Goal: Task Accomplishment & Management: Manage account settings

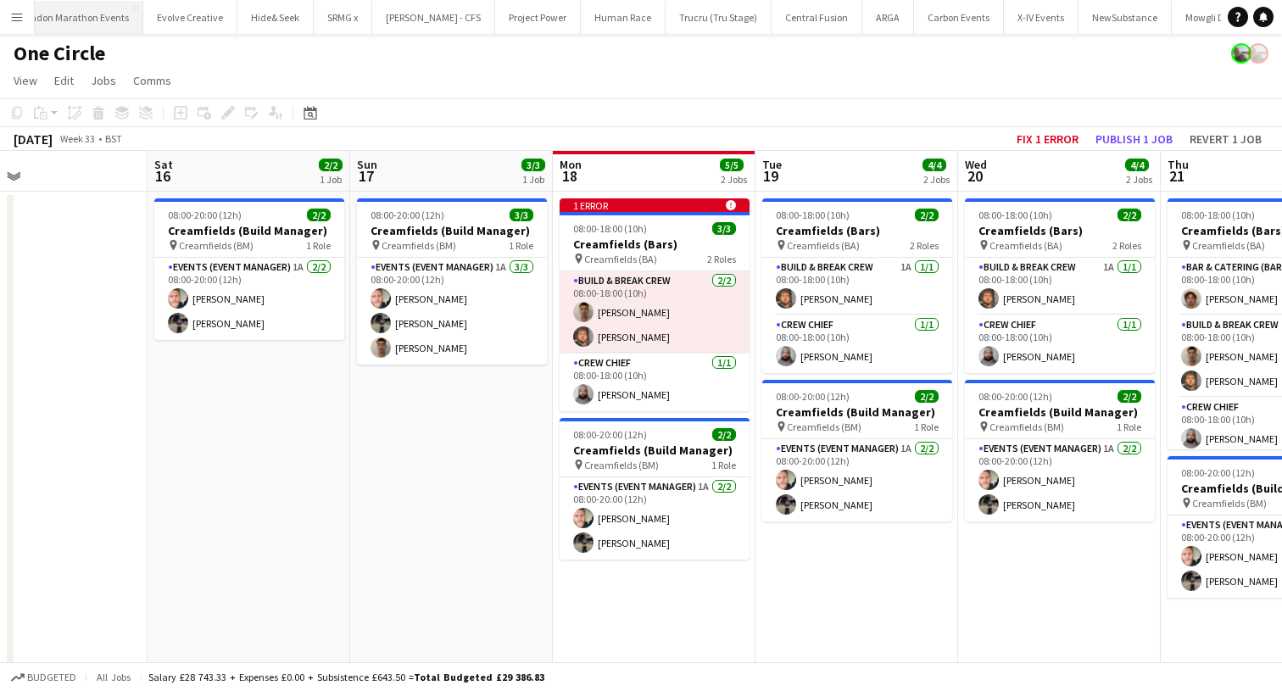
scroll to position [0, 408]
click at [19, 20] on app-icon "Menu" at bounding box center [17, 17] width 14 height 14
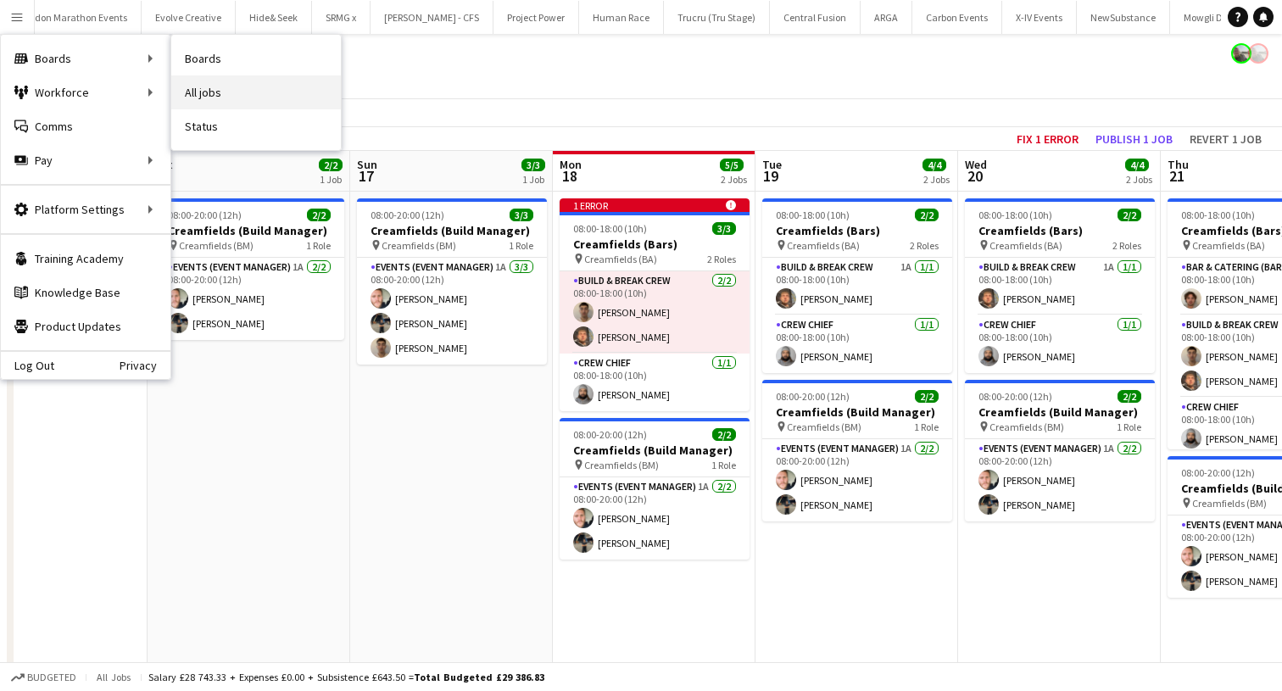
click at [263, 82] on link "All jobs" at bounding box center [256, 92] width 170 height 34
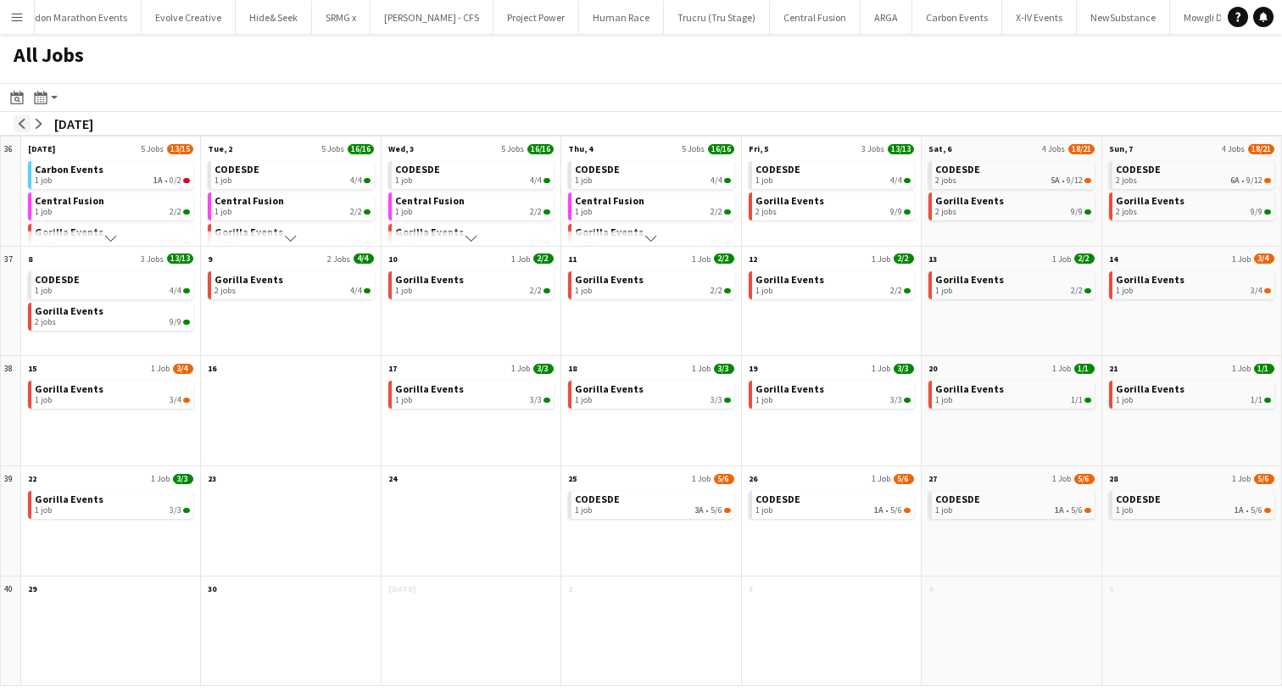
click at [17, 125] on app-icon "arrow-left" at bounding box center [22, 124] width 10 height 10
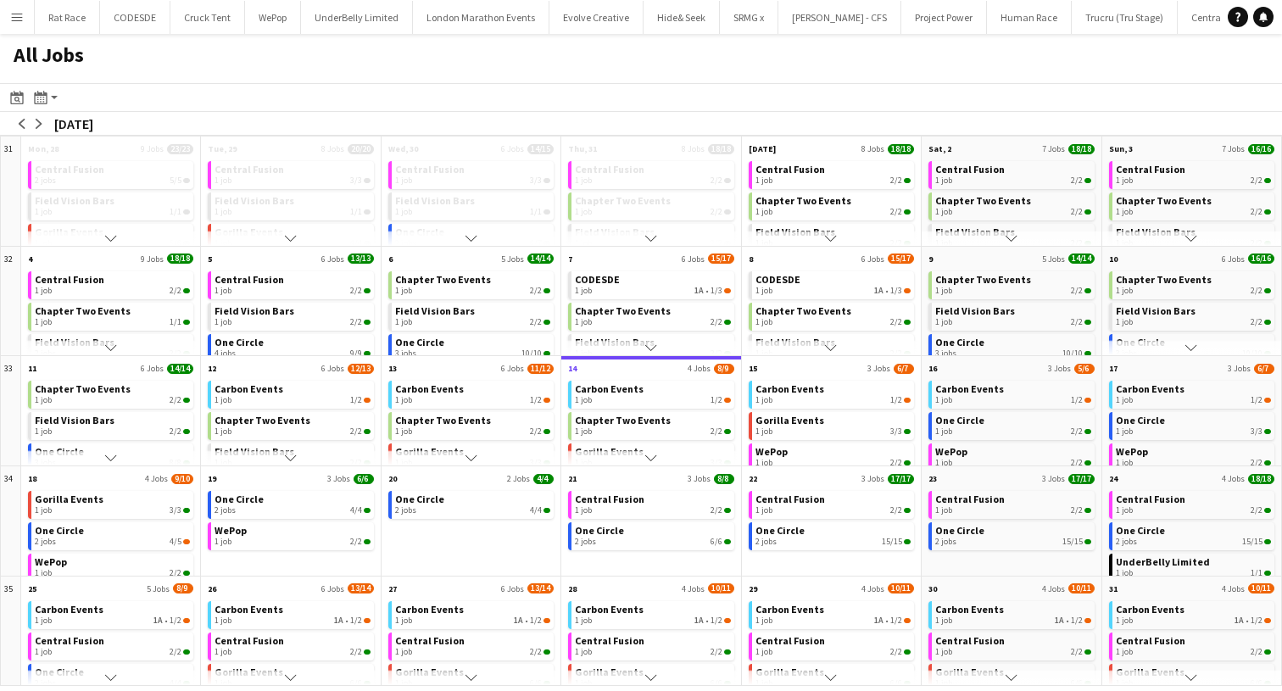
click at [7, 14] on button "Menu" at bounding box center [17, 17] width 34 height 34
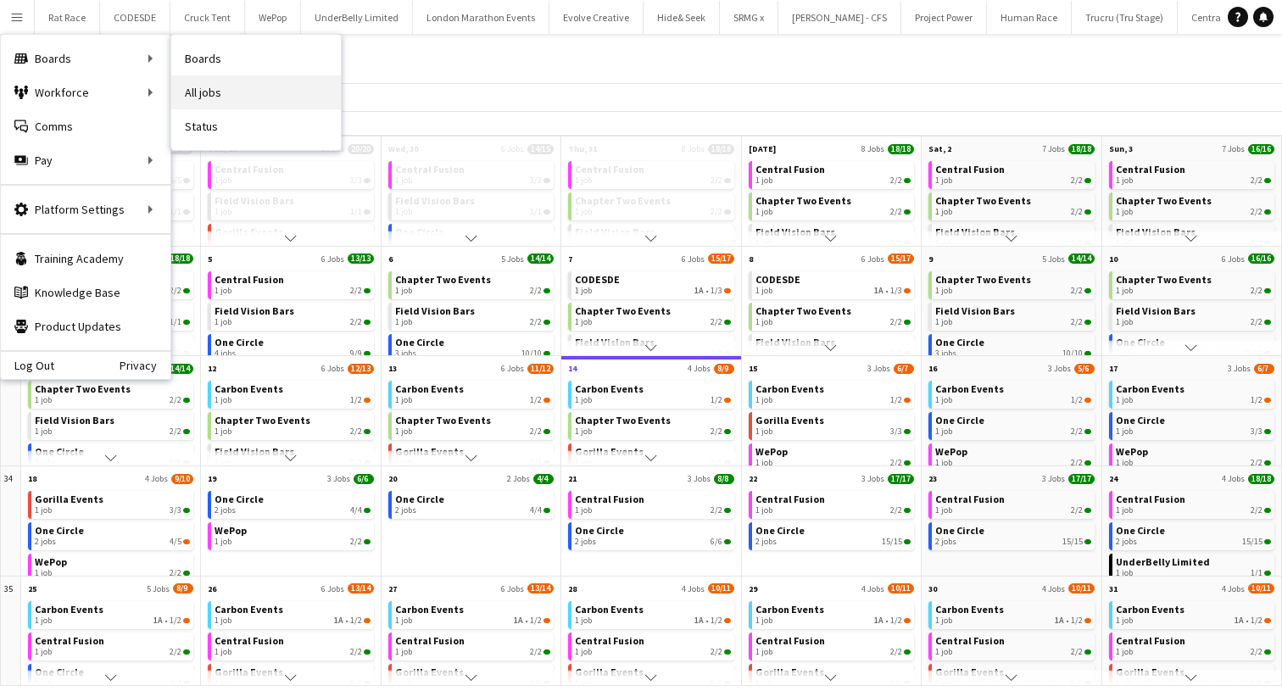
click at [187, 90] on link "All jobs" at bounding box center [256, 92] width 170 height 34
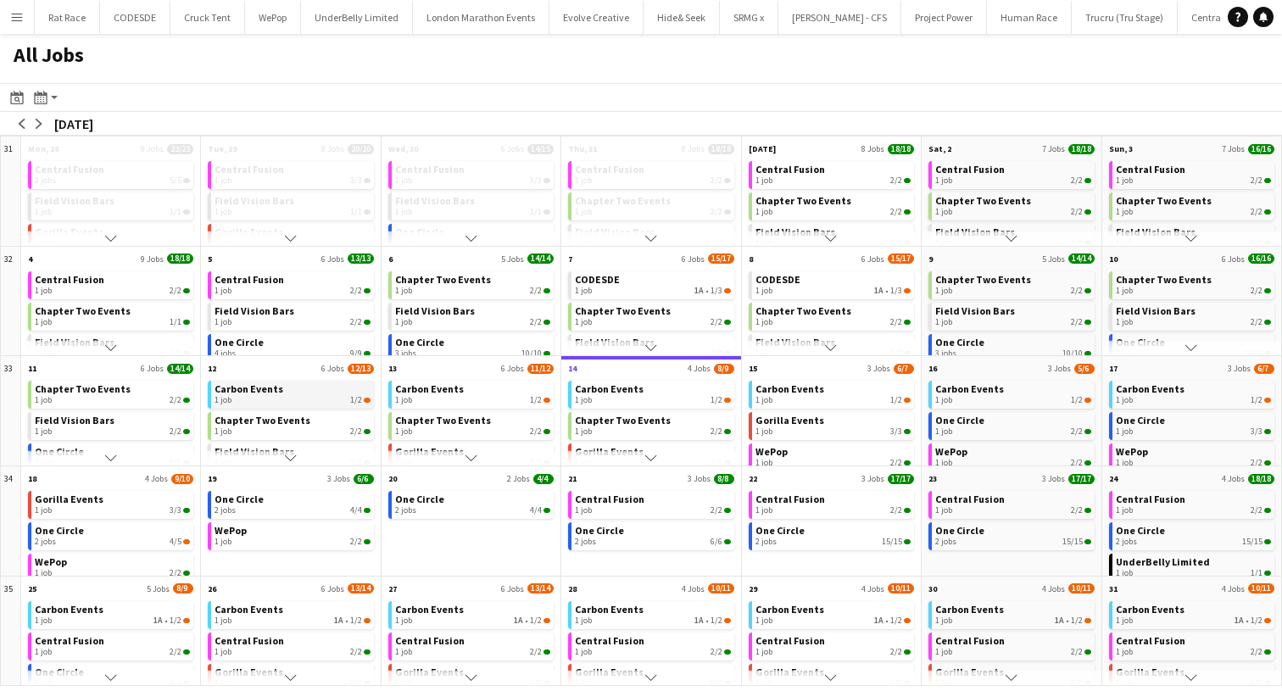
click at [346, 398] on div "1 job 1/2" at bounding box center [291, 400] width 155 height 10
click at [1085, 21] on button "One Circle Close" at bounding box center [1121, 17] width 73 height 33
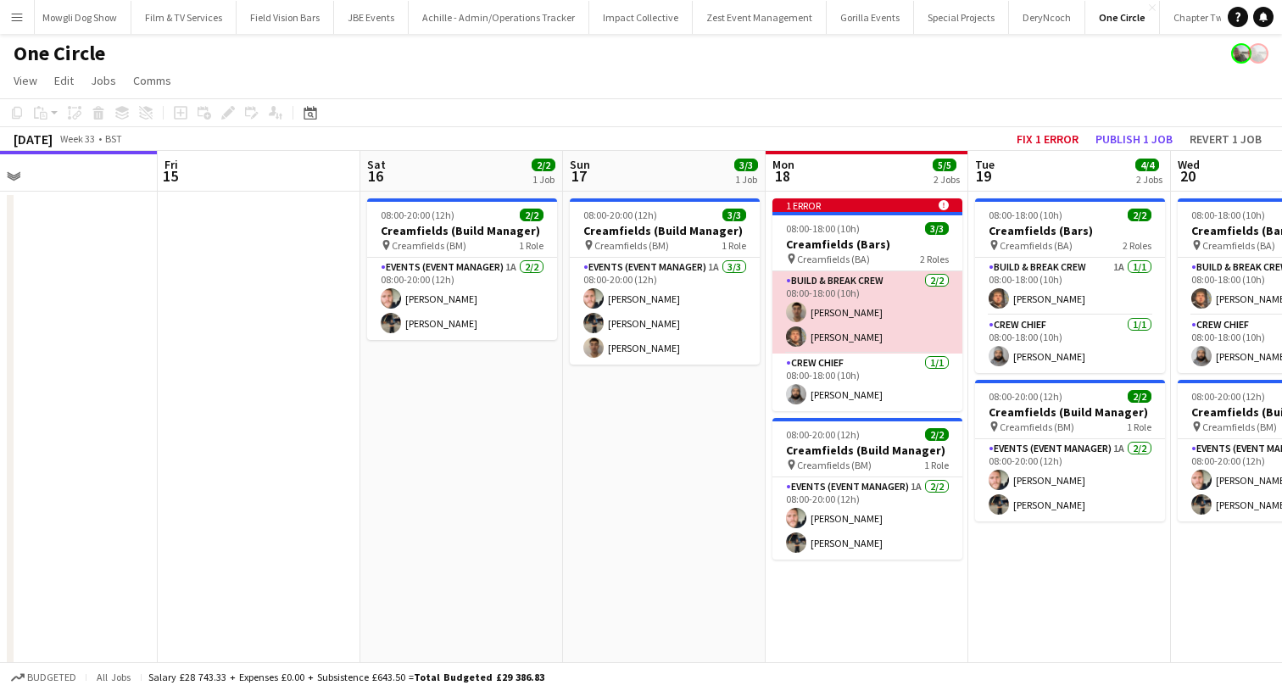
scroll to position [0, 759]
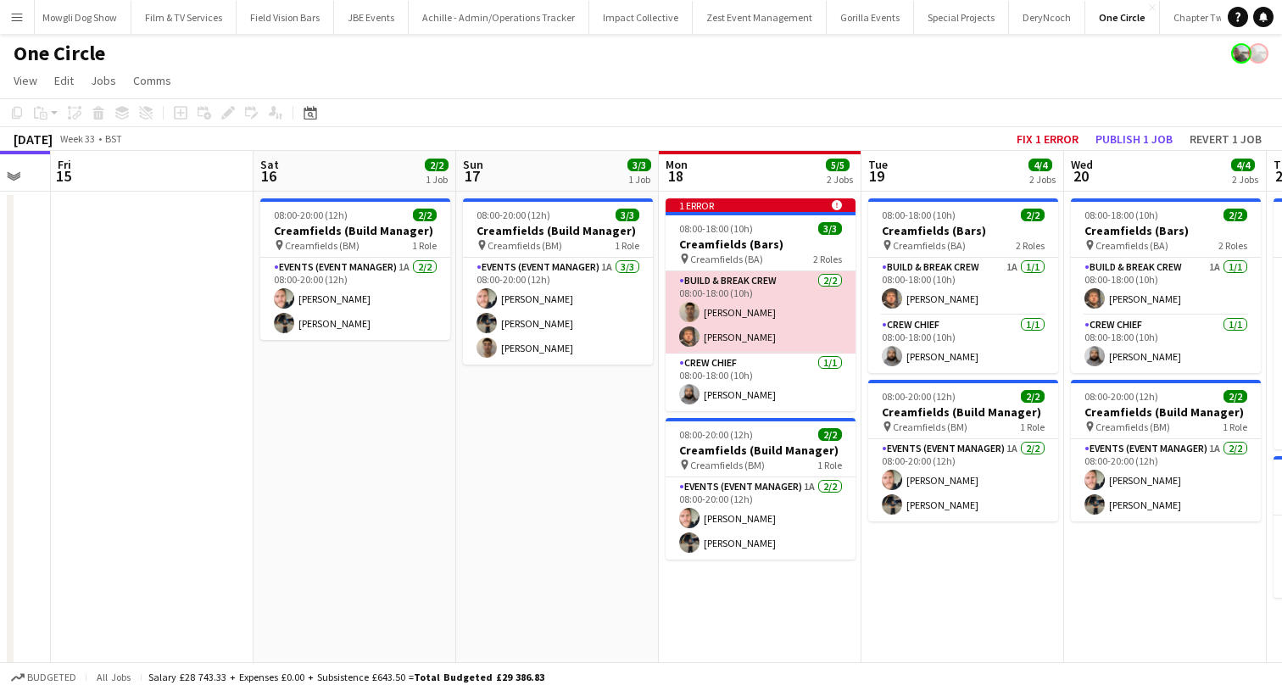
click at [734, 332] on app-card-role "Build & Break Crew [DATE] 08:00-18:00 (10h) [PERSON_NAME] [PERSON_NAME]" at bounding box center [760, 312] width 190 height 82
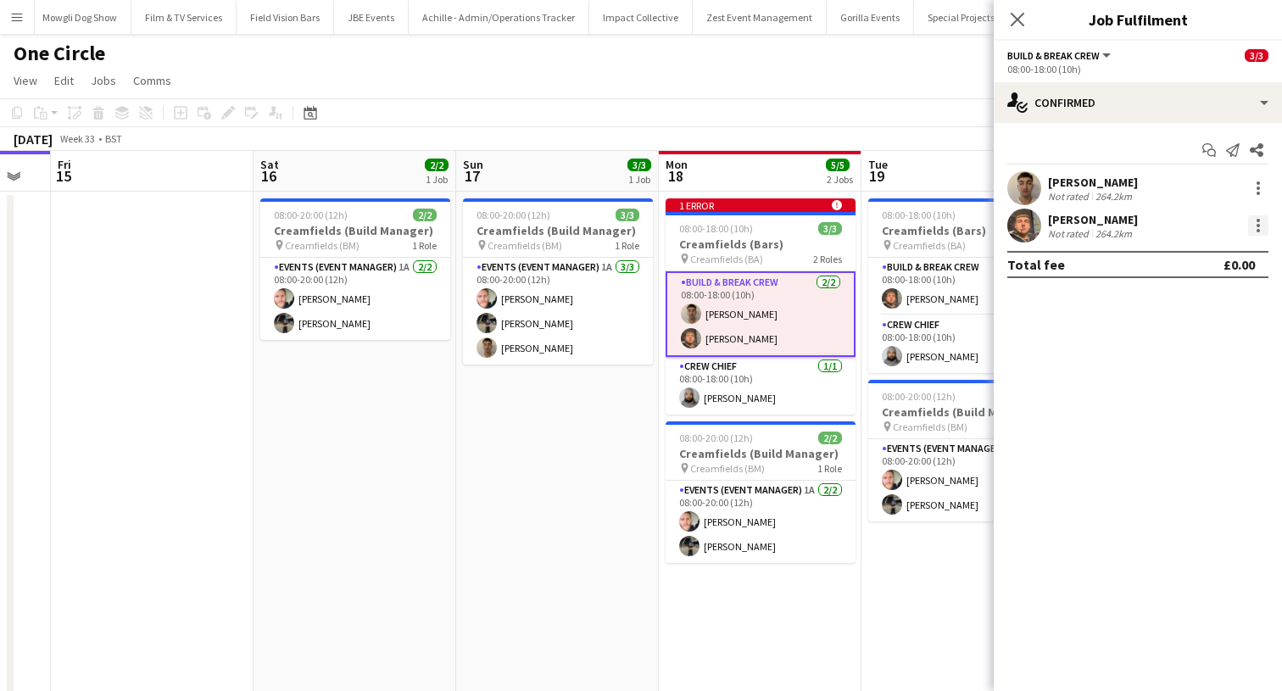
click at [1261, 232] on div at bounding box center [1258, 225] width 20 height 20
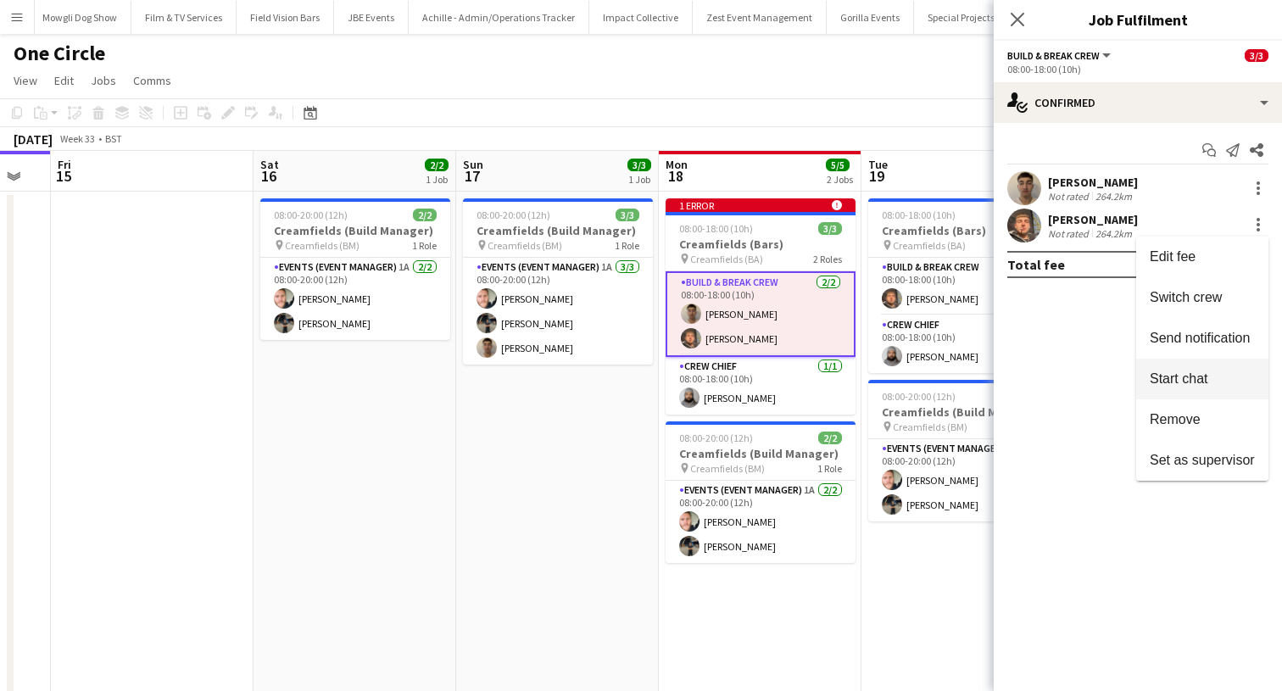
click at [1202, 398] on button "Start chat" at bounding box center [1202, 379] width 132 height 41
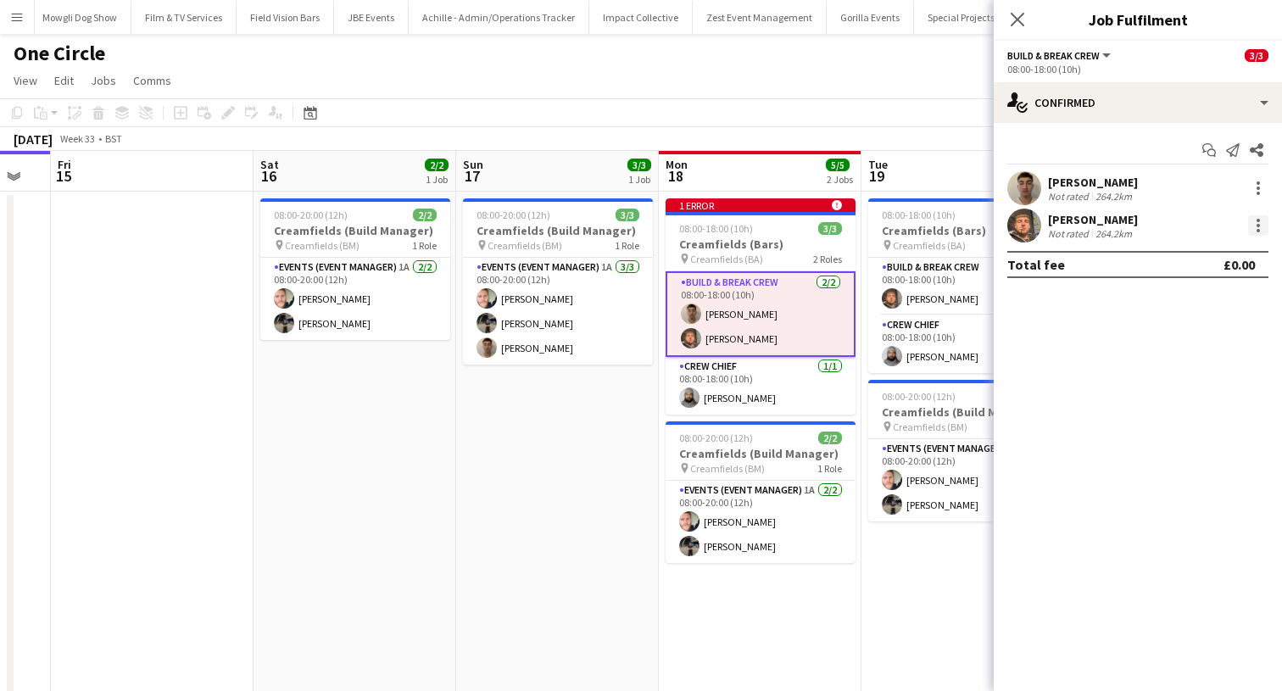
click at [1263, 224] on div at bounding box center [1258, 225] width 20 height 20
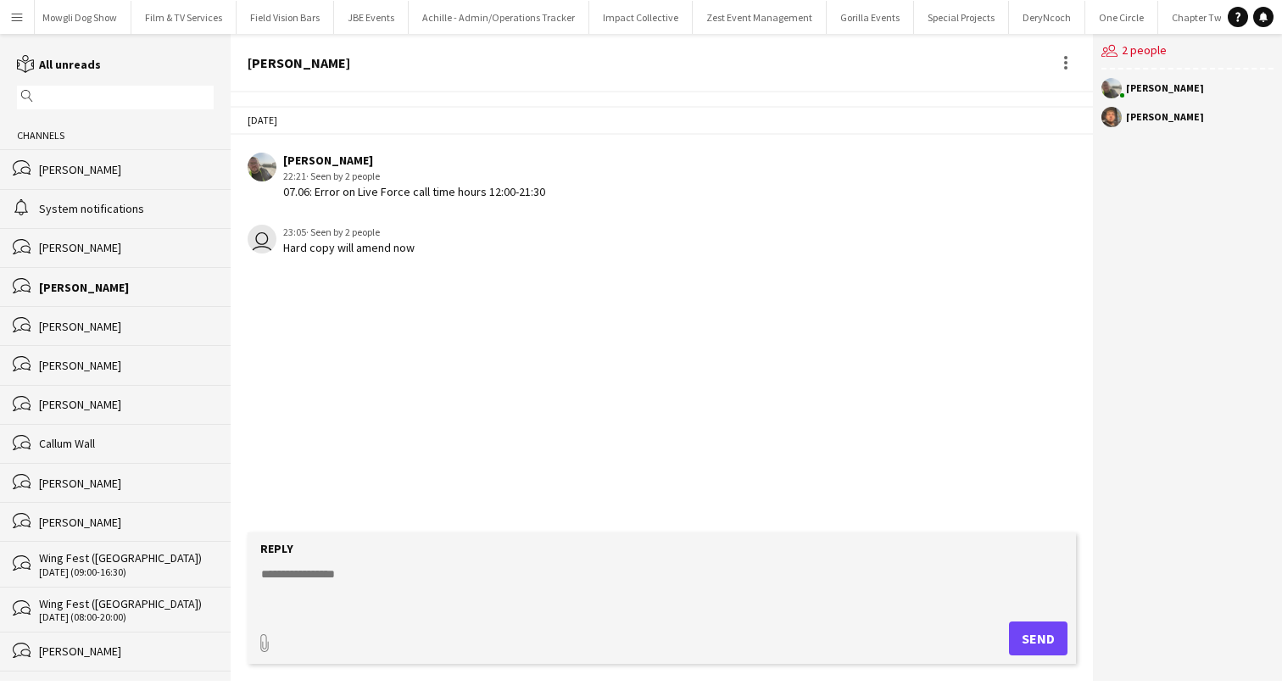
click at [1181, 431] on div "users2 2 people [PERSON_NAME] [PERSON_NAME]" at bounding box center [1187, 357] width 189 height 647
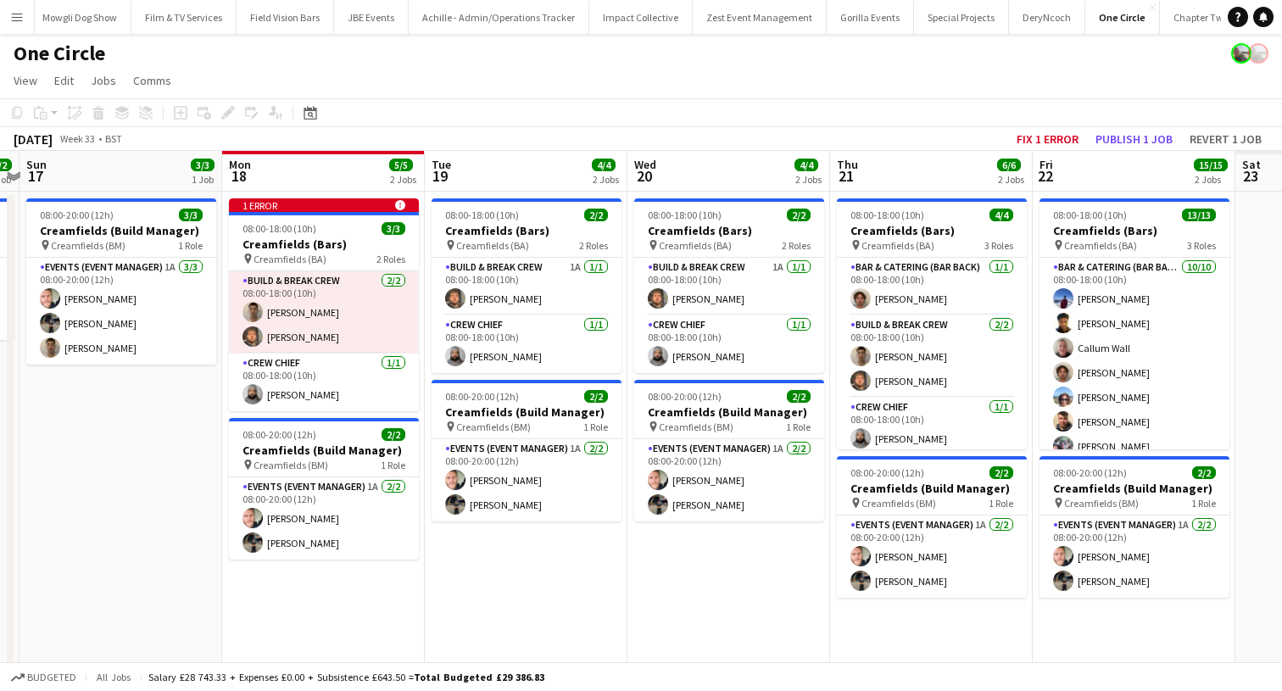
scroll to position [0, 445]
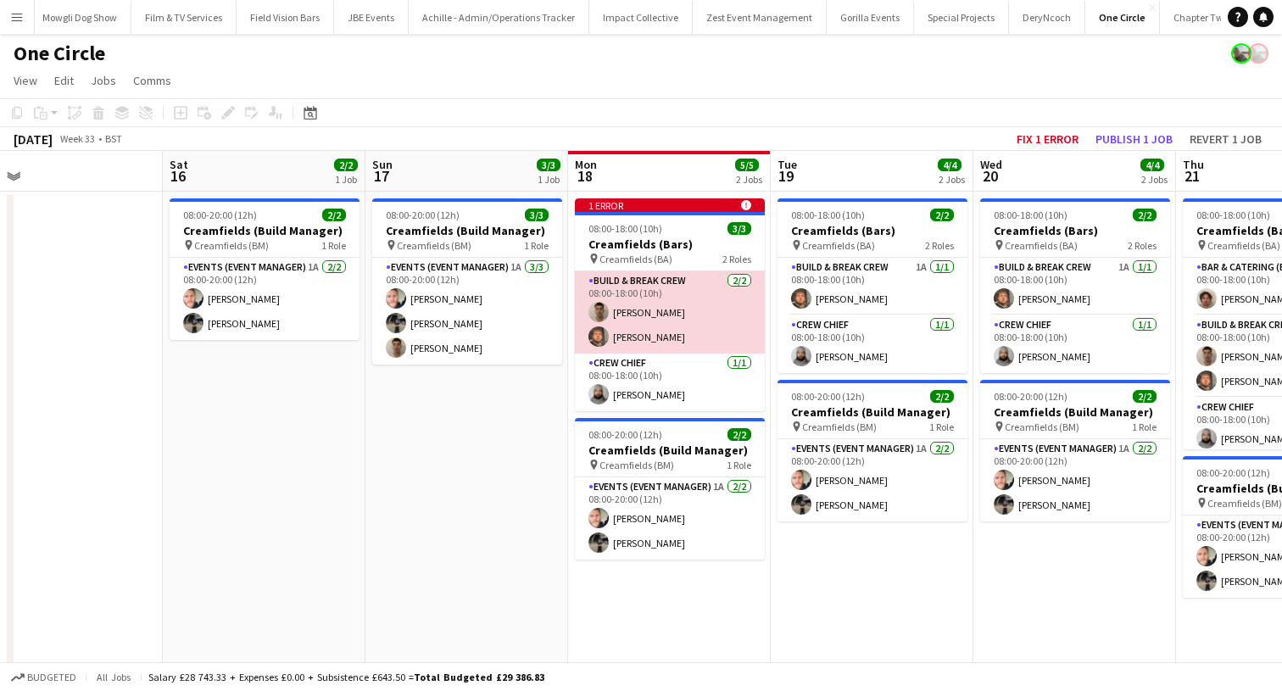
click at [633, 350] on app-card-role "Build & Break Crew [DATE] 08:00-18:00 (10h) [PERSON_NAME] [PERSON_NAME]" at bounding box center [670, 312] width 190 height 82
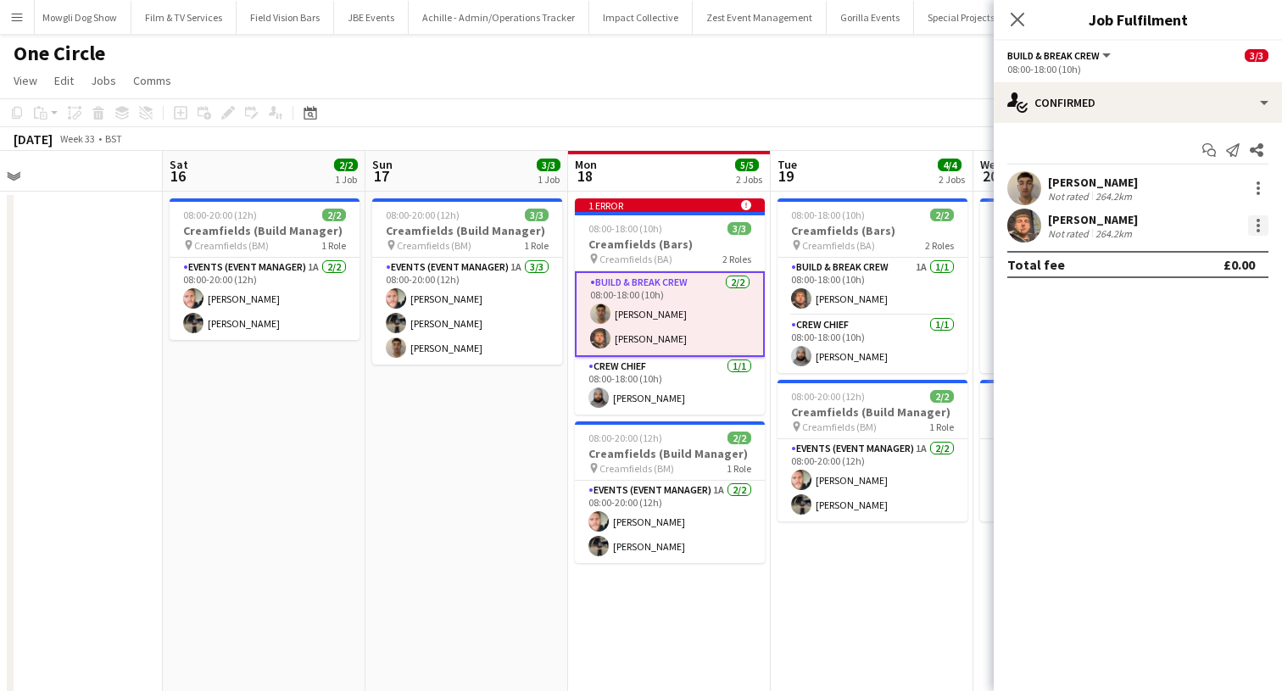
click at [1252, 234] on div at bounding box center [1258, 225] width 20 height 20
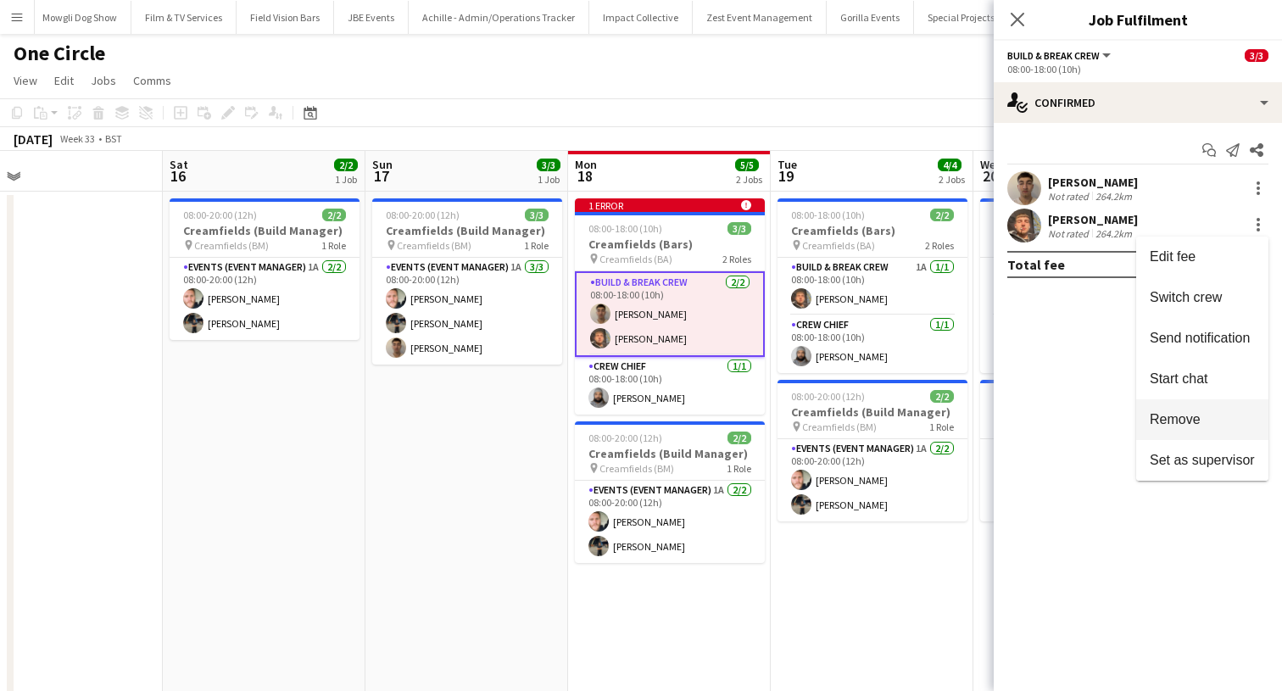
click at [1162, 411] on button "Remove" at bounding box center [1202, 419] width 132 height 41
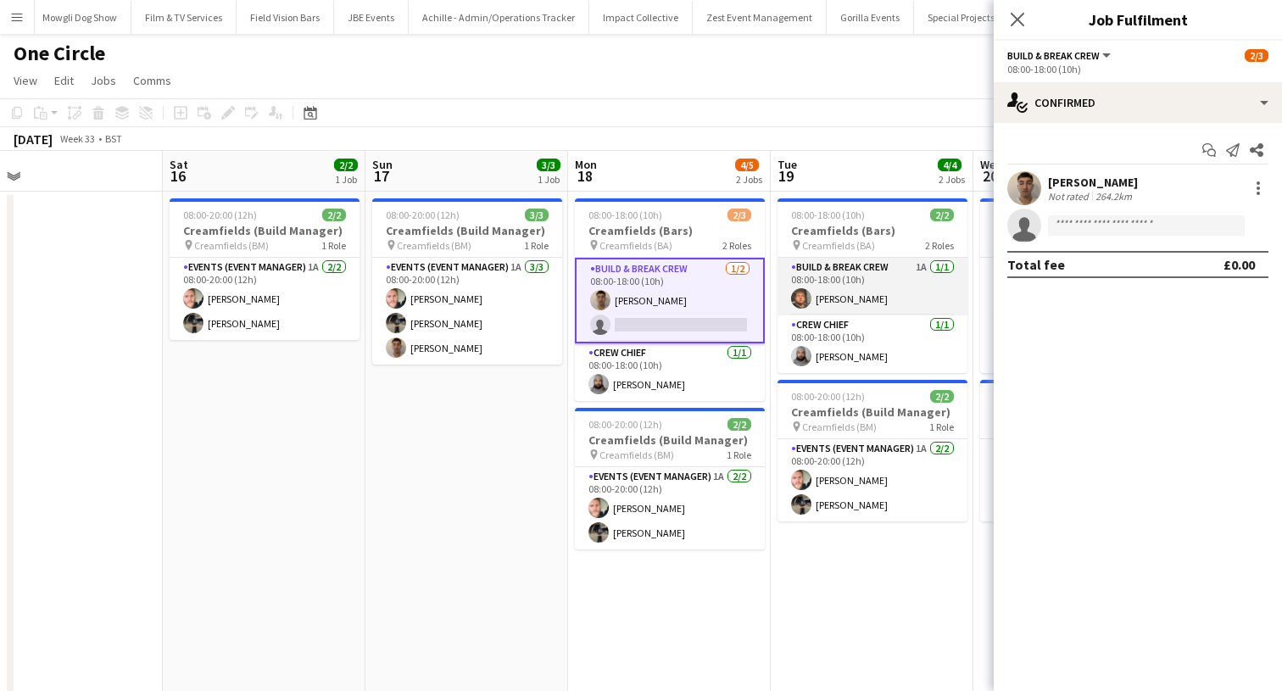
scroll to position [0, 0]
click at [1022, 21] on icon "Close pop-in" at bounding box center [1017, 19] width 16 height 16
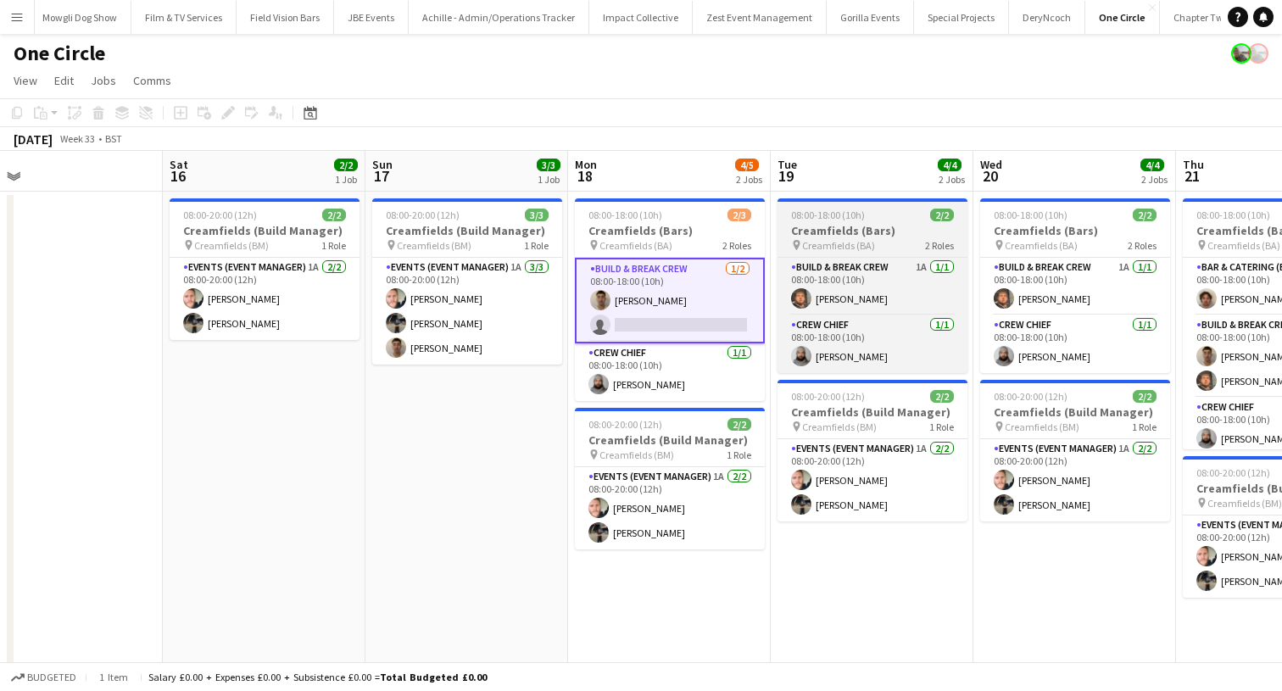
click at [859, 221] on app-job-card "08:00-18:00 (10h) 2/2 Creamfields (Bars) pin Creamfields (BA) 2 Roles Build & B…" at bounding box center [872, 285] width 190 height 175
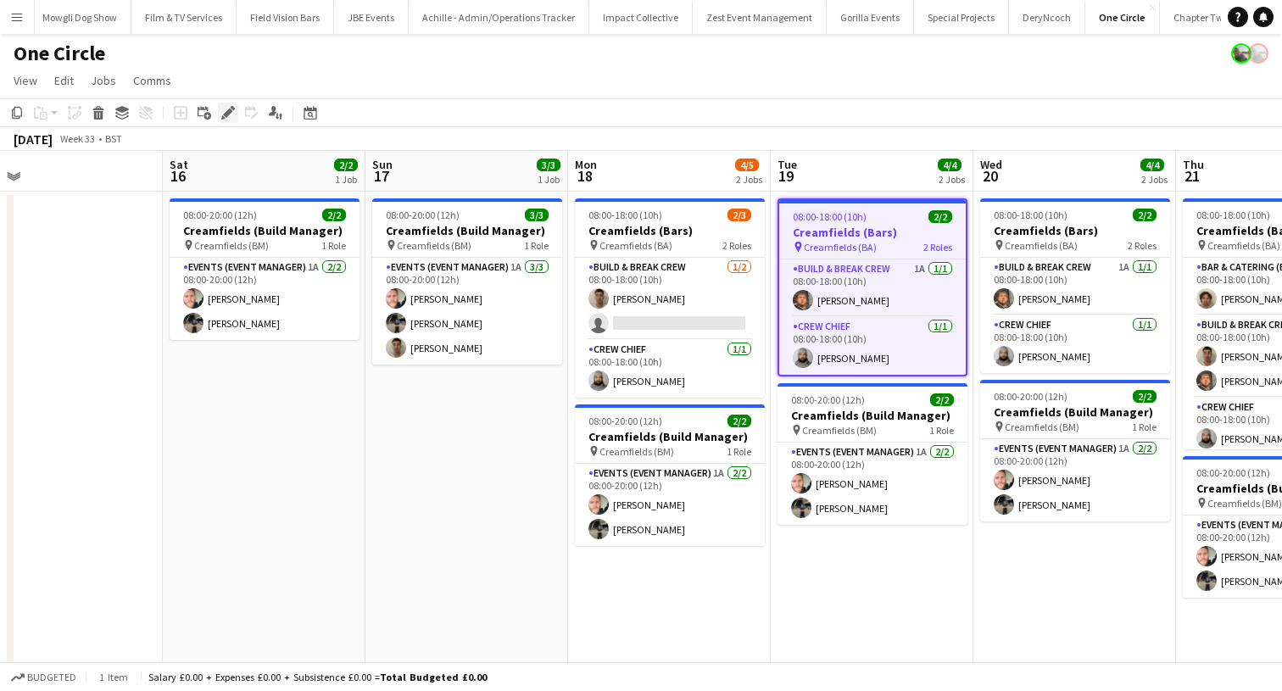
click at [228, 111] on icon at bounding box center [227, 112] width 9 height 9
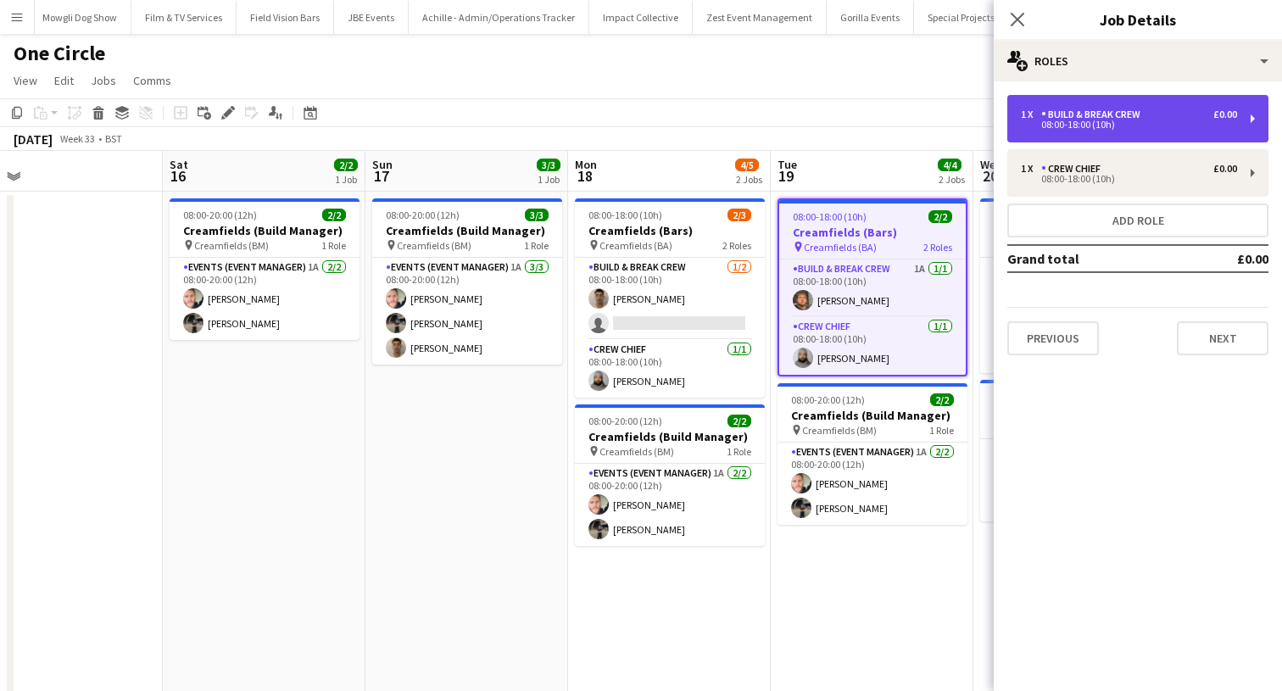
click at [1188, 129] on div "1 x Build & Break Crew £0.00 08:00-18:00 (10h)" at bounding box center [1137, 118] width 261 height 47
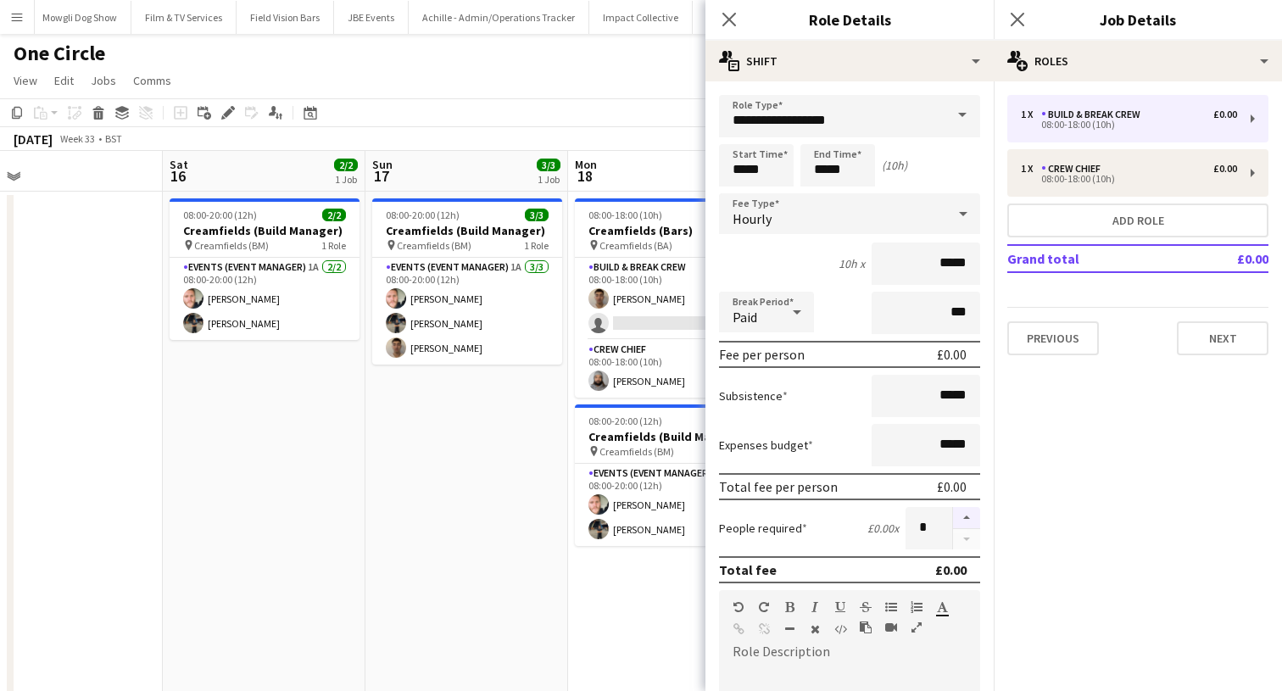
click at [972, 511] on button "button" at bounding box center [966, 518] width 27 height 22
click at [967, 541] on button "button" at bounding box center [966, 539] width 27 height 21
type input "*"
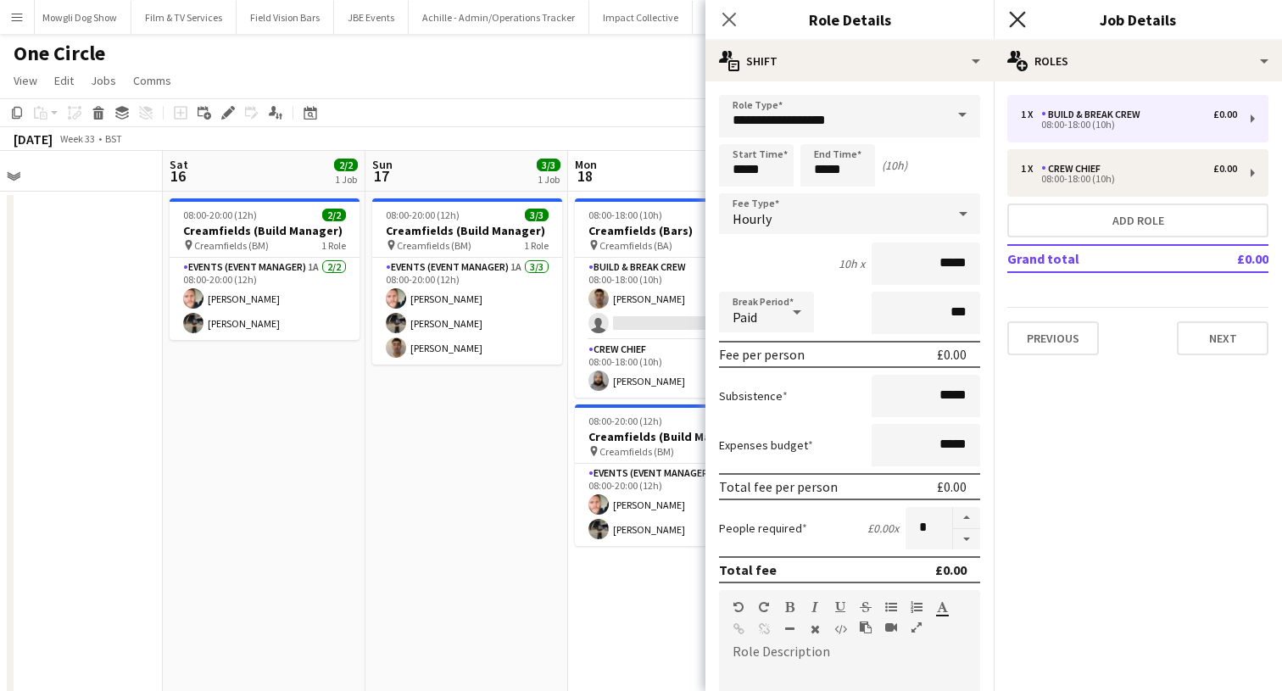
click at [1016, 19] on icon at bounding box center [1017, 19] width 16 height 16
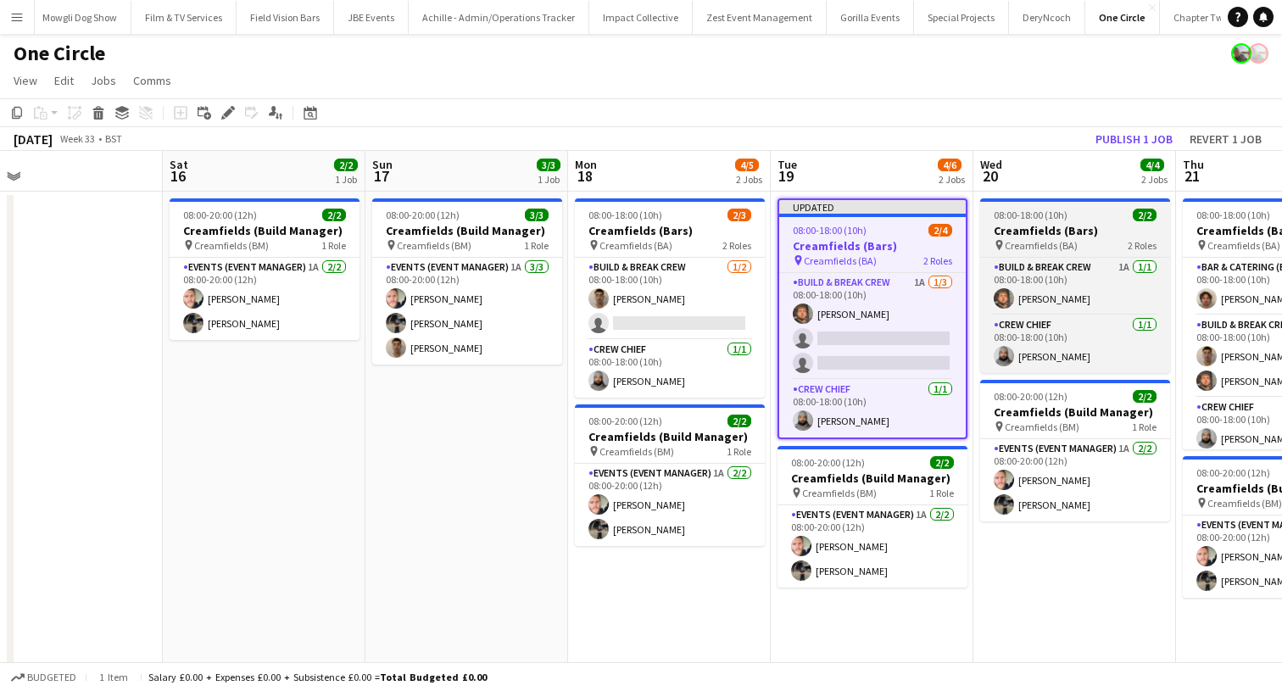
click at [1050, 199] on div at bounding box center [1075, 199] width 190 height 3
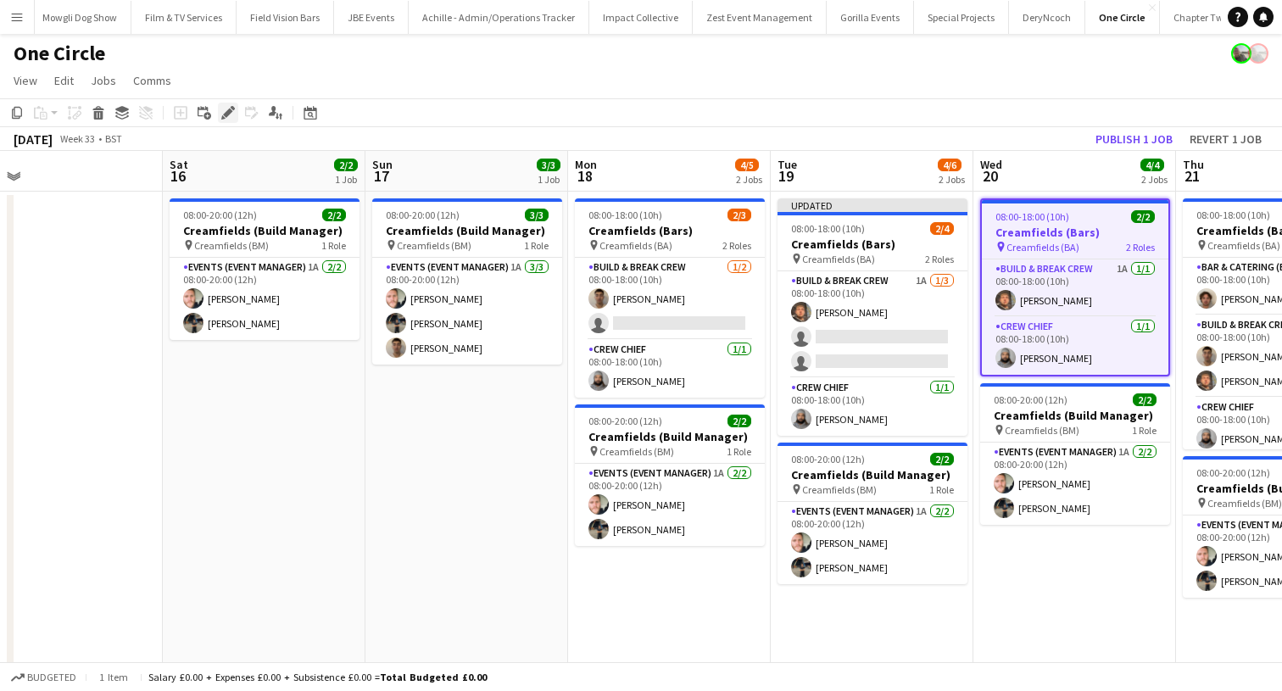
click at [225, 114] on icon at bounding box center [227, 112] width 9 height 9
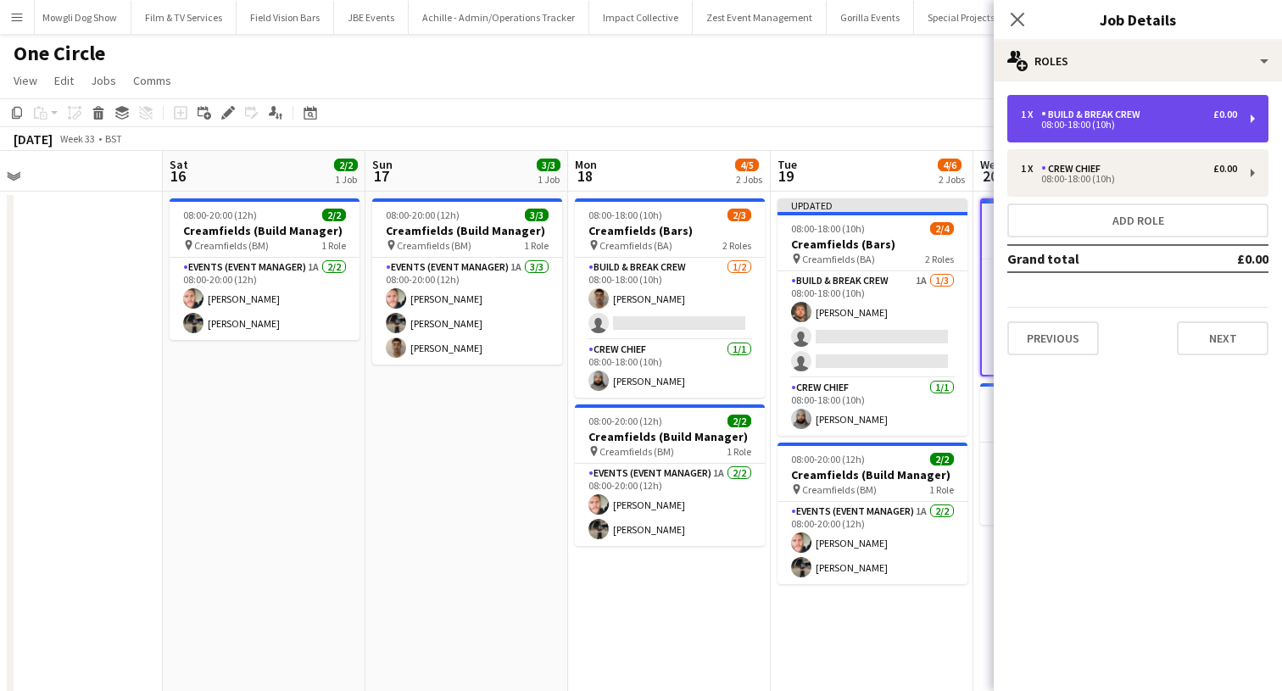
click at [1095, 117] on div "Build & Break Crew" at bounding box center [1094, 114] width 106 height 12
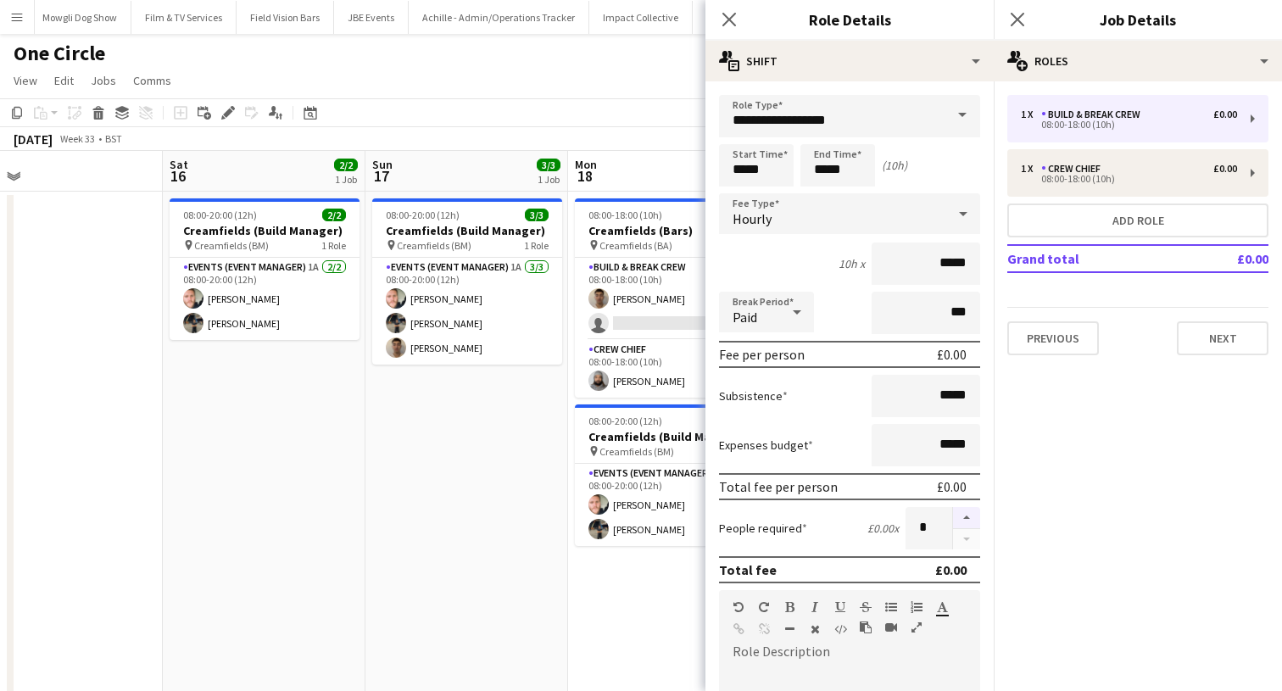
click at [968, 526] on button "button" at bounding box center [966, 518] width 27 height 22
type input "*"
click at [1014, 16] on icon at bounding box center [1017, 19] width 16 height 16
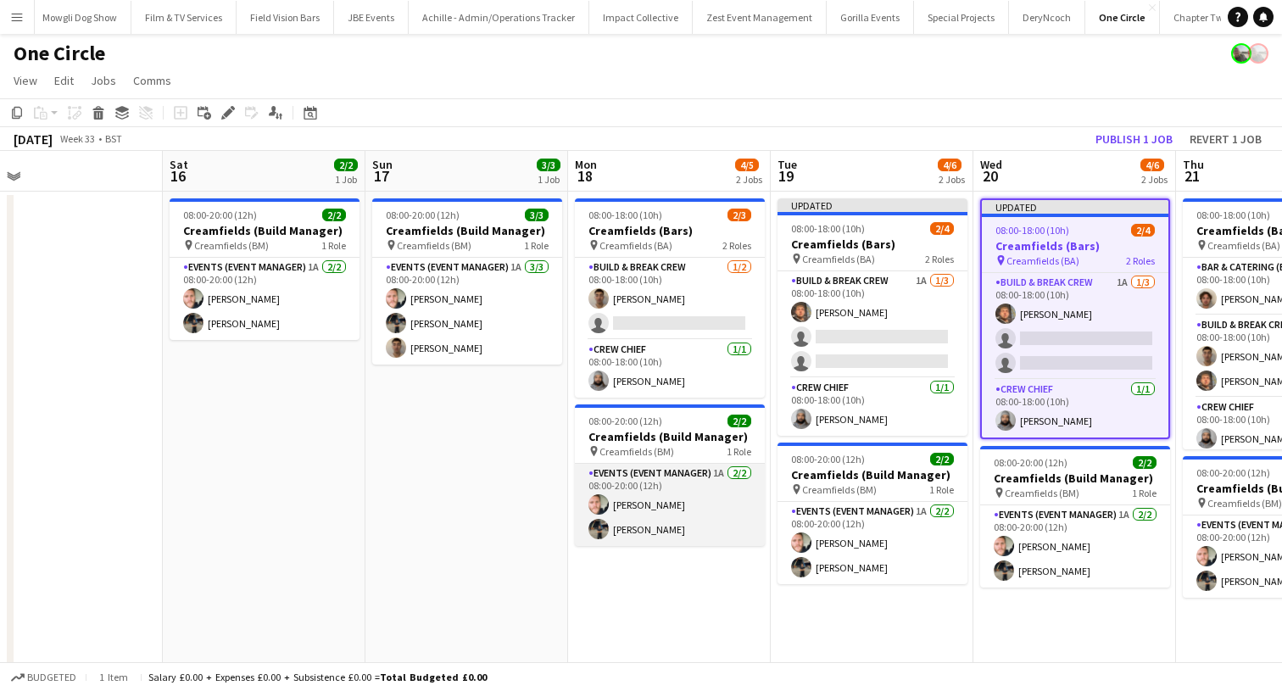
click at [695, 521] on app-card-role "Events (Event Manager) 1A [DATE] 08:00-20:00 (12h) [PERSON_NAME] [PERSON_NAME]" at bounding box center [670, 505] width 190 height 82
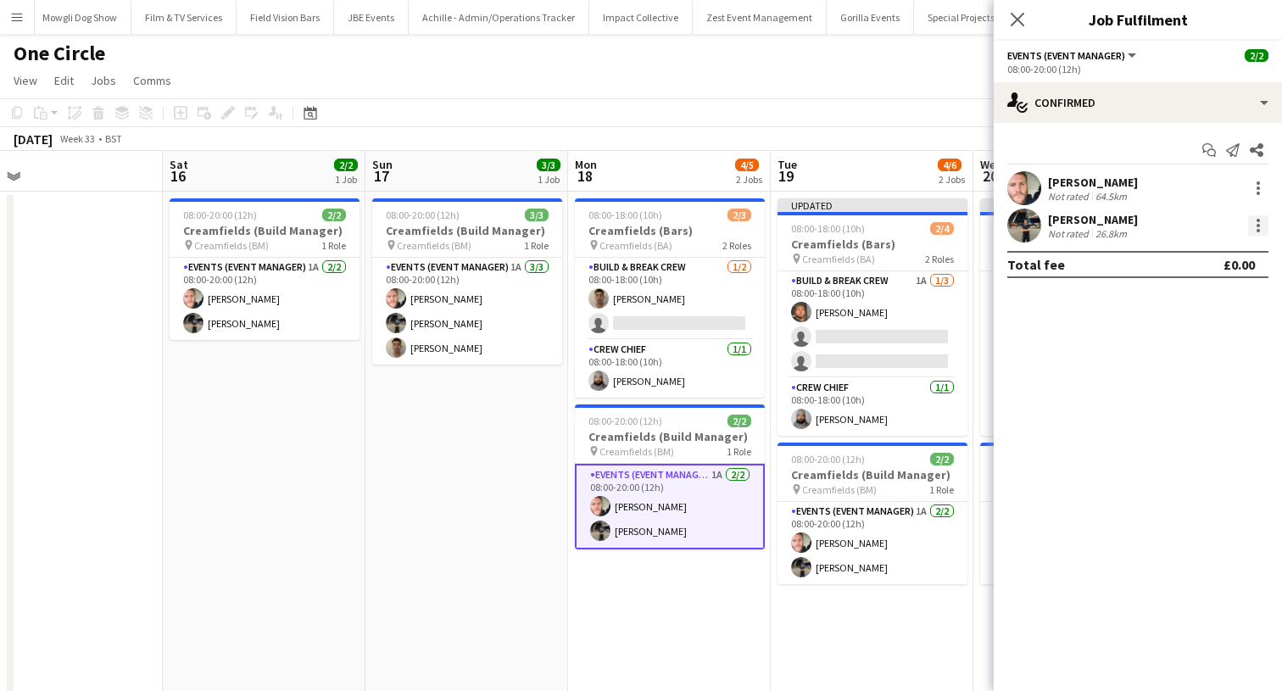
click at [1256, 224] on div at bounding box center [1257, 225] width 3 height 3
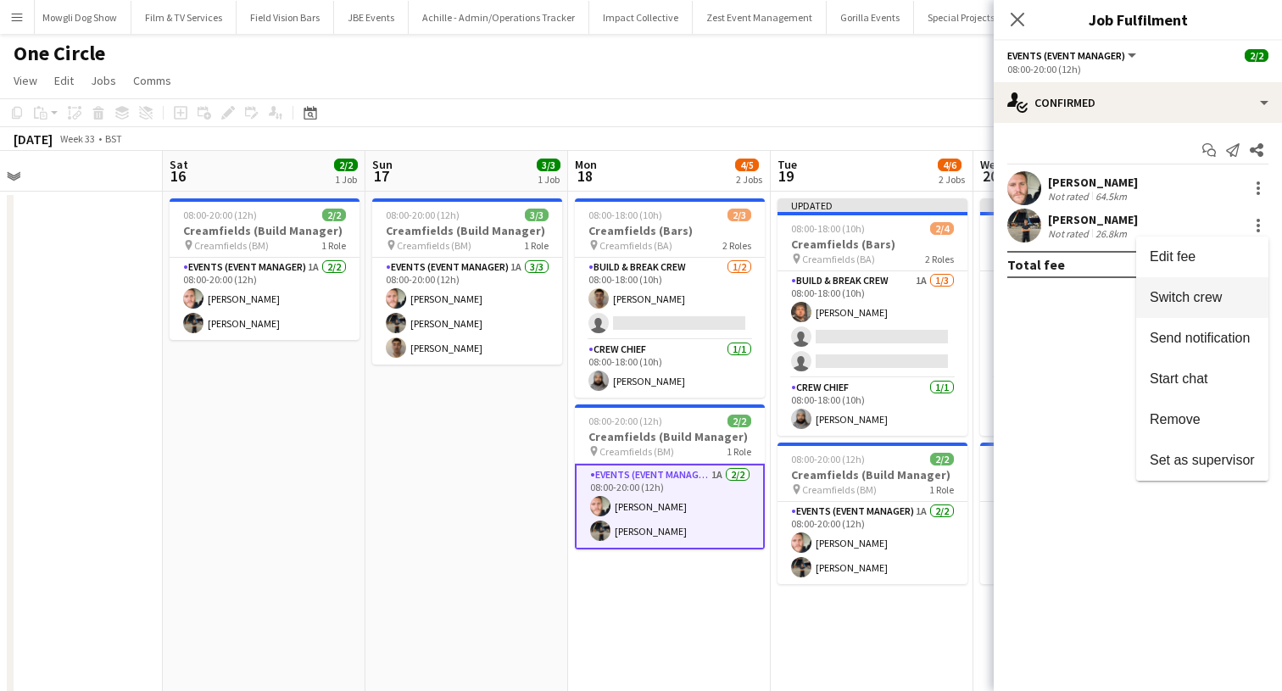
click at [1171, 303] on span "Switch crew" at bounding box center [1185, 297] width 72 height 14
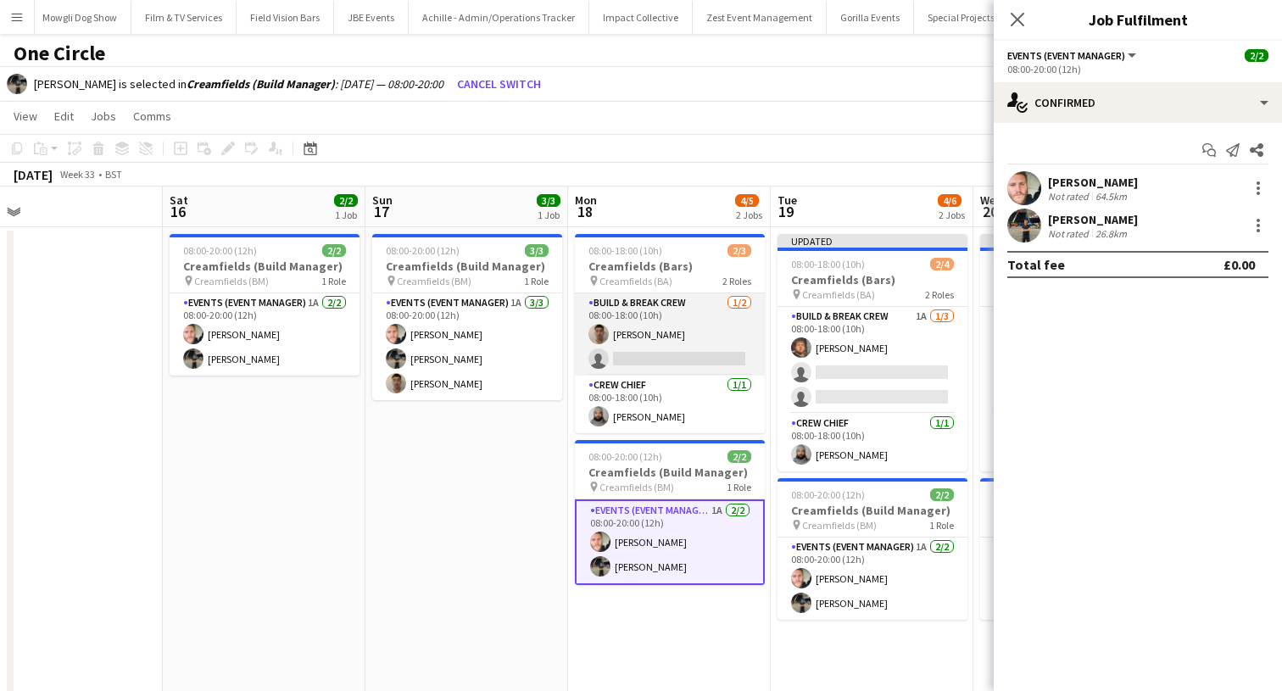
click at [611, 344] on app-card-role "Build & Break Crew [DATE] 08:00-18:00 (10h) [PERSON_NAME] single-neutral-actions" at bounding box center [670, 334] width 190 height 82
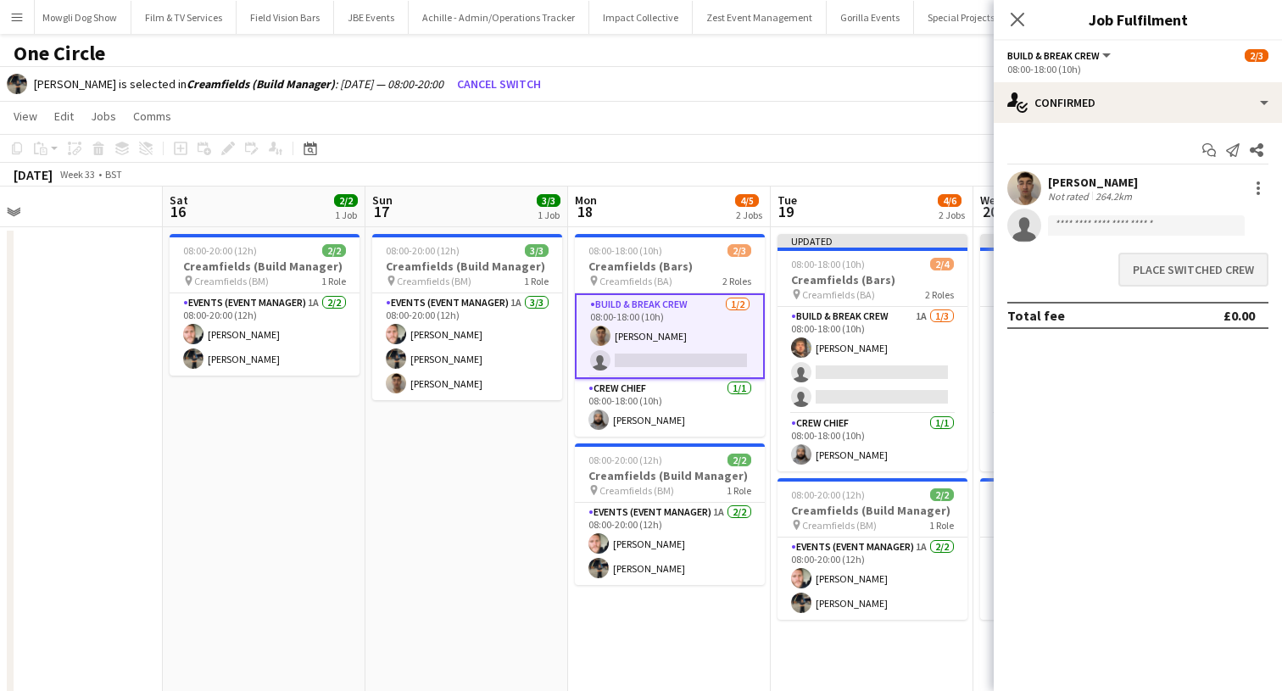
click at [1136, 270] on button "Place switched crew" at bounding box center [1193, 270] width 150 height 34
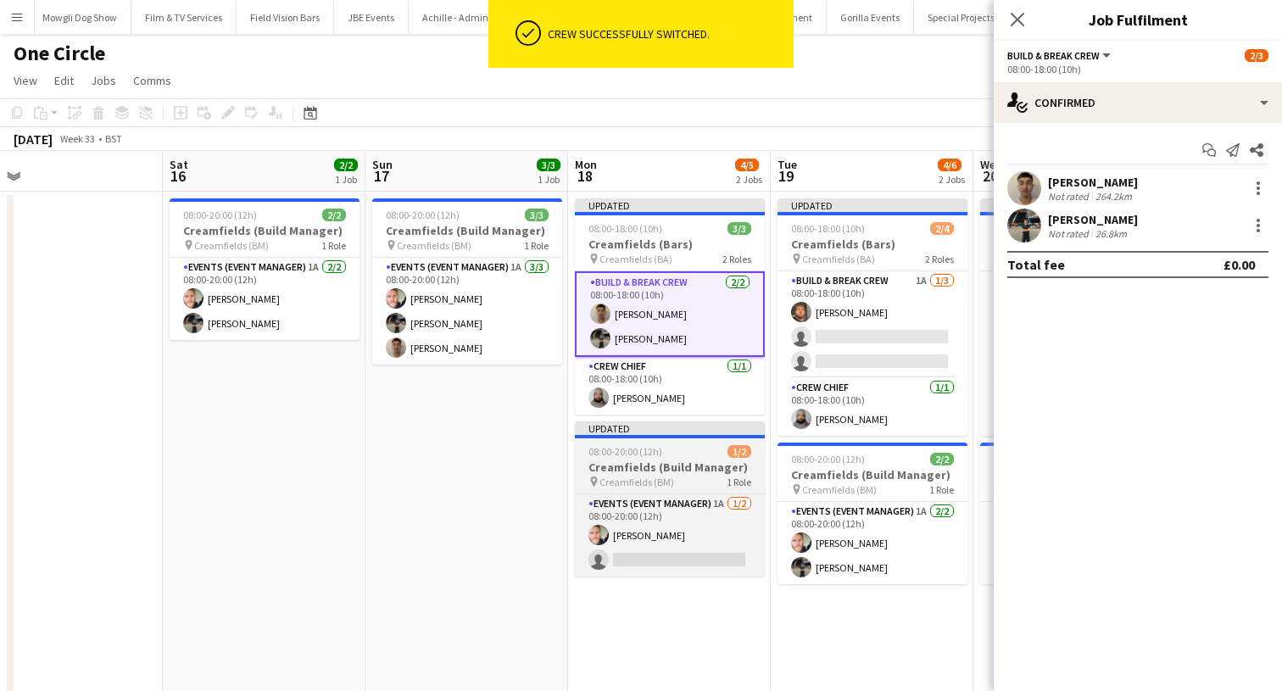
click at [601, 459] on app-job-card "Updated 08:00-20:00 (12h) 1/2 Creamfields (Build Manager) pin Creamfields (BM) …" at bounding box center [670, 498] width 190 height 155
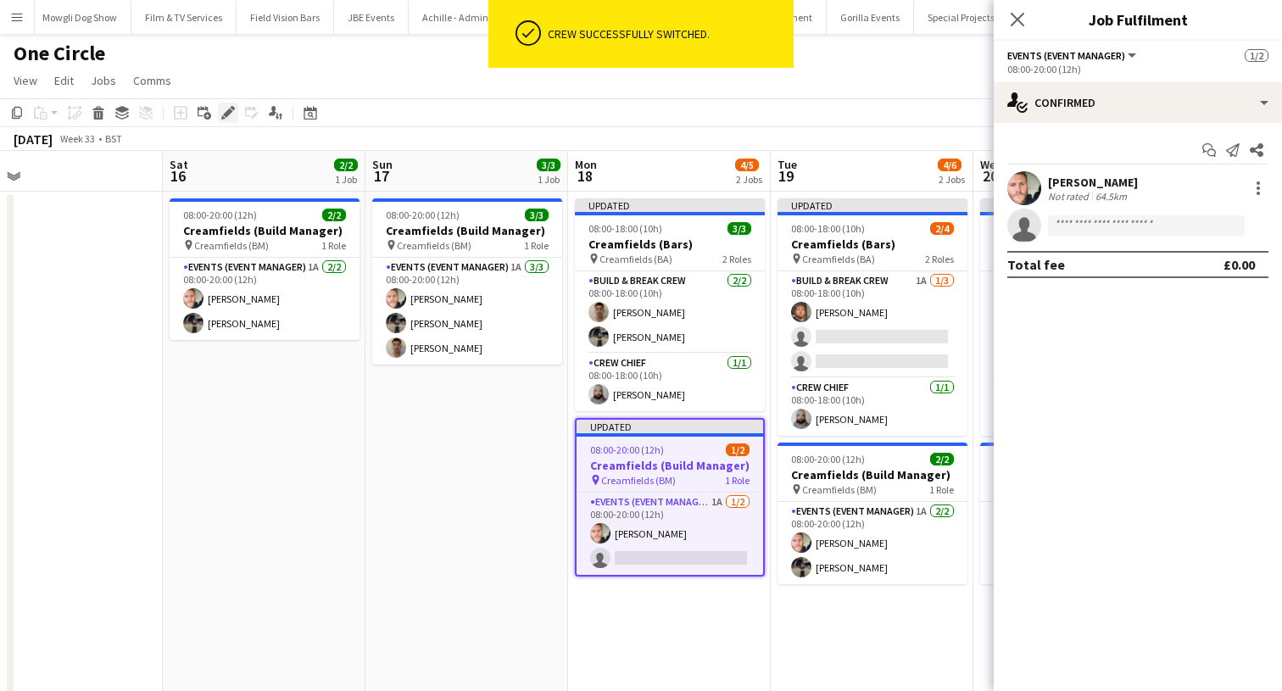
click at [223, 108] on icon "Edit" at bounding box center [228, 113] width 14 height 14
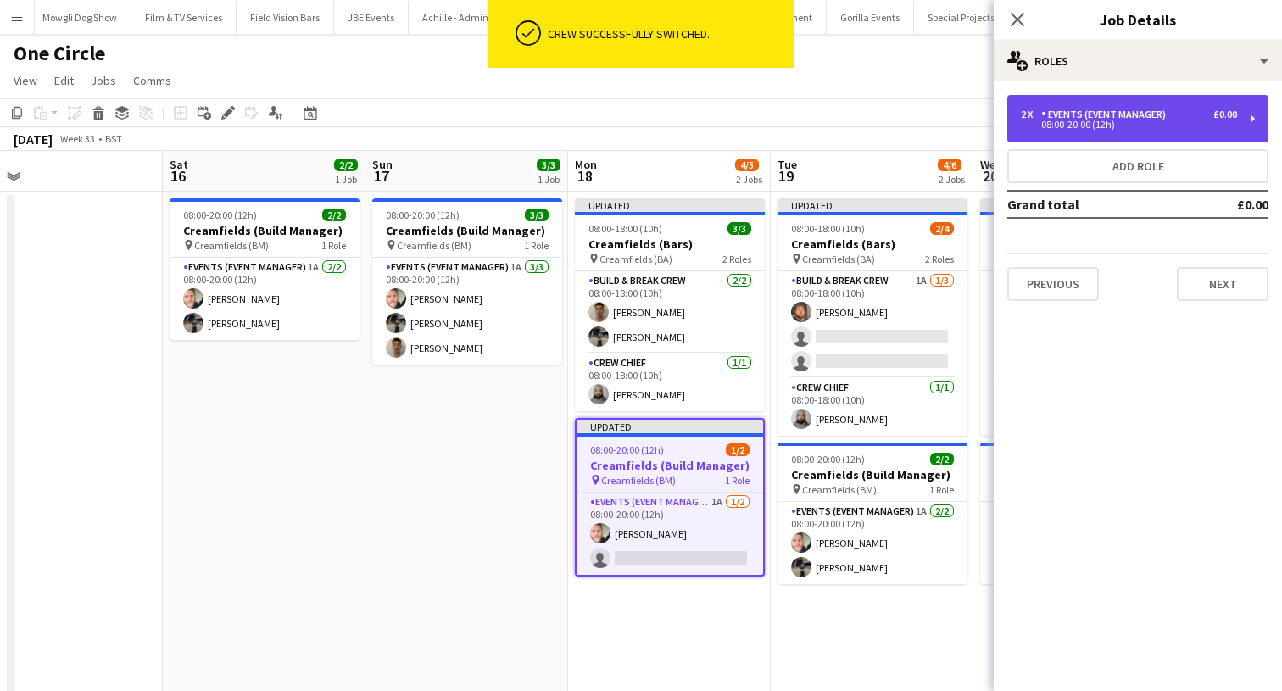
click at [1103, 131] on div "2 x Events (Event Manager) £0.00 08:00-20:00 (12h)" at bounding box center [1137, 118] width 261 height 47
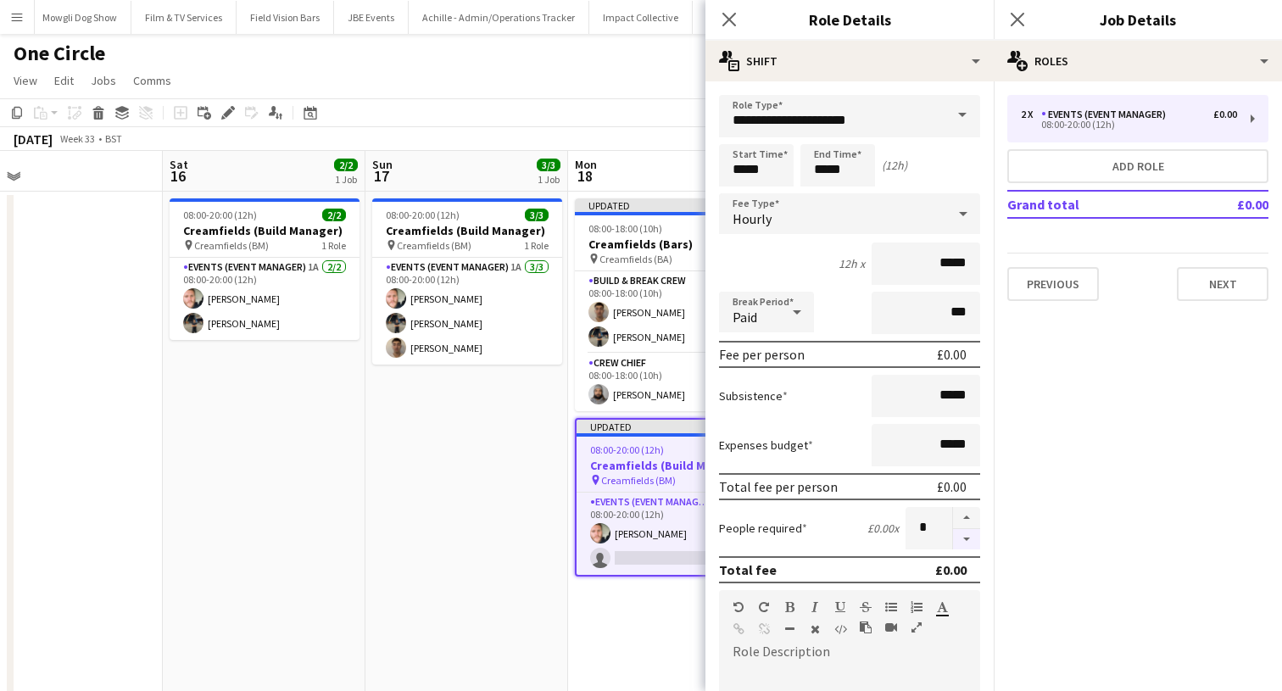
click at [970, 542] on button "button" at bounding box center [966, 539] width 27 height 21
type input "*"
click at [1015, 21] on icon at bounding box center [1017, 19] width 16 height 16
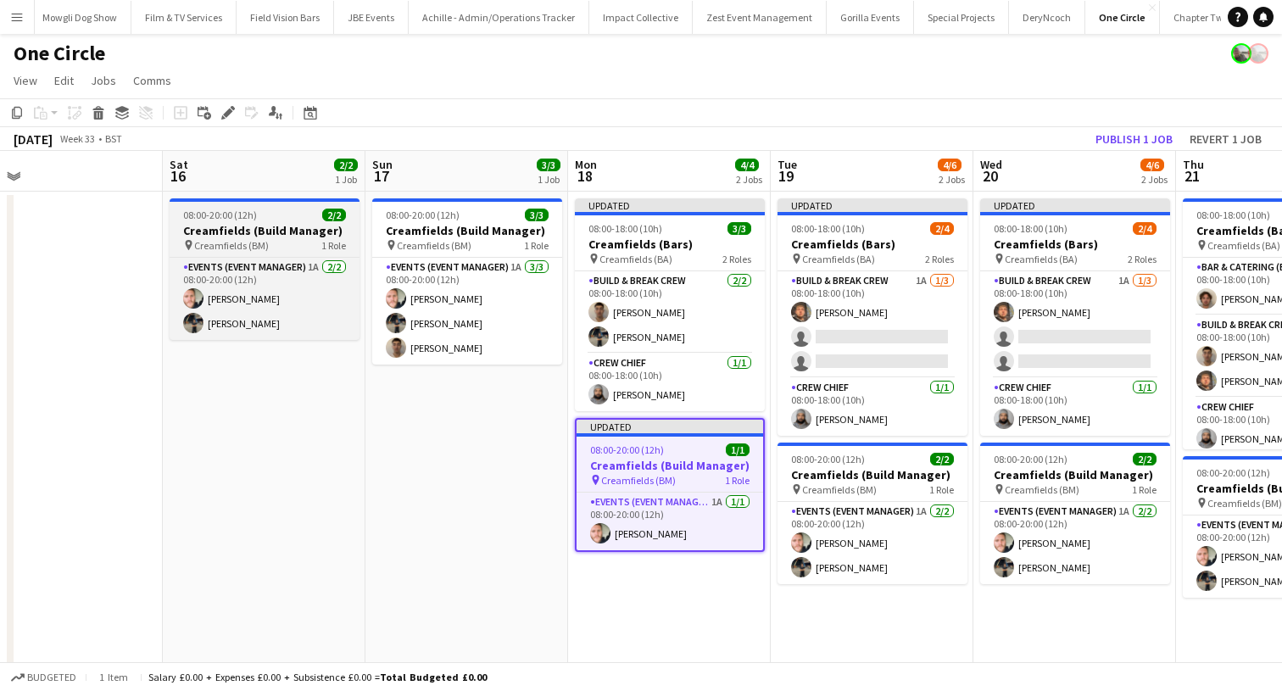
click at [248, 227] on h3 "Creamfields (Build Manager)" at bounding box center [265, 230] width 190 height 15
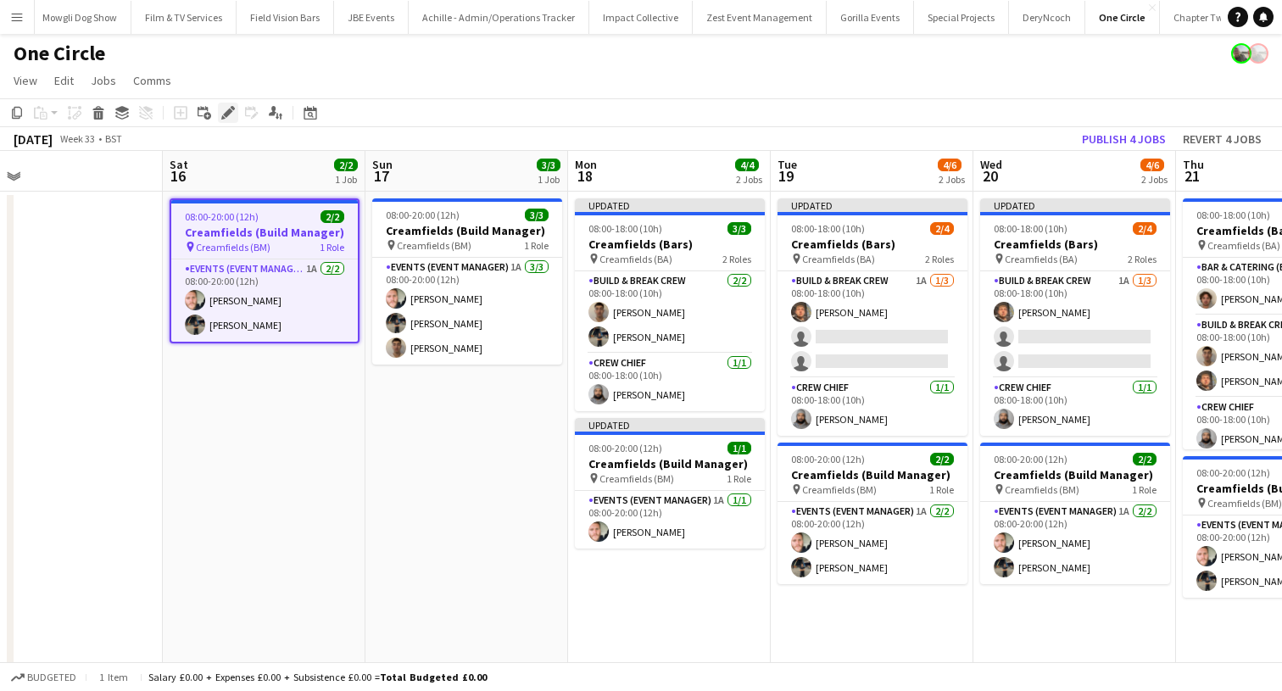
click at [219, 116] on div "Edit" at bounding box center [228, 113] width 20 height 20
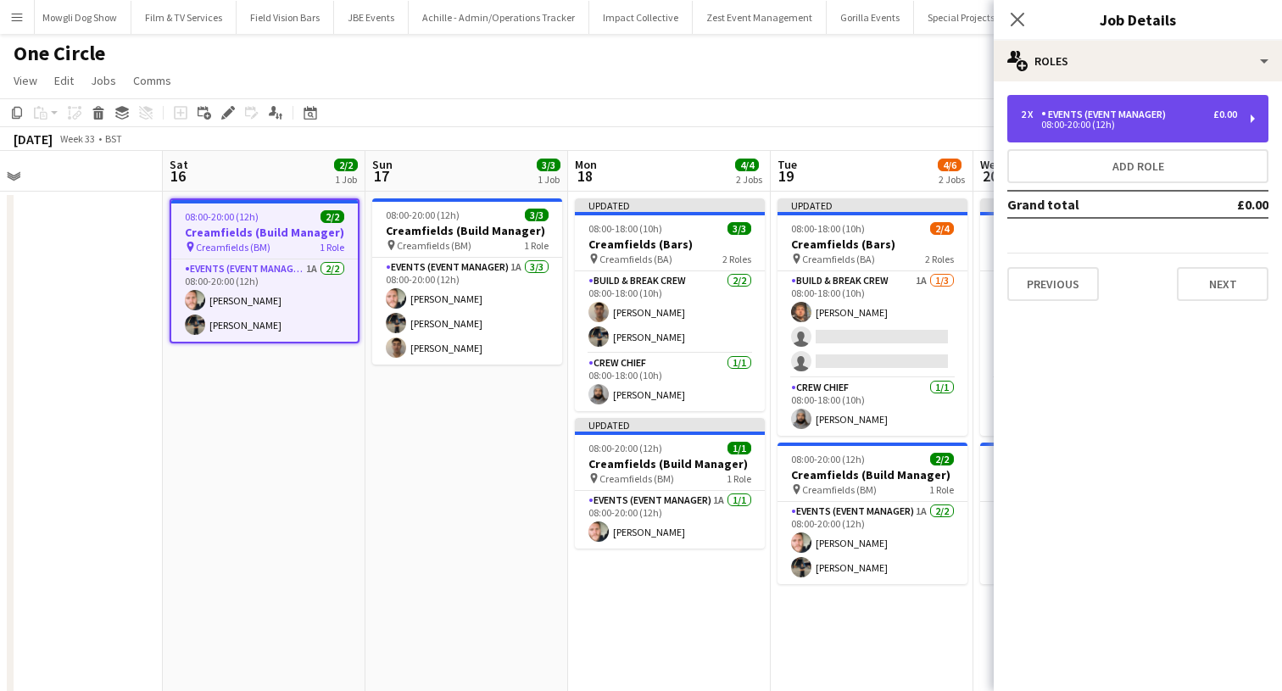
click at [1048, 120] on div "08:00-20:00 (12h)" at bounding box center [1129, 124] width 216 height 8
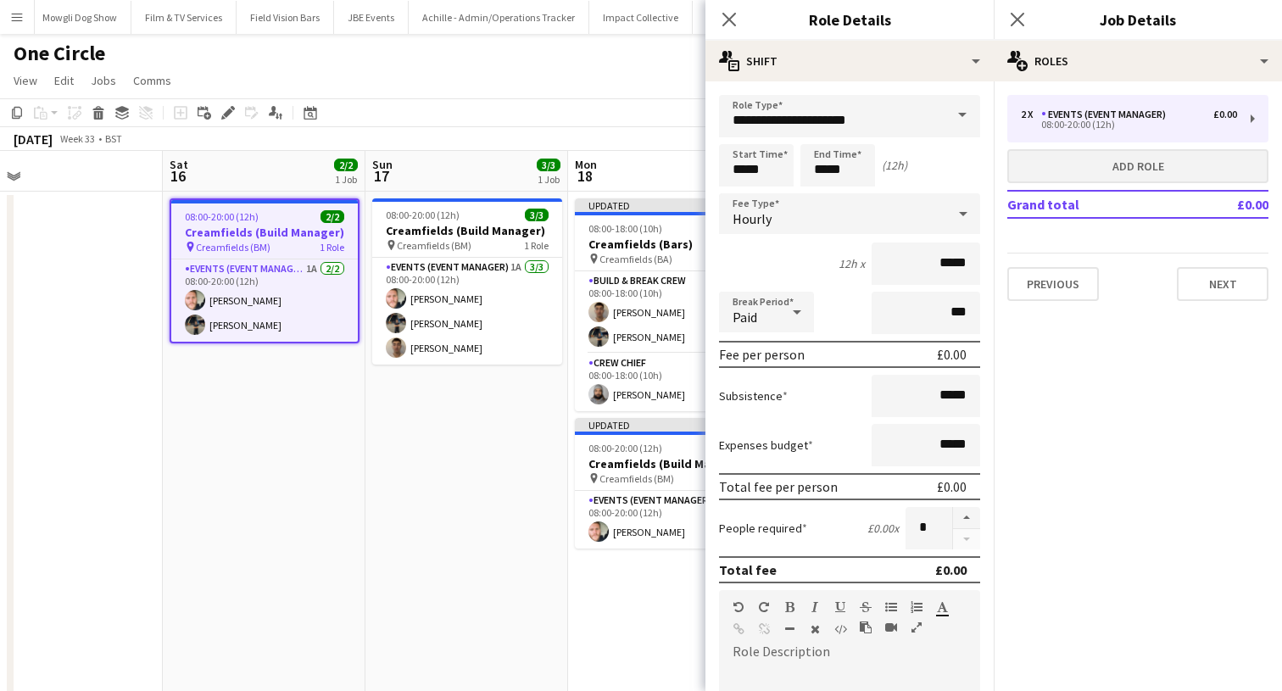
click at [1110, 174] on button "Add role" at bounding box center [1137, 166] width 261 height 34
type input "**********"
type input "*****"
type input "*"
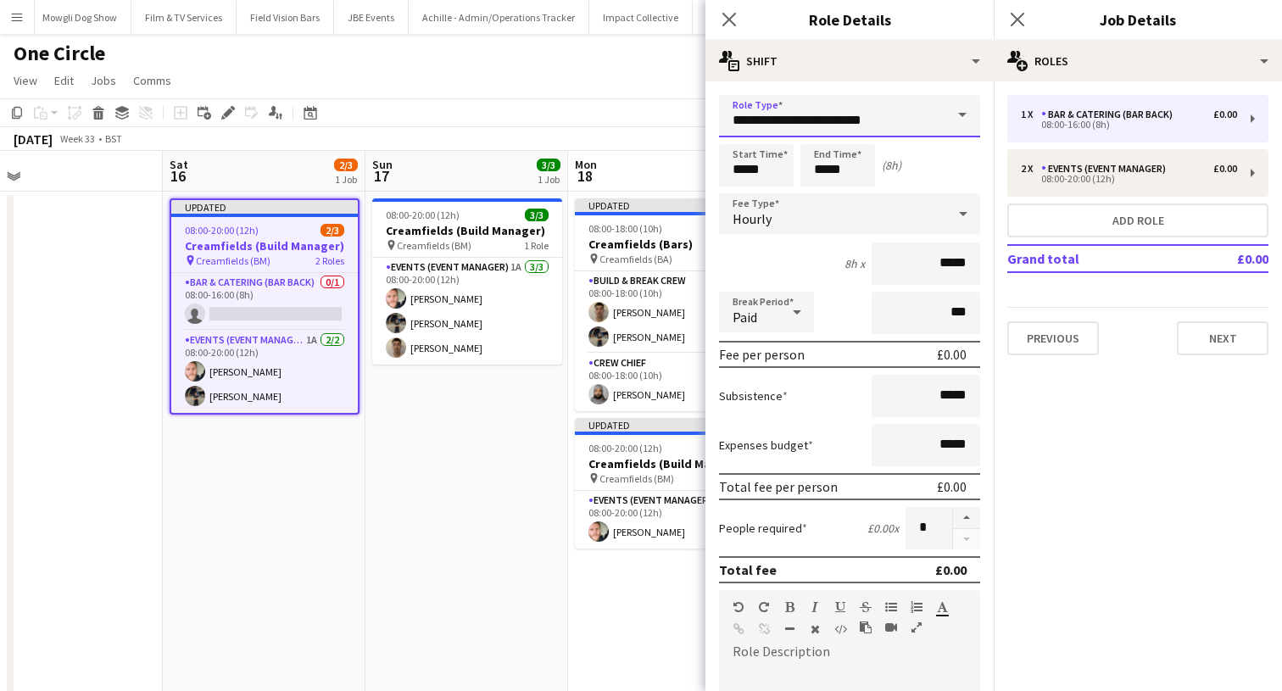
click at [926, 111] on input "**********" at bounding box center [849, 116] width 261 height 42
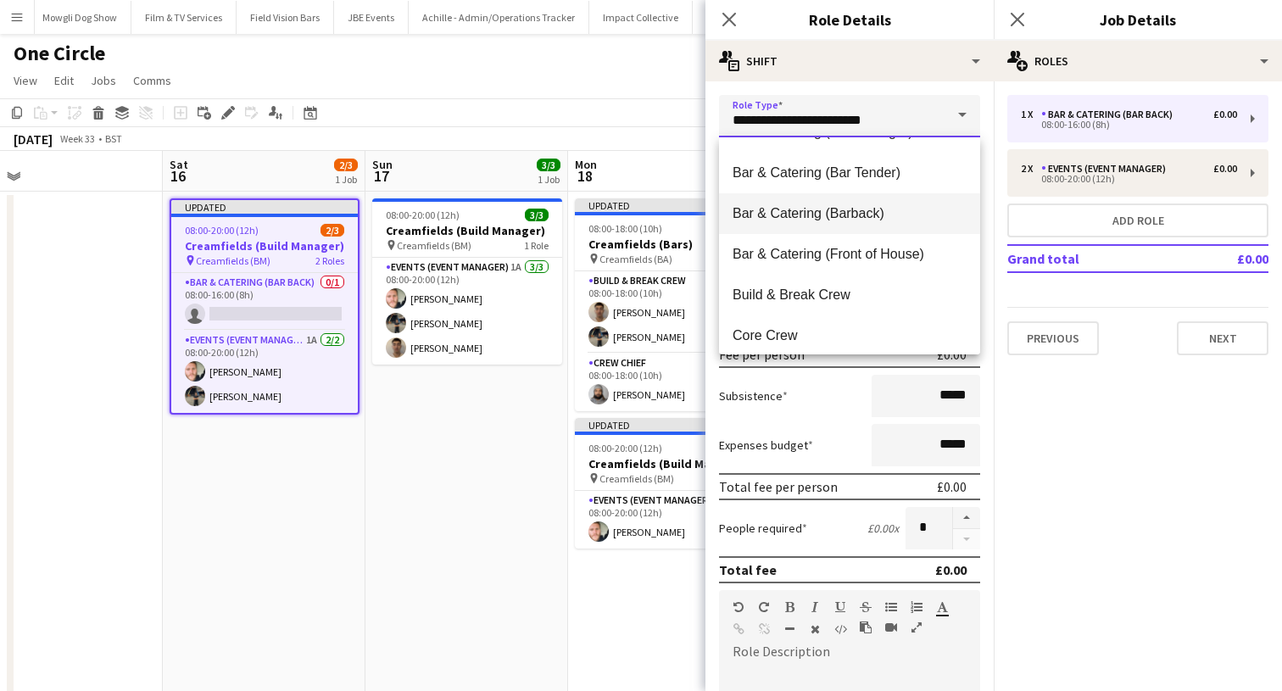
scroll to position [81, 0]
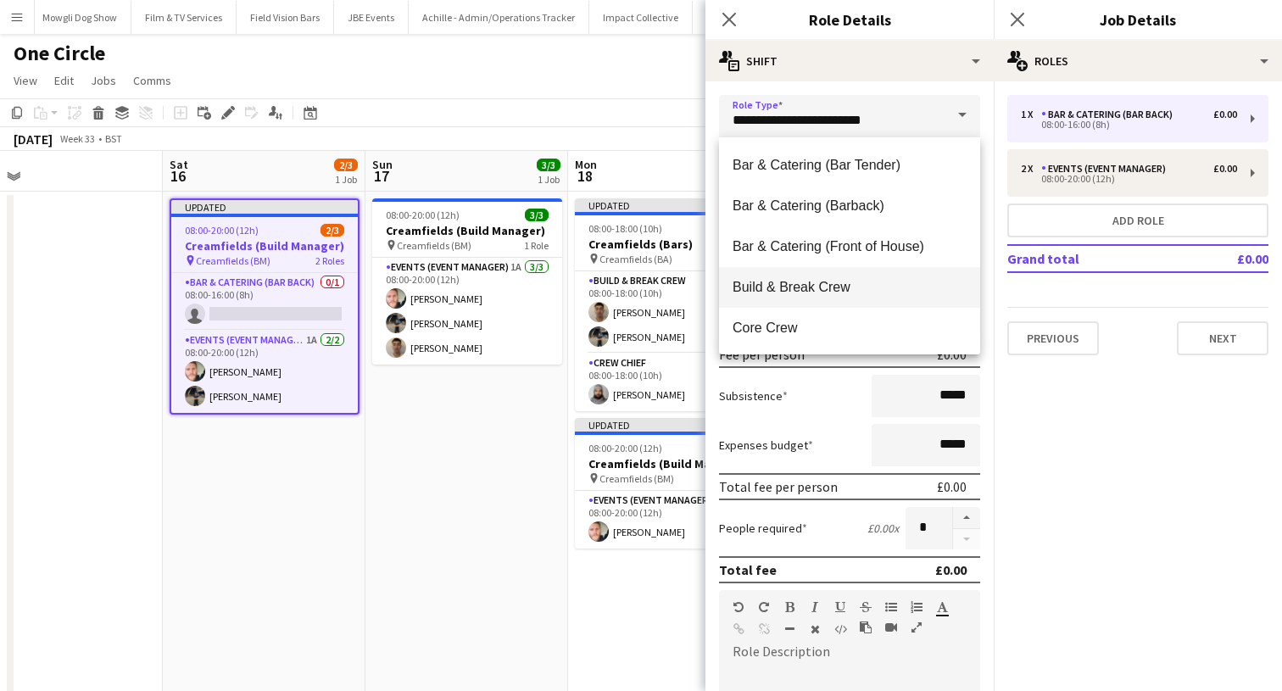
click at [866, 275] on mat-option "Build & Break Crew" at bounding box center [849, 287] width 261 height 41
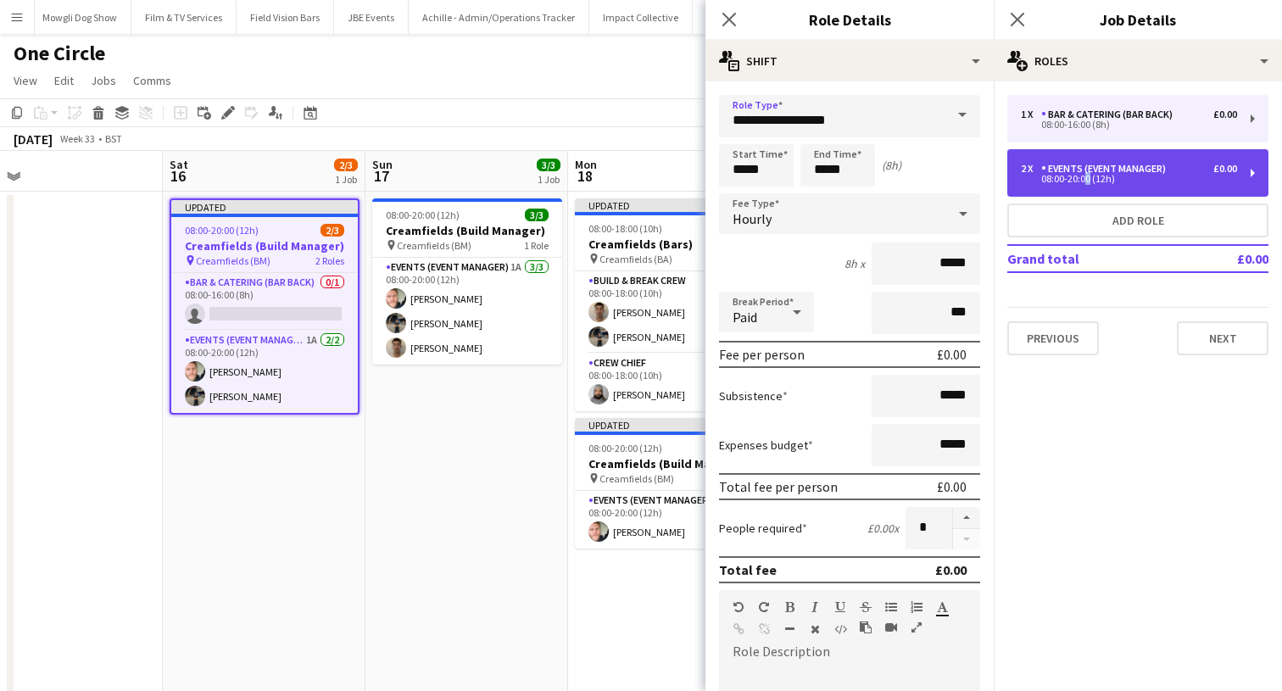
click at [1082, 175] on div "08:00-20:00 (12h)" at bounding box center [1129, 179] width 216 height 8
type input "**********"
type input "*****"
type input "*"
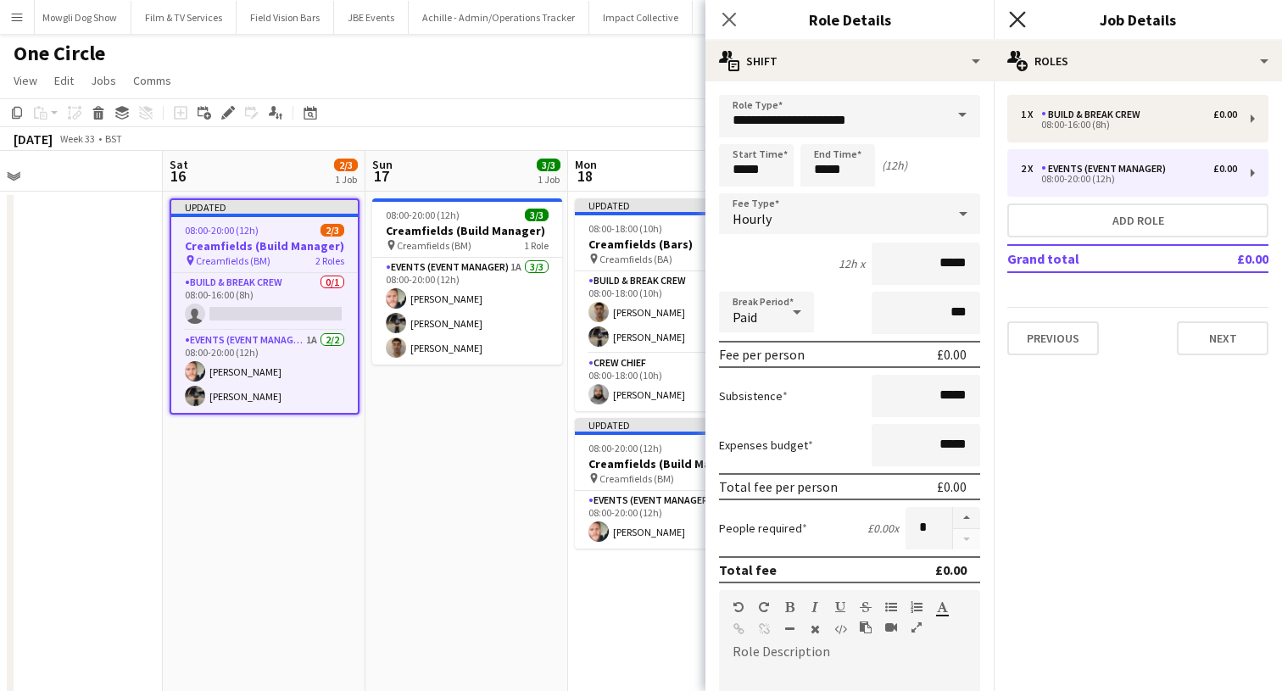
click at [1013, 23] on icon at bounding box center [1017, 19] width 16 height 16
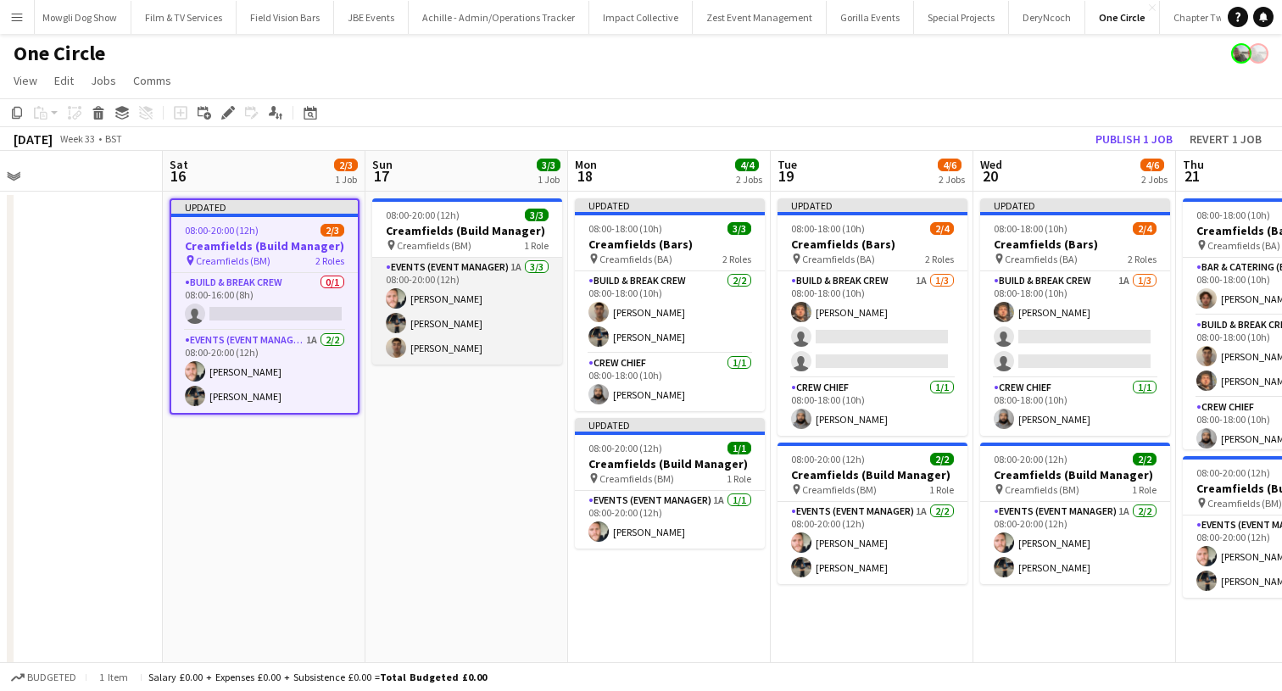
click at [428, 320] on app-card-role "Events (Event Manager) 1A [DATE] 08:00-20:00 (12h) [PERSON_NAME] [PERSON_NAME] …" at bounding box center [467, 311] width 190 height 107
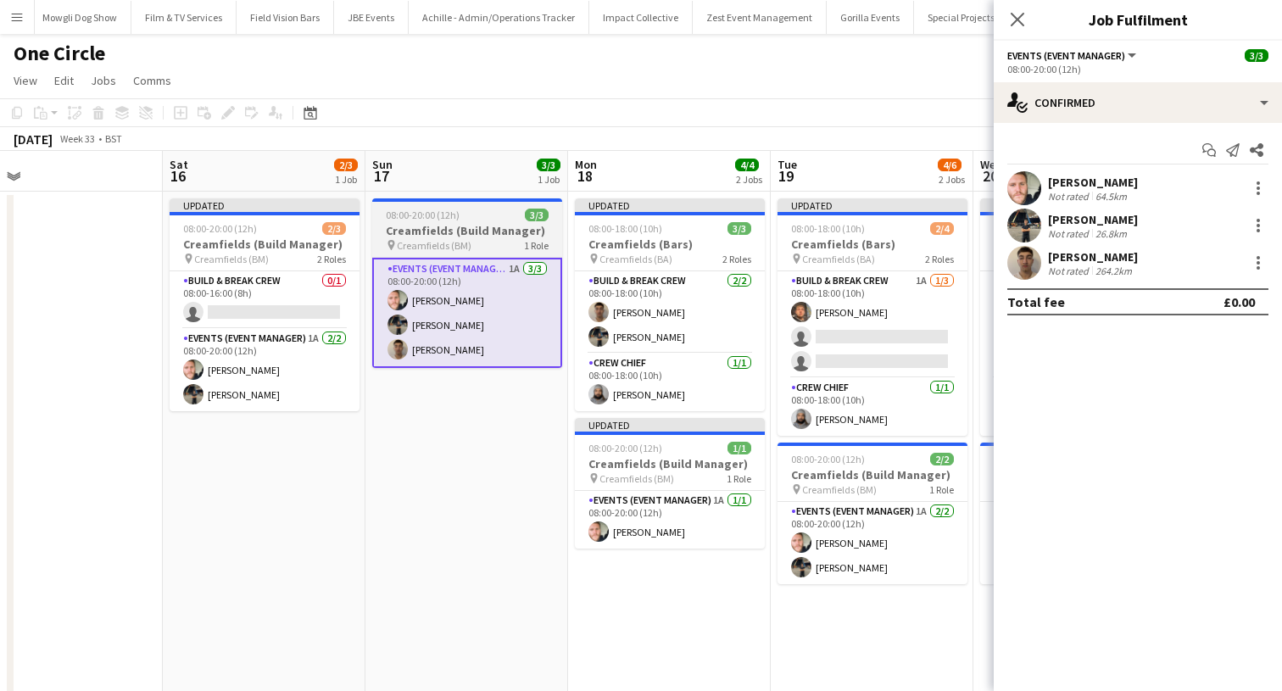
click at [431, 222] on app-job-card "08:00-20:00 (12h) 3/3 Creamfields (Build Manager) pin Creamfields (BM) 1 Role E…" at bounding box center [467, 283] width 190 height 170
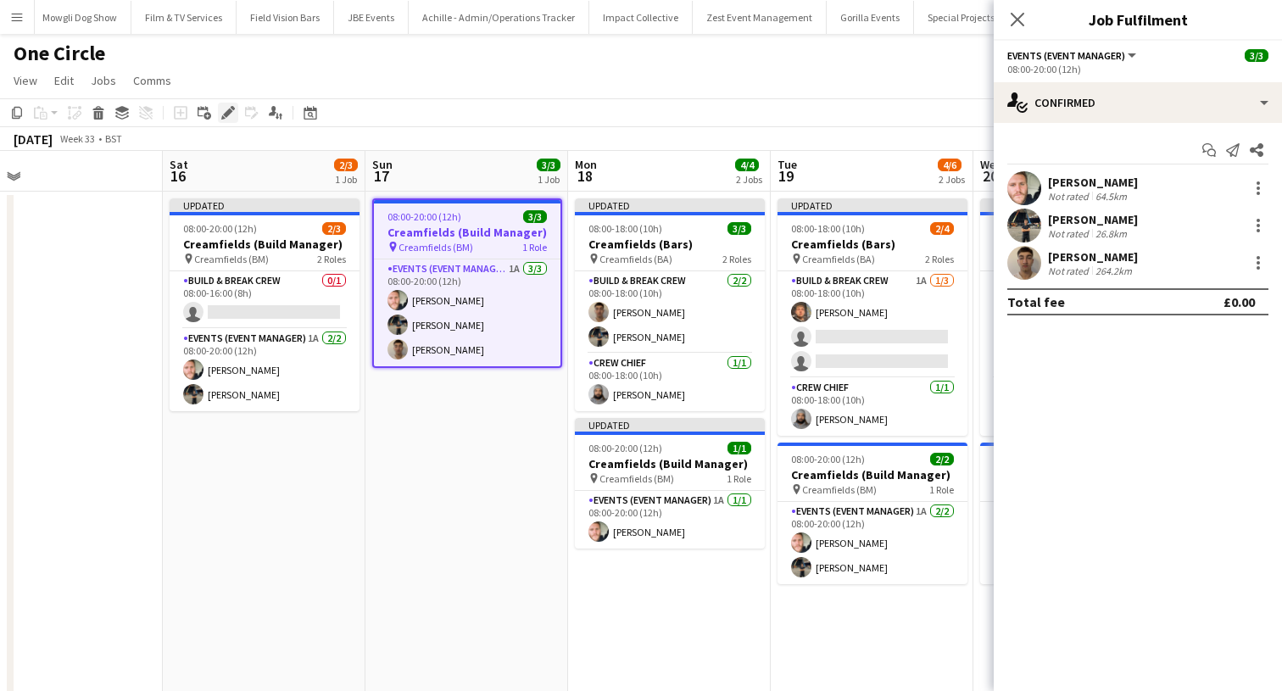
click at [223, 110] on icon "Edit" at bounding box center [228, 113] width 14 height 14
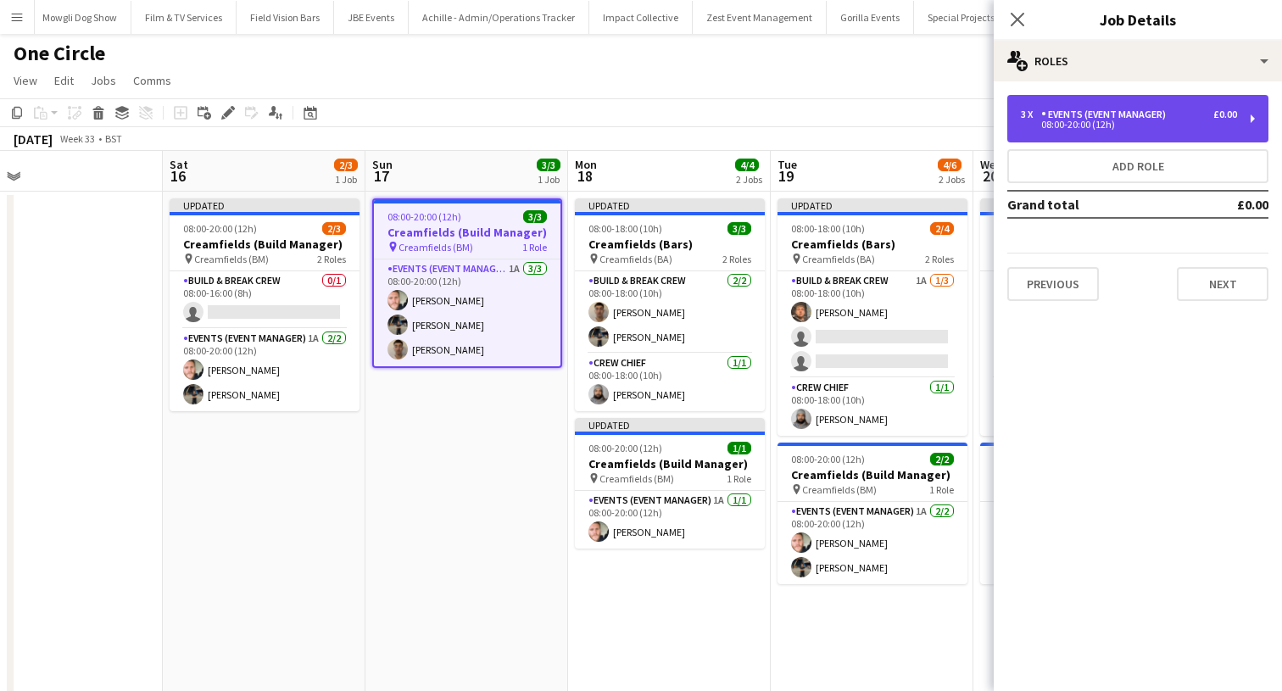
click at [1115, 108] on div "Events (Event Manager)" at bounding box center [1106, 114] width 131 height 12
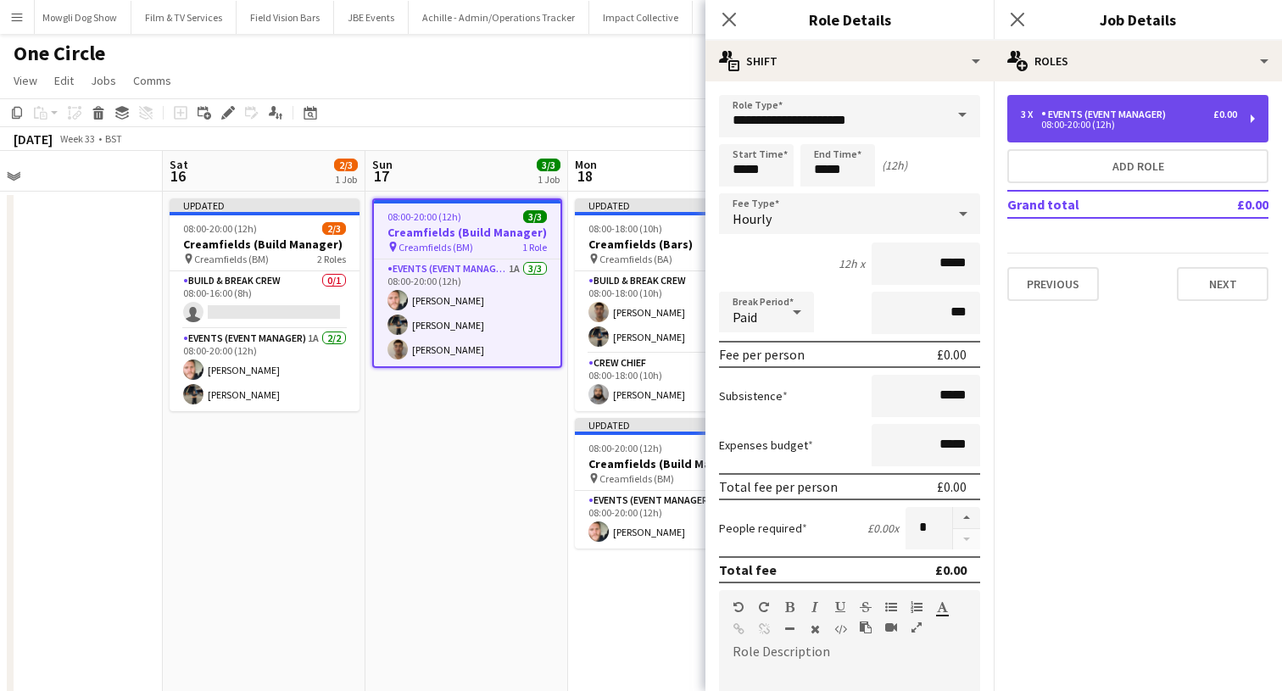
click at [1111, 129] on div "08:00-20:00 (12h)" at bounding box center [1129, 124] width 216 height 8
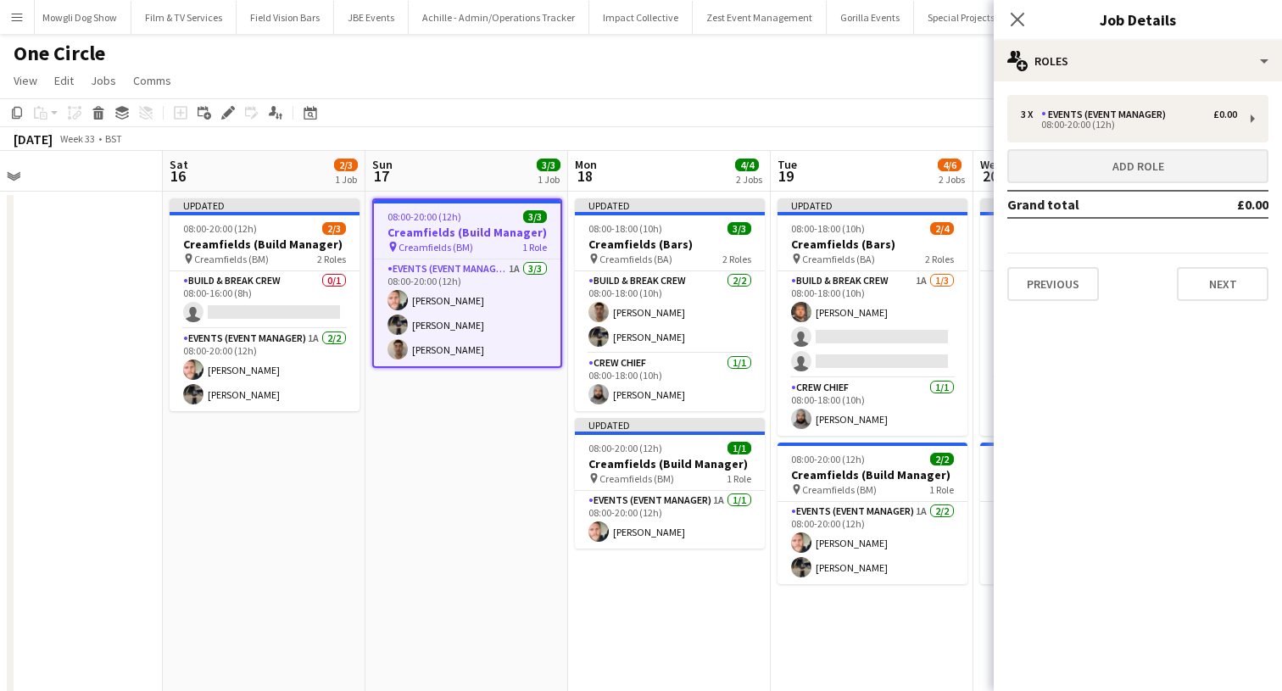
click at [1110, 159] on button "Add role" at bounding box center [1137, 166] width 261 height 34
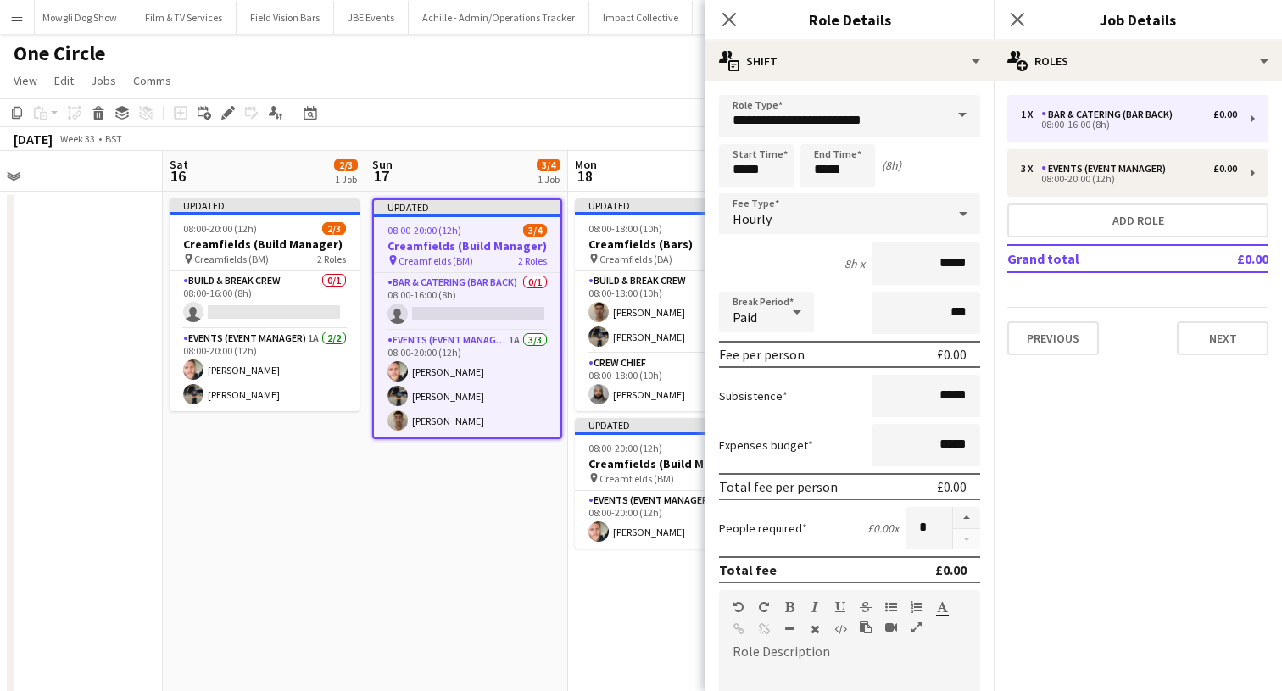
click at [965, 131] on span at bounding box center [962, 115] width 36 height 41
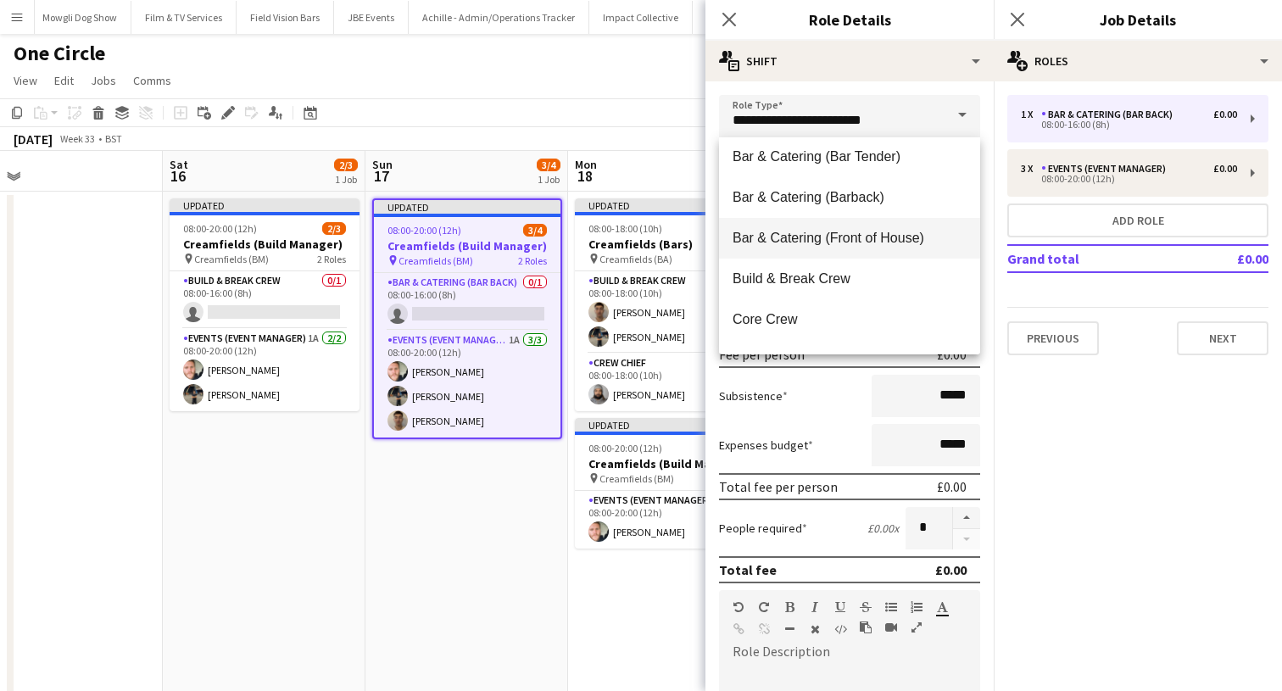
scroll to position [92, 0]
click at [891, 256] on mat-option "Build & Break Crew" at bounding box center [849, 276] width 261 height 41
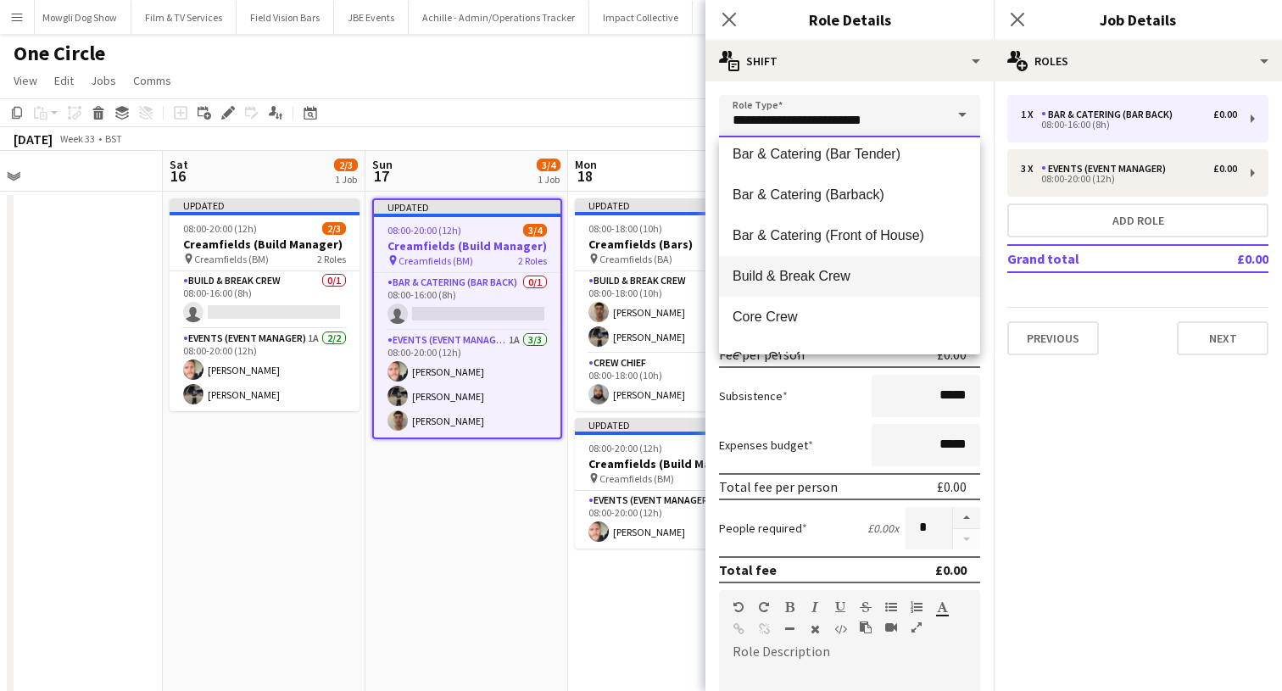
type input "**********"
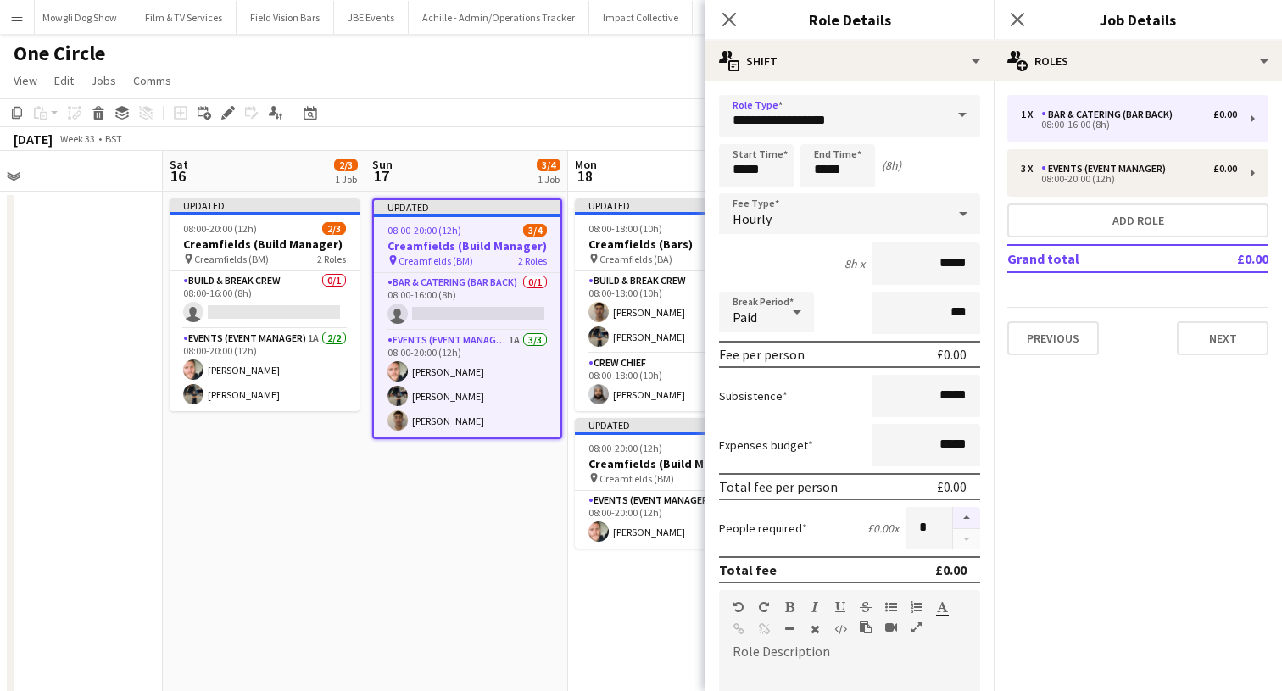
click at [973, 509] on button "button" at bounding box center [966, 518] width 27 height 22
click at [963, 537] on button "button" at bounding box center [966, 539] width 27 height 21
type input "*"
click at [1016, 18] on icon at bounding box center [1017, 19] width 16 height 16
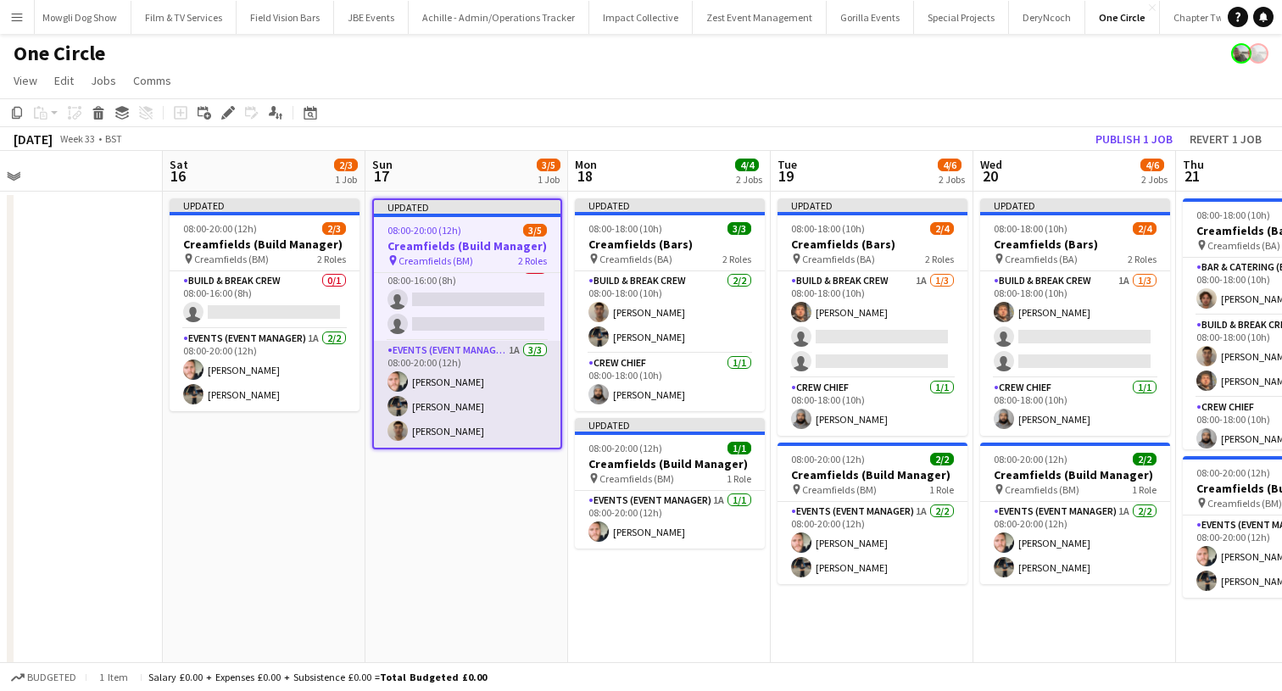
click at [459, 395] on app-card-role "Events (Event Manager) 1A [DATE] 08:00-20:00 (12h) [PERSON_NAME] [PERSON_NAME] …" at bounding box center [467, 394] width 186 height 107
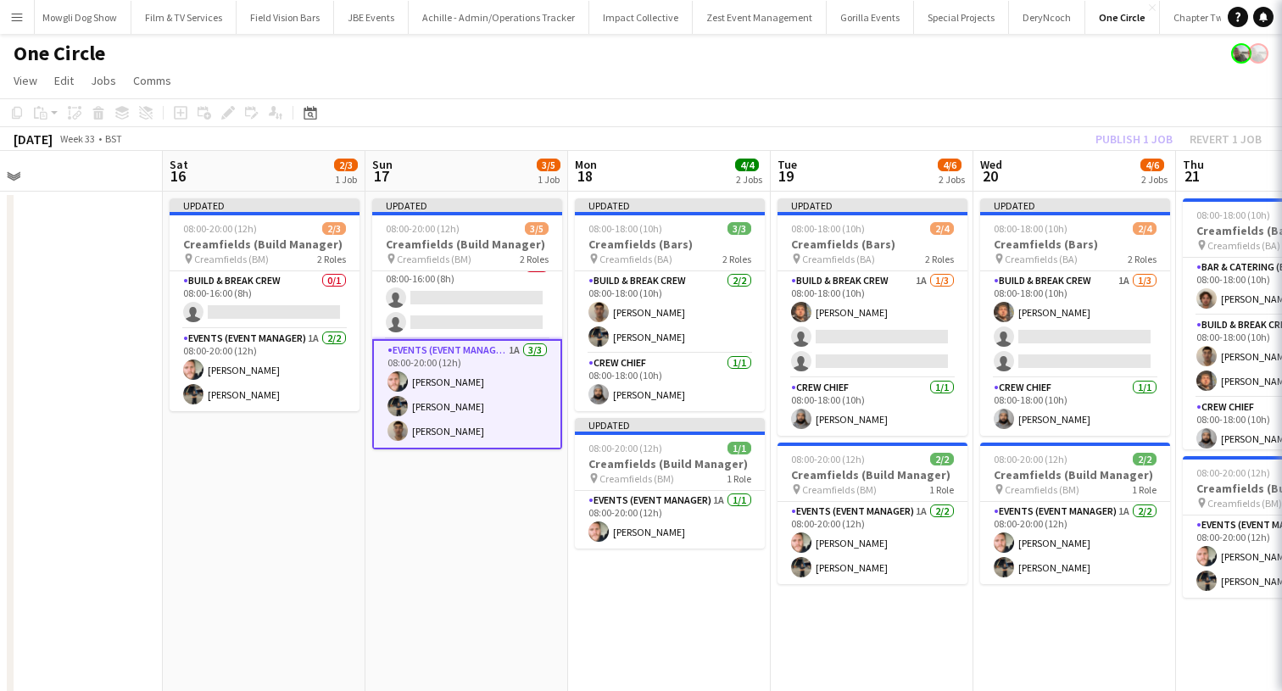
scroll to position [14, 0]
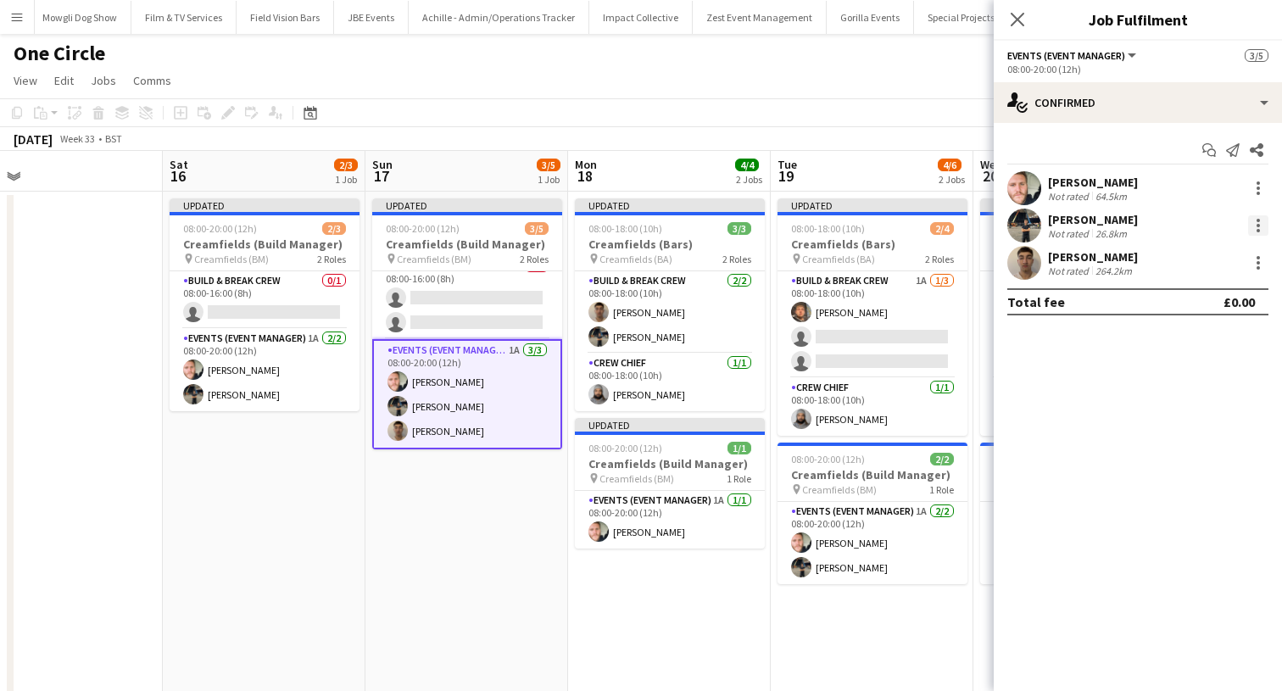
click at [1258, 230] on div at bounding box center [1257, 230] width 3 height 3
click at [1183, 306] on button "Switch crew" at bounding box center [1202, 297] width 132 height 41
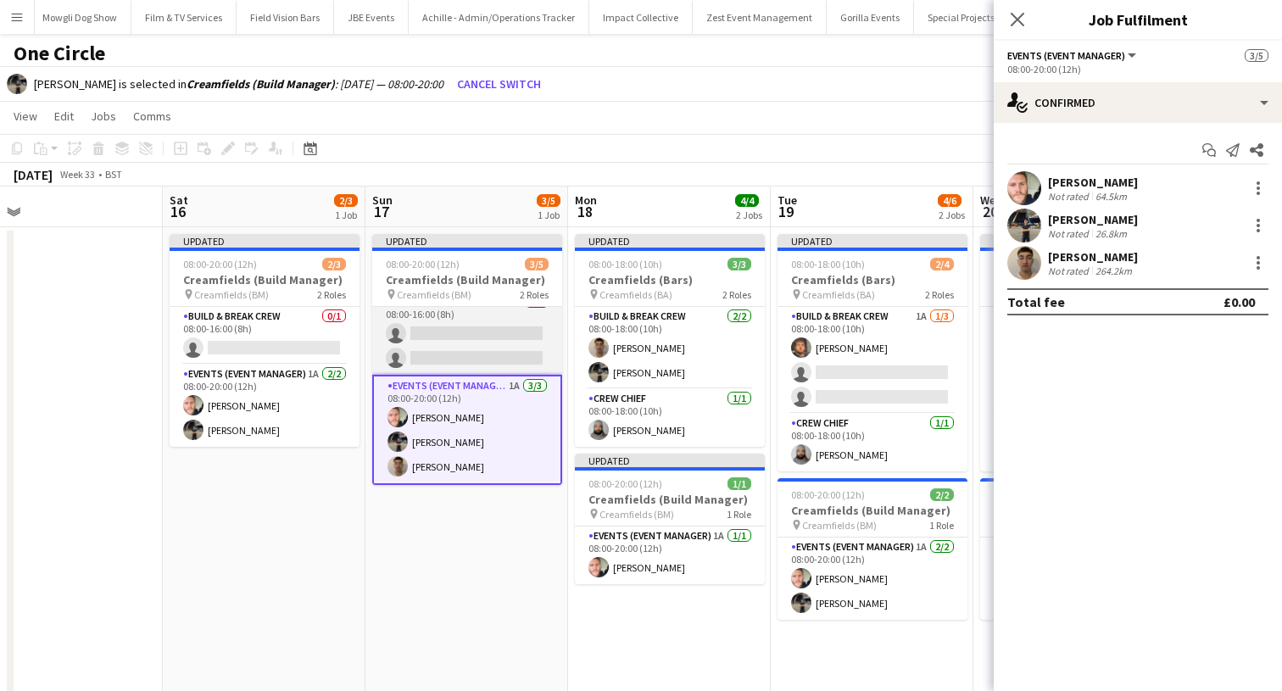
click at [466, 337] on app-card-role "Build & Break Crew 0/2 08:00-16:00 (8h) single-neutral-actions single-neutral-a…" at bounding box center [467, 333] width 190 height 82
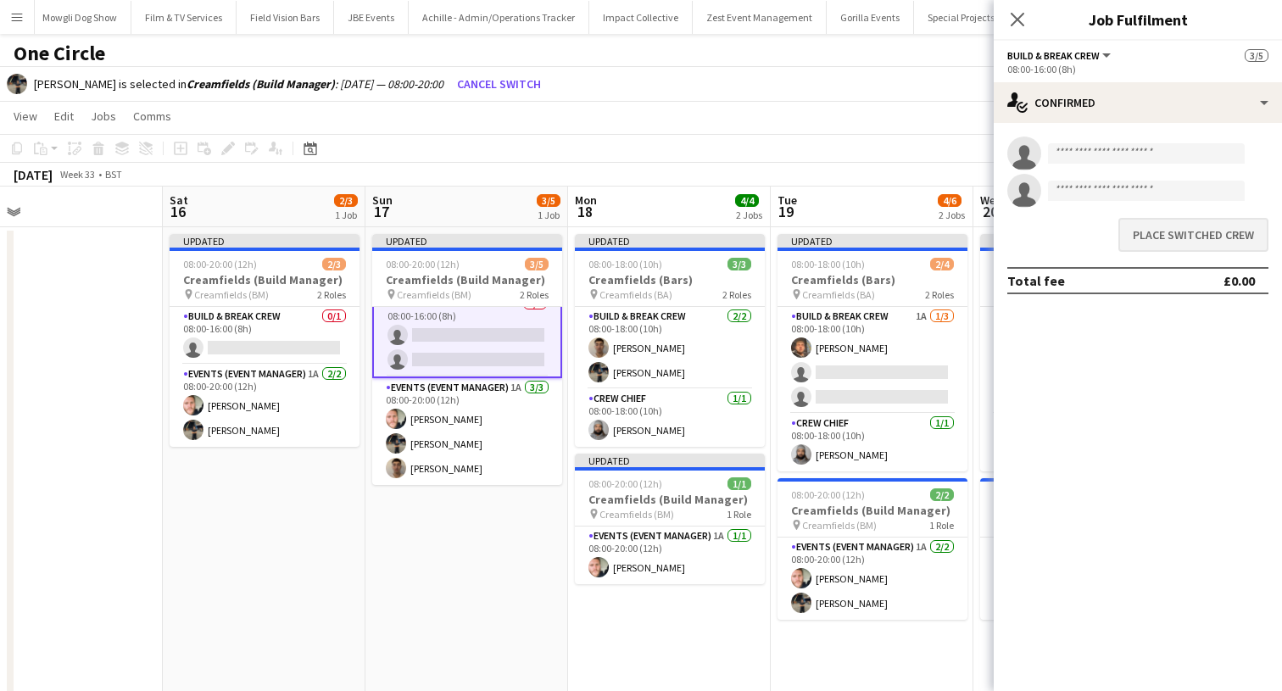
click at [1145, 244] on button "Place switched crew" at bounding box center [1193, 235] width 150 height 34
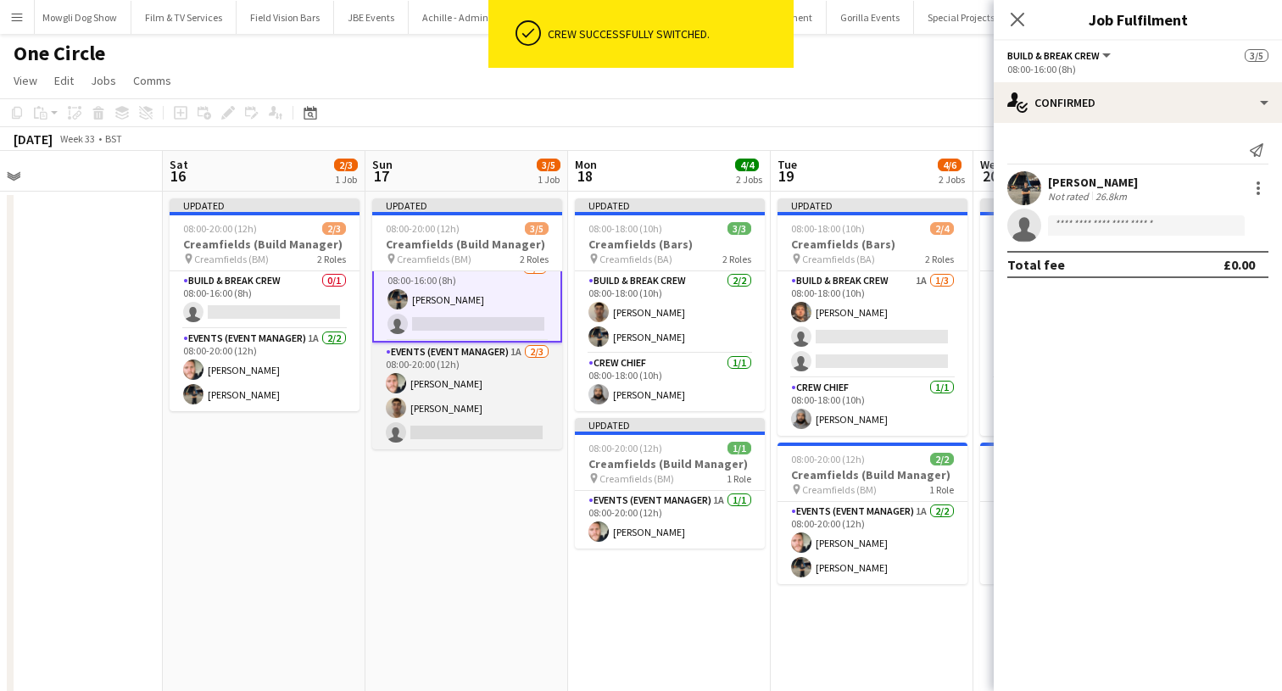
click at [440, 419] on app-card-role "Events (Event Manager) 1A [DATE] 08:00-20:00 (12h) [PERSON_NAME] [PERSON_NAME] …" at bounding box center [467, 395] width 190 height 107
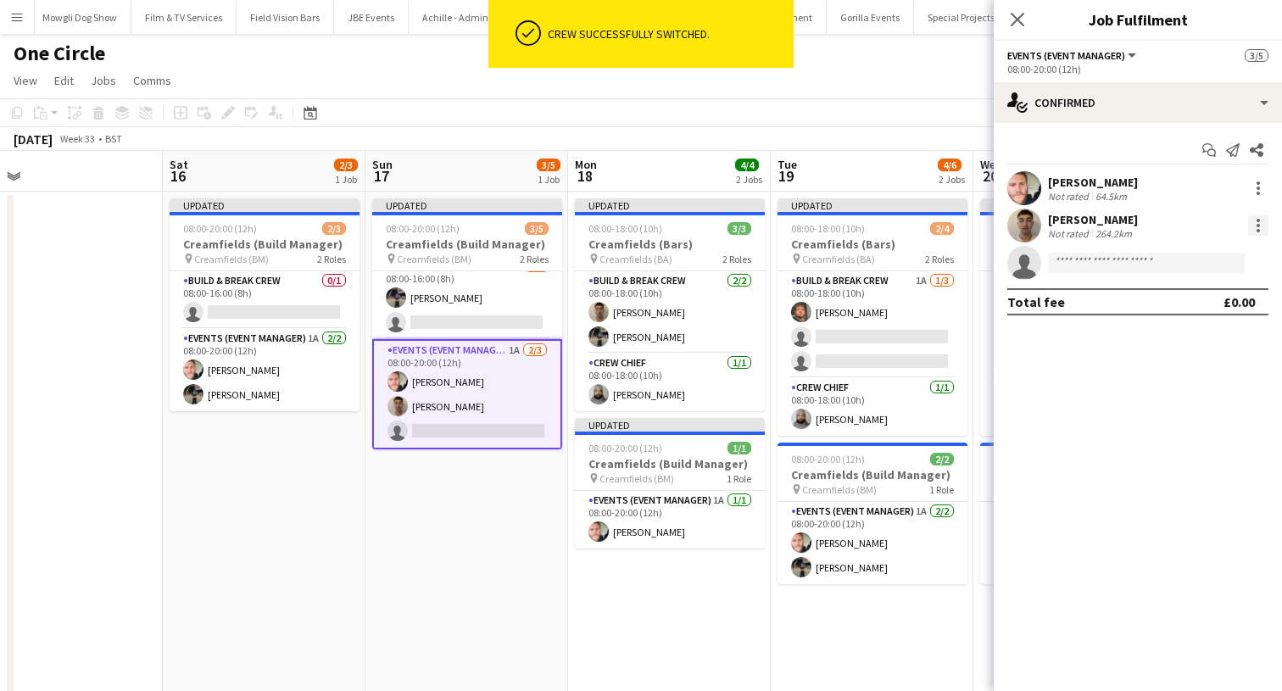
click at [1261, 227] on div at bounding box center [1258, 225] width 20 height 20
click at [1184, 303] on span "Switch crew" at bounding box center [1185, 297] width 72 height 14
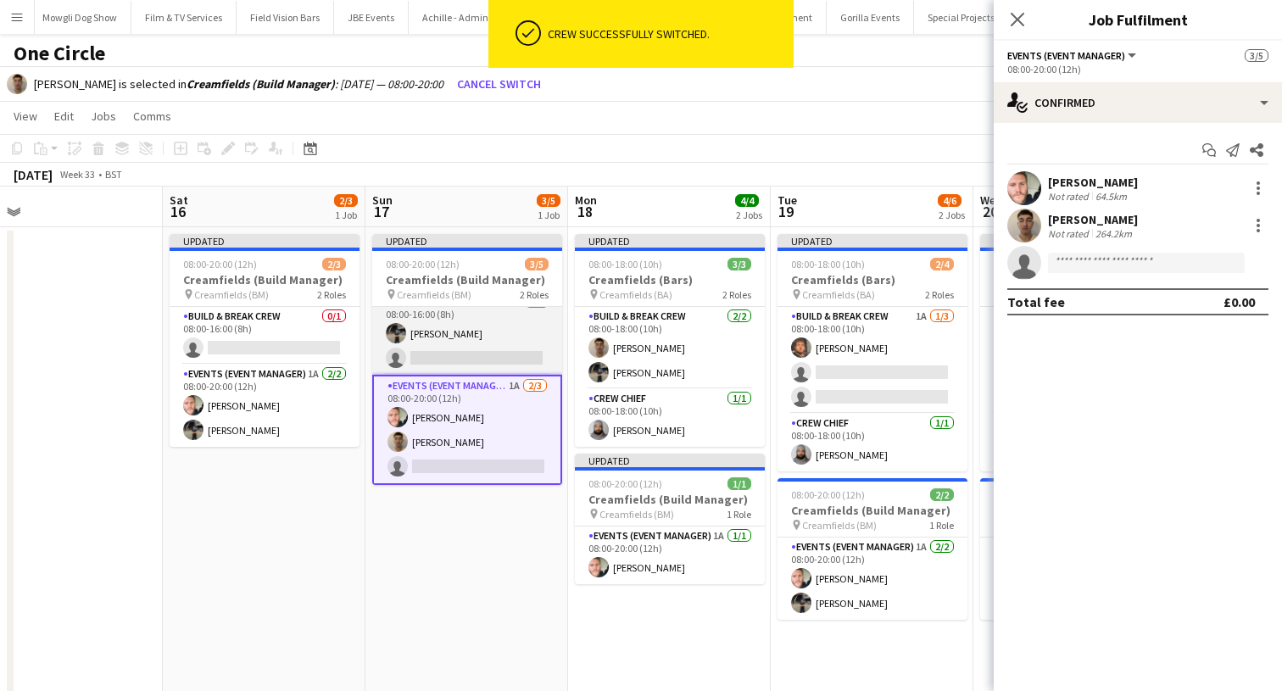
click at [448, 350] on app-card-role "Build & Break Crew [DATE] 08:00-16:00 (8h) [PERSON_NAME] single-neutral-actions" at bounding box center [467, 333] width 190 height 82
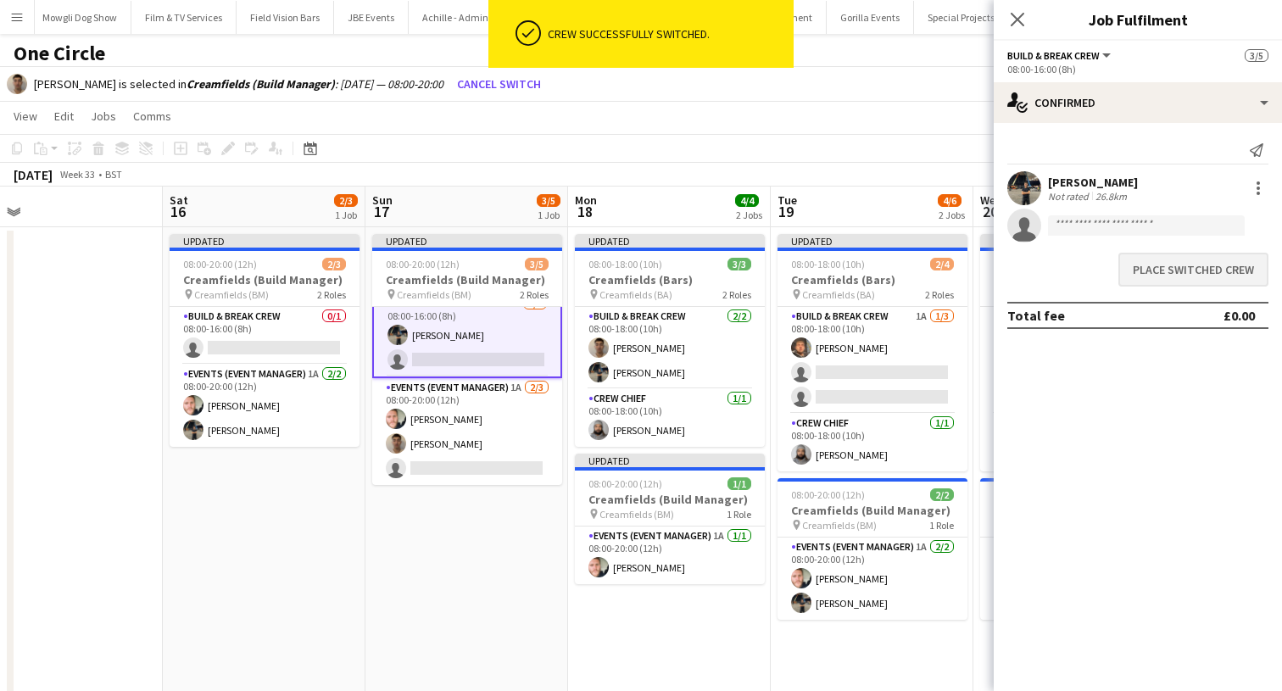
click at [1204, 271] on button "Place switched crew" at bounding box center [1193, 270] width 150 height 34
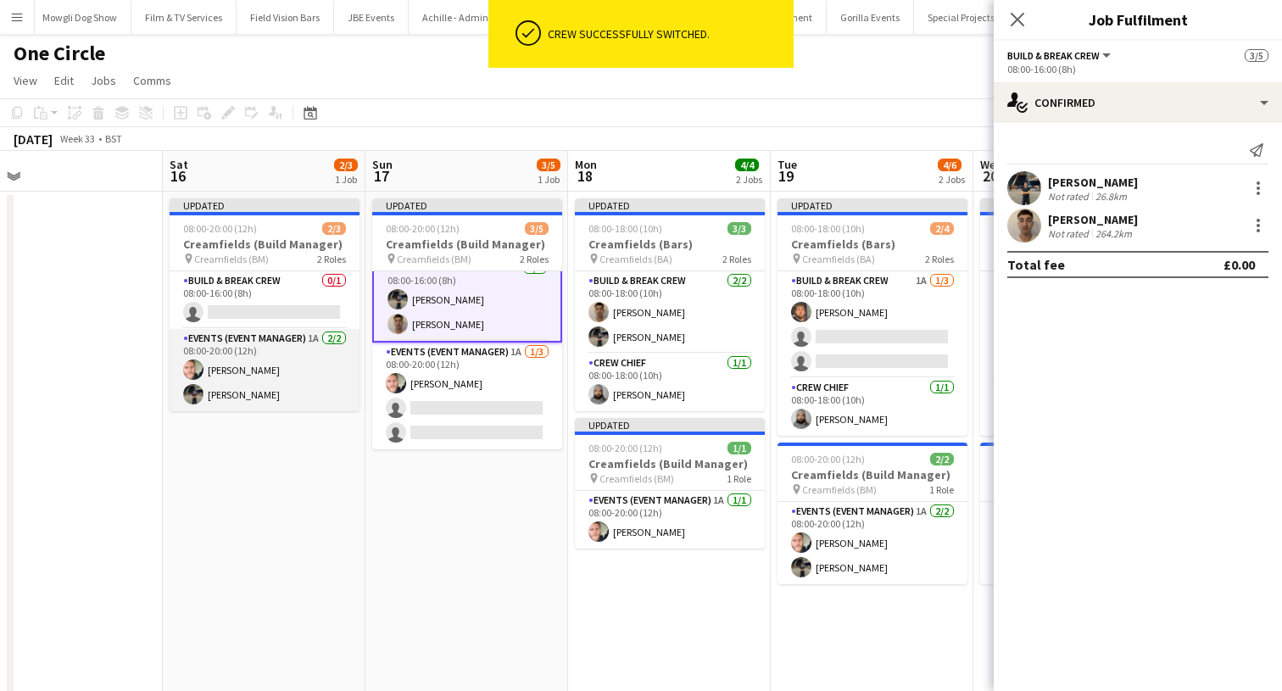
click at [226, 379] on app-card-role "Events (Event Manager) 1A [DATE] 08:00-20:00 (12h) [PERSON_NAME] [PERSON_NAME]" at bounding box center [265, 370] width 190 height 82
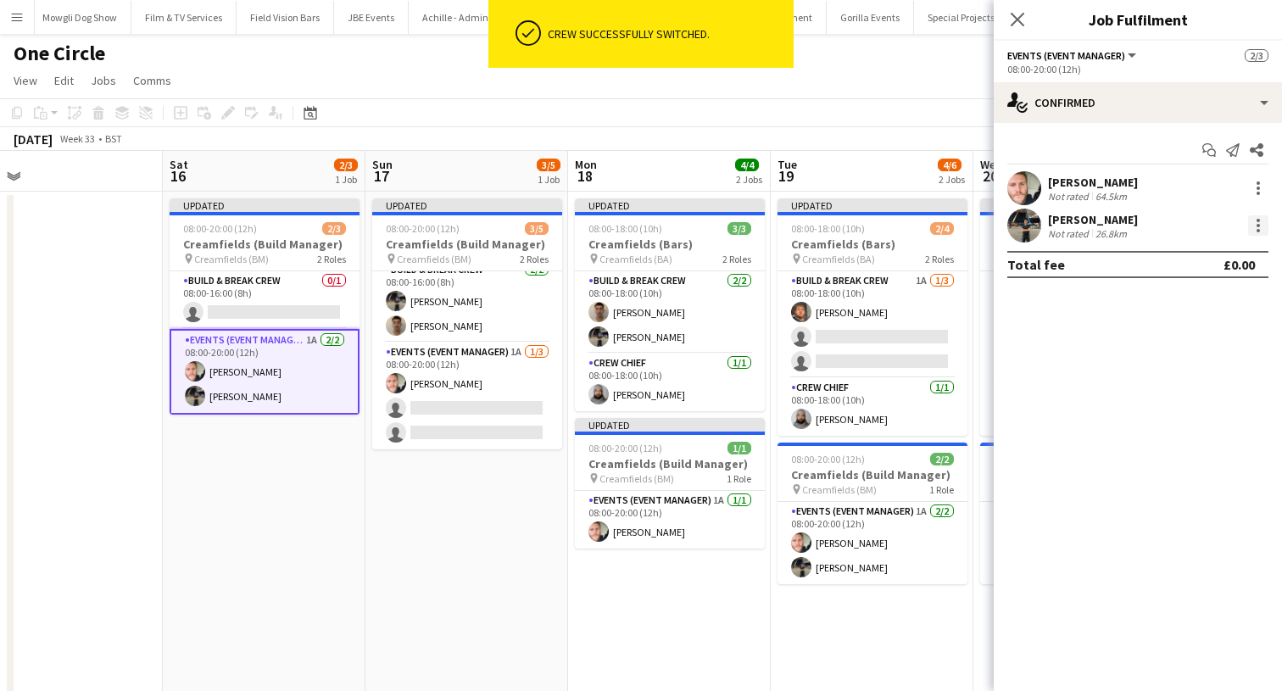
click at [1252, 225] on div at bounding box center [1258, 225] width 20 height 20
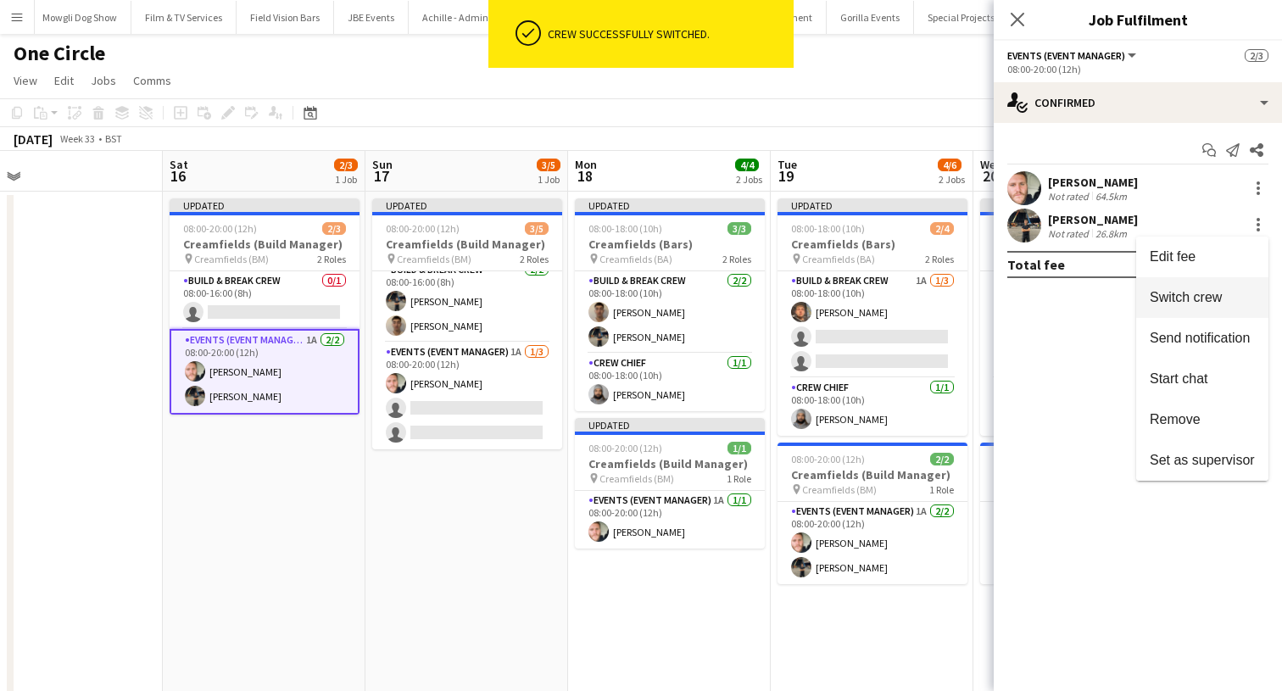
click at [1194, 289] on button "Switch crew" at bounding box center [1202, 297] width 132 height 41
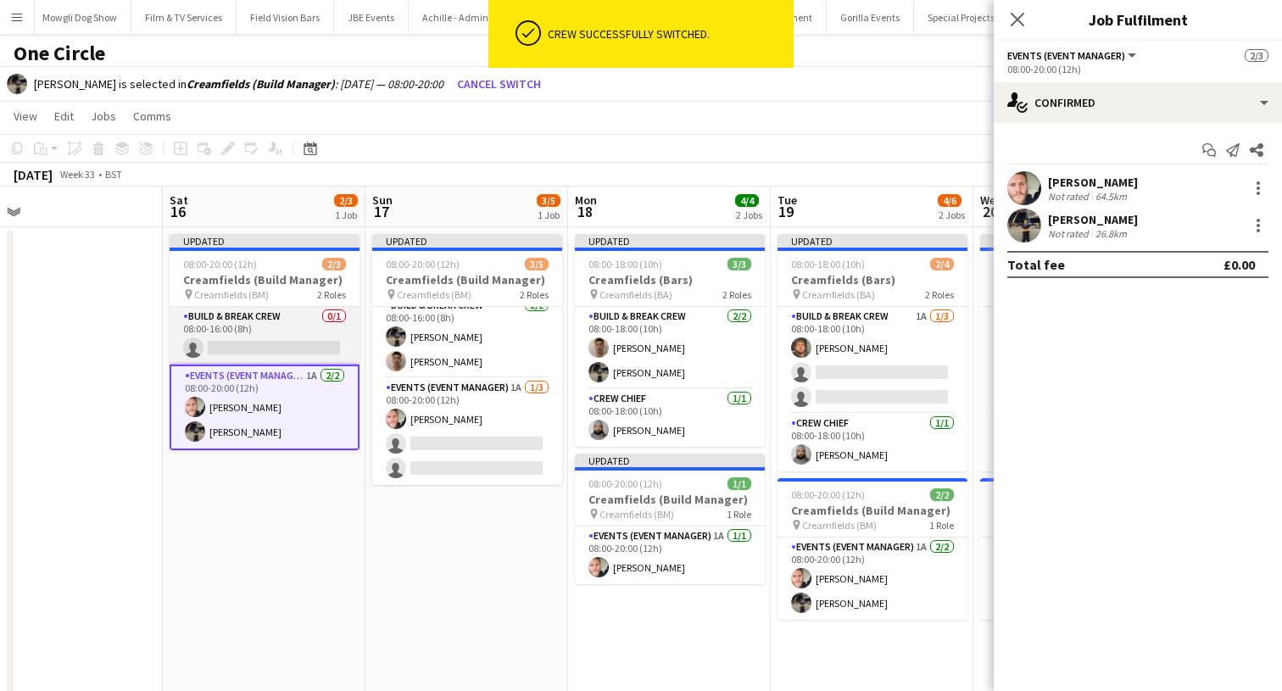
click at [303, 328] on app-card-role "Build & Break Crew 0/1 08:00-16:00 (8h) single-neutral-actions" at bounding box center [265, 336] width 190 height 58
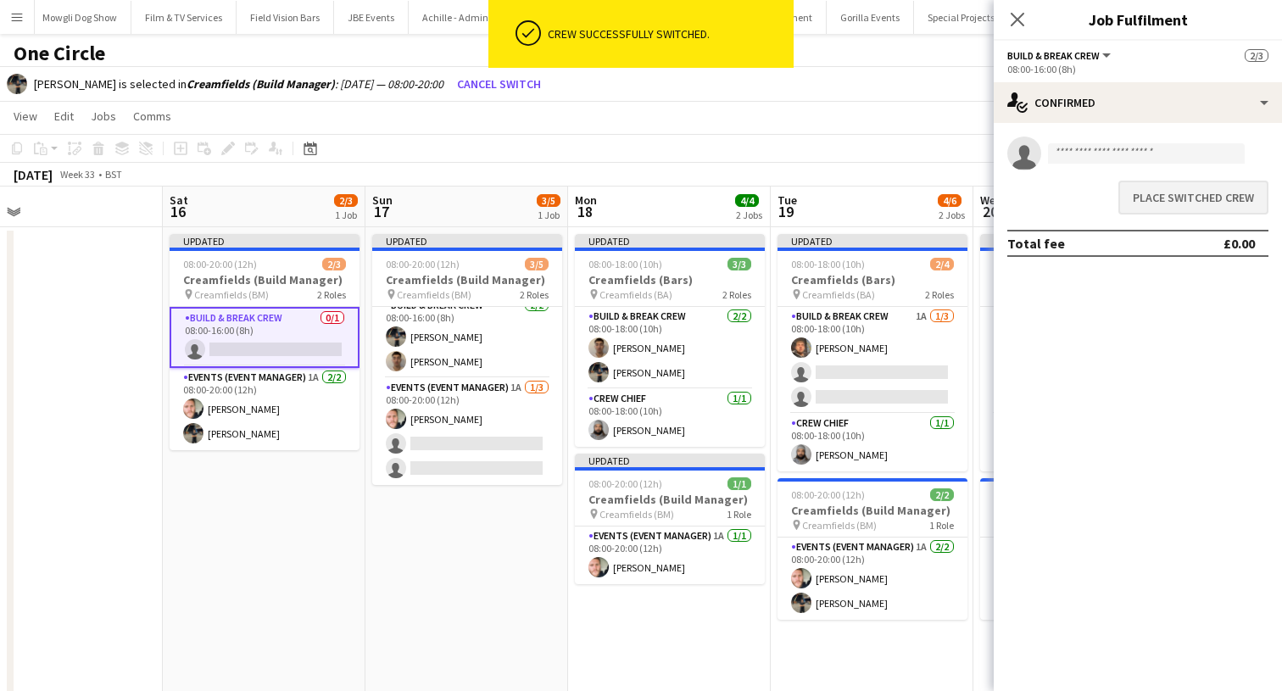
click at [1158, 208] on button "Place switched crew" at bounding box center [1193, 198] width 150 height 34
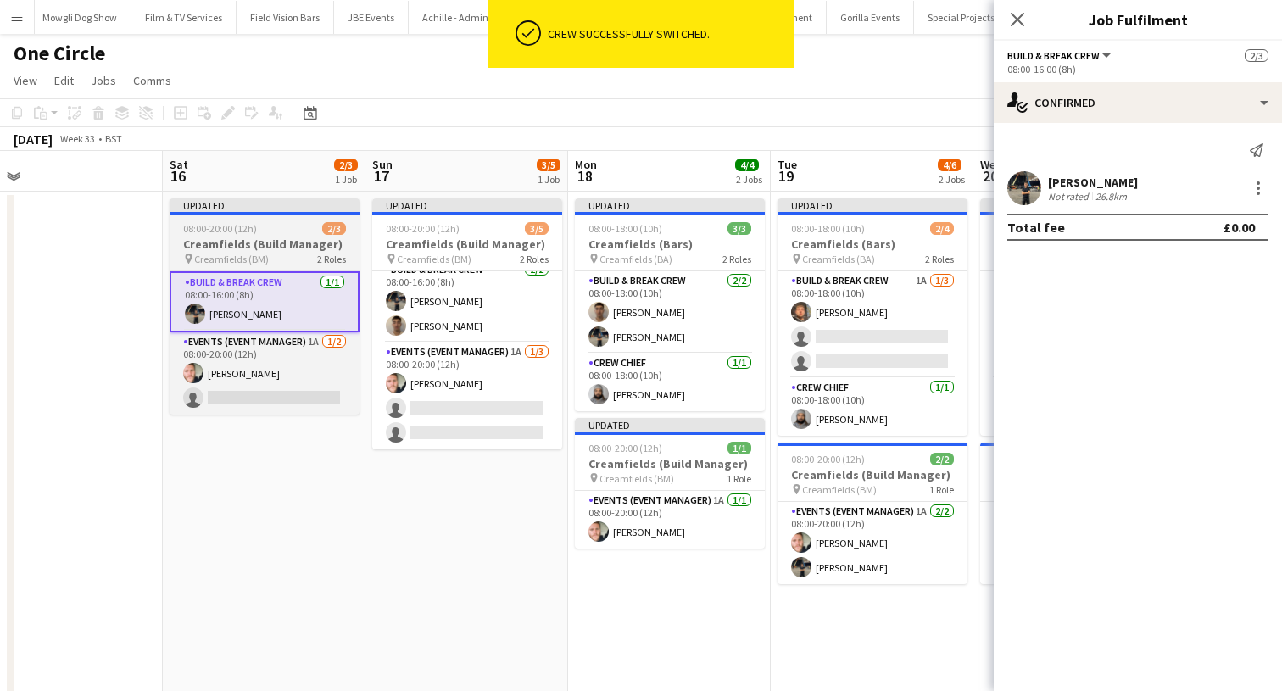
click at [243, 239] on h3 "Creamfields (Build Manager)" at bounding box center [265, 243] width 190 height 15
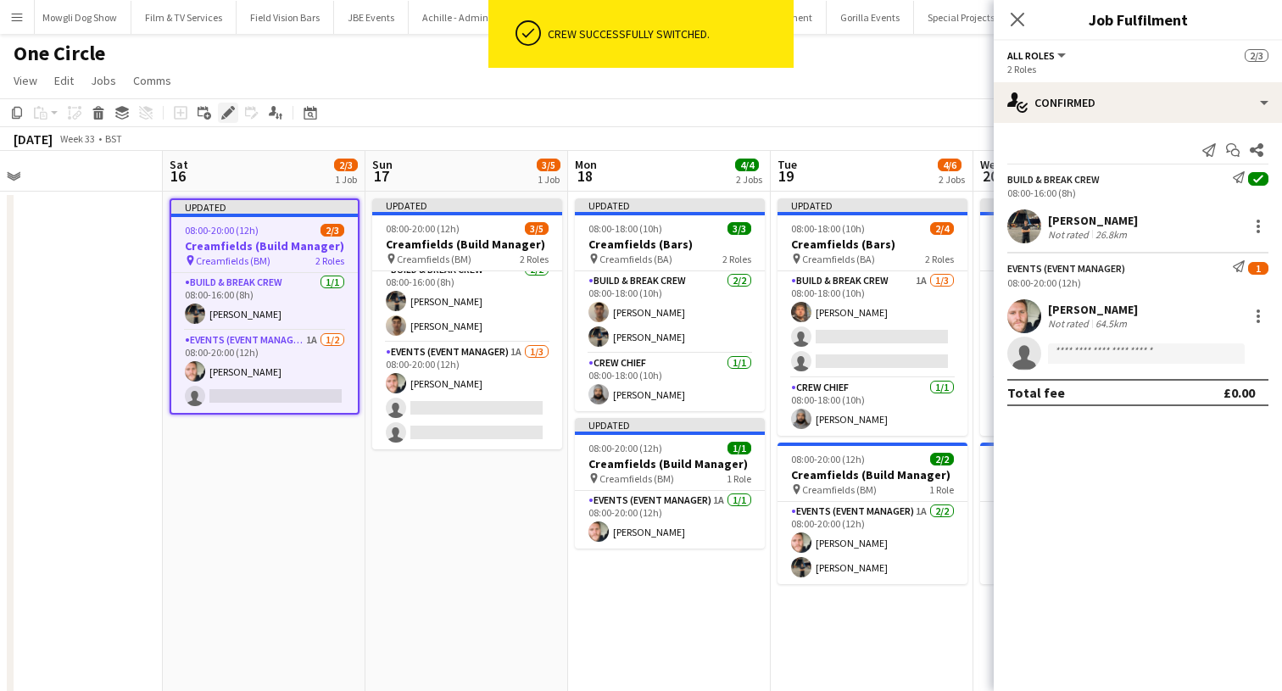
click at [226, 116] on icon at bounding box center [227, 112] width 9 height 9
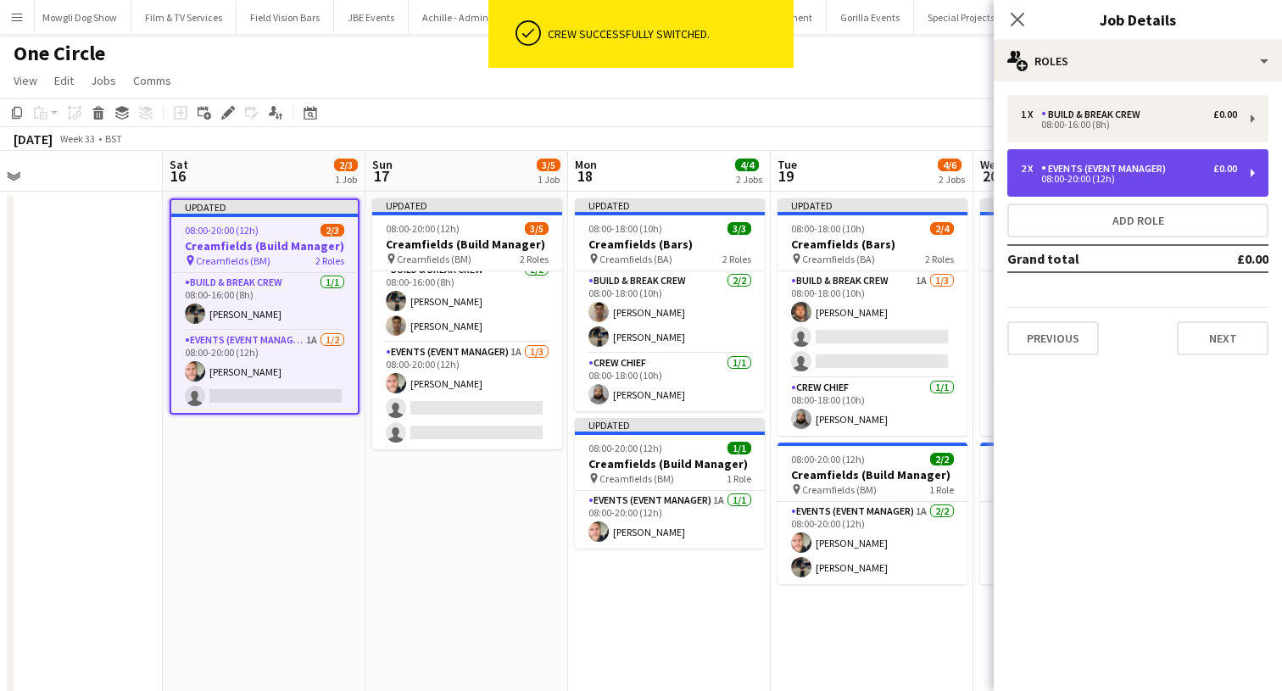
click at [1071, 167] on div "Events (Event Manager)" at bounding box center [1106, 169] width 131 height 12
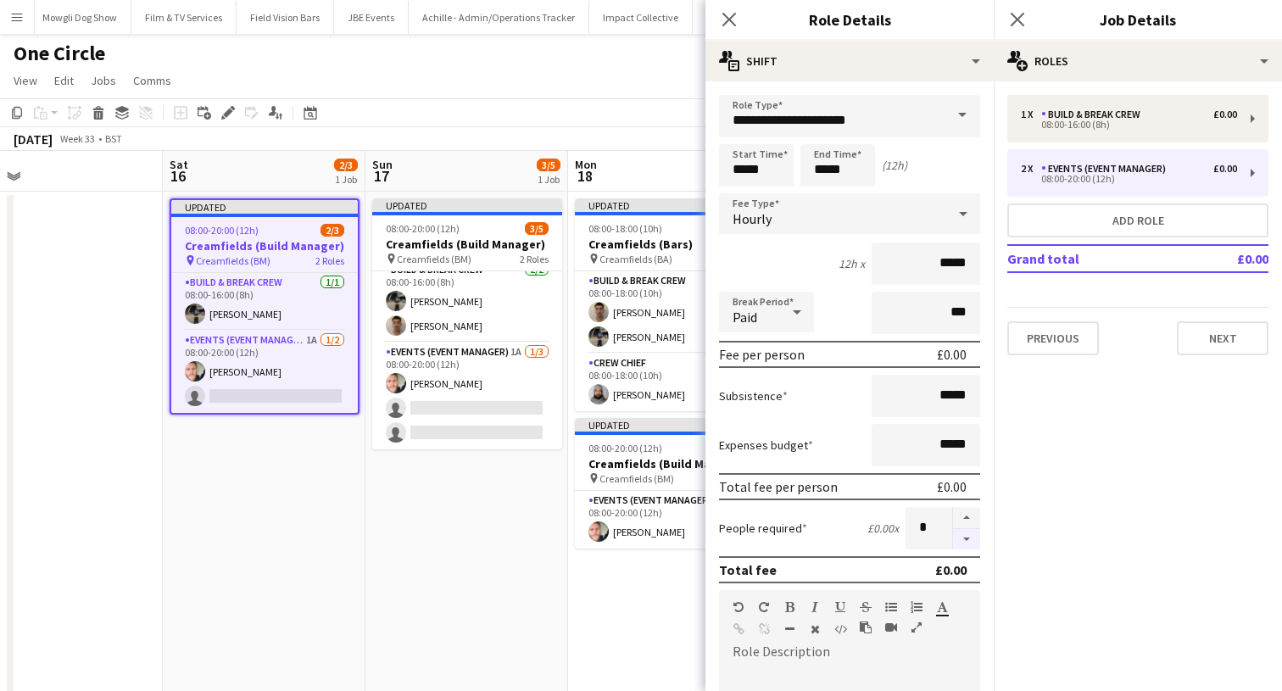
click at [975, 546] on button "button" at bounding box center [966, 539] width 27 height 21
type input "*"
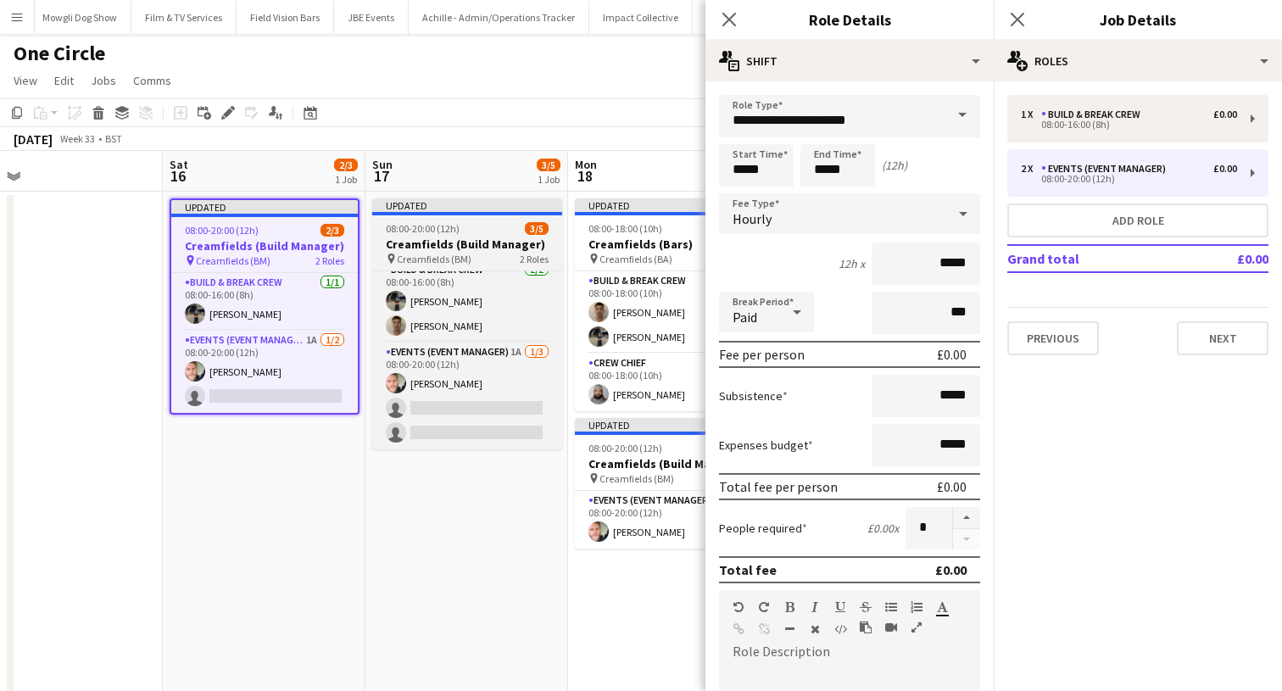
click at [505, 241] on h3 "Creamfields (Build Manager)" at bounding box center [467, 243] width 190 height 15
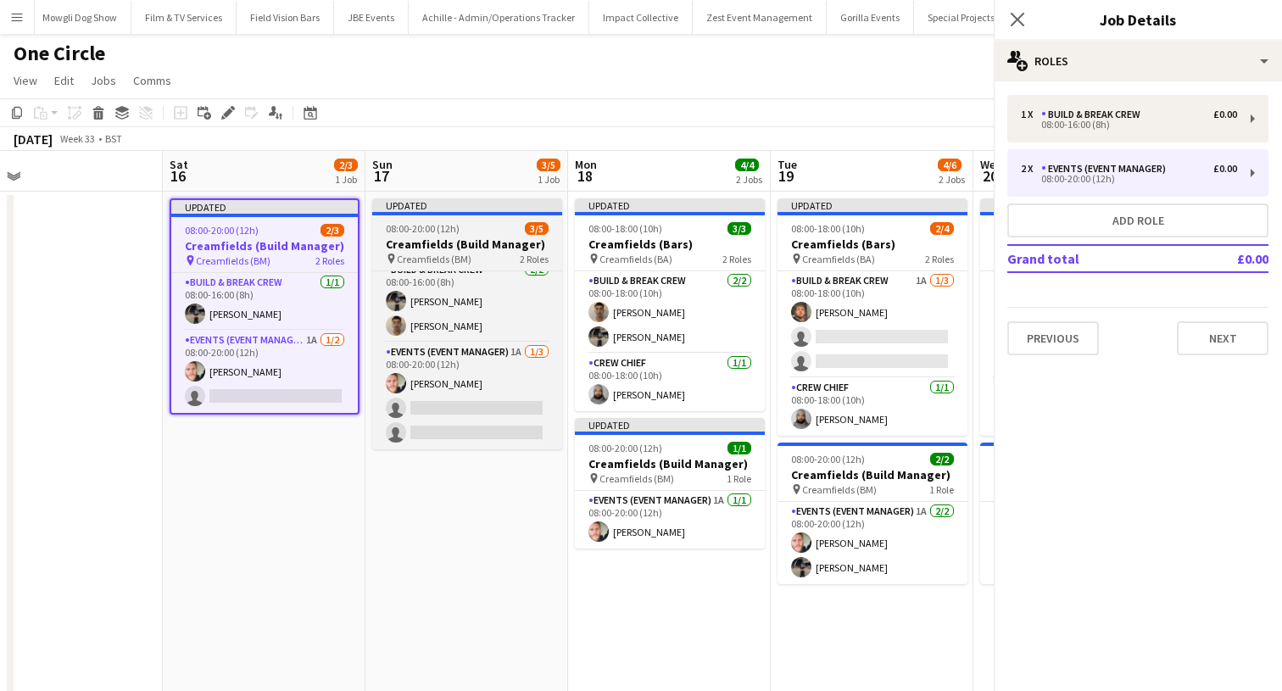
scroll to position [0, 446]
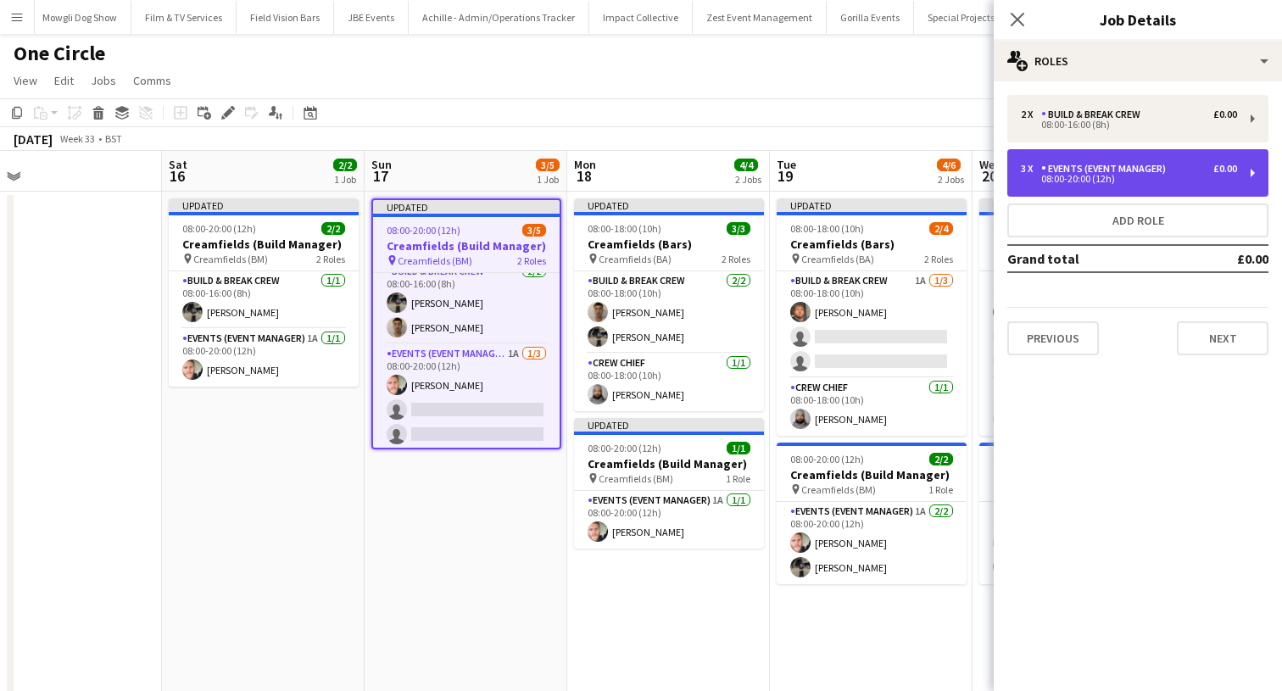
click at [1037, 174] on div "3 x" at bounding box center [1031, 169] width 20 height 12
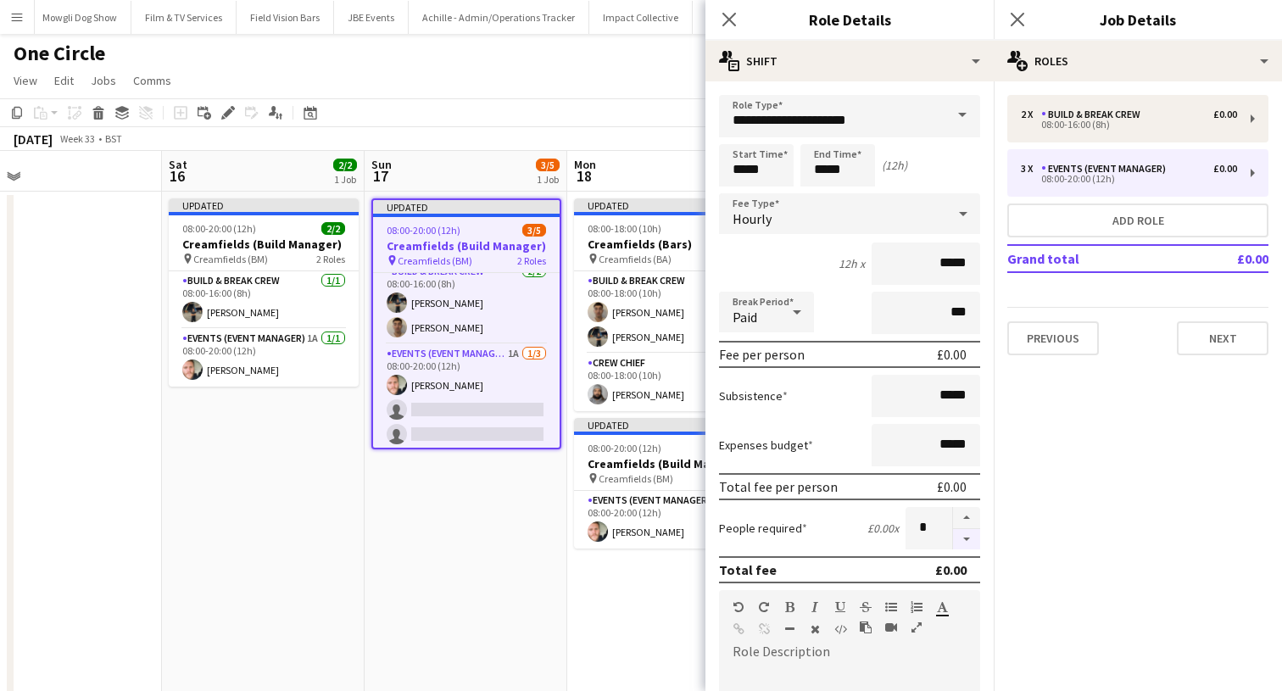
click at [969, 541] on button "button" at bounding box center [966, 539] width 27 height 21
type input "*"
click at [1013, 14] on icon "Close pop-in" at bounding box center [1017, 19] width 16 height 16
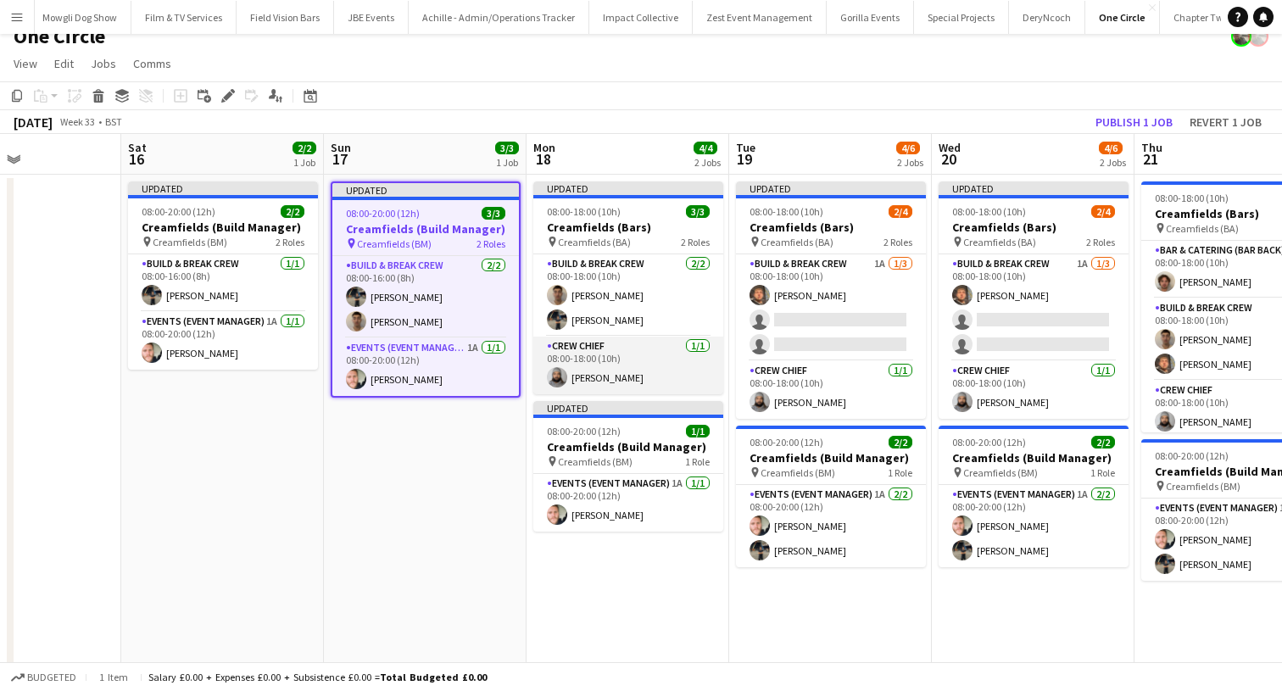
scroll to position [8, 0]
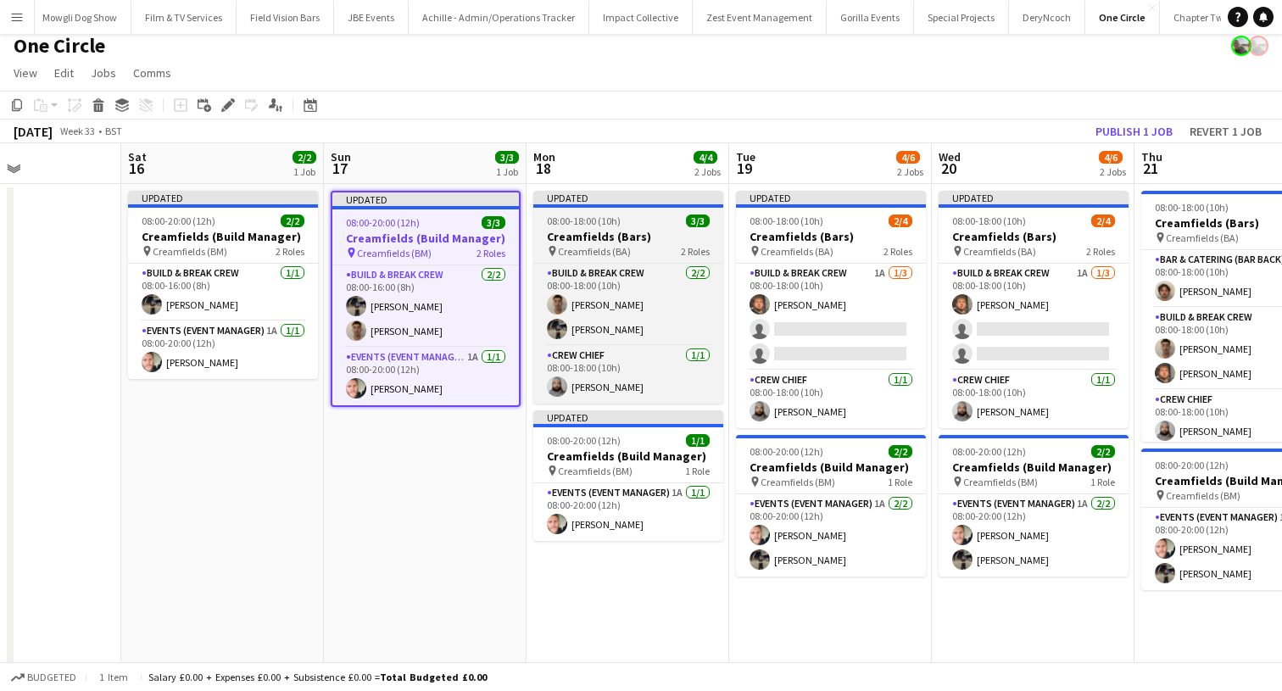
click at [586, 202] on div "Updated" at bounding box center [628, 198] width 190 height 14
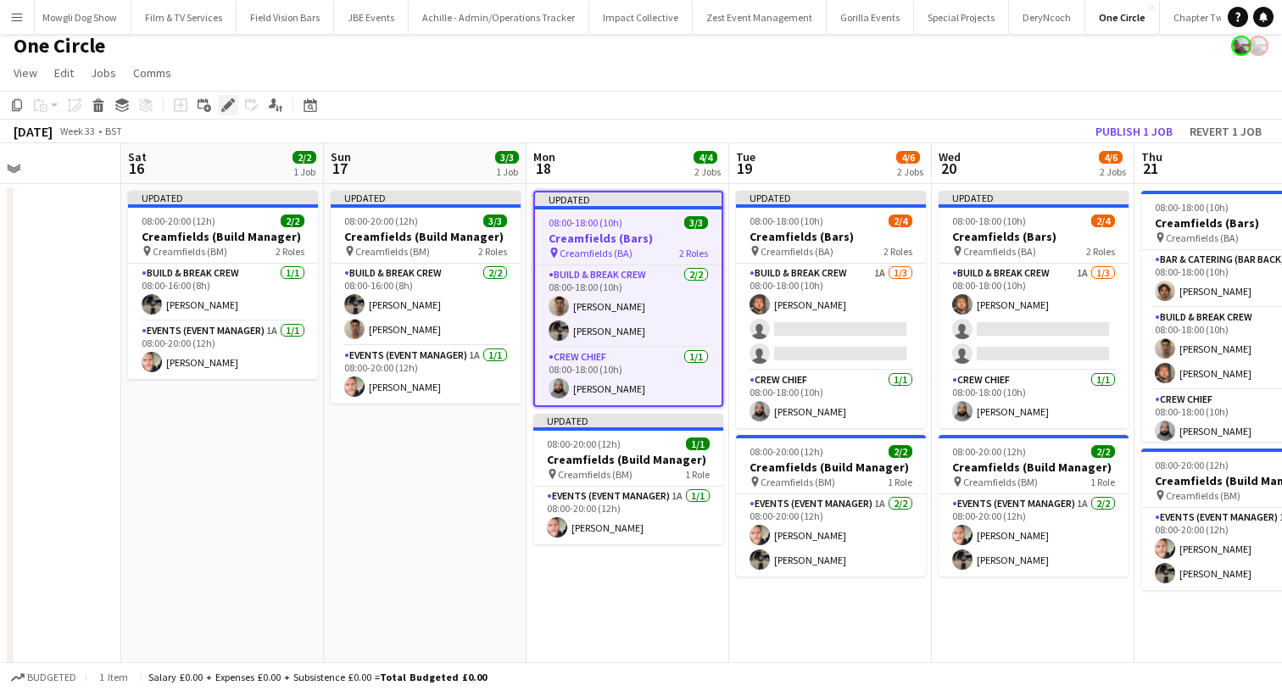
click at [222, 106] on icon "Edit" at bounding box center [228, 105] width 14 height 14
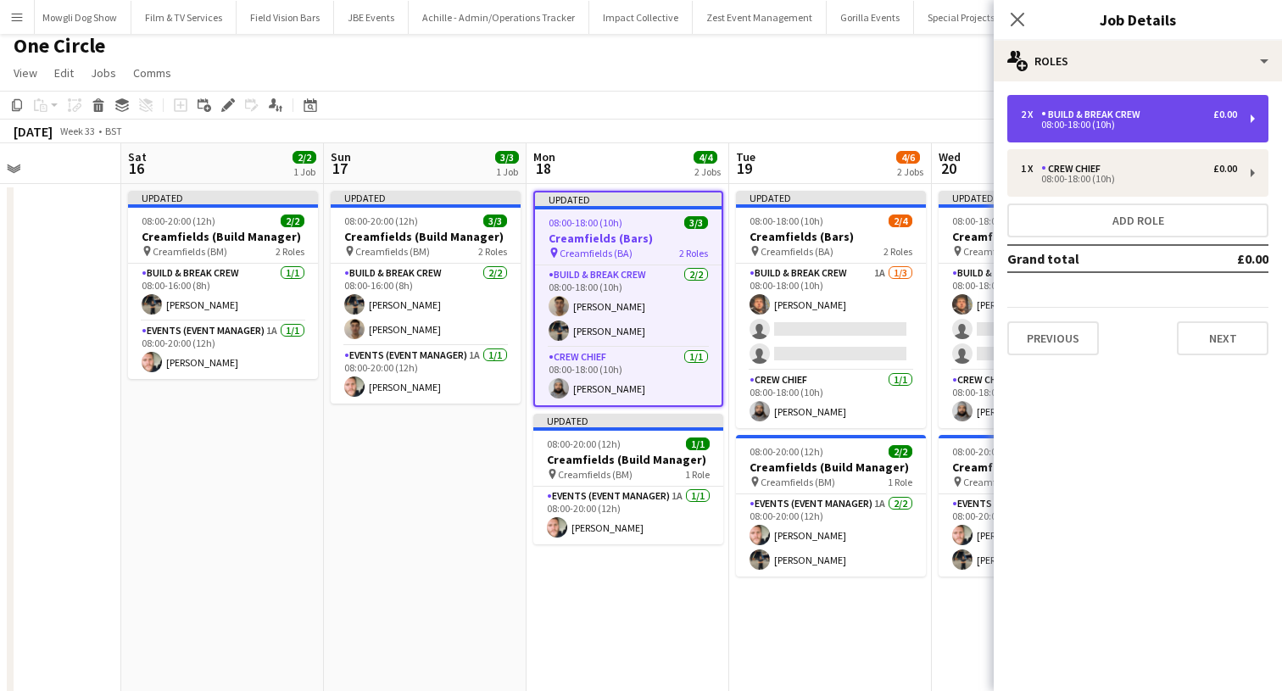
click at [1166, 111] on div "2 x Build & Break Crew £0.00" at bounding box center [1129, 114] width 216 height 12
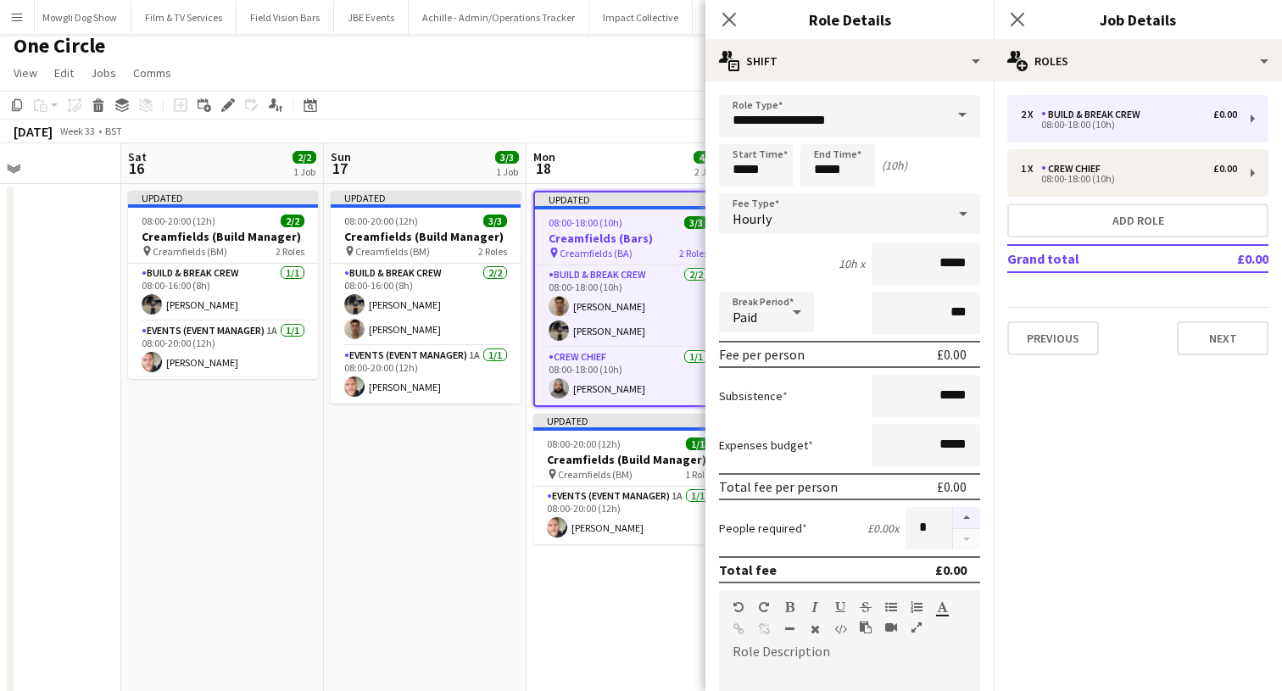
click at [963, 519] on button "button" at bounding box center [966, 518] width 27 height 22
type input "*"
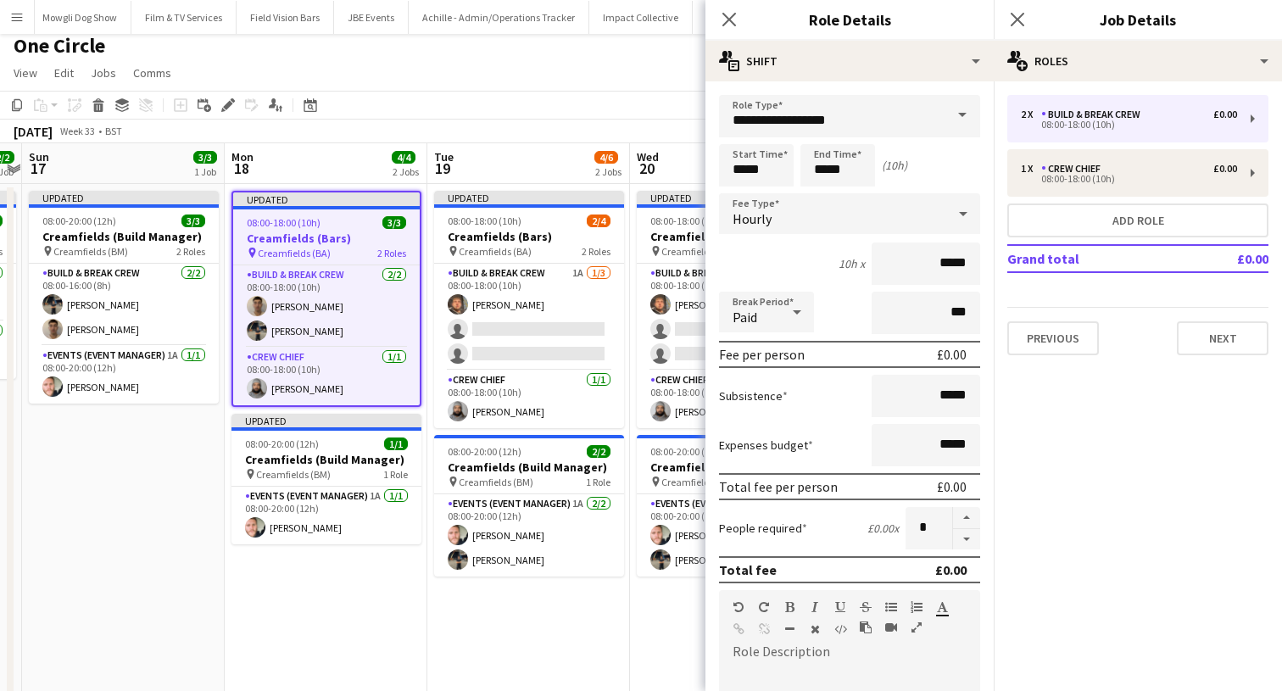
scroll to position [0, 458]
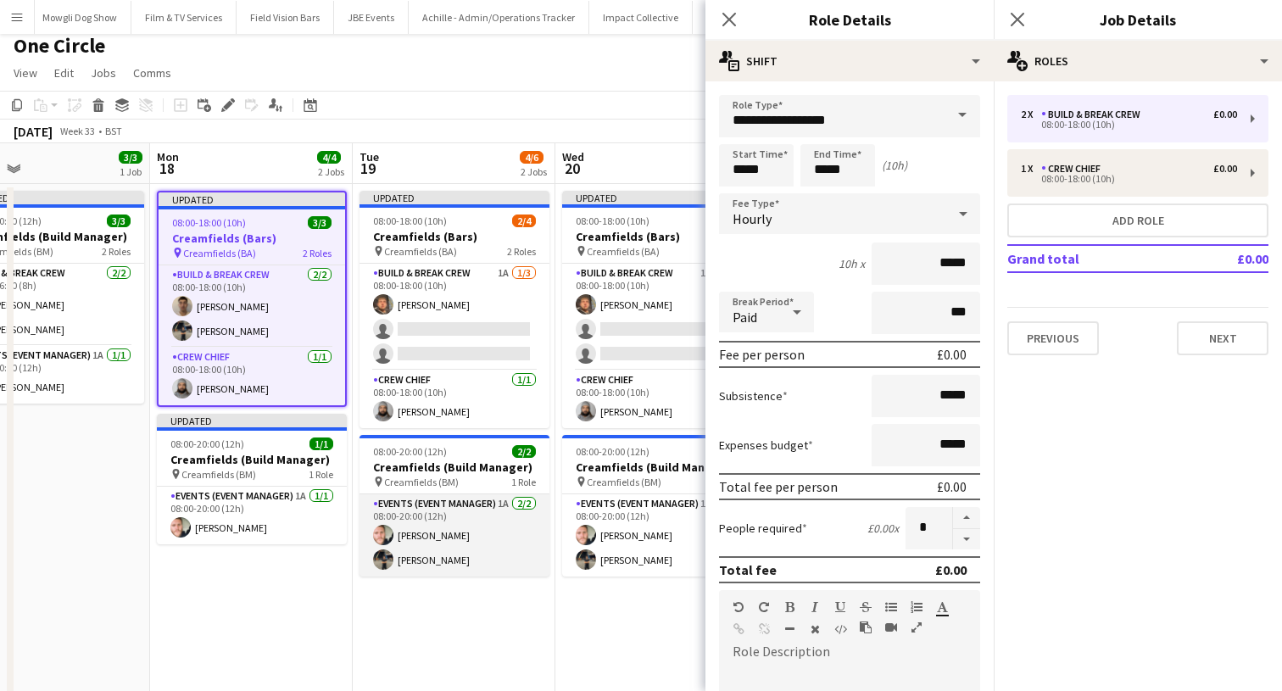
click at [450, 568] on app-card-role "Events (Event Manager) 1A [DATE] 08:00-20:00 (12h) [PERSON_NAME] [PERSON_NAME]" at bounding box center [454, 535] width 190 height 82
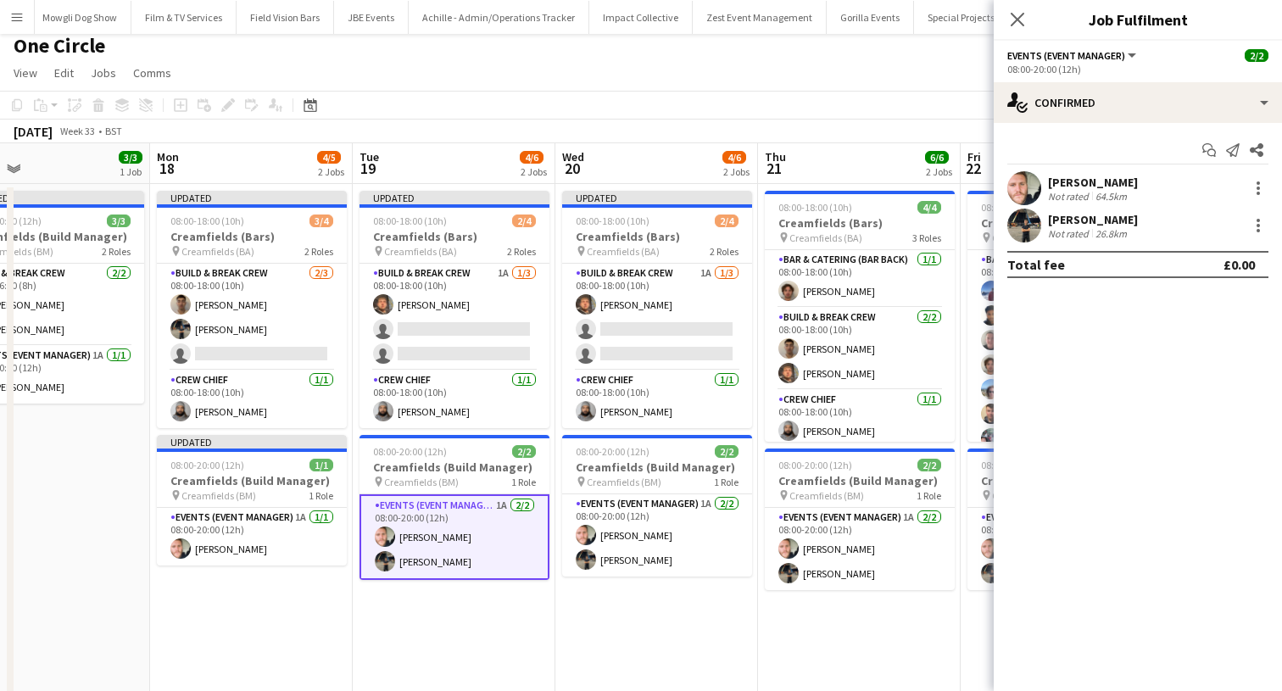
click at [1249, 236] on div "[PERSON_NAME] Not rated 26.8km" at bounding box center [1137, 226] width 288 height 34
click at [1253, 231] on div at bounding box center [1258, 225] width 20 height 20
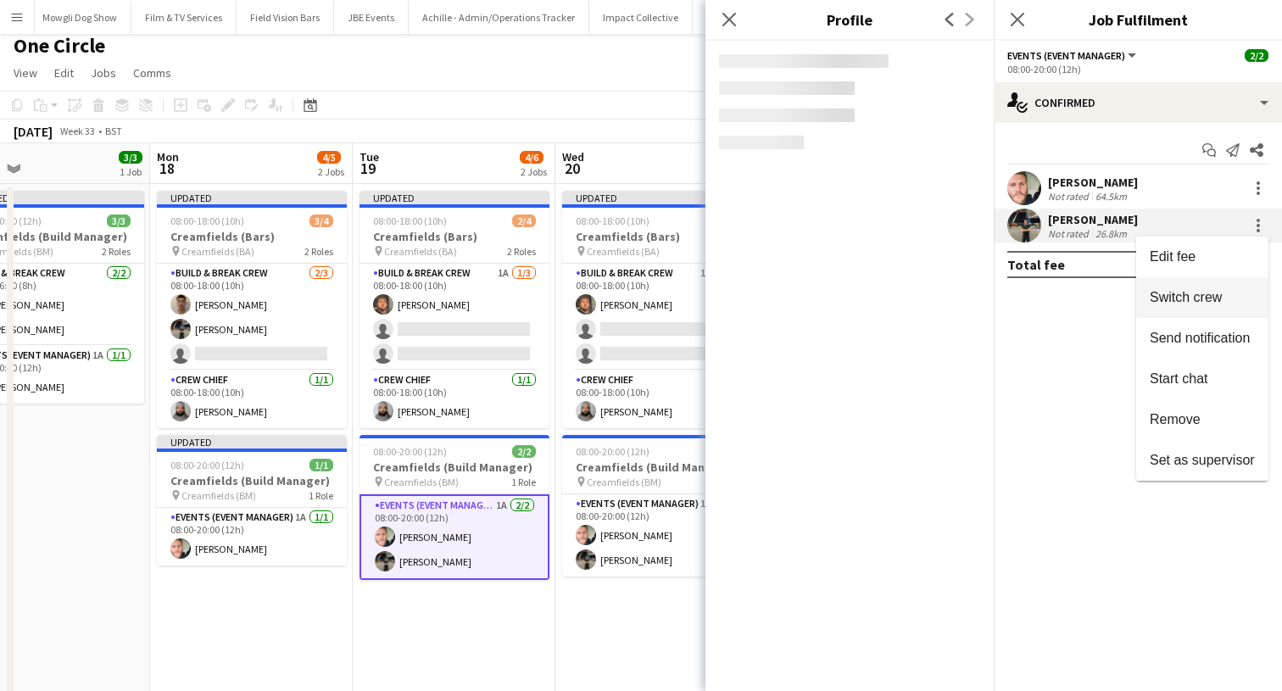
click at [1182, 301] on span "Switch crew" at bounding box center [1185, 297] width 72 height 14
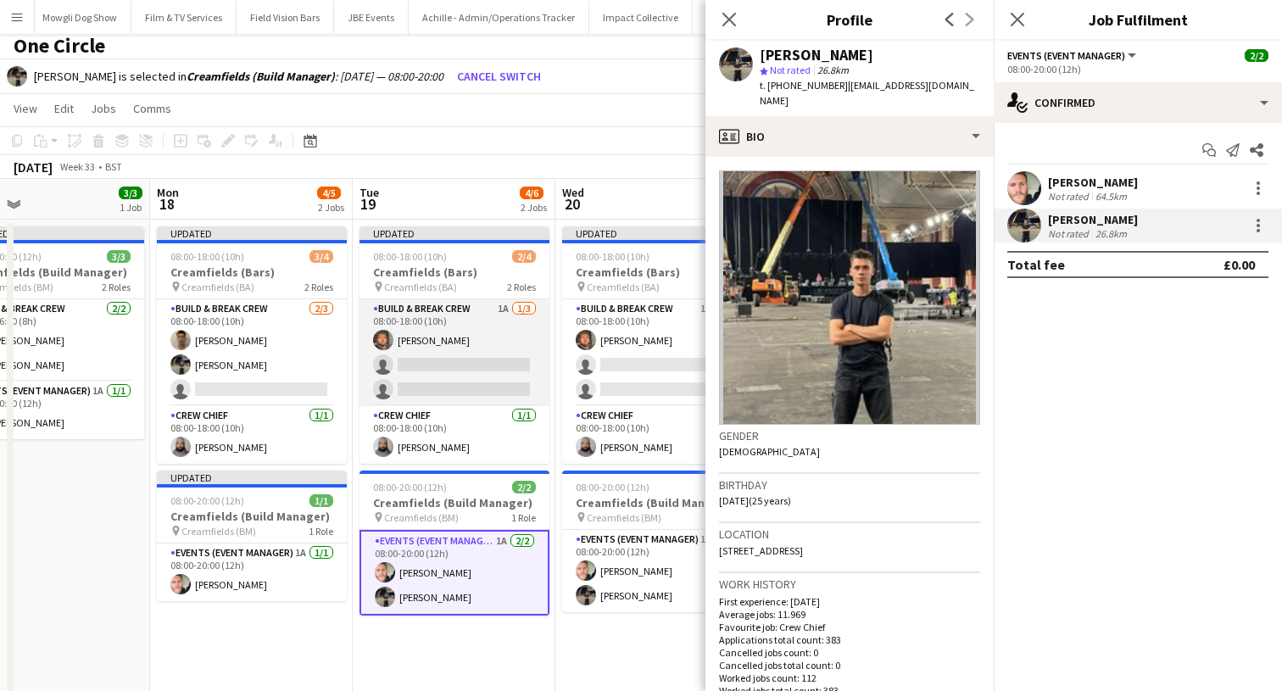
click at [453, 351] on app-card-role "Build & Break Crew 1A [DATE] 08:00-18:00 (10h) [PERSON_NAME] single-neutral-act…" at bounding box center [454, 352] width 190 height 107
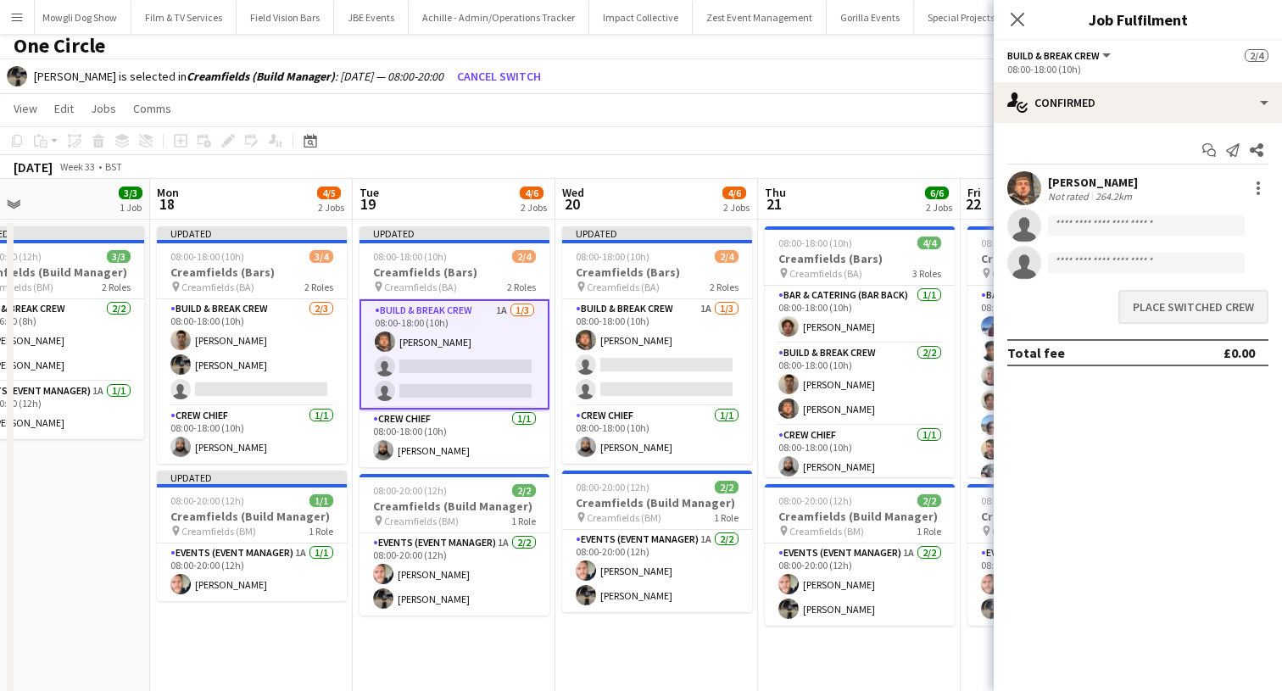
click at [1149, 292] on button "Place switched crew" at bounding box center [1193, 307] width 150 height 34
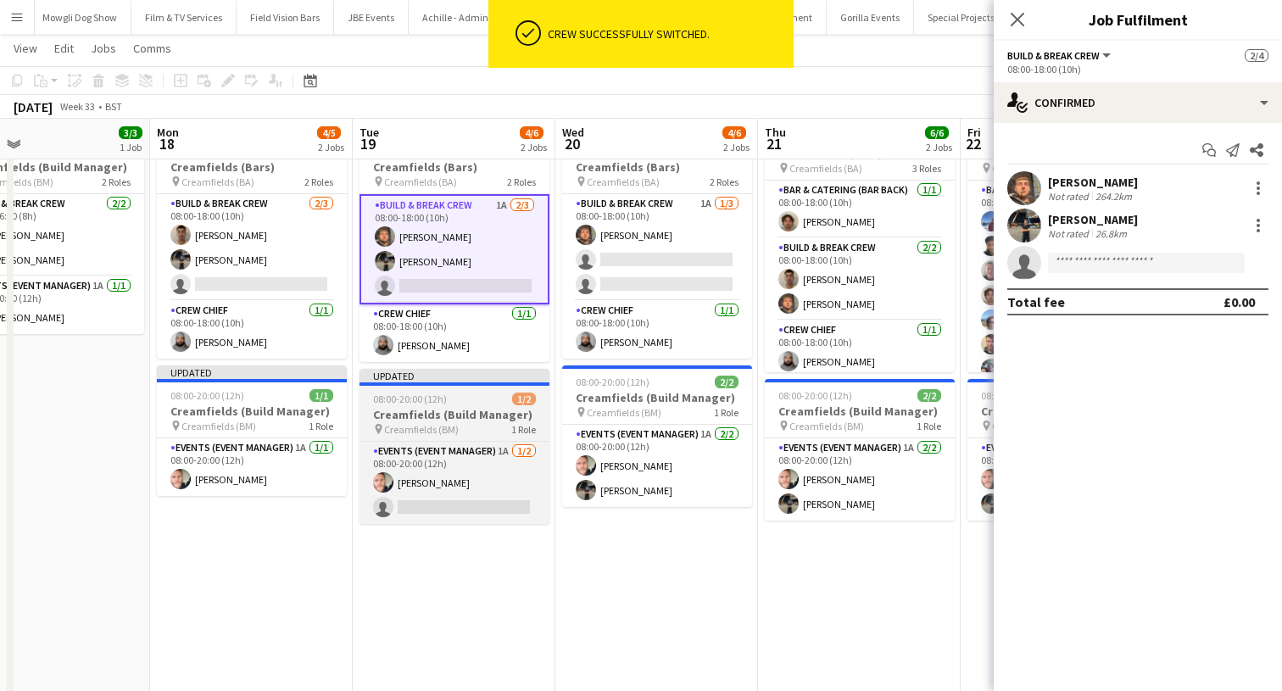
scroll to position [57, 0]
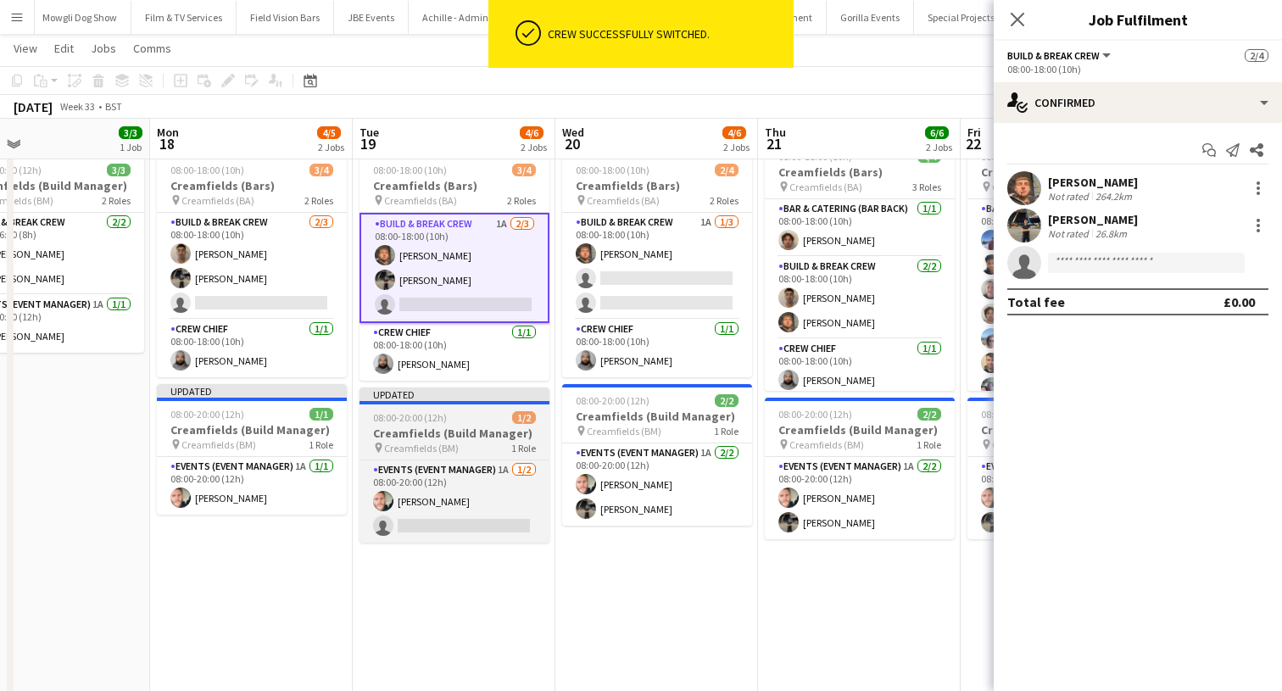
click at [442, 433] on h3 "Creamfields (Build Manager)" at bounding box center [454, 432] width 190 height 15
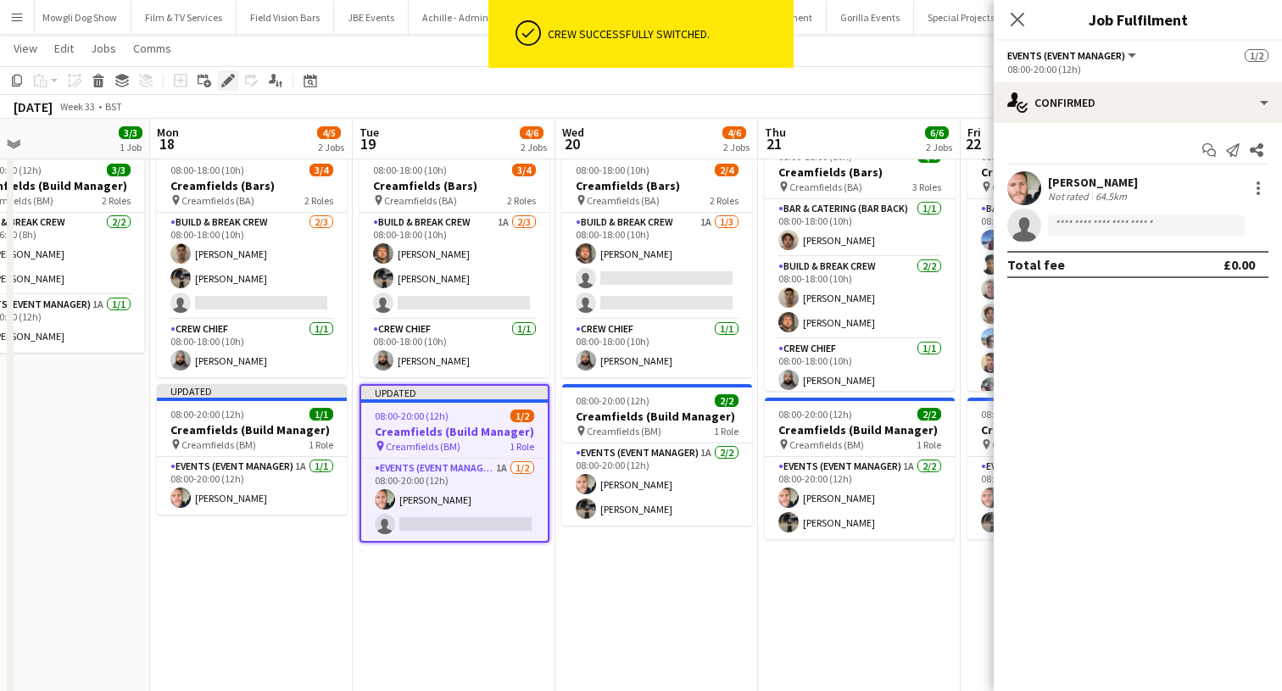
click at [235, 80] on div "Edit" at bounding box center [228, 80] width 20 height 20
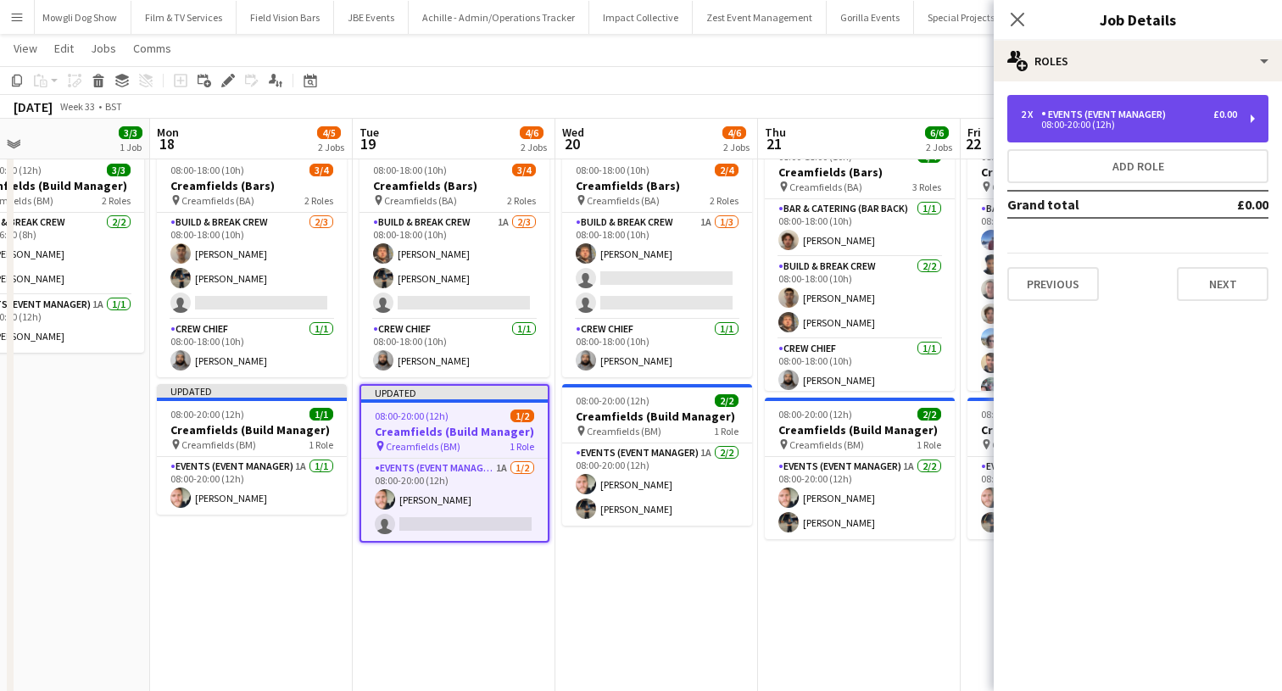
click at [1070, 126] on div "08:00-20:00 (12h)" at bounding box center [1129, 124] width 216 height 8
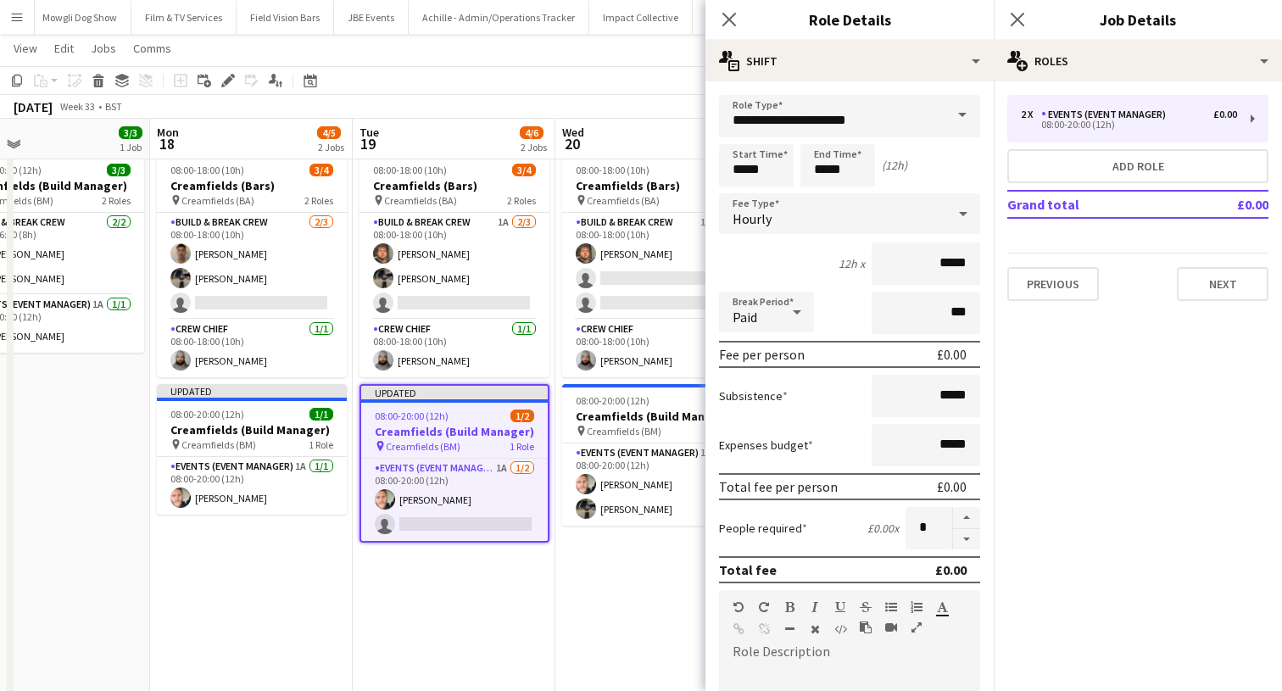
click at [969, 543] on button "button" at bounding box center [966, 539] width 27 height 21
type input "*"
click at [1015, 19] on icon at bounding box center [1017, 19] width 16 height 16
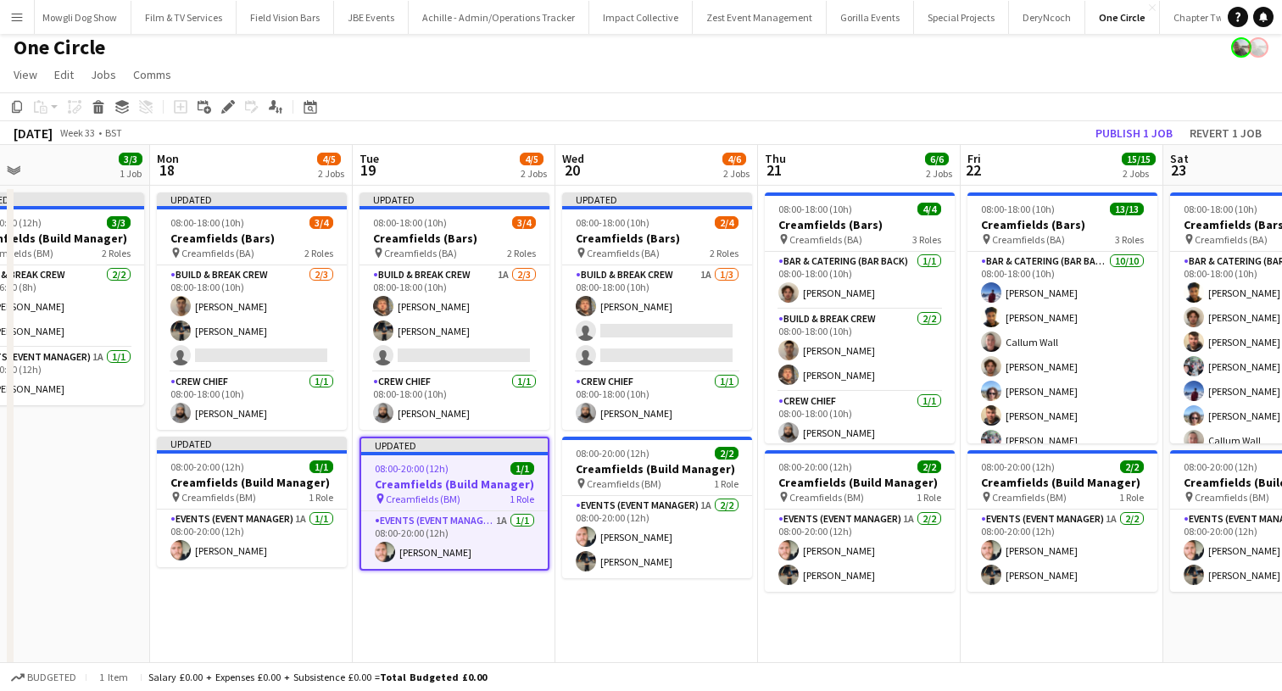
scroll to position [0, 462]
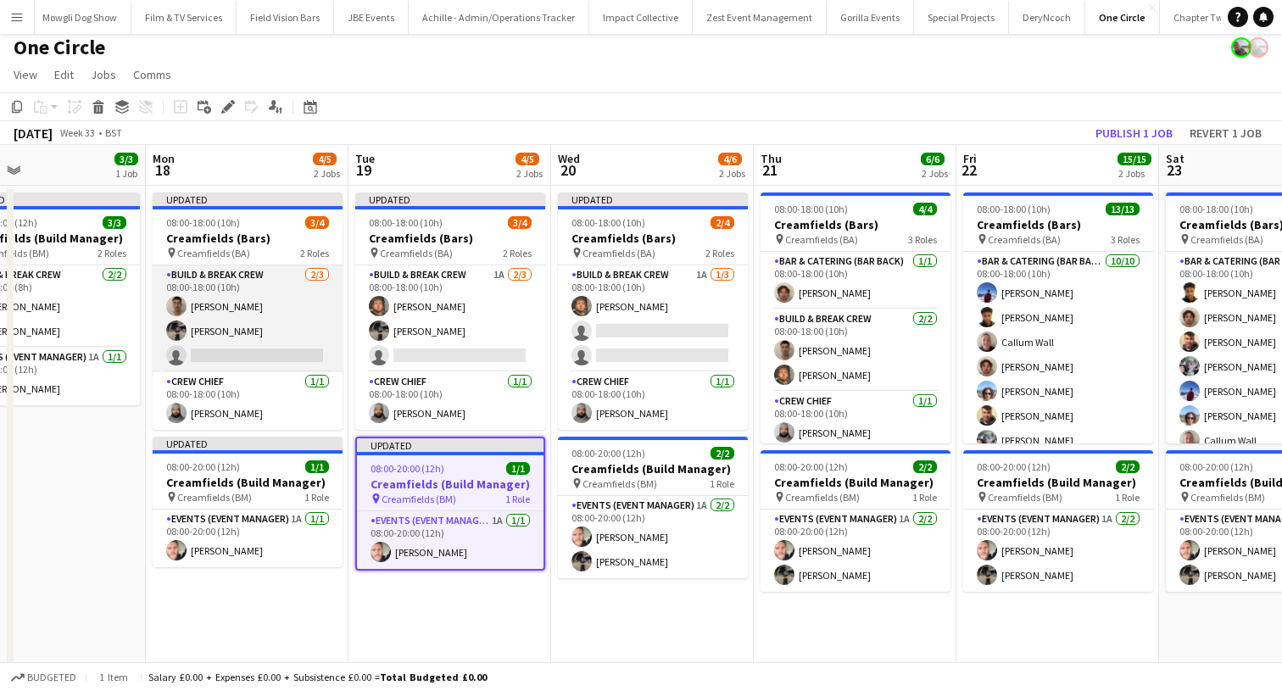
click at [232, 333] on app-card-role "Build & Break Crew [DATE] 08:00-18:00 (10h) [PERSON_NAME] [PERSON_NAME] single-…" at bounding box center [248, 318] width 190 height 107
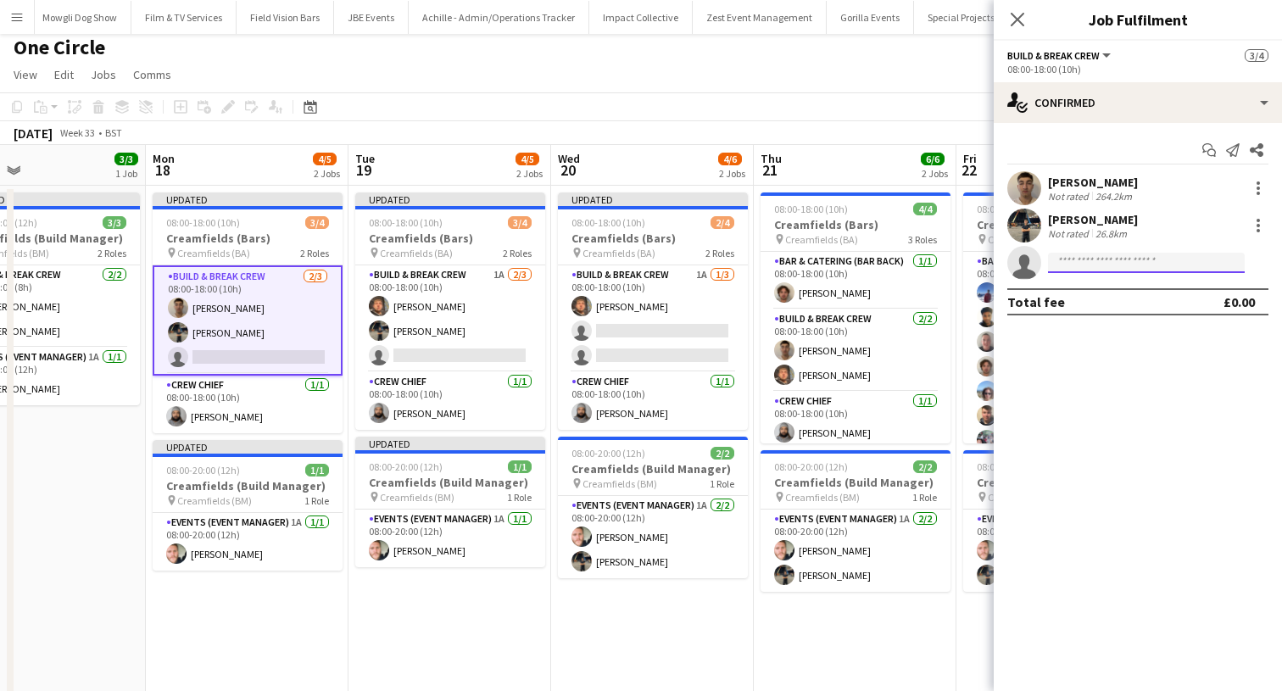
click at [1129, 260] on input at bounding box center [1146, 263] width 197 height 20
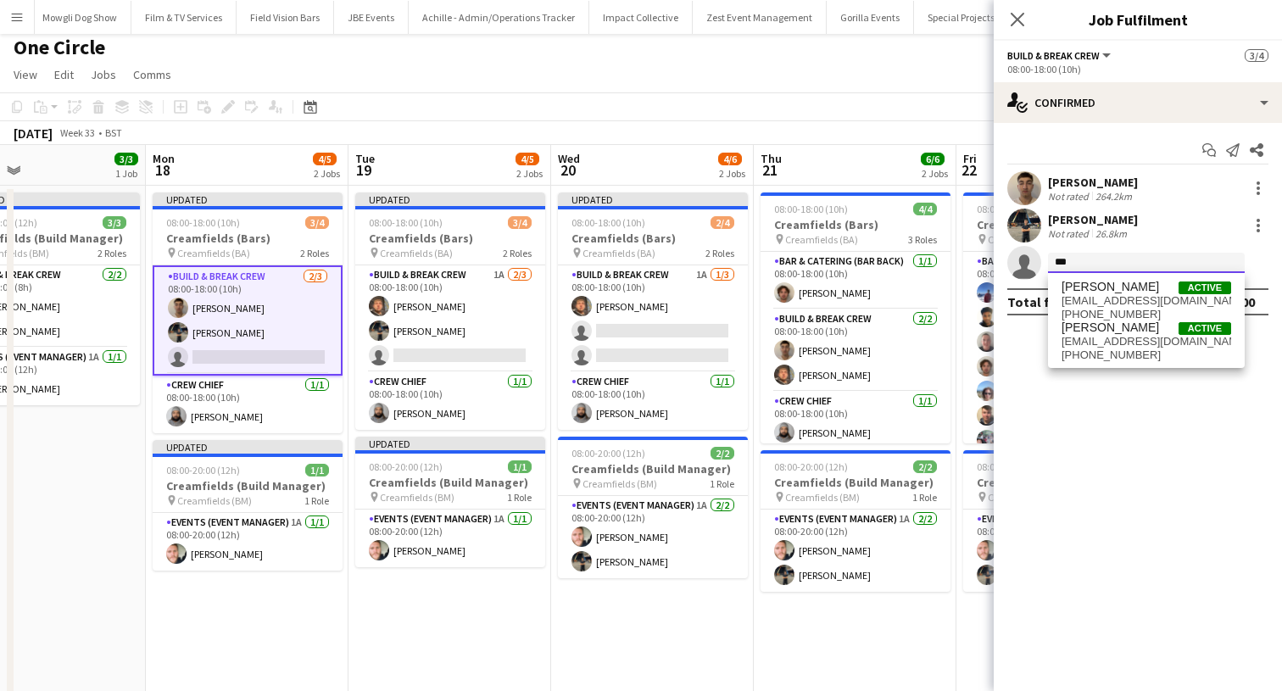
type input "***"
drag, startPoint x: 1128, startPoint y: 259, endPoint x: 1128, endPoint y: 332, distance: 72.9
click at [1128, 332] on span "[PERSON_NAME]" at bounding box center [1109, 327] width 97 height 14
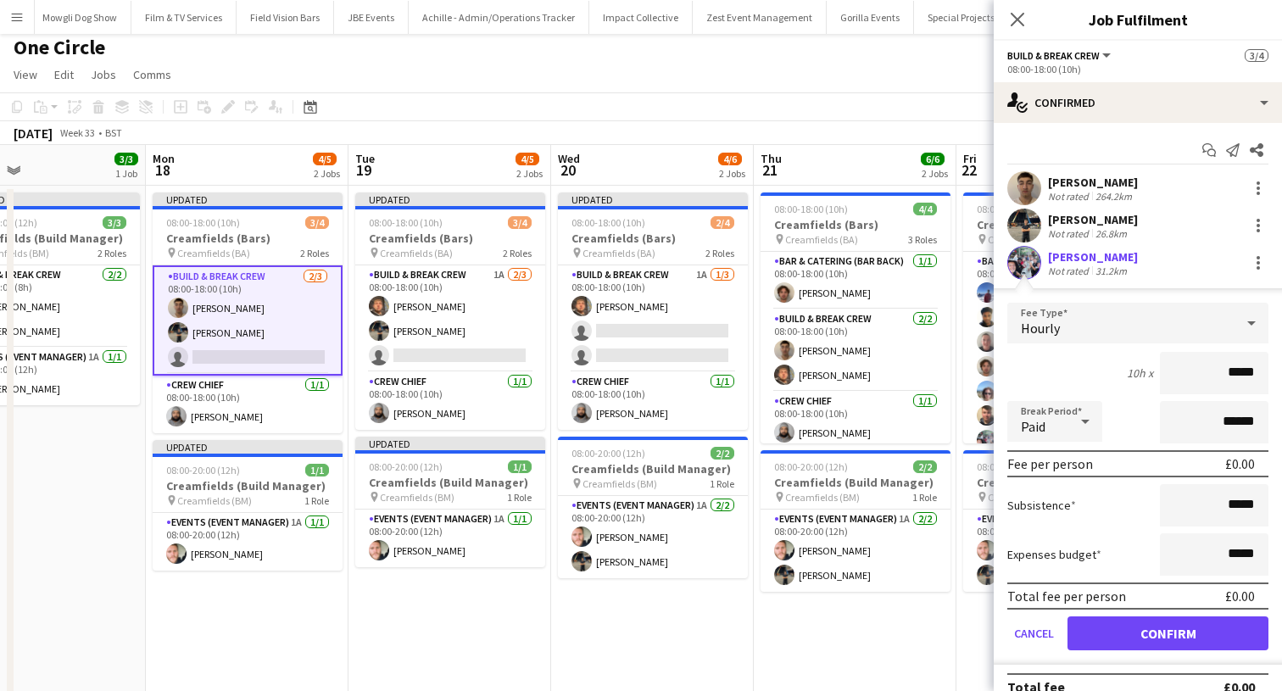
click at [1099, 625] on button "Confirm" at bounding box center [1167, 633] width 201 height 34
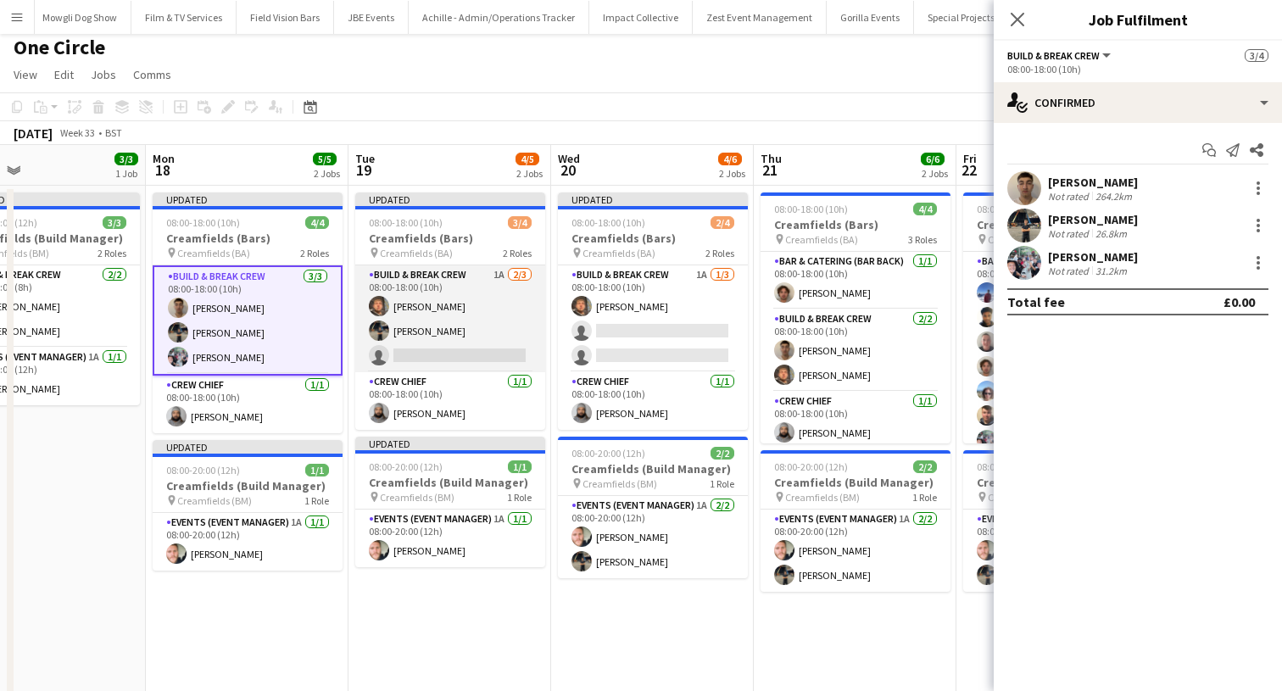
click at [536, 342] on app-card-role "Build & Break Crew 1A [DATE] 08:00-18:00 (10h) [PERSON_NAME] [PERSON_NAME] sing…" at bounding box center [450, 318] width 190 height 107
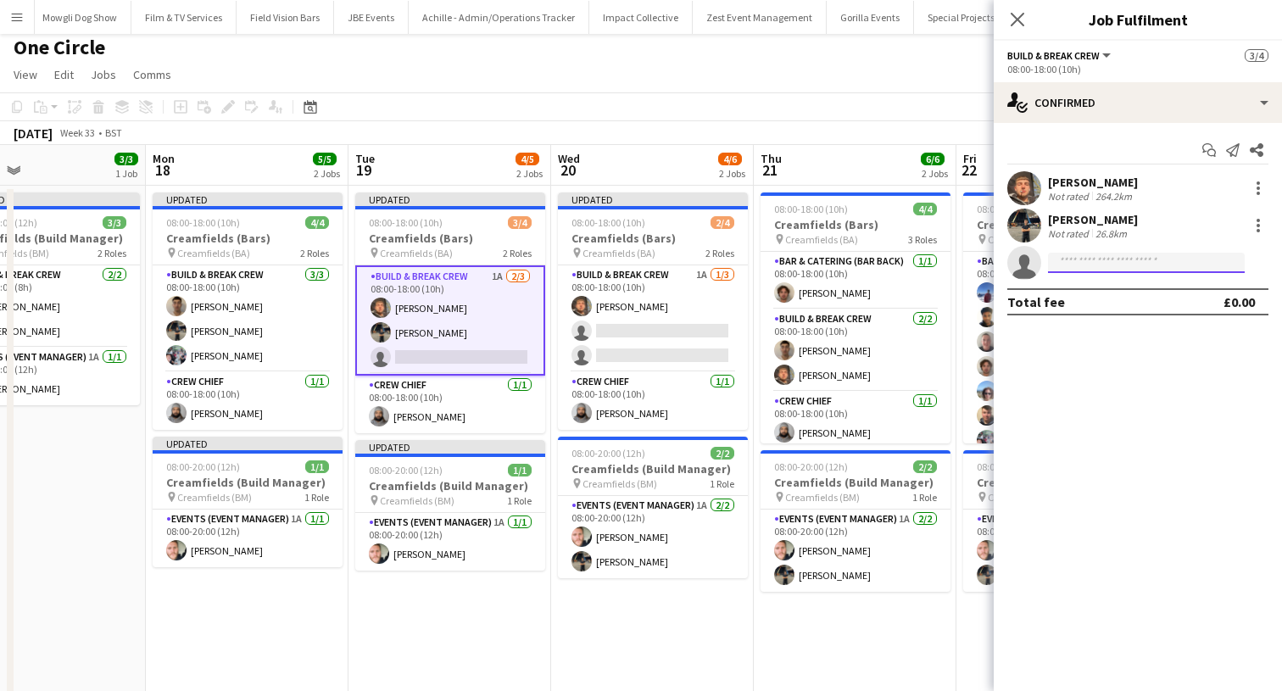
click at [1061, 261] on input at bounding box center [1146, 263] width 197 height 20
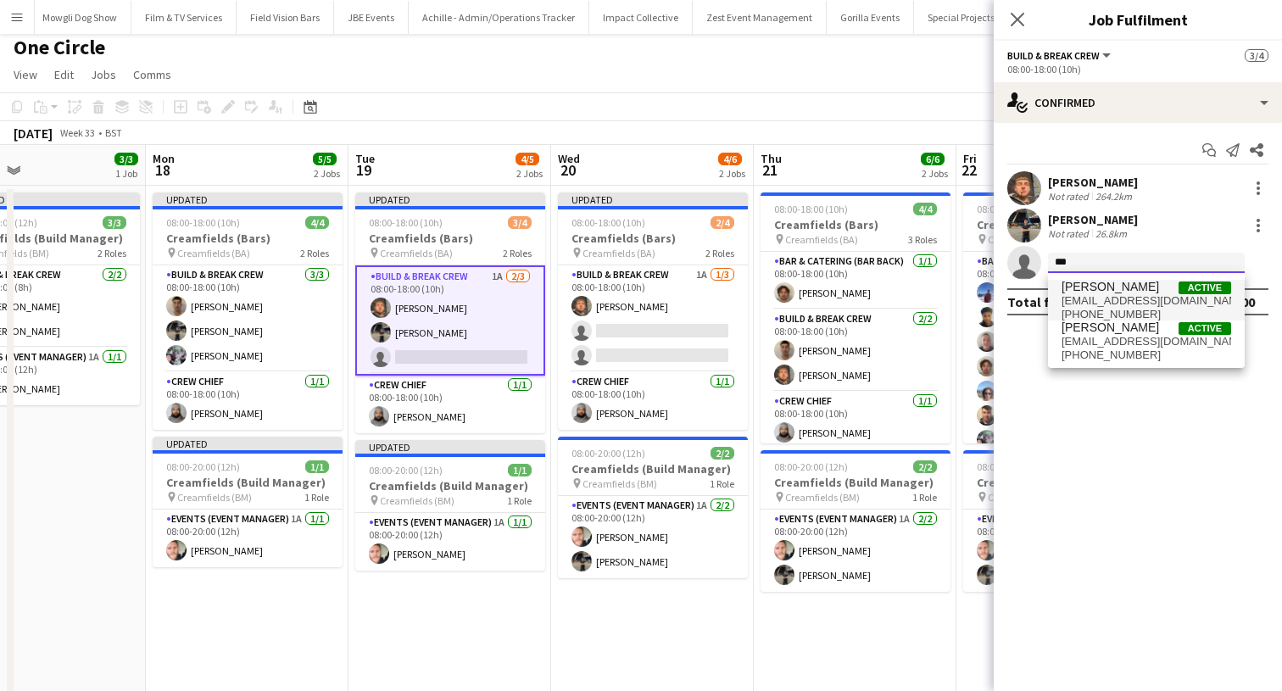
type input "***"
drag, startPoint x: 1076, startPoint y: 297, endPoint x: 1077, endPoint y: 323, distance: 26.3
click at [1077, 323] on span "[PERSON_NAME]" at bounding box center [1109, 327] width 97 height 14
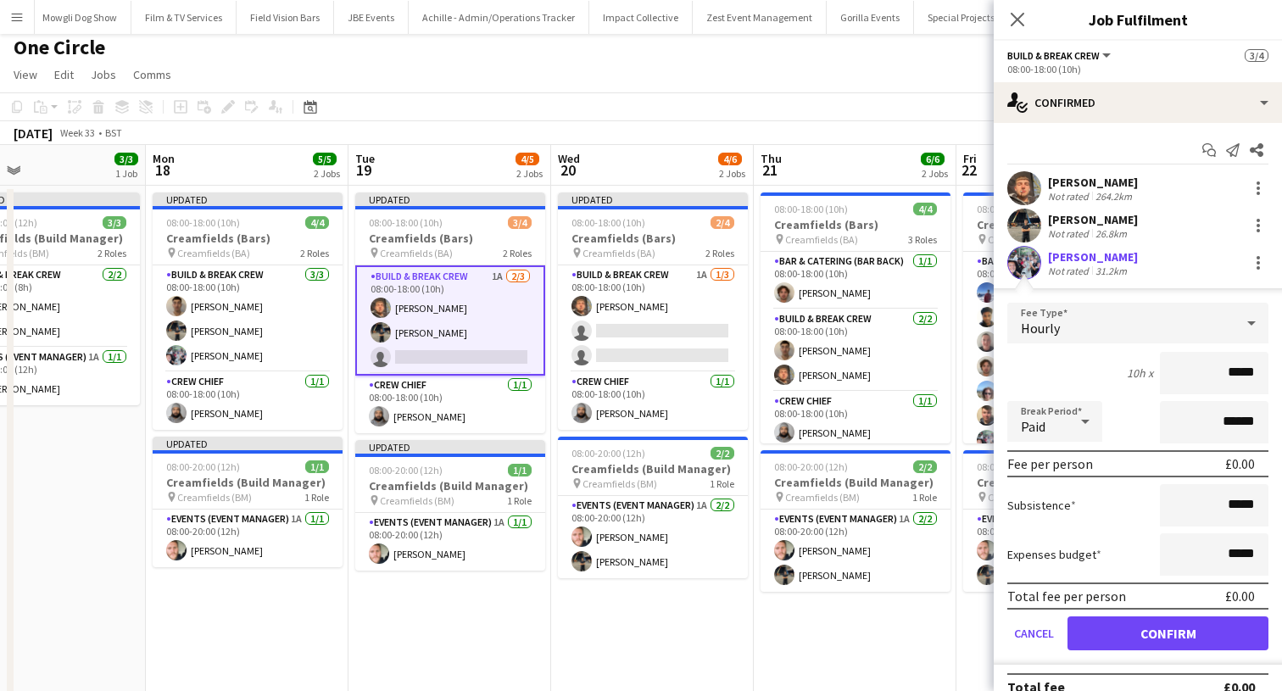
click at [1098, 621] on button "Confirm" at bounding box center [1167, 633] width 201 height 34
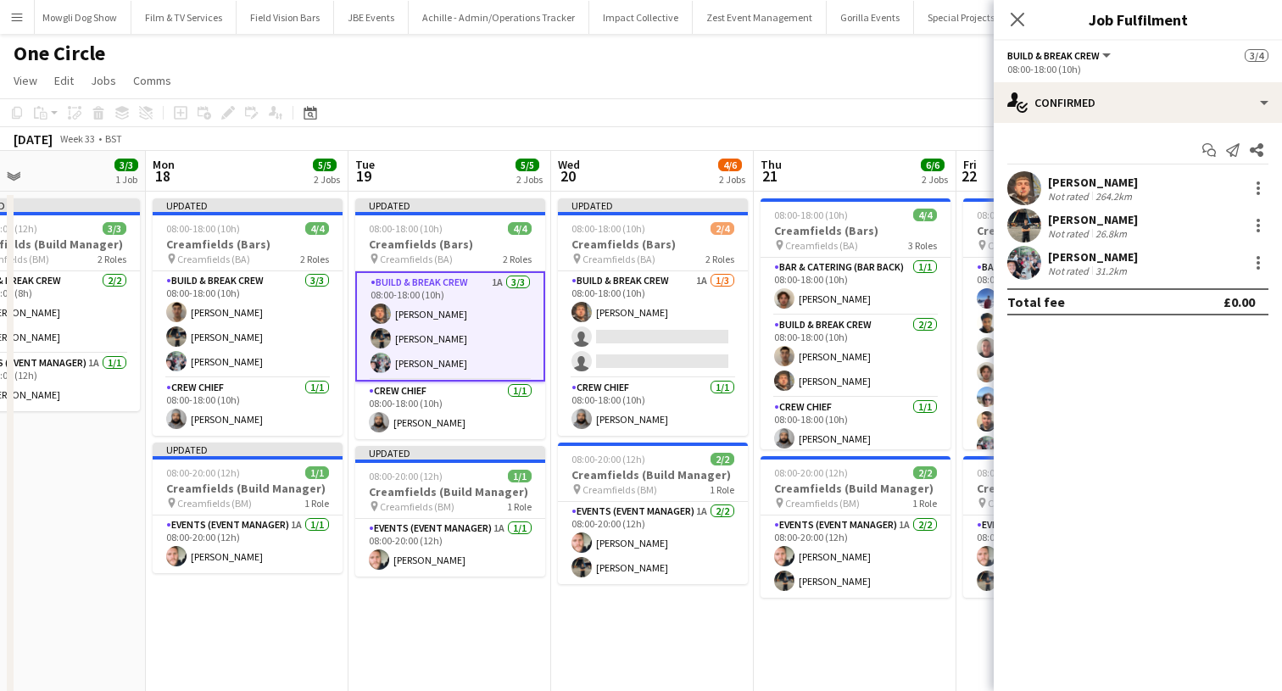
scroll to position [0, 0]
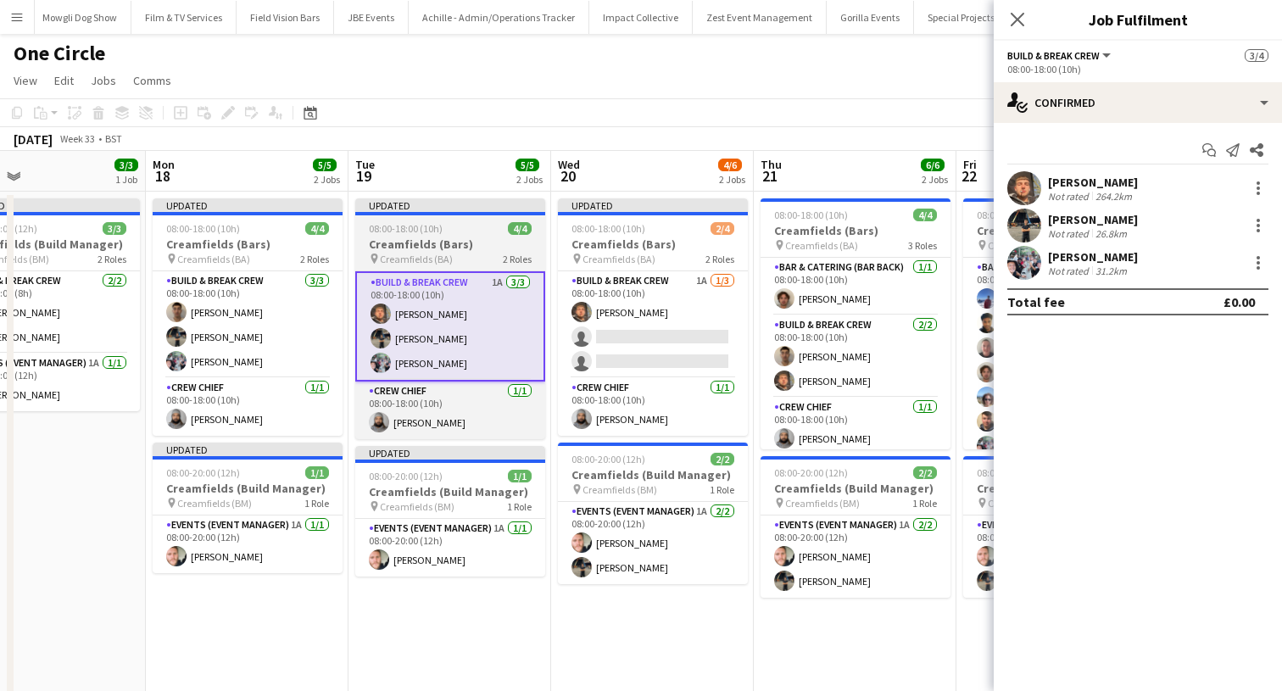
click at [376, 237] on h3 "Creamfields (Bars)" at bounding box center [450, 243] width 190 height 15
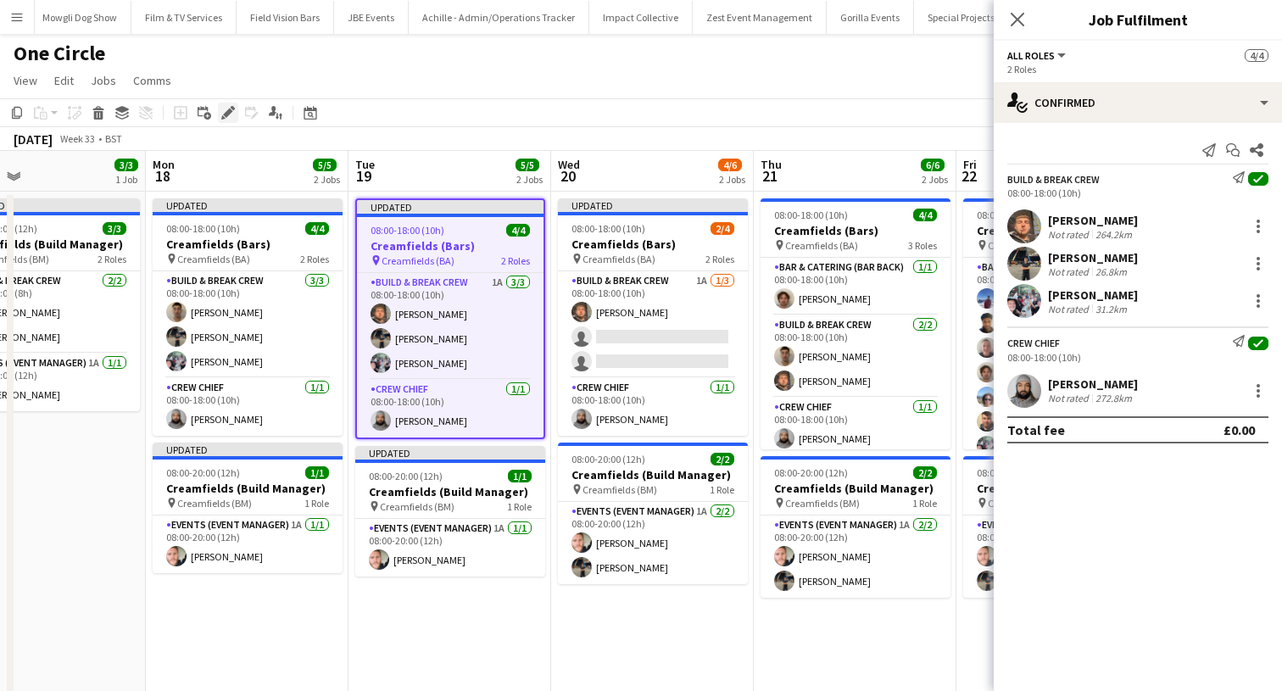
click at [228, 121] on div "Edit" at bounding box center [228, 113] width 20 height 20
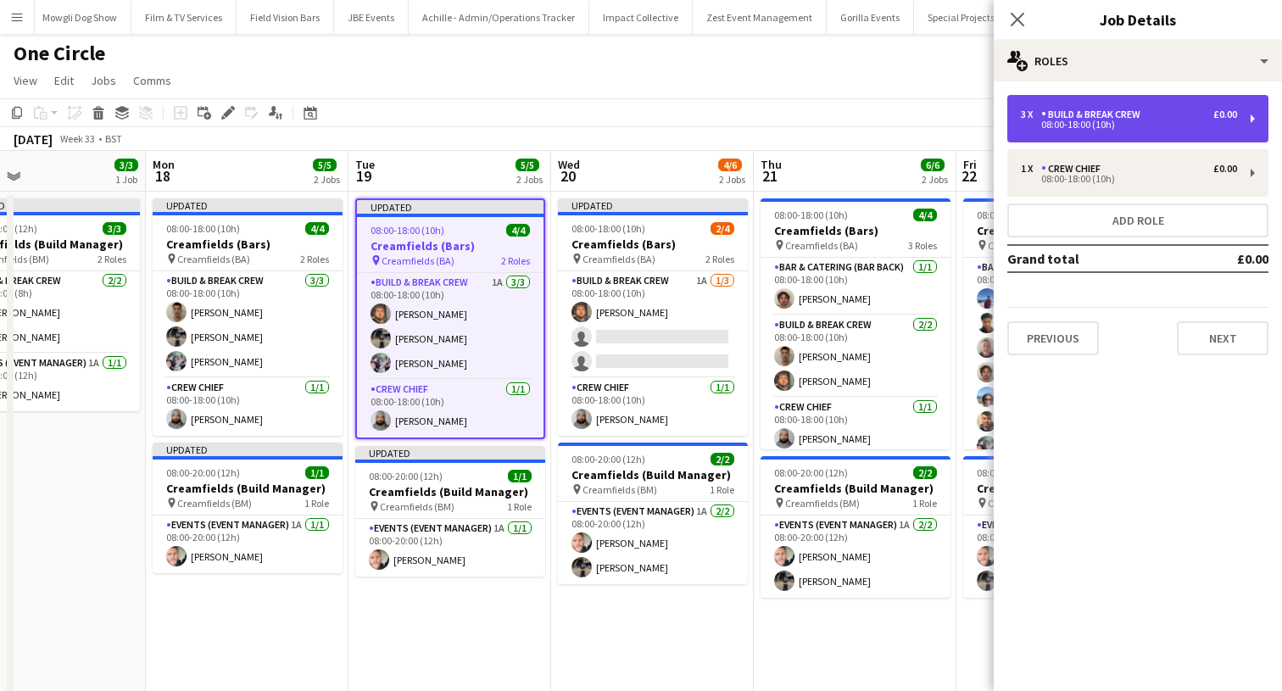
click at [1116, 108] on div "Build & Break Crew" at bounding box center [1094, 114] width 106 height 12
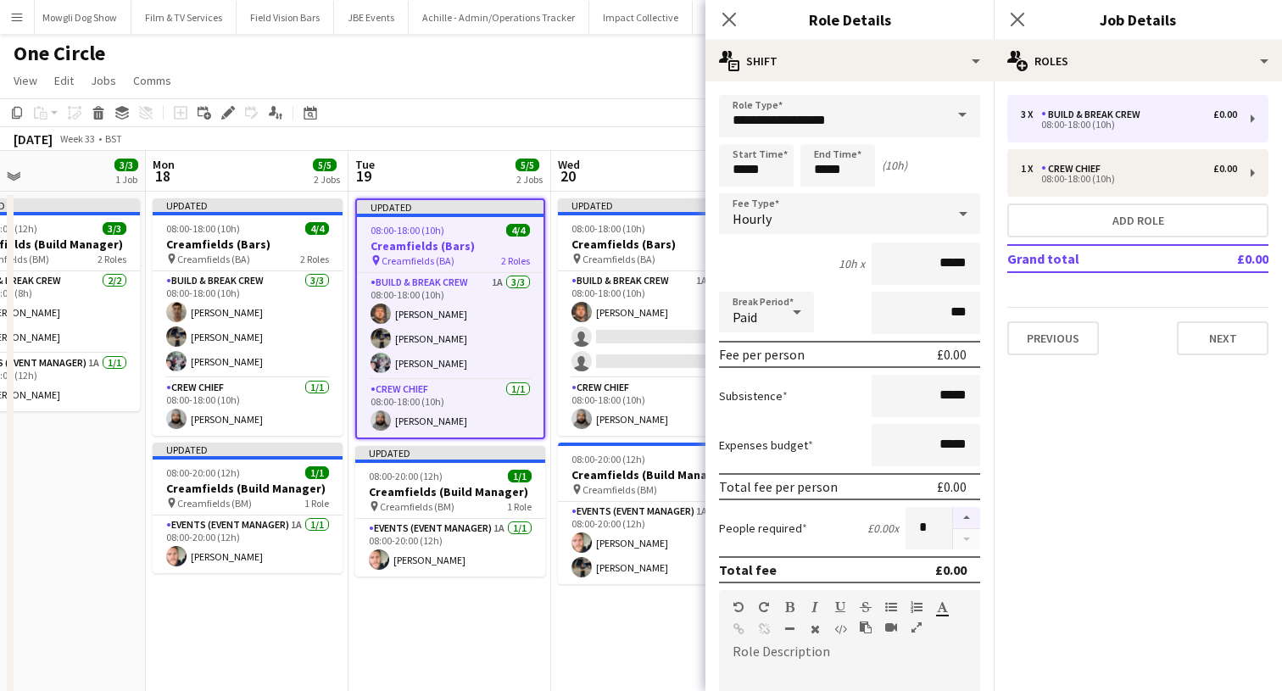
click at [965, 521] on button "button" at bounding box center [966, 518] width 27 height 22
type input "*"
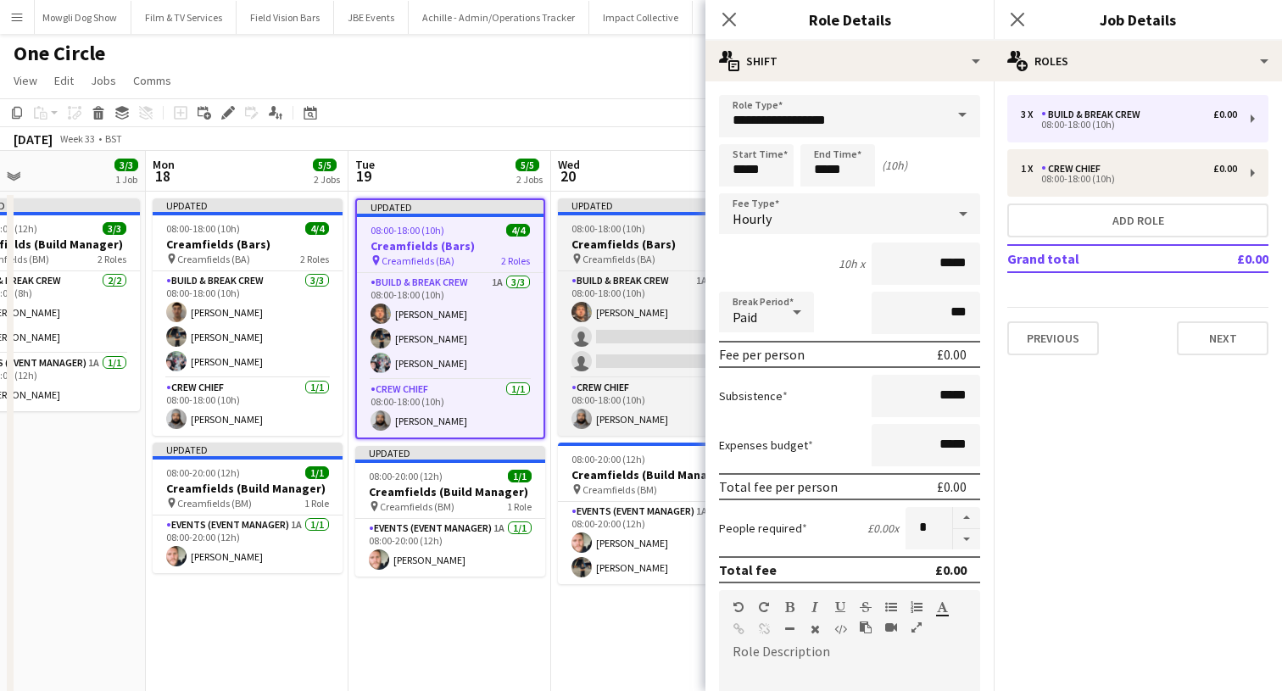
click at [634, 235] on app-job-card "Updated 08:00-18:00 (10h) 2/4 Creamfields (Bars) pin Creamfields (BA) 2 Roles B…" at bounding box center [653, 316] width 190 height 237
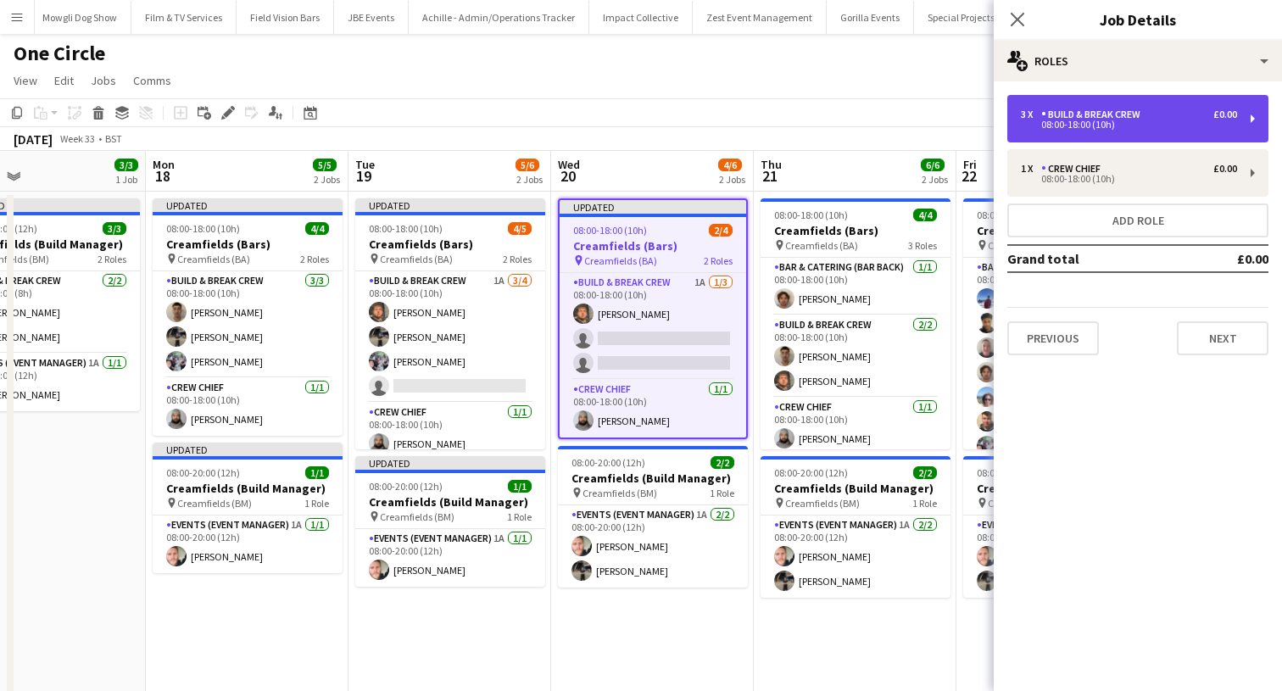
click at [1048, 125] on div "08:00-18:00 (10h)" at bounding box center [1129, 124] width 216 height 8
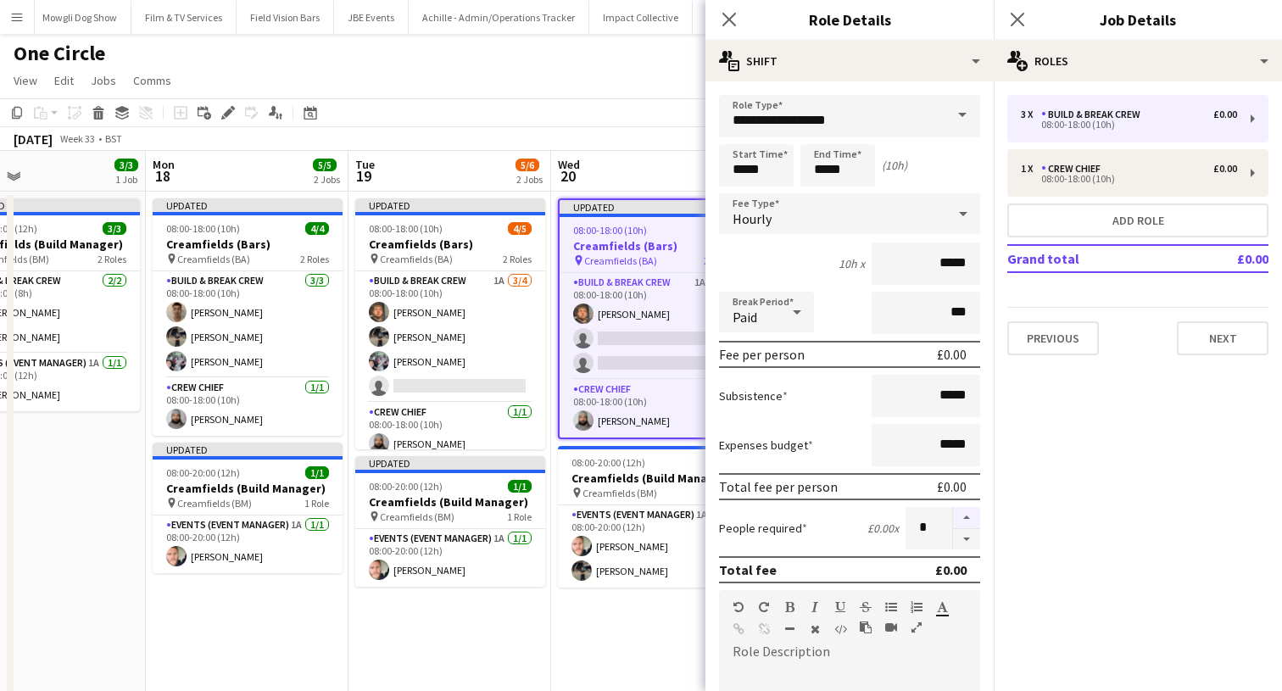
click at [967, 510] on button "button" at bounding box center [966, 518] width 27 height 22
type input "*"
click at [1016, 28] on app-icon "Close pop-in" at bounding box center [1017, 20] width 25 height 25
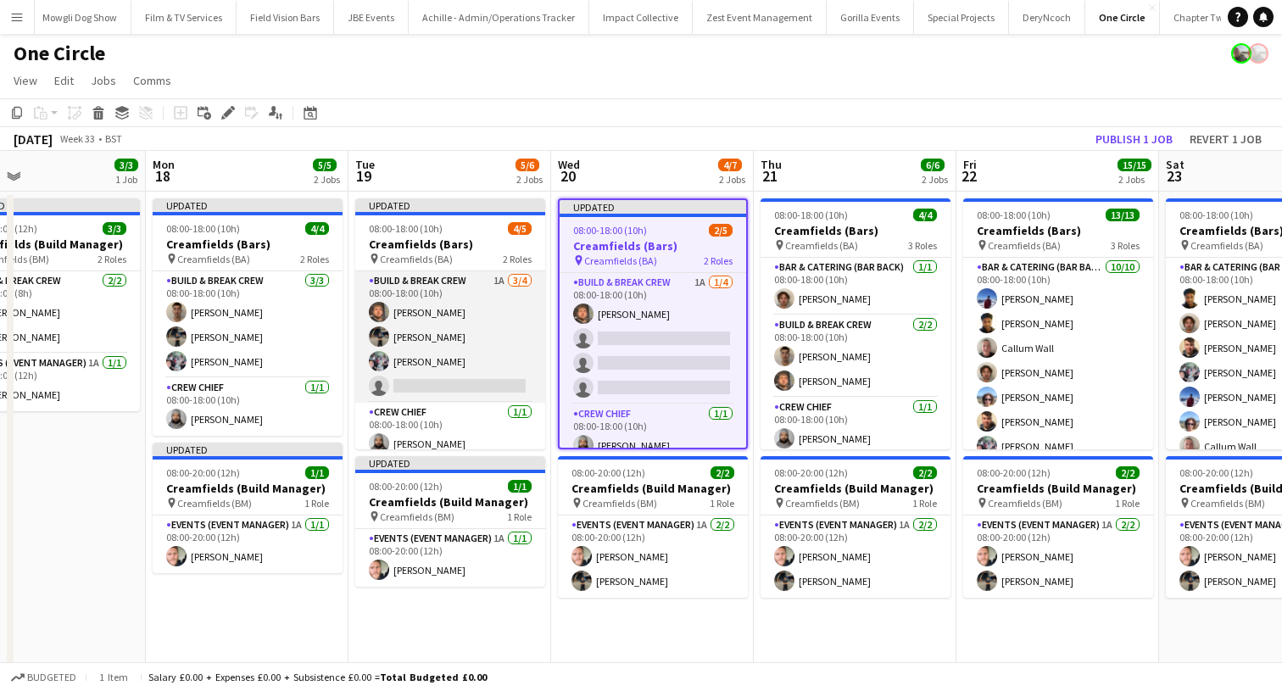
click at [401, 384] on app-card-role "Build & Break Crew 1A [DATE] 08:00-18:00 (10h) [PERSON_NAME] [PERSON_NAME] [PER…" at bounding box center [450, 336] width 190 height 131
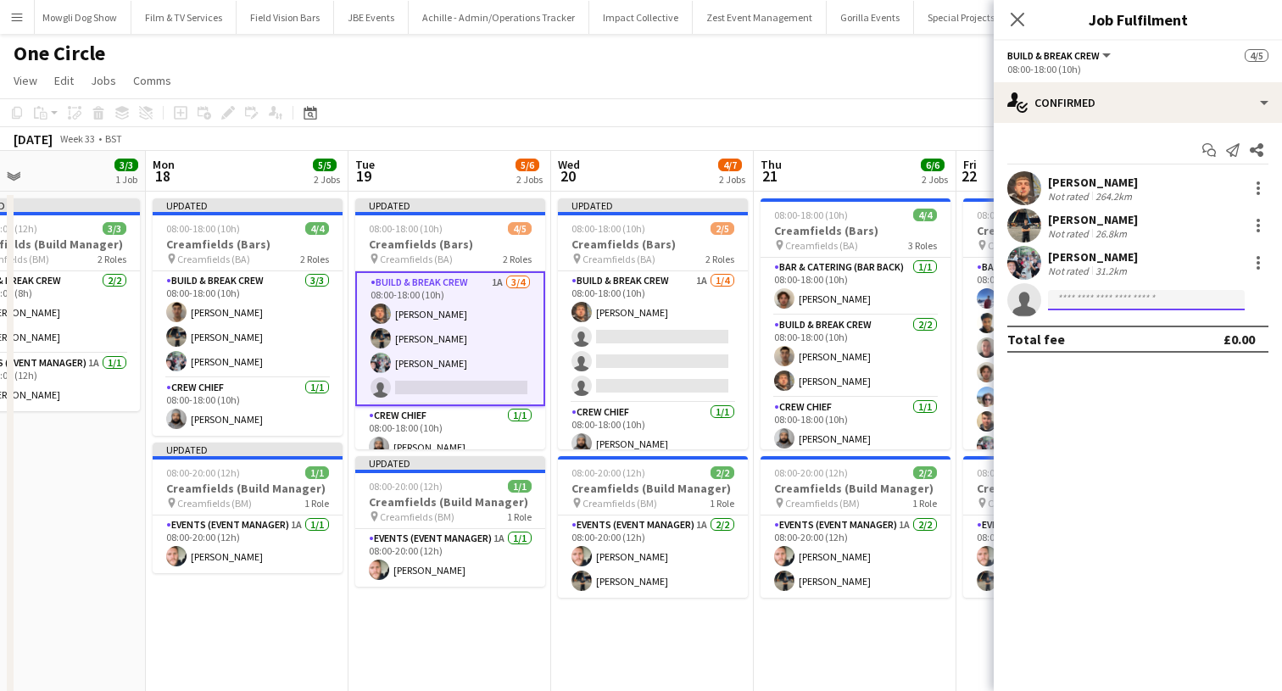
click at [1073, 298] on input at bounding box center [1146, 300] width 197 height 20
type input "****"
click at [1087, 362] on div "[PERSON_NAME] Active [PERSON_NAME][EMAIL_ADDRESS][DOMAIN_NAME] [PHONE_NUMBER]" at bounding box center [1146, 337] width 197 height 54
click at [1087, 349] on span "[PHONE_NUMBER]" at bounding box center [1146, 352] width 170 height 14
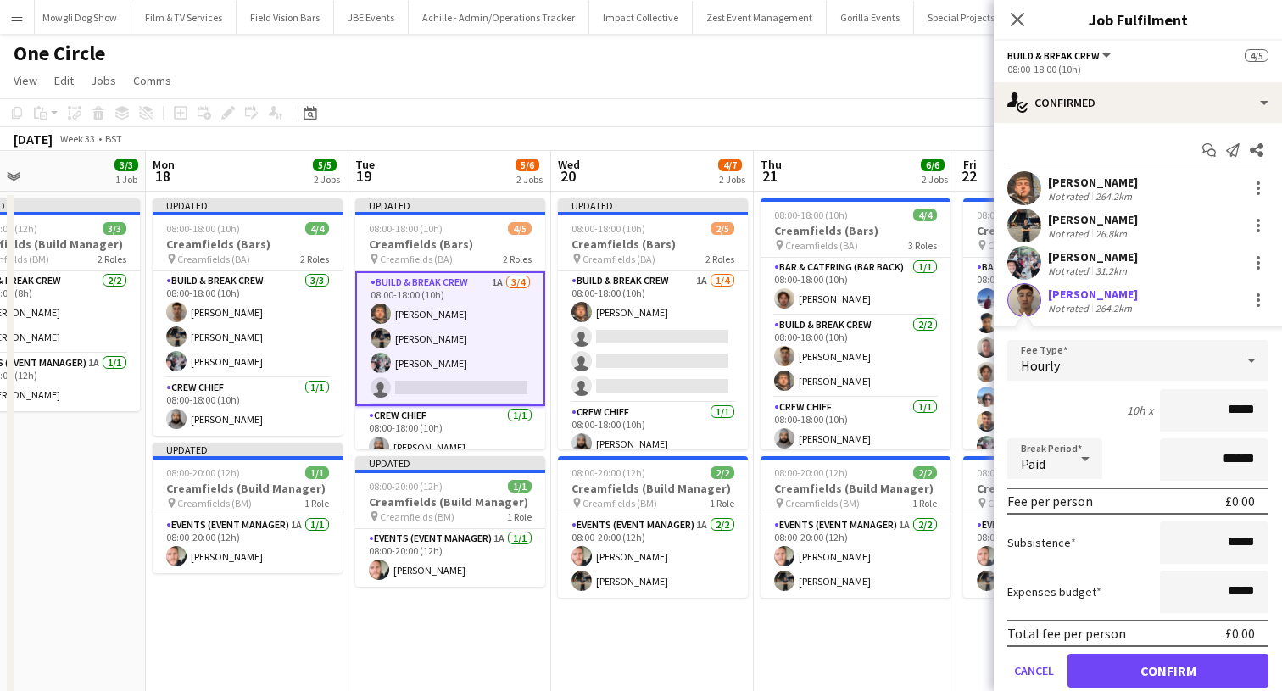
click at [1098, 668] on button "Confirm" at bounding box center [1167, 671] width 201 height 34
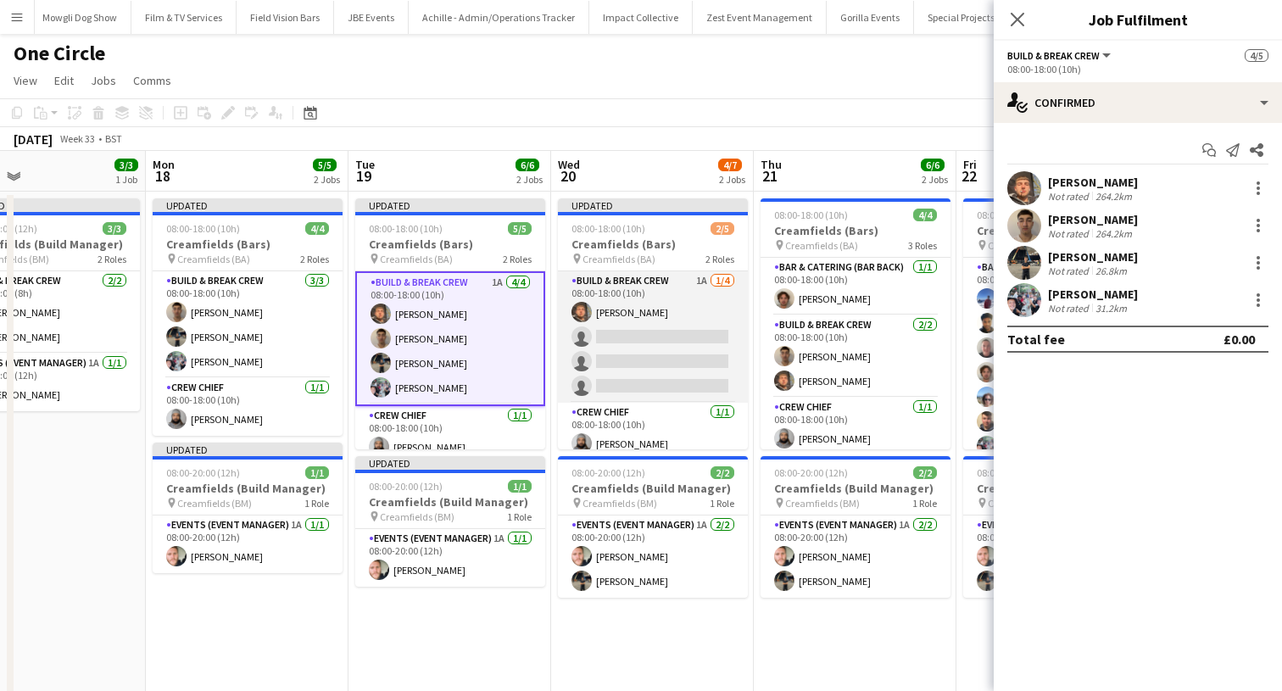
click at [640, 331] on app-card-role "Build & Break Crew 1A [DATE] 08:00-18:00 (10h) [PERSON_NAME] single-neutral-act…" at bounding box center [653, 336] width 190 height 131
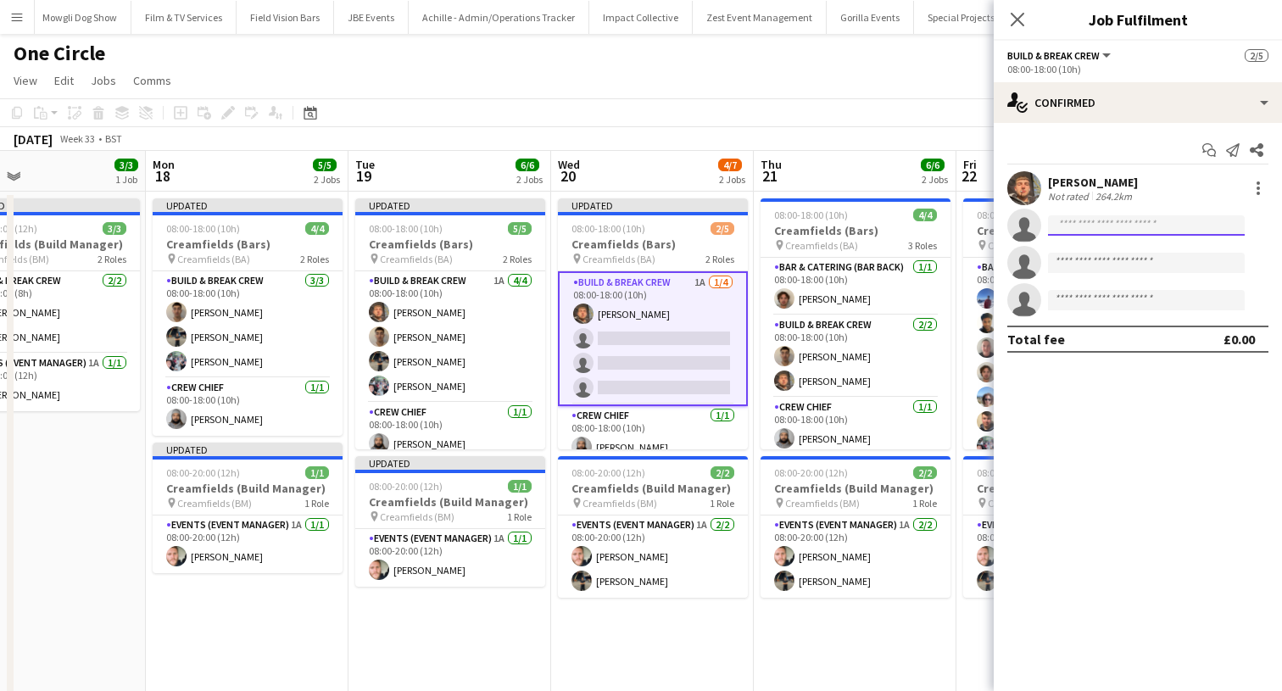
click at [1099, 217] on input at bounding box center [1146, 225] width 197 height 20
type input "*******"
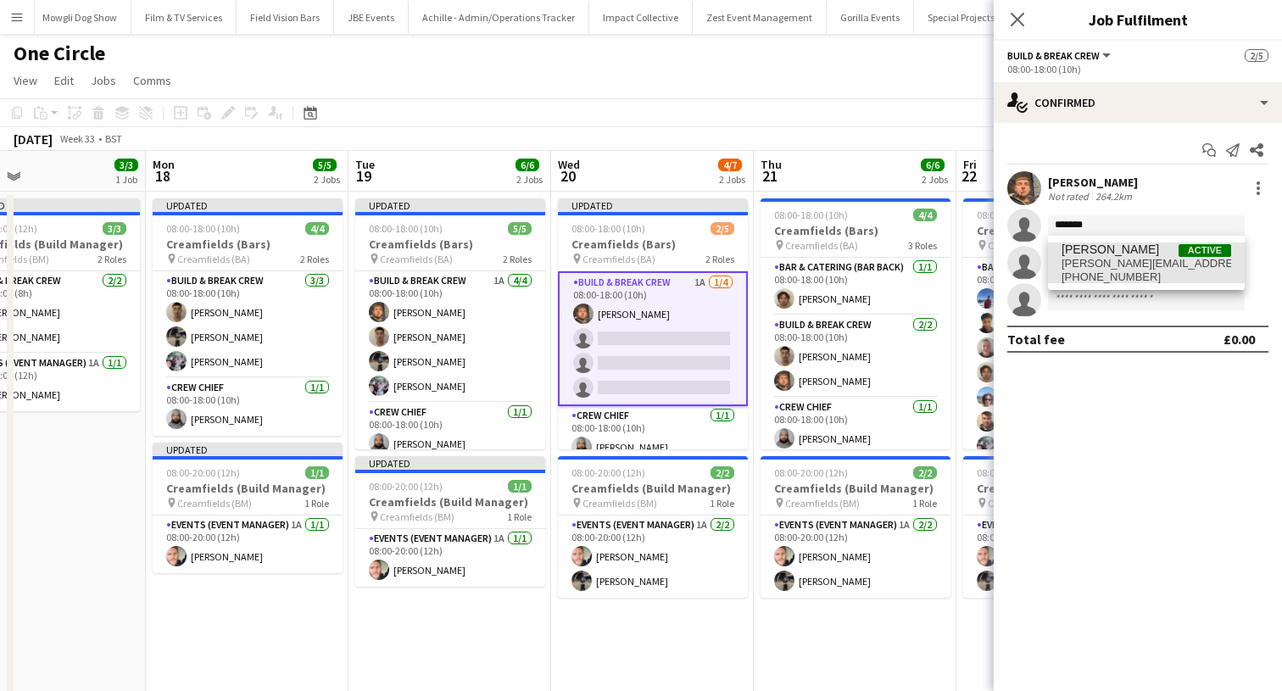
click at [1091, 253] on span "[PERSON_NAME]" at bounding box center [1109, 249] width 97 height 14
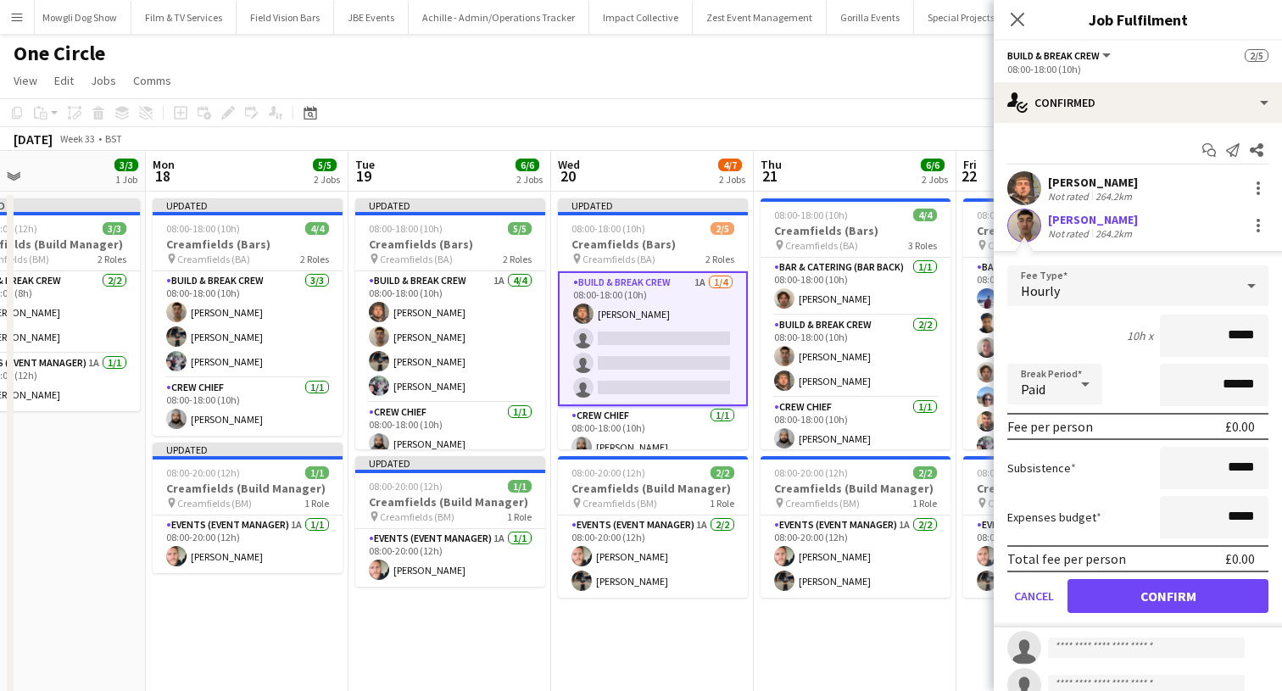
click at [1101, 606] on button "Confirm" at bounding box center [1167, 596] width 201 height 34
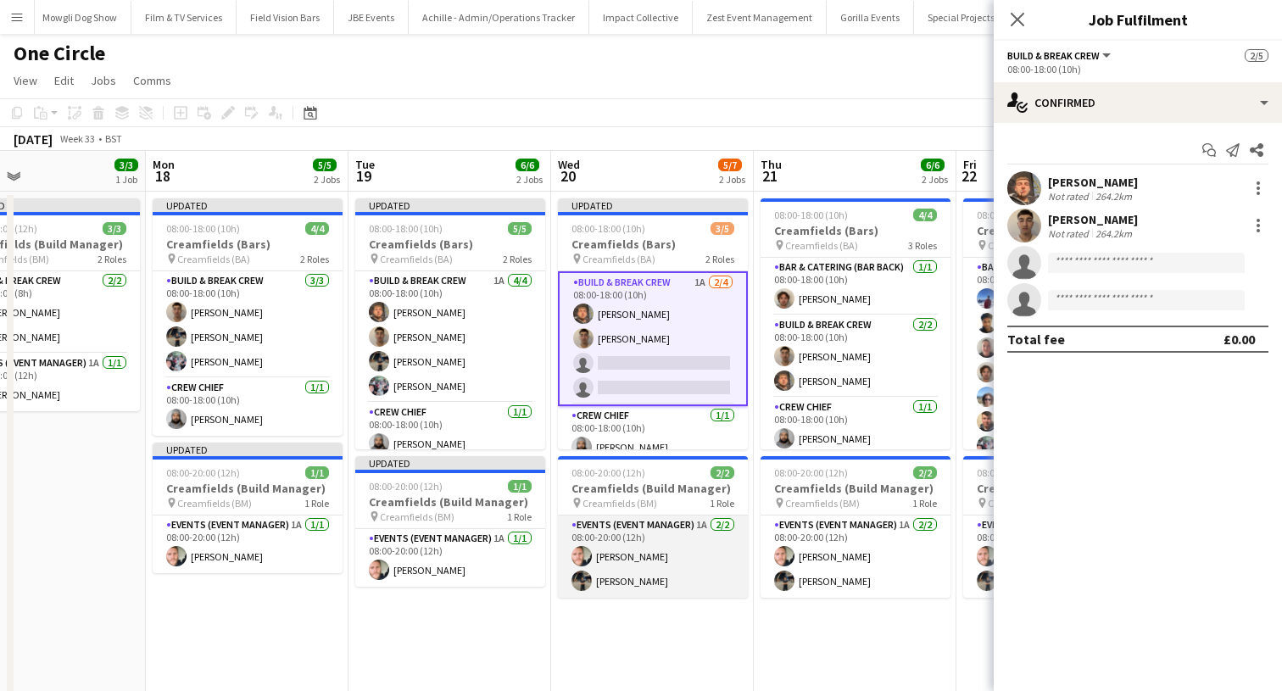
click at [561, 548] on app-card-role "Events (Event Manager) 1A [DATE] 08:00-20:00 (12h) [PERSON_NAME] [PERSON_NAME]" at bounding box center [653, 556] width 190 height 82
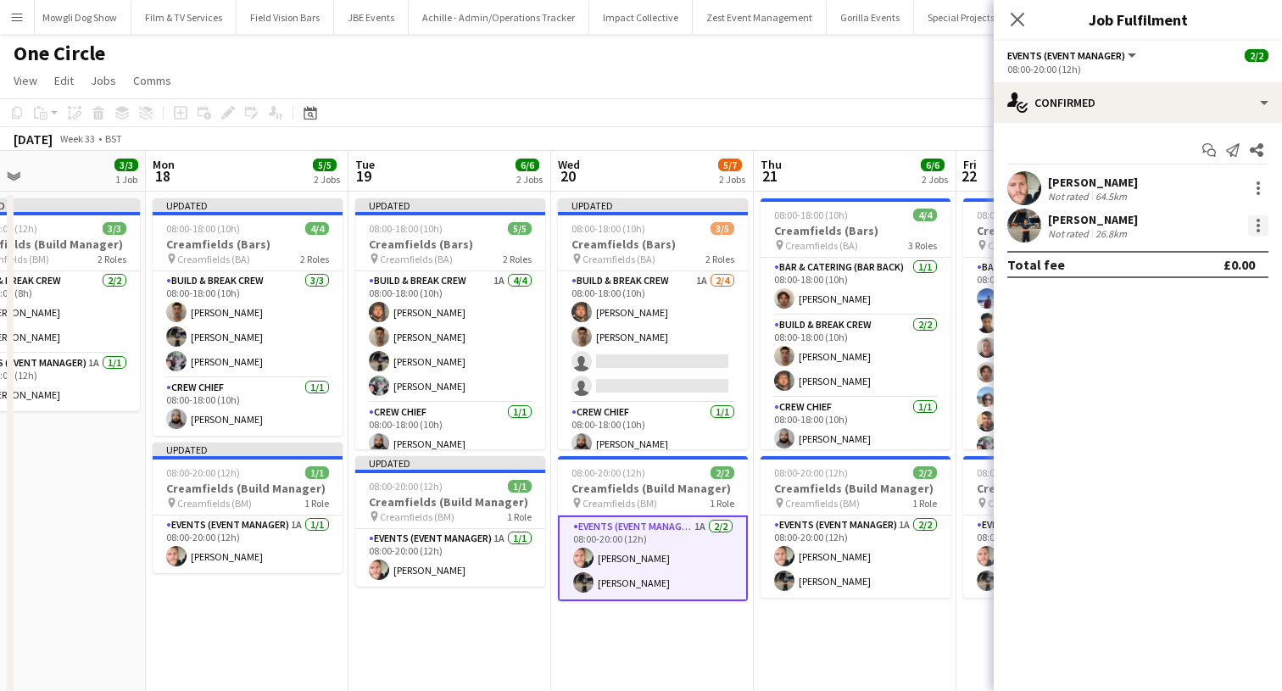
click at [1264, 229] on div at bounding box center [1258, 225] width 20 height 20
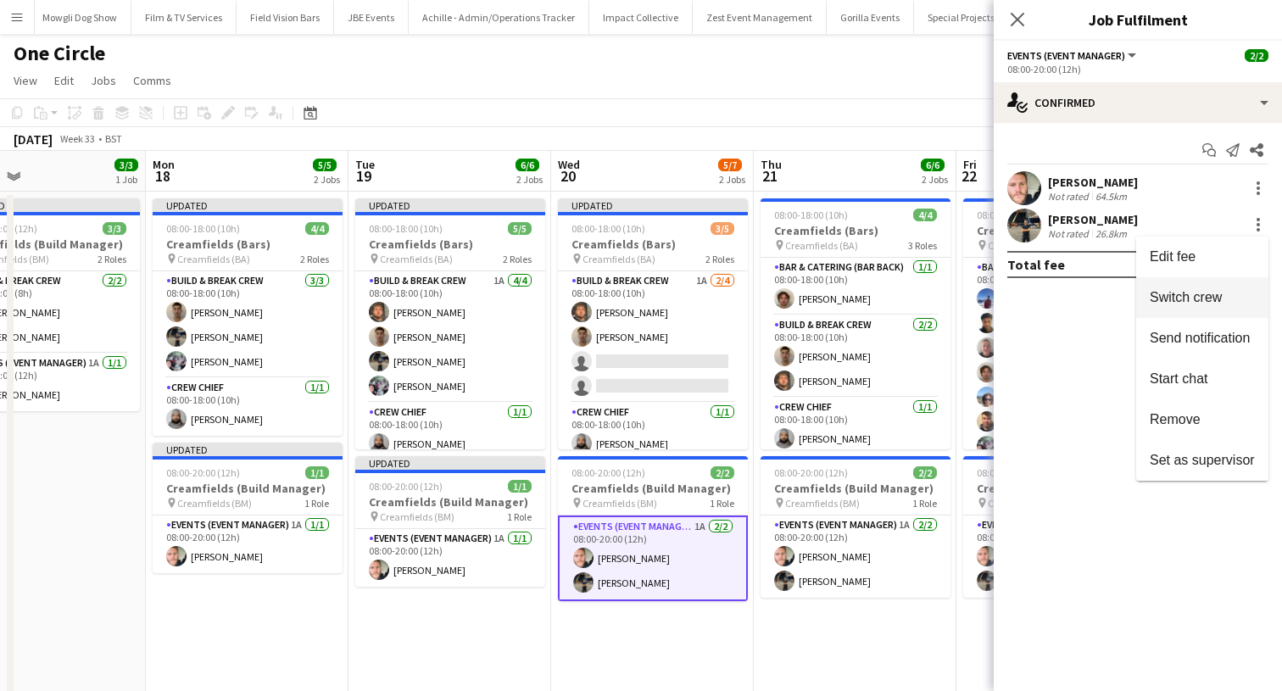
click at [1191, 301] on span "Switch crew" at bounding box center [1185, 297] width 72 height 14
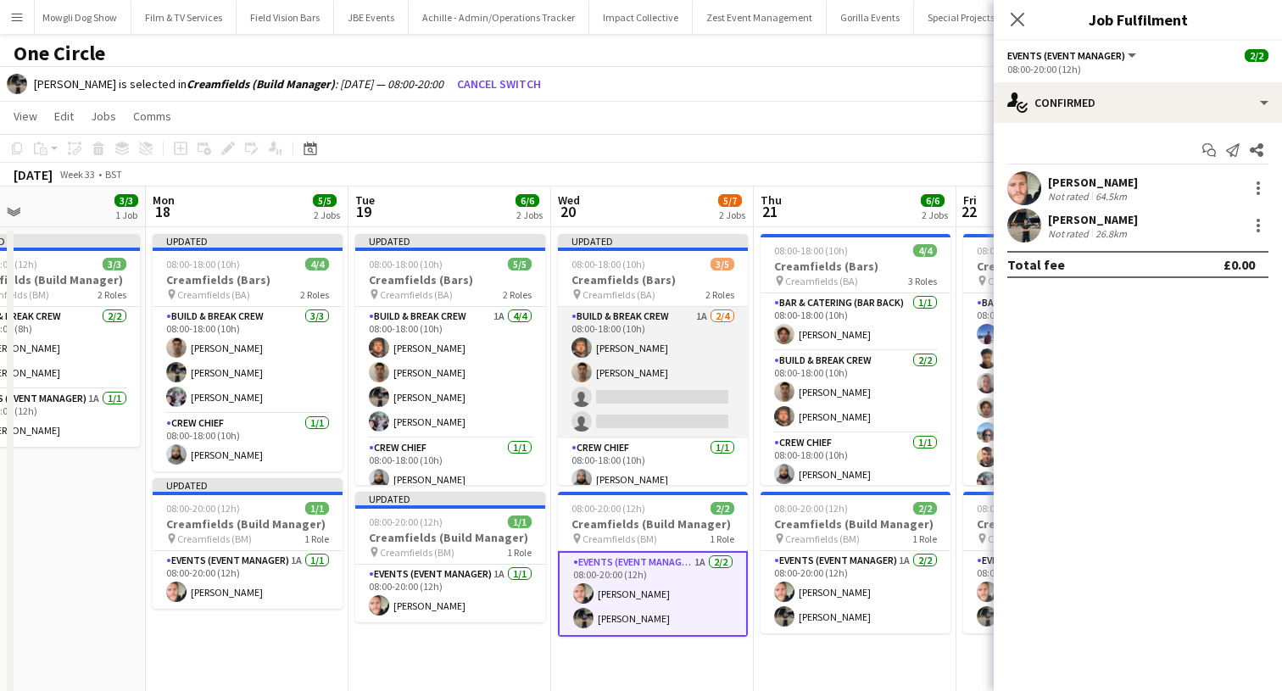
click at [640, 390] on app-card-role "Build & Break Crew 1A [DATE] 08:00-18:00 (10h) [PERSON_NAME] [PERSON_NAME] sing…" at bounding box center [653, 372] width 190 height 131
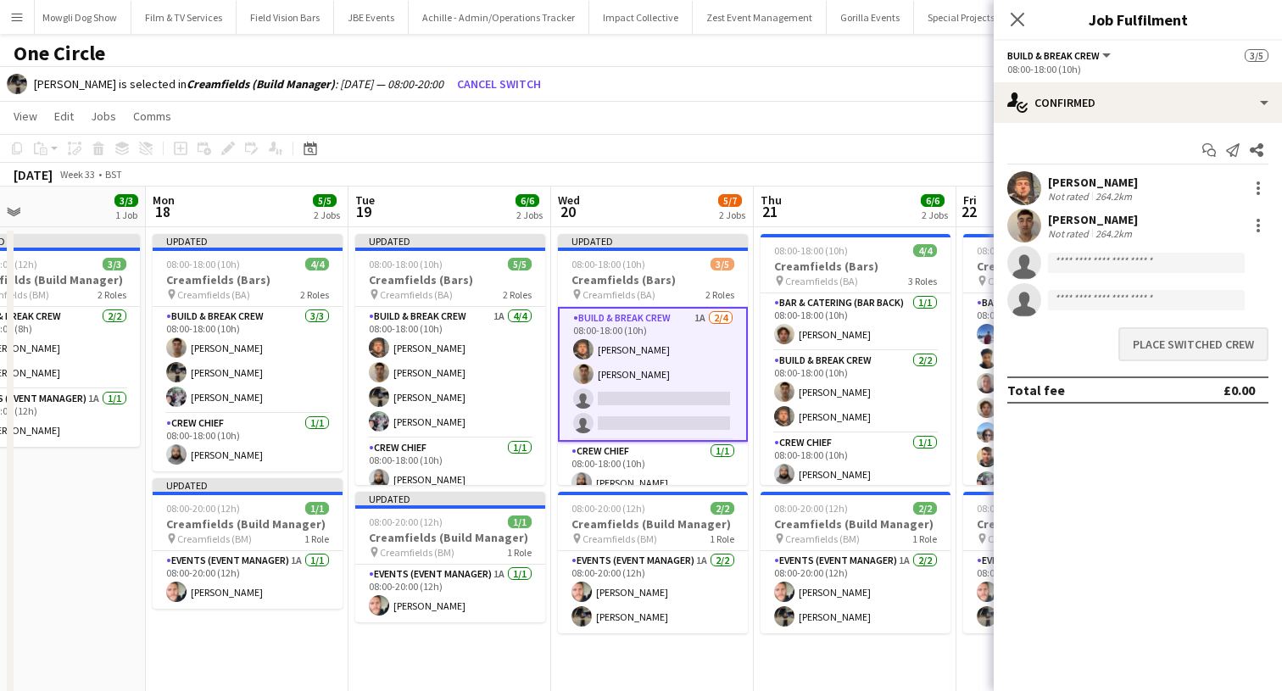
click at [1173, 345] on button "Place switched crew" at bounding box center [1193, 344] width 150 height 34
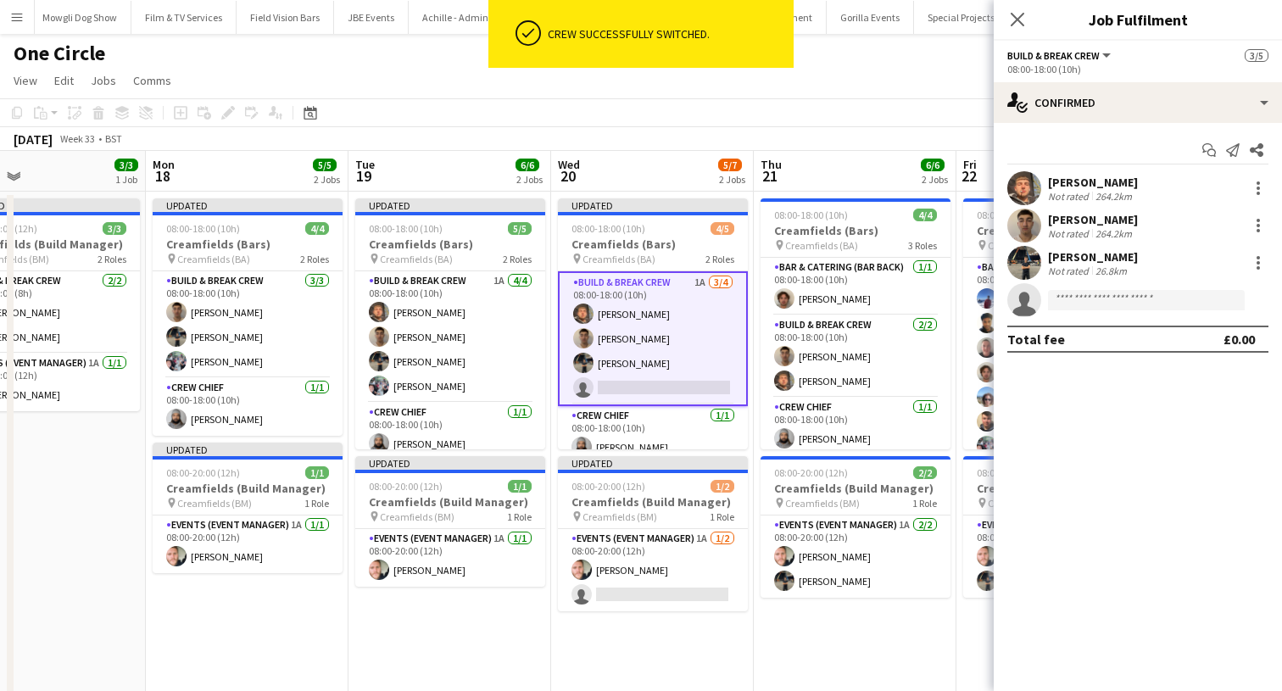
click at [1164, 286] on app-invite-slot "single-neutral-actions" at bounding box center [1137, 300] width 288 height 34
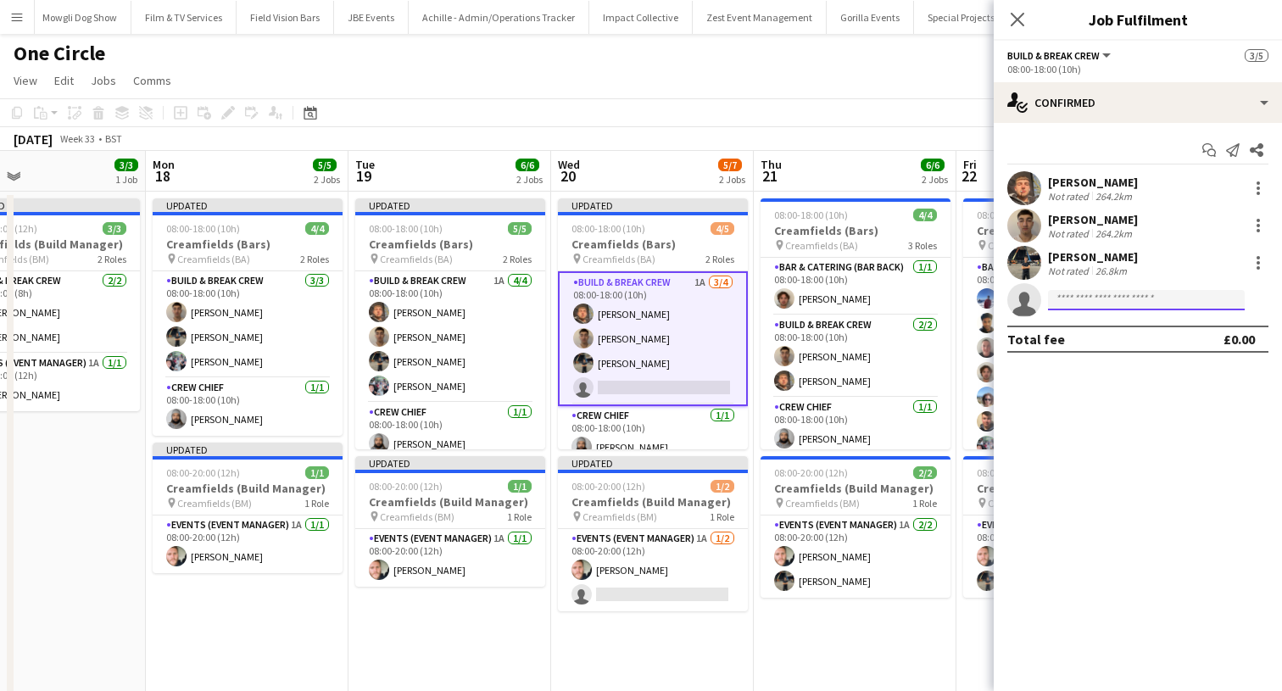
click at [1164, 296] on input at bounding box center [1146, 300] width 197 height 20
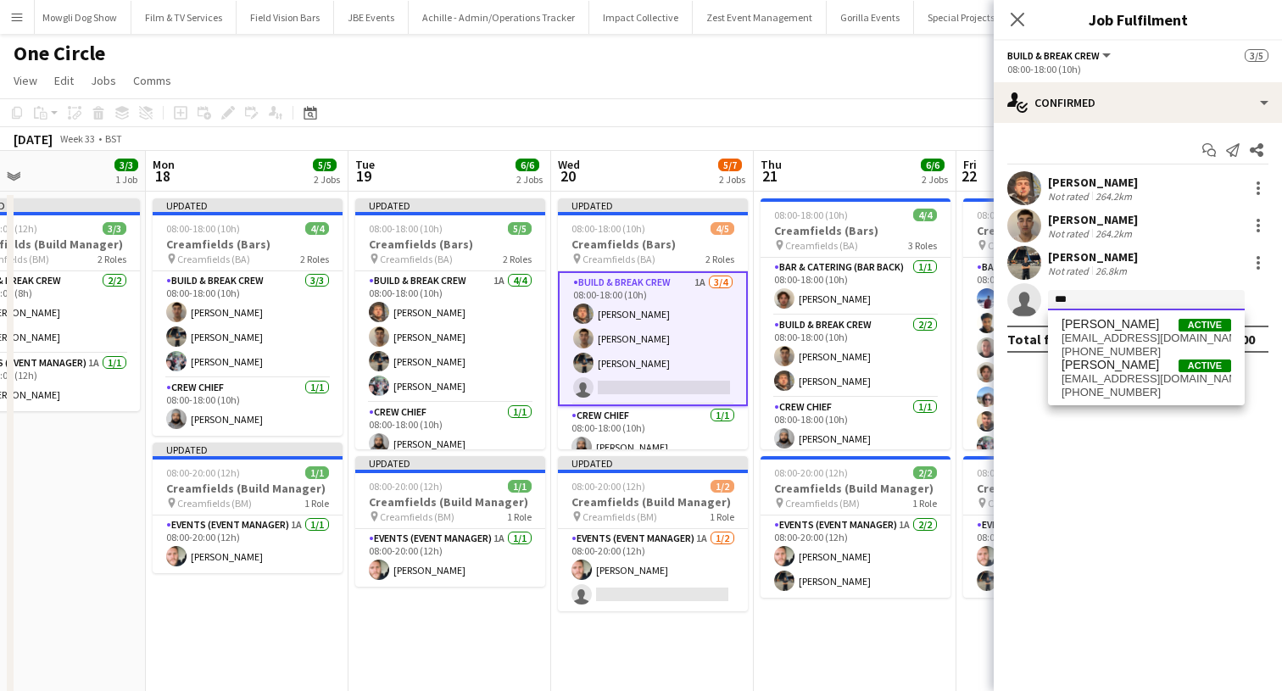
type input "***"
drag, startPoint x: 1164, startPoint y: 296, endPoint x: 1125, endPoint y: 381, distance: 93.3
click at [1125, 381] on span "[EMAIL_ADDRESS][DOMAIN_NAME]" at bounding box center [1146, 379] width 170 height 14
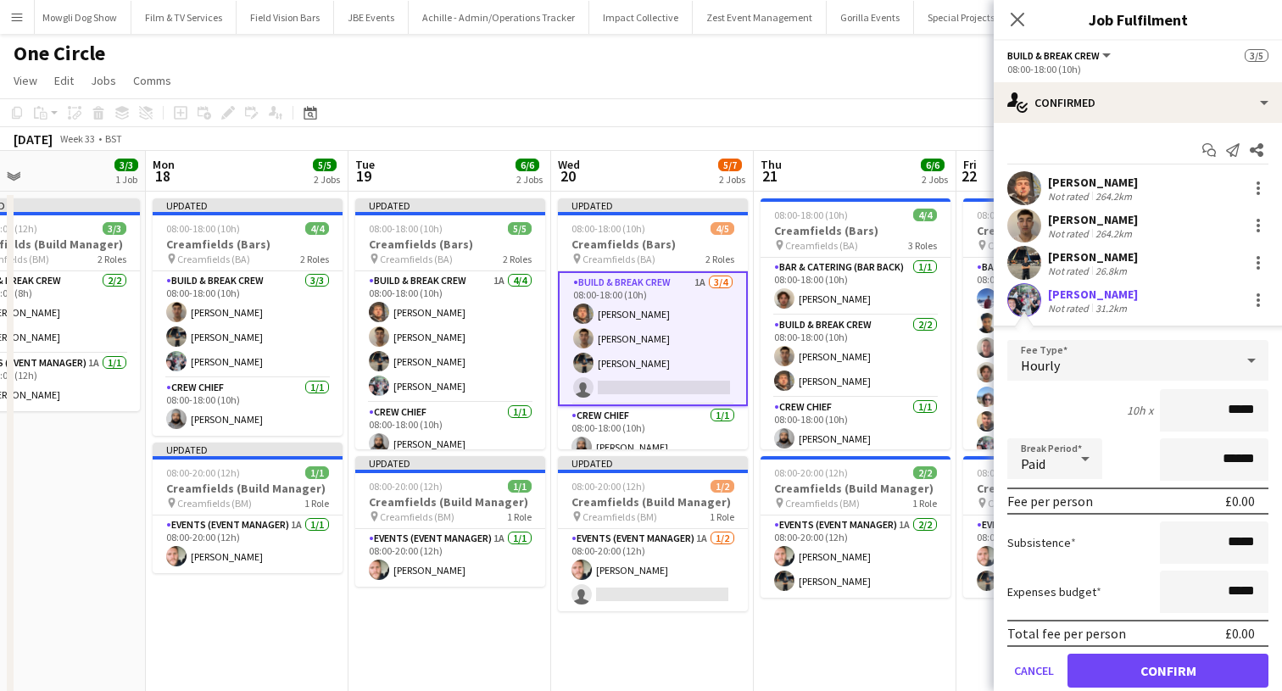
click at [1091, 657] on button "Confirm" at bounding box center [1167, 671] width 201 height 34
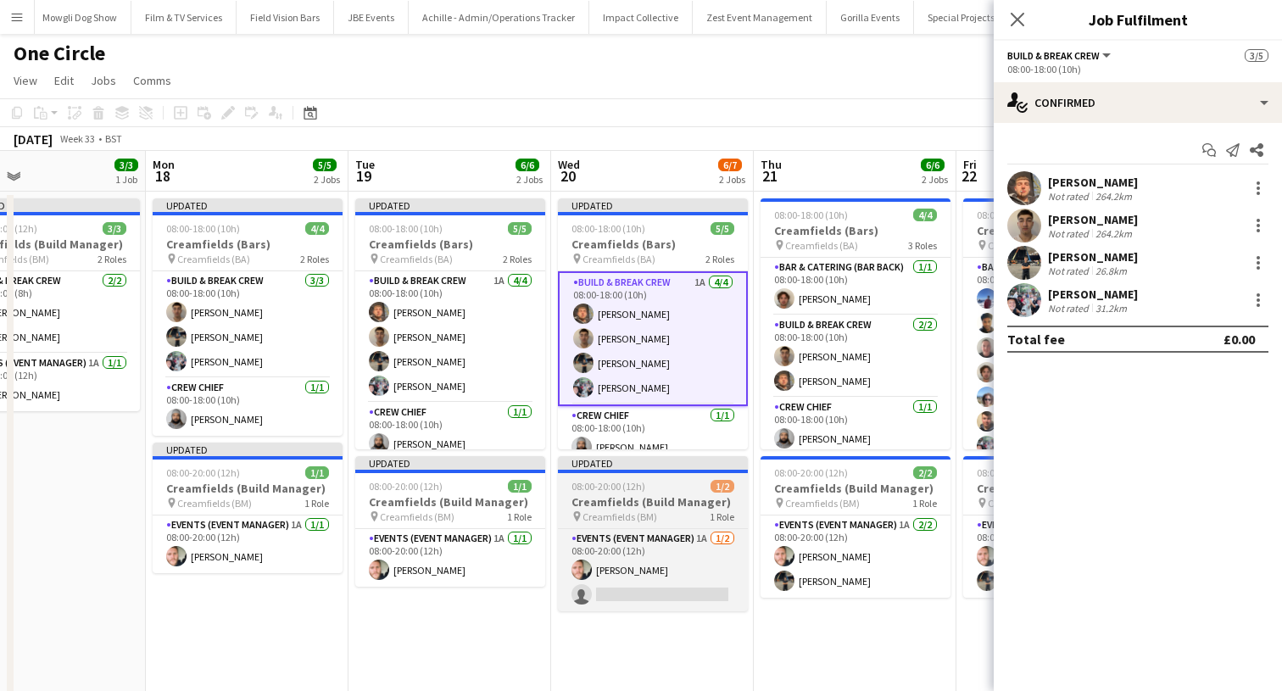
click at [611, 511] on span "Creamfields (BM)" at bounding box center [619, 516] width 75 height 13
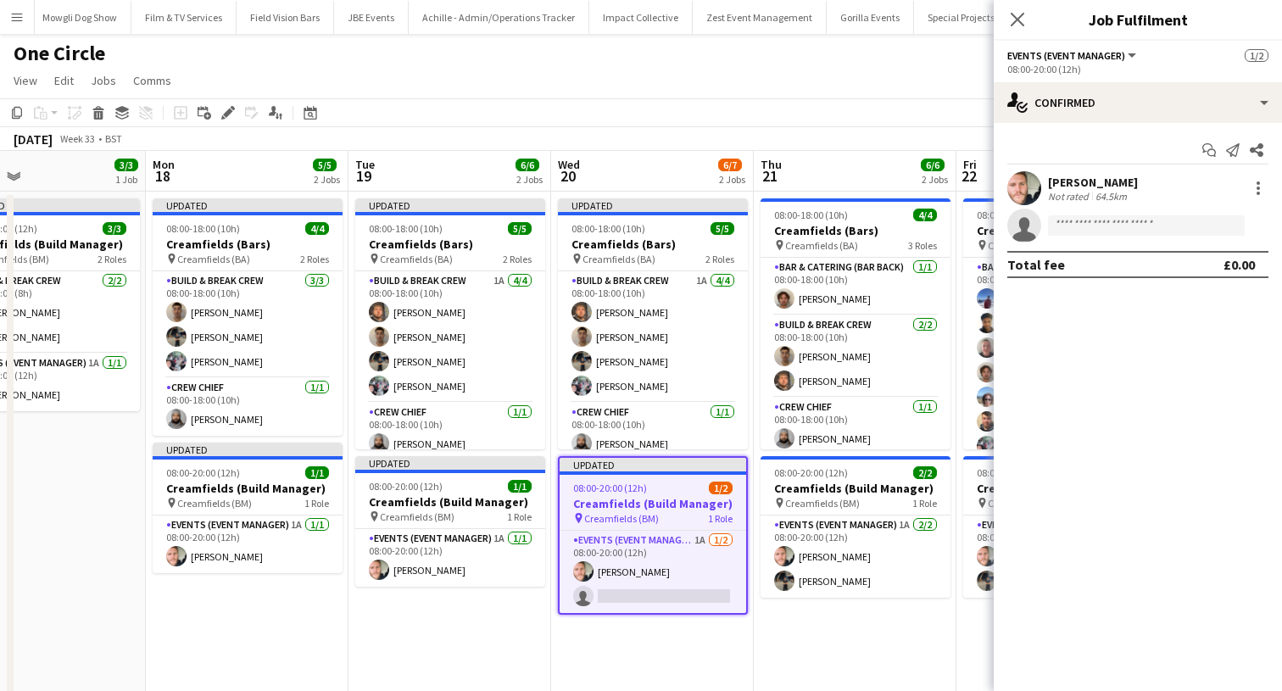
click at [217, 112] on div "Add job Add linked Job Edit Edit linked Job Applicants" at bounding box center [221, 113] width 130 height 20
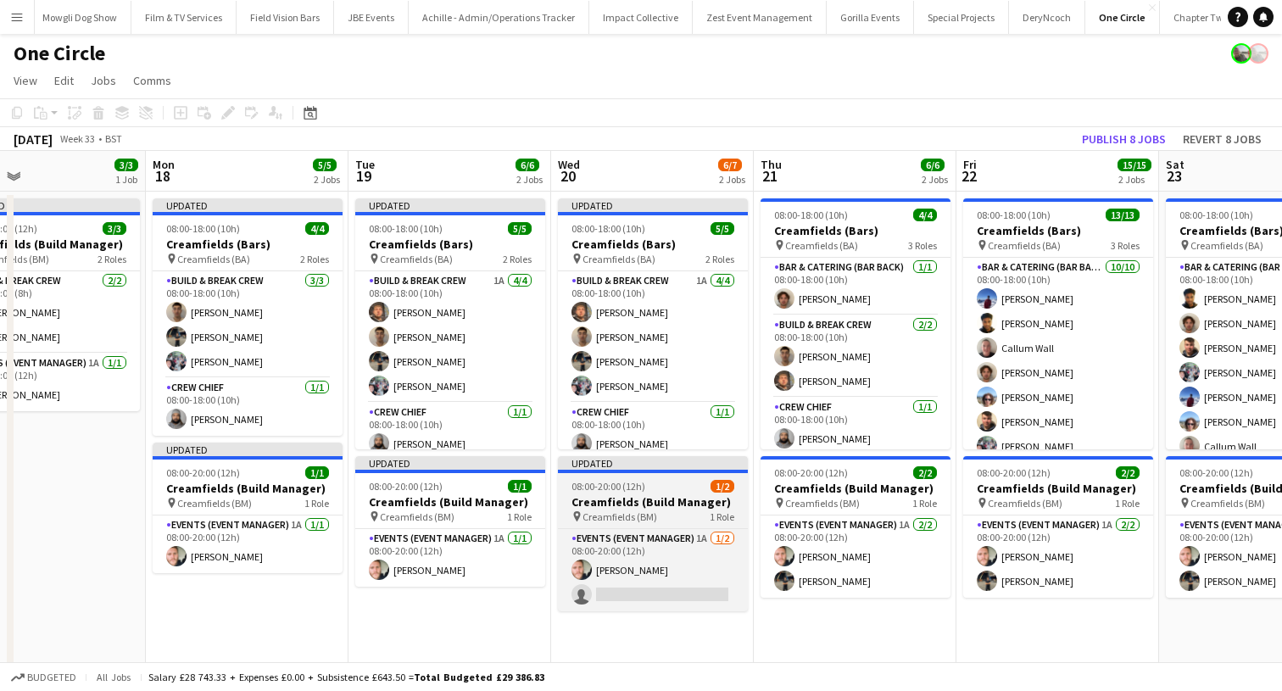
click at [687, 525] on app-job-card "Updated 08:00-20:00 (12h) 1/2 Creamfields (Build Manager) pin Creamfields (BM) …" at bounding box center [653, 533] width 190 height 155
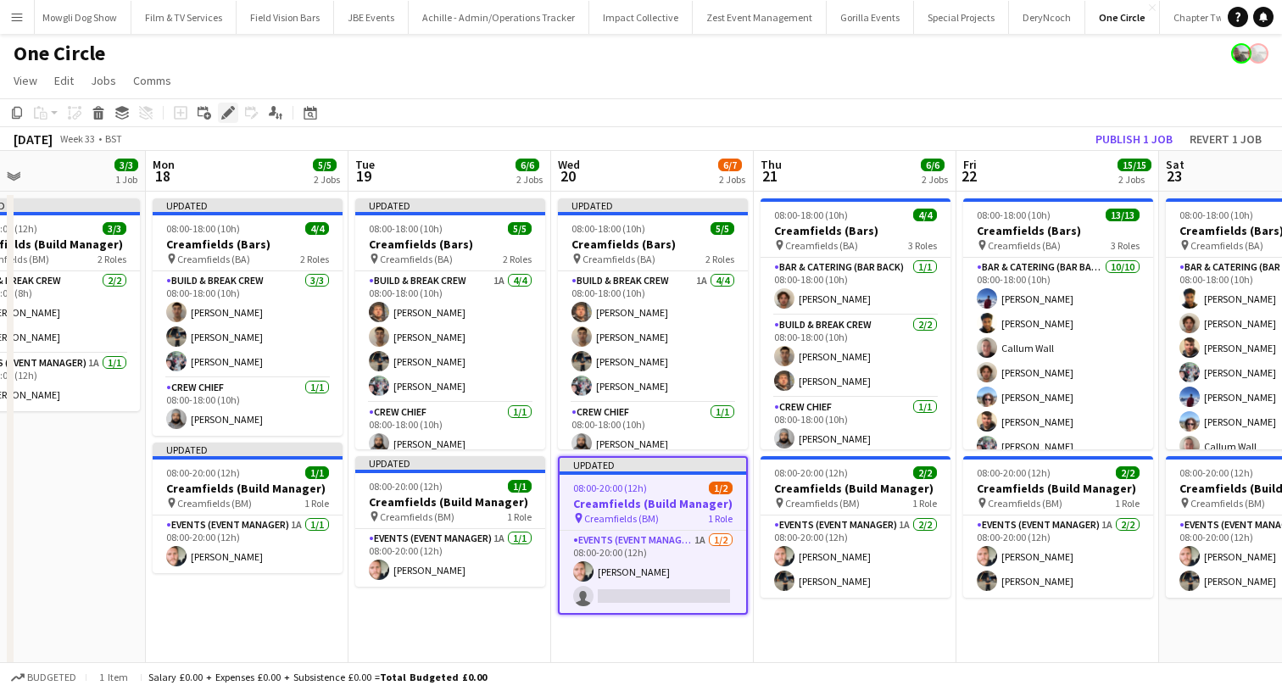
click at [234, 115] on icon "Edit" at bounding box center [228, 113] width 14 height 14
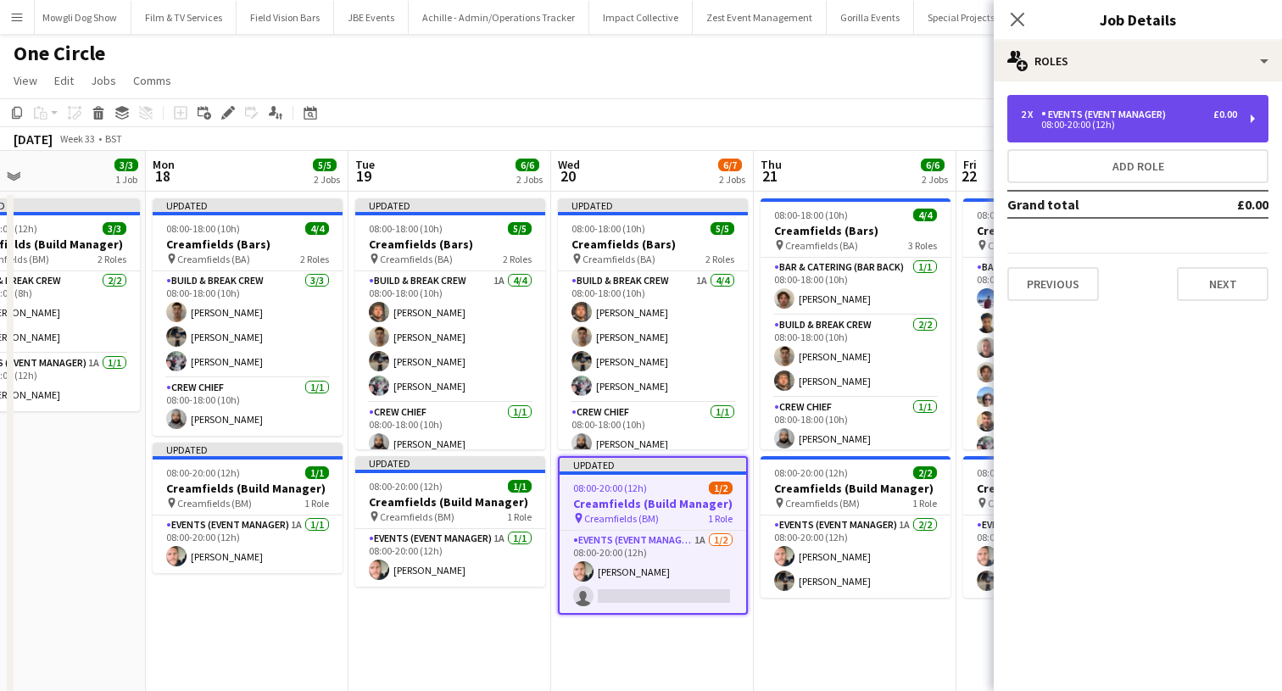
click at [1094, 122] on div "08:00-20:00 (12h)" at bounding box center [1129, 124] width 216 height 8
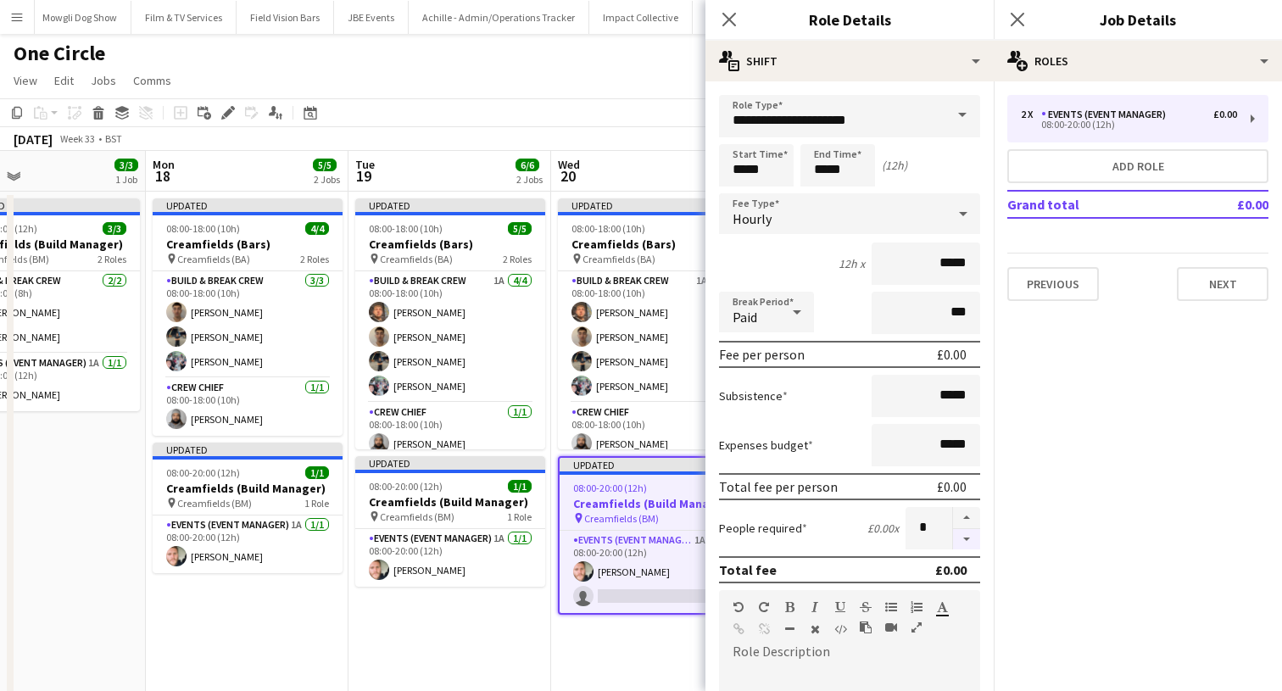
click at [959, 536] on button "button" at bounding box center [966, 539] width 27 height 21
type input "*"
click at [1014, 18] on icon "Close pop-in" at bounding box center [1017, 19] width 16 height 16
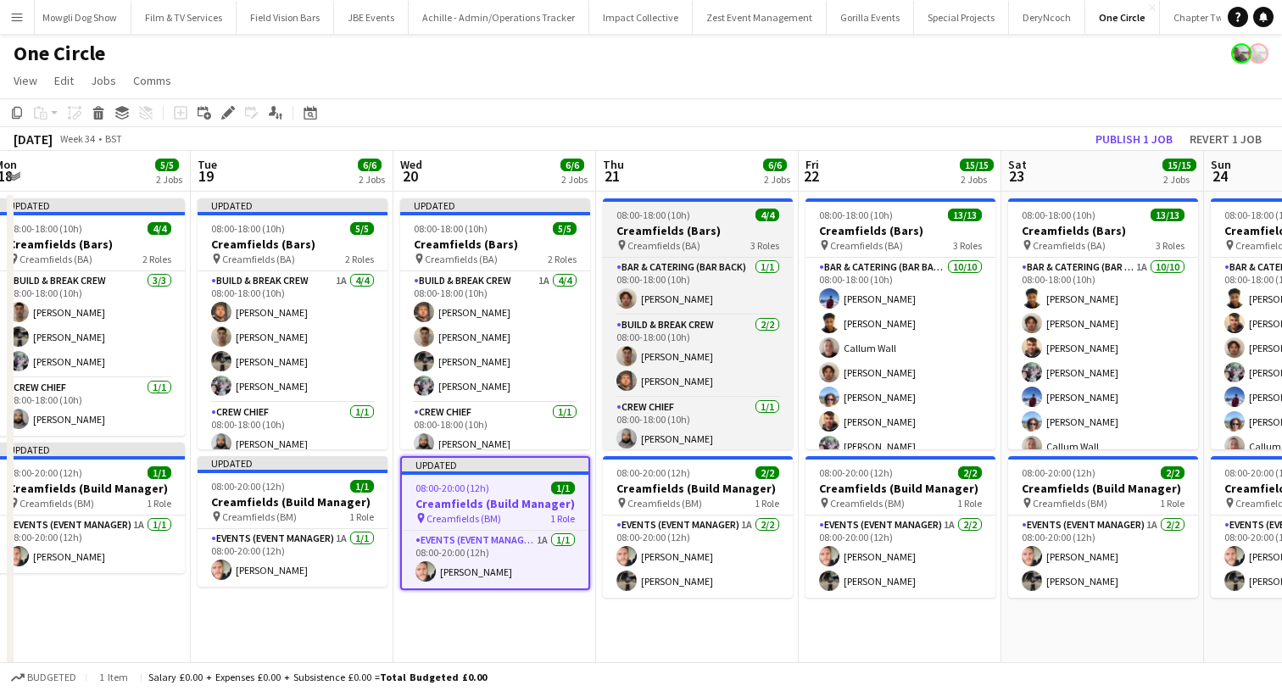
click at [693, 215] on div "08:00-18:00 (10h) 4/4" at bounding box center [698, 215] width 190 height 13
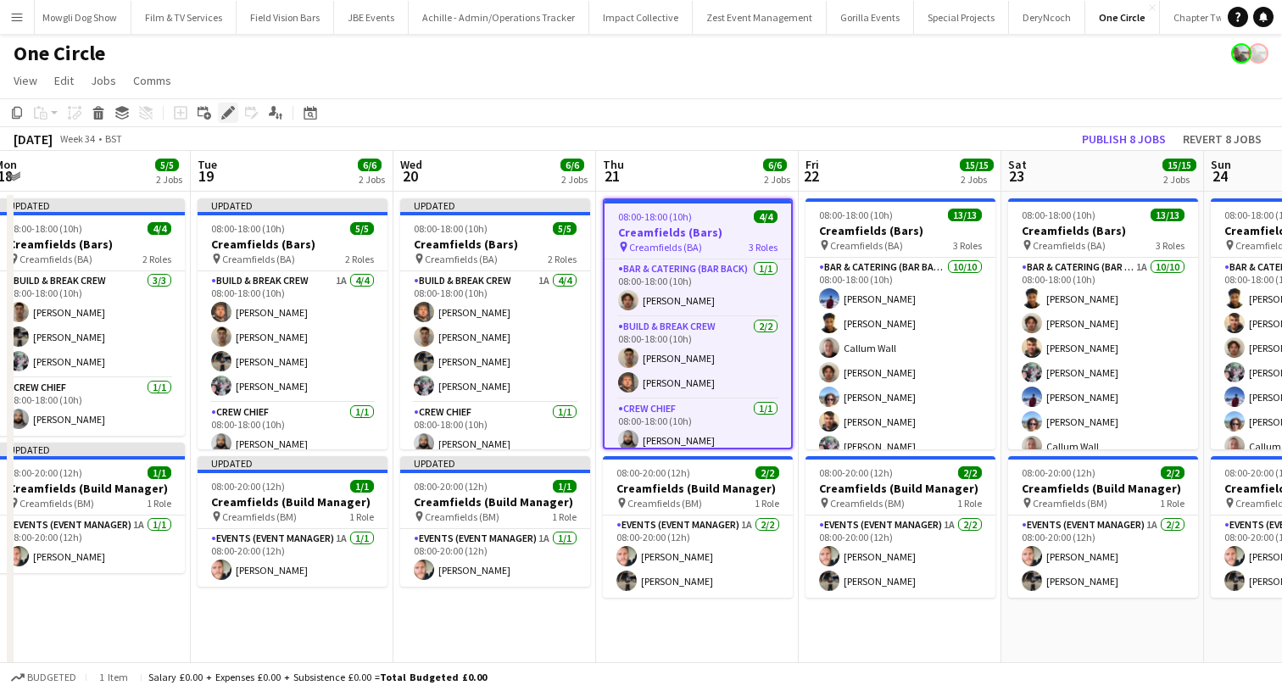
click at [231, 106] on icon "Edit" at bounding box center [228, 113] width 14 height 14
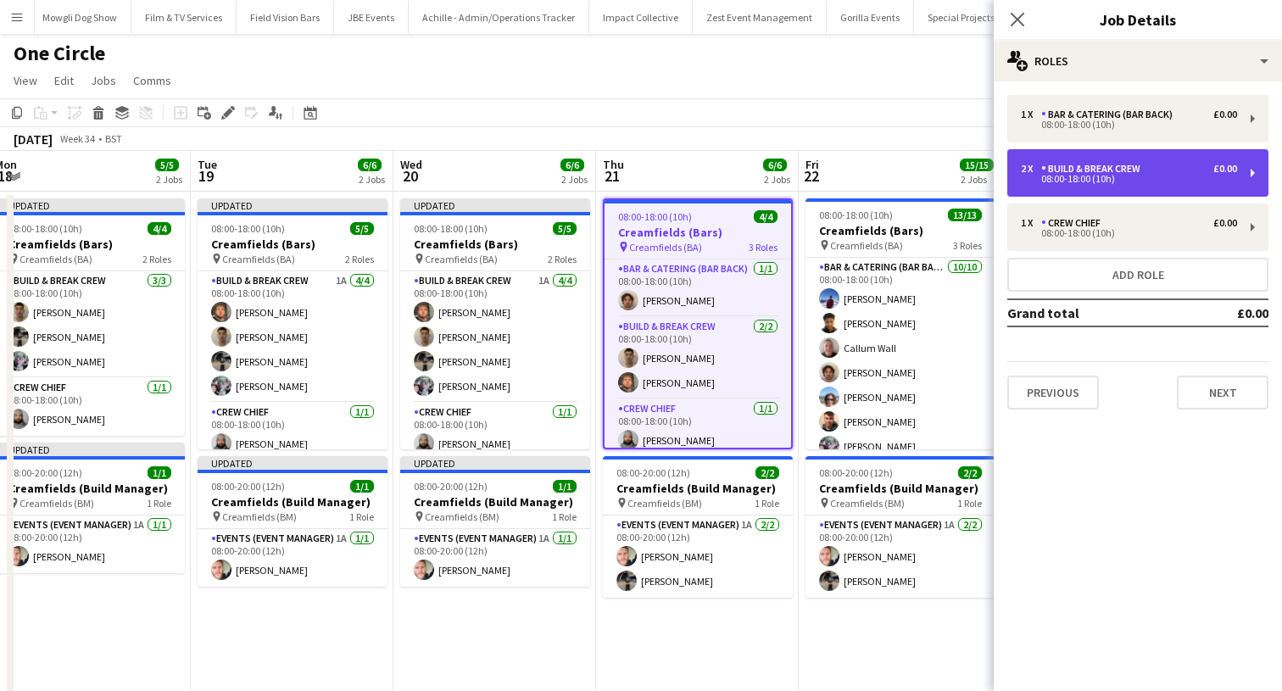
click at [1074, 176] on div "08:00-18:00 (10h)" at bounding box center [1129, 179] width 216 height 8
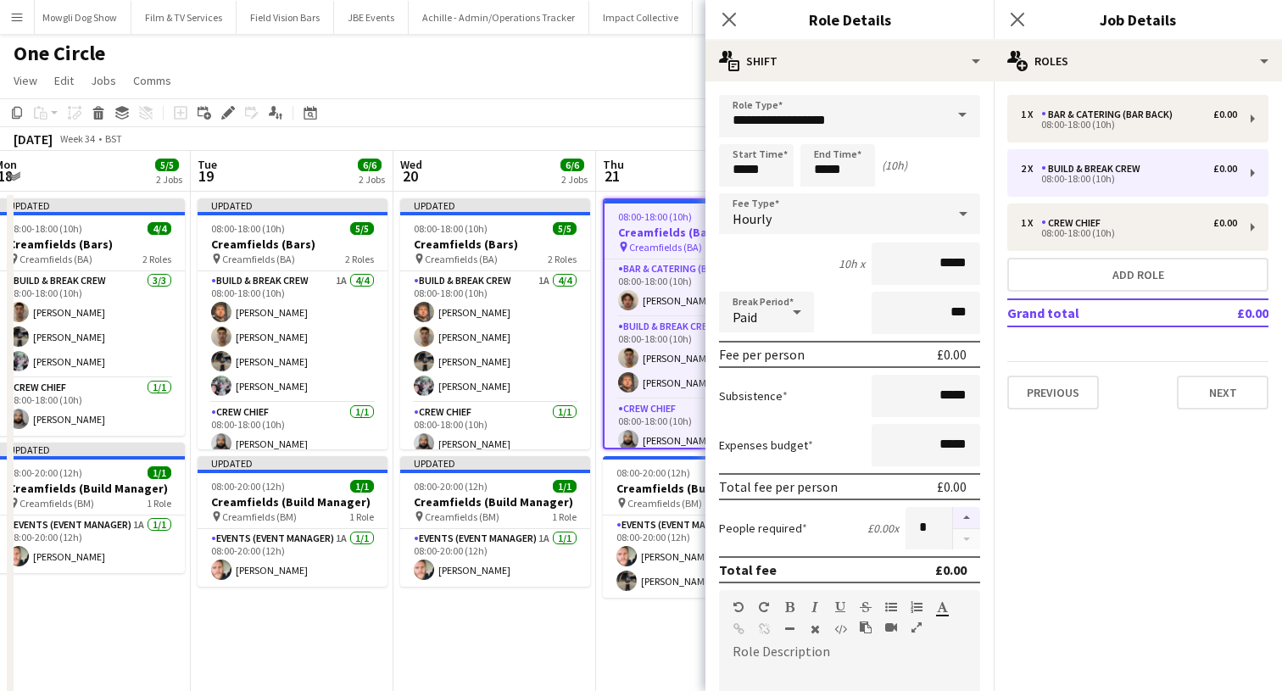
click at [966, 526] on button "button" at bounding box center [966, 518] width 27 height 22
type input "*"
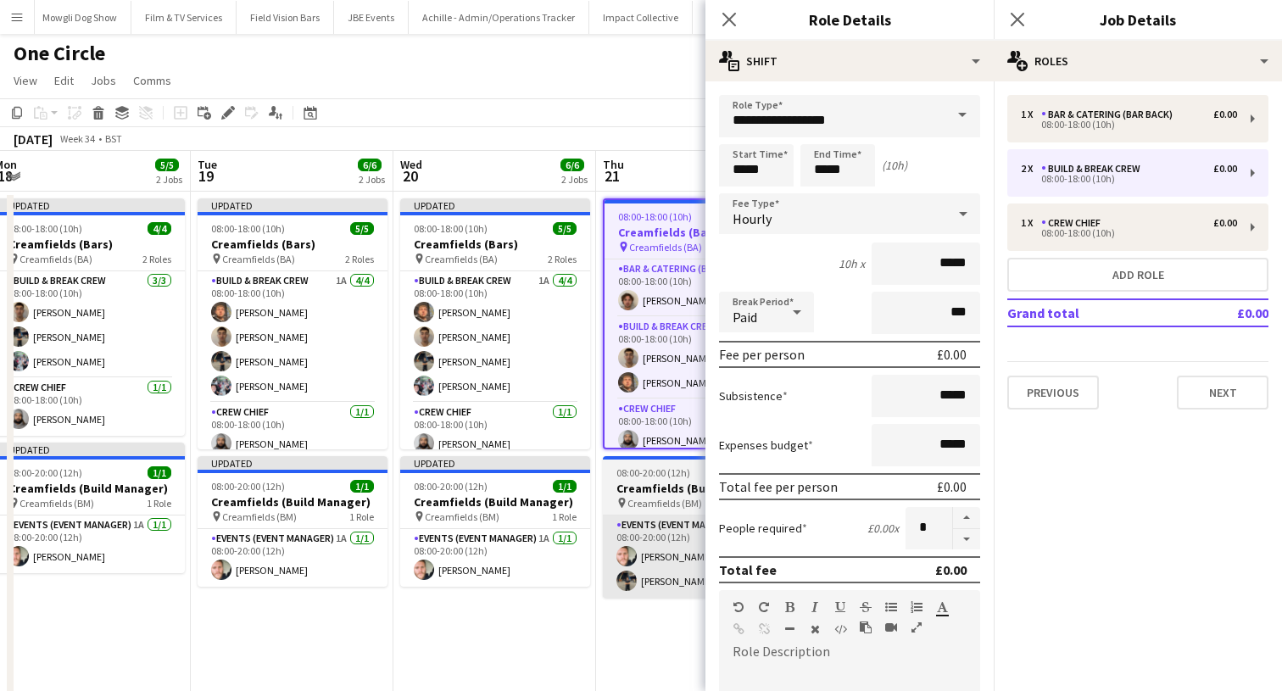
click at [645, 578] on app-card-role "Events (Event Manager) 1A [DATE] 08:00-20:00 (12h) [PERSON_NAME] [PERSON_NAME]" at bounding box center [698, 556] width 190 height 82
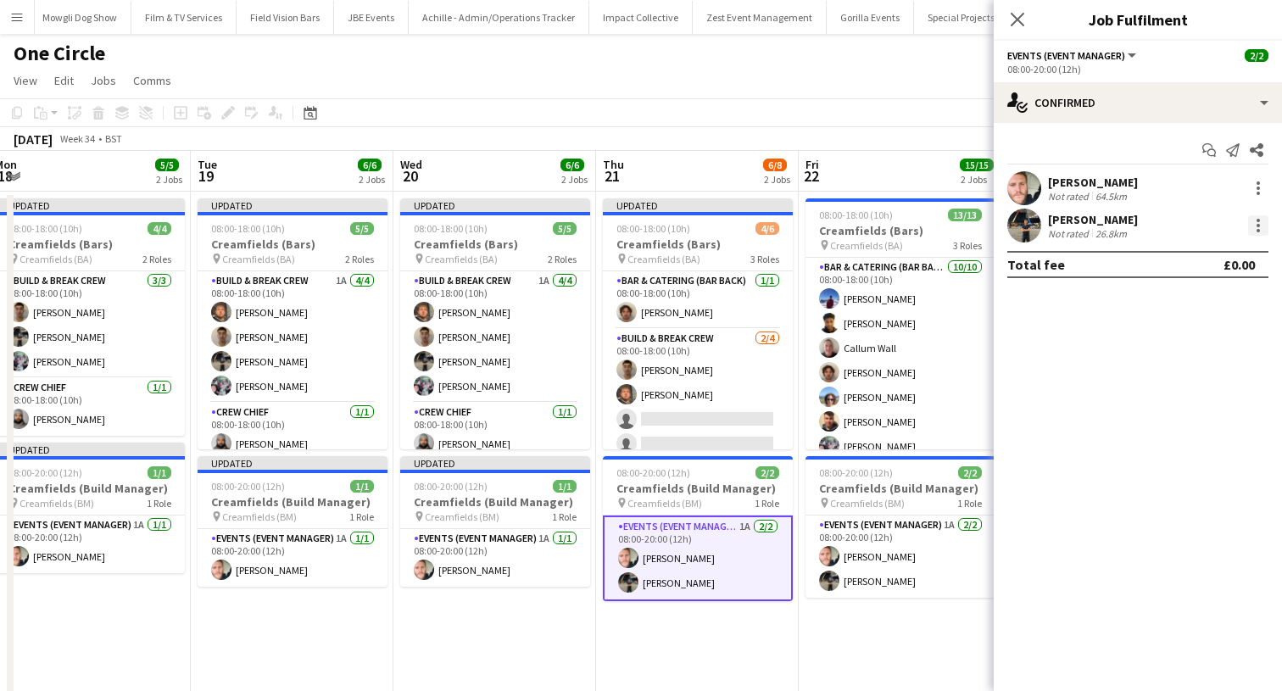
click at [1265, 225] on div at bounding box center [1258, 225] width 20 height 20
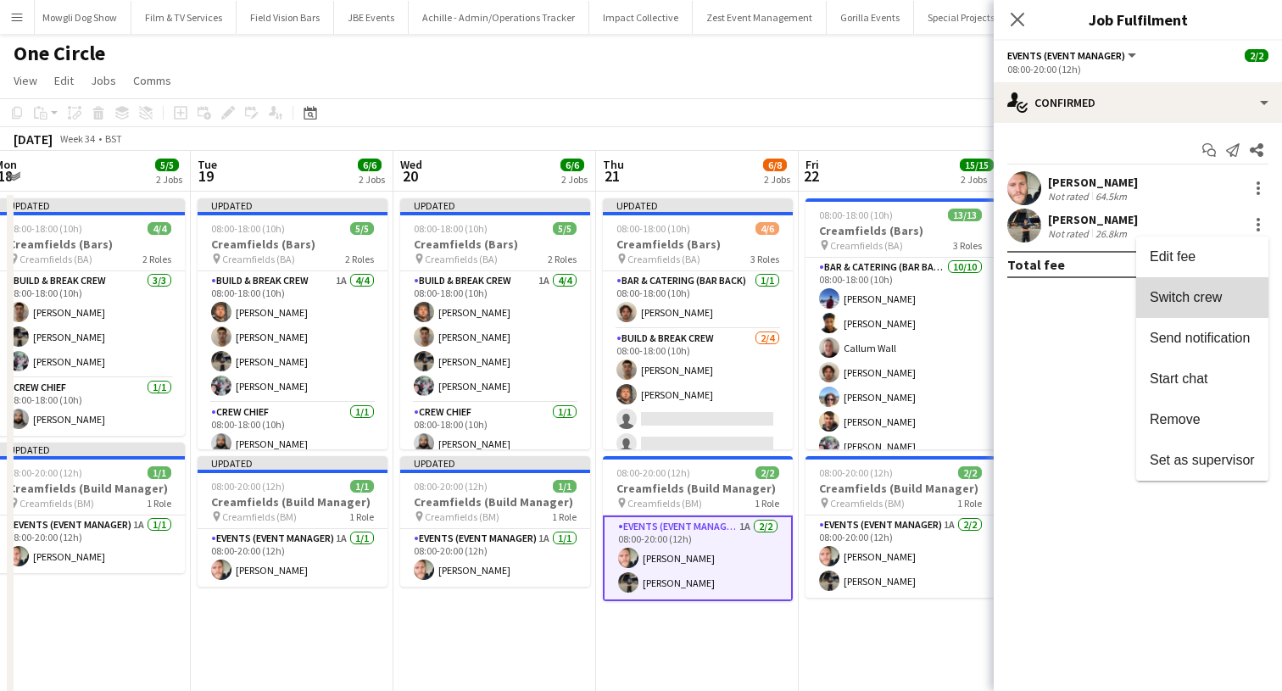
click at [1176, 314] on button "Switch crew" at bounding box center [1202, 297] width 132 height 41
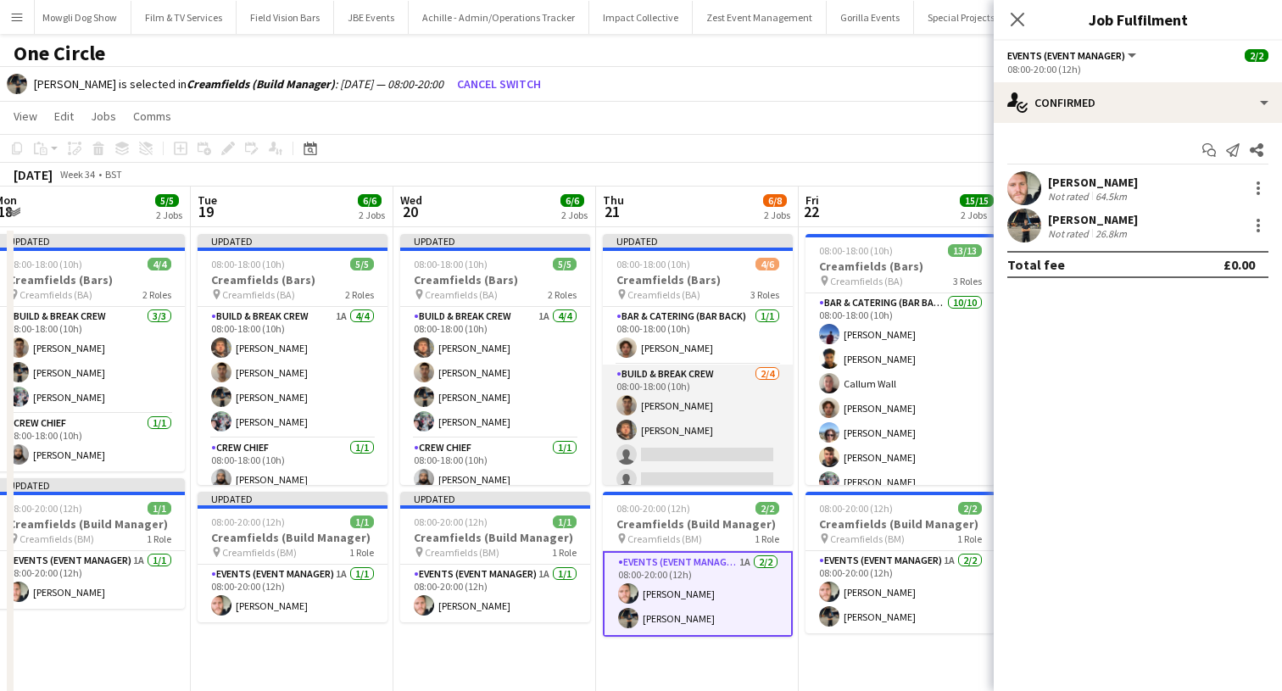
click at [676, 448] on app-card-role "Build & Break Crew [DATE] 08:00-18:00 (10h) [PERSON_NAME] [PERSON_NAME] single-…" at bounding box center [698, 429] width 190 height 131
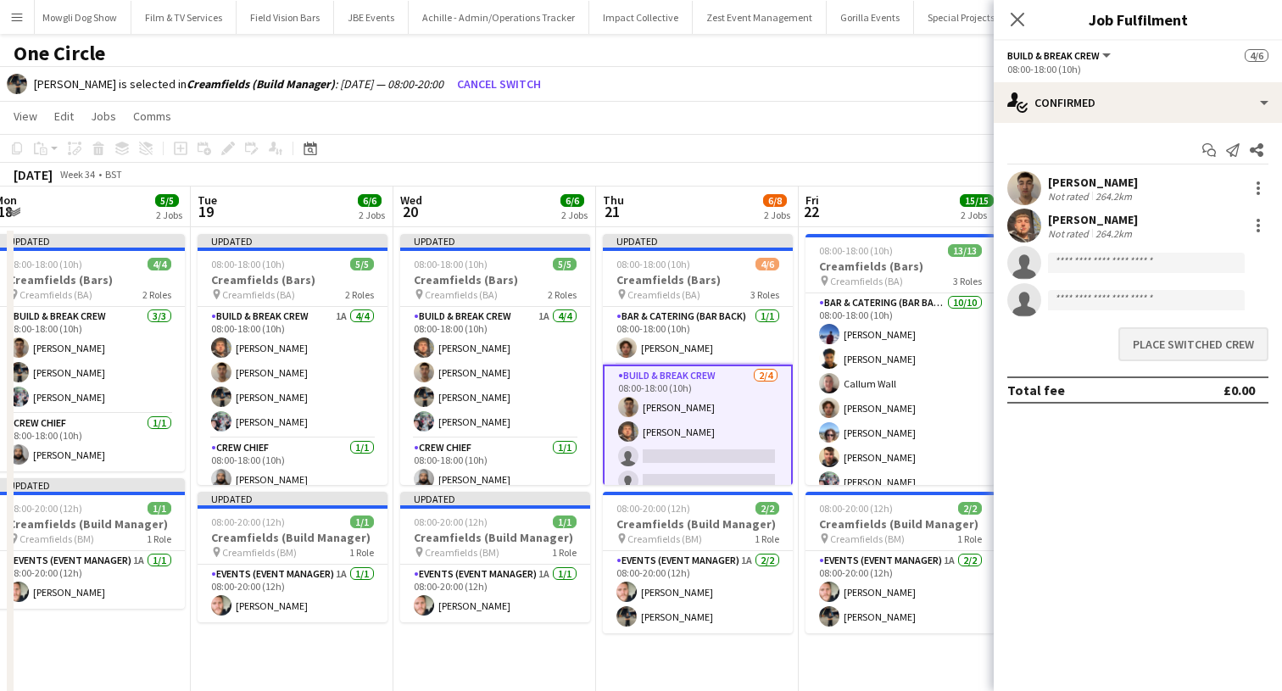
click at [1165, 342] on button "Place switched crew" at bounding box center [1193, 344] width 150 height 34
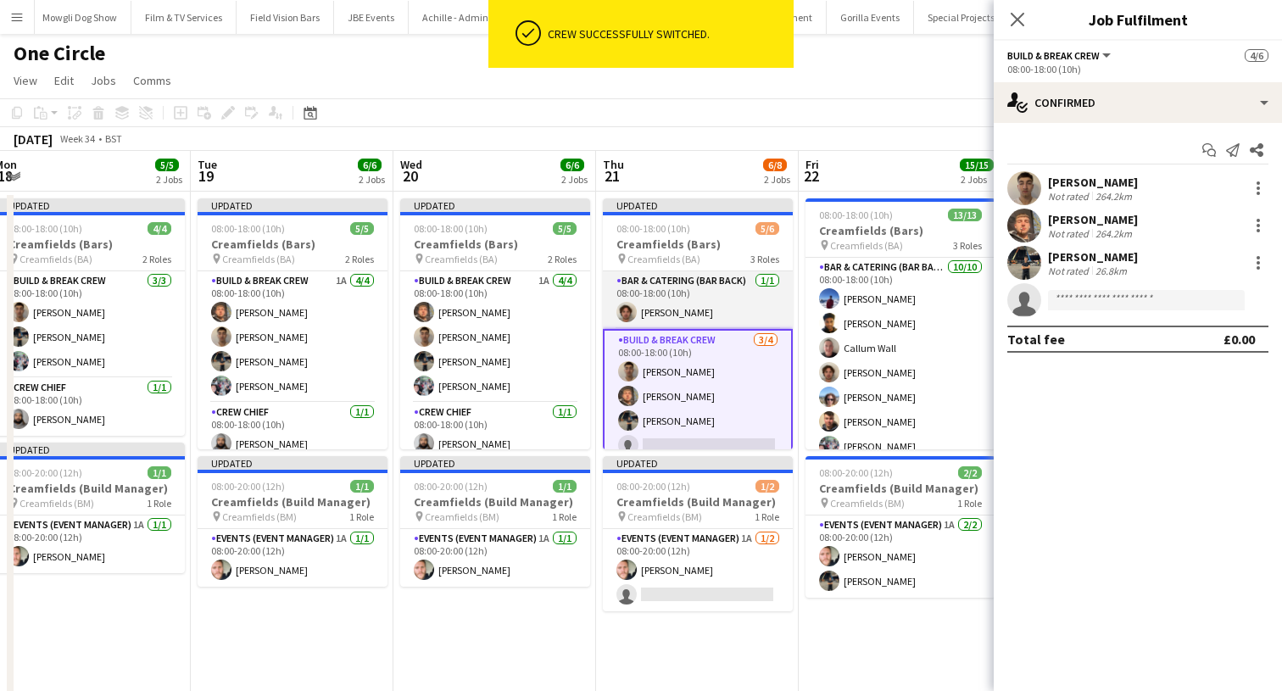
click at [648, 286] on app-card-role "Bar & Catering (Bar Back) [DATE] 08:00-18:00 (10h) [PERSON_NAME]" at bounding box center [698, 300] width 190 height 58
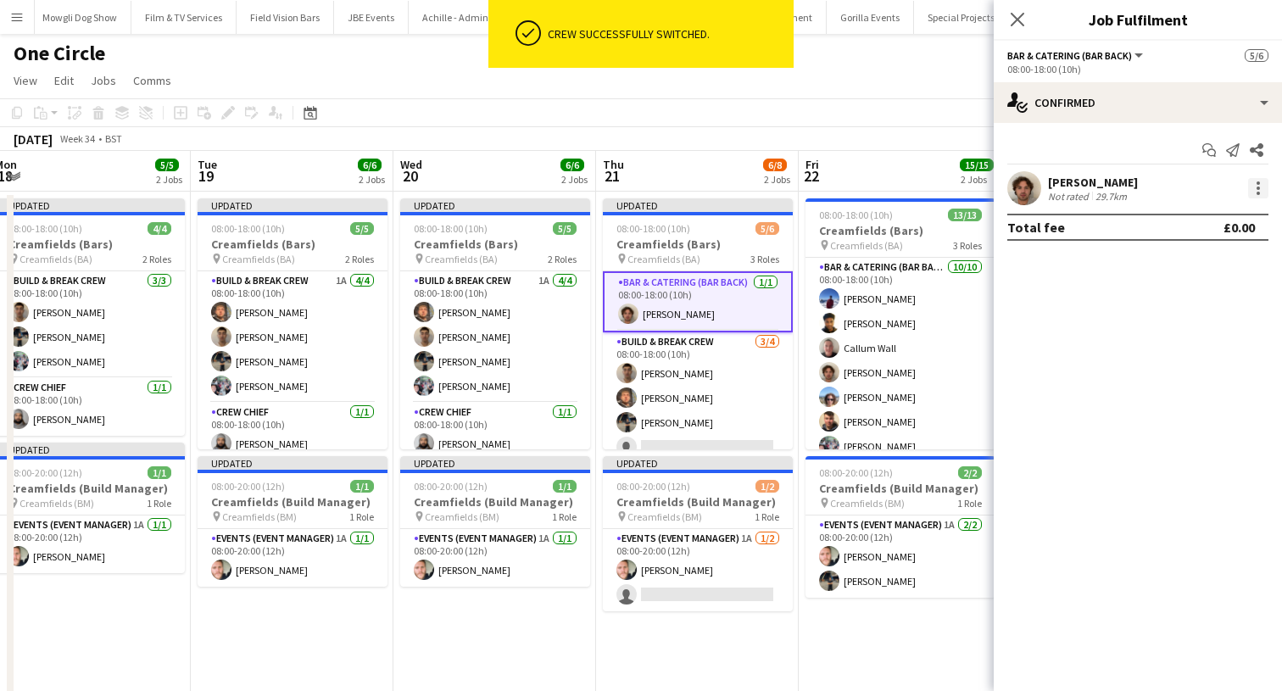
click at [1248, 184] on div at bounding box center [1258, 188] width 20 height 20
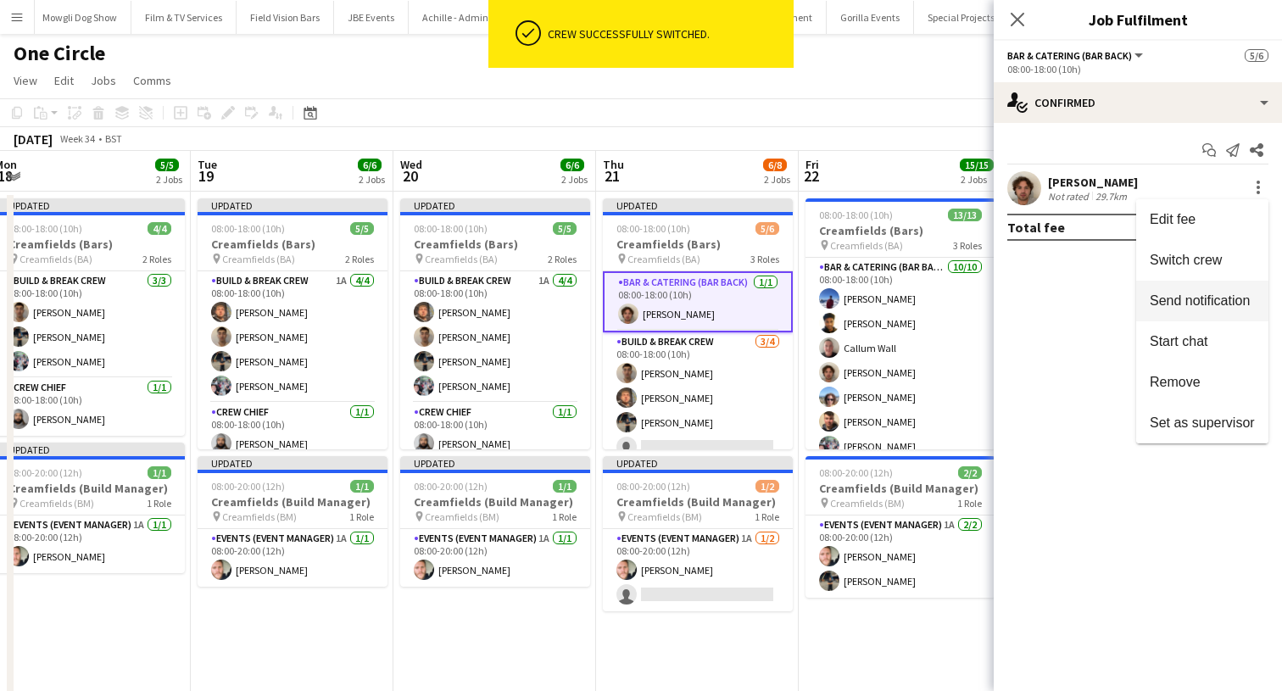
click at [1219, 254] on span "Switch crew" at bounding box center [1185, 260] width 72 height 14
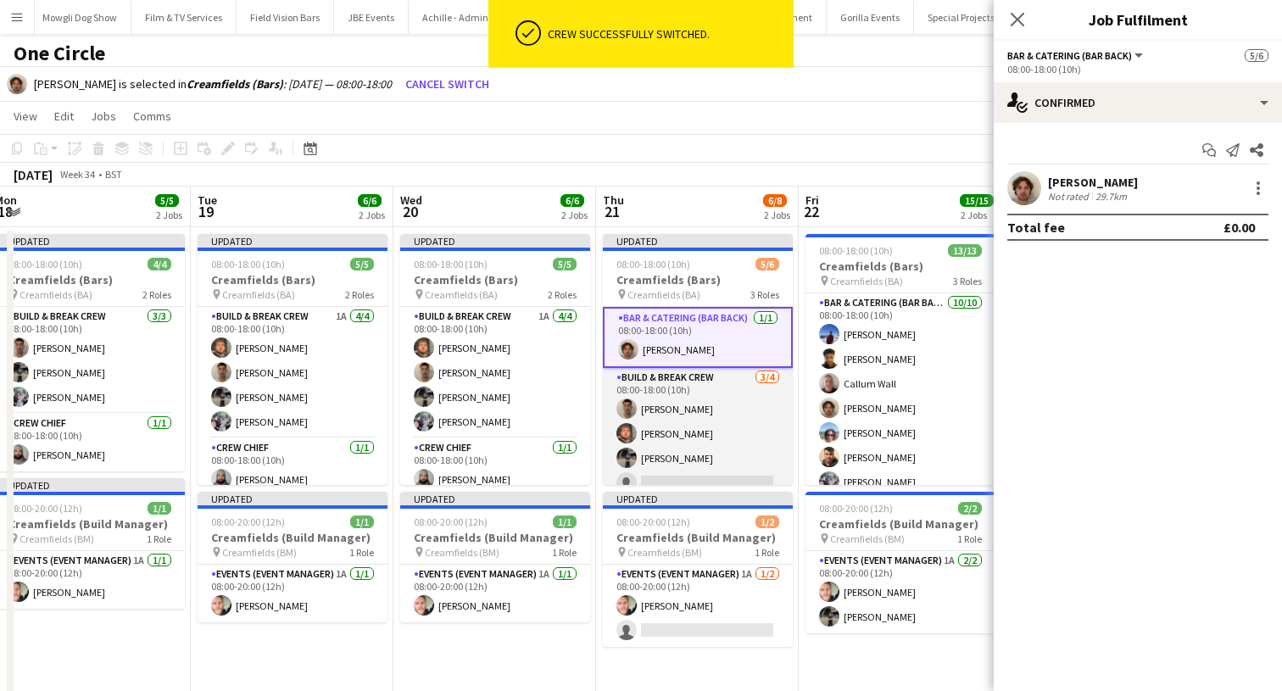
click at [644, 444] on app-card-role "Build & Break Crew [DATE] 08:00-18:00 (10h) [PERSON_NAME] [PERSON_NAME] [PERSON…" at bounding box center [698, 433] width 190 height 131
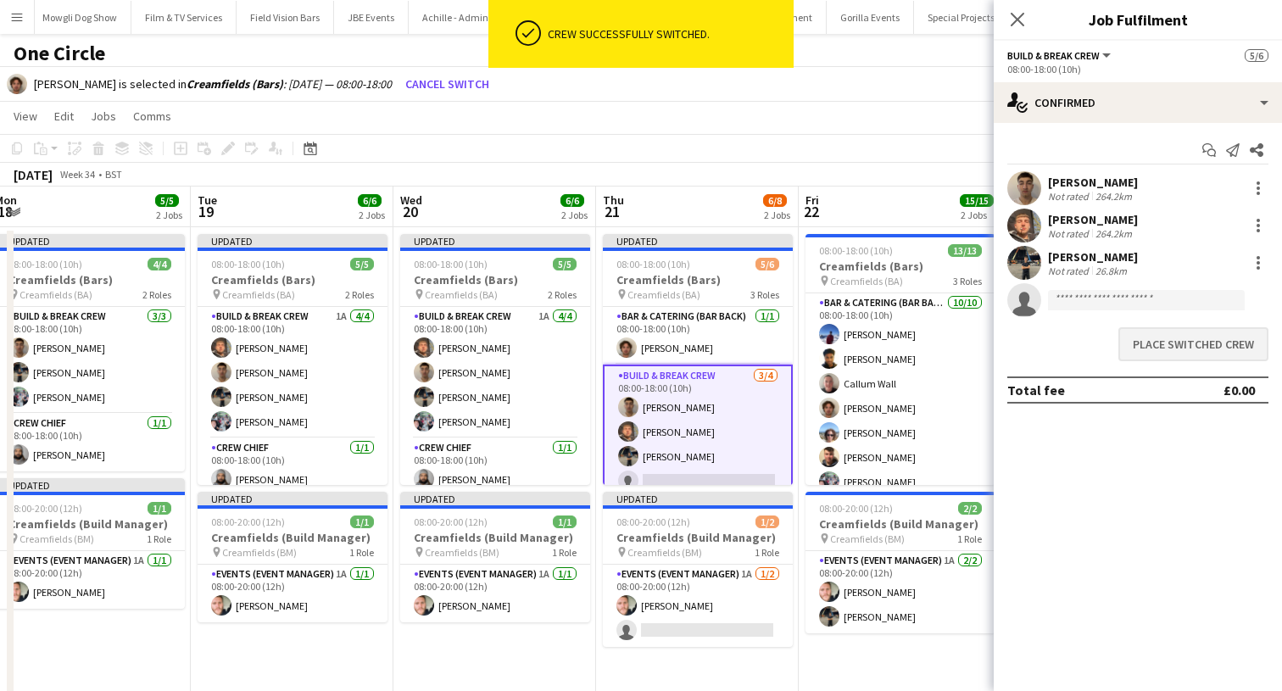
click at [1174, 344] on button "Place switched crew" at bounding box center [1193, 344] width 150 height 34
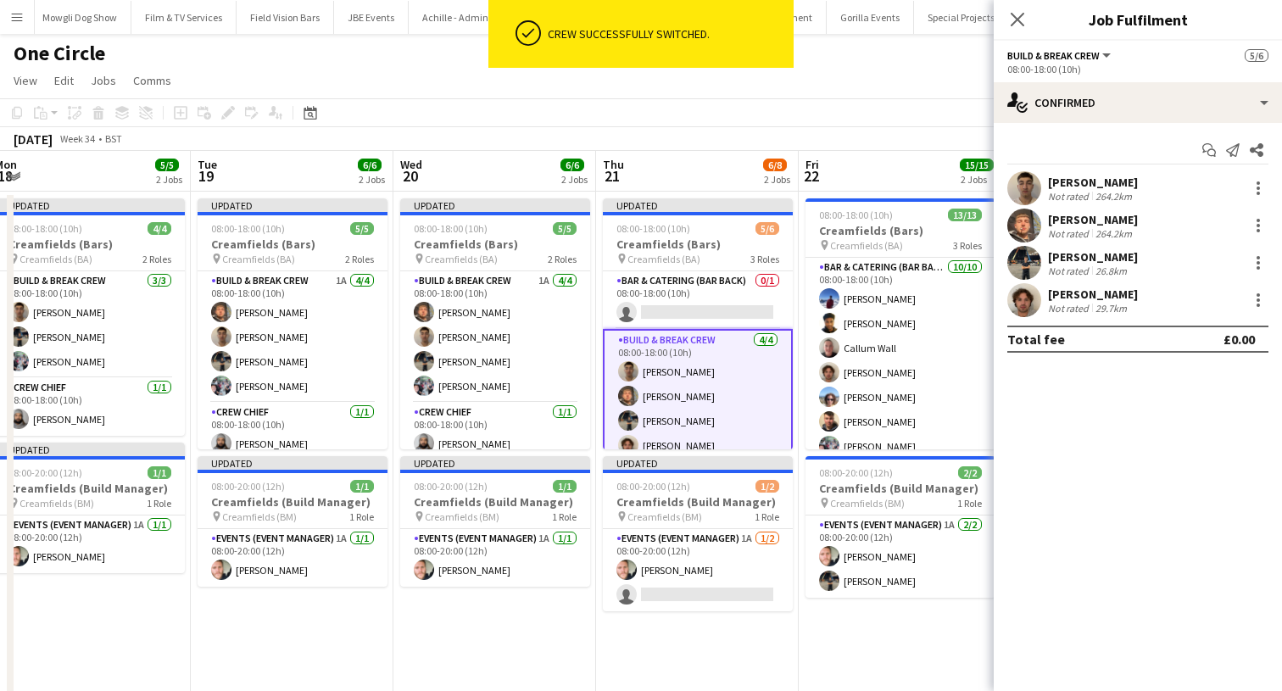
scroll to position [-1, 0]
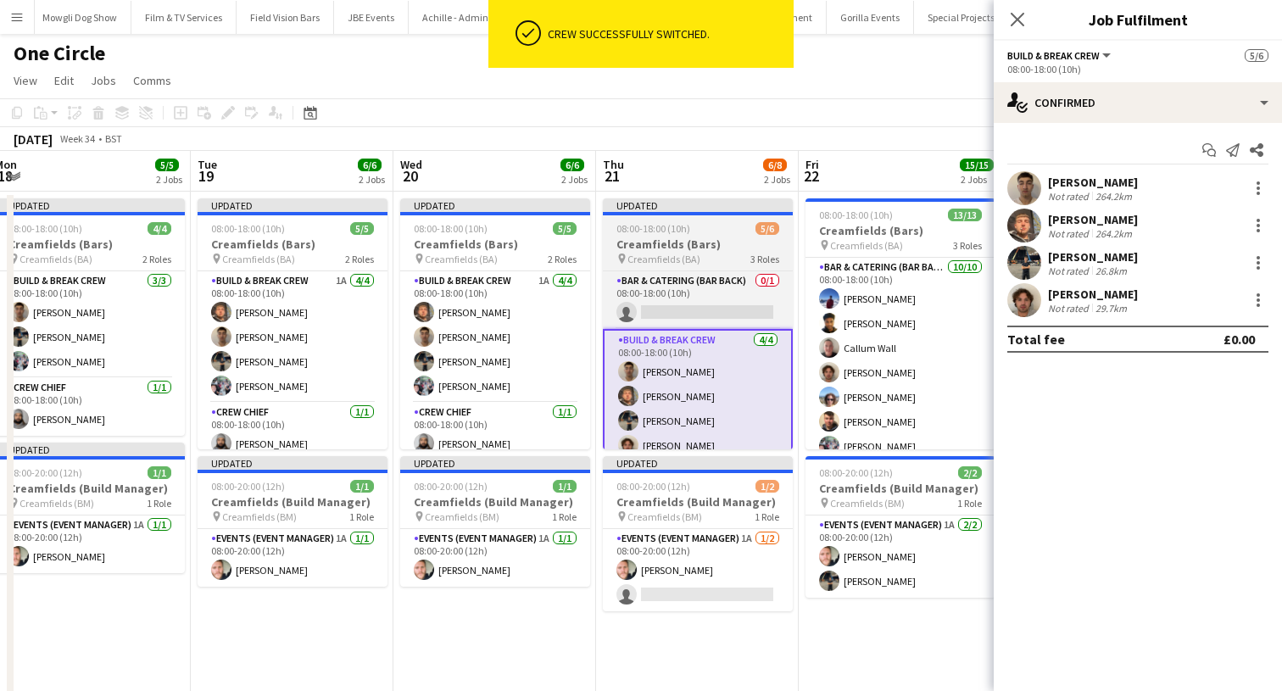
click at [661, 224] on span "08:00-18:00 (10h)" at bounding box center [653, 228] width 74 height 13
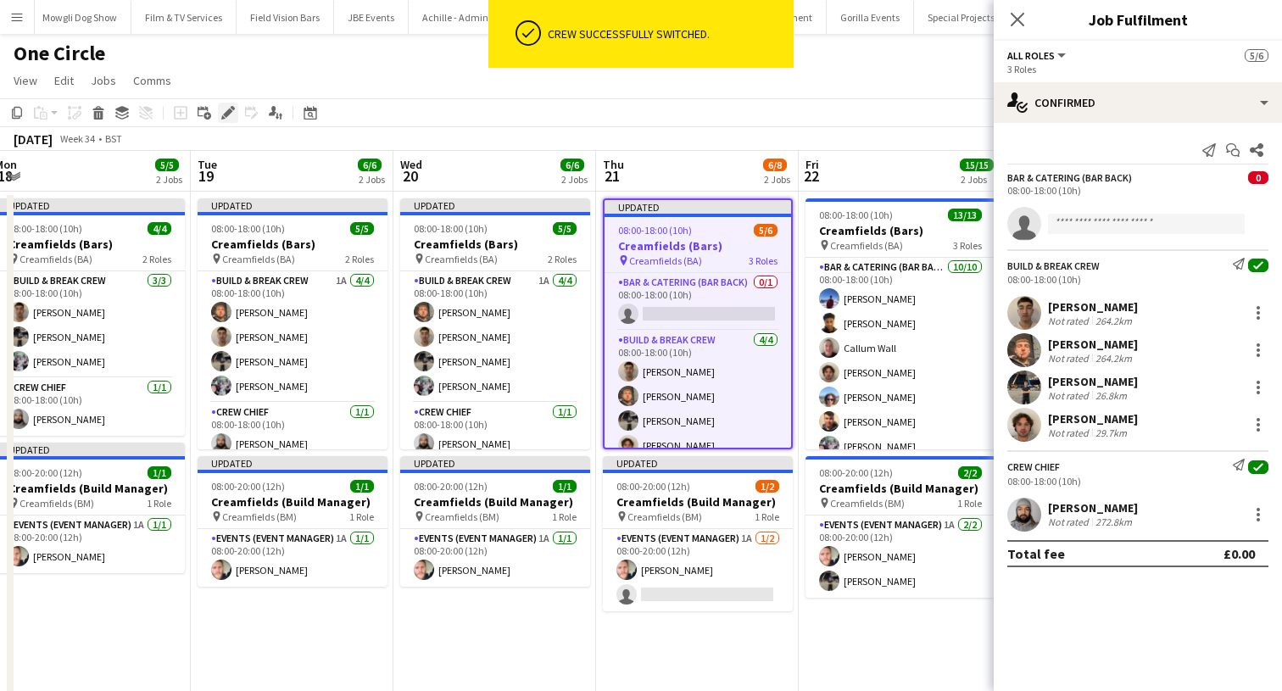
click at [233, 116] on icon "Edit" at bounding box center [228, 113] width 14 height 14
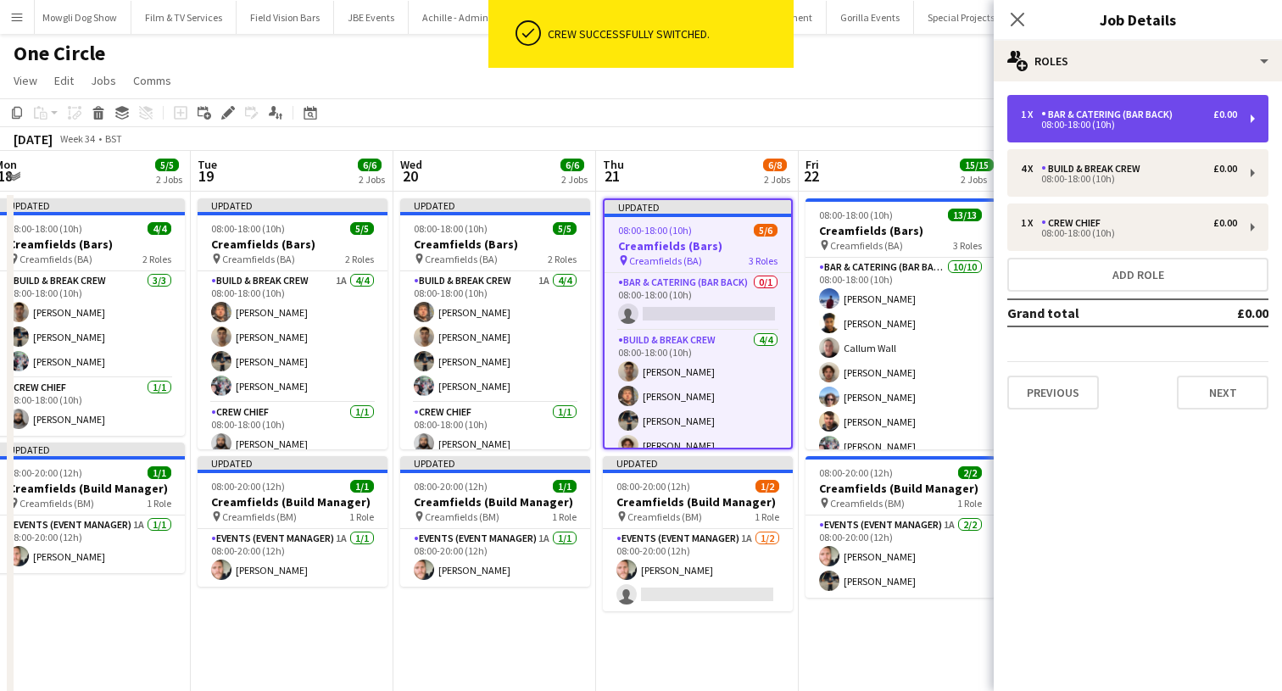
click at [1051, 141] on div "1 x Bar & Catering (Bar Back) £0.00 08:00-18:00 (10h)" at bounding box center [1137, 118] width 261 height 47
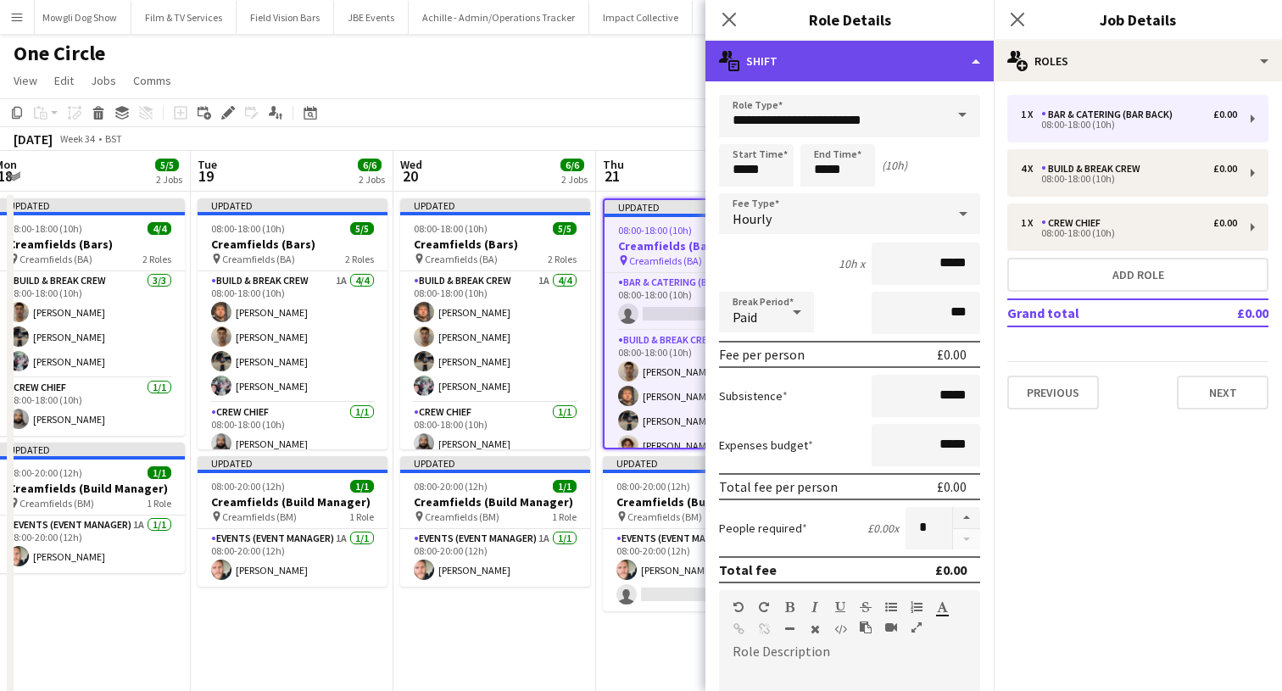
click at [967, 80] on div "multiple-actions-text Shift" at bounding box center [849, 61] width 288 height 41
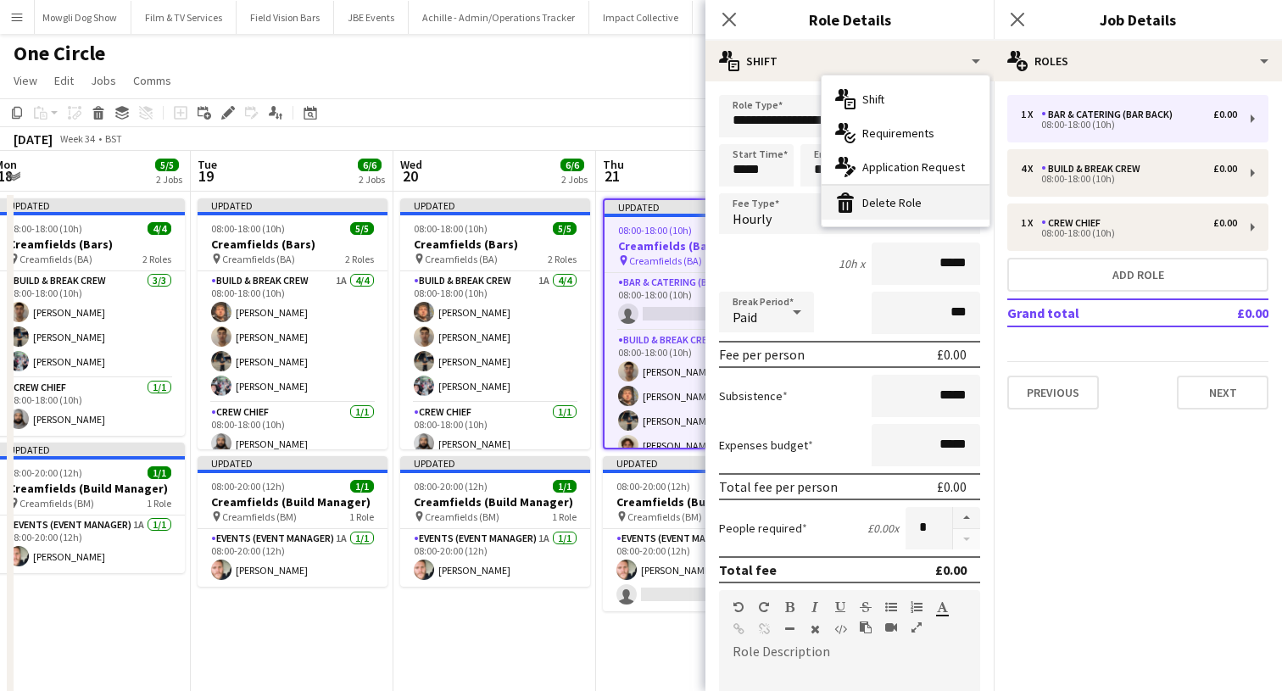
click at [933, 193] on div "bin-2 Delete Role" at bounding box center [905, 203] width 168 height 34
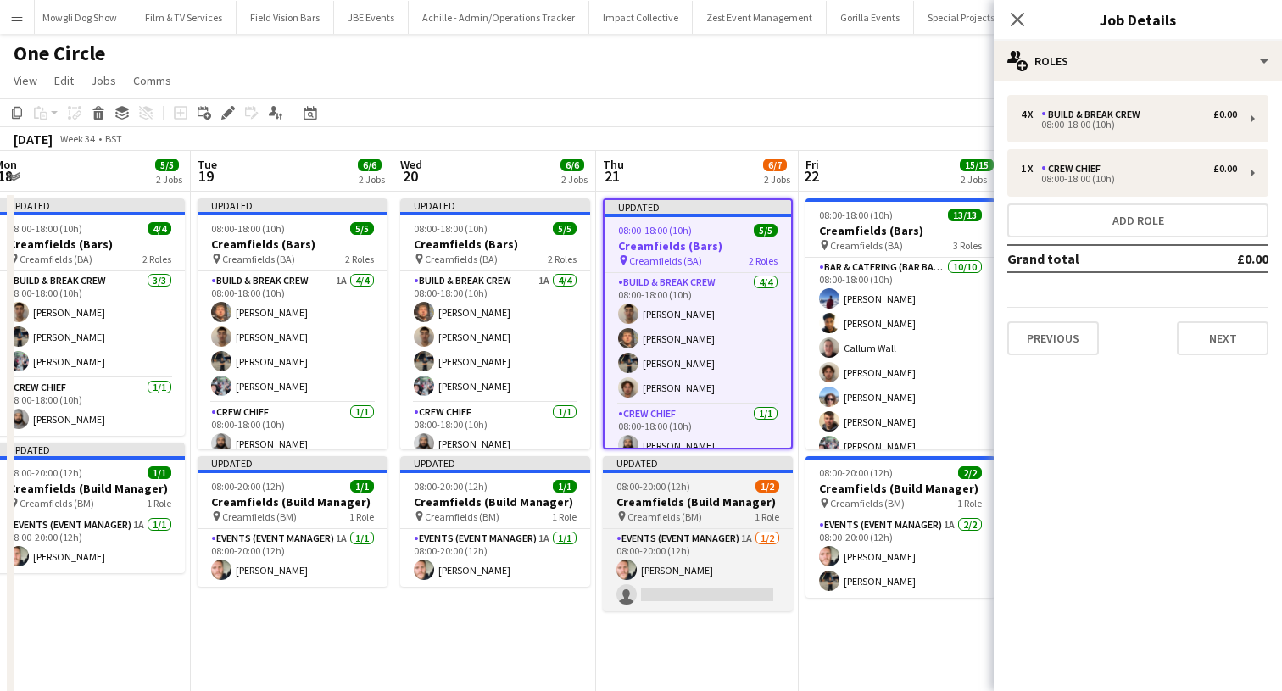
click at [707, 499] on h3 "Creamfields (Build Manager)" at bounding box center [698, 501] width 190 height 15
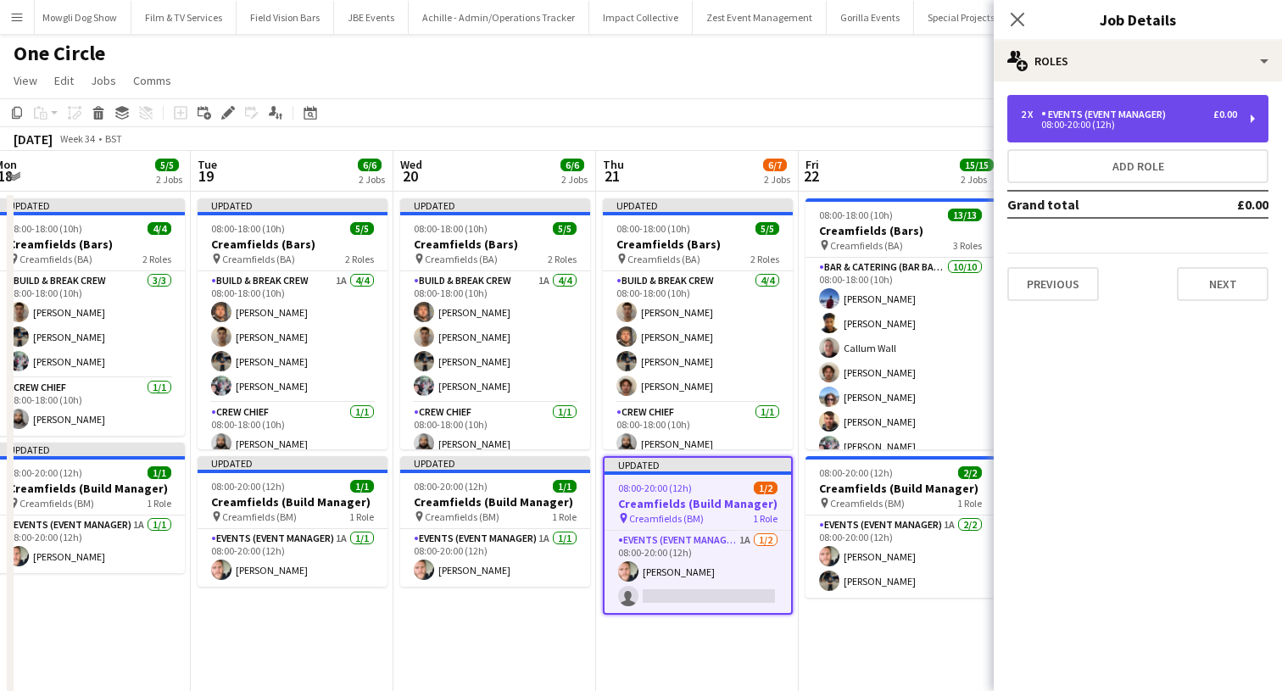
click at [1108, 131] on div "2 x Events (Event Manager) £0.00 08:00-20:00 (12h)" at bounding box center [1137, 118] width 261 height 47
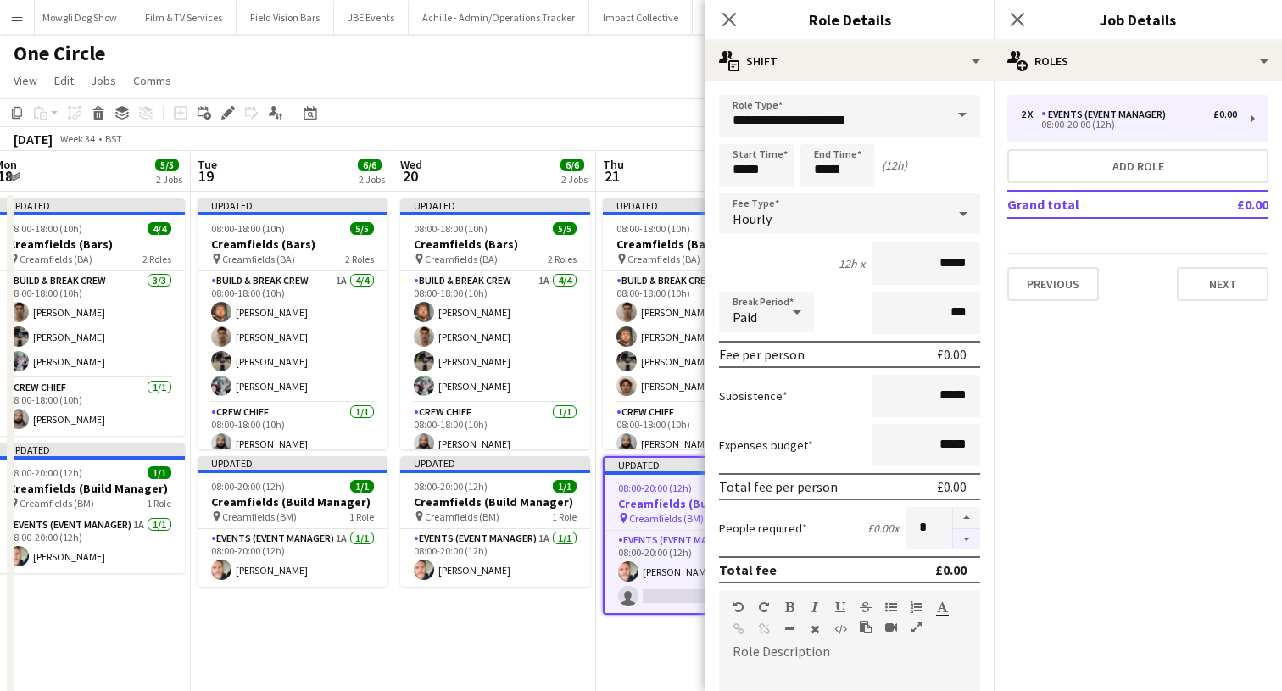
click at [966, 537] on button "button" at bounding box center [966, 539] width 27 height 21
type input "*"
click at [1021, 19] on icon "Close pop-in" at bounding box center [1017, 19] width 16 height 16
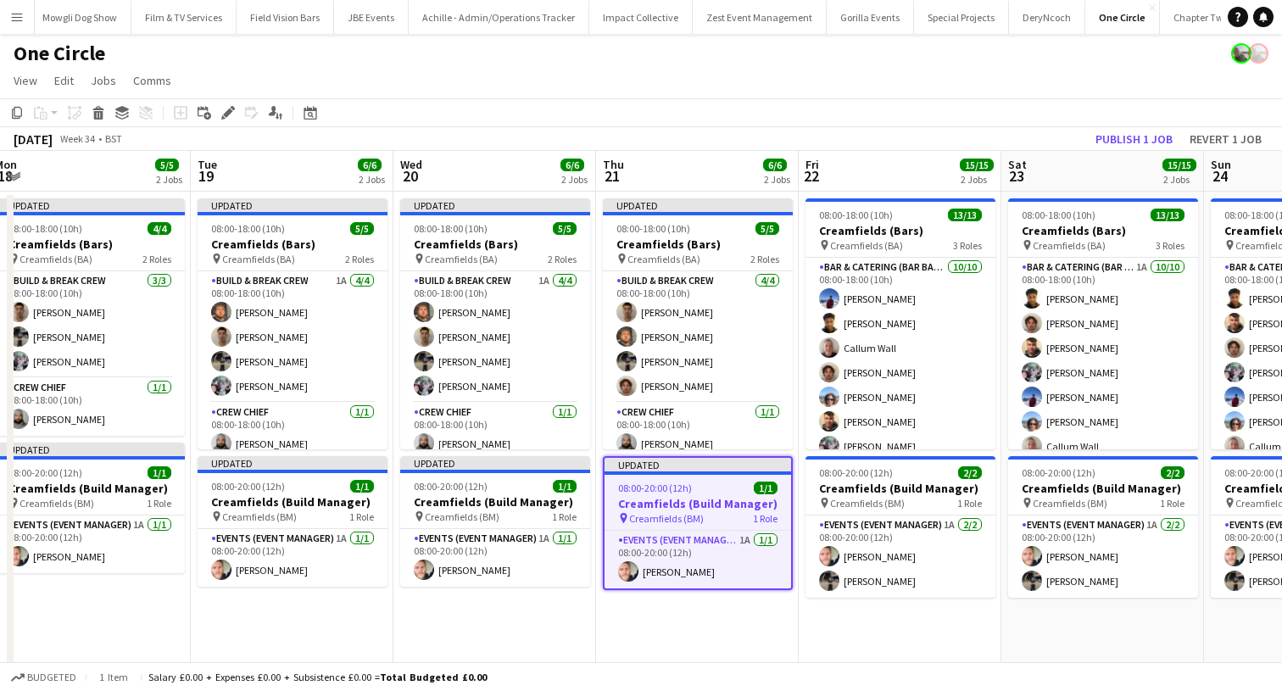
click at [1042, 112] on app-toolbar "Copy Paste Paste Command V Paste with crew Command Shift V Paste linked Job [GE…" at bounding box center [641, 112] width 1282 height 29
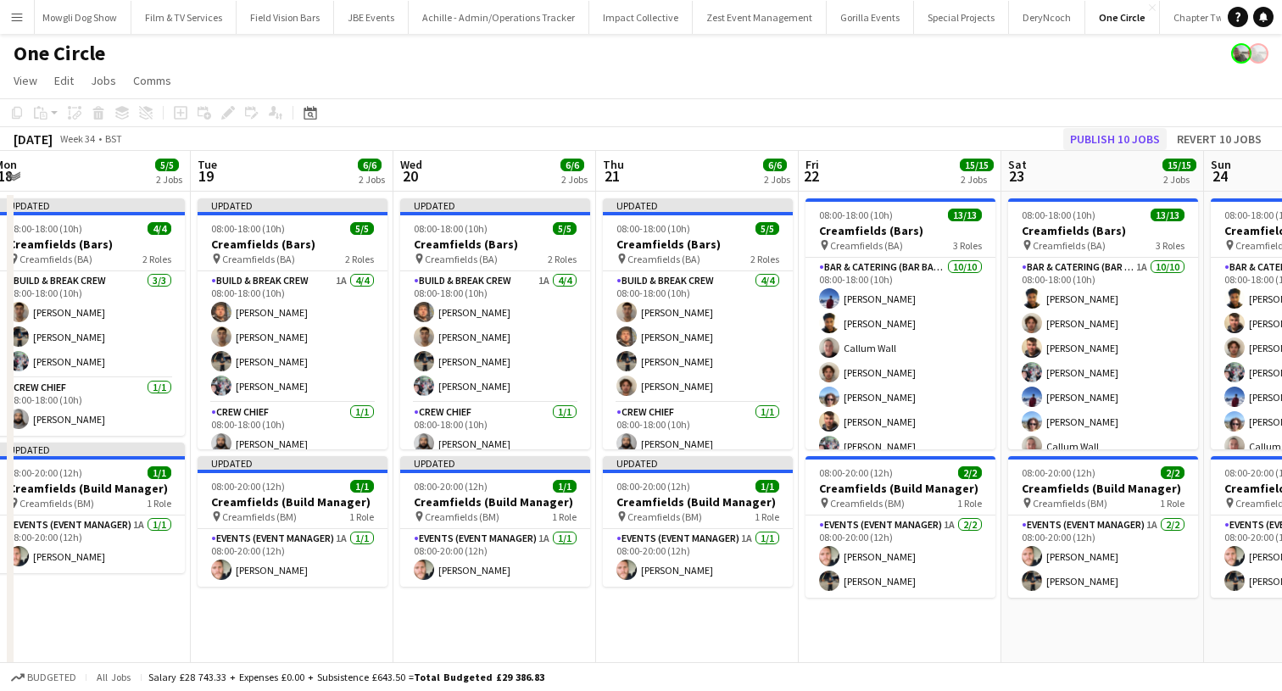
click at [1116, 135] on button "Publish 10 jobs" at bounding box center [1114, 139] width 103 height 22
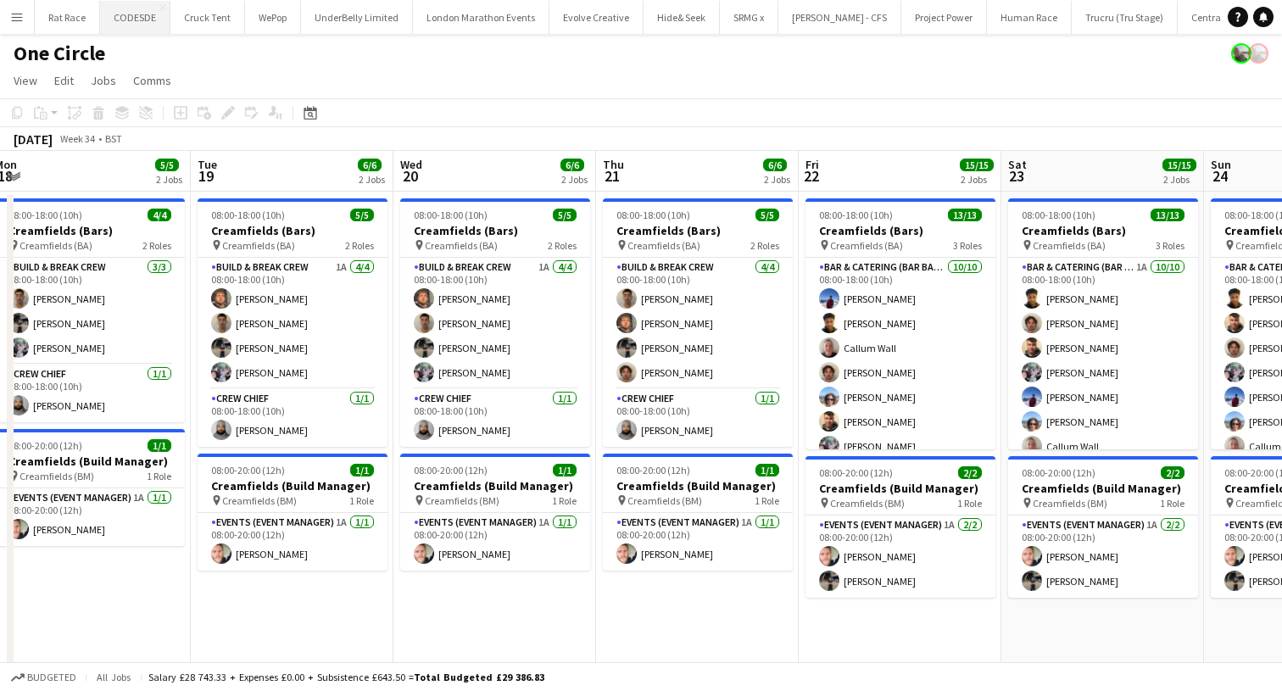
click at [129, 33] on button "CODESDE Close" at bounding box center [135, 17] width 70 height 33
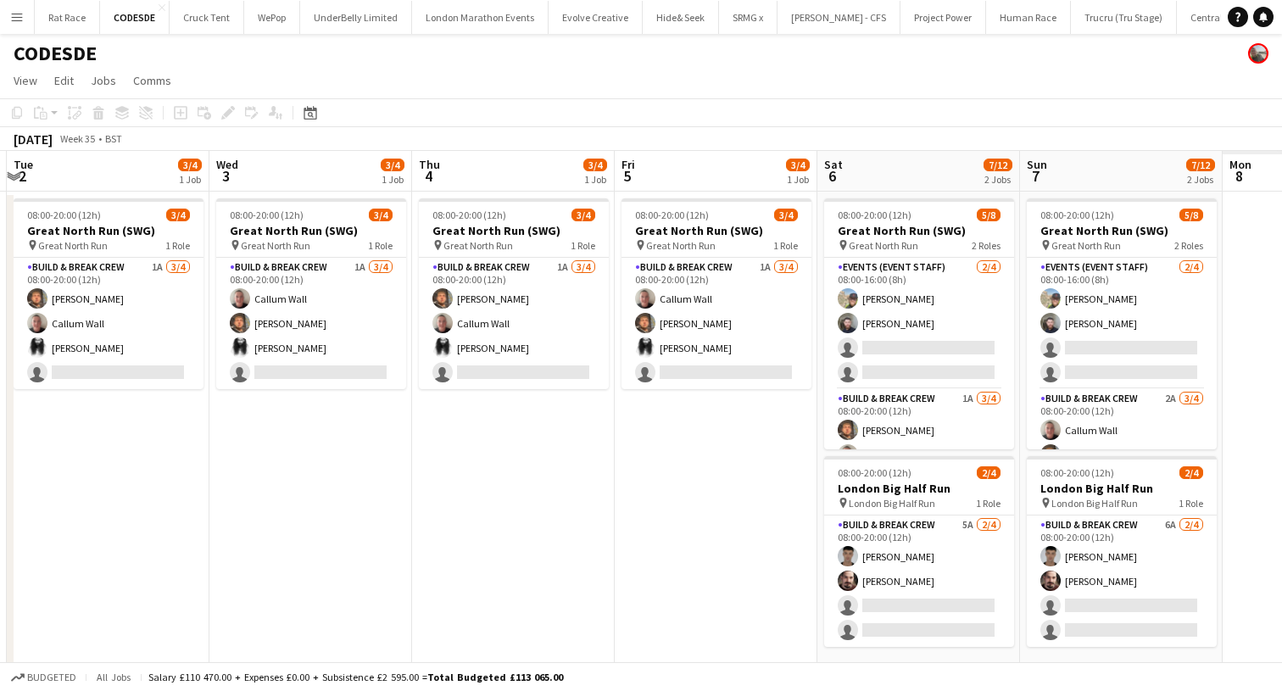
scroll to position [0, 406]
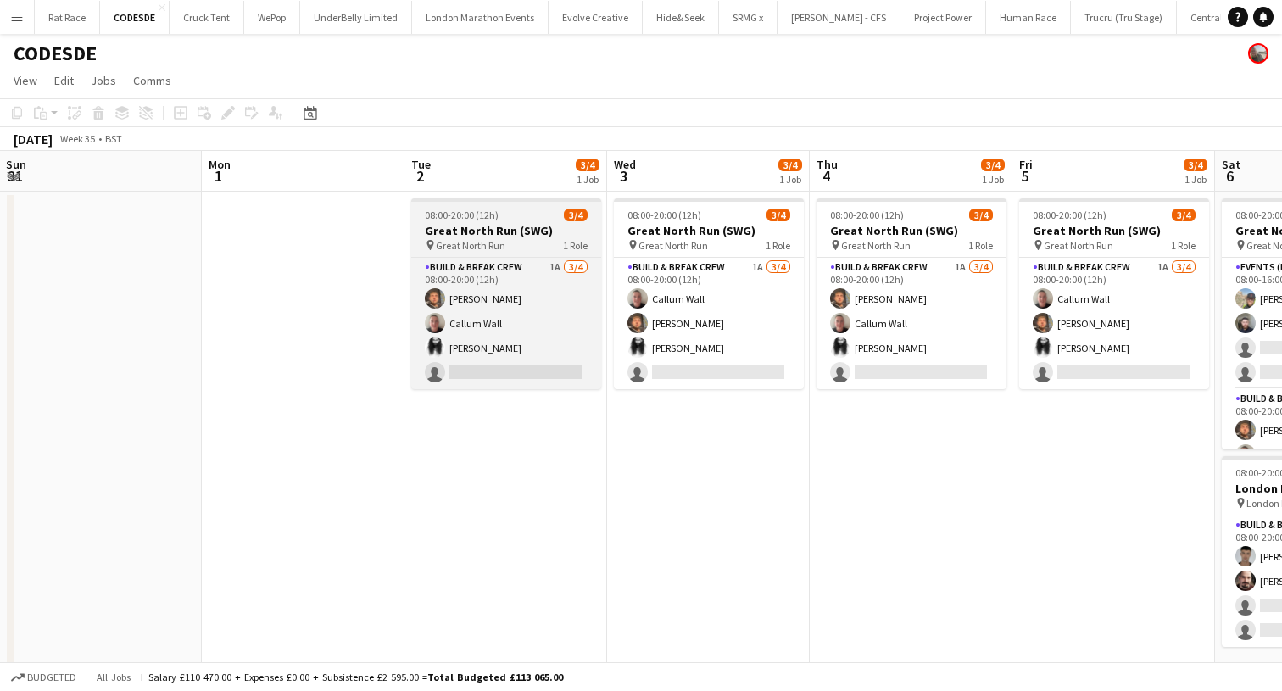
click at [479, 226] on h3 "Great North Run (SWG)" at bounding box center [506, 230] width 190 height 15
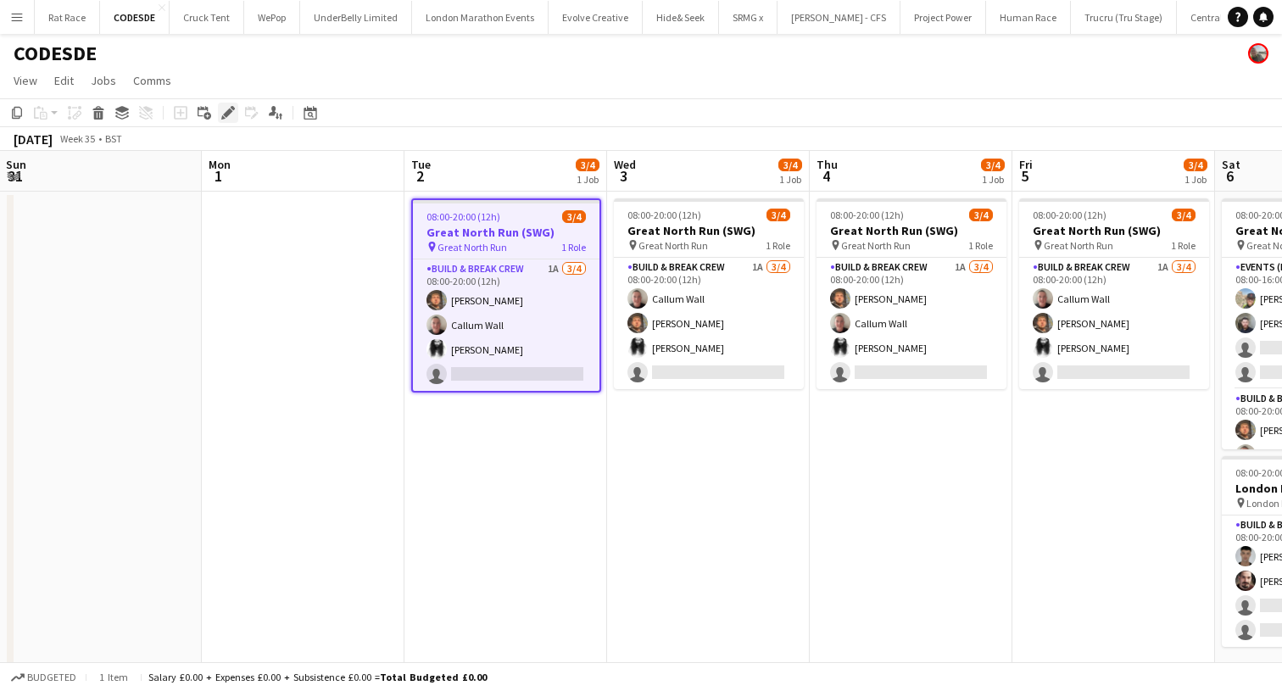
click at [228, 114] on icon at bounding box center [227, 112] width 9 height 9
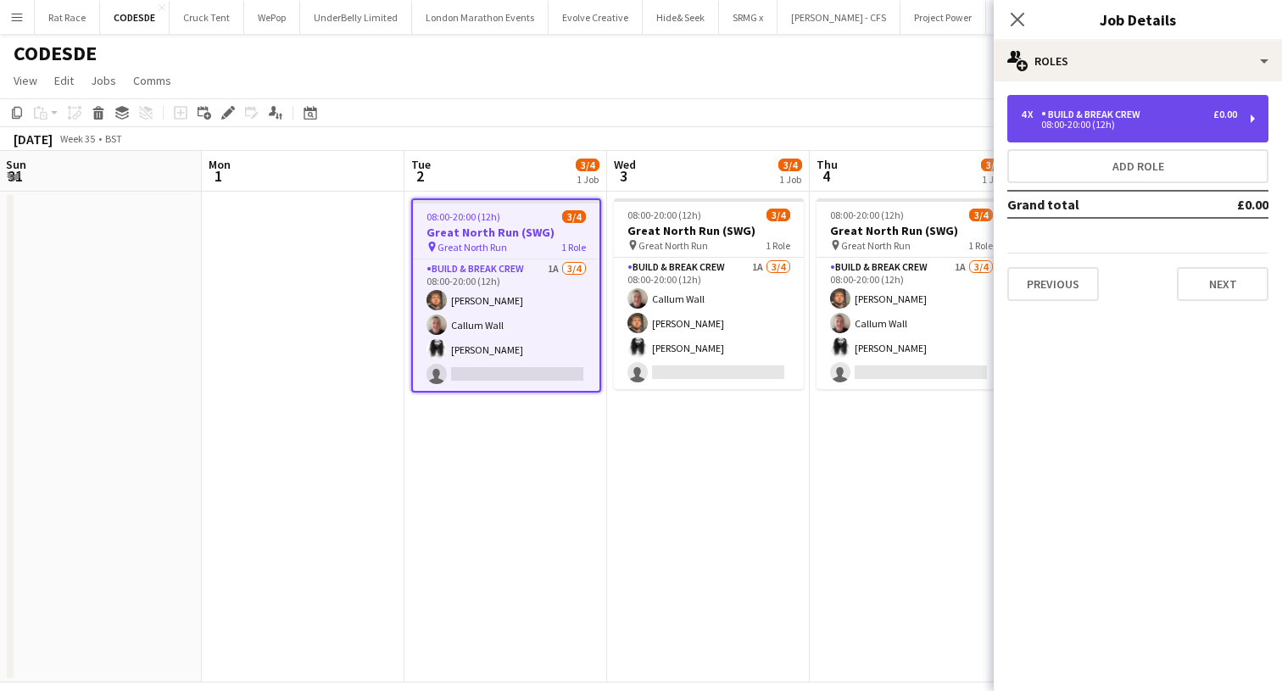
click at [1123, 103] on div "4 x Build & Break Crew £0.00 08:00-20:00 (12h)" at bounding box center [1137, 118] width 261 height 47
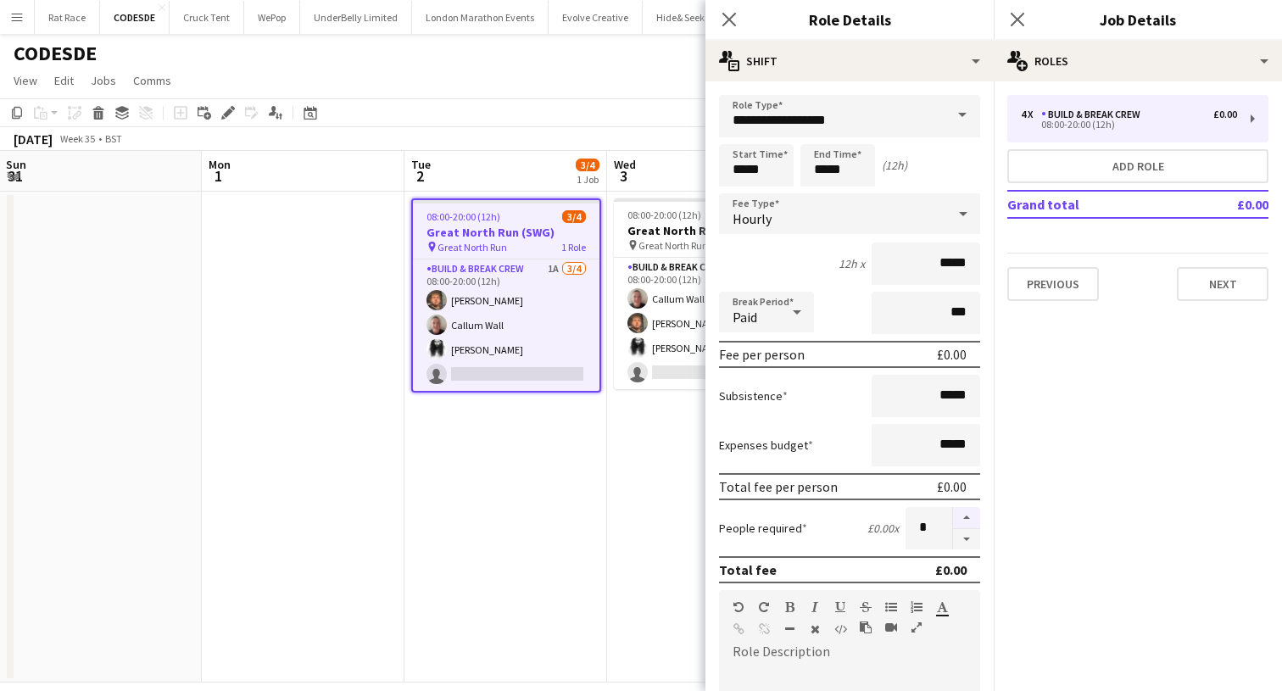
click at [962, 527] on button "button" at bounding box center [966, 518] width 27 height 22
type input "*"
click at [642, 209] on span "08:00-20:00 (12h)" at bounding box center [664, 215] width 74 height 13
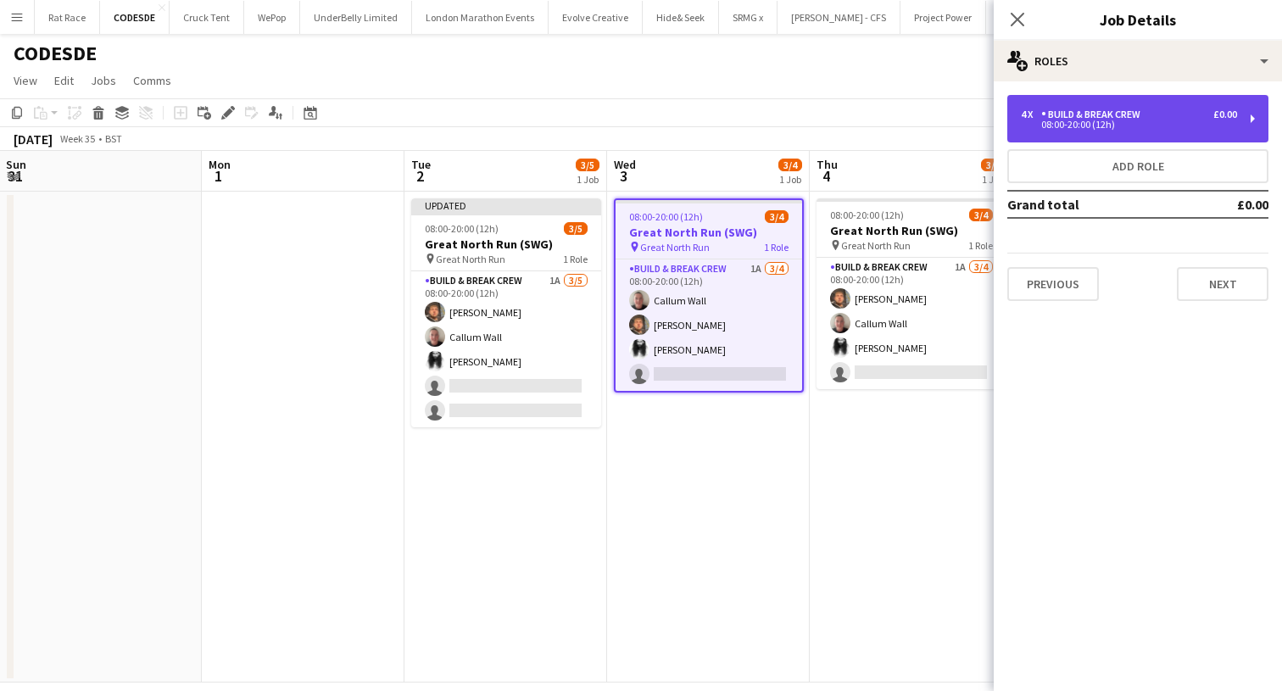
click at [1112, 133] on div "4 x Build & Break Crew £0.00 08:00-20:00 (12h)" at bounding box center [1137, 118] width 261 height 47
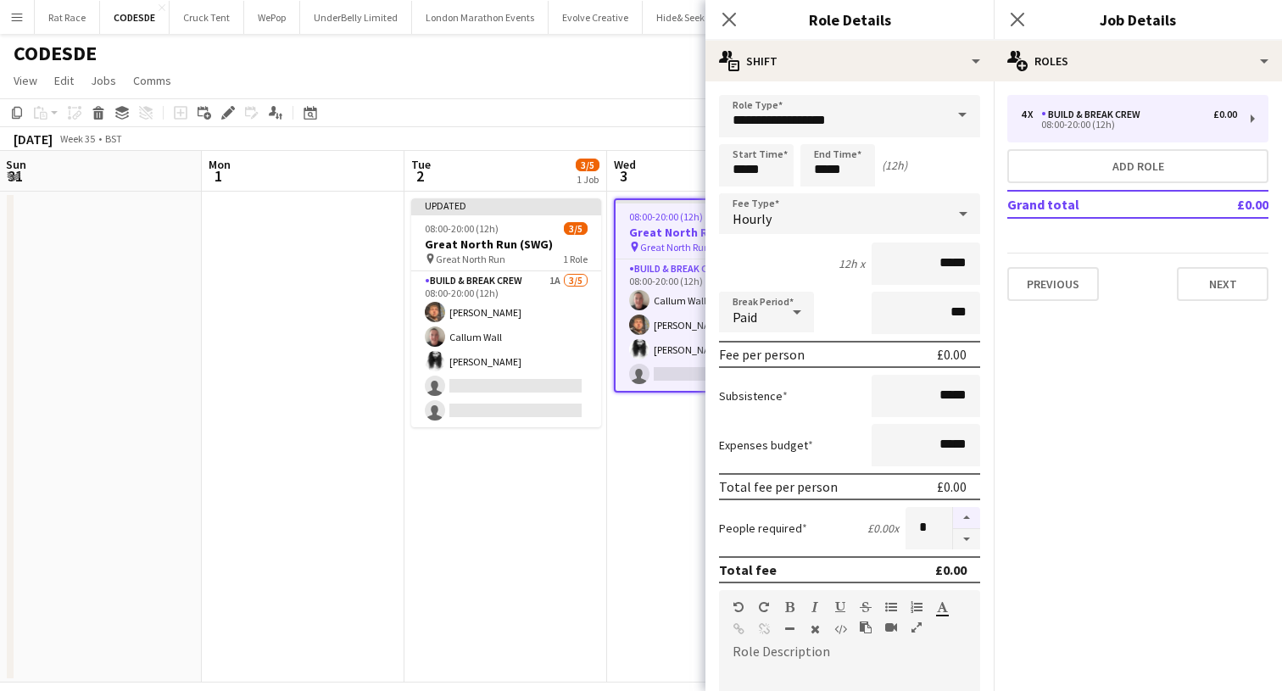
click at [969, 514] on button "button" at bounding box center [966, 518] width 27 height 22
type input "*"
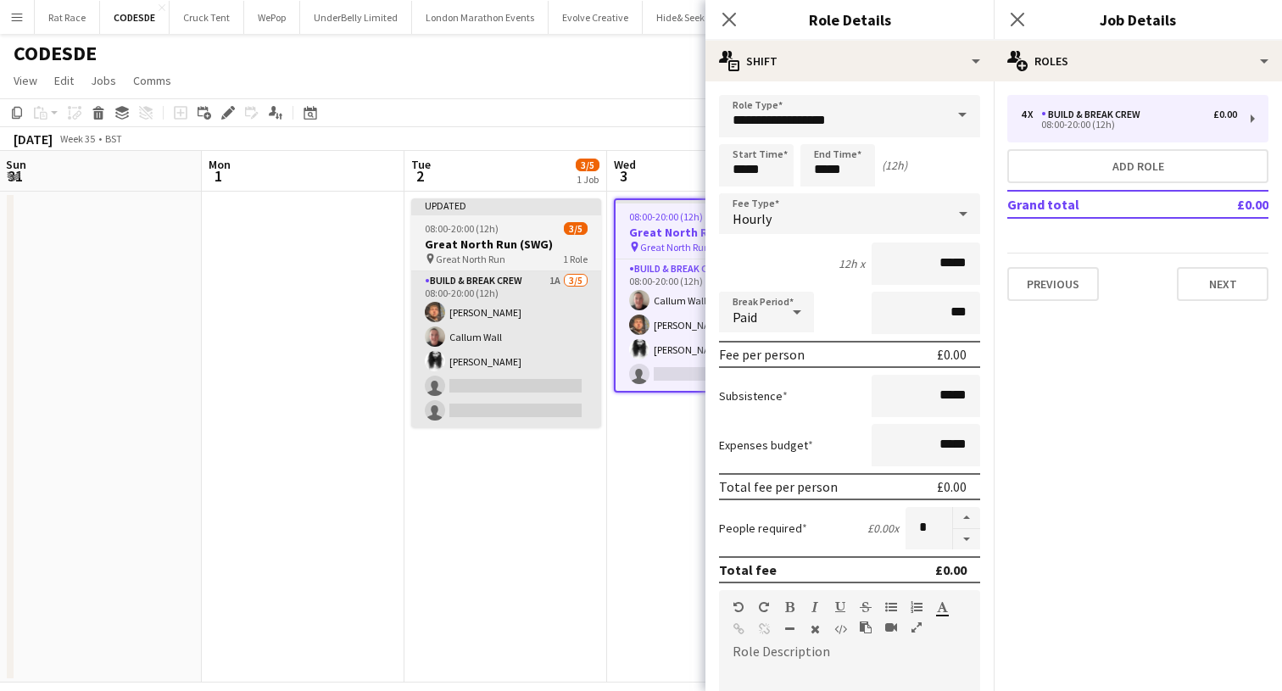
scroll to position [0, 0]
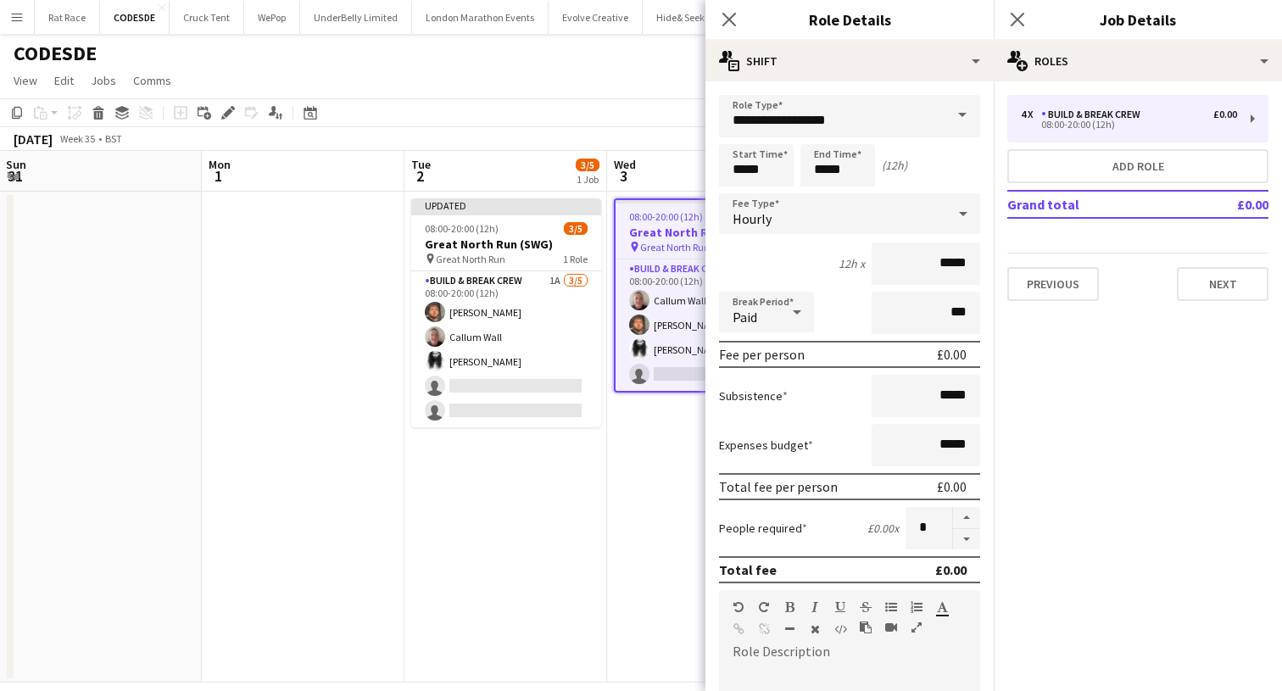
click at [642, 501] on app-date-cell "08:00-20:00 (12h) 3/4 Great North Run (SWG) pin Great North Run 1 Role Build & …" at bounding box center [708, 437] width 203 height 491
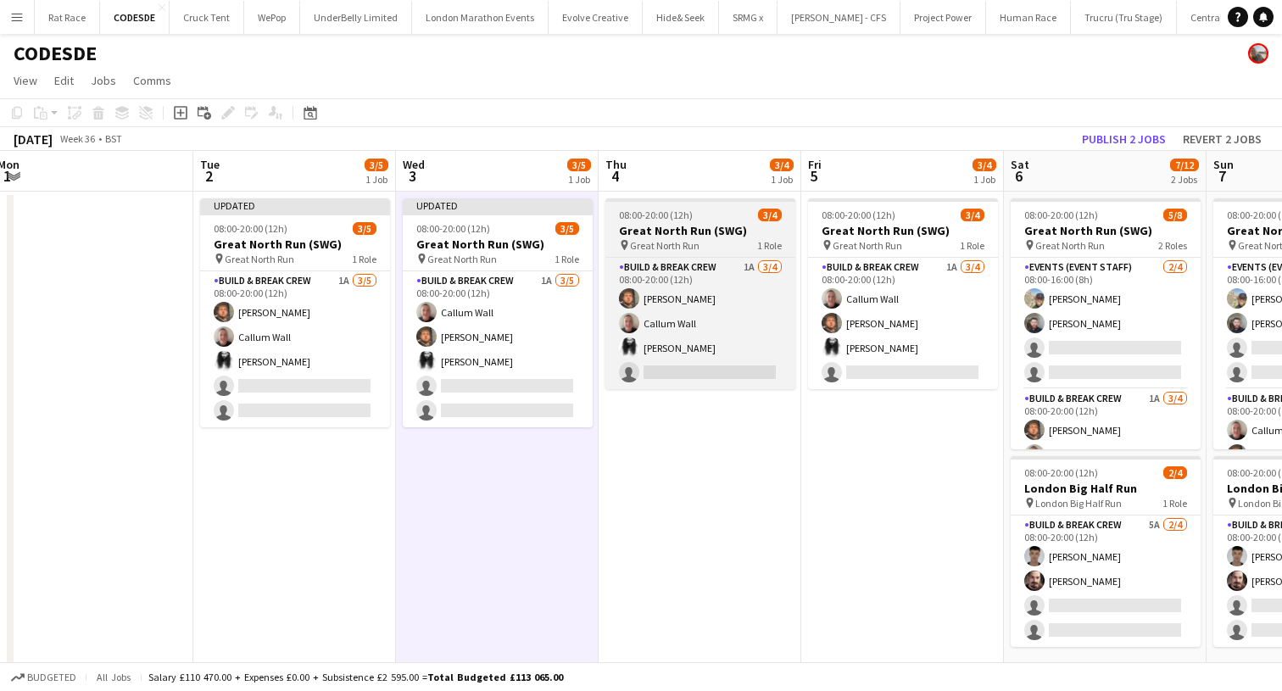
click at [630, 246] on span "Great North Run" at bounding box center [665, 245] width 70 height 13
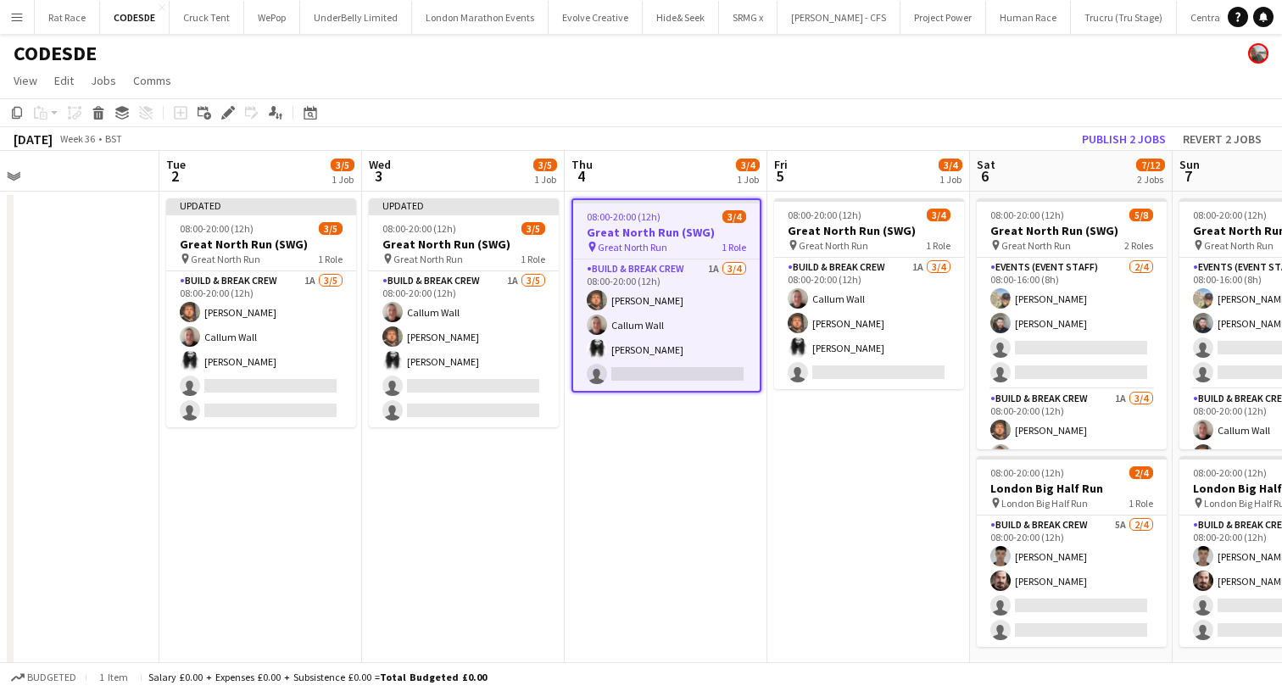
click at [631, 246] on span "Great North Run" at bounding box center [633, 247] width 70 height 13
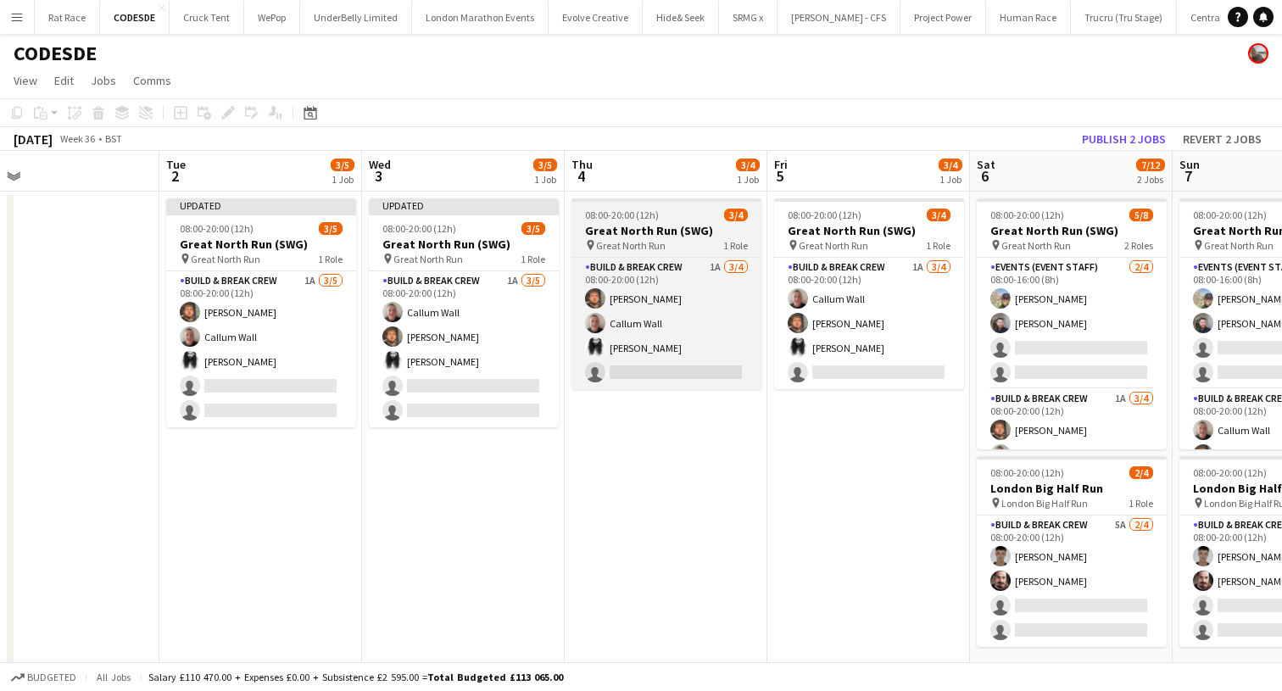
click at [631, 246] on span "Great North Run" at bounding box center [631, 245] width 70 height 13
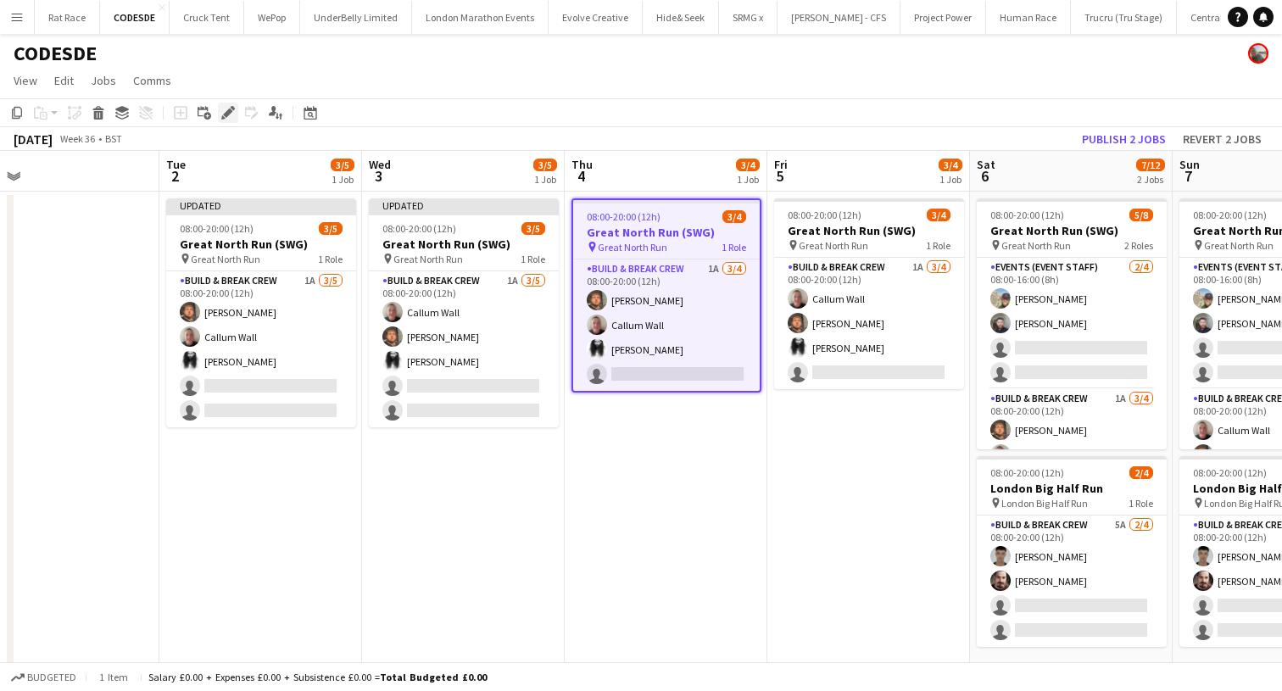
click at [228, 103] on div "Edit" at bounding box center [228, 113] width 20 height 20
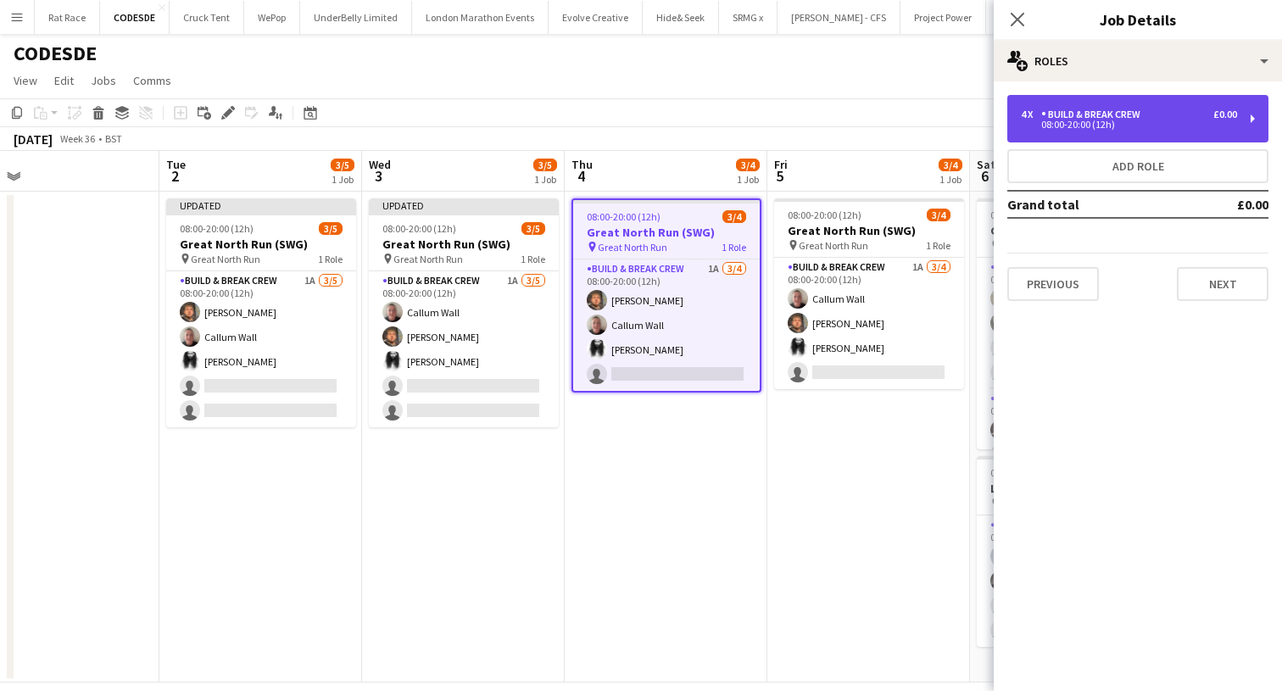
click at [1096, 112] on div "Build & Break Crew" at bounding box center [1094, 114] width 106 height 12
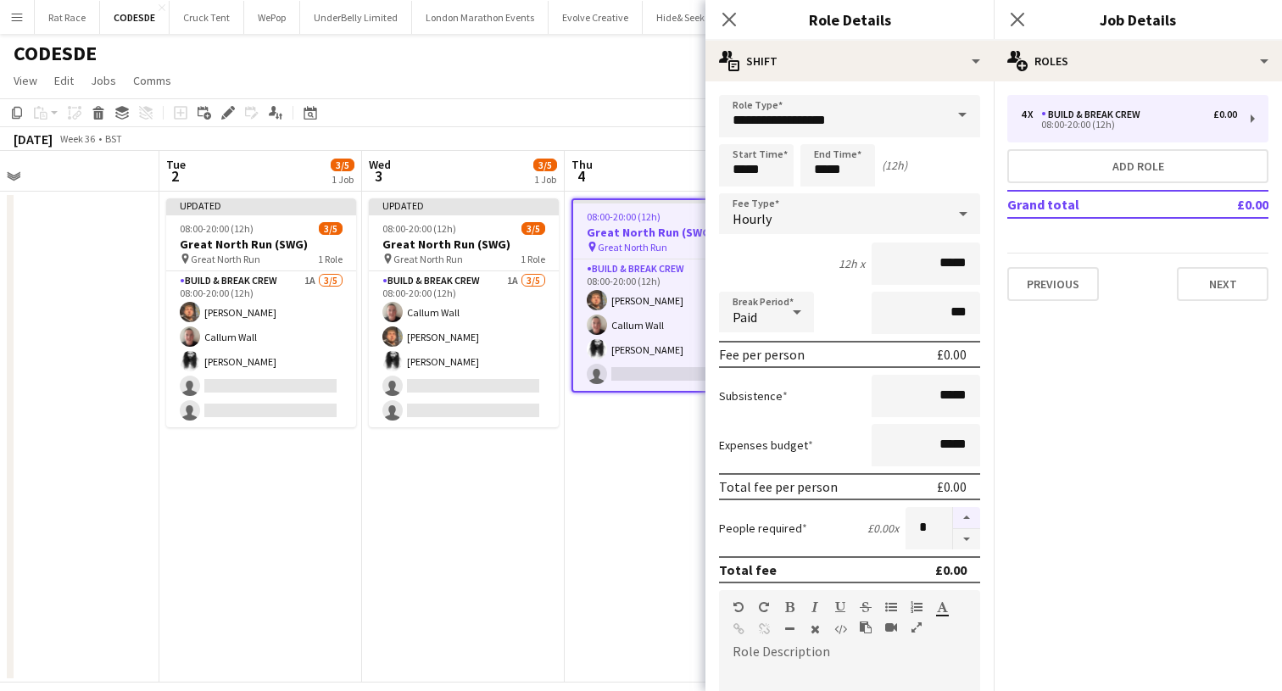
click at [968, 520] on button "button" at bounding box center [966, 518] width 27 height 22
type input "*"
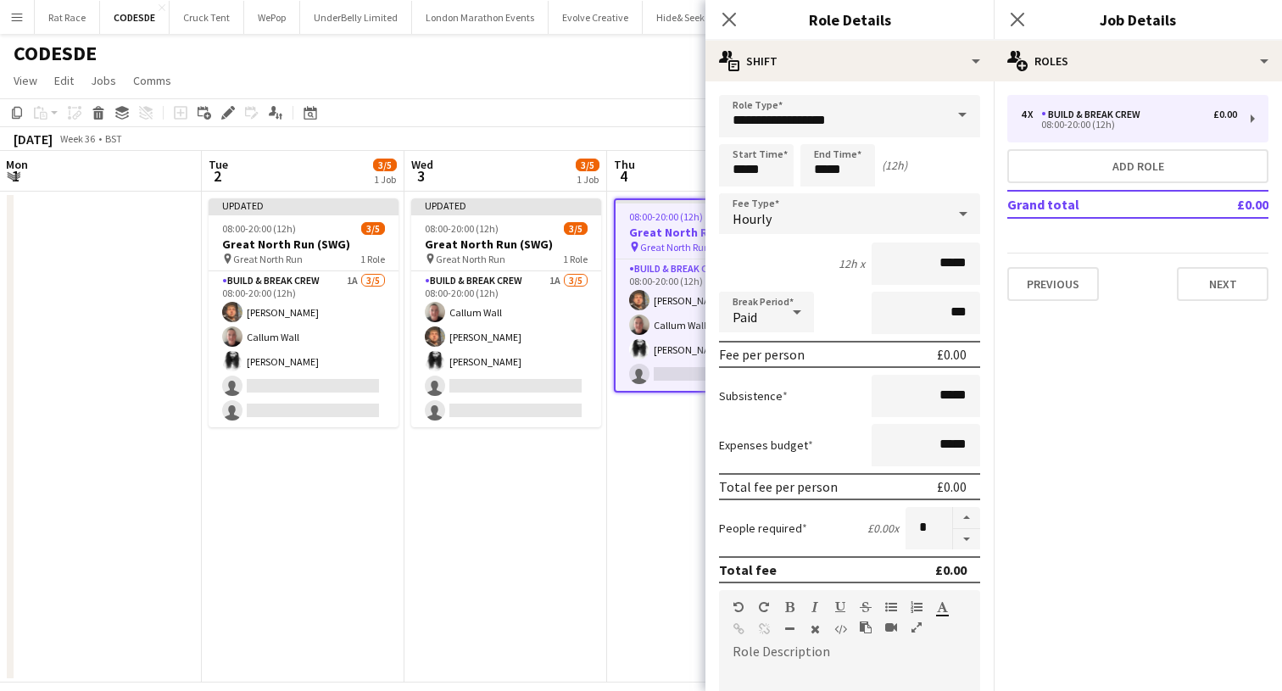
scroll to position [0, 673]
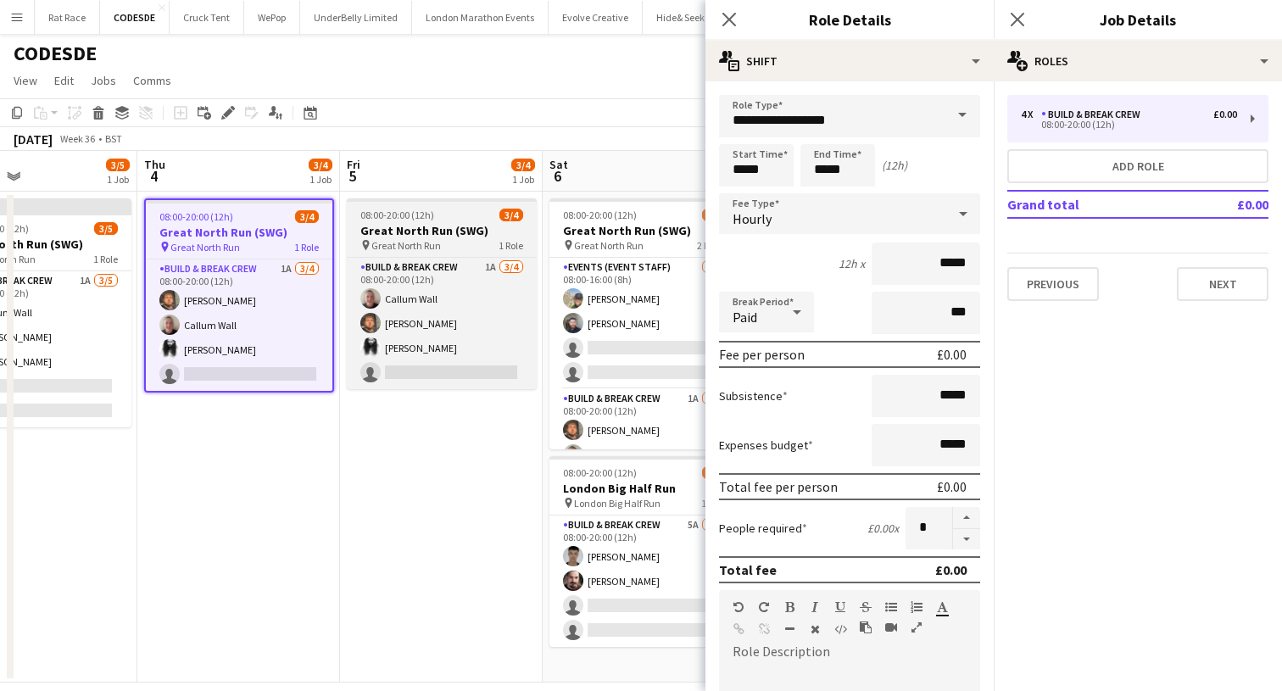
click at [458, 241] on div "pin Great North Run 1 Role" at bounding box center [442, 245] width 190 height 14
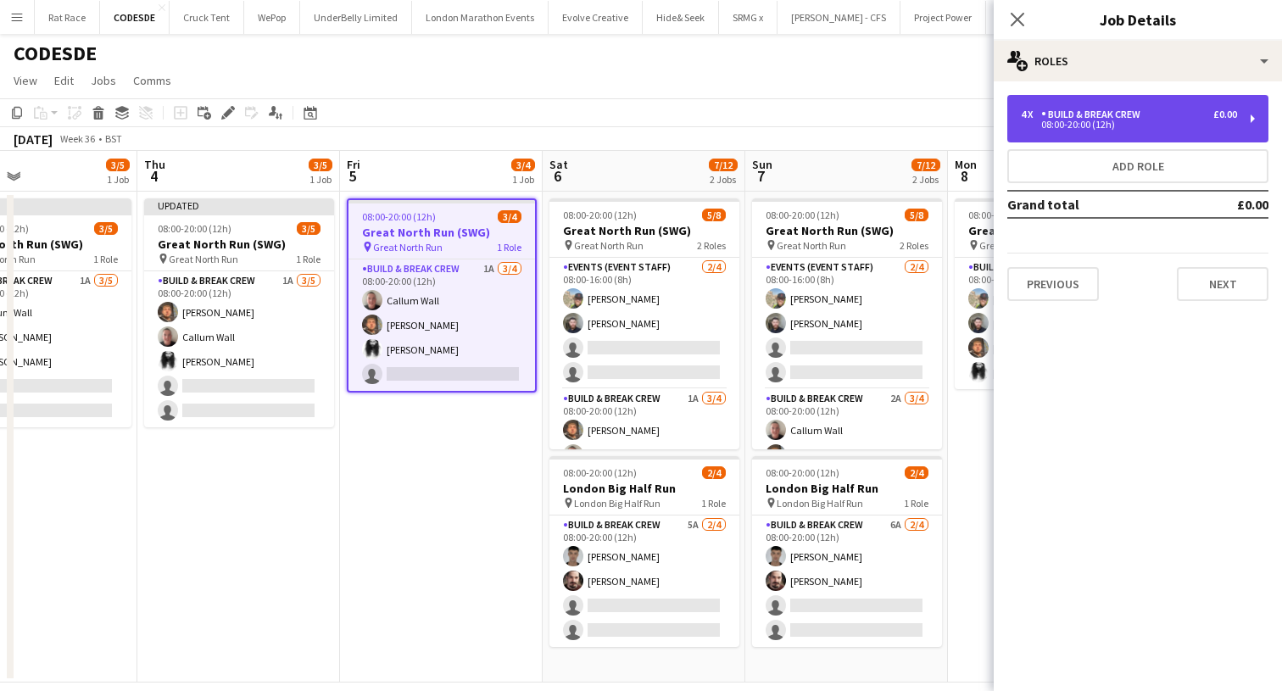
click at [1126, 124] on div "08:00-20:00 (12h)" at bounding box center [1129, 124] width 216 height 8
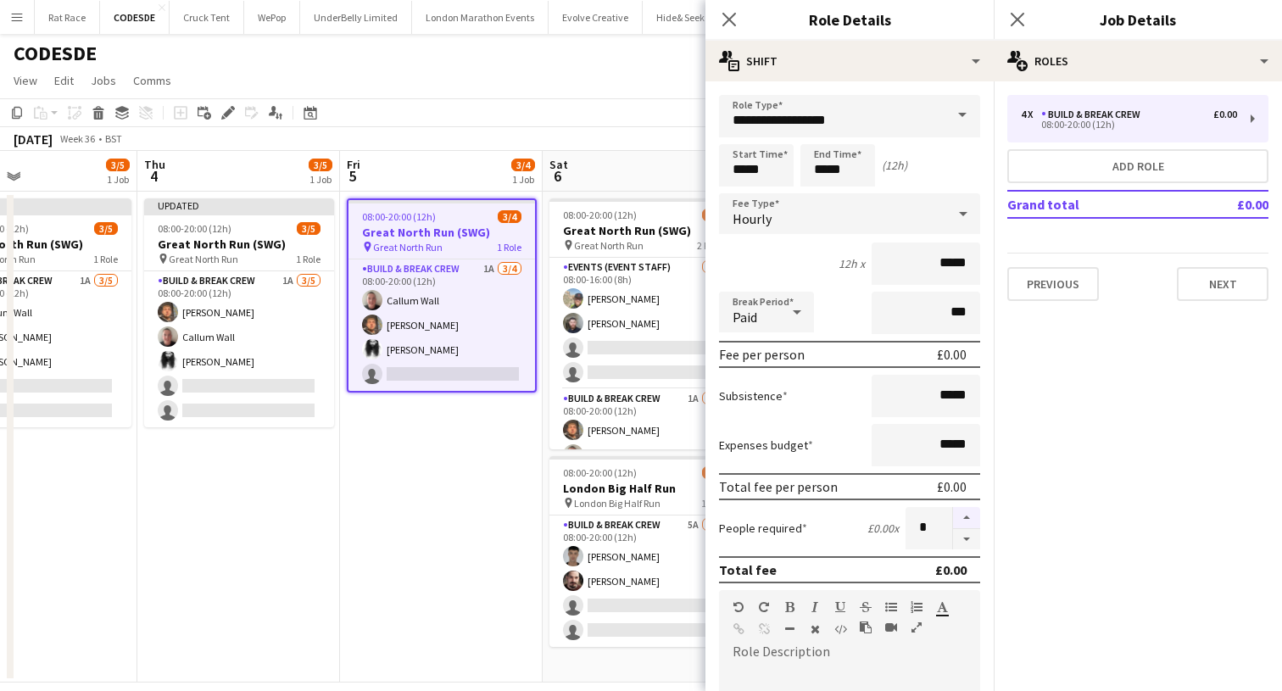
click at [965, 518] on button "button" at bounding box center [966, 518] width 27 height 22
type input "*"
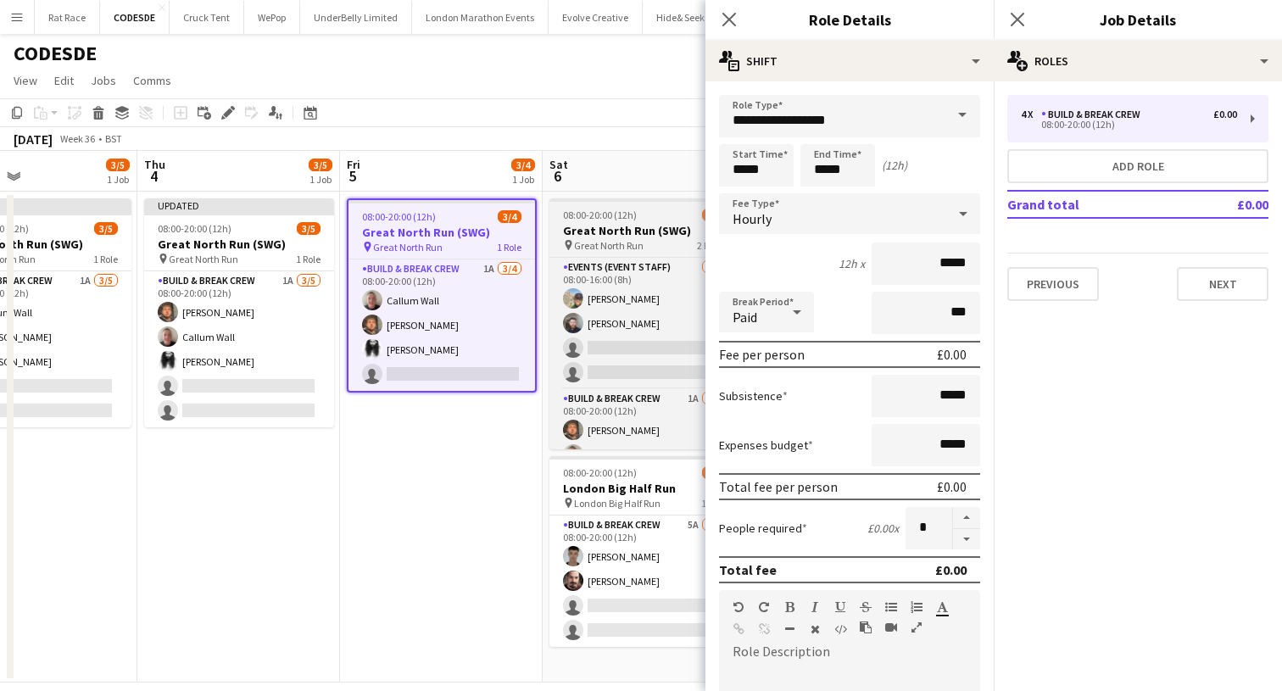
click at [600, 226] on h3 "Great North Run (SWG)" at bounding box center [644, 230] width 190 height 15
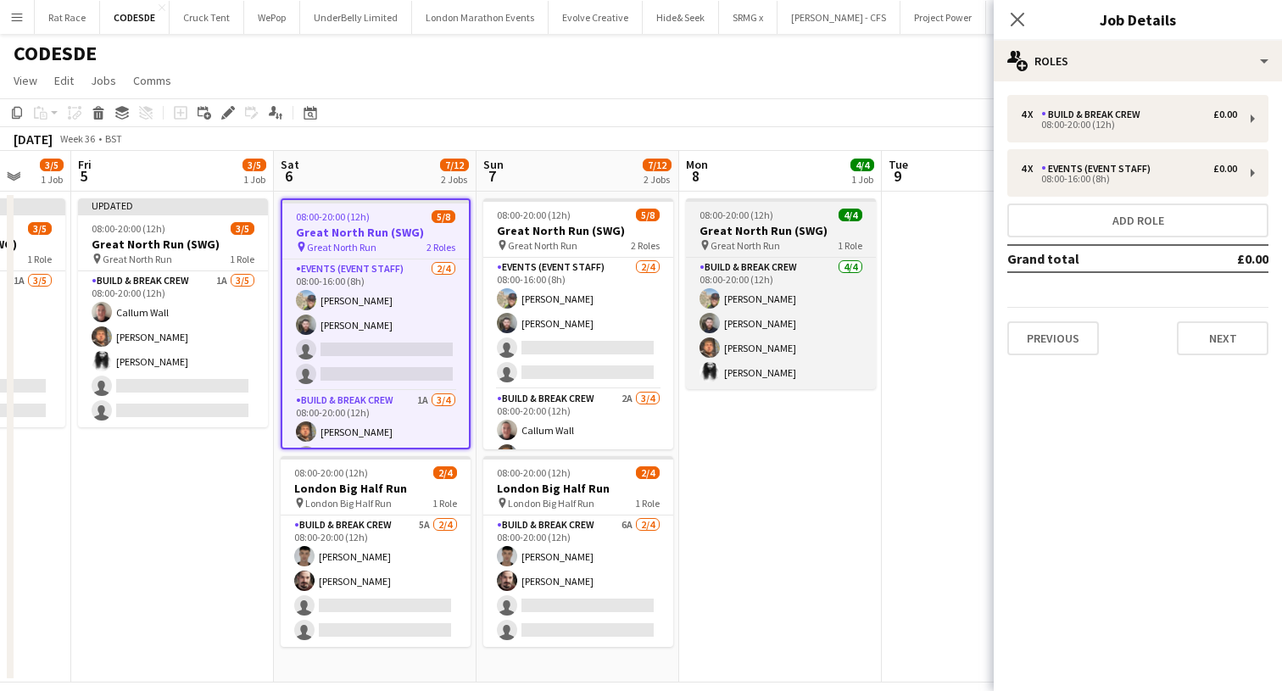
scroll to position [0, 539]
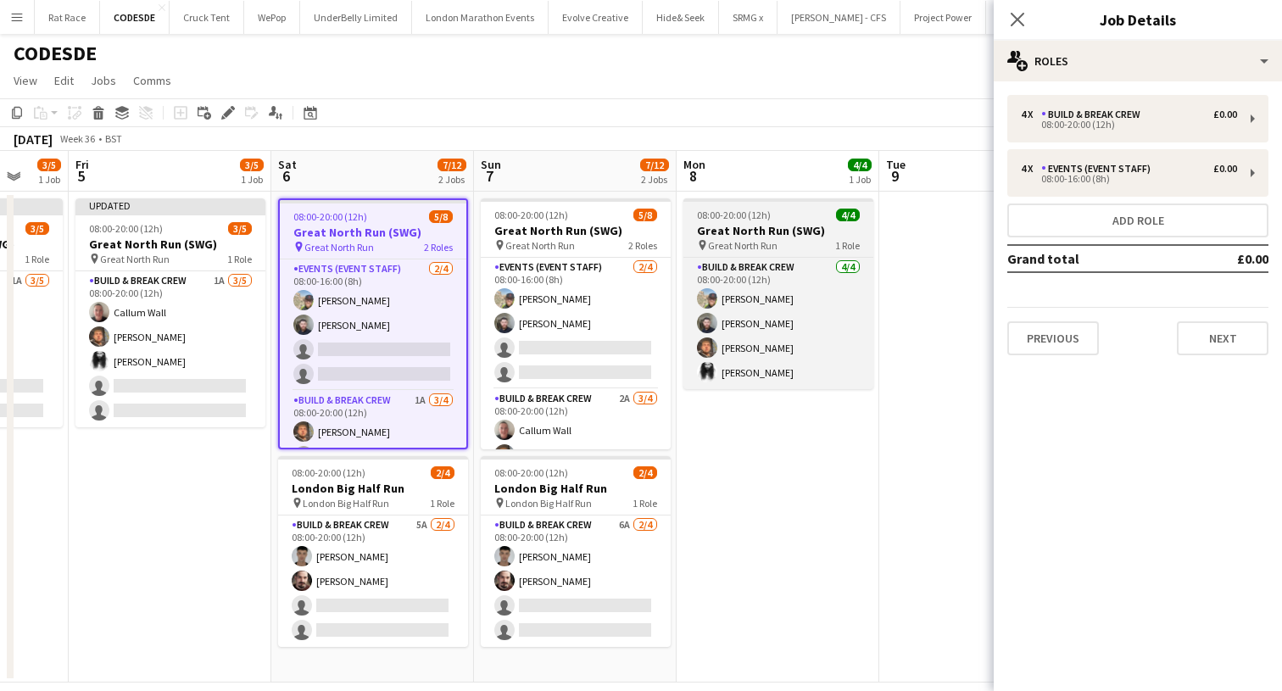
click at [744, 235] on h3 "Great North Run (SWG)" at bounding box center [778, 230] width 190 height 15
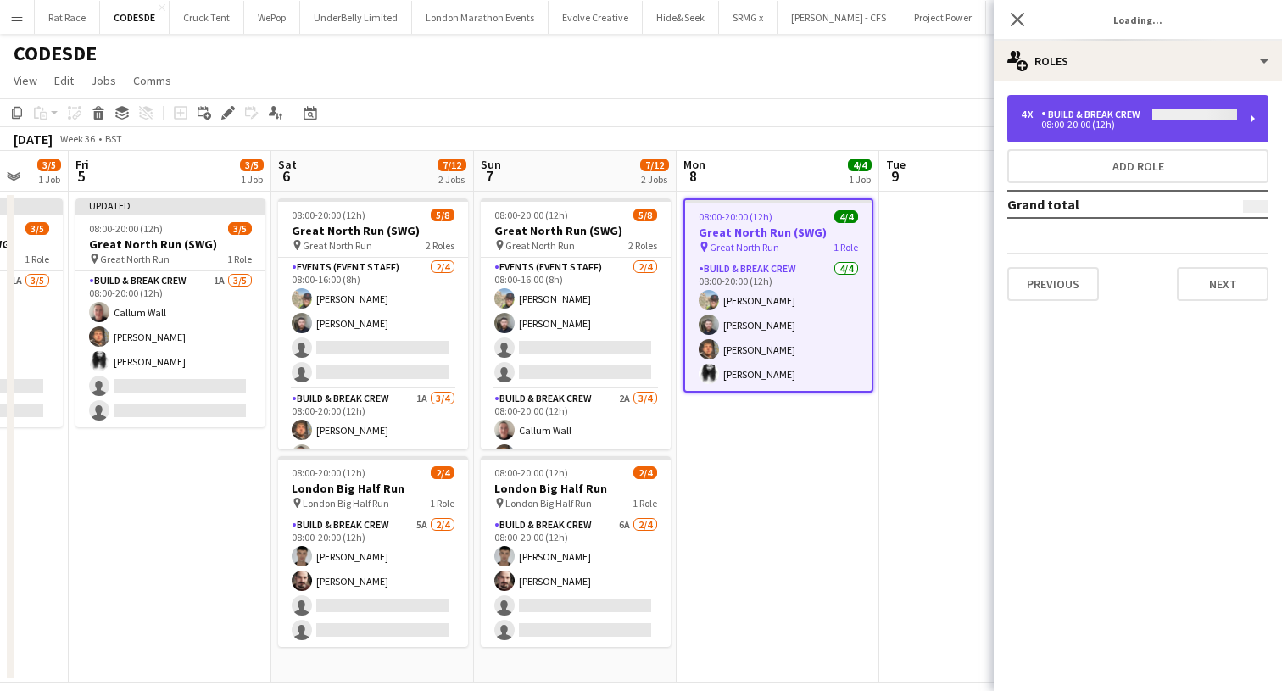
click at [1027, 131] on div "4 x Build & Break Crew 08:00-20:00 (12h)" at bounding box center [1137, 118] width 261 height 47
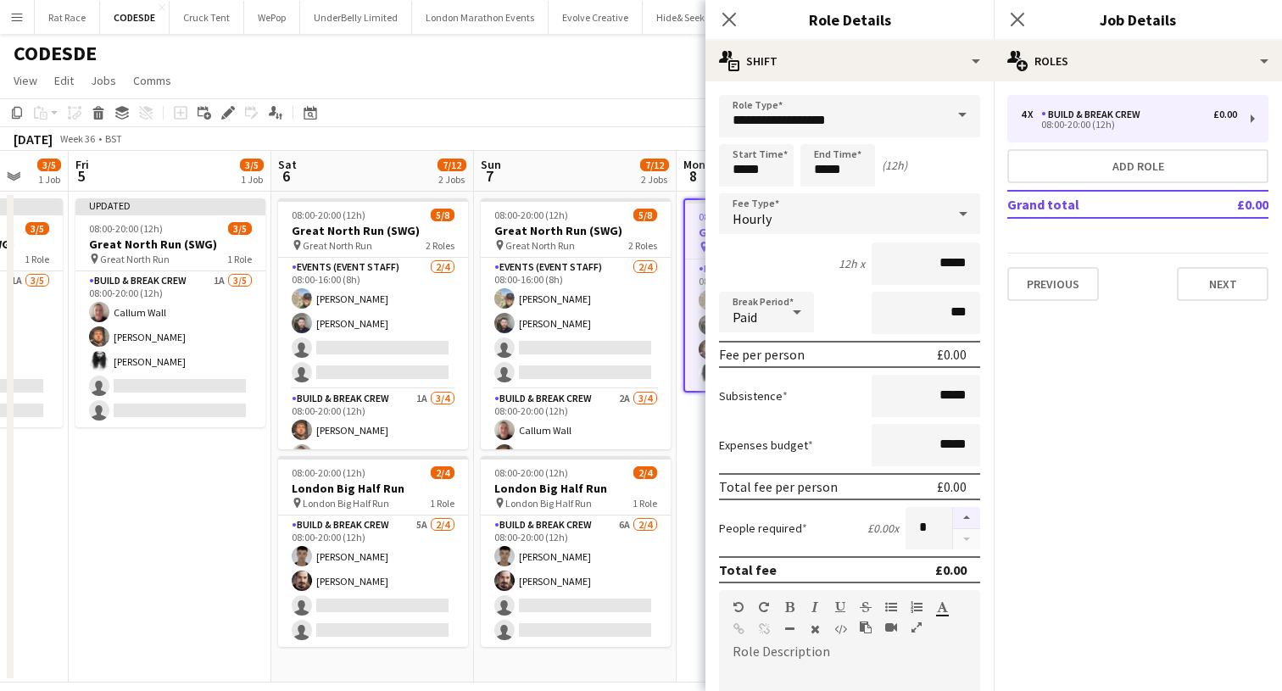
click at [967, 507] on button "button" at bounding box center [966, 518] width 27 height 22
type input "*"
click at [1027, 23] on app-icon "Close pop-in" at bounding box center [1017, 20] width 25 height 25
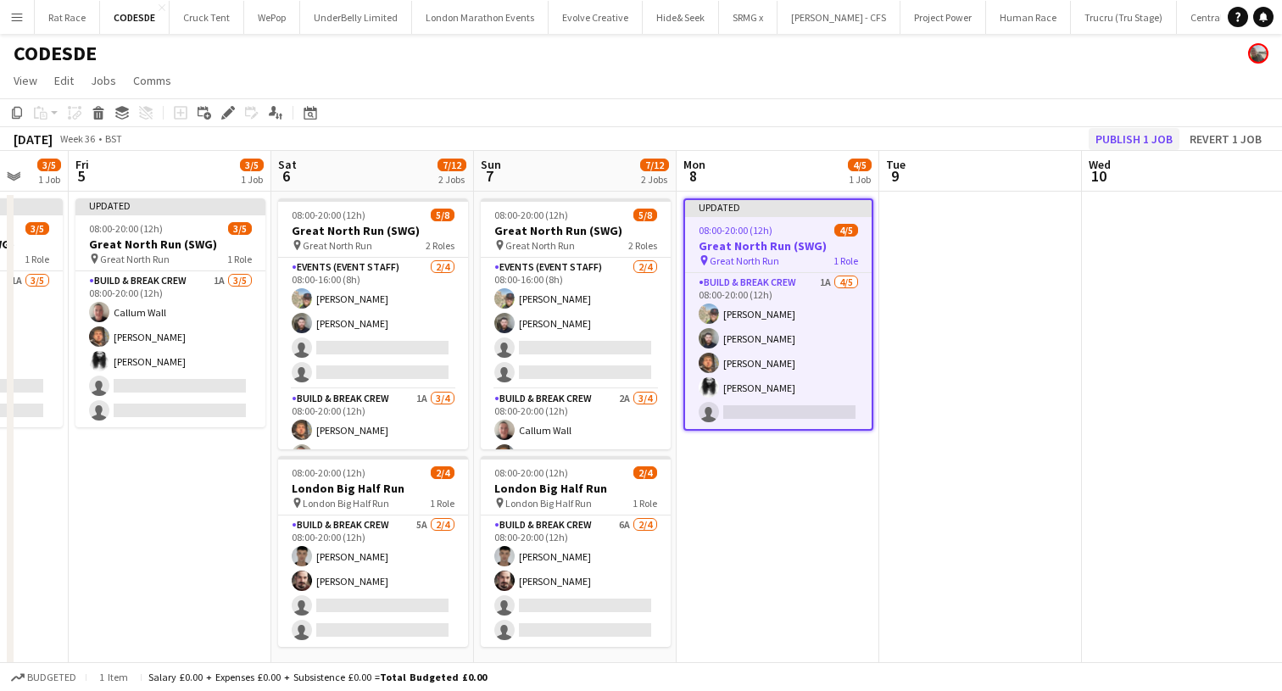
click at [1129, 130] on button "Publish 1 job" at bounding box center [1133, 139] width 91 height 22
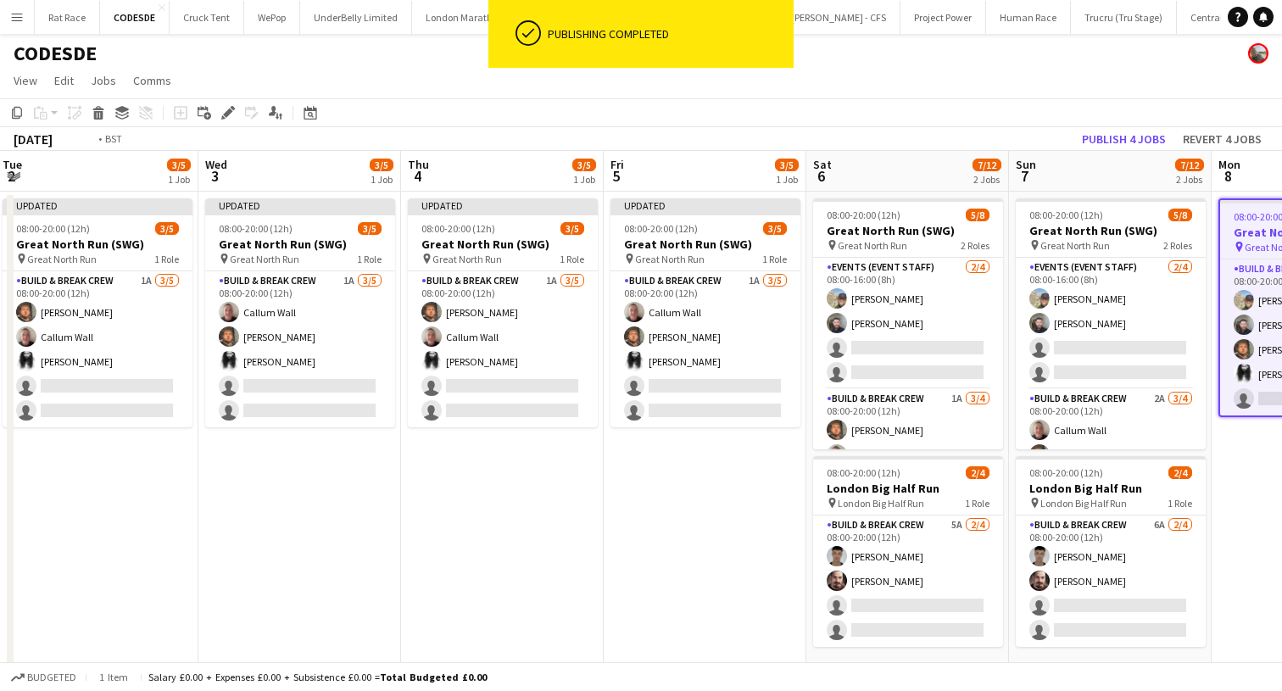
scroll to position [0, 361]
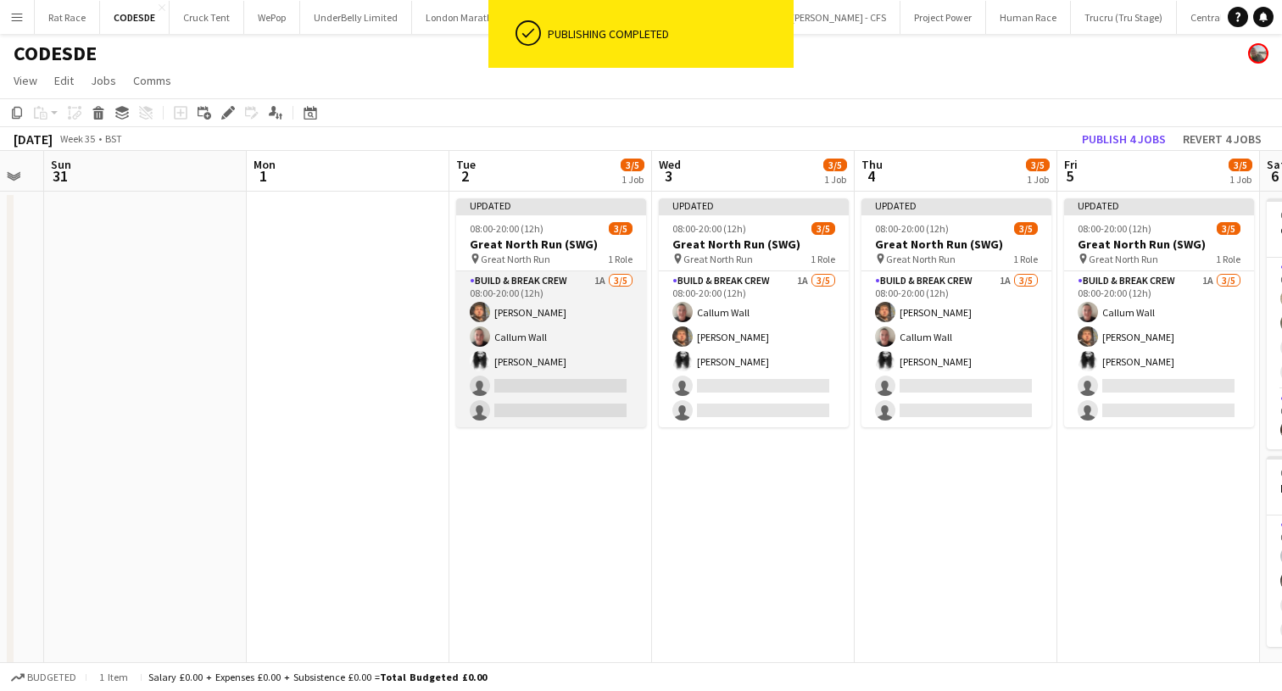
click at [560, 392] on app-card-role "Build & Break Crew 1A [DATE] 08:00-20:00 (12h) [PERSON_NAME] Callum Wall [PERSO…" at bounding box center [551, 349] width 190 height 156
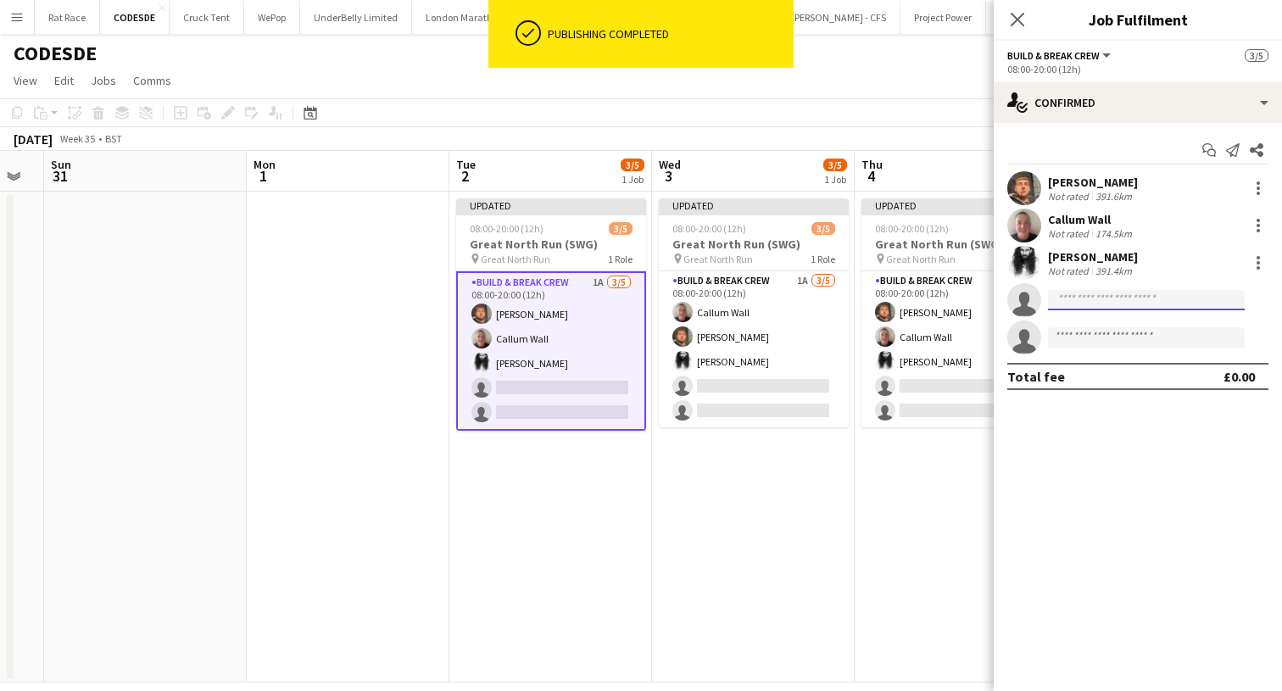
click at [1073, 302] on input at bounding box center [1146, 300] width 197 height 20
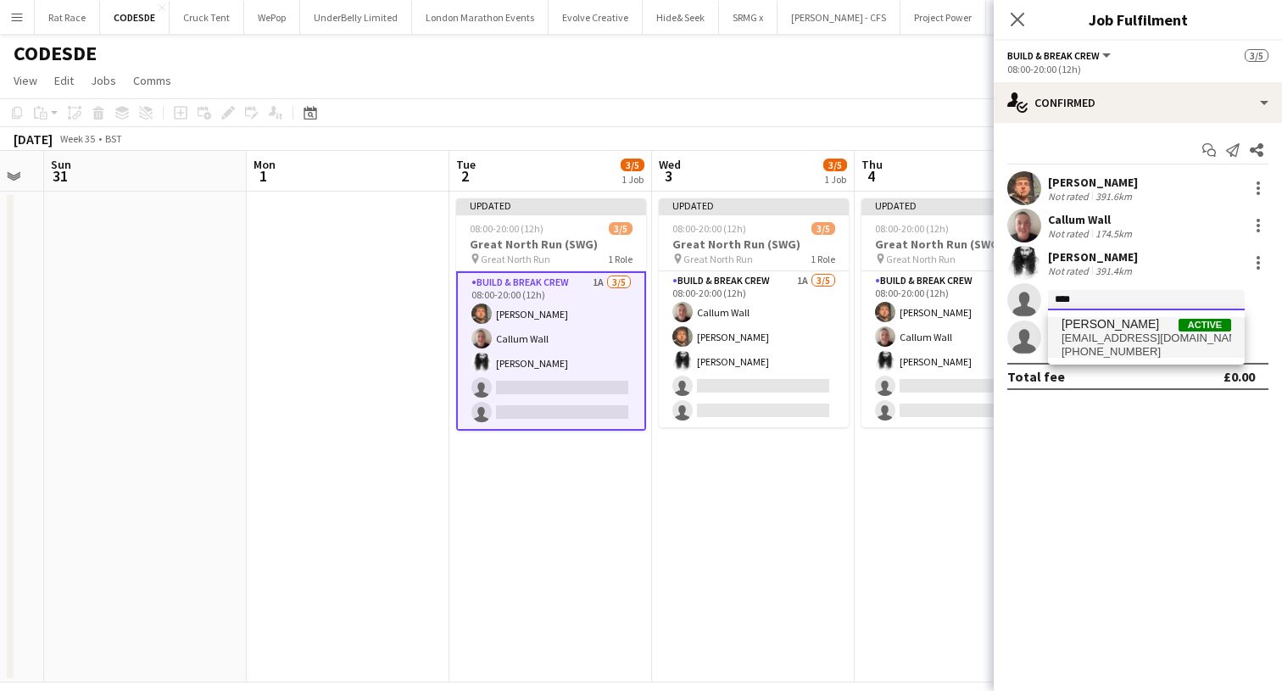
type input "****"
drag, startPoint x: 1068, startPoint y: 327, endPoint x: 1072, endPoint y: 353, distance: 26.6
click at [1072, 353] on span "[PHONE_NUMBER]" at bounding box center [1146, 352] width 170 height 14
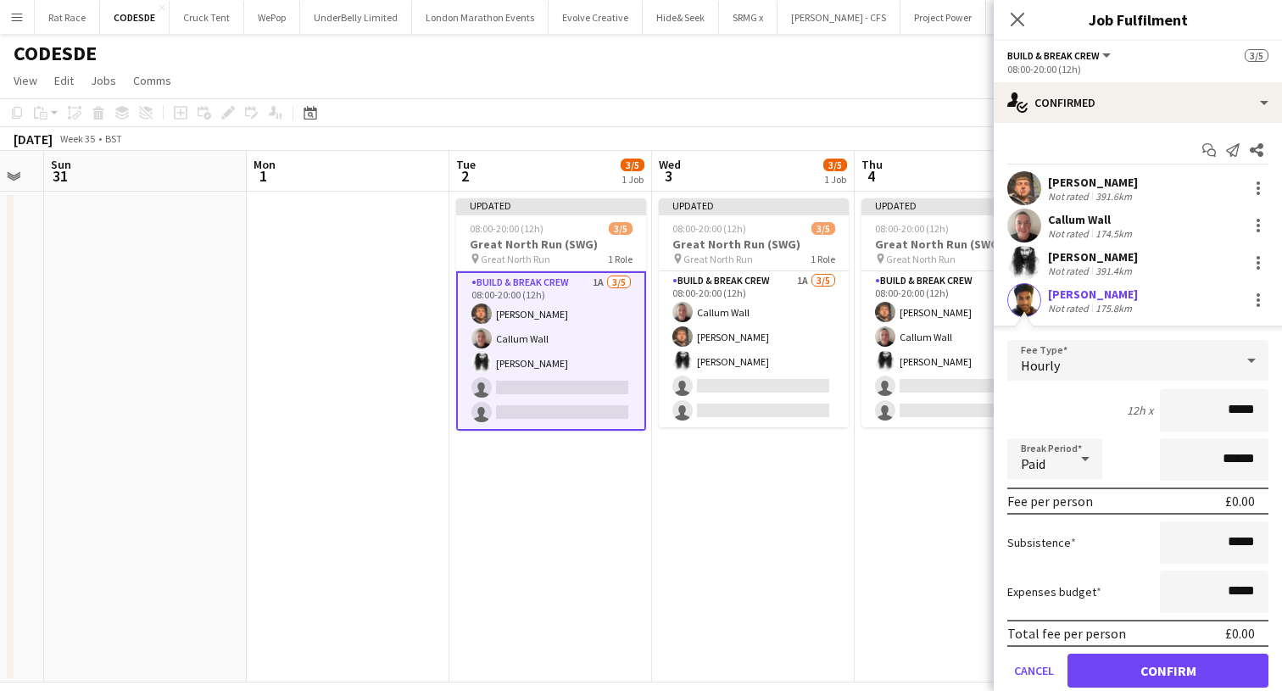
click at [1087, 669] on button "Confirm" at bounding box center [1167, 671] width 201 height 34
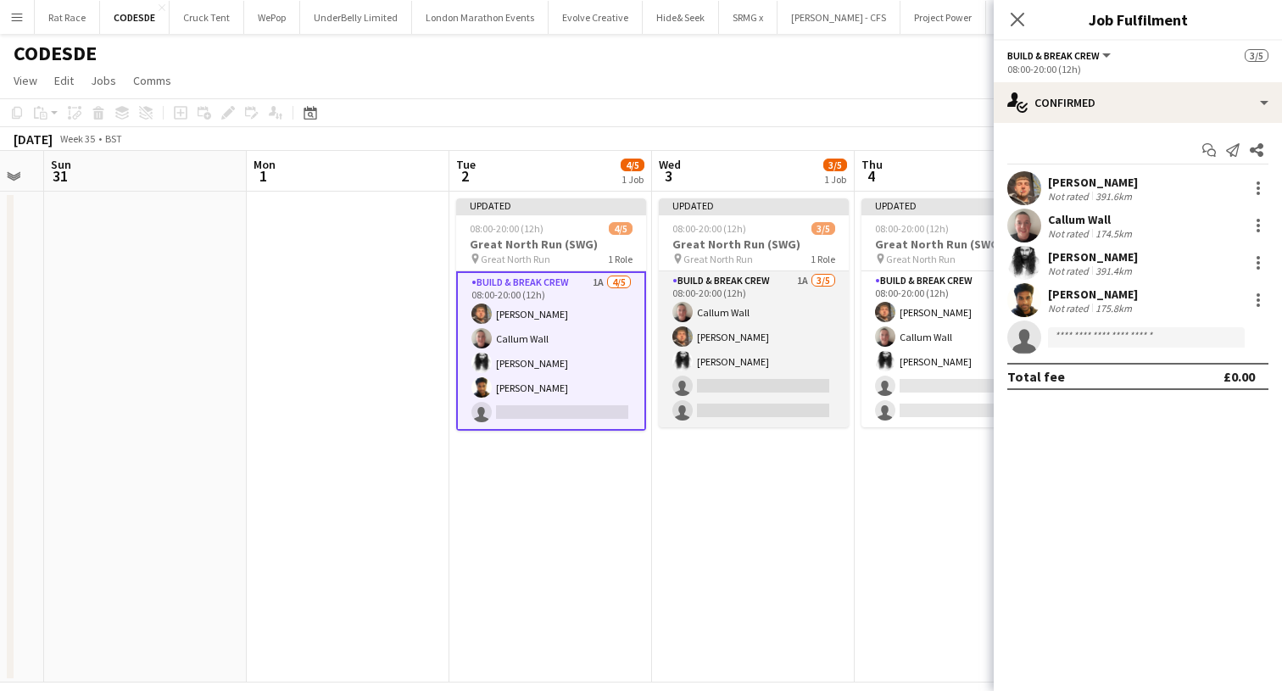
click at [788, 411] on app-card-role "Build & Break Crew 1A [DATE] 08:00-20:00 (12h) Callum Wall [PERSON_NAME] [PERSO…" at bounding box center [754, 349] width 190 height 156
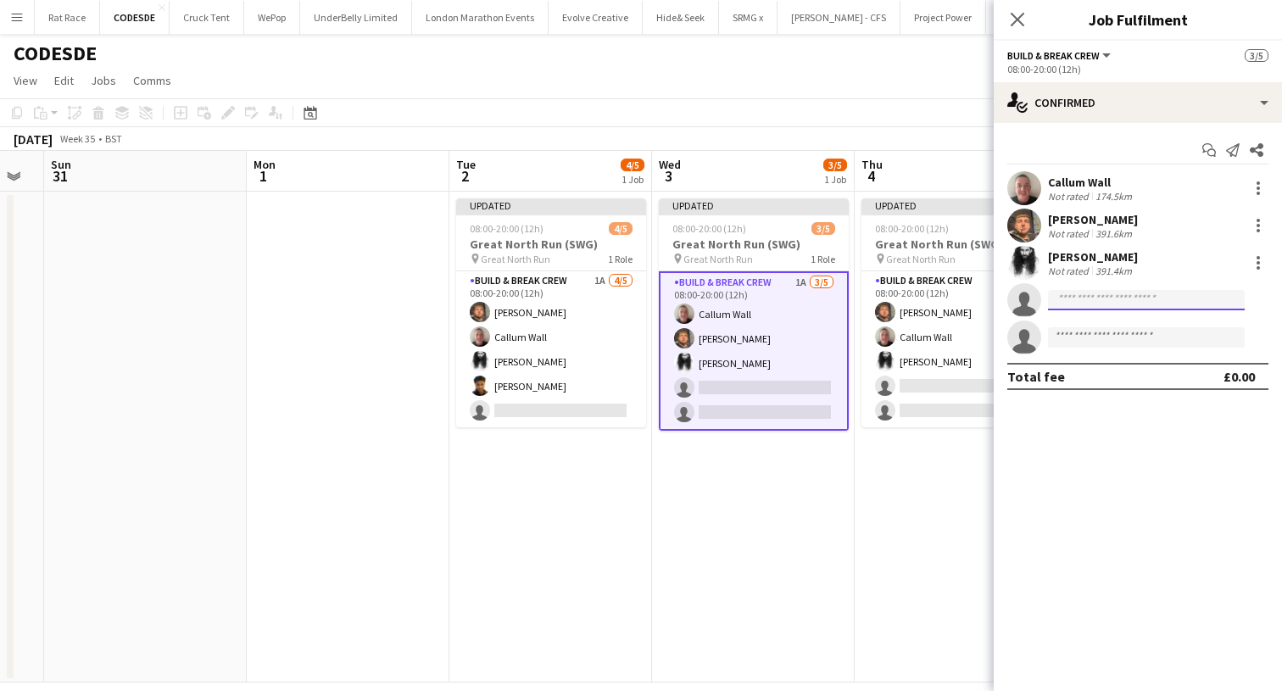
click at [1083, 301] on input at bounding box center [1146, 300] width 197 height 20
type input "****"
drag, startPoint x: 1083, startPoint y: 309, endPoint x: 1085, endPoint y: 338, distance: 28.9
click at [1085, 338] on span "[EMAIL_ADDRESS][DOMAIN_NAME]" at bounding box center [1146, 338] width 170 height 14
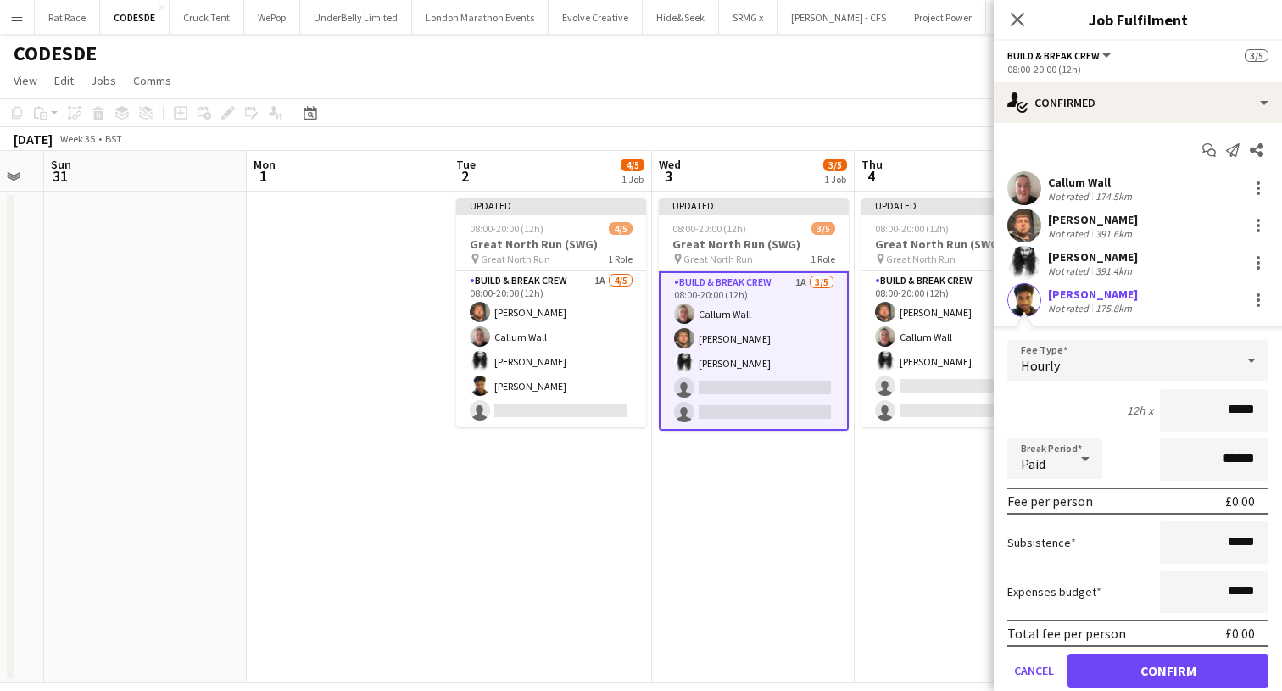
click at [1087, 654] on button "Confirm" at bounding box center [1167, 671] width 201 height 34
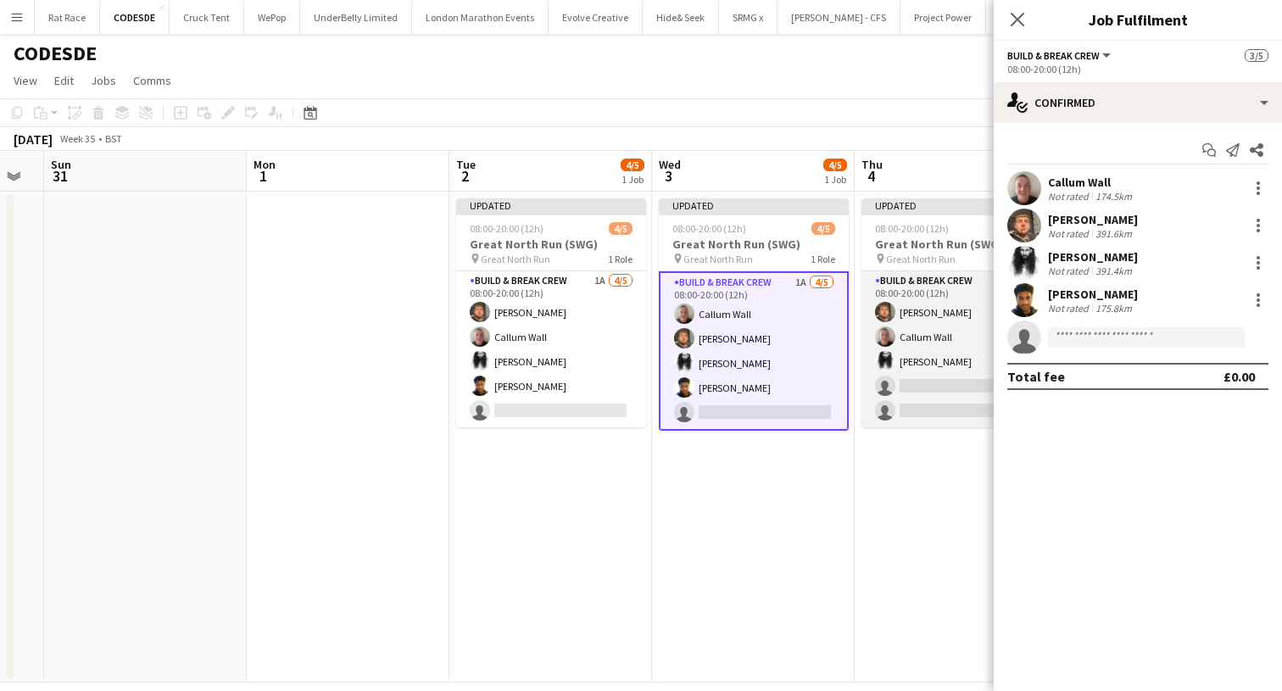
click at [893, 335] on app-user-avatar at bounding box center [885, 336] width 20 height 20
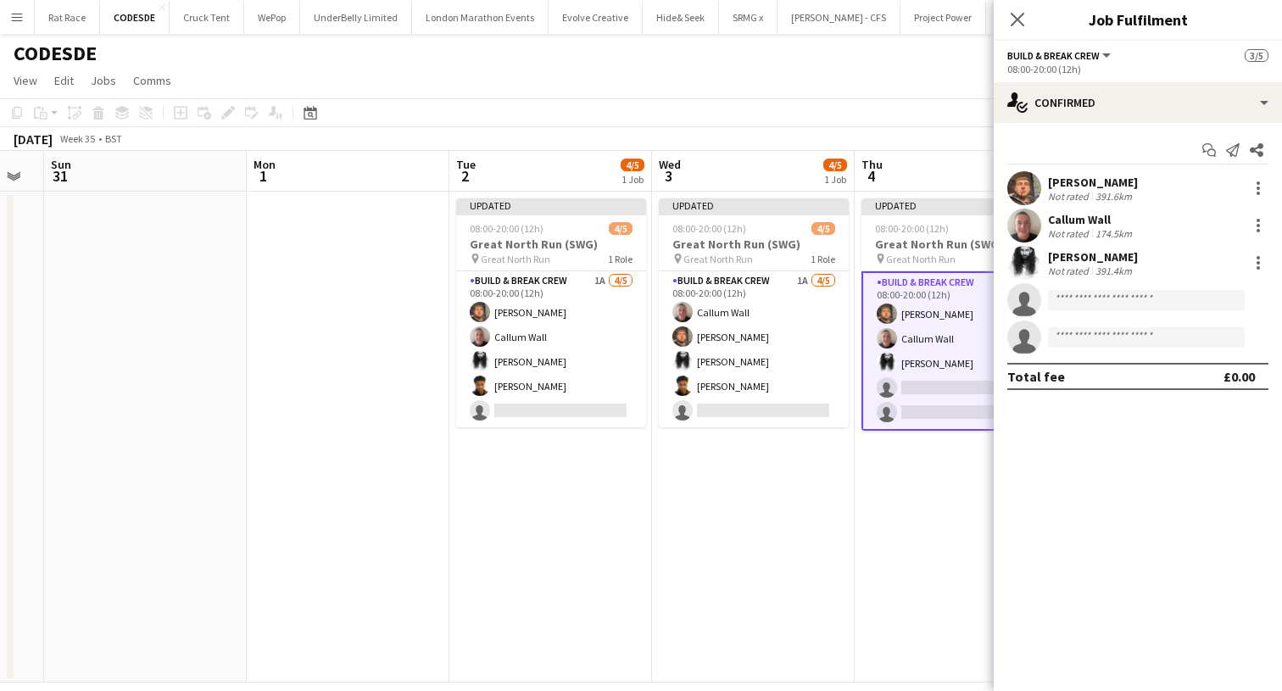
click at [1077, 313] on app-invite-slot "single-neutral-actions" at bounding box center [1137, 300] width 288 height 34
click at [1077, 308] on input at bounding box center [1146, 300] width 197 height 20
type input "****"
drag, startPoint x: 1079, startPoint y: 326, endPoint x: 1081, endPoint y: 350, distance: 23.8
click at [1081, 350] on span "[PHONE_NUMBER]" at bounding box center [1146, 352] width 170 height 14
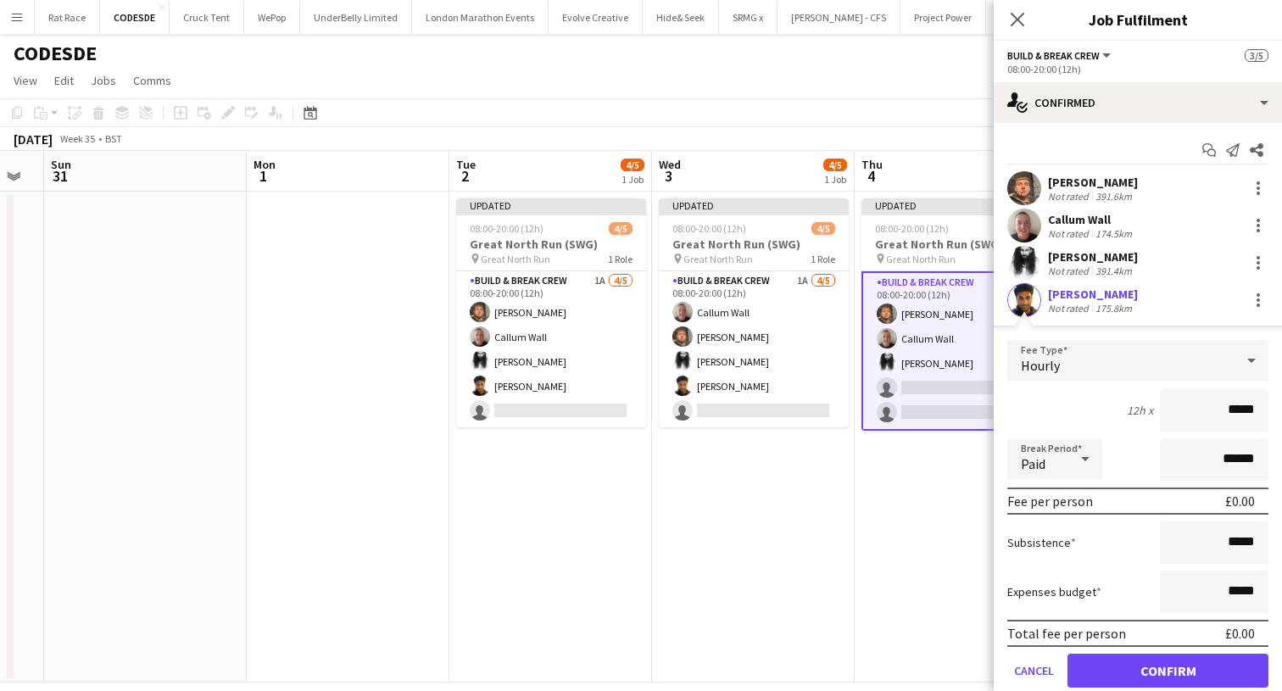
click at [1095, 660] on button "Confirm" at bounding box center [1167, 671] width 201 height 34
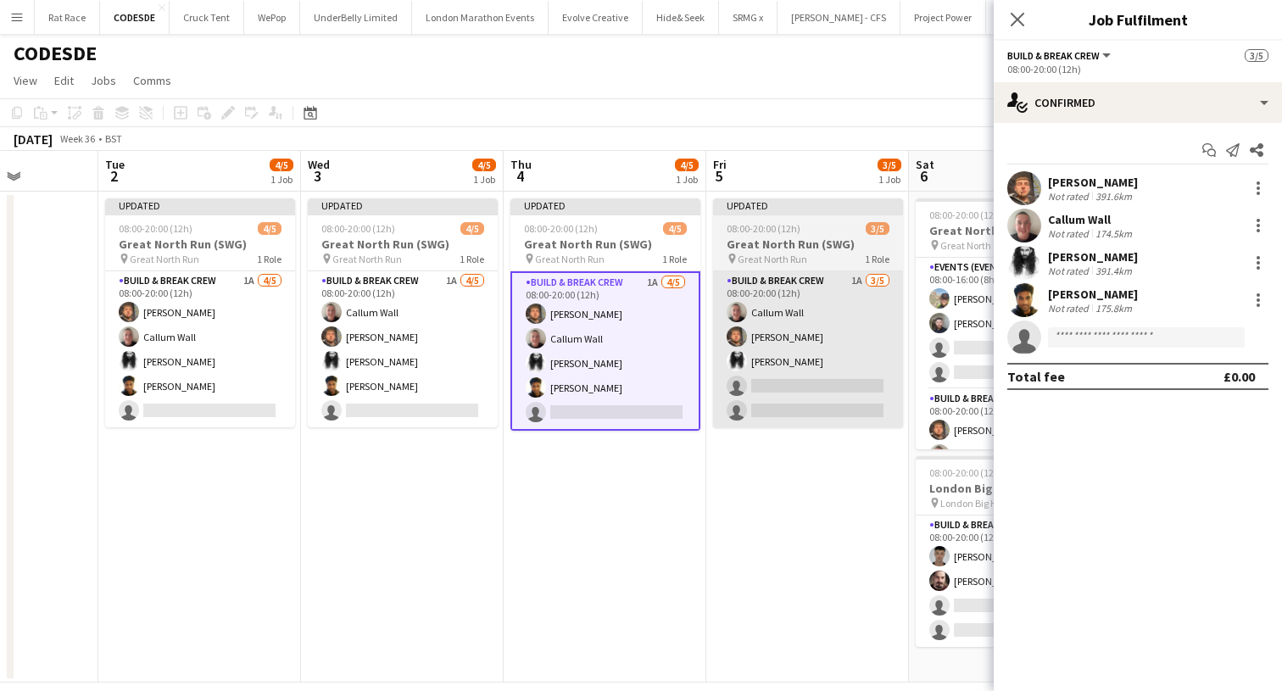
scroll to position [0, 422]
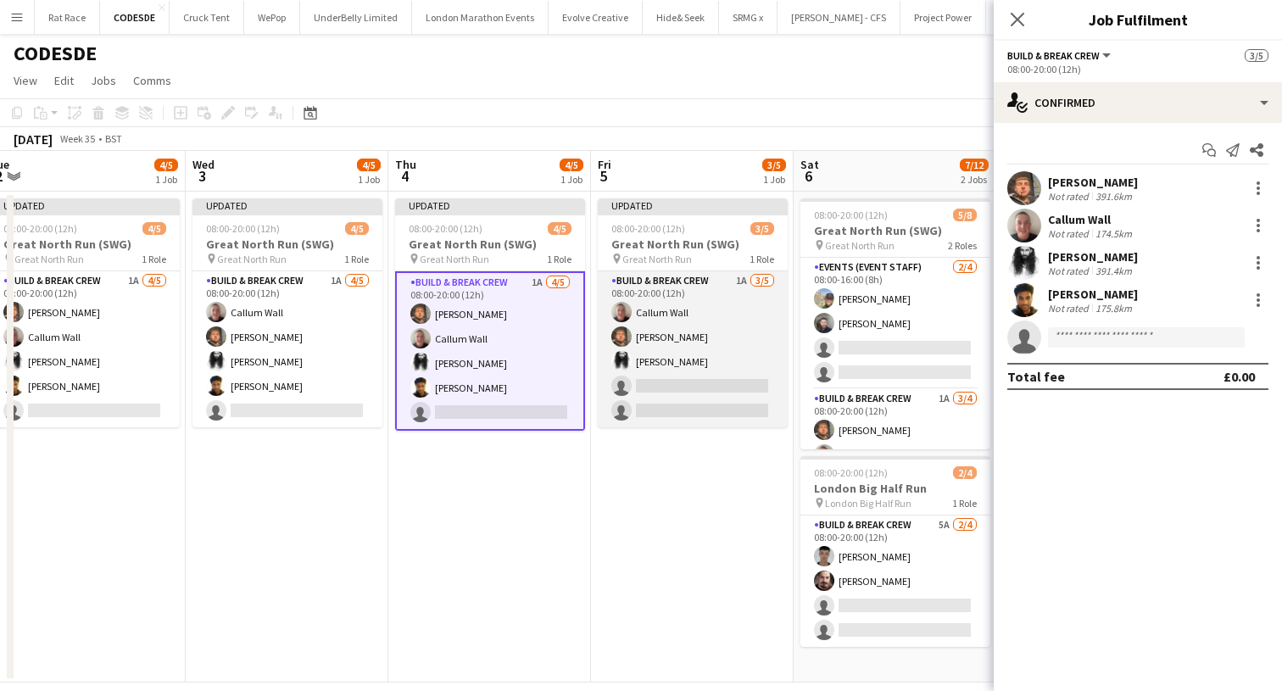
click at [726, 371] on app-card-role "Build & Break Crew 1A [DATE] 08:00-20:00 (12h) Callum Wall [PERSON_NAME] [PERSO…" at bounding box center [693, 349] width 190 height 156
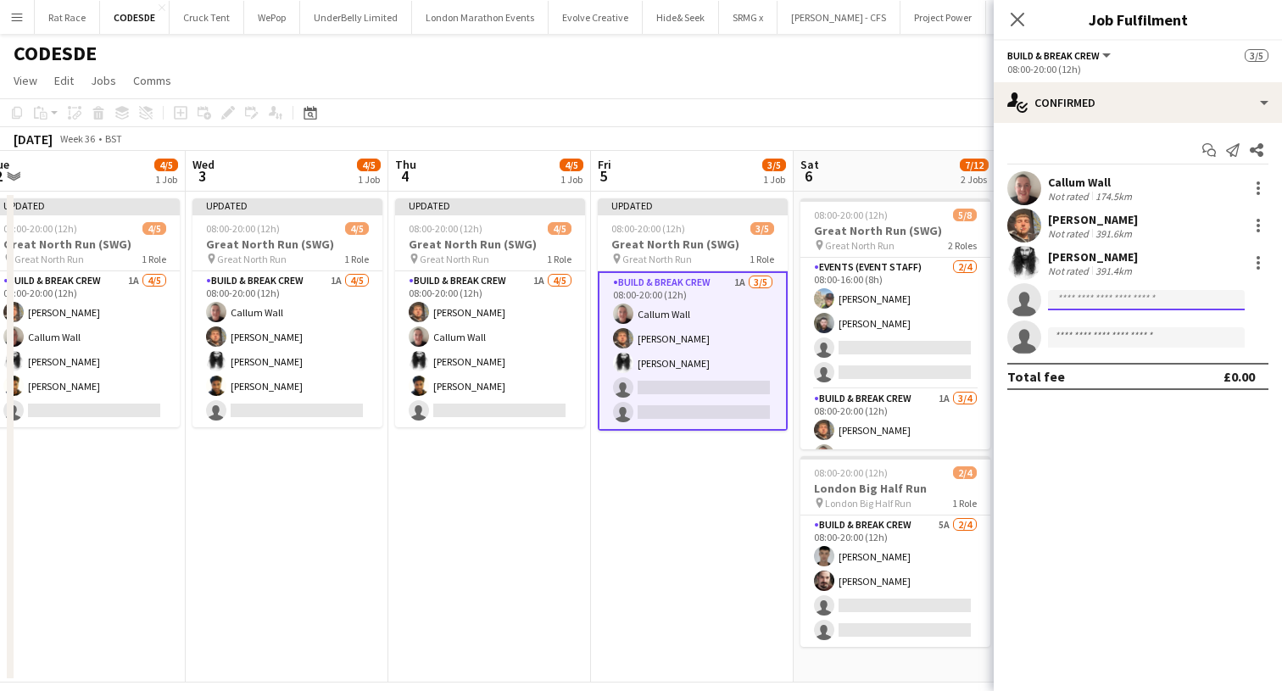
click at [1062, 306] on input at bounding box center [1146, 300] width 197 height 20
type input "****"
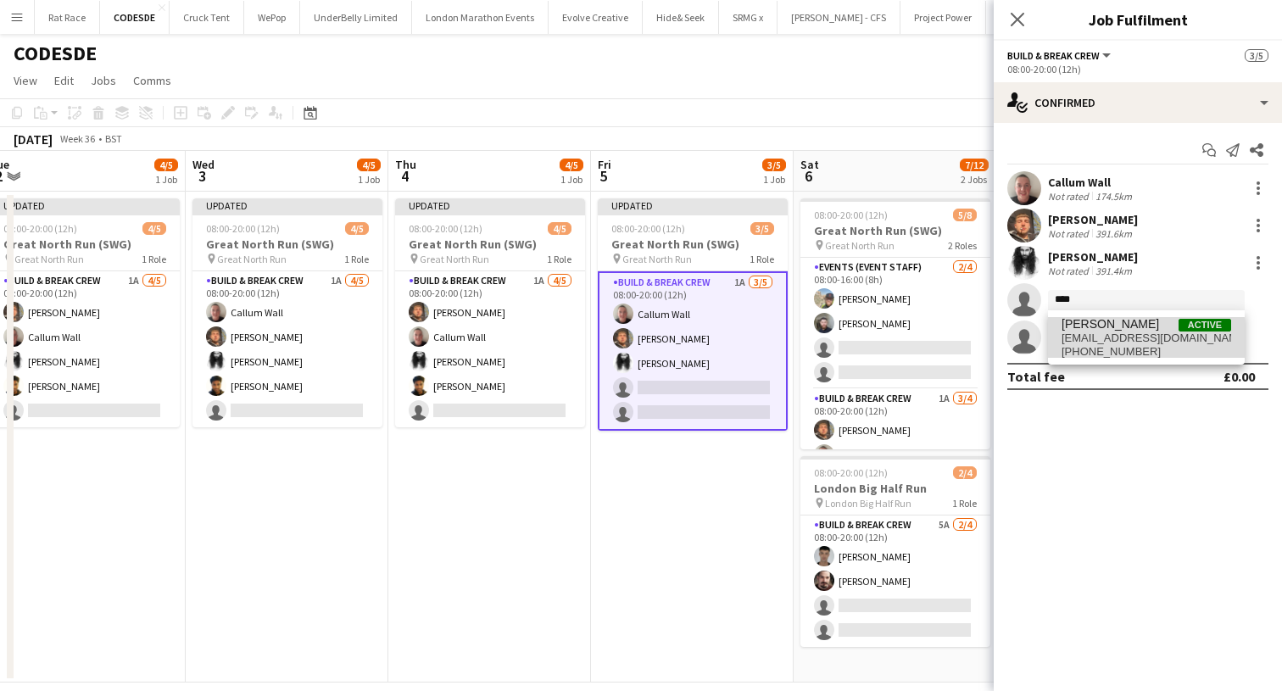
drag, startPoint x: 1069, startPoint y: 328, endPoint x: 1070, endPoint y: 342, distance: 14.4
click at [1070, 342] on span "[EMAIL_ADDRESS][DOMAIN_NAME]" at bounding box center [1146, 338] width 170 height 14
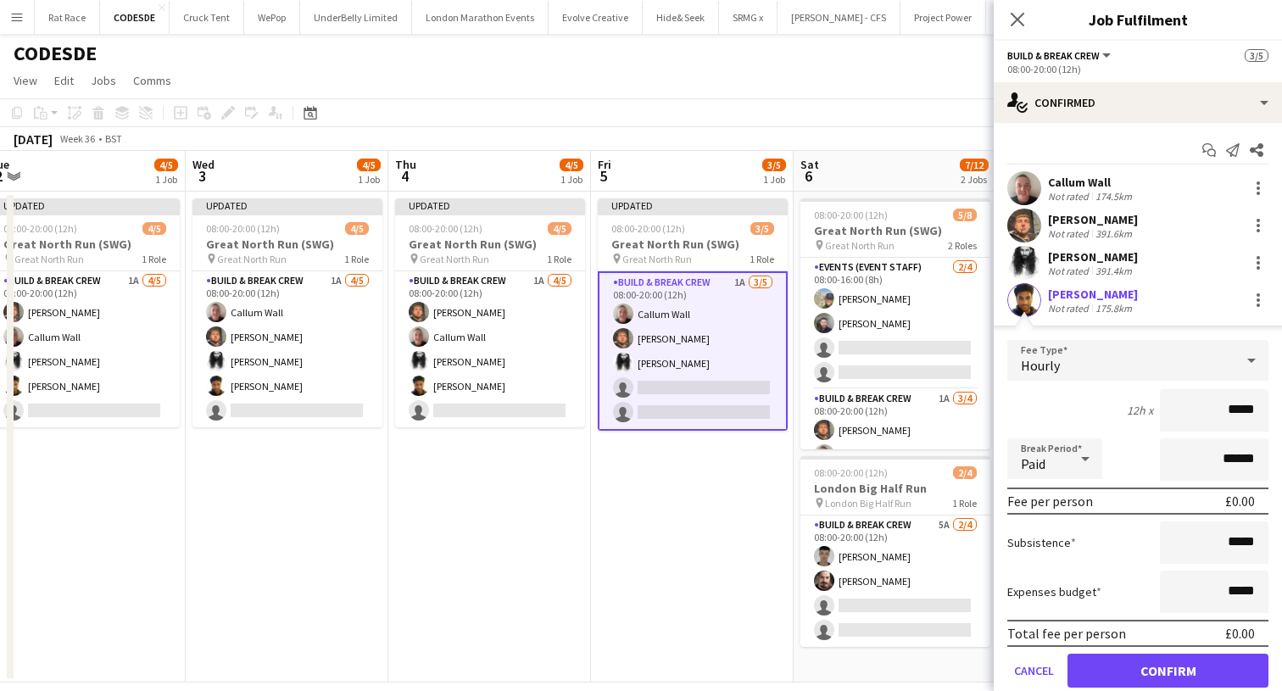
click at [1083, 674] on button "Confirm" at bounding box center [1167, 671] width 201 height 34
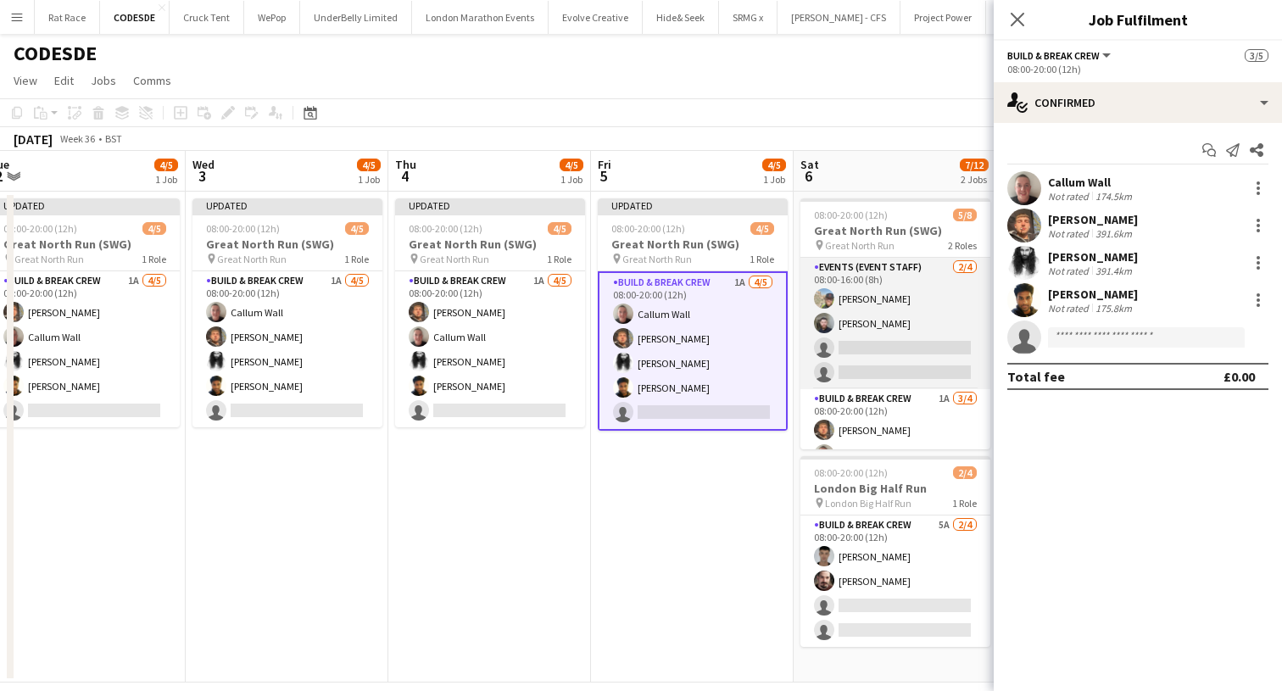
click at [885, 367] on app-card-role "Events (Event Staff) [DATE] 08:00-16:00 (8h) [PERSON_NAME] single-neutral-actio…" at bounding box center [895, 323] width 190 height 131
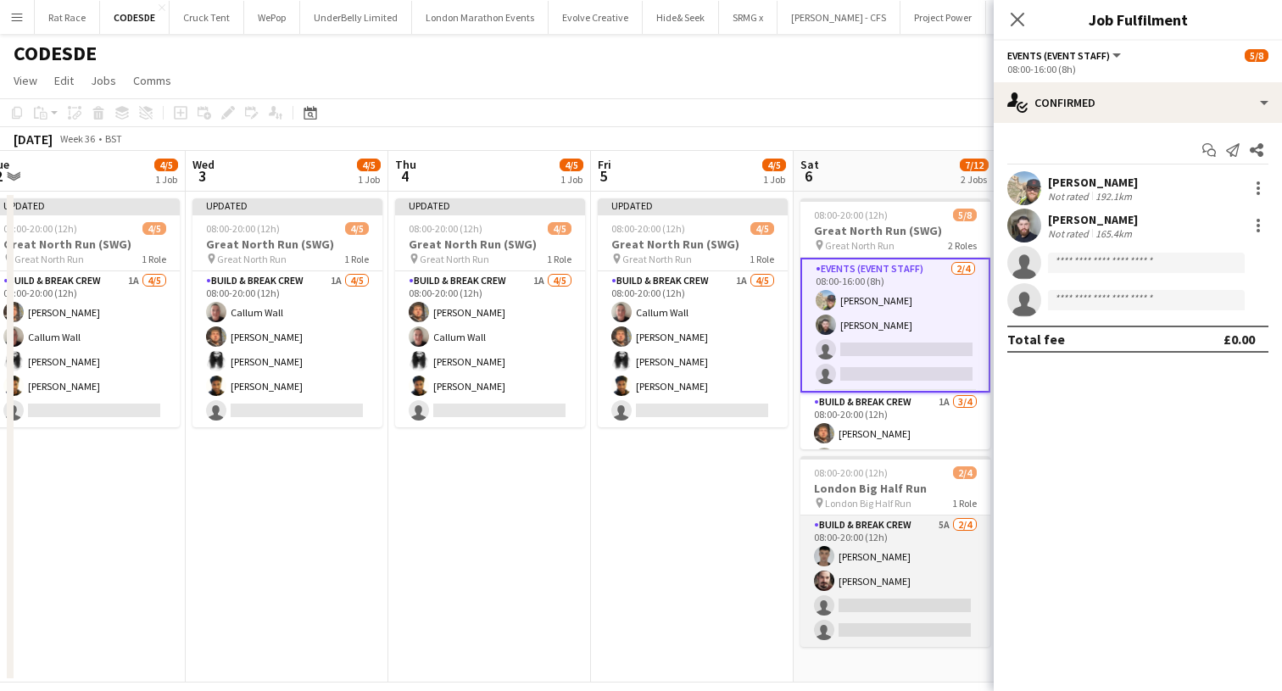
click at [844, 579] on app-card-role "Build & Break Crew 5A [DATE] 08:00-20:00 (12h) [PERSON_NAME] [PERSON_NAME] sing…" at bounding box center [895, 580] width 190 height 131
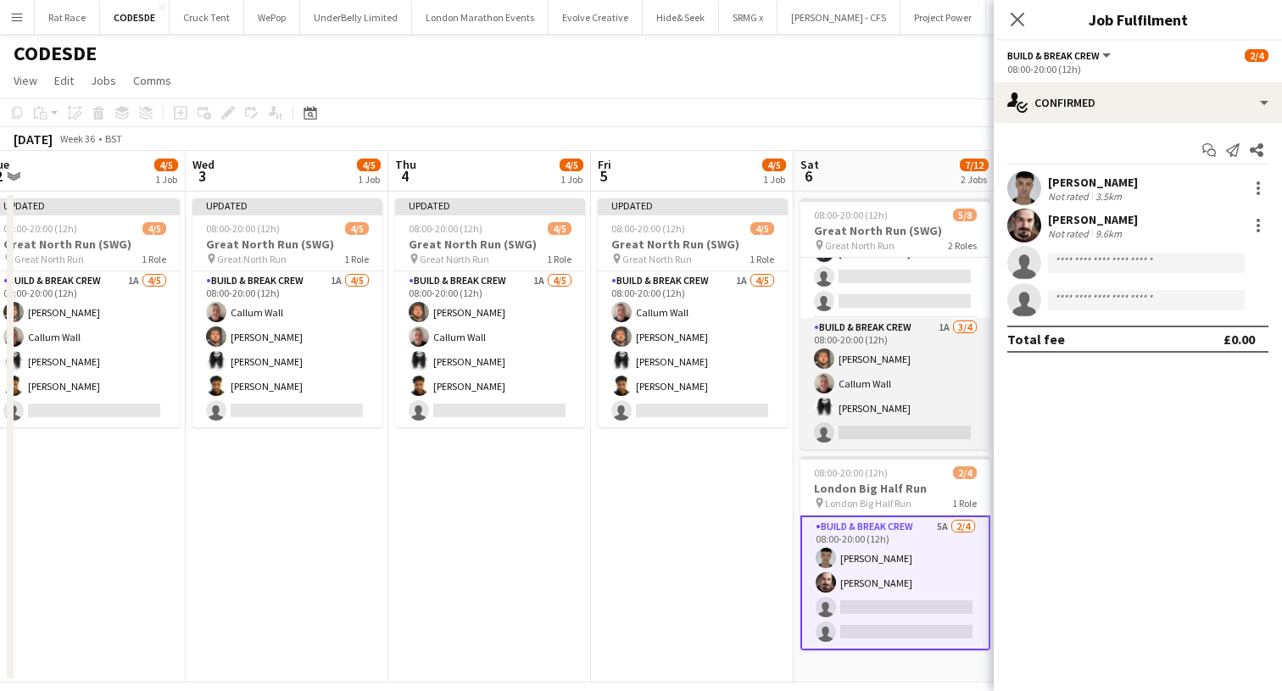
click at [857, 404] on app-card-role "Build & Break Crew 1A [DATE] 08:00-20:00 (12h) [PERSON_NAME] Callum Wall [PERSO…" at bounding box center [895, 383] width 190 height 131
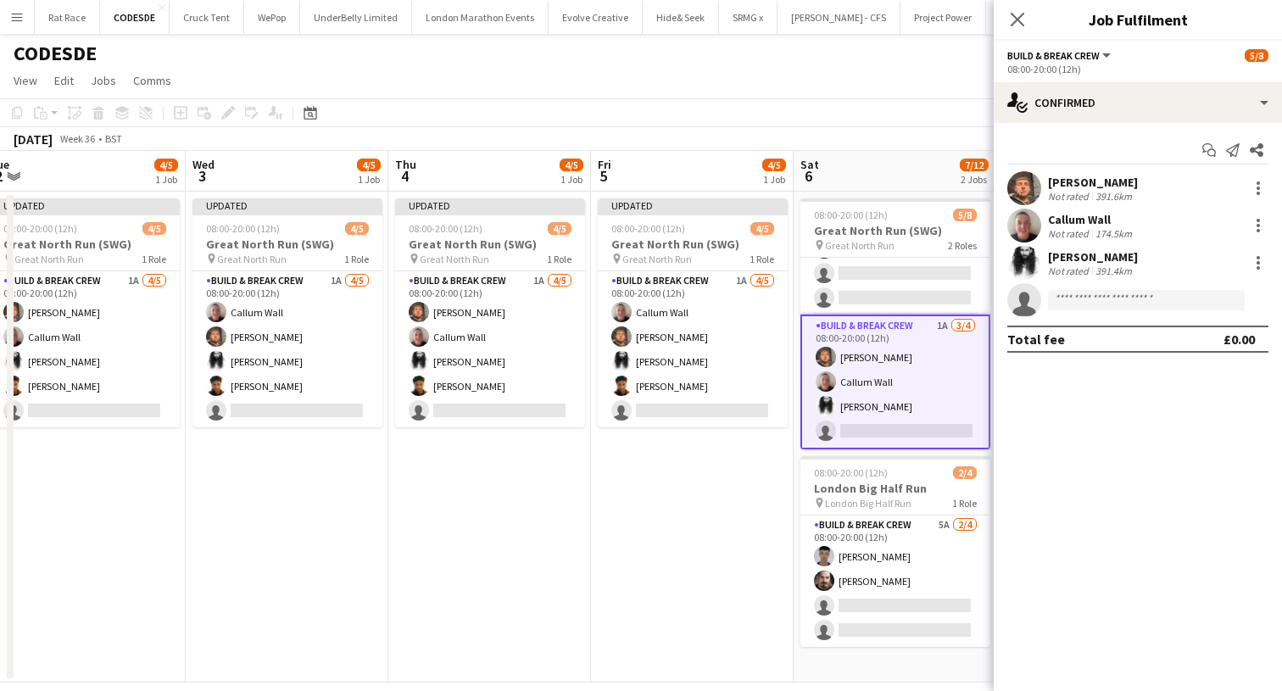
scroll to position [75, 0]
click at [1126, 275] on div "391.4km" at bounding box center [1113, 270] width 43 height 13
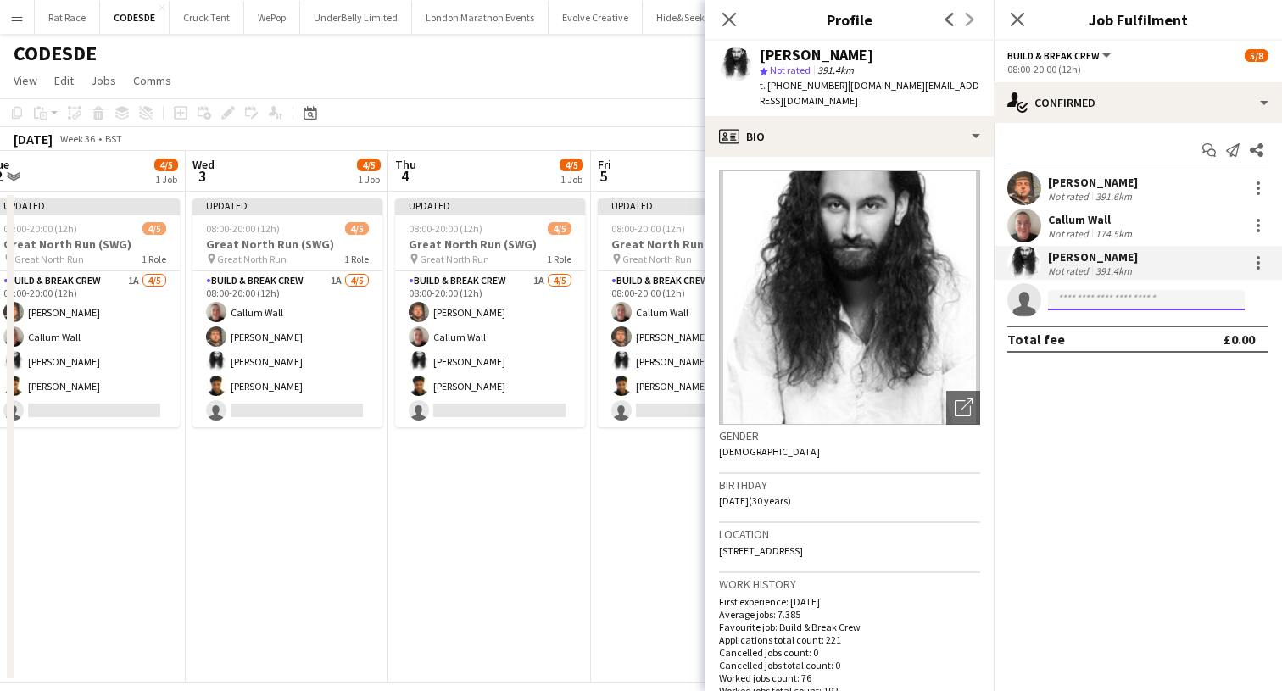
click at [1125, 294] on input at bounding box center [1146, 300] width 197 height 20
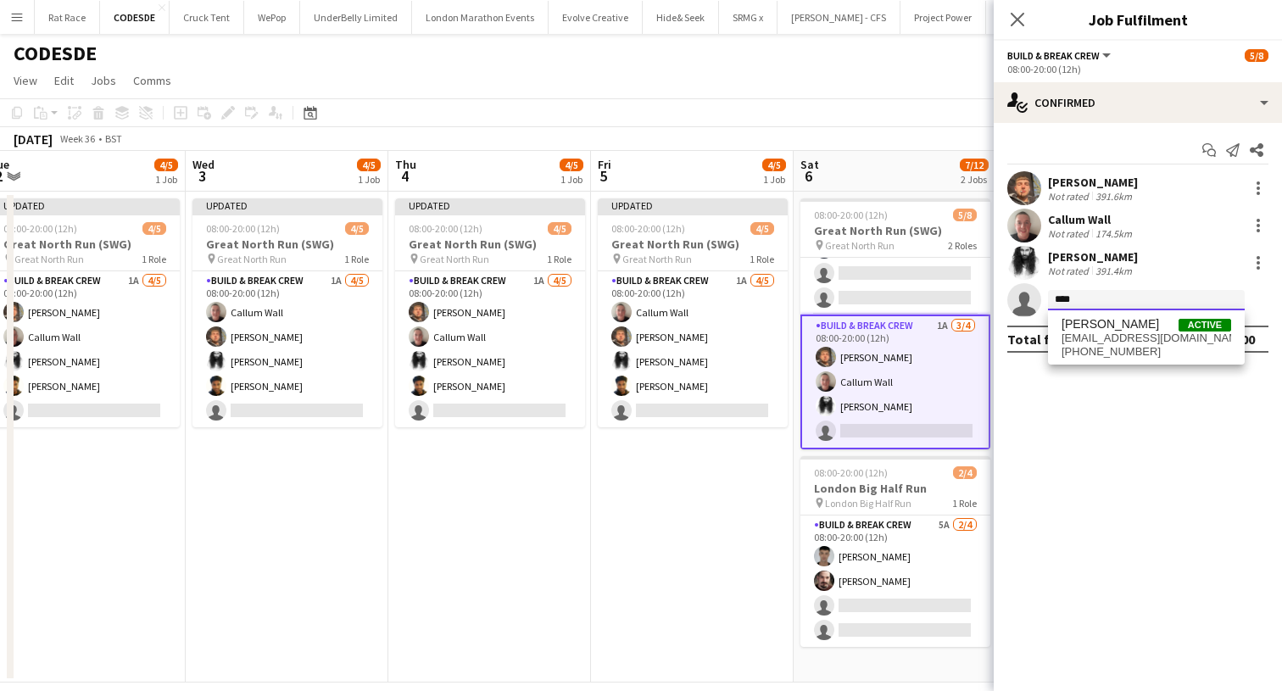
type input "****"
drag, startPoint x: 1125, startPoint y: 295, endPoint x: 1127, endPoint y: 348, distance: 52.6
click at [1126, 348] on span "[PHONE_NUMBER]" at bounding box center [1146, 352] width 170 height 14
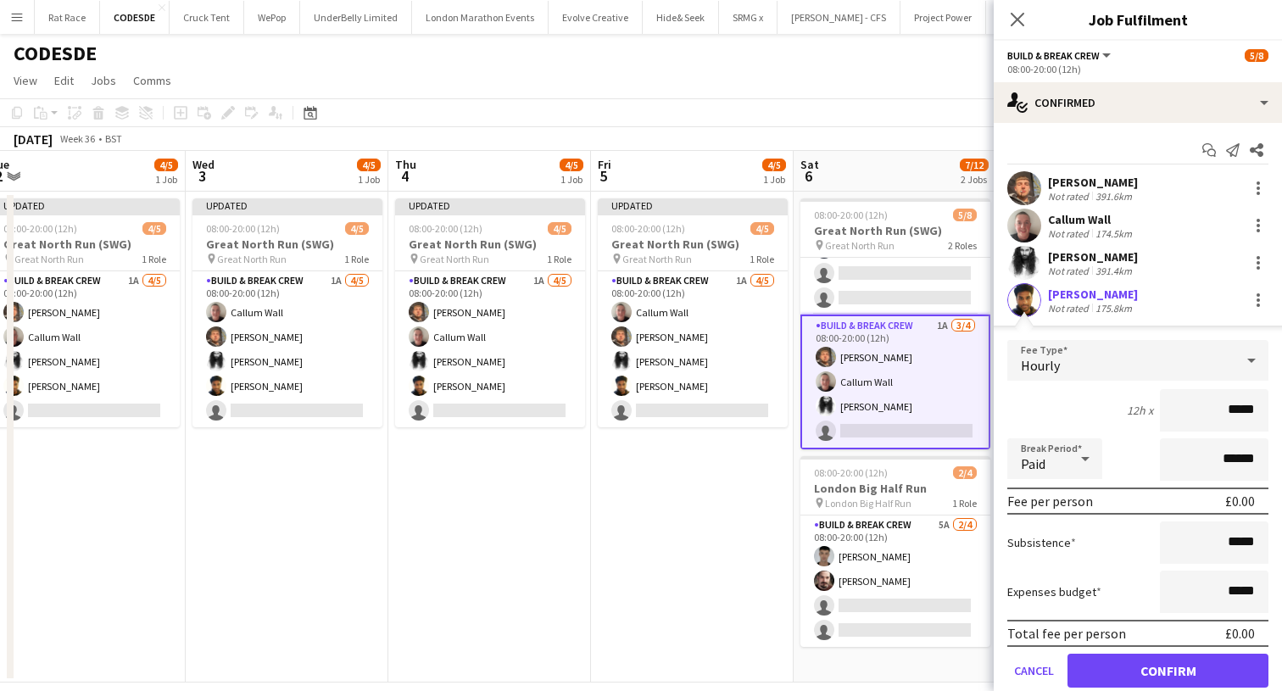
click at [1113, 669] on button "Confirm" at bounding box center [1167, 671] width 201 height 34
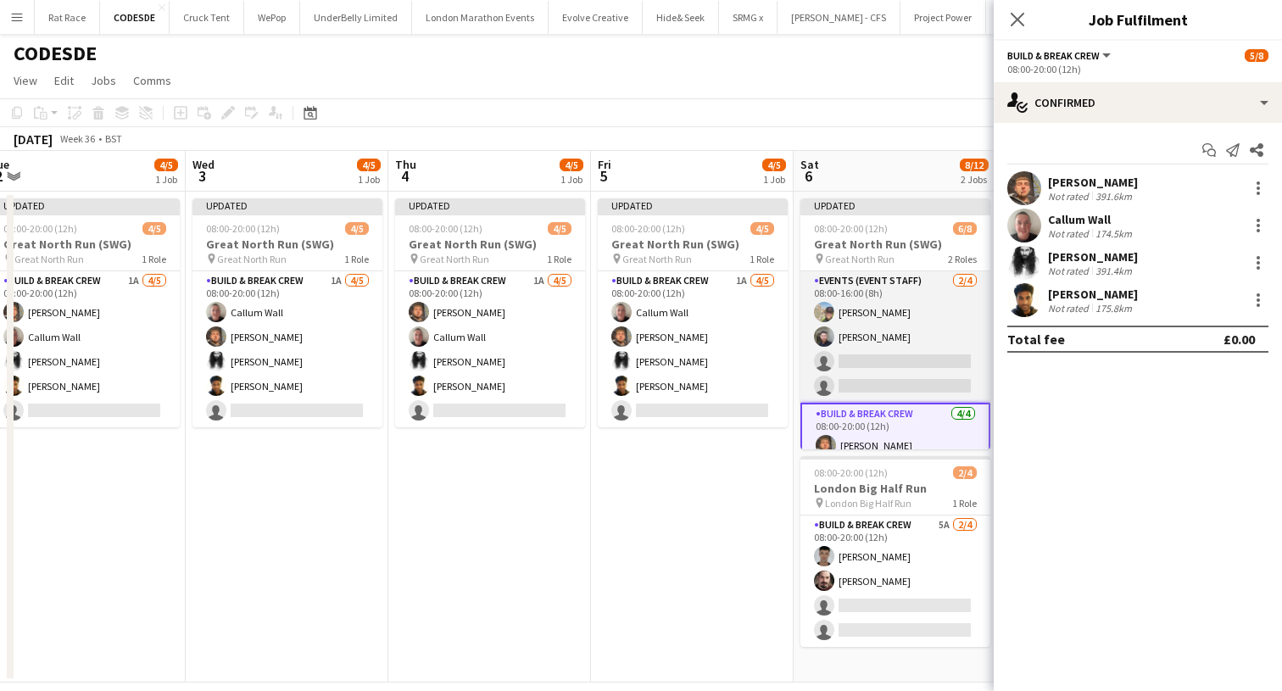
click at [864, 351] on app-card-role "Events (Event Staff) [DATE] 08:00-16:00 (8h) [PERSON_NAME] single-neutral-actio…" at bounding box center [895, 336] width 190 height 131
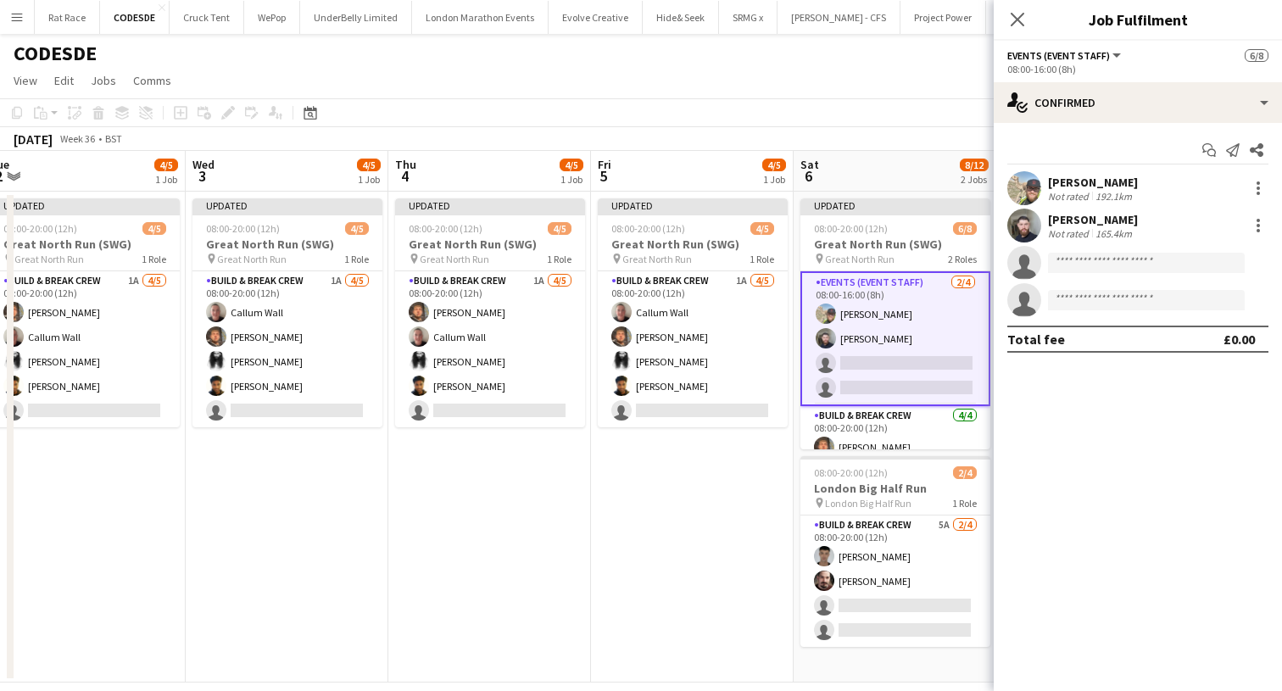
scroll to position [0, 0]
click at [1115, 267] on input at bounding box center [1146, 263] width 197 height 20
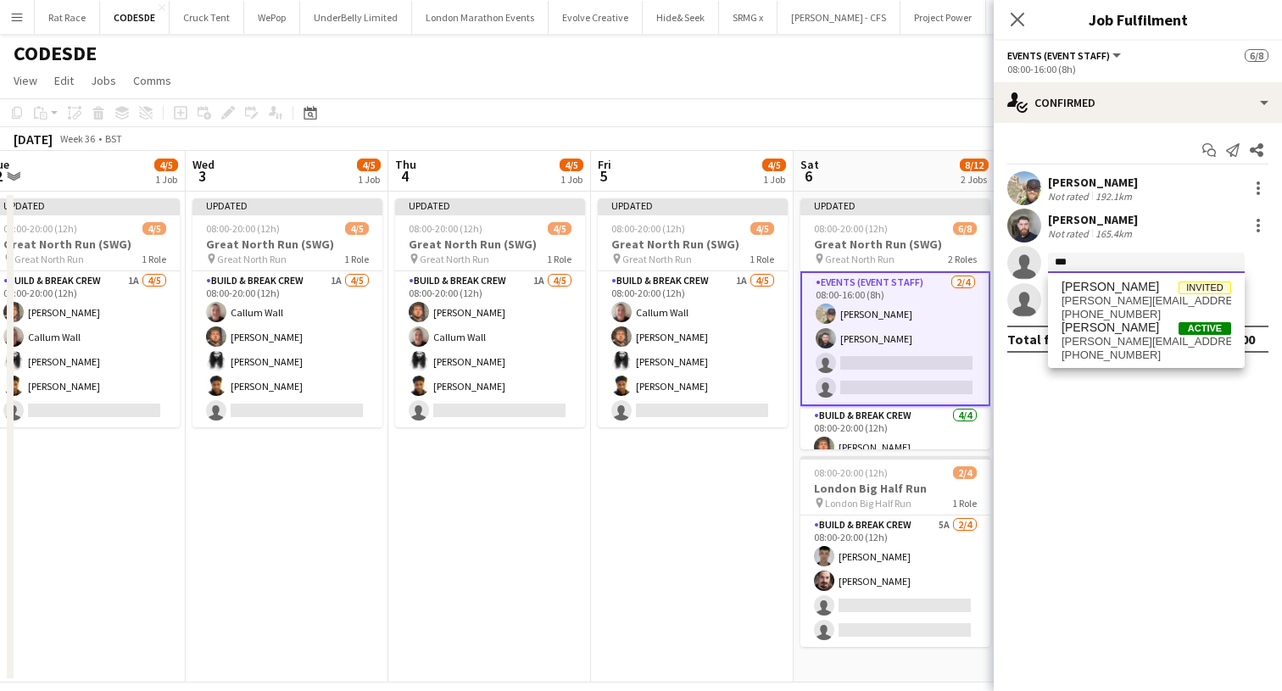
type input "***"
drag, startPoint x: 1115, startPoint y: 267, endPoint x: 1113, endPoint y: 342, distance: 74.6
click at [1113, 342] on span "[PERSON_NAME][EMAIL_ADDRESS][PERSON_NAME][DOMAIN_NAME]" at bounding box center [1146, 342] width 170 height 14
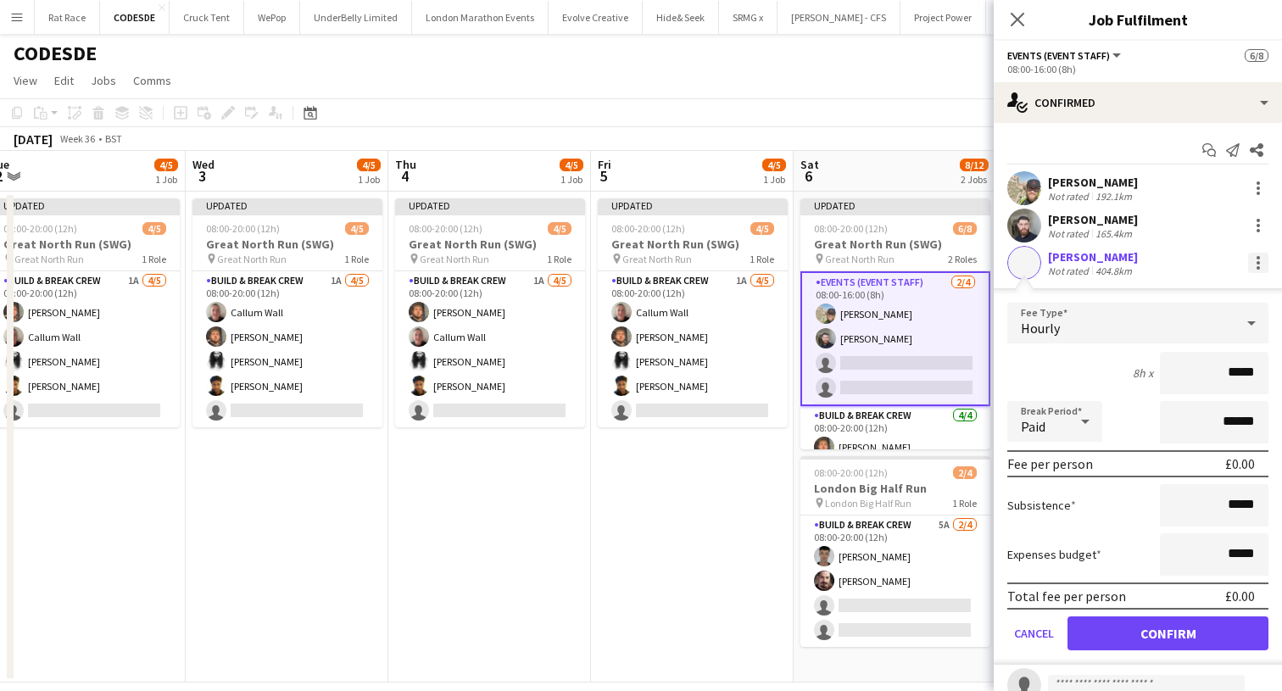
click at [1264, 258] on div at bounding box center [1258, 263] width 20 height 20
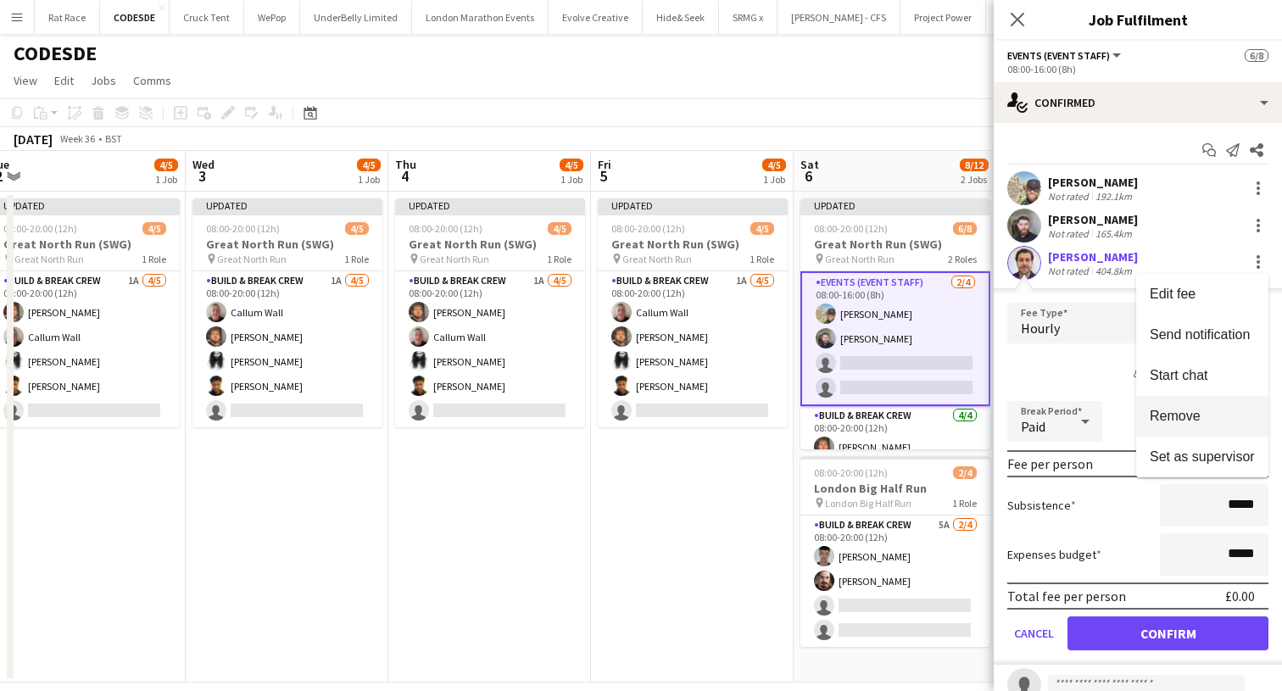
click at [1158, 412] on span "Remove" at bounding box center [1174, 416] width 51 height 14
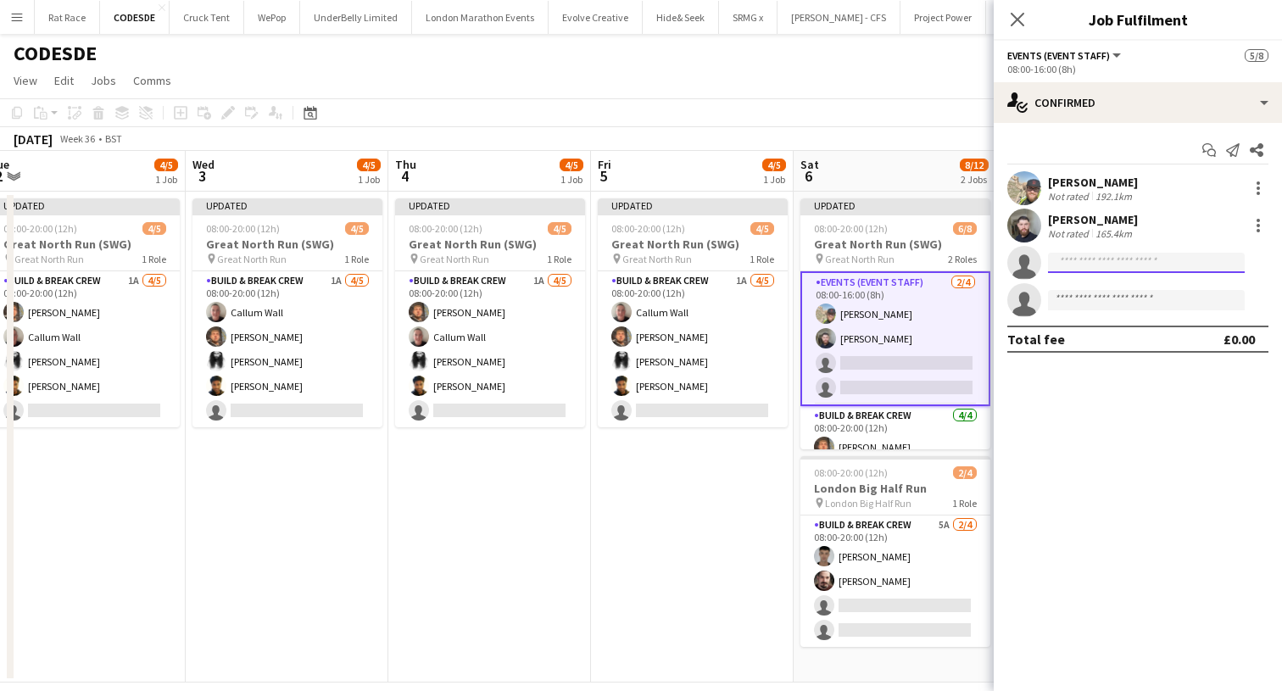
click at [1071, 266] on input at bounding box center [1146, 263] width 197 height 20
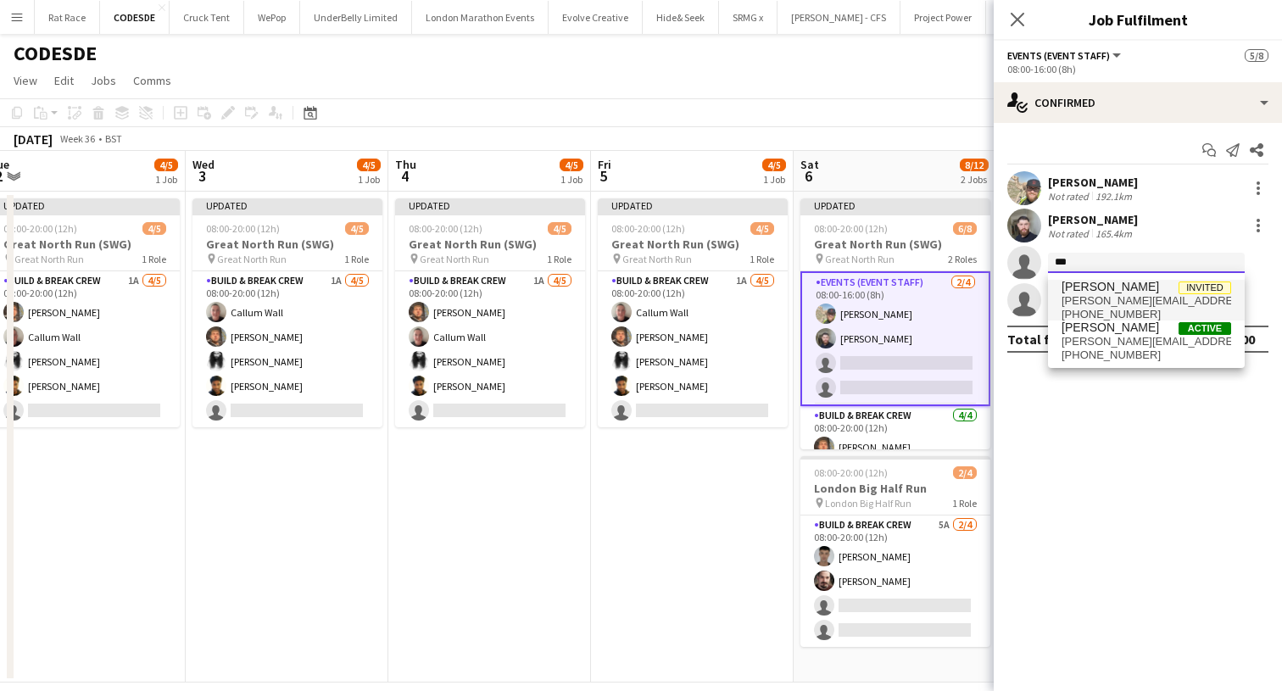
type input "***"
drag, startPoint x: 1076, startPoint y: 290, endPoint x: 1082, endPoint y: 302, distance: 13.3
click at [1082, 302] on span "[PERSON_NAME][EMAIL_ADDRESS][DOMAIN_NAME]" at bounding box center [1146, 301] width 170 height 14
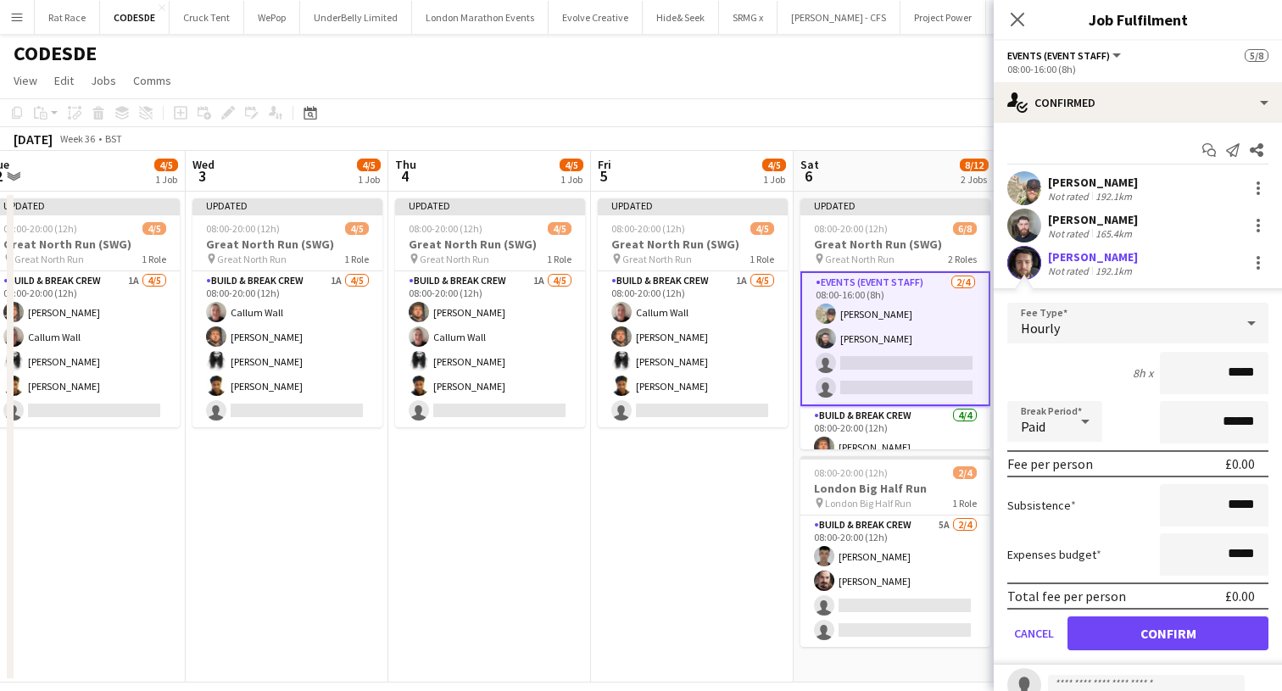
click at [1088, 643] on button "Confirm" at bounding box center [1167, 633] width 201 height 34
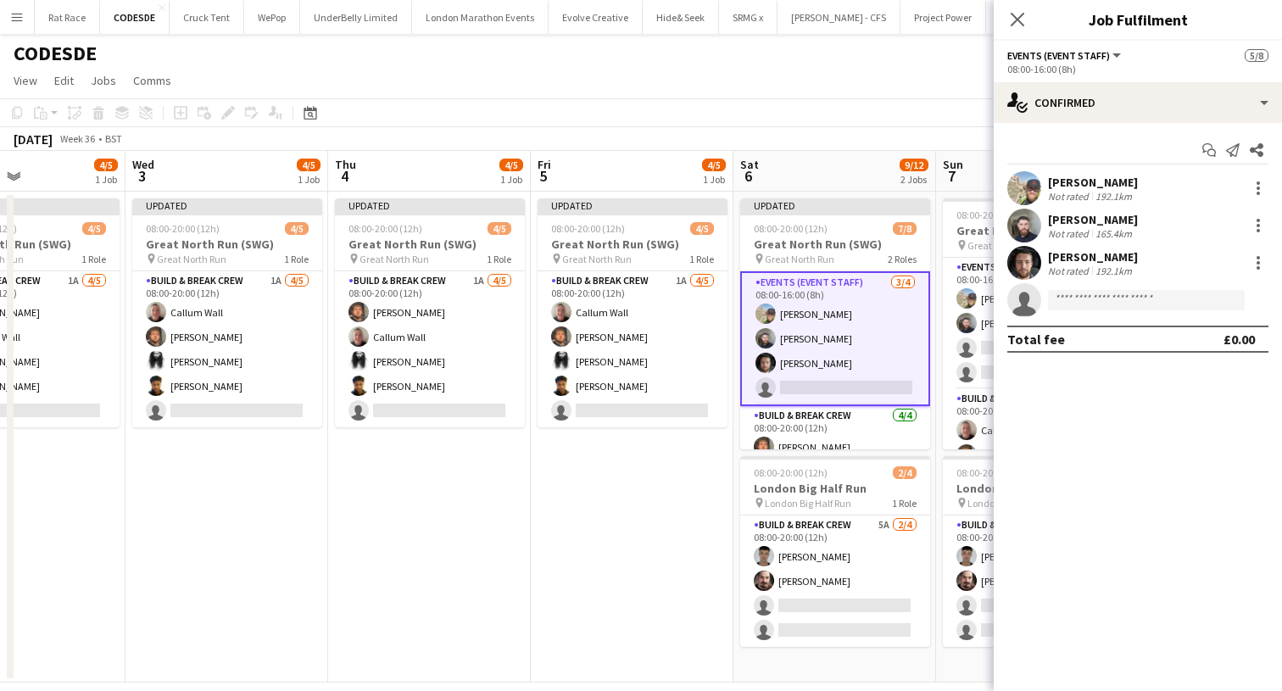
scroll to position [0, 565]
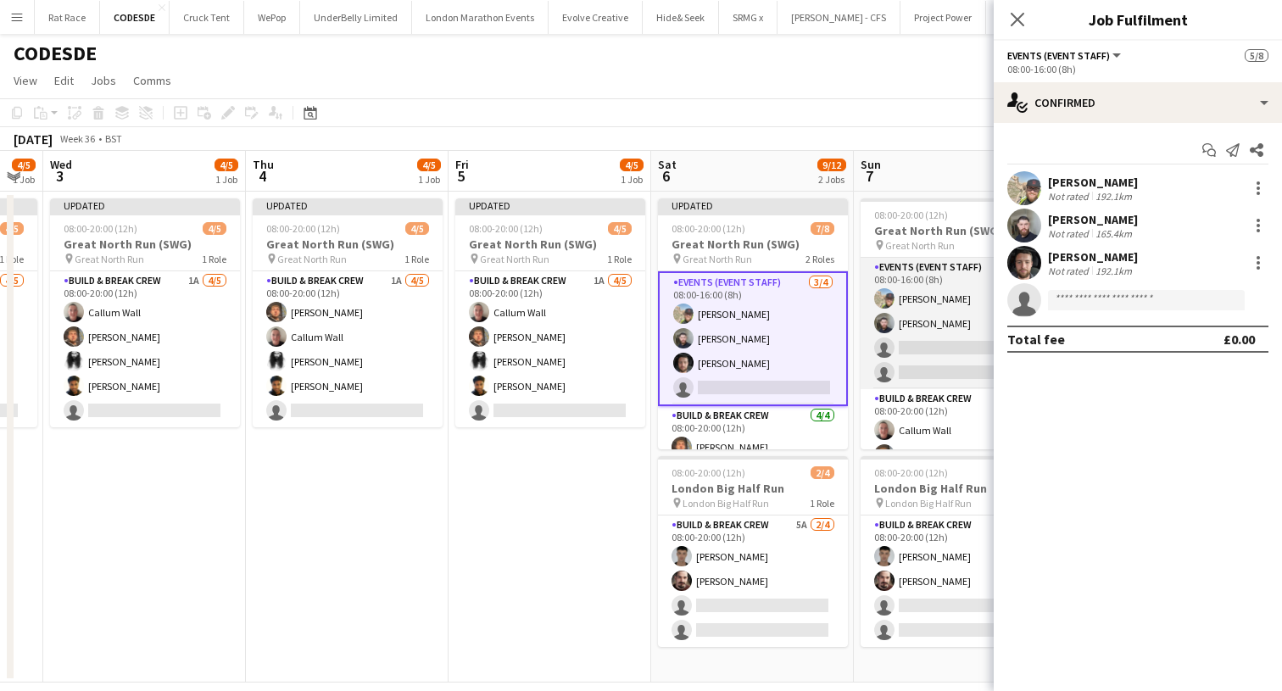
click at [898, 343] on app-card-role "Events (Event Staff) [DATE] 08:00-16:00 (8h) [PERSON_NAME] single-neutral-actio…" at bounding box center [955, 323] width 190 height 131
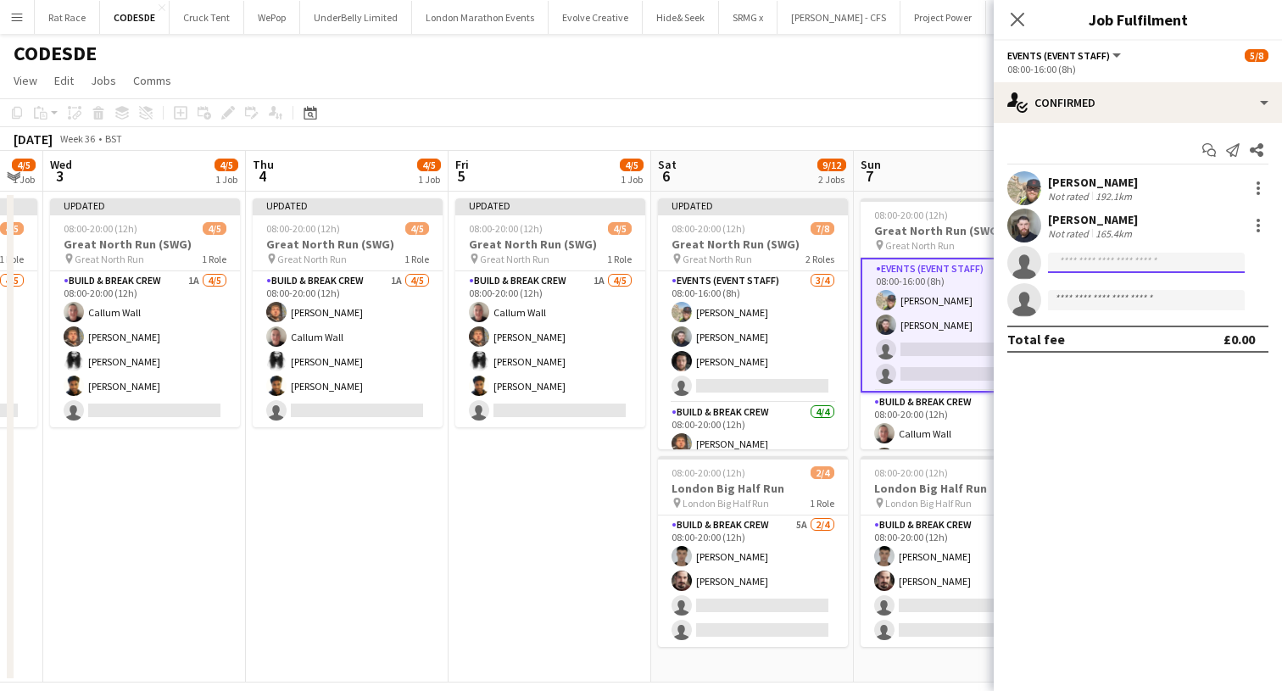
click at [1051, 268] on input at bounding box center [1146, 263] width 197 height 20
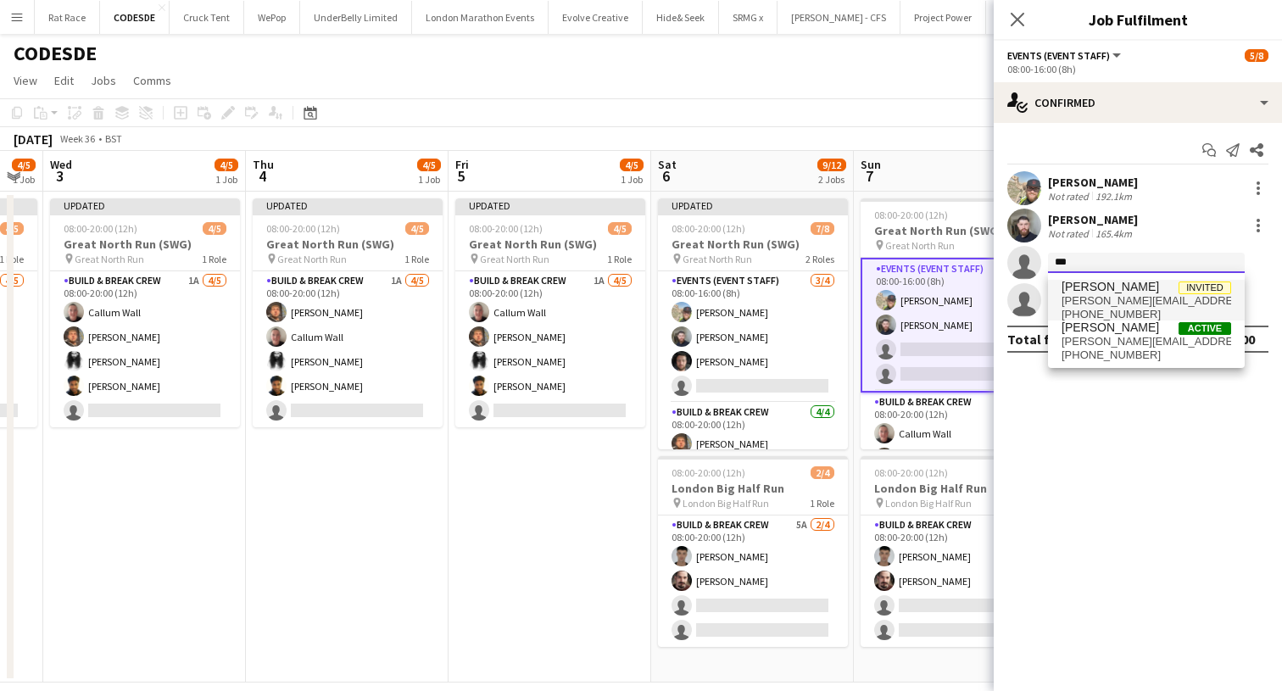
type input "***"
drag, startPoint x: 1062, startPoint y: 292, endPoint x: 1071, endPoint y: 300, distance: 12.0
click at [1071, 300] on span "[PERSON_NAME][EMAIL_ADDRESS][DOMAIN_NAME]" at bounding box center [1146, 301] width 170 height 14
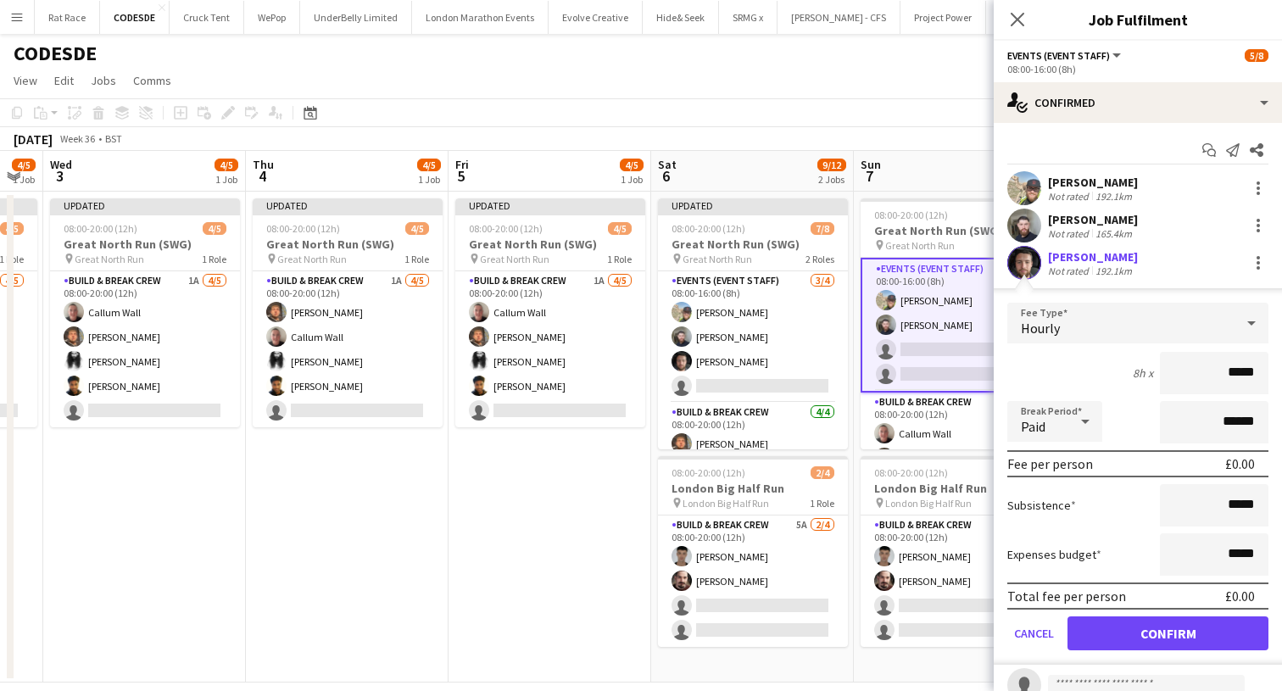
click at [1096, 637] on button "Confirm" at bounding box center [1167, 633] width 201 height 34
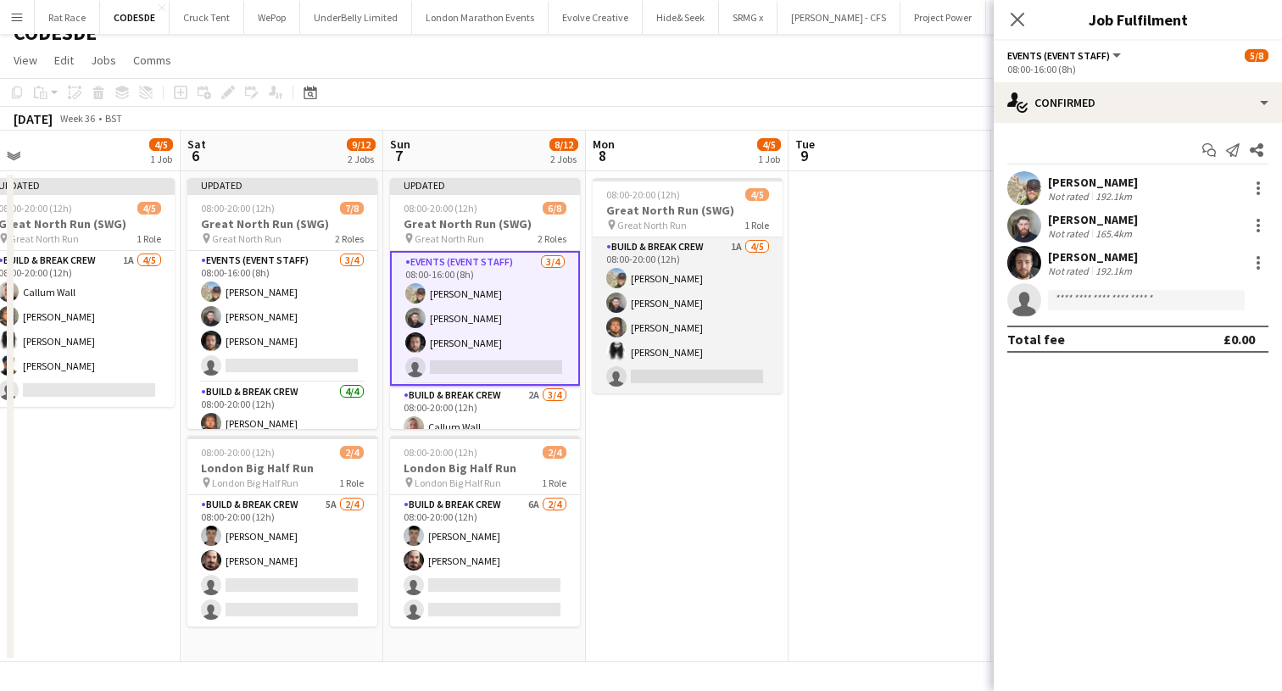
scroll to position [20, 0]
click at [687, 332] on app-card-role "Build & Break Crew 1A [DATE] 08:00-20:00 (12h) Dom [PERSON_NAME] [PERSON_NAME] …" at bounding box center [687, 315] width 190 height 156
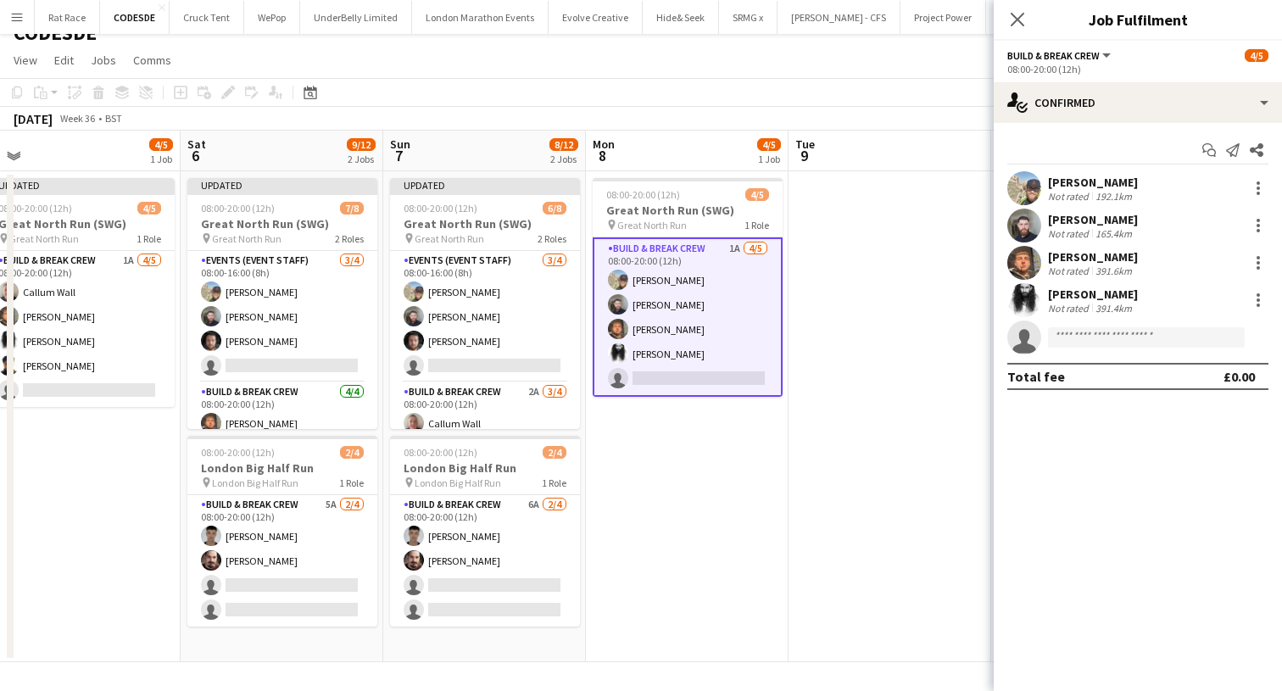
click at [1013, 31] on div "Close pop-in" at bounding box center [1016, 19] width 47 height 39
click at [1015, 23] on icon at bounding box center [1017, 19] width 16 height 16
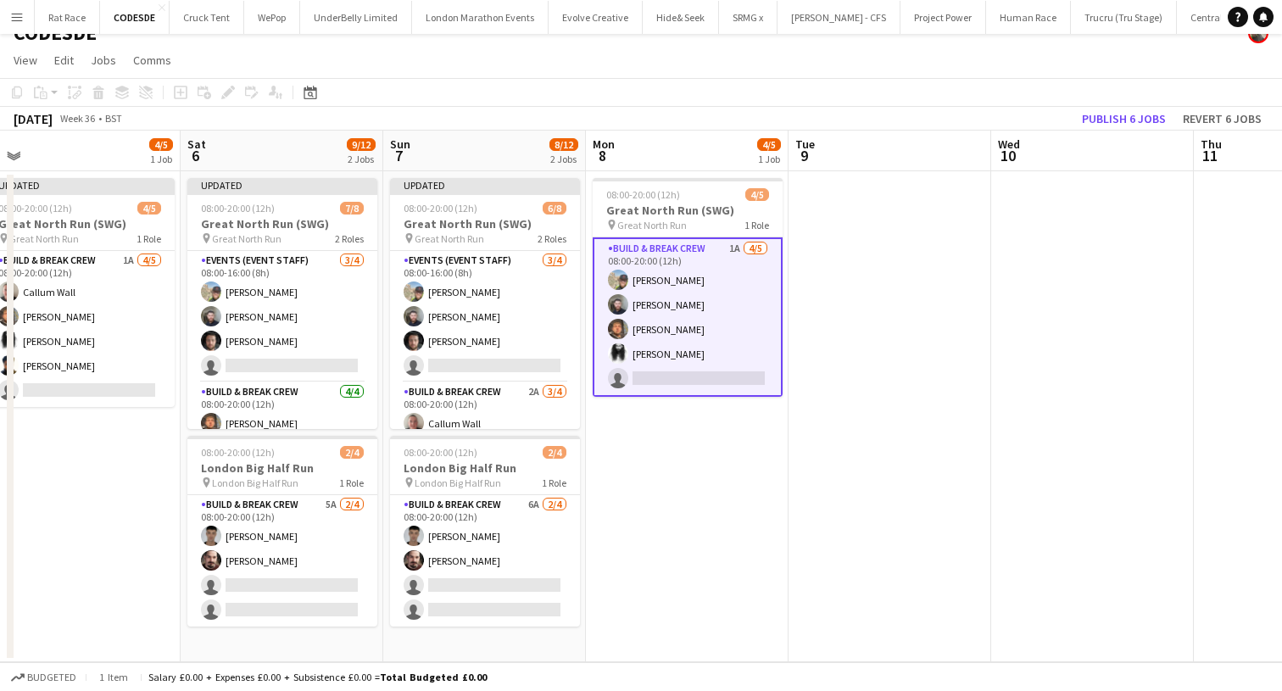
click at [1103, 97] on app-toolbar "Copy Paste Paste Command V Paste with crew Command Shift V Paste linked Job [GE…" at bounding box center [641, 92] width 1282 height 29
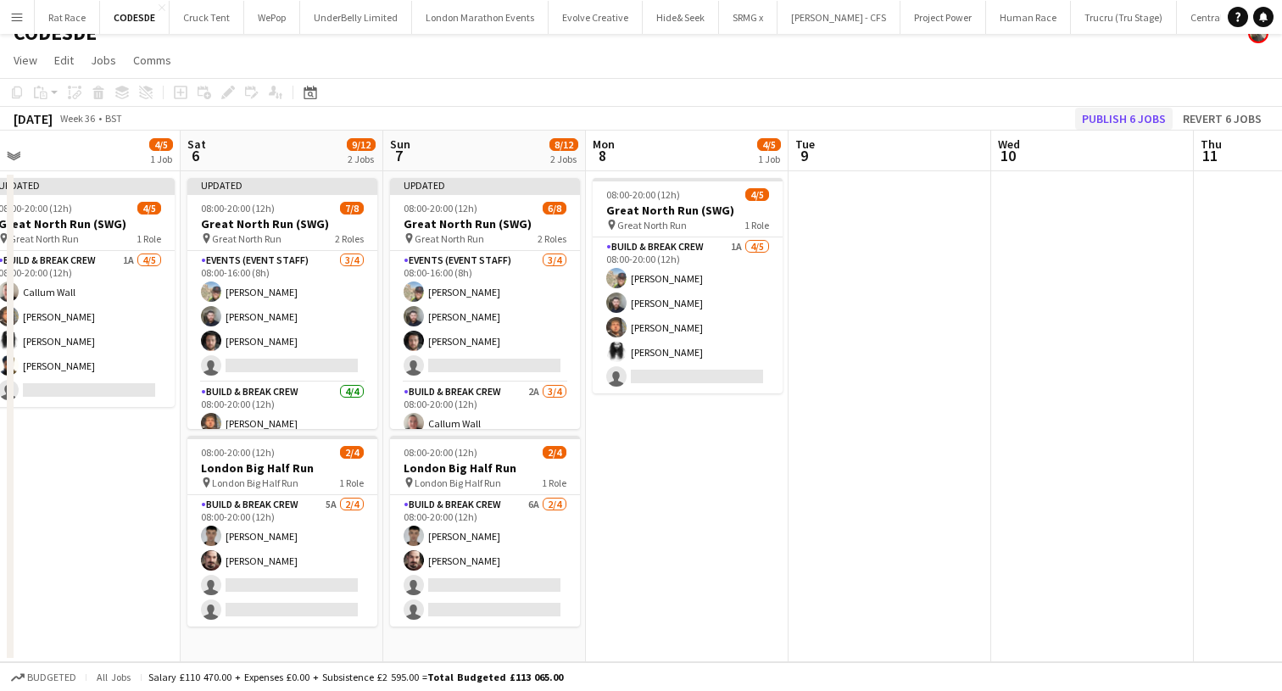
click at [1103, 108] on button "Publish 6 jobs" at bounding box center [1123, 119] width 97 height 22
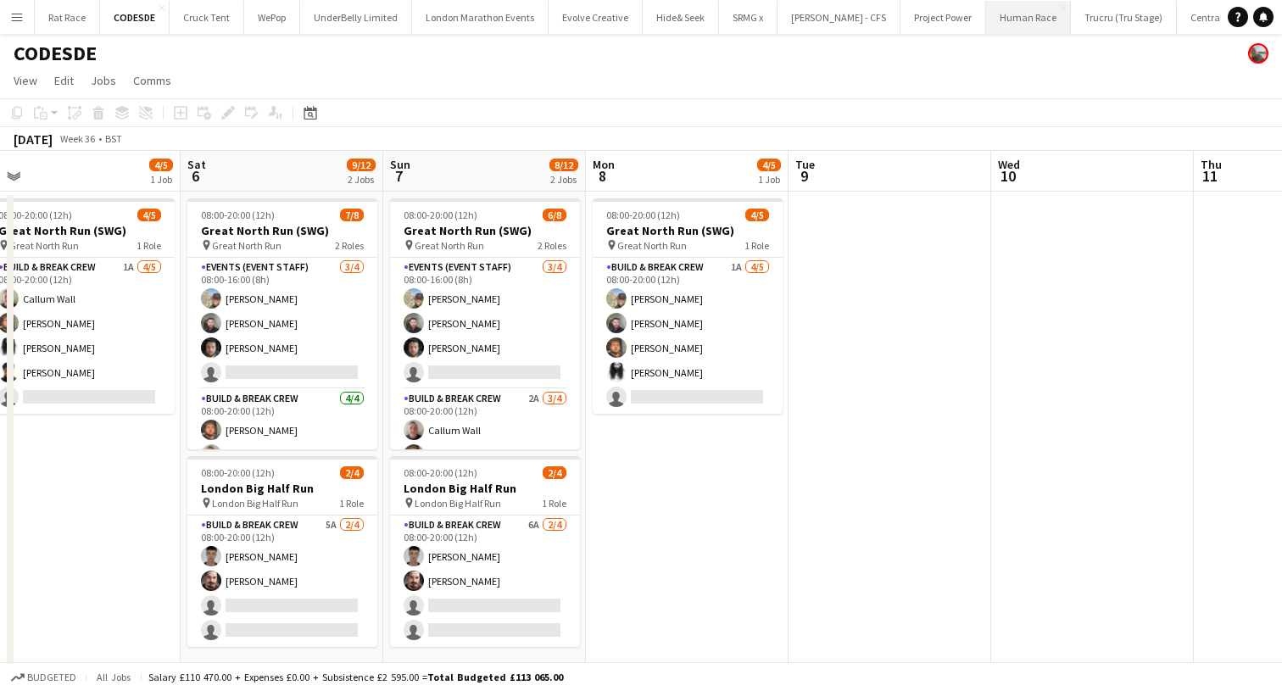
scroll to position [0, 0]
click at [1083, 21] on button "One Circle Close" at bounding box center [1119, 17] width 73 height 33
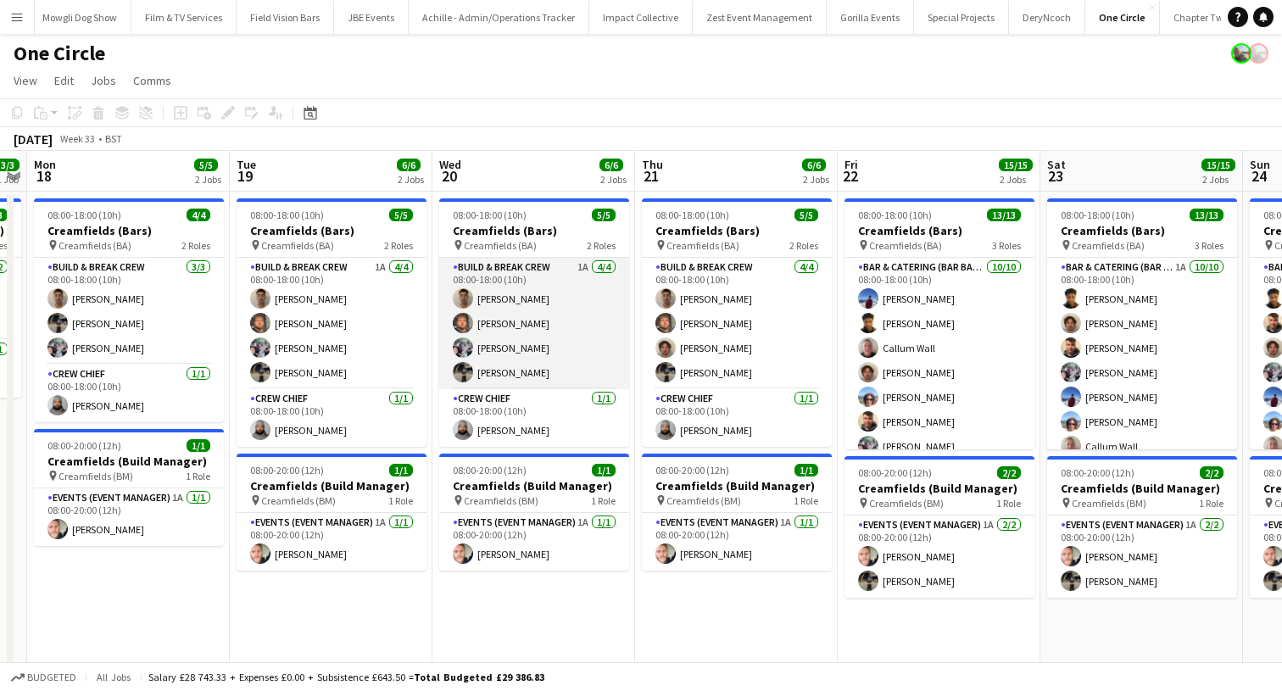
scroll to position [0, 590]
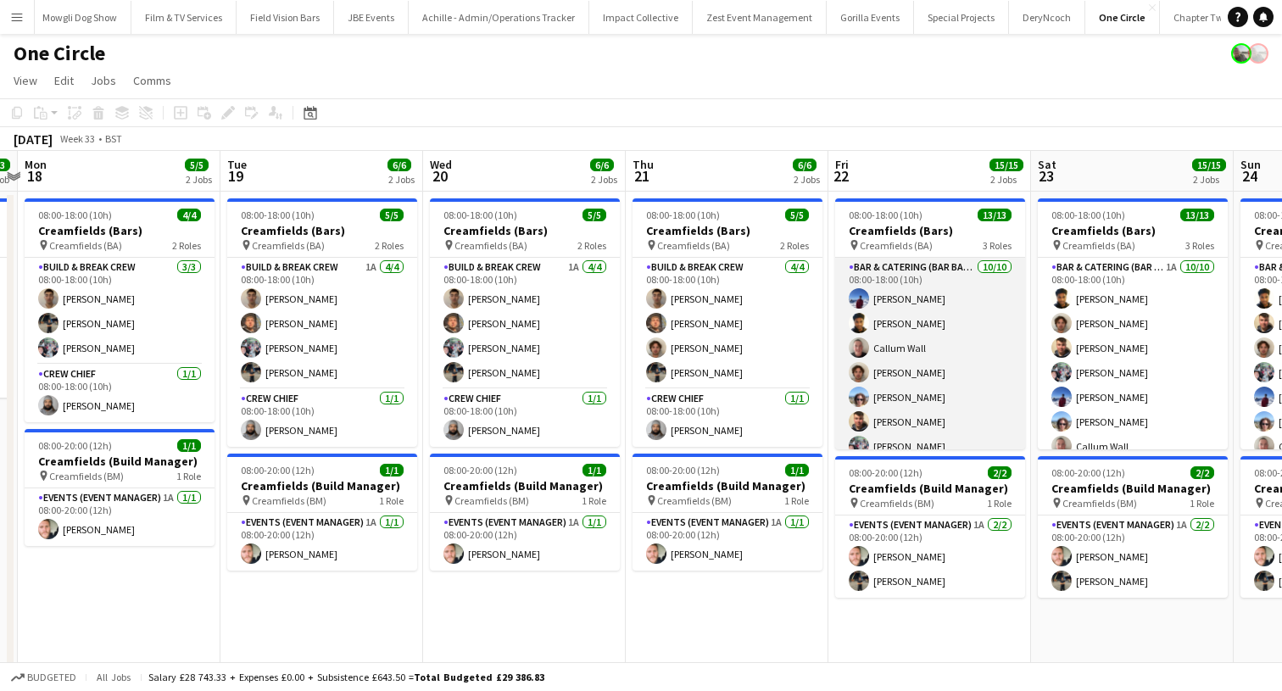
click at [913, 375] on app-card-role "Bar & Catering (Bar Back) [DATE] 08:00-18:00 (10h) [PERSON_NAME] [PERSON_NAME] …" at bounding box center [930, 397] width 190 height 279
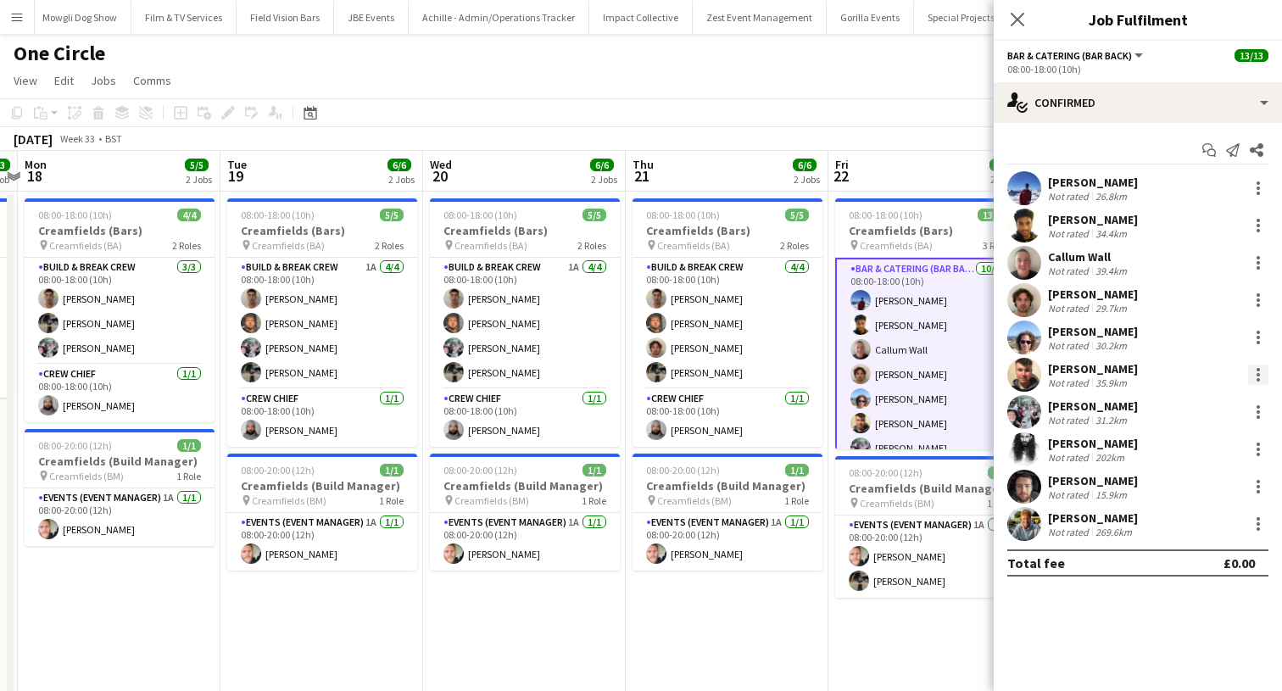
click at [1258, 374] on div at bounding box center [1257, 374] width 3 height 3
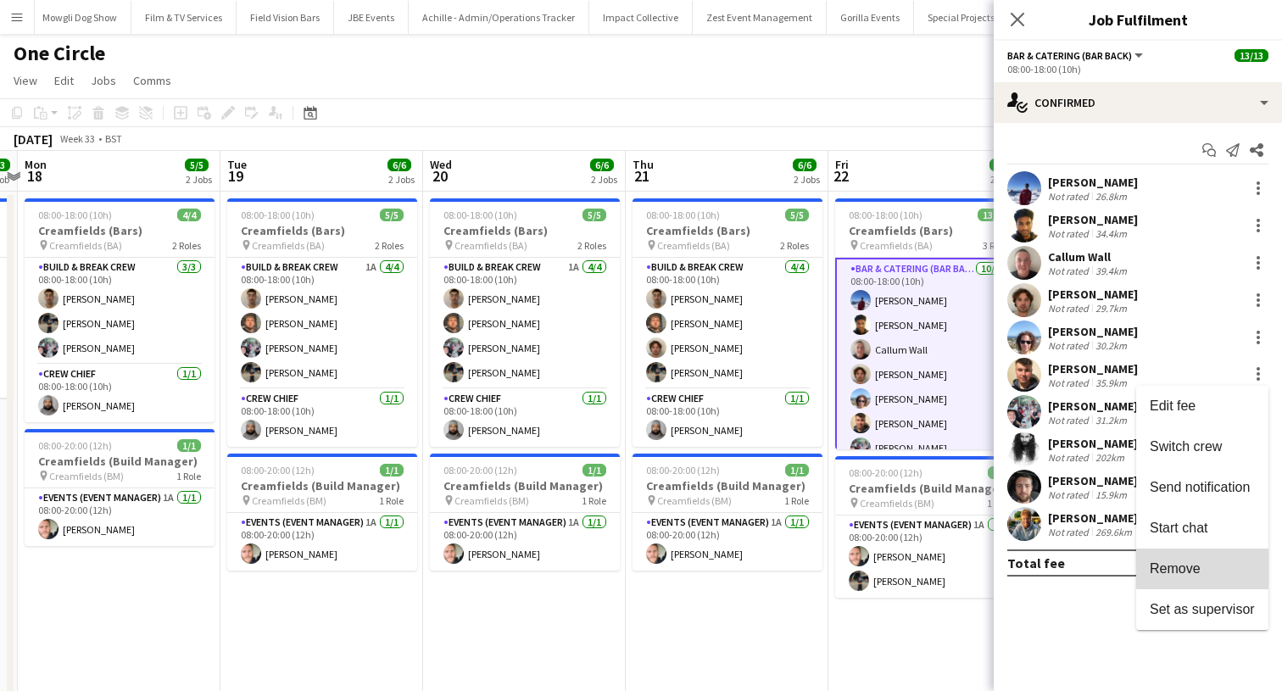
click at [1207, 559] on button "Remove" at bounding box center [1202, 568] width 132 height 41
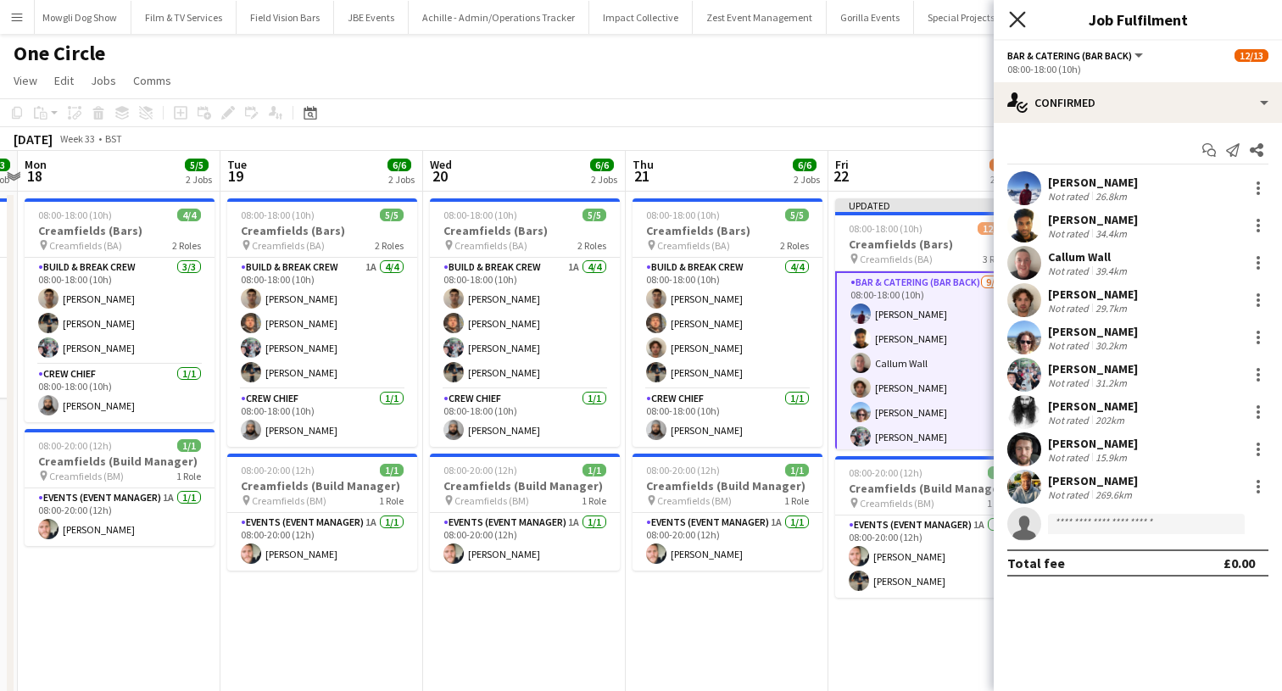
click at [1019, 19] on icon at bounding box center [1017, 19] width 16 height 16
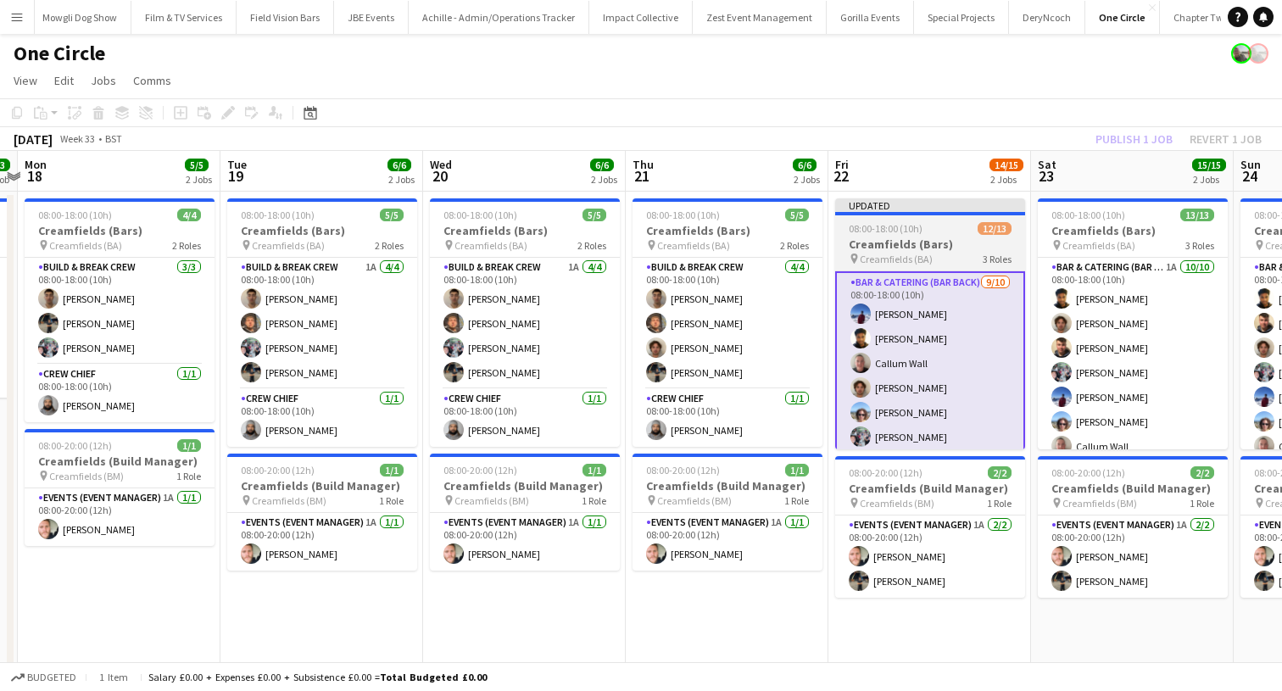
click at [886, 241] on h3 "Creamfields (Bars)" at bounding box center [930, 243] width 190 height 15
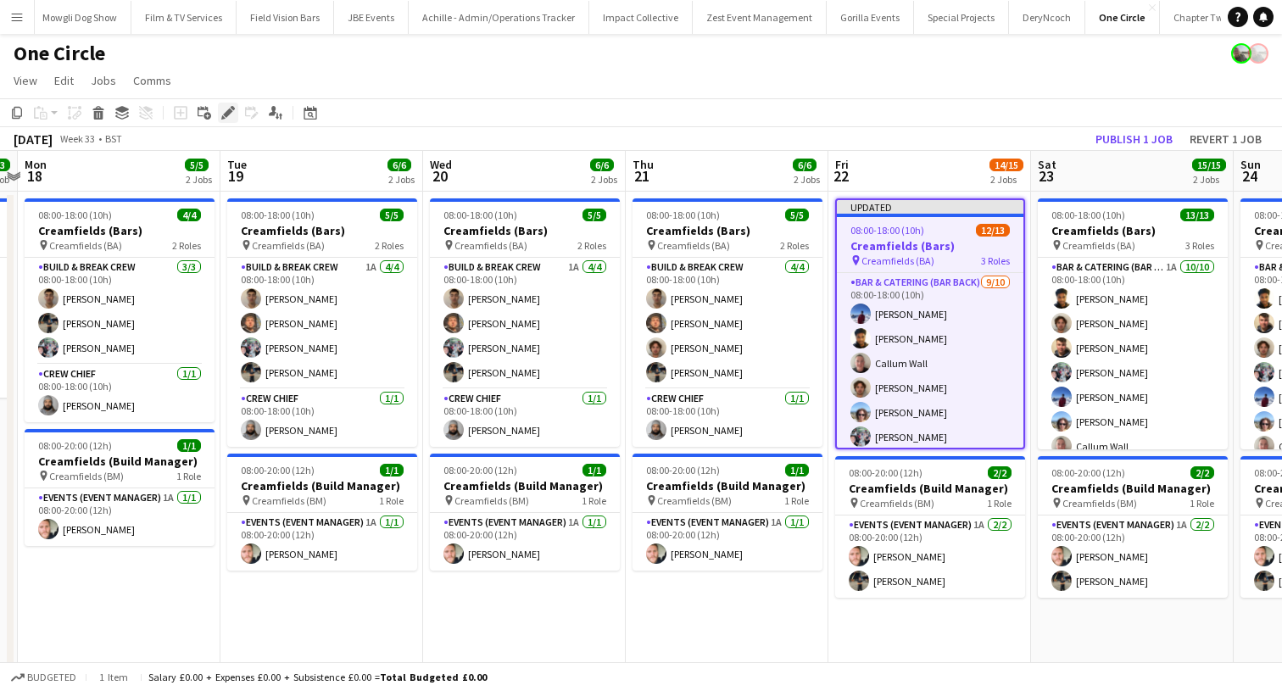
click at [231, 116] on icon "Edit" at bounding box center [228, 113] width 14 height 14
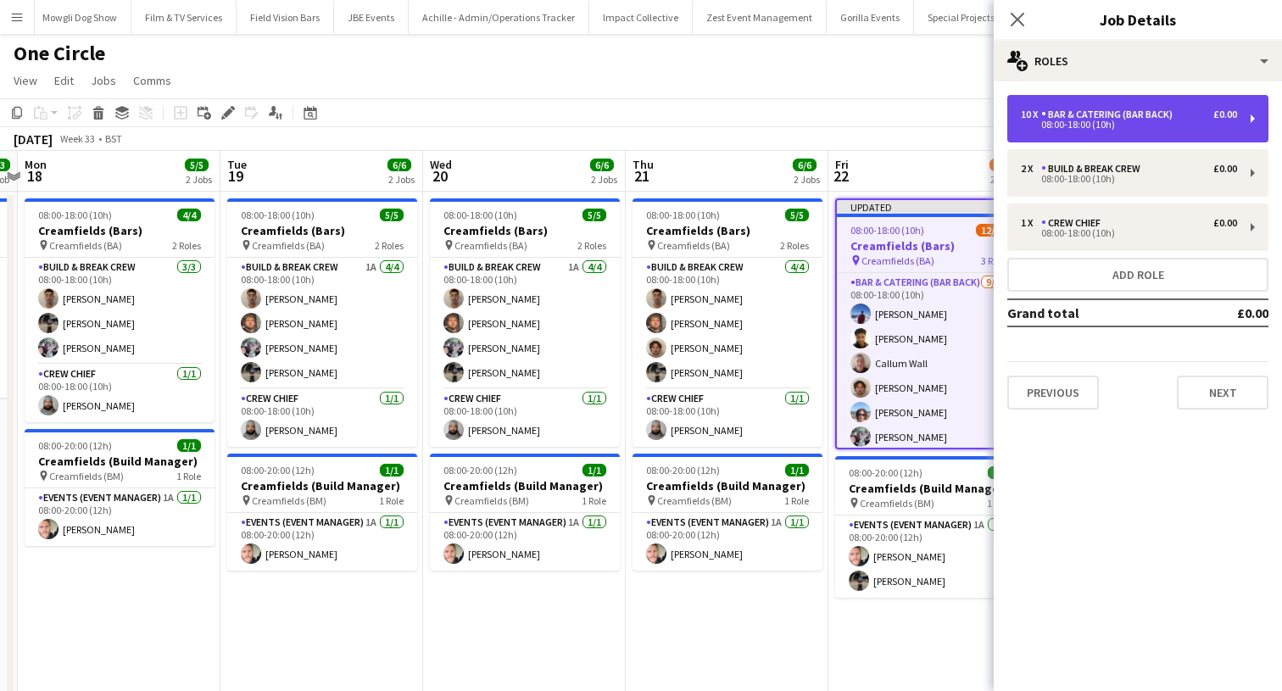
click at [1070, 140] on div "10 x Bar & Catering (Bar Back) £0.00 08:00-18:00 (10h)" at bounding box center [1137, 118] width 261 height 47
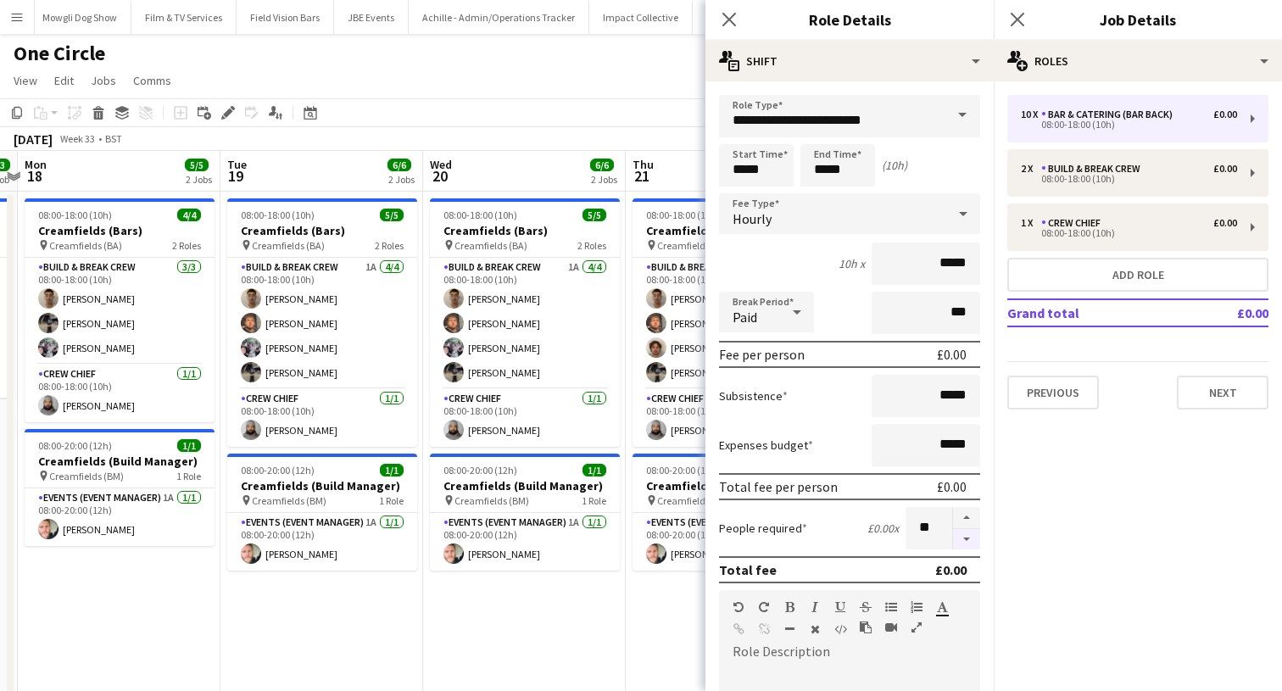
click at [960, 538] on button "button" at bounding box center [966, 539] width 27 height 21
type input "*"
click at [1021, 20] on icon "Close pop-in" at bounding box center [1017, 19] width 16 height 16
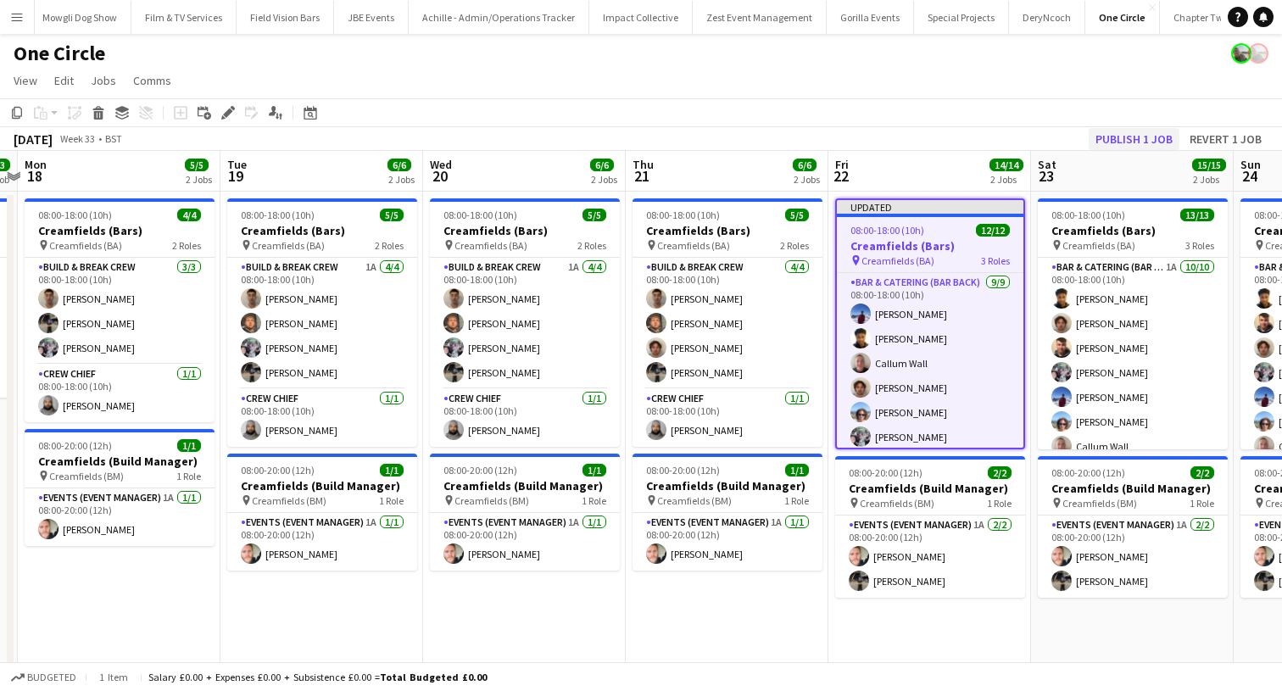
click at [1104, 133] on button "Publish 1 job" at bounding box center [1133, 139] width 91 height 22
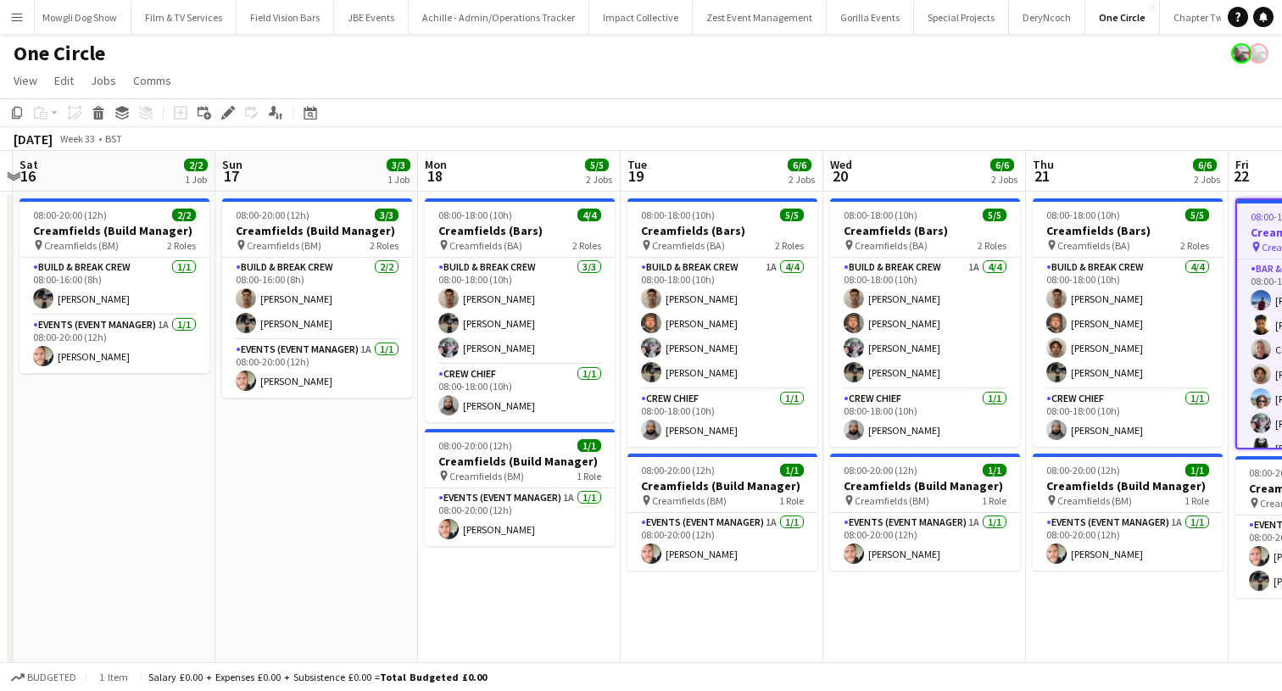
scroll to position [0, 765]
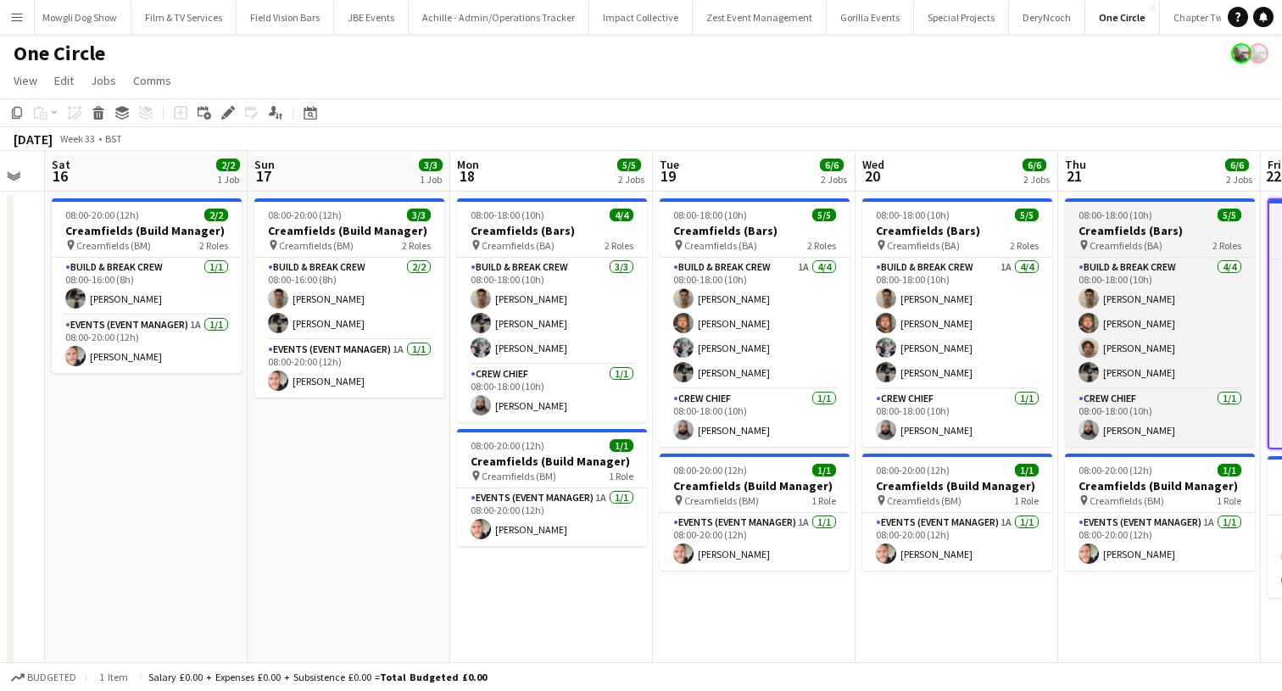
click at [1094, 220] on span "08:00-18:00 (10h)" at bounding box center [1115, 215] width 74 height 13
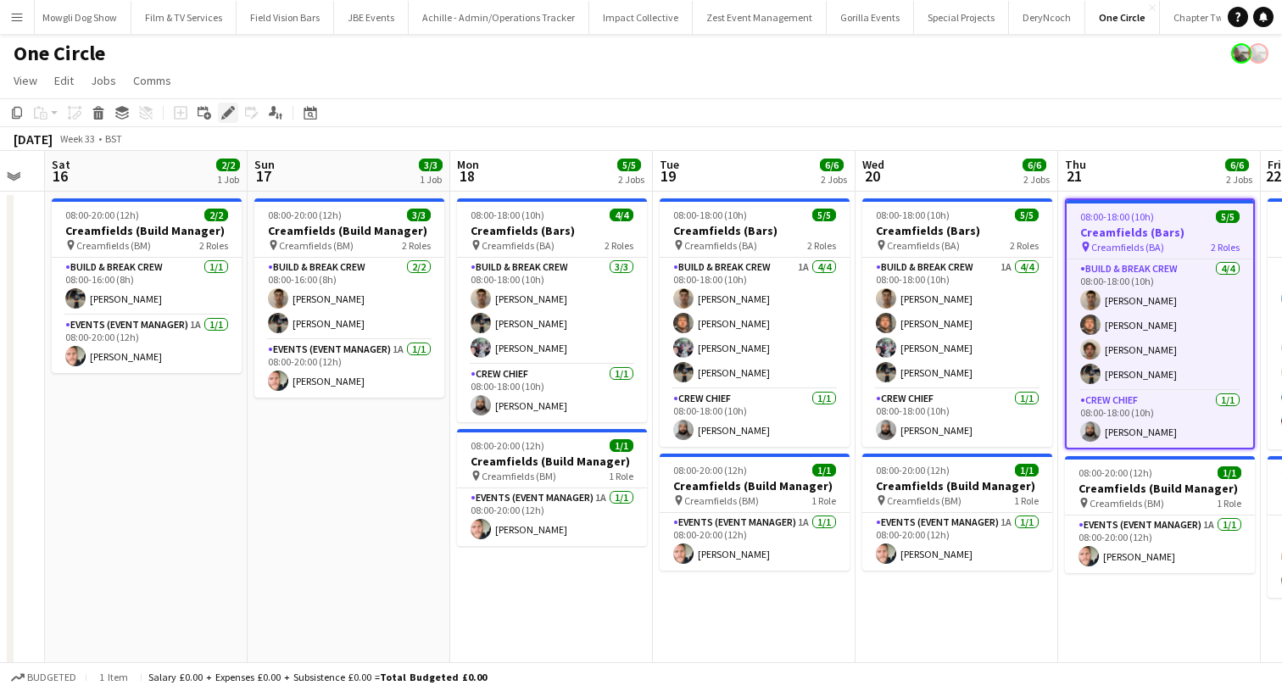
click at [231, 108] on icon at bounding box center [233, 108] width 4 height 4
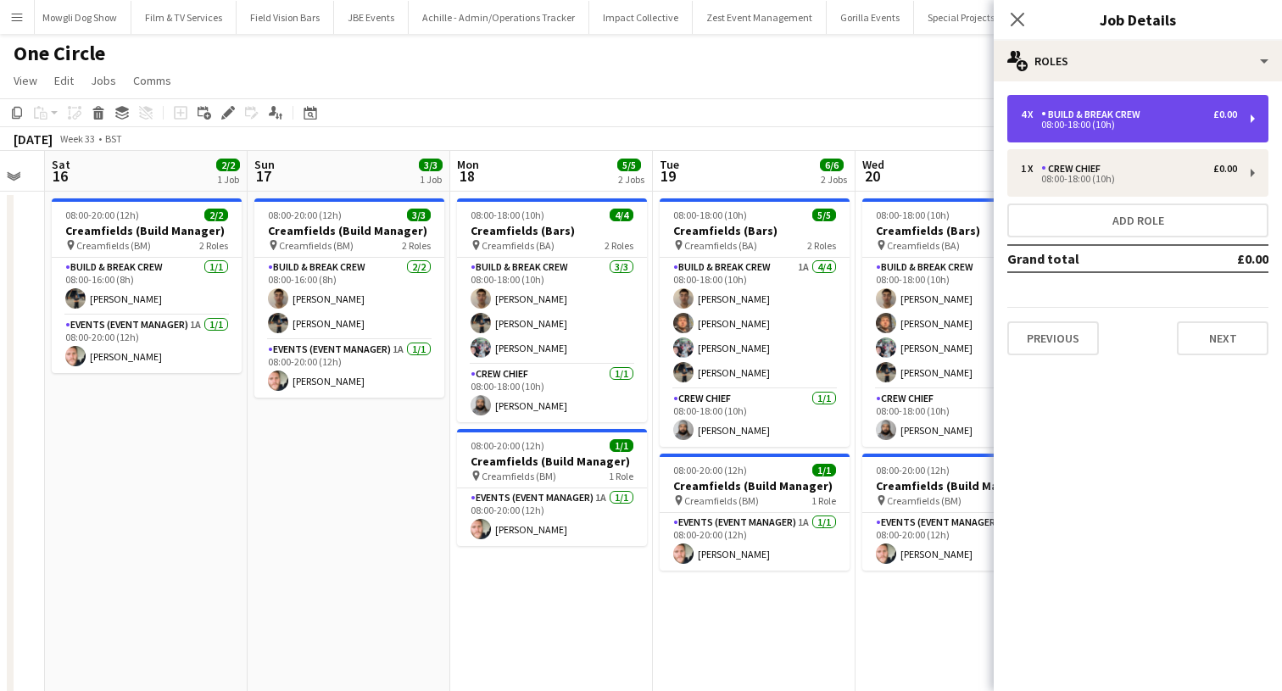
click at [1049, 108] on div "Build & Break Crew" at bounding box center [1094, 114] width 106 height 12
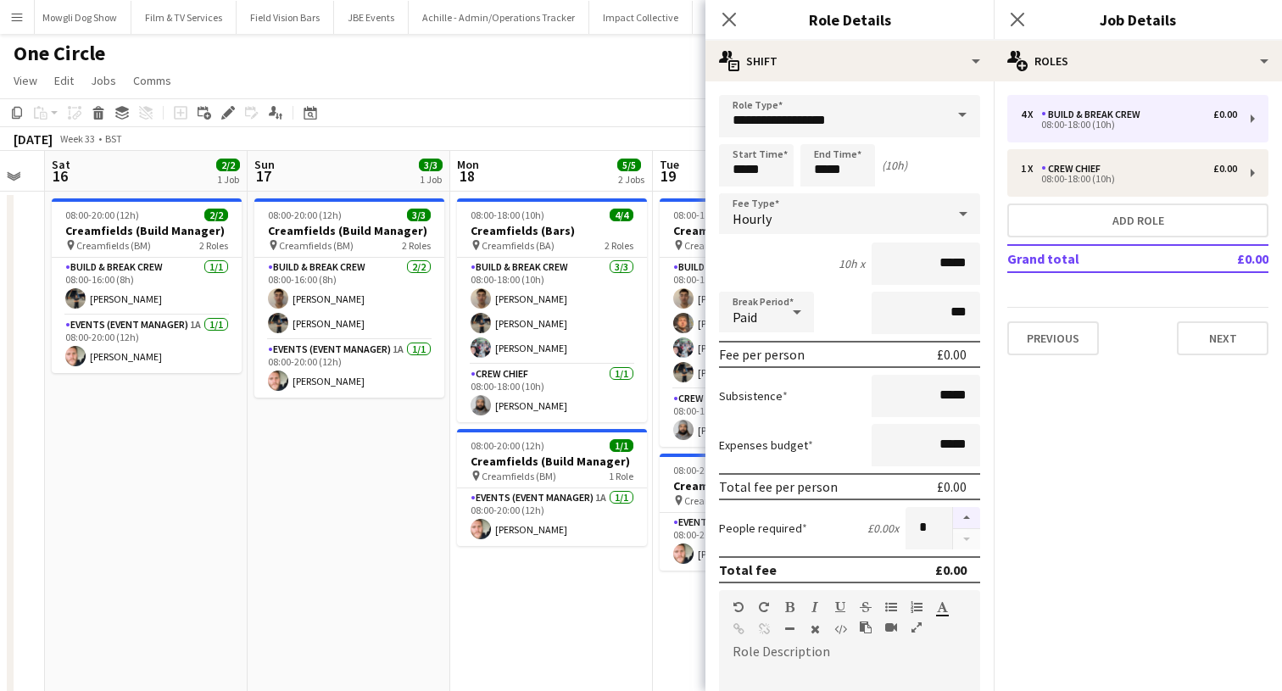
click at [963, 520] on button "button" at bounding box center [966, 518] width 27 height 22
type input "*"
click at [1016, 15] on icon "Close pop-in" at bounding box center [1017, 19] width 16 height 16
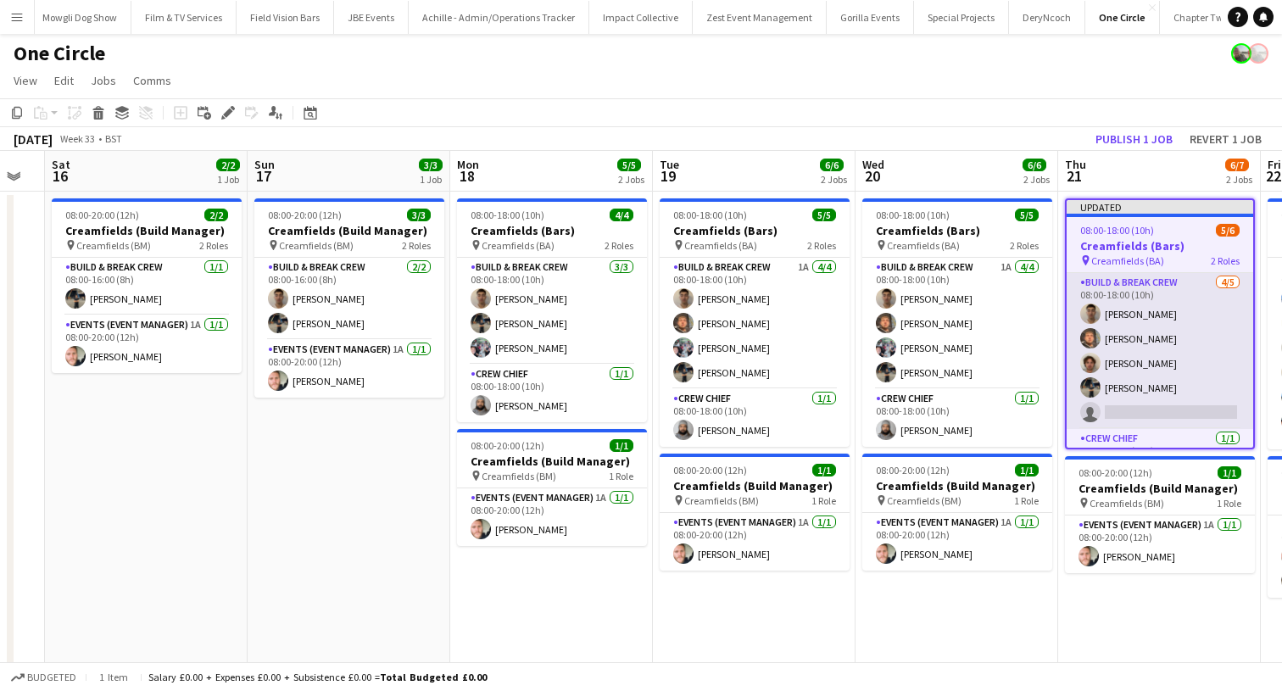
click at [1146, 417] on app-card-role "Build & Break Crew [DATE] 08:00-18:00 (10h) [PERSON_NAME] [PERSON_NAME] [PERSON…" at bounding box center [1159, 351] width 186 height 156
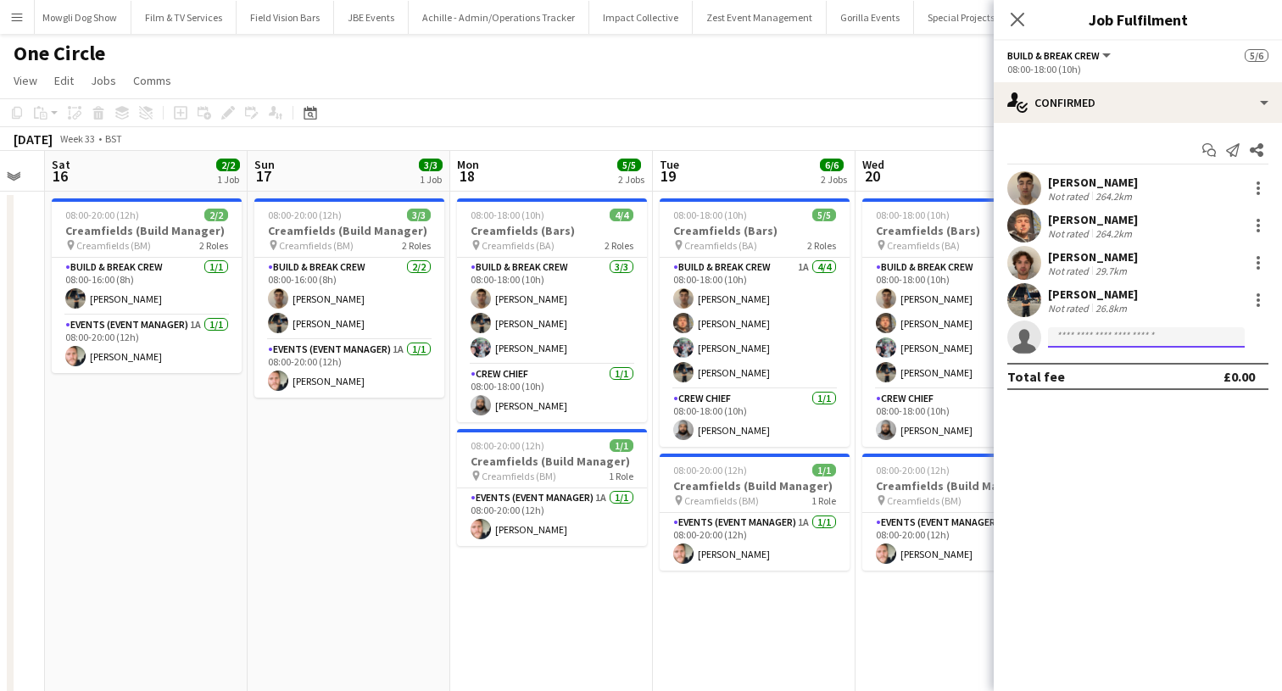
click at [1129, 342] on input at bounding box center [1146, 337] width 197 height 20
click at [1087, 337] on input "***" at bounding box center [1146, 337] width 197 height 20
type input "******"
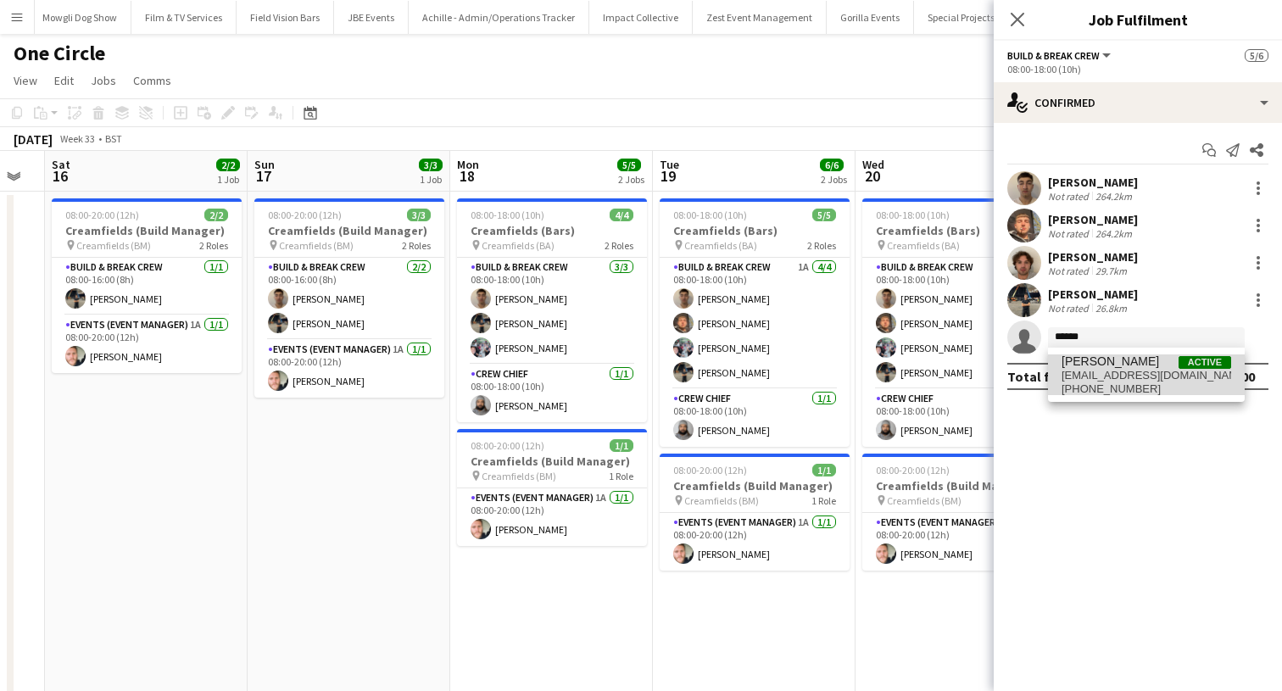
click at [1059, 388] on mat-option "[PERSON_NAME] Active [EMAIL_ADDRESS][DOMAIN_NAME] [PHONE_NUMBER]" at bounding box center [1146, 374] width 197 height 41
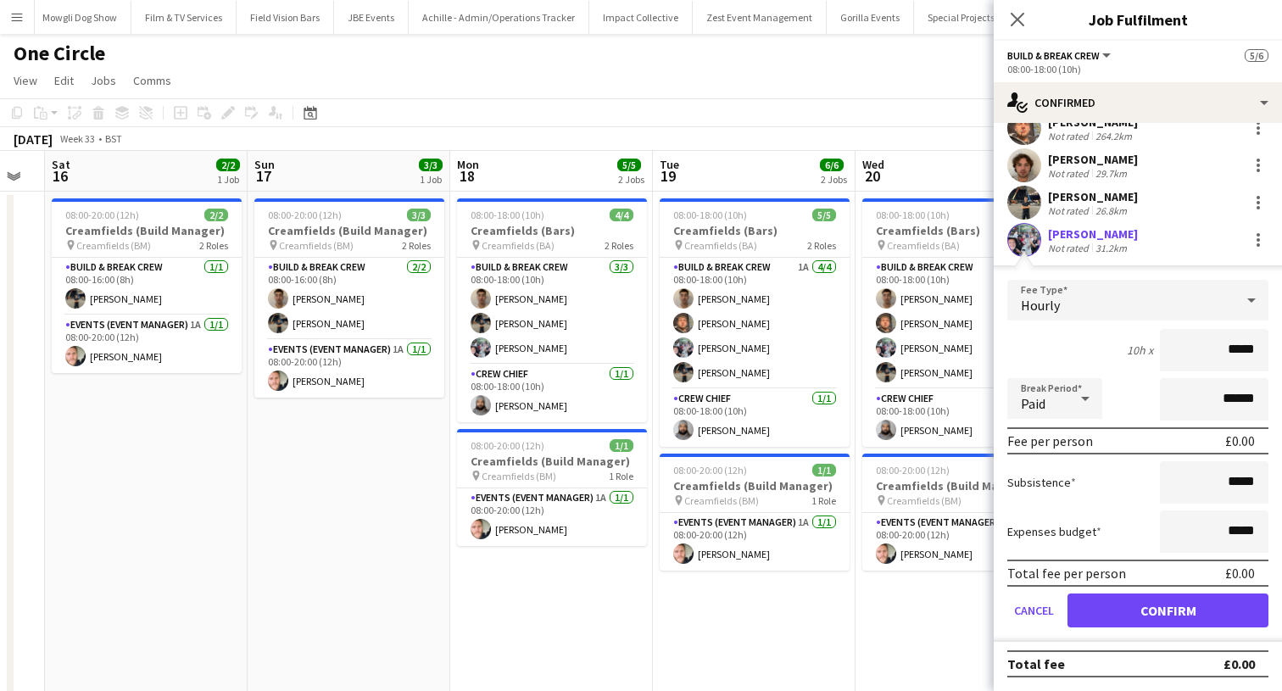
scroll to position [97, 0]
click at [1110, 617] on button "Confirm" at bounding box center [1167, 610] width 201 height 34
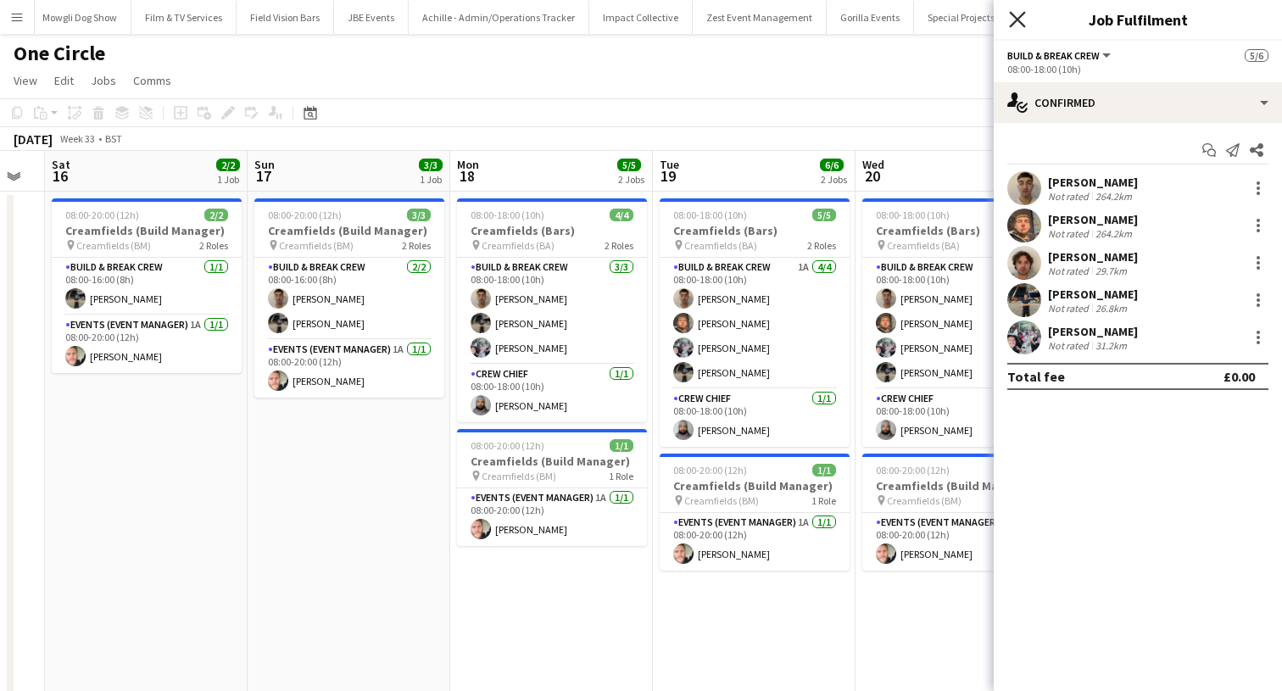
click at [1015, 20] on icon at bounding box center [1017, 19] width 16 height 16
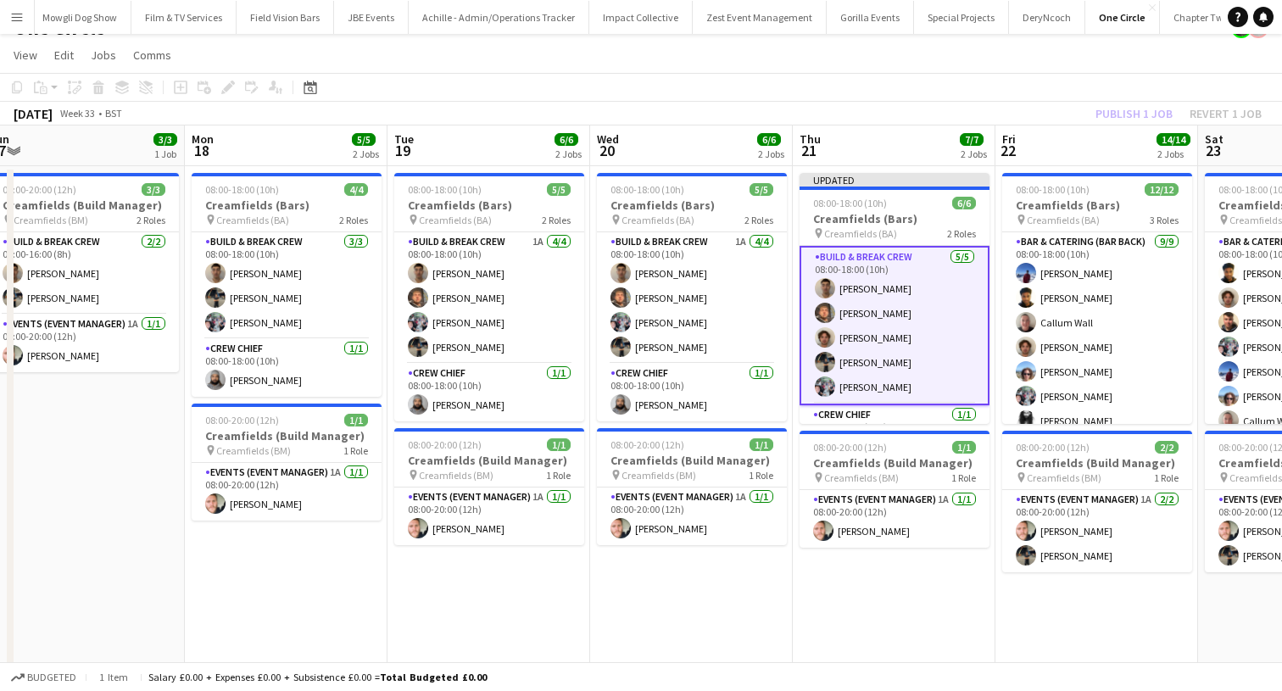
click at [1116, 113] on div "Publish 1 job Revert 1 job" at bounding box center [1178, 114] width 207 height 22
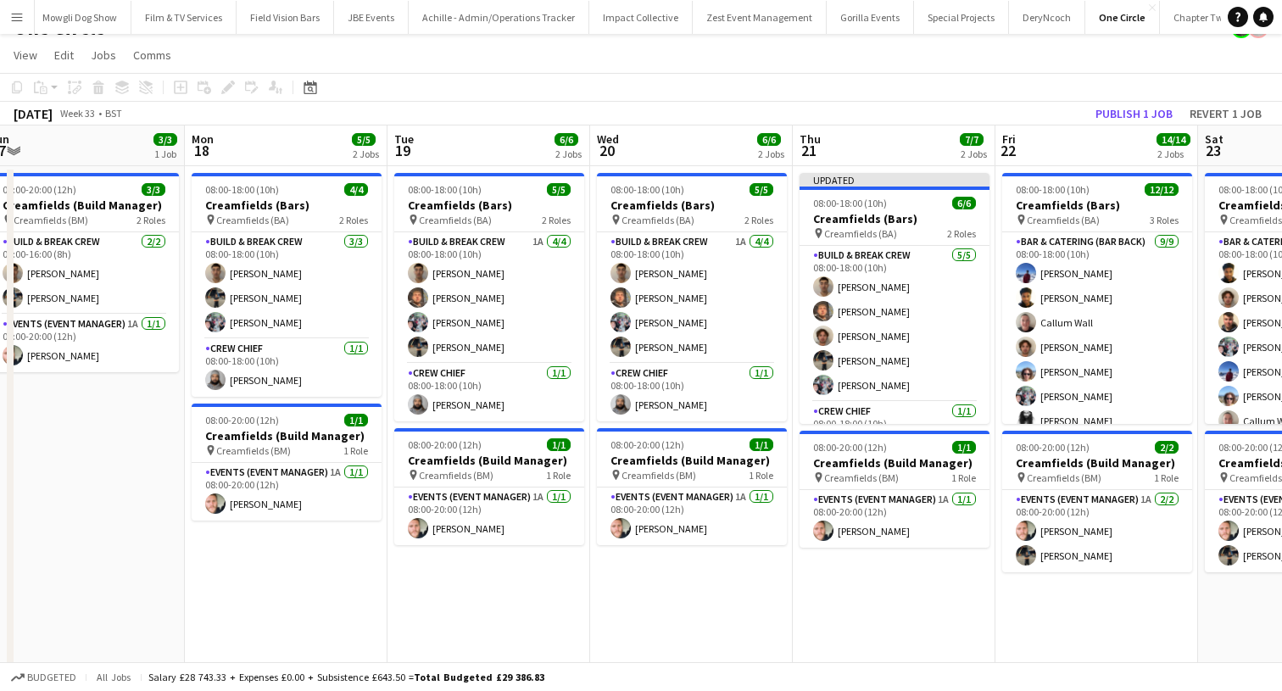
click at [1116, 113] on button "Publish 1 job" at bounding box center [1133, 114] width 91 height 22
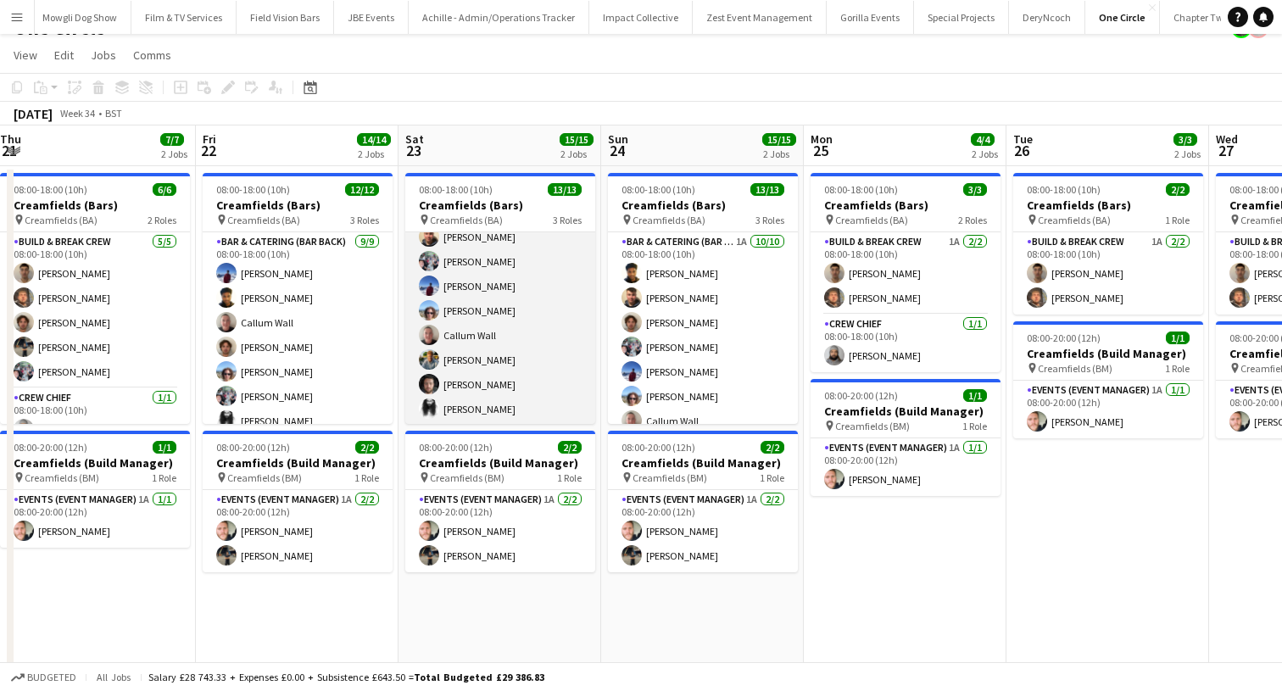
scroll to position [93, 0]
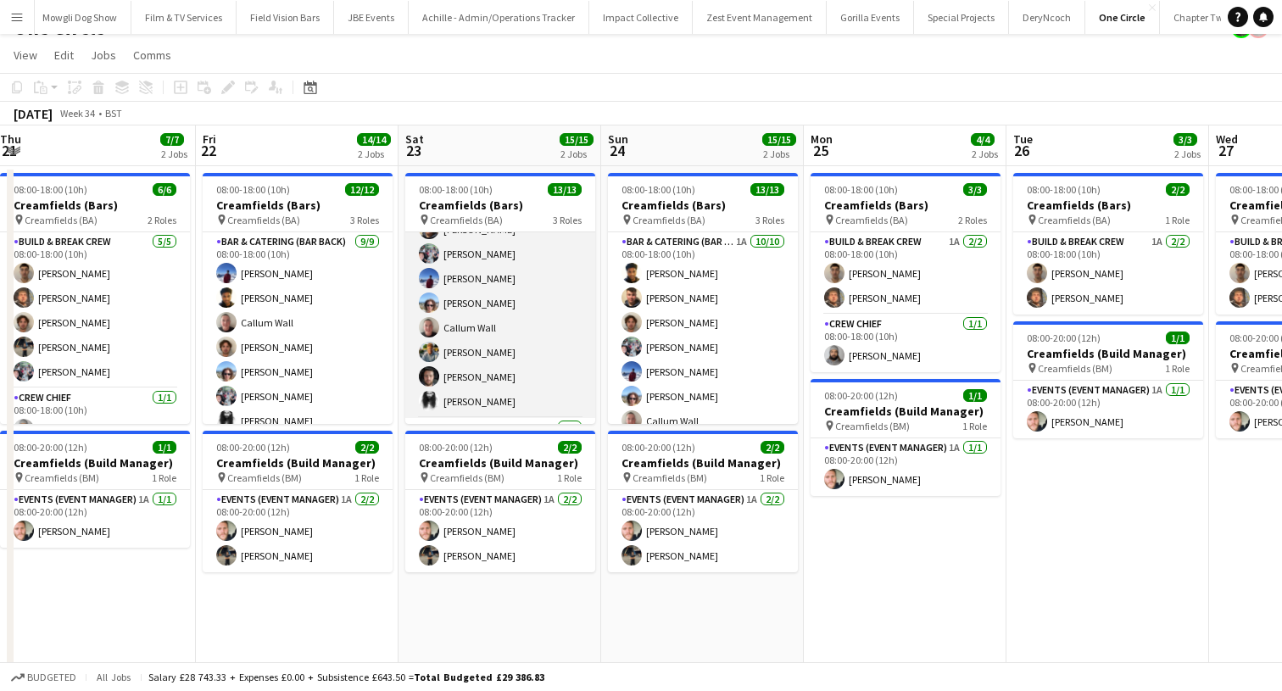
click at [482, 288] on app-card-role "Bar & Catering (Bar Back) 1A [DATE] 08:00-18:00 (10h) [PERSON_NAME] [PERSON_NAM…" at bounding box center [500, 278] width 190 height 279
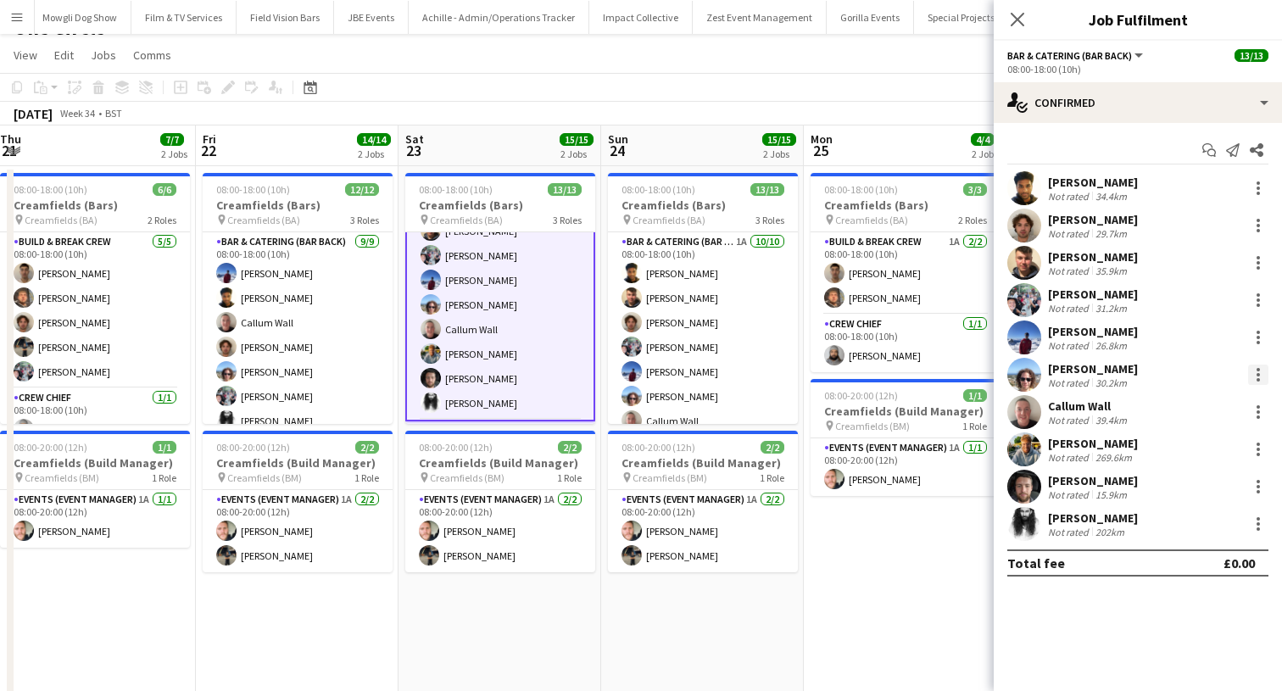
click at [1265, 379] on div at bounding box center [1258, 374] width 20 height 20
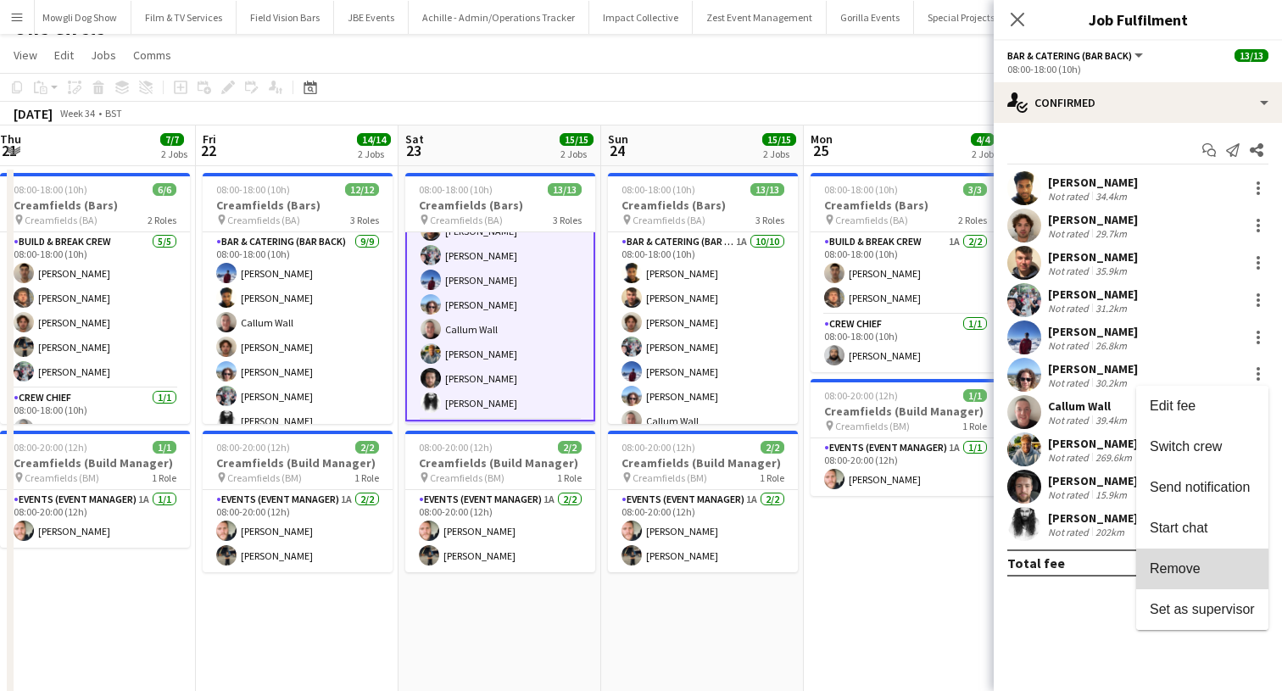
click at [1193, 554] on button "Remove" at bounding box center [1202, 568] width 132 height 41
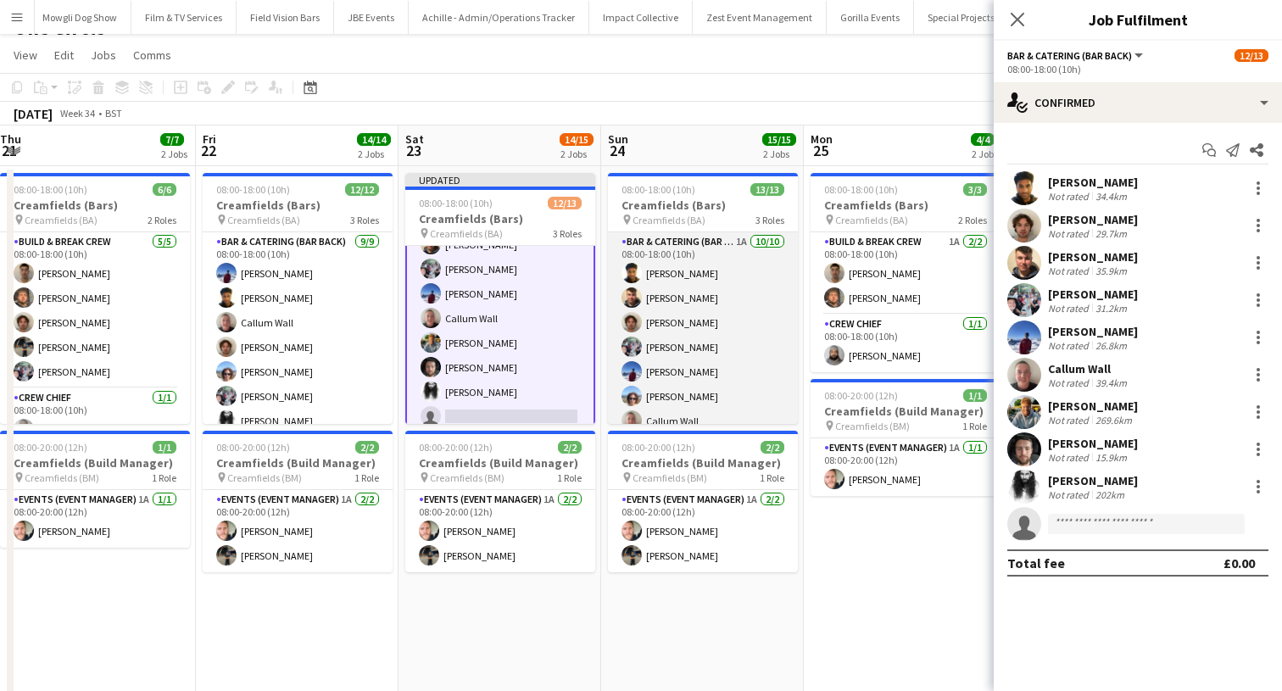
click at [719, 372] on app-card-role "Bar & Catering (Bar Back) 1A [DATE] 08:00-18:00 (10h) [PERSON_NAME] [PERSON_NAM…" at bounding box center [703, 371] width 190 height 279
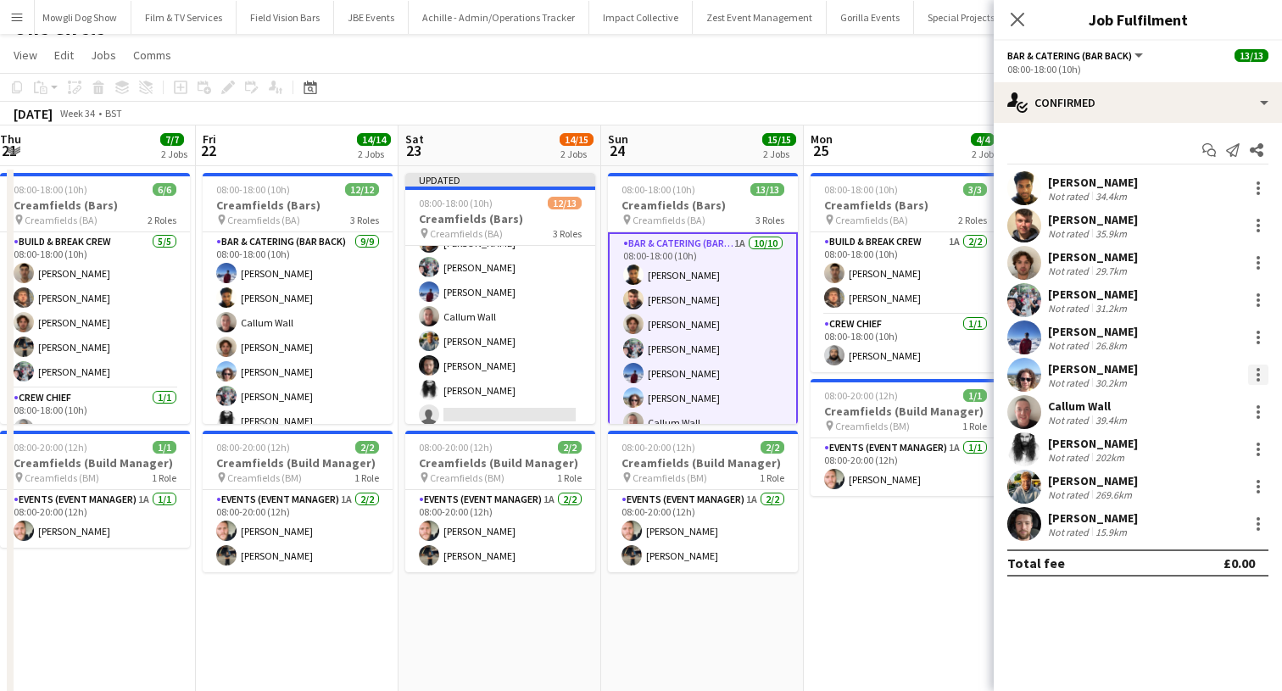
click at [1265, 375] on div at bounding box center [1258, 374] width 20 height 20
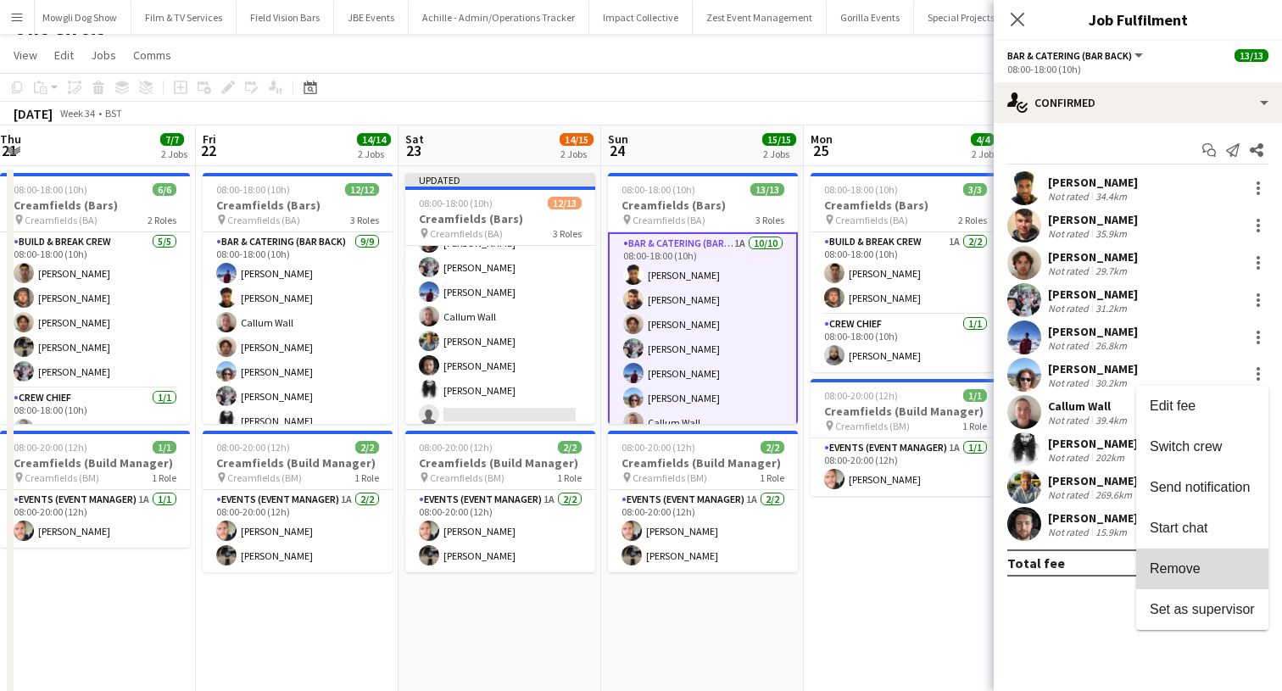
click at [1188, 579] on button "Remove" at bounding box center [1202, 568] width 132 height 41
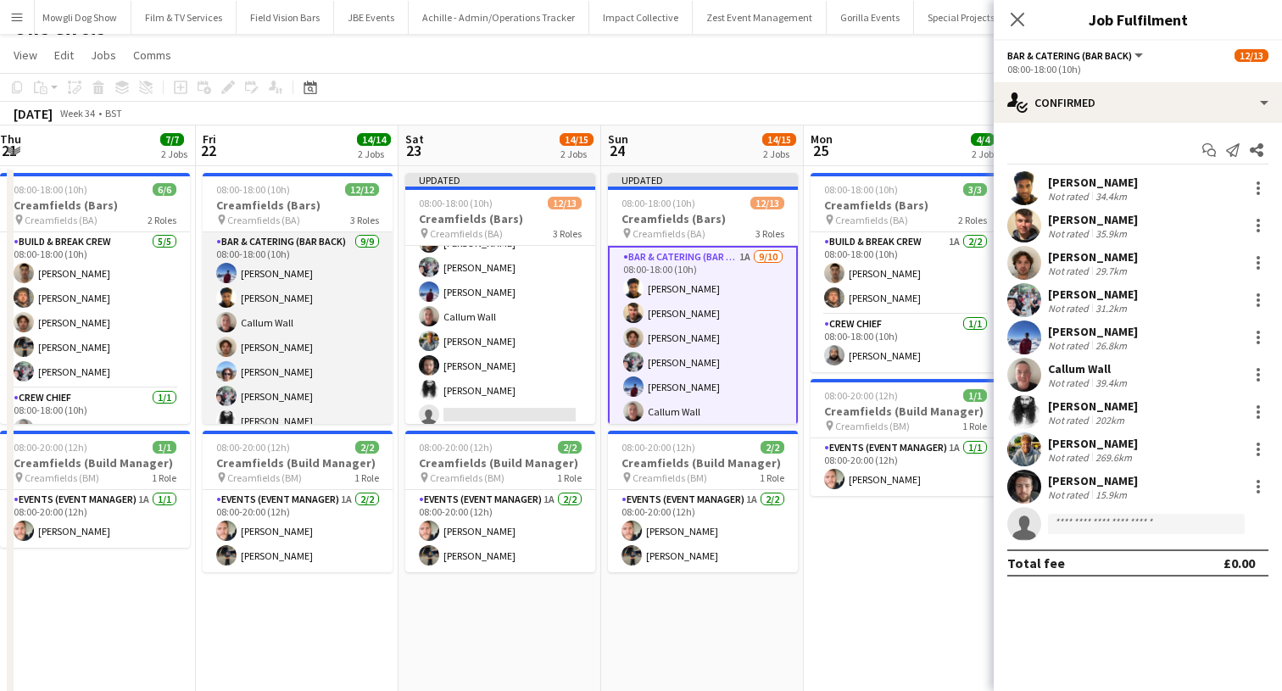
click at [358, 353] on app-card-role "Bar & Catering (Bar Back) [DATE] 08:00-18:00 (10h) [PERSON_NAME] [PERSON_NAME] …" at bounding box center [298, 359] width 190 height 254
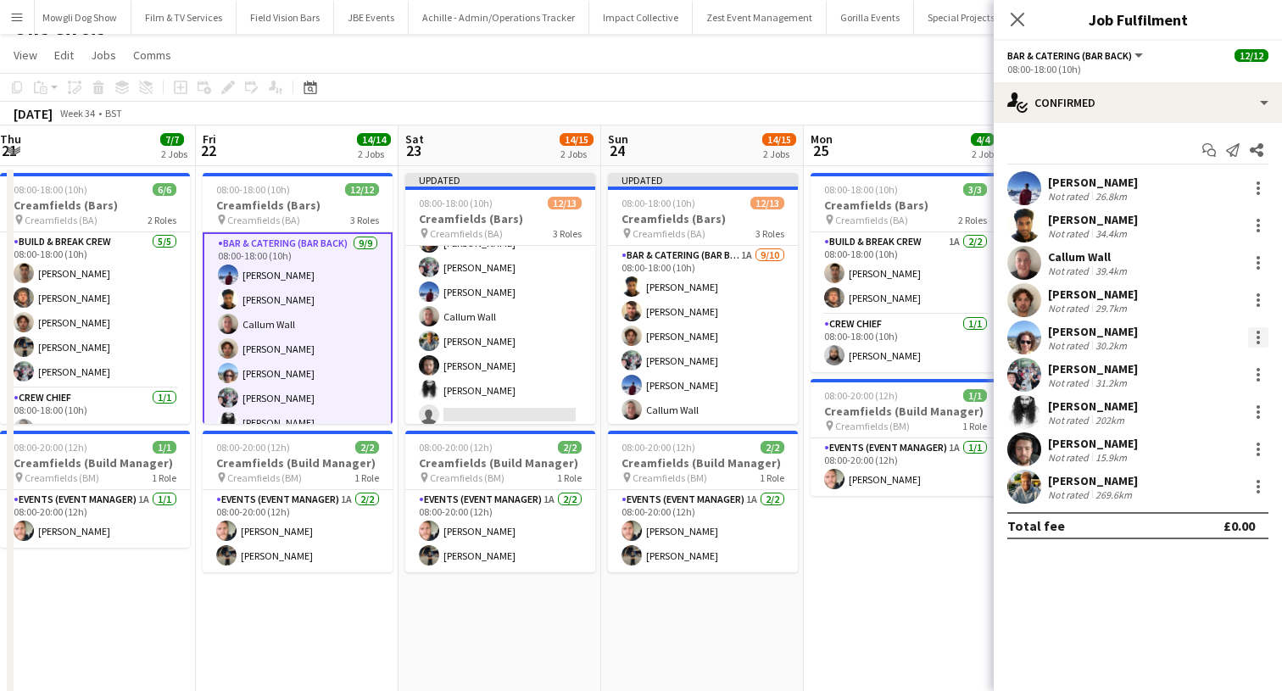
click at [1254, 342] on div at bounding box center [1258, 337] width 20 height 20
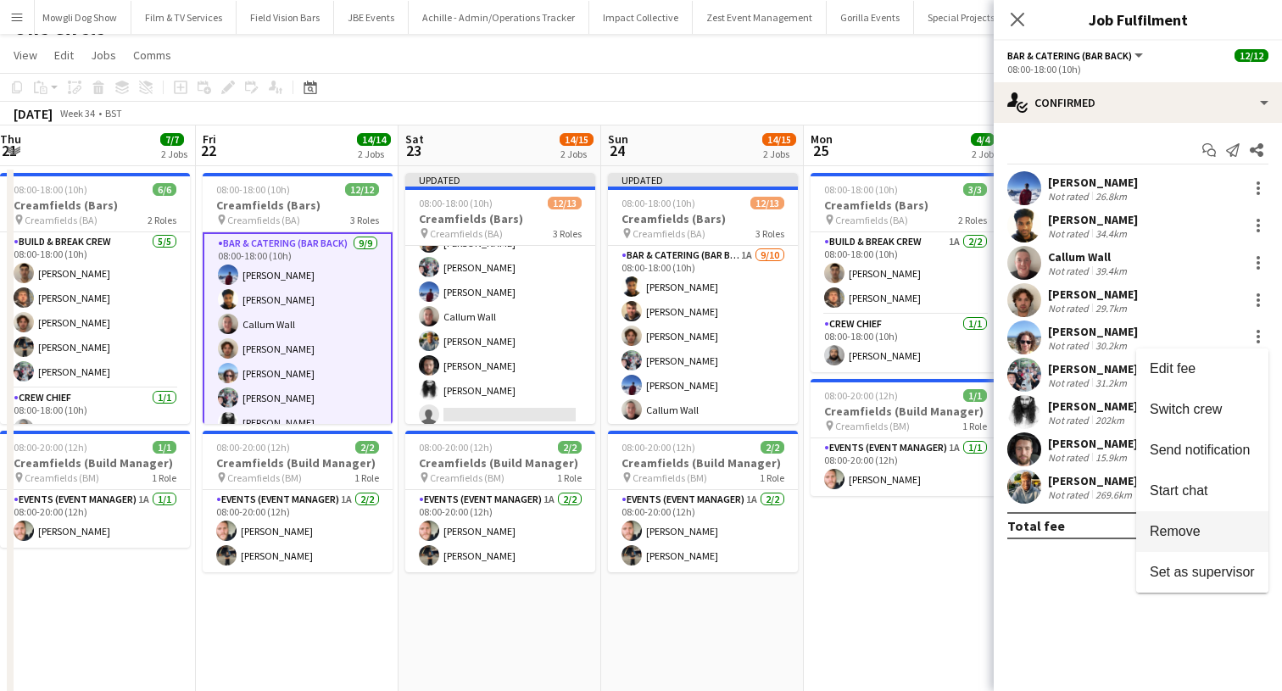
click at [1177, 533] on span "Remove" at bounding box center [1174, 531] width 51 height 14
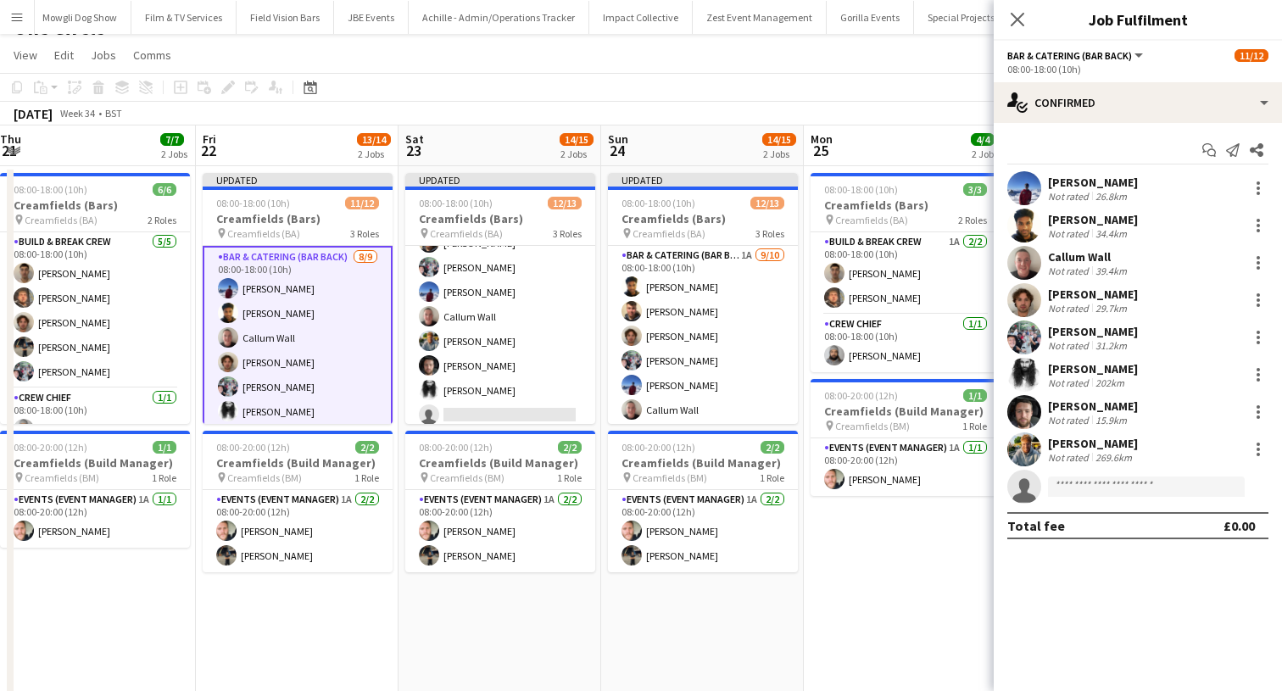
click at [1014, 35] on div "Close pop-in" at bounding box center [1016, 19] width 47 height 39
click at [1015, 33] on div "Close pop-in" at bounding box center [1016, 19] width 47 height 39
click at [1010, 14] on icon "Close pop-in" at bounding box center [1017, 19] width 16 height 16
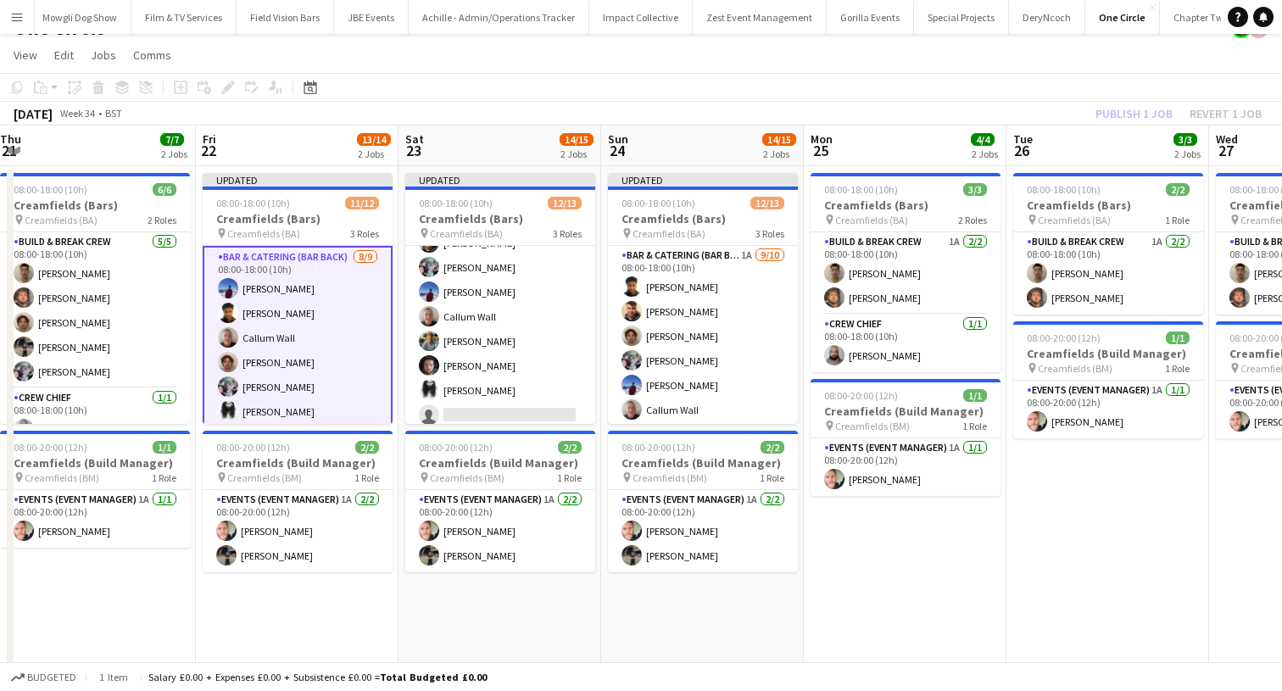
click at [1122, 100] on app-toolbar "Copy Paste Paste Command V Paste with crew Command Shift V Paste linked Job [GE…" at bounding box center [641, 87] width 1282 height 29
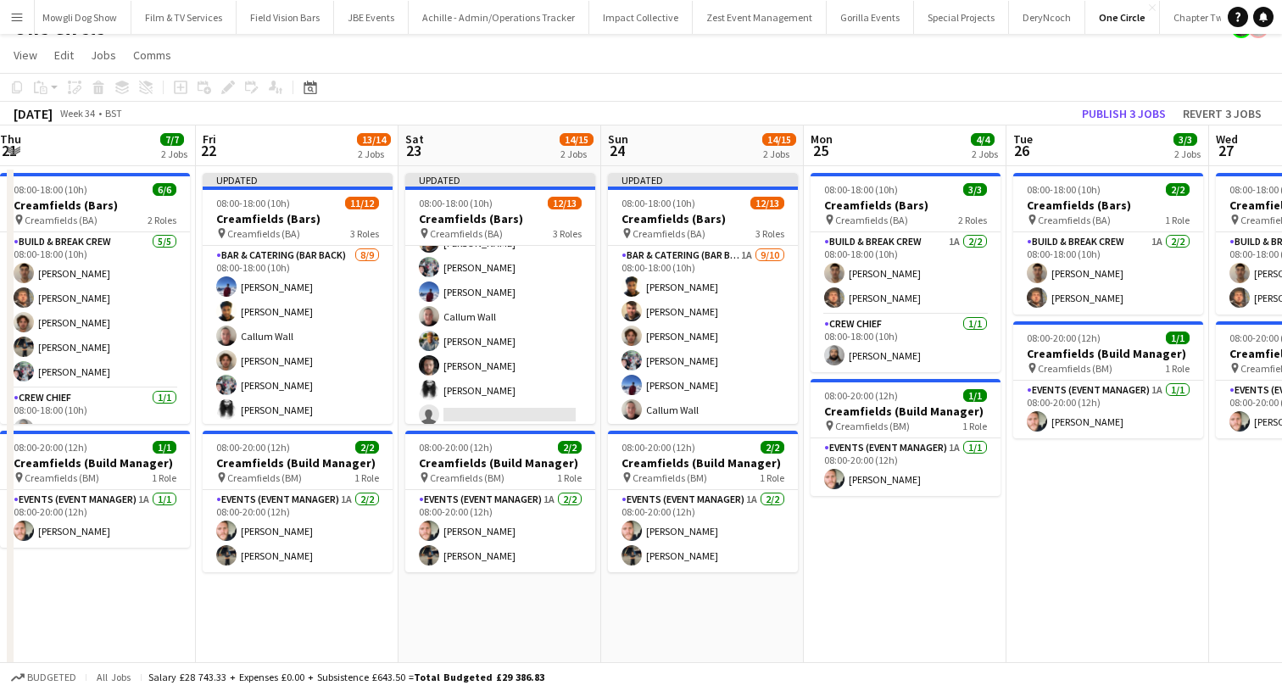
click at [1122, 100] on app-toolbar "Copy Paste Paste Command V Paste with crew Command Shift V Paste linked Job [GE…" at bounding box center [641, 87] width 1282 height 29
click at [1120, 115] on button "Publish 3 jobs" at bounding box center [1123, 114] width 97 height 22
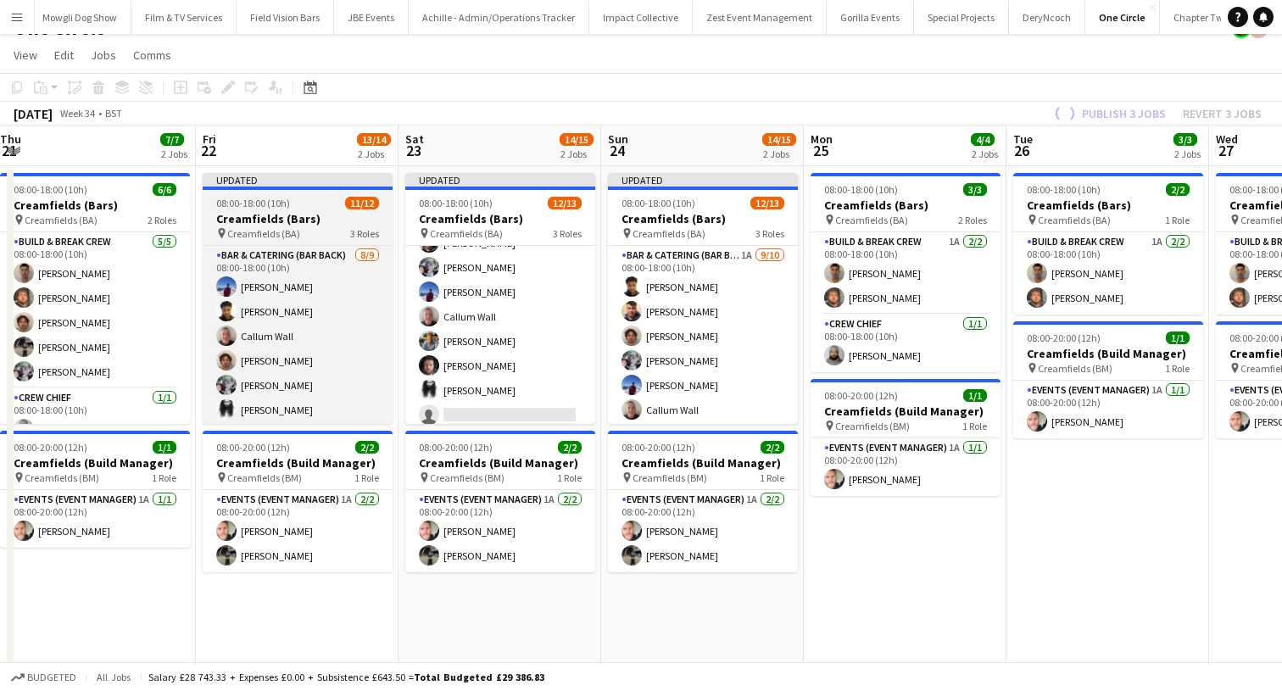
click at [281, 201] on span "08:00-18:00 (10h)" at bounding box center [253, 203] width 74 height 13
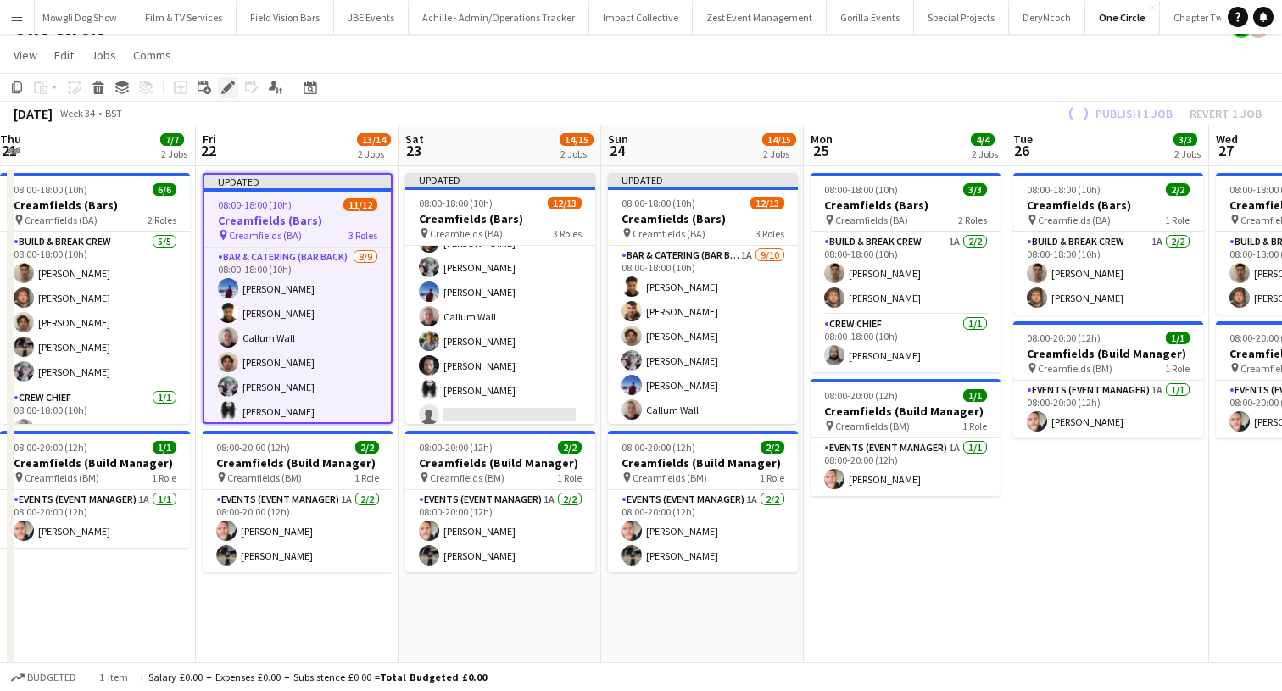
click at [233, 84] on icon at bounding box center [233, 83] width 4 height 4
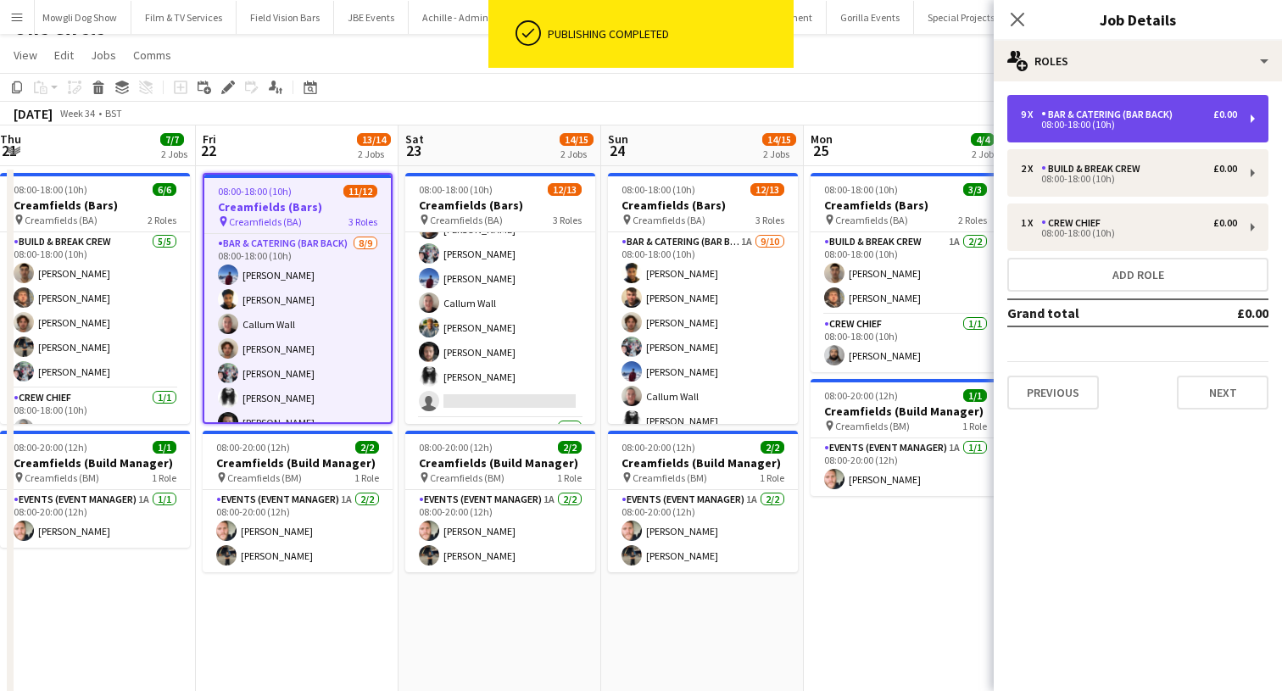
click at [1054, 129] on div "08:00-18:00 (10h)" at bounding box center [1129, 124] width 216 height 8
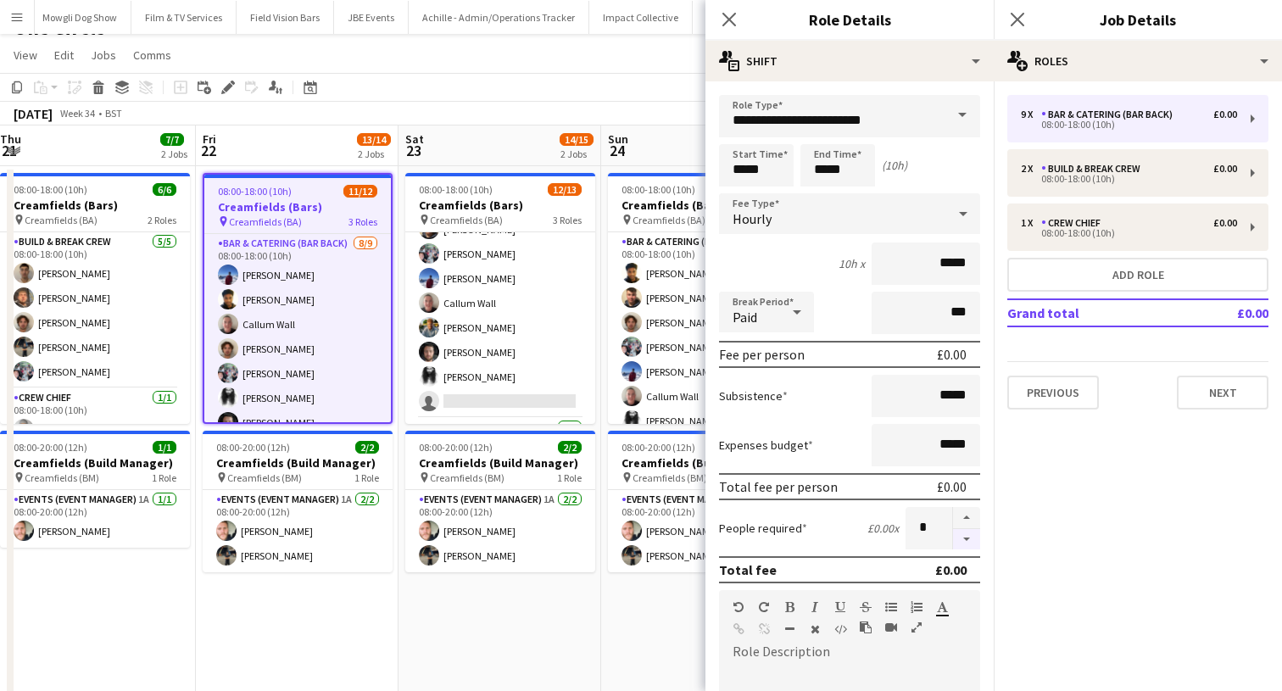
click at [967, 529] on button "button" at bounding box center [966, 539] width 27 height 21
type input "*"
click at [493, 201] on h3 "Creamfields (Bars)" at bounding box center [500, 204] width 190 height 15
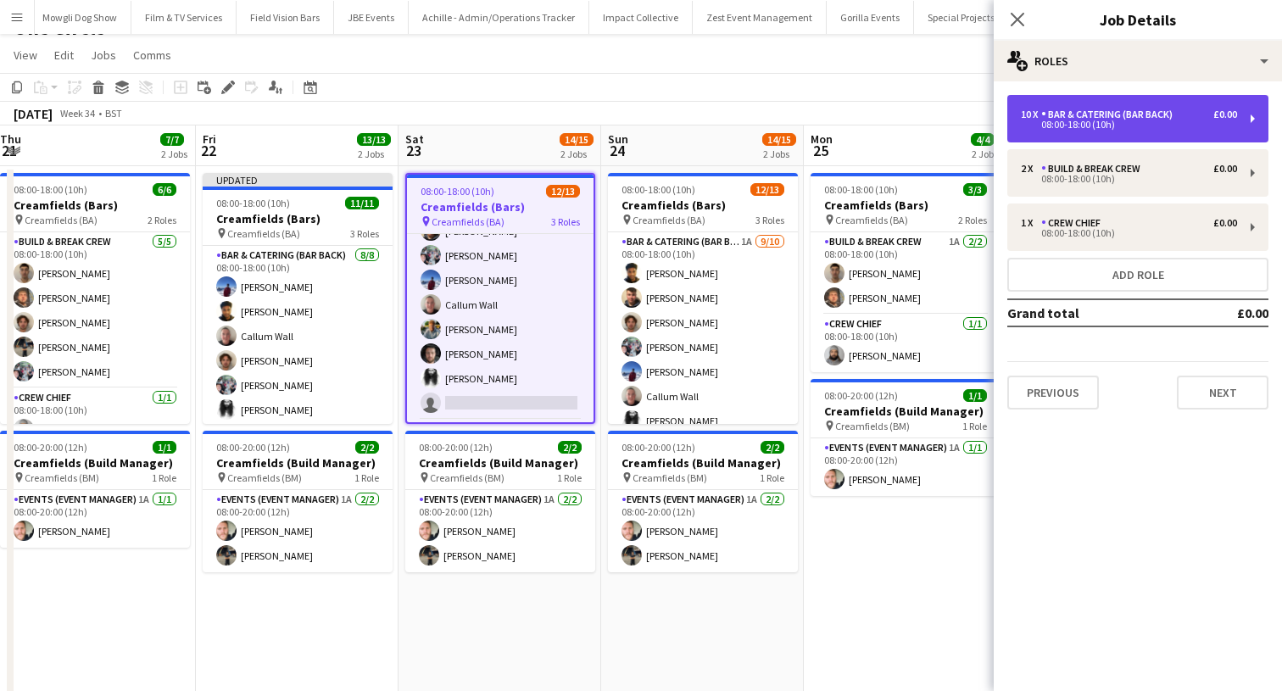
click at [1026, 121] on div "08:00-18:00 (10h)" at bounding box center [1129, 124] width 216 height 8
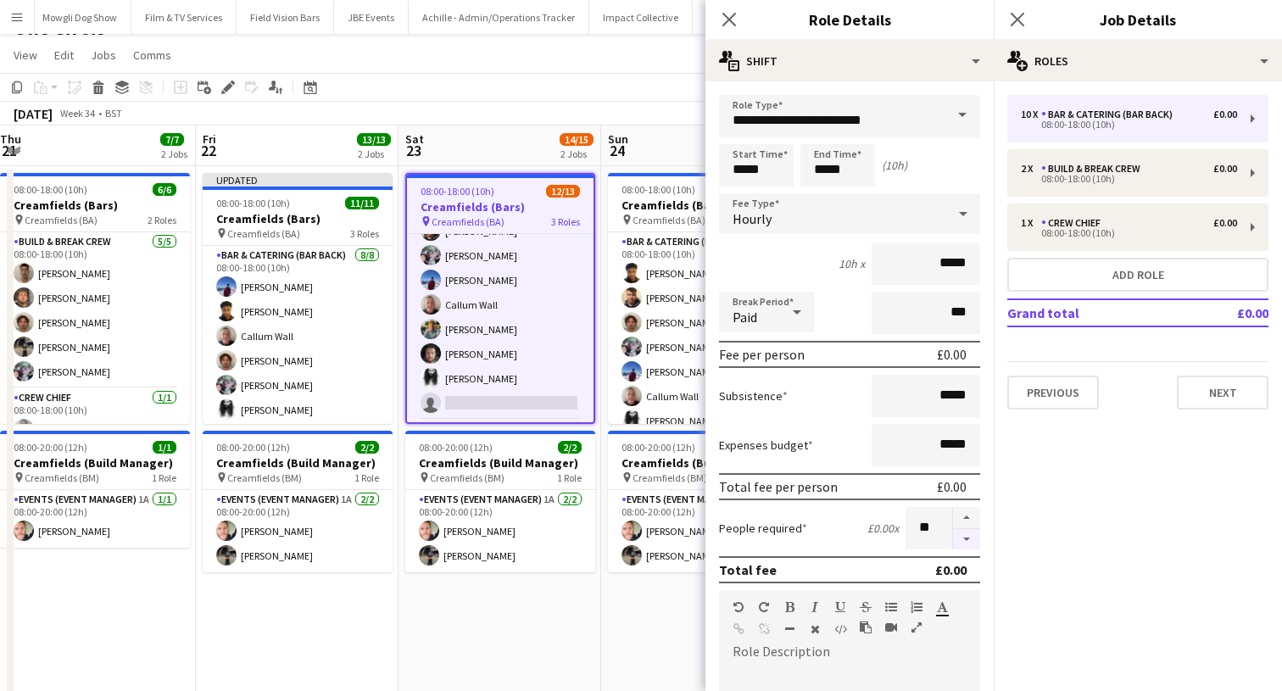
click at [961, 541] on button "button" at bounding box center [966, 539] width 27 height 21
type input "*"
click at [1015, 21] on icon at bounding box center [1017, 19] width 16 height 16
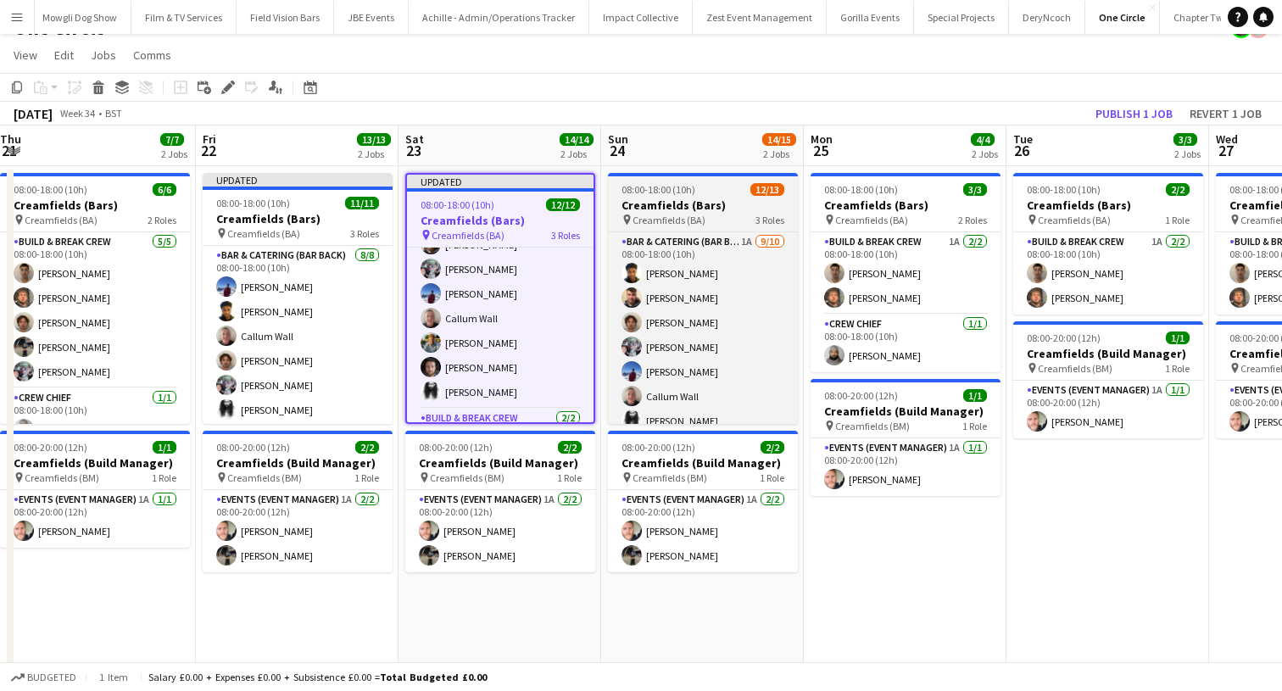
click at [724, 210] on h3 "Creamfields (Bars)" at bounding box center [703, 204] width 190 height 15
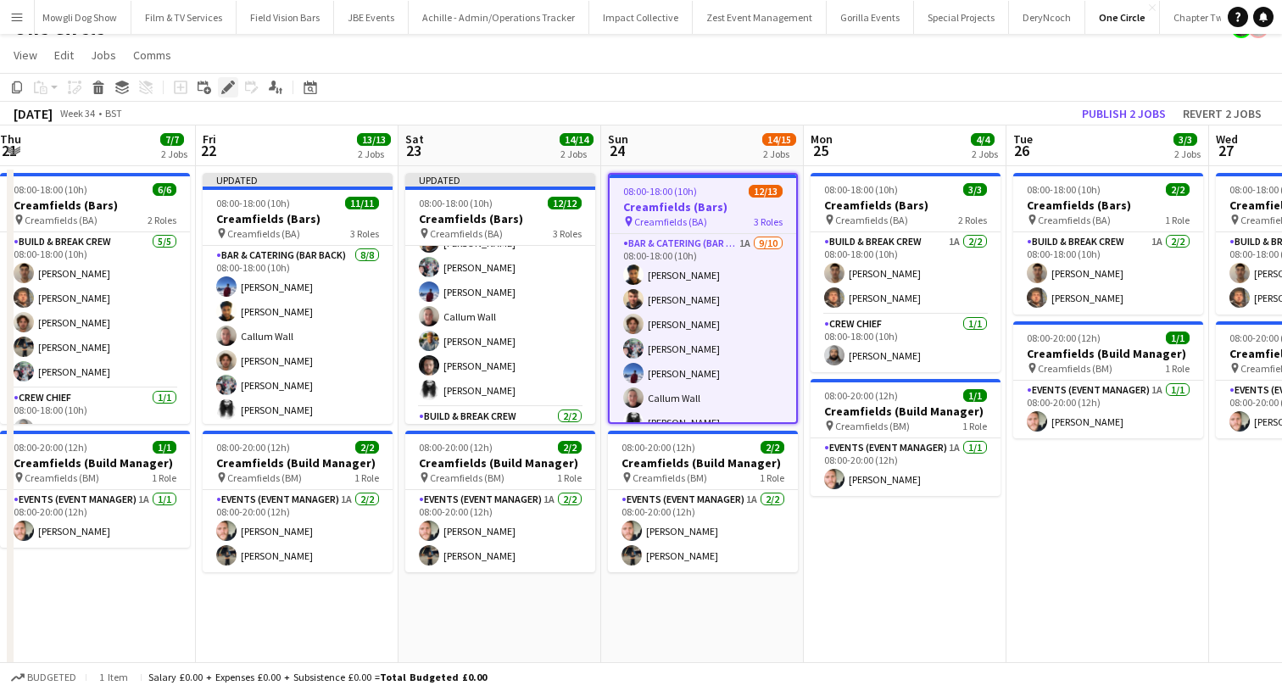
click at [224, 89] on icon at bounding box center [227, 87] width 9 height 9
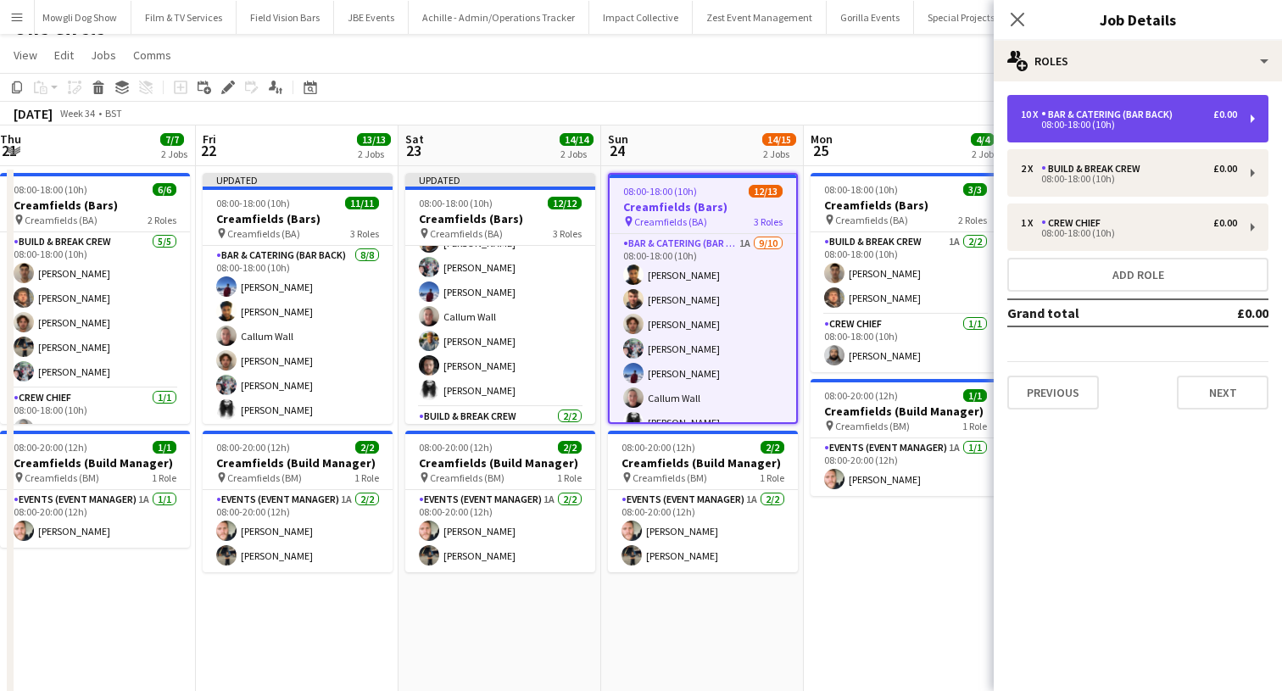
click at [1126, 98] on div "10 x Bar & Catering (Bar Back) £0.00 08:00-18:00 (10h)" at bounding box center [1137, 118] width 261 height 47
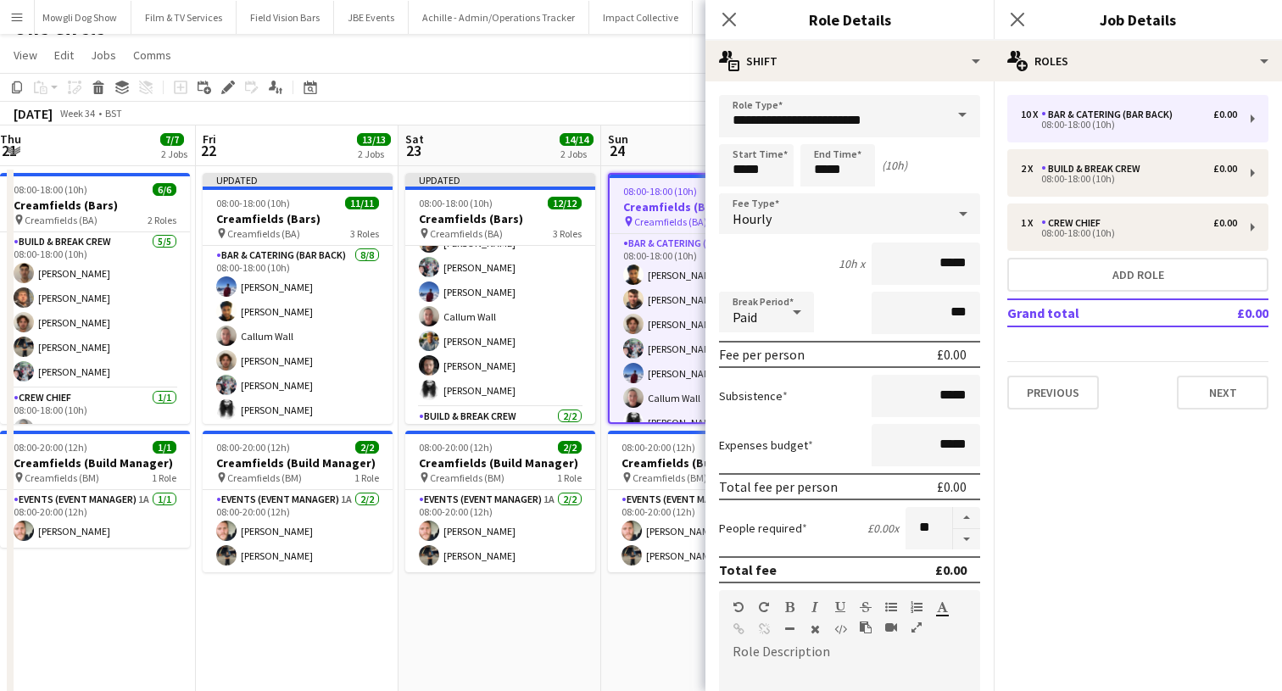
click at [976, 549] on form "**********" at bounding box center [849, 622] width 288 height 1054
click at [968, 548] on button "button" at bounding box center [966, 539] width 27 height 21
type input "*"
click at [1015, 31] on div "Close pop-in" at bounding box center [1016, 19] width 47 height 39
click at [1015, 25] on icon "Close pop-in" at bounding box center [1017, 19] width 16 height 16
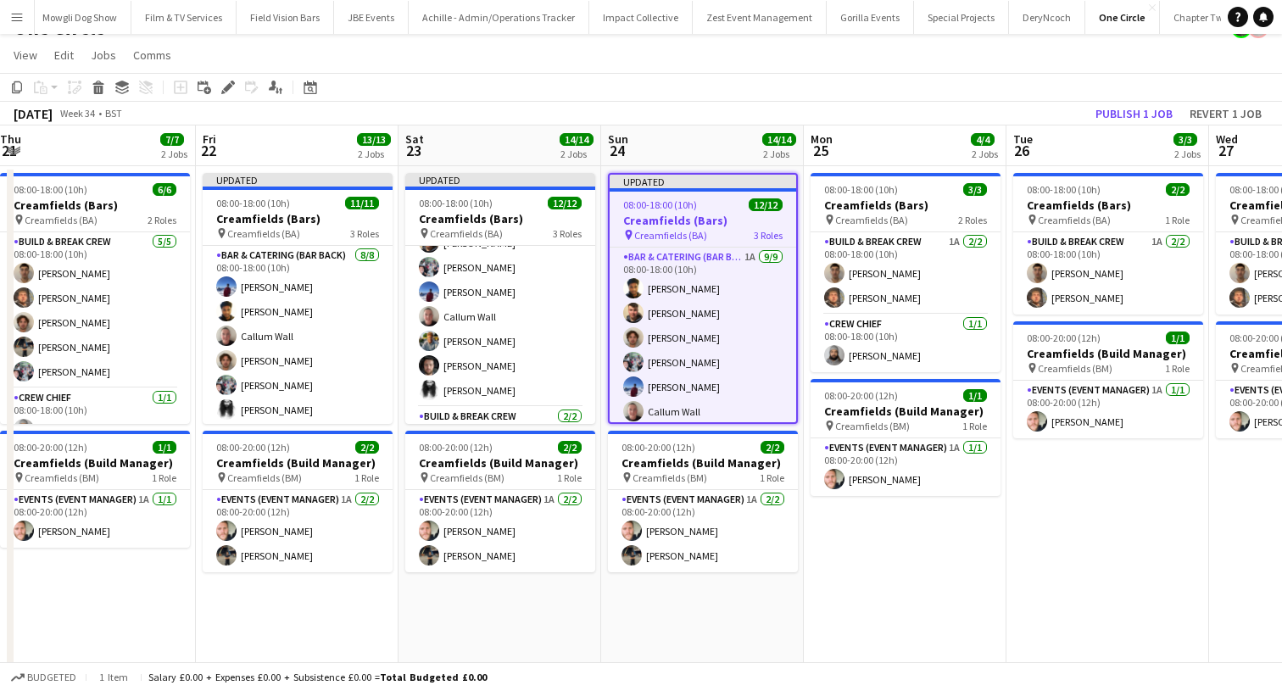
click at [1115, 86] on app-toolbar "Copy Paste Paste Command V Paste with crew Command Shift V Paste linked Job [GE…" at bounding box center [641, 87] width 1282 height 29
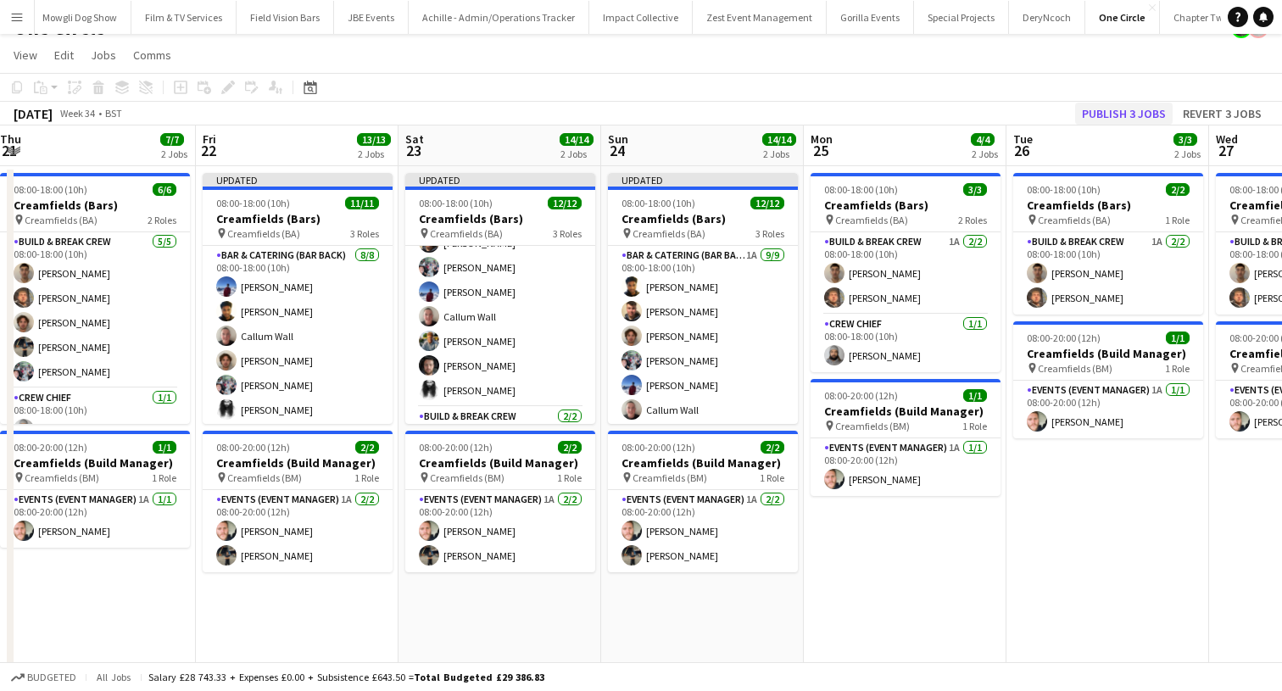
click at [1115, 121] on button "Publish 3 jobs" at bounding box center [1123, 114] width 97 height 22
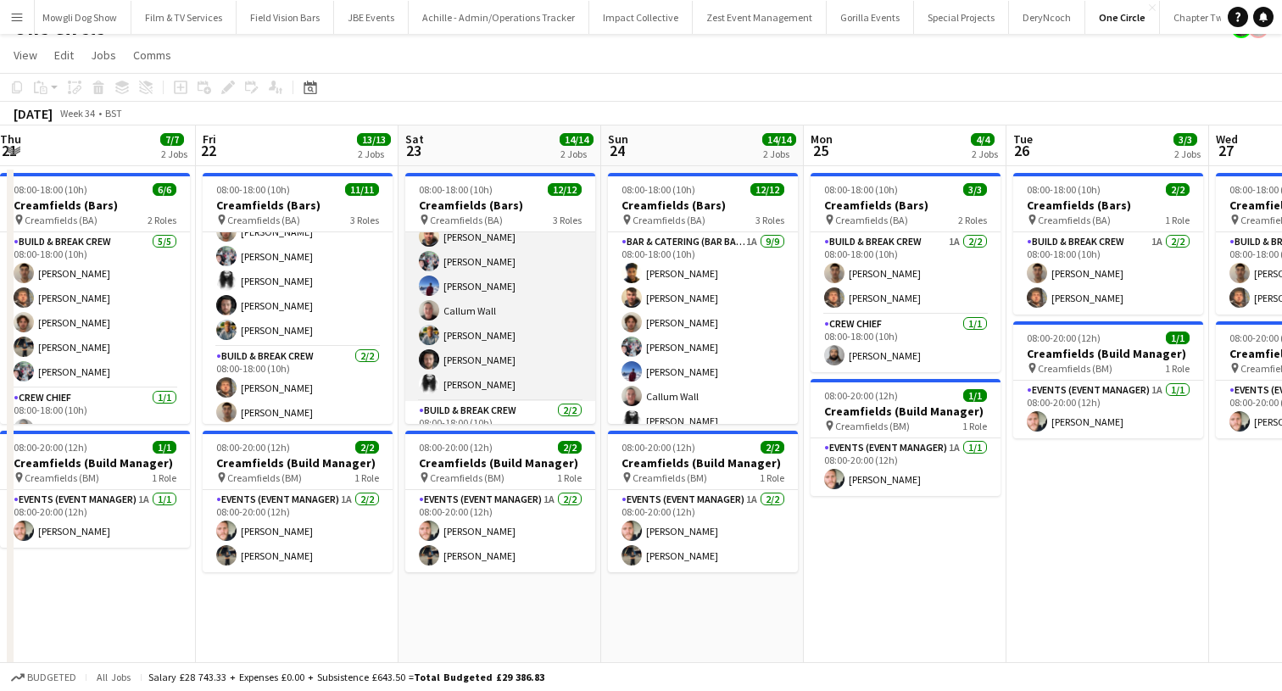
scroll to position [124, 0]
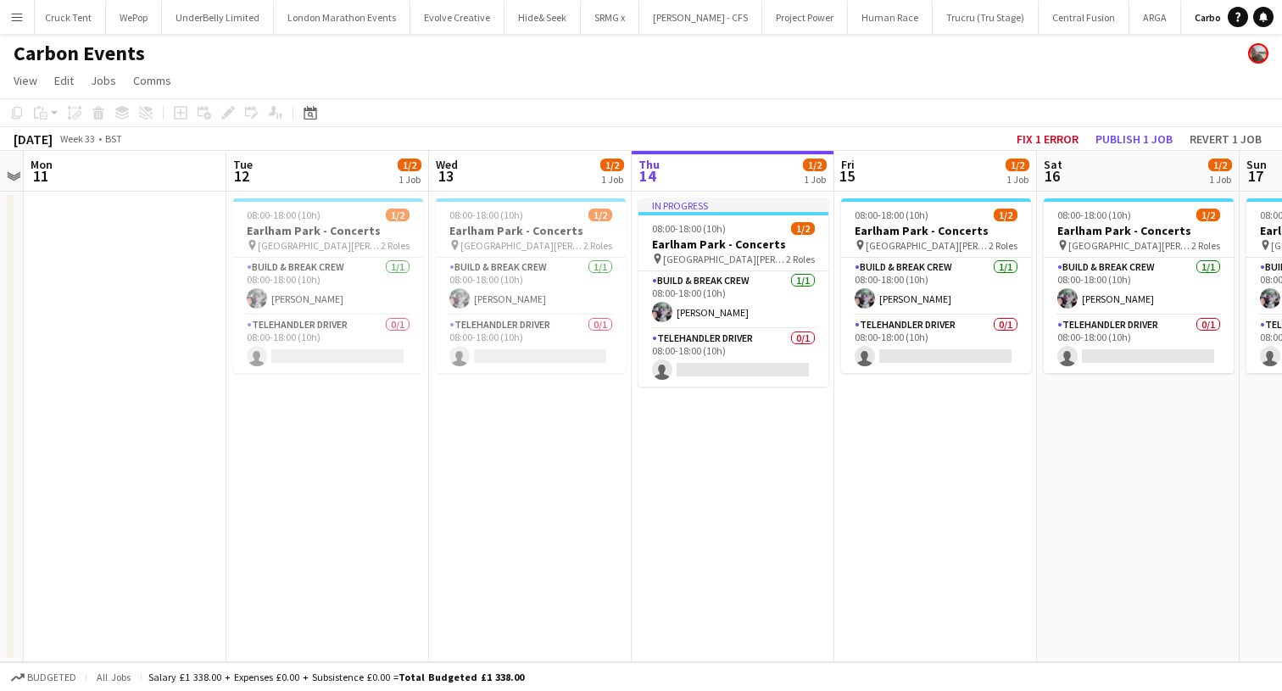
scroll to position [0, 500]
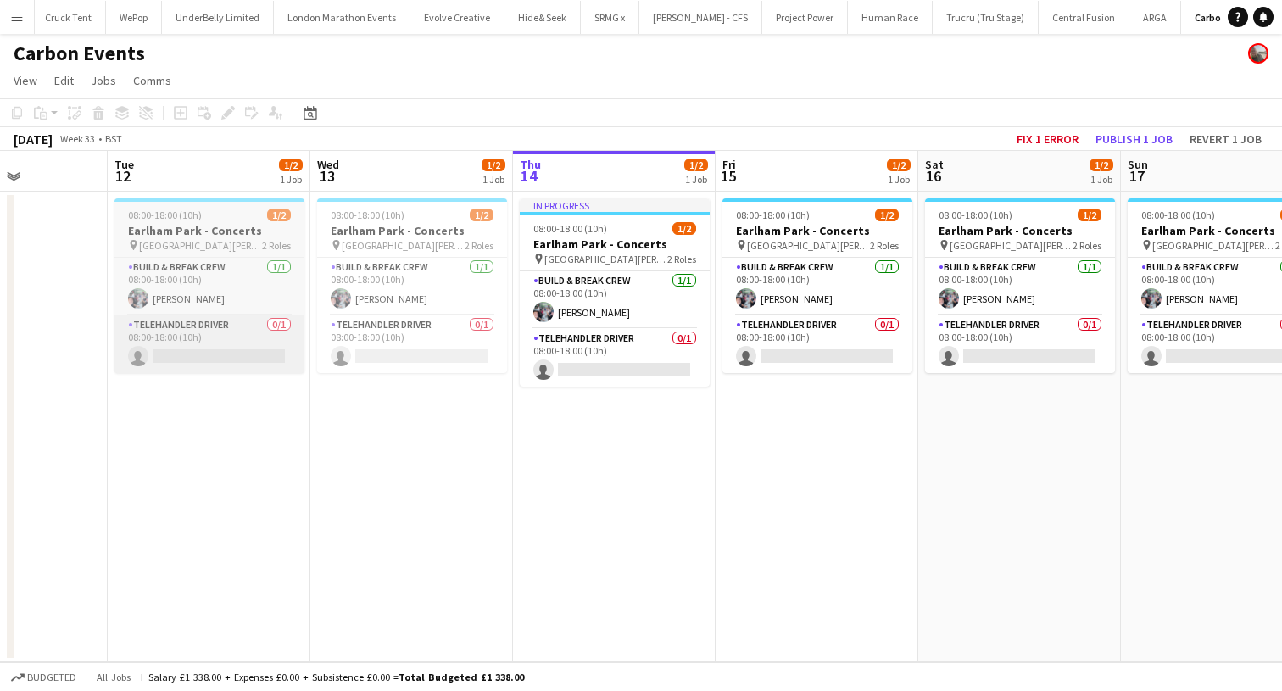
click at [259, 359] on app-card-role "Telehandler Driver 0/1 08:00-18:00 (10h) single-neutral-actions" at bounding box center [209, 344] width 190 height 58
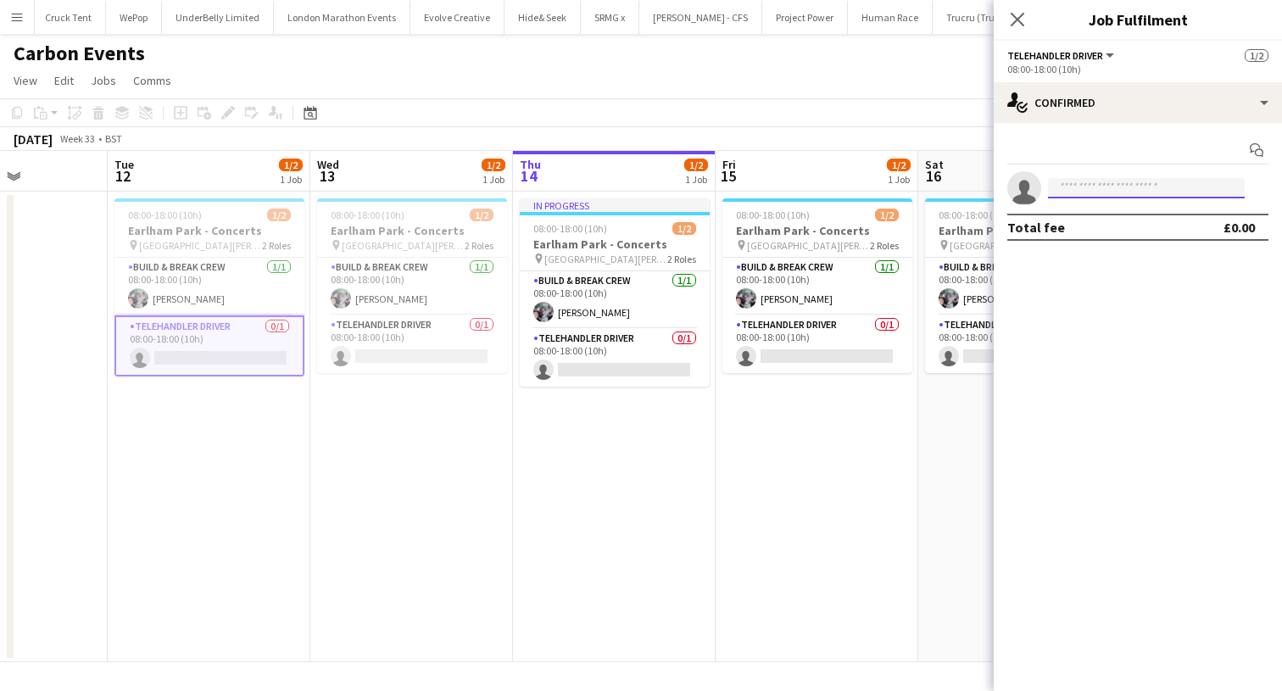
click at [1094, 197] on input at bounding box center [1146, 188] width 197 height 20
type input "***"
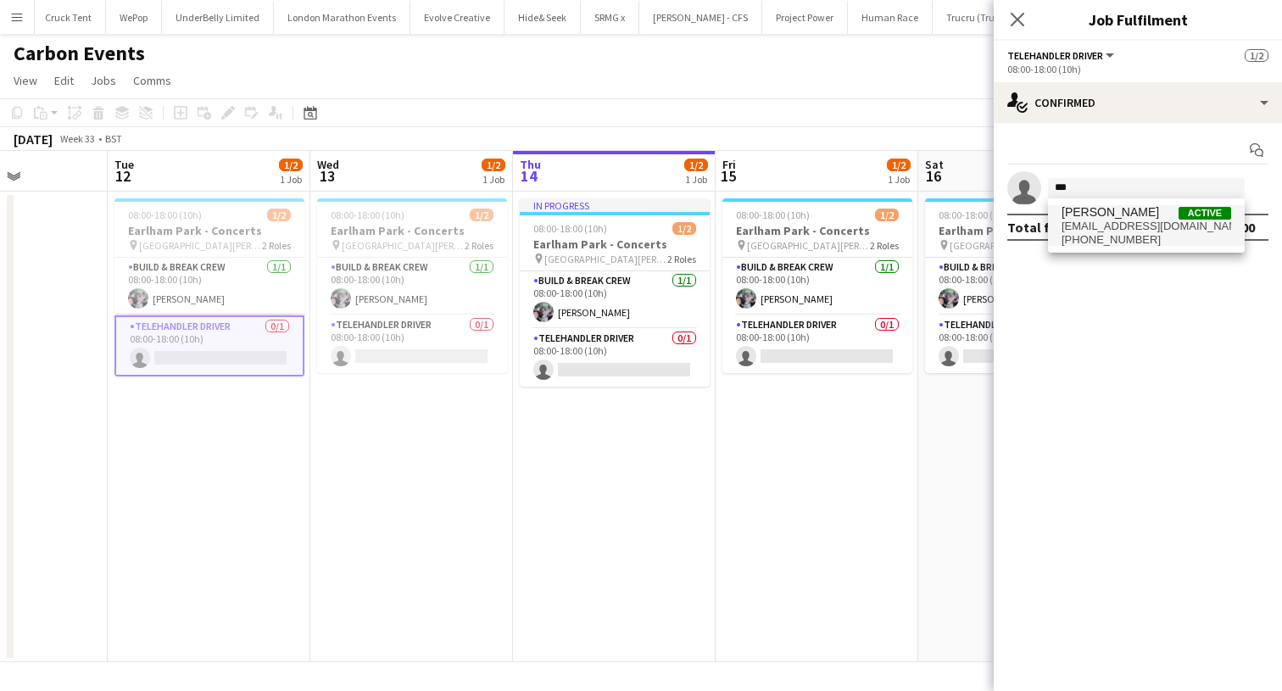
click at [1111, 225] on span "vcram2004@gmail.com" at bounding box center [1146, 227] width 170 height 14
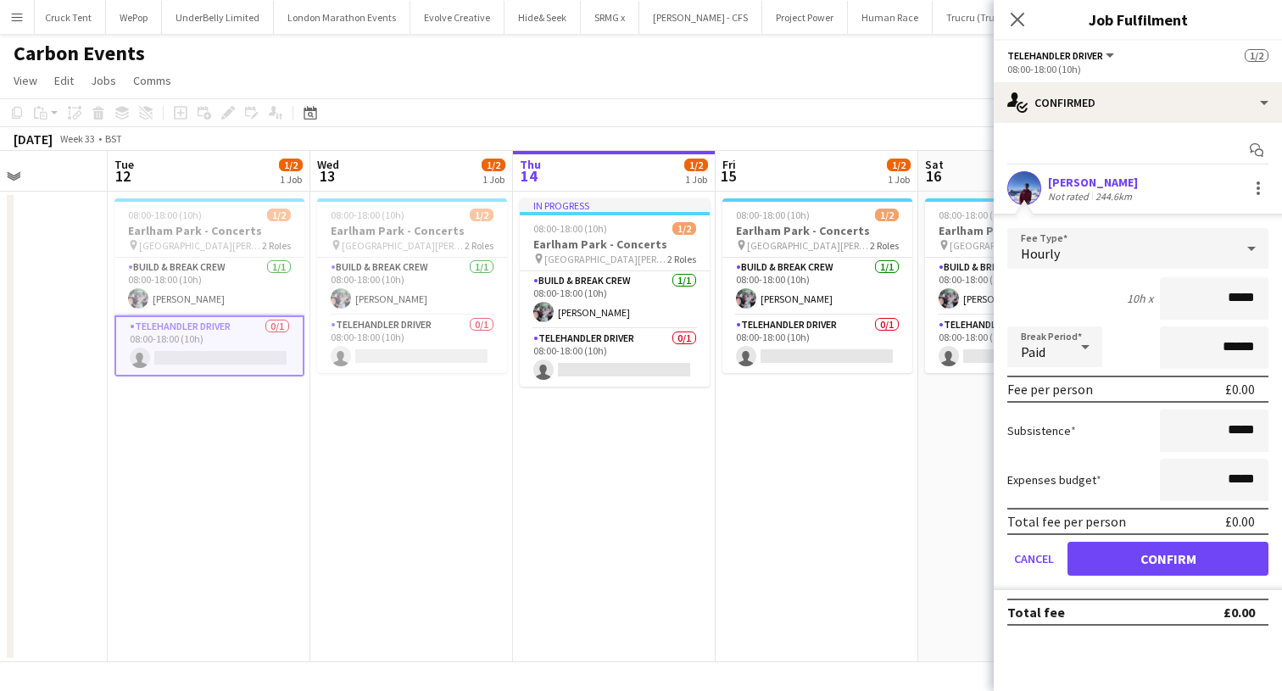
click at [1094, 558] on button "Confirm" at bounding box center [1167, 559] width 201 height 34
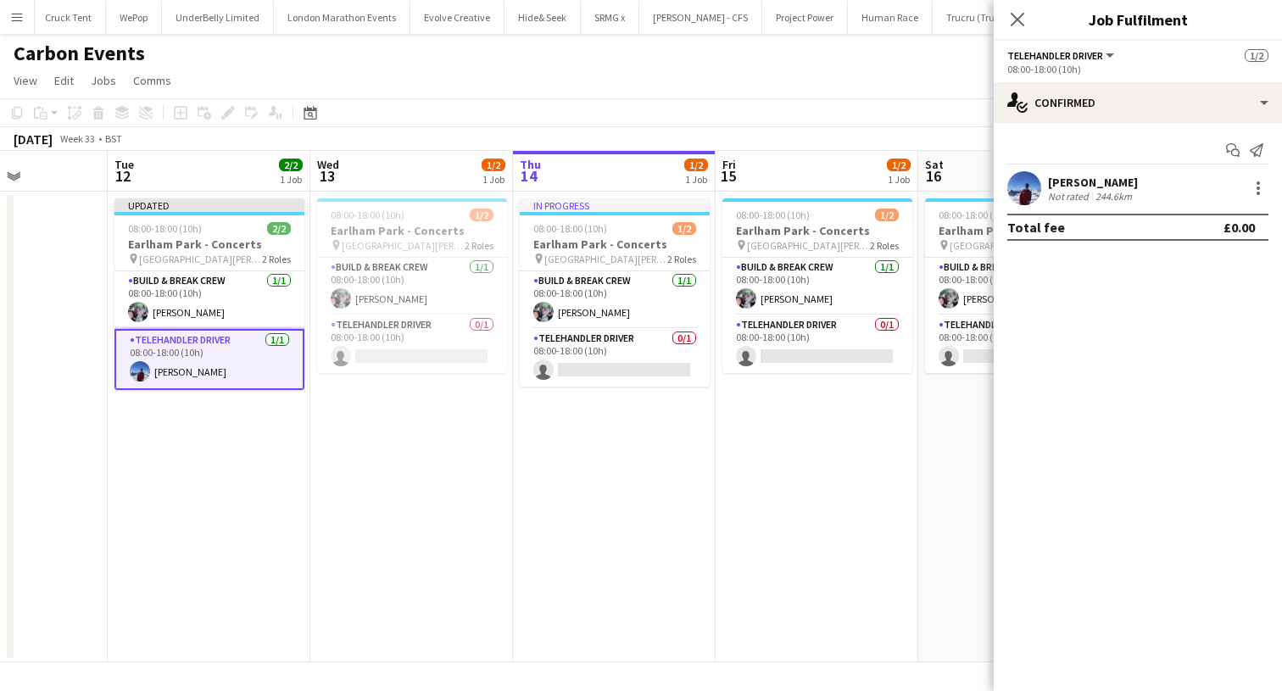
click at [313, 356] on app-date-cell "08:00-18:00 (10h) 1/2 Earlham Park - Concerts pin Earlham Park - Norwick 2 Role…" at bounding box center [411, 427] width 203 height 470
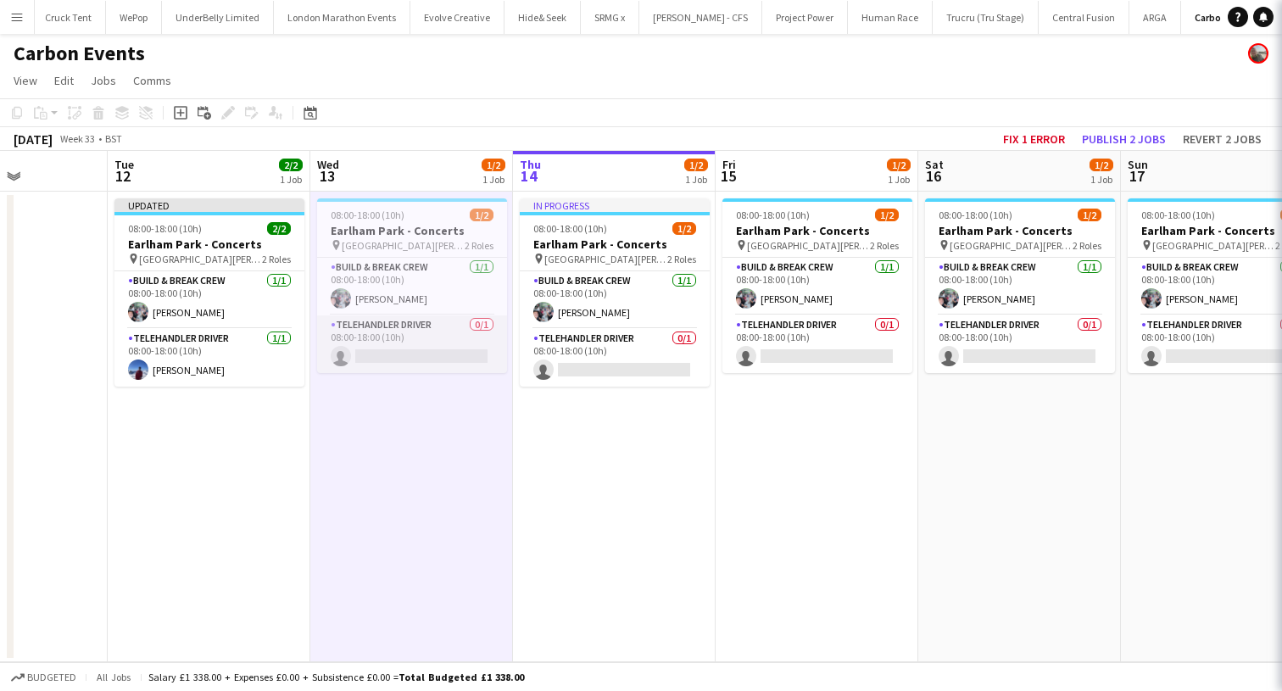
click at [354, 349] on app-card-role "Telehandler Driver 0/1 08:00-18:00 (10h) single-neutral-actions" at bounding box center [412, 344] width 190 height 58
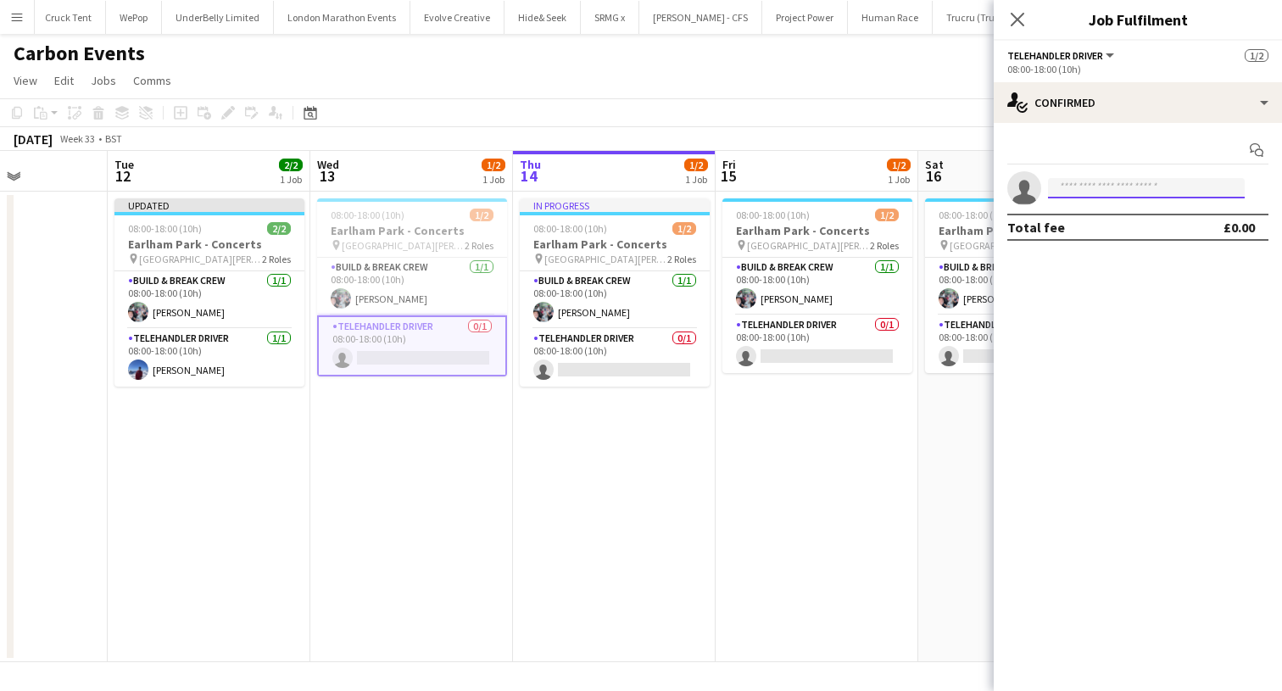
click at [1092, 195] on input at bounding box center [1146, 188] width 197 height 20
type input "***"
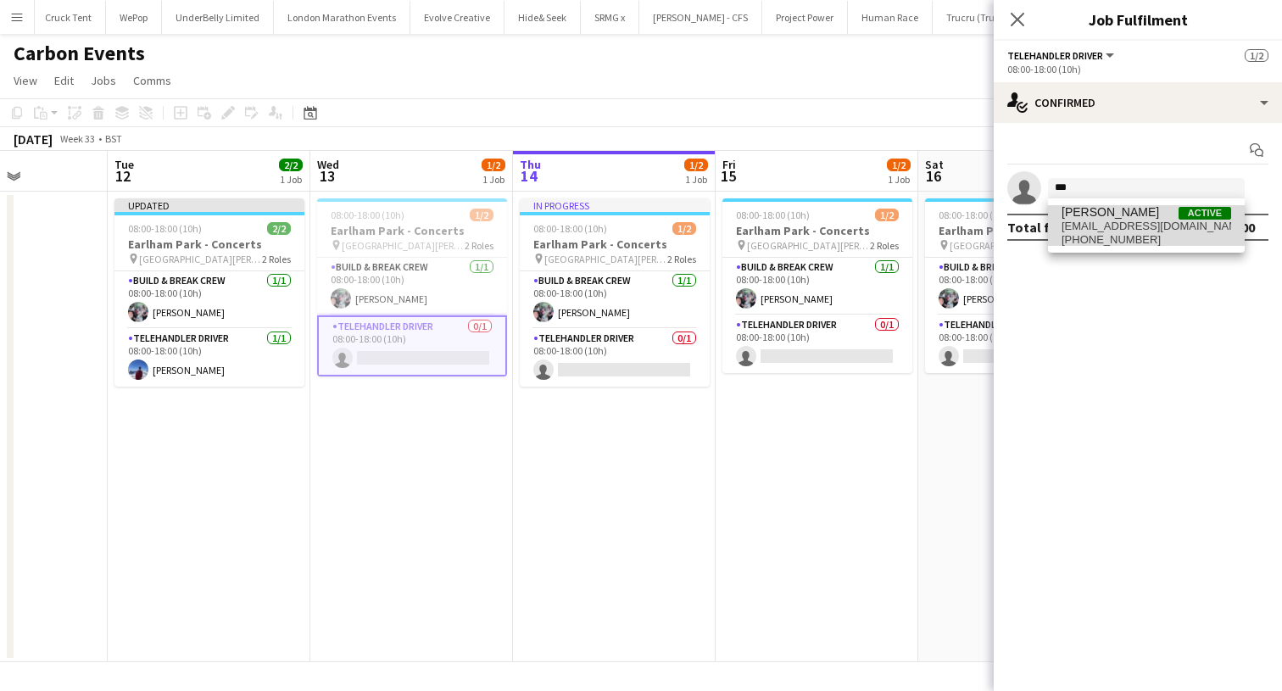
click at [1098, 217] on span "[PERSON_NAME]" at bounding box center [1109, 212] width 97 height 14
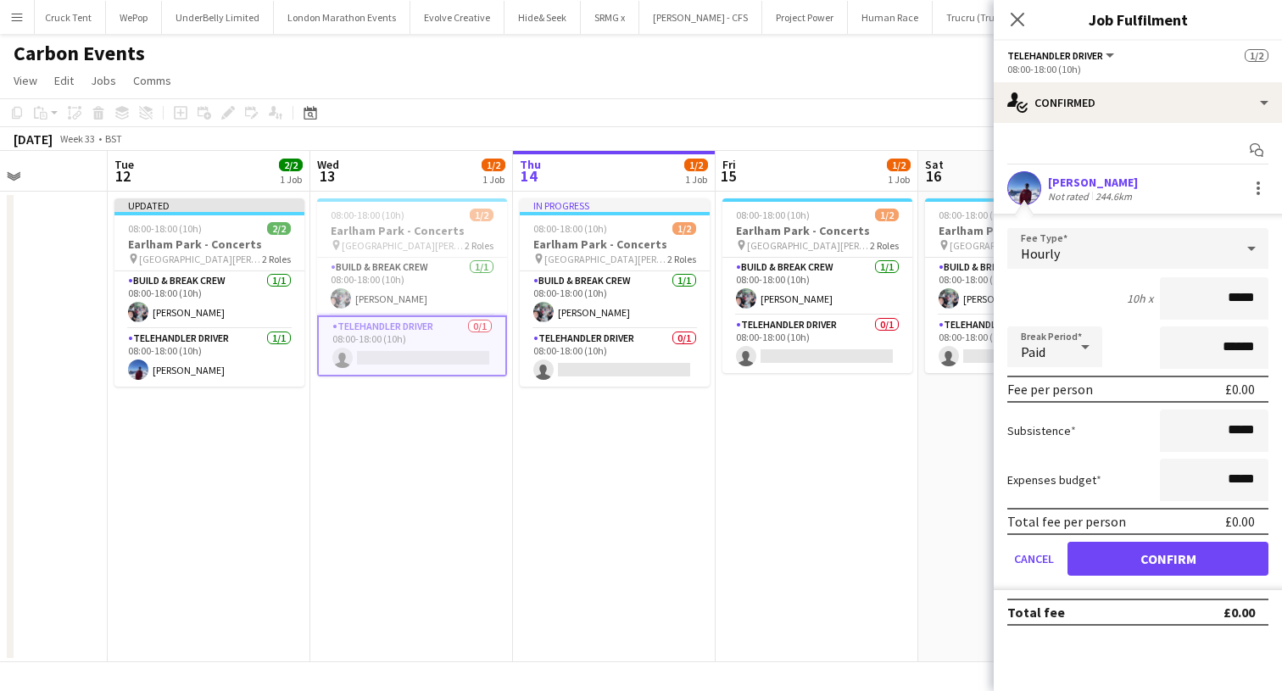
click at [1091, 553] on button "Confirm" at bounding box center [1167, 559] width 201 height 34
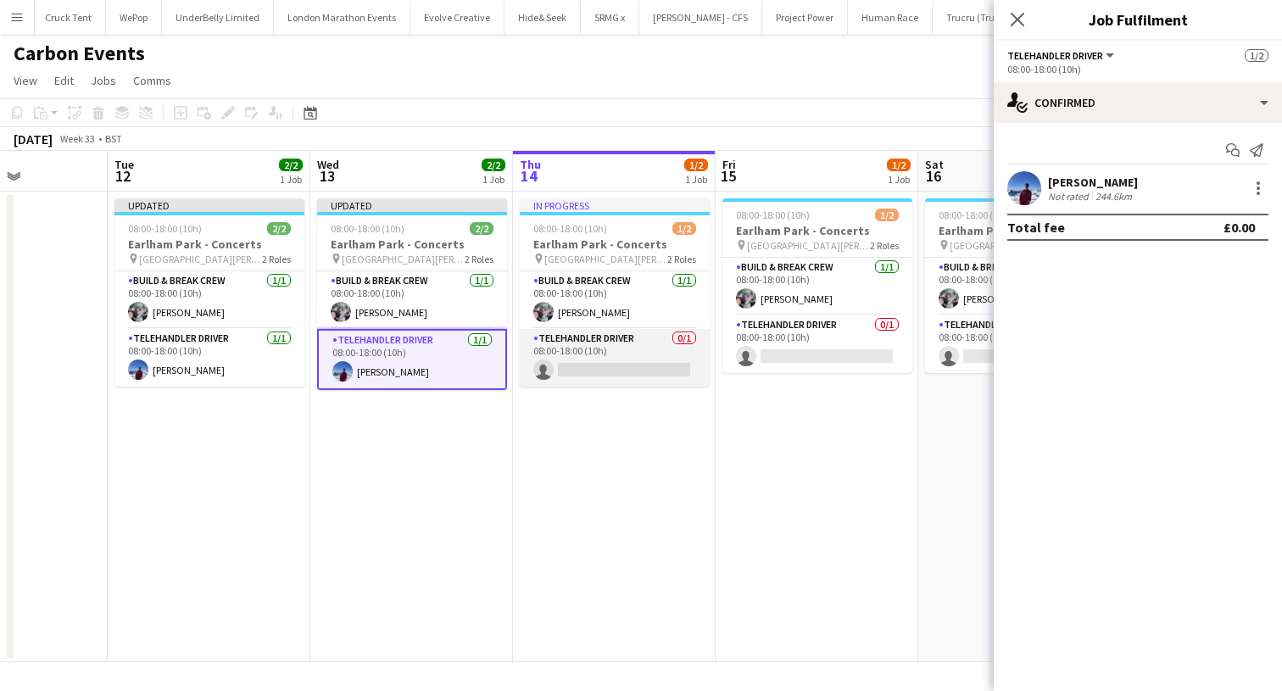
click at [626, 364] on app-card-role "Telehandler Driver 0/1 08:00-18:00 (10h) single-neutral-actions" at bounding box center [615, 358] width 190 height 58
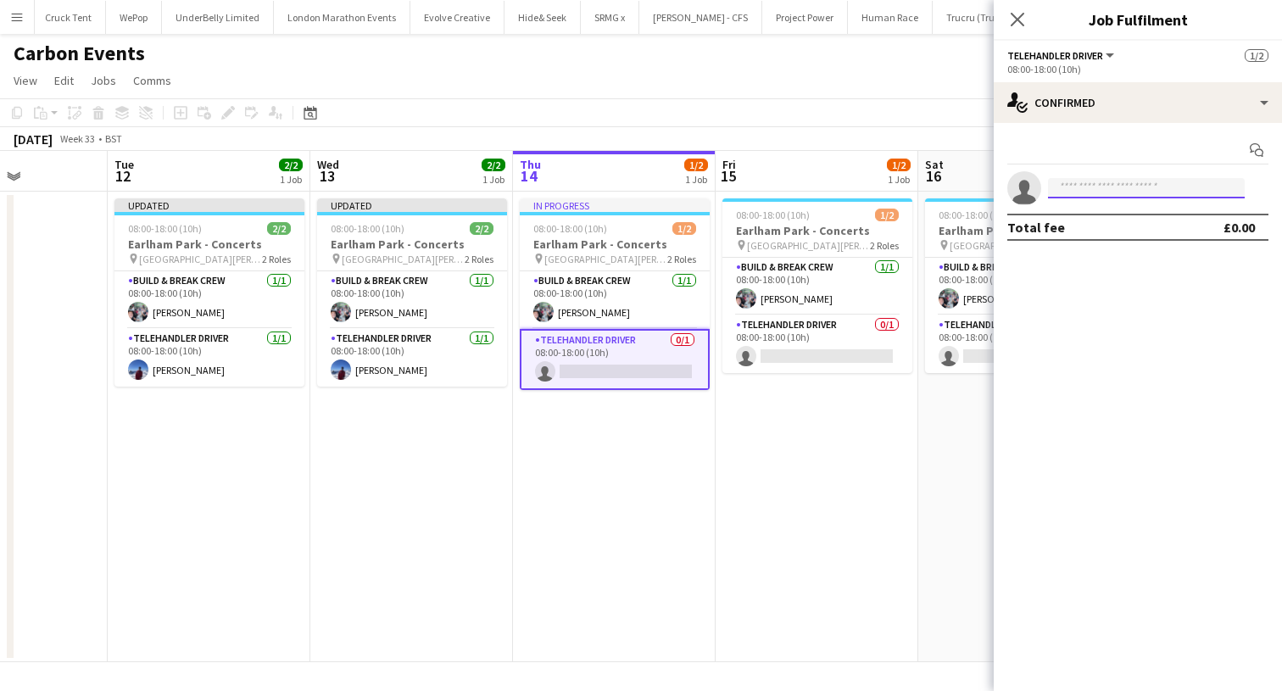
click at [1081, 193] on input at bounding box center [1146, 188] width 197 height 20
type input "***"
click at [1101, 214] on span "[PERSON_NAME]" at bounding box center [1109, 212] width 97 height 14
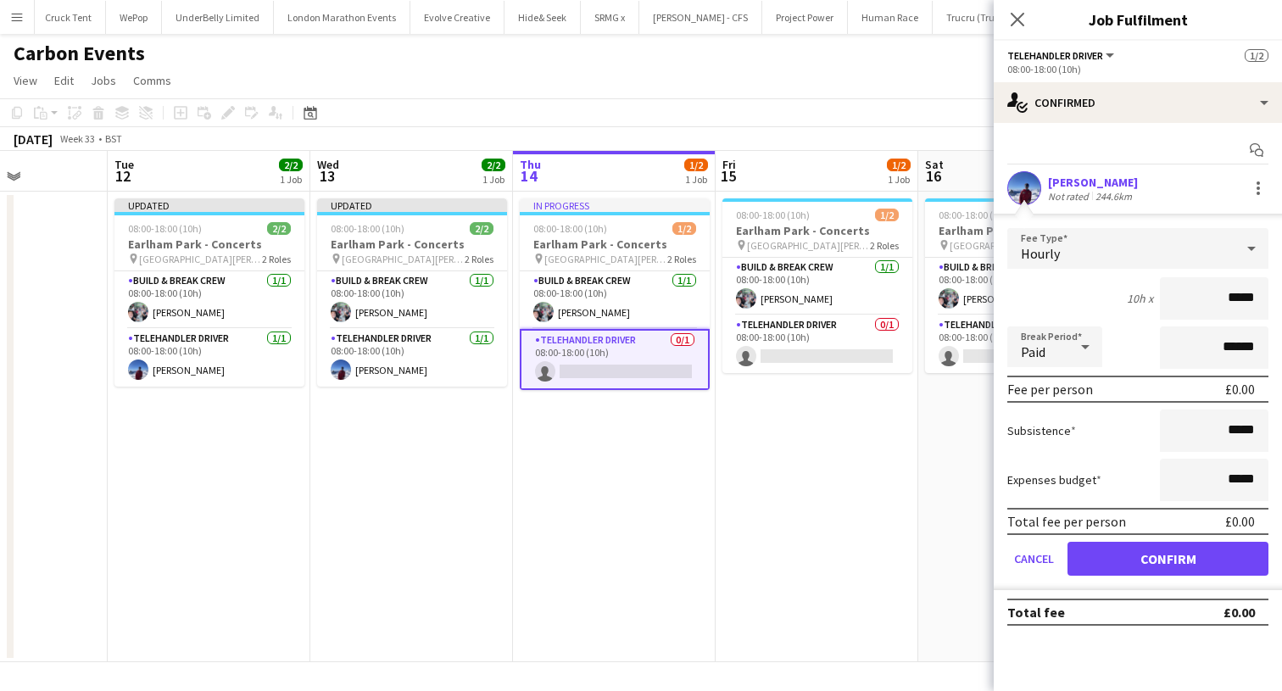
click at [1085, 545] on button "Confirm" at bounding box center [1167, 559] width 201 height 34
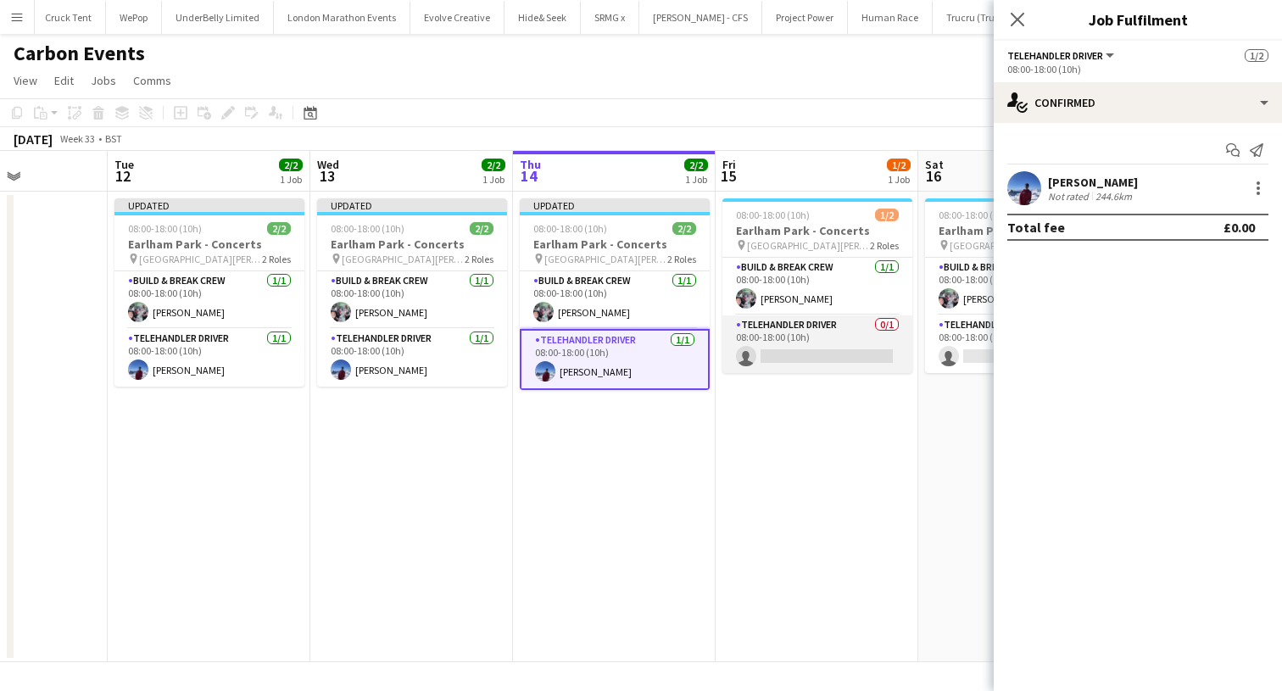
click at [822, 317] on app-card-role "Telehandler Driver 0/1 08:00-18:00 (10h) single-neutral-actions" at bounding box center [817, 344] width 190 height 58
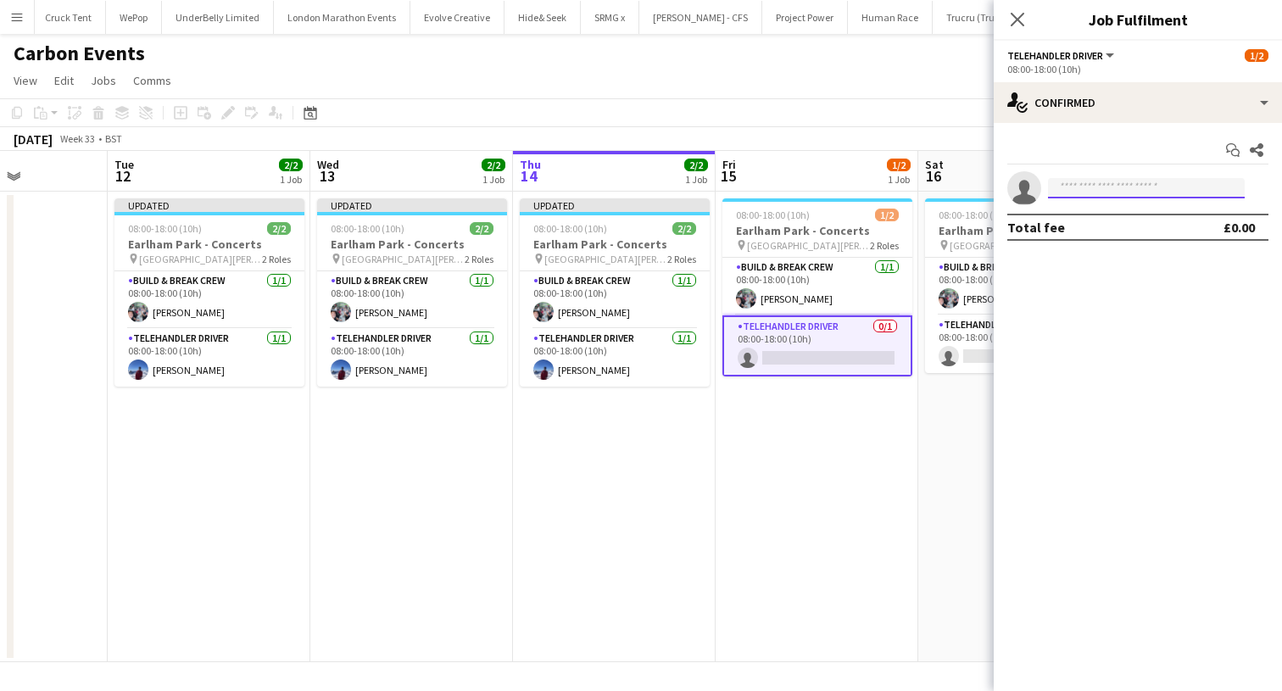
click at [1087, 190] on input at bounding box center [1146, 188] width 197 height 20
type input "***"
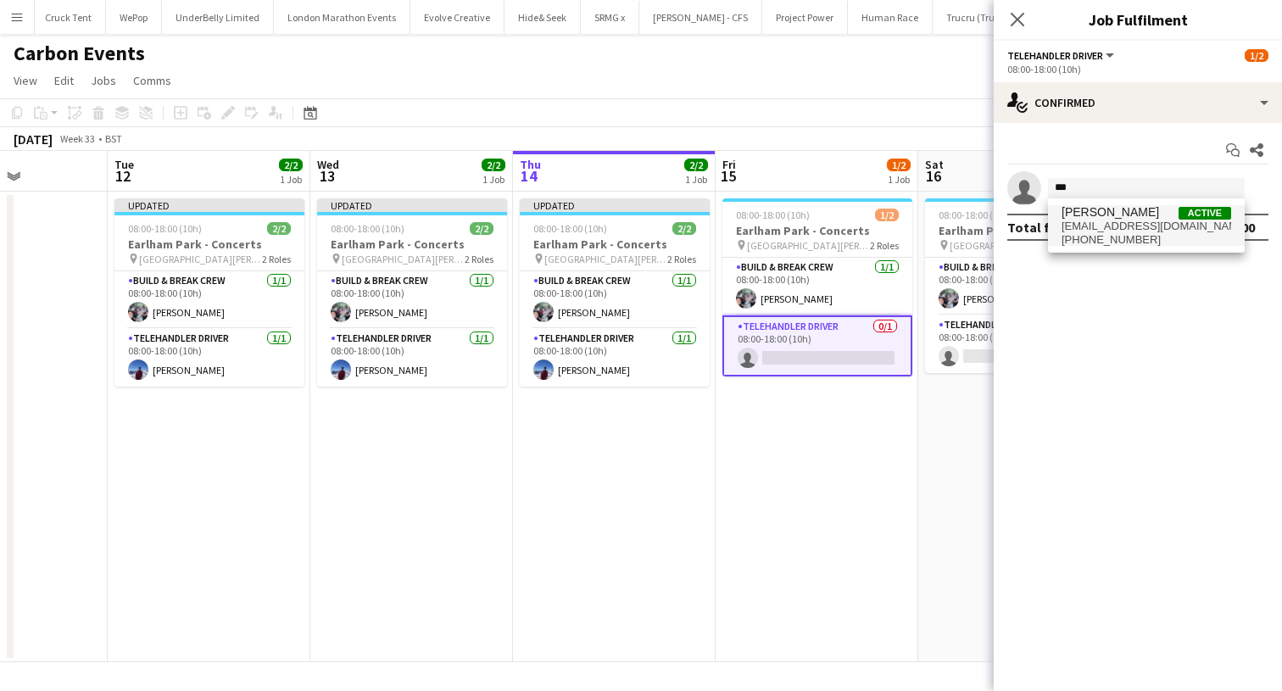
click at [1094, 220] on span "vcram2004@gmail.com" at bounding box center [1146, 227] width 170 height 14
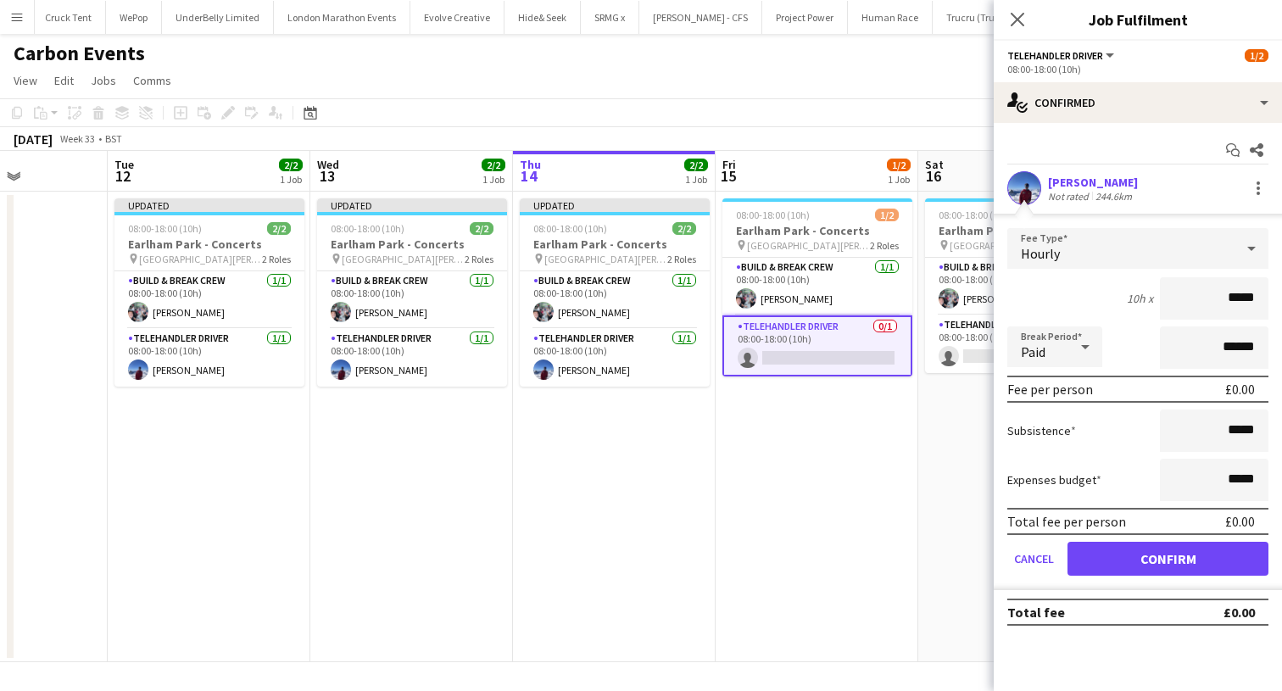
click at [1101, 569] on button "Confirm" at bounding box center [1167, 559] width 201 height 34
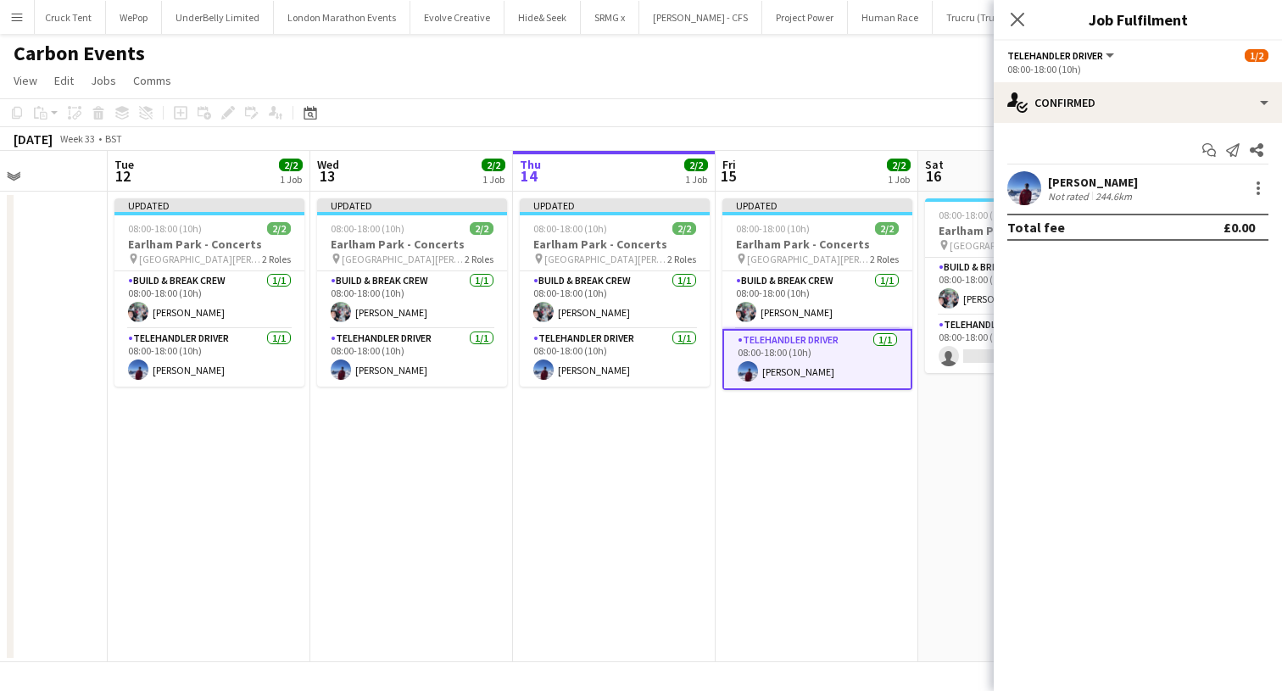
scroll to position [0, 587]
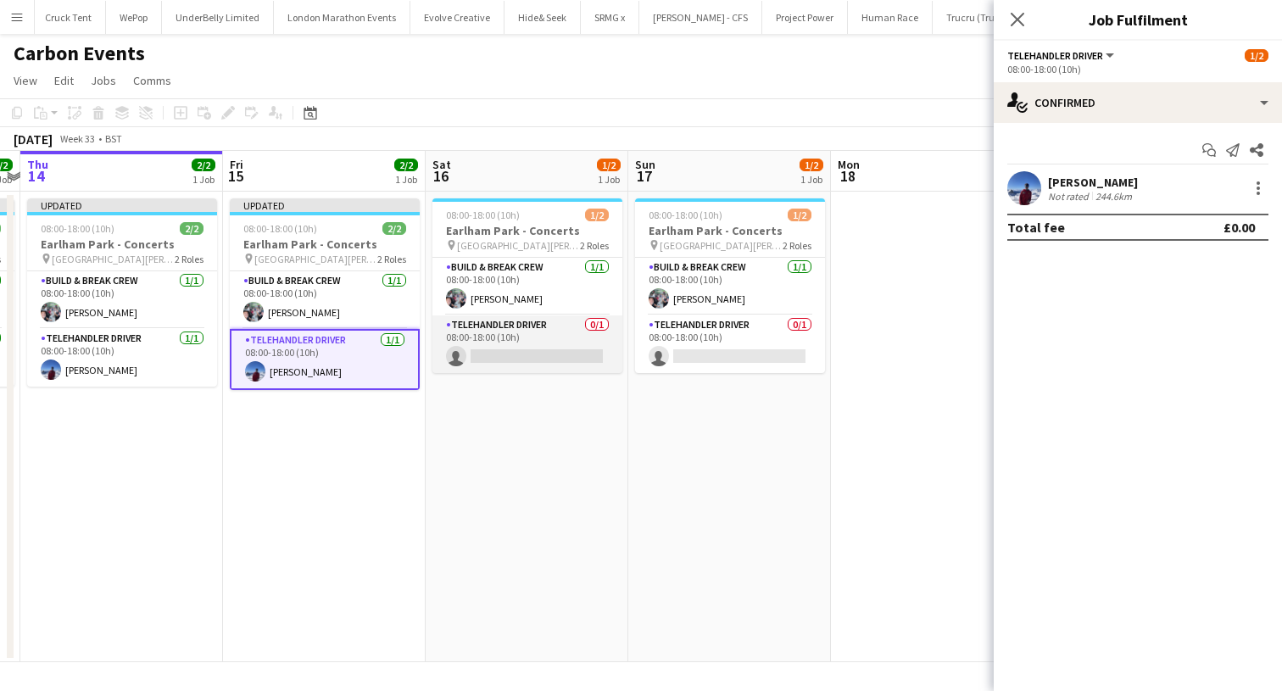
click at [533, 368] on app-card-role "Telehandler Driver 0/1 08:00-18:00 (10h) single-neutral-actions" at bounding box center [527, 344] width 190 height 58
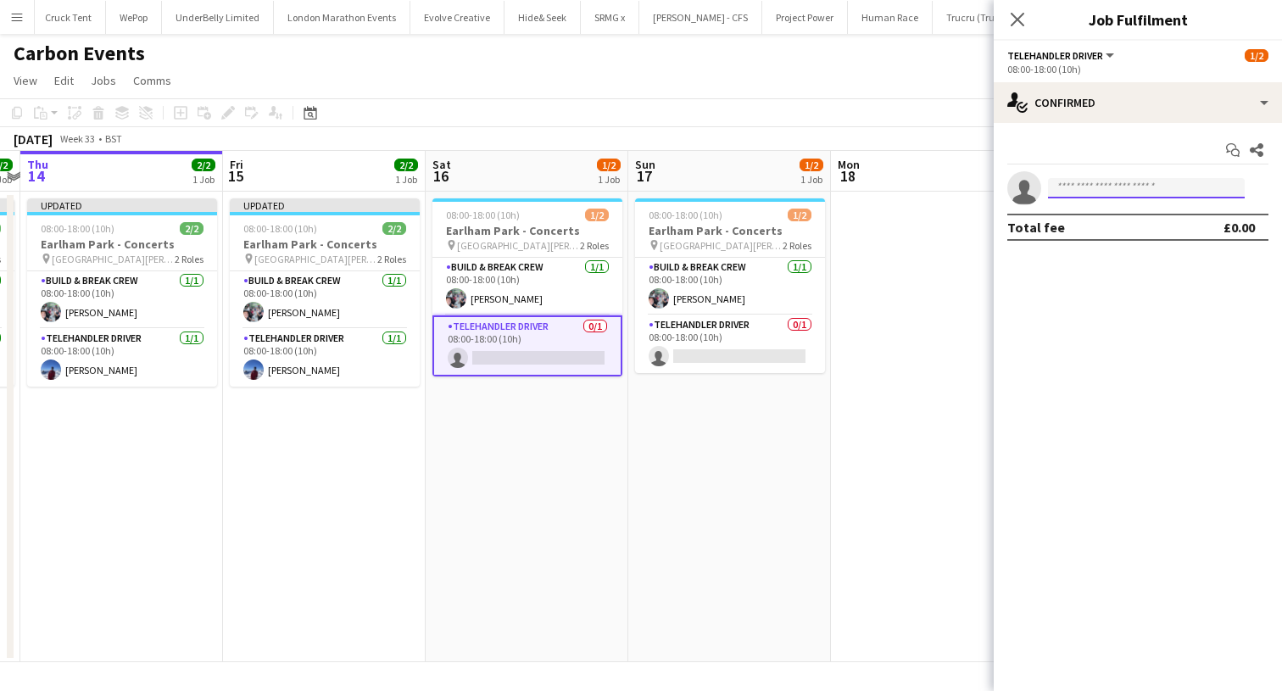
click at [1061, 186] on input at bounding box center [1146, 188] width 197 height 20
type input "***"
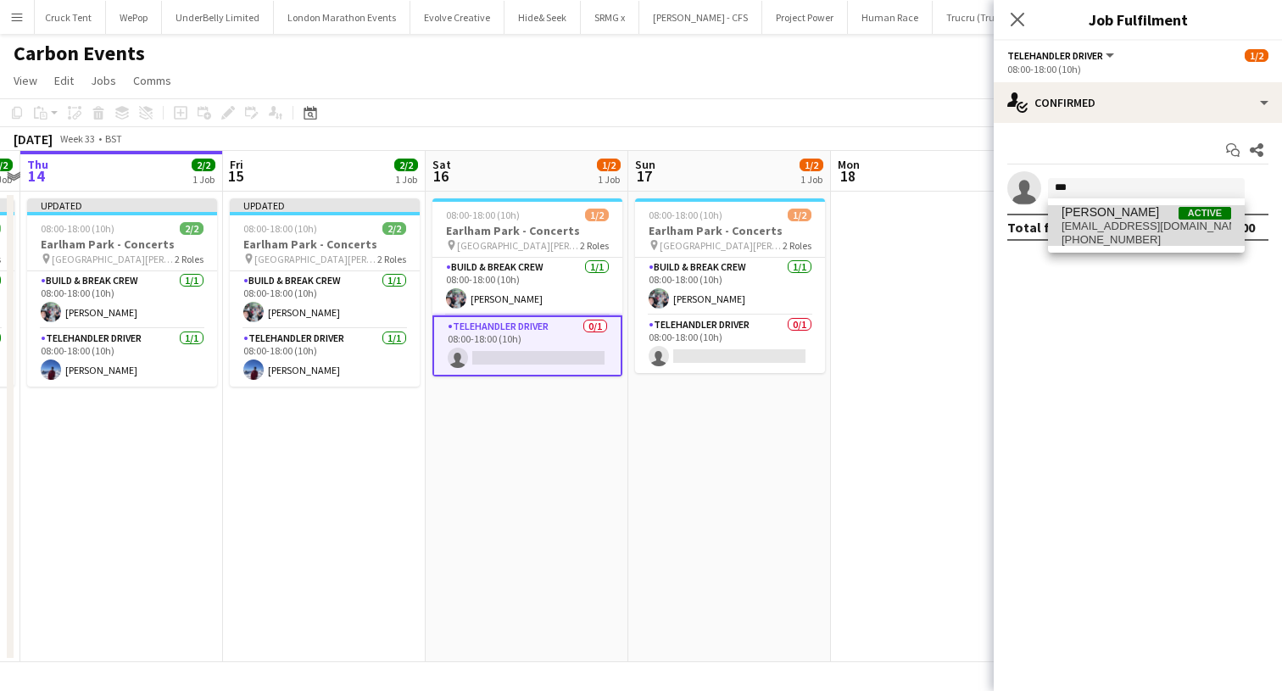
click at [1073, 219] on span "[PERSON_NAME]" at bounding box center [1109, 212] width 97 height 14
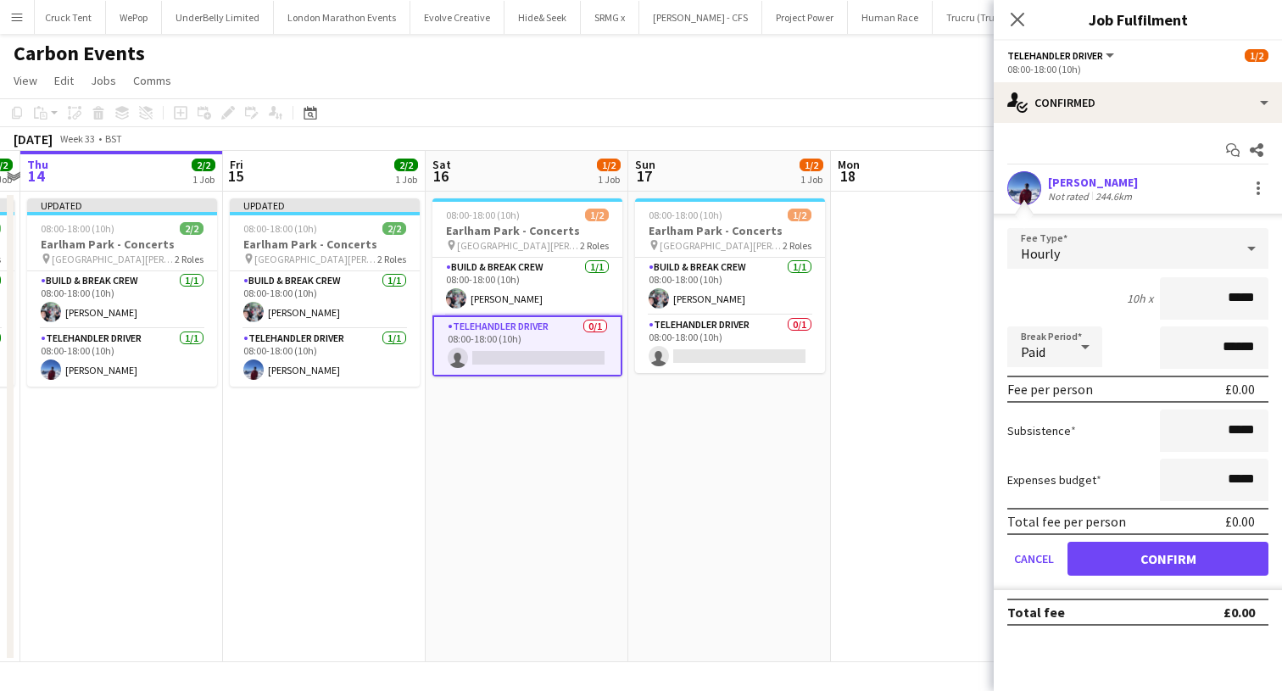
click at [1093, 564] on button "Confirm" at bounding box center [1167, 559] width 201 height 34
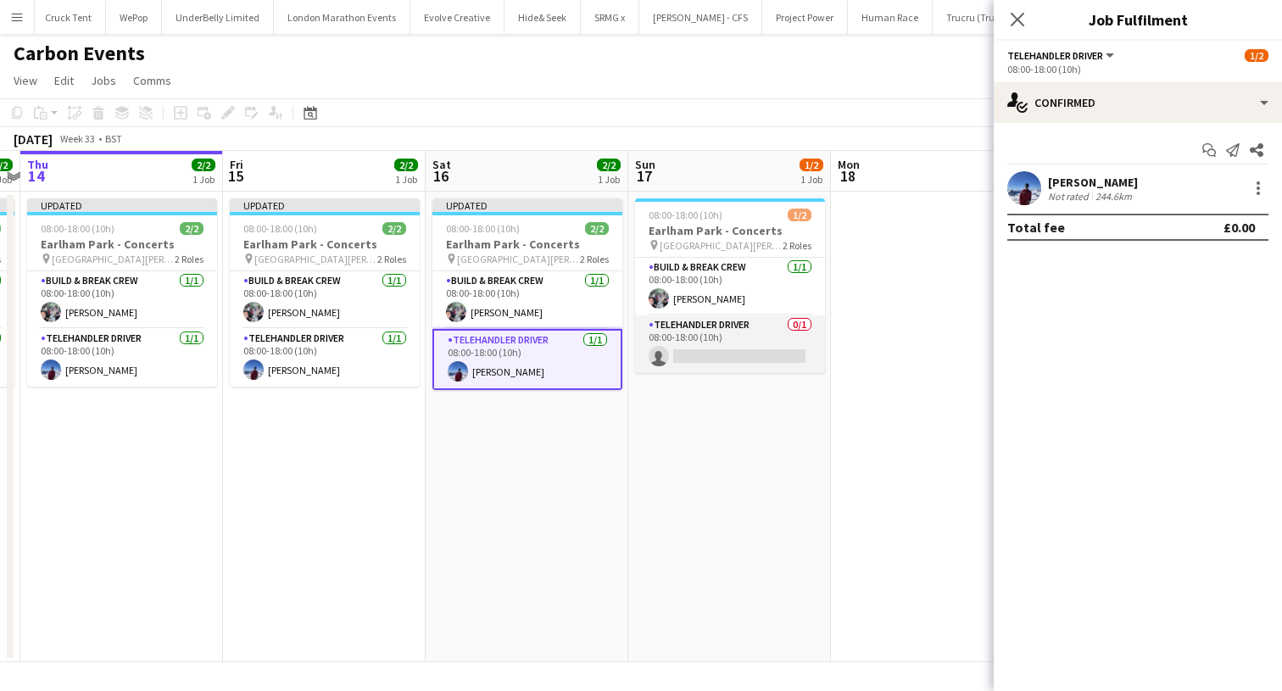
click at [690, 364] on app-card-role "Telehandler Driver 0/1 08:00-18:00 (10h) single-neutral-actions" at bounding box center [730, 344] width 190 height 58
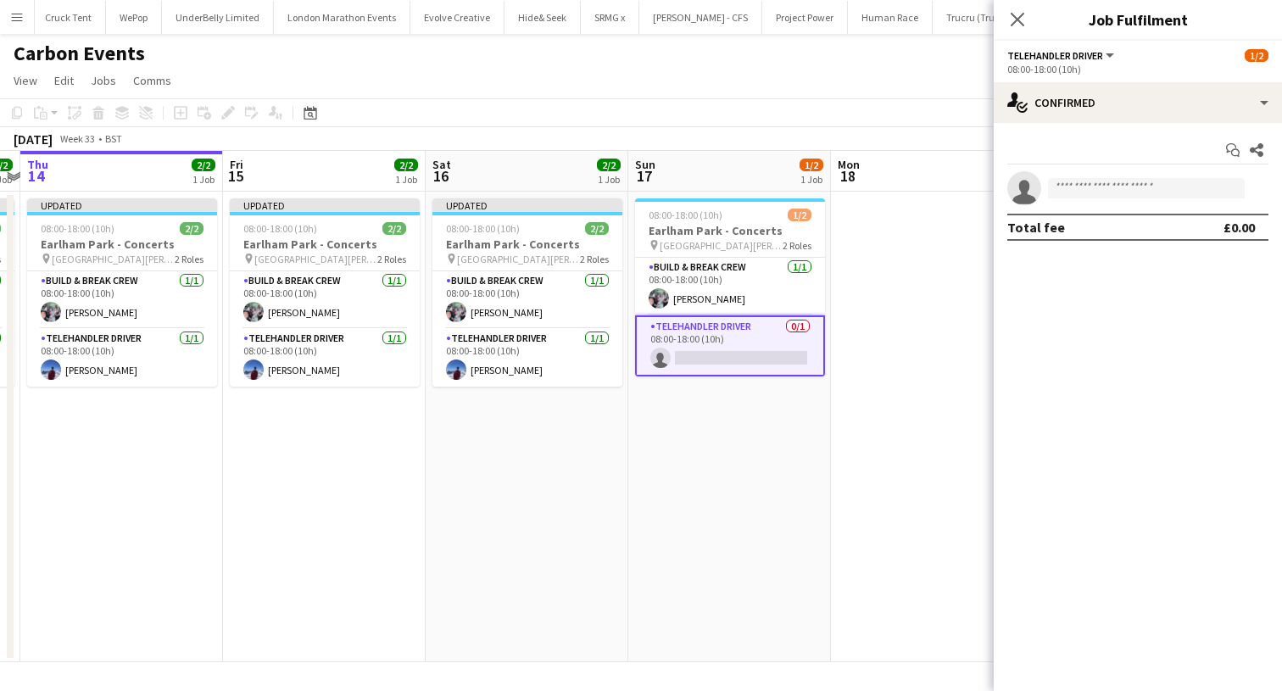
click at [1057, 198] on app-invite-slot "single-neutral-actions" at bounding box center [1137, 188] width 288 height 34
click at [1059, 194] on input at bounding box center [1146, 188] width 197 height 20
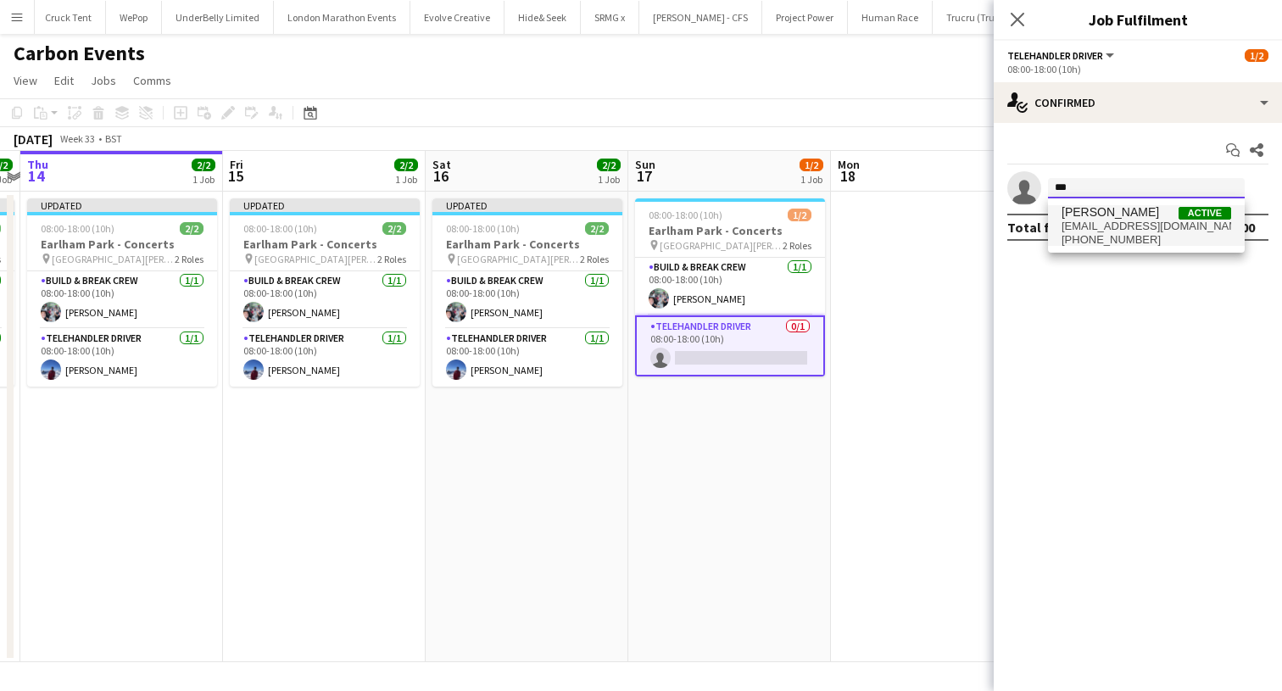
type input "***"
click at [1068, 231] on span "vcram2004@gmail.com" at bounding box center [1146, 227] width 170 height 14
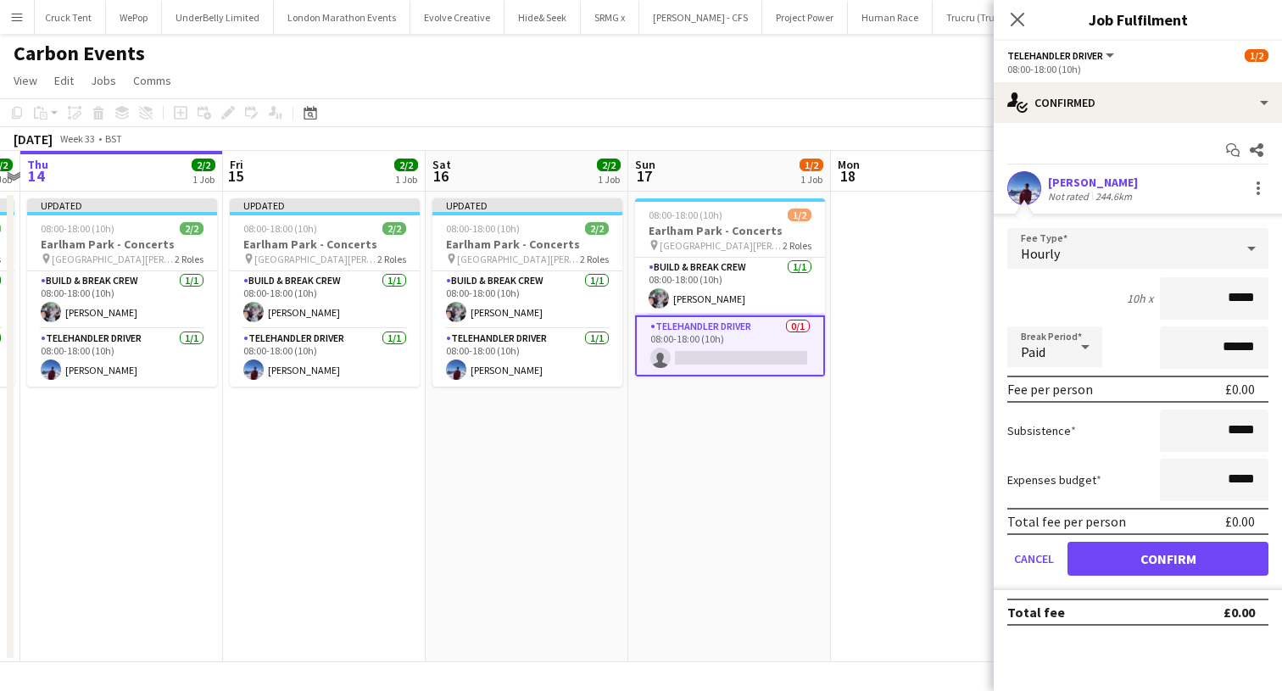
click at [1096, 562] on button "Confirm" at bounding box center [1167, 559] width 201 height 34
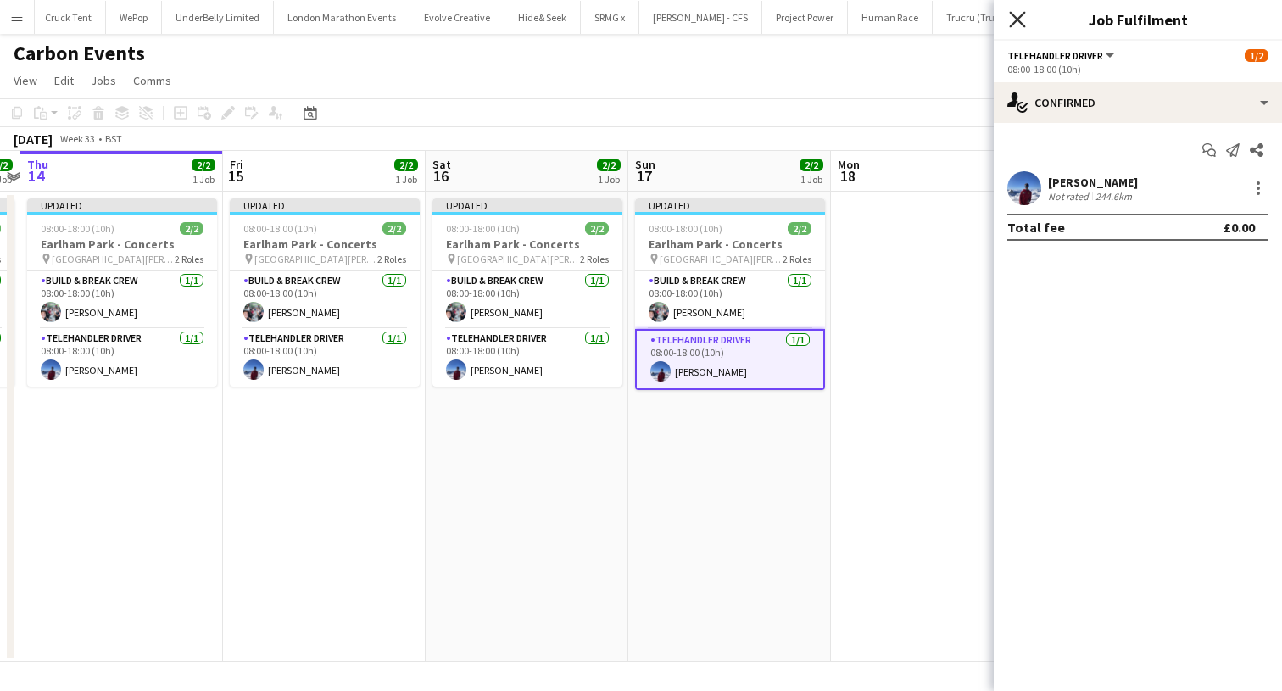
click at [1012, 12] on icon "Close pop-in" at bounding box center [1017, 19] width 16 height 16
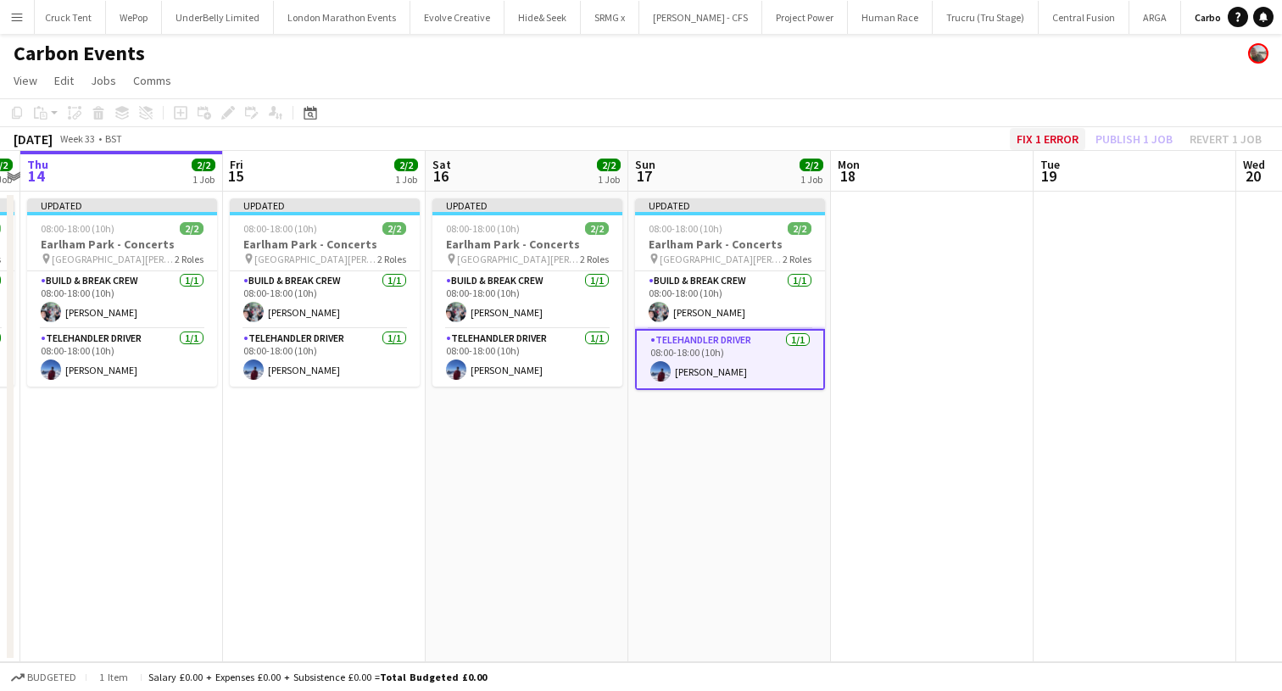
click at [1080, 133] on button "Fix 1 error" at bounding box center [1047, 139] width 75 height 22
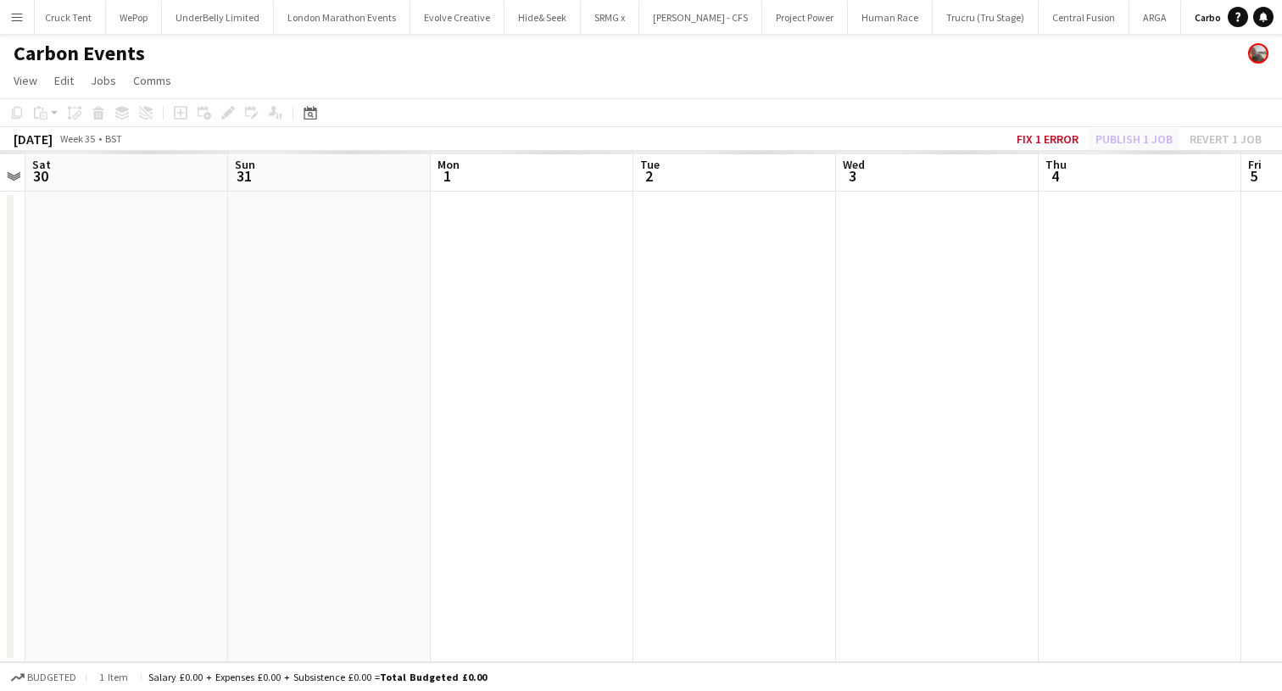
click at [1106, 133] on div "Fix 1 error Publish 1 job Revert 1 job" at bounding box center [1139, 139] width 286 height 22
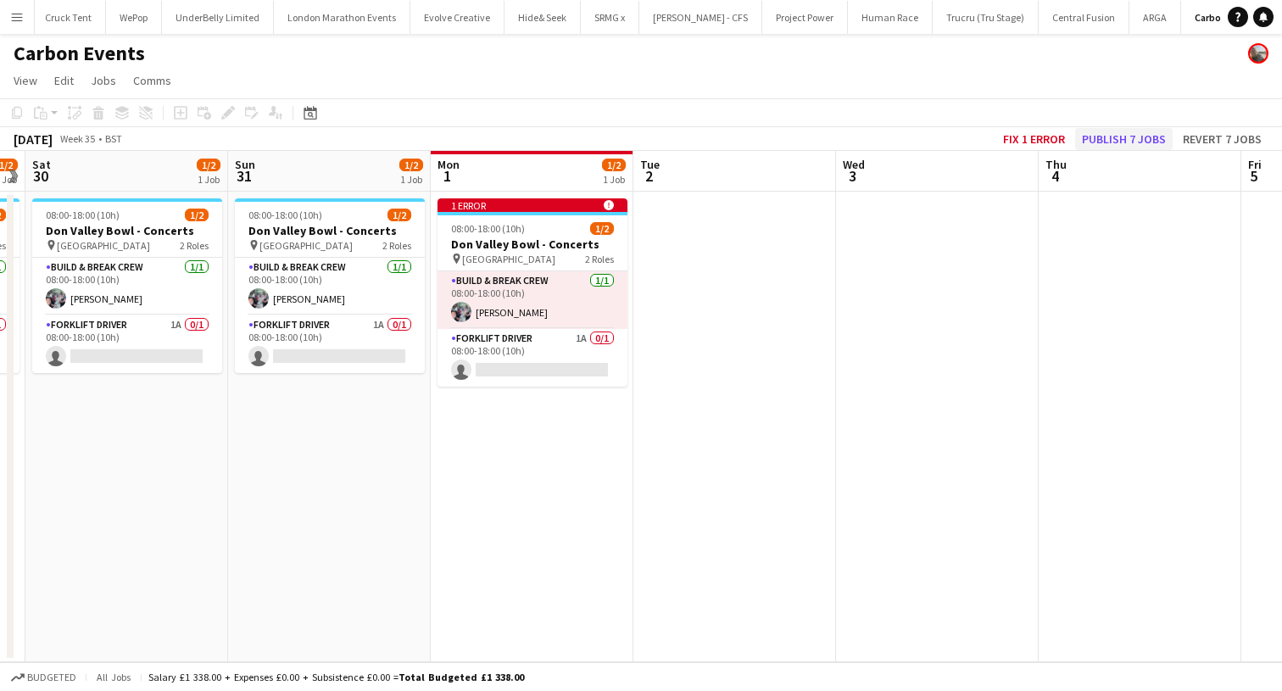
click at [1106, 133] on button "Publish 7 jobs" at bounding box center [1123, 139] width 97 height 22
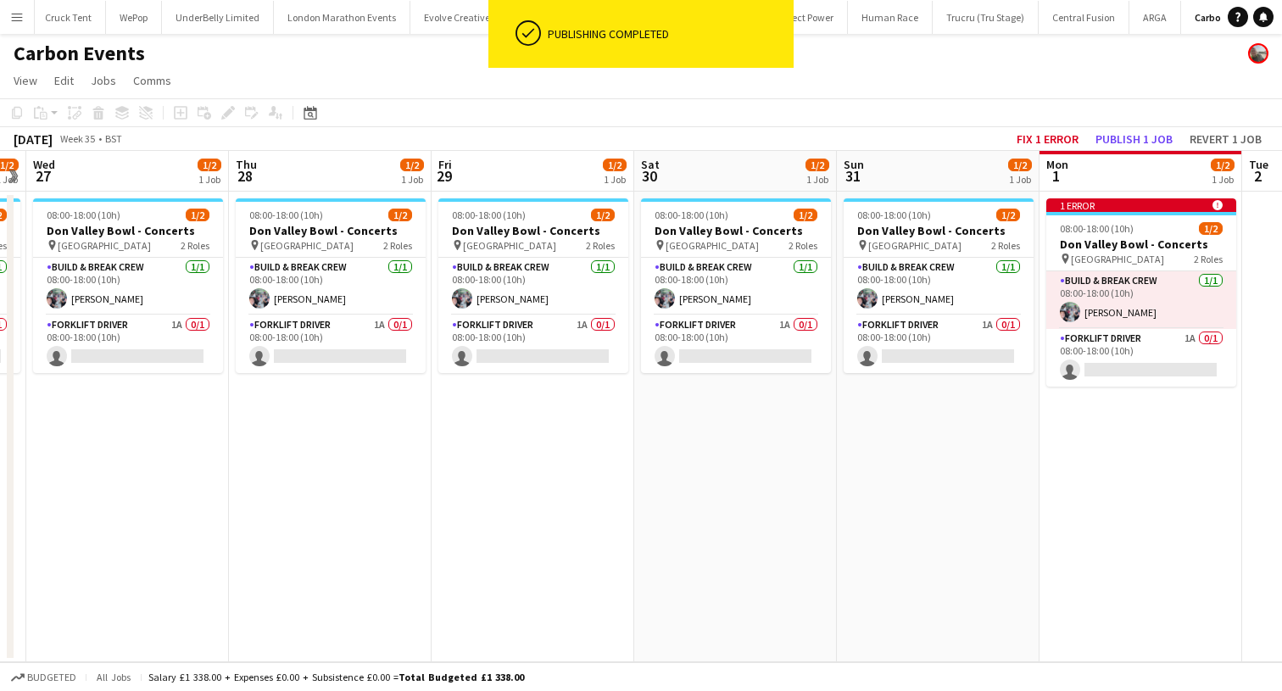
scroll to position [0, 603]
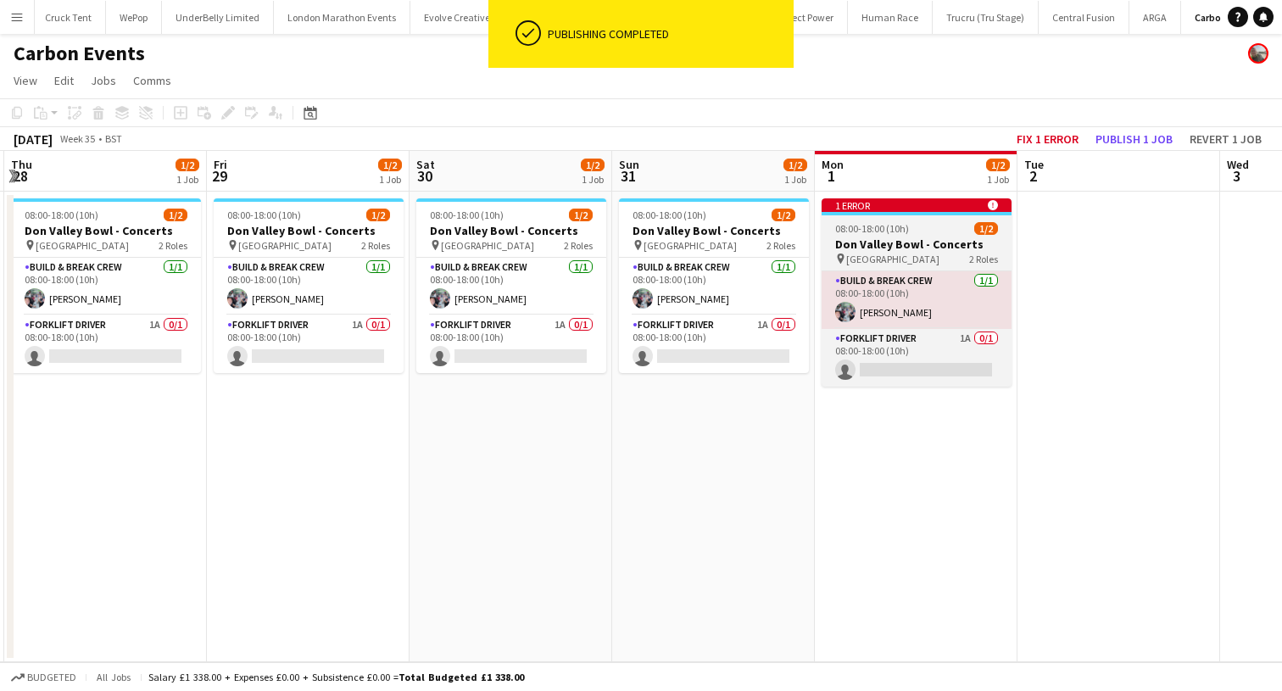
click at [872, 220] on app-job-card "1 error alert-circle 08:00-18:00 (10h) 1/2 Don Valley Bowl - Concerts pin Don V…" at bounding box center [916, 292] width 190 height 188
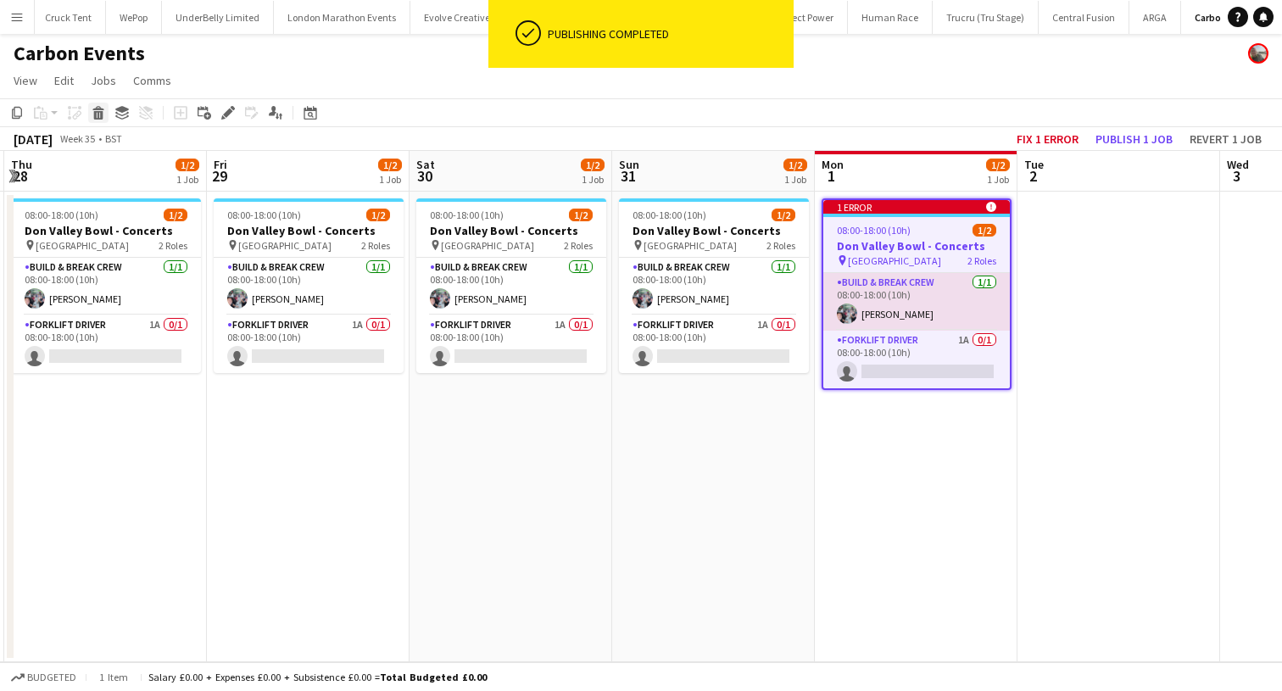
click at [101, 112] on icon at bounding box center [98, 115] width 9 height 8
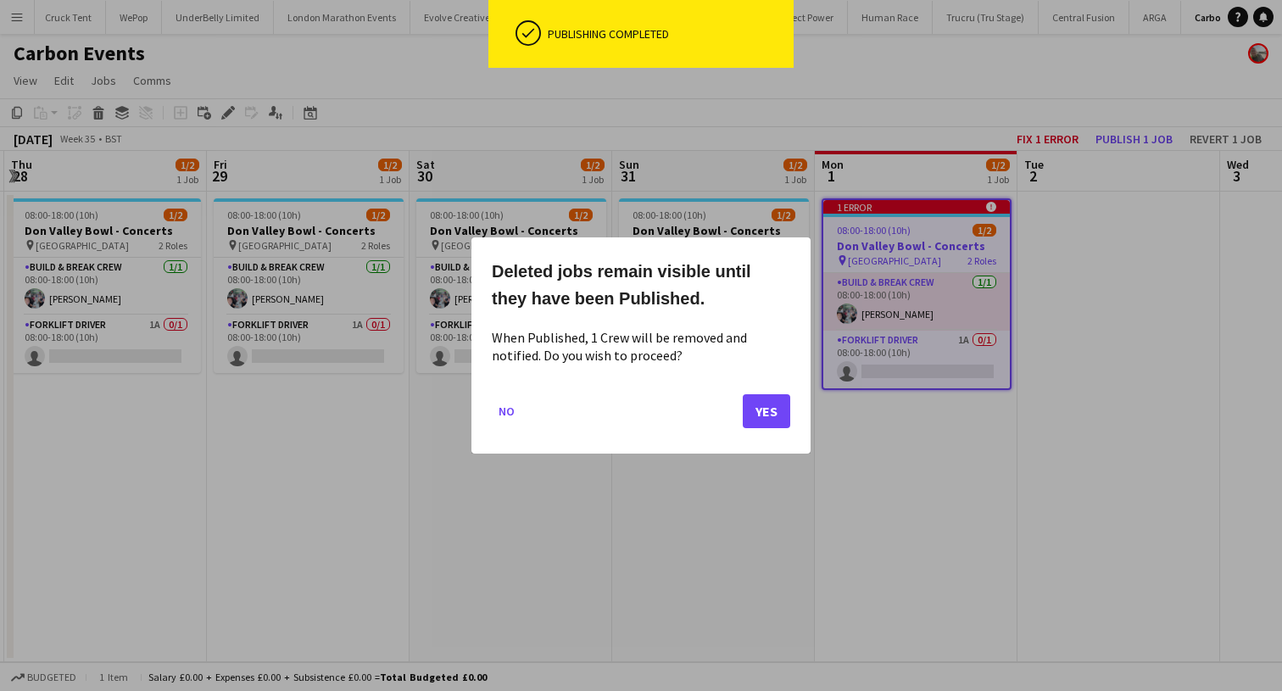
click at [765, 412] on button "Yes" at bounding box center [766, 411] width 47 height 34
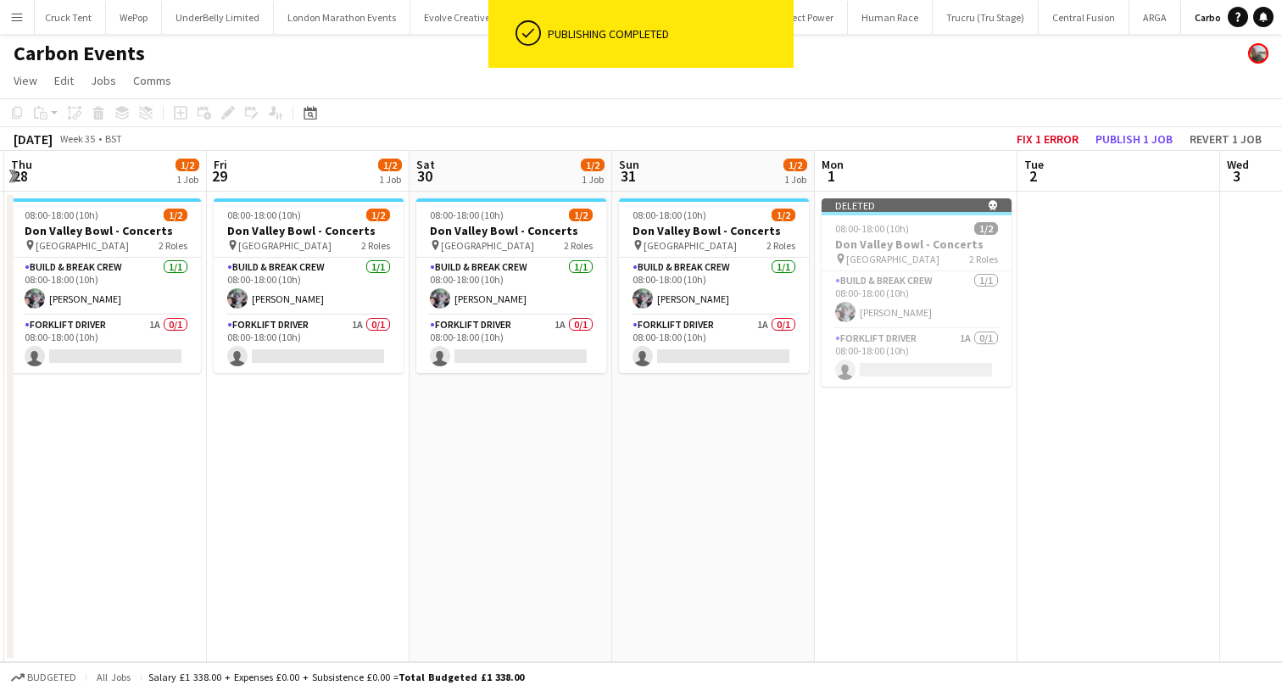
click at [648, 197] on app-date-cell "08:00-18:00 (10h) 1/2 Don Valley Bowl - Concerts pin Don Valley Bowl 2 Roles Bu…" at bounding box center [713, 427] width 203 height 470
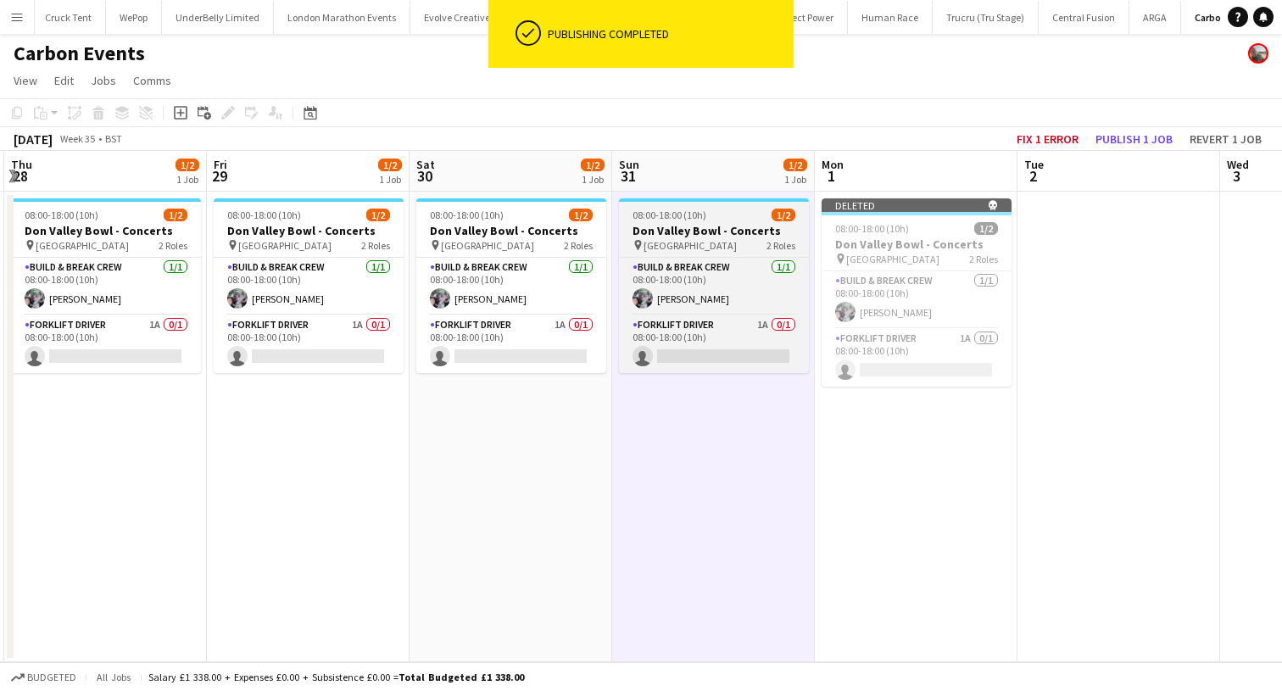
click at [648, 213] on span "08:00-18:00 (10h)" at bounding box center [669, 215] width 74 height 13
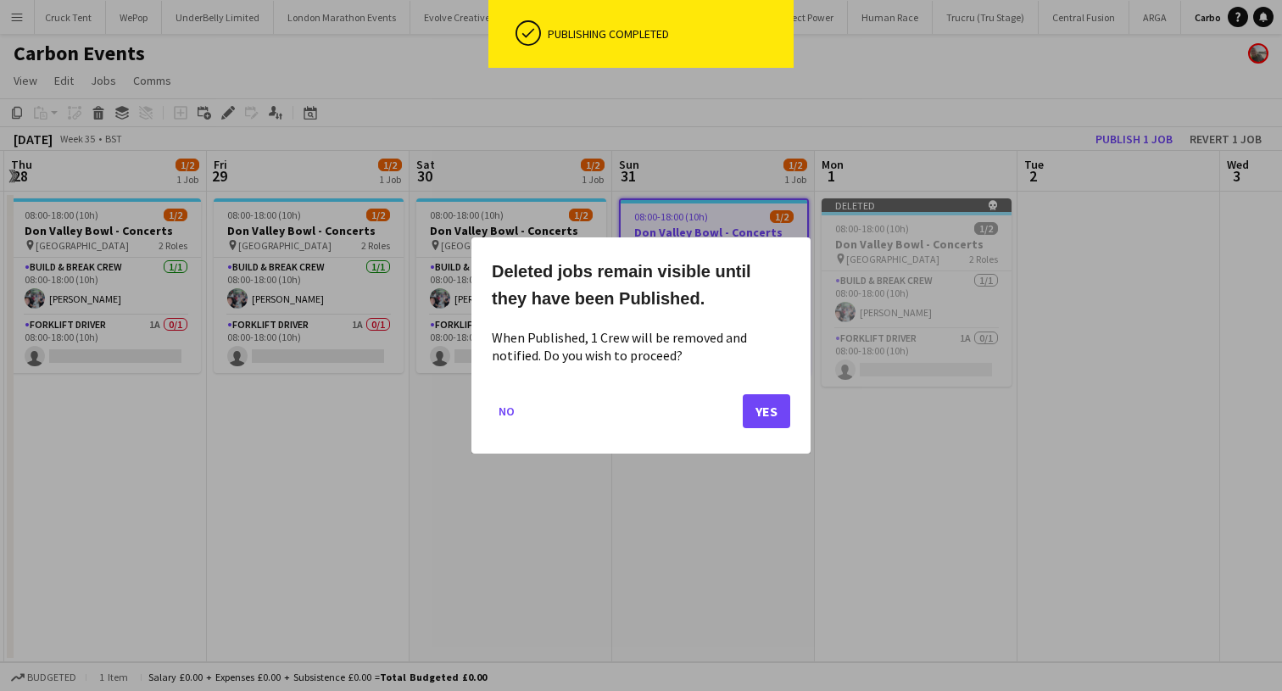
click at [775, 414] on button "Yes" at bounding box center [766, 411] width 47 height 34
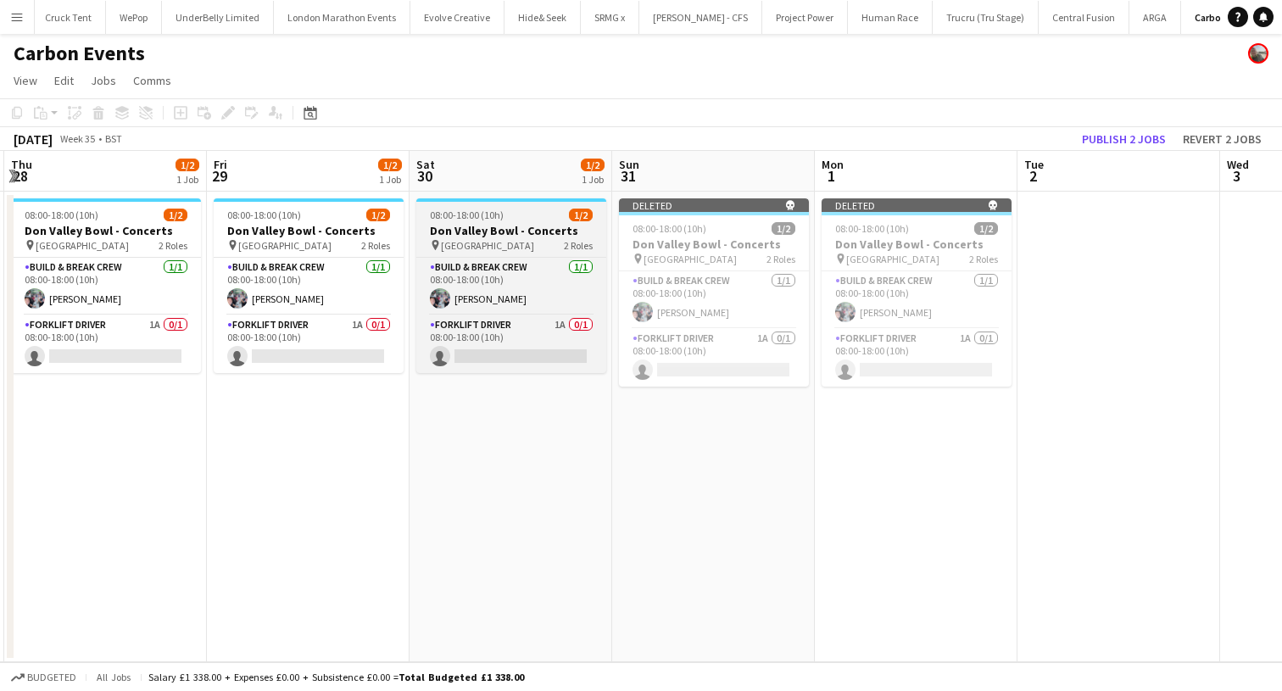
click at [492, 250] on span "Don Valley Bowl" at bounding box center [487, 245] width 93 height 13
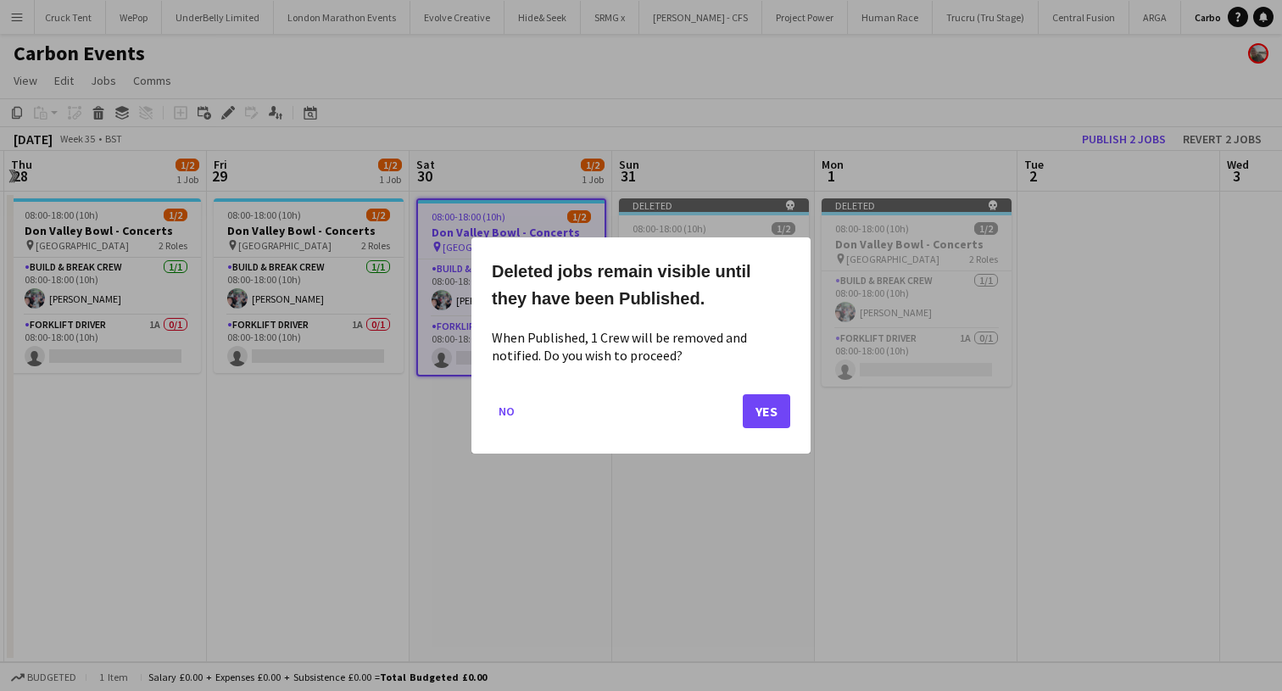
click at [741, 416] on mat-dialog-actions "No Yes" at bounding box center [641, 417] width 298 height 72
click at [762, 412] on button "Yes" at bounding box center [766, 411] width 47 height 34
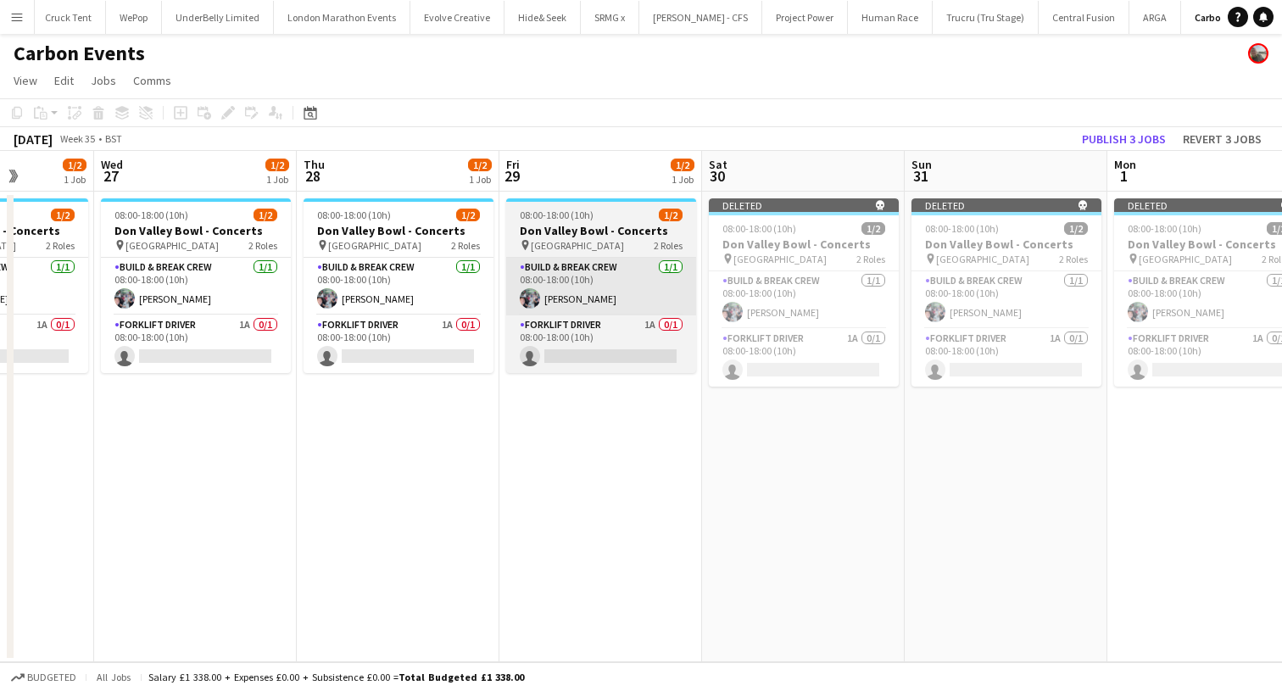
scroll to position [0, 437]
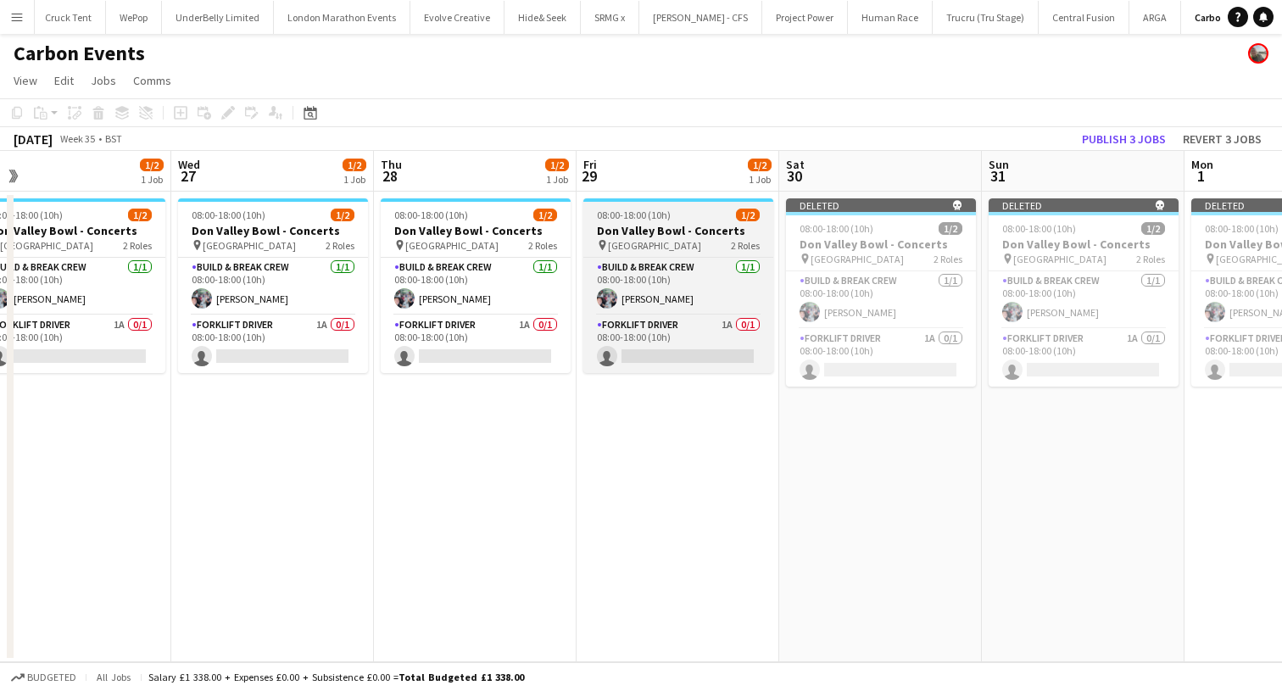
click at [592, 223] on h3 "Don Valley Bowl - Concerts" at bounding box center [678, 230] width 190 height 15
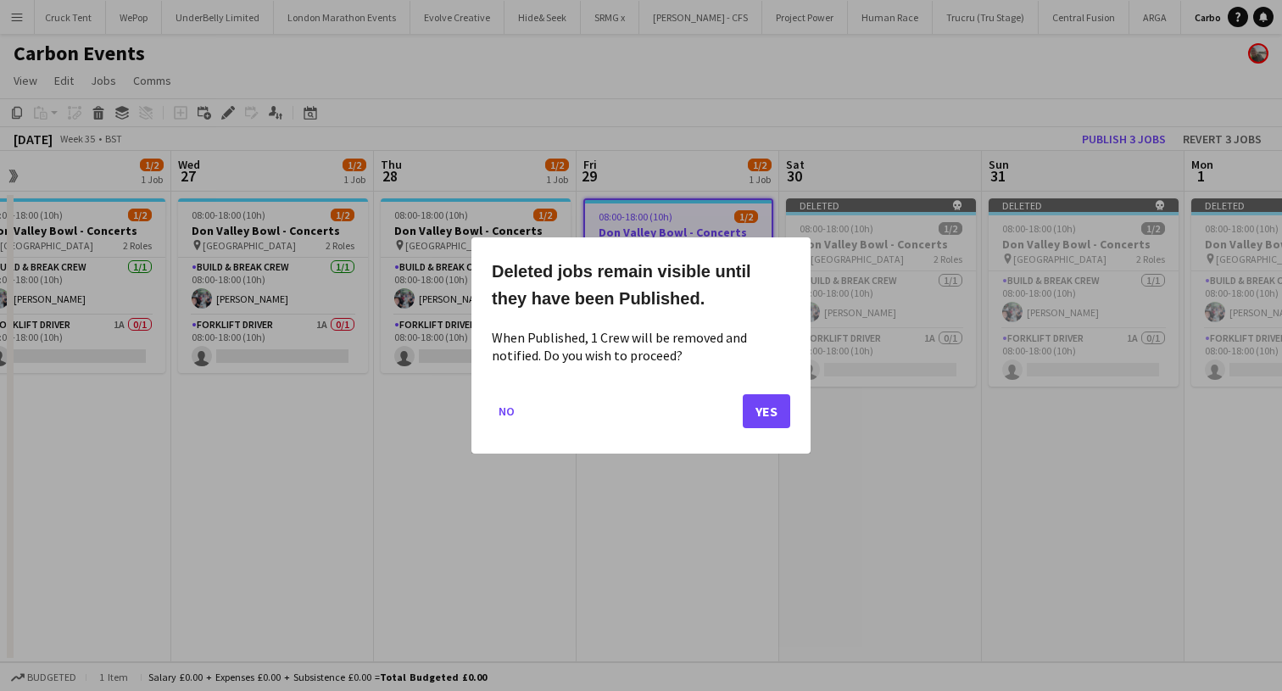
click at [752, 409] on button "Yes" at bounding box center [766, 411] width 47 height 34
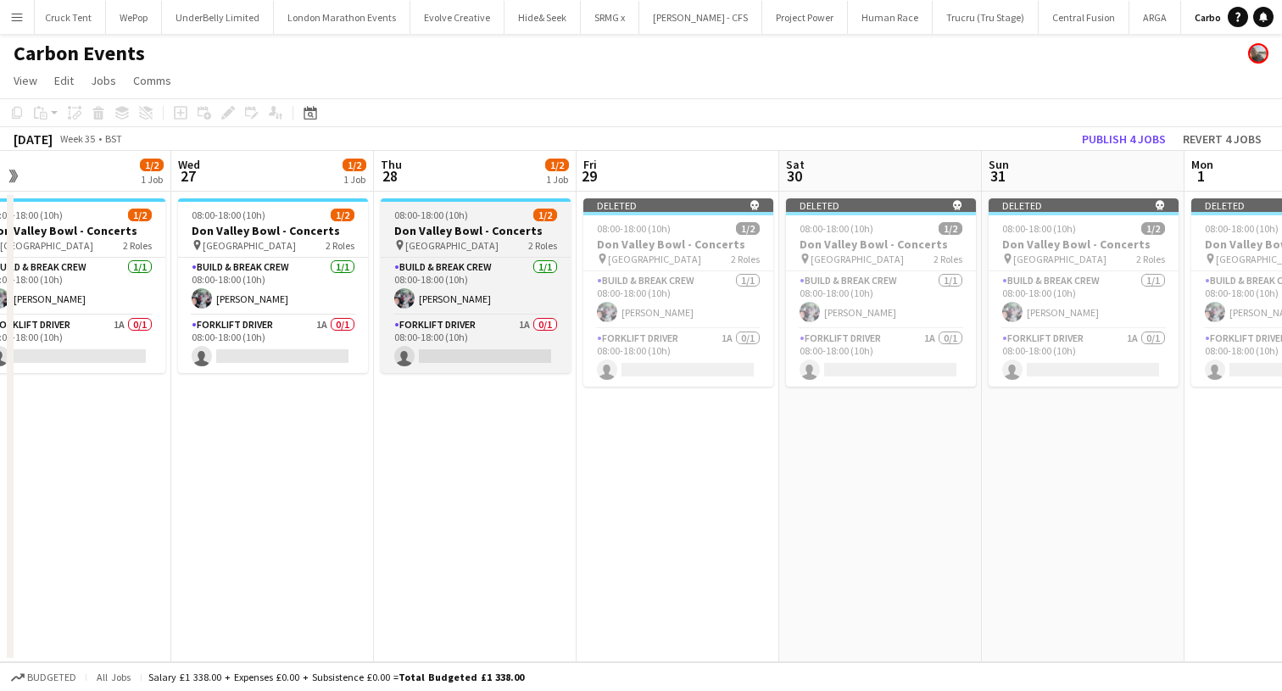
click at [413, 225] on h3 "Don Valley Bowl - Concerts" at bounding box center [476, 230] width 190 height 15
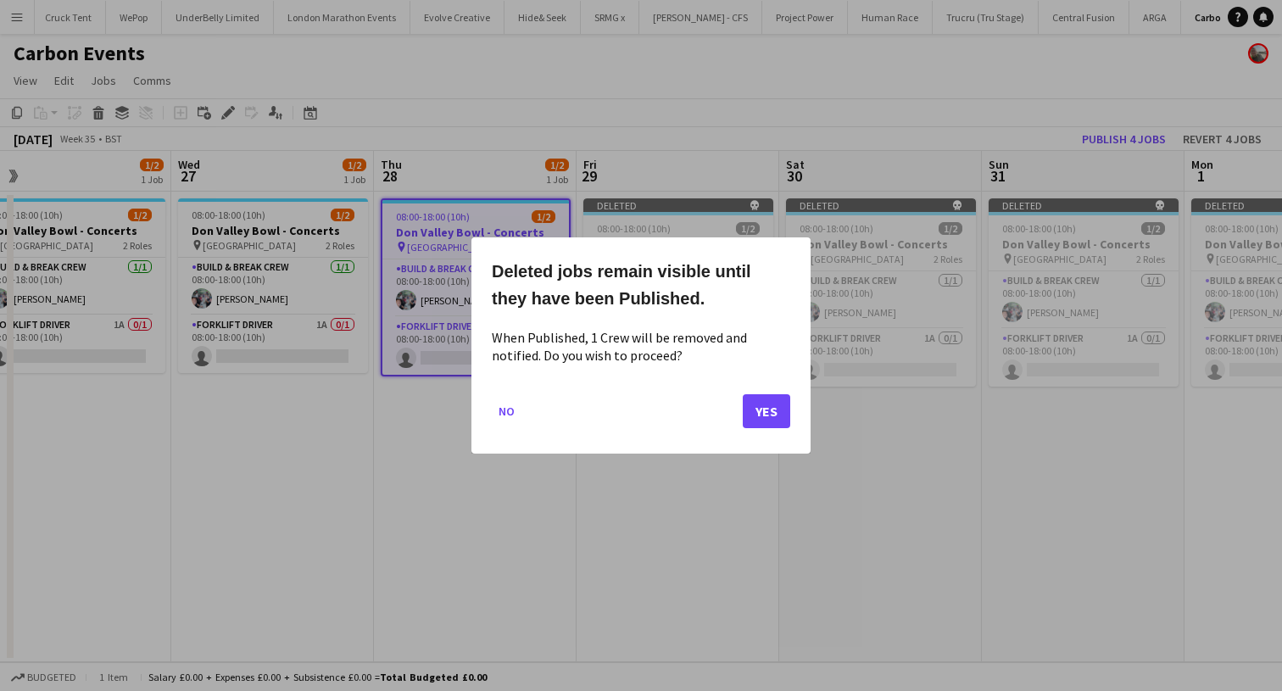
drag, startPoint x: 754, startPoint y: 404, endPoint x: 540, endPoint y: 401, distance: 214.5
click at [754, 404] on button "Yes" at bounding box center [766, 411] width 47 height 34
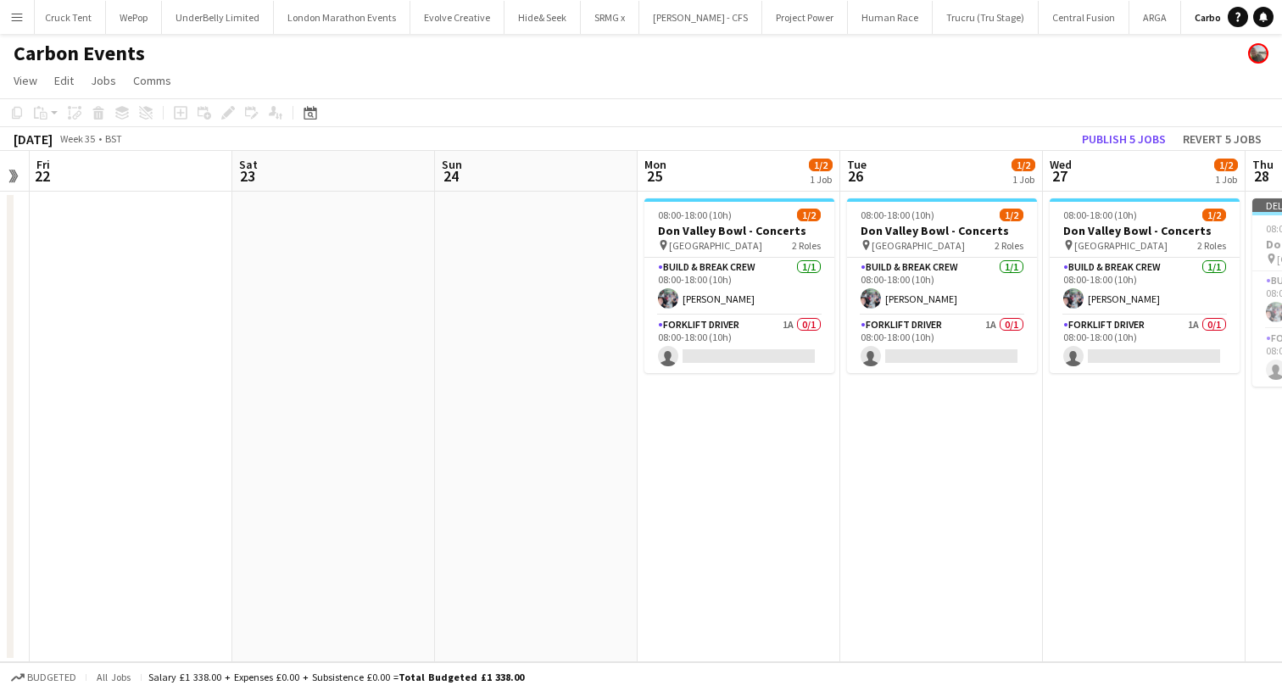
scroll to position [0, 511]
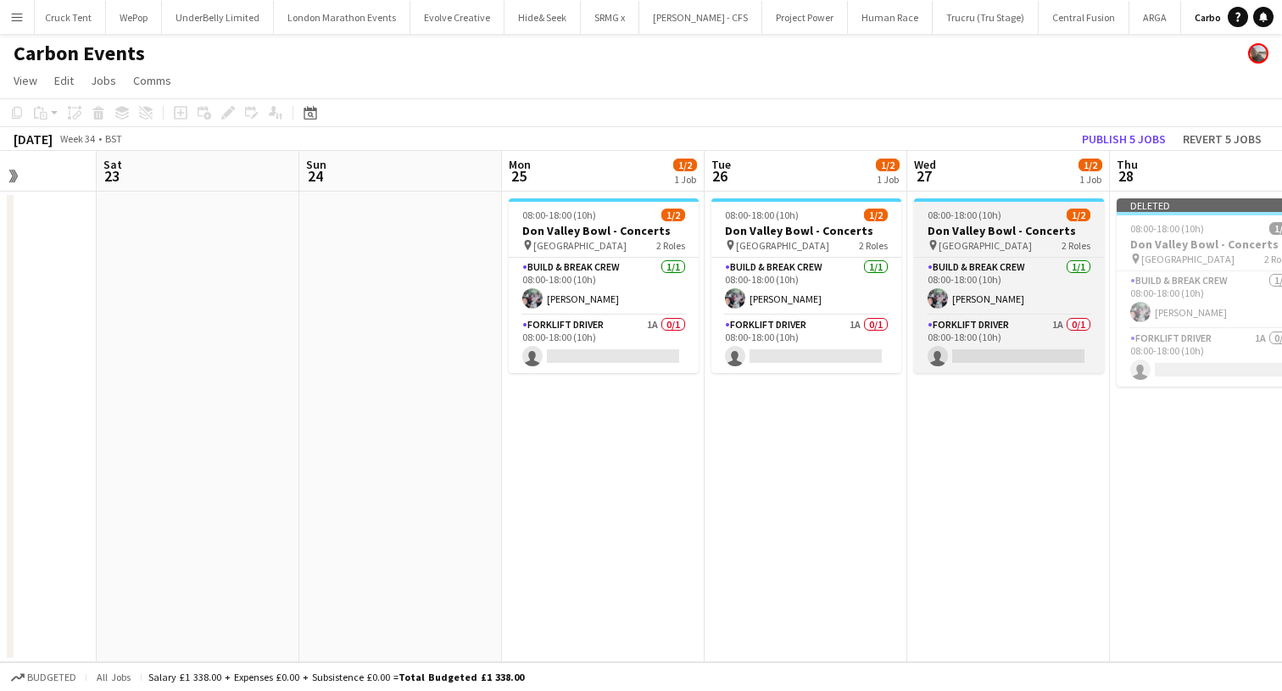
click at [970, 214] on span "08:00-18:00 (10h)" at bounding box center [964, 215] width 74 height 13
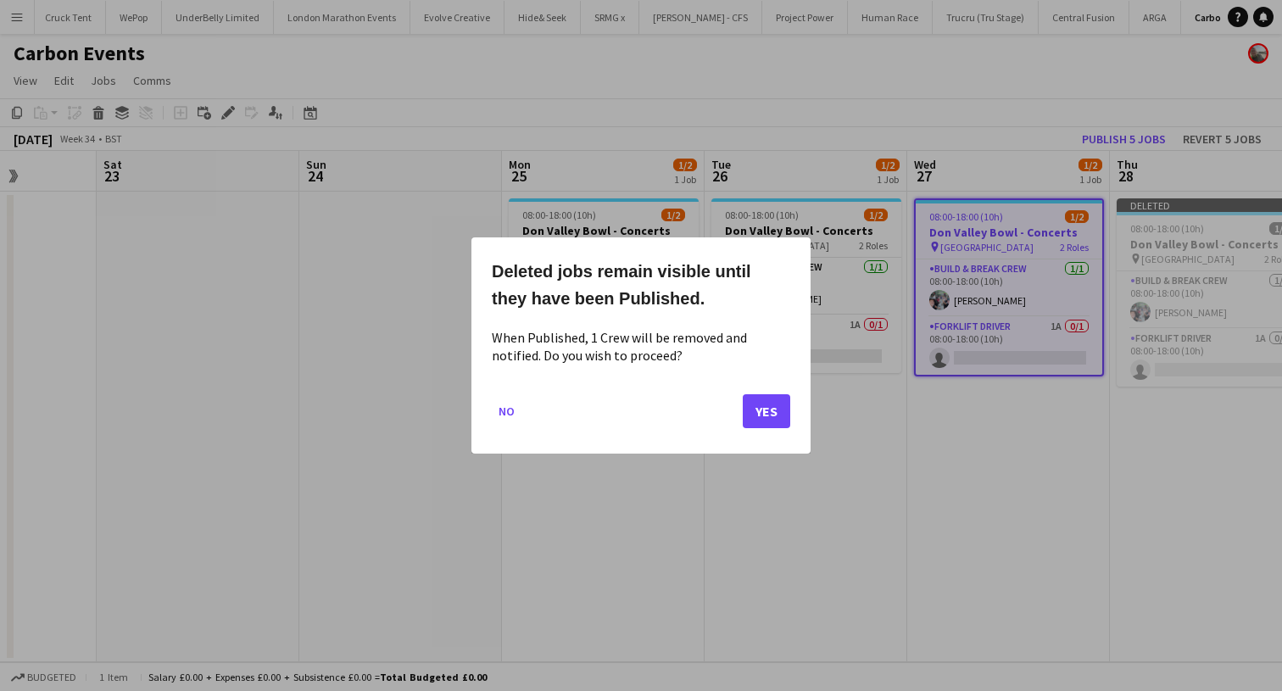
click at [756, 422] on button "Yes" at bounding box center [766, 411] width 47 height 34
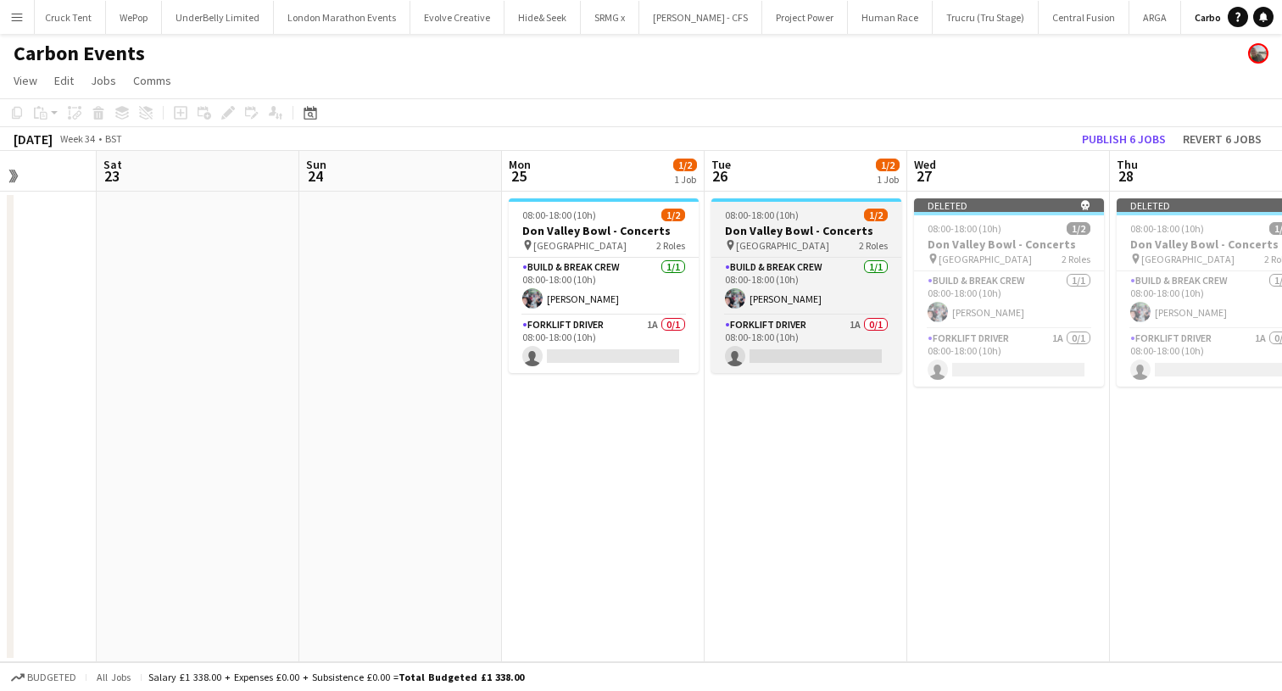
click at [773, 237] on h3 "Don Valley Bowl - Concerts" at bounding box center [806, 230] width 190 height 15
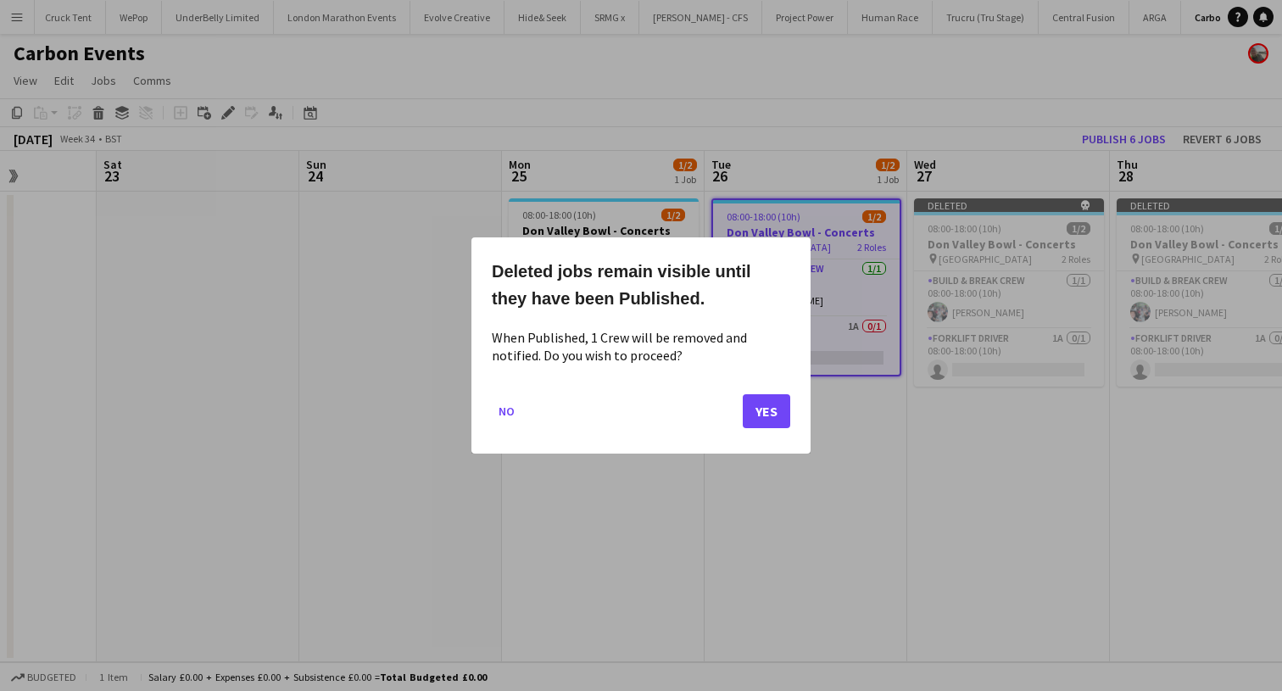
click at [758, 406] on button "Yes" at bounding box center [766, 411] width 47 height 34
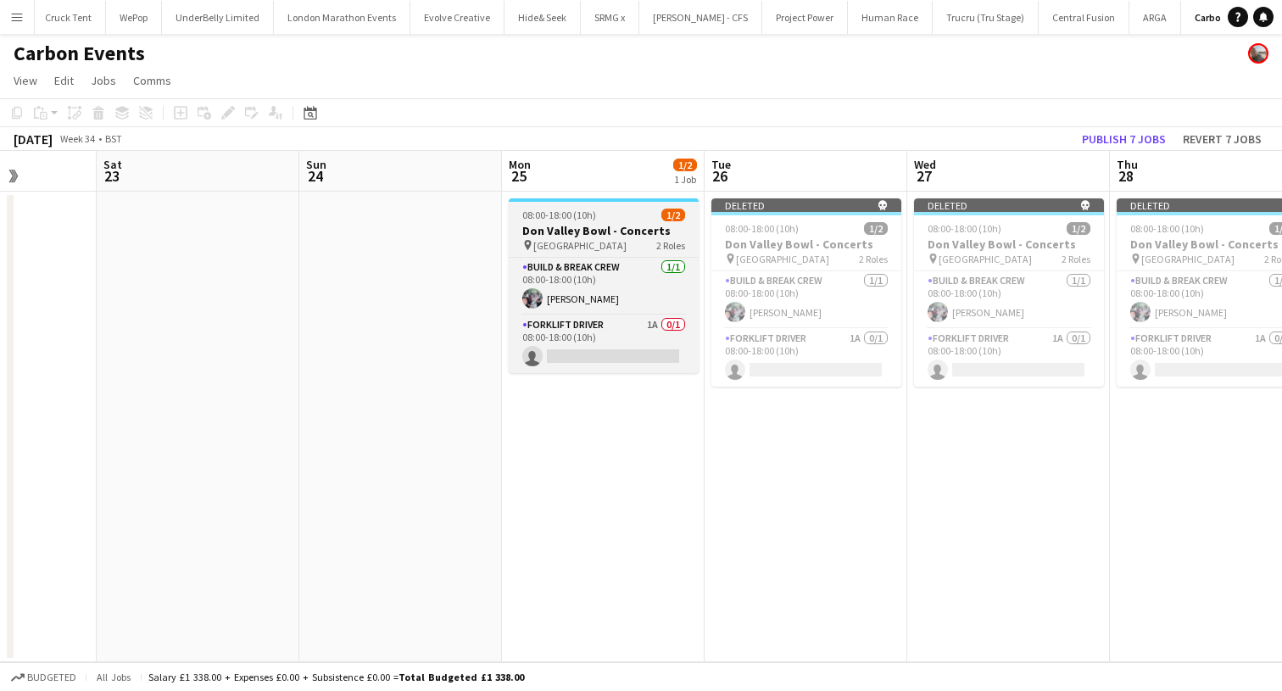
click at [609, 237] on h3 "Don Valley Bowl - Concerts" at bounding box center [604, 230] width 190 height 15
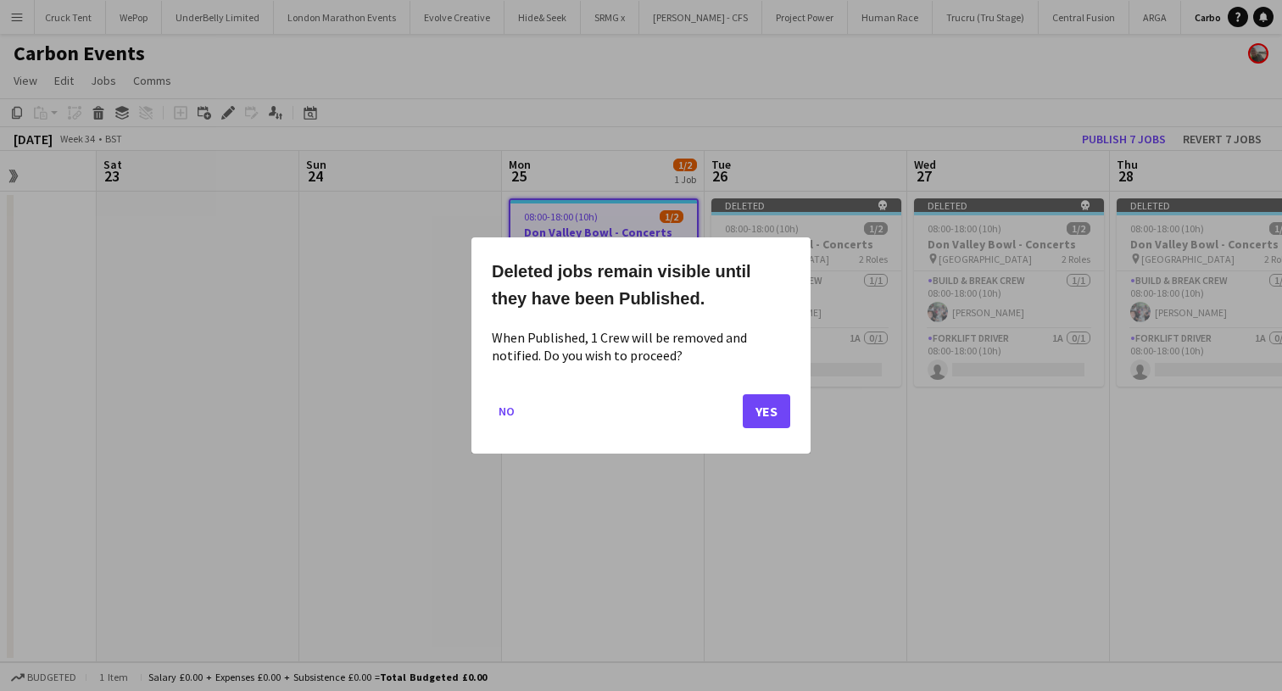
click at [771, 421] on button "Yes" at bounding box center [766, 411] width 47 height 34
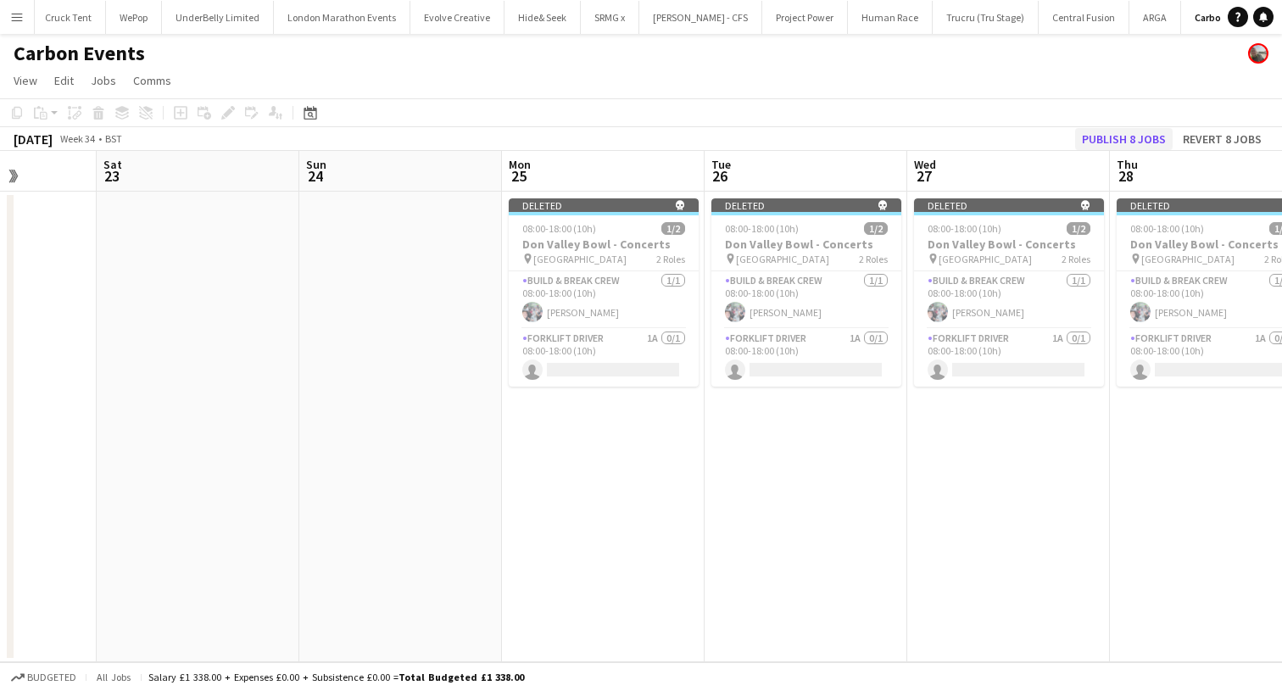
click at [1126, 138] on button "Publish 8 jobs" at bounding box center [1123, 139] width 97 height 22
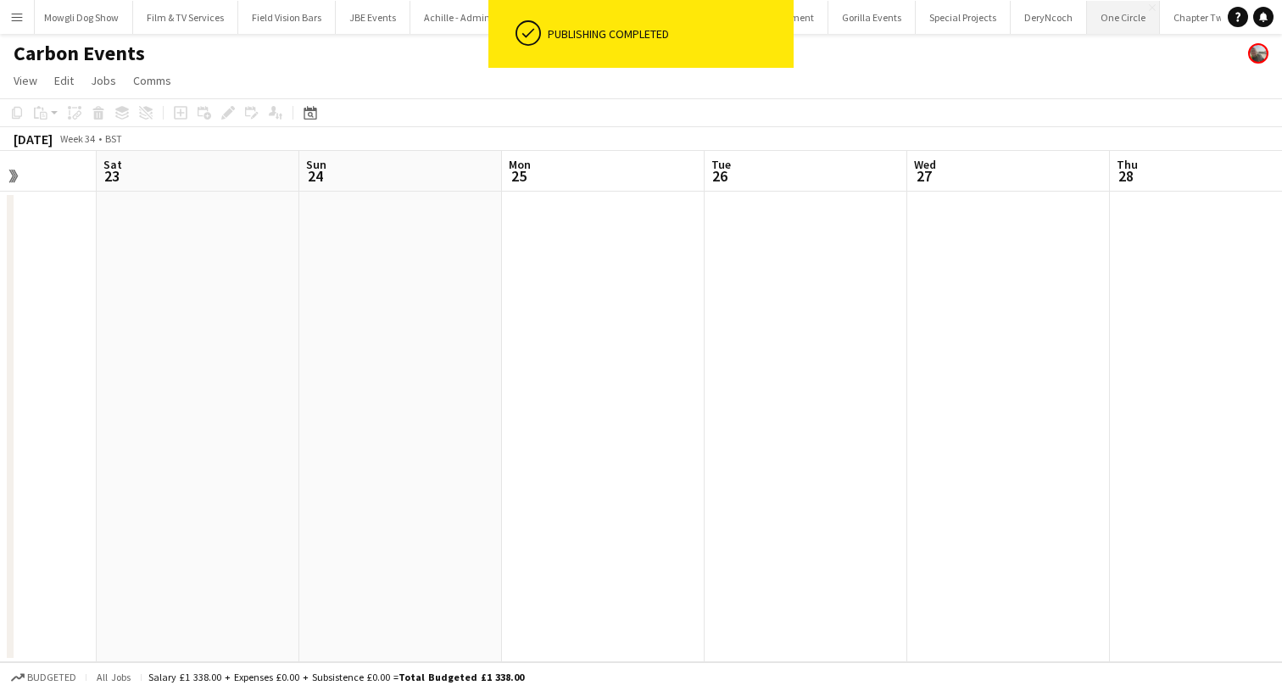
scroll to position [0, 1550]
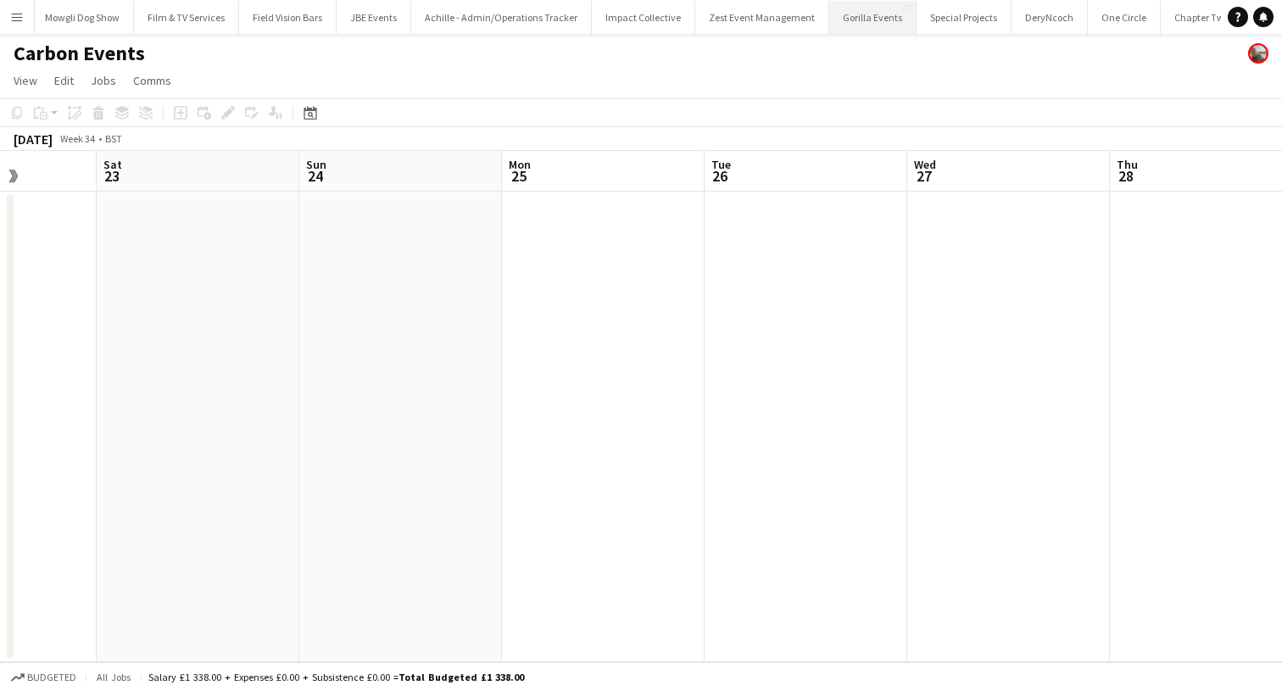
click at [829, 25] on button "Gorilla Events Close" at bounding box center [872, 17] width 87 height 33
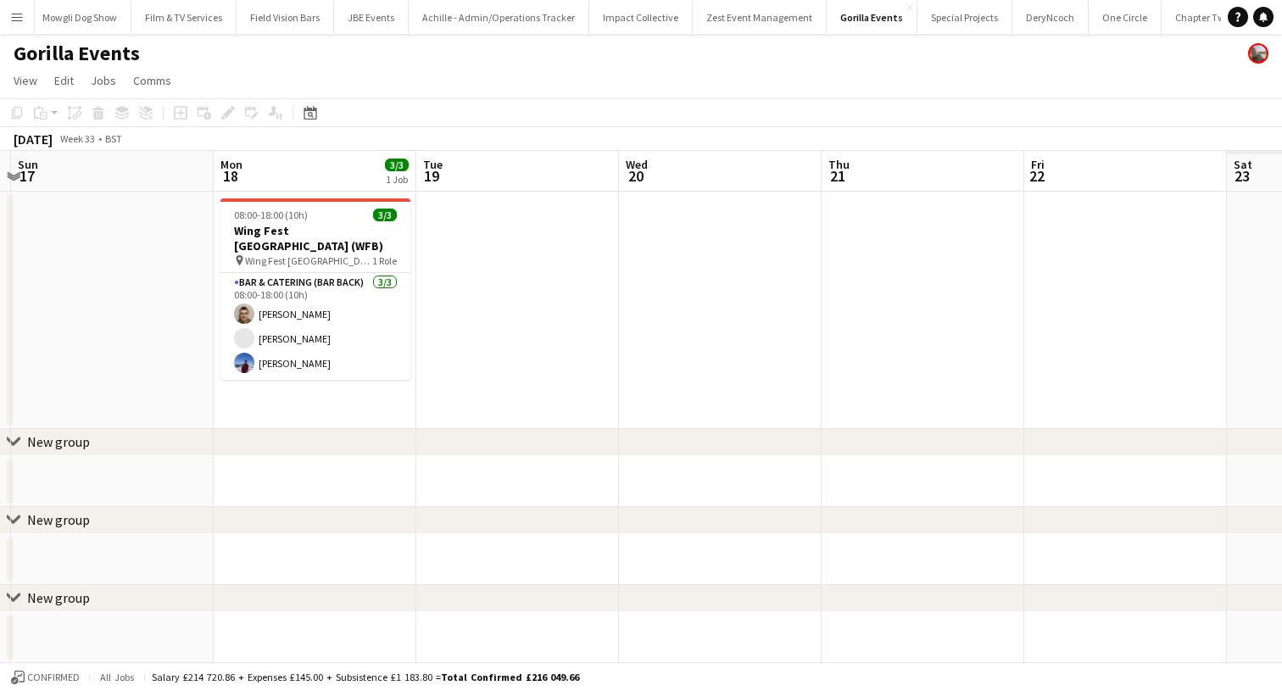
scroll to position [0, 488]
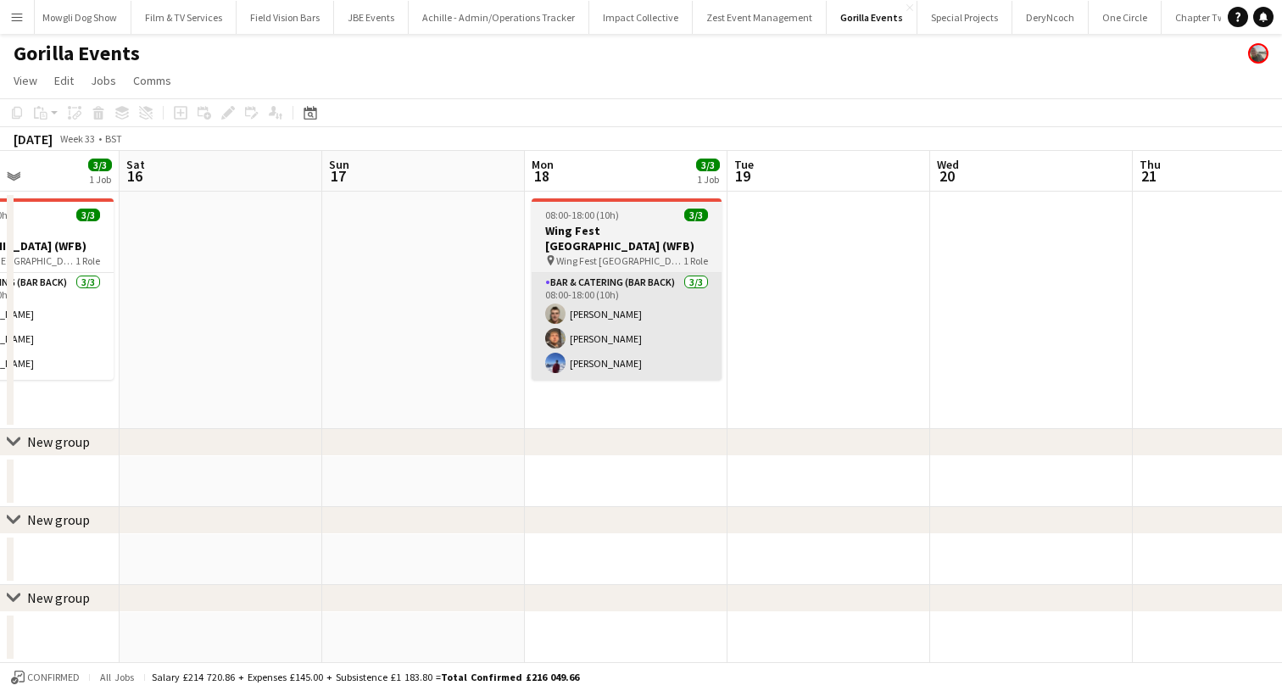
click at [640, 346] on app-card-role "Bar & Catering (Bar Back) 3/3 08:00-18:00 (10h) Sam Sleight Dorian Mikulewicz V…" at bounding box center [626, 326] width 190 height 107
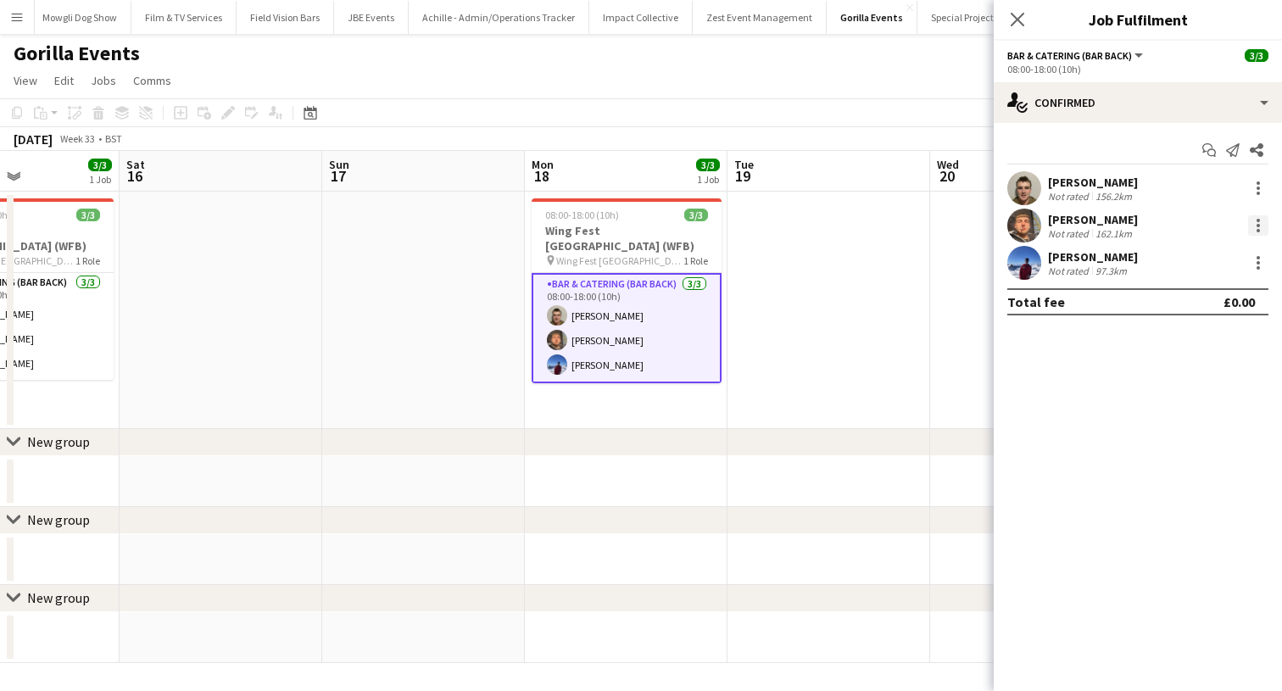
click at [1254, 224] on div at bounding box center [1258, 225] width 20 height 20
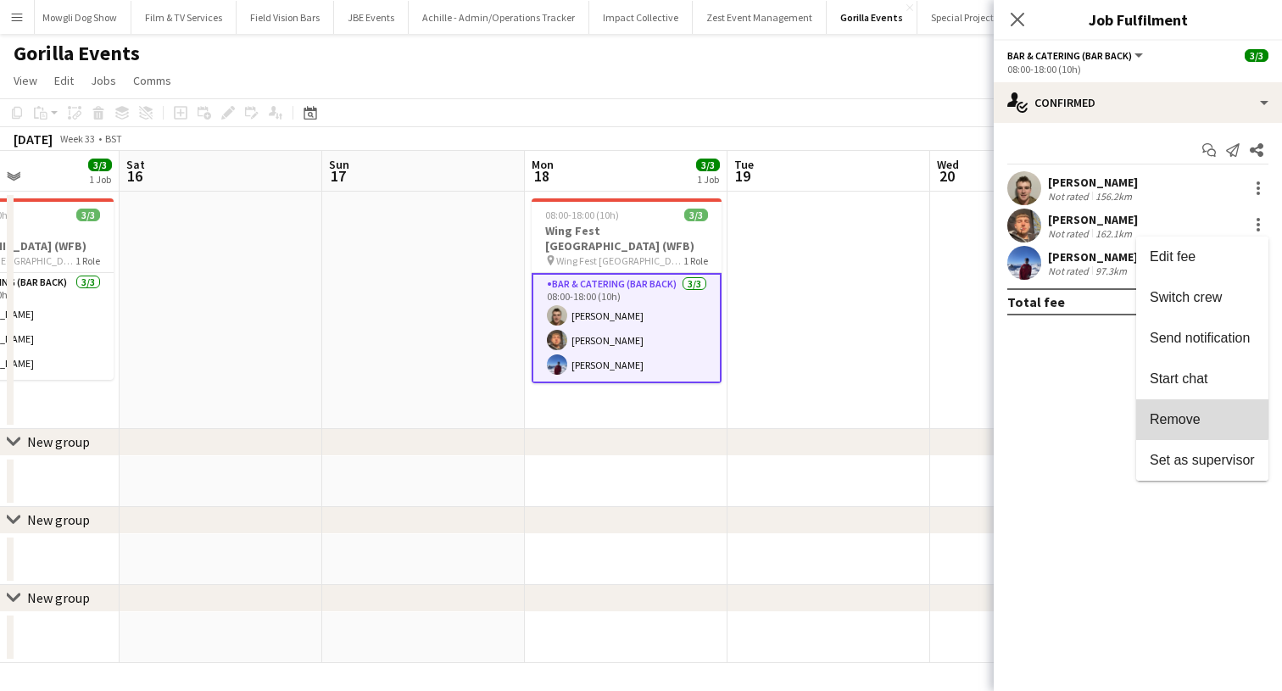
click at [1188, 412] on span "Remove" at bounding box center [1174, 419] width 51 height 14
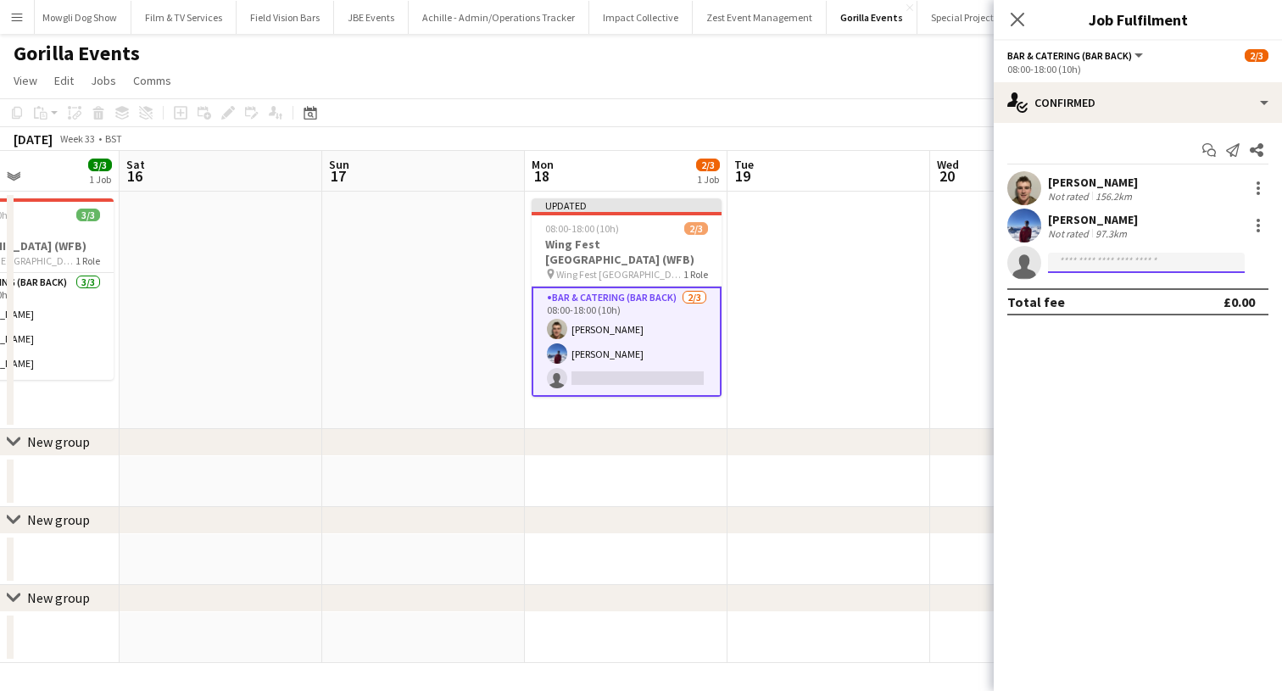
click at [1082, 268] on input at bounding box center [1146, 263] width 197 height 20
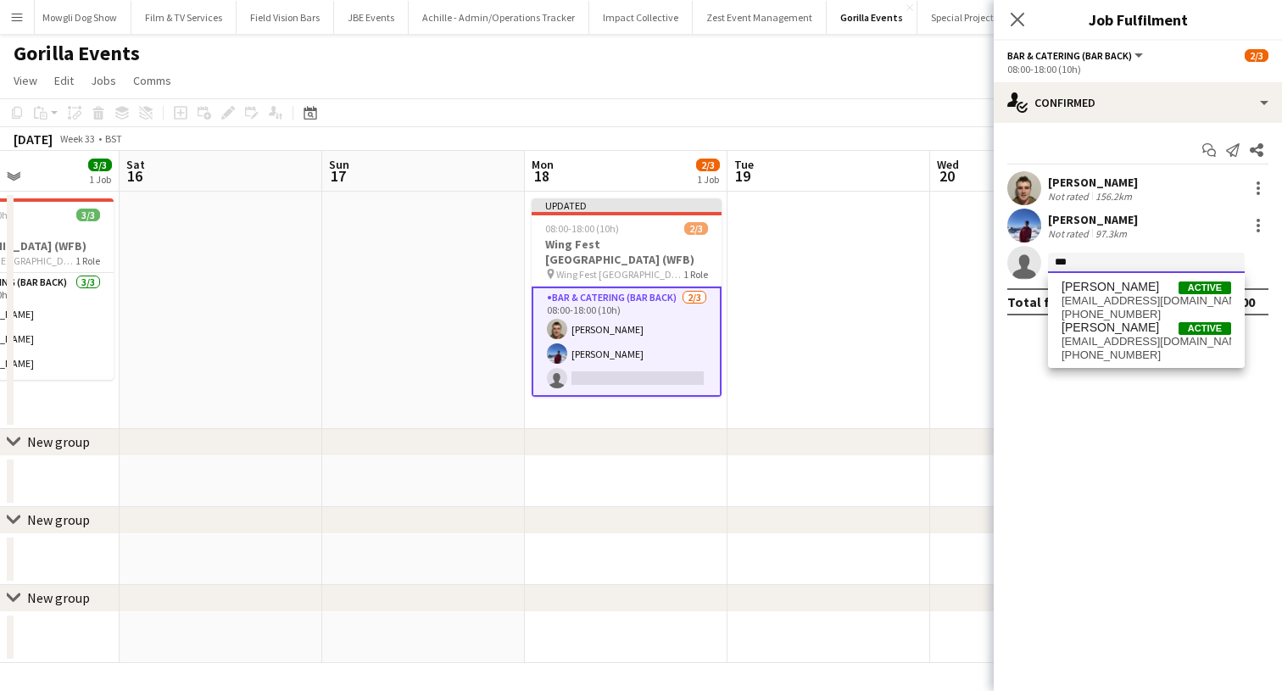
type input "***"
drag, startPoint x: 1082, startPoint y: 272, endPoint x: 1094, endPoint y: 335, distance: 63.8
click at [1094, 335] on span "[EMAIL_ADDRESS][DOMAIN_NAME]" at bounding box center [1146, 342] width 170 height 14
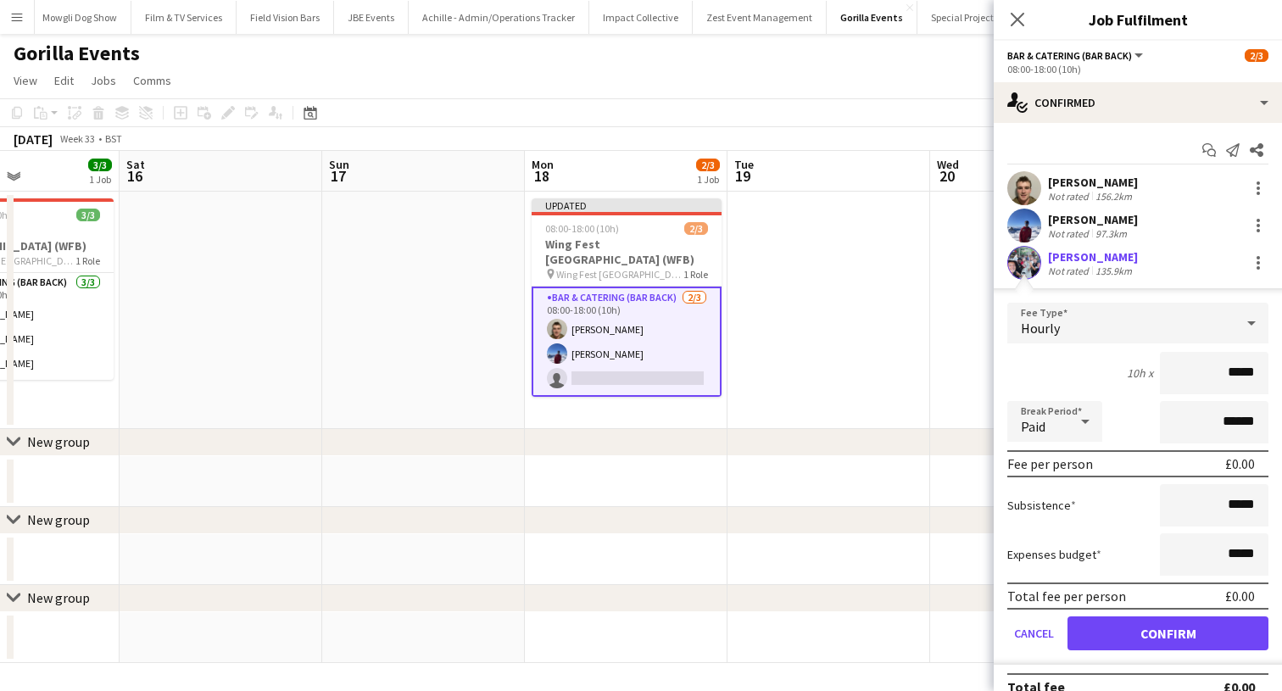
click at [1116, 628] on button "Confirm" at bounding box center [1167, 633] width 201 height 34
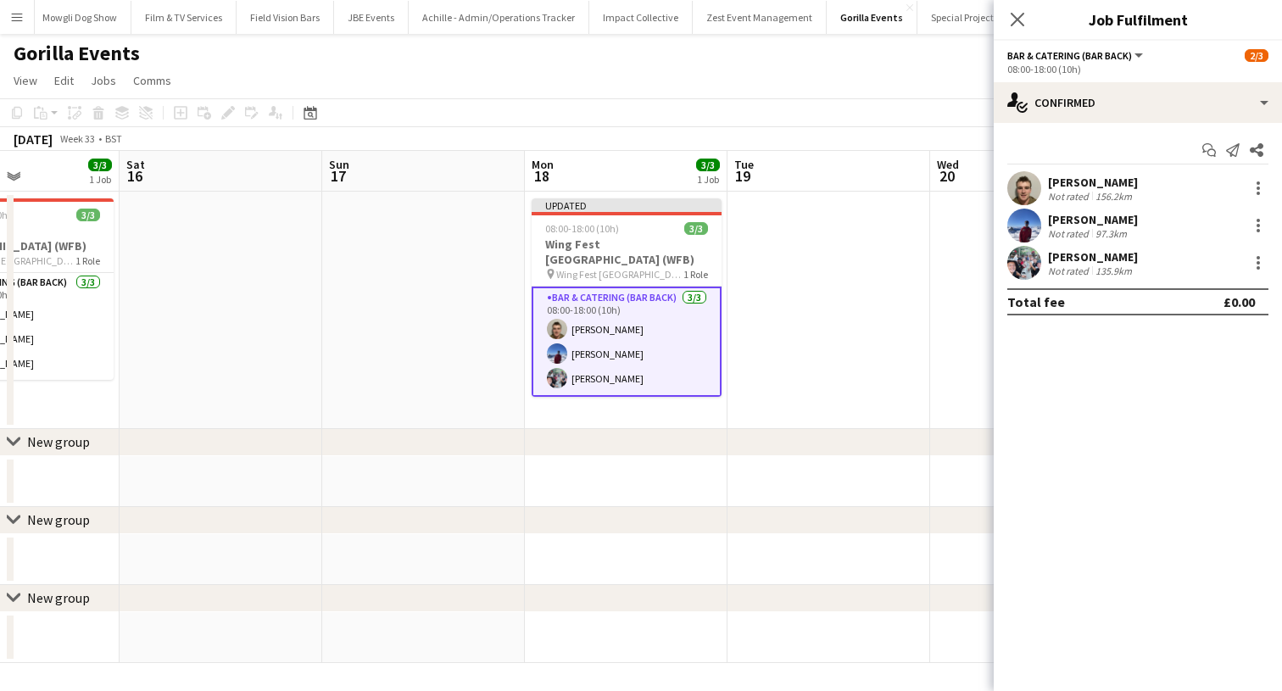
click at [1017, 30] on div "Close pop-in" at bounding box center [1016, 19] width 47 height 39
click at [1017, 22] on icon "Close pop-in" at bounding box center [1017, 19] width 16 height 16
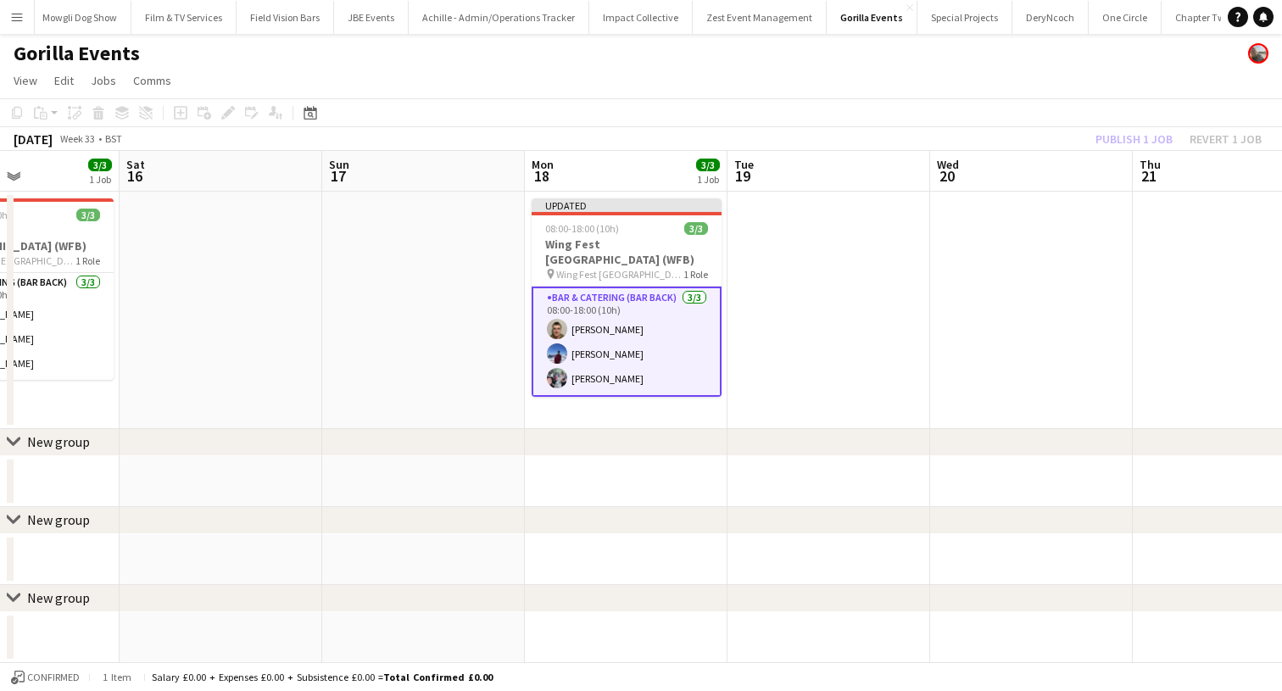
click at [1104, 137] on div "Publish 1 job Revert 1 job" at bounding box center [1178, 139] width 207 height 22
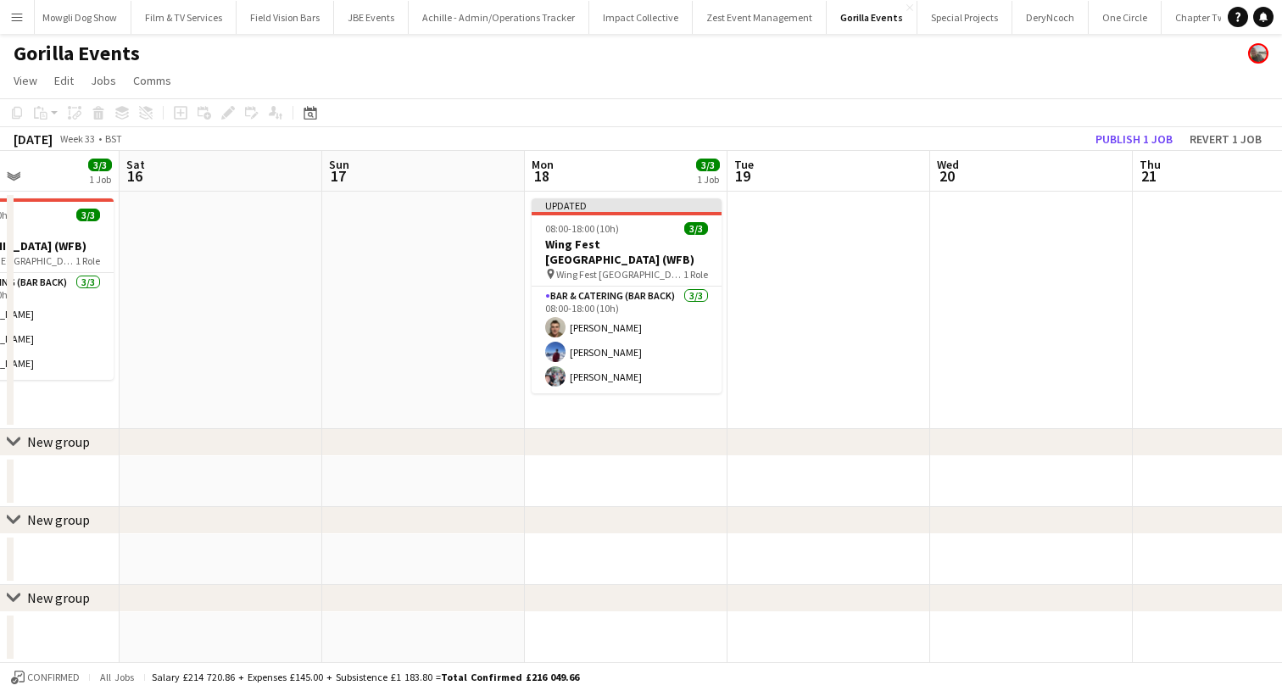
click at [1104, 137] on button "Publish 1 job" at bounding box center [1133, 139] width 91 height 22
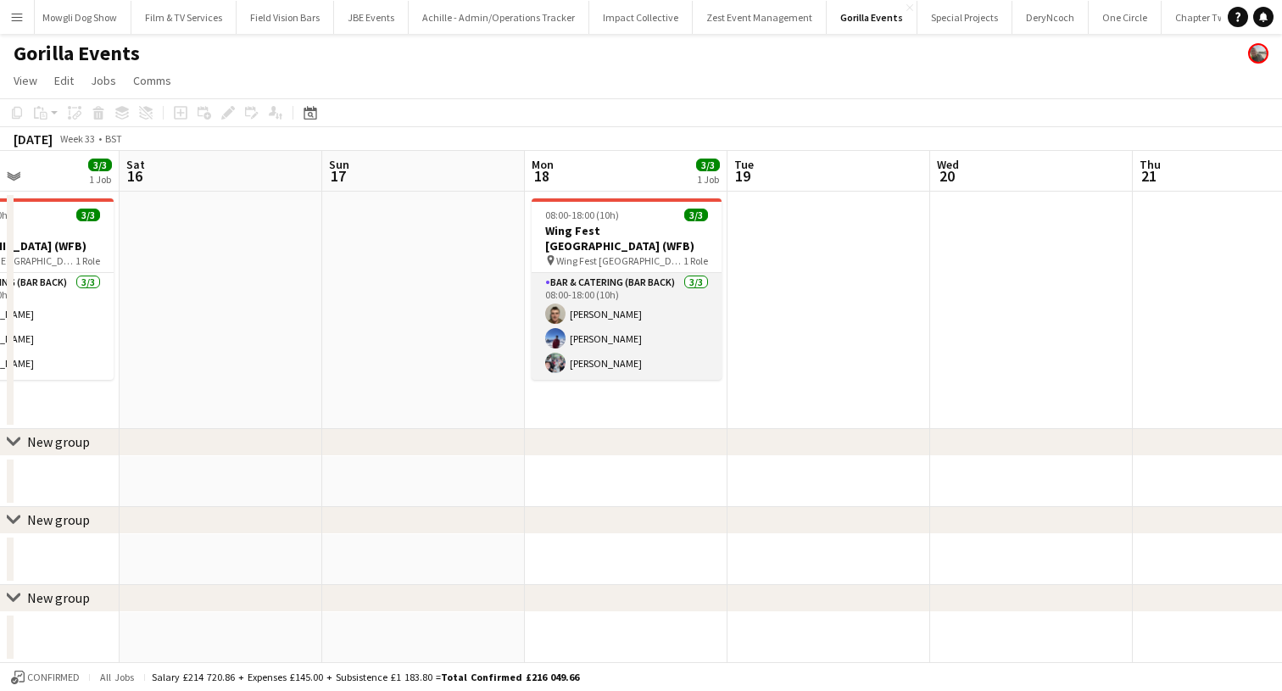
scroll to position [0, 487]
click at [570, 300] on app-card-role "Bar & Catering (Bar Back) 3/3 08:00-18:00 (10h) Sam Sleight Victor Ramambason J…" at bounding box center [627, 326] width 190 height 107
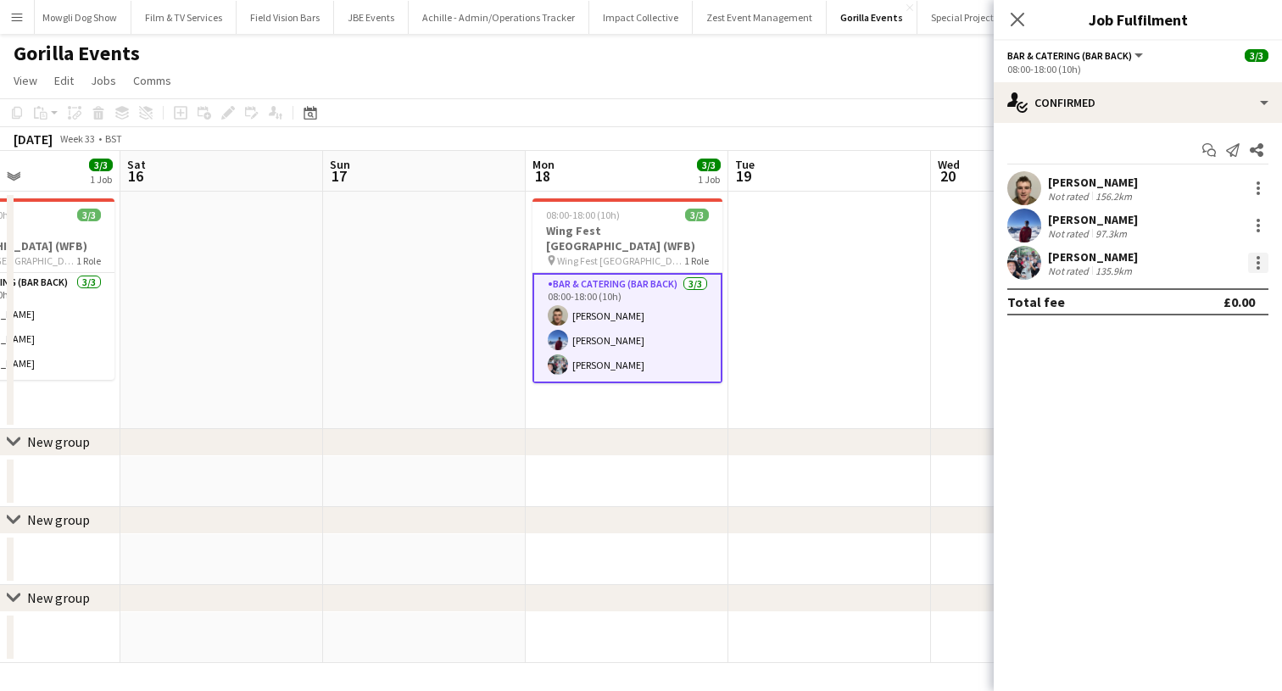
click at [1261, 264] on div at bounding box center [1258, 263] width 20 height 20
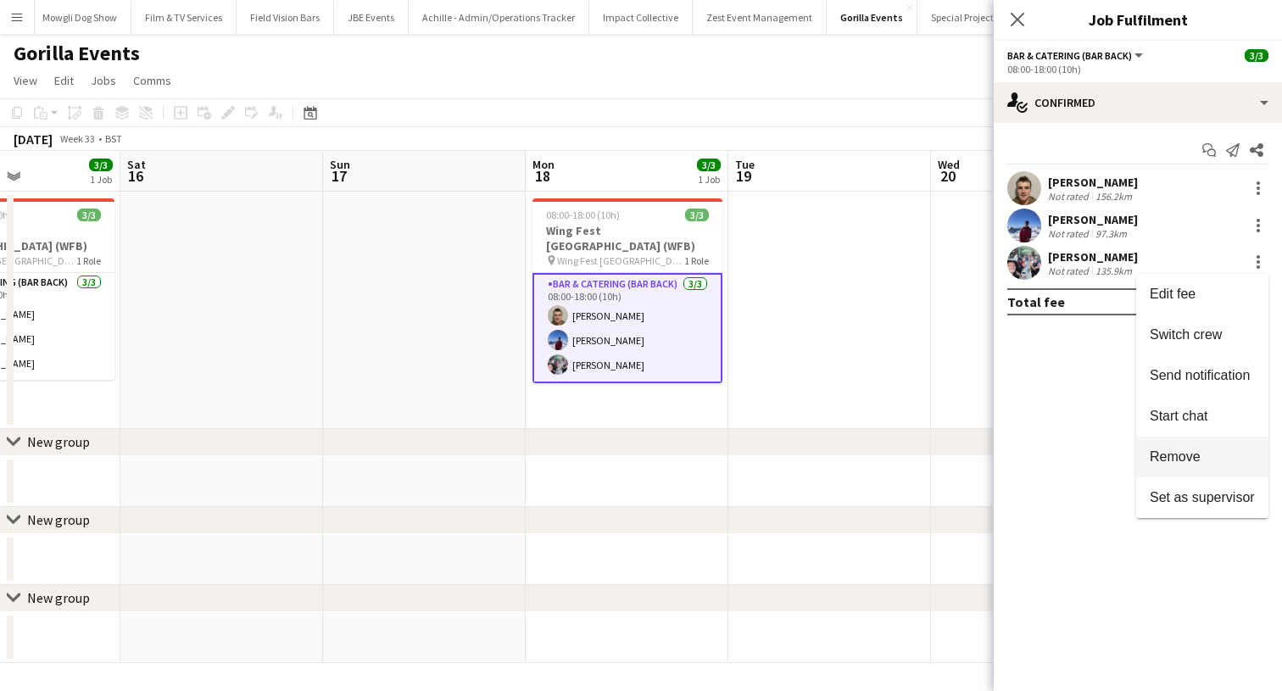
click at [1188, 448] on button "Remove" at bounding box center [1202, 457] width 132 height 41
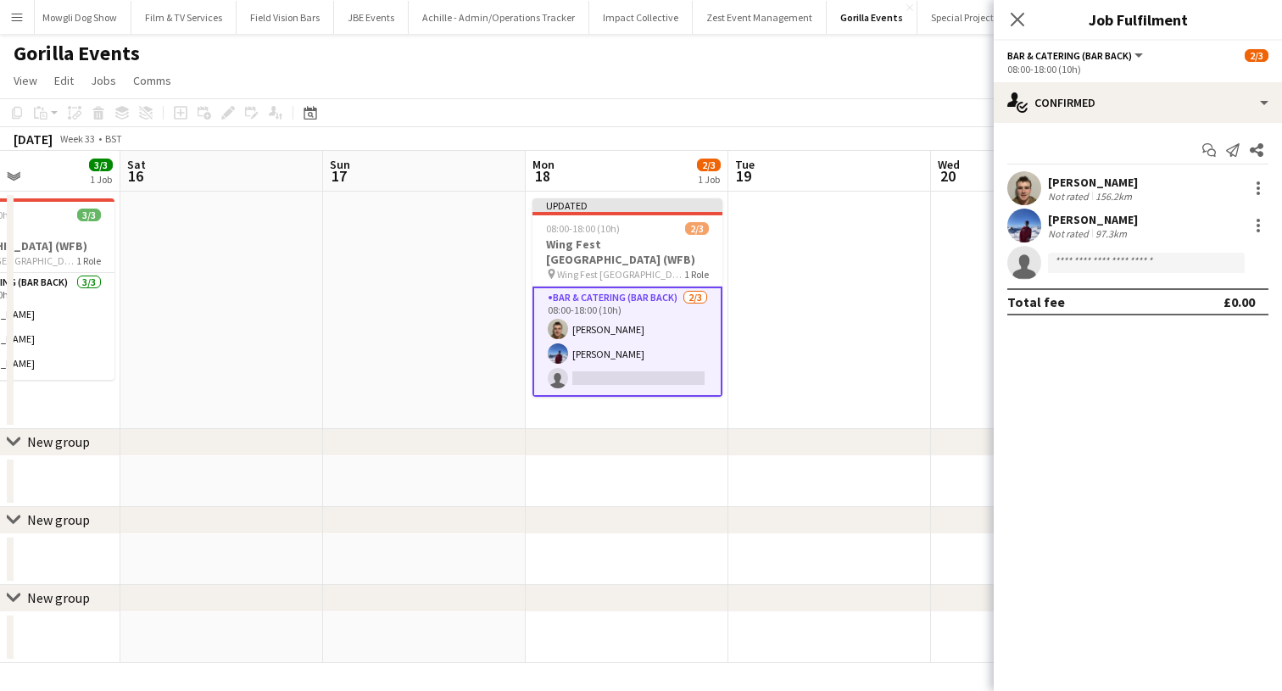
click at [1004, 18] on div "Close pop-in" at bounding box center [1016, 19] width 47 height 39
click at [1013, 19] on icon "Close pop-in" at bounding box center [1017, 19] width 16 height 16
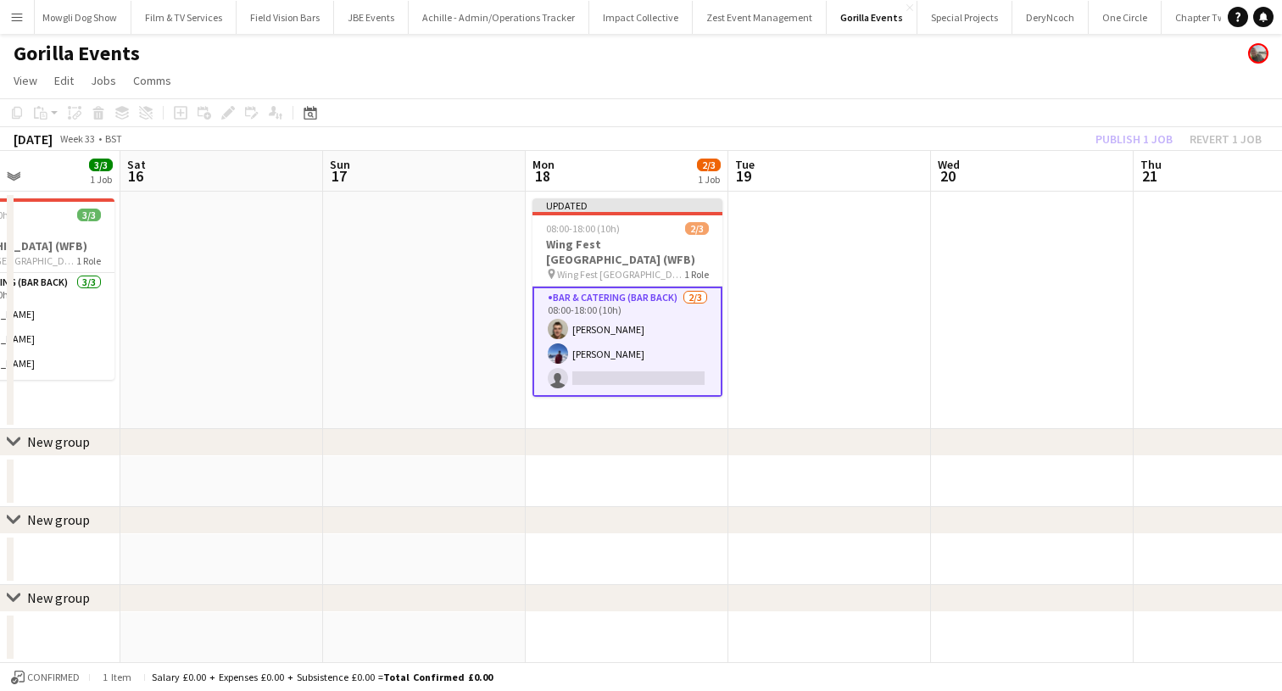
click at [1073, 107] on app-toolbar "Copy Paste Paste Command V Paste with crew Command Shift V Paste linked Job [GE…" at bounding box center [641, 112] width 1282 height 29
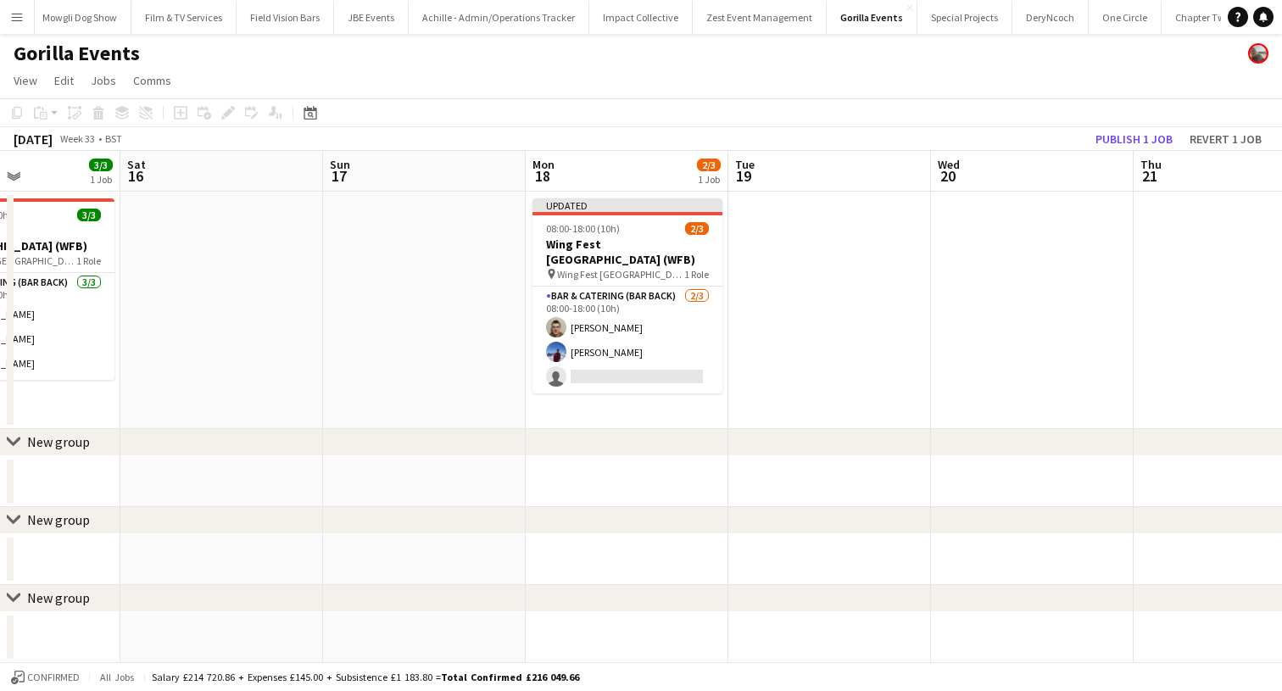
click at [1108, 131] on button "Publish 1 job" at bounding box center [1133, 139] width 91 height 22
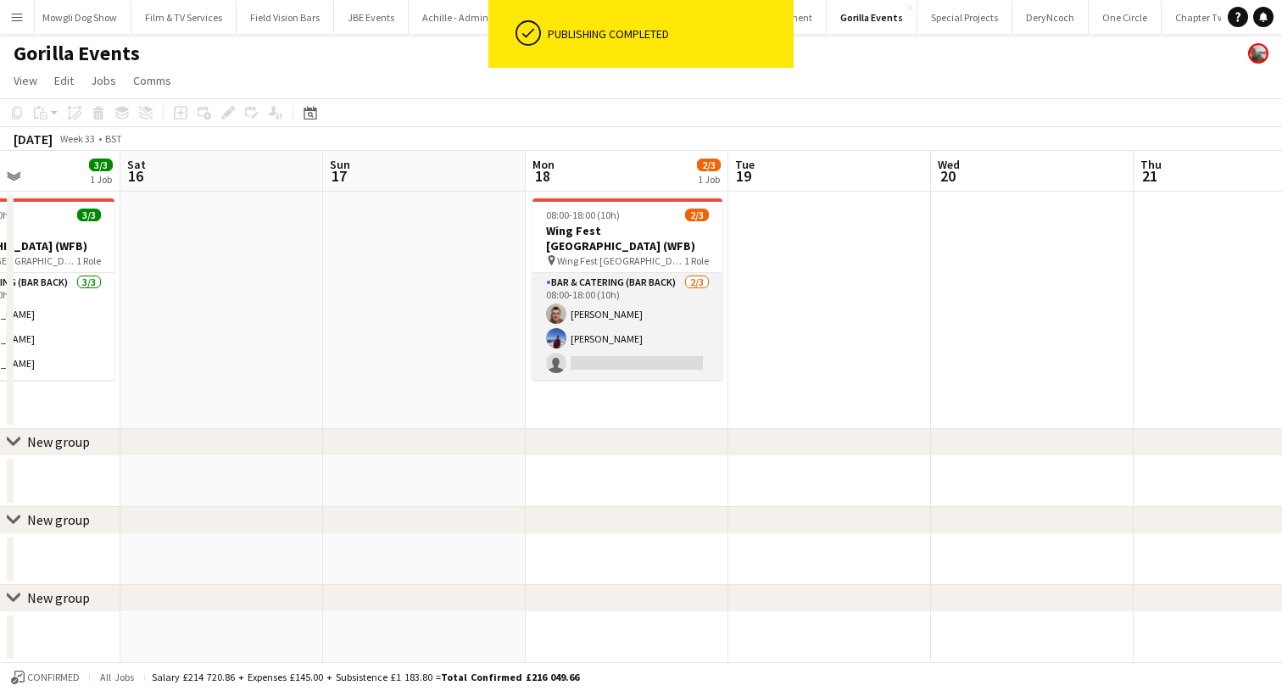
click at [628, 341] on app-card-role "Bar & Catering (Bar Back) 2/3 08:00-18:00 (10h) Sam Sleight Victor Ramambason s…" at bounding box center [627, 326] width 190 height 107
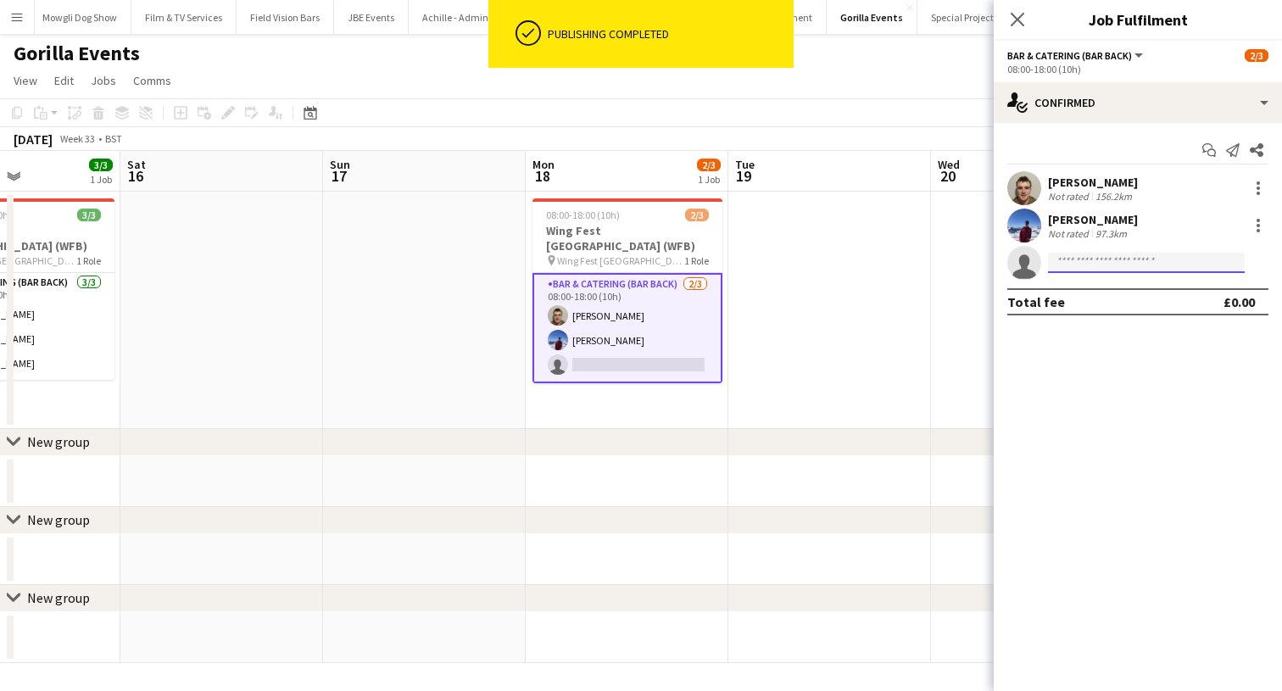
click at [1082, 270] on input at bounding box center [1146, 263] width 197 height 20
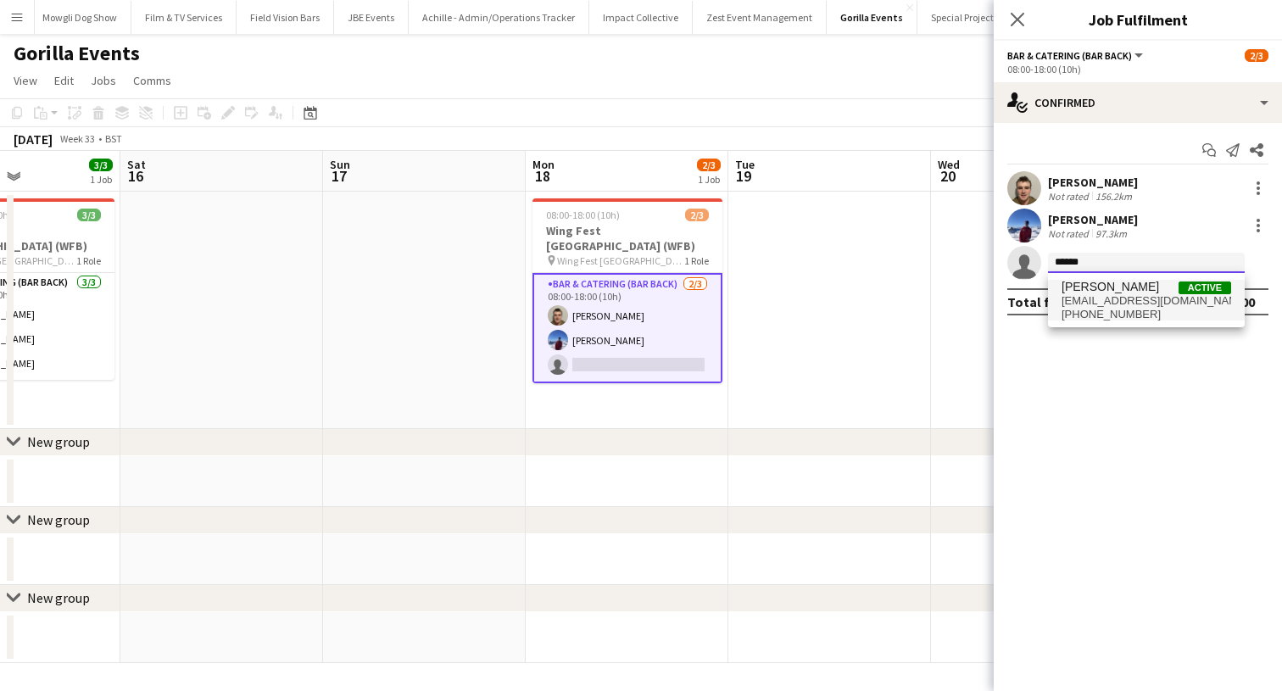
type input "******"
click at [1083, 311] on span "+447933852713" at bounding box center [1146, 315] width 170 height 14
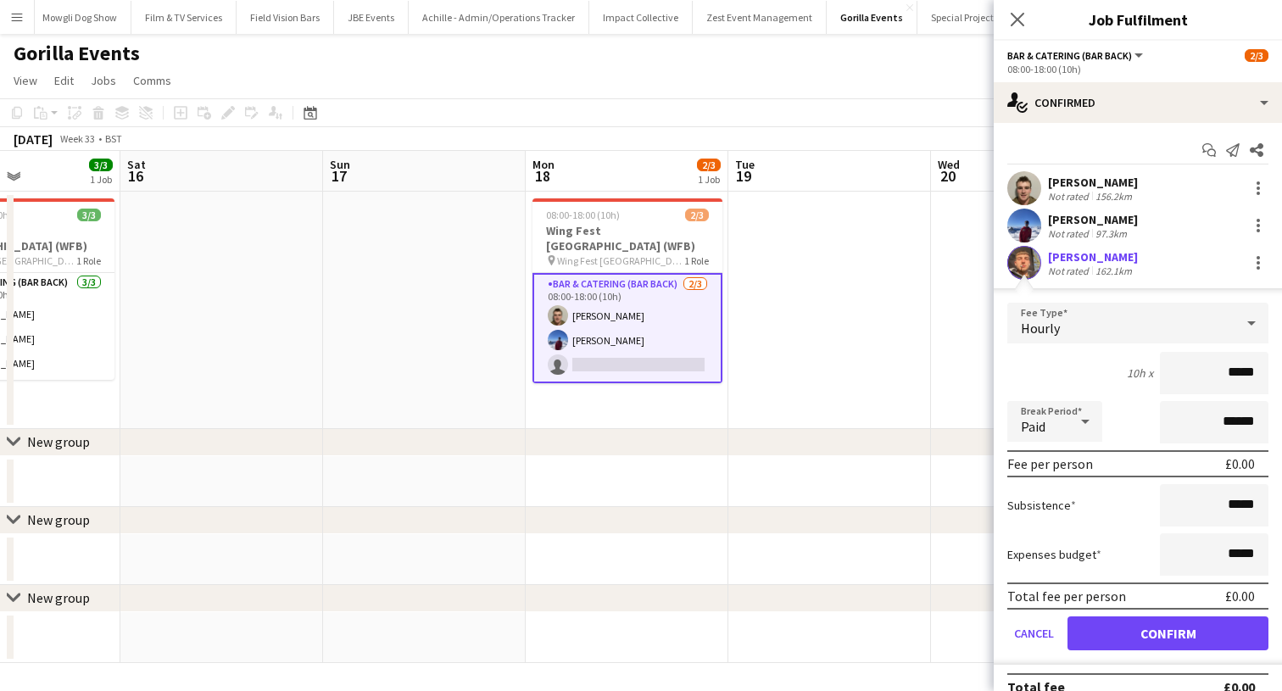
click at [1137, 643] on button "Confirm" at bounding box center [1167, 633] width 201 height 34
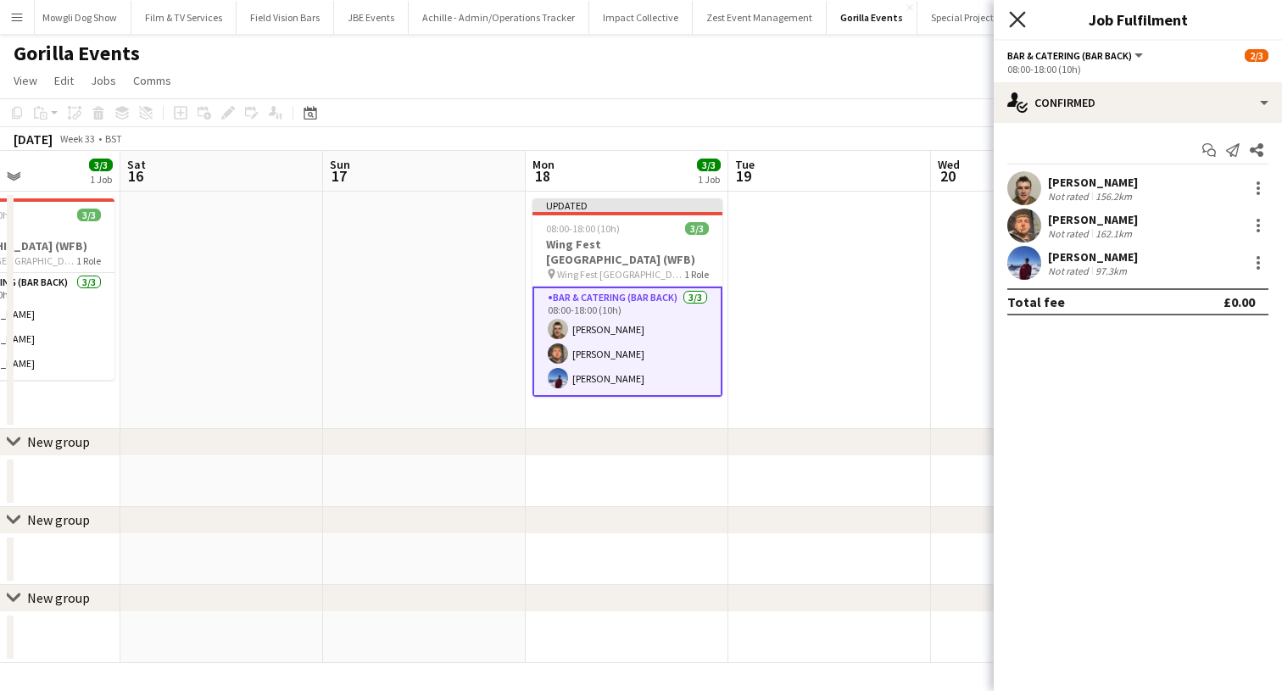
click at [1015, 26] on icon "Close pop-in" at bounding box center [1017, 19] width 16 height 16
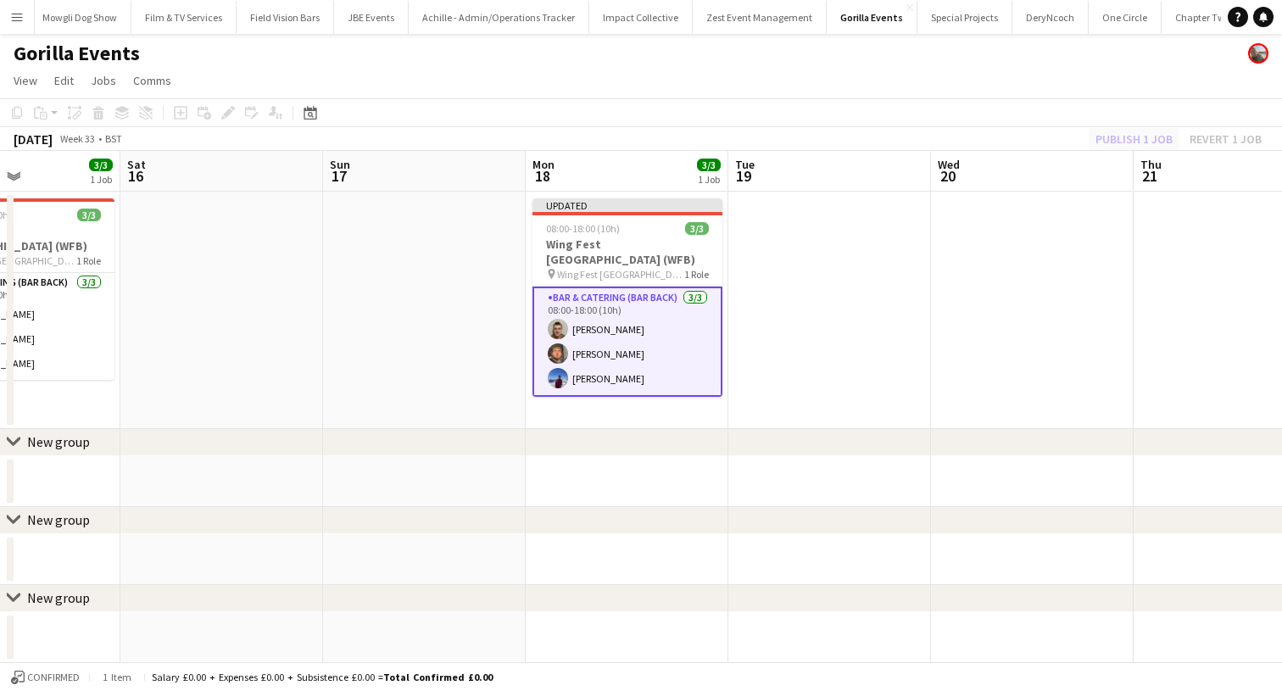
click at [1133, 134] on div "Publish 1 job Revert 1 job" at bounding box center [1178, 139] width 207 height 22
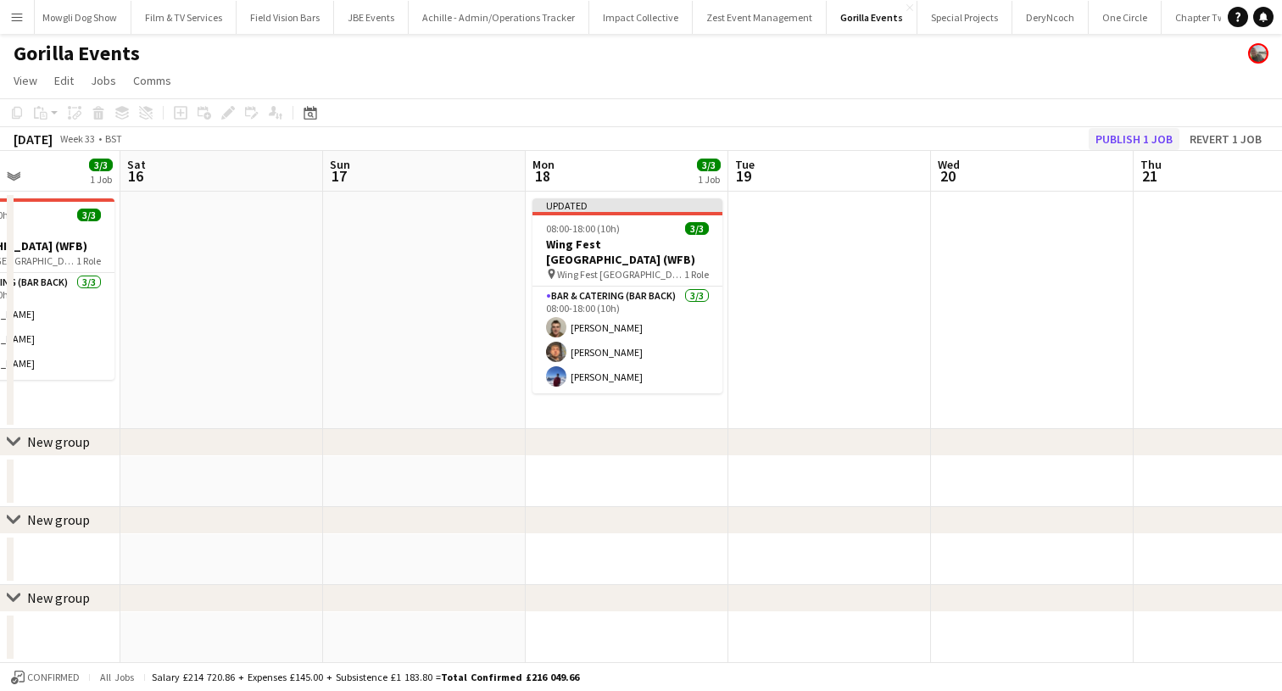
click at [1133, 134] on button "Publish 1 job" at bounding box center [1133, 139] width 91 height 22
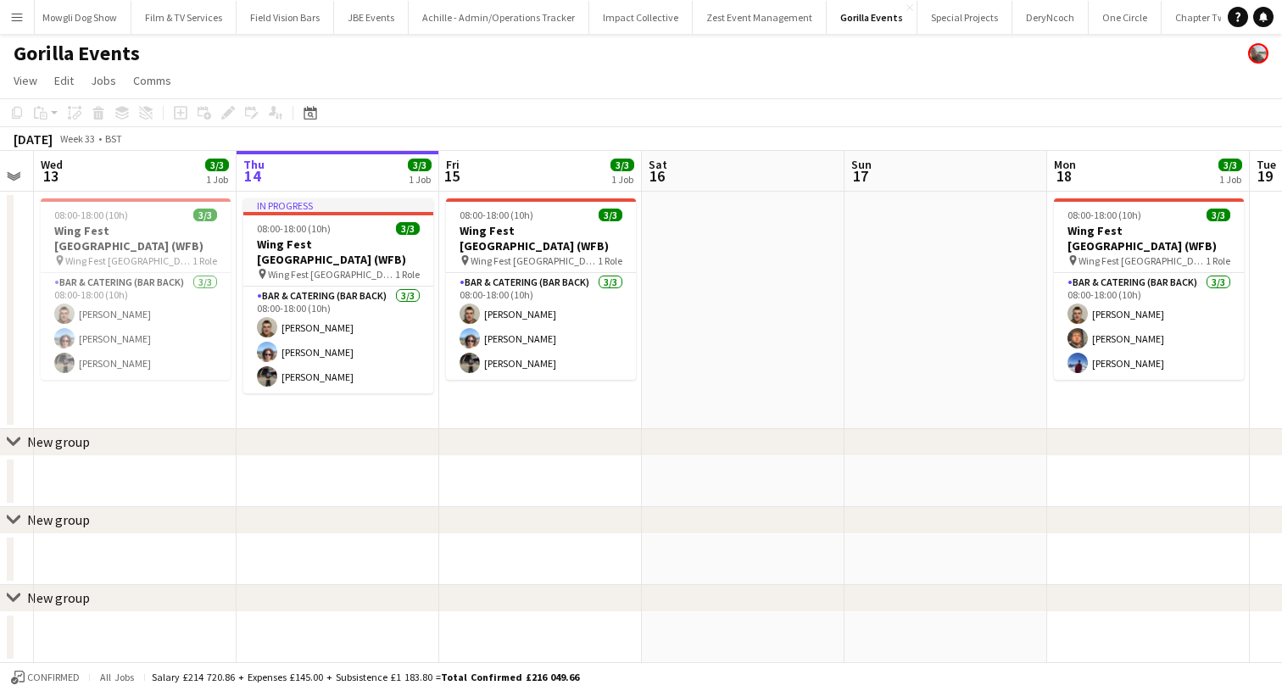
scroll to position [0, 366]
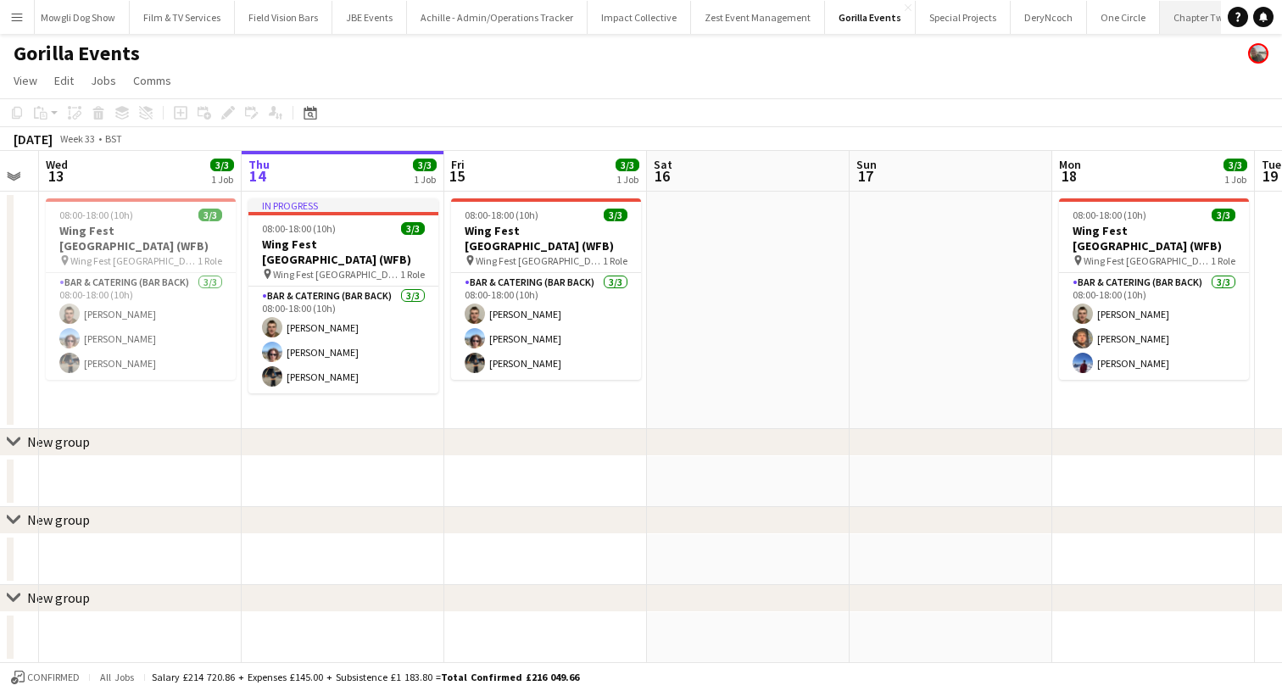
click at [1160, 28] on button "Chapter Two Events Close" at bounding box center [1217, 17] width 114 height 33
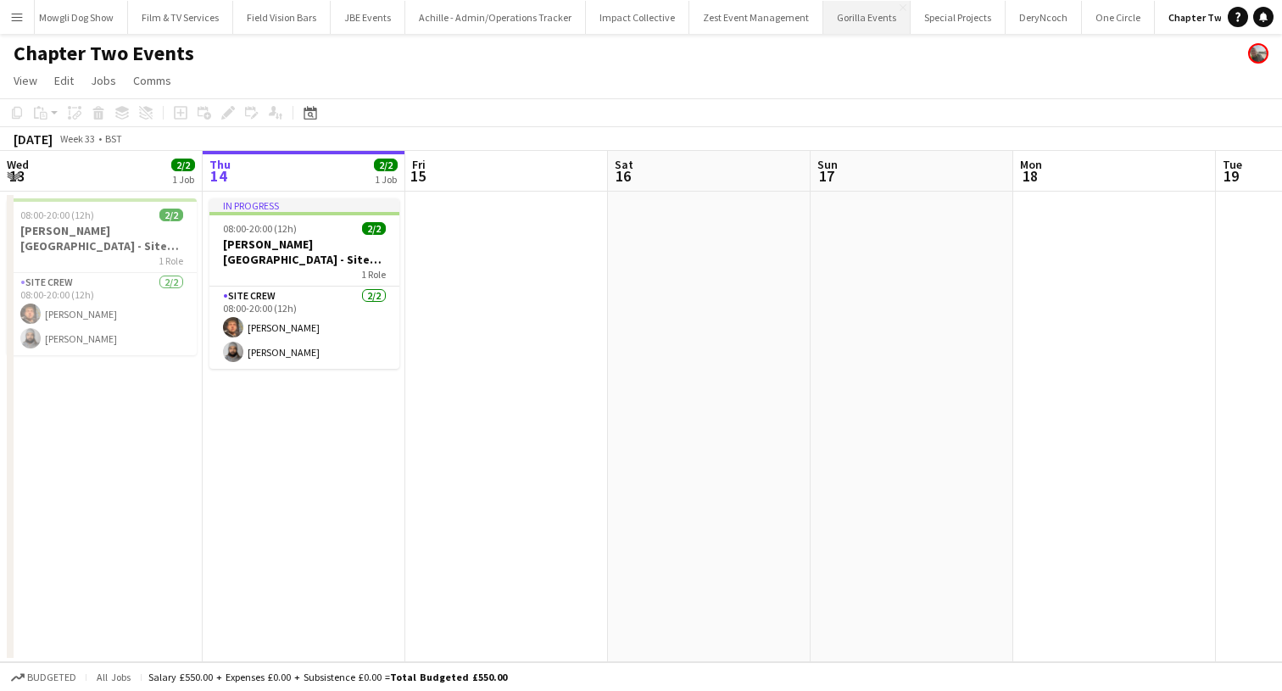
scroll to position [0, 1551]
click at [14, 24] on button "Menu" at bounding box center [17, 17] width 34 height 34
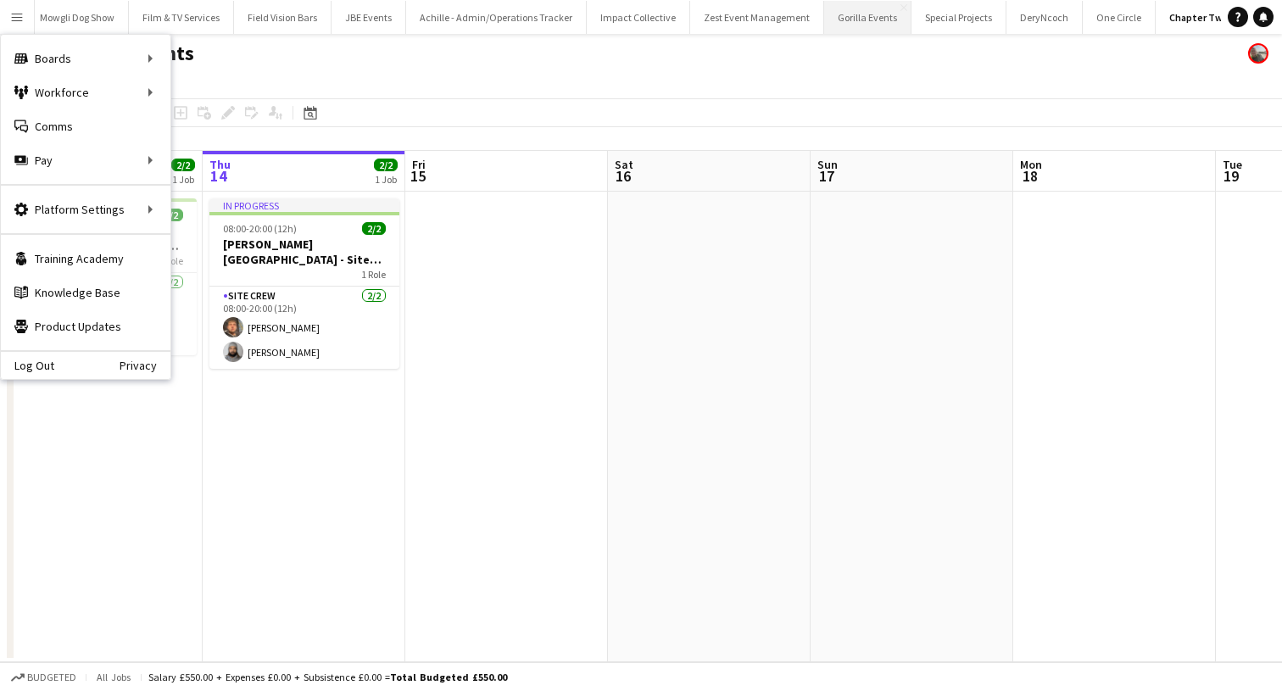
click at [824, 21] on button "Gorilla Events Close" at bounding box center [867, 17] width 87 height 33
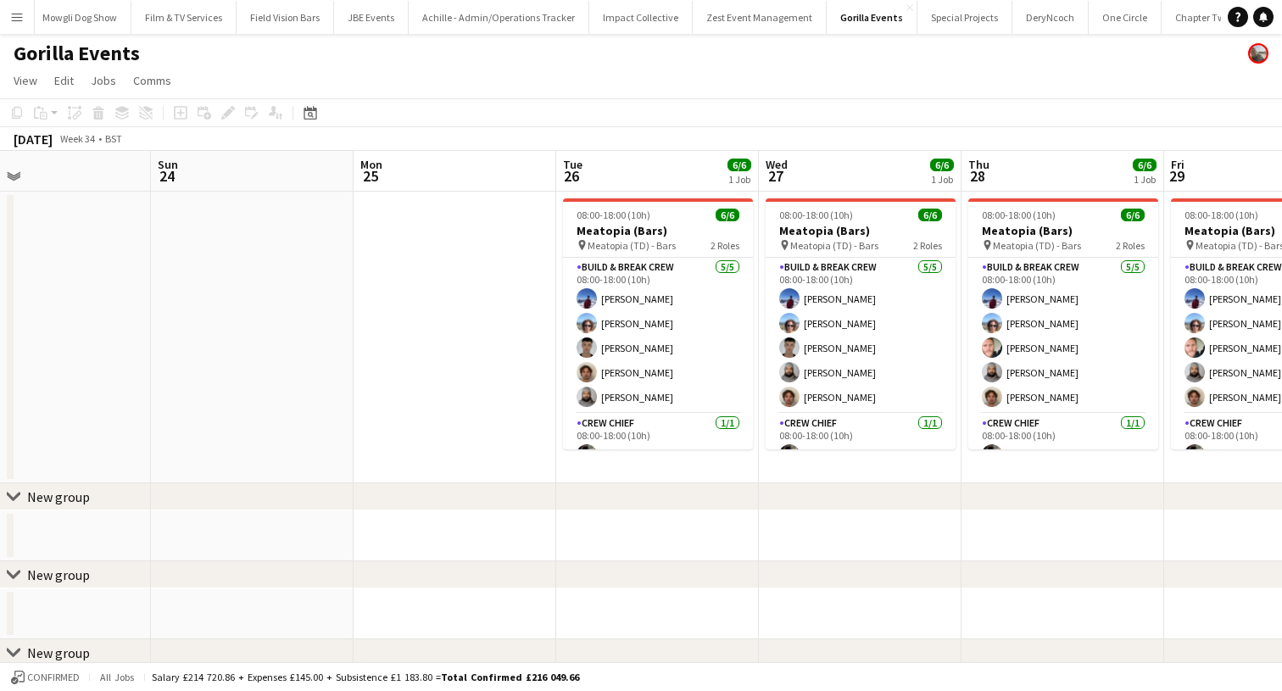
scroll to position [0, 791]
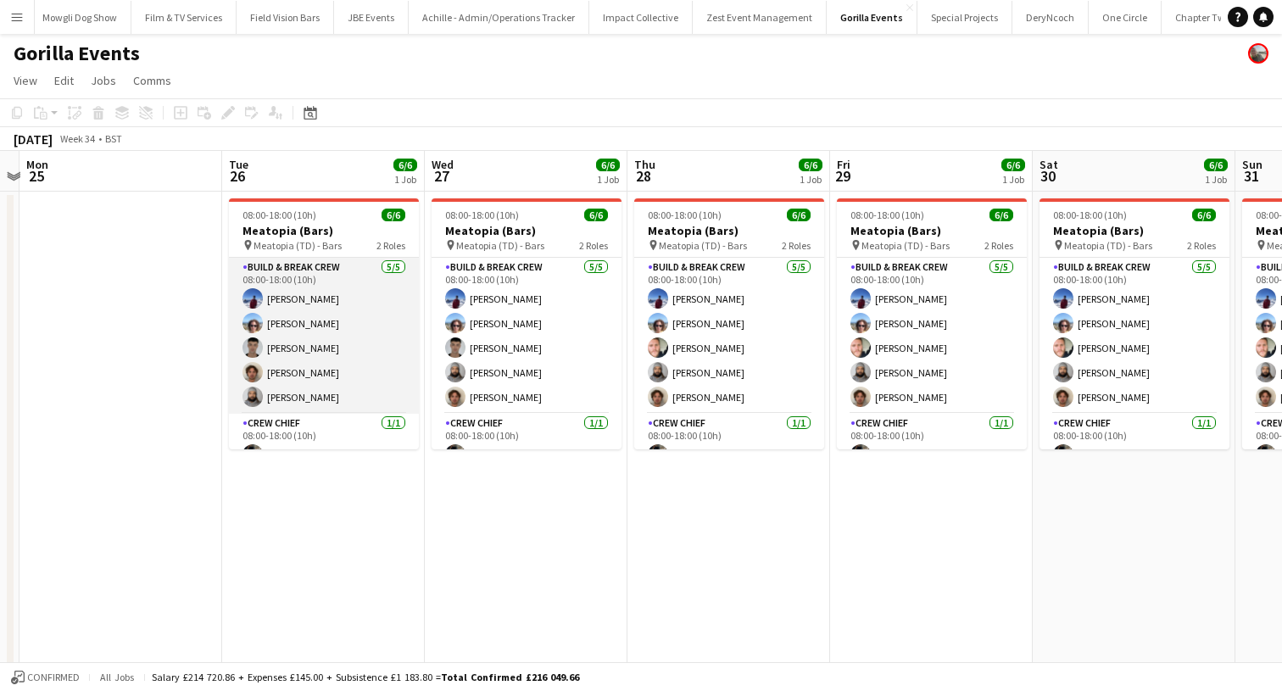
click at [313, 316] on app-card-role "Build & Break Crew 5/5 08:00-18:00 (10h) Victor Ramambason David Chesters Guill…" at bounding box center [324, 336] width 190 height 156
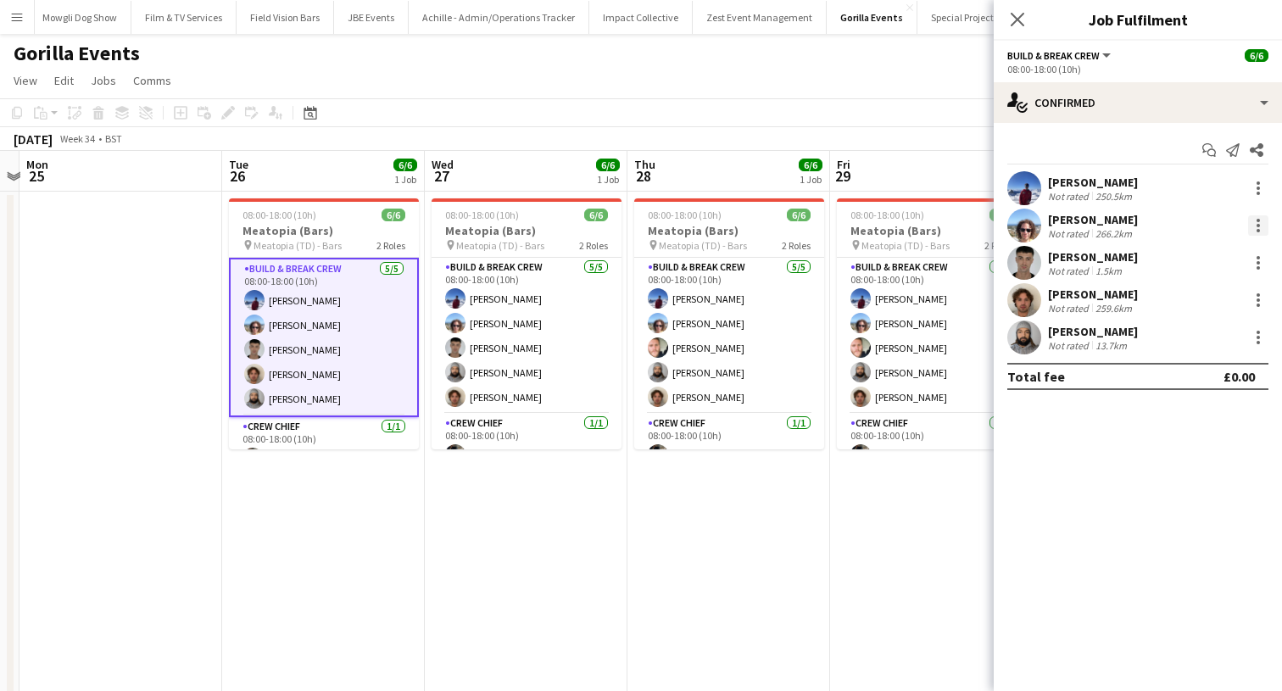
click at [1264, 222] on div at bounding box center [1258, 225] width 20 height 20
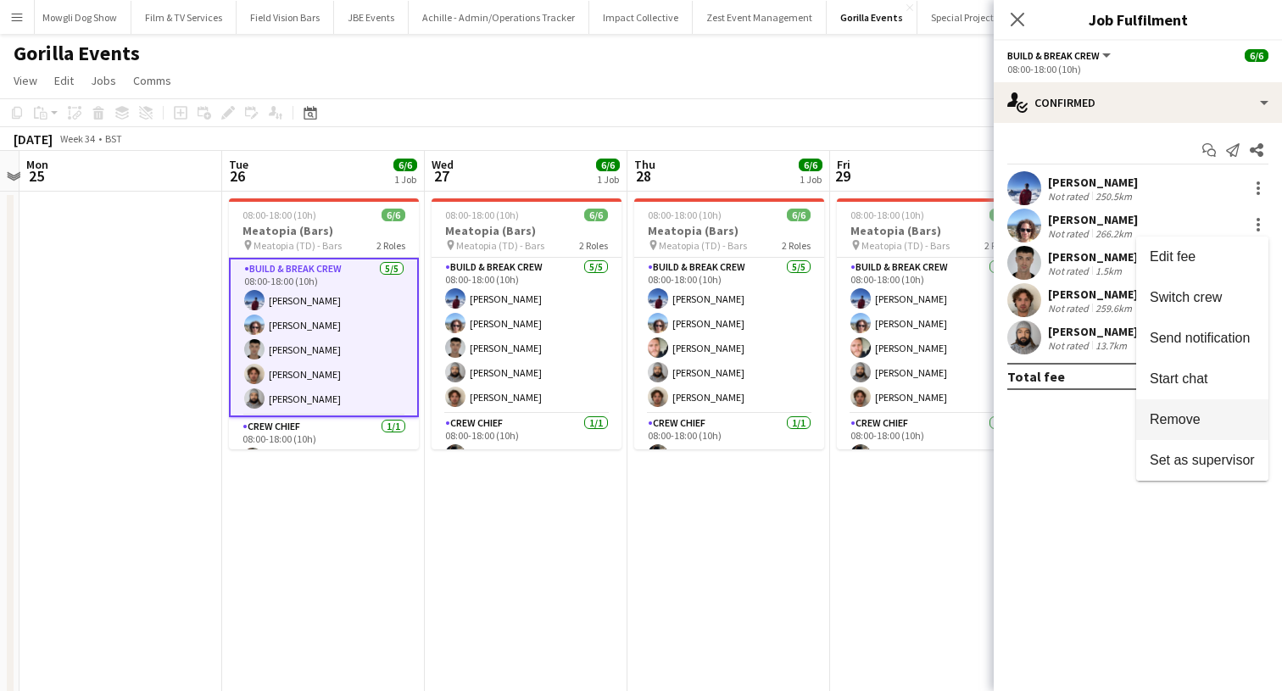
click at [1184, 420] on span "Remove" at bounding box center [1174, 419] width 51 height 14
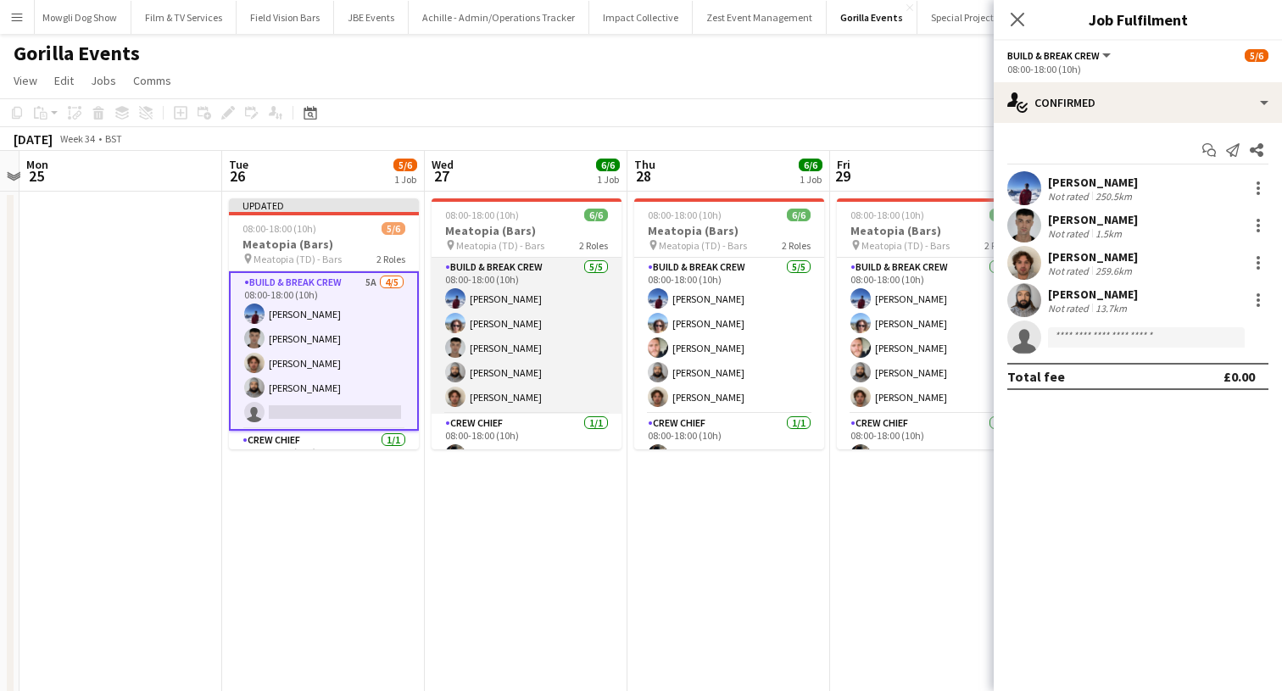
click at [545, 337] on app-card-role "Build & Break Crew 5/5 08:00-18:00 (10h) Victor Ramambason David Chesters Guill…" at bounding box center [526, 336] width 190 height 156
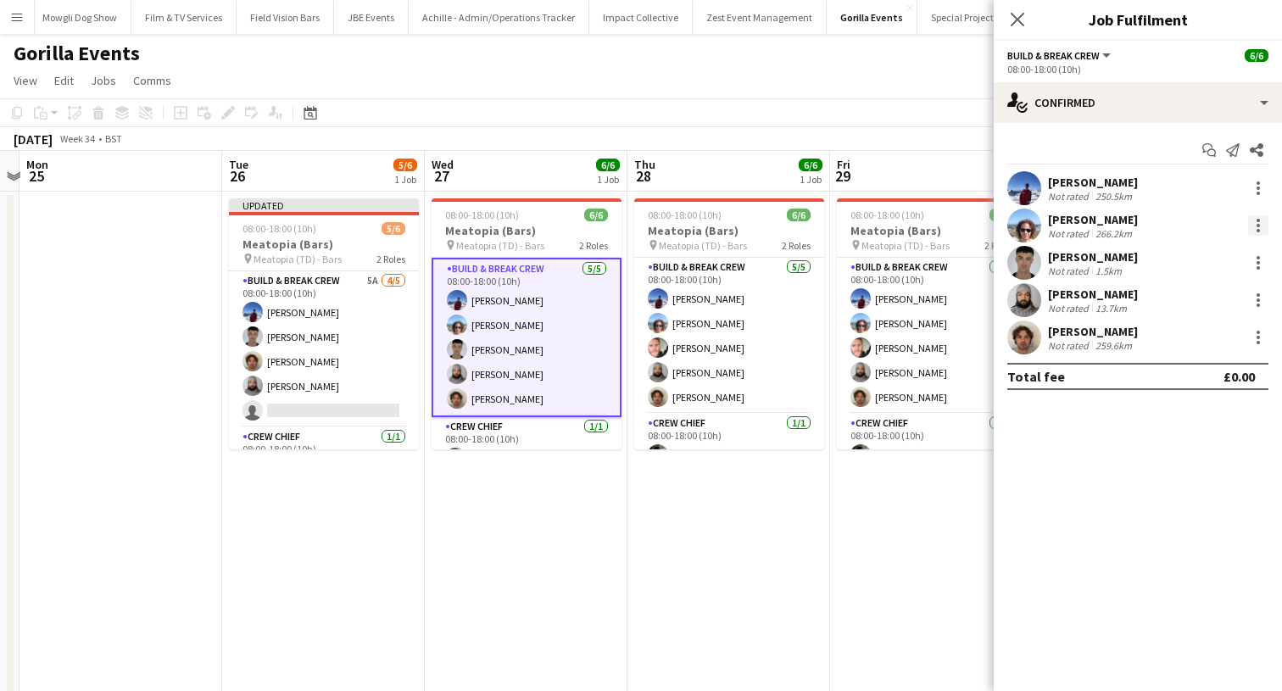
click at [1262, 219] on div at bounding box center [1258, 225] width 20 height 20
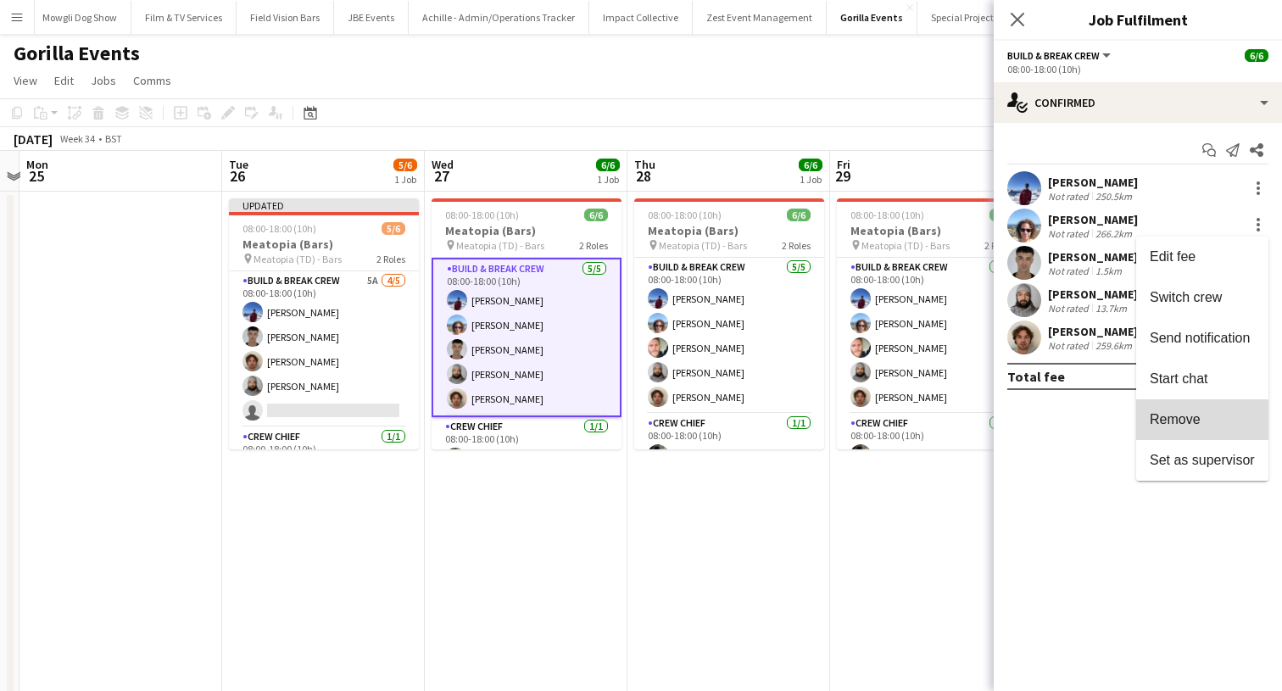
click at [1200, 425] on span "Remove" at bounding box center [1174, 419] width 51 height 14
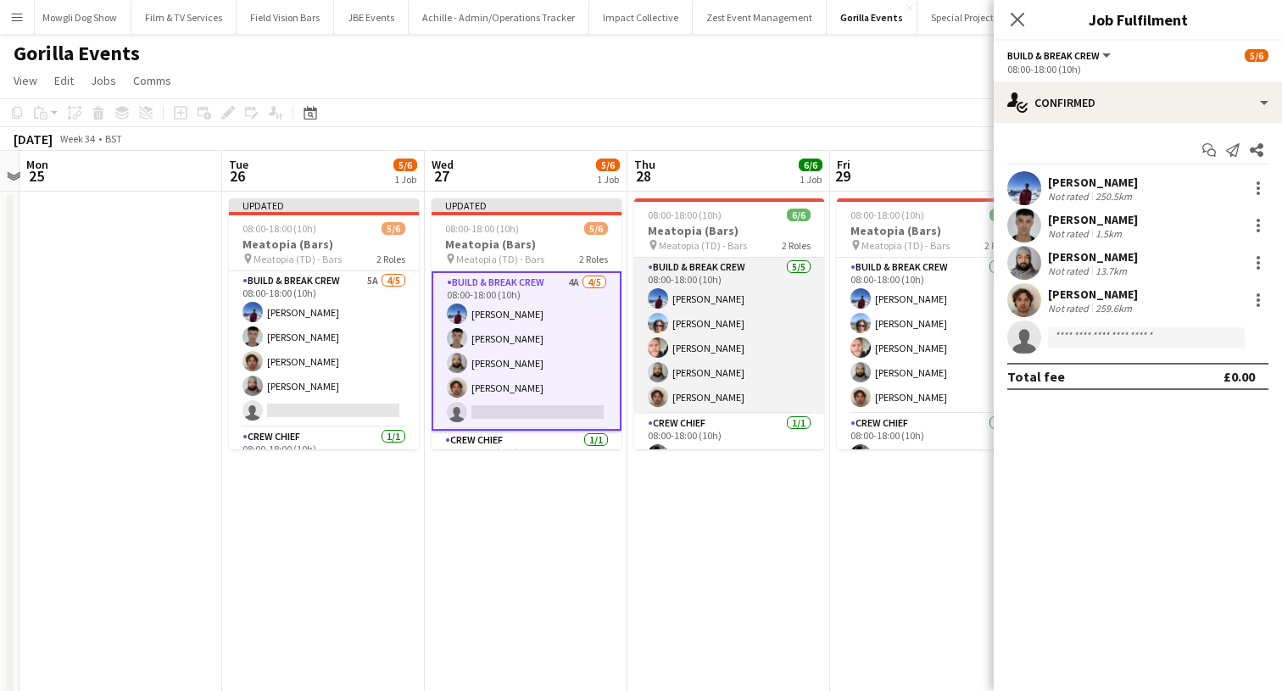
click at [739, 336] on app-card-role "Build & Break Crew 5/5 08:00-18:00 (10h) Victor Ramambason David Chesters Jorda…" at bounding box center [729, 336] width 190 height 156
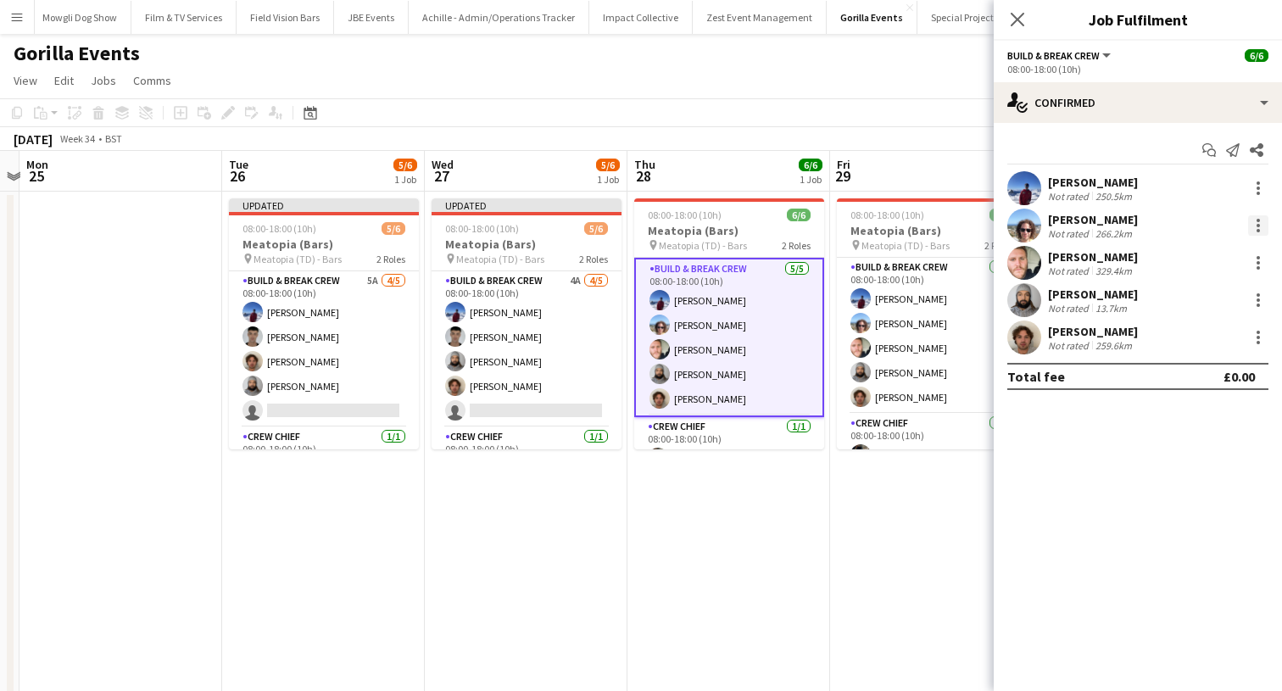
click at [1251, 222] on div at bounding box center [1258, 225] width 20 height 20
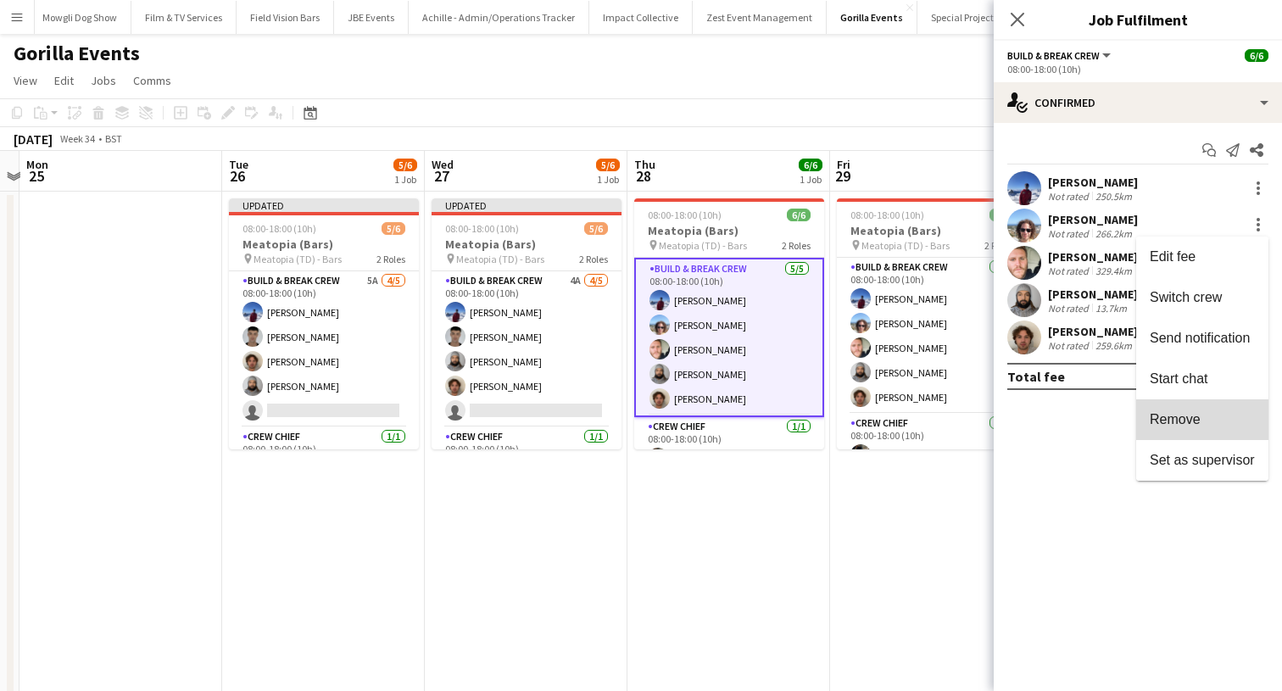
click at [1210, 415] on span "Remove" at bounding box center [1201, 419] width 105 height 15
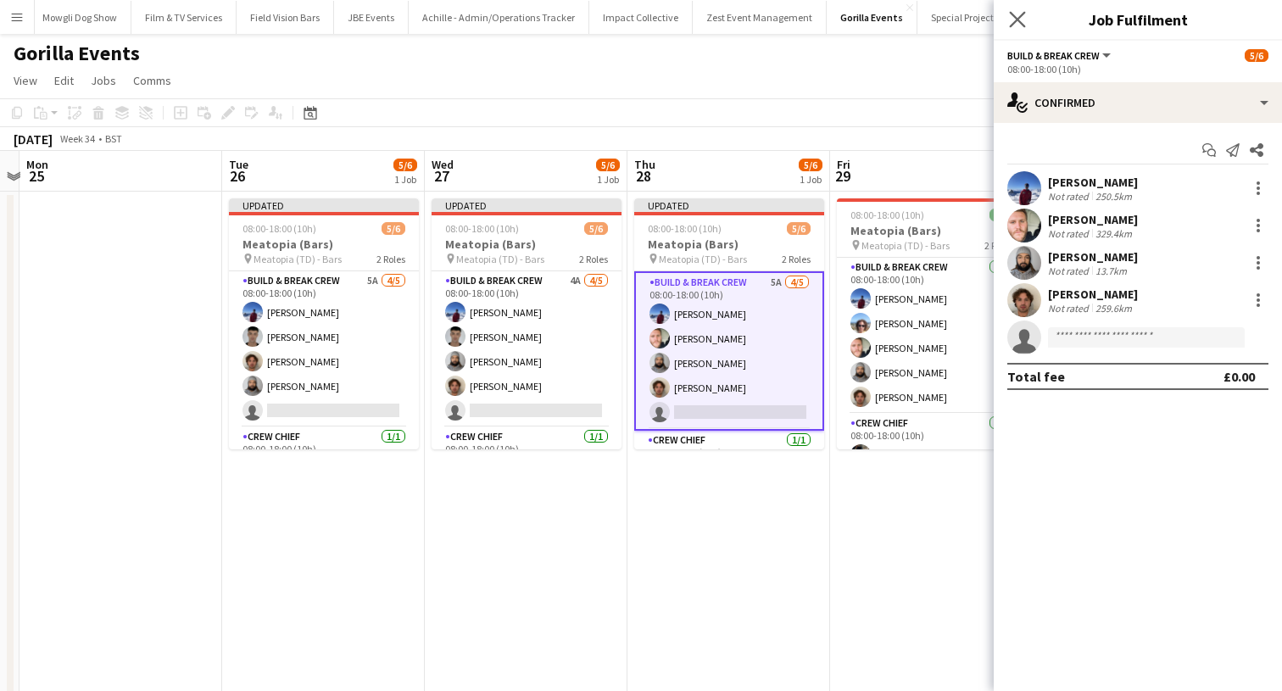
click at [1008, 15] on app-icon "Close pop-in" at bounding box center [1017, 20] width 25 height 25
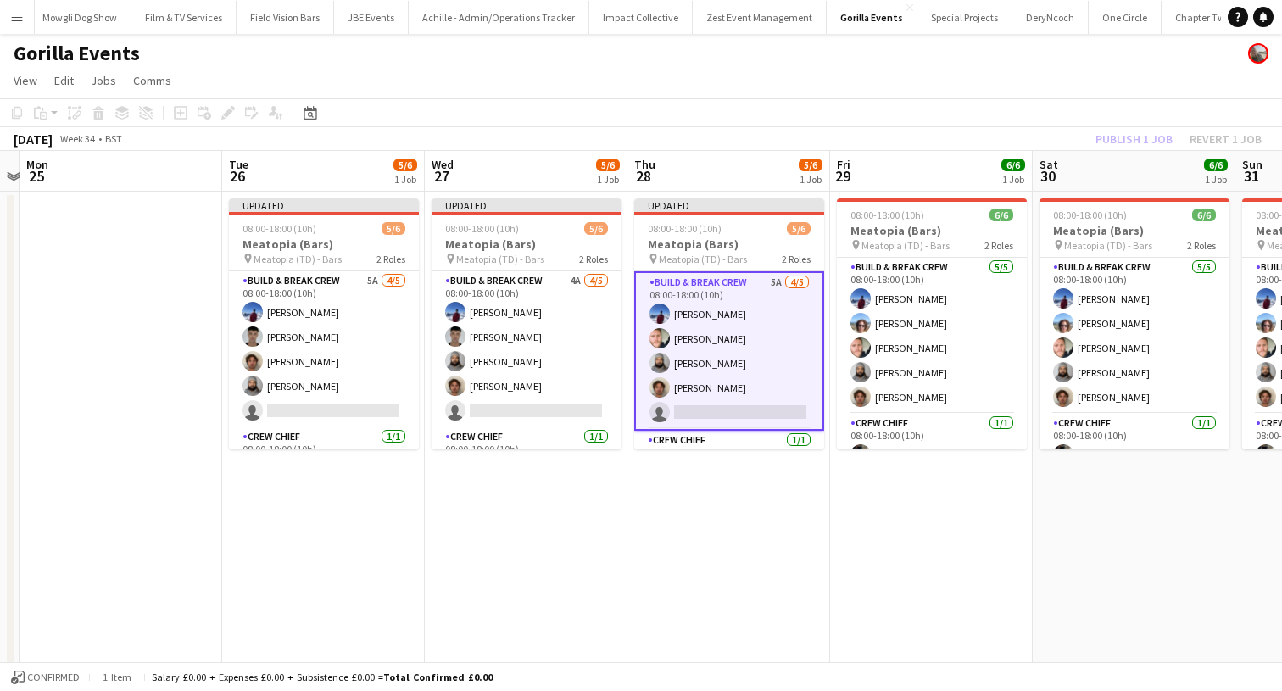
click at [1109, 154] on app-board-header-date "Sat 30 6/6 1 Job" at bounding box center [1133, 171] width 203 height 41
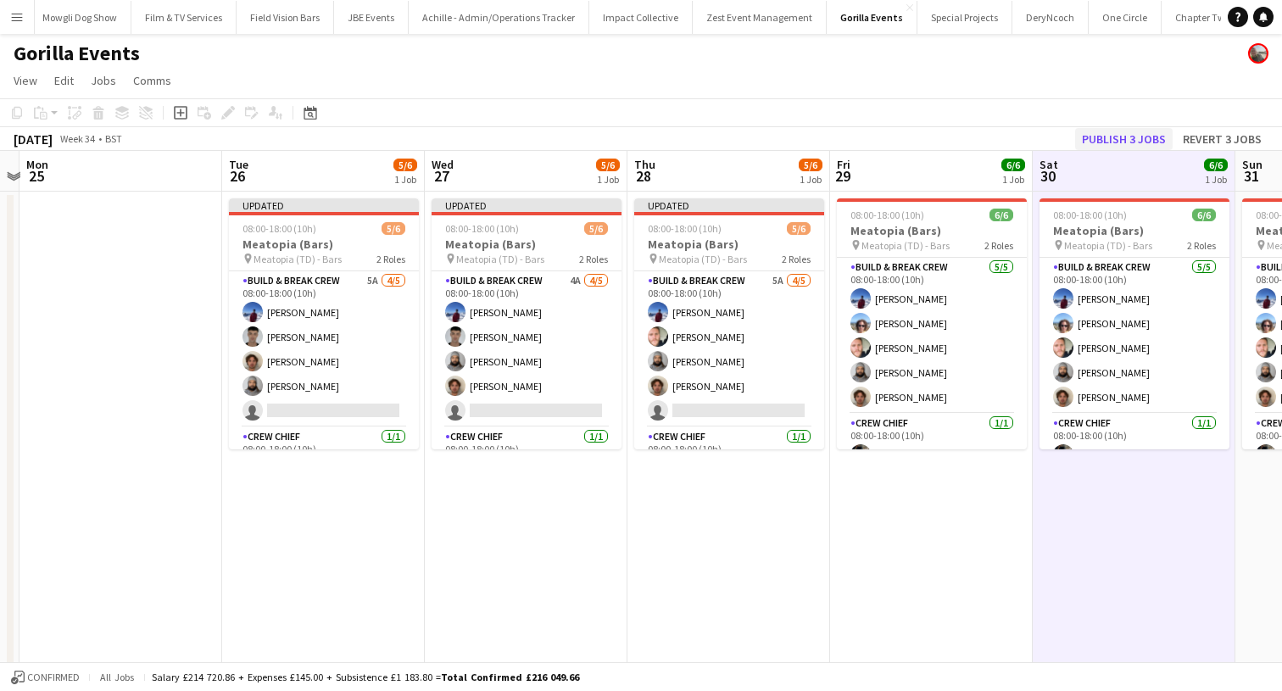
click at [1110, 134] on button "Publish 3 jobs" at bounding box center [1123, 139] width 97 height 22
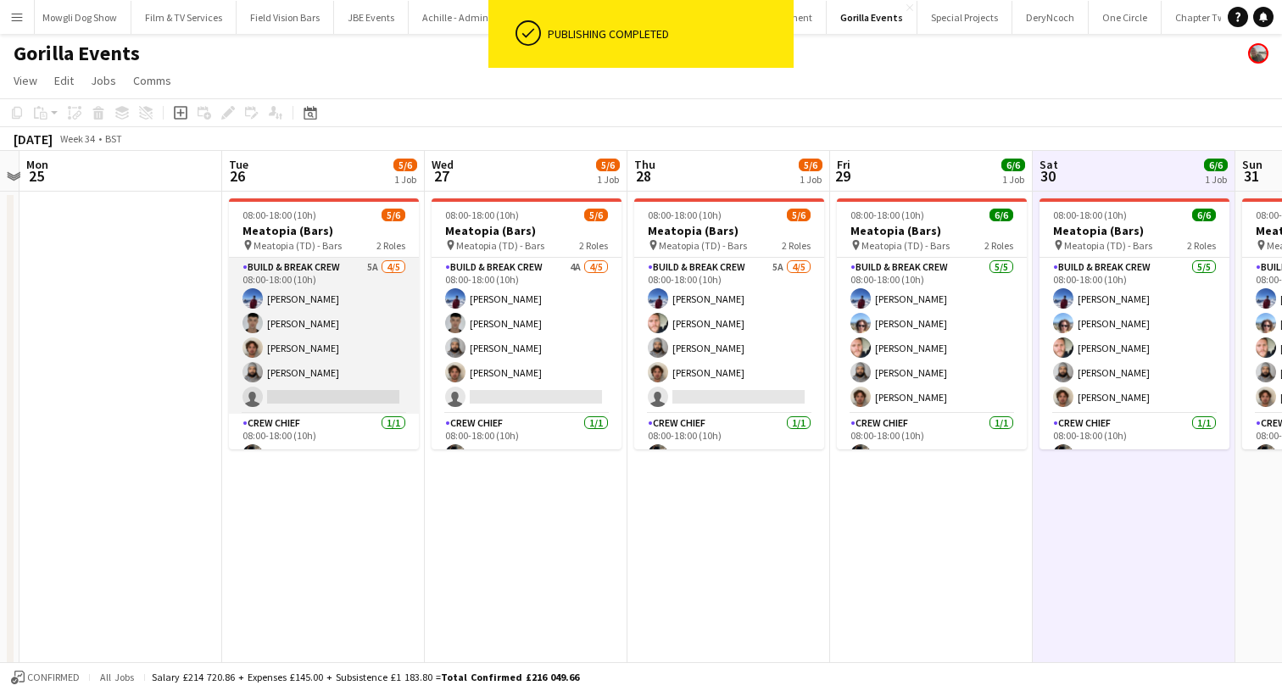
click at [323, 341] on app-card-role "Build & Break Crew 5A 4/5 08:00-18:00 (10h) Victor Ramambason Guillermo C.Martí…" at bounding box center [324, 336] width 190 height 156
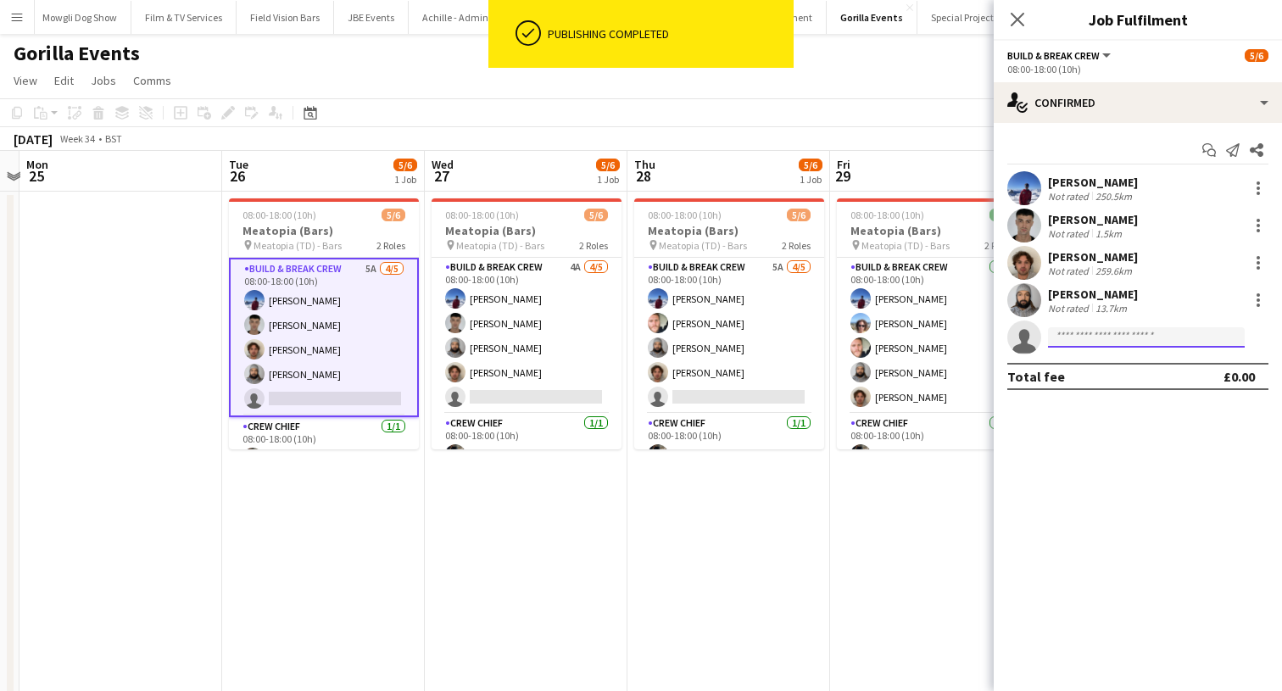
click at [1073, 335] on input at bounding box center [1146, 337] width 197 height 20
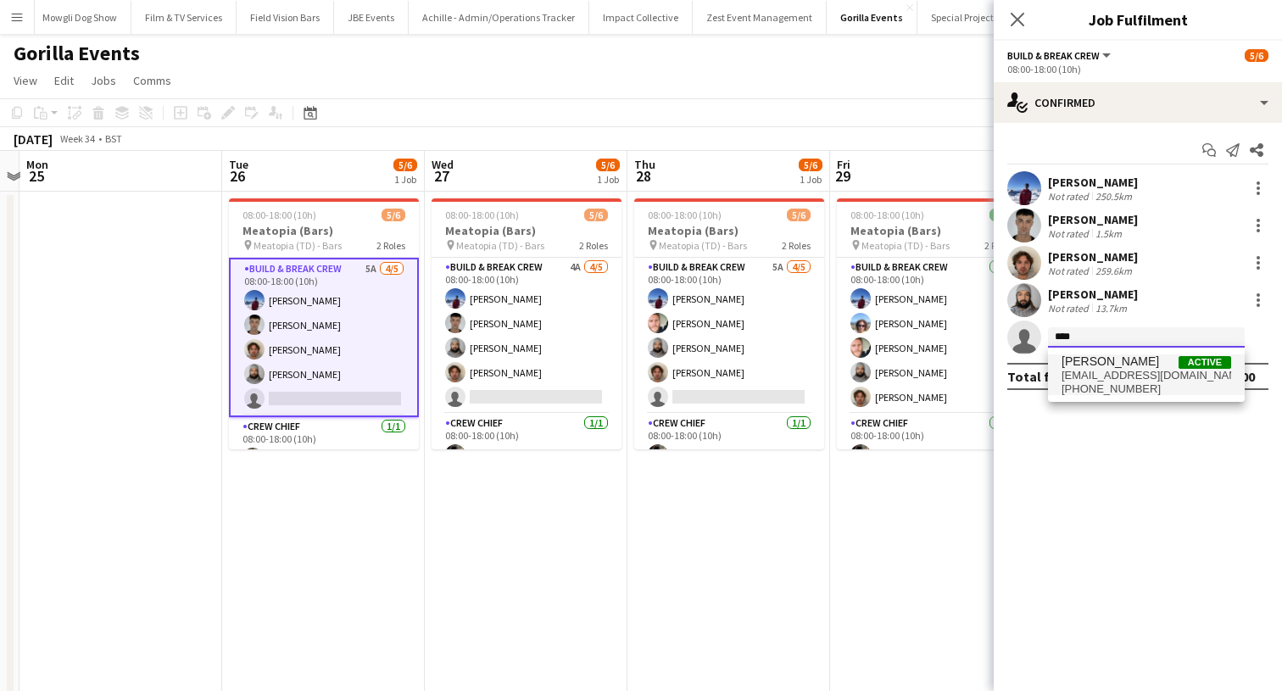
type input "****"
click at [1082, 355] on span "[PERSON_NAME]" at bounding box center [1109, 361] width 97 height 14
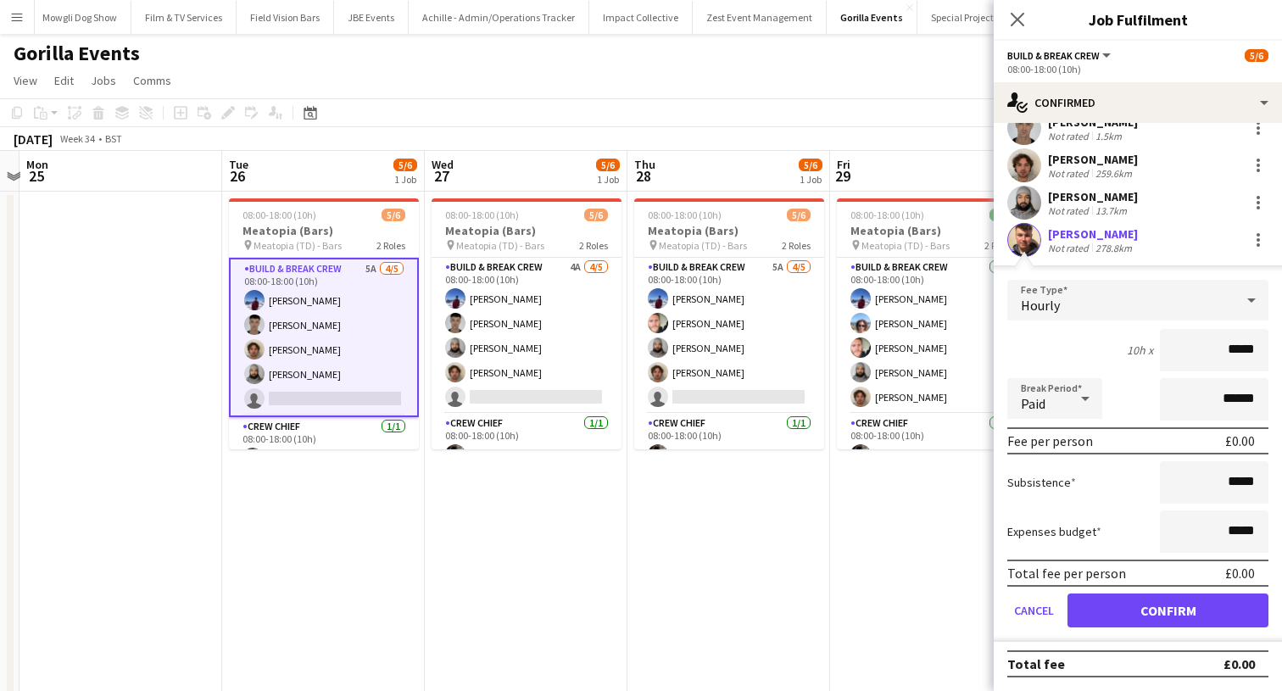
scroll to position [97, 0]
click at [1103, 598] on button "Confirm" at bounding box center [1167, 610] width 201 height 34
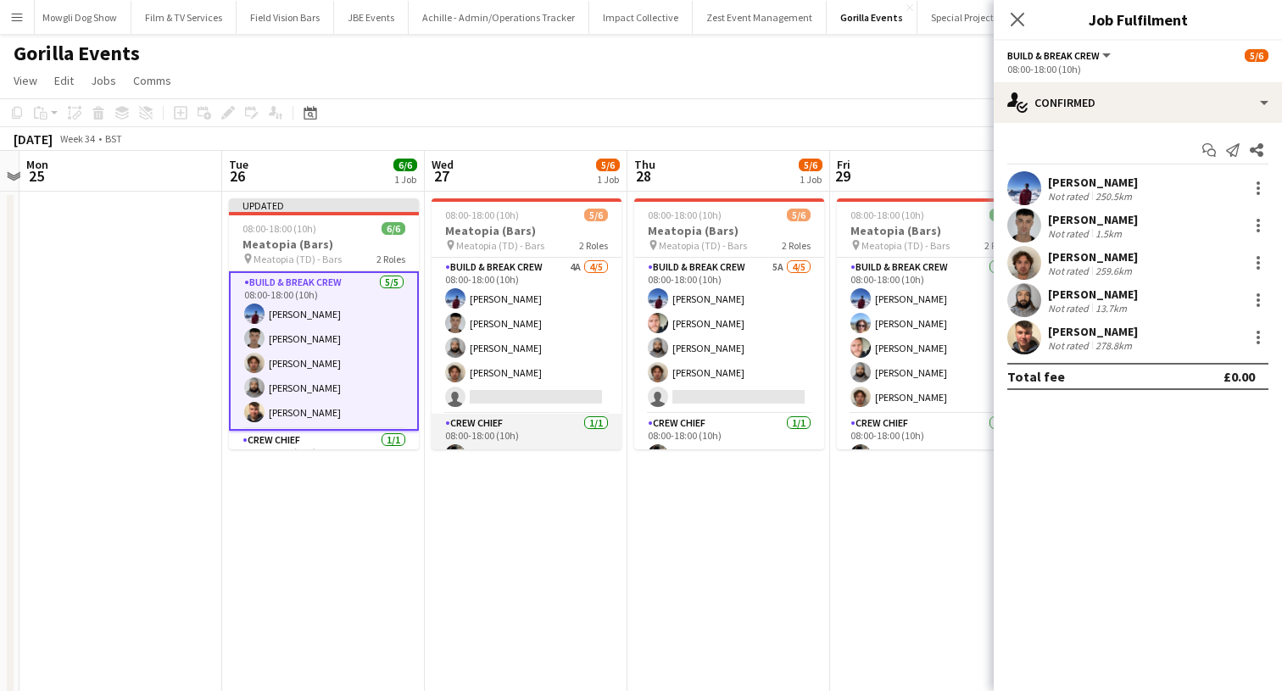
click at [557, 415] on app-card-role "Crew Chief 1/1 08:00-18:00 (10h) Achille Ramambason" at bounding box center [526, 443] width 190 height 58
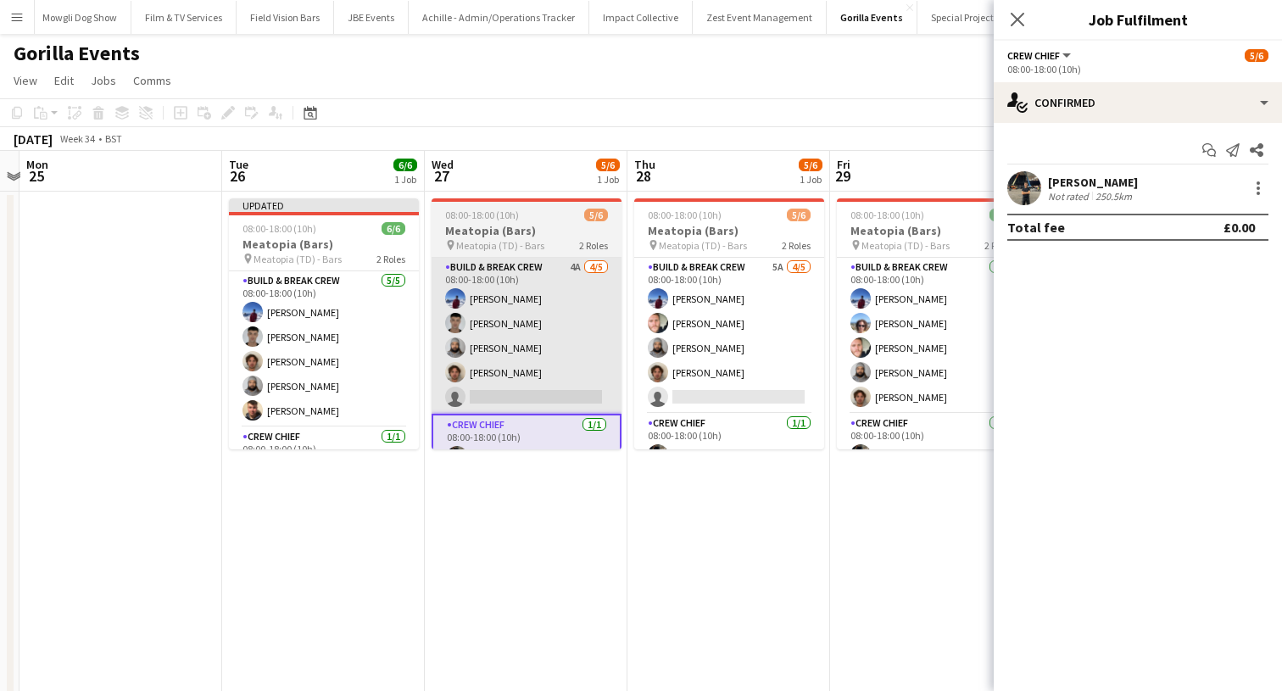
click at [574, 345] on app-card-role "Build & Break Crew 4A 4/5 08:00-18:00 (10h) Victor Ramambason Guillermo C.Martí…" at bounding box center [526, 336] width 190 height 156
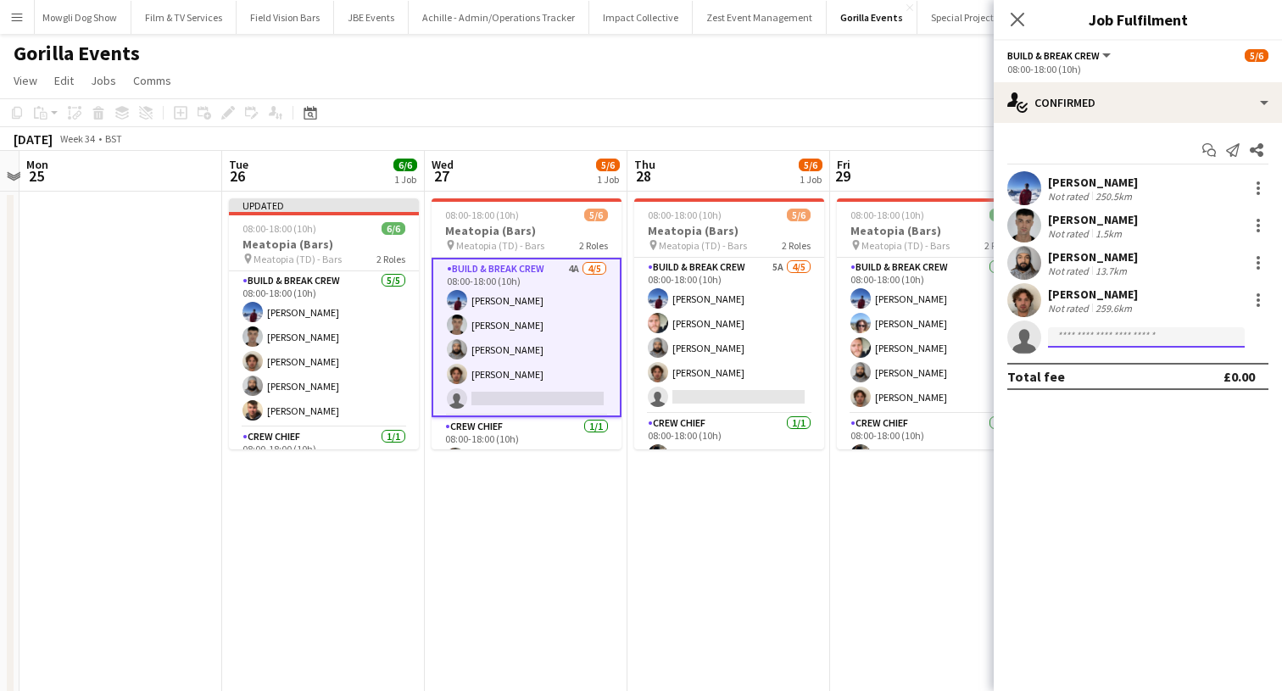
click at [1082, 341] on input at bounding box center [1146, 337] width 197 height 20
type input "****"
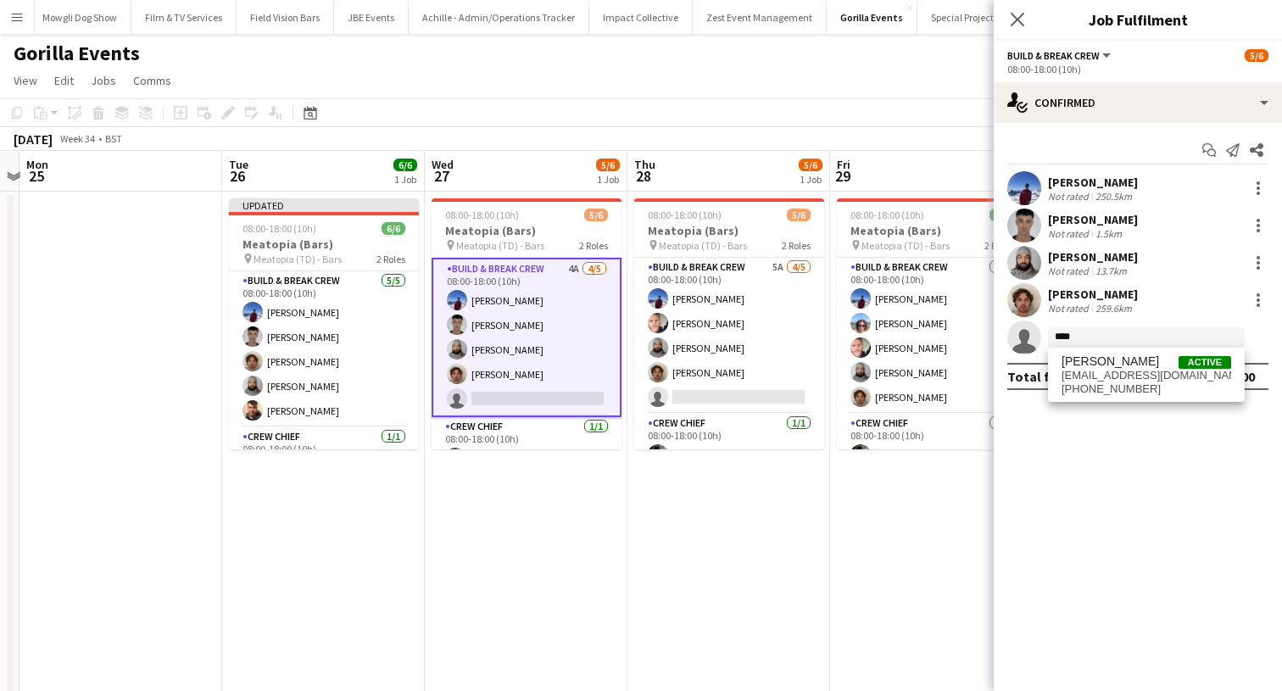
click at [1092, 370] on span "euanjham99@outlook.com" at bounding box center [1146, 376] width 170 height 14
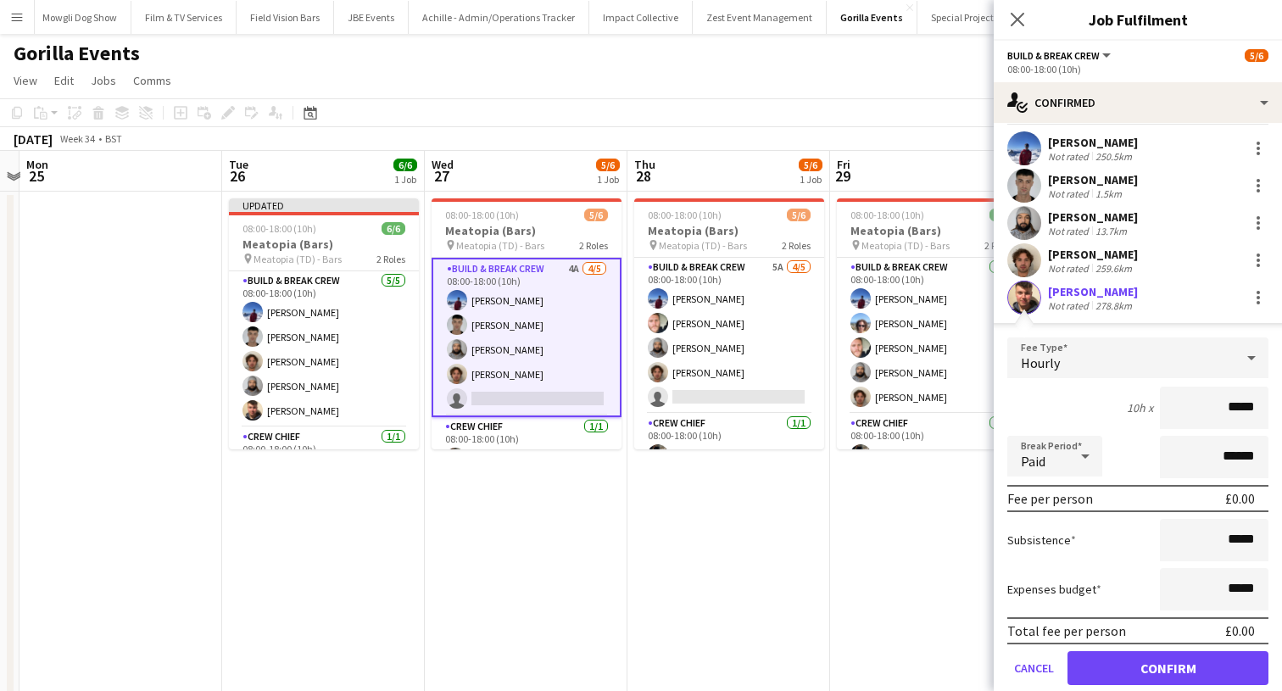
scroll to position [82, 0]
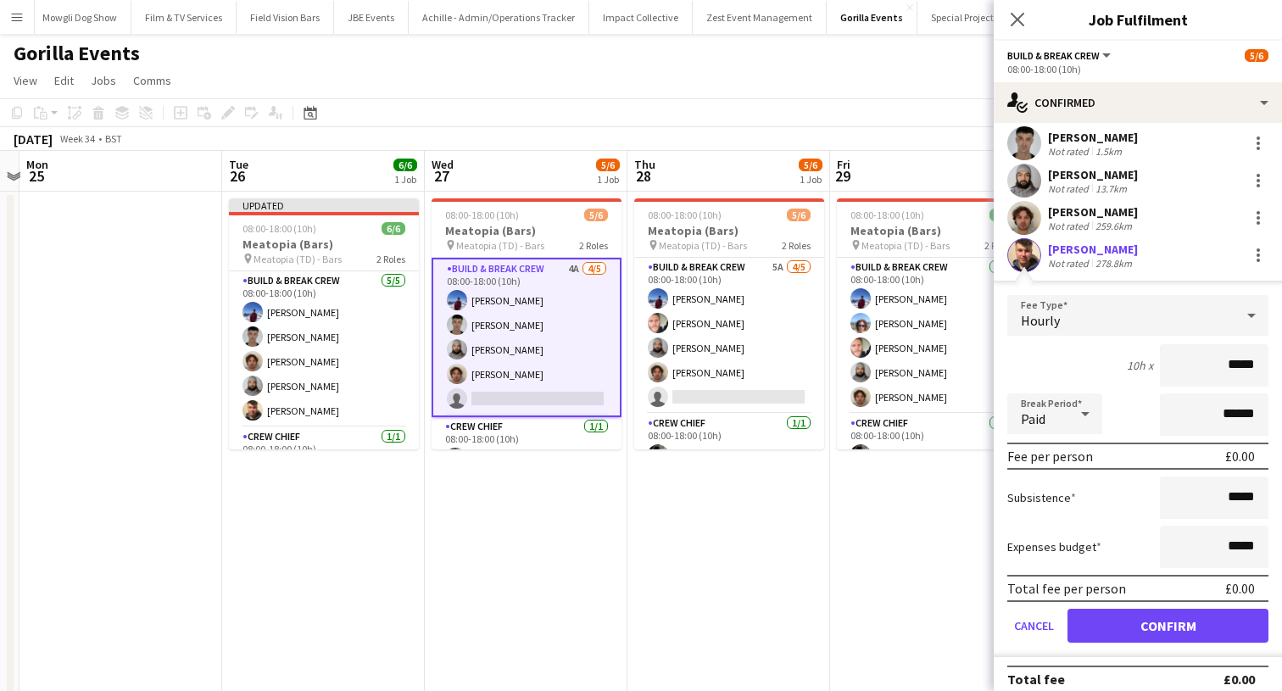
click at [1114, 636] on button "Confirm" at bounding box center [1167, 626] width 201 height 34
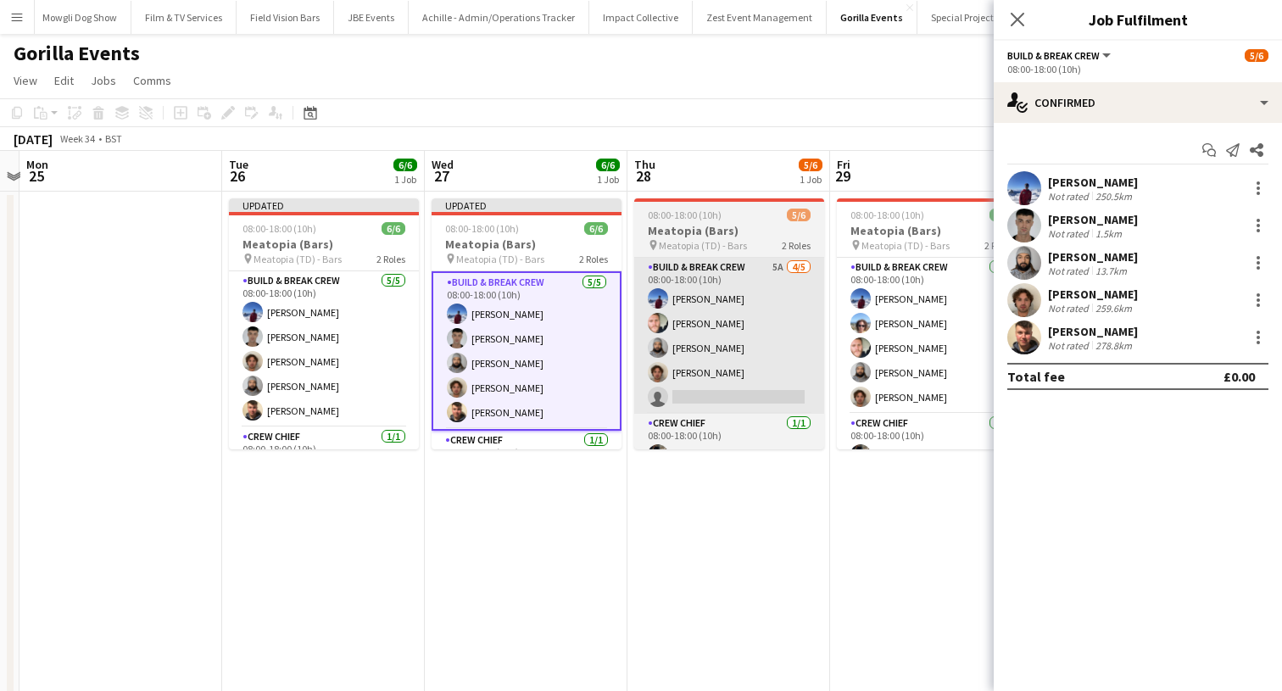
scroll to position [0, 0]
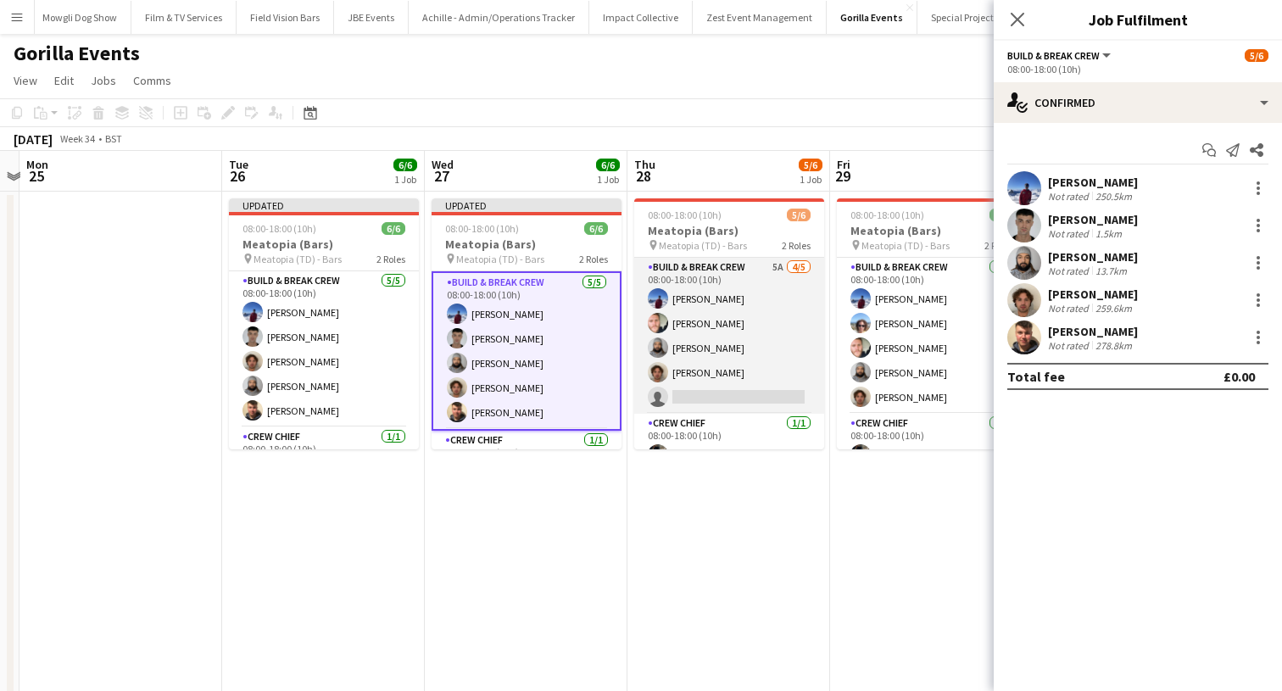
click at [716, 378] on app-card-role "Build & Break Crew 5A 4/5 08:00-18:00 (10h) Victor Ramambason Jordan Curtis Vau…" at bounding box center [729, 336] width 190 height 156
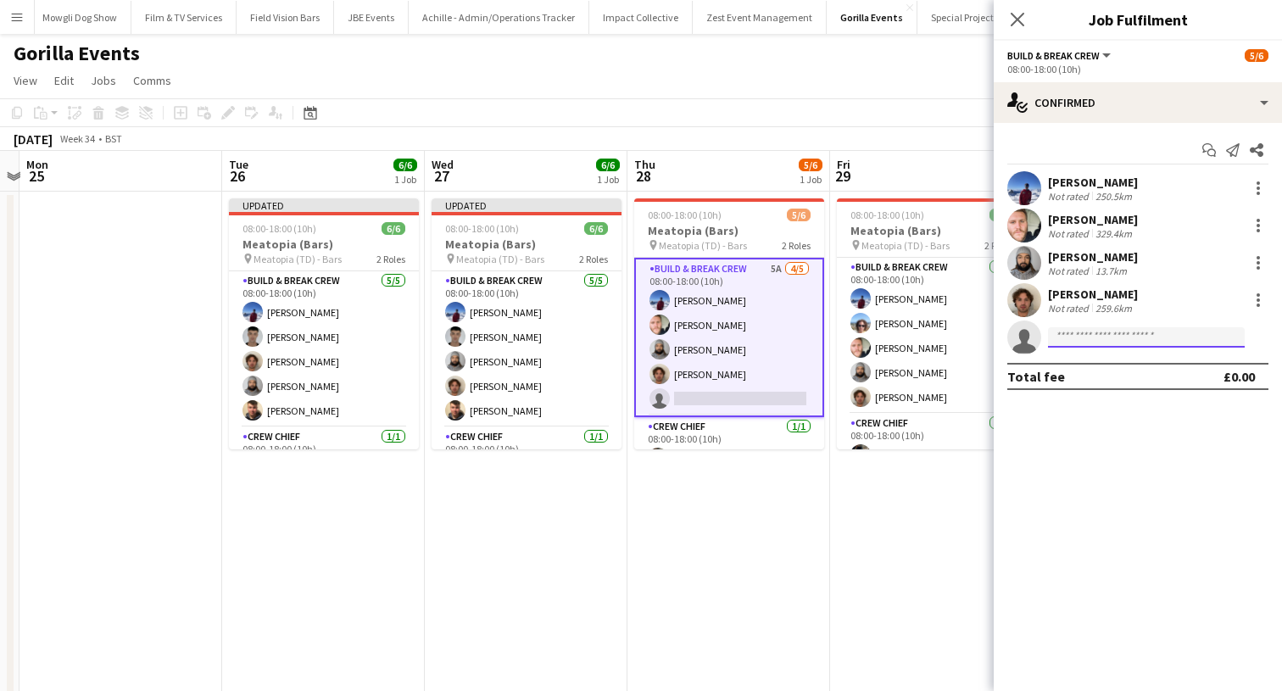
click at [1076, 339] on input at bounding box center [1146, 337] width 197 height 20
type input "****"
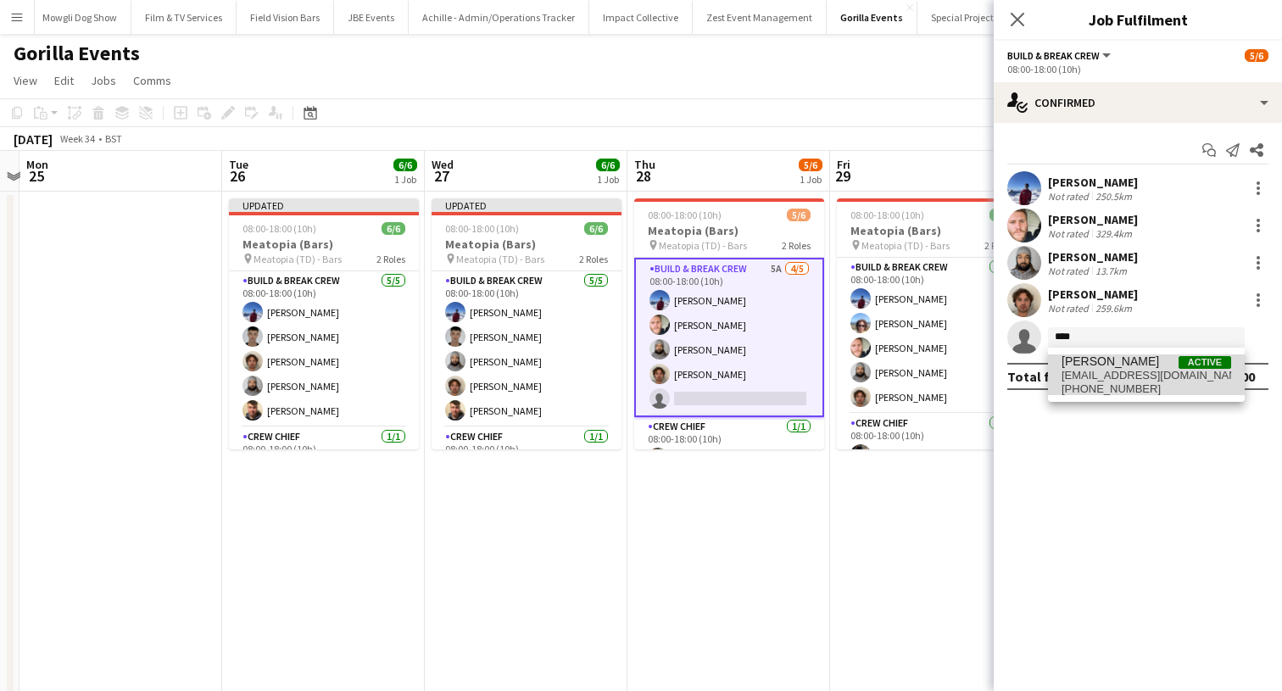
click at [1082, 370] on span "euanjham99@outlook.com" at bounding box center [1146, 376] width 170 height 14
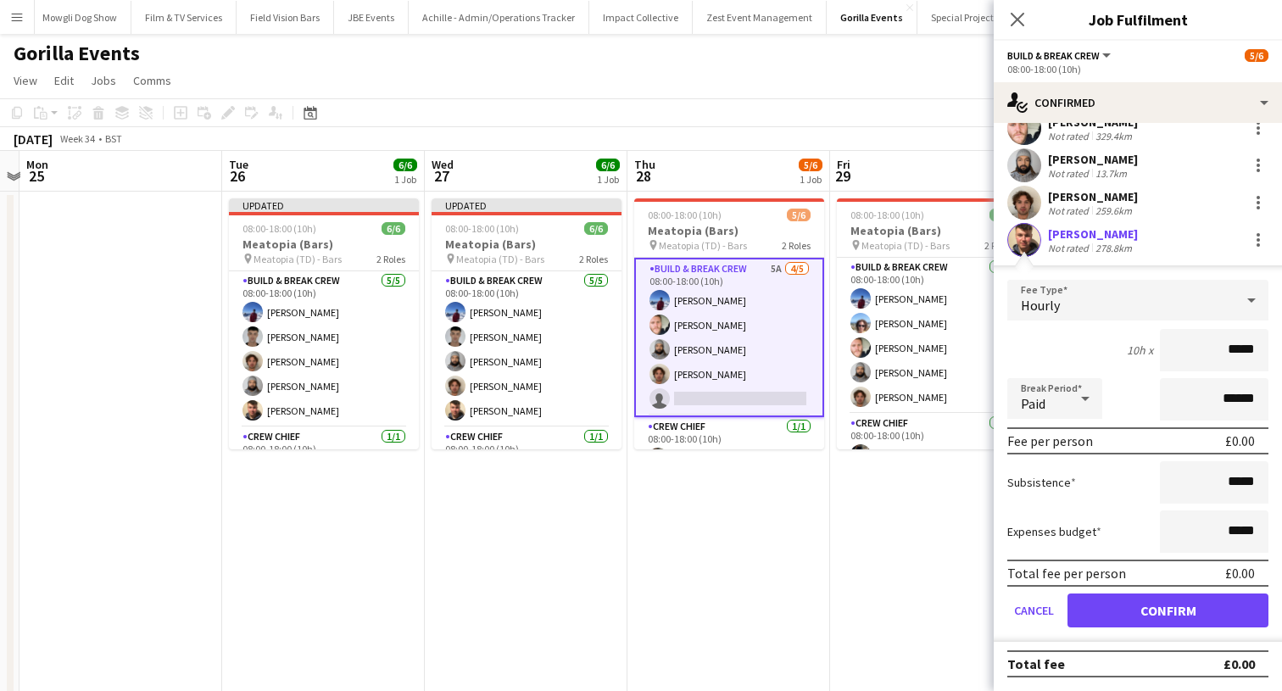
scroll to position [97, 0]
click at [1104, 609] on button "Confirm" at bounding box center [1167, 610] width 201 height 34
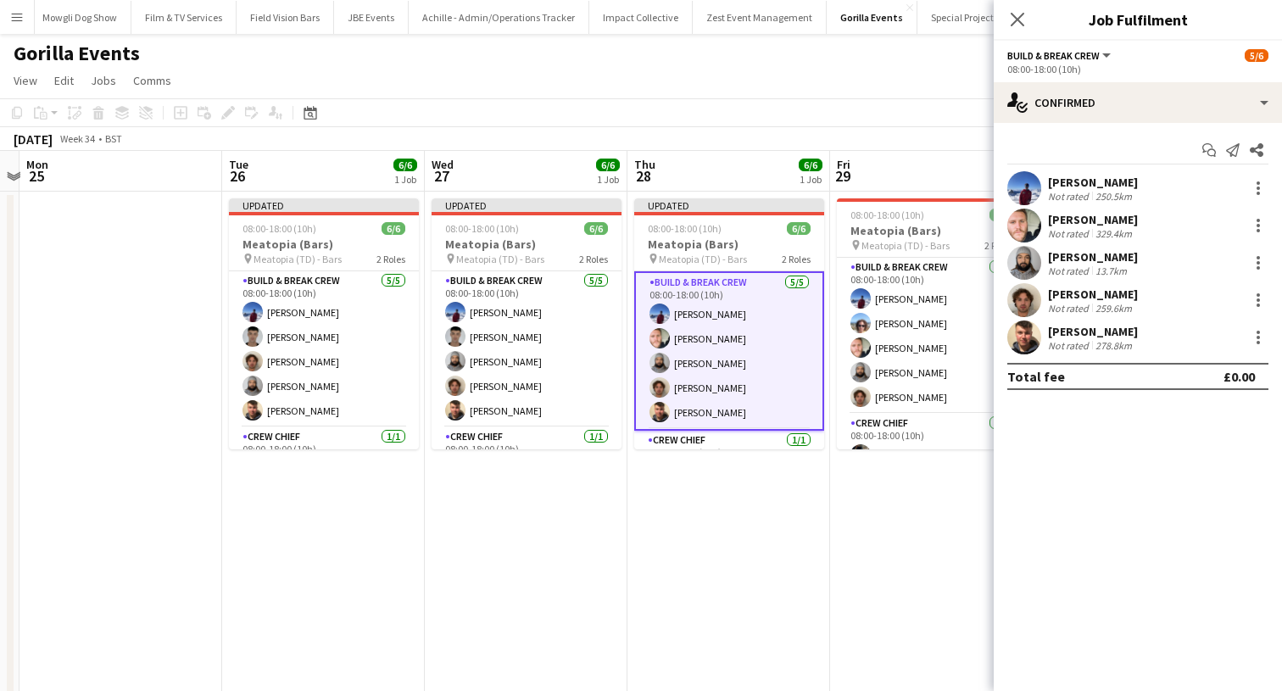
scroll to position [0, 0]
click at [1010, 11] on app-icon "Close pop-in" at bounding box center [1017, 20] width 25 height 25
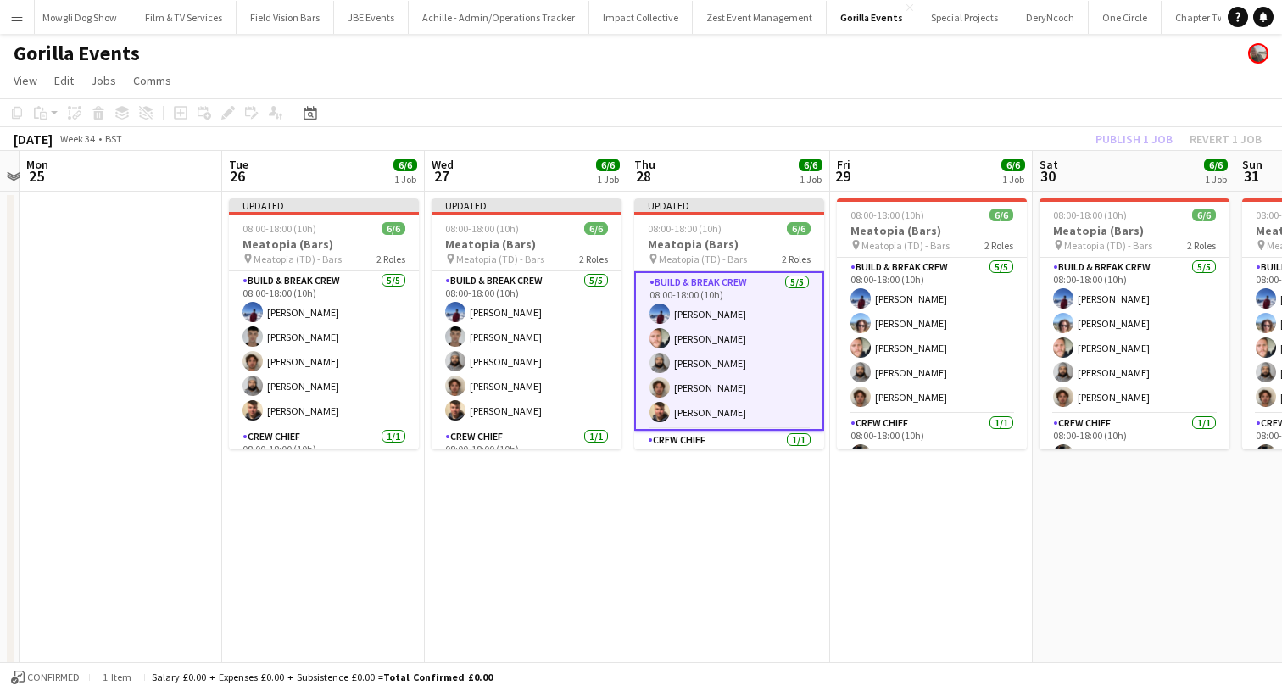
click at [1096, 144] on div "Publish 1 job Revert 1 job" at bounding box center [1178, 139] width 207 height 22
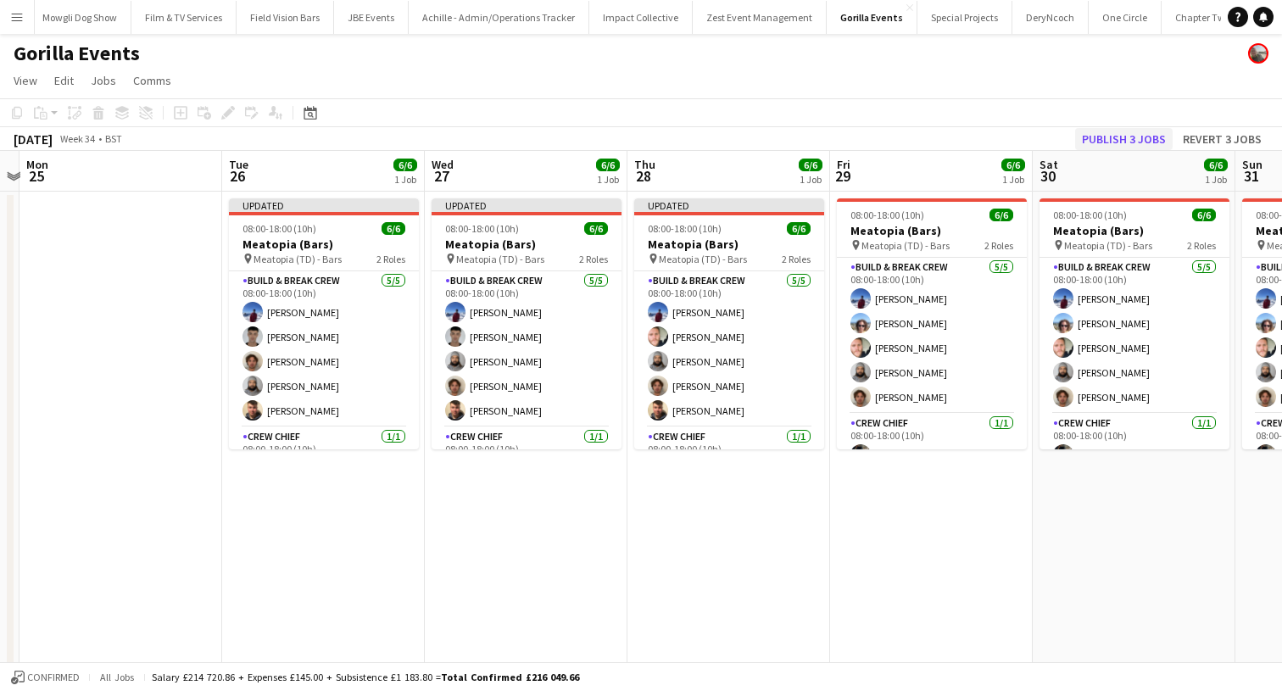
click at [1098, 133] on button "Publish 3 jobs" at bounding box center [1123, 139] width 97 height 22
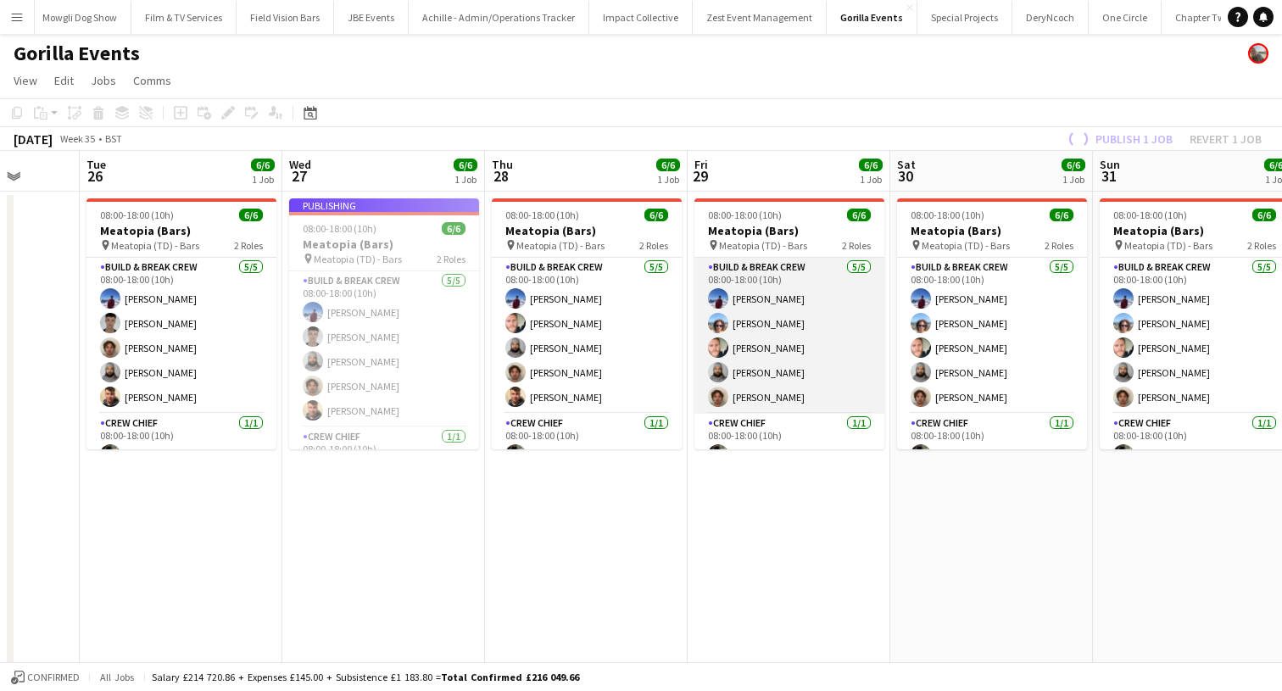
scroll to position [0, 483]
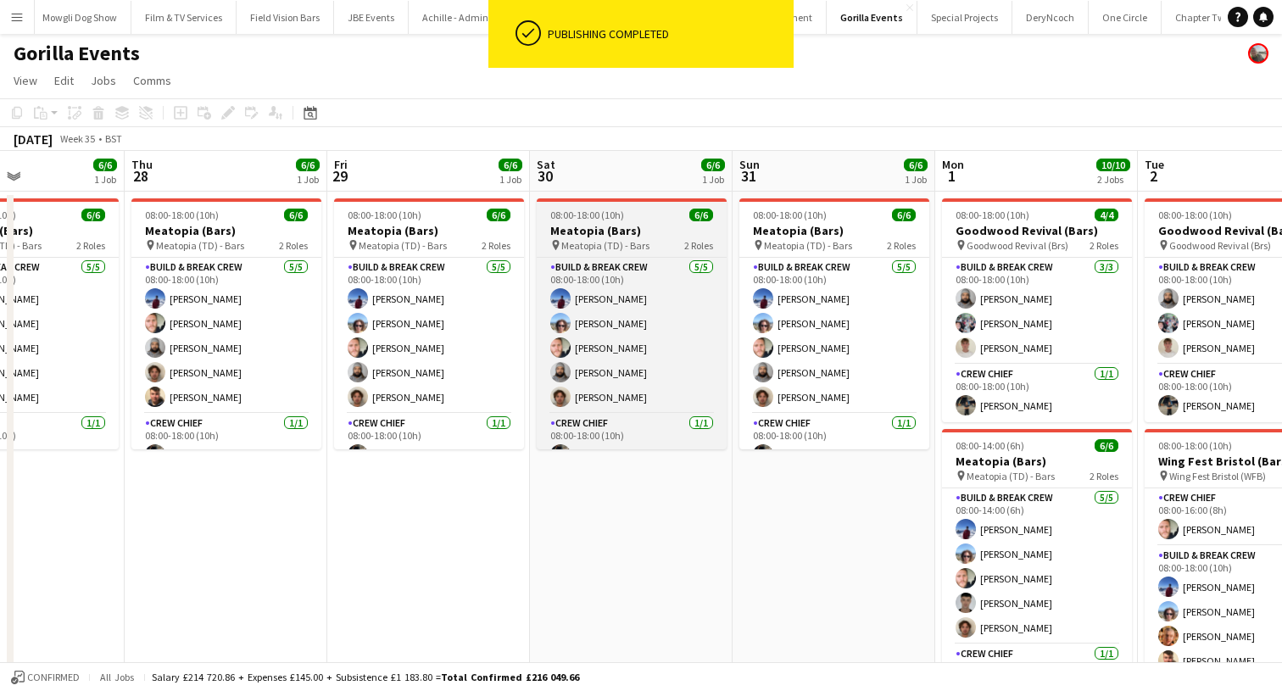
click at [583, 235] on h3 "Meatopia (Bars)" at bounding box center [632, 230] width 190 height 15
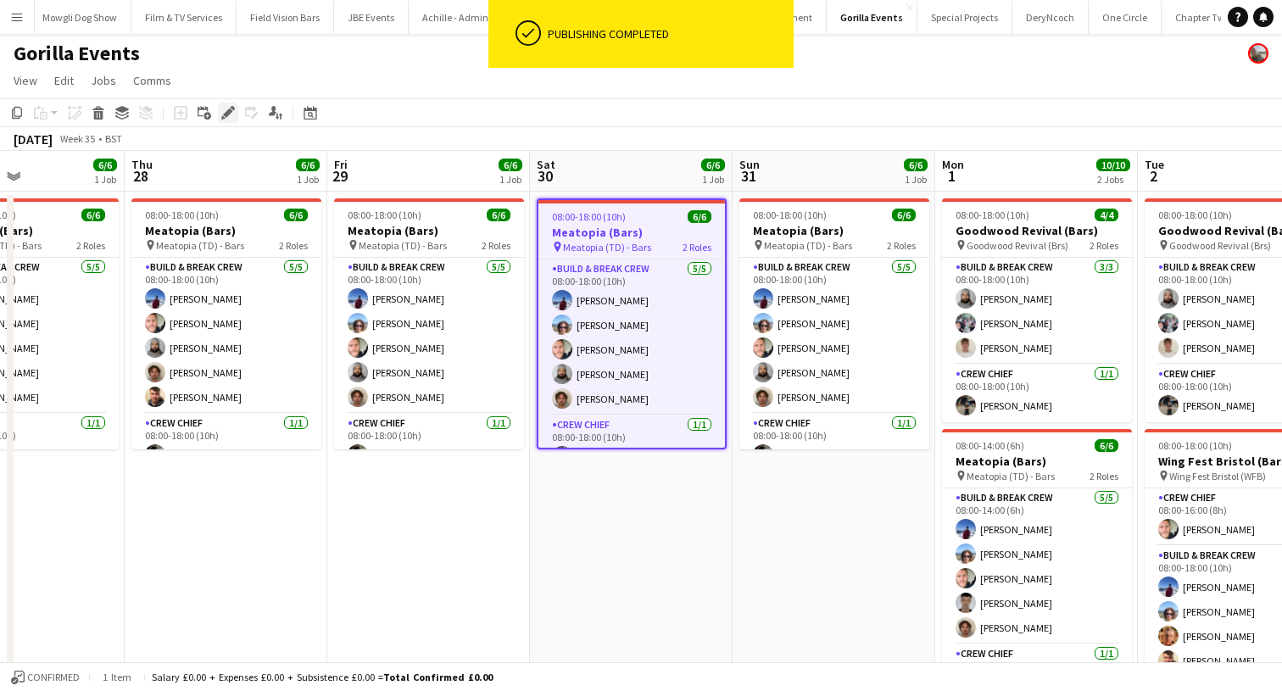
click at [223, 116] on icon at bounding box center [223, 117] width 4 height 4
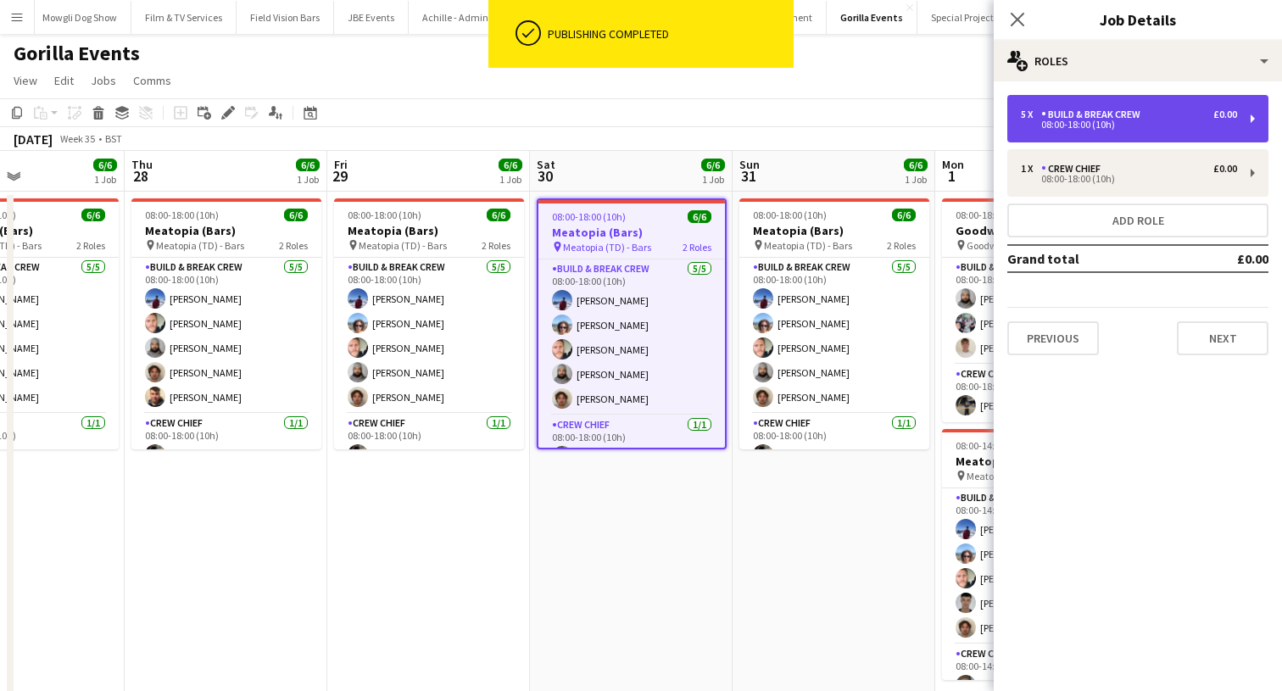
click at [1059, 120] on div "08:00-18:00 (10h)" at bounding box center [1129, 124] width 216 height 8
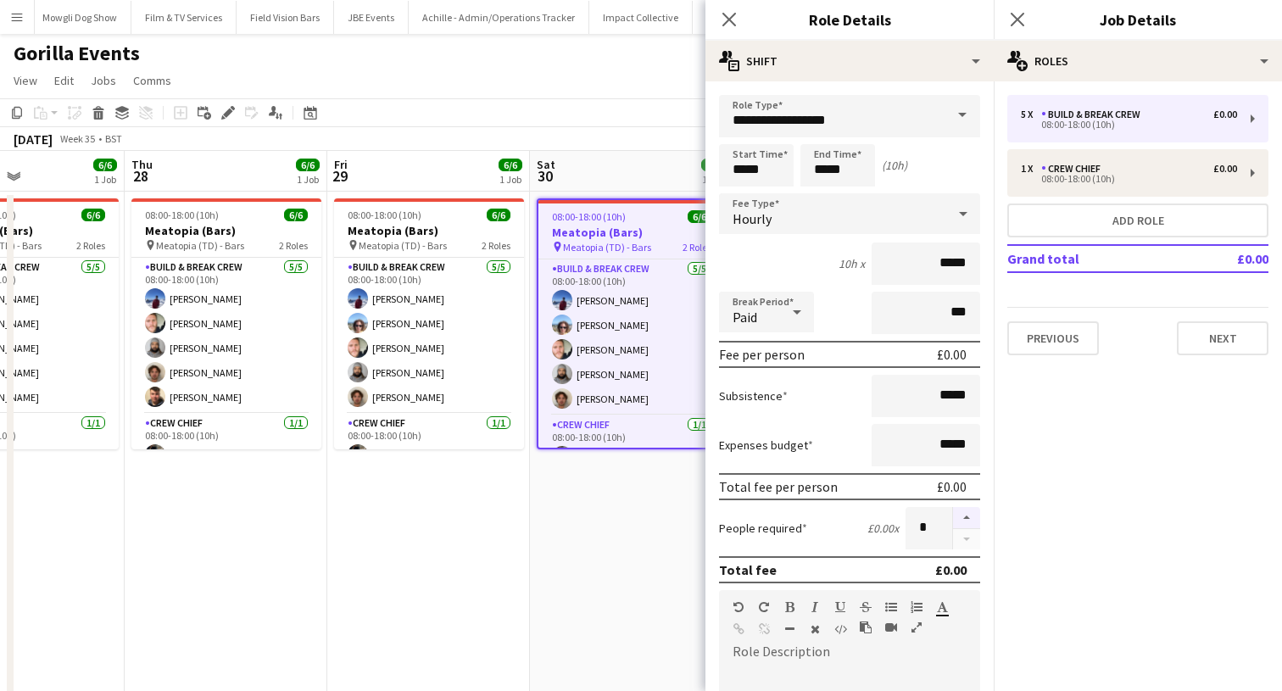
click at [959, 520] on button "button" at bounding box center [966, 518] width 27 height 22
type input "*"
click at [1013, 14] on icon "Close pop-in" at bounding box center [1017, 19] width 16 height 16
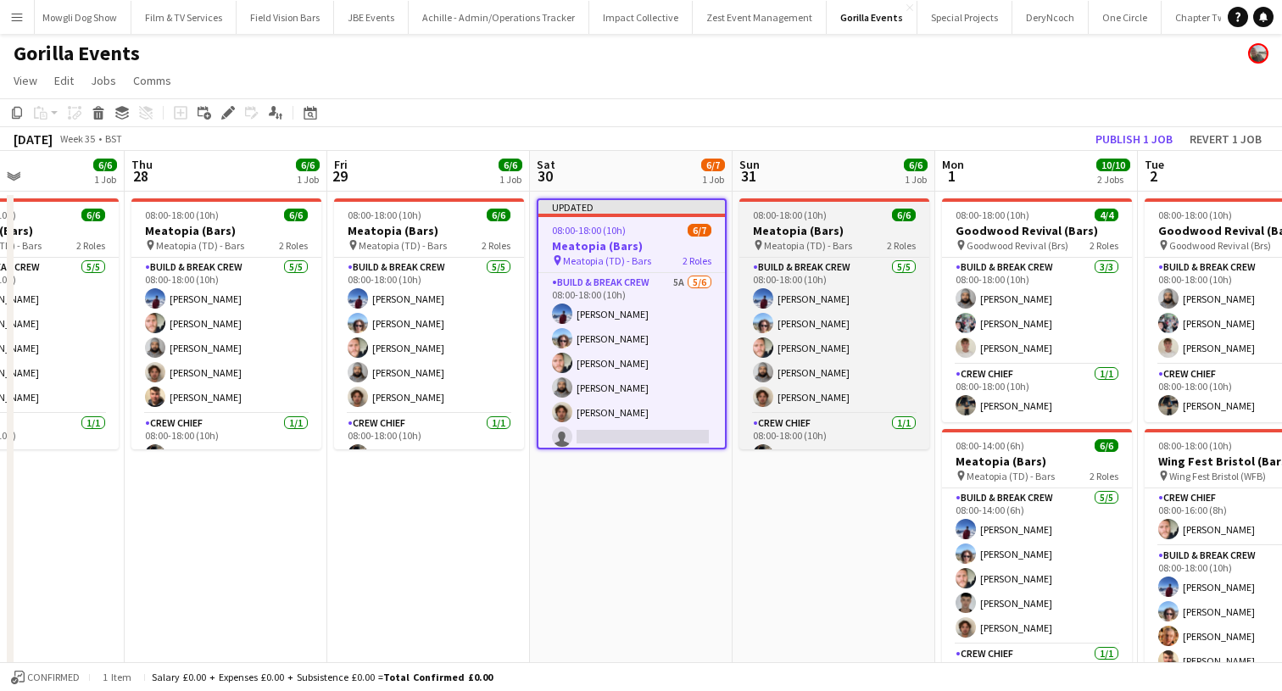
click at [832, 224] on h3 "Meatopia (Bars)" at bounding box center [834, 230] width 190 height 15
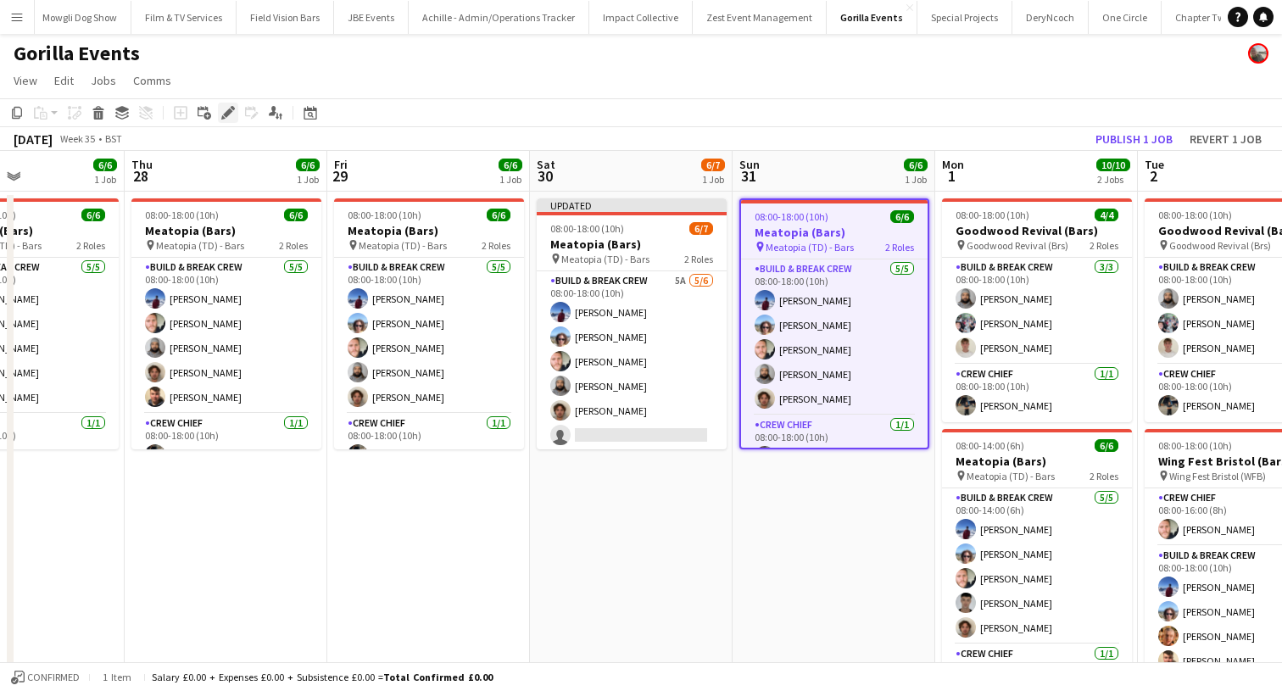
click at [231, 118] on icon "Edit" at bounding box center [228, 113] width 14 height 14
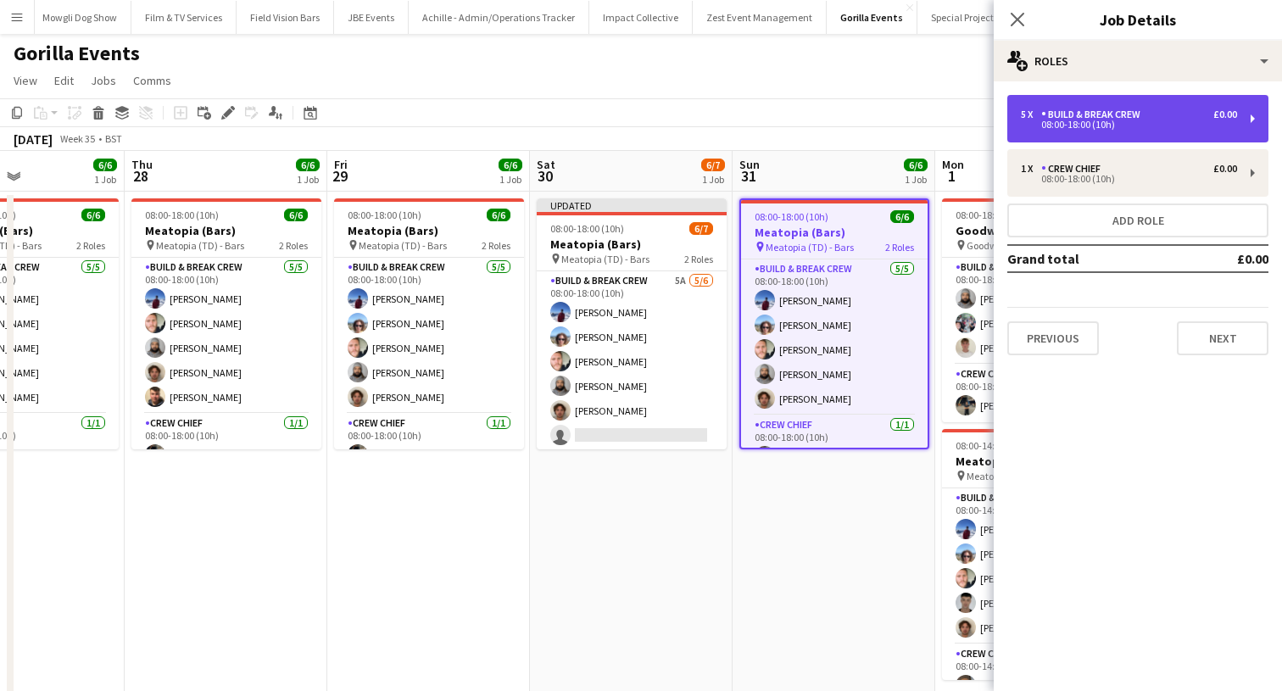
click at [1143, 120] on div "Build & Break Crew" at bounding box center [1094, 114] width 106 height 12
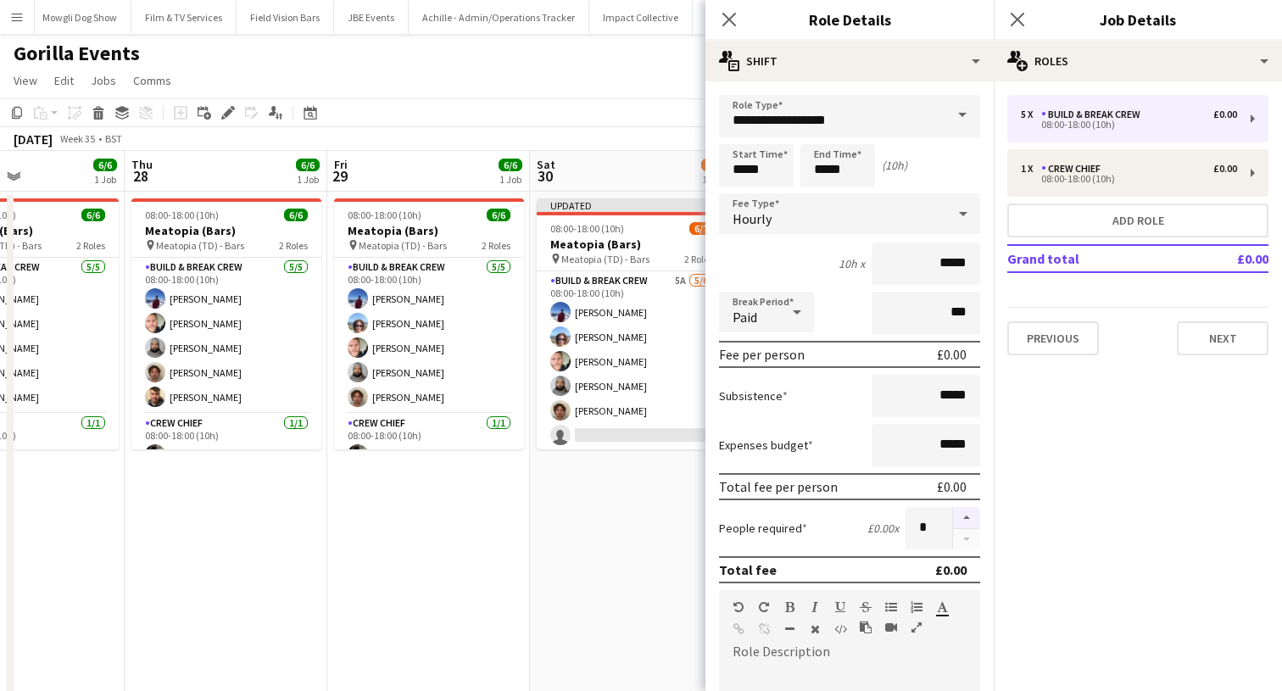
click at [965, 510] on button "button" at bounding box center [966, 518] width 27 height 22
type input "*"
click at [1022, 15] on icon at bounding box center [1017, 19] width 16 height 16
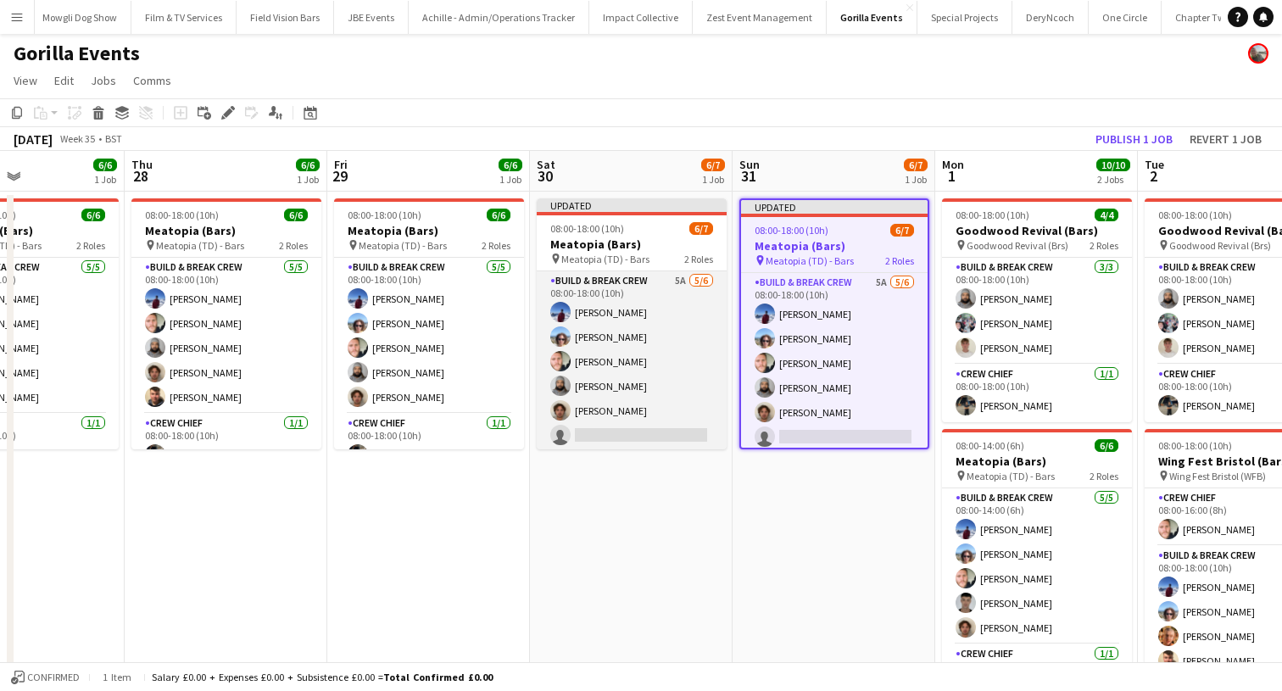
click at [648, 431] on app-card-role "Build & Break Crew 5A 5/6 08:00-18:00 (10h) Victor Ramambason David Chesters Jo…" at bounding box center [632, 361] width 190 height 181
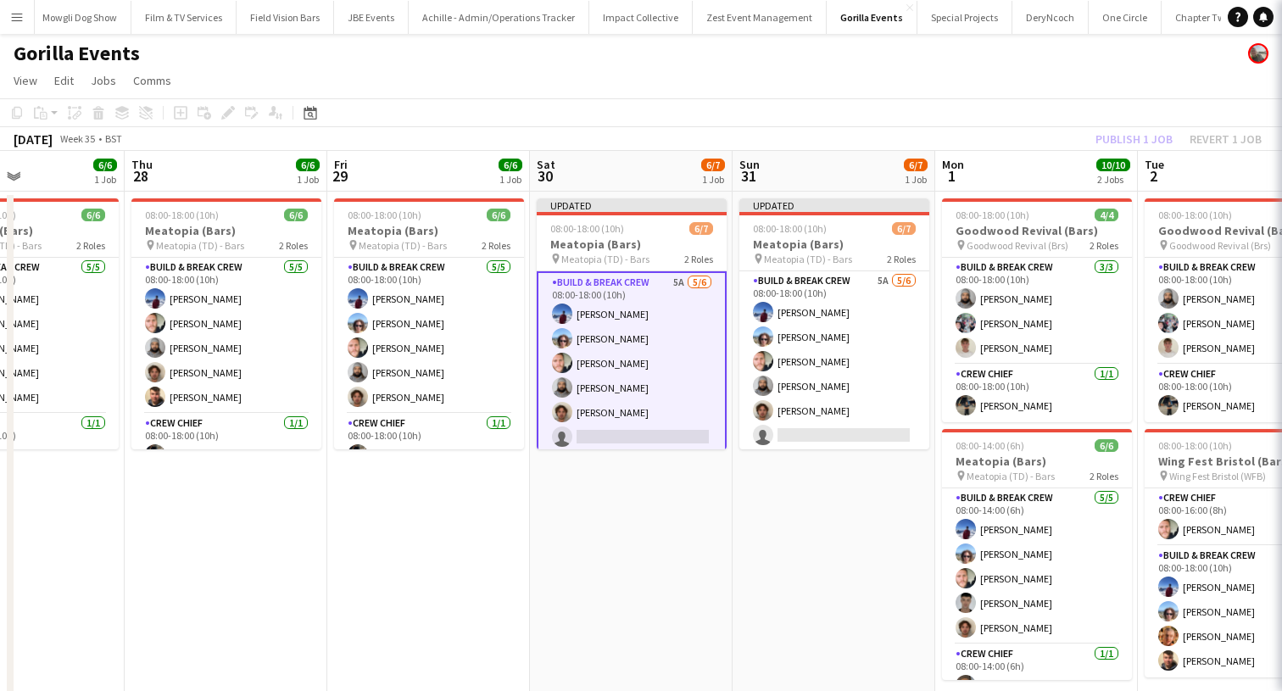
scroll to position [0, 482]
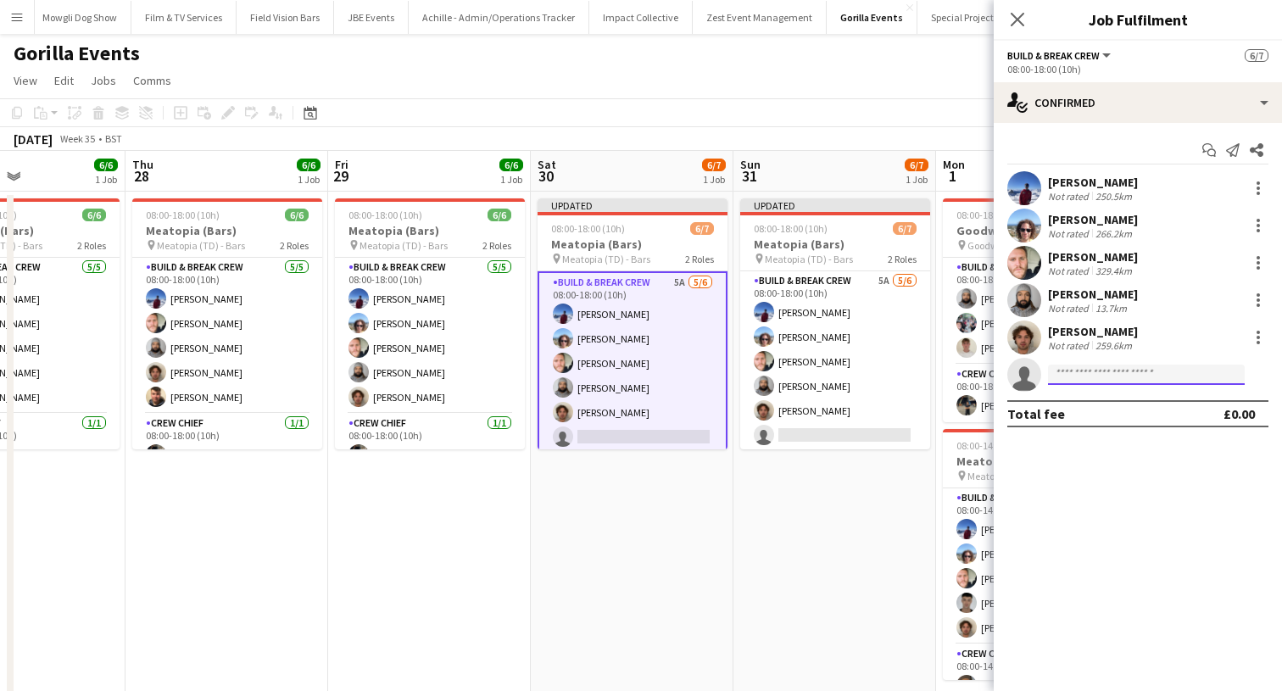
click at [1102, 365] on input at bounding box center [1146, 374] width 197 height 20
type input "****"
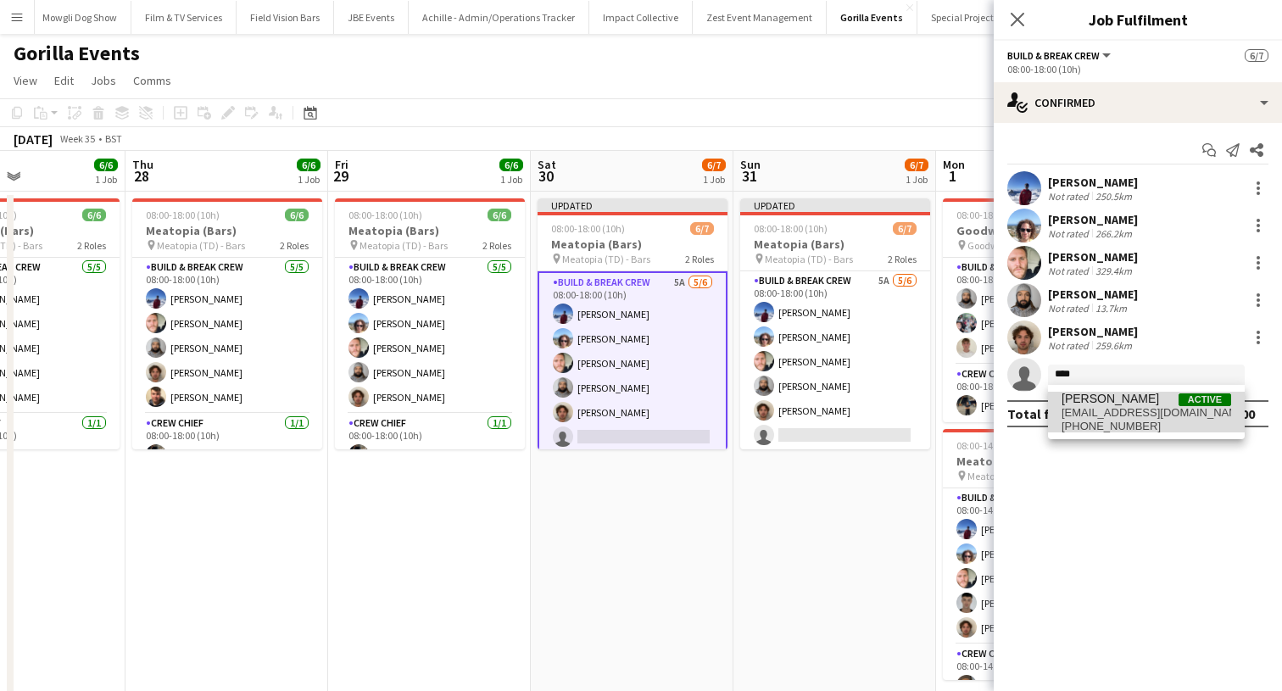
click at [1100, 407] on span "euanjham99@outlook.com" at bounding box center [1146, 413] width 170 height 14
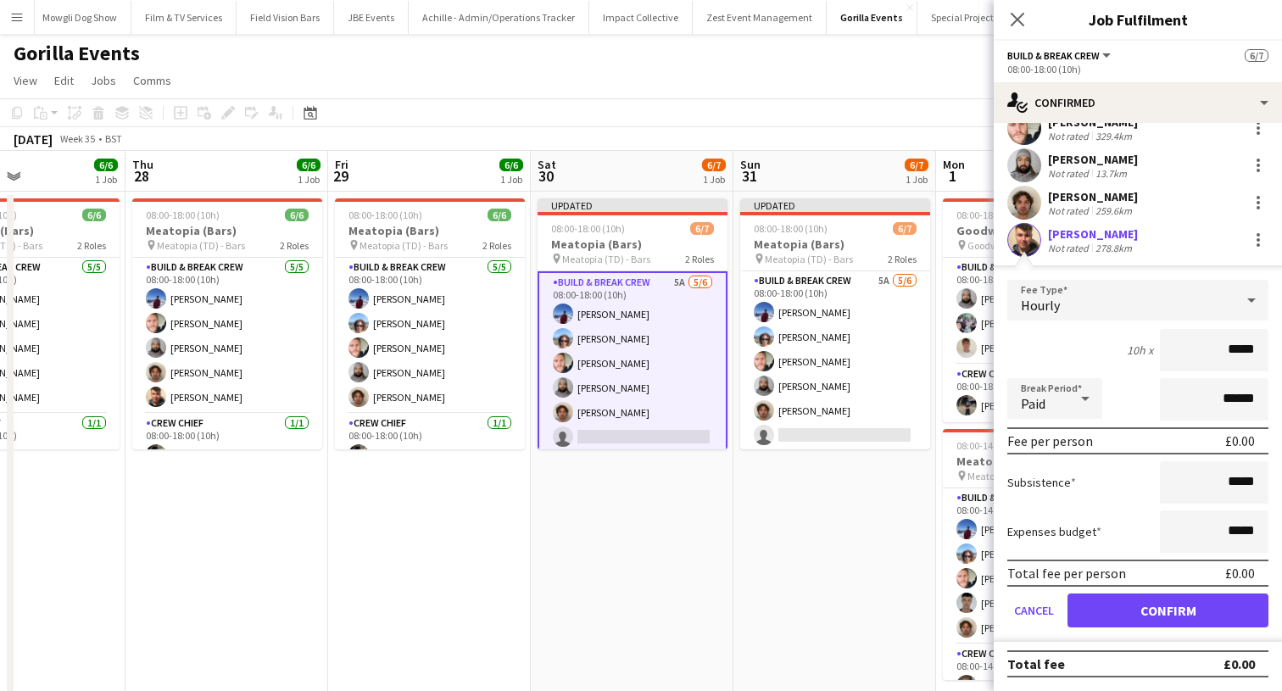
scroll to position [135, 0]
click at [1096, 606] on button "Confirm" at bounding box center [1167, 610] width 201 height 34
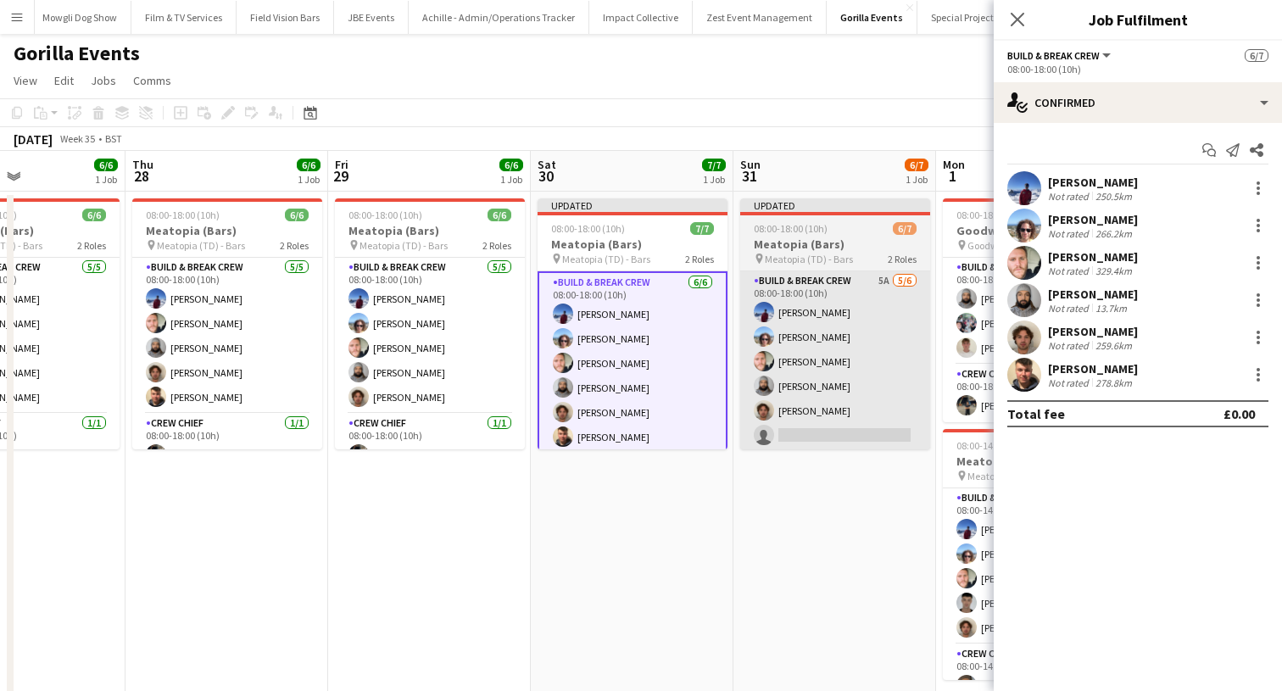
scroll to position [0, 0]
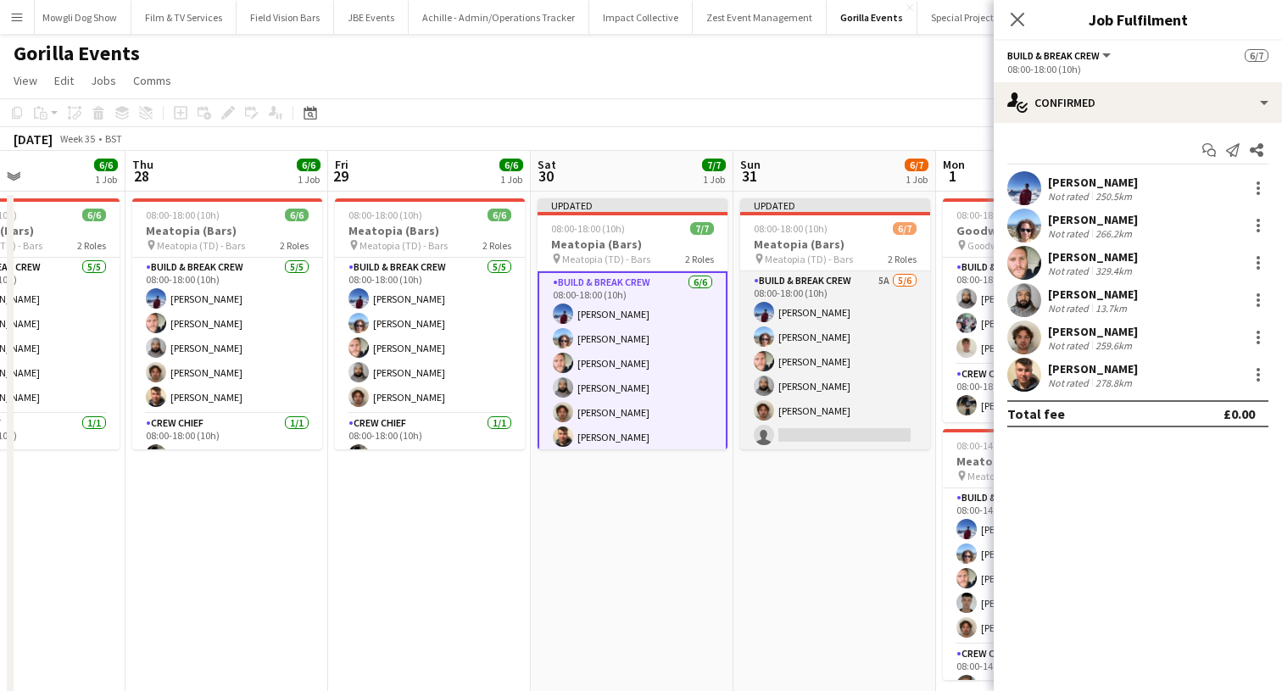
click at [846, 420] on app-card-role "Build & Break Crew 5A 5/6 08:00-18:00 (10h) Victor Ramambason David Chesters Jo…" at bounding box center [835, 361] width 190 height 181
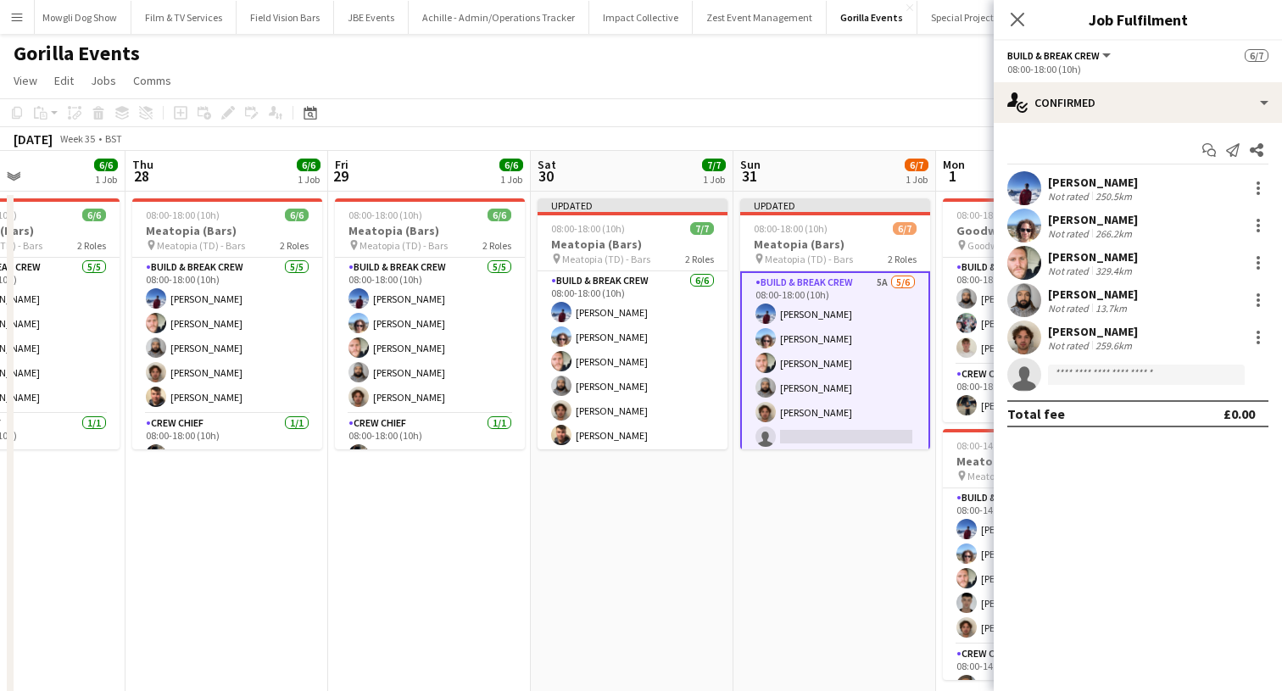
click at [1083, 363] on app-invite-slot "single-neutral-actions" at bounding box center [1137, 375] width 288 height 34
click at [1082, 371] on input at bounding box center [1146, 374] width 197 height 20
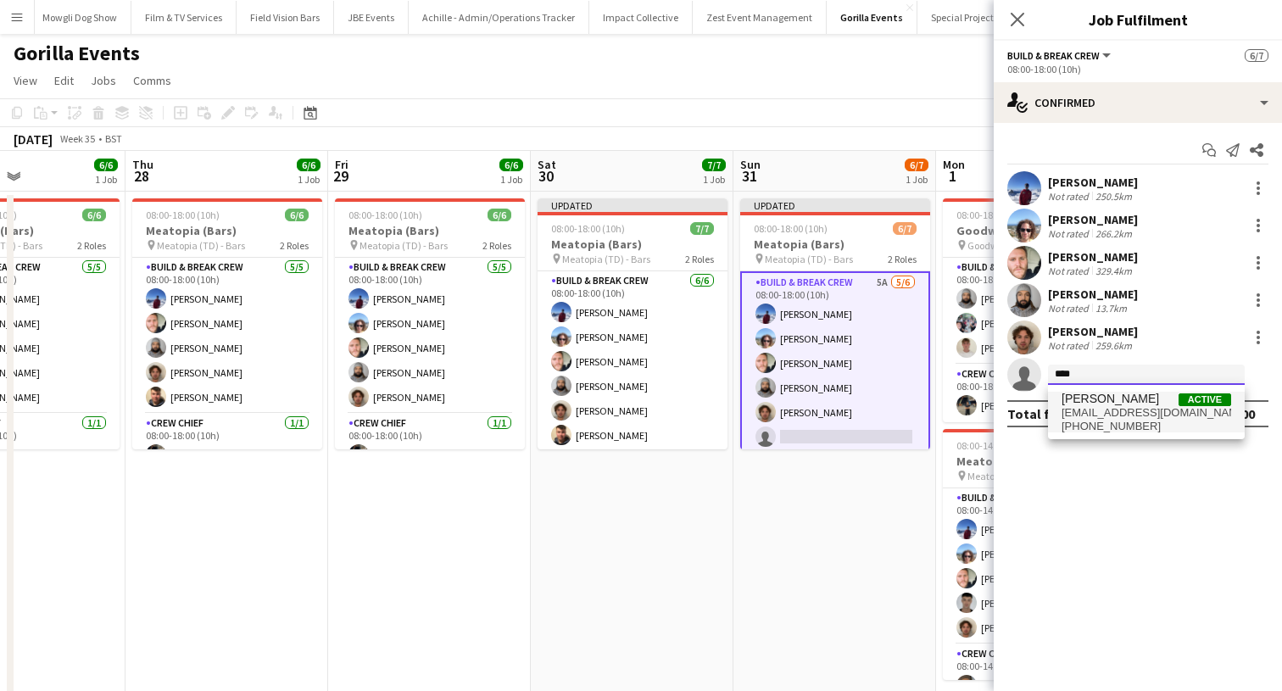
type input "****"
click at [1092, 407] on span "euanjham99@outlook.com" at bounding box center [1146, 413] width 170 height 14
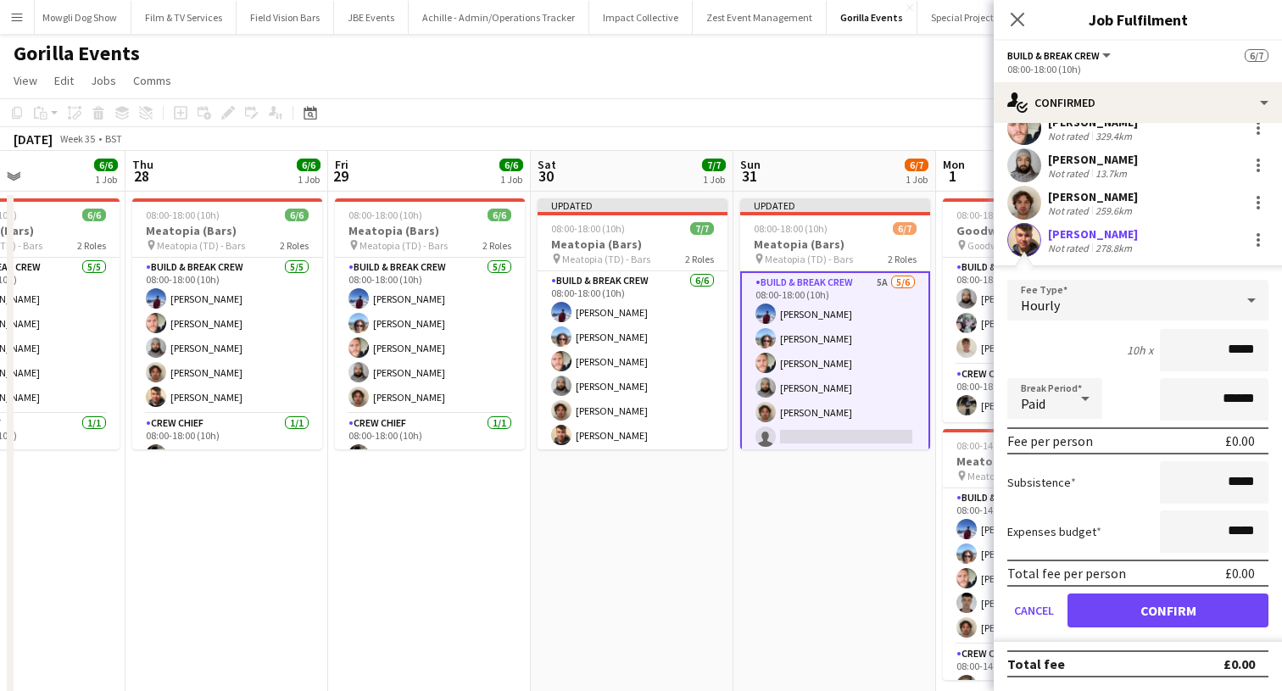
scroll to position [136, 0]
click at [1121, 613] on button "Confirm" at bounding box center [1167, 610] width 201 height 34
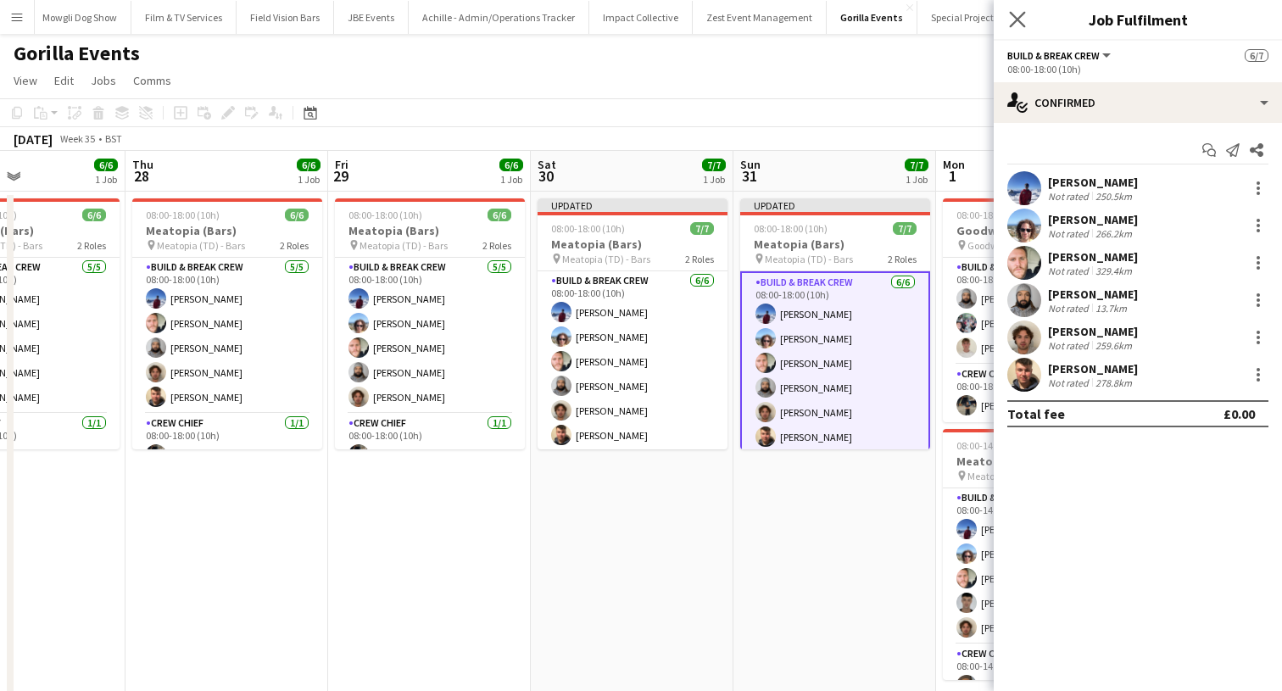
click at [1018, 31] on app-icon "Close pop-in" at bounding box center [1017, 20] width 25 height 25
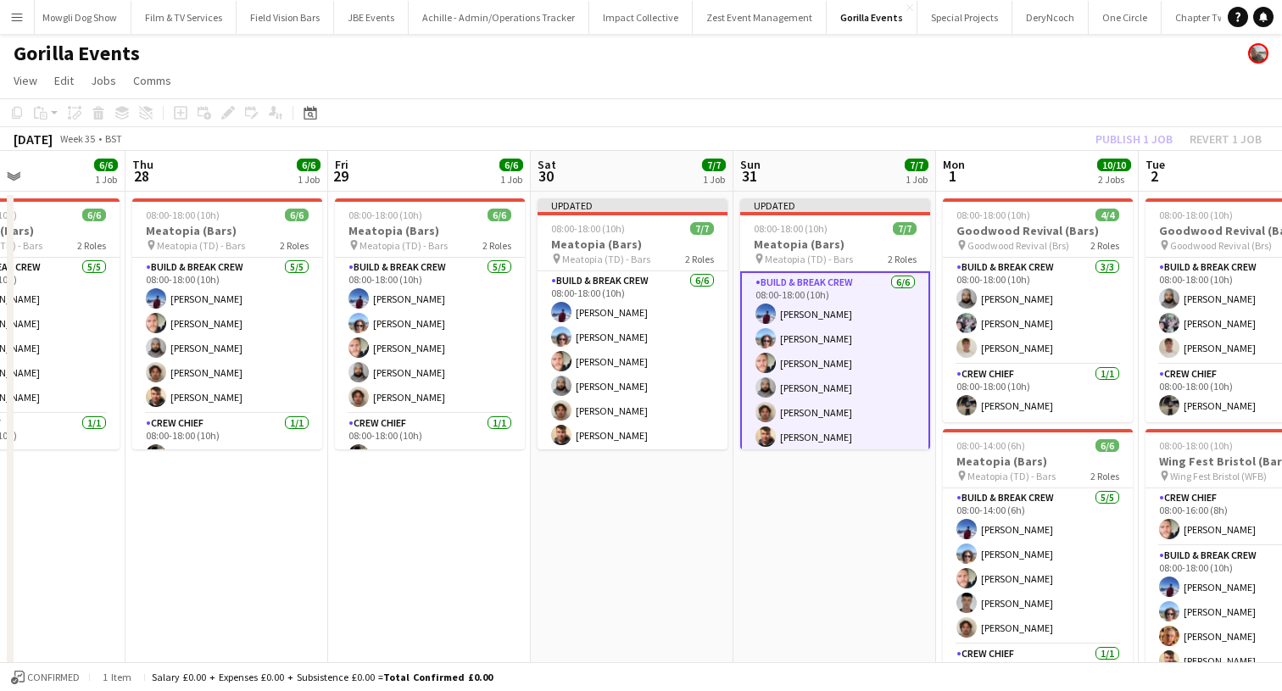
click at [1105, 116] on app-toolbar "Copy Paste Paste Command V Paste with crew Command Shift V Paste linked Job [GE…" at bounding box center [641, 112] width 1282 height 29
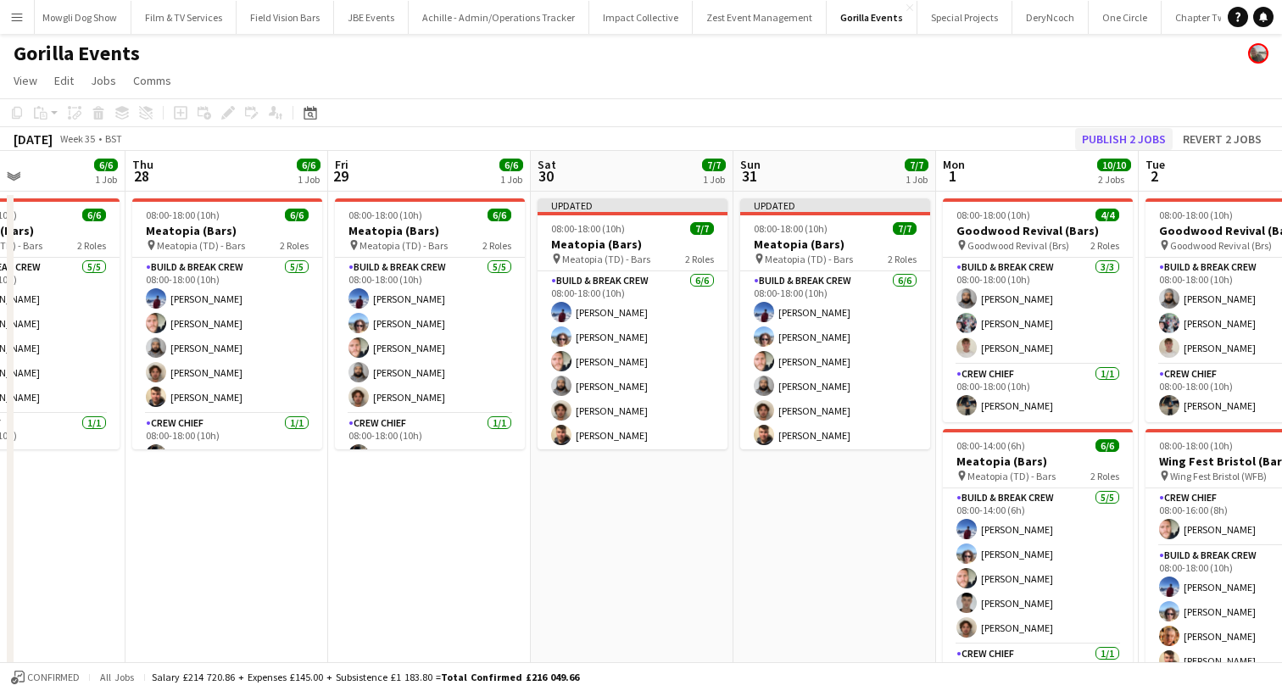
click at [1105, 139] on button "Publish 2 jobs" at bounding box center [1123, 139] width 97 height 22
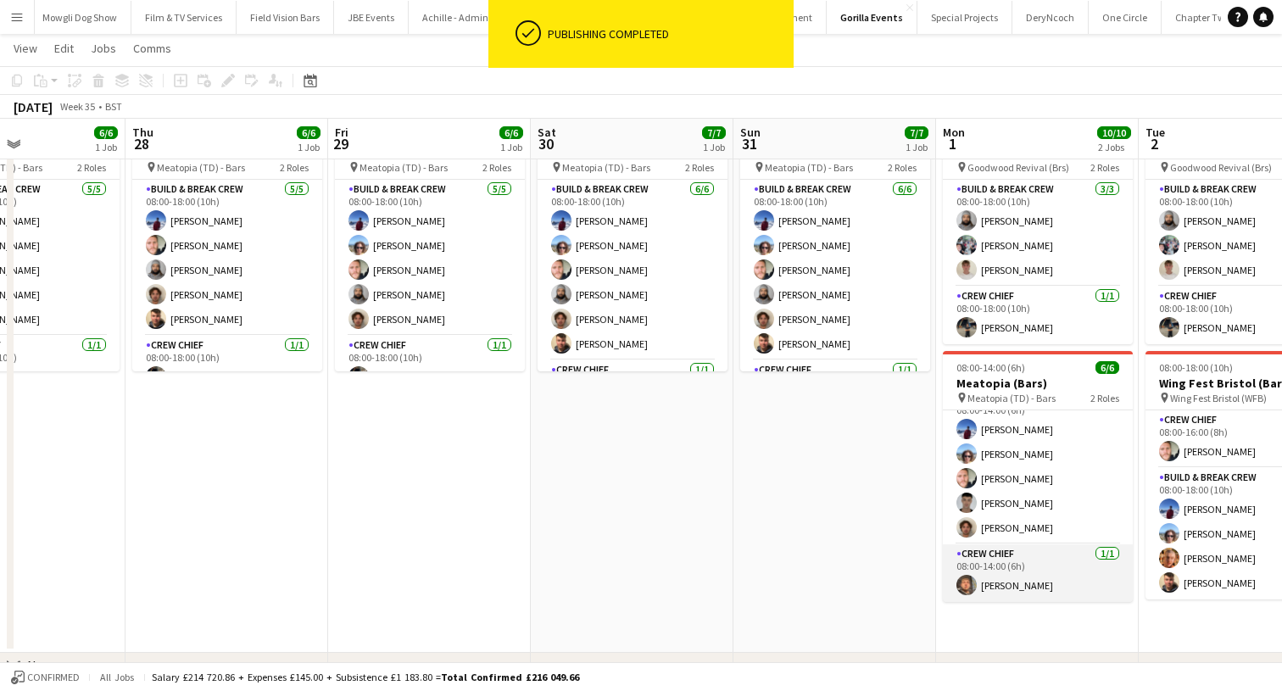
scroll to position [22, 0]
click at [1021, 575] on app-card-role "Crew Chief 1/1 08:00-14:00 (6h) Dorian Mikulewicz" at bounding box center [1038, 573] width 190 height 58
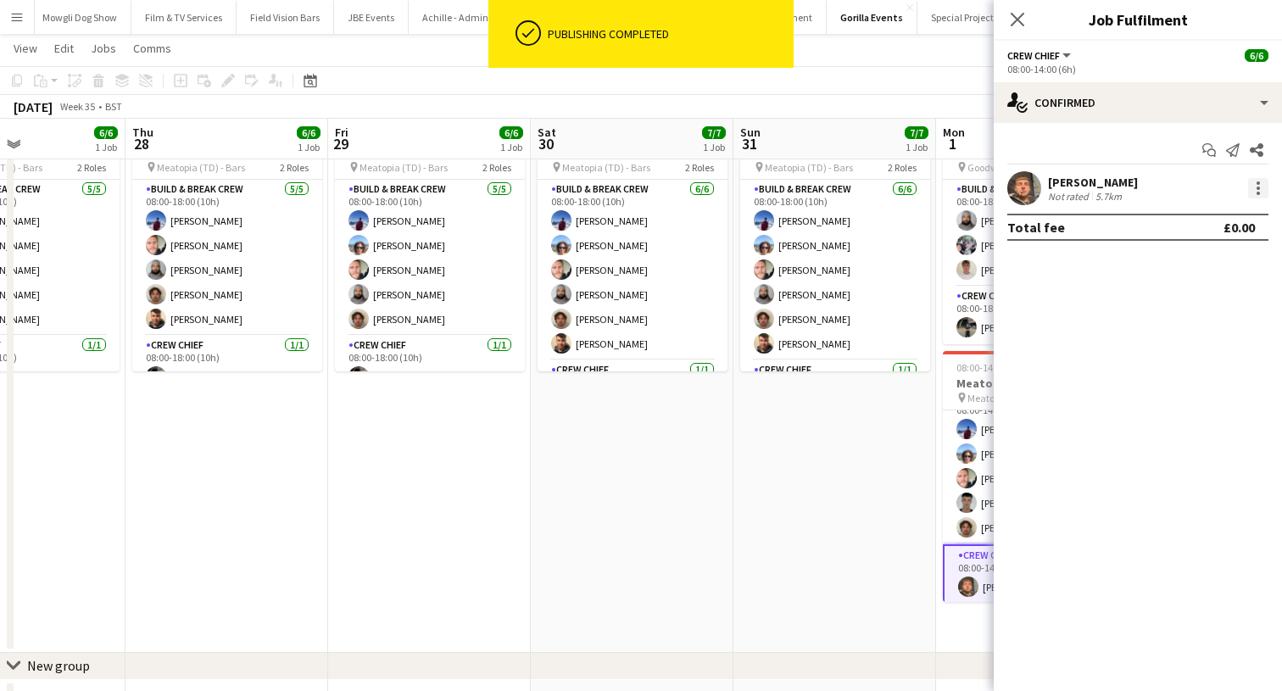
click at [1259, 197] on div at bounding box center [1258, 188] width 20 height 20
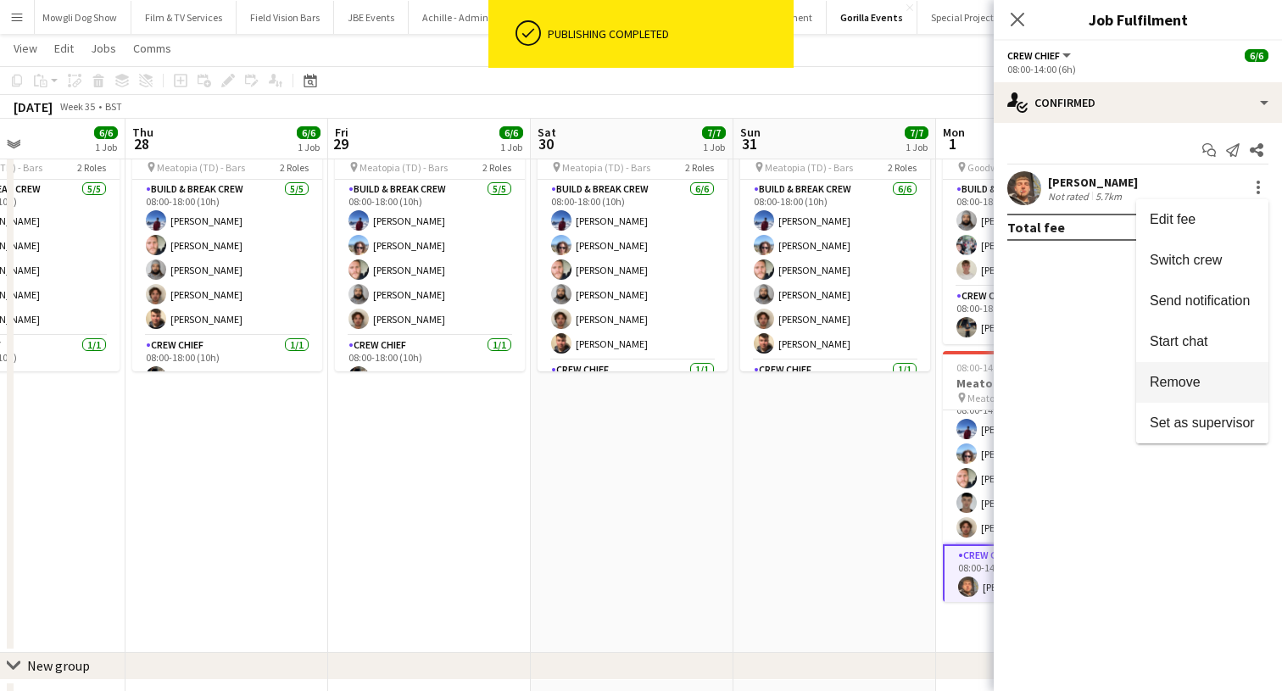
click at [1190, 383] on span "Remove" at bounding box center [1174, 382] width 51 height 14
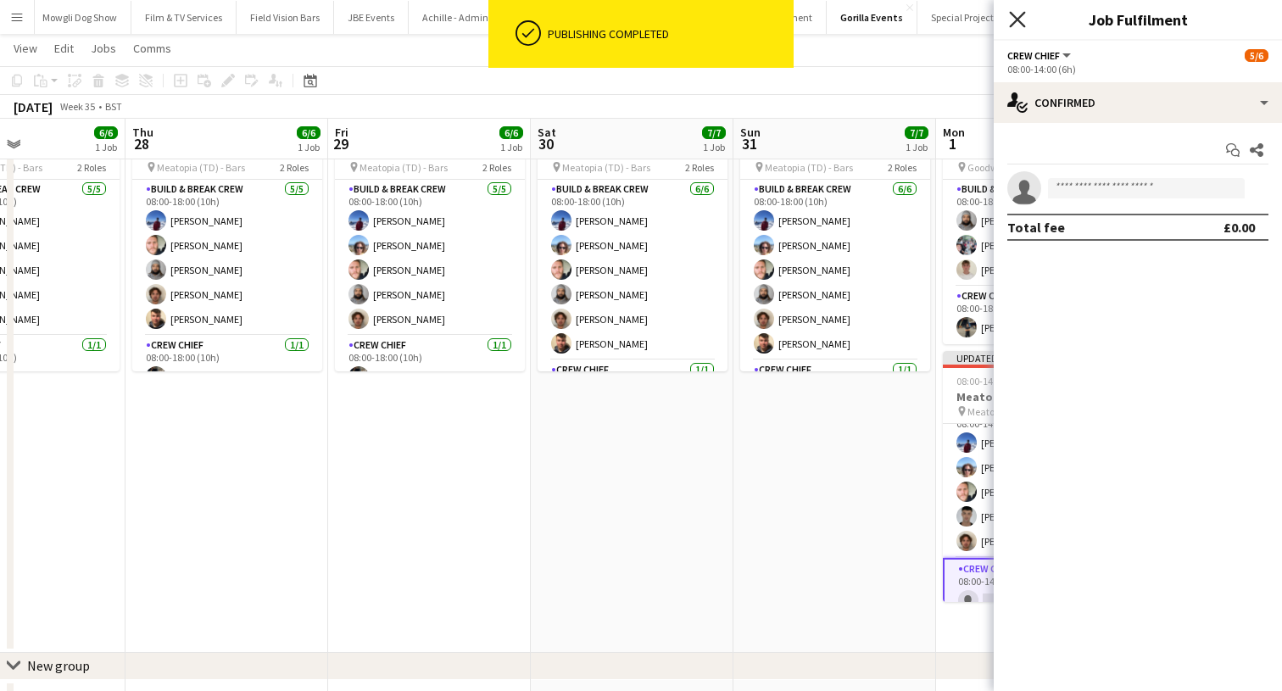
click at [1021, 20] on icon "Close pop-in" at bounding box center [1017, 19] width 16 height 16
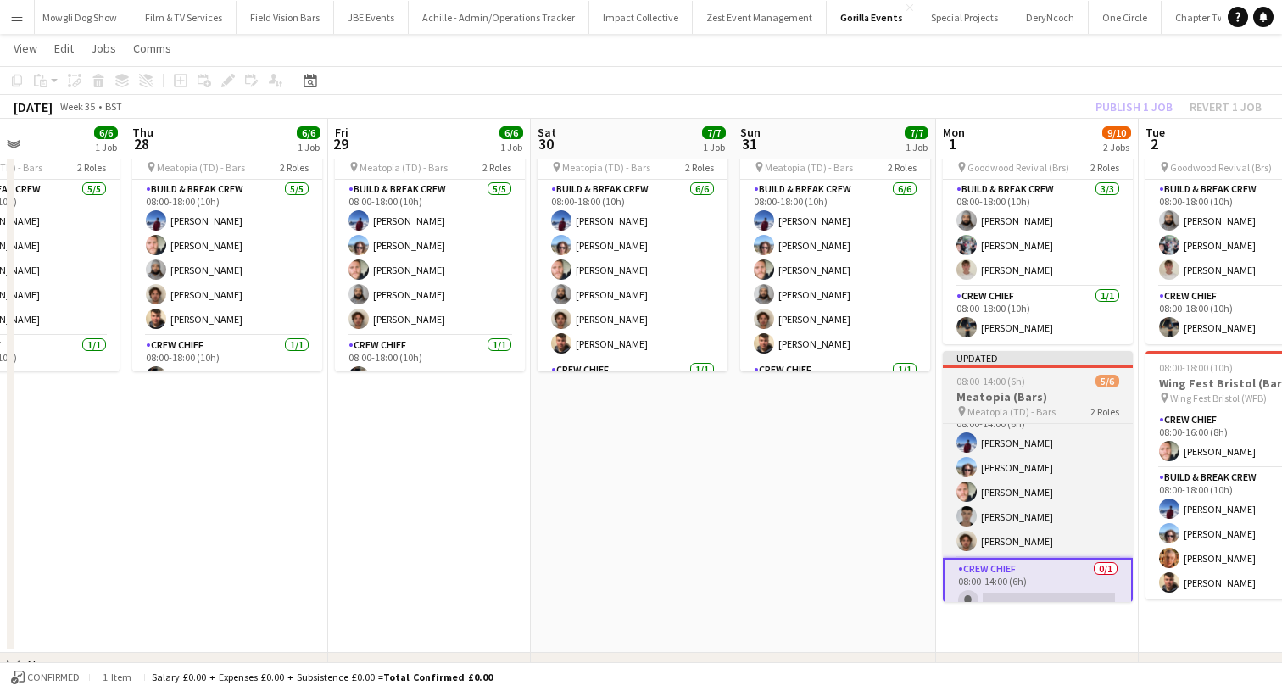
click at [977, 413] on span "Meatopia (TD) - Bars" at bounding box center [1011, 411] width 88 height 13
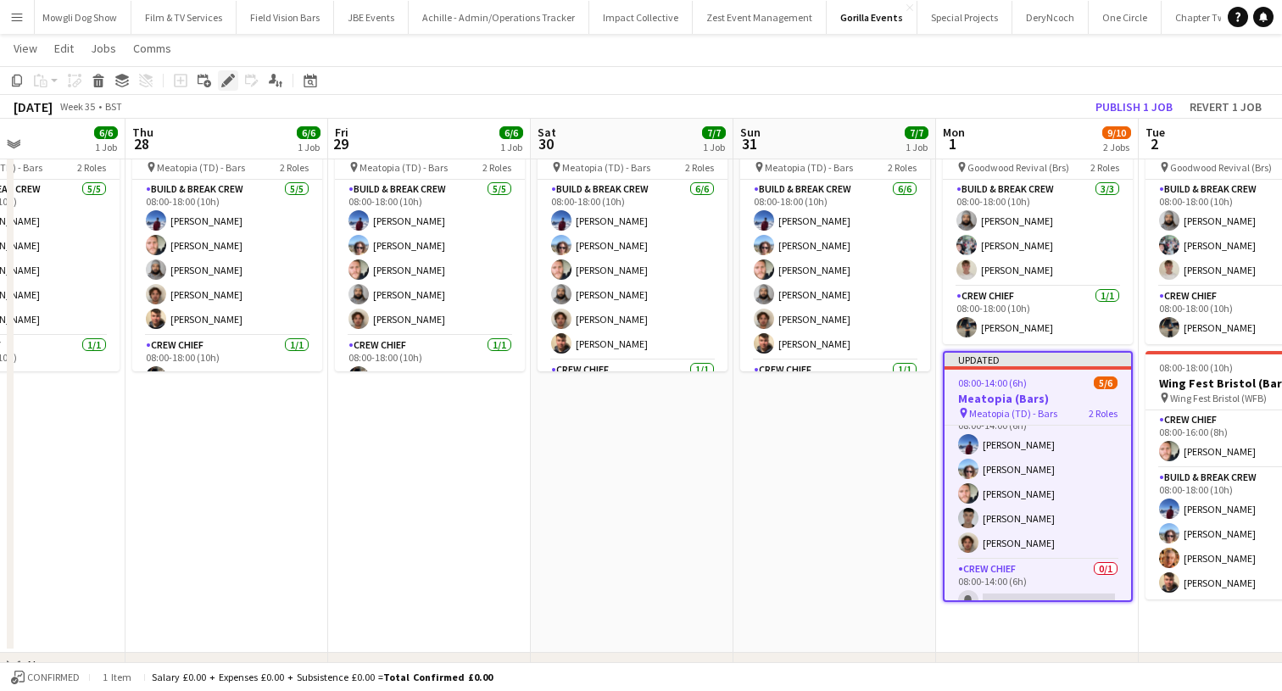
click at [231, 83] on icon "Edit" at bounding box center [228, 81] width 14 height 14
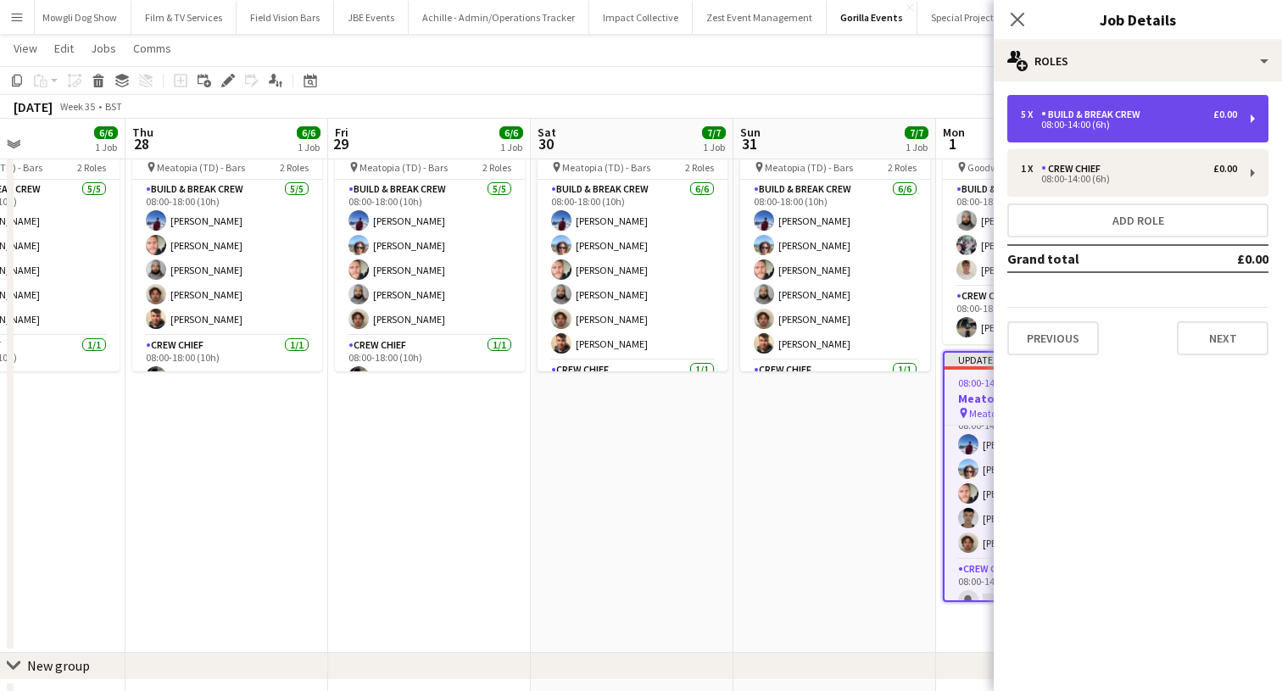
click at [1171, 140] on div "5 x Build & Break Crew £0.00 08:00-14:00 (6h)" at bounding box center [1137, 118] width 261 height 47
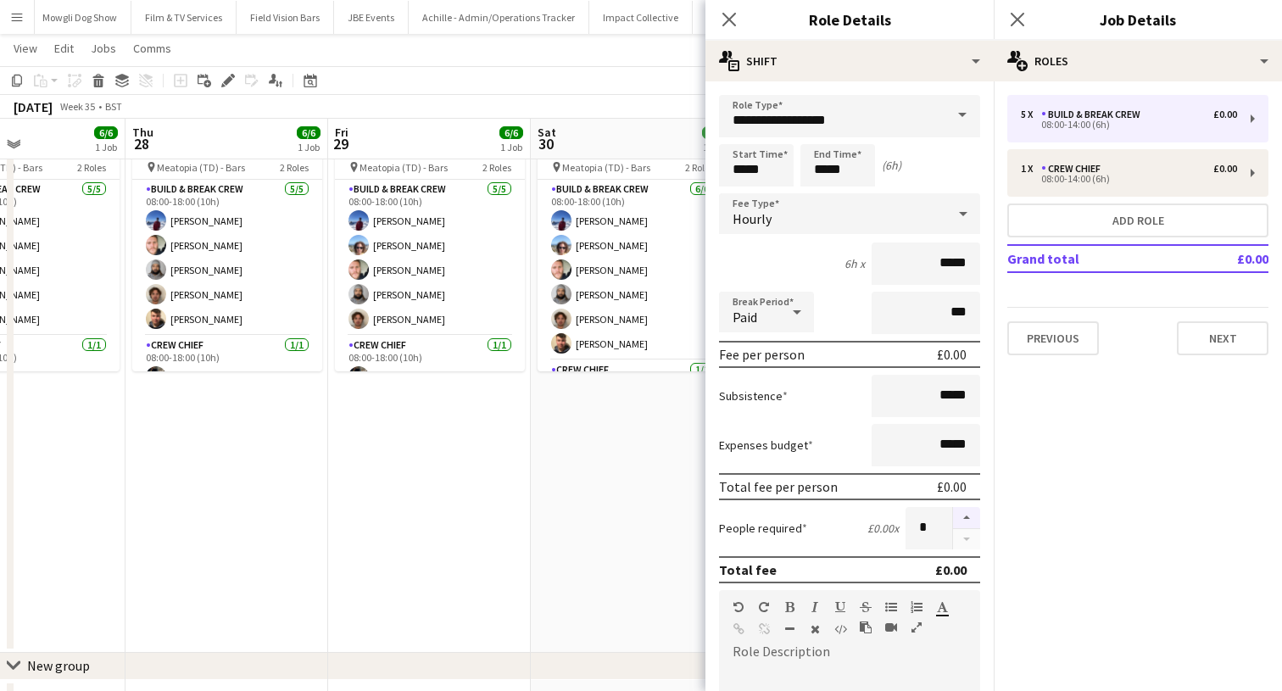
click at [955, 520] on button "button" at bounding box center [966, 518] width 27 height 22
type input "*"
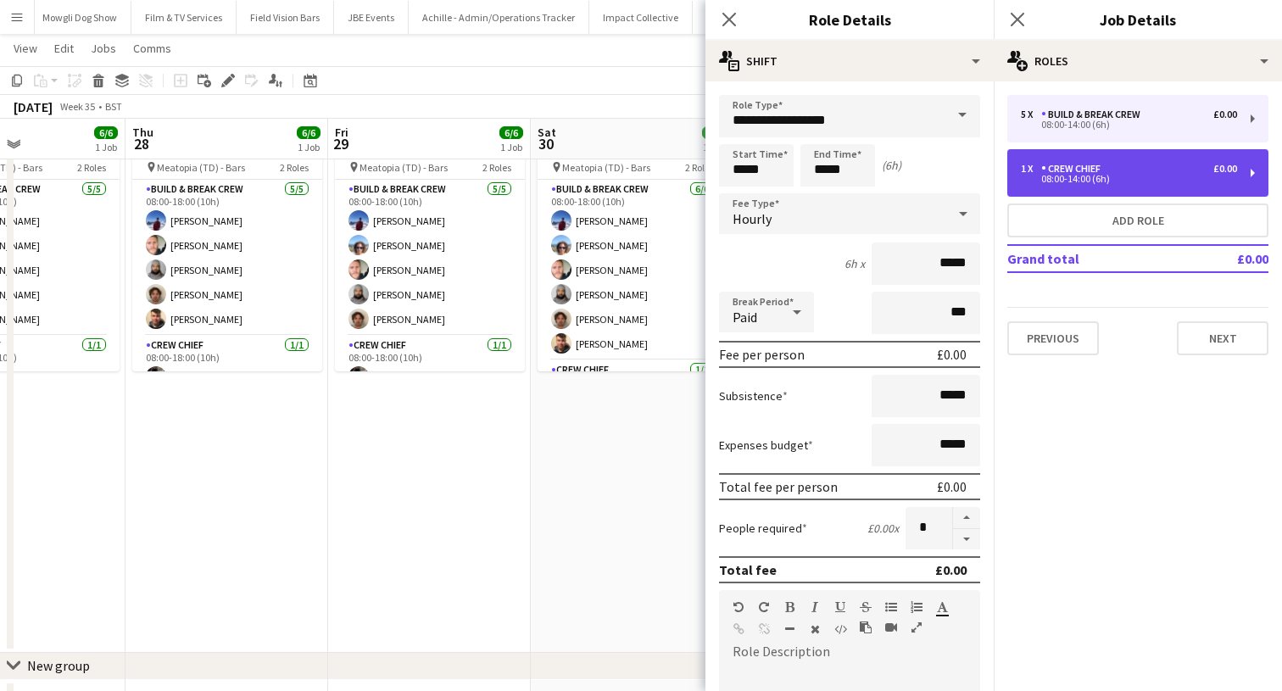
click at [1040, 166] on div "1 x" at bounding box center [1031, 169] width 20 height 12
type input "**********"
type input "*"
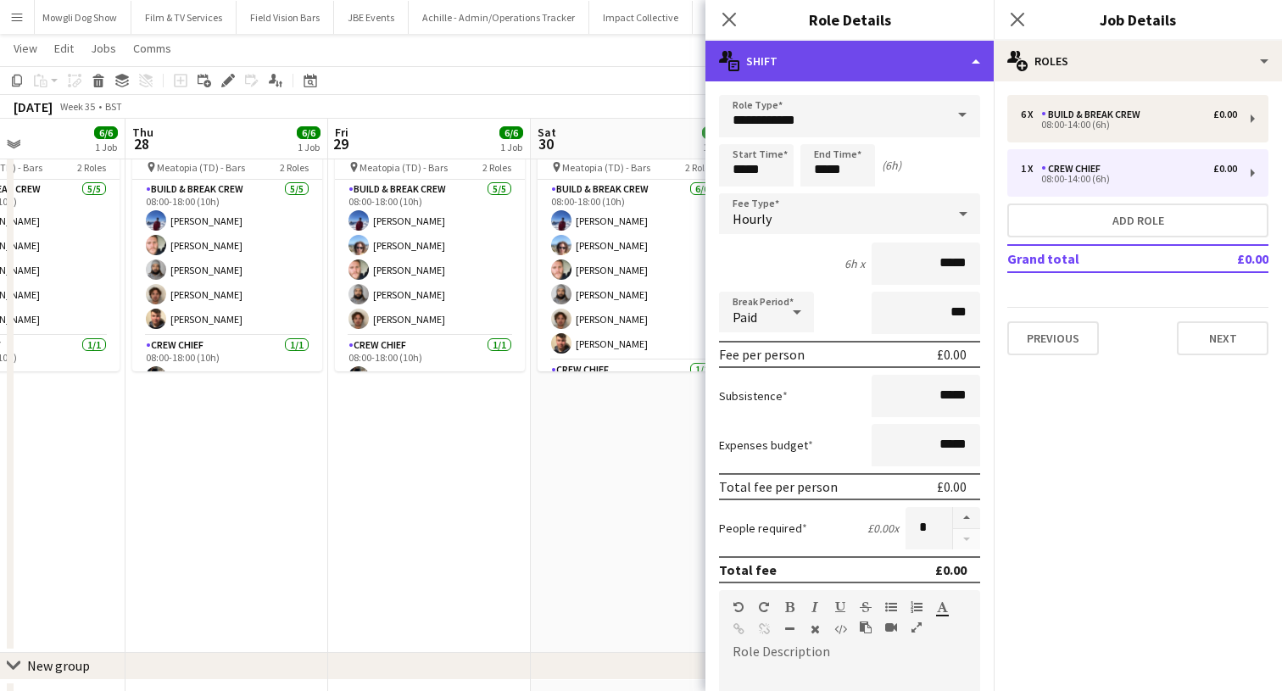
click at [945, 52] on div "multiple-actions-text Shift" at bounding box center [849, 61] width 288 height 41
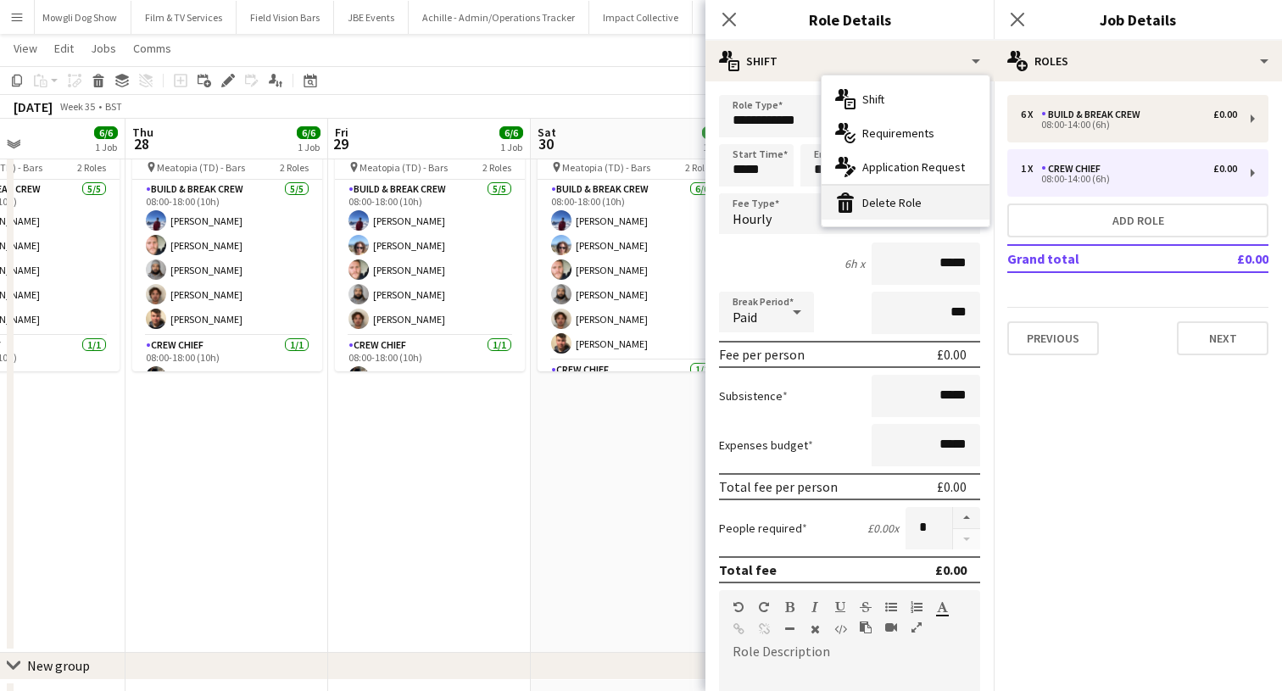
click at [948, 211] on div "bin-2 Delete Role" at bounding box center [905, 203] width 168 height 34
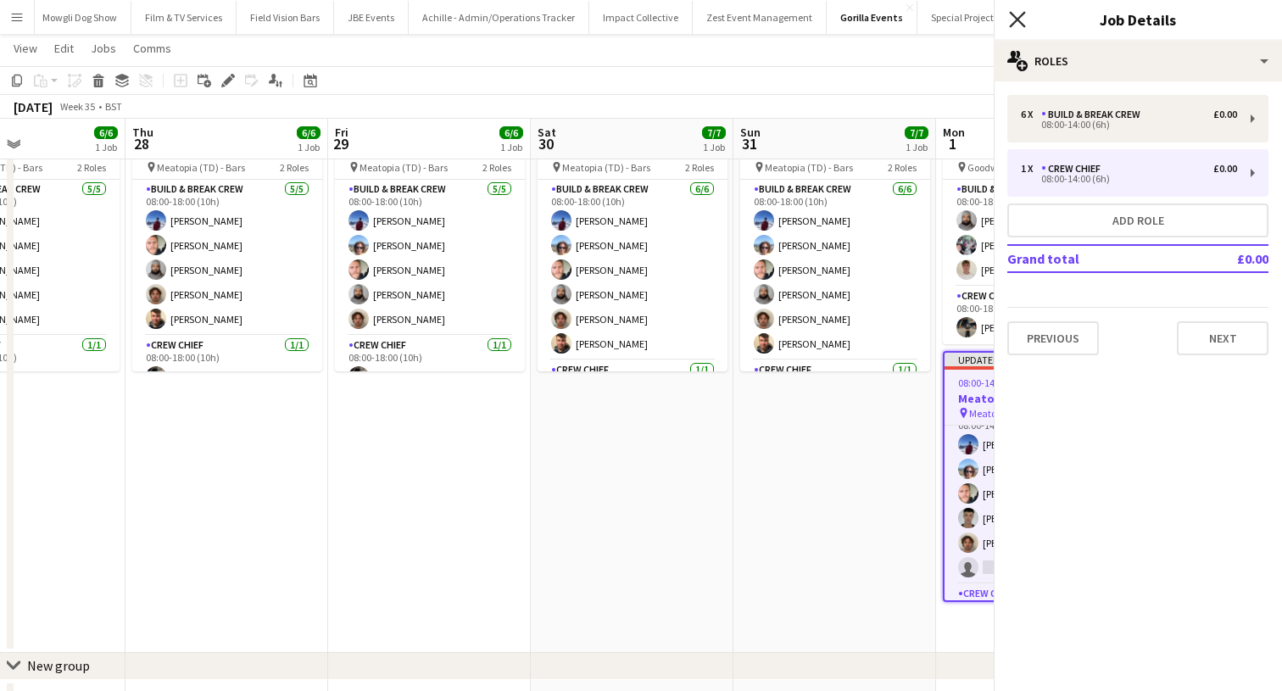
scroll to position [6, 0]
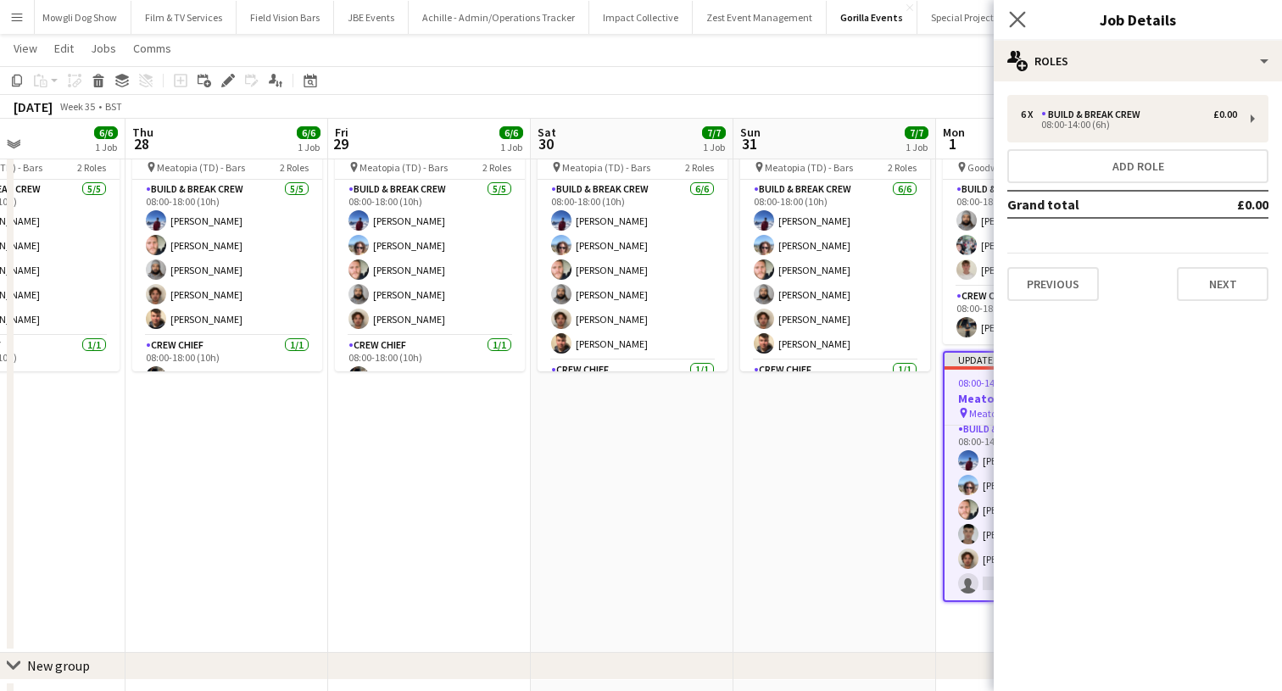
click at [1021, 10] on app-icon "Close pop-in" at bounding box center [1017, 20] width 25 height 25
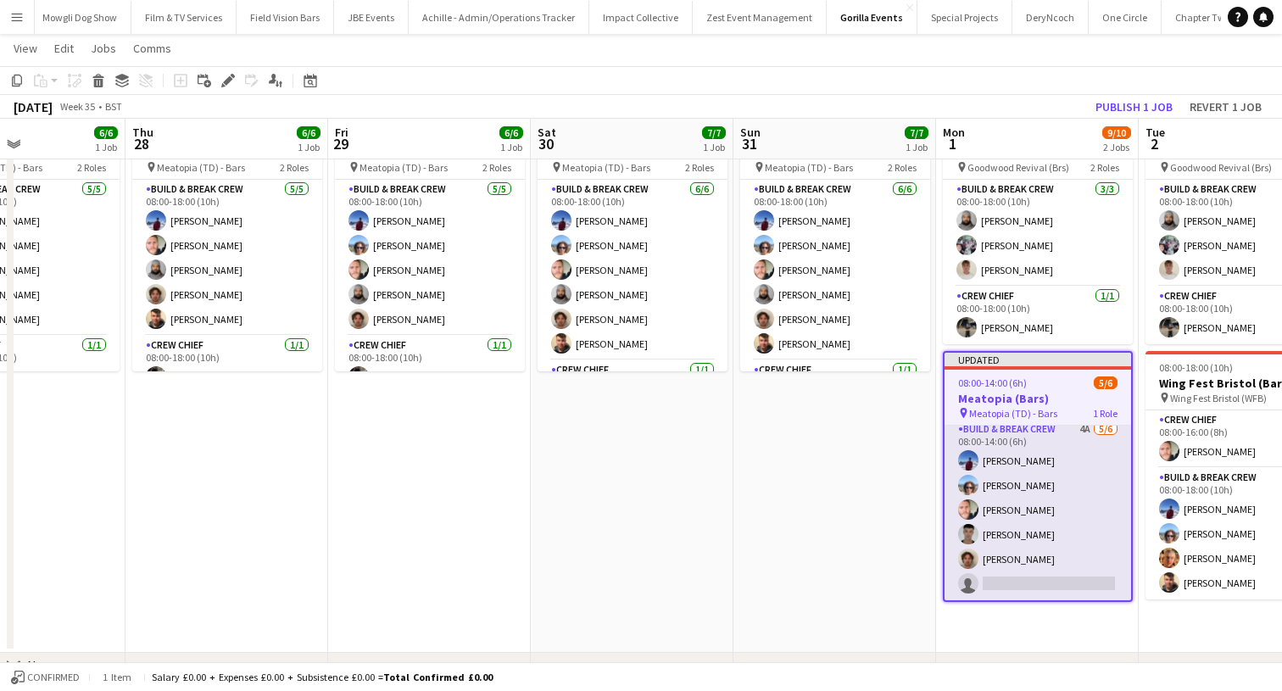
click at [987, 570] on app-card-role "Build & Break Crew 4A 5/6 08:00-14:00 (6h) Victor Ramambason David Chesters Jor…" at bounding box center [1037, 510] width 186 height 181
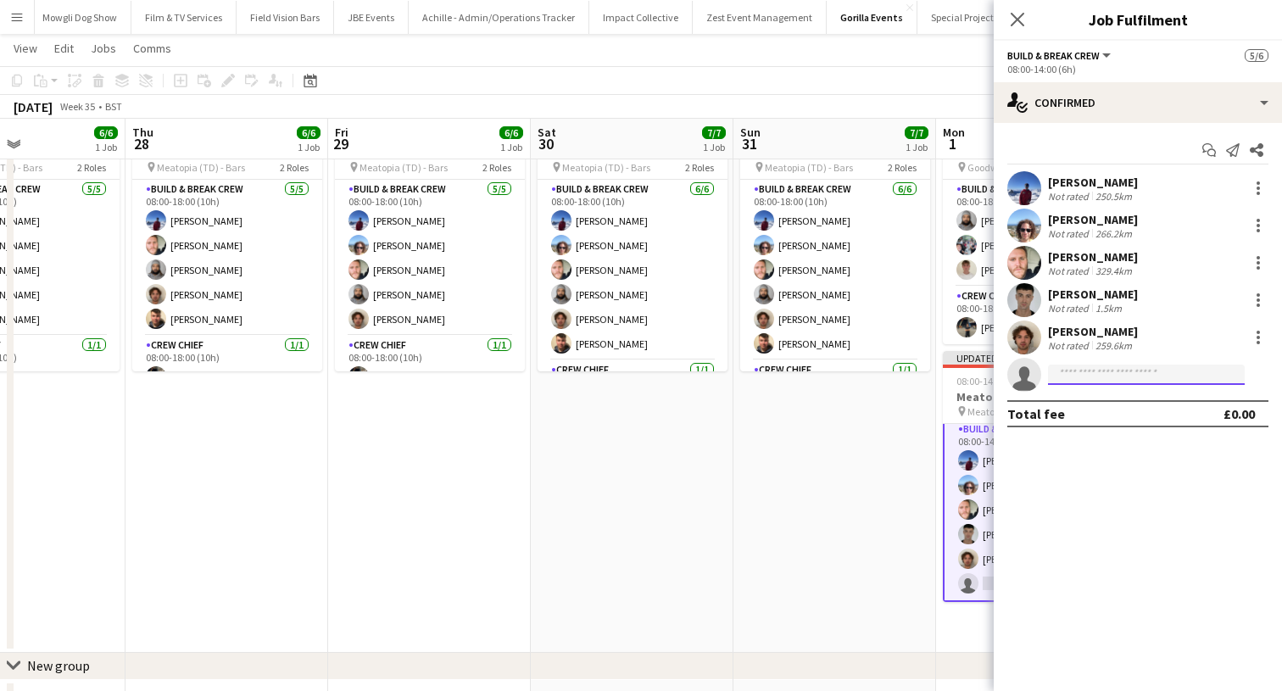
click at [1065, 381] on input at bounding box center [1146, 374] width 197 height 20
type input "****"
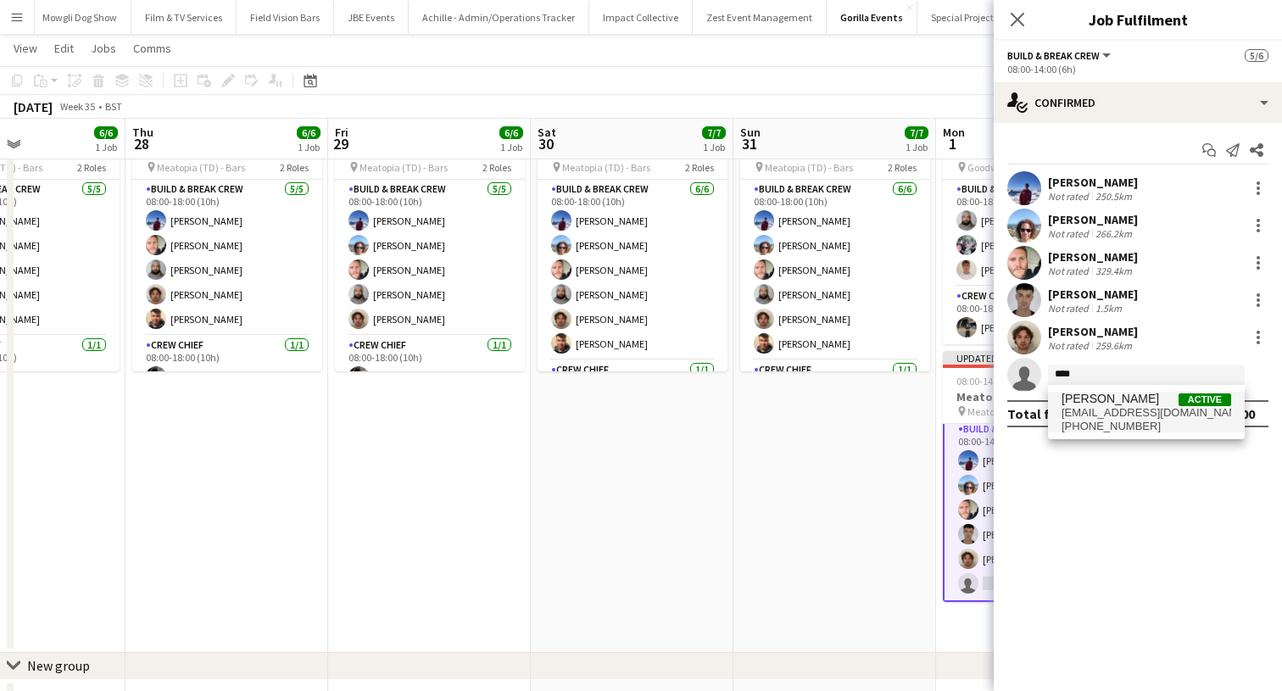
click at [1087, 413] on span "euanjham99@outlook.com" at bounding box center [1146, 413] width 170 height 14
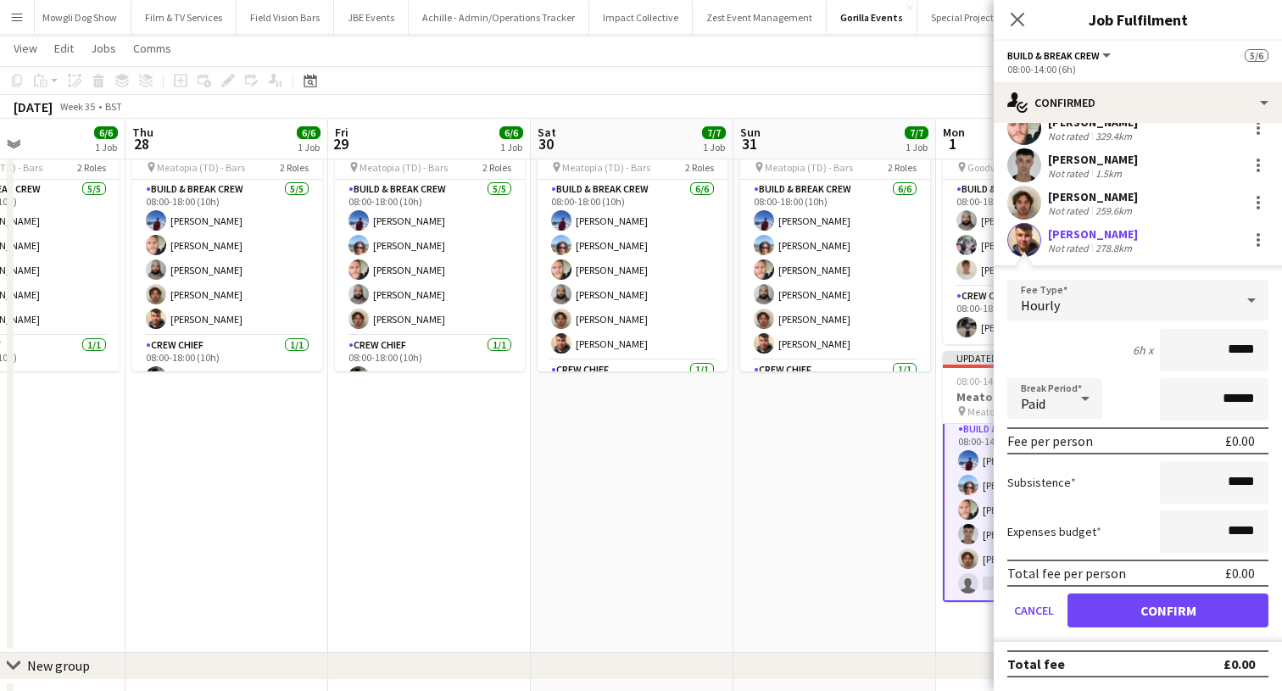
scroll to position [136, 0]
click at [1097, 623] on button "Confirm" at bounding box center [1167, 610] width 201 height 34
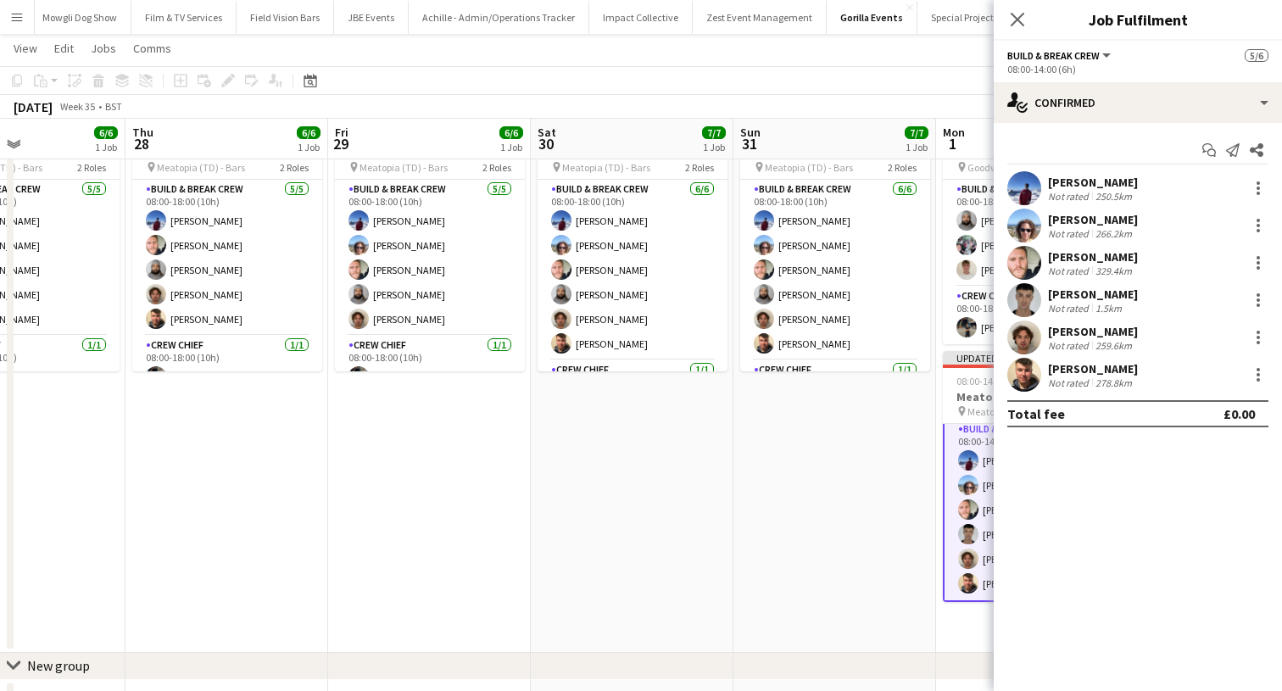
scroll to position [0, 0]
click at [1022, 17] on icon "Close pop-in" at bounding box center [1017, 19] width 16 height 16
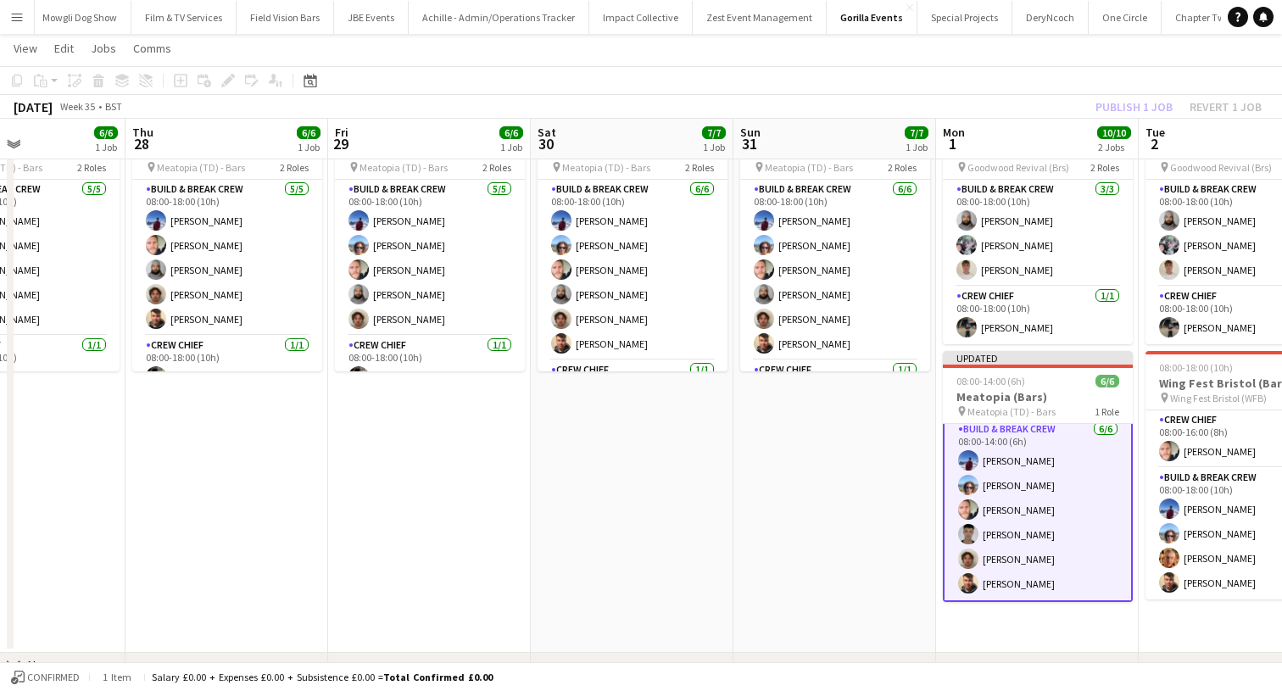
click at [1091, 93] on app-toolbar "Copy Paste Paste Command V Paste with crew Command Shift V Paste linked Job [GE…" at bounding box center [641, 80] width 1282 height 29
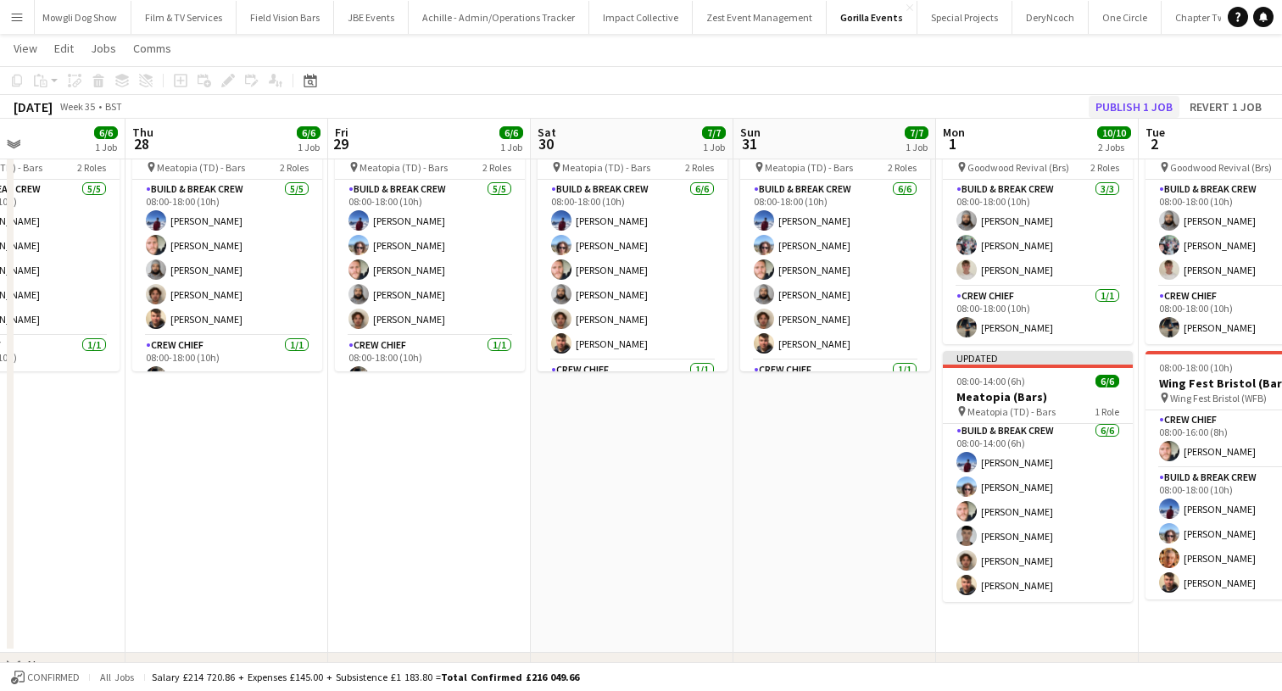
scroll to position [3, 0]
click at [1107, 108] on button "Publish 1 job" at bounding box center [1133, 107] width 91 height 22
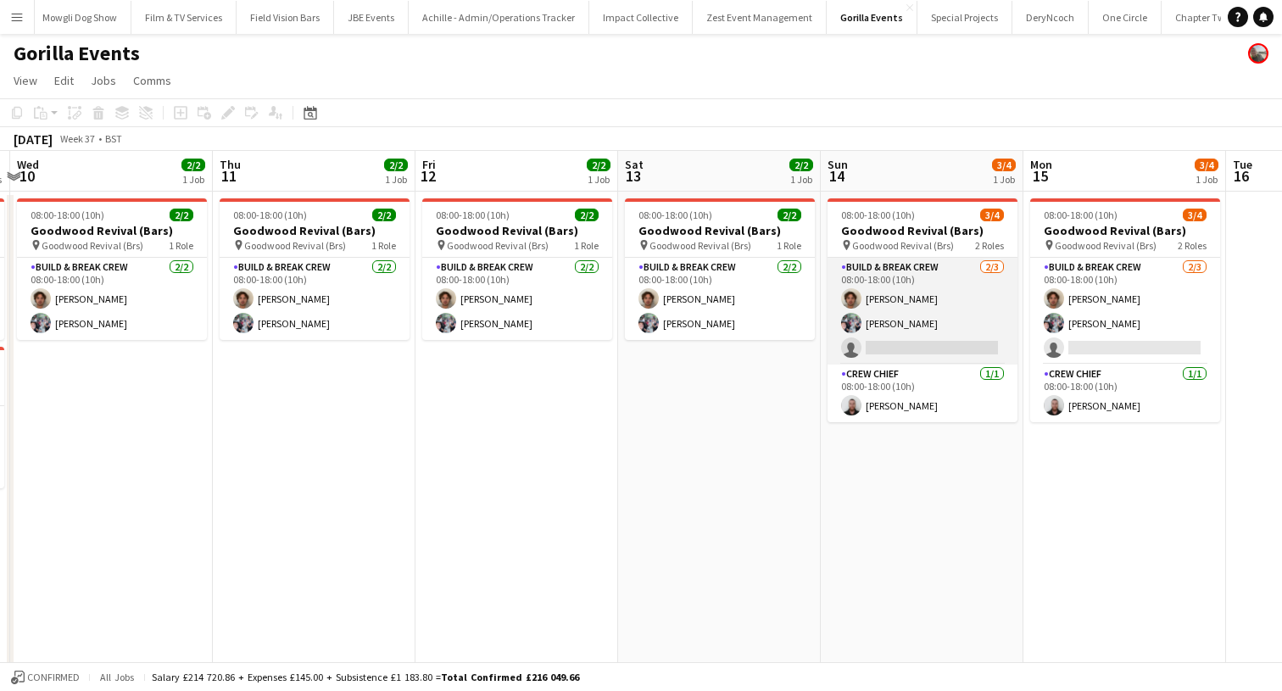
scroll to position [0, 470]
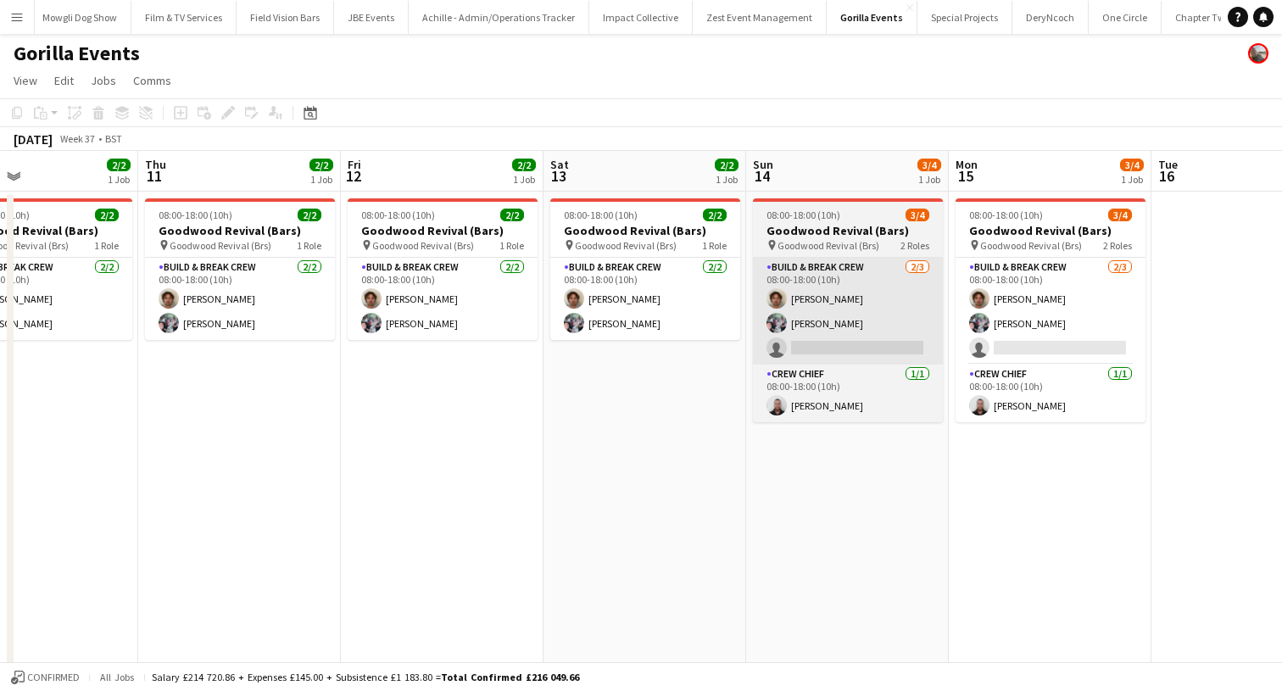
click at [872, 348] on app-card-role "Build & Break Crew 2/3 08:00-18:00 (10h) Ben Heighway Joe Mccombe single-neutra…" at bounding box center [848, 311] width 190 height 107
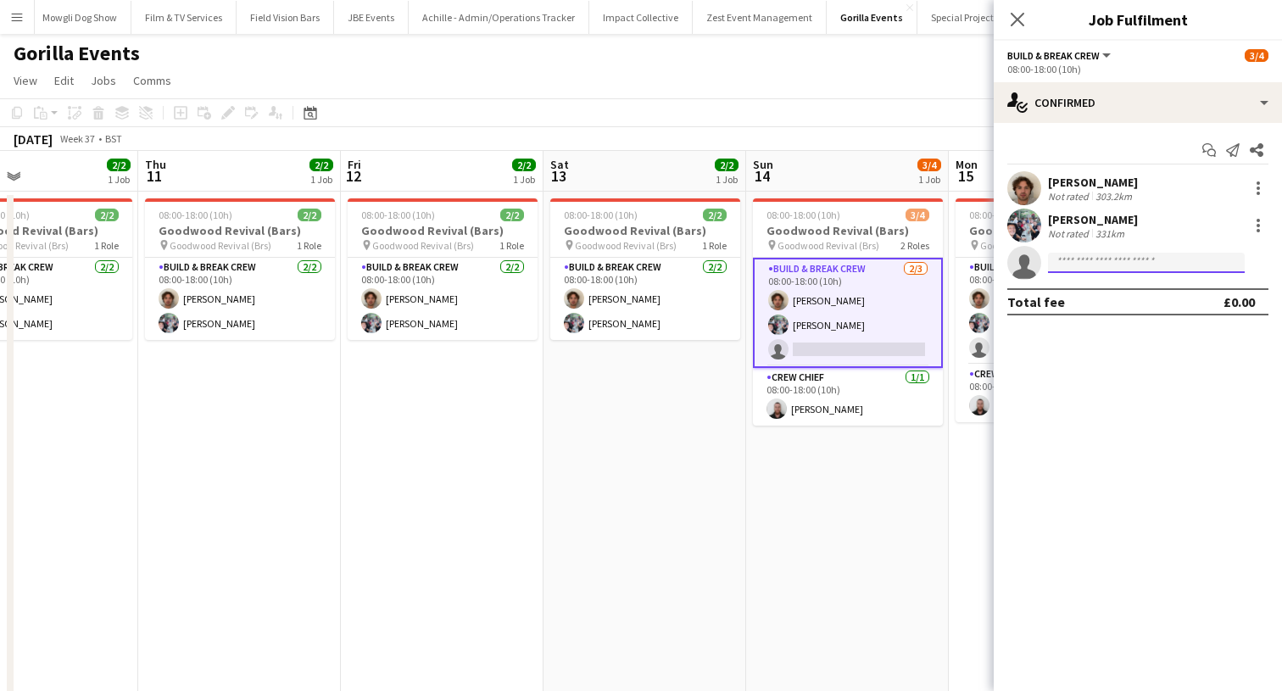
click at [1090, 260] on input at bounding box center [1146, 263] width 197 height 20
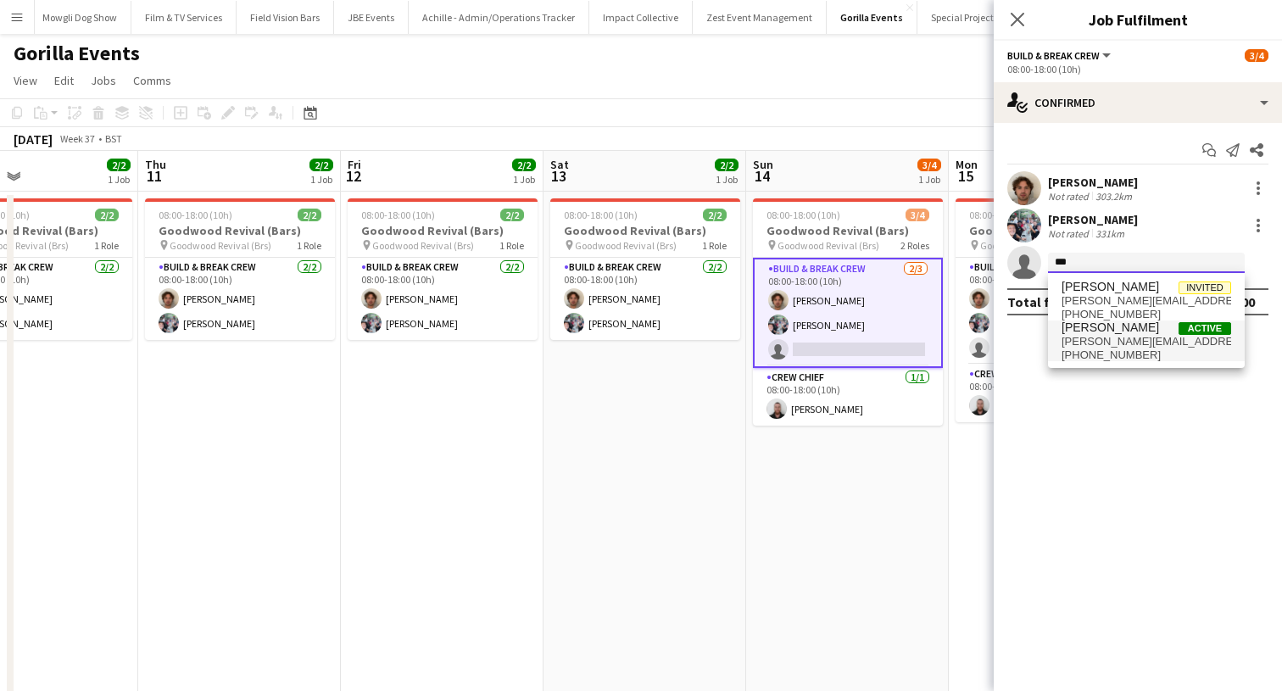
type input "***"
click at [1093, 353] on span "[PHONE_NUMBER]" at bounding box center [1146, 355] width 170 height 14
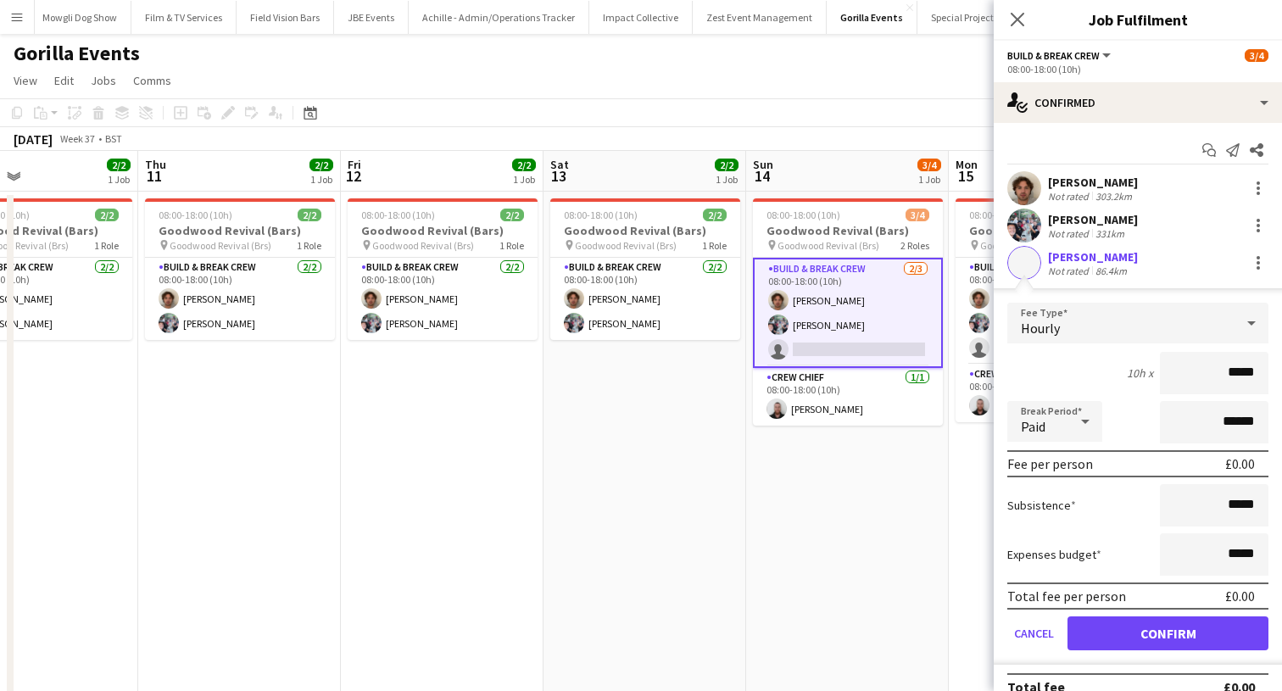
click at [1082, 638] on button "Confirm" at bounding box center [1167, 633] width 201 height 34
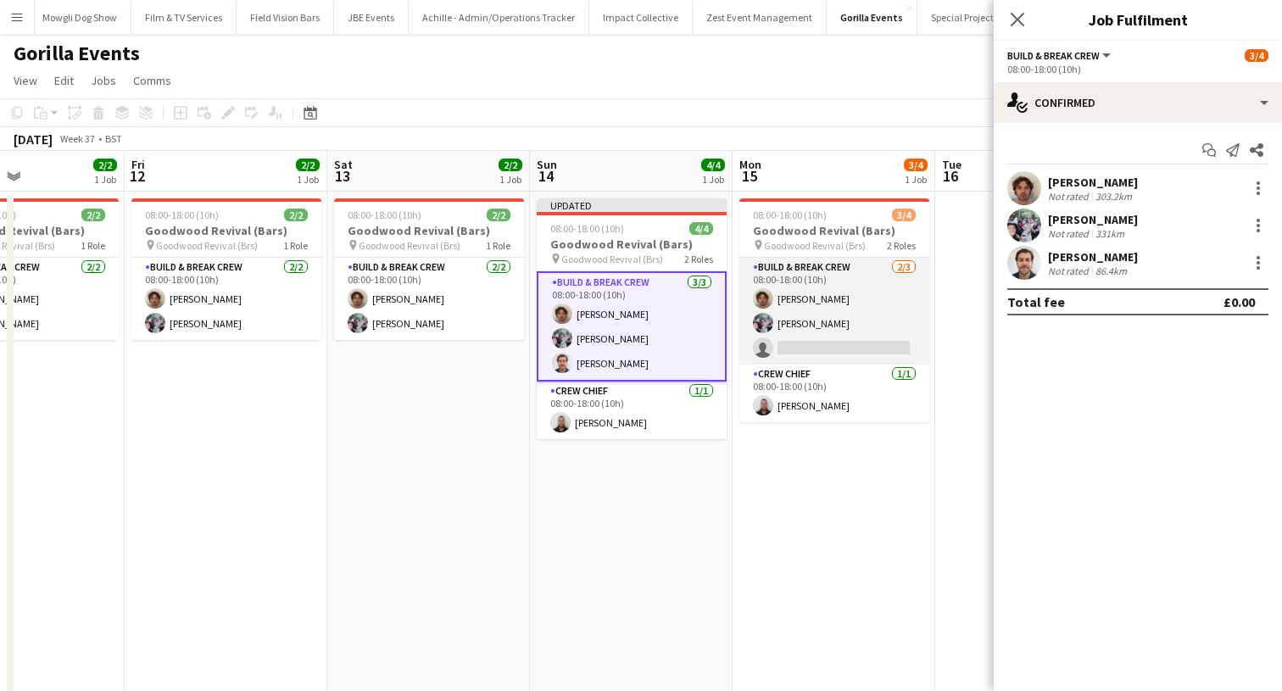
click at [816, 329] on app-card-role "Build & Break Crew 2/3 08:00-18:00 (10h) Ben Heighway Joe Mccombe single-neutra…" at bounding box center [834, 311] width 190 height 107
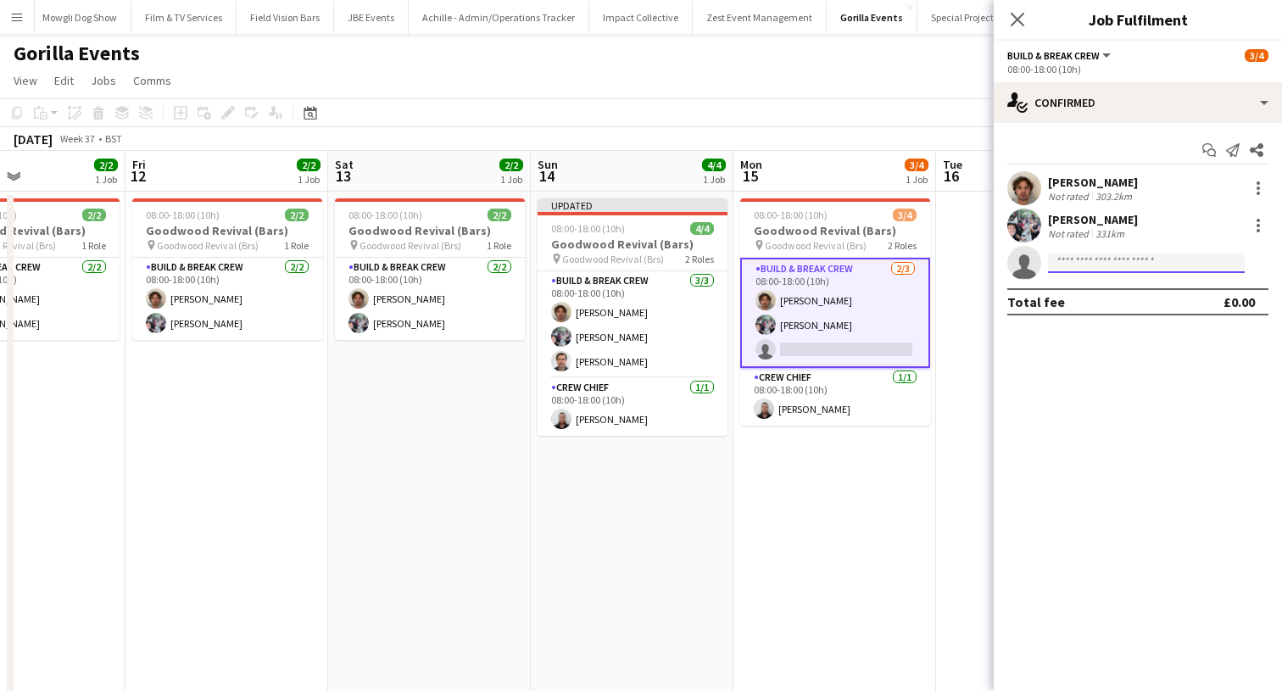
click at [1083, 269] on input at bounding box center [1146, 263] width 197 height 20
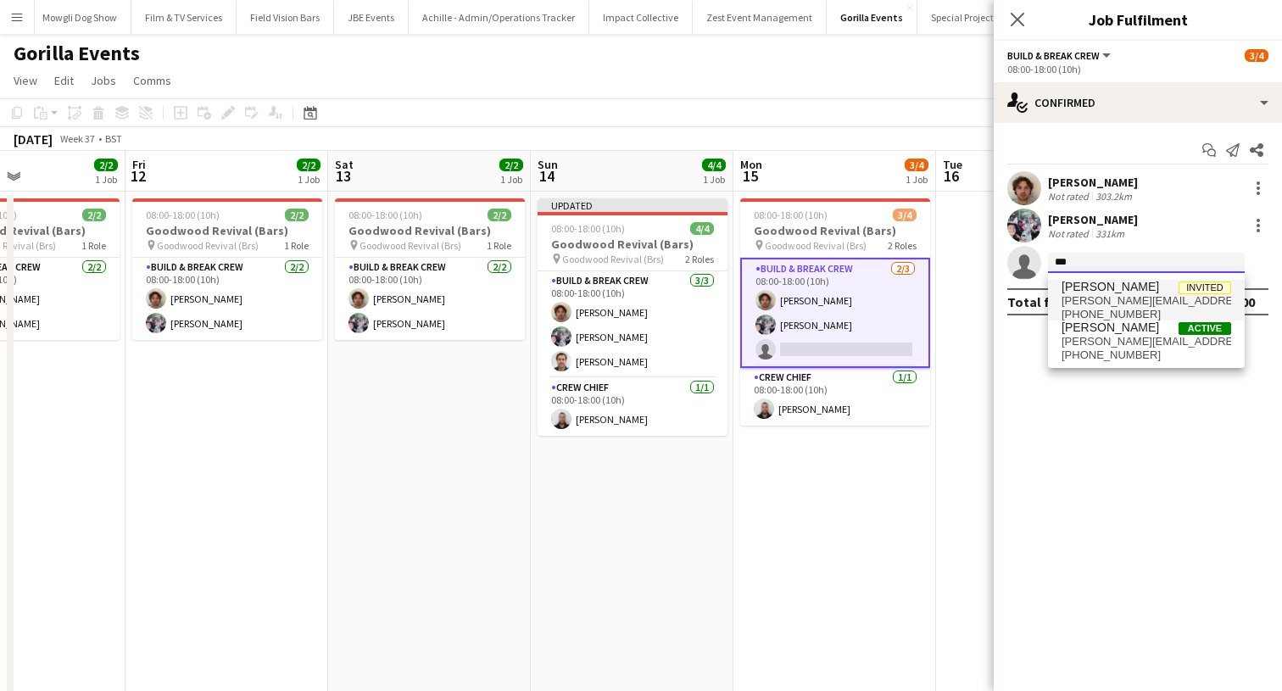
type input "***"
drag, startPoint x: 1082, startPoint y: 290, endPoint x: 1079, endPoint y: 340, distance: 50.1
click at [1079, 340] on span "[PERSON_NAME][EMAIL_ADDRESS][PERSON_NAME][DOMAIN_NAME]" at bounding box center [1146, 342] width 170 height 14
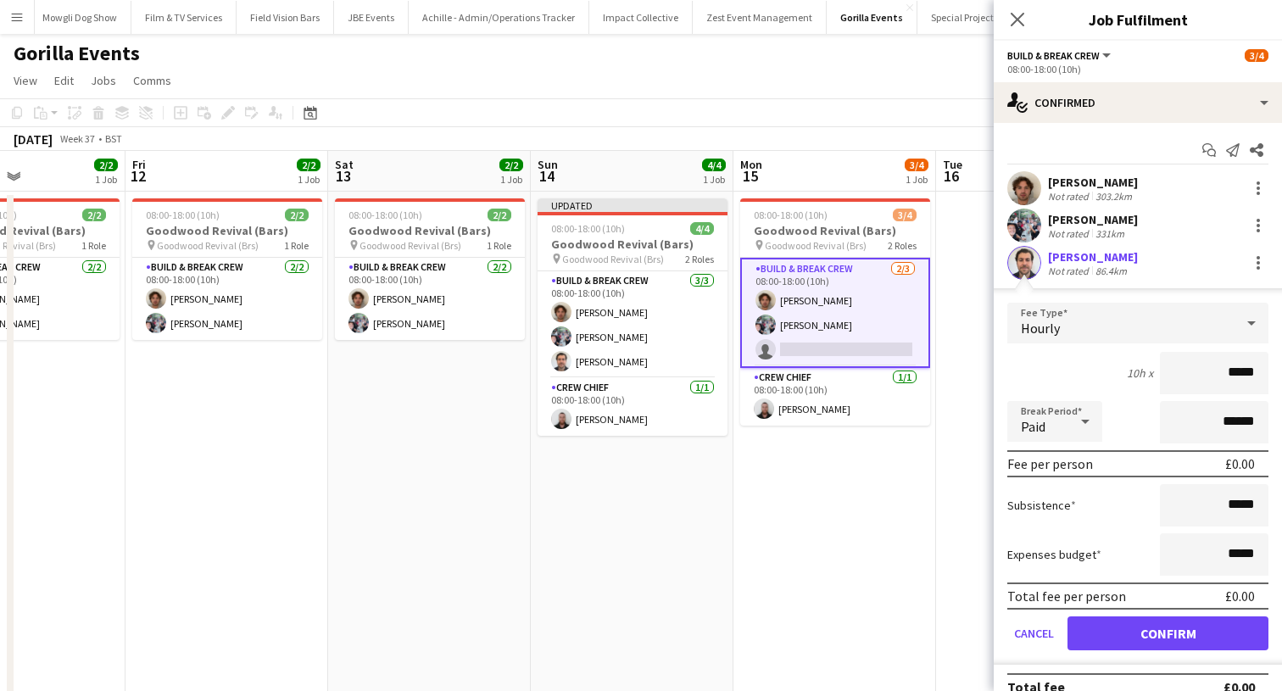
click at [1089, 637] on button "Confirm" at bounding box center [1167, 633] width 201 height 34
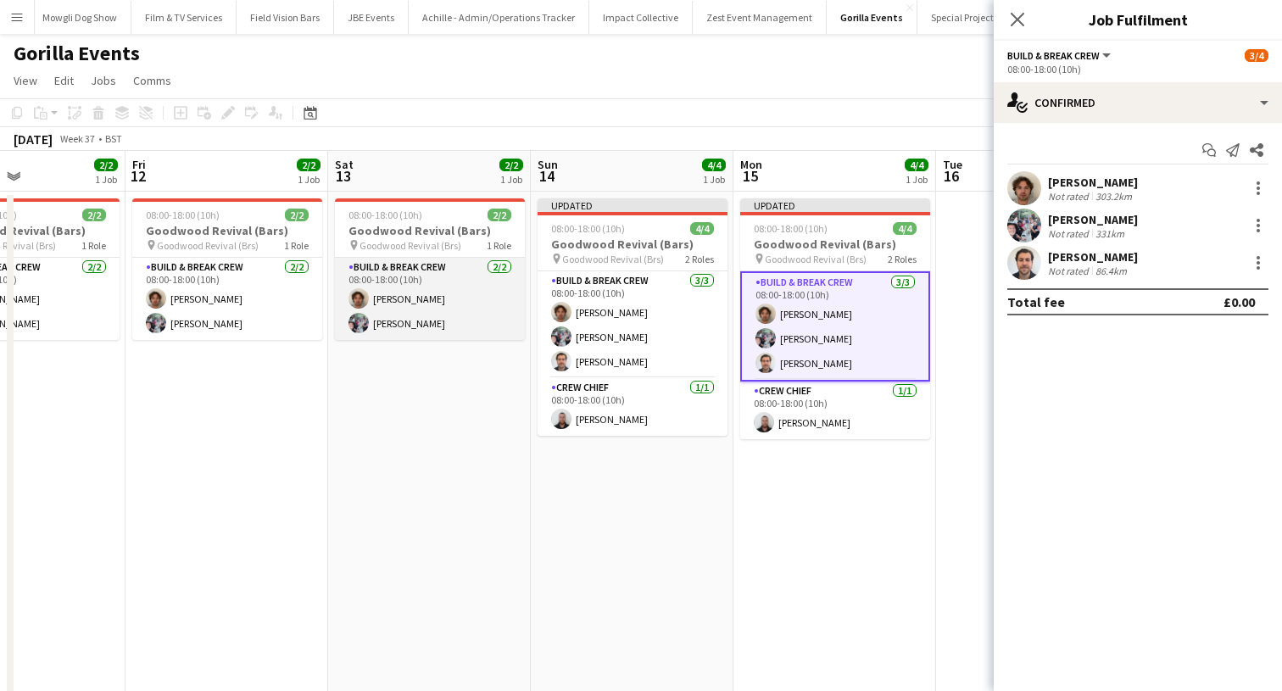
click at [389, 287] on app-card-role "Build & Break Crew 2/2 08:00-18:00 (10h) Ben Heighway Joe Mccombe" at bounding box center [430, 299] width 190 height 82
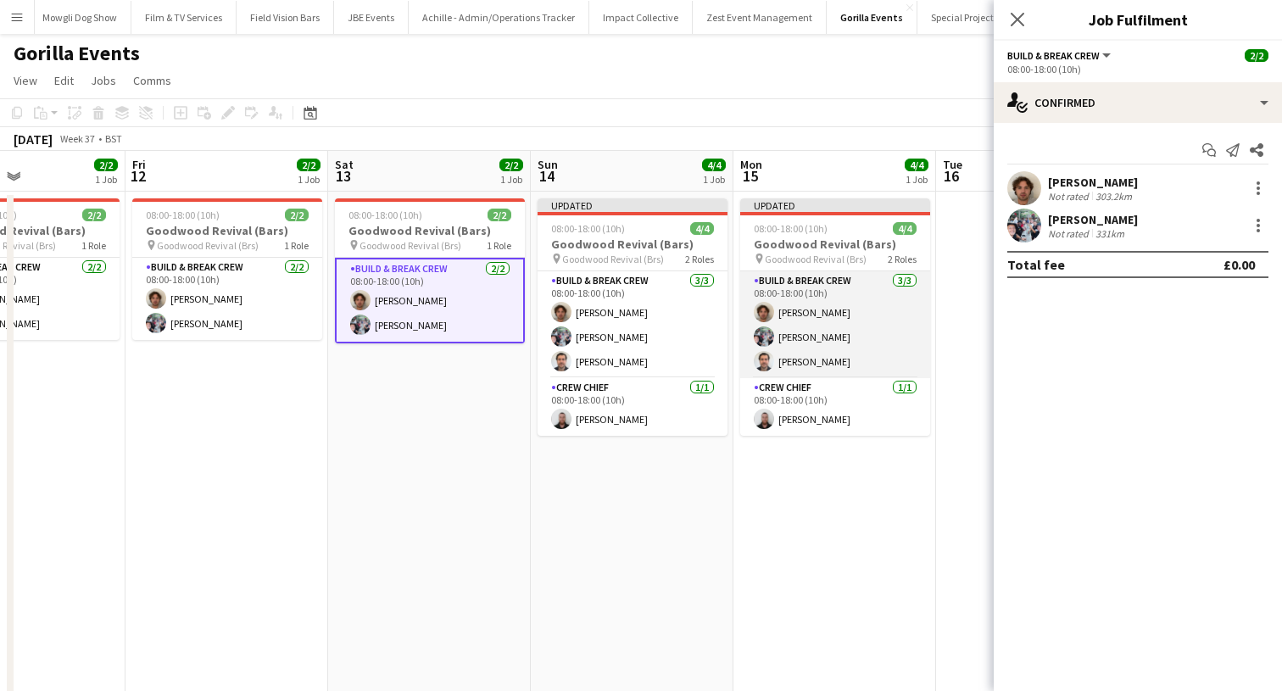
click at [795, 293] on app-card-role "Build & Break Crew 3/3 08:00-18:00 (10h) Ben Heighway Joe Mccombe Tim Royston" at bounding box center [835, 324] width 190 height 107
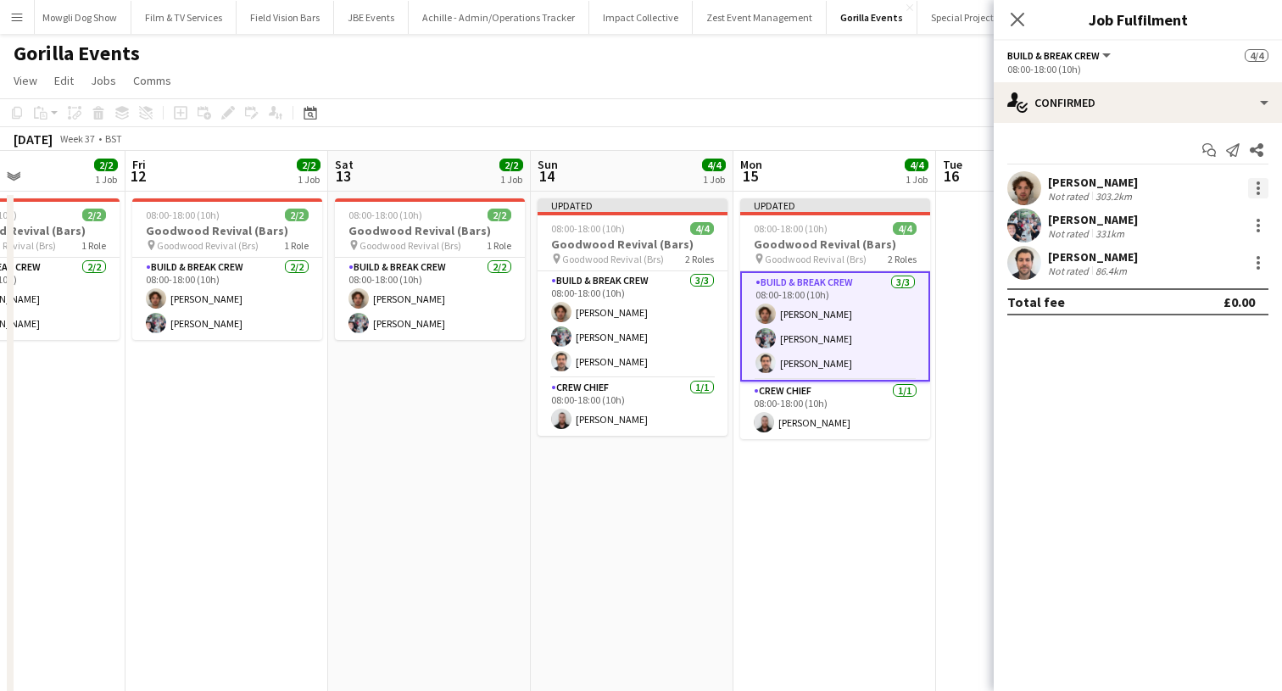
click at [1252, 189] on div at bounding box center [1258, 188] width 20 height 20
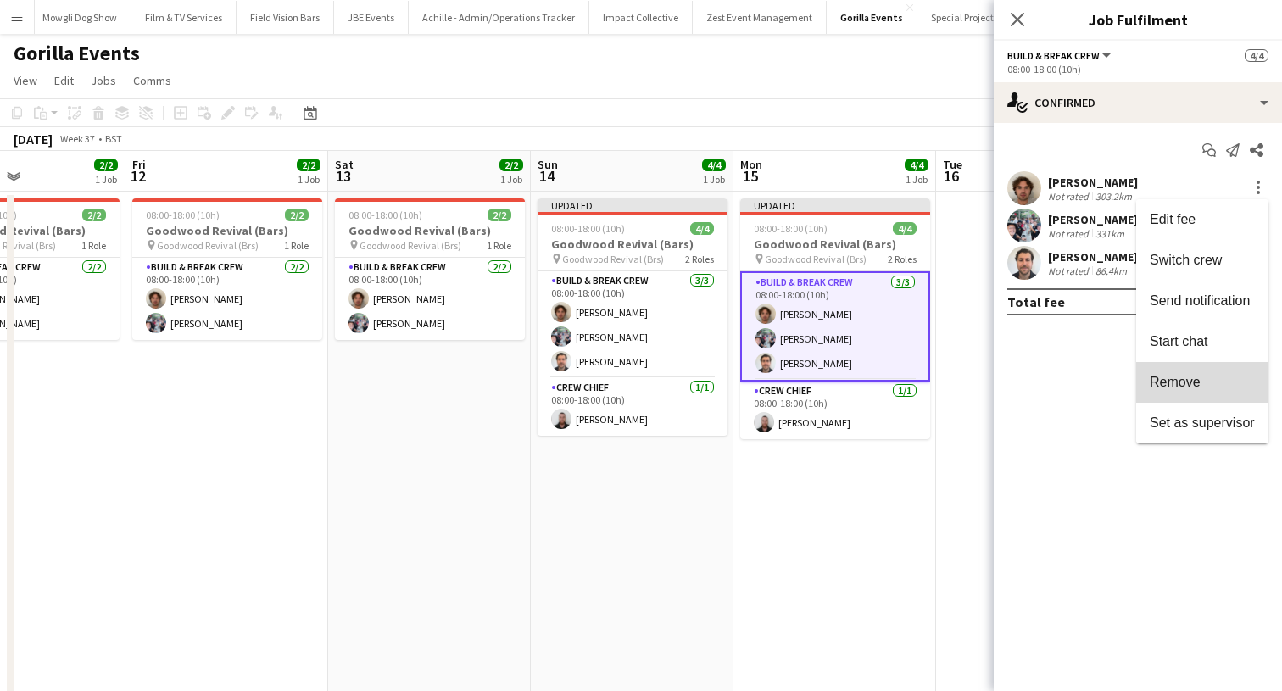
click at [1191, 379] on span "Remove" at bounding box center [1174, 382] width 51 height 14
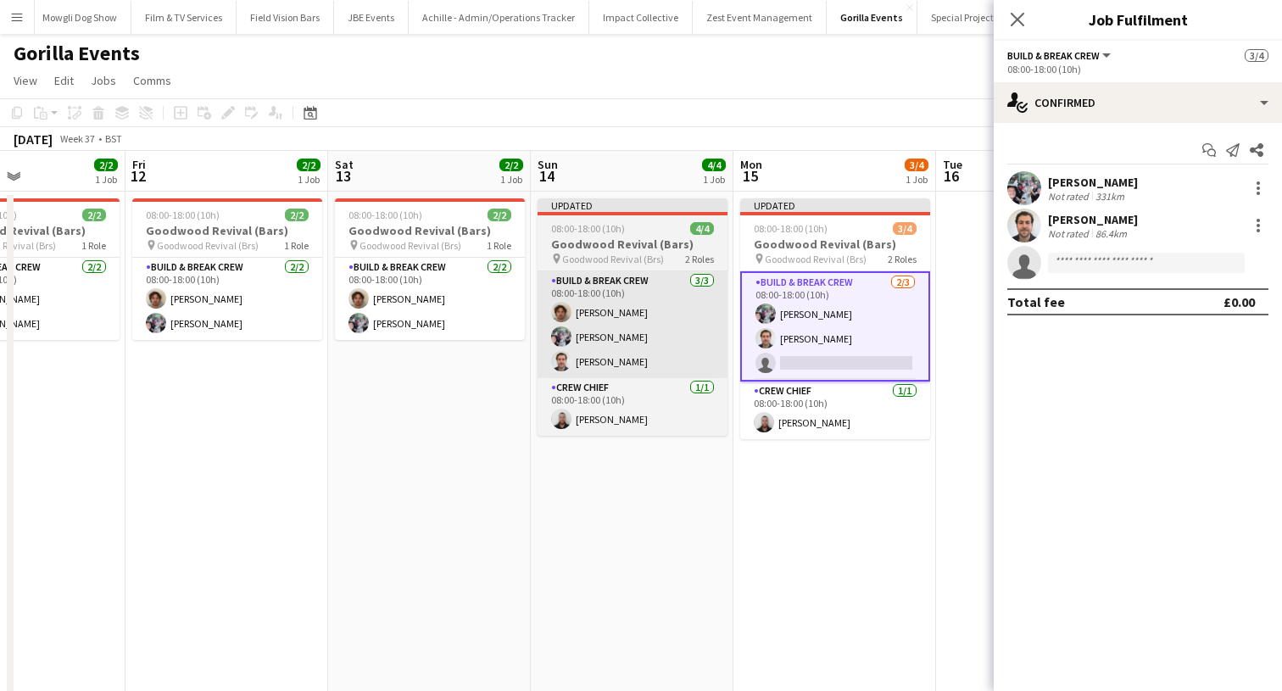
click at [693, 340] on app-card-role "Build & Break Crew 3/3 08:00-18:00 (10h) Ben Heighway Joe Mccombe Tim Royston" at bounding box center [632, 324] width 190 height 107
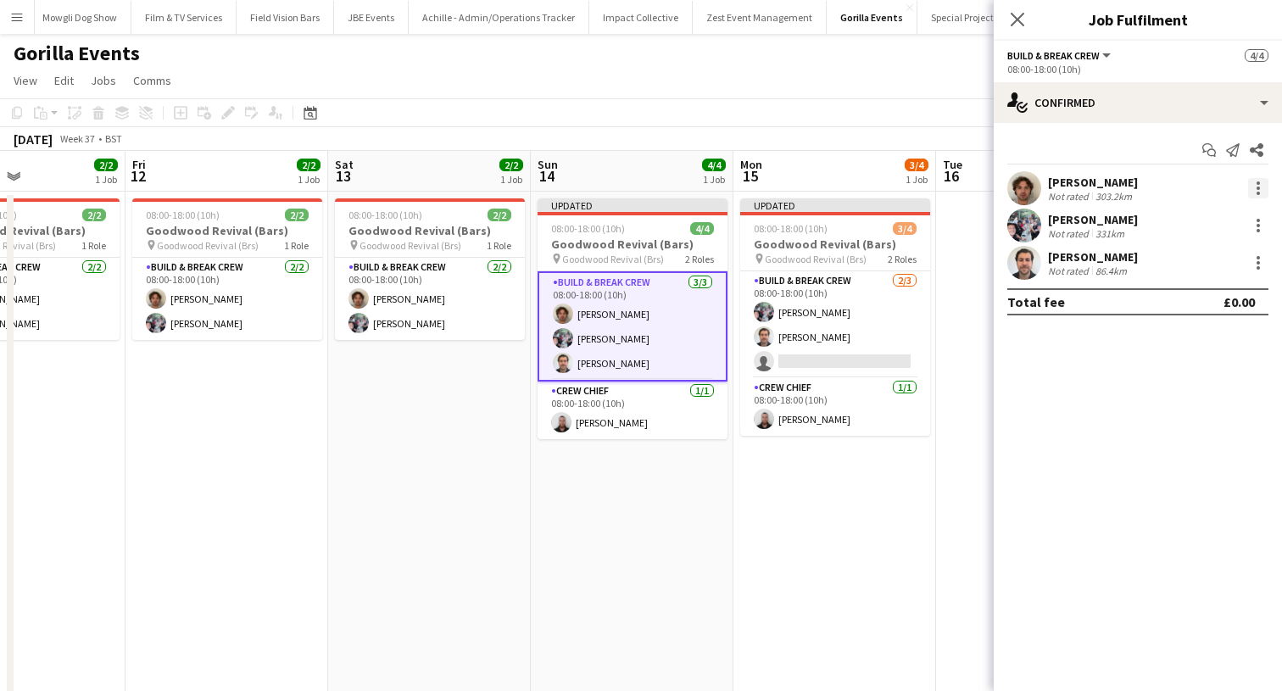
click at [1253, 187] on div at bounding box center [1258, 188] width 20 height 20
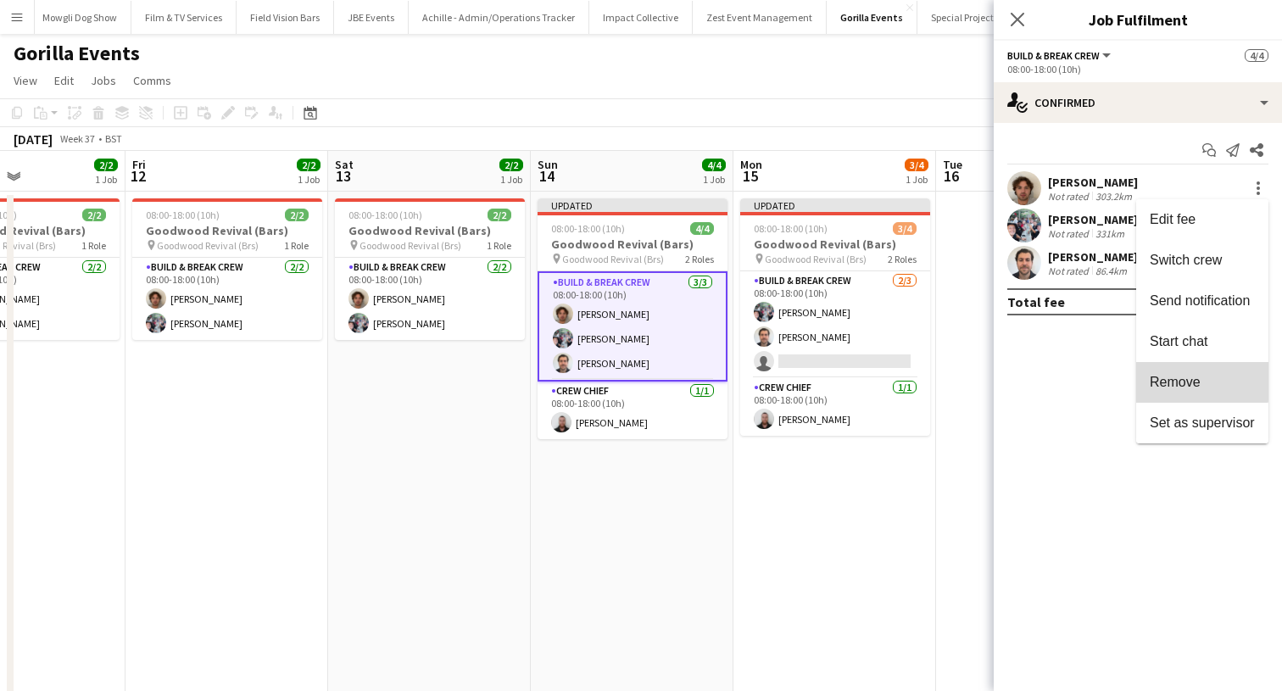
click at [1183, 380] on span "Remove" at bounding box center [1174, 382] width 51 height 14
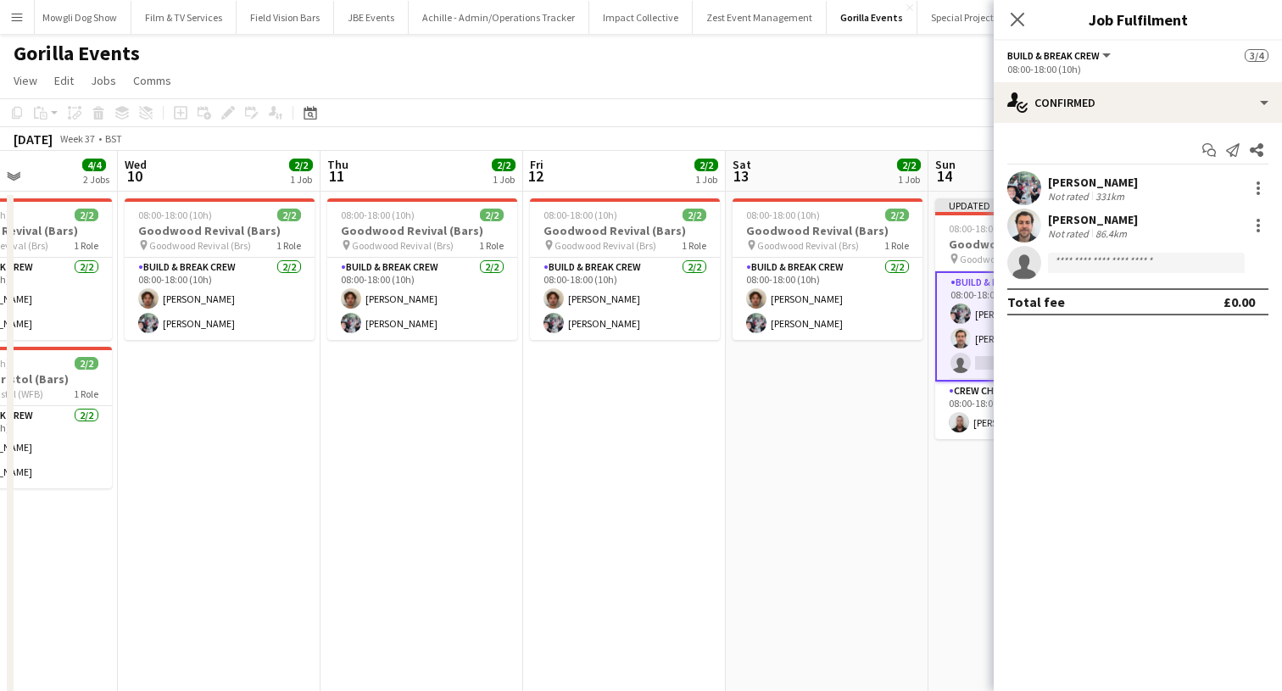
scroll to position [0, 373]
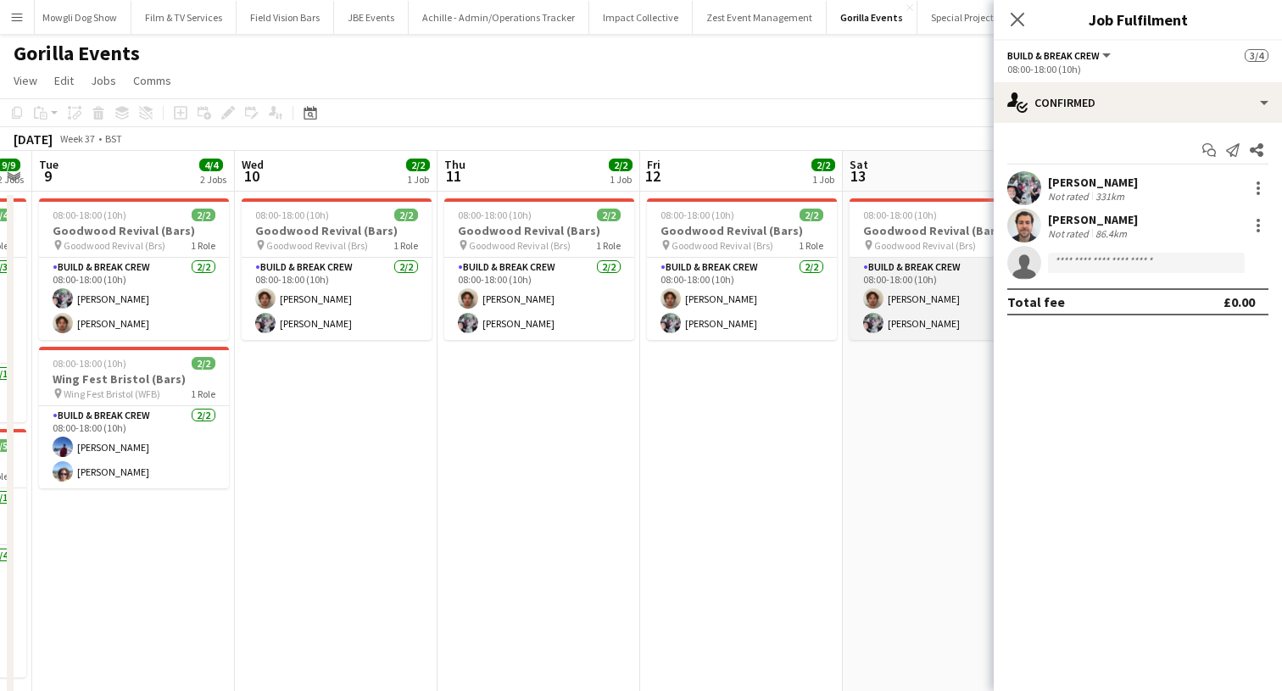
click at [878, 297] on app-user-avatar at bounding box center [873, 298] width 20 height 20
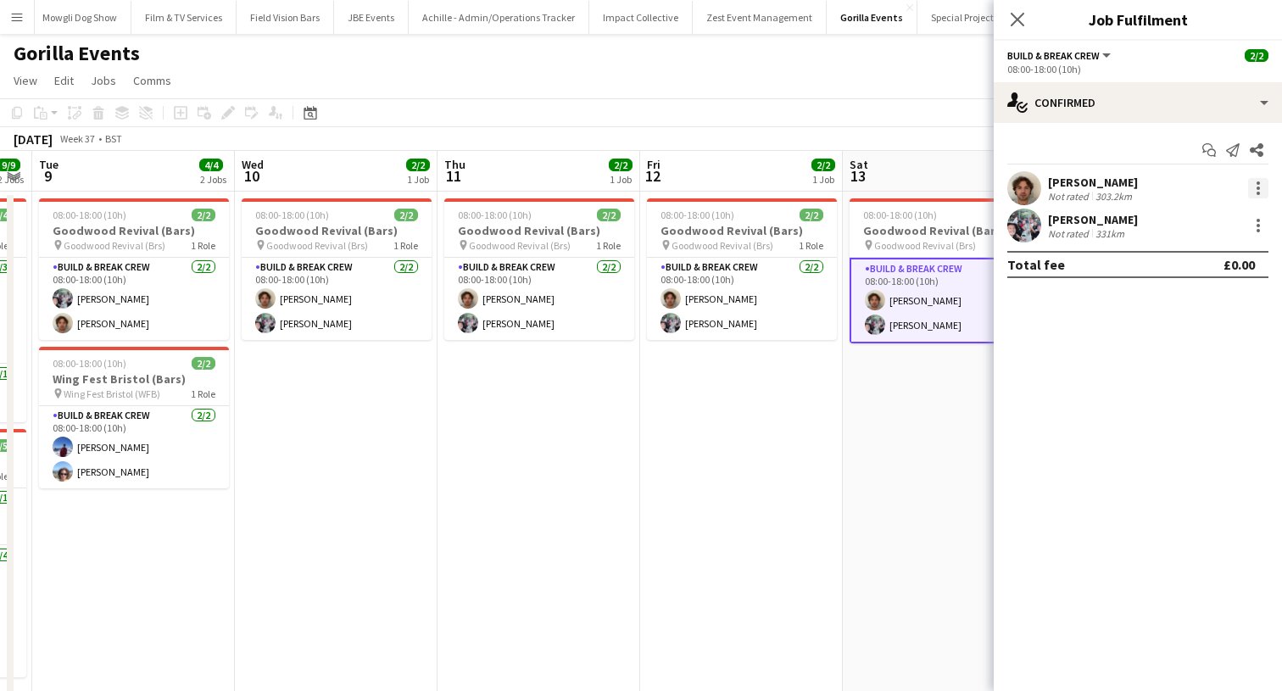
click at [1265, 184] on div at bounding box center [1258, 188] width 20 height 20
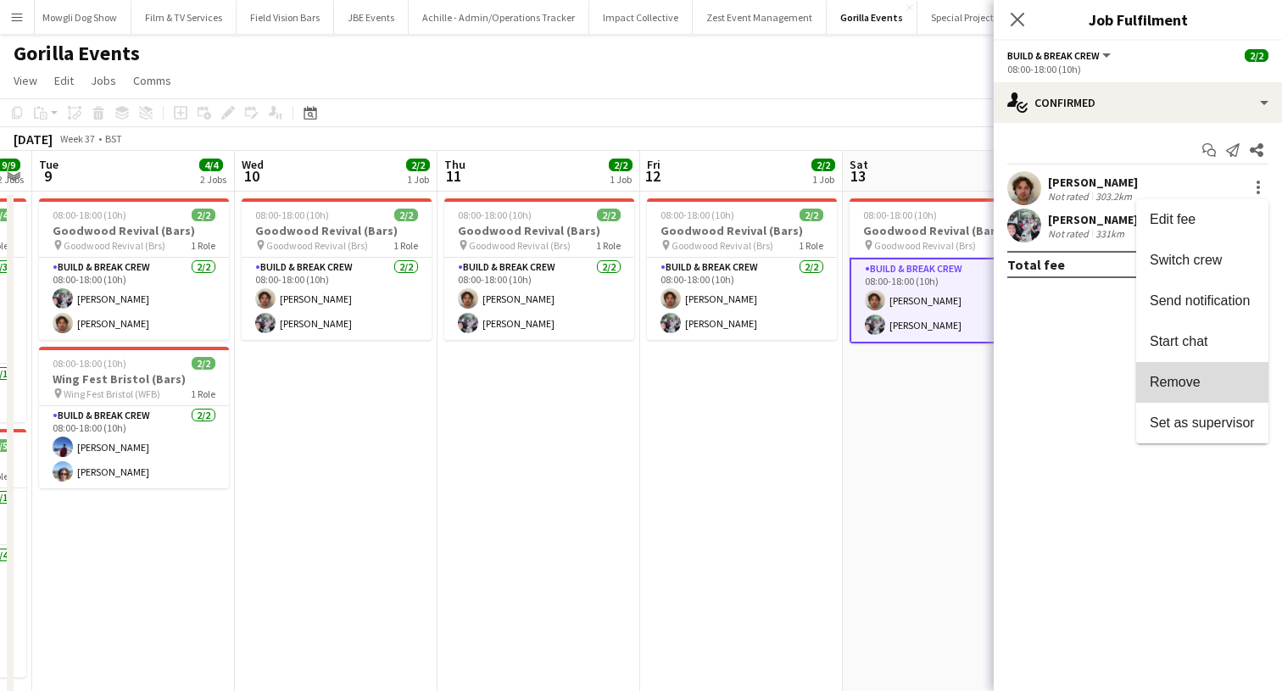
click at [1189, 375] on span "Remove" at bounding box center [1174, 382] width 51 height 14
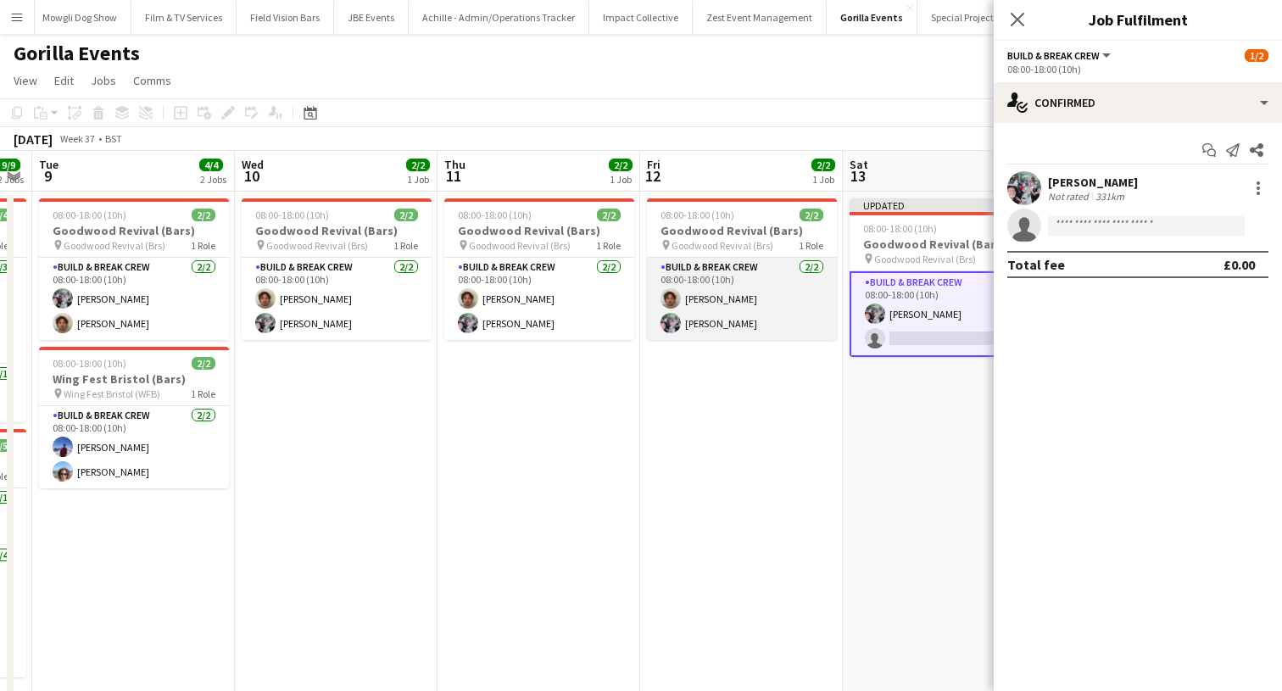
click at [777, 314] on app-card-role "Build & Break Crew 2/2 08:00-18:00 (10h) Ben Heighway Joe Mccombe" at bounding box center [742, 299] width 190 height 82
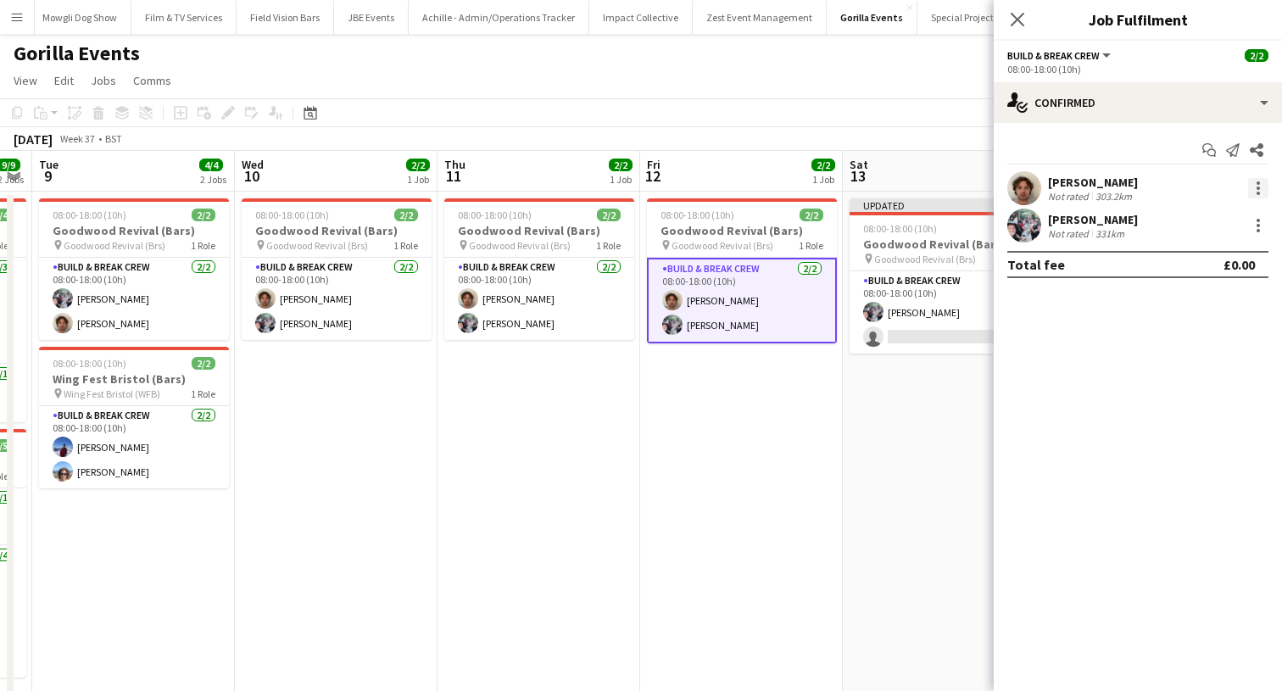
click at [1257, 184] on div at bounding box center [1257, 182] width 3 height 3
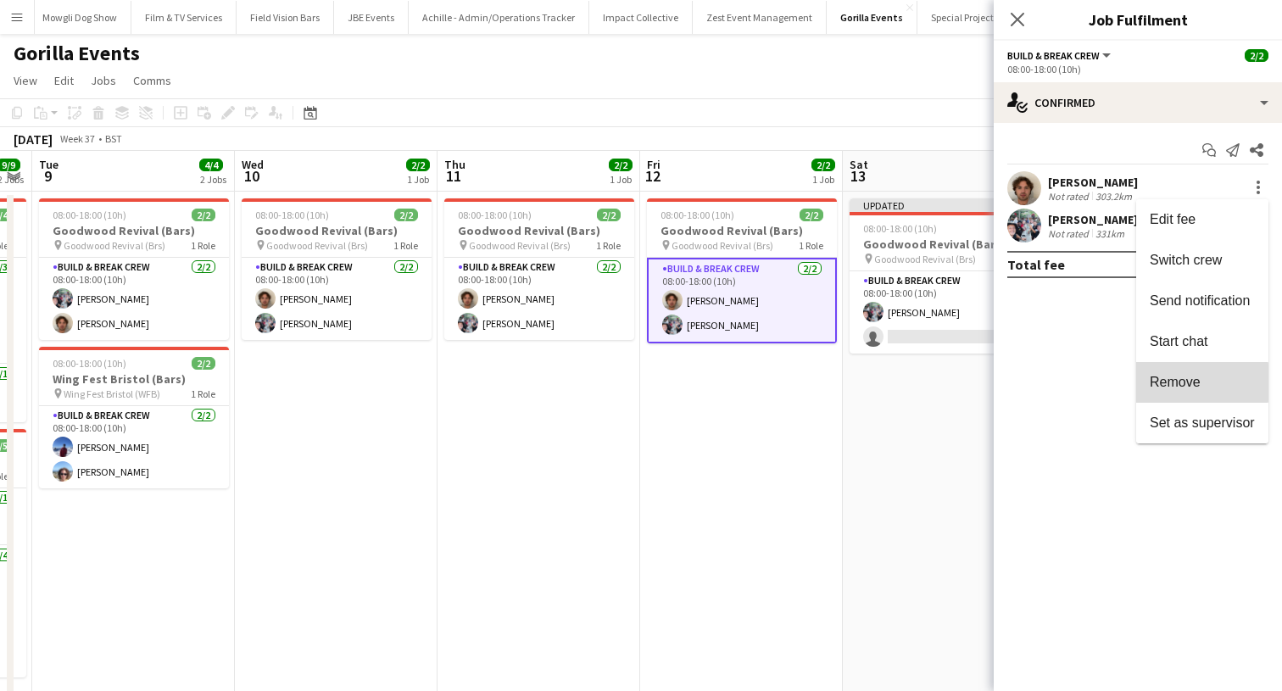
click at [1172, 382] on span "Remove" at bounding box center [1174, 382] width 51 height 14
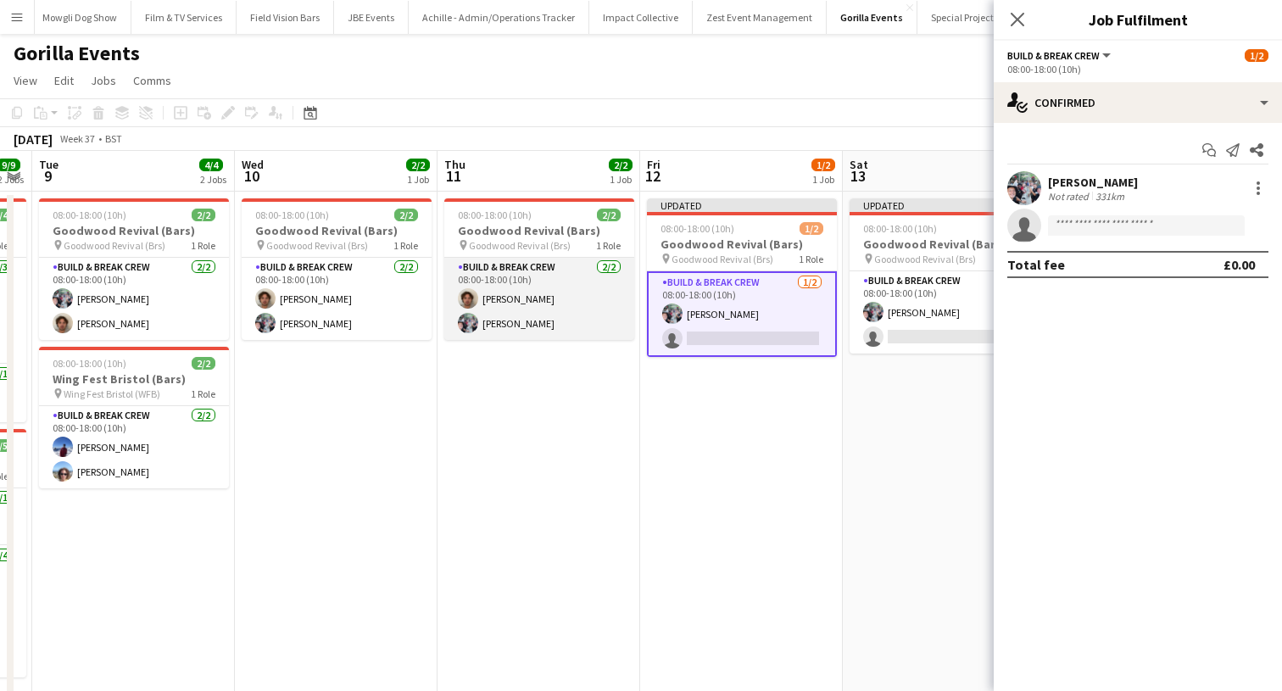
click at [527, 321] on app-card-role "Build & Break Crew 2/2 08:00-18:00 (10h) Ben Heighway Joe Mccombe" at bounding box center [539, 299] width 190 height 82
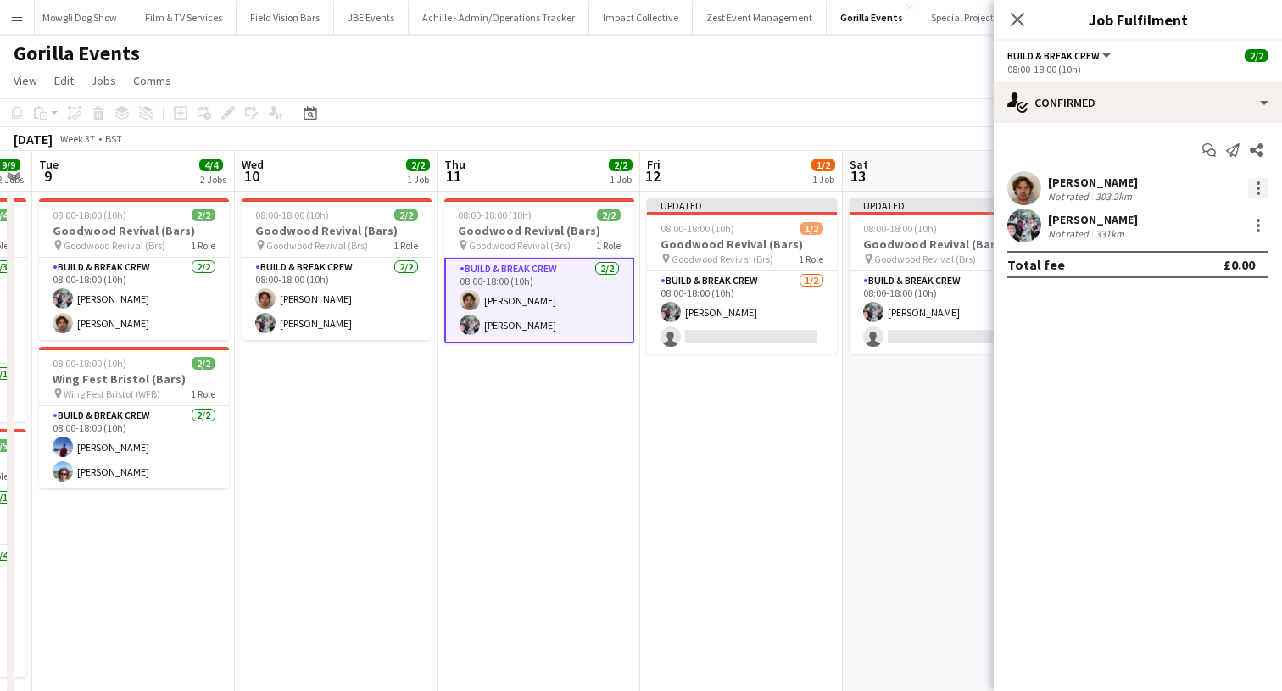
click at [1257, 186] on div at bounding box center [1257, 187] width 3 height 3
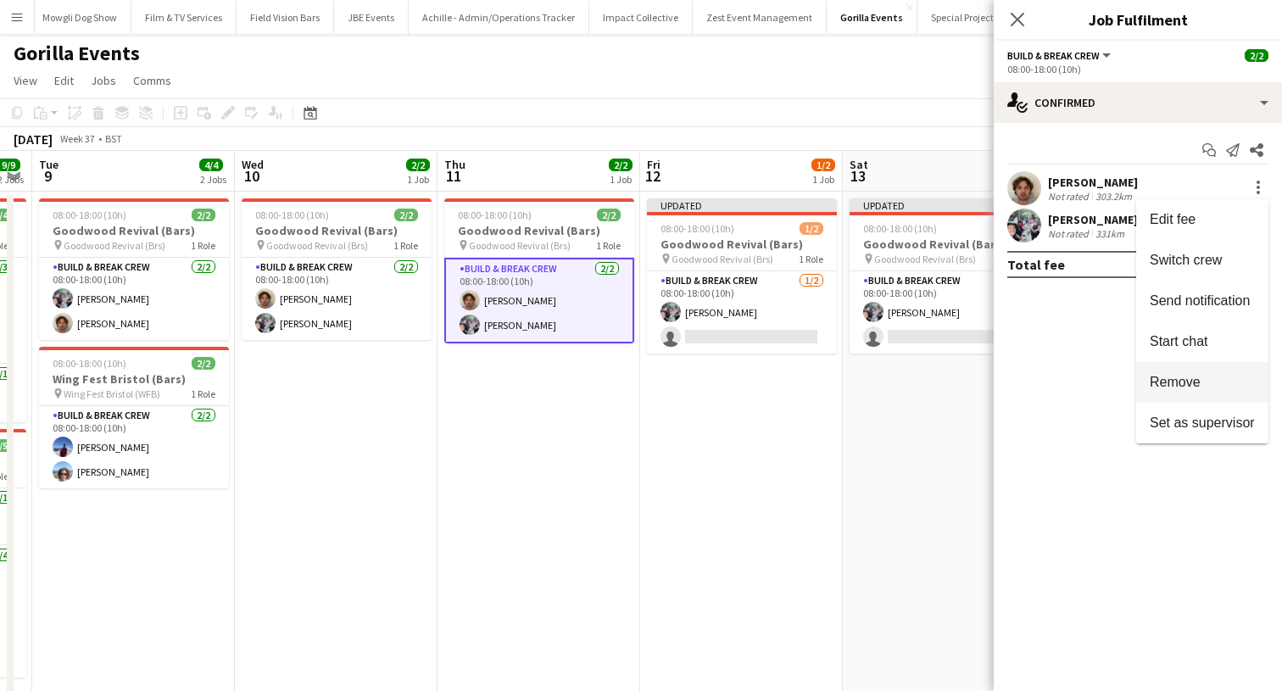
click at [1164, 374] on button "Remove" at bounding box center [1202, 382] width 132 height 41
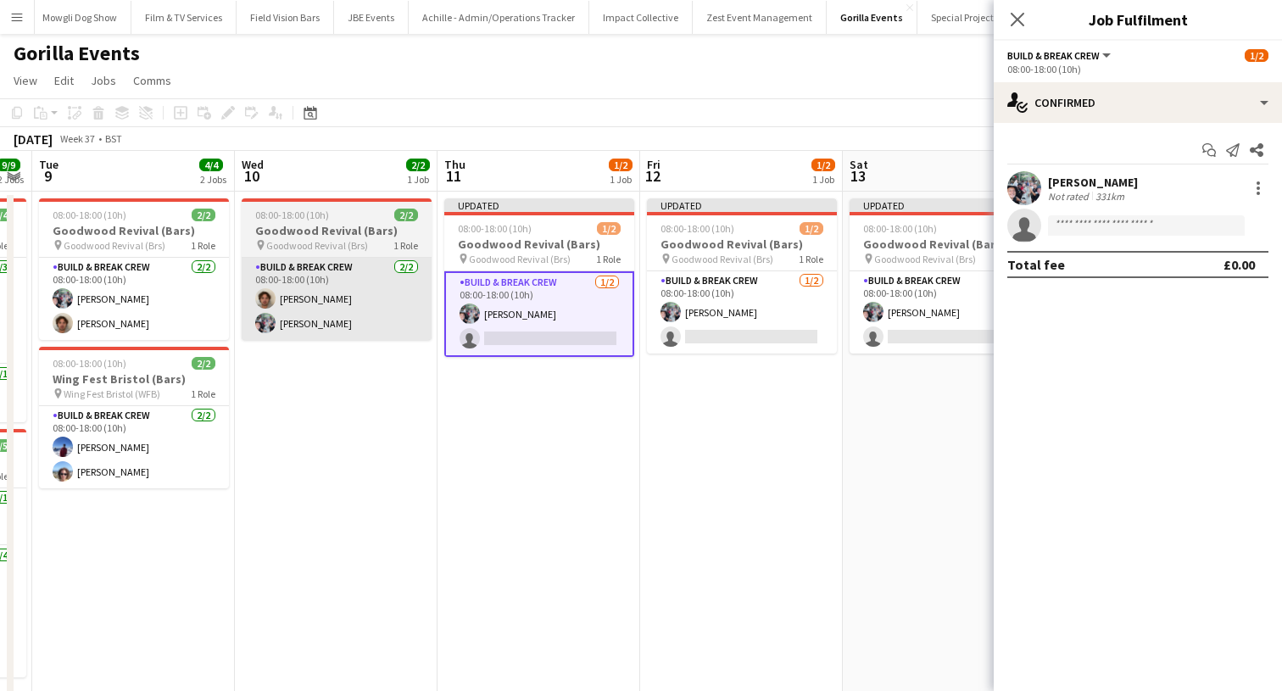
click at [365, 270] on app-card-role "Build & Break Crew 2/2 08:00-18:00 (10h) Ben Heighway Joe Mccombe" at bounding box center [337, 299] width 190 height 82
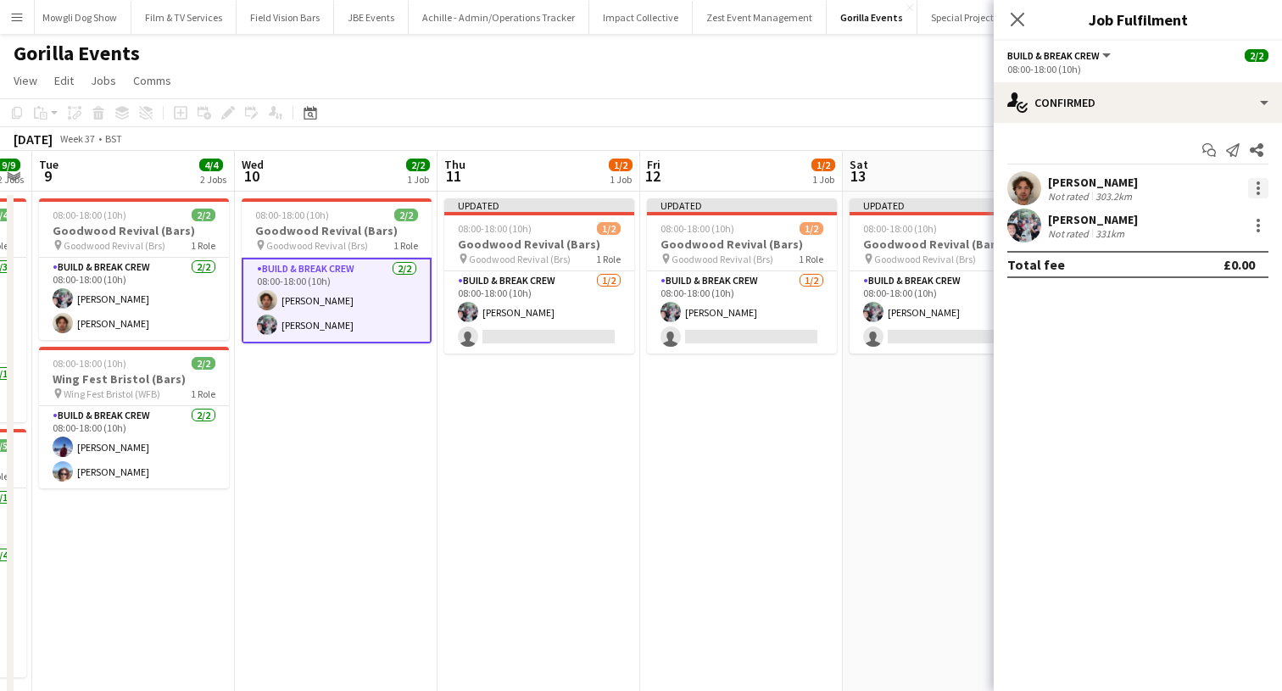
click at [1260, 186] on div at bounding box center [1258, 188] width 20 height 20
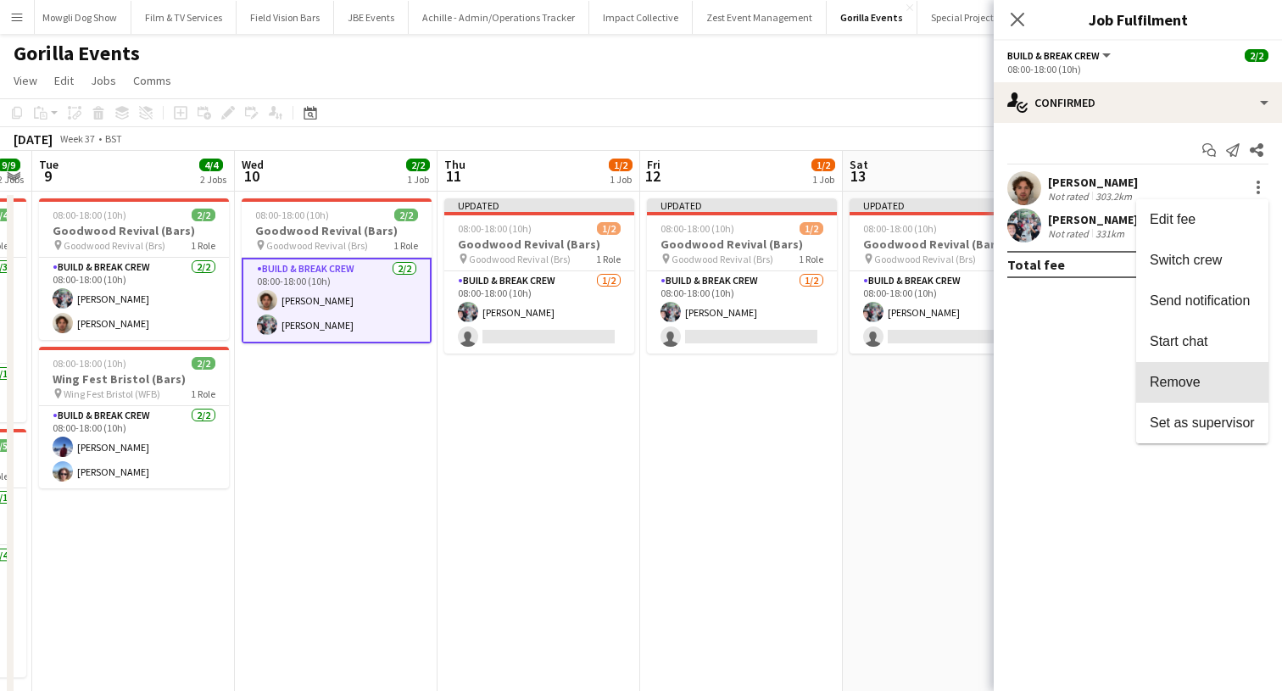
click at [1196, 381] on span "Remove" at bounding box center [1174, 382] width 51 height 14
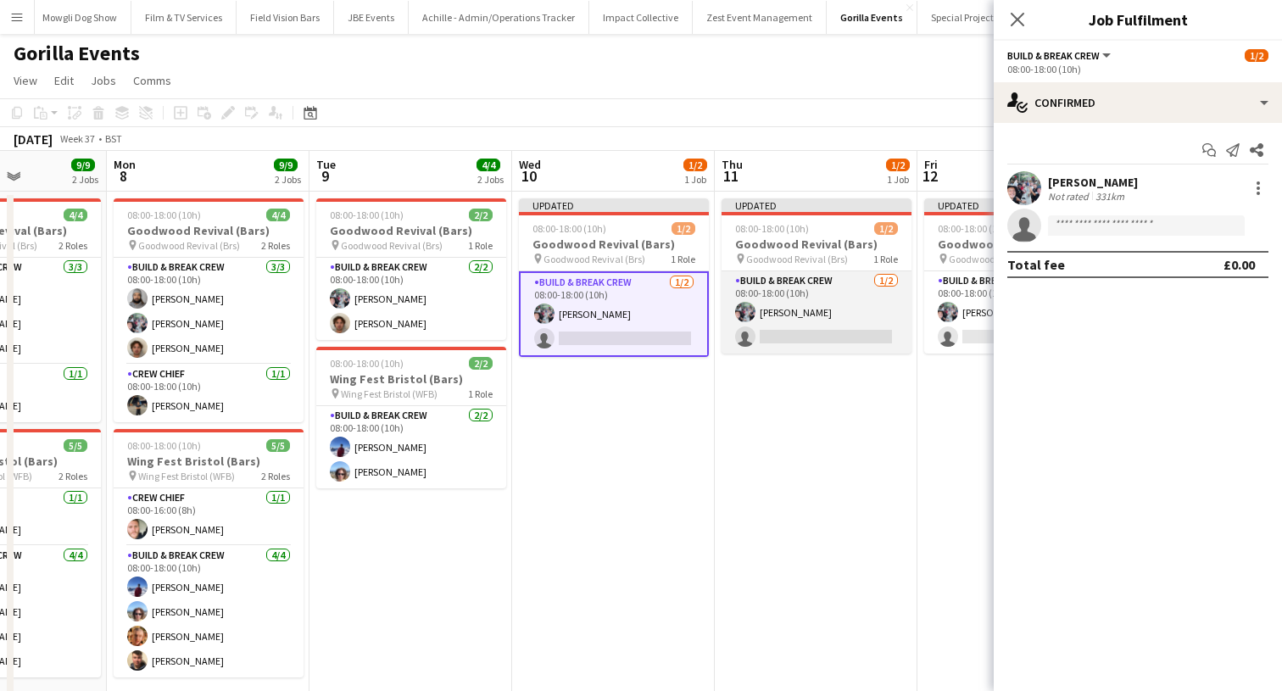
scroll to position [0, 495]
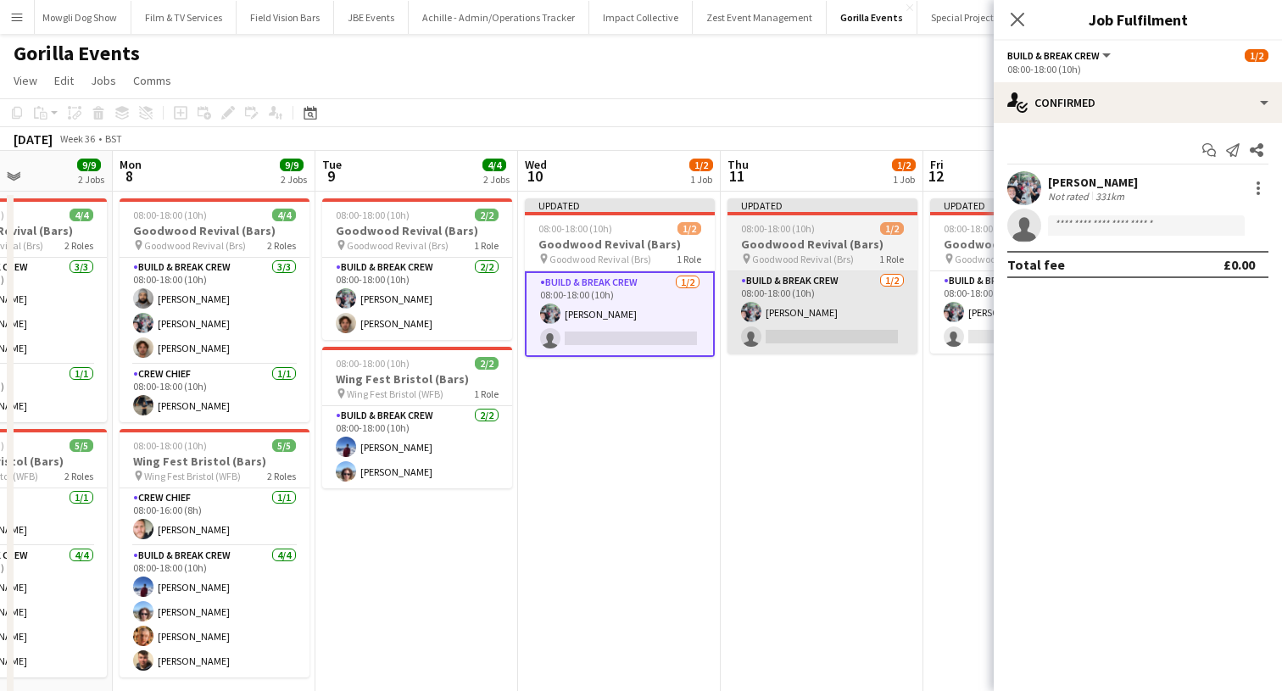
click at [444, 309] on app-card-role "Build & Break Crew 2/2 08:00-18:00 (10h) Joe Mccombe Ben Heighway" at bounding box center [417, 299] width 190 height 82
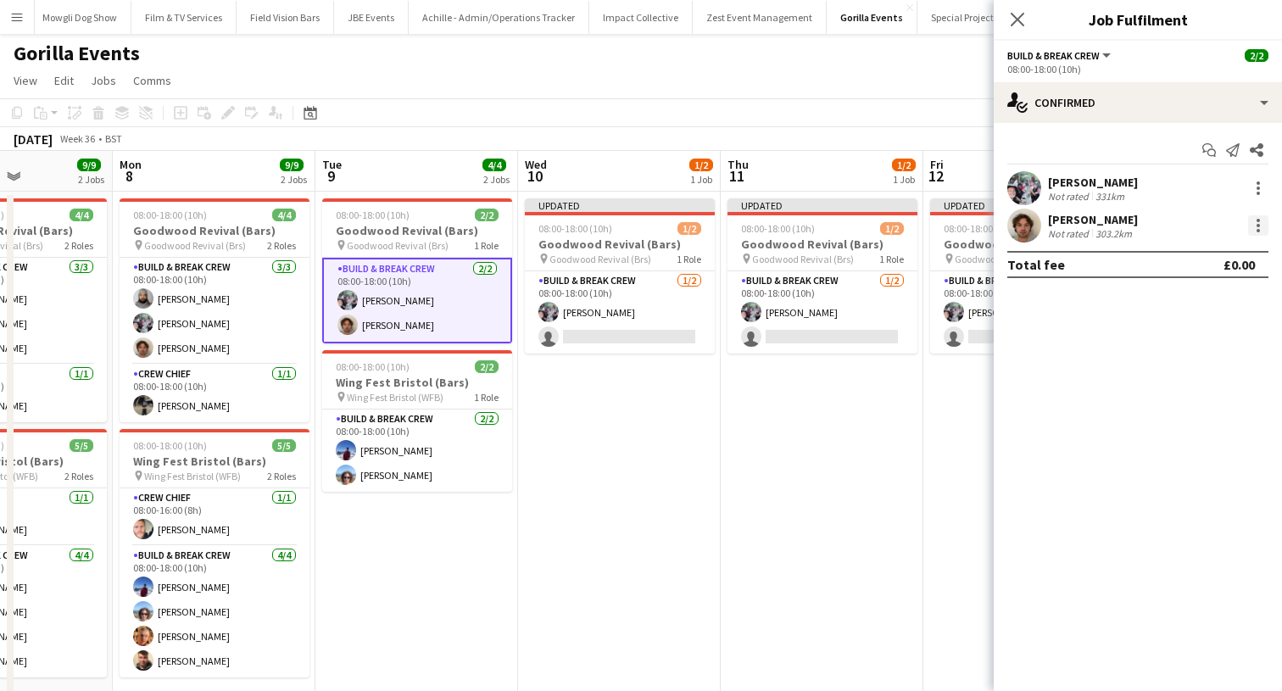
click at [1255, 219] on div at bounding box center [1258, 225] width 20 height 20
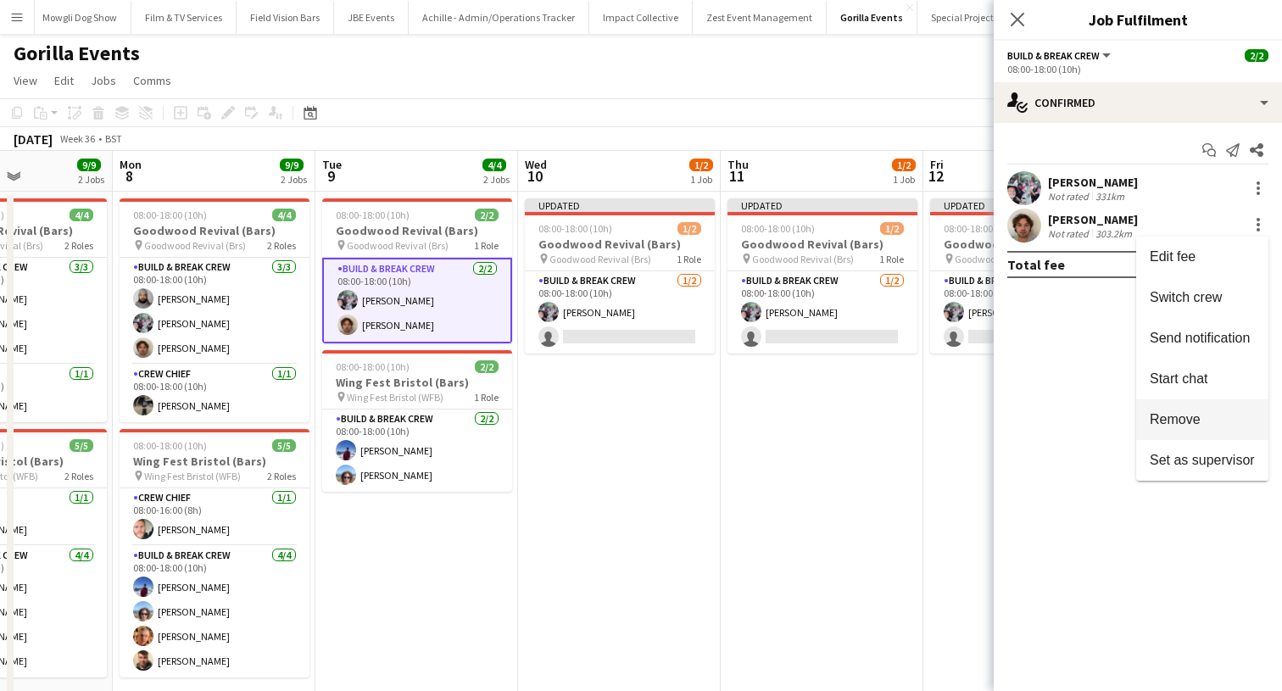
click at [1182, 414] on span "Remove" at bounding box center [1174, 419] width 51 height 14
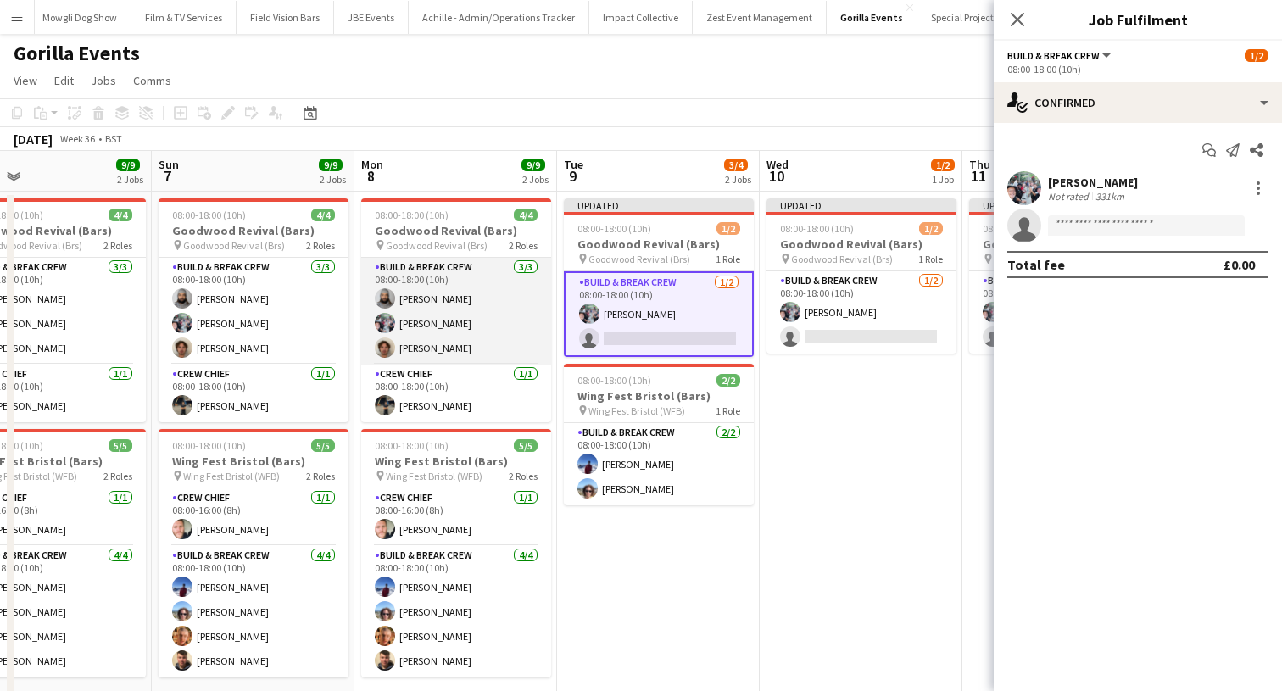
click at [425, 337] on app-card-role "Build & Break Crew 3/3 08:00-18:00 (10h) Vaughan Koleosho Joe Mccombe Ben Heigh…" at bounding box center [456, 311] width 190 height 107
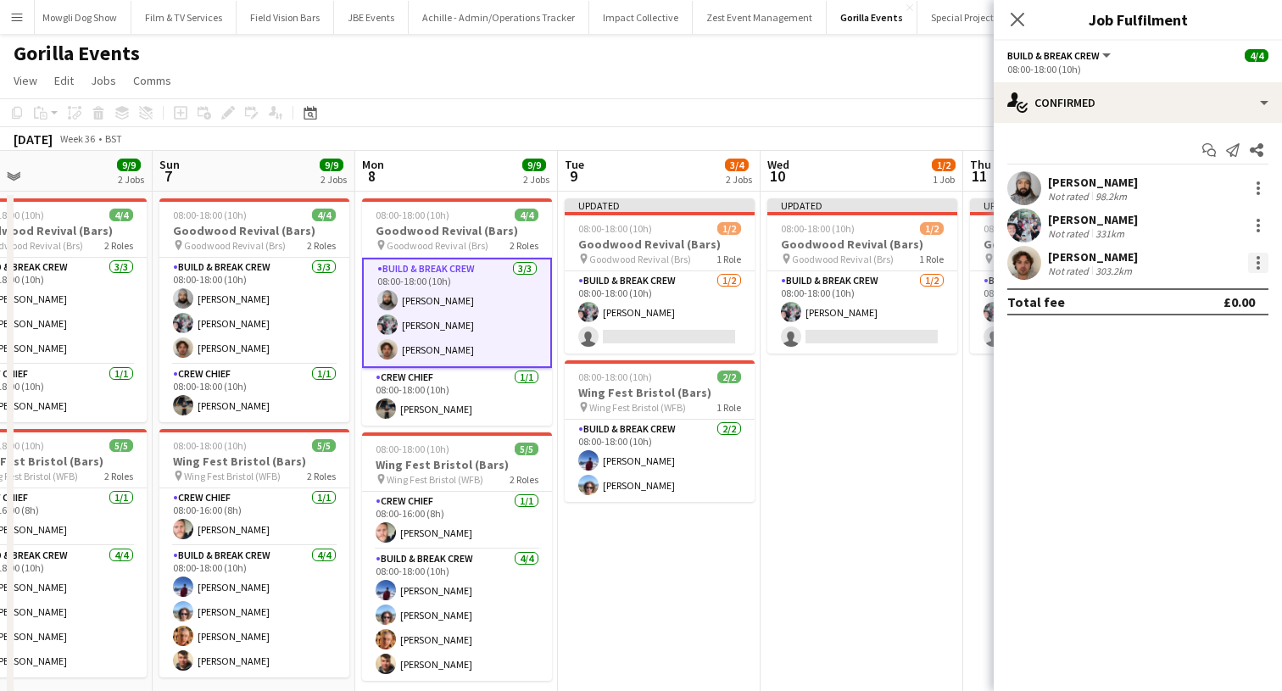
click at [1262, 260] on div at bounding box center [1258, 263] width 20 height 20
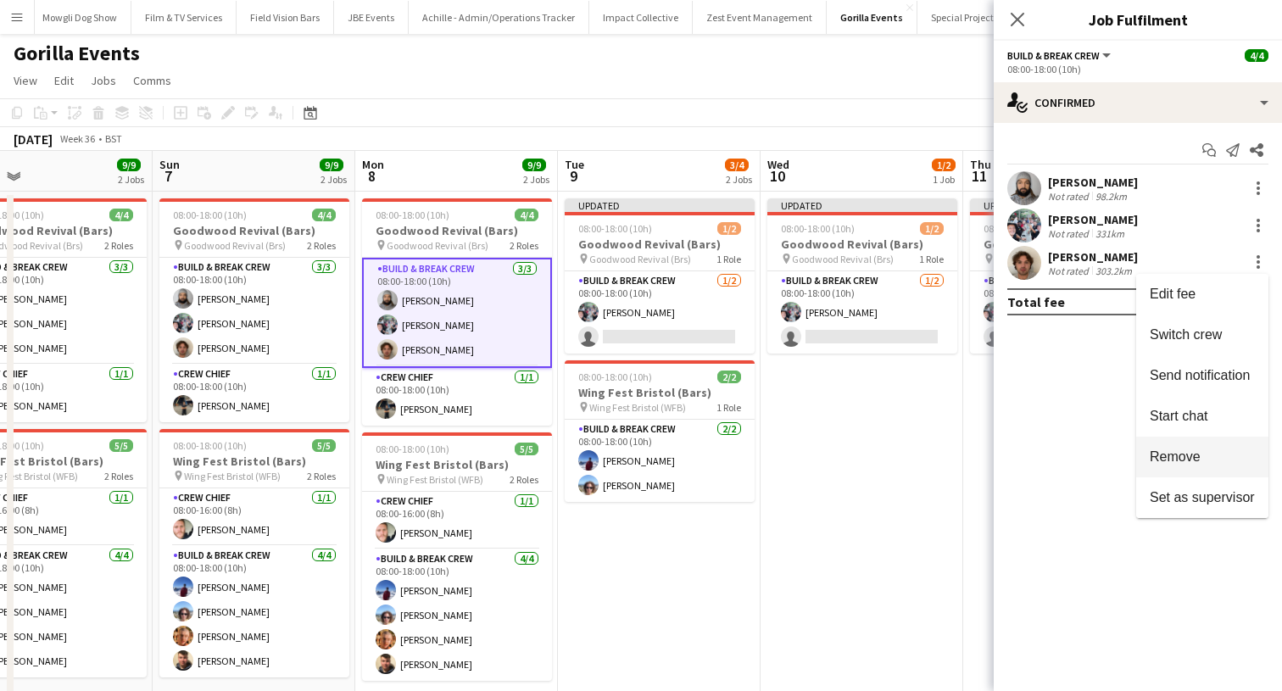
click at [1173, 447] on button "Remove" at bounding box center [1202, 457] width 132 height 41
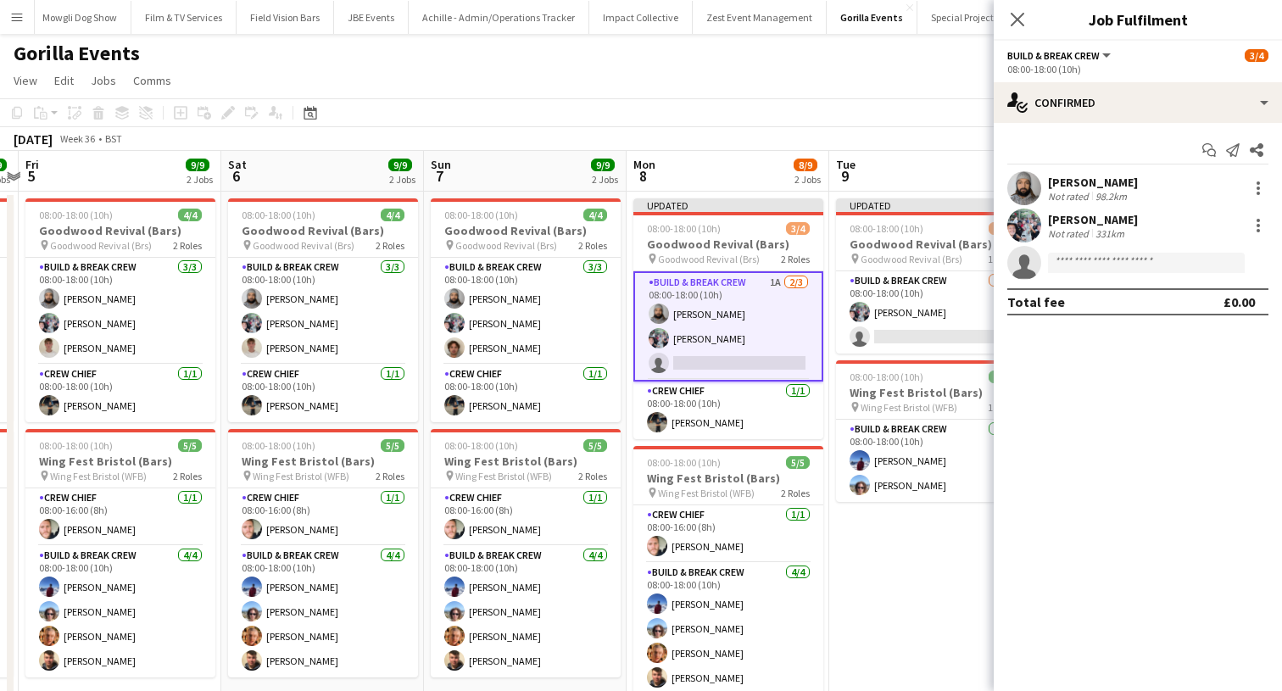
scroll to position [0, 447]
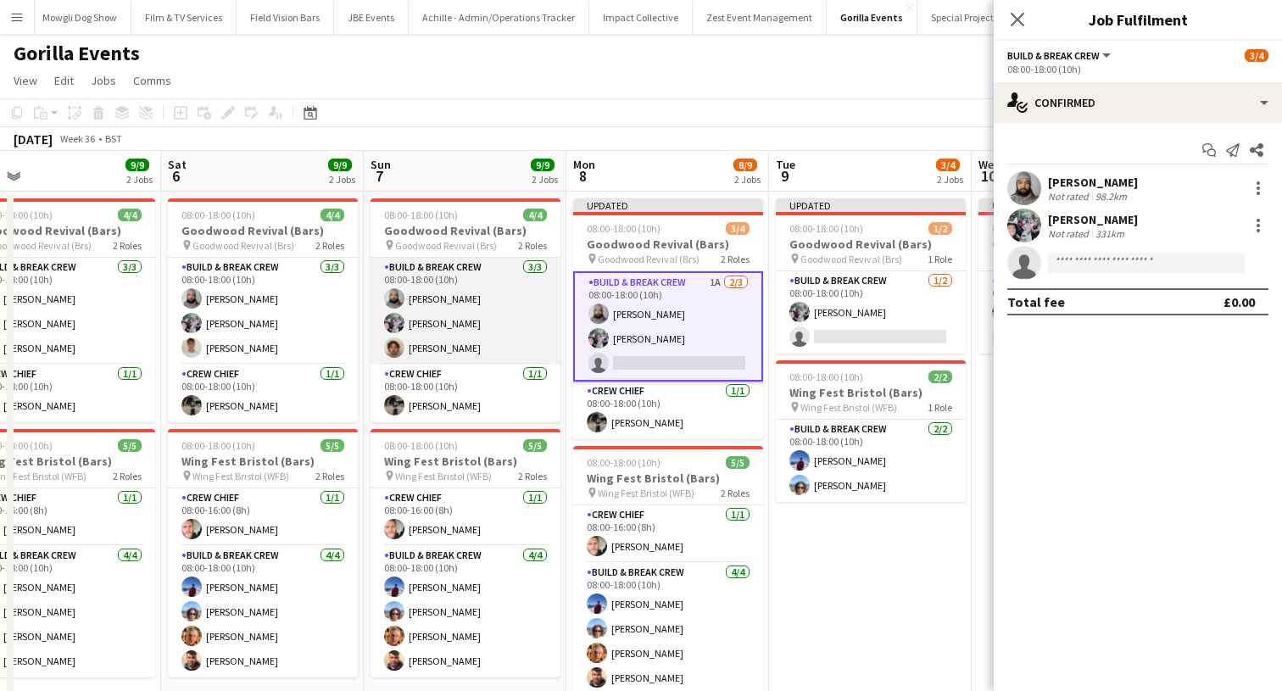
click at [493, 342] on app-card-role "Build & Break Crew 3/3 08:00-18:00 (10h) Vaughan Koleosho Joe Mccombe Ben Heigh…" at bounding box center [465, 311] width 190 height 107
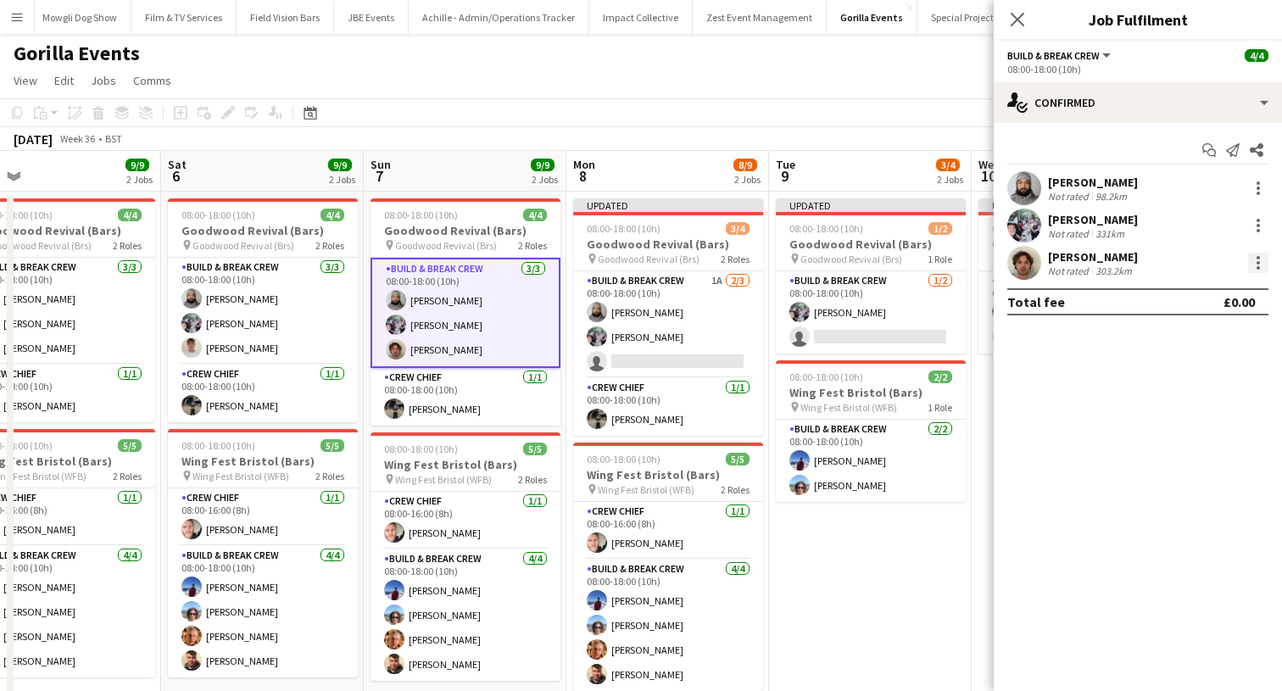
click at [1256, 270] on div at bounding box center [1258, 263] width 20 height 20
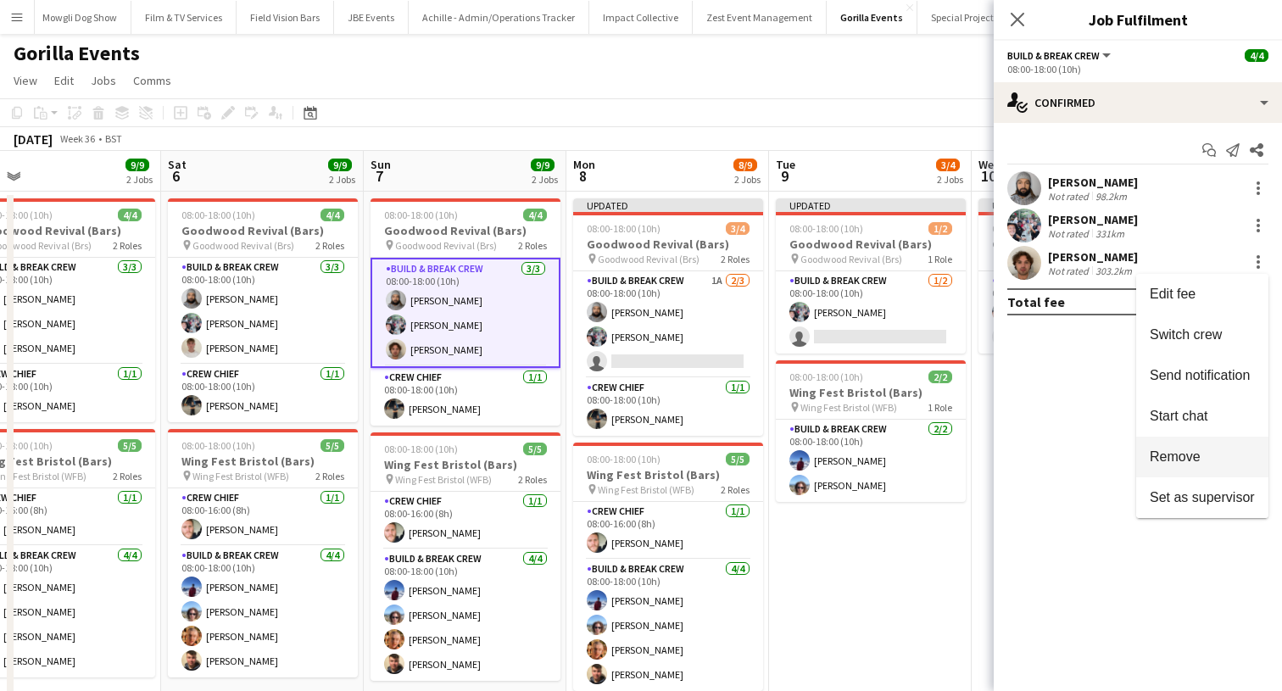
click at [1182, 453] on span "Remove" at bounding box center [1174, 456] width 51 height 14
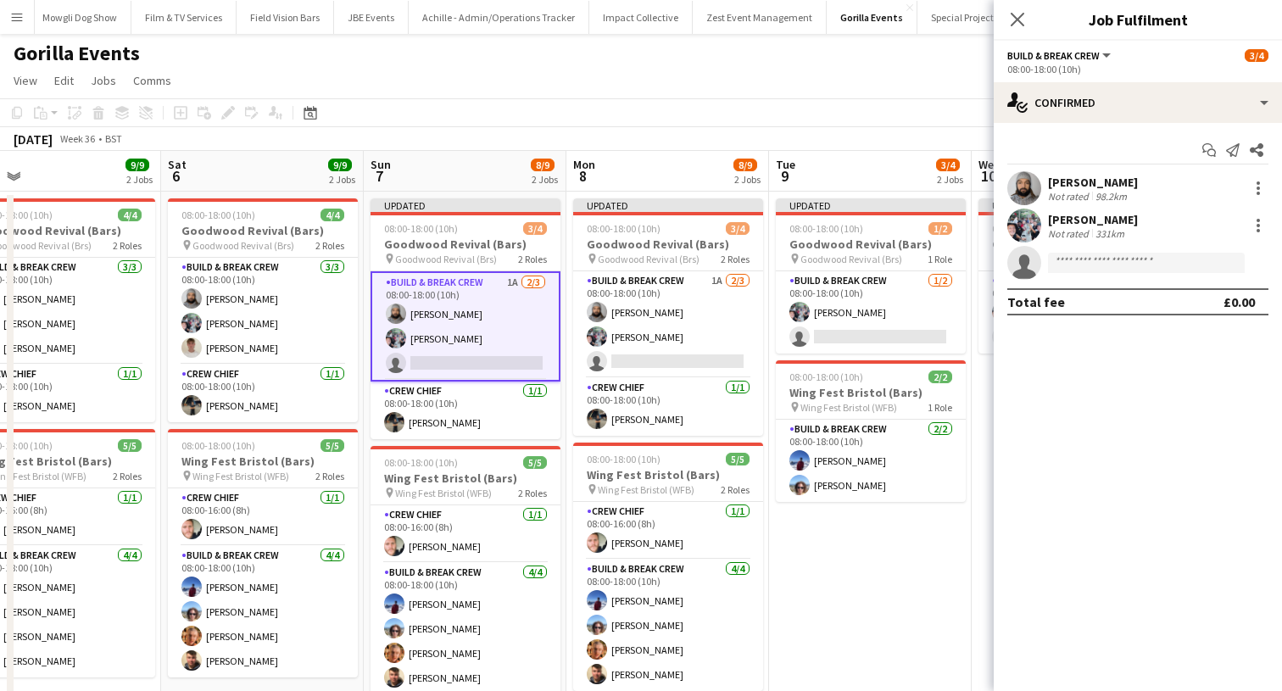
click at [1006, 16] on div "Close pop-in" at bounding box center [1016, 19] width 47 height 39
click at [1020, 19] on icon "Close pop-in" at bounding box center [1017, 19] width 16 height 16
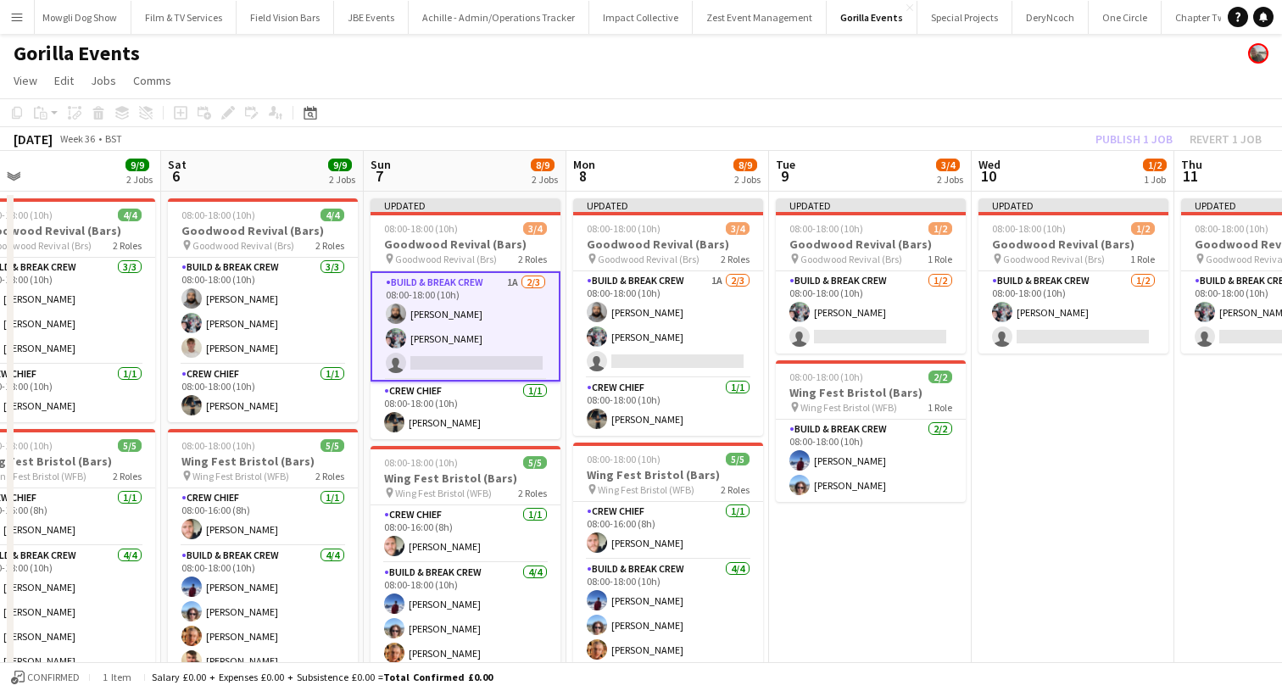
click at [1161, 128] on div "Publish 1 job Revert 1 job" at bounding box center [1178, 139] width 207 height 22
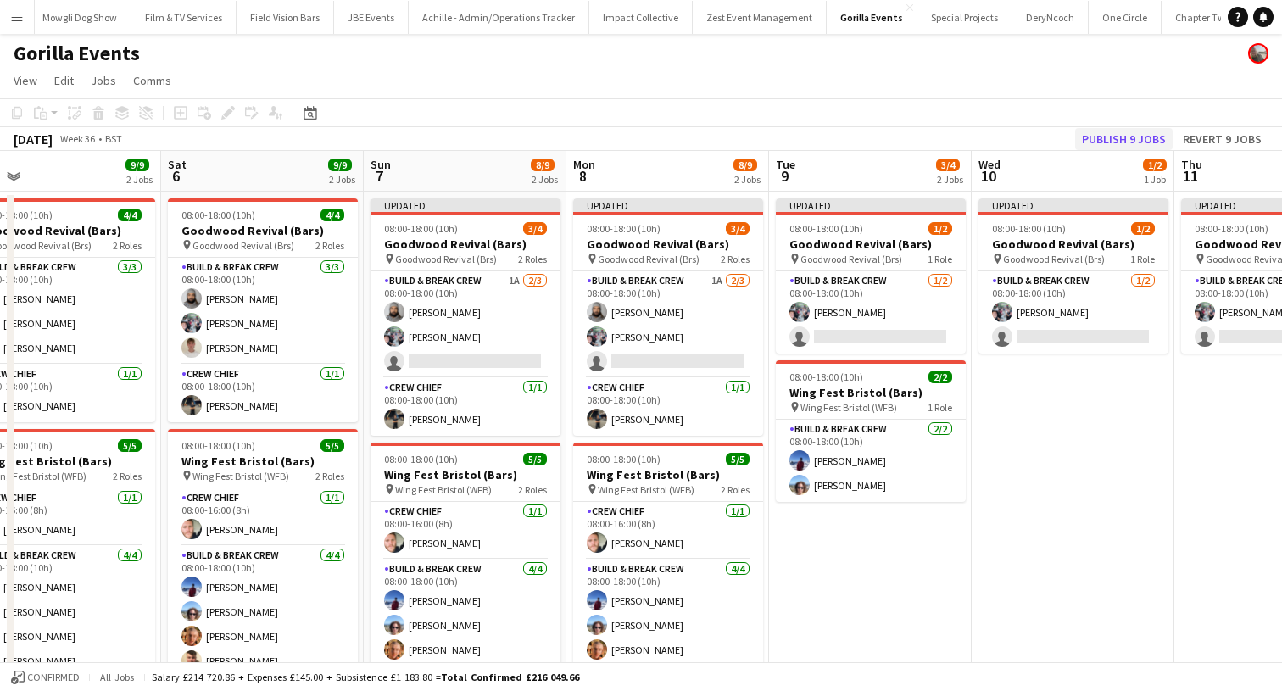
click at [1141, 130] on button "Publish 9 jobs" at bounding box center [1123, 139] width 97 height 22
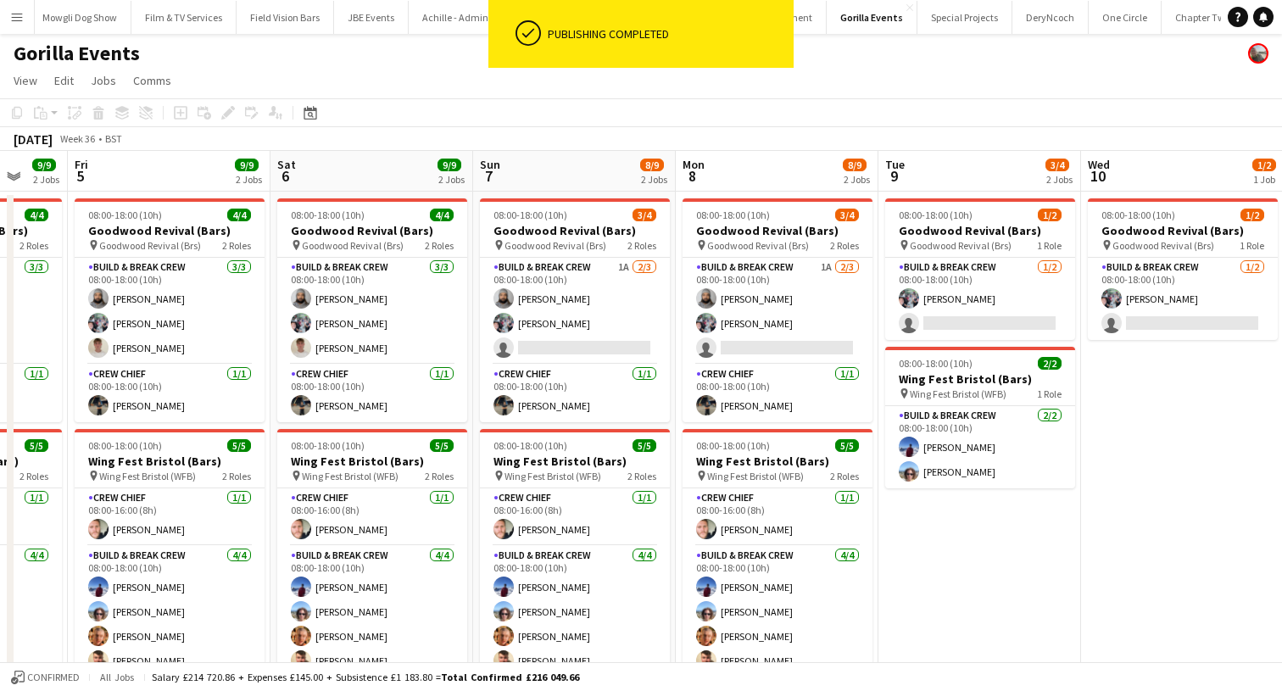
scroll to position [0, 492]
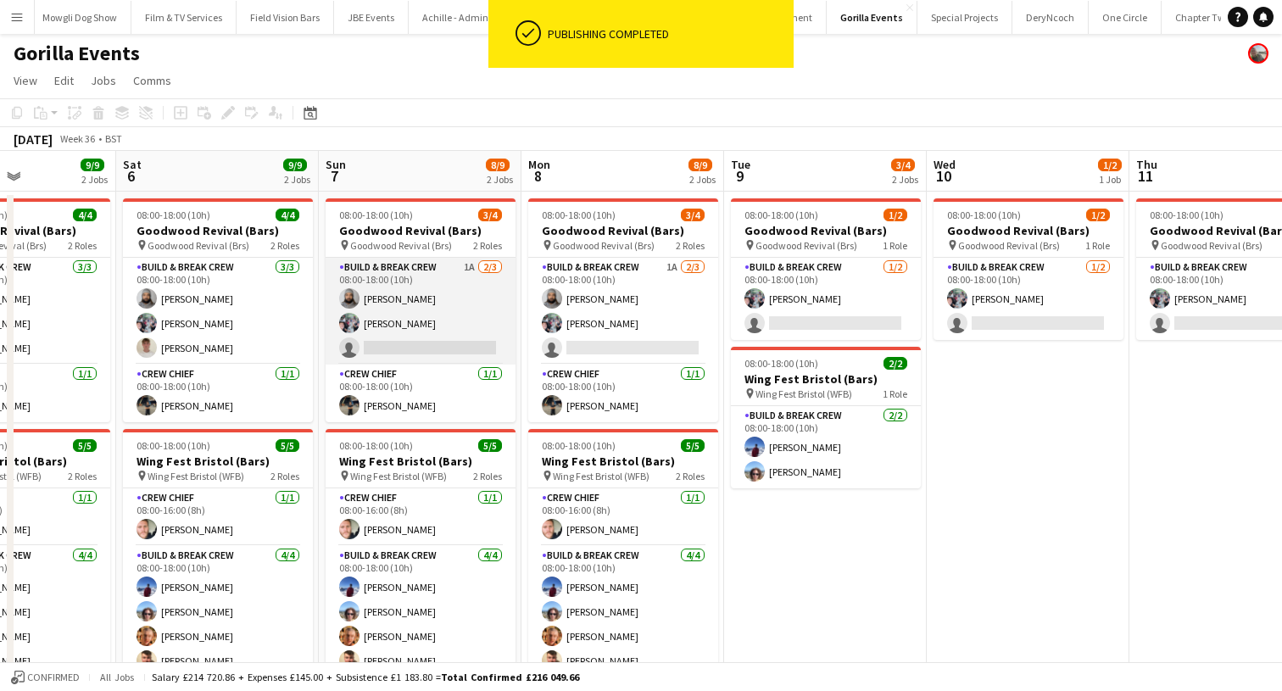
click at [469, 341] on app-card-role "Build & Break Crew 1A 2/3 08:00-18:00 (10h) Vaughan Koleosho Joe Mccombe single…" at bounding box center [420, 311] width 190 height 107
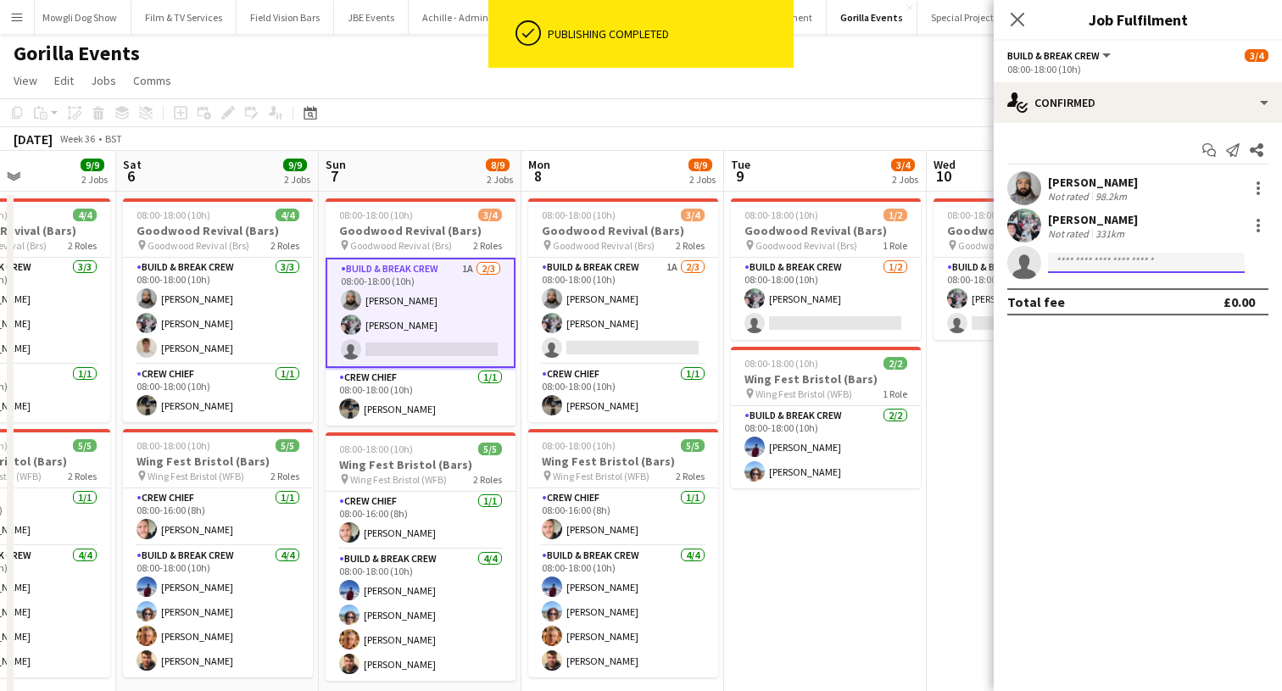
click at [1072, 269] on input at bounding box center [1146, 263] width 197 height 20
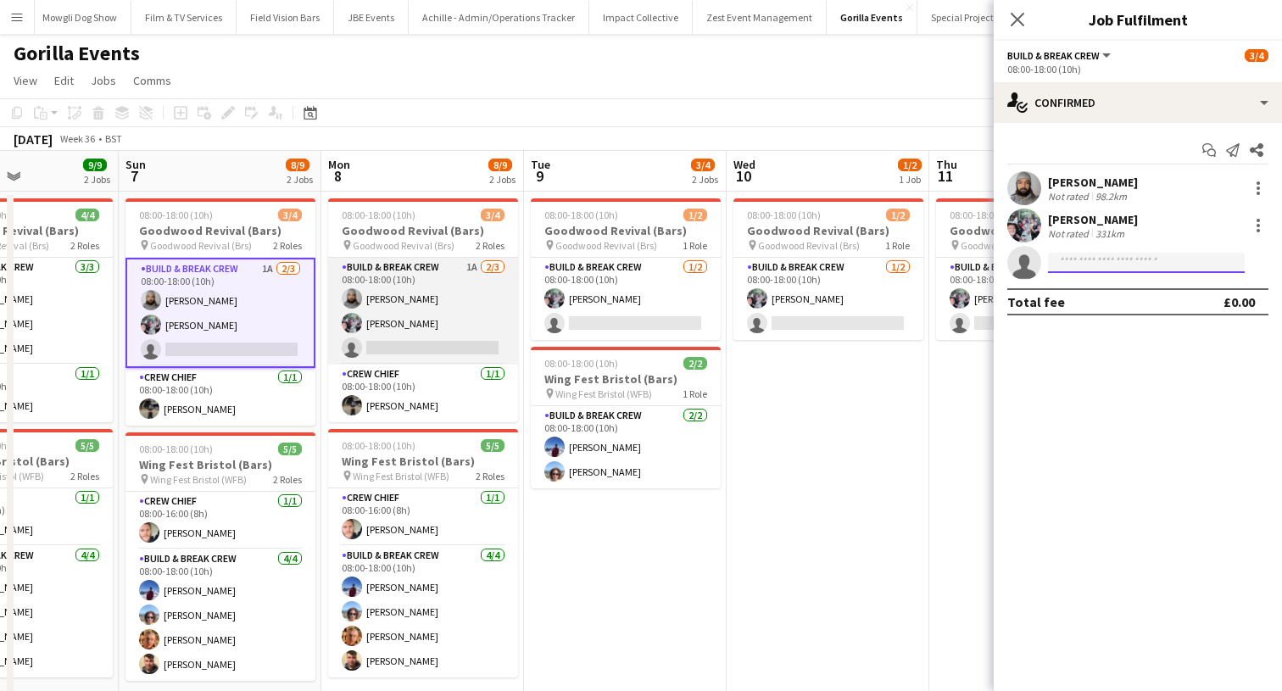
scroll to position [0, 783]
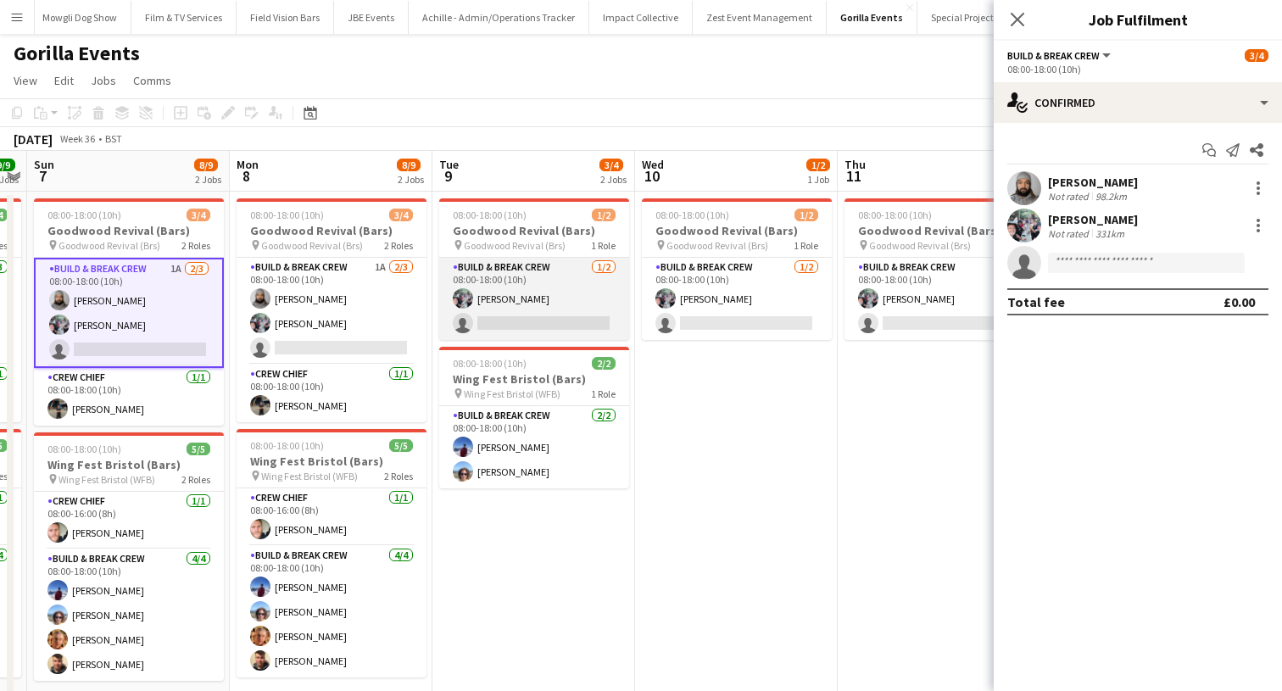
click at [546, 331] on app-card-role "Build & Break Crew 1/2 08:00-18:00 (10h) Joe Mccombe single-neutral-actions" at bounding box center [534, 299] width 190 height 82
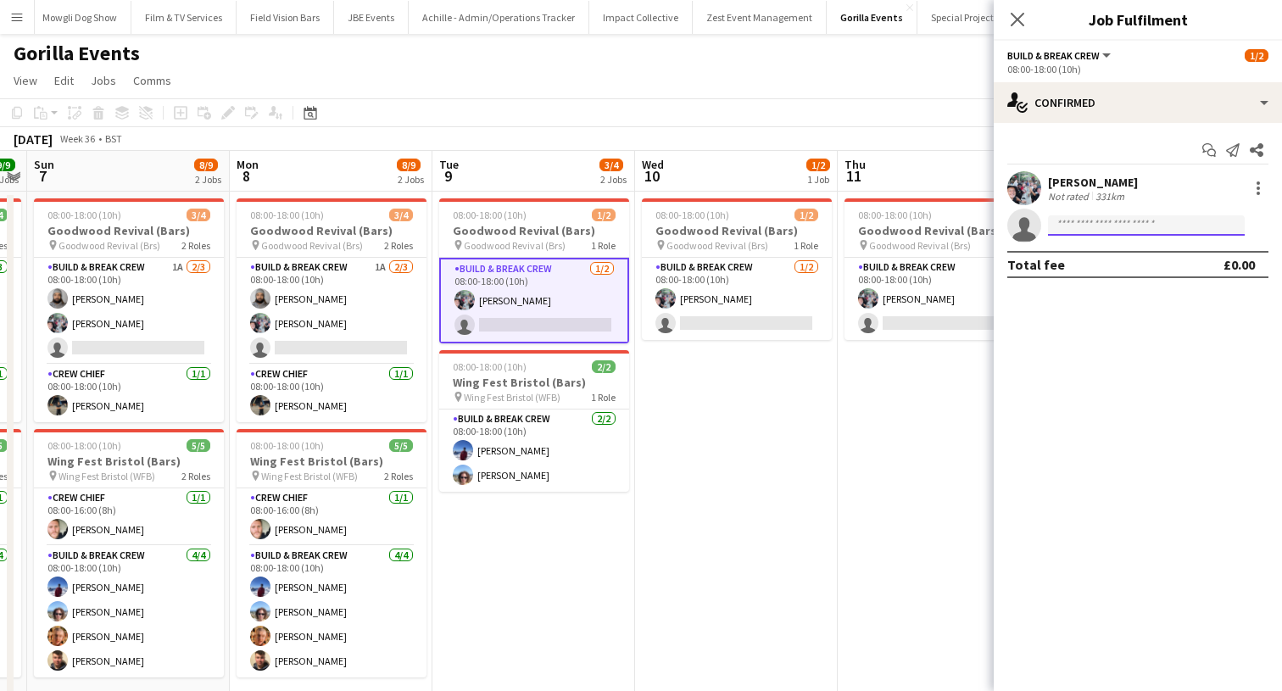
click at [1089, 227] on input at bounding box center [1146, 225] width 197 height 20
click at [1019, 19] on icon "Close pop-in" at bounding box center [1017, 19] width 16 height 16
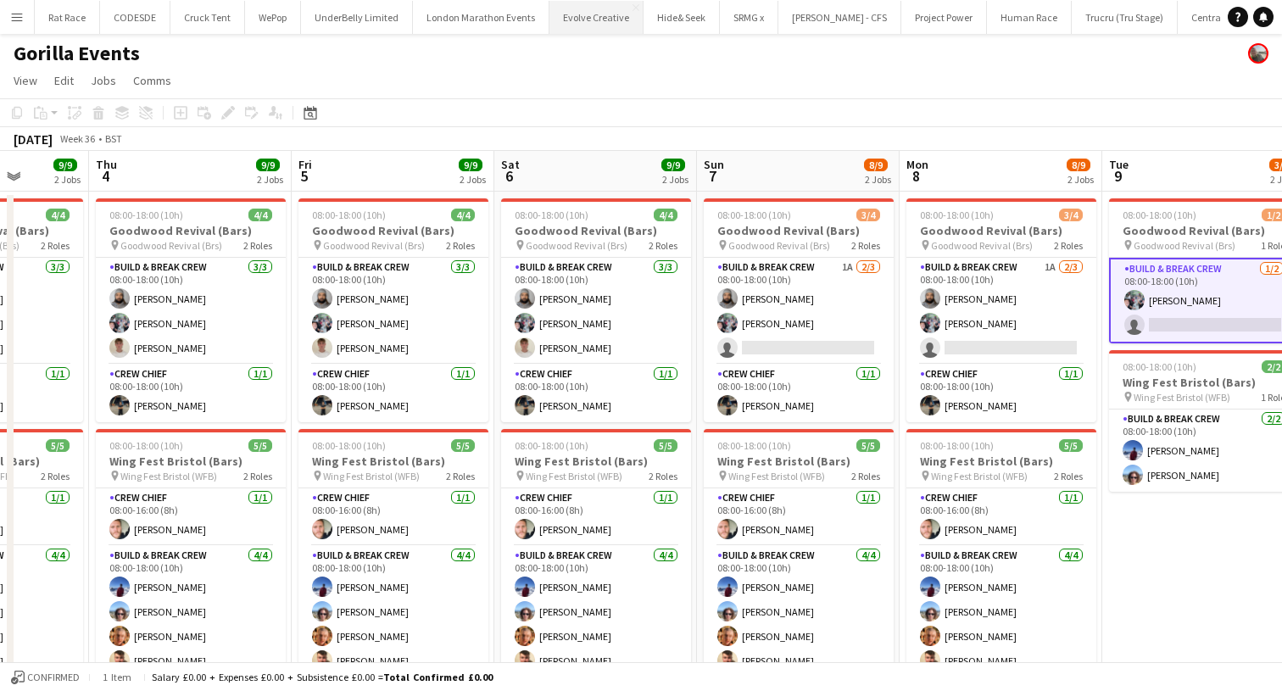
scroll to position [0, 0]
click at [118, 23] on button "CODESDE Close" at bounding box center [135, 17] width 70 height 33
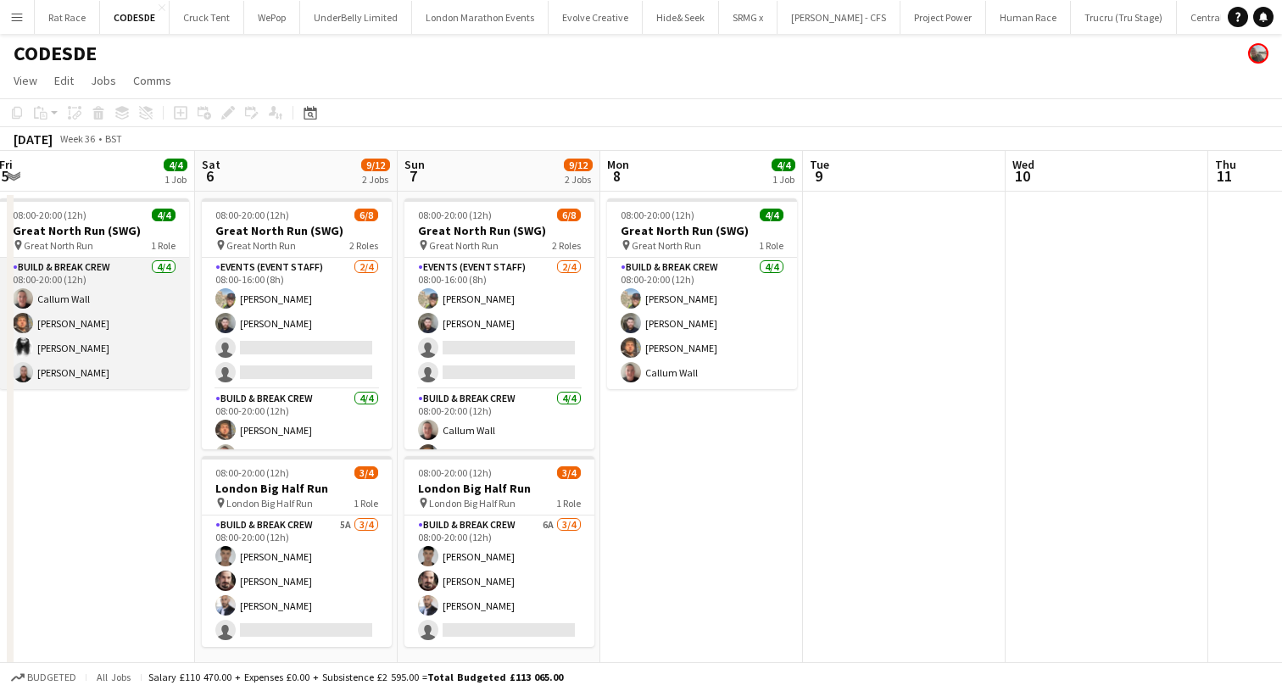
scroll to position [0, 437]
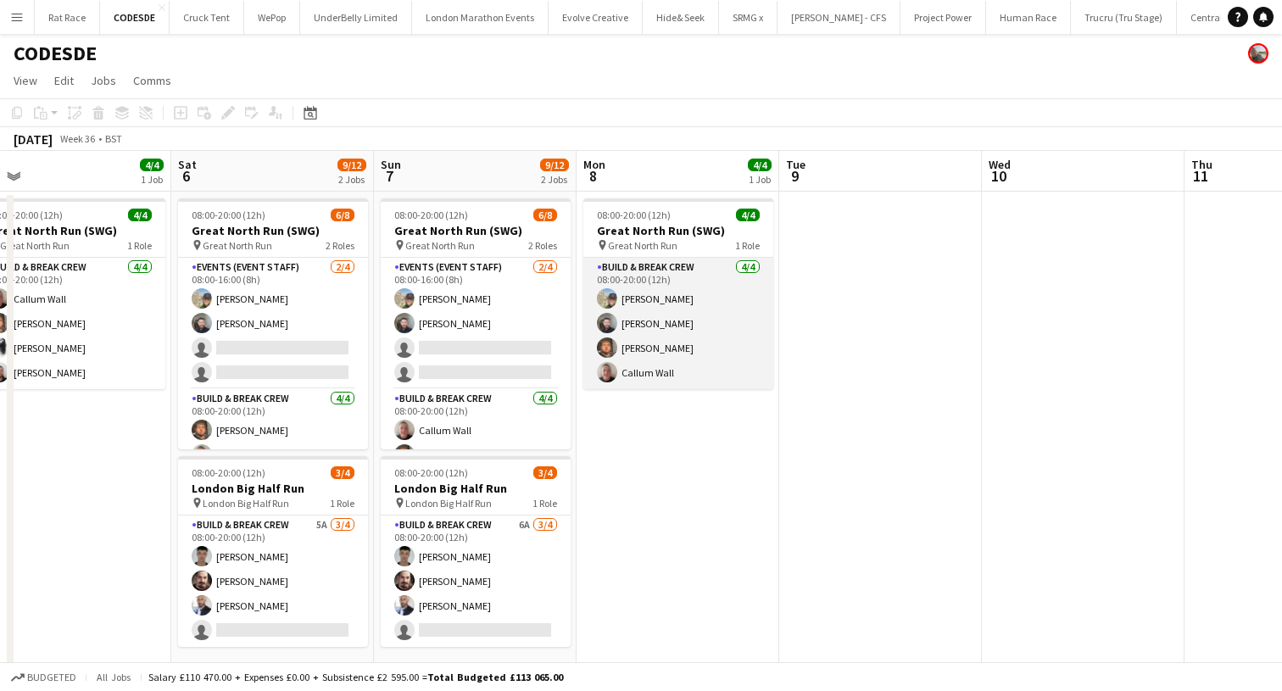
click at [637, 371] on app-card-role "Build & Break Crew 4/4 08:00-20:00 (12h) Dom Andrew Jack Ramsbottom Dorian Miku…" at bounding box center [678, 323] width 190 height 131
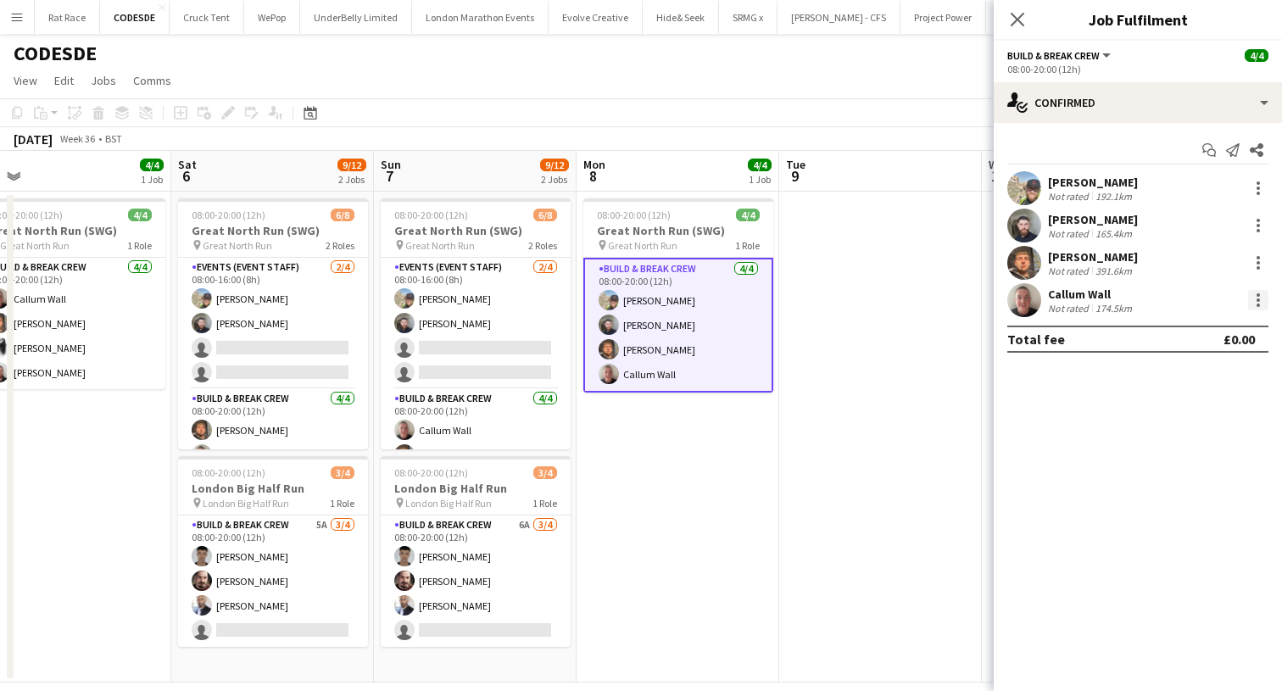
click at [1264, 302] on div at bounding box center [1258, 300] width 20 height 20
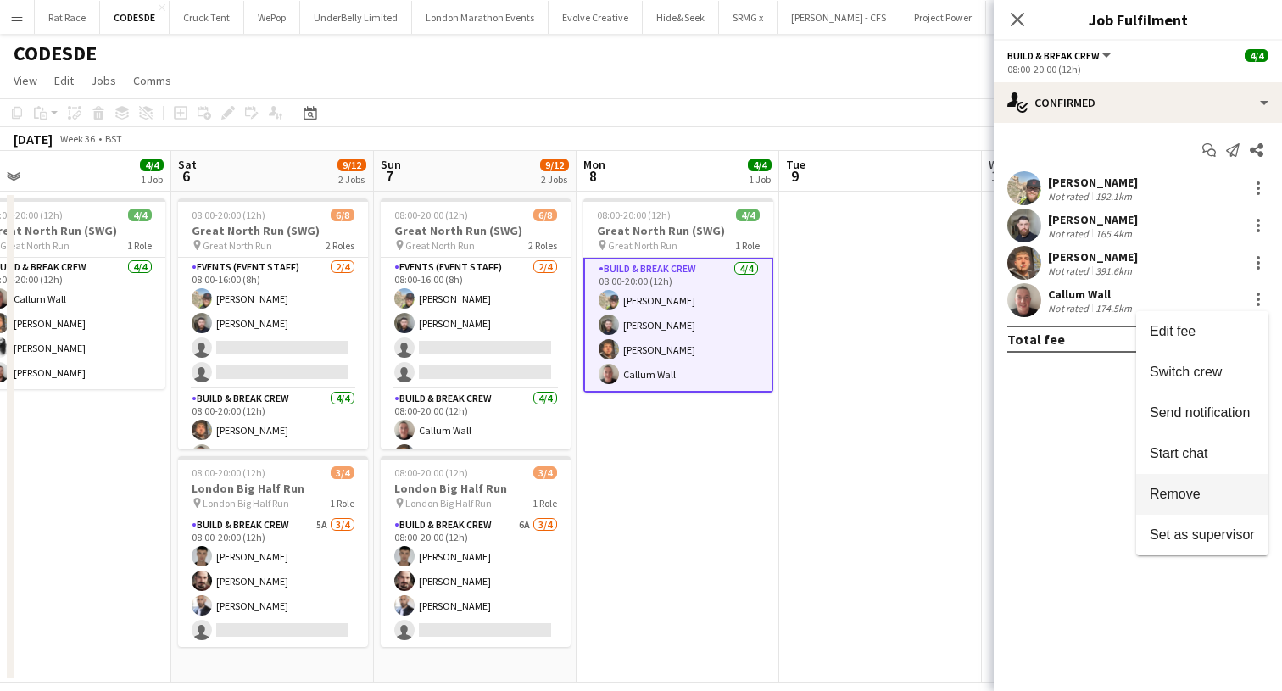
click at [1174, 496] on span "Remove" at bounding box center [1174, 494] width 51 height 14
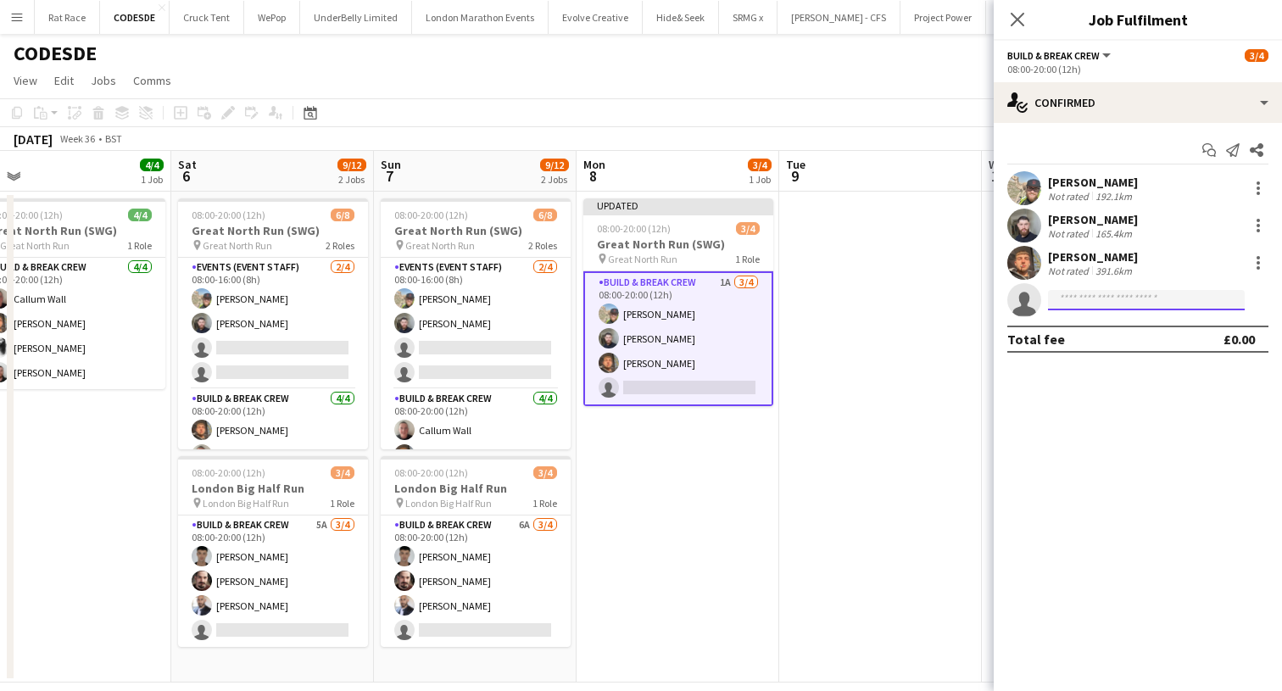
click at [1143, 299] on input at bounding box center [1146, 300] width 197 height 20
type input "****"
drag, startPoint x: 1143, startPoint y: 299, endPoint x: 1143, endPoint y: 361, distance: 61.9
click at [1143, 361] on div "Alexander Parsi Active alexparsi.contact@gmail.com +447505460939" at bounding box center [1146, 337] width 197 height 54
click at [1110, 335] on span "[DOMAIN_NAME][EMAIL_ADDRESS][DOMAIN_NAME]" at bounding box center [1146, 338] width 170 height 14
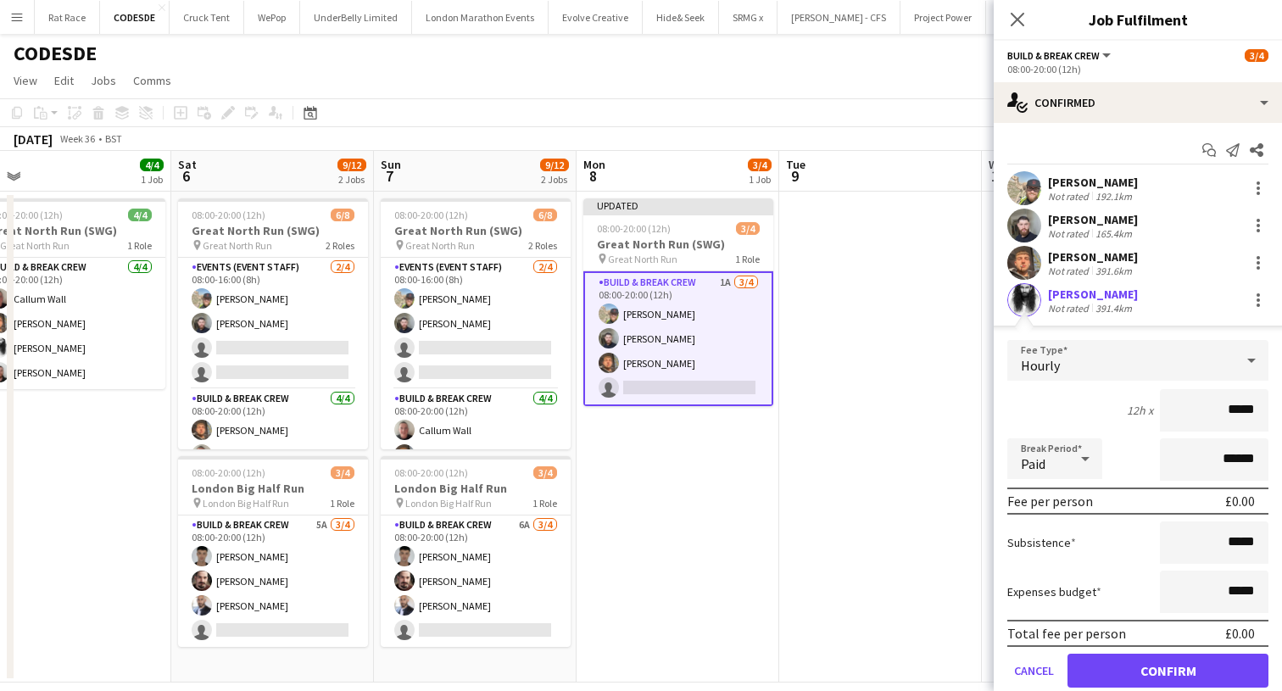
click at [1118, 672] on button "Confirm" at bounding box center [1167, 671] width 201 height 34
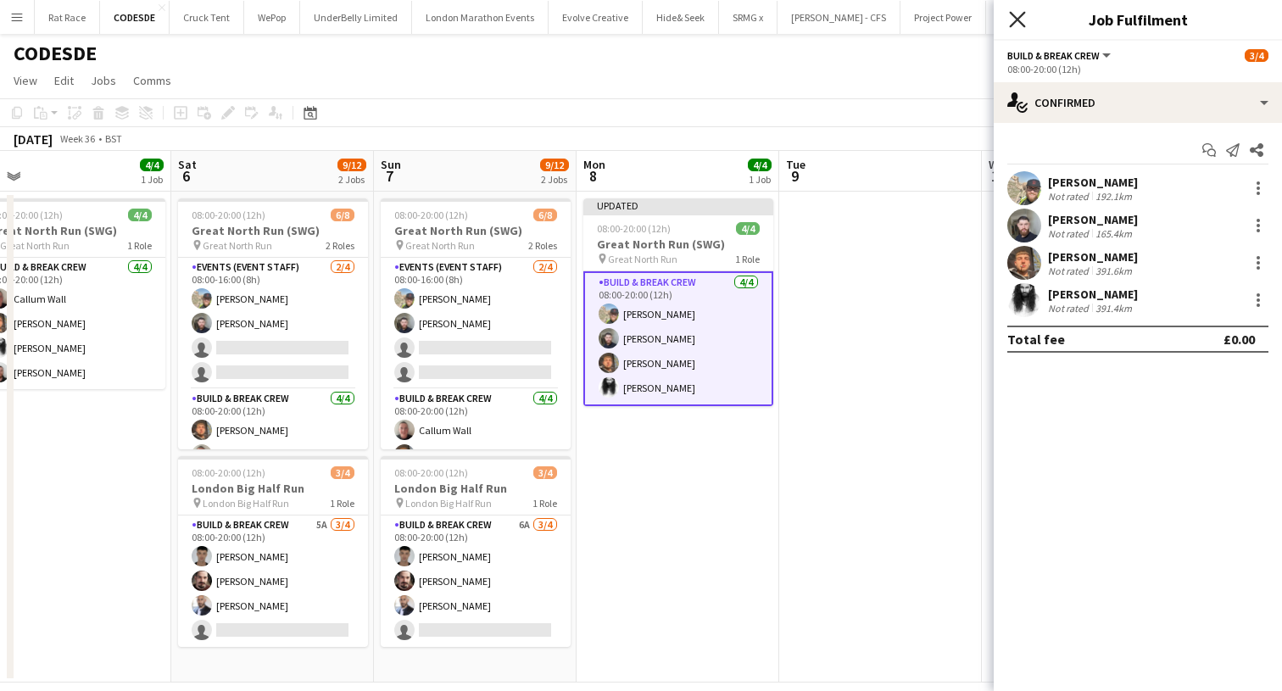
click at [1021, 18] on icon "Close pop-in" at bounding box center [1017, 19] width 16 height 16
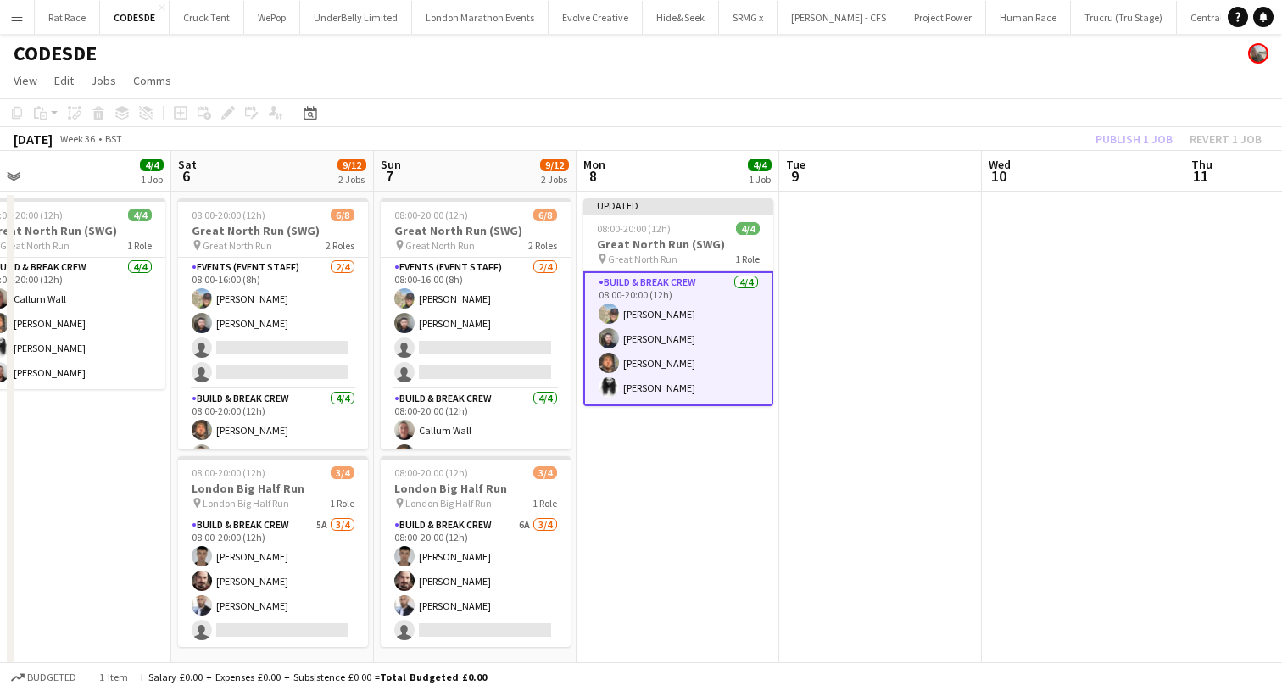
click at [1099, 122] on app-toolbar "Copy Paste Paste Command V Paste with crew Command Shift V Paste linked Job [GE…" at bounding box center [641, 112] width 1282 height 29
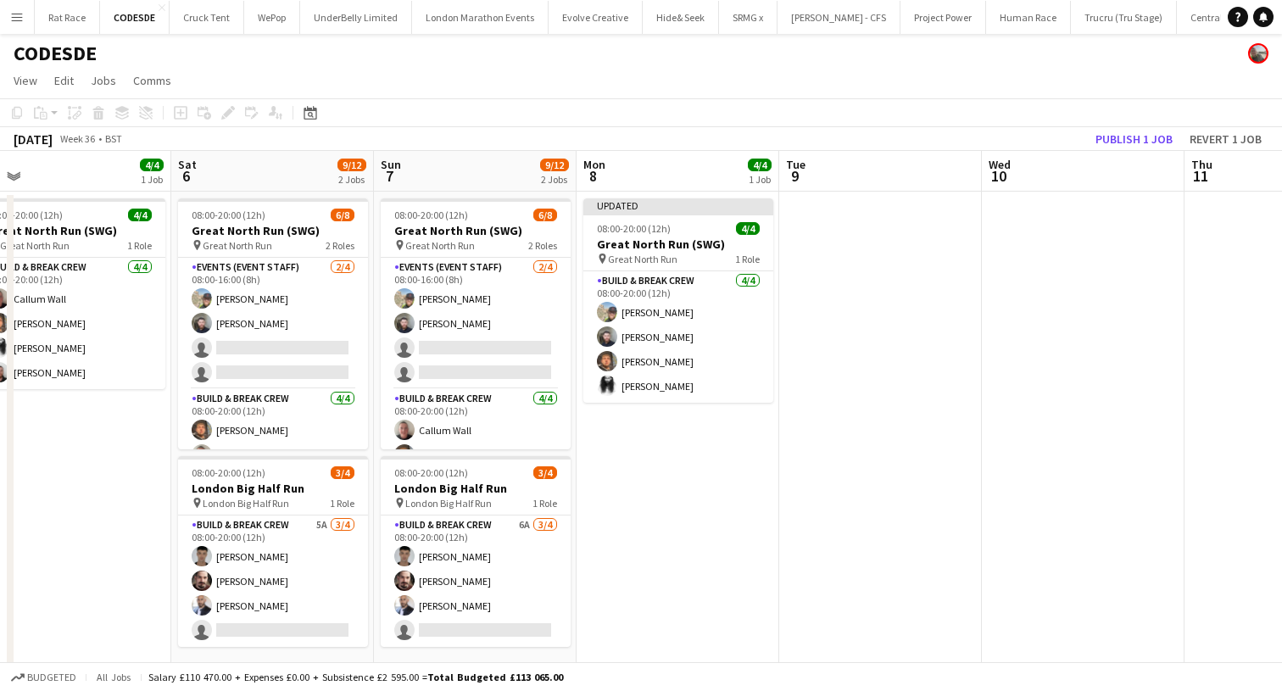
click at [1102, 129] on button "Publish 1 job" at bounding box center [1133, 139] width 91 height 22
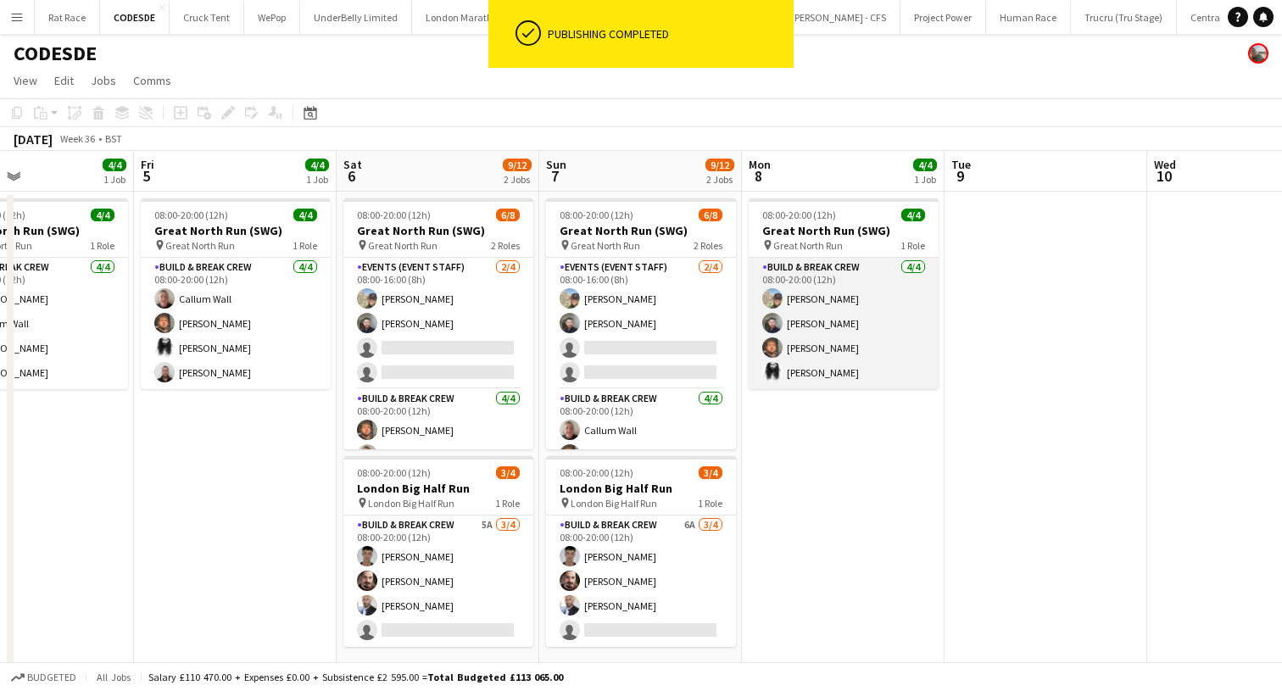
scroll to position [0, 463]
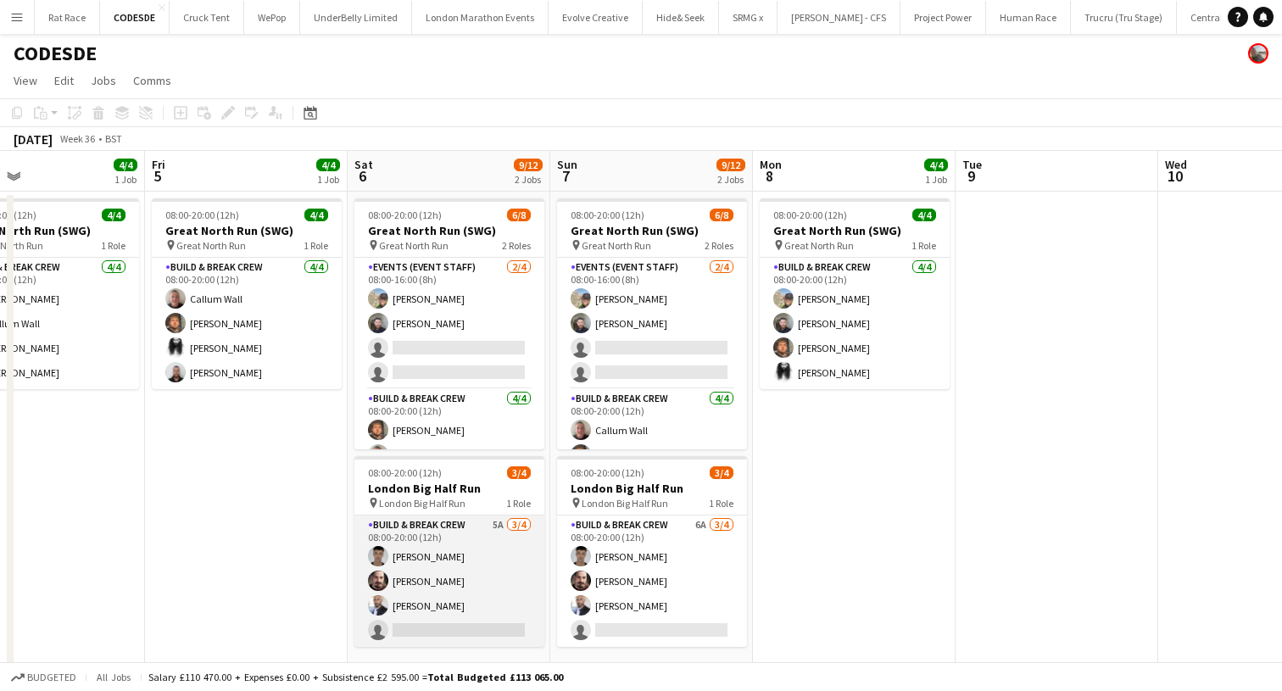
click at [417, 626] on app-card-role "Build & Break Crew 5A 3/4 08:00-20:00 (12h) Guillermo C.Martín Josh Morter Dari…" at bounding box center [449, 580] width 190 height 131
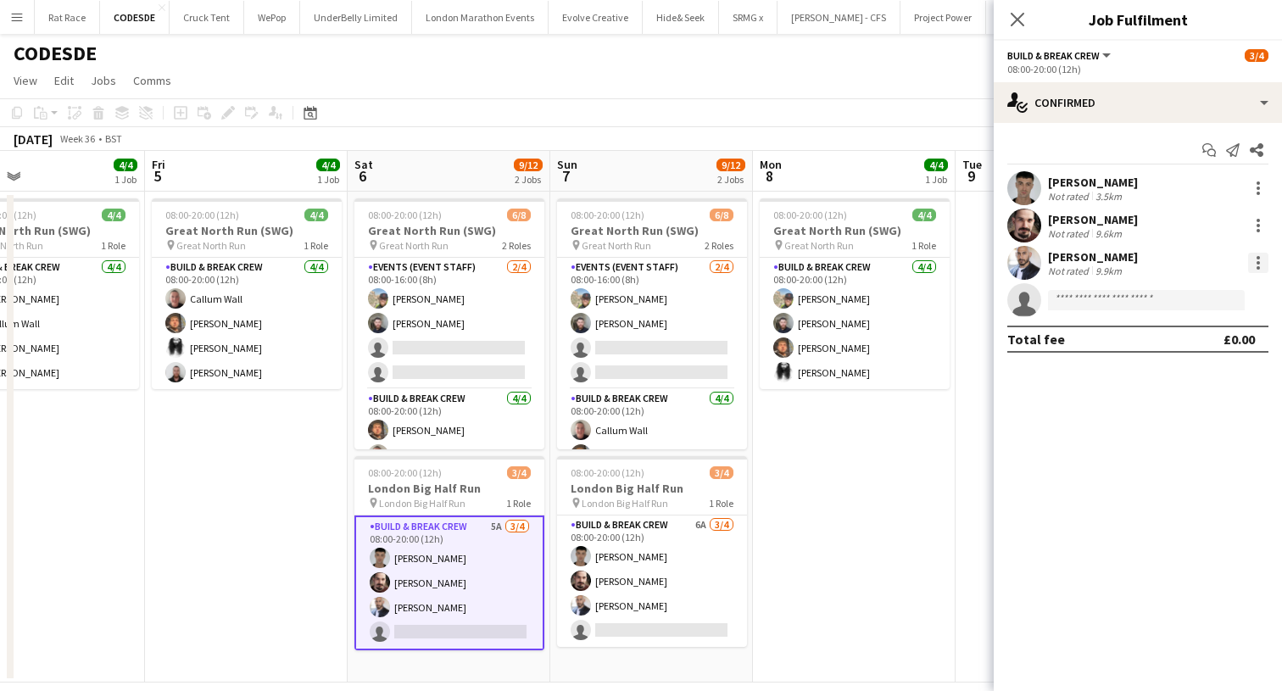
click at [1262, 269] on div at bounding box center [1258, 263] width 20 height 20
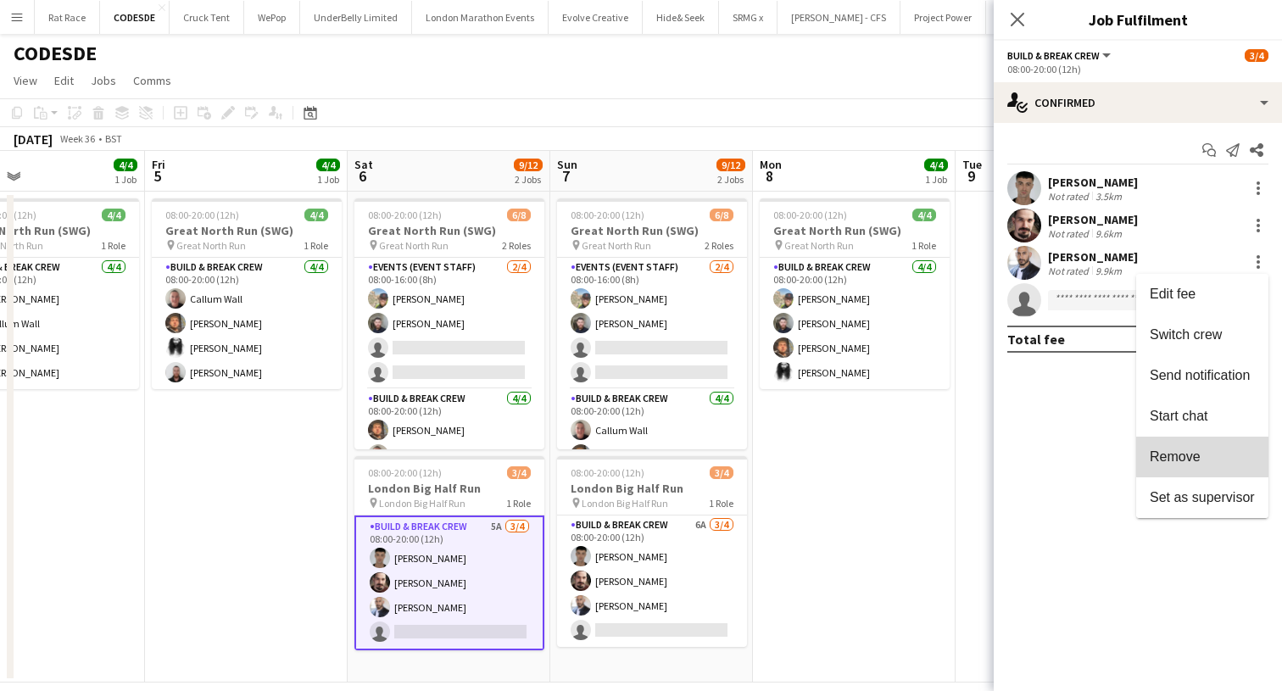
click at [1208, 447] on button "Remove" at bounding box center [1202, 457] width 132 height 41
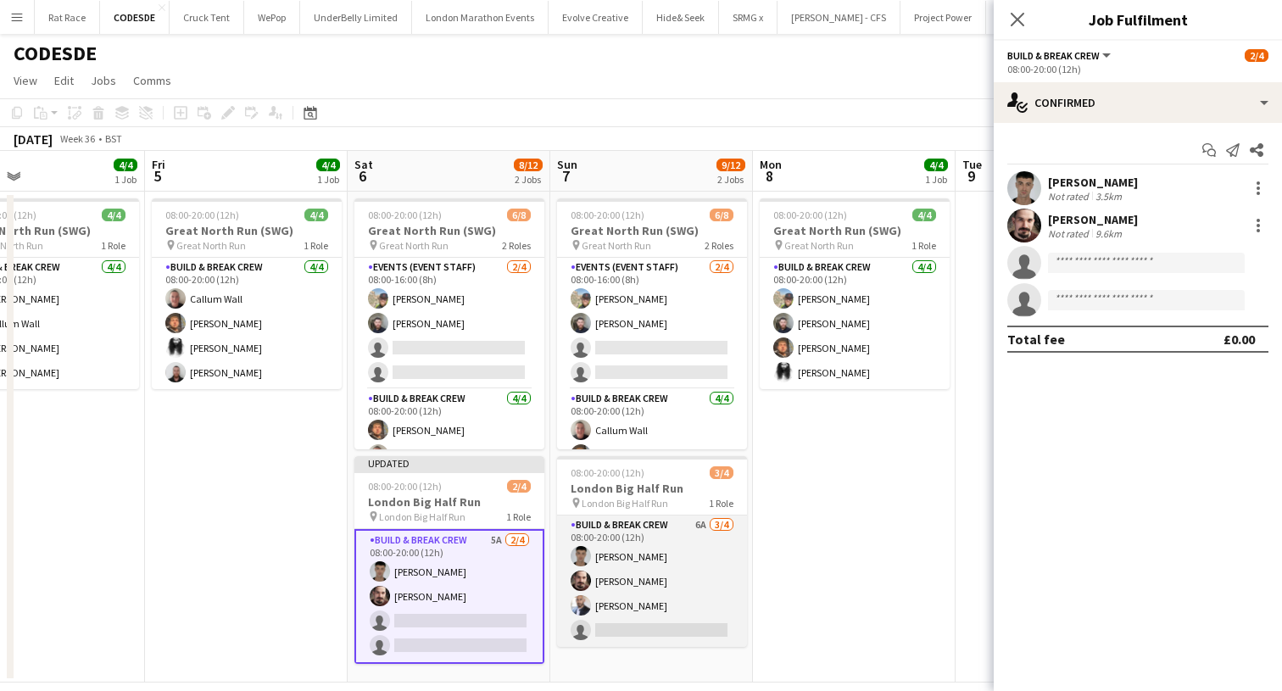
click at [731, 561] on app-card-role "Build & Break Crew 6A 3/4 08:00-20:00 (12h) Guillermo C.Martín Josh Morter Dari…" at bounding box center [652, 580] width 190 height 131
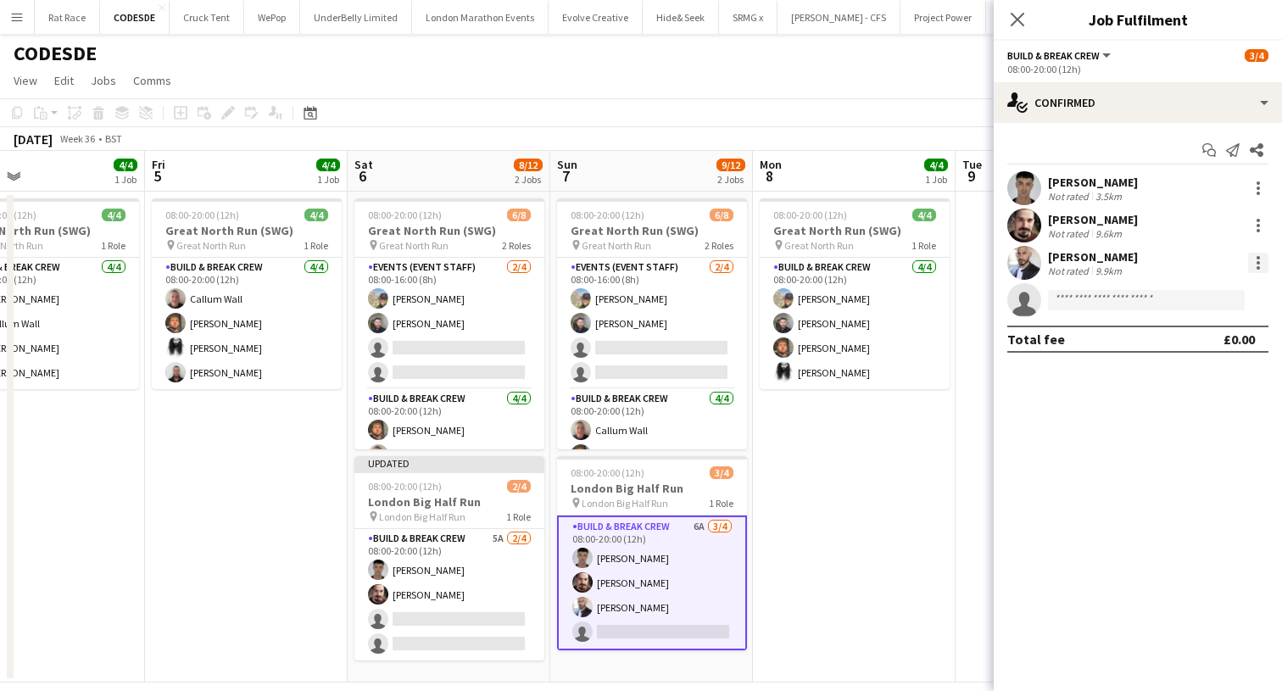
click at [1252, 269] on div at bounding box center [1258, 263] width 20 height 20
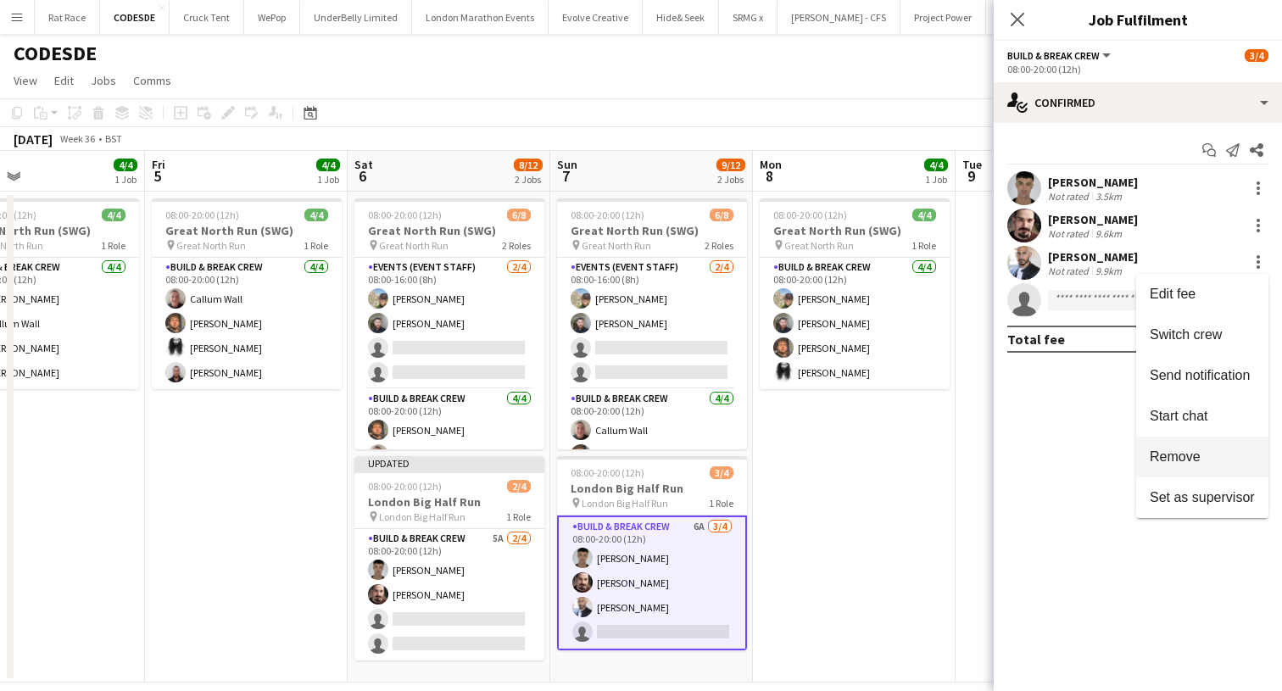
click at [1172, 448] on button "Remove" at bounding box center [1202, 457] width 132 height 41
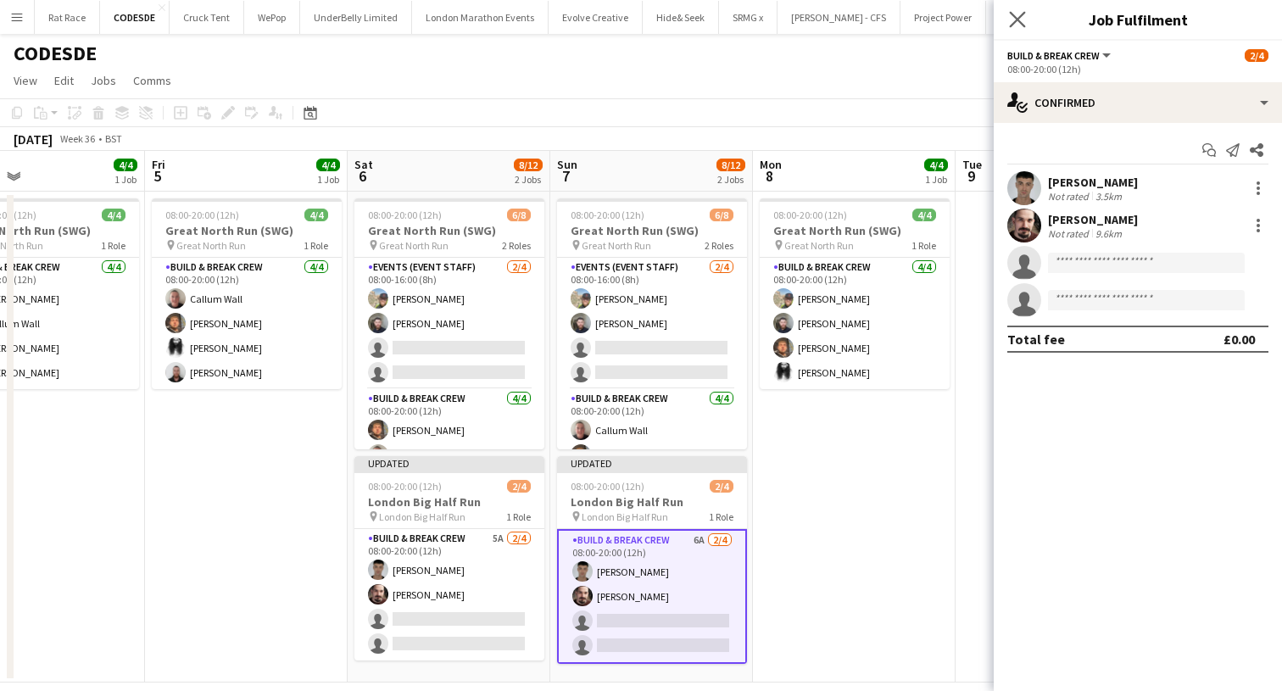
click at [1009, 25] on app-icon "Close pop-in" at bounding box center [1017, 20] width 25 height 25
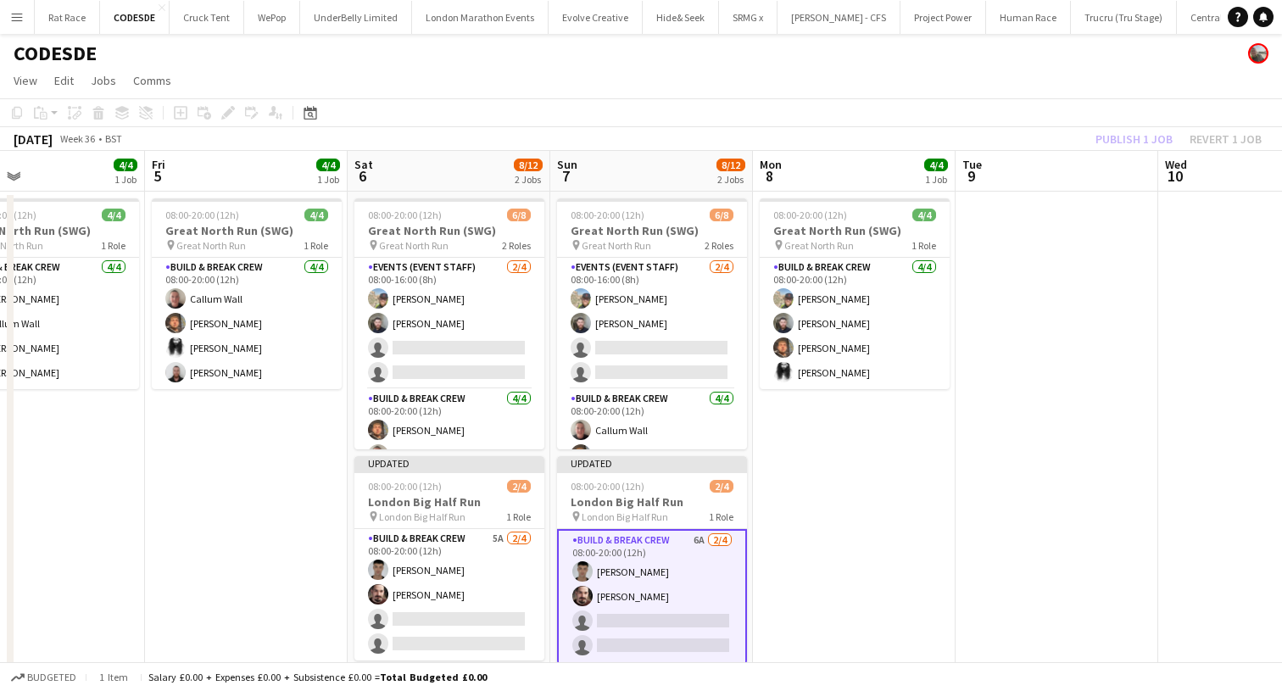
click at [1137, 114] on app-toolbar "Copy Paste Paste Command V Paste with crew Command Shift V Paste linked Job [GE…" at bounding box center [641, 112] width 1282 height 29
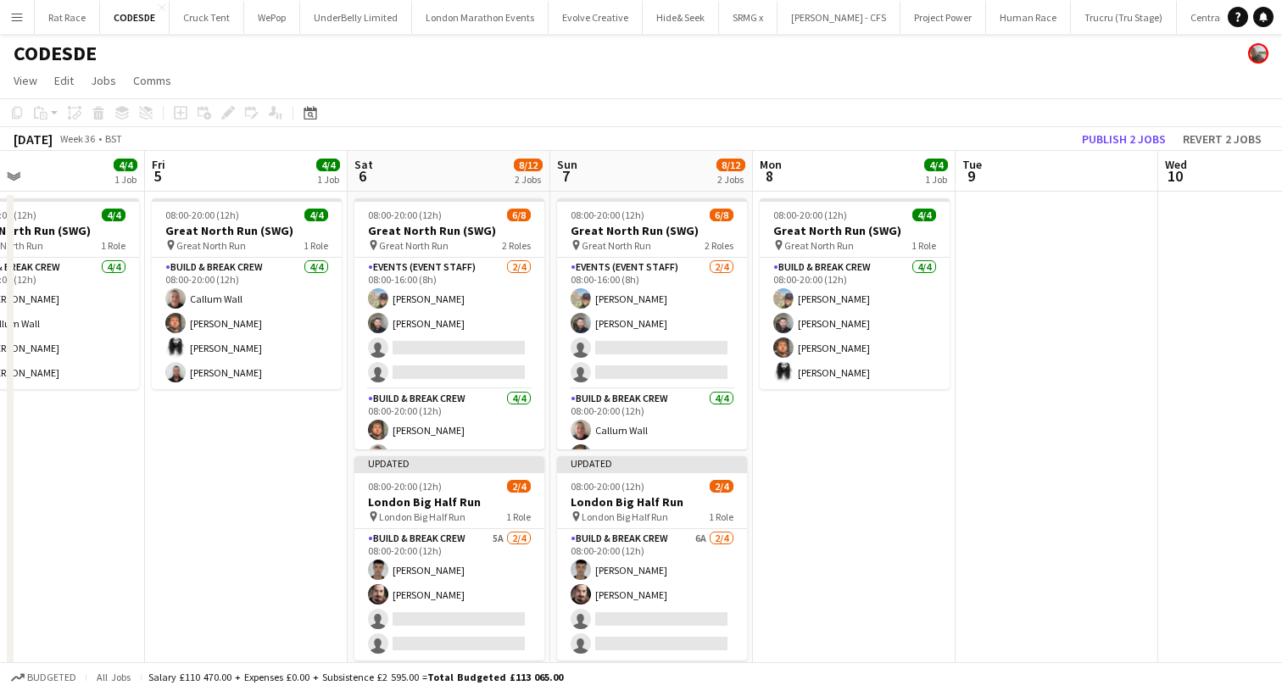
click at [1137, 125] on app-toolbar "Copy Paste Paste Command V Paste with crew Command Shift V Paste linked Job [GE…" at bounding box center [641, 112] width 1282 height 29
click at [1137, 134] on button "Publish 2 jobs" at bounding box center [1123, 139] width 97 height 22
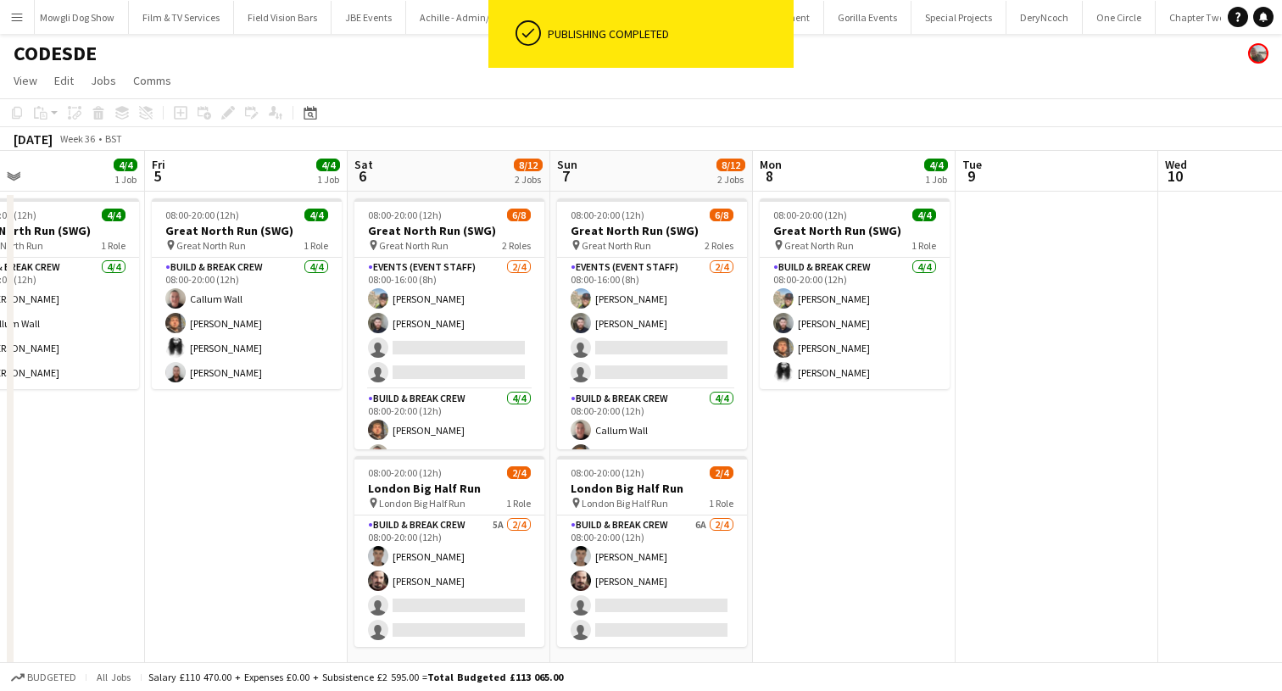
scroll to position [0, 1549]
click at [827, 32] on button "Gorilla Events Close" at bounding box center [868, 17] width 87 height 33
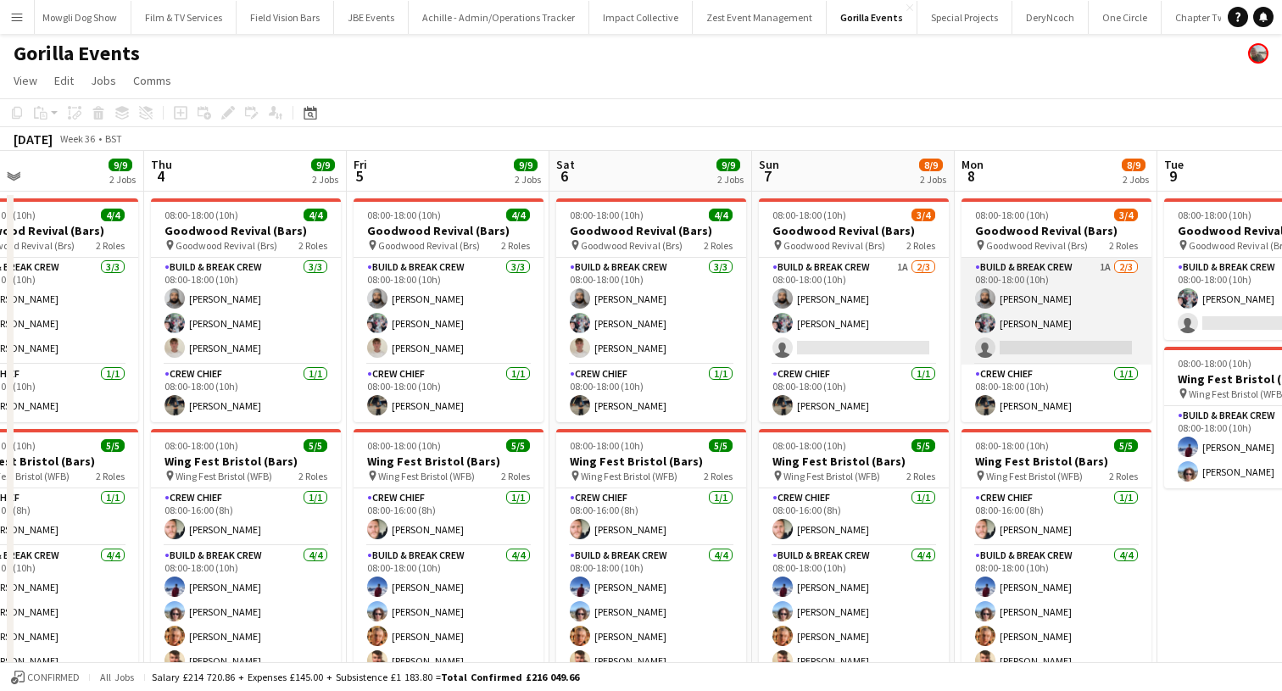
scroll to position [0, 452]
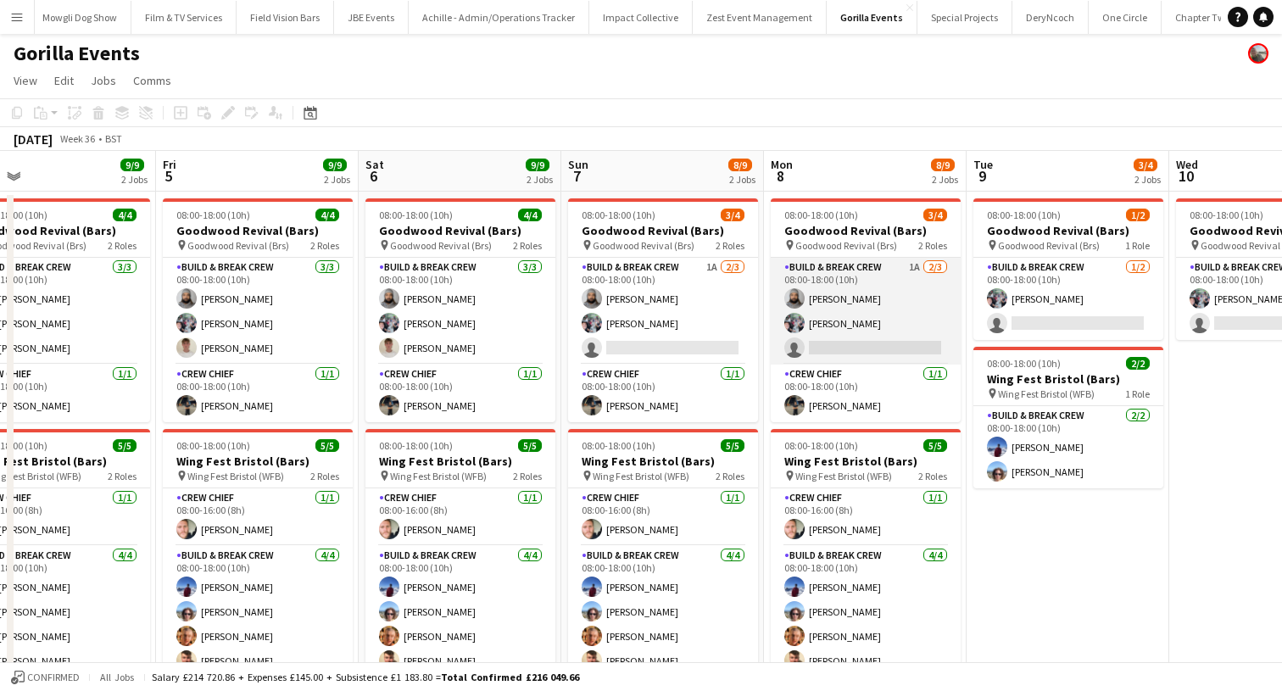
click at [911, 337] on app-card-role "Build & Break Crew 1A 2/3 08:00-18:00 (10h) Vaughan Koleosho Joe Mccombe single…" at bounding box center [865, 311] width 190 height 107
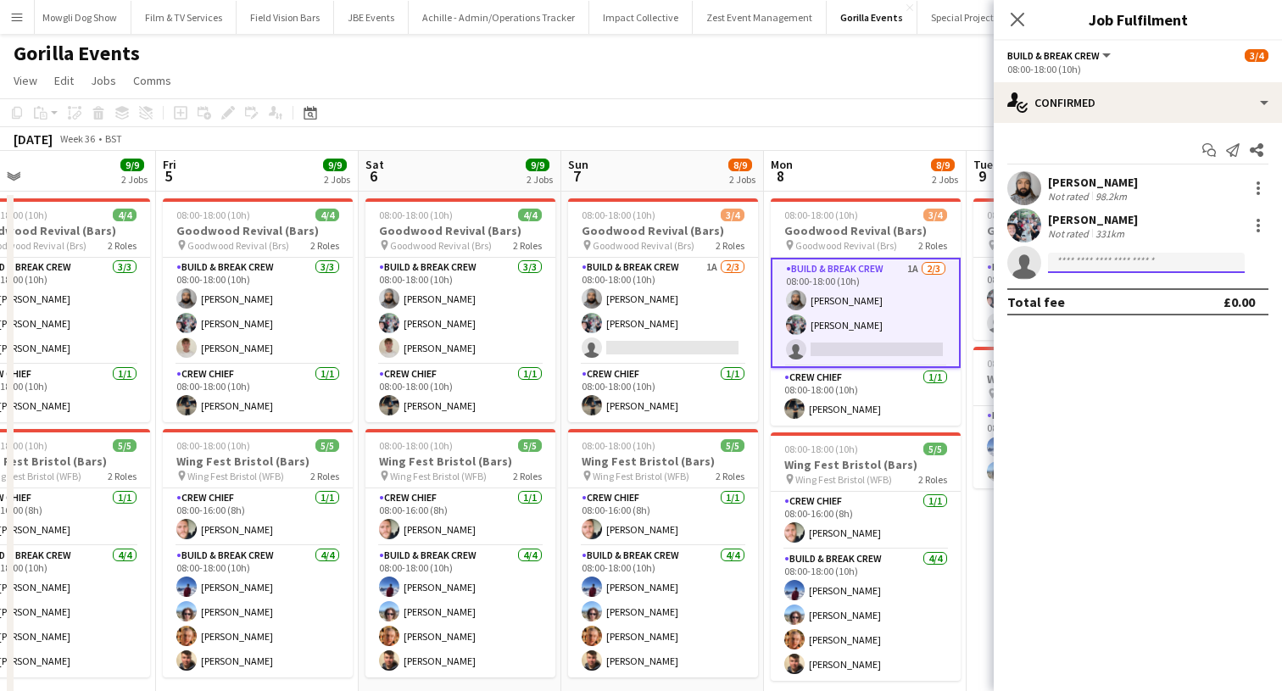
click at [1115, 263] on input at bounding box center [1146, 263] width 197 height 20
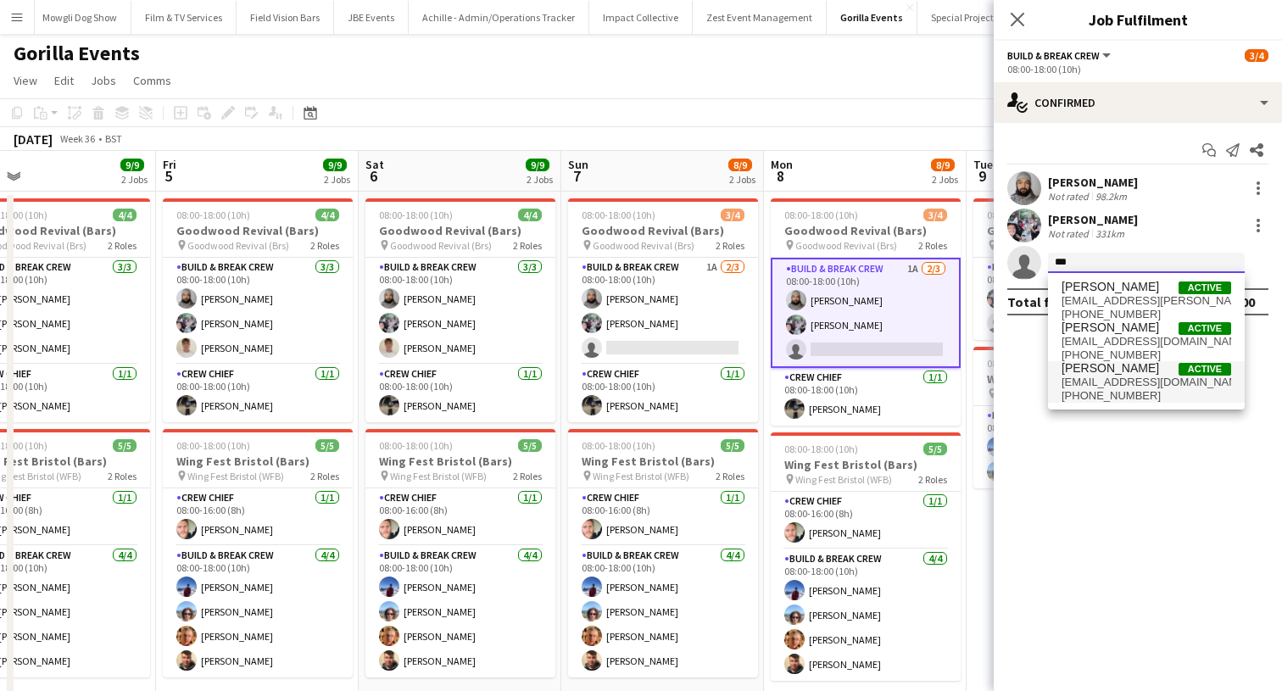
type input "***"
click at [1093, 380] on span "conor_mcgowan@hotmail.com" at bounding box center [1146, 382] width 170 height 14
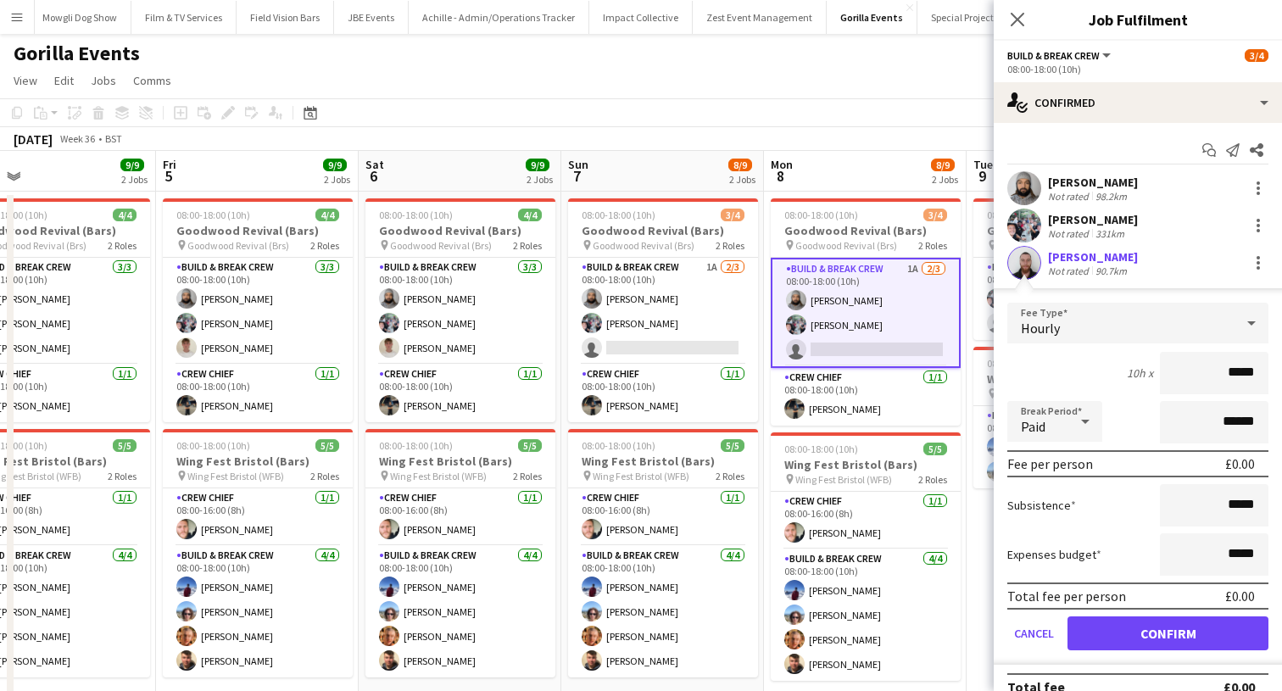
click at [1093, 622] on button "Confirm" at bounding box center [1167, 633] width 201 height 34
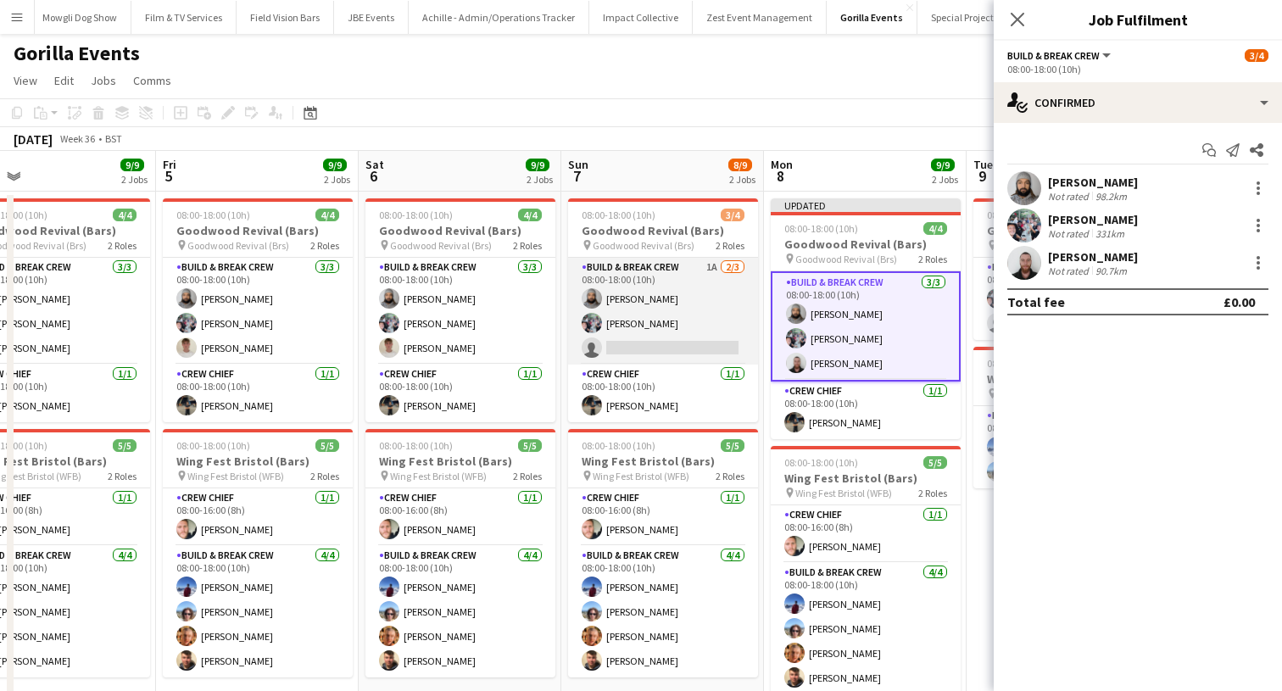
click at [725, 353] on app-card-role "Build & Break Crew 1A 2/3 08:00-18:00 (10h) Vaughan Koleosho Joe Mccombe single…" at bounding box center [663, 311] width 190 height 107
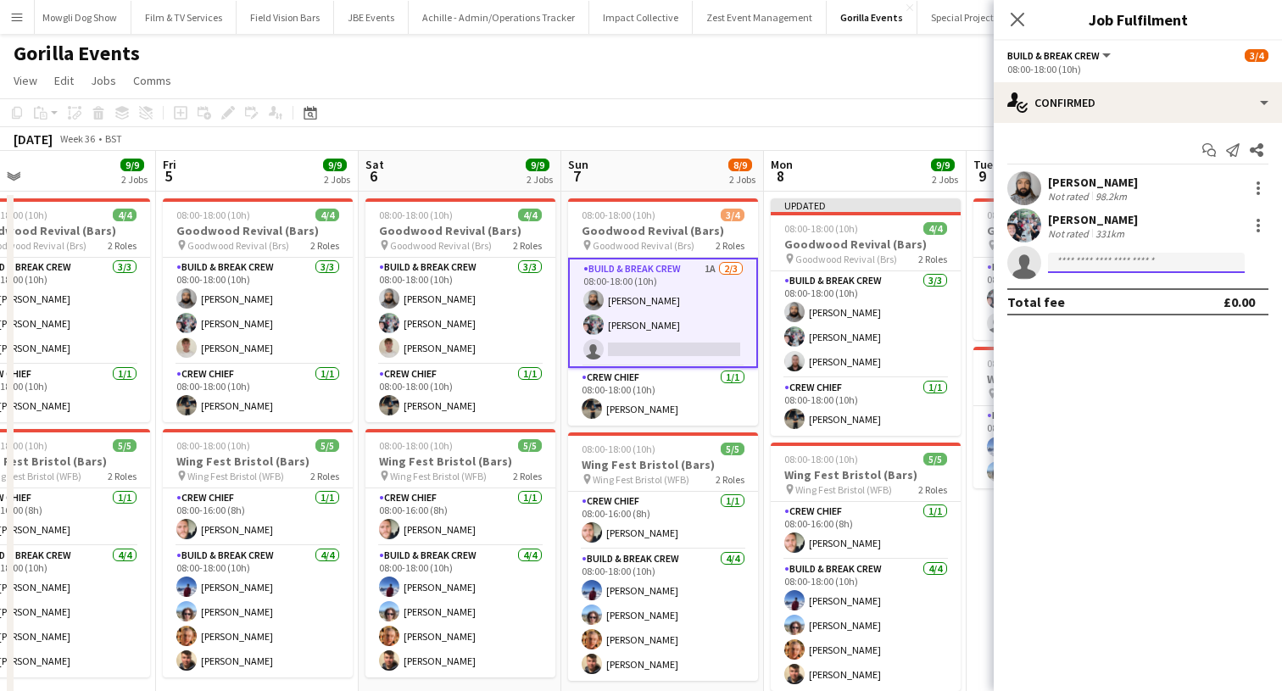
click at [1054, 256] on input at bounding box center [1146, 263] width 197 height 20
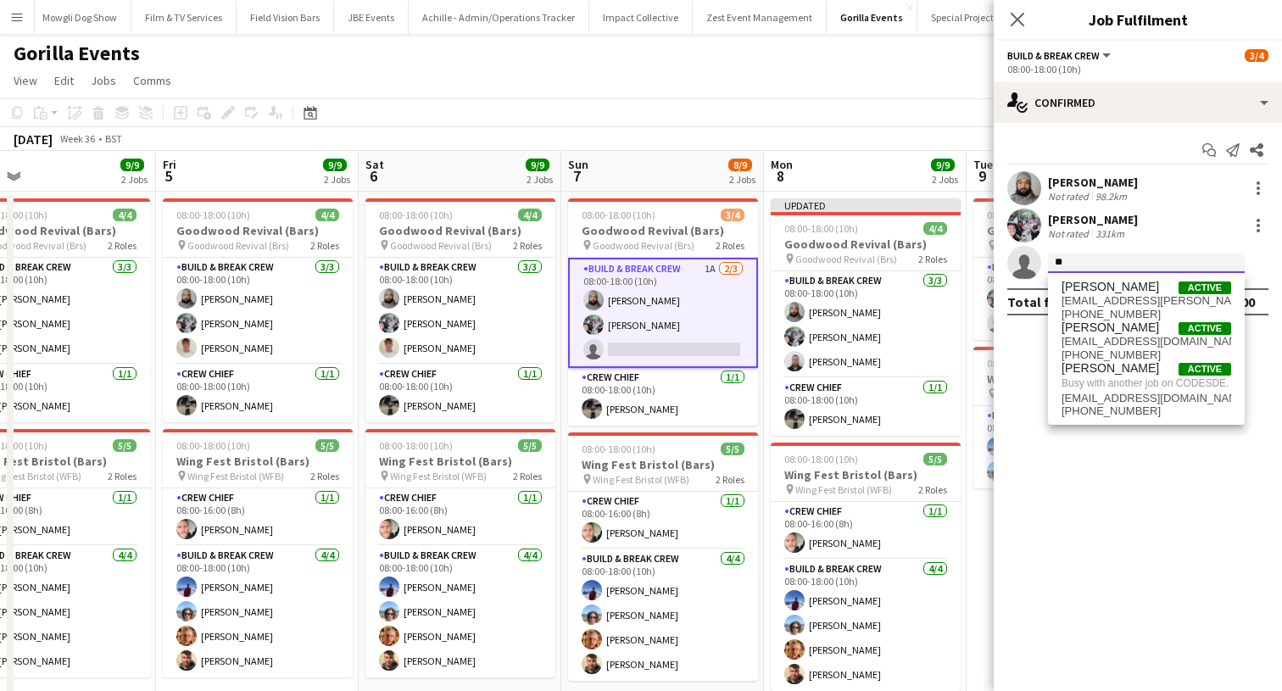
type input "*"
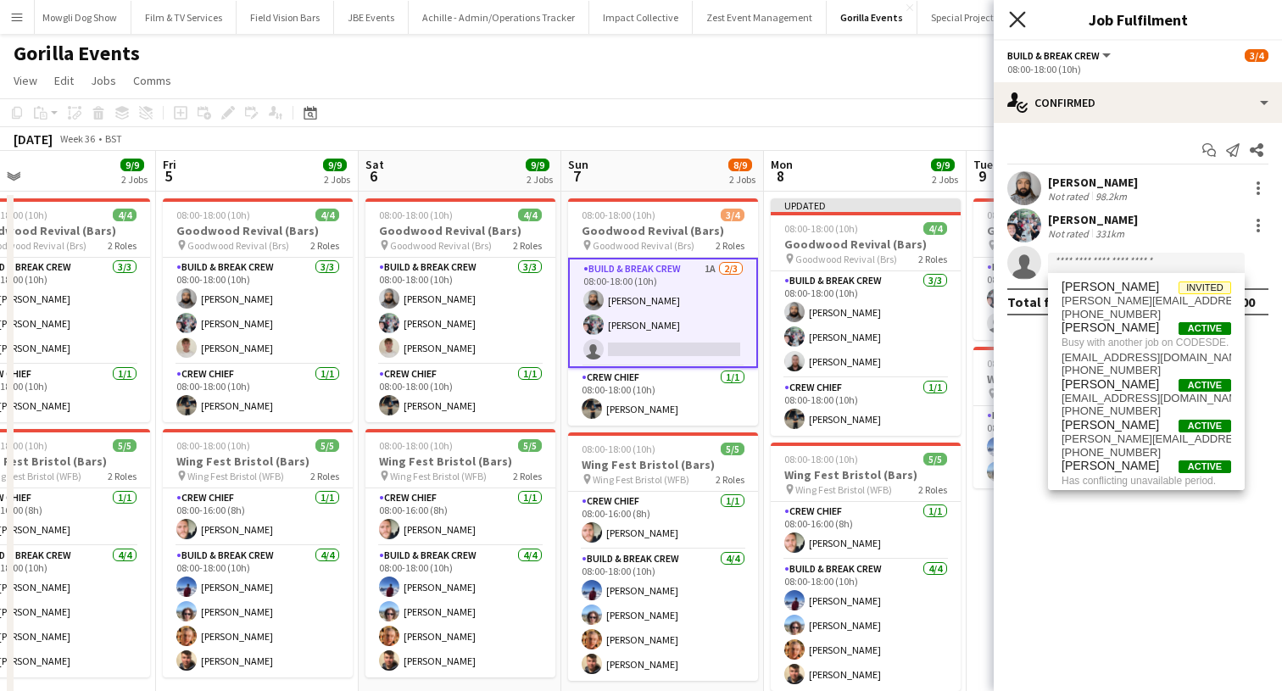
click at [1015, 18] on icon at bounding box center [1017, 19] width 16 height 16
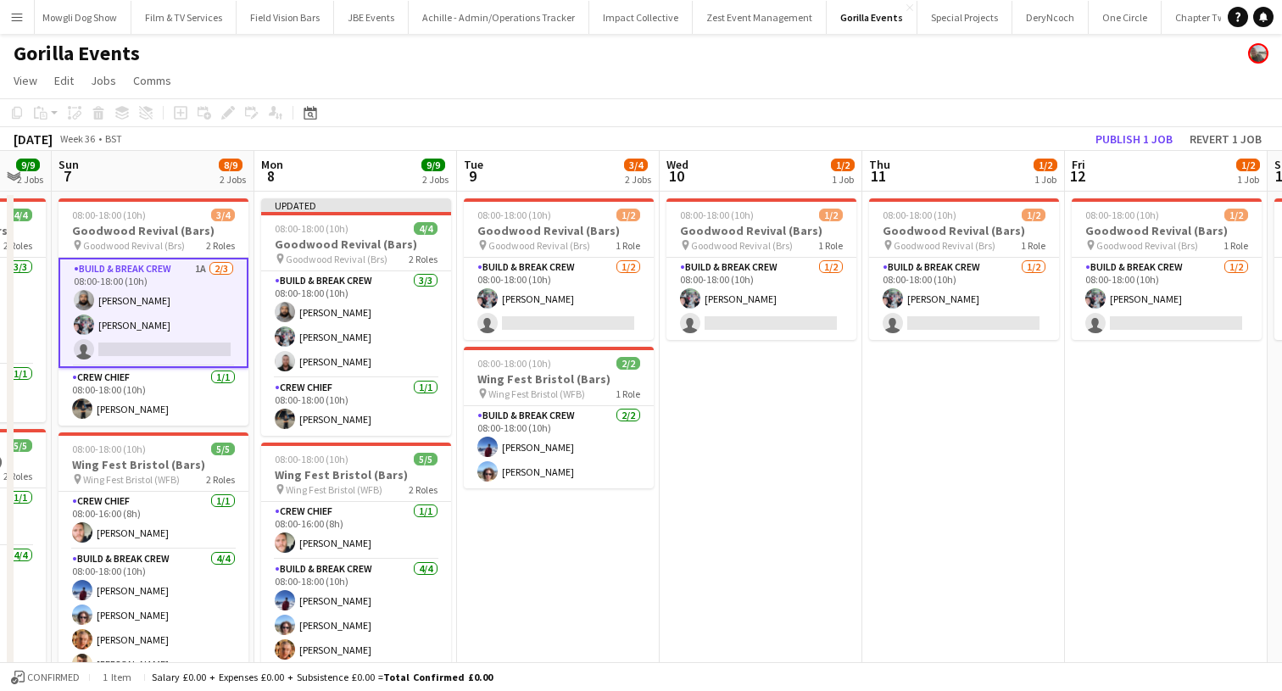
scroll to position [0, 627]
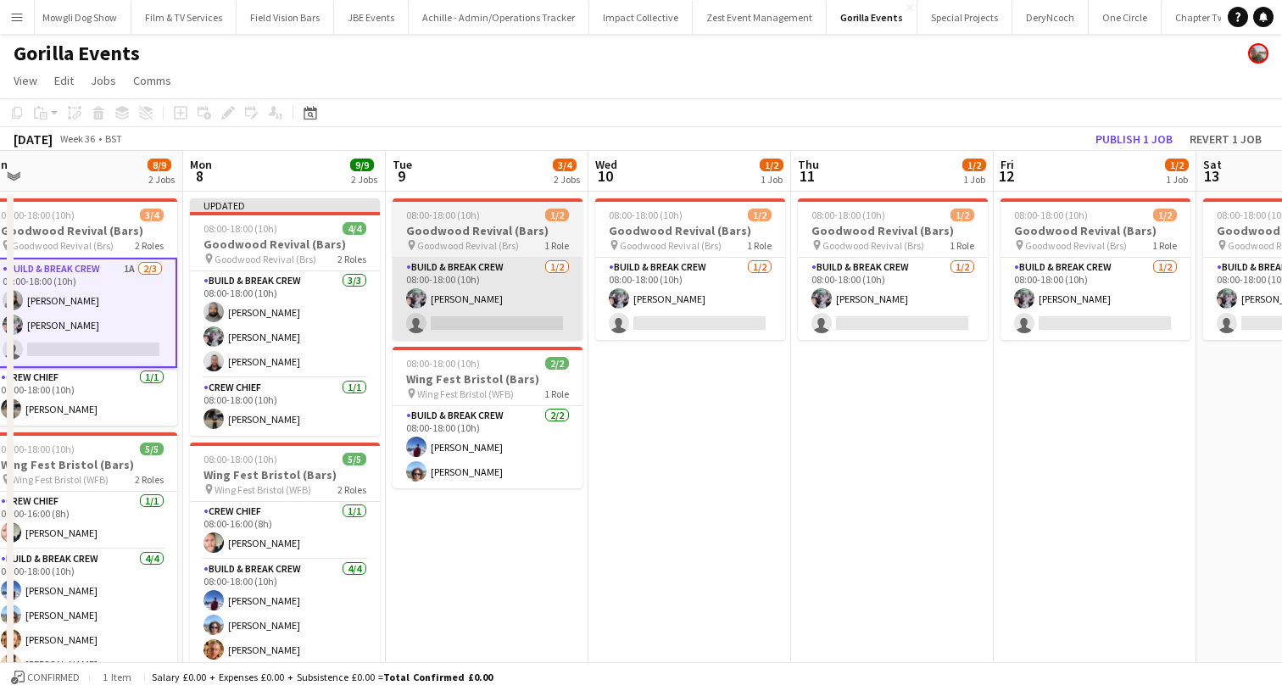
click at [479, 325] on app-card-role "Build & Break Crew 1/2 08:00-18:00 (10h) Joe Mccombe single-neutral-actions" at bounding box center [487, 299] width 190 height 82
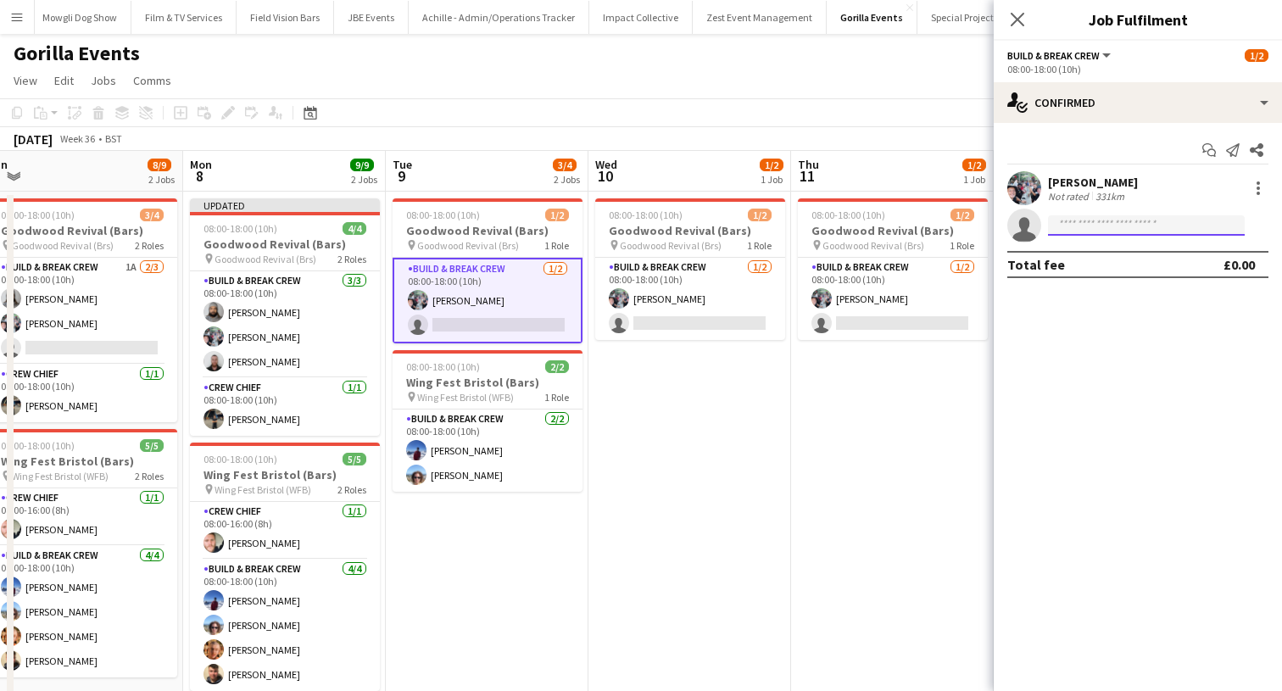
click at [1089, 221] on input at bounding box center [1146, 225] width 197 height 20
type input "****"
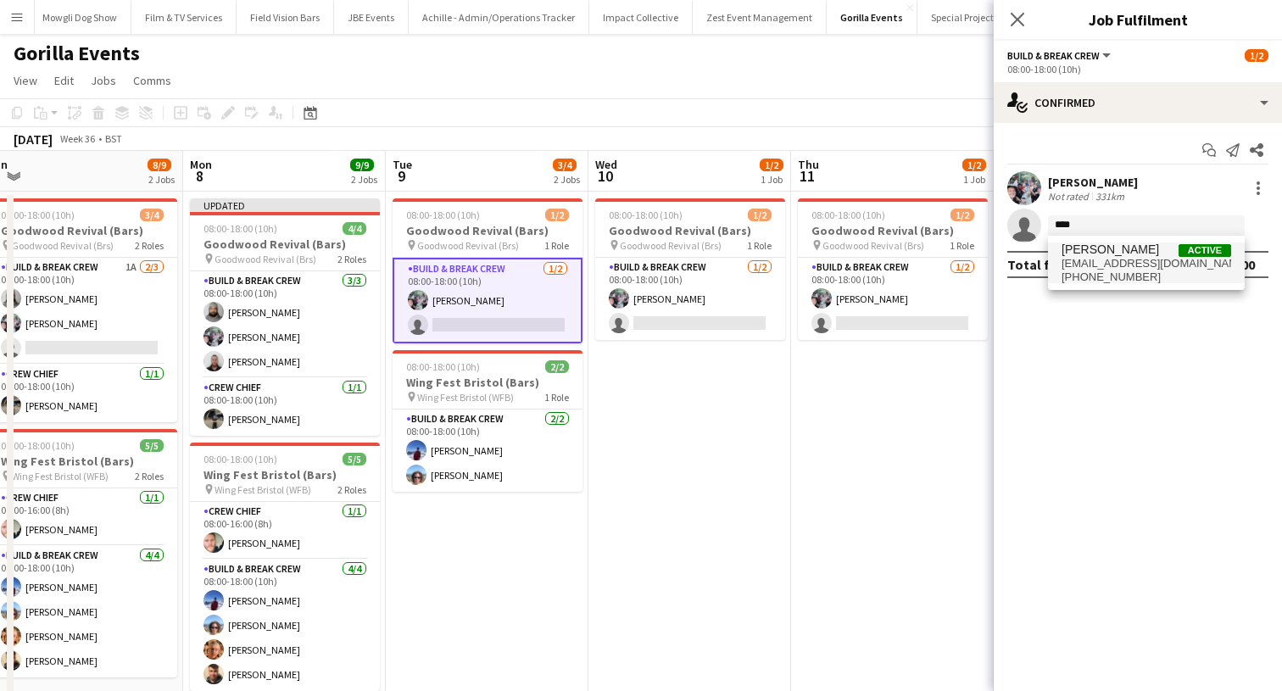
click at [1101, 252] on span "Conor McGowan" at bounding box center [1109, 249] width 97 height 14
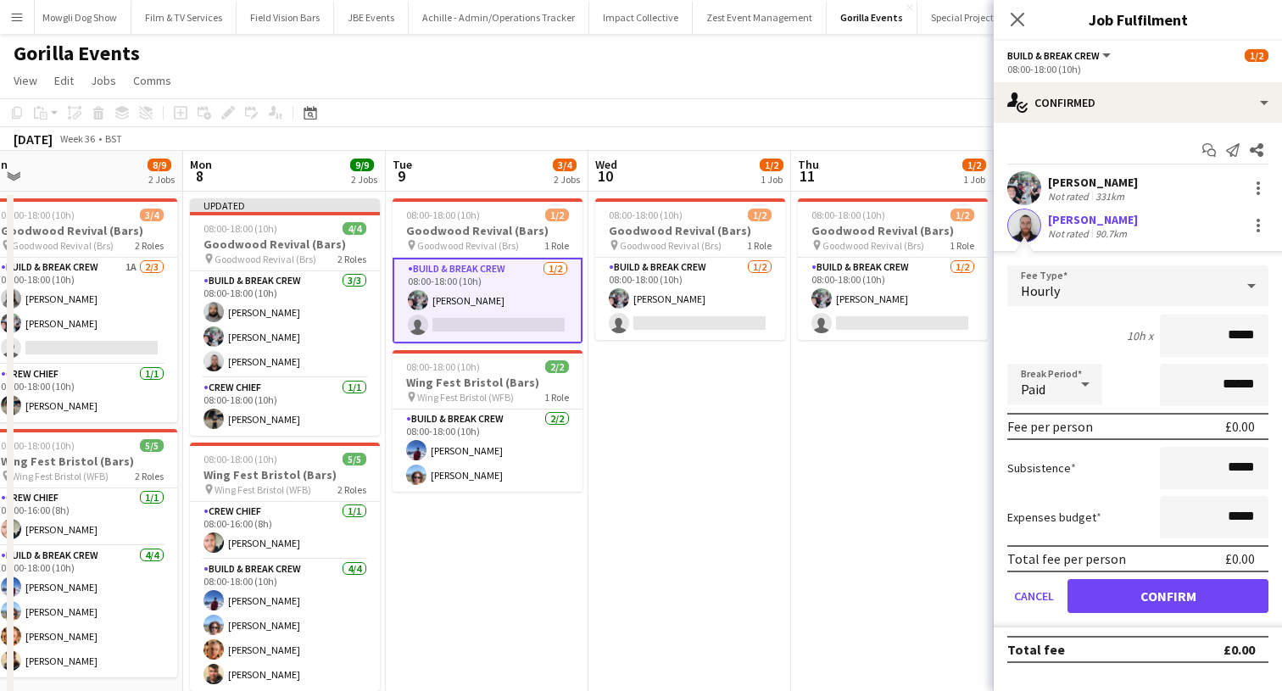
click at [1094, 588] on button "Confirm" at bounding box center [1167, 596] width 201 height 34
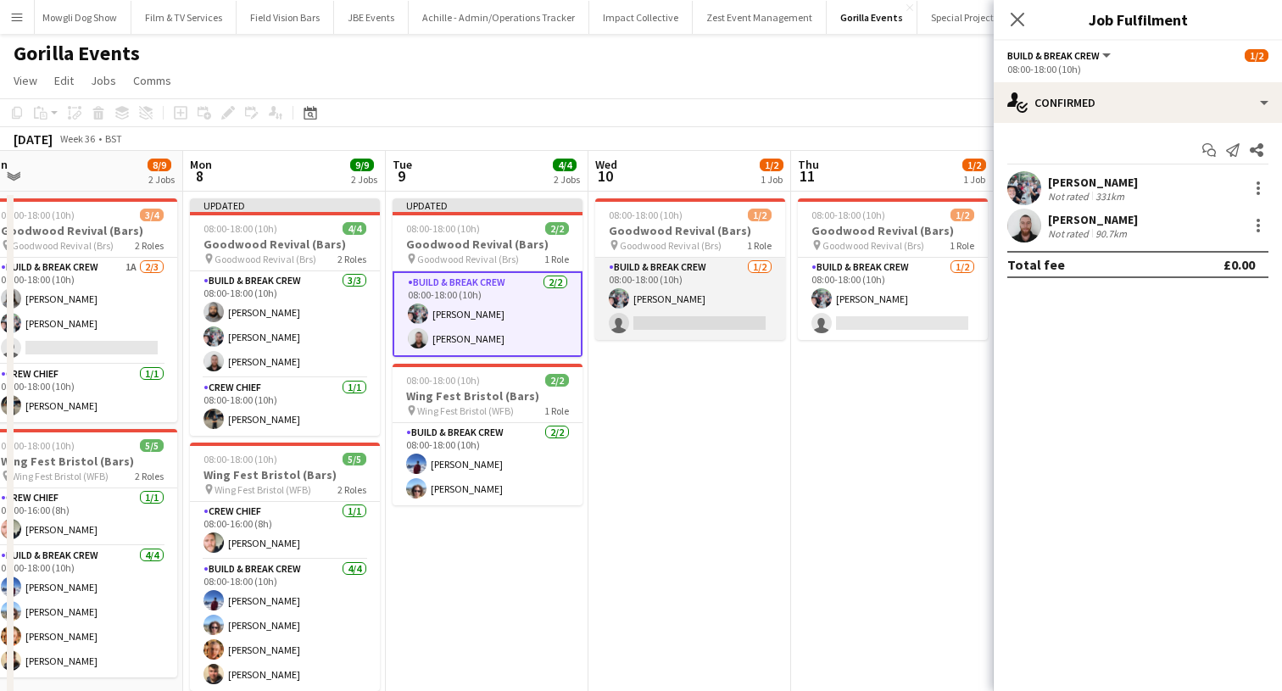
click at [731, 309] on app-card-role "Build & Break Crew 1/2 08:00-18:00 (10h) Joe Mccombe single-neutral-actions" at bounding box center [690, 299] width 190 height 82
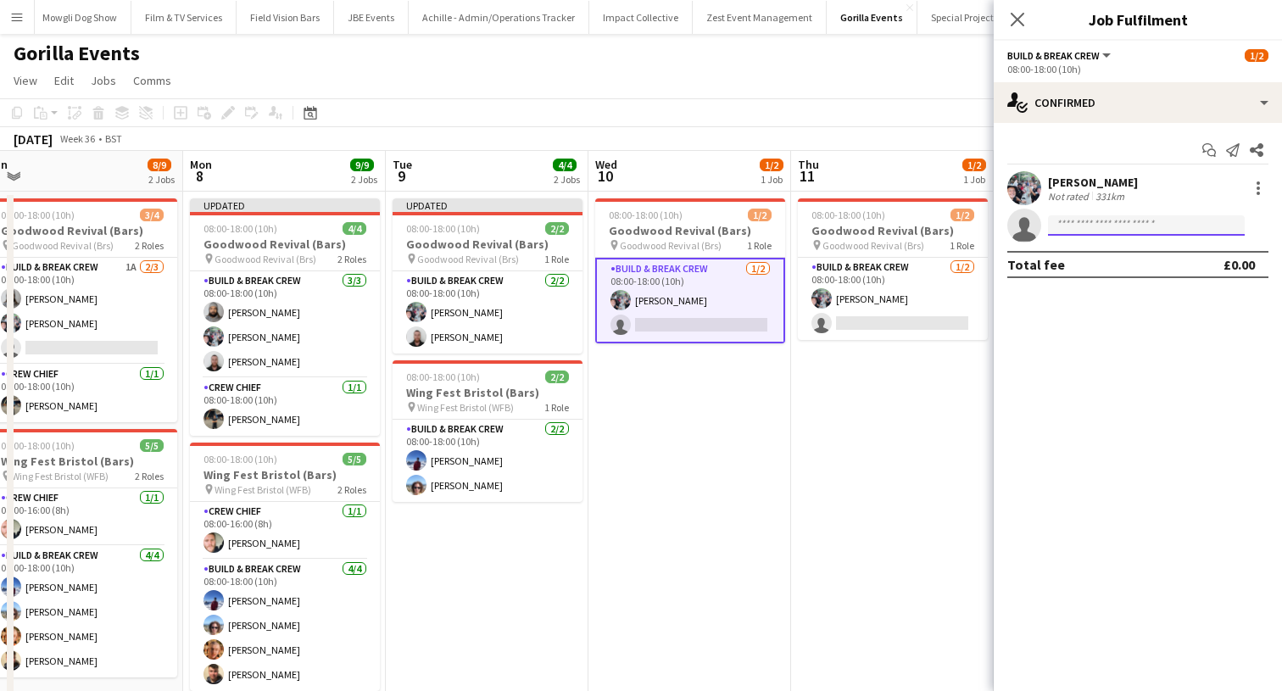
click at [1102, 230] on input at bounding box center [1146, 225] width 197 height 20
type input "****"
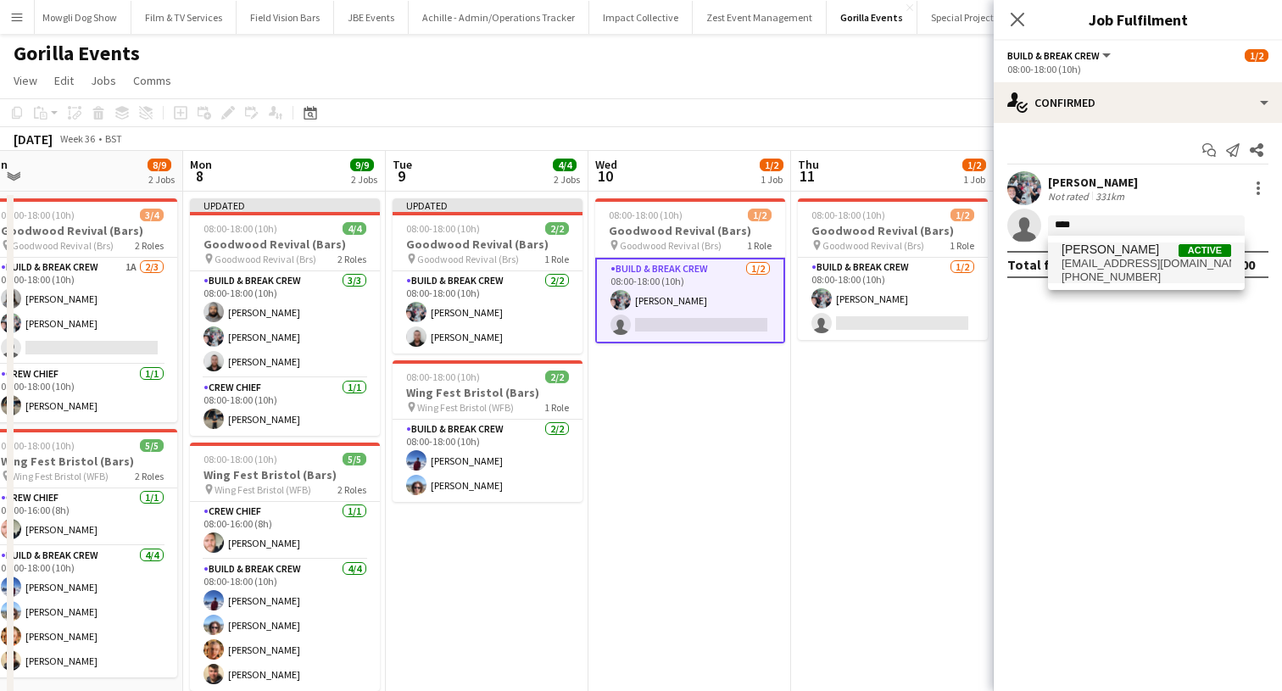
click at [1104, 270] on span "+447711094399" at bounding box center [1146, 277] width 170 height 14
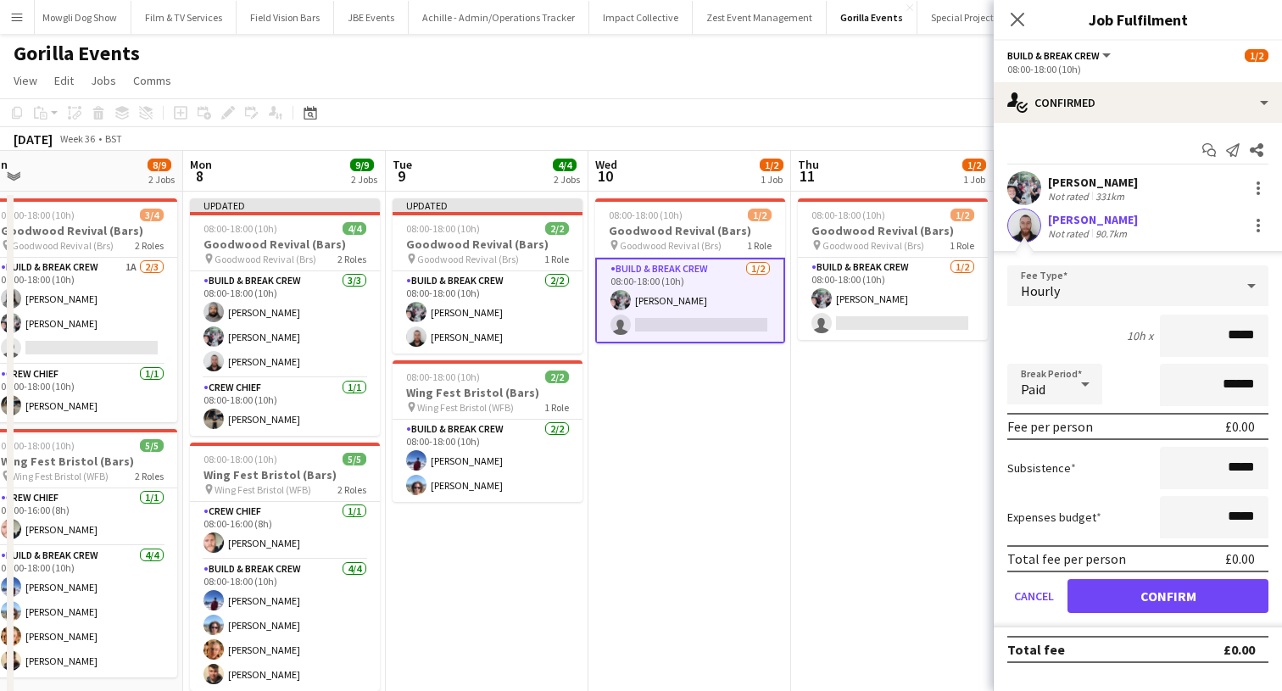
click at [1110, 601] on button "Confirm" at bounding box center [1167, 596] width 201 height 34
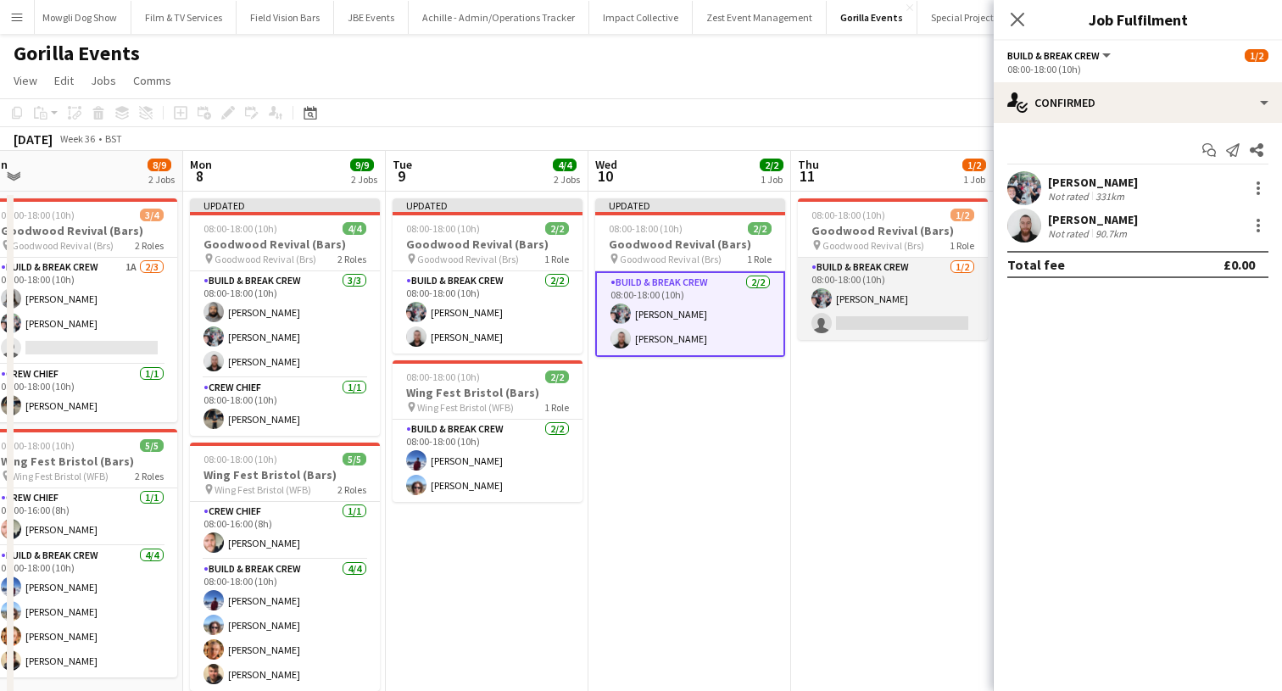
click at [865, 297] on app-card-role "Build & Break Crew 1/2 08:00-18:00 (10h) Joe Mccombe single-neutral-actions" at bounding box center [893, 299] width 190 height 82
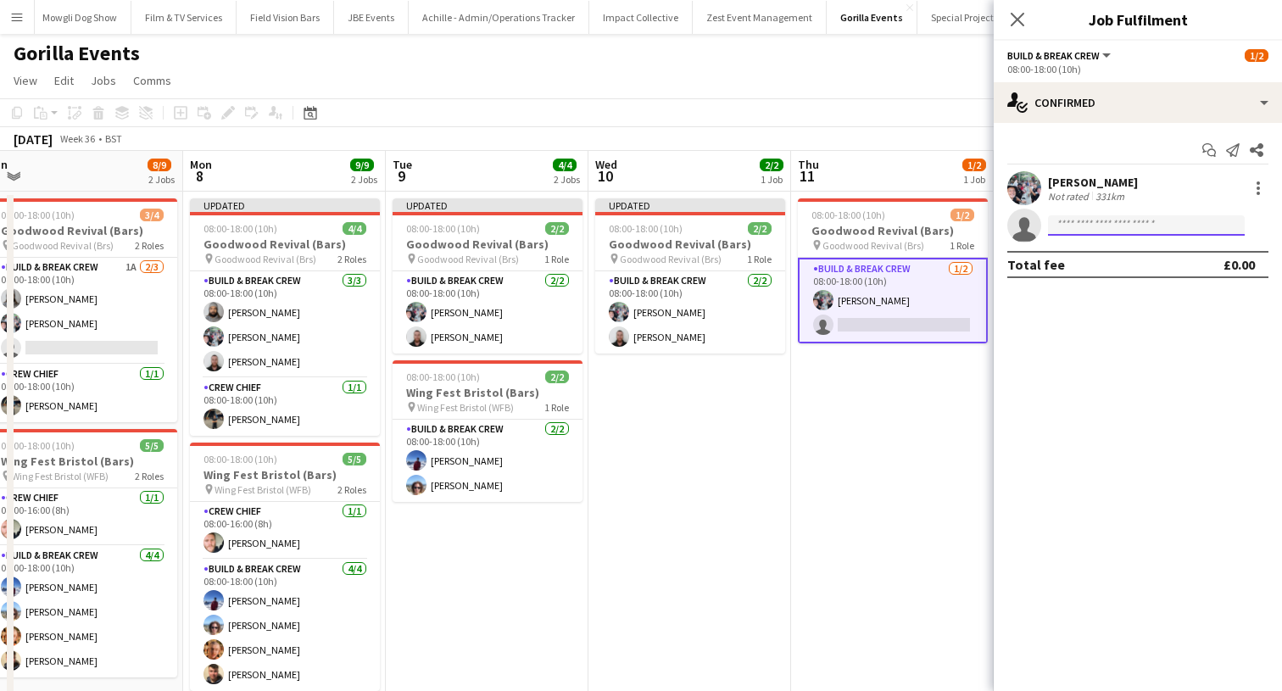
click at [1075, 229] on input at bounding box center [1146, 225] width 197 height 20
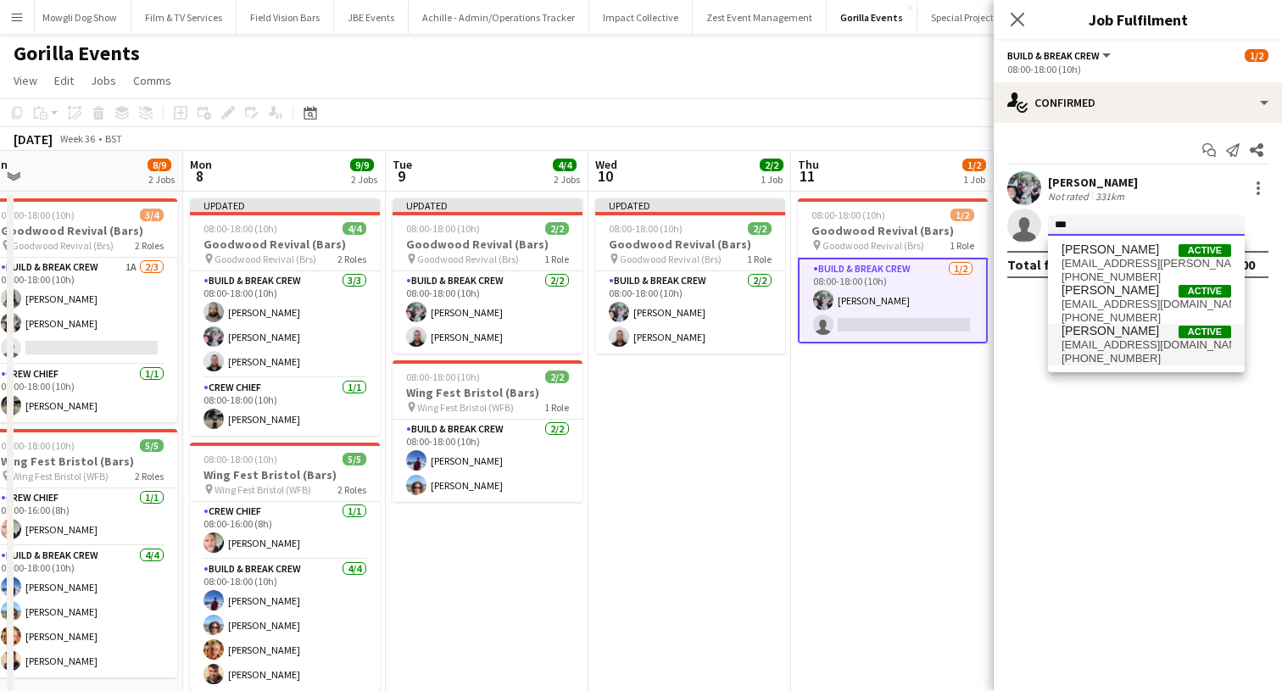
type input "***"
click at [1092, 346] on span "conor_mcgowan@hotmail.com" at bounding box center [1146, 345] width 170 height 14
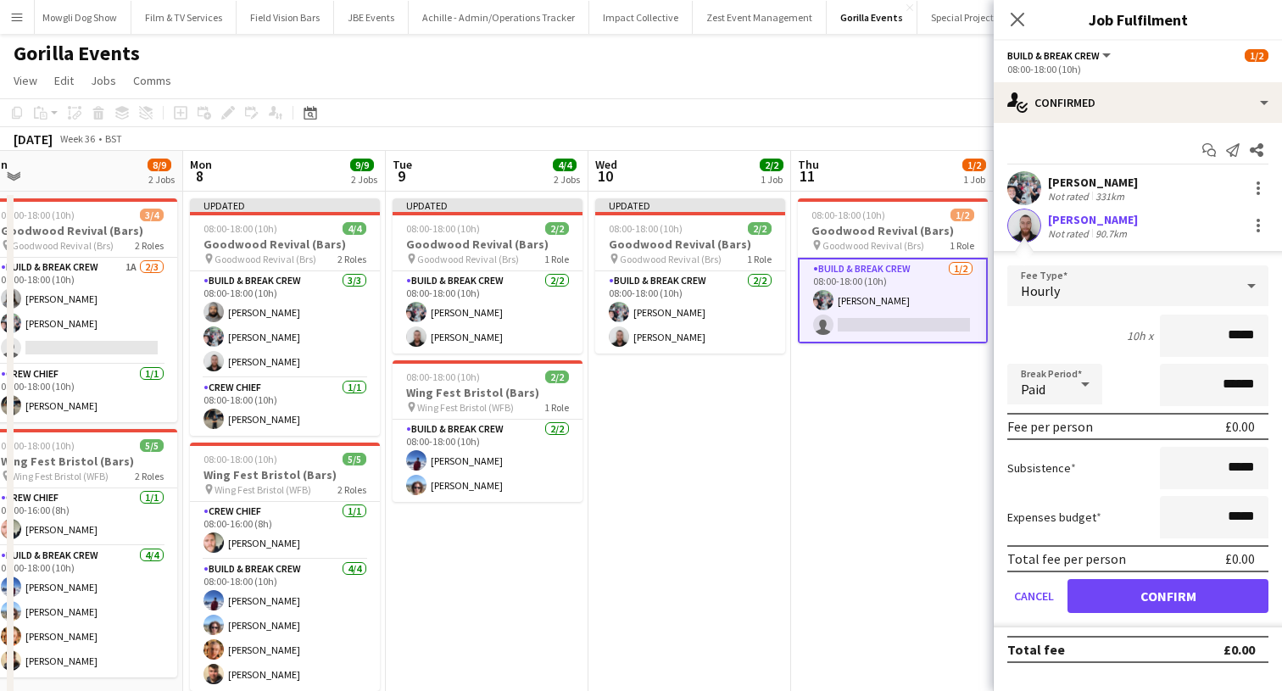
click at [1096, 584] on button "Confirm" at bounding box center [1167, 596] width 201 height 34
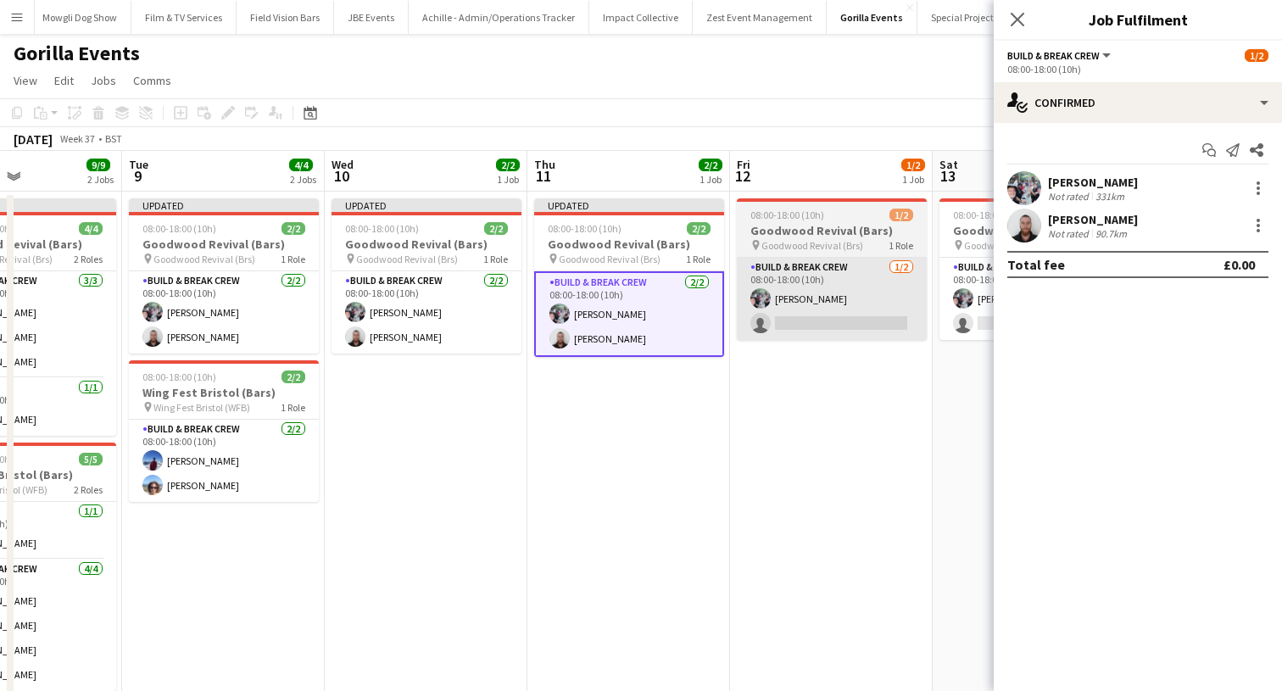
scroll to position [0, 514]
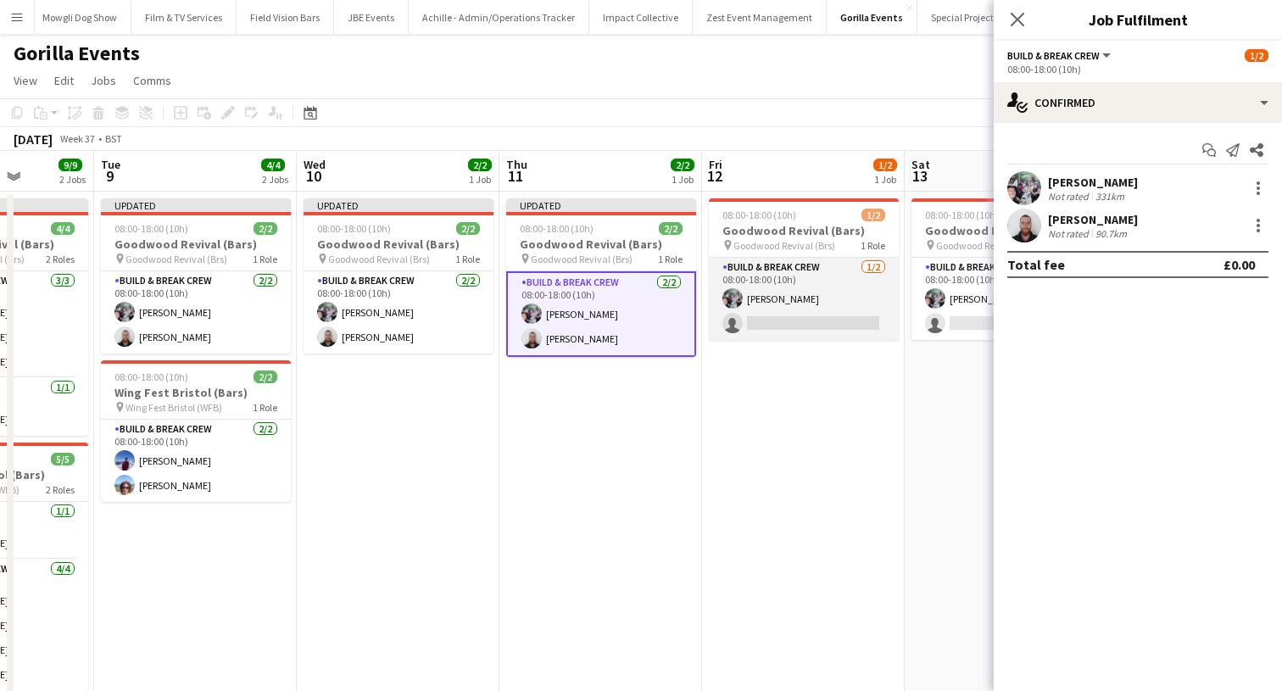
click at [843, 314] on app-card-role "Build & Break Crew 1/2 08:00-18:00 (10h) Joe Mccombe single-neutral-actions" at bounding box center [804, 299] width 190 height 82
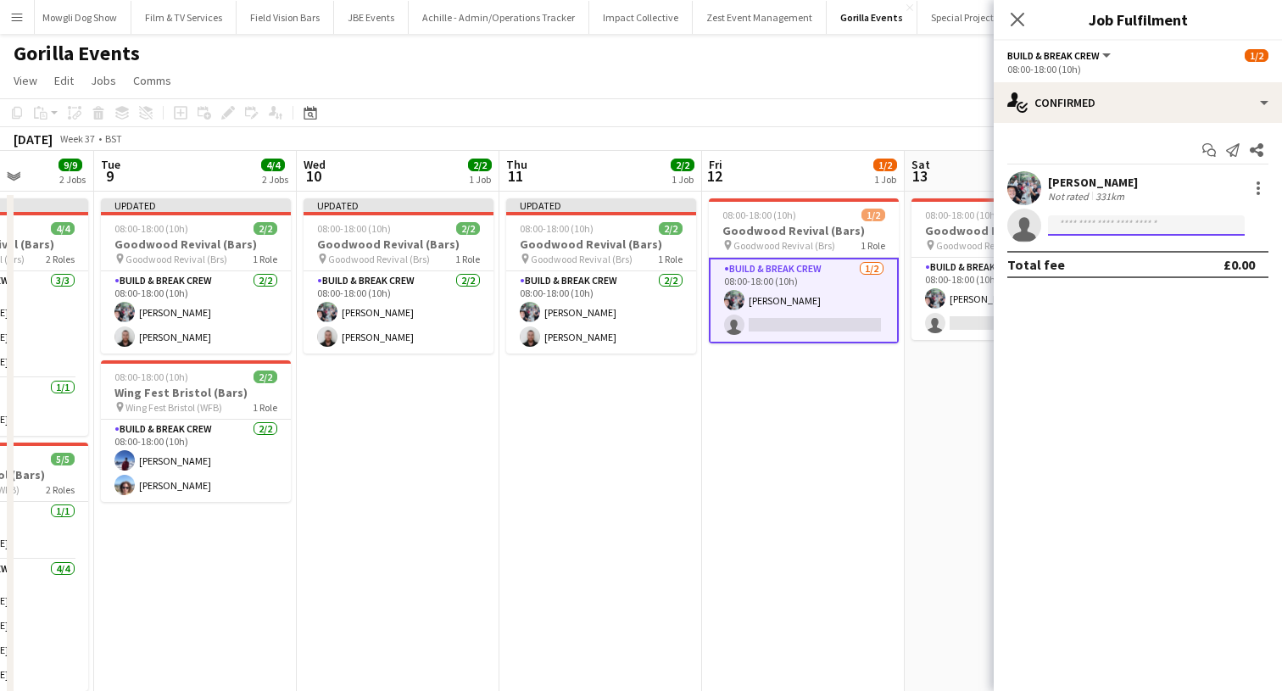
click at [1120, 218] on input at bounding box center [1146, 225] width 197 height 20
type input "*****"
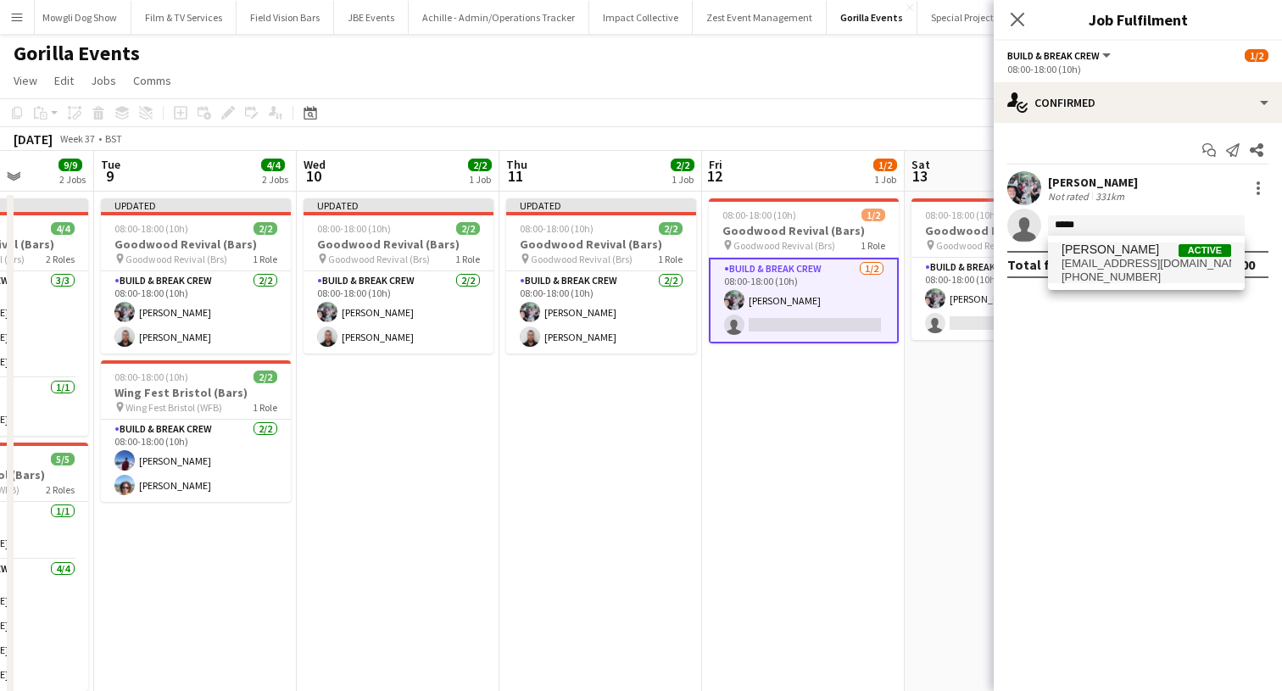
click at [1118, 247] on span "Conor McGowan" at bounding box center [1109, 249] width 97 height 14
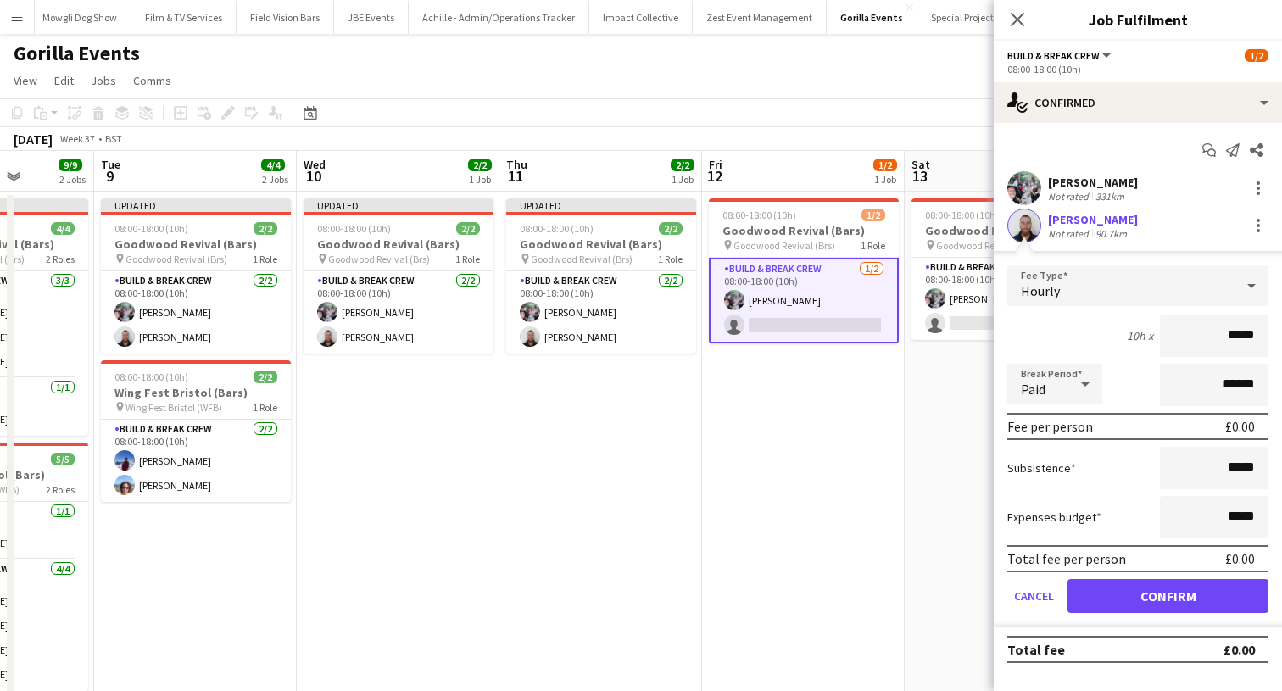
click at [1076, 592] on button "Confirm" at bounding box center [1167, 596] width 201 height 34
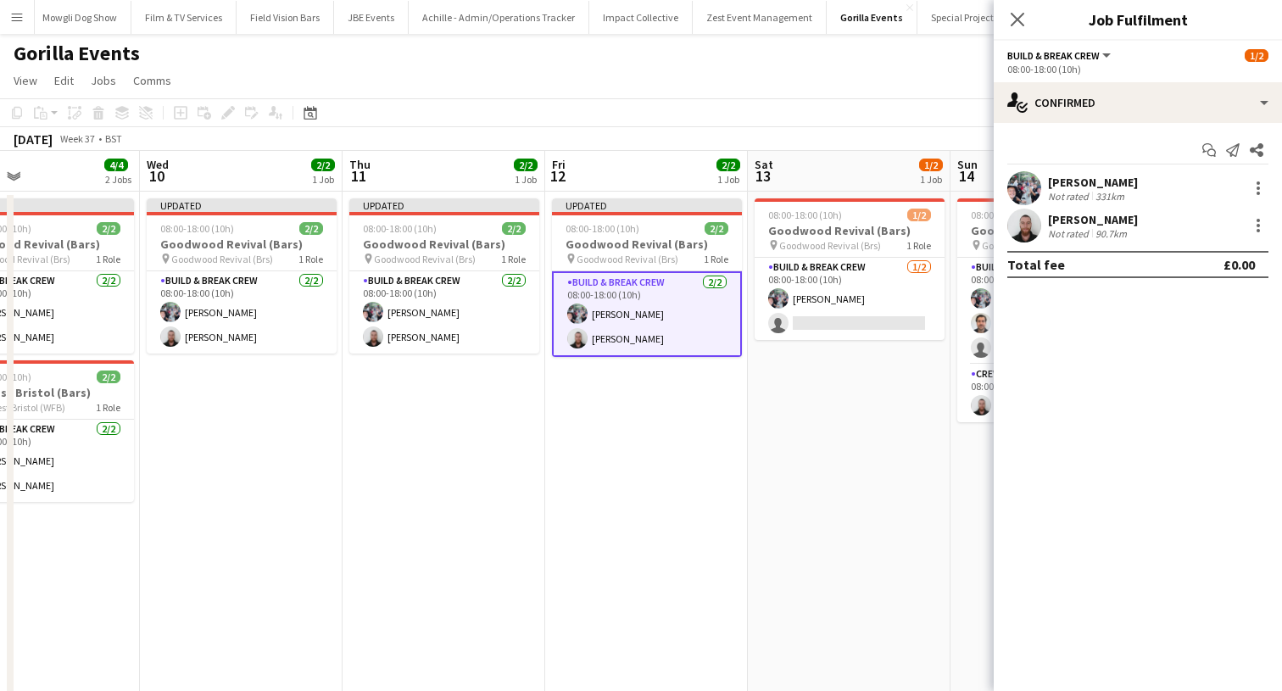
scroll to position [0, 742]
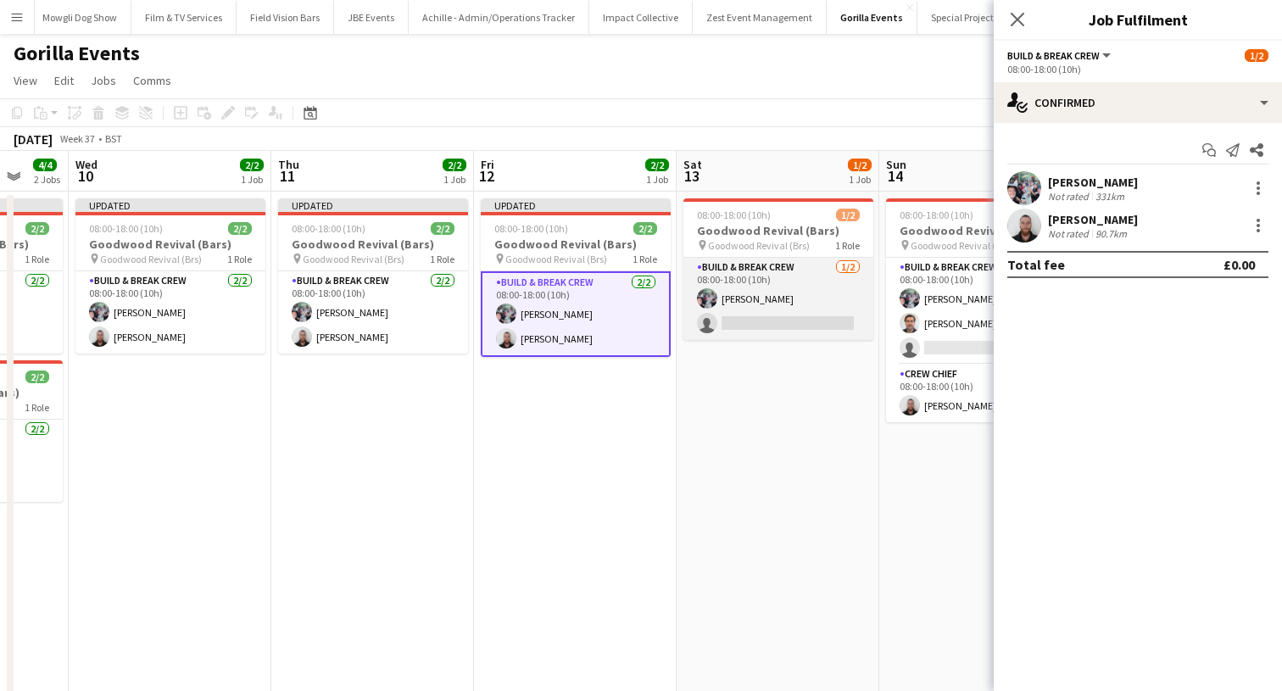
click at [760, 297] on app-card-role "Build & Break Crew 1/2 08:00-18:00 (10h) Joe Mccombe single-neutral-actions" at bounding box center [778, 299] width 190 height 82
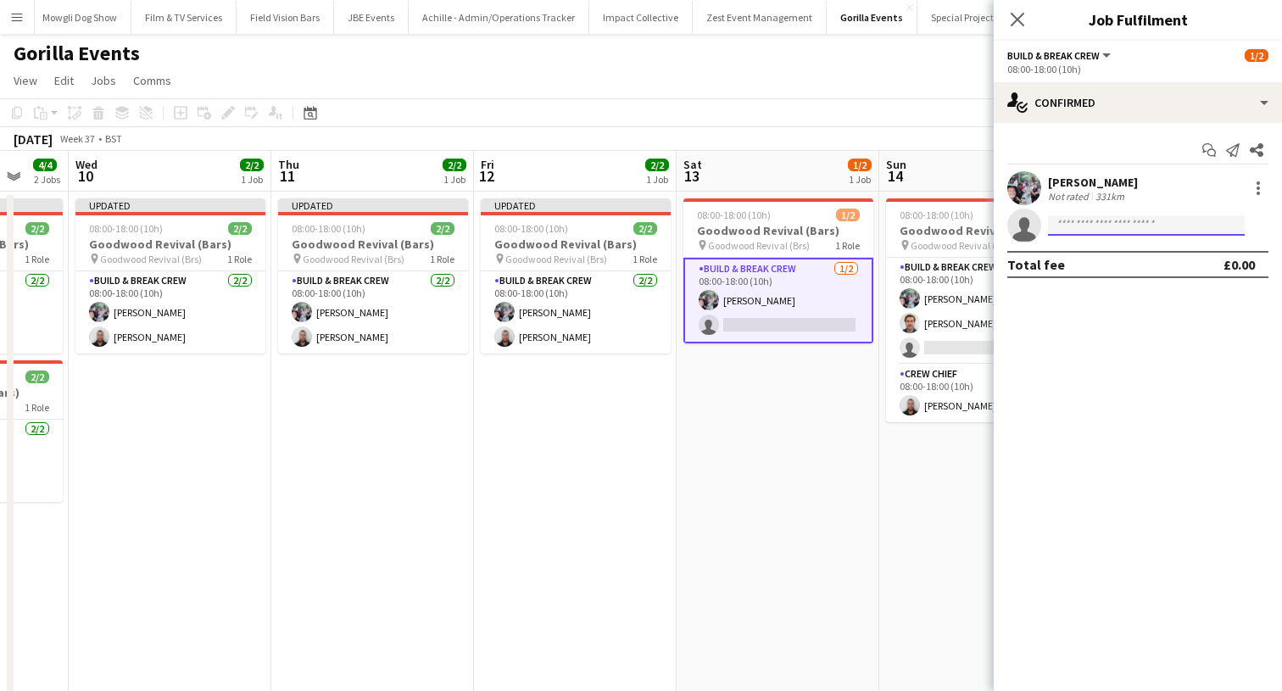
click at [1104, 226] on input at bounding box center [1146, 225] width 197 height 20
type input "*****"
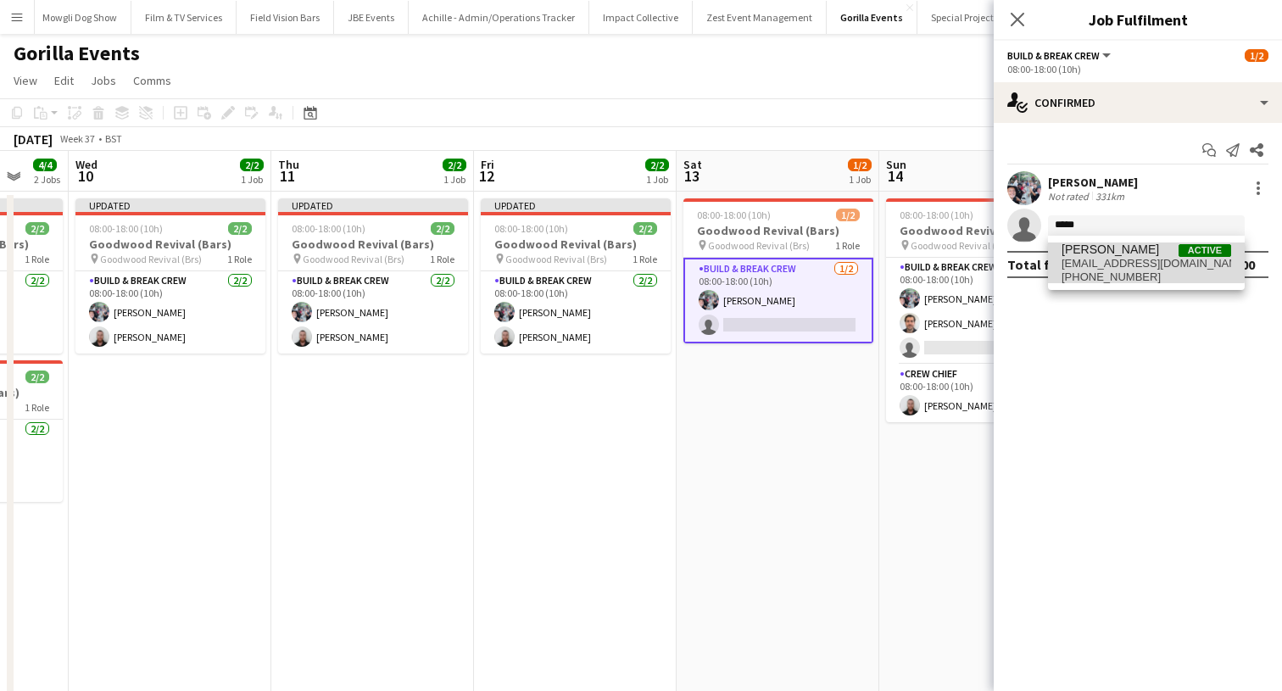
click at [1112, 255] on span "Conor McGowan" at bounding box center [1109, 249] width 97 height 14
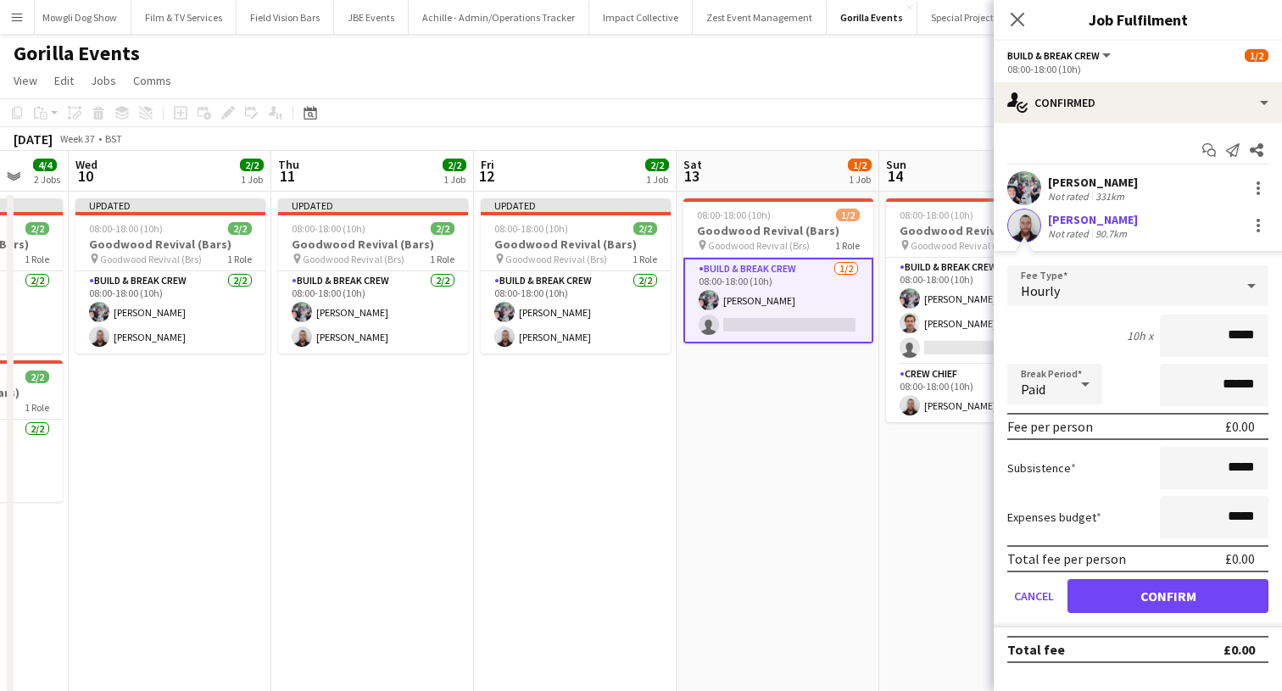
click at [1076, 588] on button "Confirm" at bounding box center [1167, 596] width 201 height 34
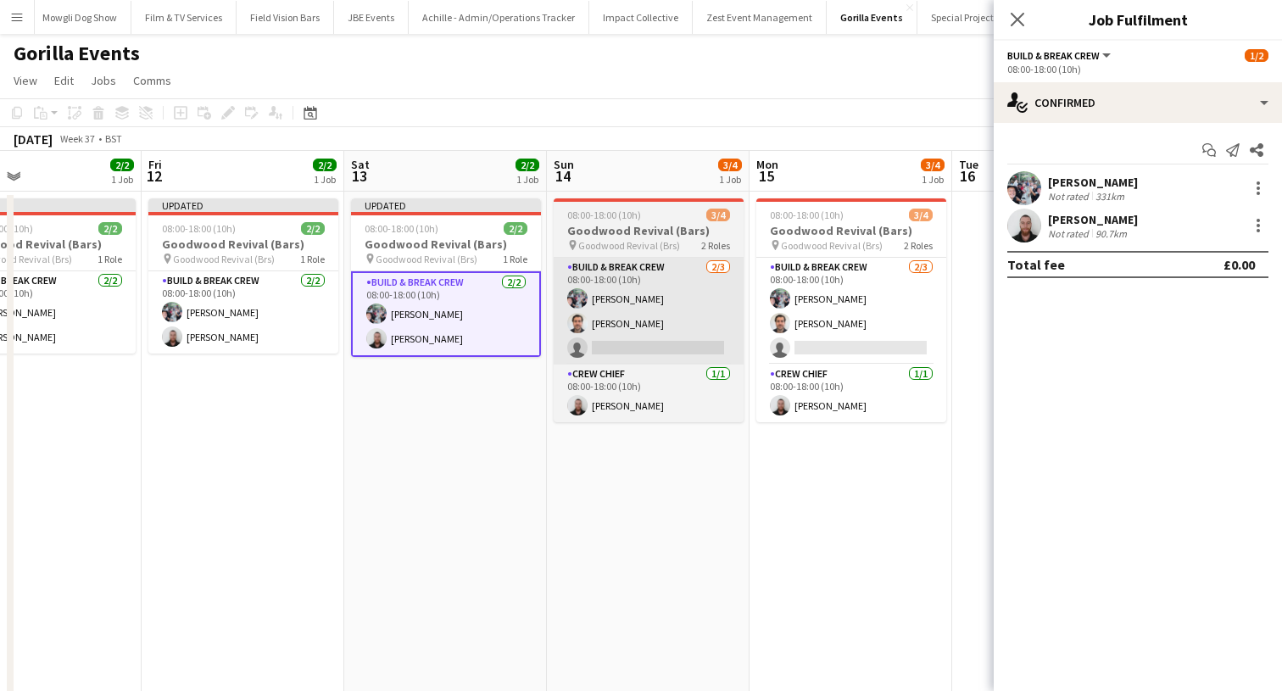
scroll to position [0, 725]
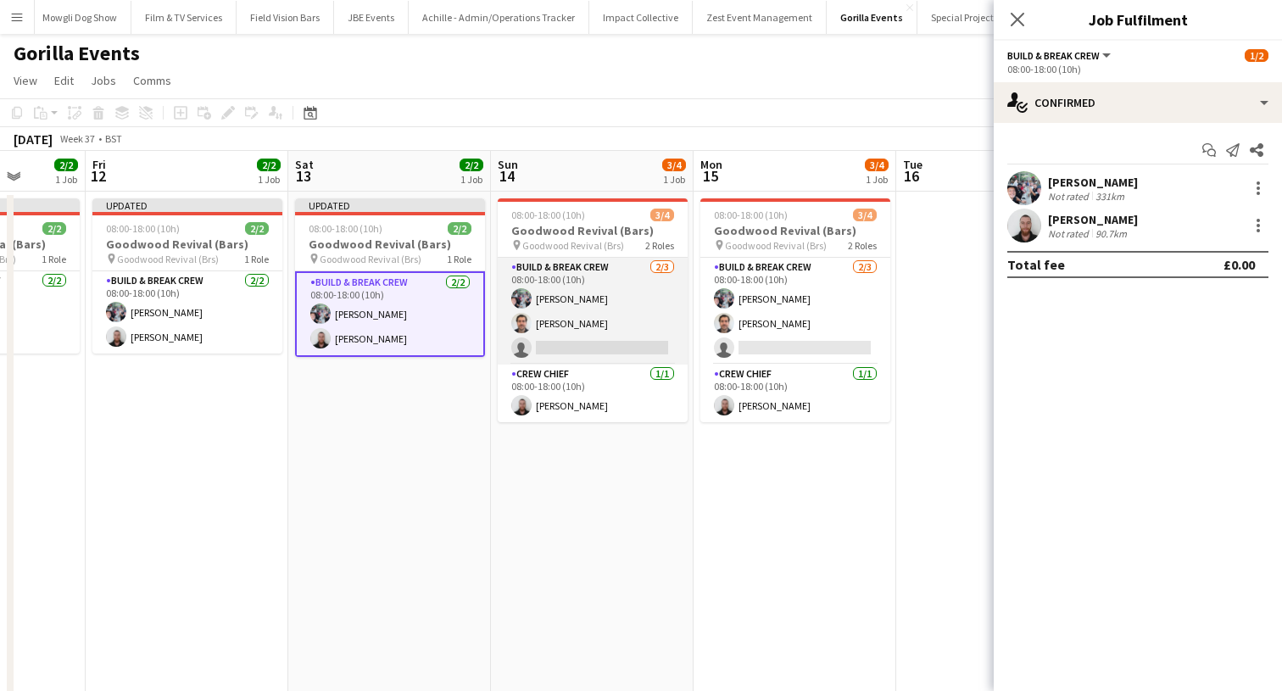
click at [609, 334] on app-card-role "Build & Break Crew 2/3 08:00-18:00 (10h) Joe Mccombe Tim Royston single-neutral…" at bounding box center [593, 311] width 190 height 107
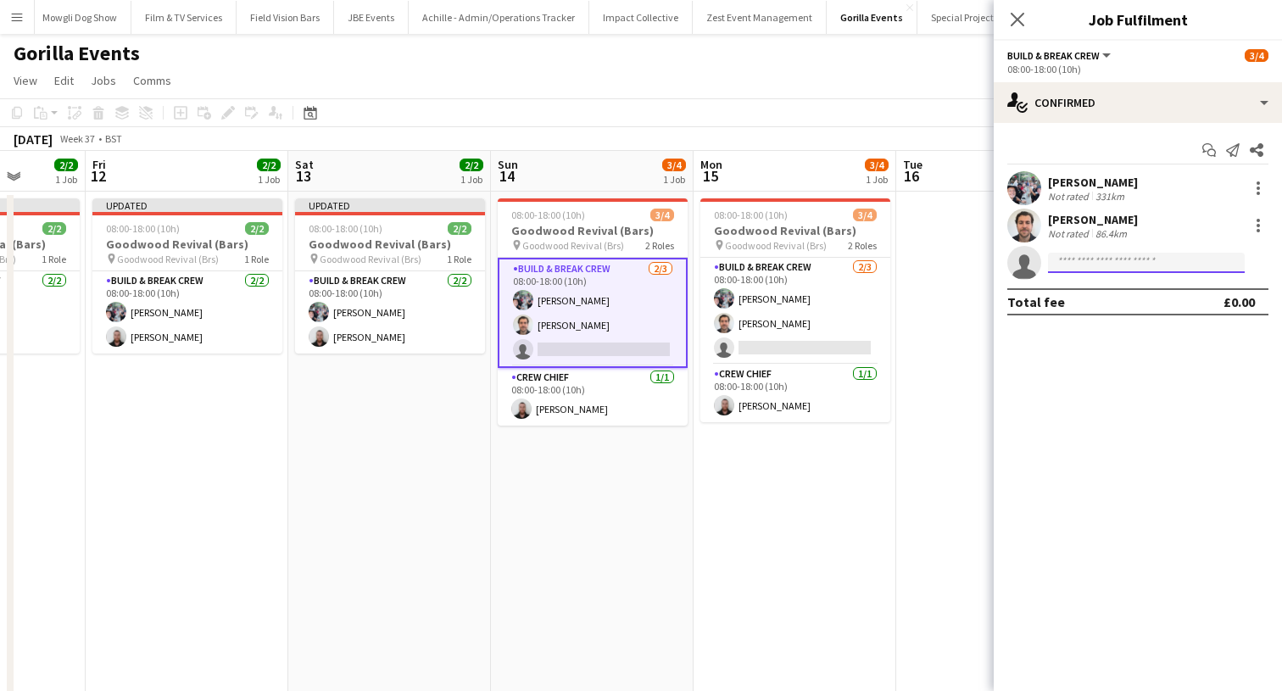
click at [1101, 266] on input at bounding box center [1146, 263] width 197 height 20
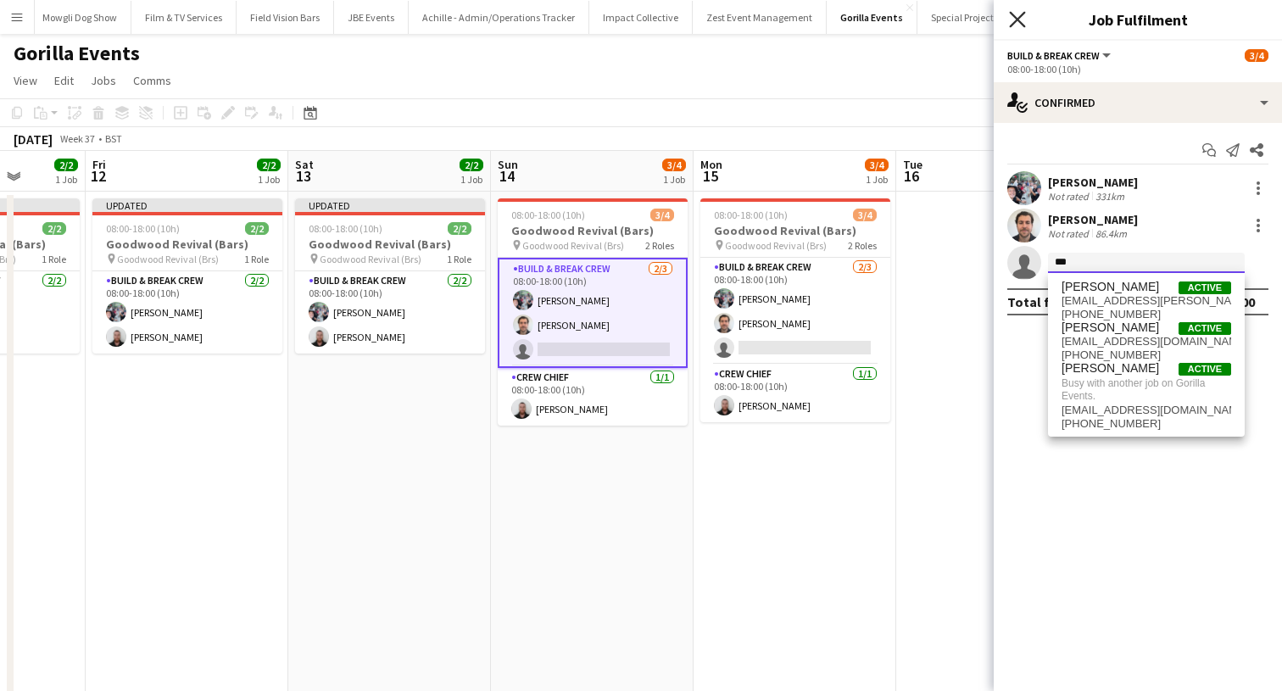
type input "***"
click at [1021, 25] on icon "Close pop-in" at bounding box center [1017, 19] width 16 height 16
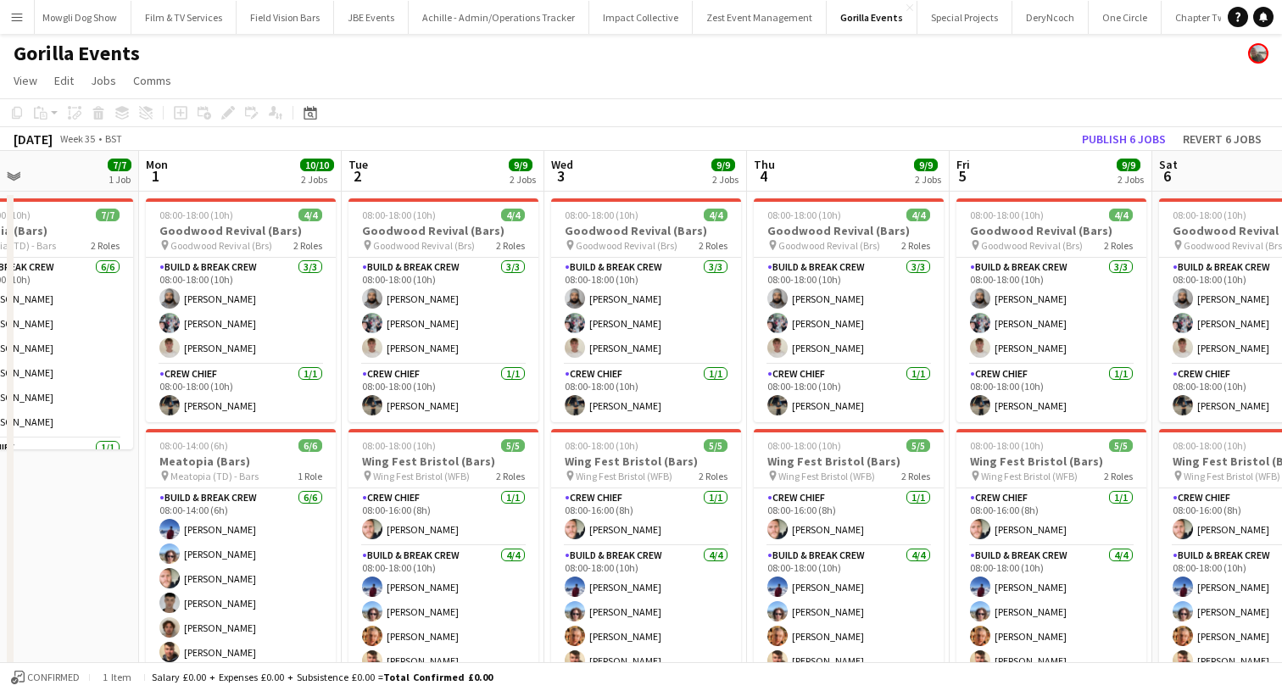
scroll to position [0, 467]
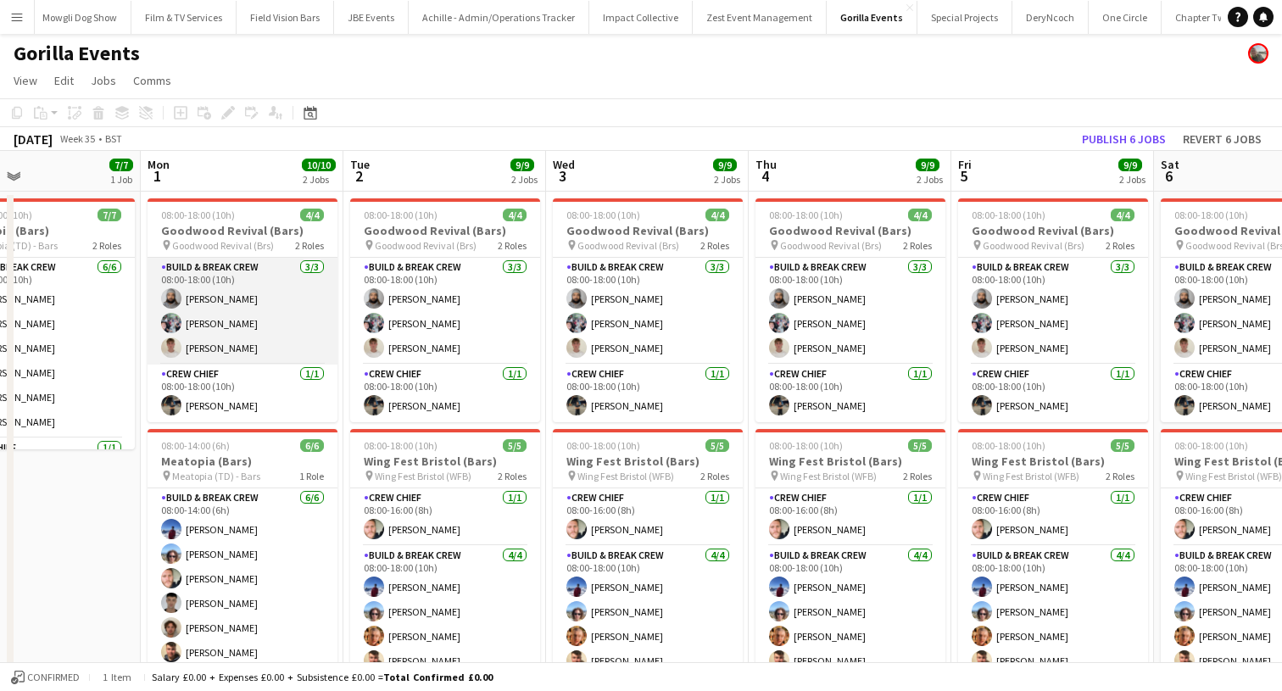
click at [226, 361] on app-card-role "Build & Break Crew 3/3 08:00-18:00 (10h) Vaughan Koleosho Joe Mccombe Frederick…" at bounding box center [242, 311] width 190 height 107
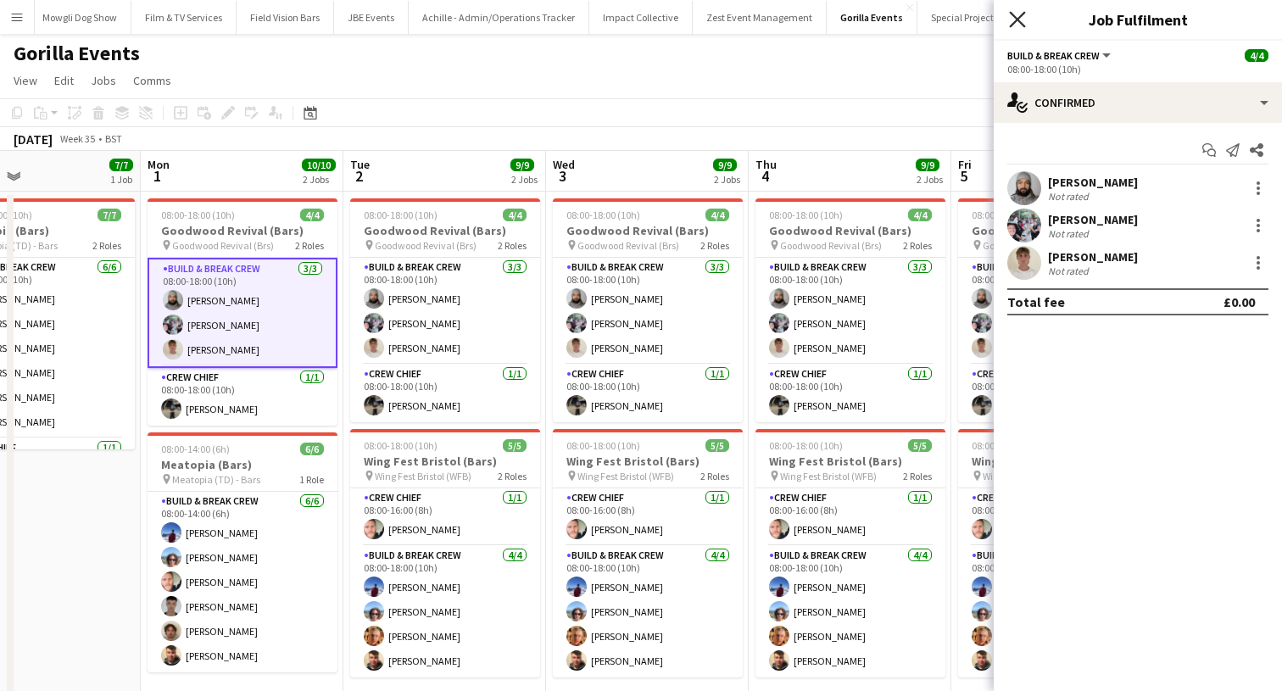
click at [1010, 23] on icon "Close pop-in" at bounding box center [1017, 19] width 16 height 16
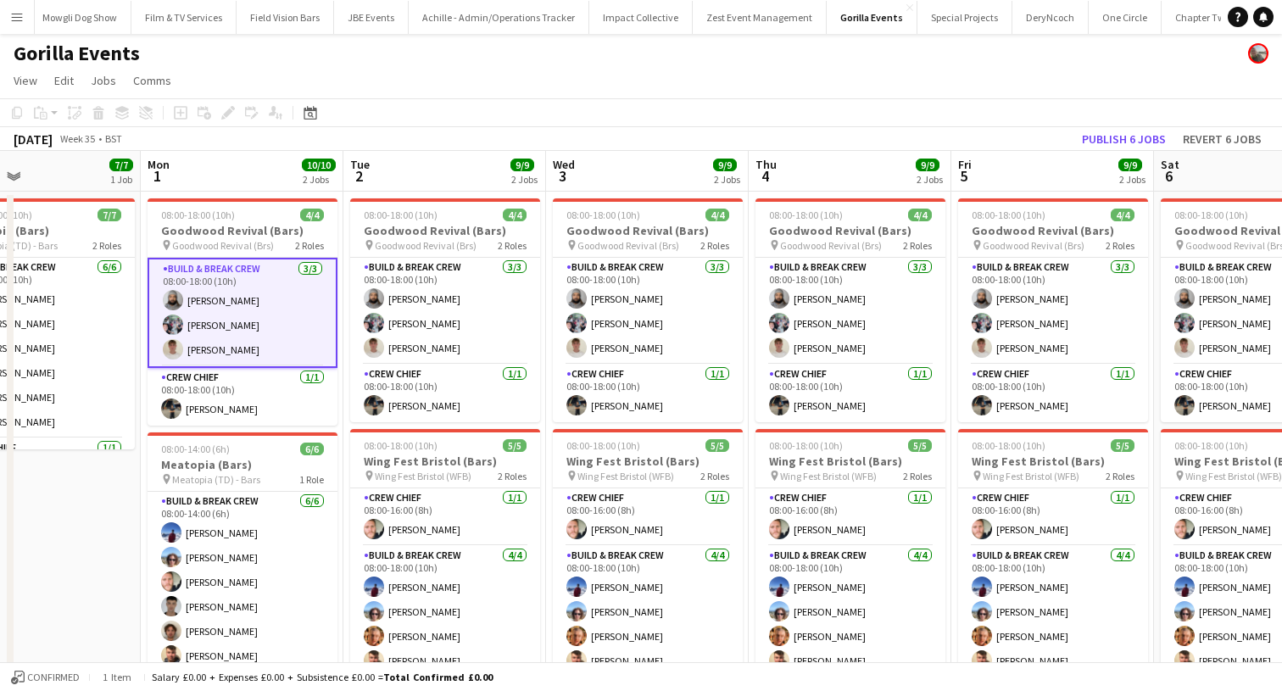
click at [251, 326] on app-card-role "Build & Break Crew 3/3 08:00-18:00 (10h) Vaughan Koleosho Joe Mccombe Frederick…" at bounding box center [242, 313] width 190 height 110
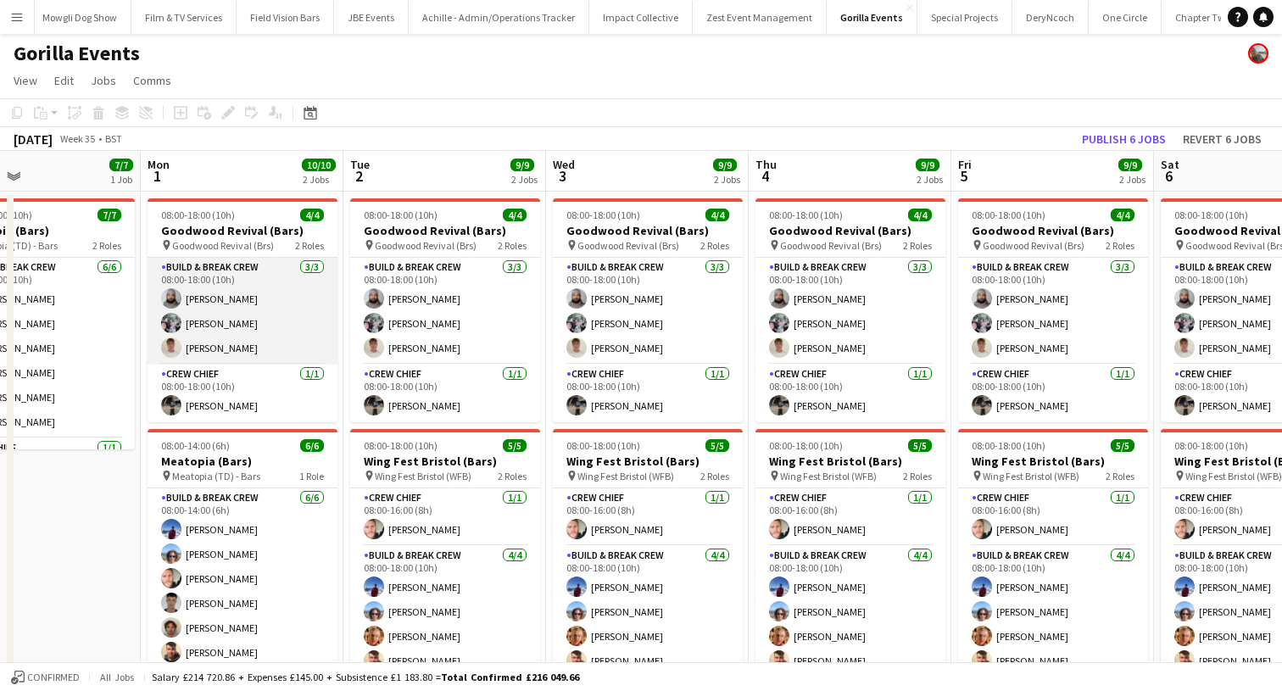
click at [212, 352] on app-card-role "Build & Break Crew 3/3 08:00-18:00 (10h) Vaughan Koleosho Joe Mccombe Frederick…" at bounding box center [242, 311] width 190 height 107
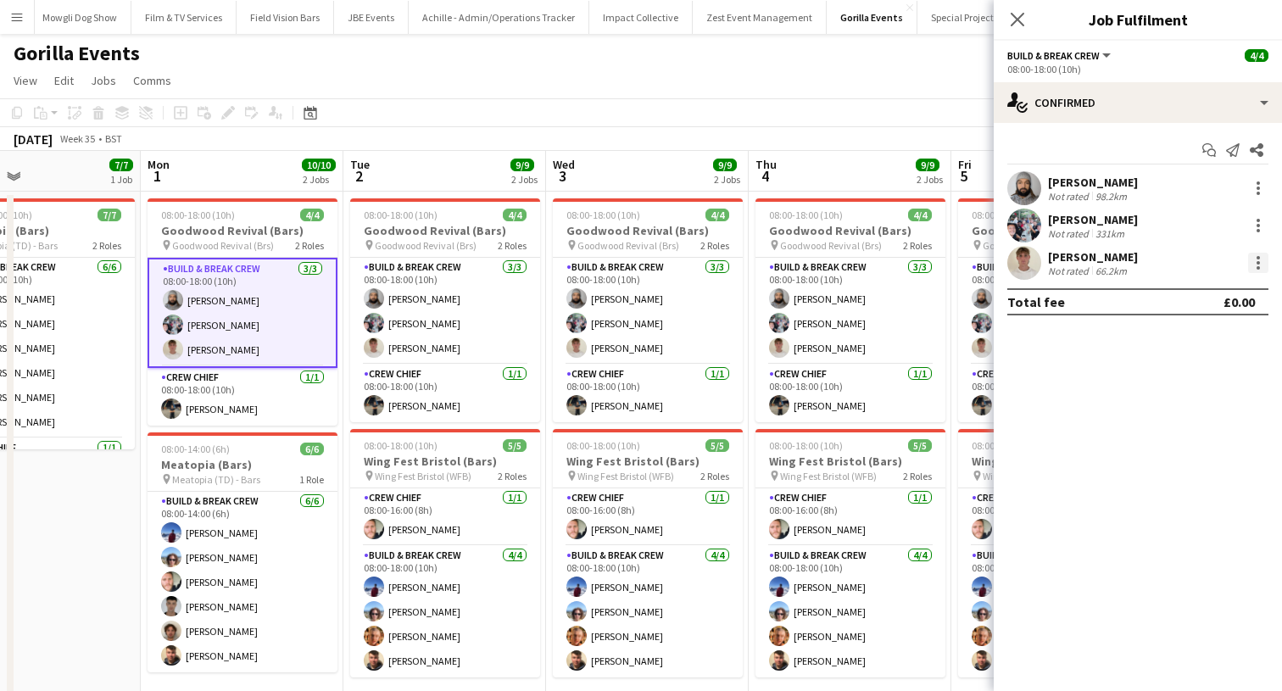
click at [1251, 265] on div at bounding box center [1258, 263] width 20 height 20
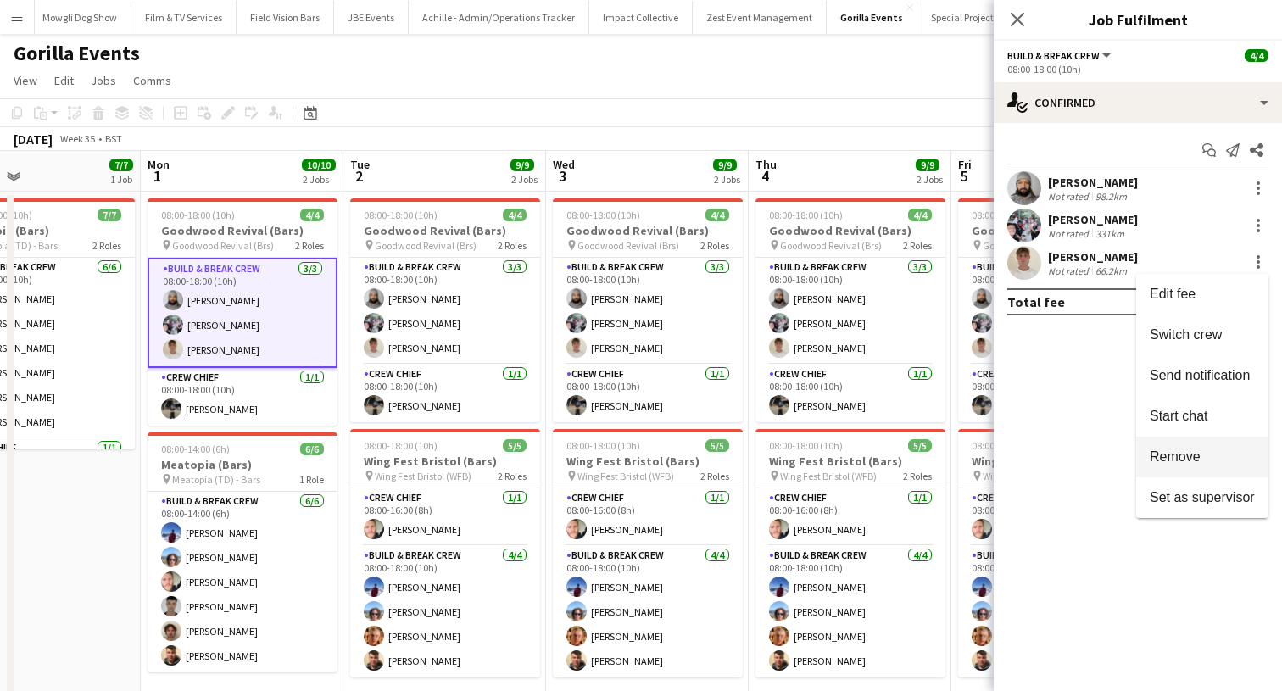
click at [1166, 449] on span "Remove" at bounding box center [1174, 456] width 51 height 14
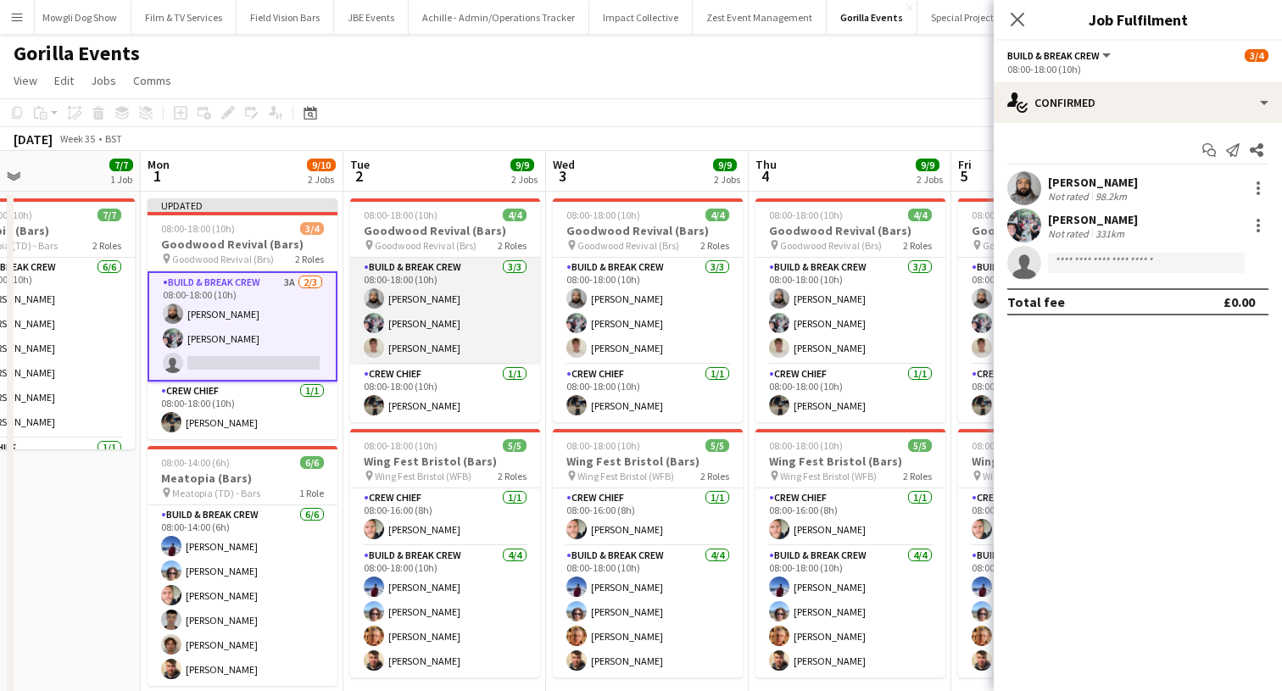
click at [495, 348] on app-card-role "Build & Break Crew 3/3 08:00-18:00 (10h) Vaughan Koleosho Joe Mccombe Frederick…" at bounding box center [445, 311] width 190 height 107
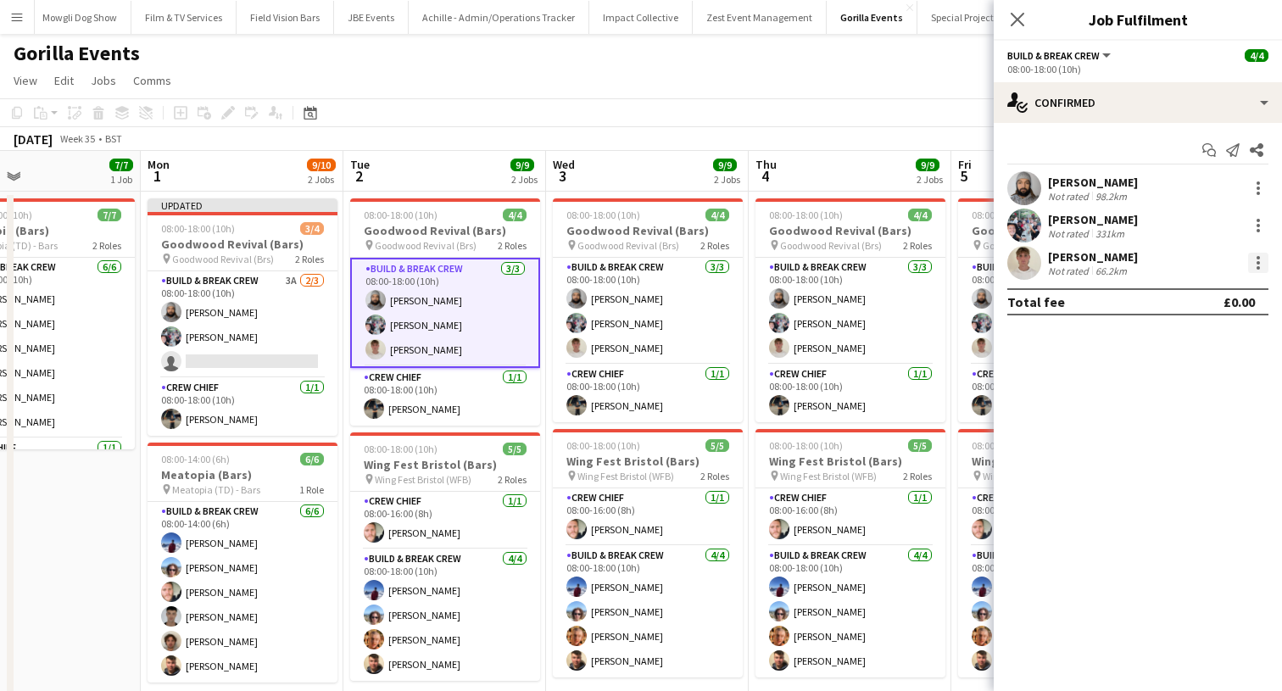
click at [1257, 263] on div at bounding box center [1257, 262] width 3 height 3
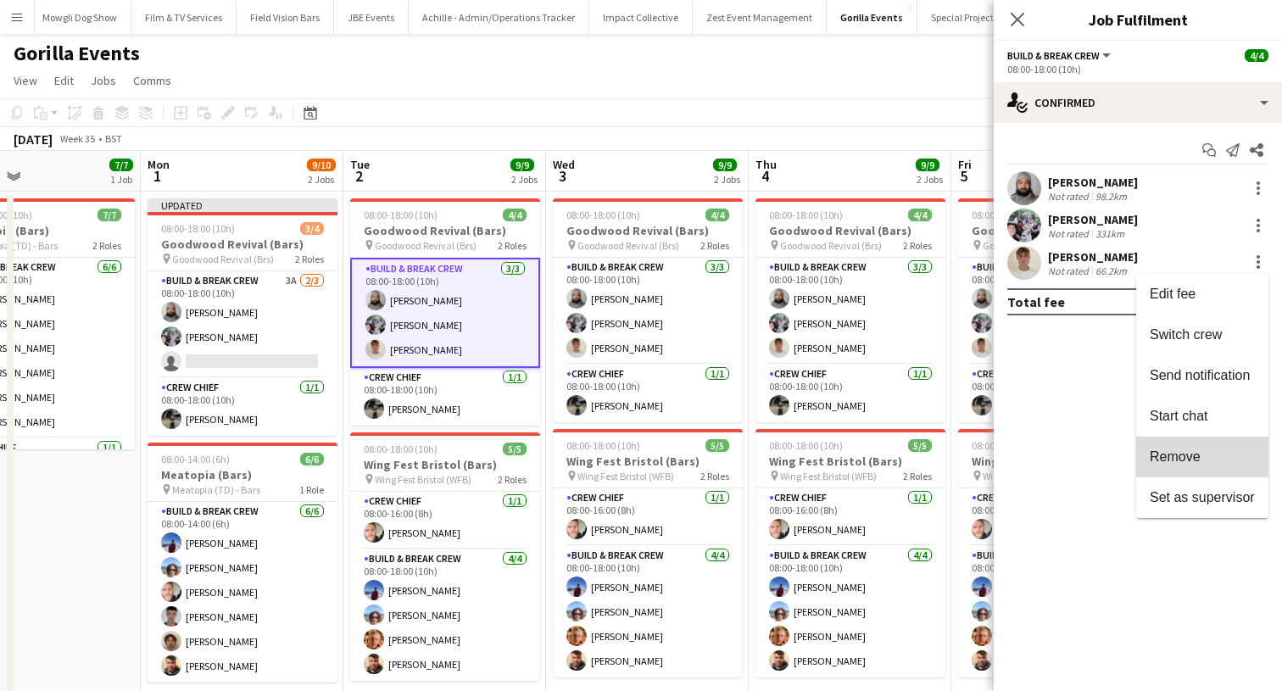
click at [1191, 448] on button "Remove" at bounding box center [1202, 457] width 132 height 41
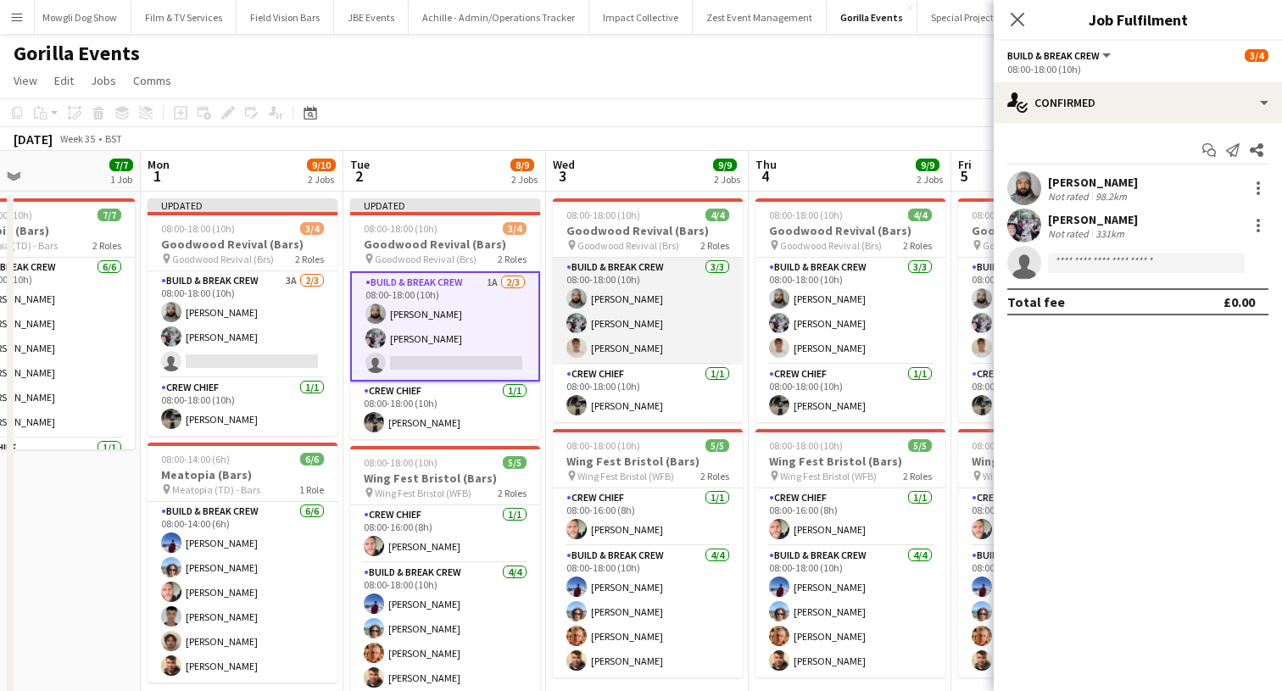
click at [699, 339] on app-card-role "Build & Break Crew 3/3 08:00-18:00 (10h) Vaughan Koleosho Joe Mccombe Frederick…" at bounding box center [648, 311] width 190 height 107
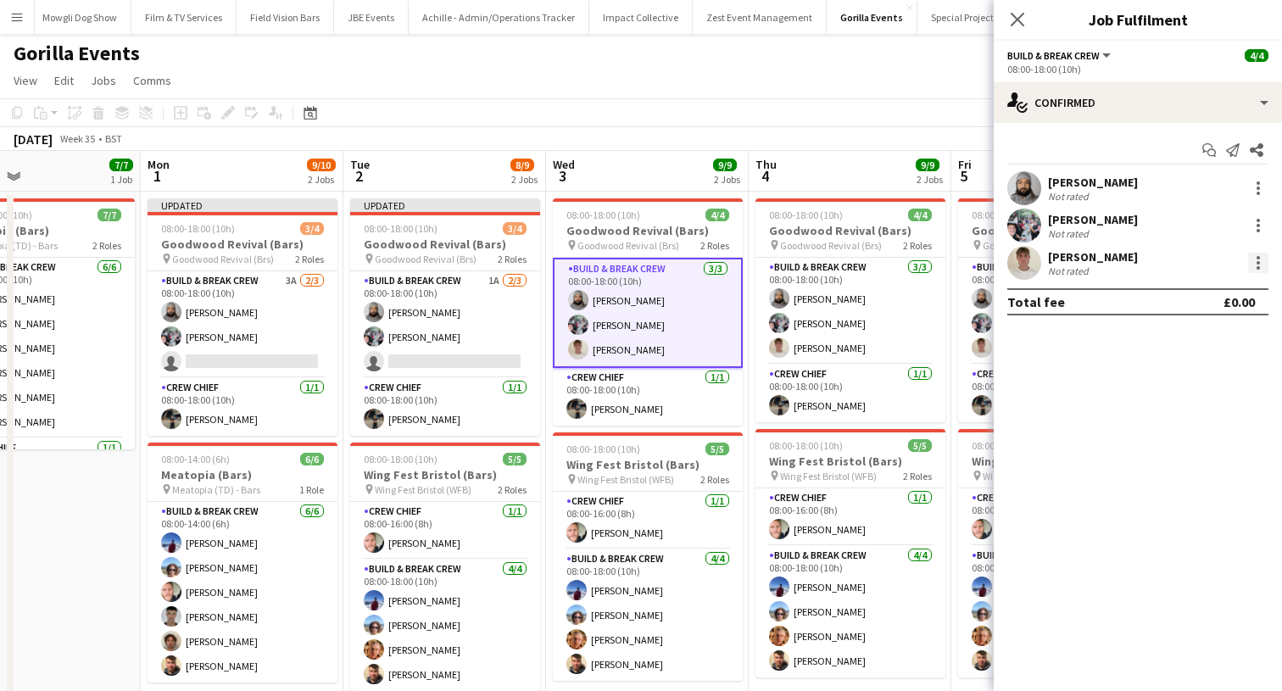
click at [1258, 266] on div at bounding box center [1257, 267] width 3 height 3
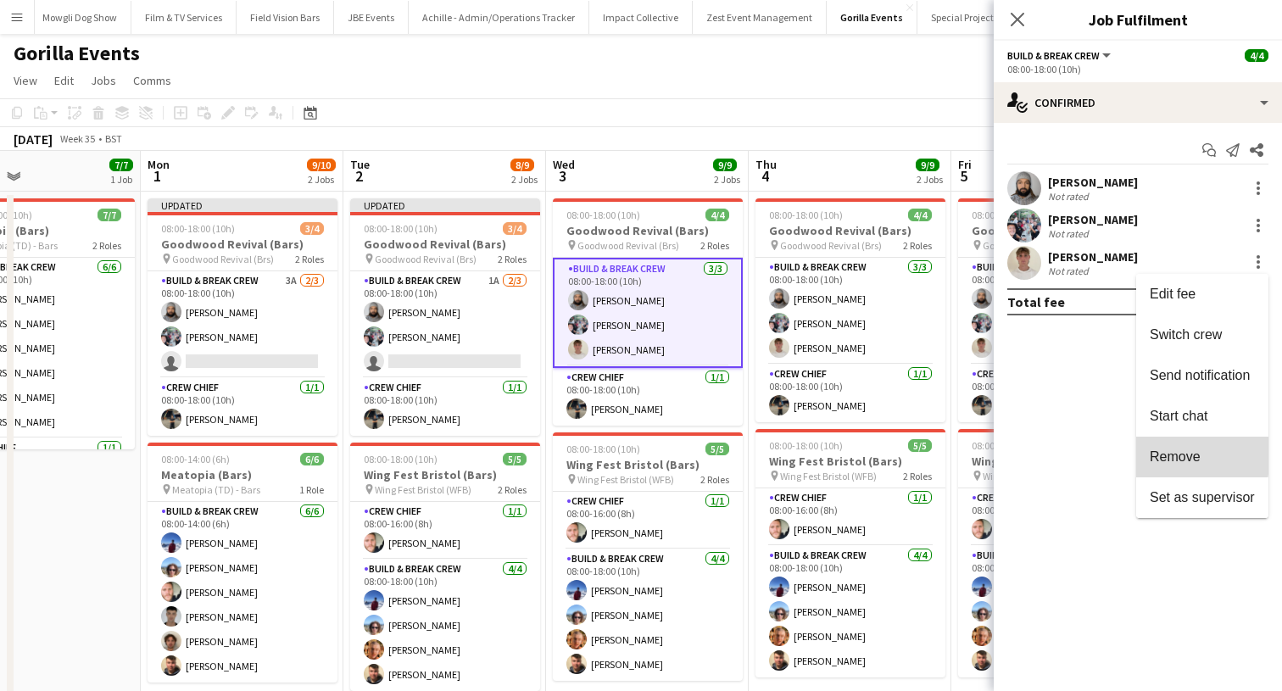
click at [1167, 455] on span "Remove" at bounding box center [1174, 456] width 51 height 14
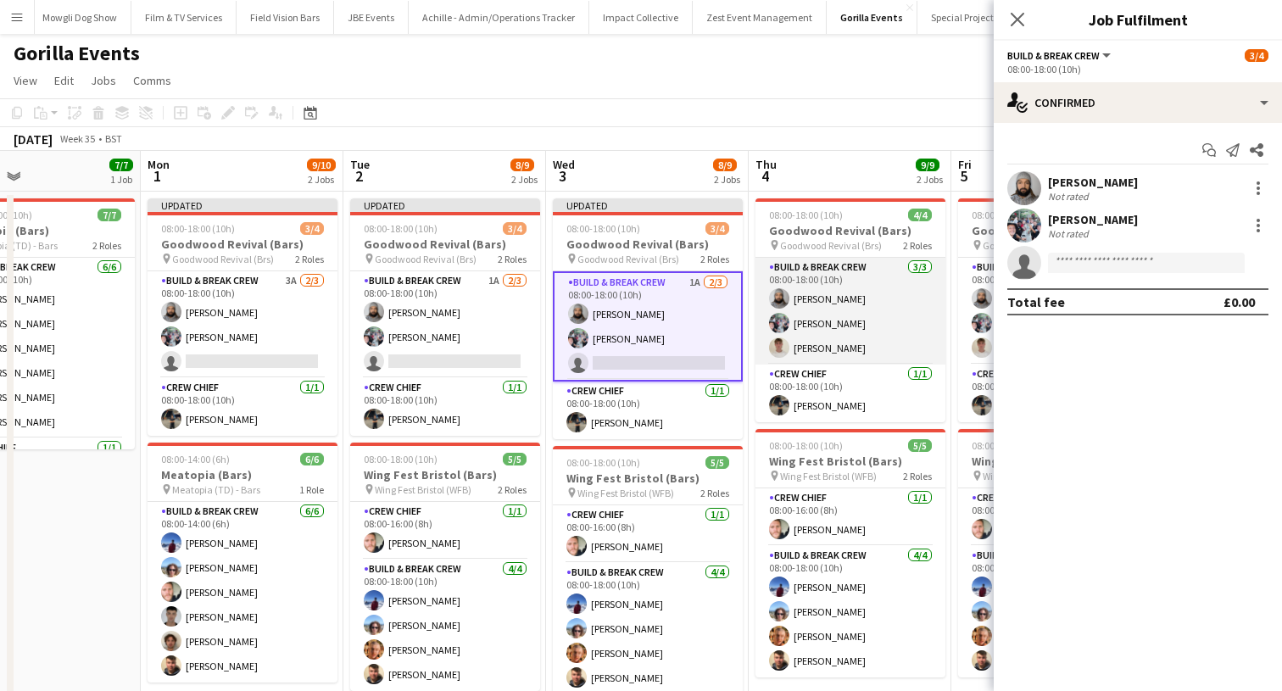
click at [844, 338] on app-card-role "Build & Break Crew 3/3 08:00-18:00 (10h) Vaughan Koleosho Joe Mccombe Frederick…" at bounding box center [850, 311] width 190 height 107
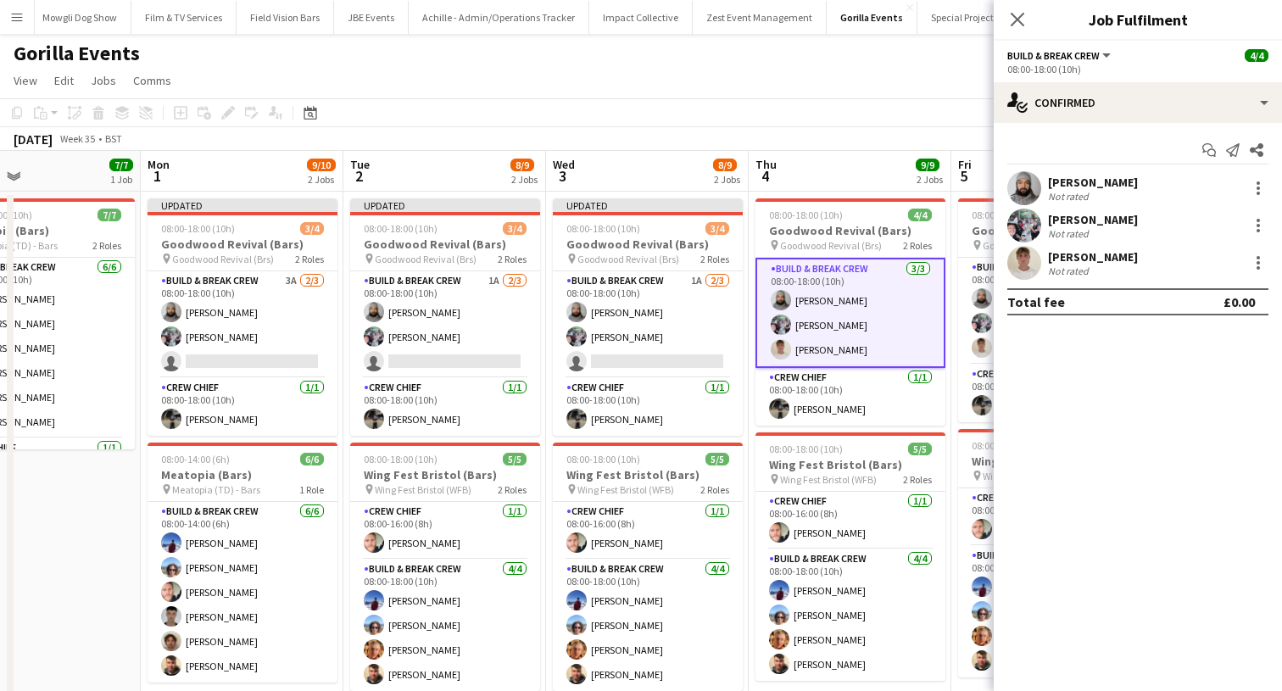
click at [1255, 274] on div "Frederick Bell Not rated" at bounding box center [1137, 263] width 288 height 34
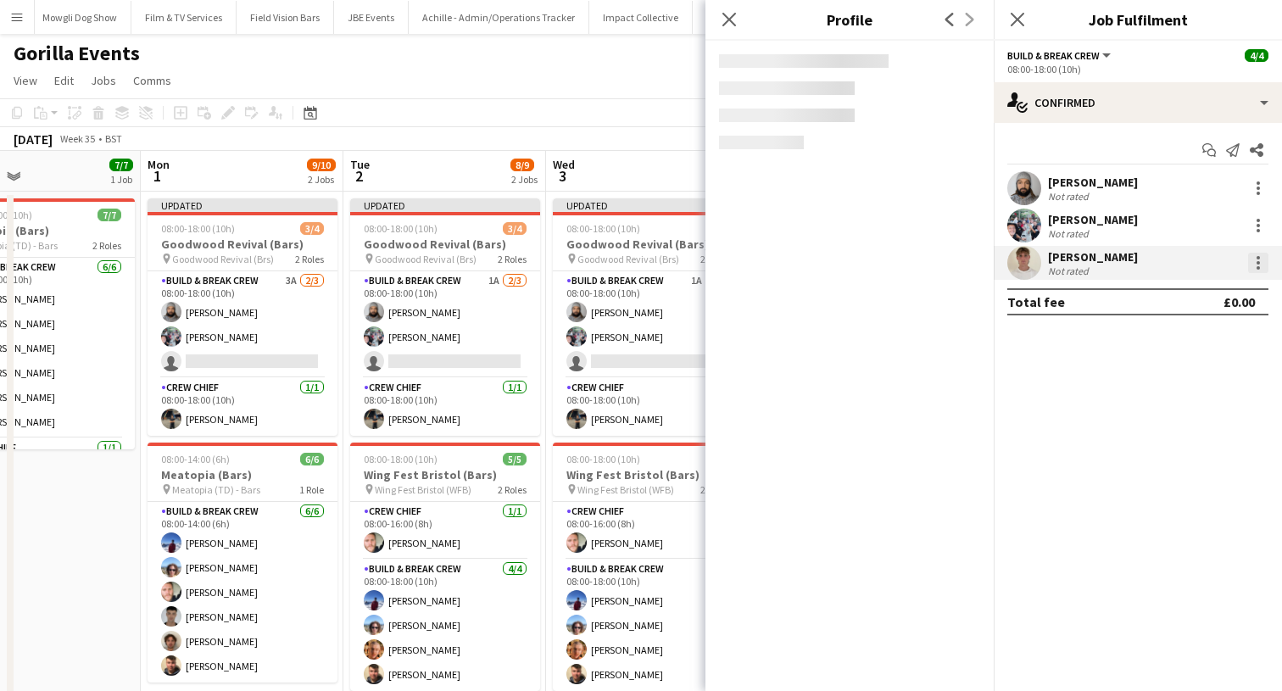
click at [1256, 268] on div at bounding box center [1257, 267] width 3 height 3
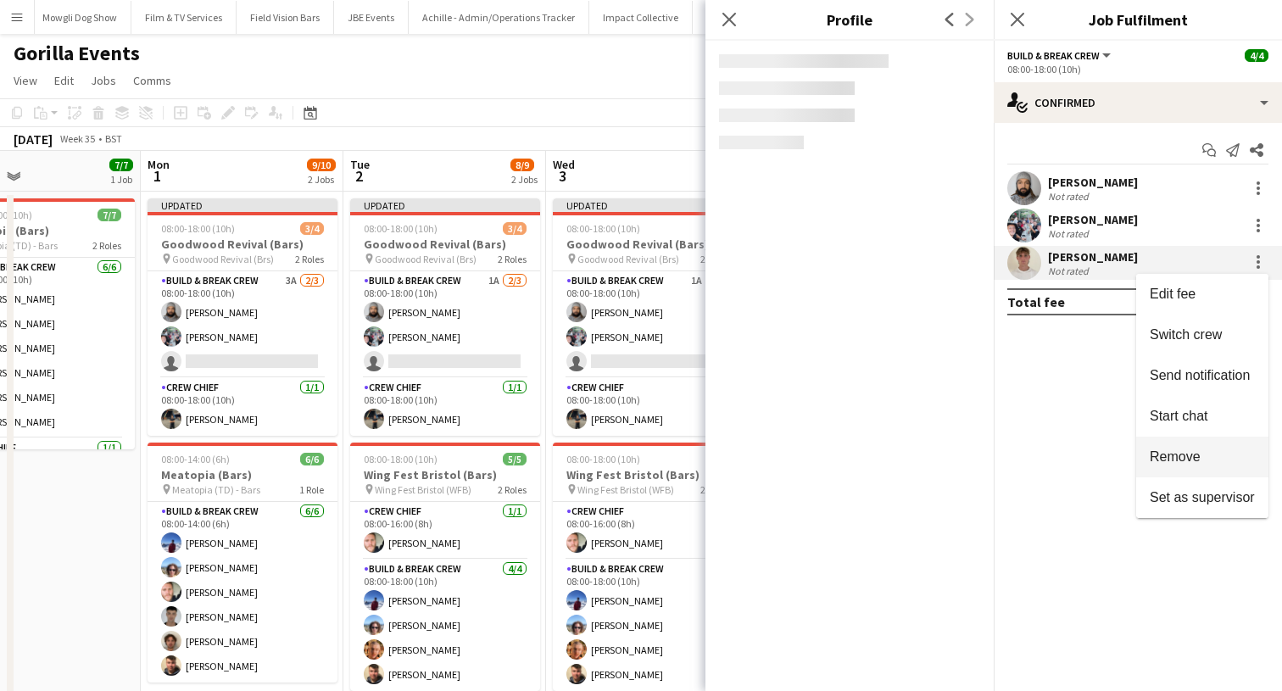
click at [1188, 451] on span "Remove" at bounding box center [1174, 456] width 51 height 14
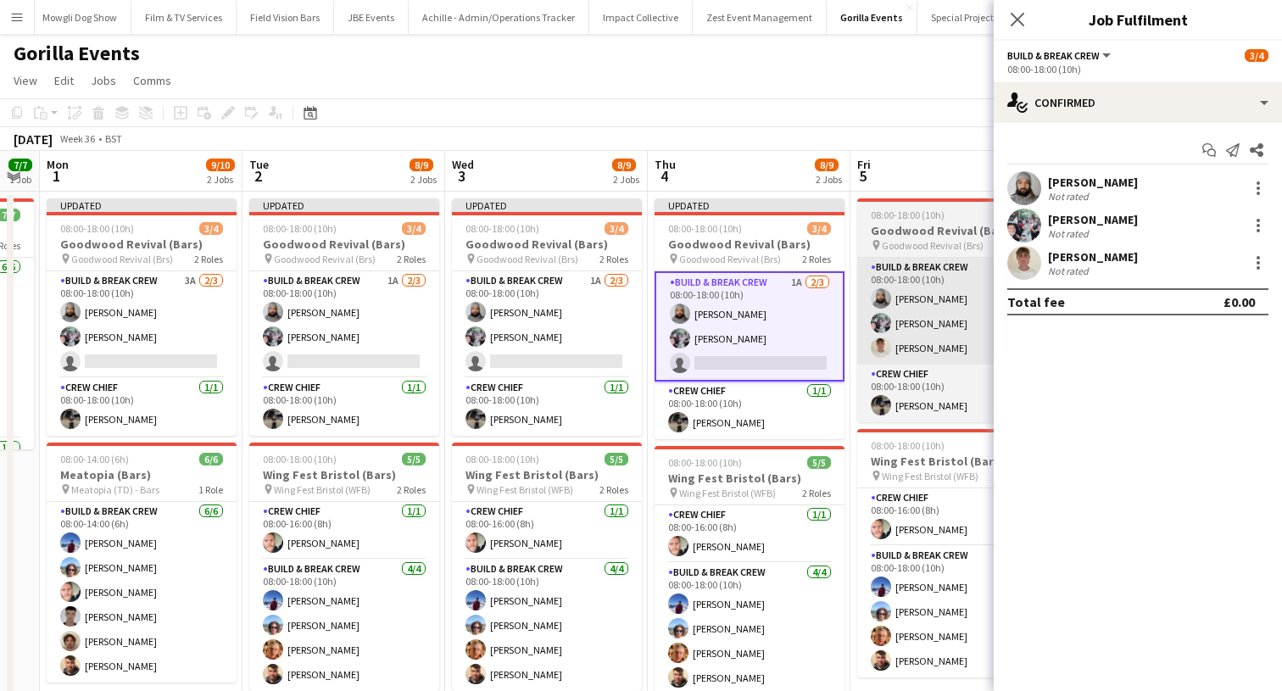
scroll to position [0, 618]
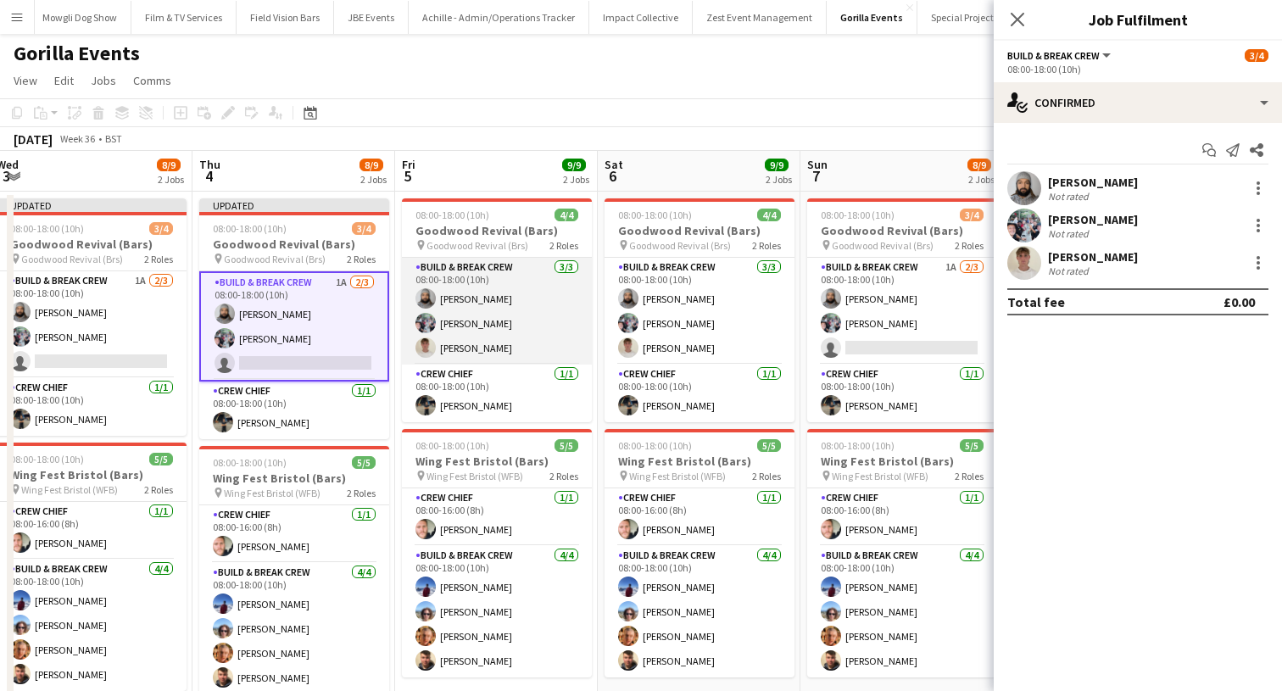
click at [513, 342] on app-card-role "Build & Break Crew 3/3 08:00-18:00 (10h) Vaughan Koleosho Joe Mccombe Frederick…" at bounding box center [497, 311] width 190 height 107
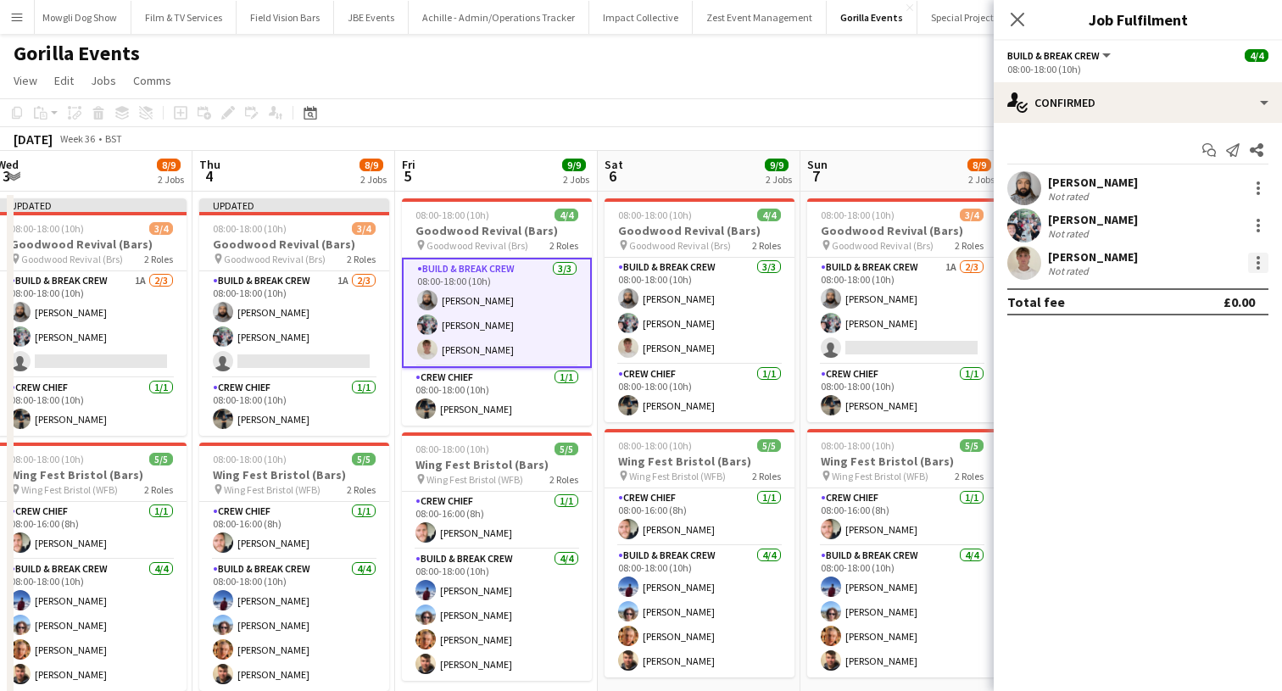
click at [1260, 259] on div at bounding box center [1258, 263] width 20 height 20
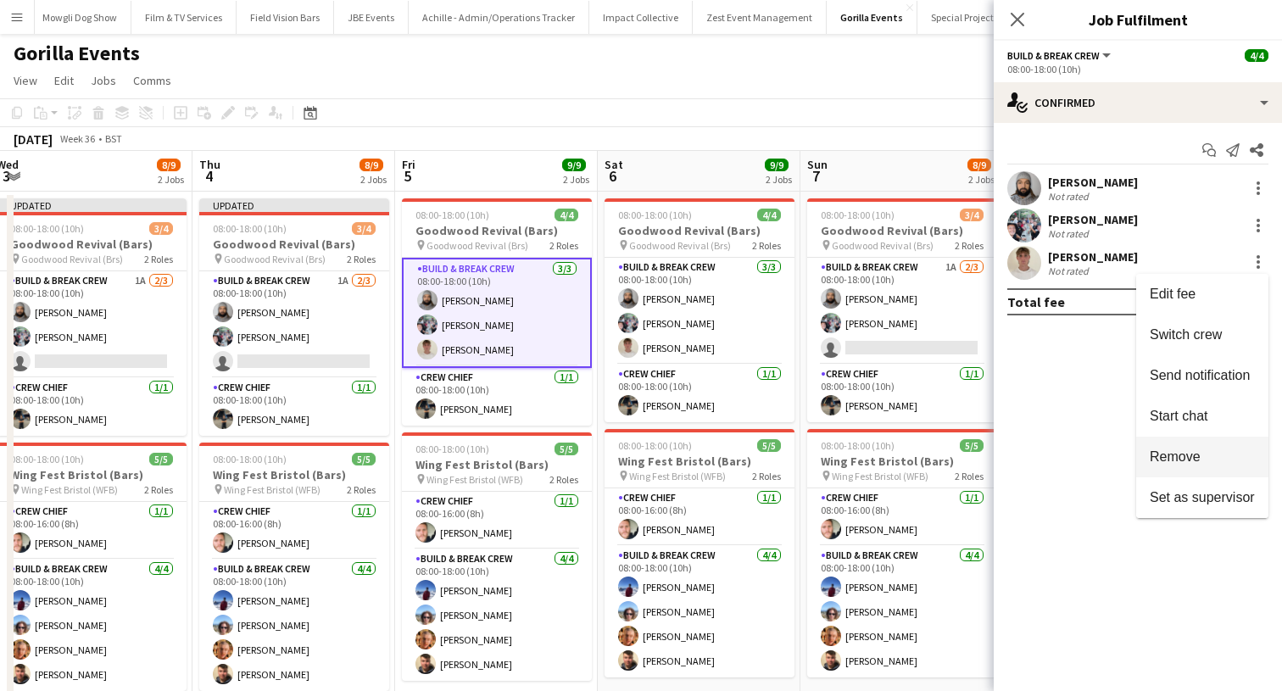
click at [1189, 462] on span "Remove" at bounding box center [1174, 456] width 51 height 14
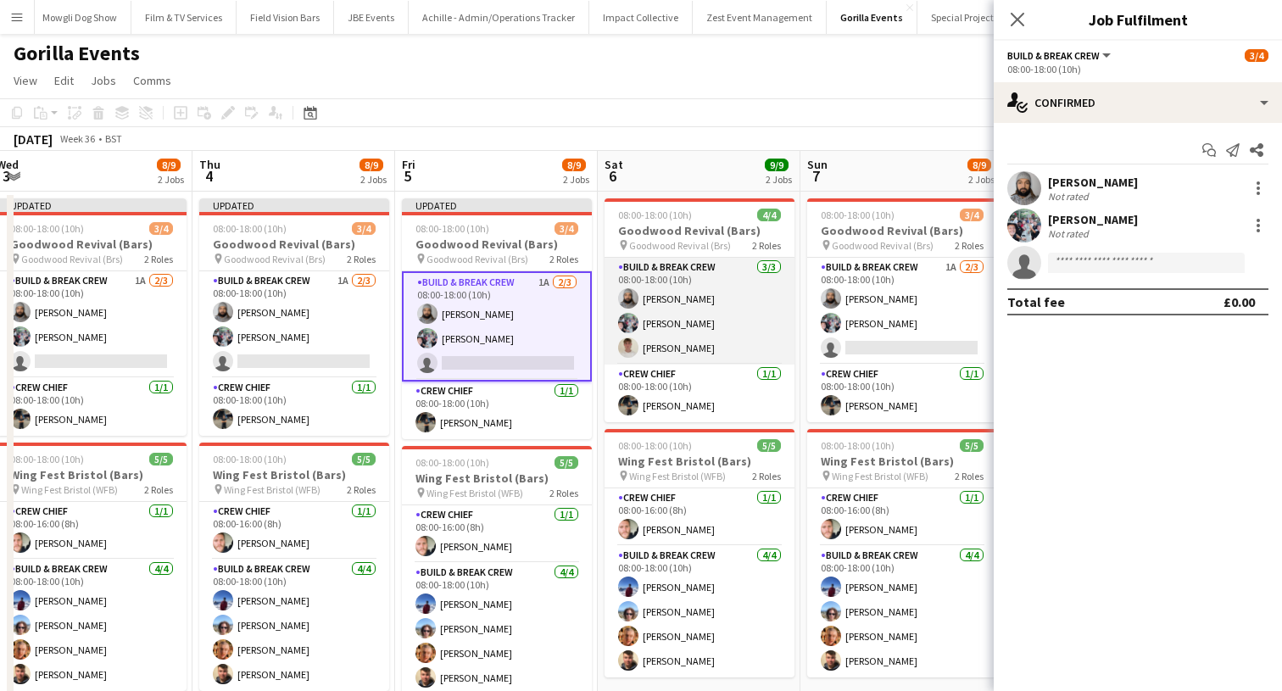
click at [690, 335] on app-card-role "Build & Break Crew 3/3 08:00-18:00 (10h) Vaughan Koleosho Joe Mccombe Frederick…" at bounding box center [699, 311] width 190 height 107
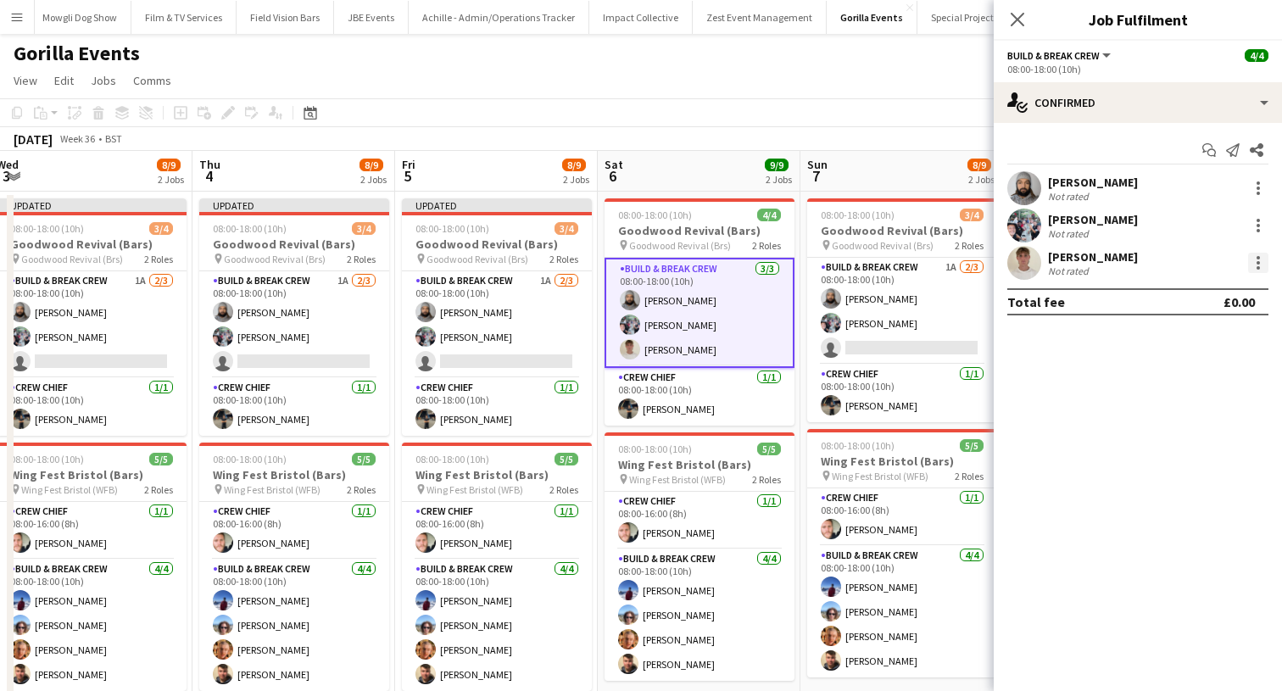
click at [1254, 259] on div at bounding box center [1258, 263] width 20 height 20
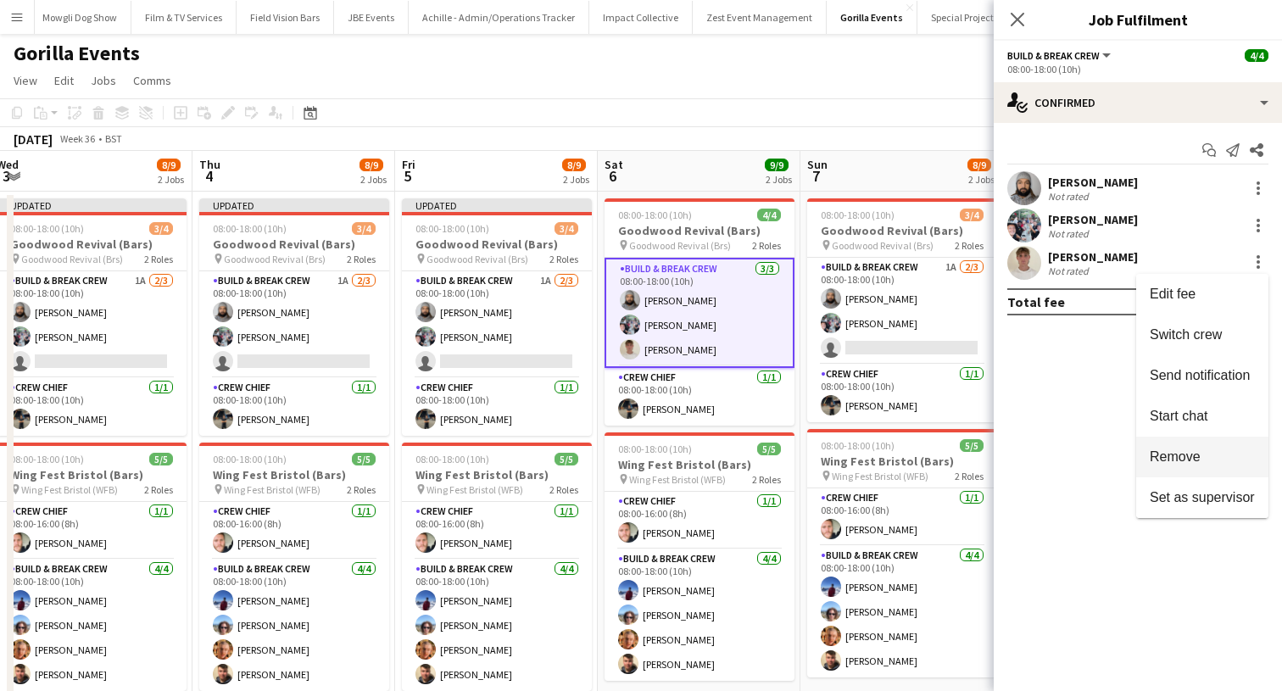
click at [1165, 464] on button "Remove" at bounding box center [1202, 457] width 132 height 41
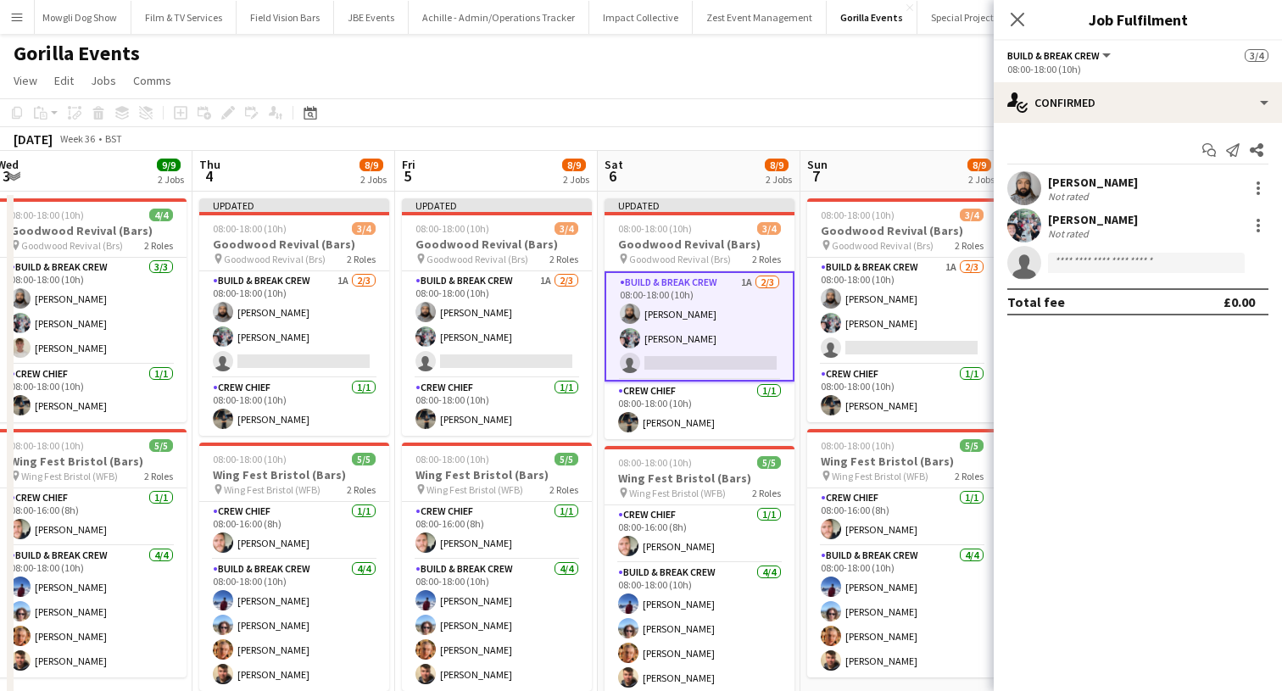
click at [1015, 7] on div "Close pop-in" at bounding box center [1016, 19] width 47 height 39
click at [1015, 15] on icon "Close pop-in" at bounding box center [1017, 19] width 16 height 16
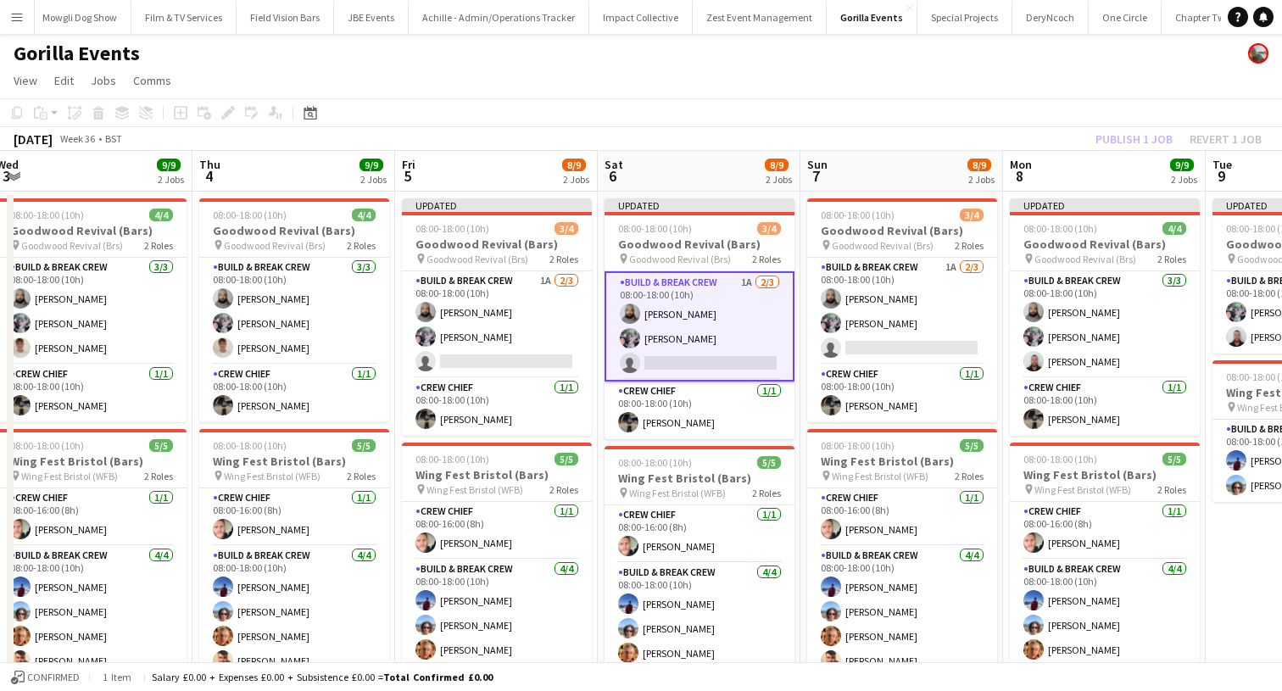
click at [1108, 88] on app-page-menu "View Day view expanded Day view collapsed Month view Date picker Jump to today …" at bounding box center [641, 82] width 1282 height 32
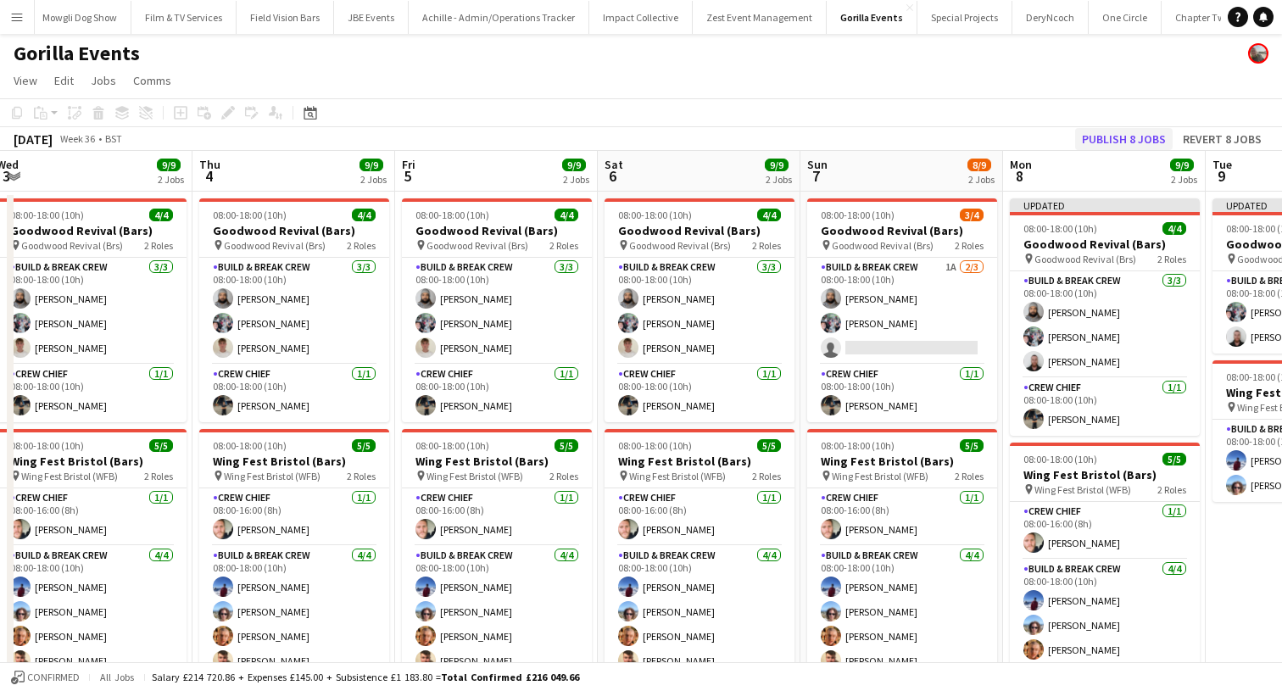
click at [1110, 141] on button "Publish 8 jobs" at bounding box center [1123, 139] width 97 height 22
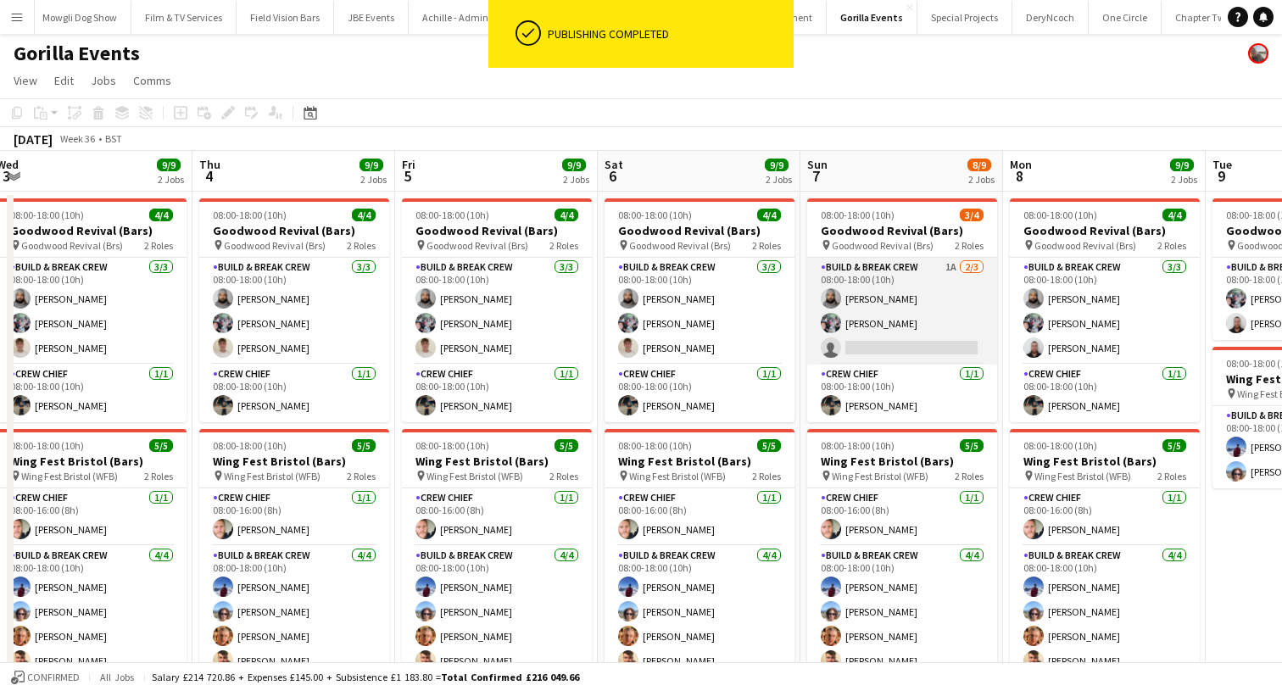
click at [876, 338] on app-card-role "Build & Break Crew 1A 2/3 08:00-18:00 (10h) Vaughan Koleosho Joe Mccombe single…" at bounding box center [902, 311] width 190 height 107
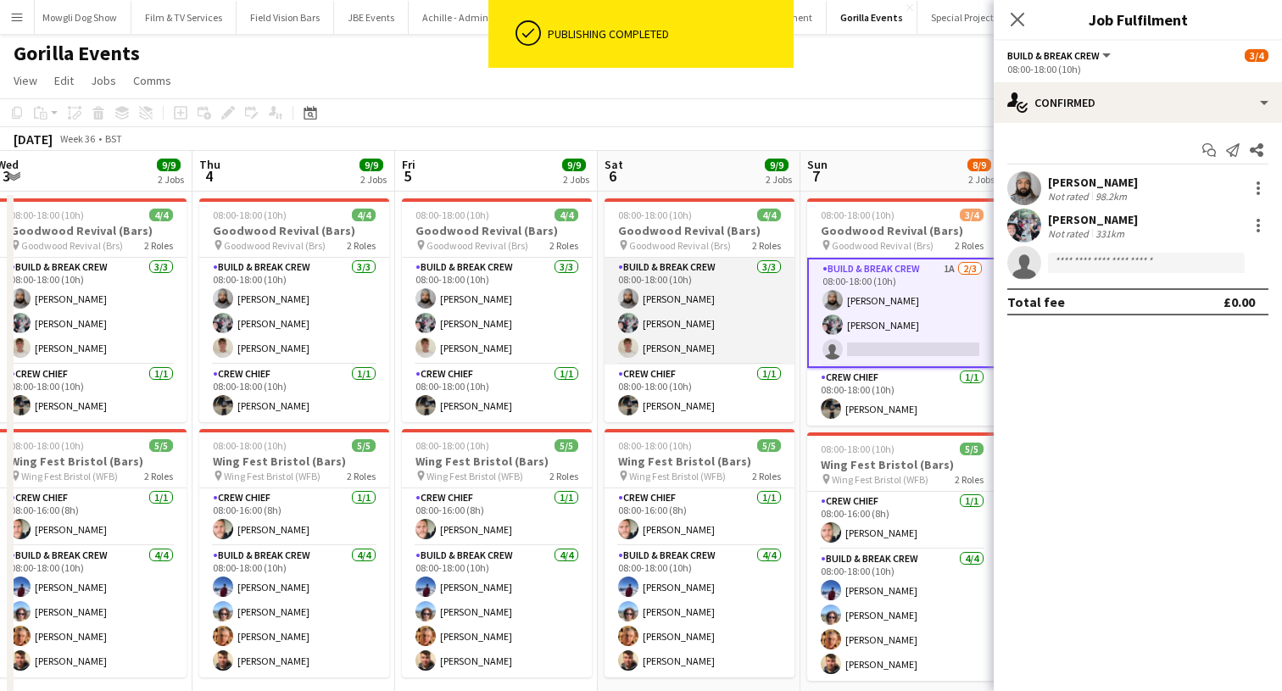
click at [727, 344] on app-card-role "Build & Break Crew 3/3 08:00-18:00 (10h) Vaughan Koleosho Joe Mccombe Frederick…" at bounding box center [699, 311] width 190 height 107
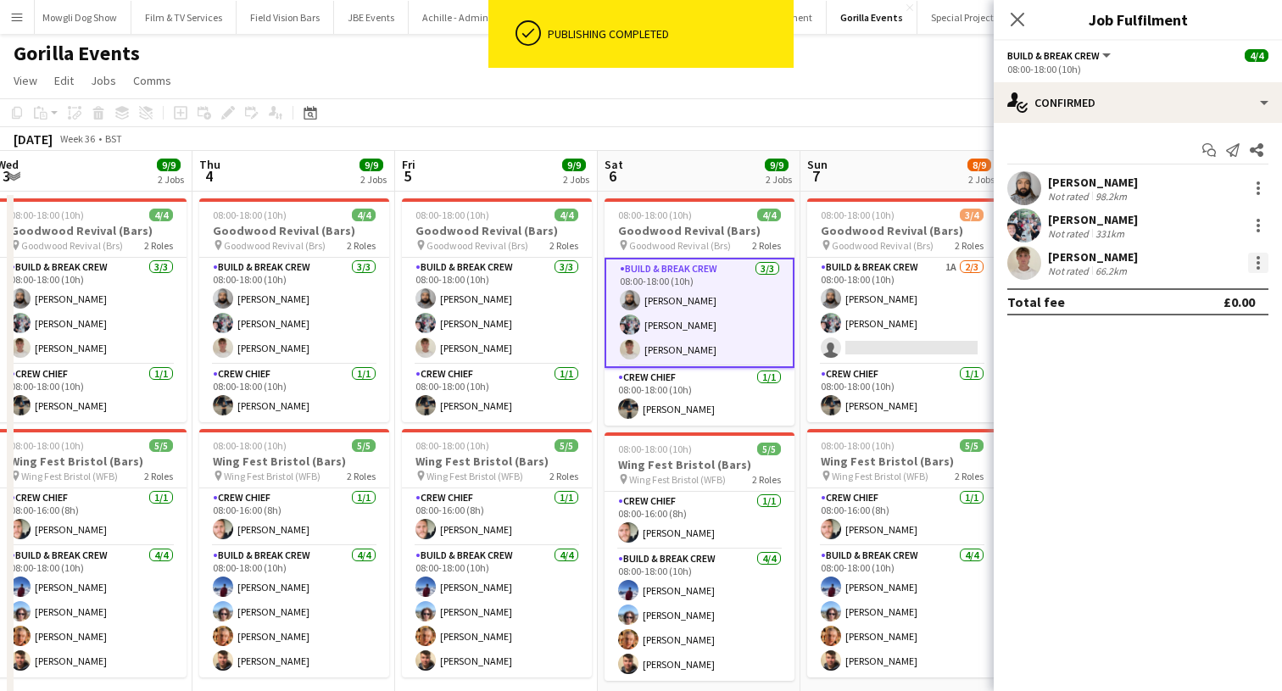
click at [1255, 264] on div at bounding box center [1258, 263] width 20 height 20
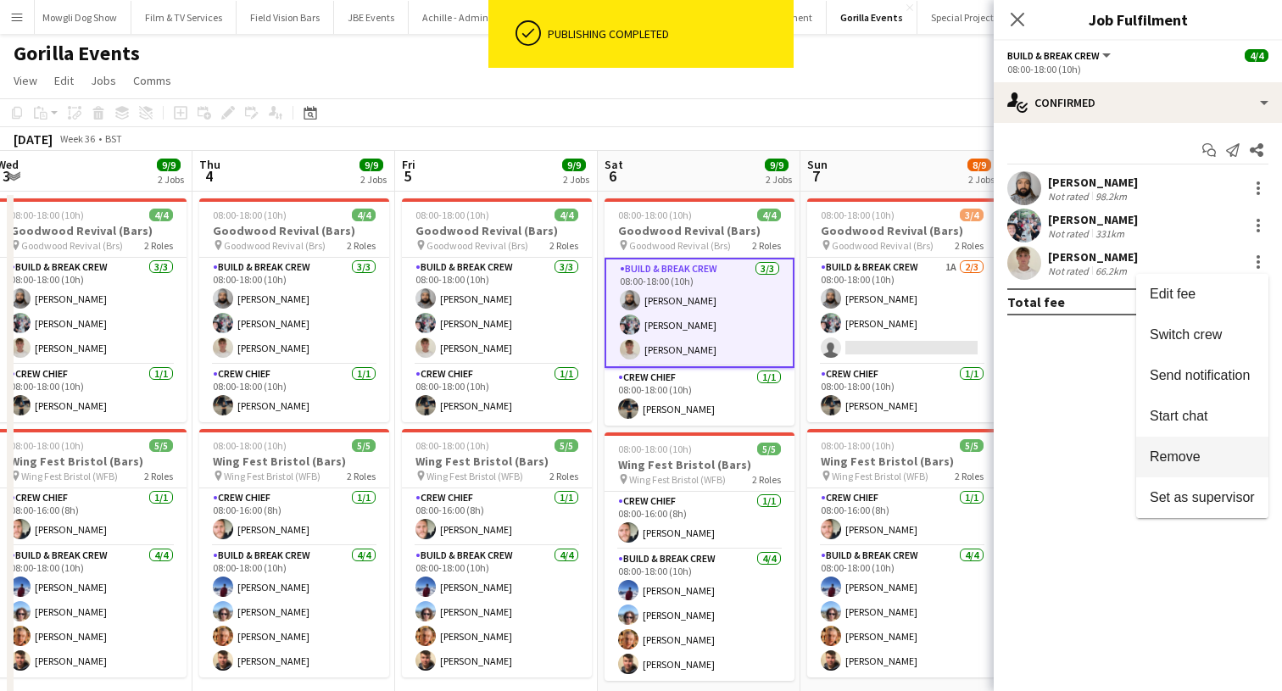
click at [1185, 447] on button "Remove" at bounding box center [1202, 457] width 132 height 41
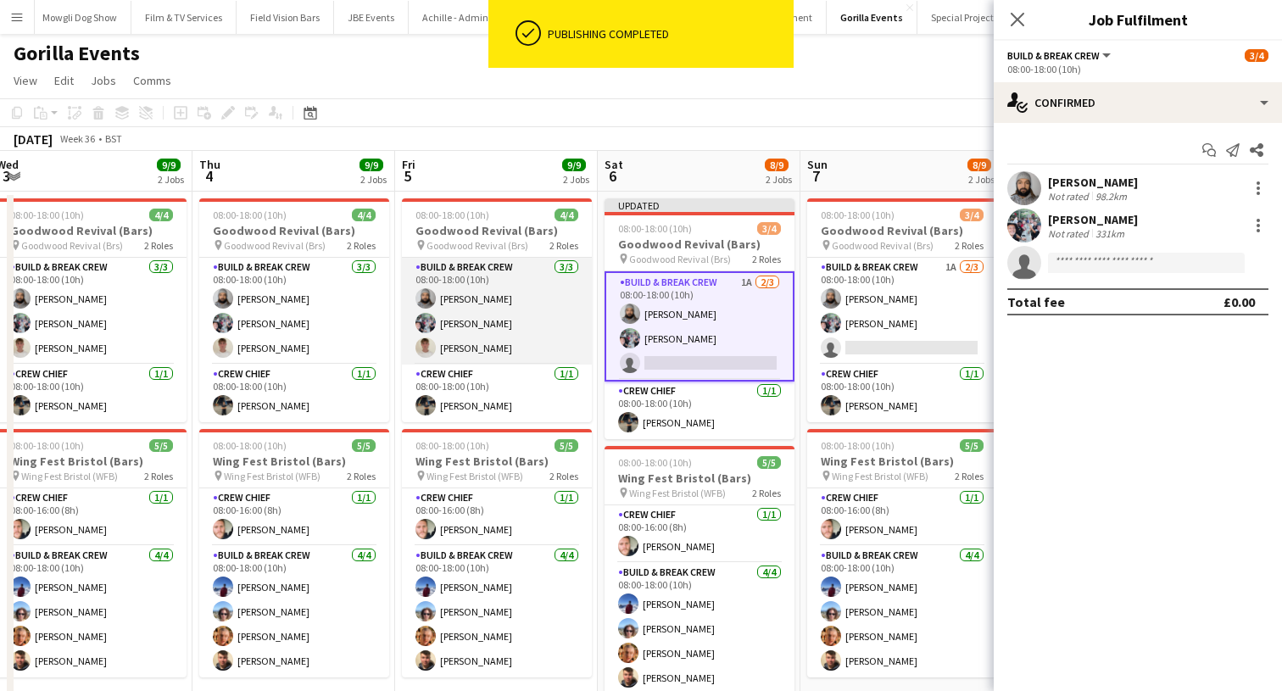
click at [531, 353] on app-card-role "Build & Break Crew 3/3 08:00-18:00 (10h) Vaughan Koleosho Joe Mccombe Frederick…" at bounding box center [497, 311] width 190 height 107
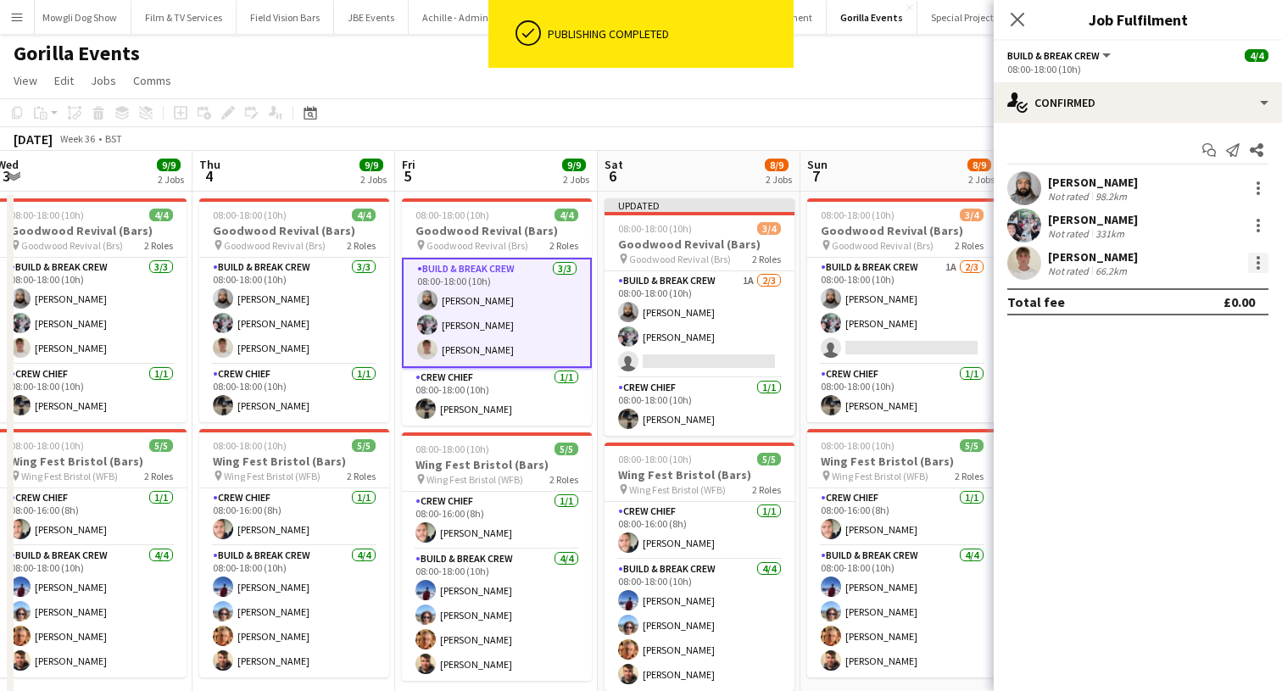
click at [1252, 264] on div at bounding box center [1258, 263] width 20 height 20
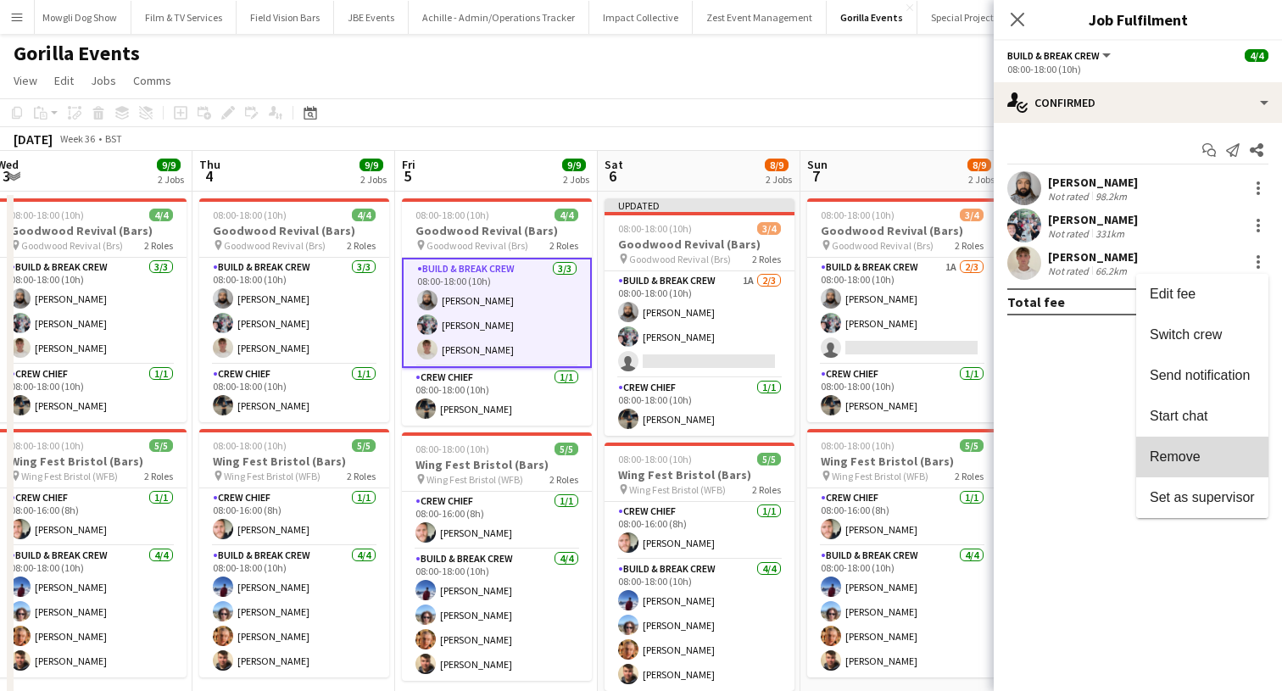
click at [1171, 463] on span "Remove" at bounding box center [1174, 456] width 51 height 14
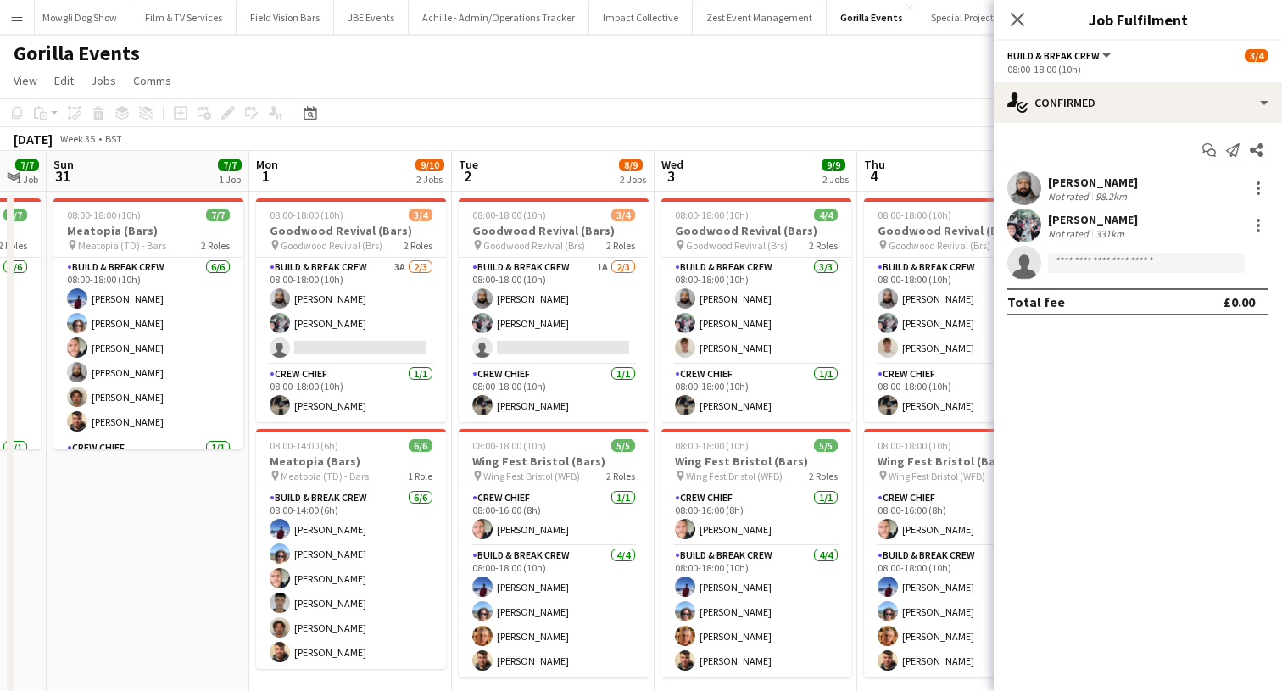
scroll to position [0, 472]
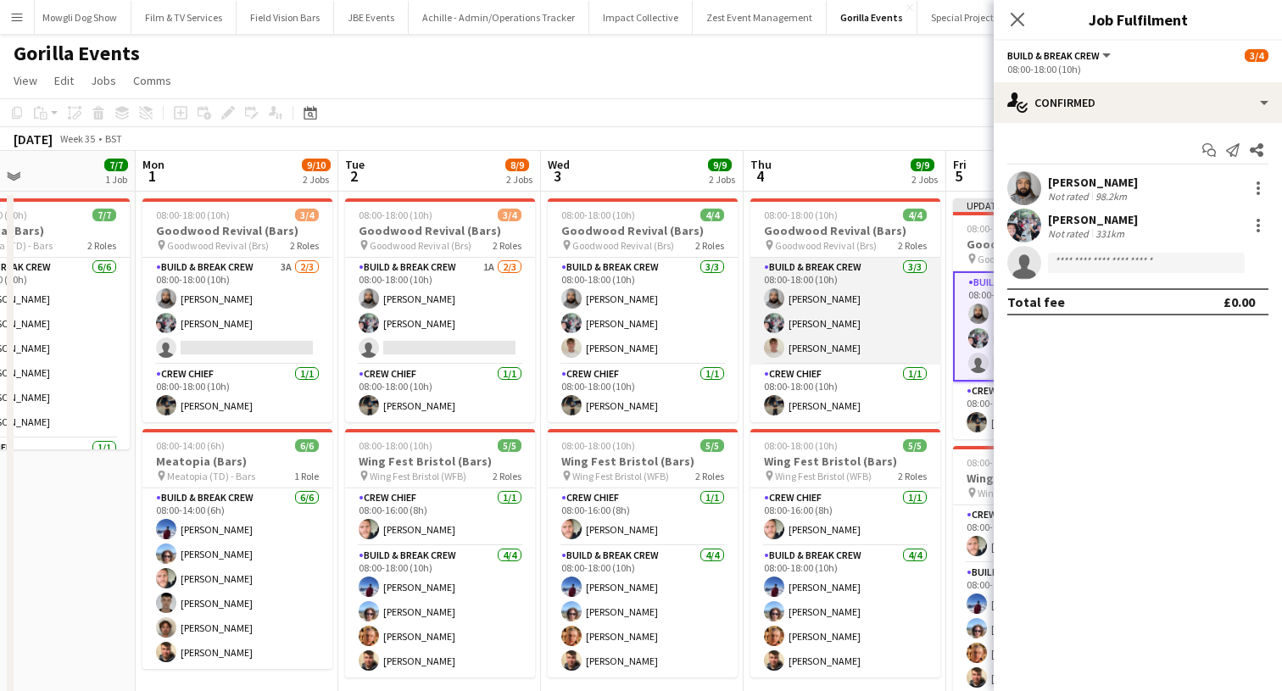
click at [789, 342] on app-card-role "Build & Break Crew 3/3 08:00-18:00 (10h) Vaughan Koleosho Joe Mccombe Frederick…" at bounding box center [845, 311] width 190 height 107
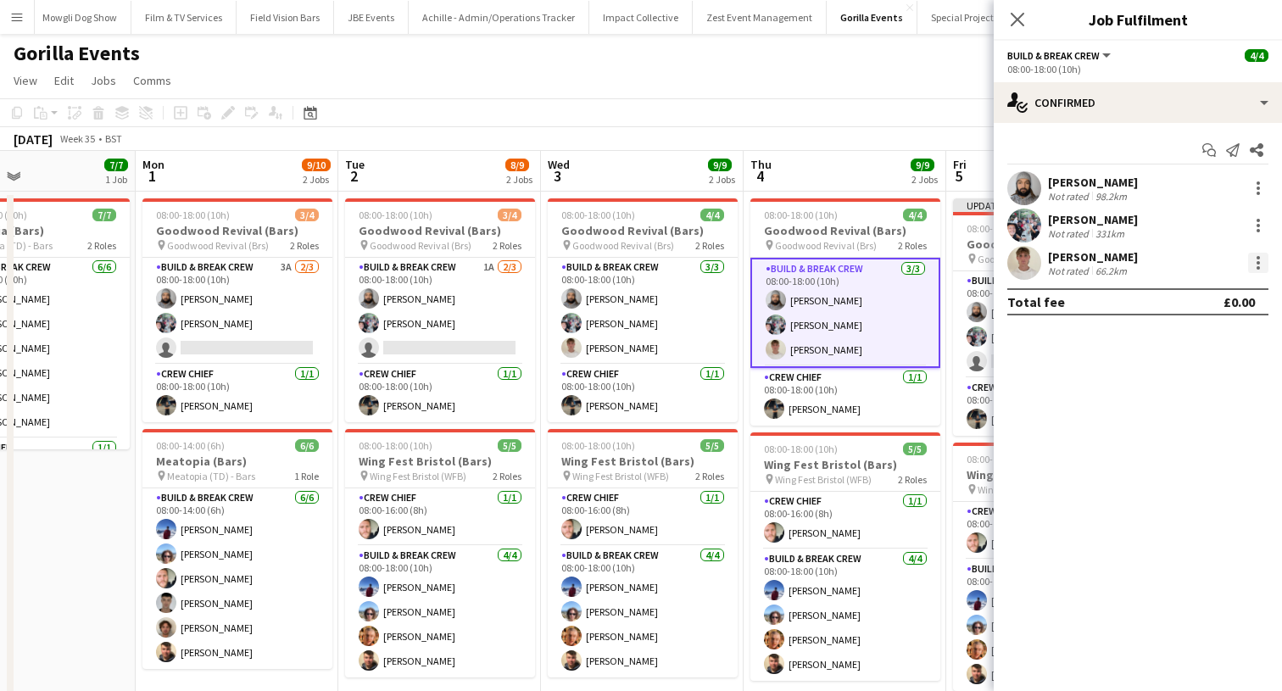
click at [1255, 263] on div at bounding box center [1258, 263] width 20 height 20
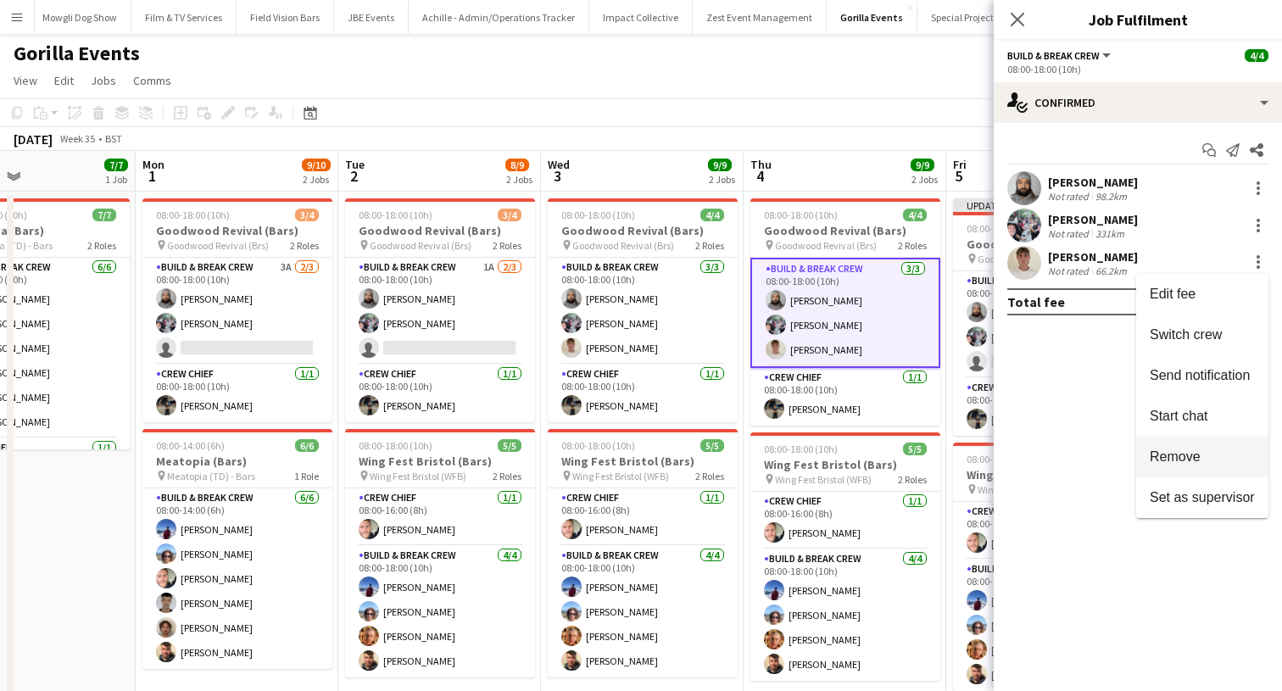
click at [1186, 445] on button "Remove" at bounding box center [1202, 457] width 132 height 41
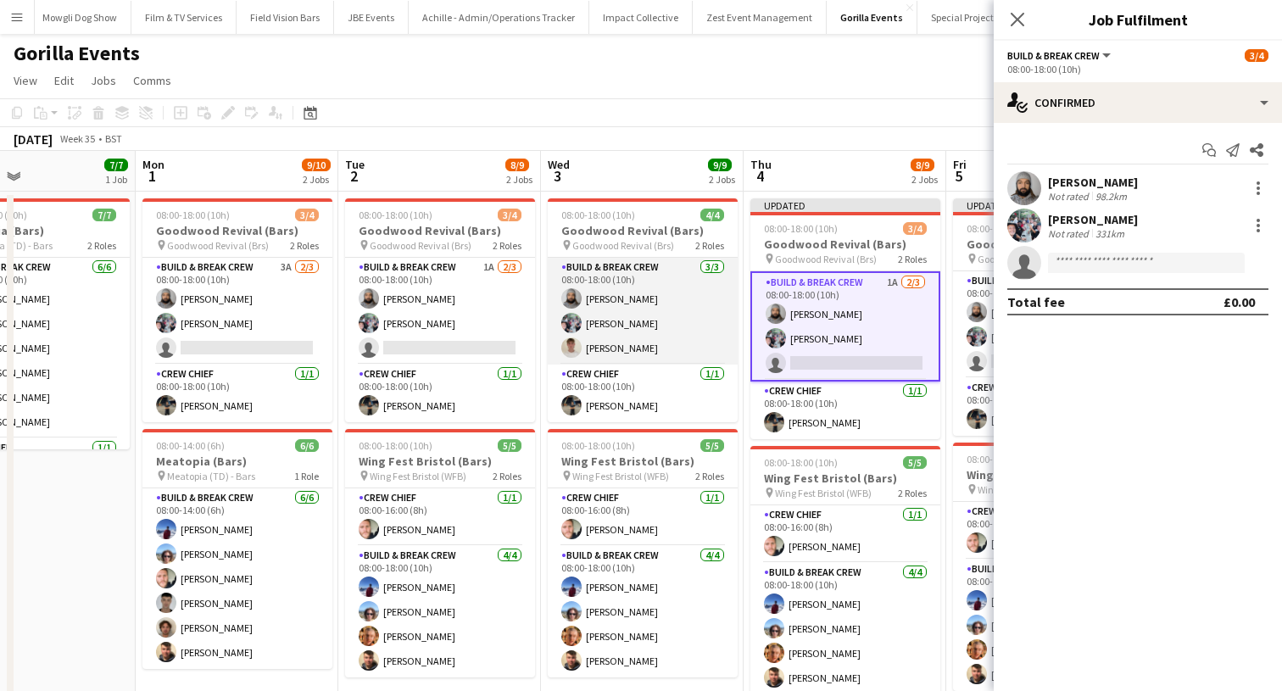
click at [649, 348] on app-card-role "Build & Break Crew 3/3 08:00-18:00 (10h) Vaughan Koleosho Joe Mccombe Frederick…" at bounding box center [643, 311] width 190 height 107
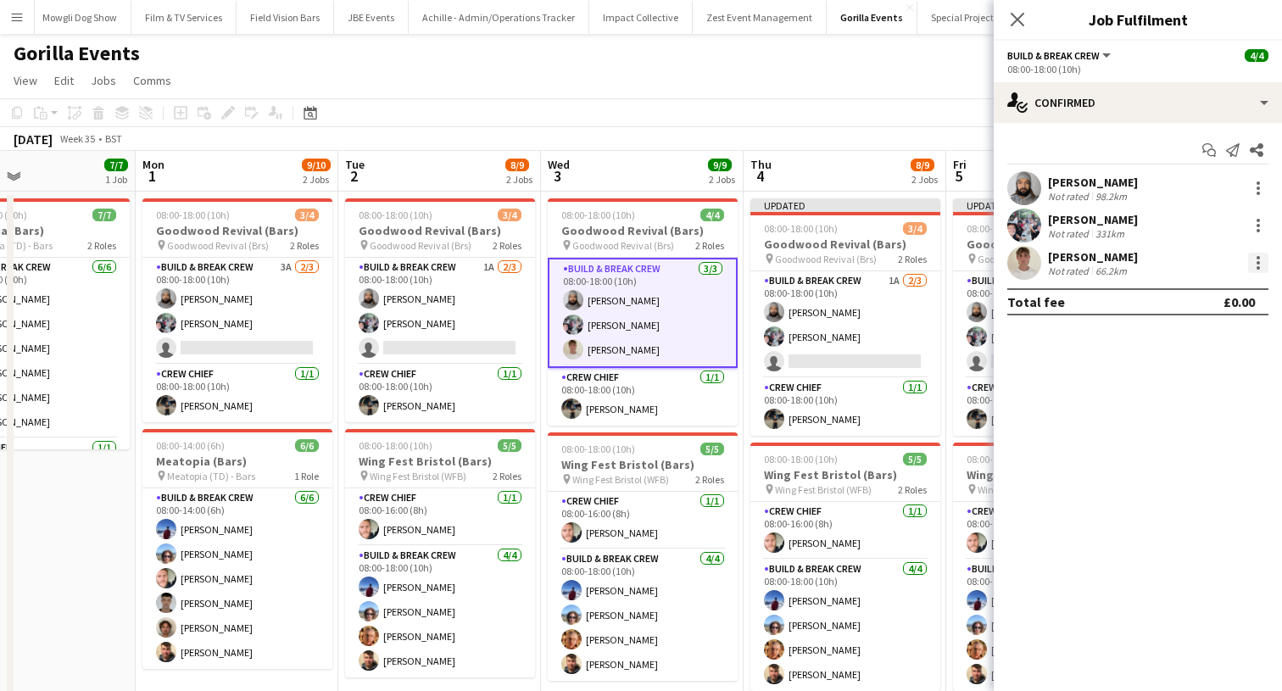
click at [1256, 264] on div at bounding box center [1258, 263] width 20 height 20
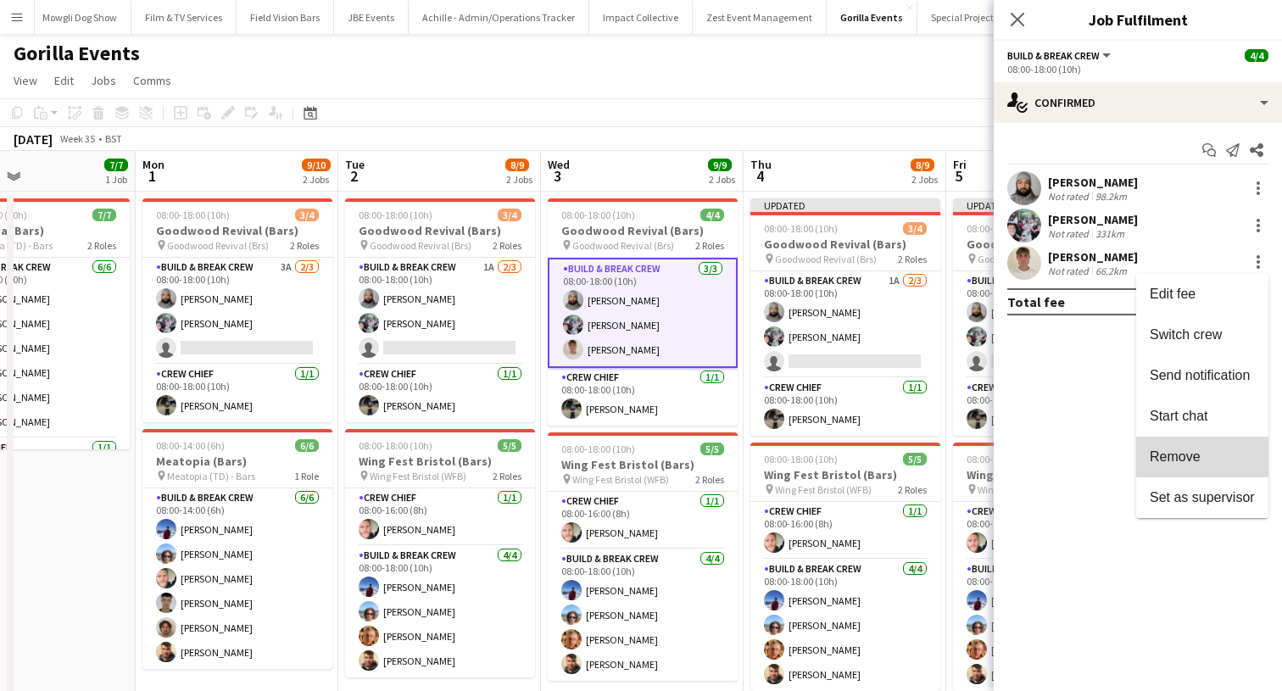
click at [1178, 474] on button "Remove" at bounding box center [1202, 457] width 132 height 41
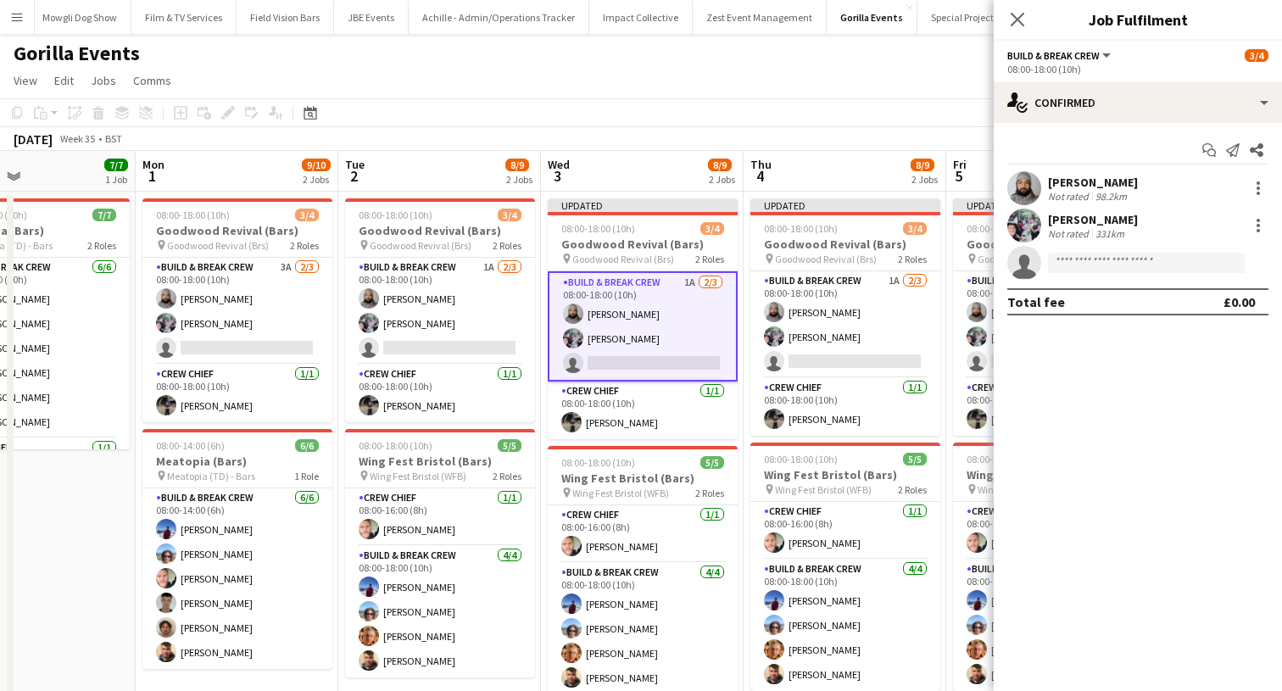
click at [1007, 23] on app-icon "Close pop-in" at bounding box center [1017, 19] width 20 height 20
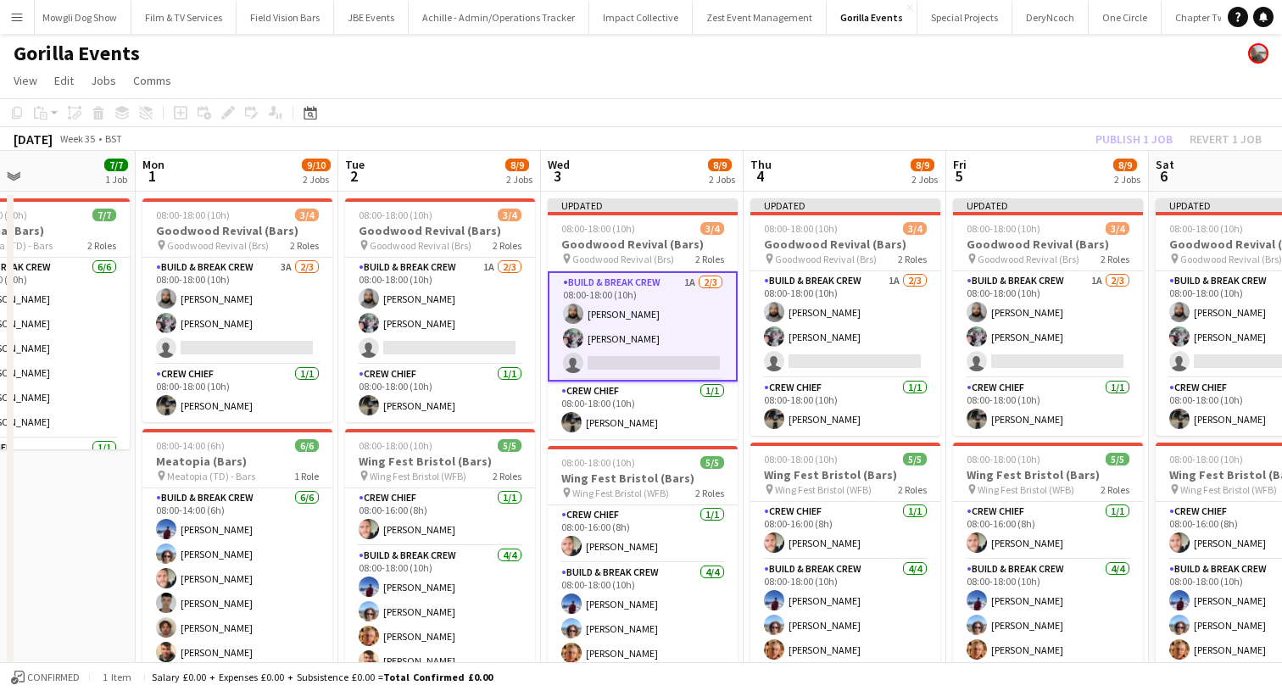
click at [1105, 94] on app-page-menu "View Day view expanded Day view collapsed Month view Date picker Jump to today …" at bounding box center [641, 82] width 1282 height 32
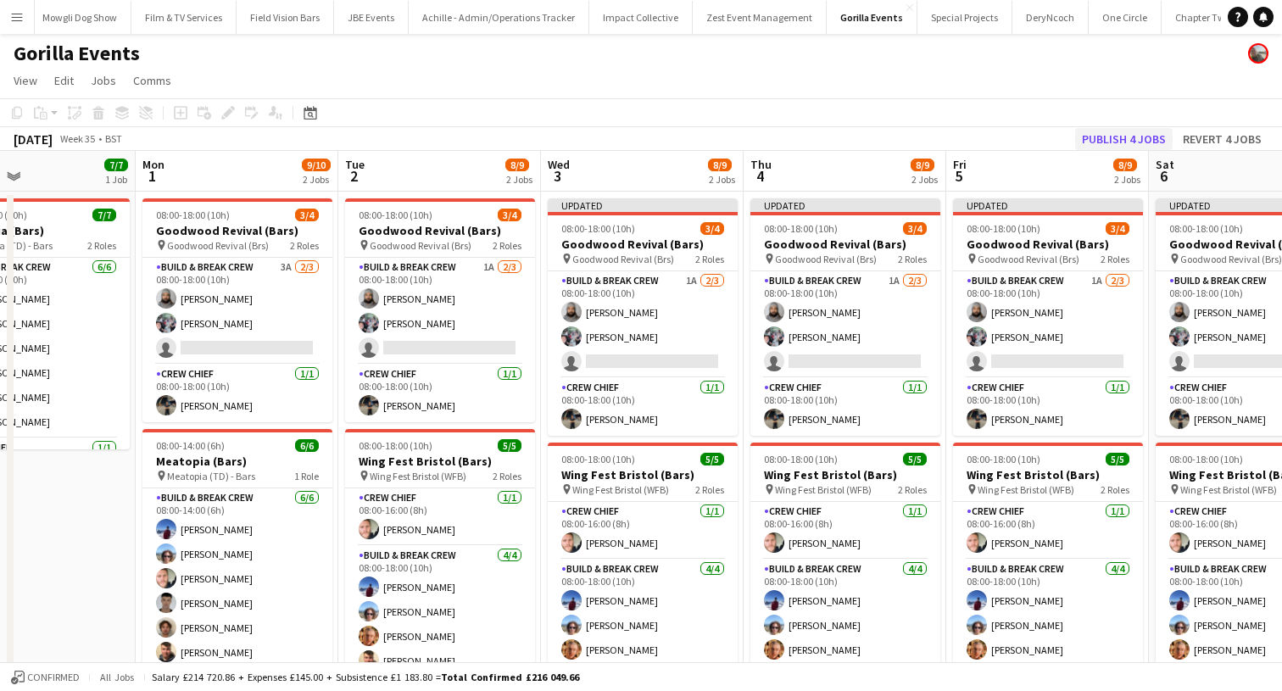
click at [1106, 132] on button "Publish 4 jobs" at bounding box center [1123, 139] width 97 height 22
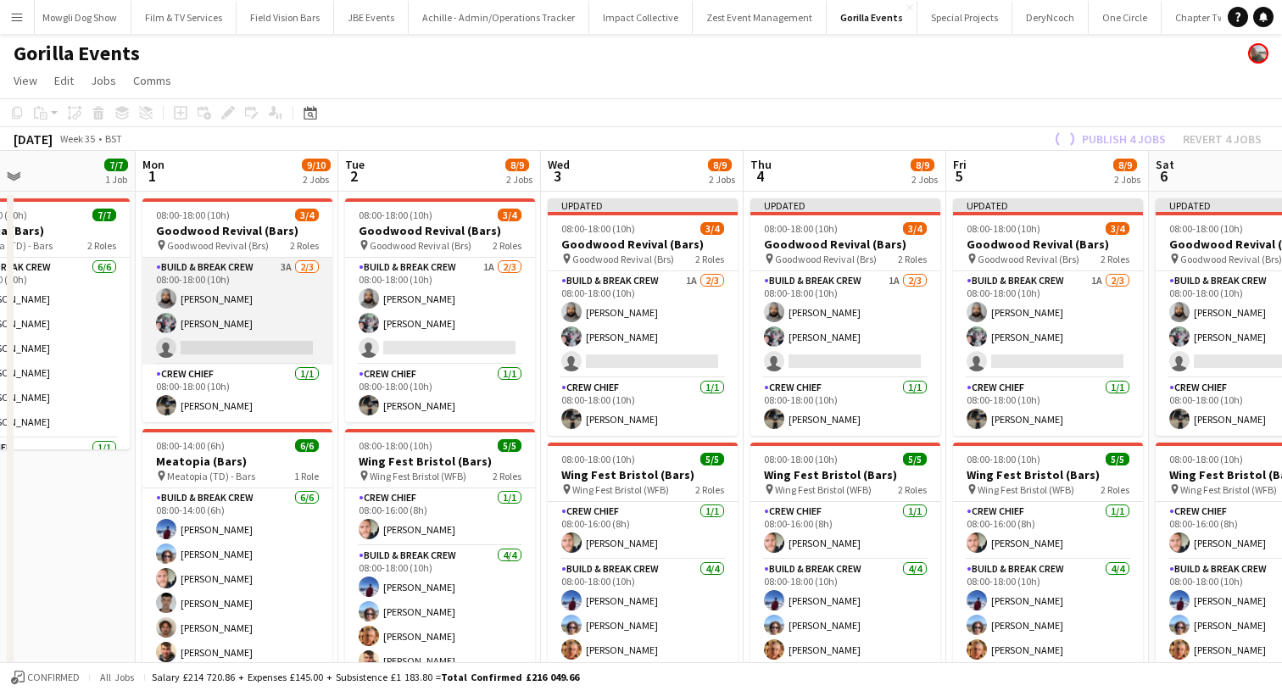
click at [200, 338] on app-card-role "Build & Break Crew 3A 2/3 08:00-18:00 (10h) Vaughan Koleosho Joe Mccombe single…" at bounding box center [237, 311] width 190 height 107
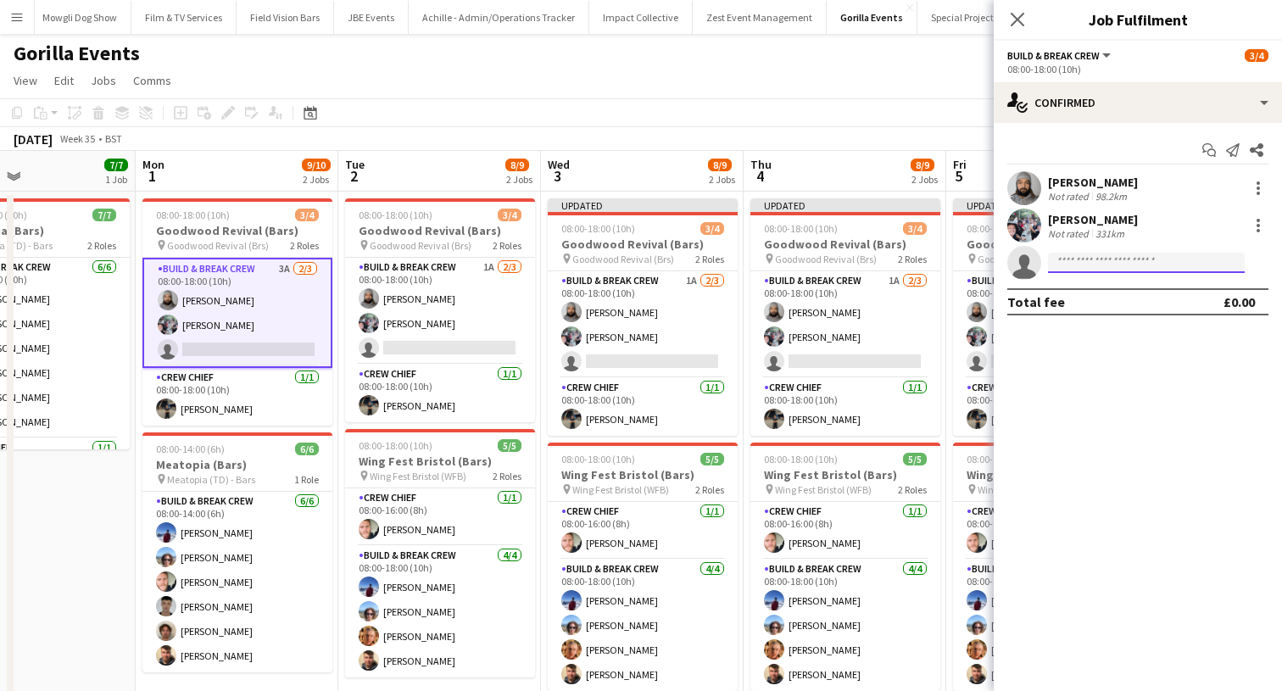
click at [1063, 257] on input at bounding box center [1146, 263] width 197 height 20
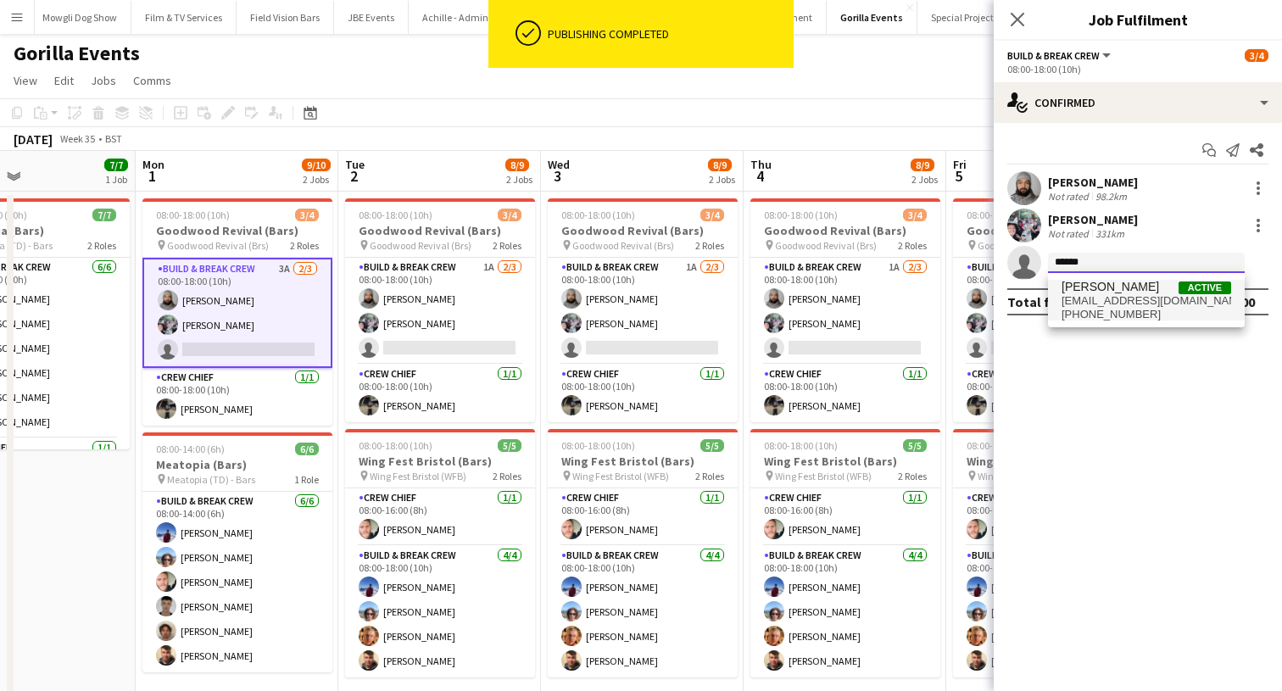
type input "*****"
click at [1061, 299] on span "conor_mcgowan@hotmail.com" at bounding box center [1146, 301] width 170 height 14
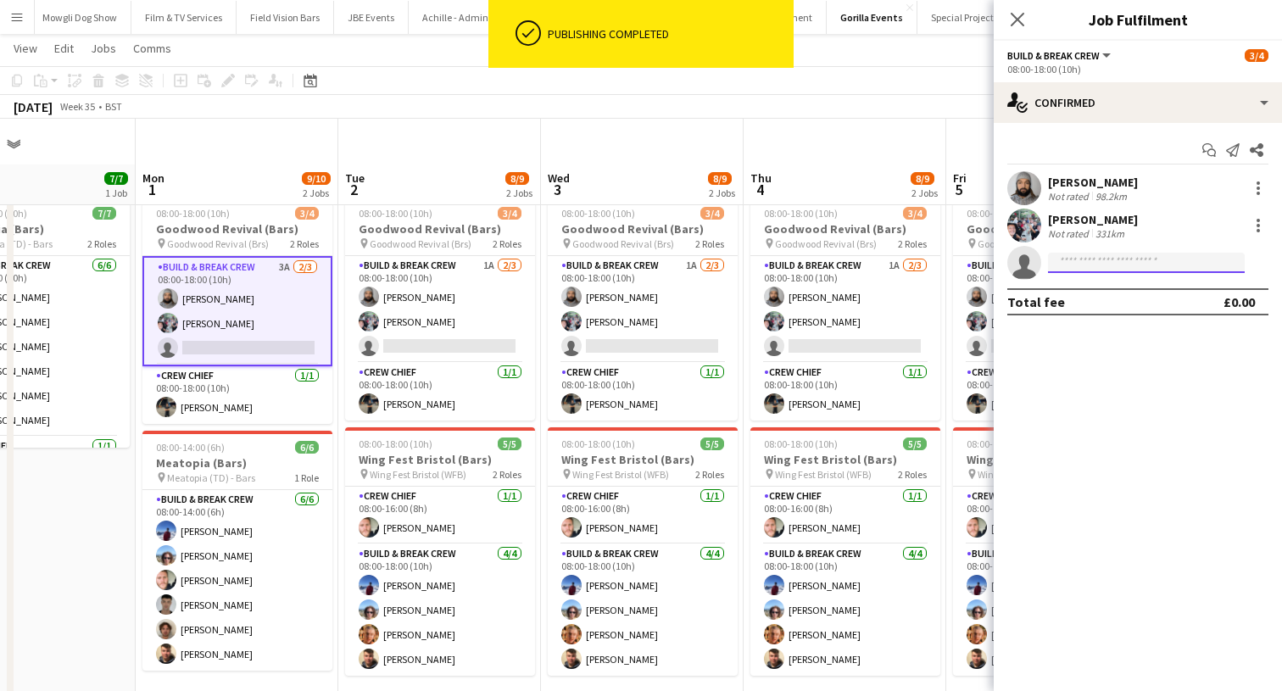
scroll to position [46, 0]
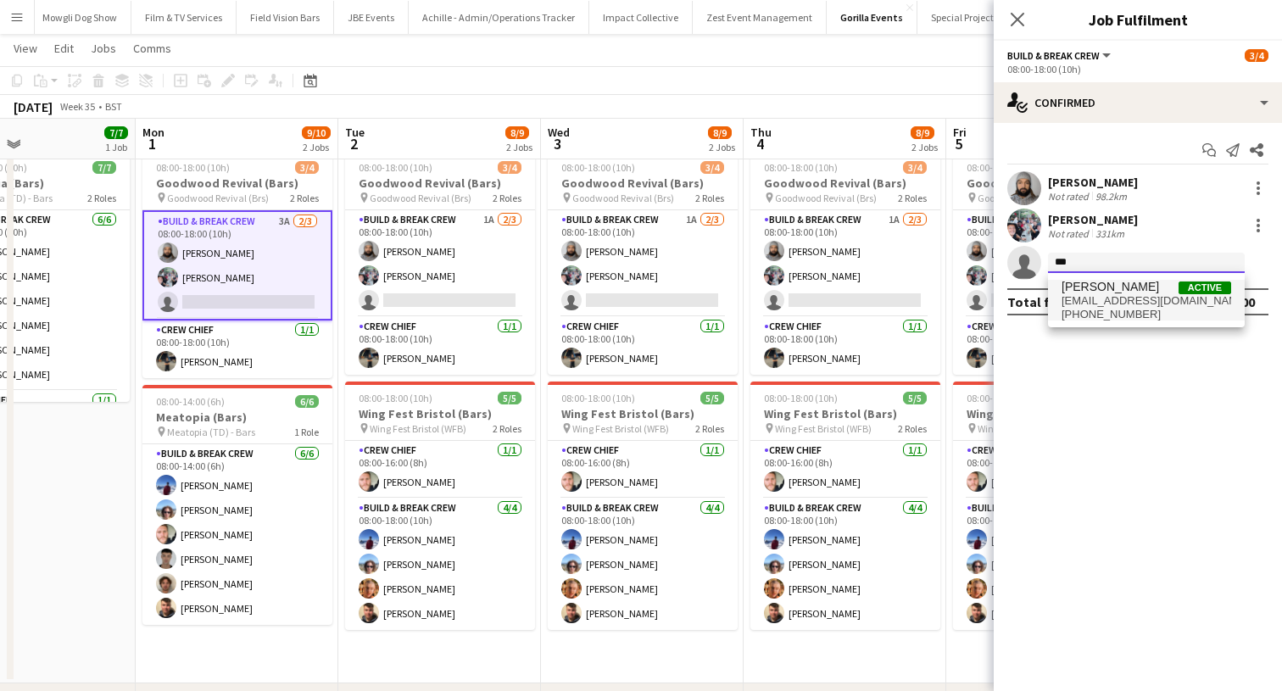
type input "***"
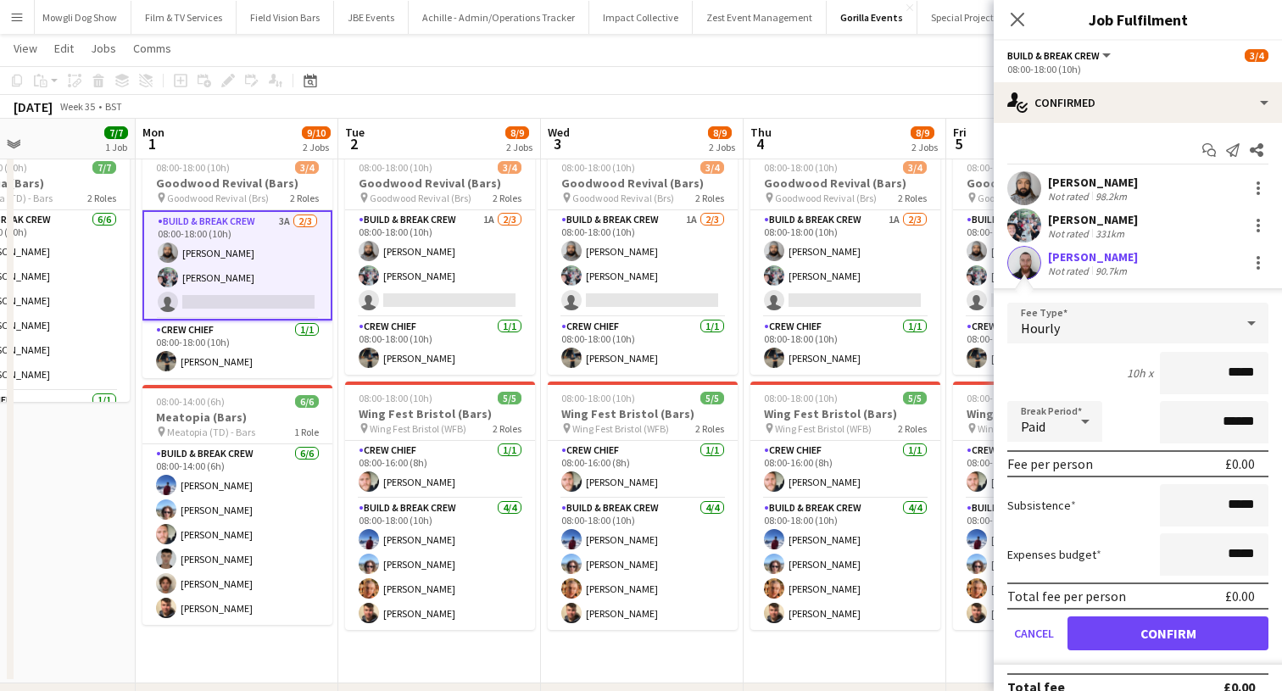
click at [1093, 631] on button "Confirm" at bounding box center [1167, 633] width 201 height 34
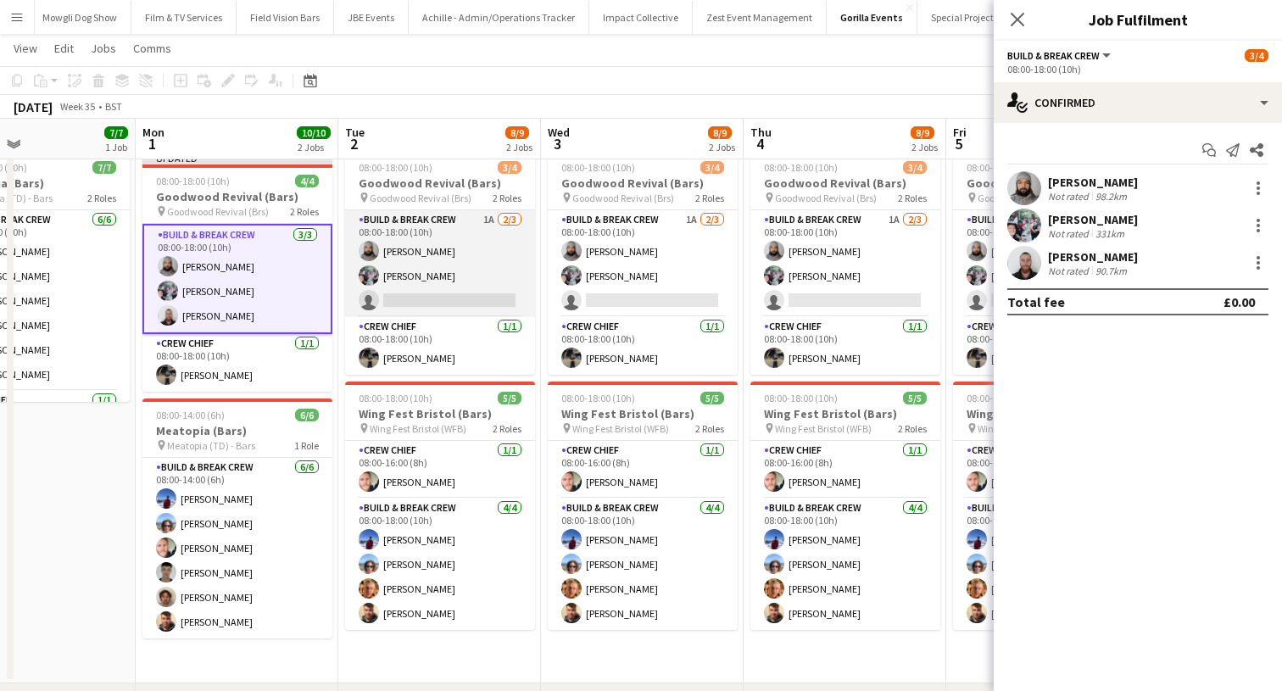
click at [434, 299] on app-card-role "Build & Break Crew 1A 2/3 08:00-18:00 (10h) Vaughan Koleosho Joe Mccombe single…" at bounding box center [440, 263] width 190 height 107
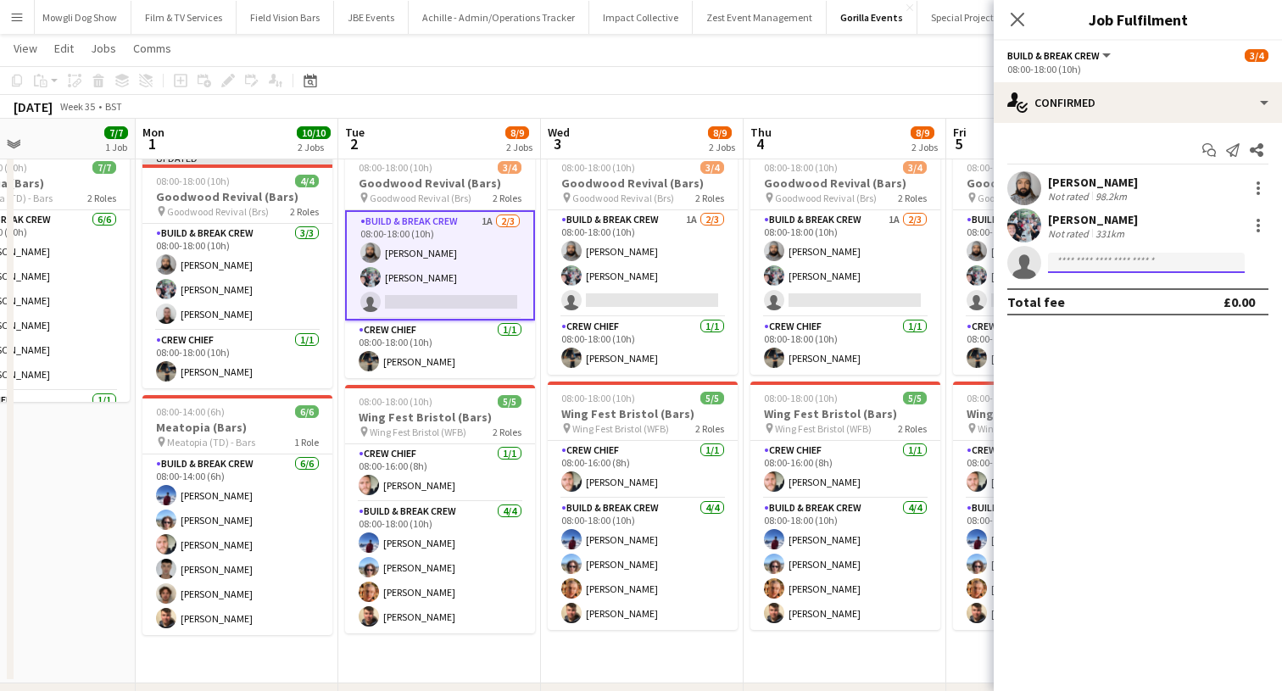
click at [1072, 259] on input at bounding box center [1146, 263] width 197 height 20
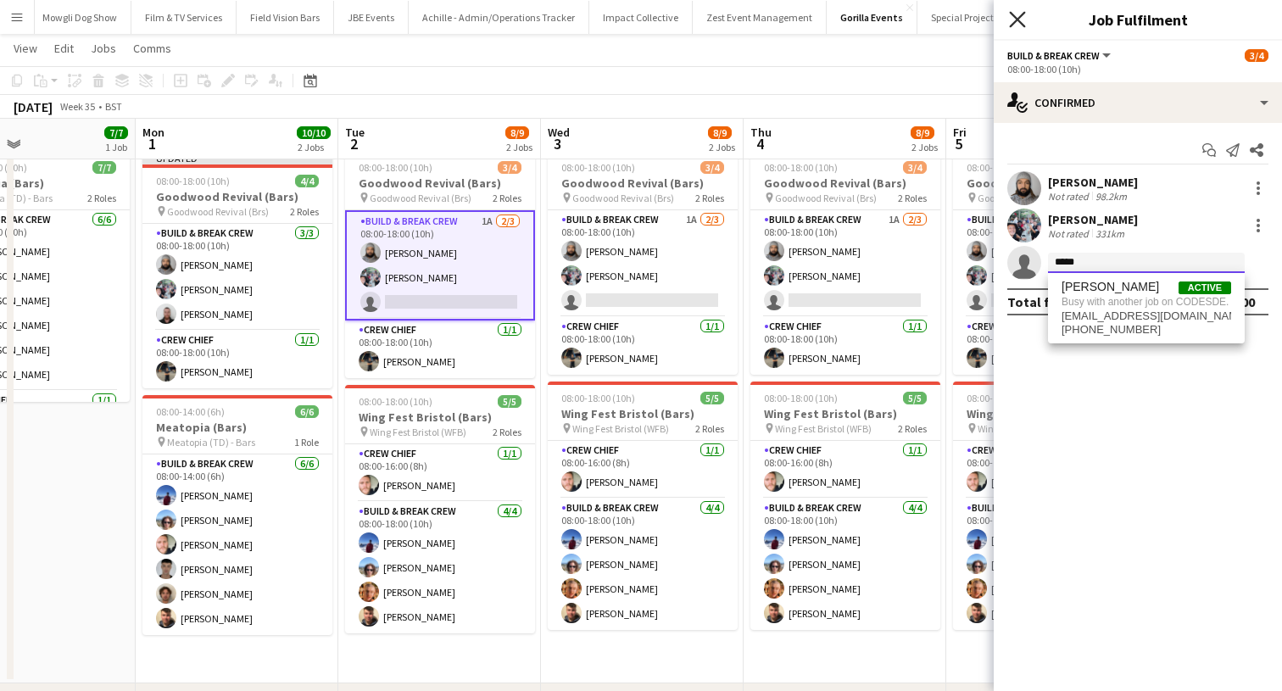
type input "*****"
click at [1011, 22] on icon "Close pop-in" at bounding box center [1017, 19] width 16 height 16
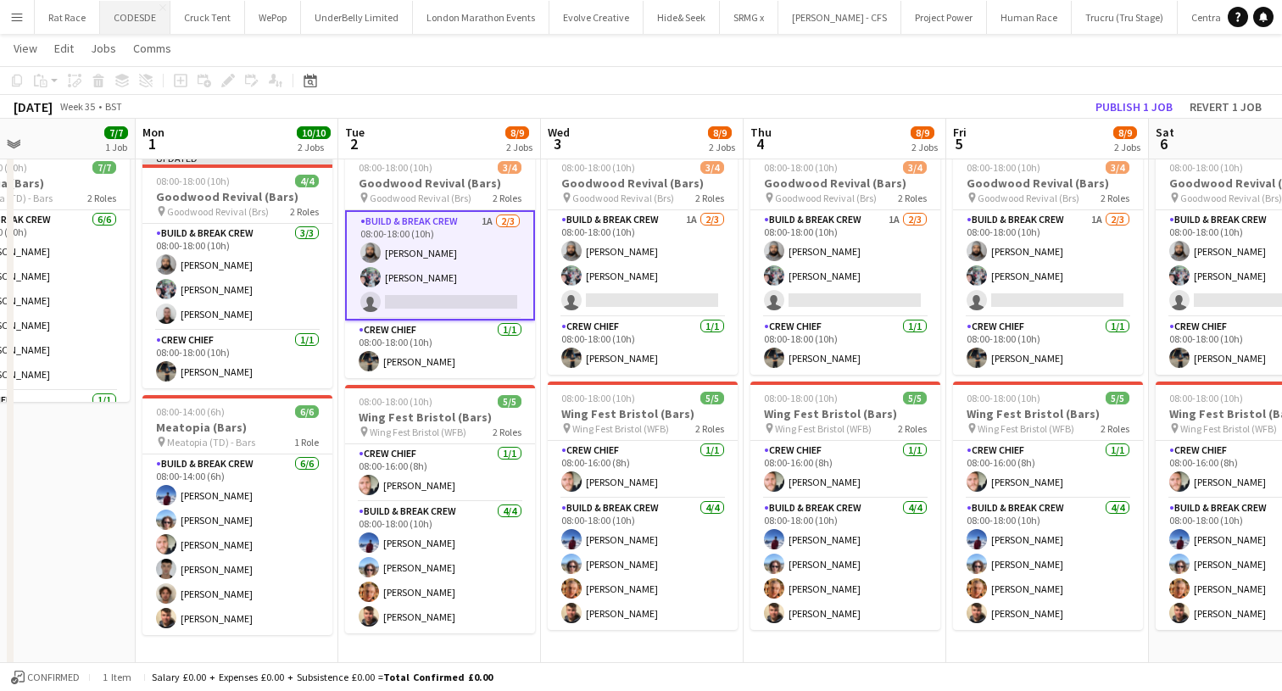
scroll to position [0, 0]
click at [140, 23] on button "CODESDE Close" at bounding box center [135, 17] width 70 height 33
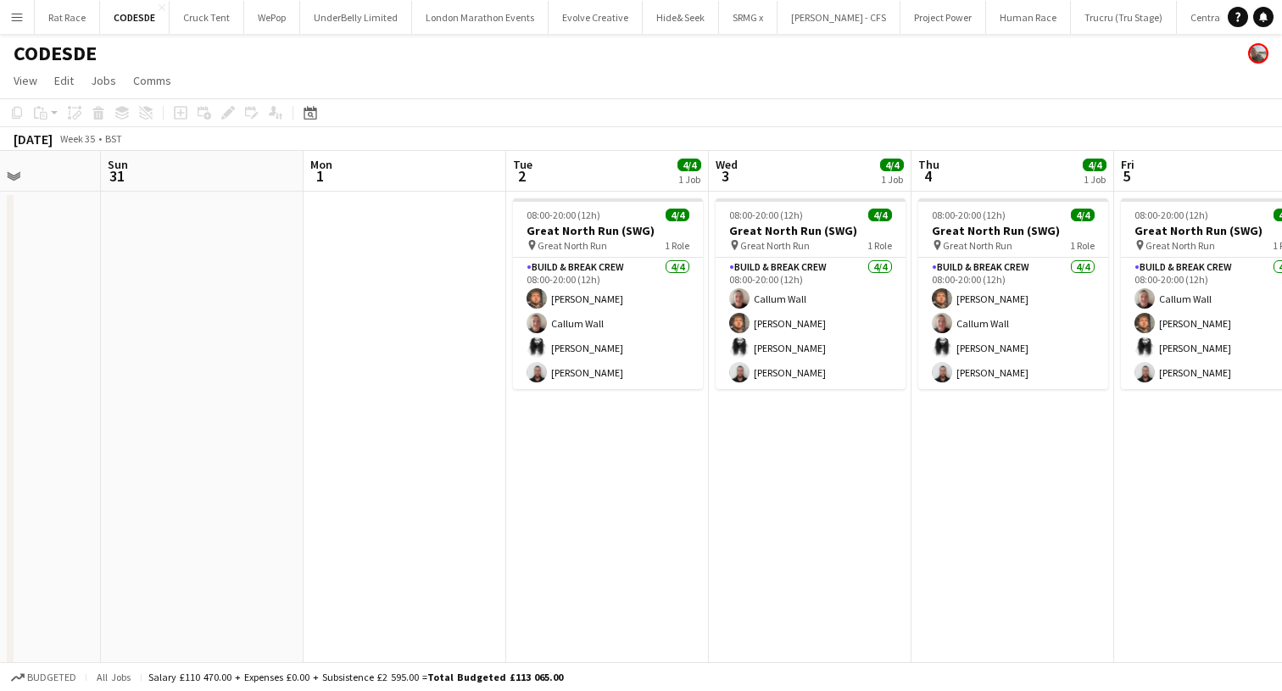
scroll to position [0, 732]
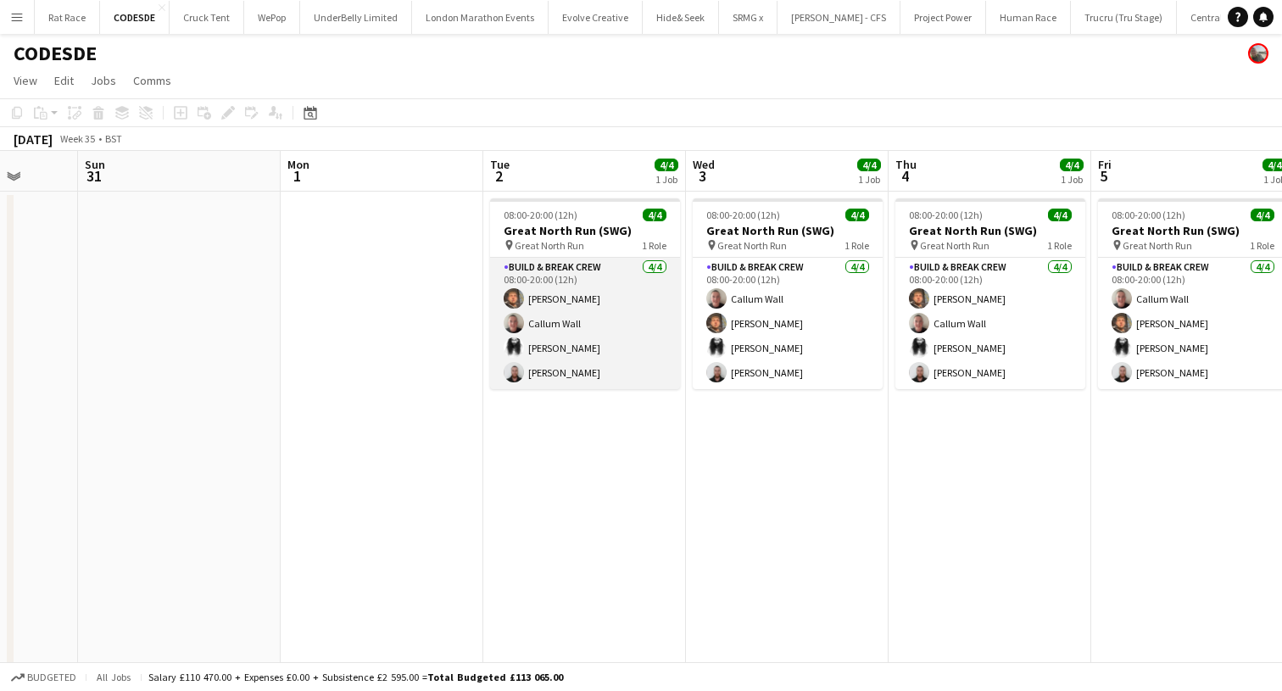
click at [542, 363] on app-card-role "Build & Break Crew 4/4 08:00-20:00 (12h) Dorian Mikulewicz Callum Wall Alexande…" at bounding box center [585, 323] width 190 height 131
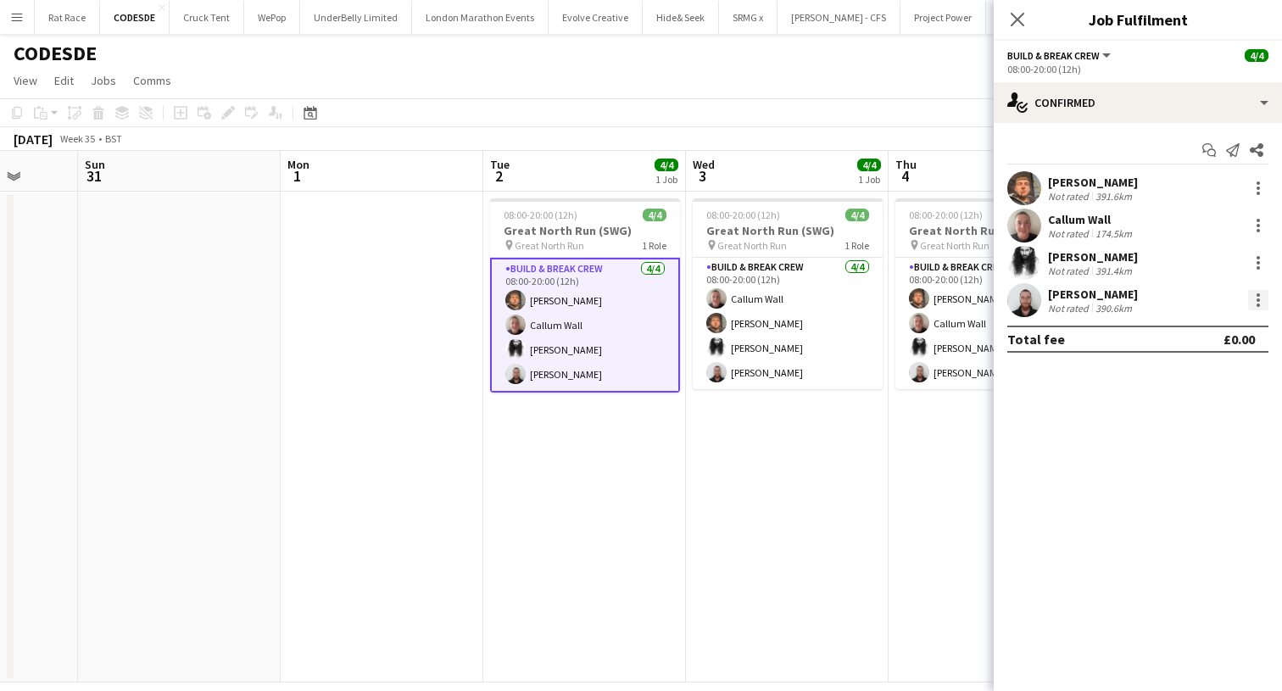
click at [1263, 299] on div at bounding box center [1258, 300] width 20 height 20
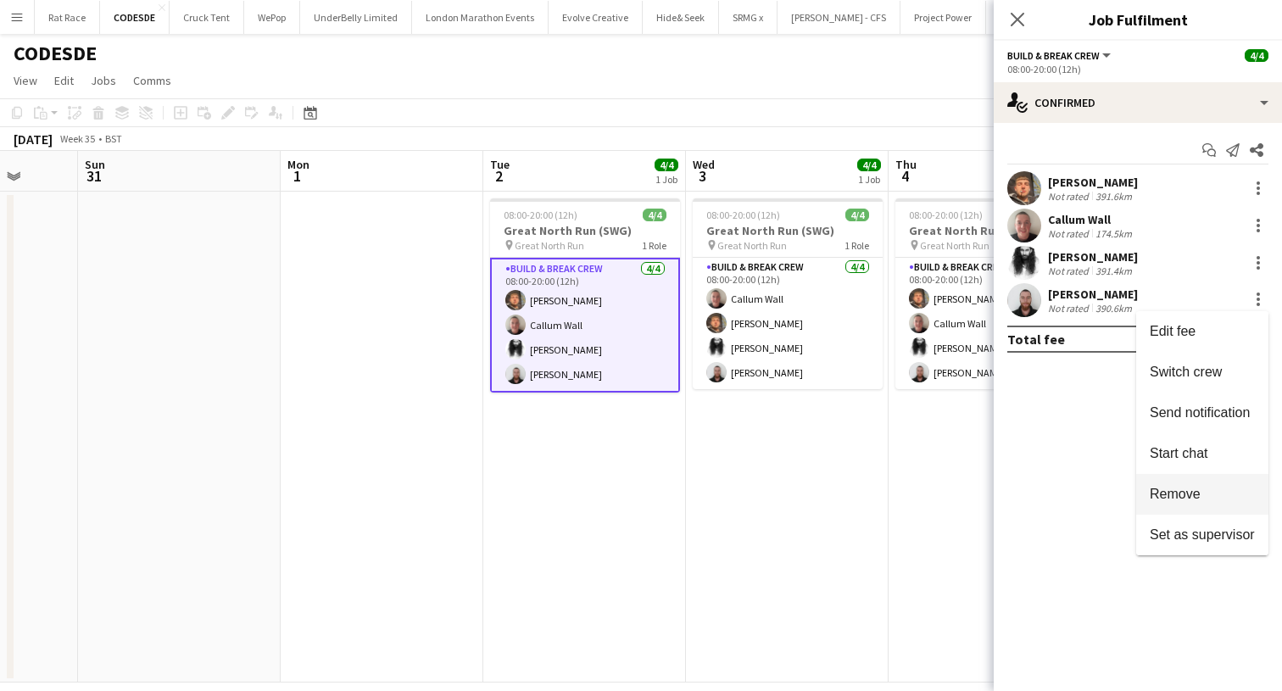
click at [1157, 503] on button "Remove" at bounding box center [1202, 494] width 132 height 41
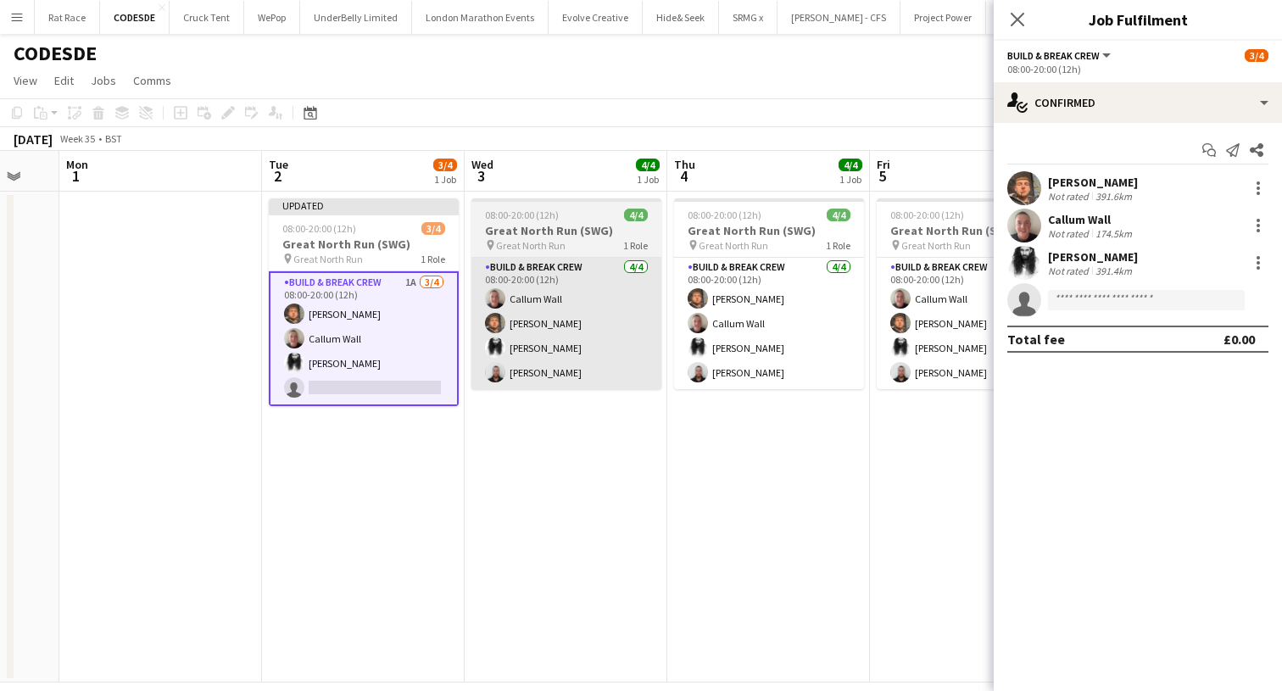
scroll to position [0, 555]
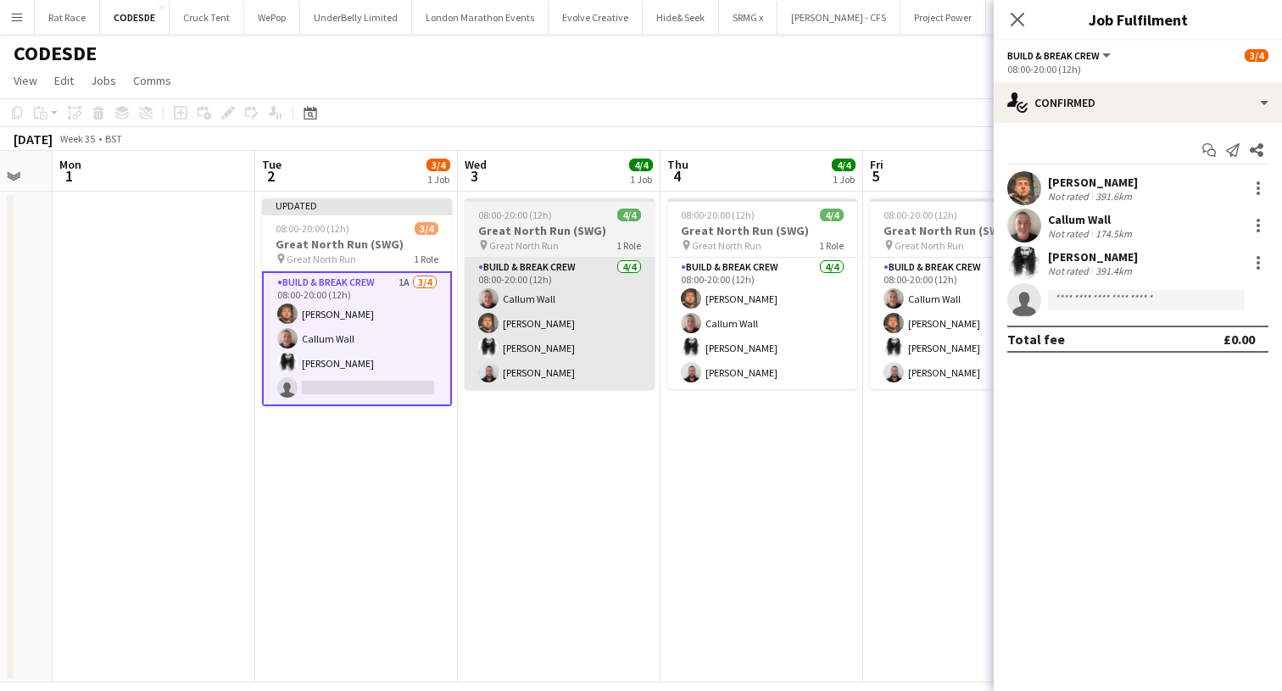
click at [526, 353] on app-card-role "Build & Break Crew 4/4 08:00-20:00 (12h) Callum Wall Dorian Mikulewicz Alexande…" at bounding box center [559, 323] width 190 height 131
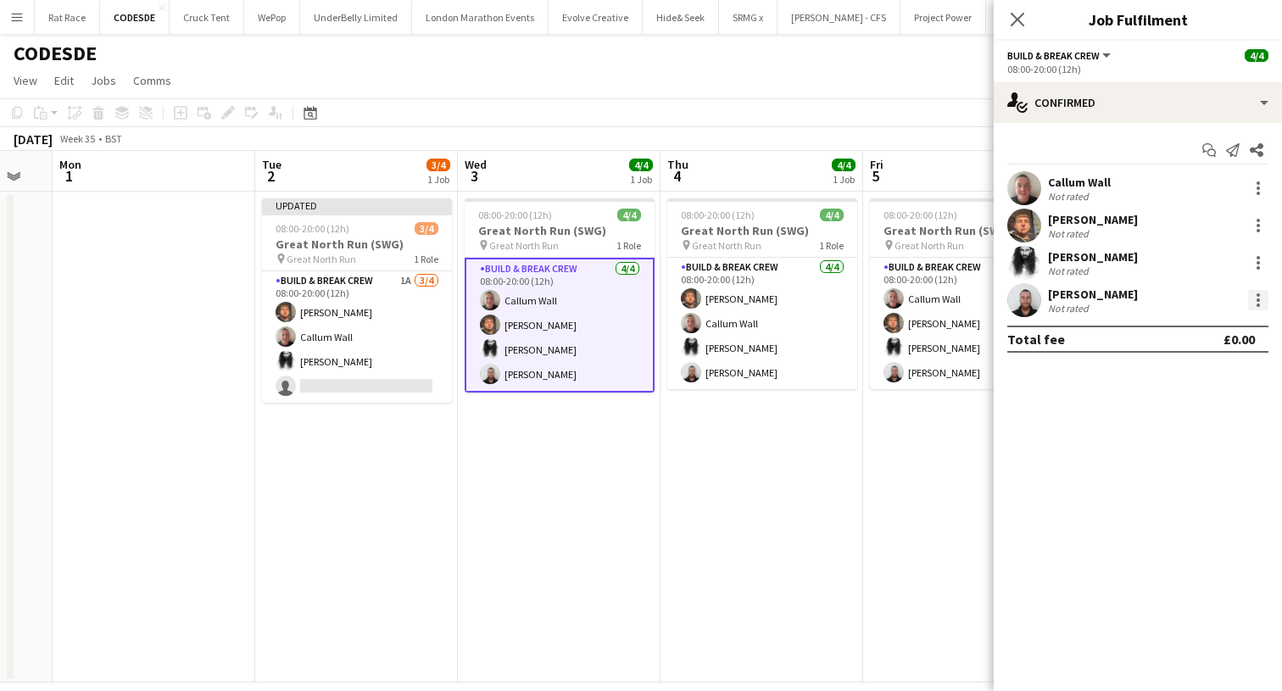
click at [1258, 300] on div at bounding box center [1257, 299] width 3 height 3
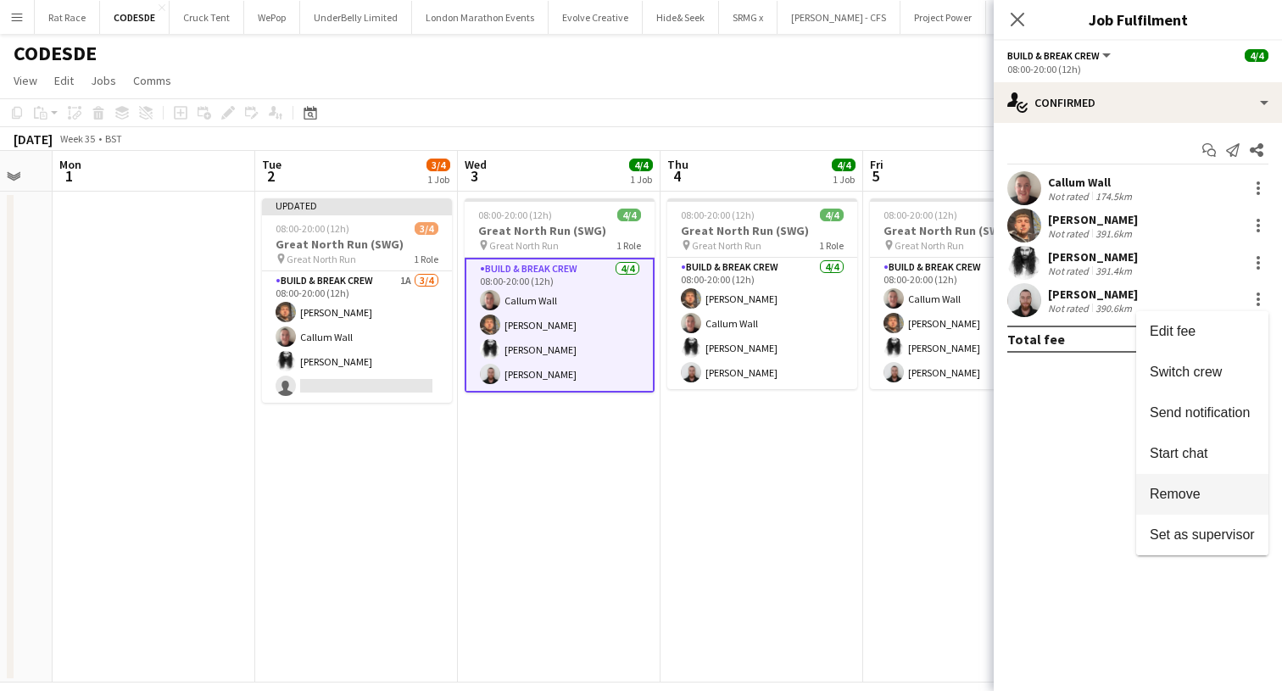
click at [1167, 503] on button "Remove" at bounding box center [1202, 494] width 132 height 41
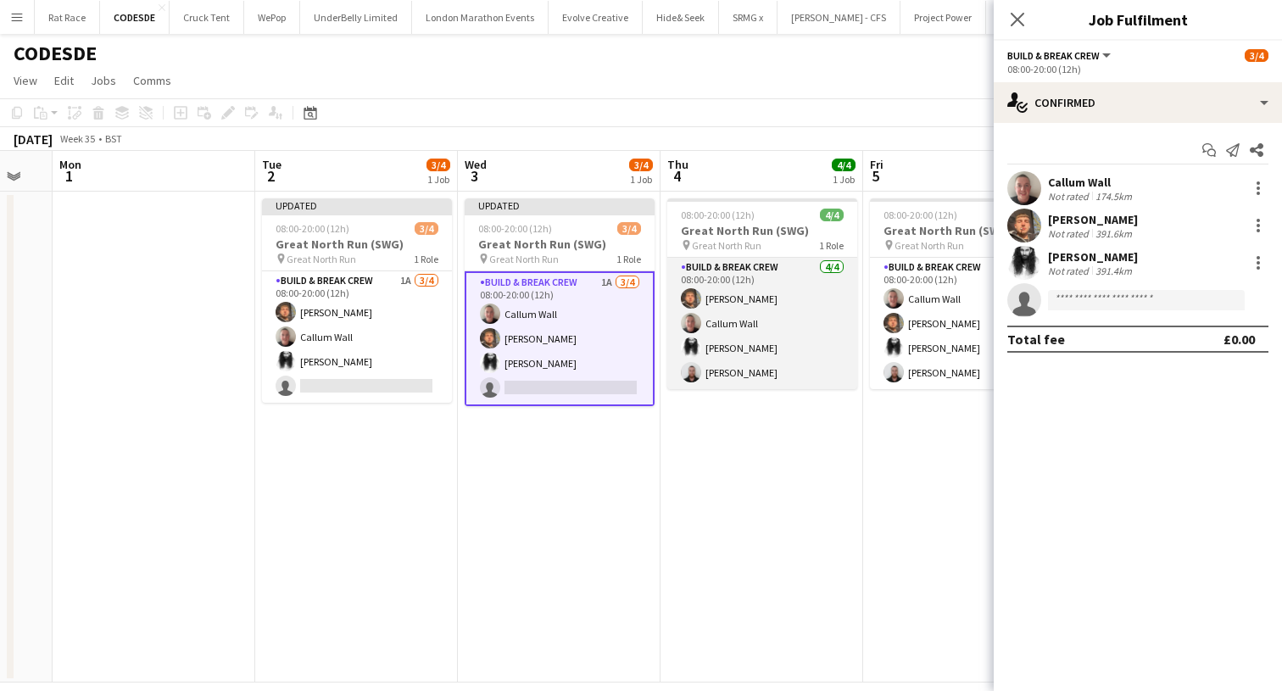
click at [743, 382] on app-card-role "Build & Break Crew 4/4 08:00-20:00 (12h) Dorian Mikulewicz Callum Wall Alexande…" at bounding box center [762, 323] width 190 height 131
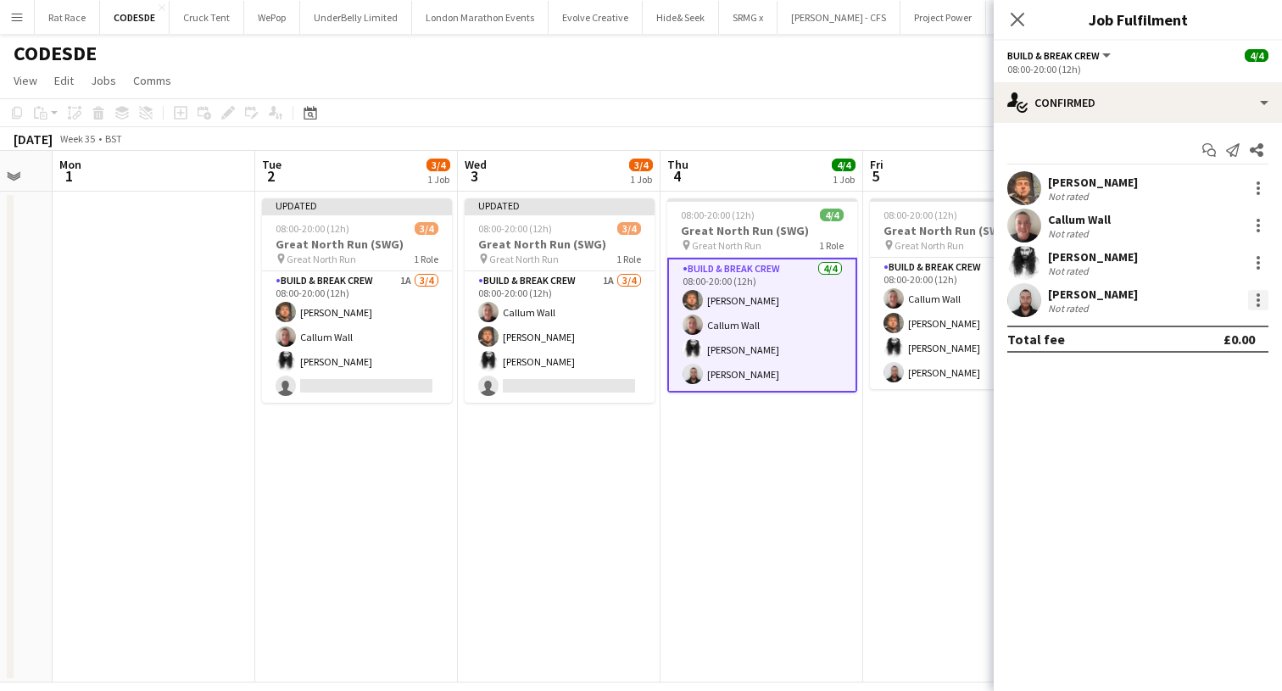
click at [1254, 306] on div at bounding box center [1258, 300] width 20 height 20
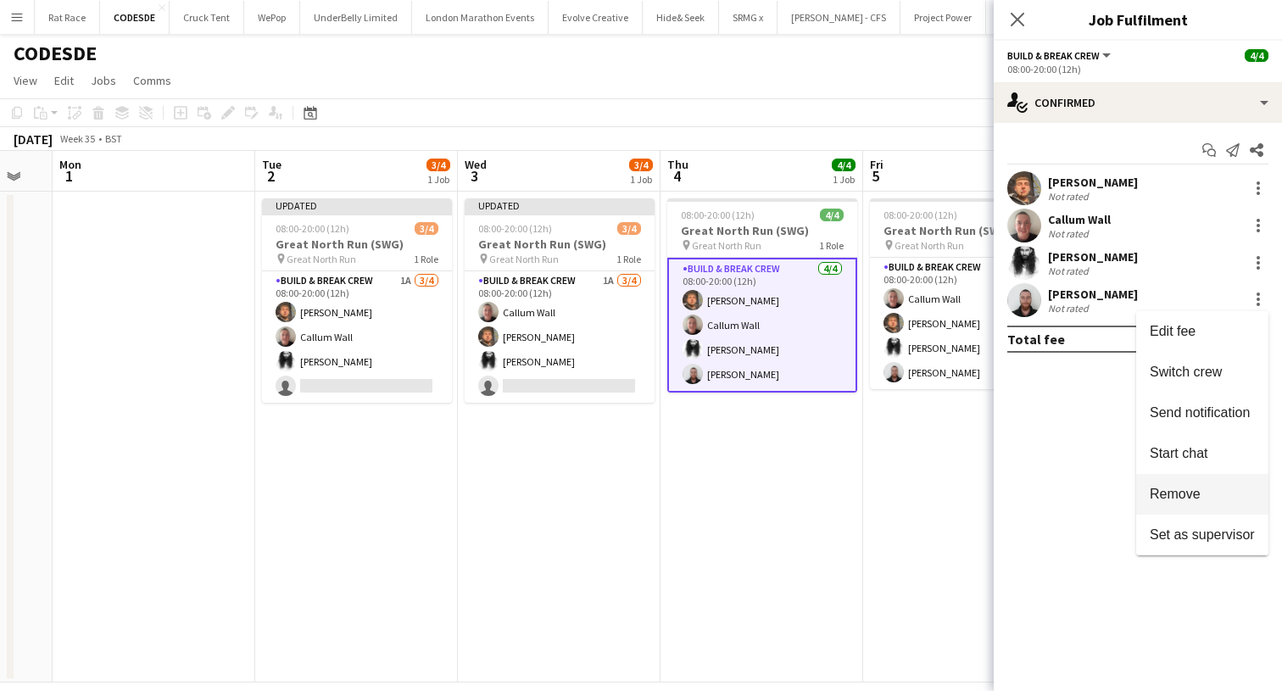
click at [1165, 497] on span "Remove" at bounding box center [1174, 494] width 51 height 14
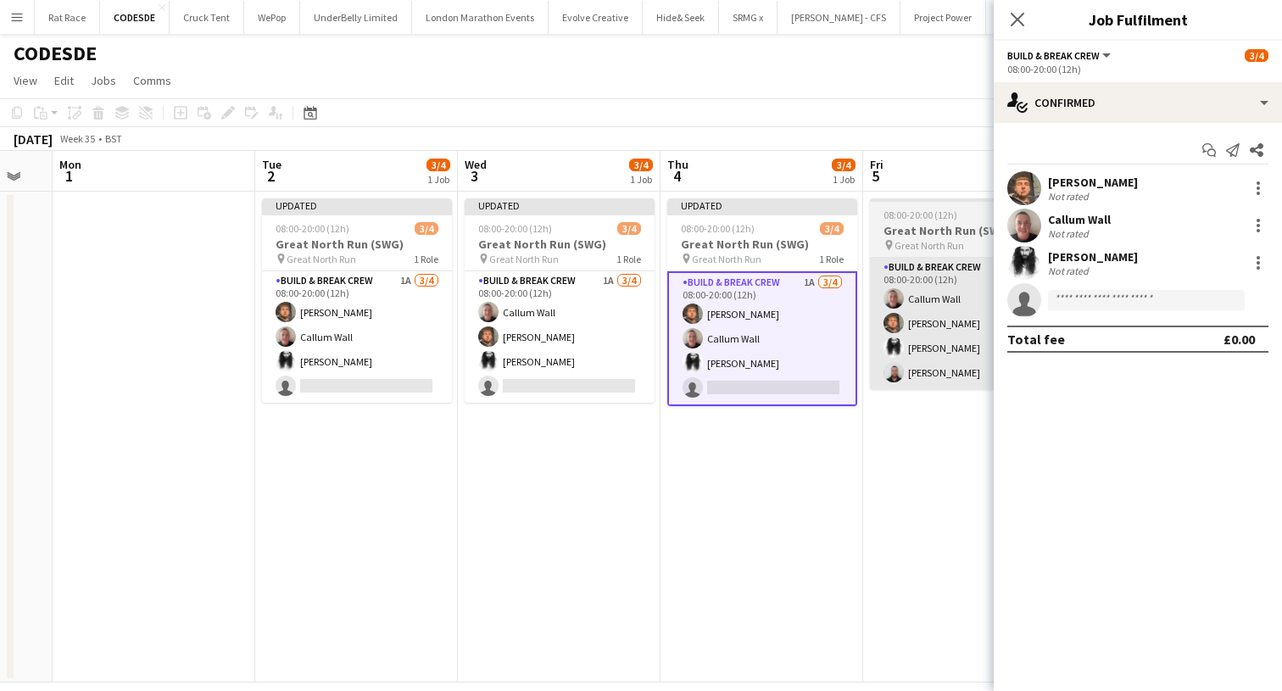
click at [905, 380] on app-card-role "Build & Break Crew 4/4 08:00-20:00 (12h) Callum Wall Dorian Mikulewicz Alexande…" at bounding box center [965, 323] width 190 height 131
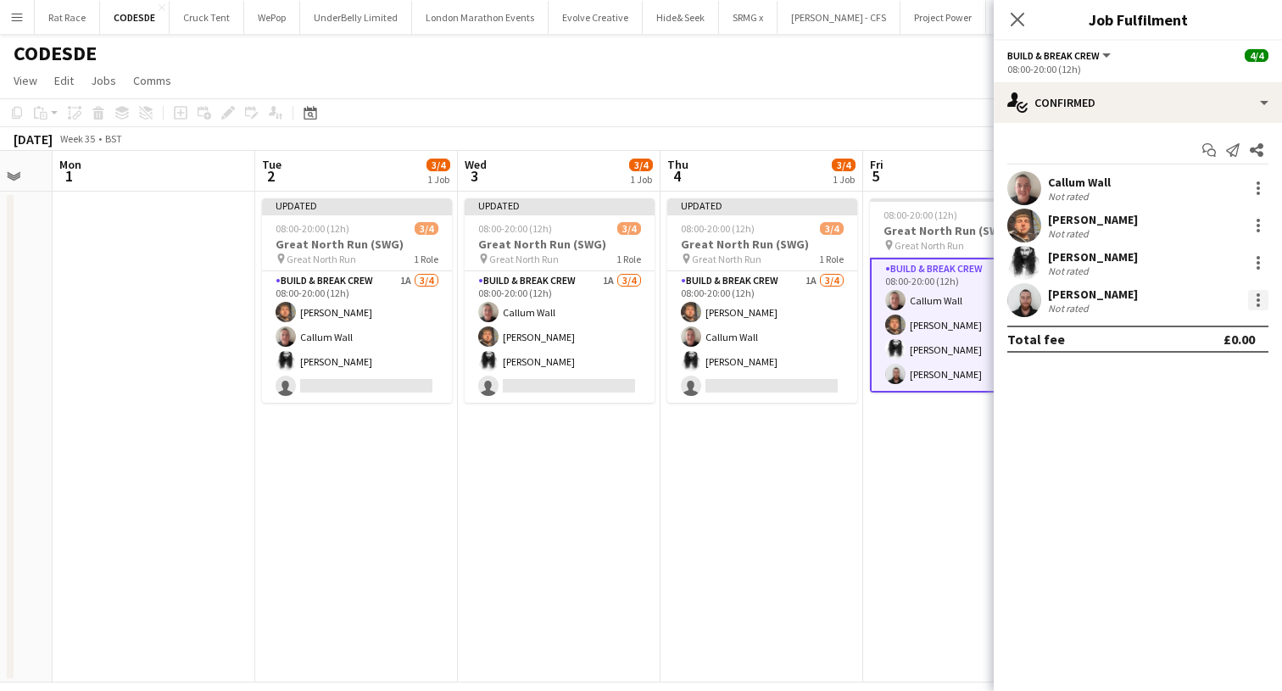
click at [1254, 290] on div at bounding box center [1258, 300] width 20 height 20
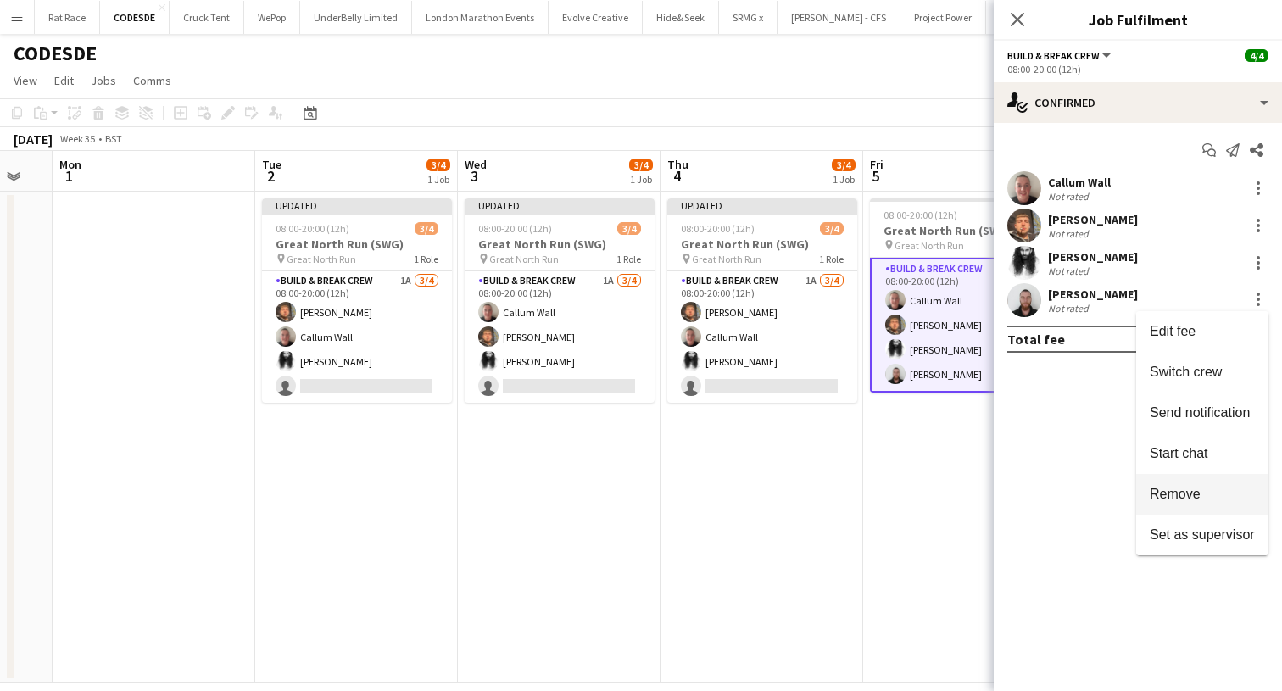
click at [1219, 492] on span "Remove" at bounding box center [1201, 494] width 105 height 15
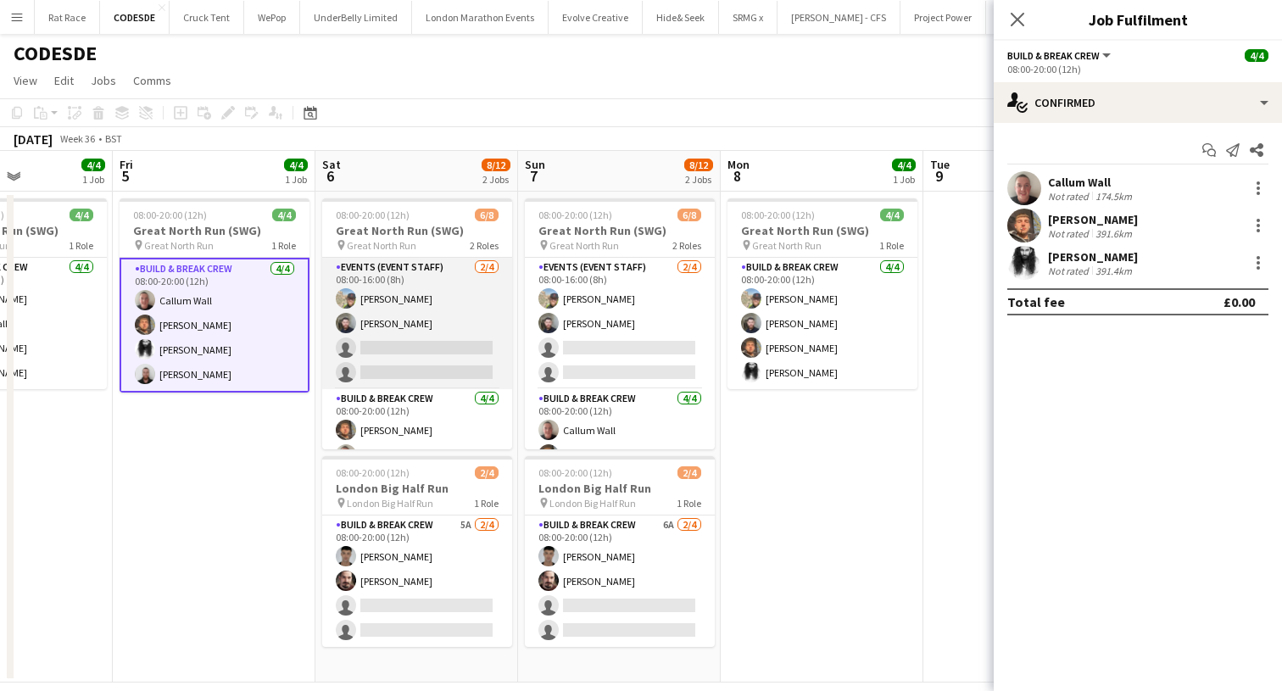
scroll to position [0, 0]
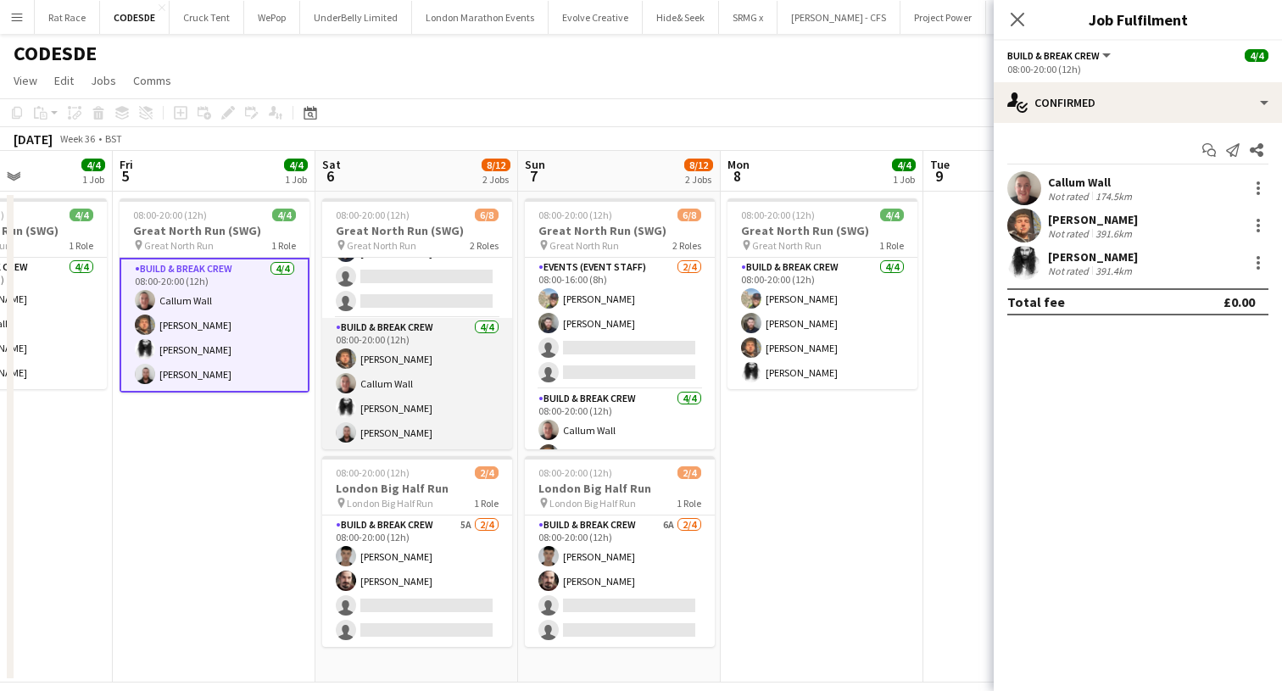
click at [383, 374] on app-card-role "Build & Break Crew 4/4 08:00-20:00 (12h) Dorian Mikulewicz Callum Wall Alexande…" at bounding box center [417, 383] width 190 height 131
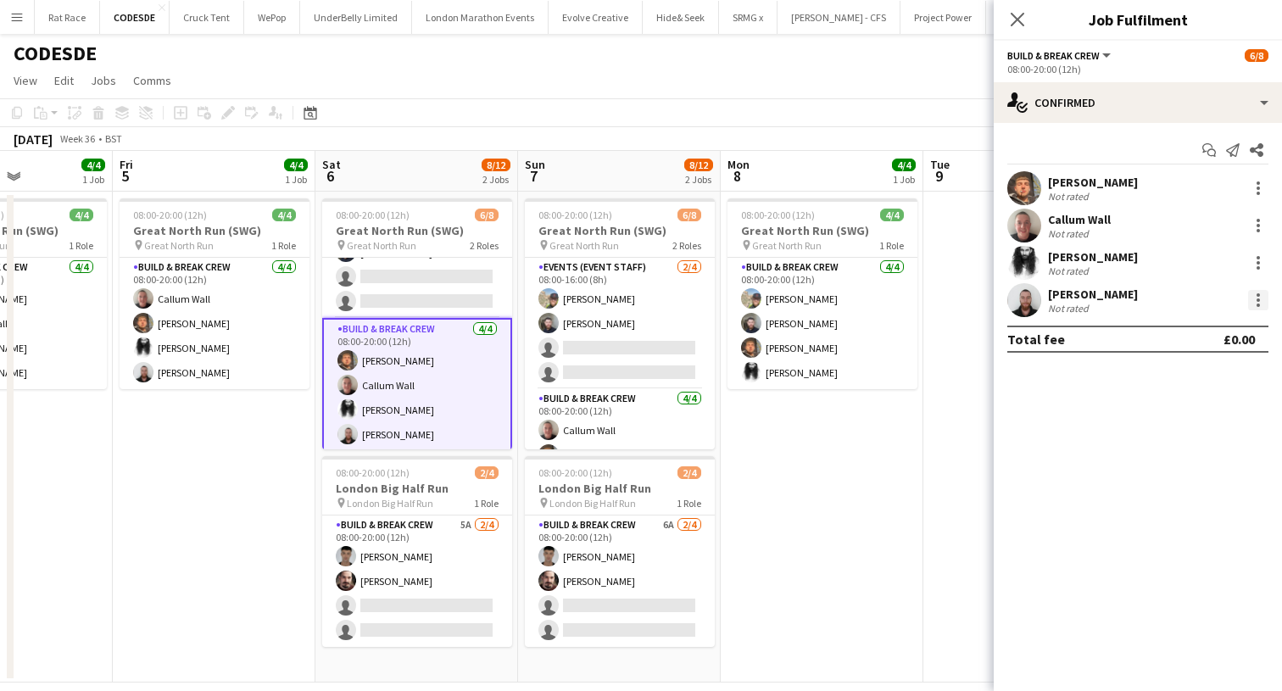
click at [1252, 303] on div at bounding box center [1258, 300] width 20 height 20
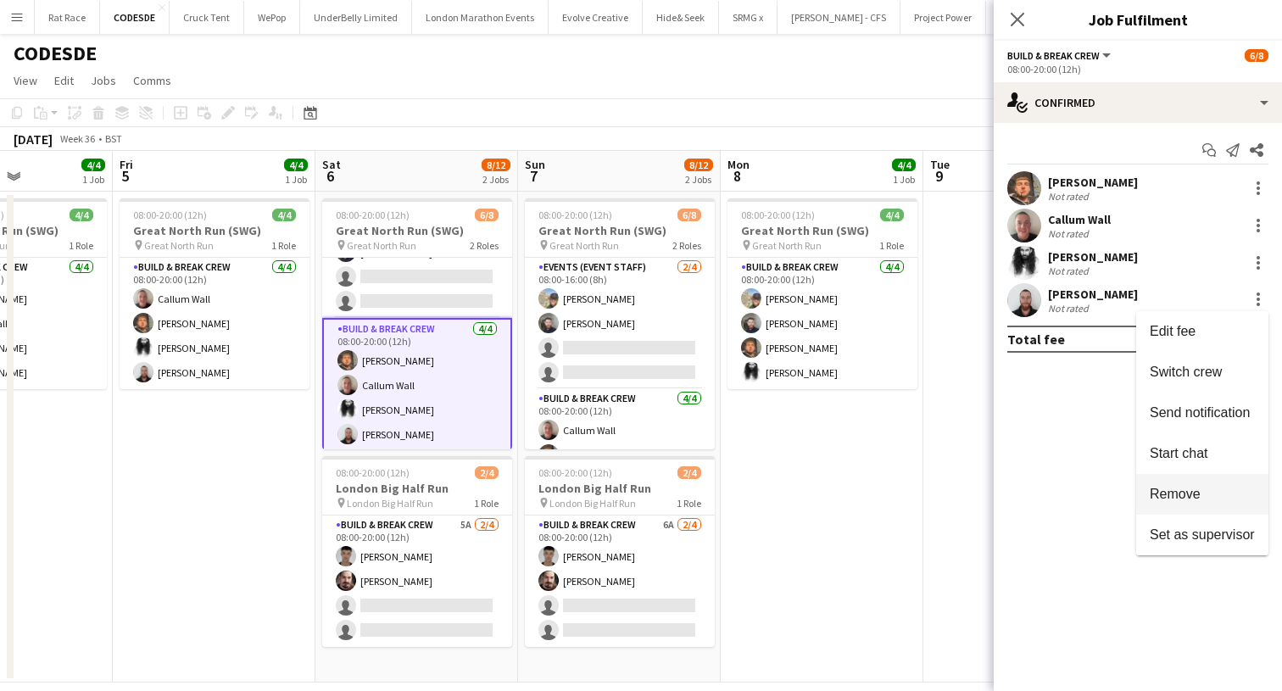
click at [1139, 496] on button "Remove" at bounding box center [1202, 494] width 132 height 41
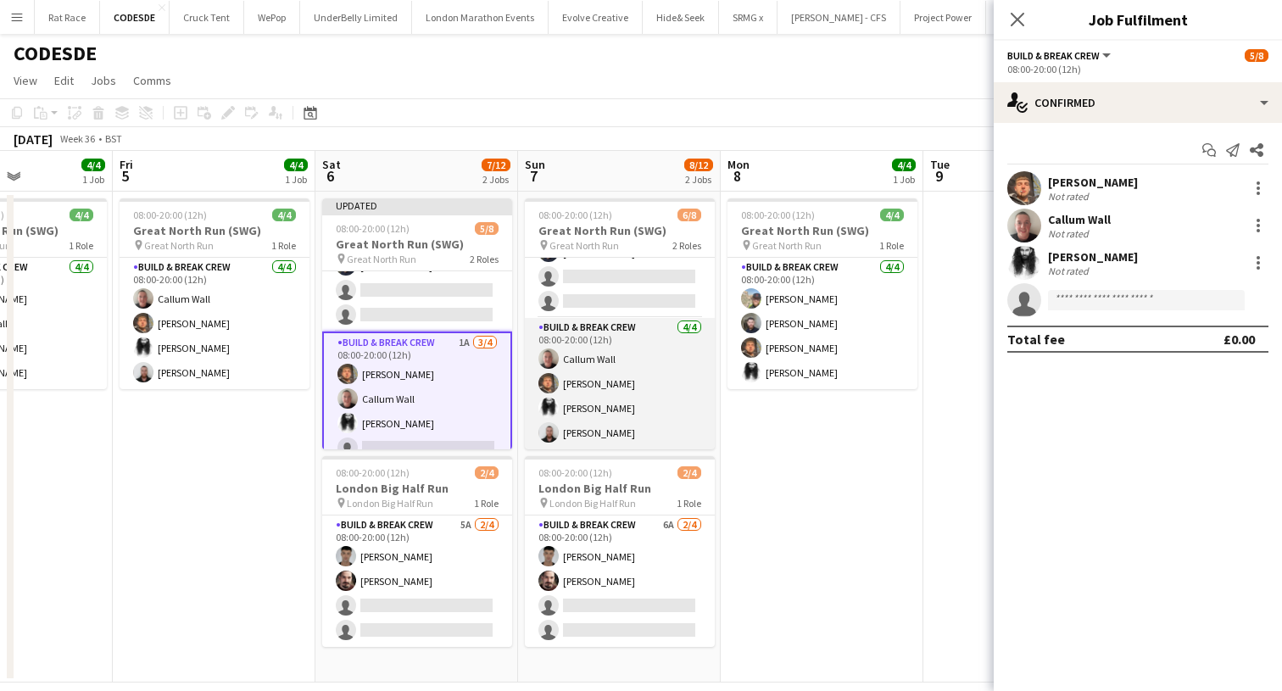
click at [621, 415] on app-card-role "Build & Break Crew 4/4 08:00-20:00 (12h) Callum Wall Dorian Mikulewicz Alexande…" at bounding box center [620, 383] width 190 height 131
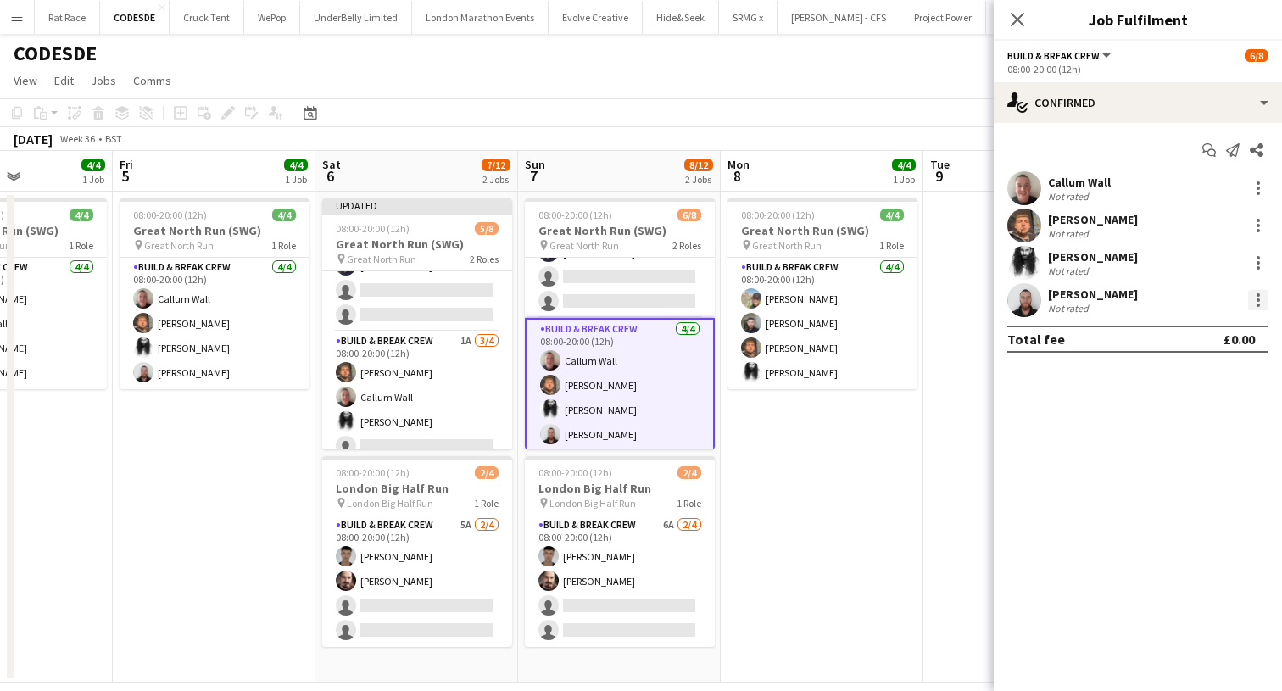
click at [1263, 298] on div at bounding box center [1258, 300] width 20 height 20
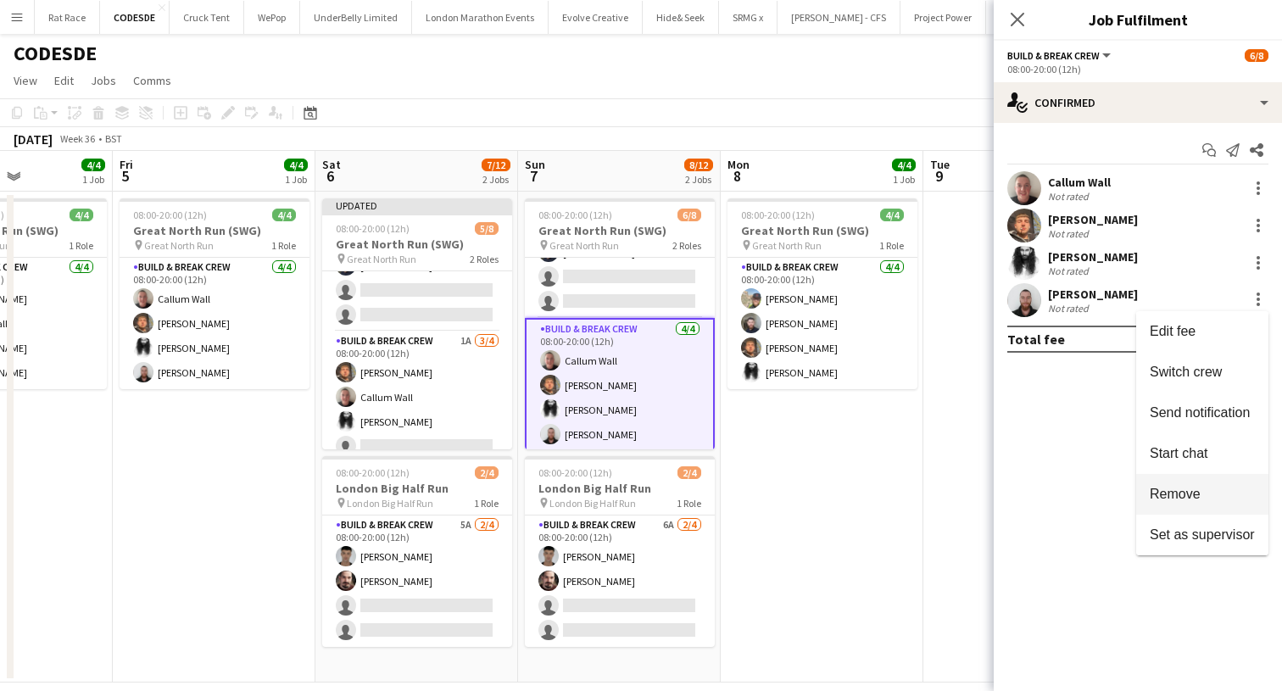
click at [1187, 493] on span "Remove" at bounding box center [1174, 494] width 51 height 14
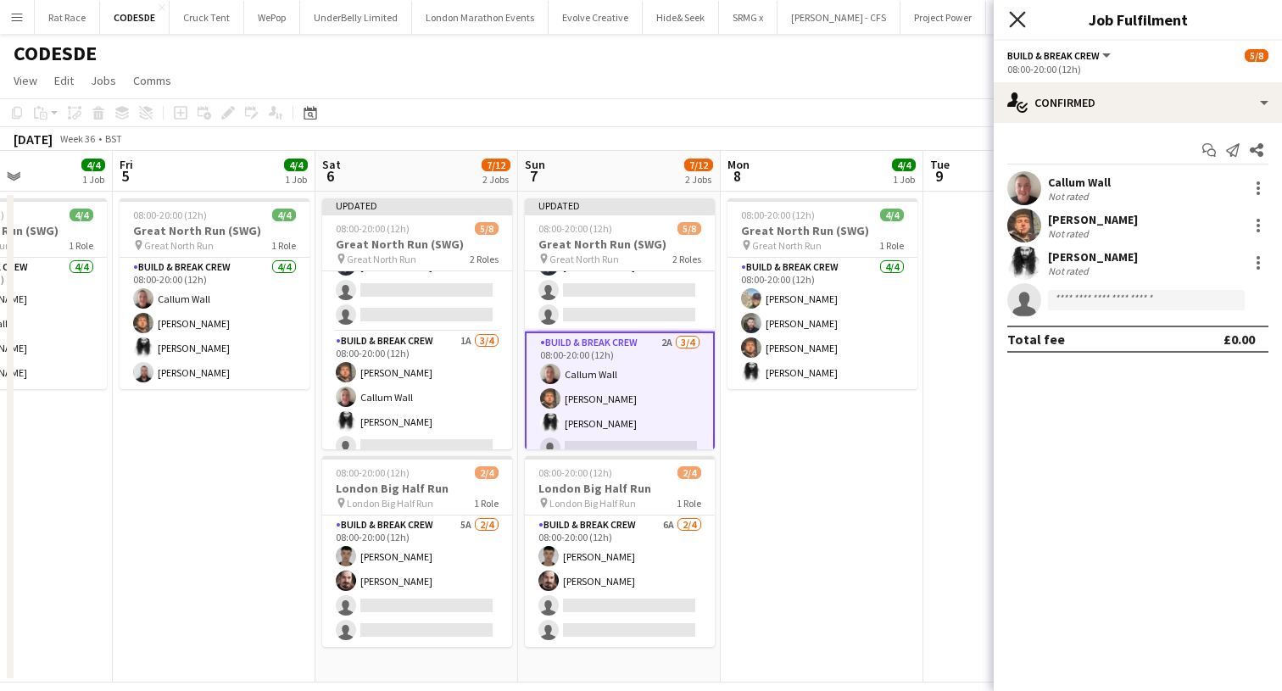
click at [1025, 25] on icon "Close pop-in" at bounding box center [1017, 19] width 16 height 16
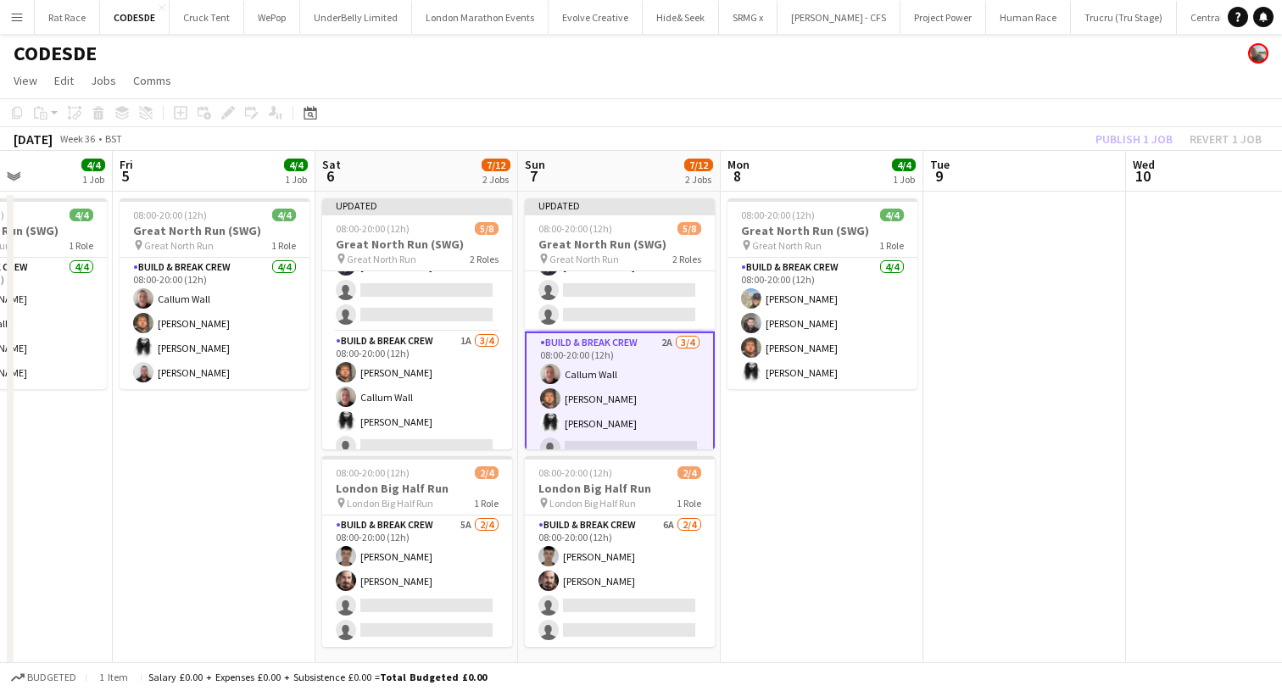
click at [1108, 122] on app-toolbar "Copy Paste Paste Command V Paste with crew Command Shift V Paste linked Job [GE…" at bounding box center [641, 112] width 1282 height 29
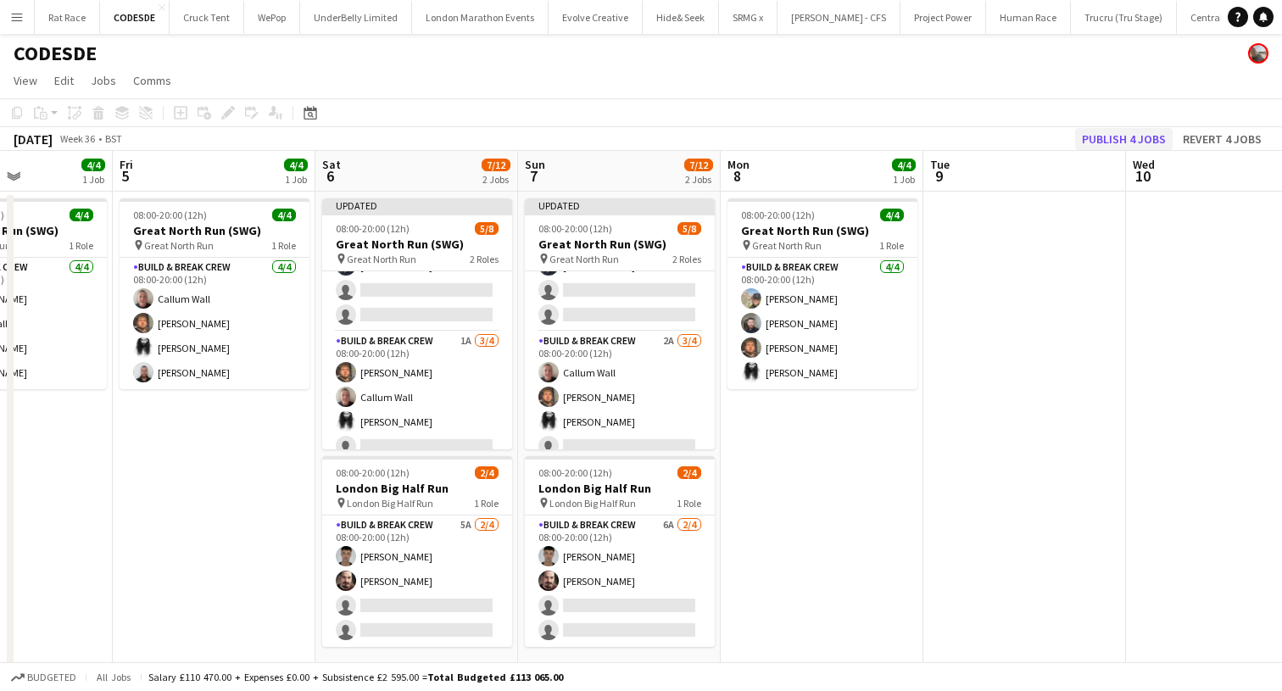
click at [1111, 128] on button "Publish 4 jobs" at bounding box center [1123, 139] width 97 height 22
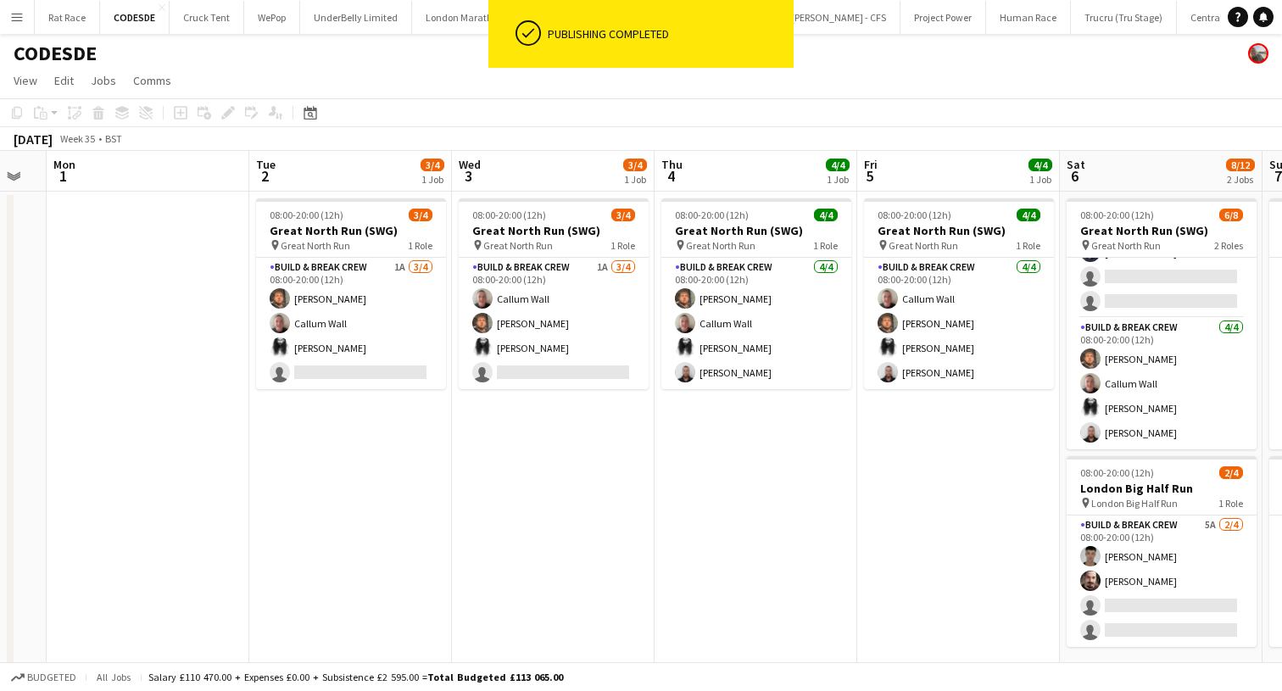
click at [656, 350] on app-date-cell "08:00-20:00 (12h) 4/4 Great North Run (SWG) pin Great North Run 1 Role Build & …" at bounding box center [755, 437] width 203 height 491
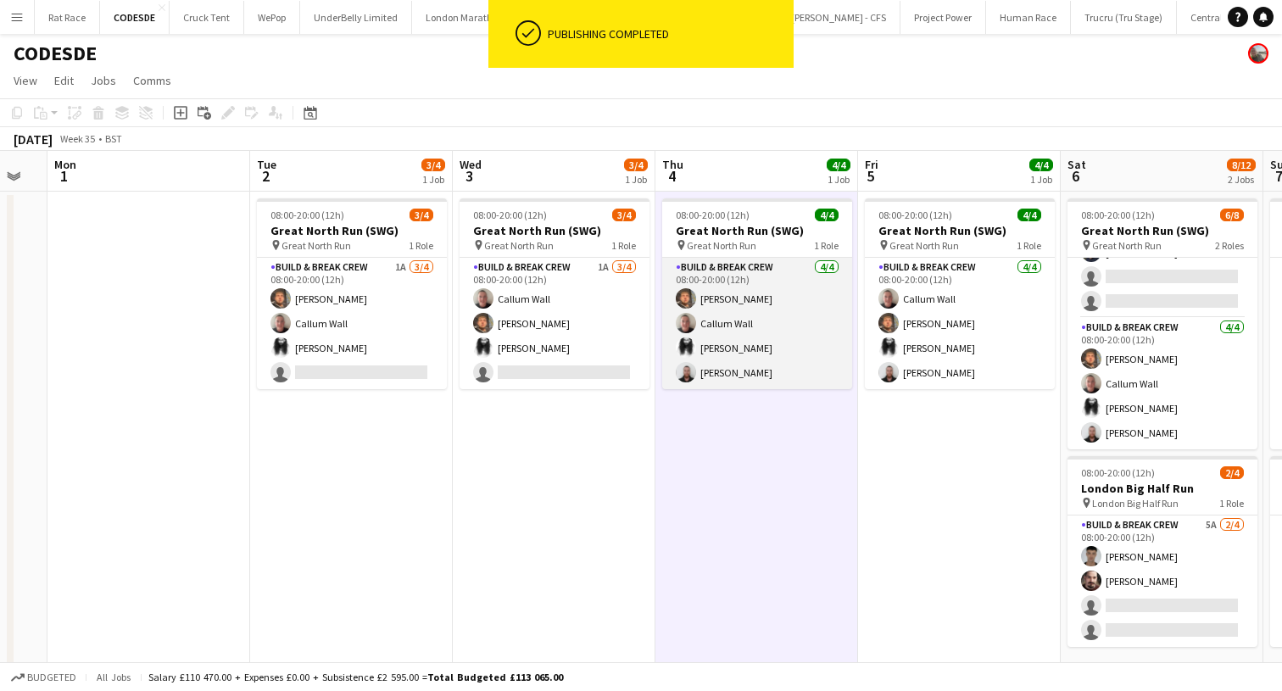
click at [706, 353] on app-card-role "Build & Break Crew 4/4 08:00-20:00 (12h) Dorian Mikulewicz Callum Wall Alexande…" at bounding box center [757, 323] width 190 height 131
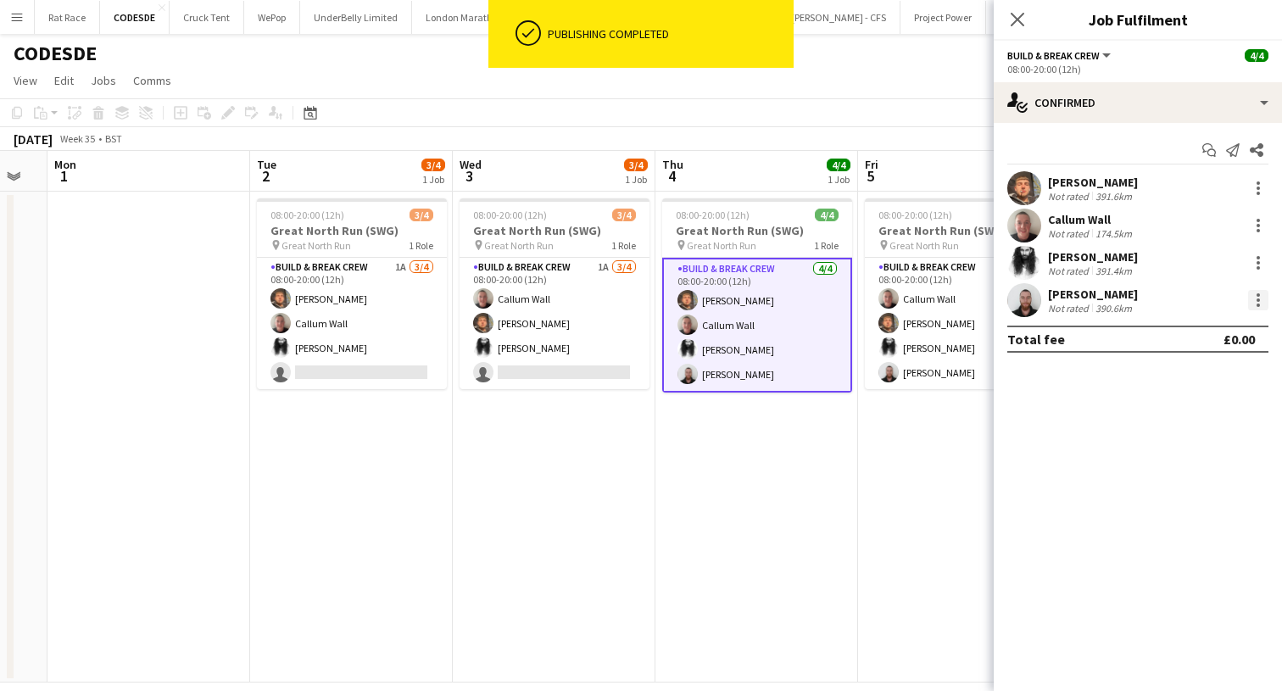
scroll to position [1, 0]
click at [1262, 299] on div at bounding box center [1258, 300] width 20 height 20
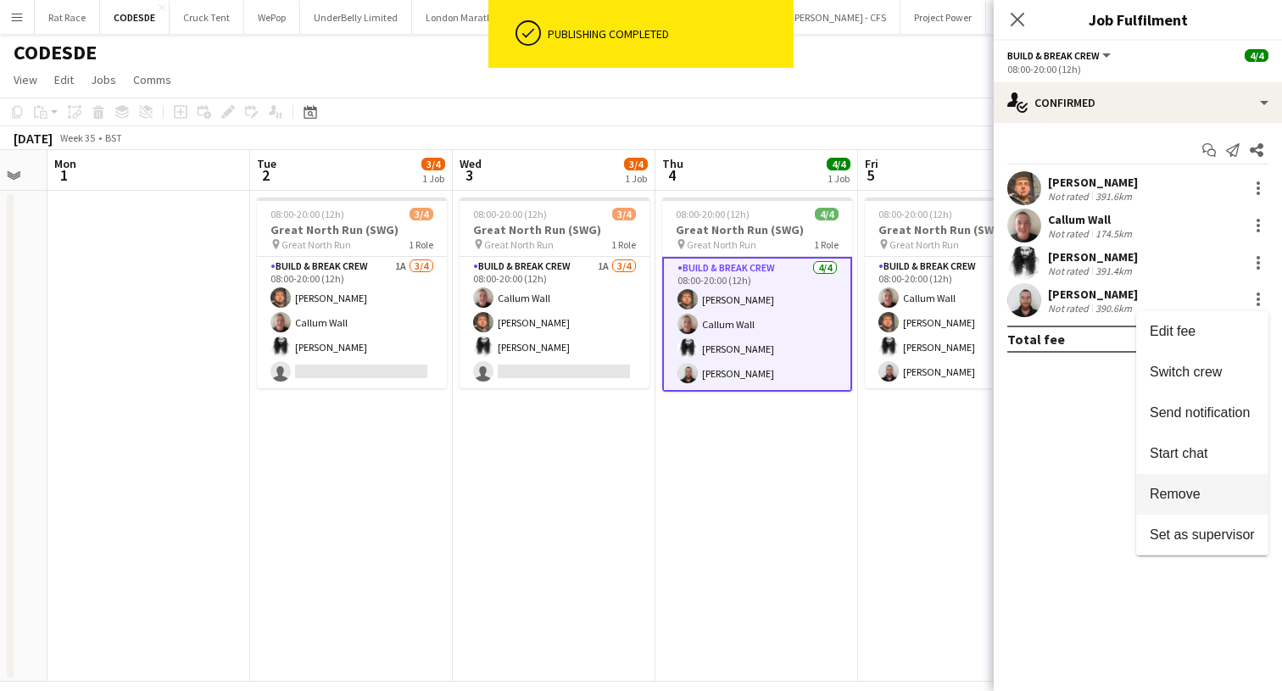
click at [1166, 506] on button "Remove" at bounding box center [1202, 494] width 132 height 41
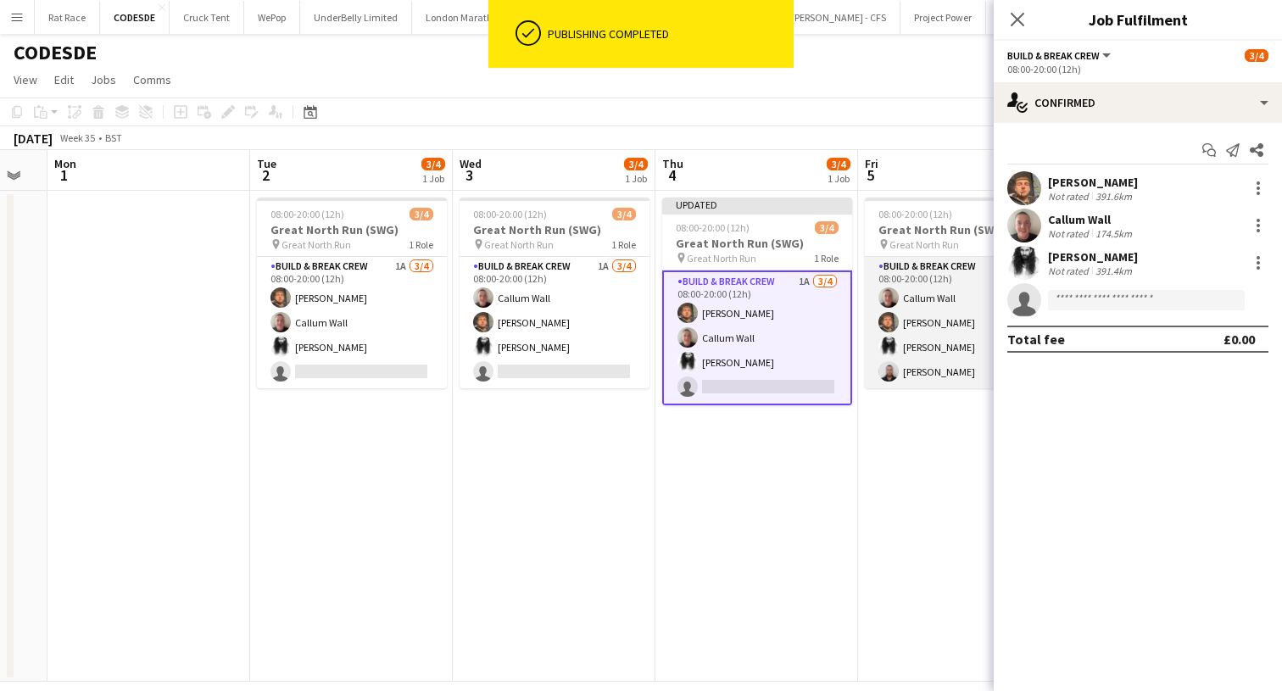
click at [920, 366] on app-card-role "Build & Break Crew 4/4 08:00-20:00 (12h) Callum Wall Dorian Mikulewicz Alexande…" at bounding box center [960, 322] width 190 height 131
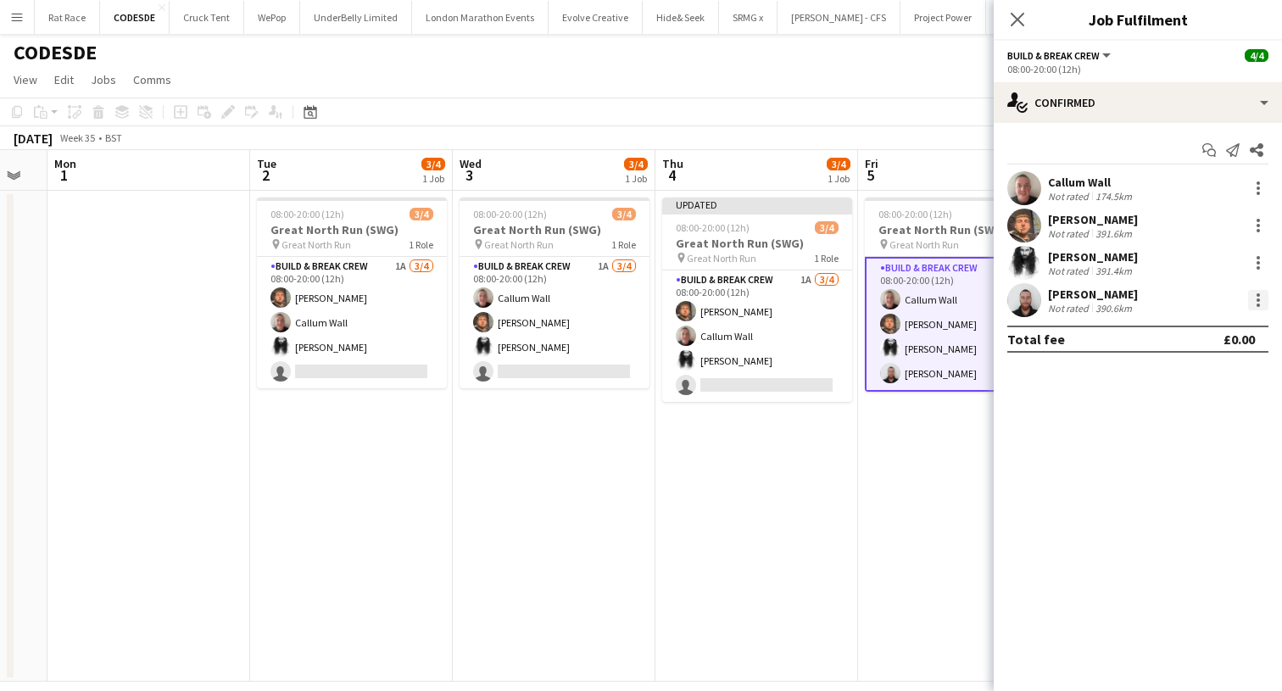
click at [1256, 308] on div at bounding box center [1258, 300] width 20 height 20
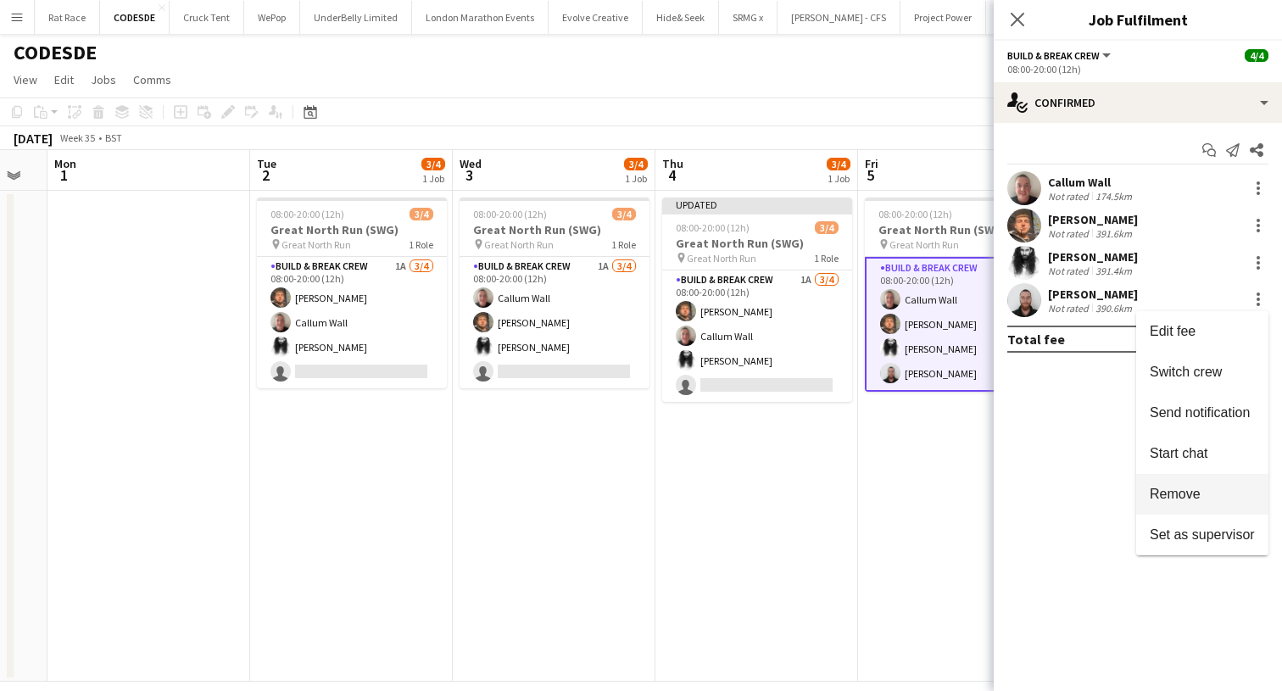
click at [1188, 486] on button "Remove" at bounding box center [1202, 494] width 132 height 41
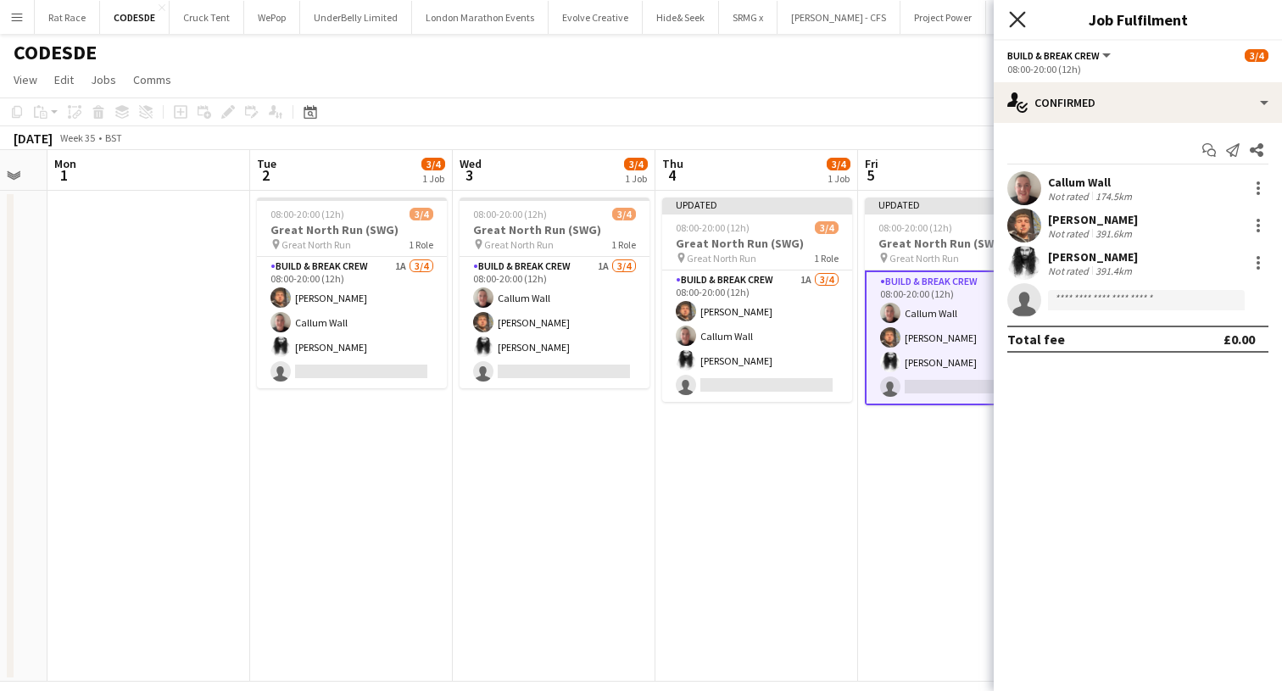
click at [1020, 26] on icon "Close pop-in" at bounding box center [1017, 19] width 16 height 16
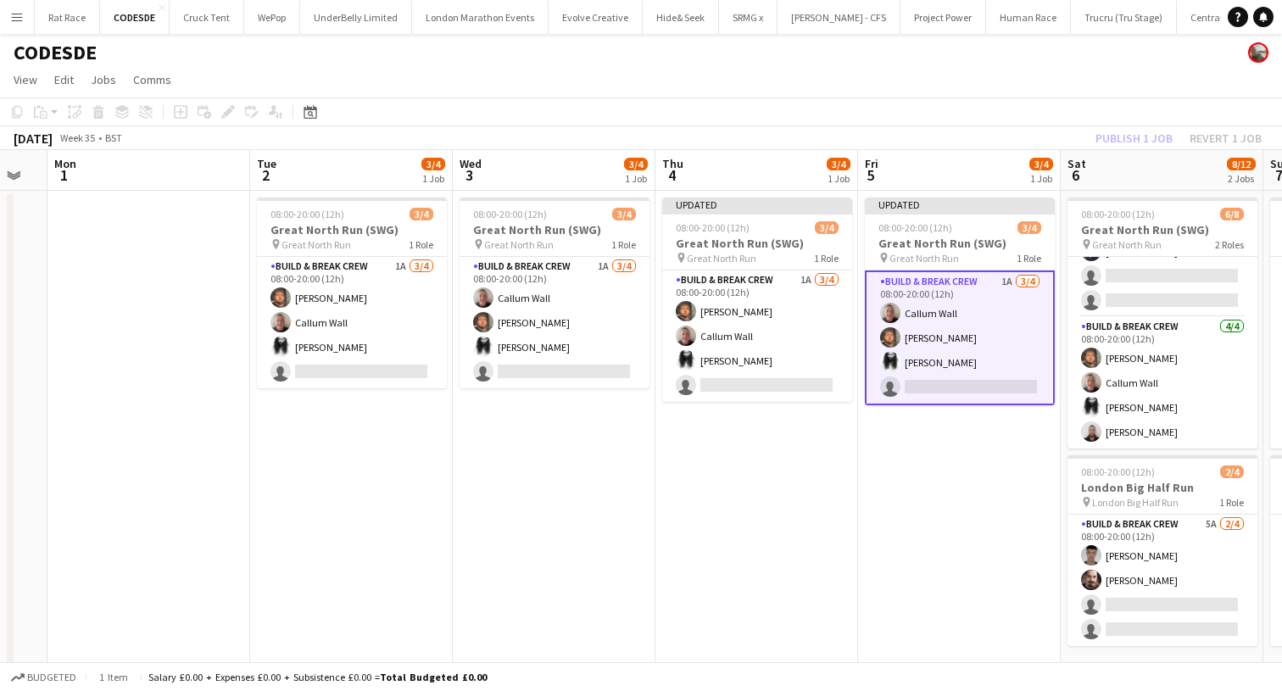
click at [1121, 125] on app-toolbar "Copy Paste Paste Command V Paste with crew Command Shift V Paste linked Job [GE…" at bounding box center [641, 111] width 1282 height 29
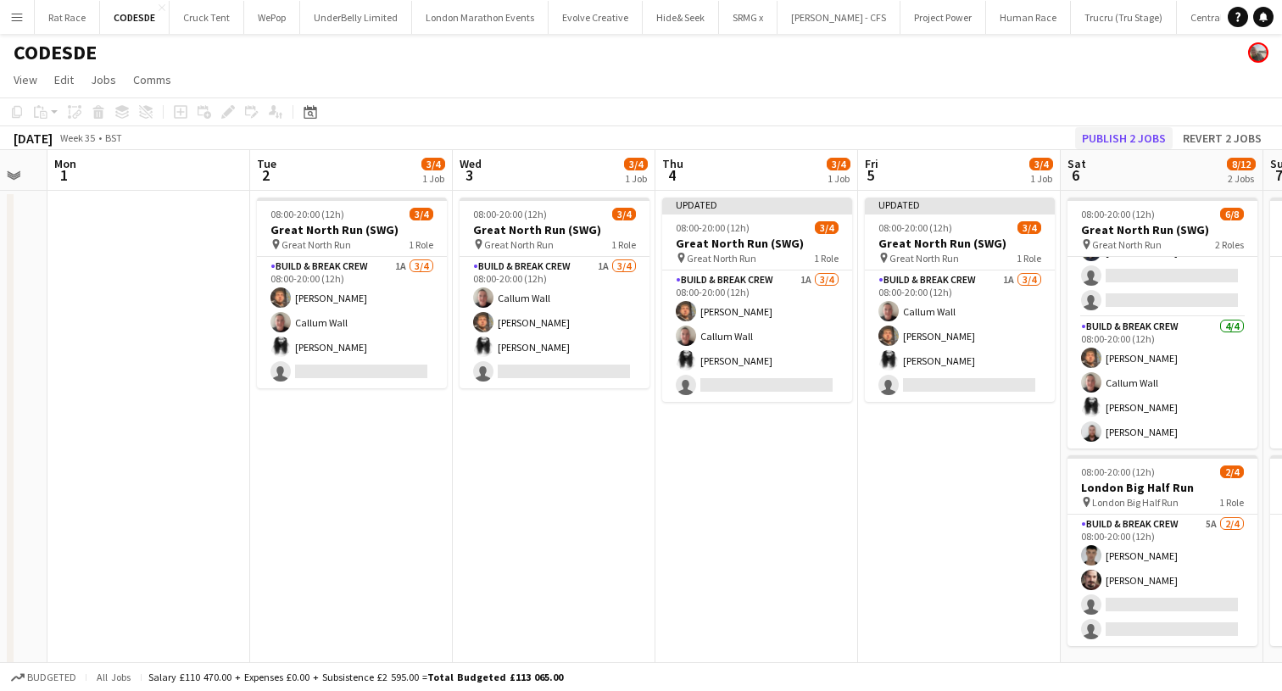
click at [1121, 140] on button "Publish 2 jobs" at bounding box center [1123, 138] width 97 height 22
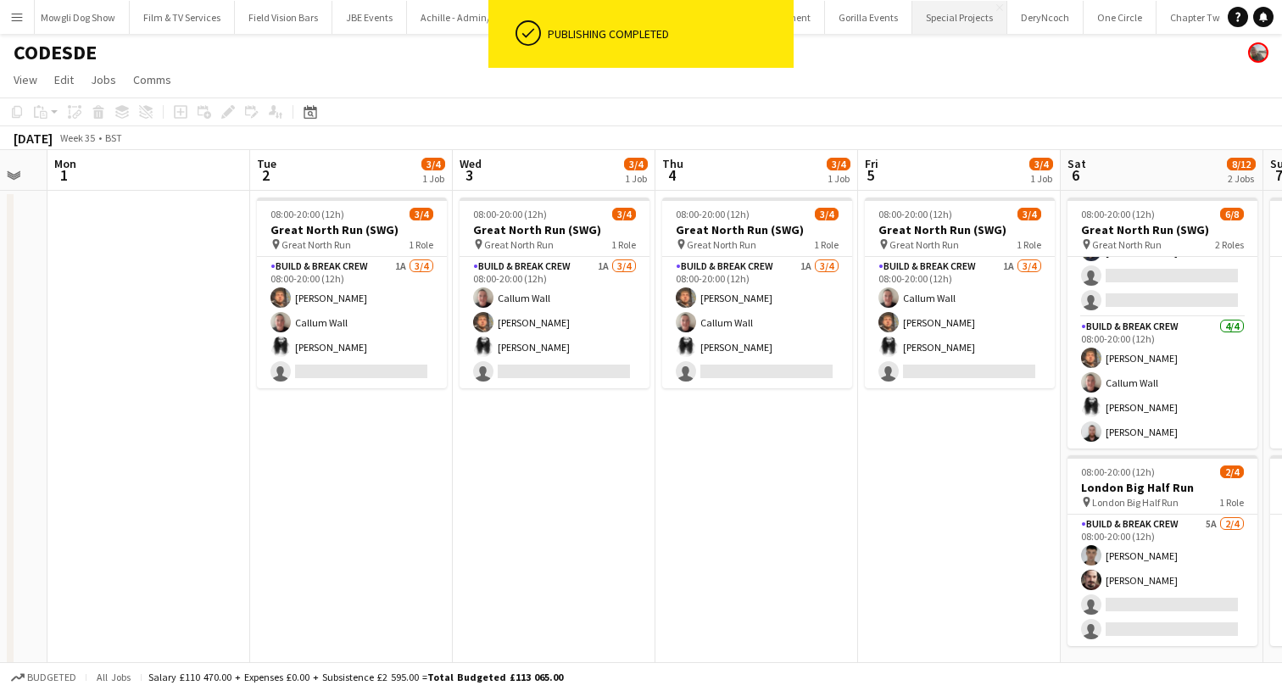
scroll to position [0, 1480]
click at [894, 31] on button "Gorilla Events Close" at bounding box center [937, 17] width 87 height 33
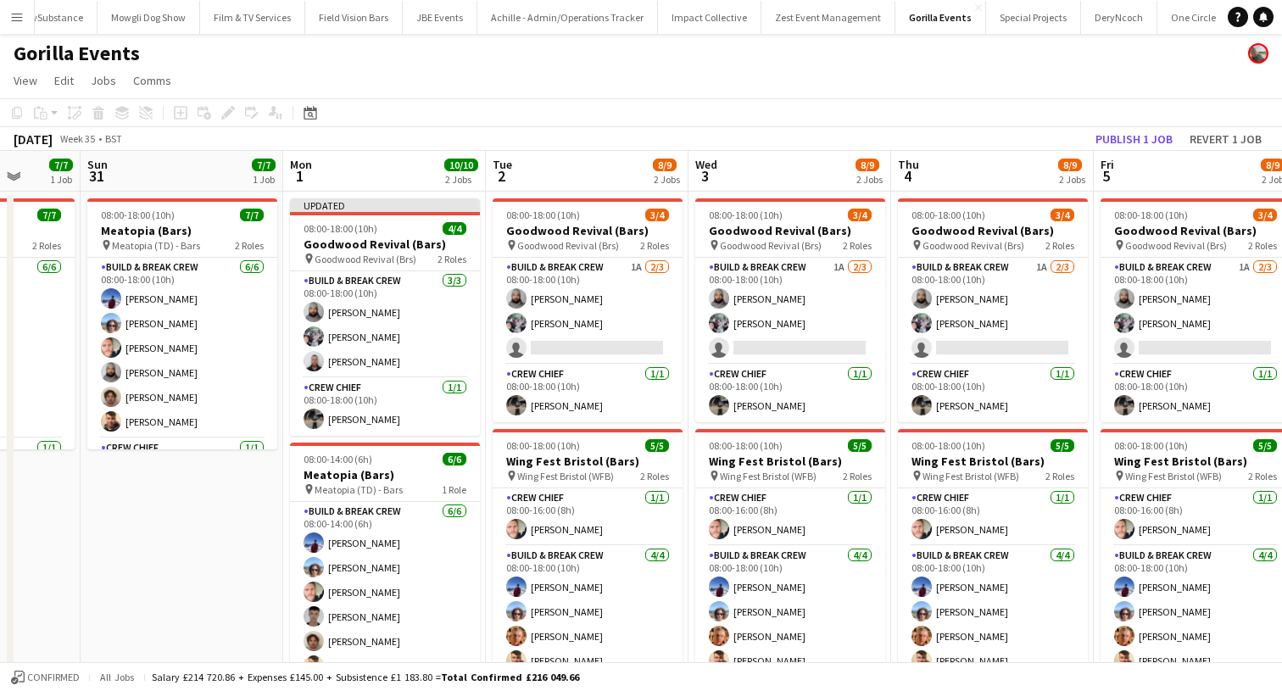
scroll to position [0, 549]
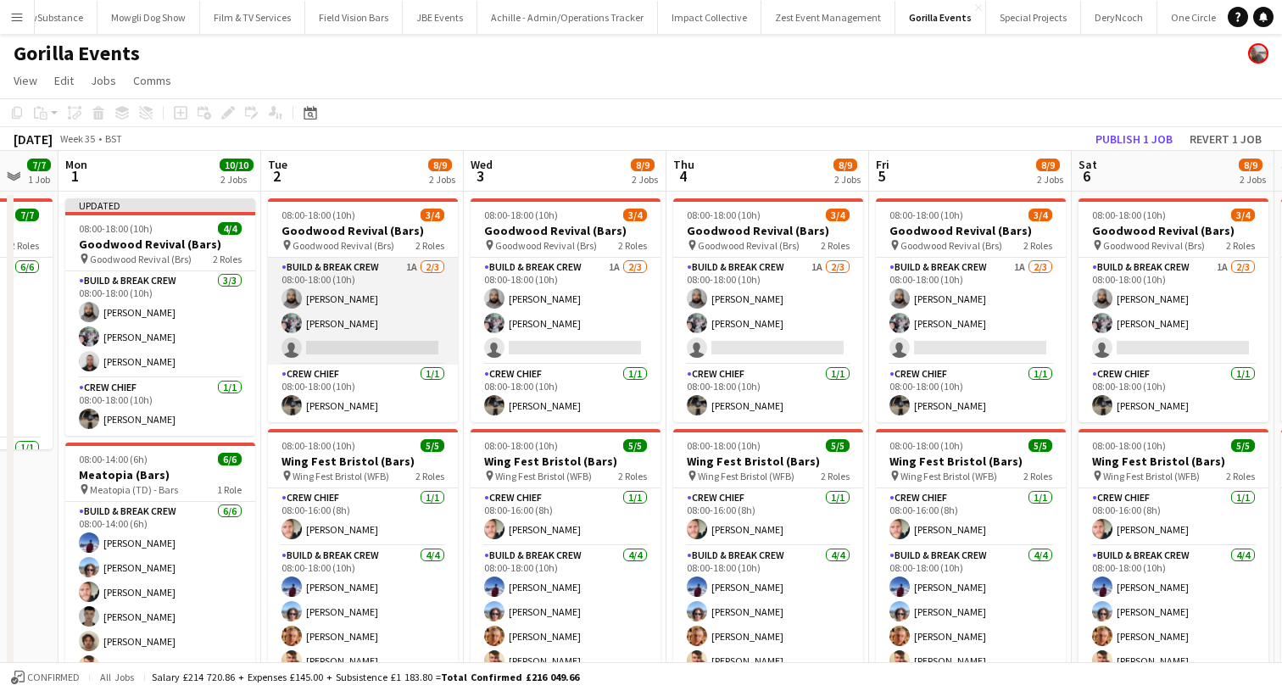
click at [375, 309] on app-card-role "Build & Break Crew 1A 2/3 08:00-18:00 (10h) Vaughan Koleosho Joe Mccombe single…" at bounding box center [363, 311] width 190 height 107
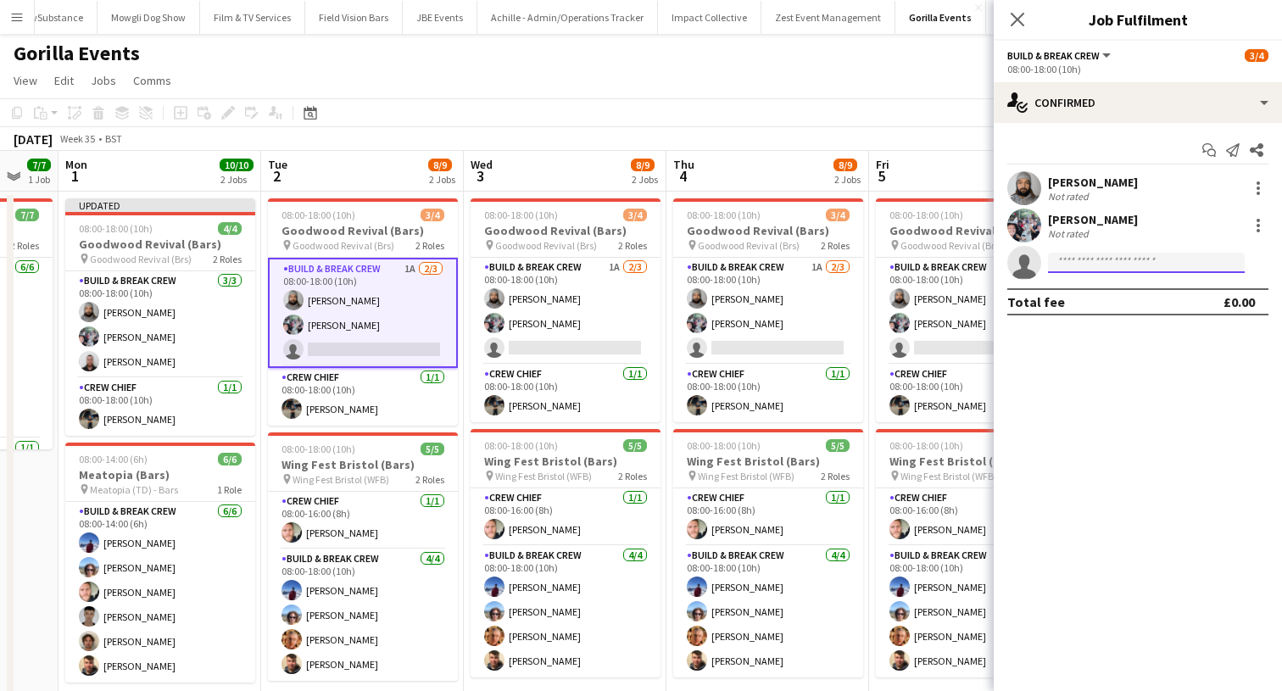
click at [1097, 253] on input at bounding box center [1146, 263] width 197 height 20
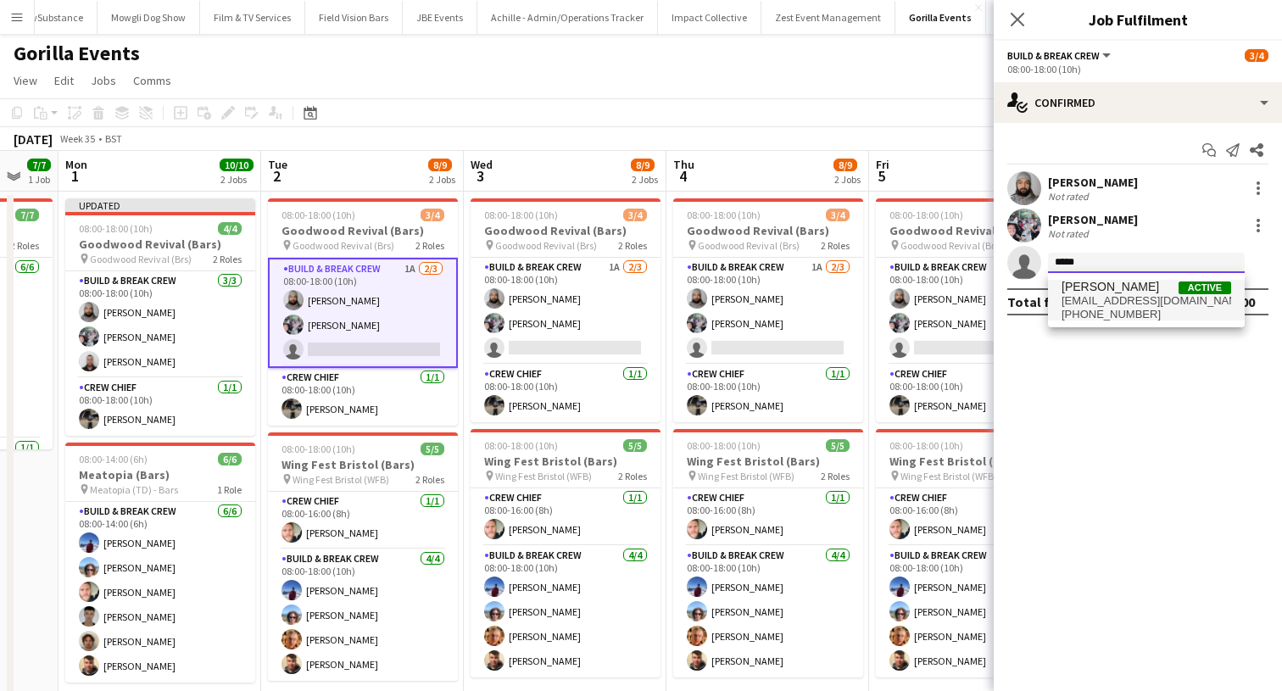
type input "*****"
click at [1097, 298] on span "conor_mcgowan@hotmail.com" at bounding box center [1146, 301] width 170 height 14
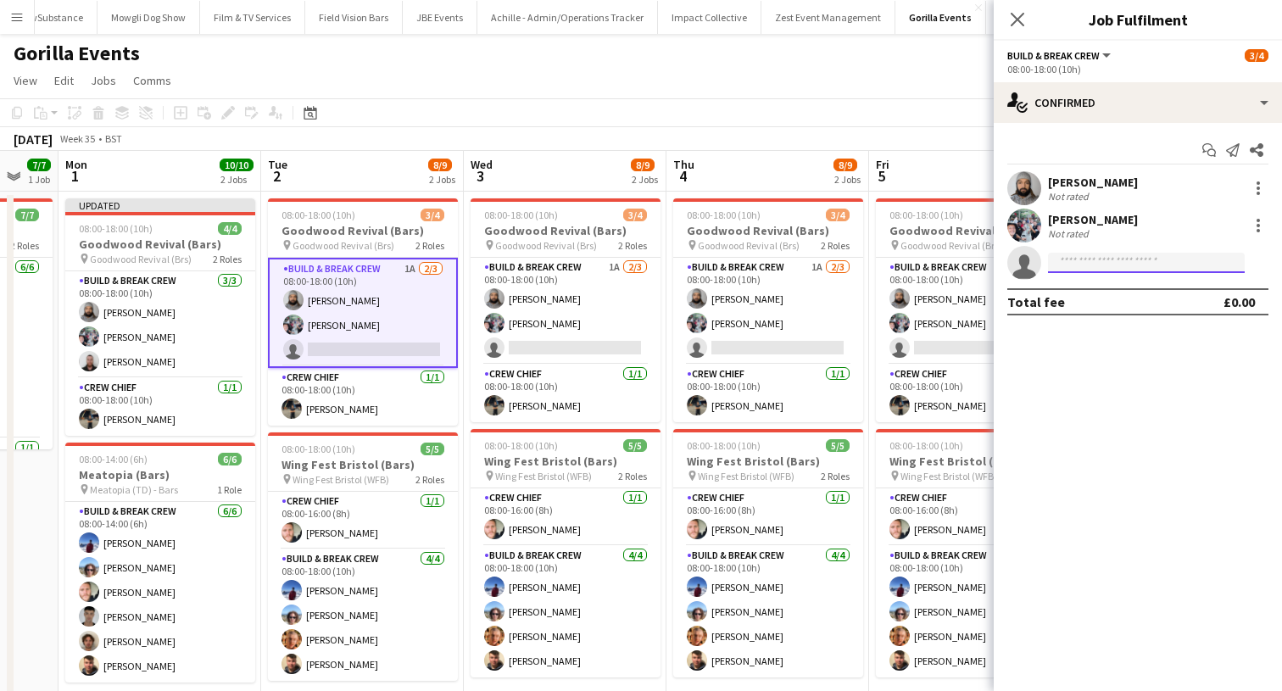
scroll to position [68, 0]
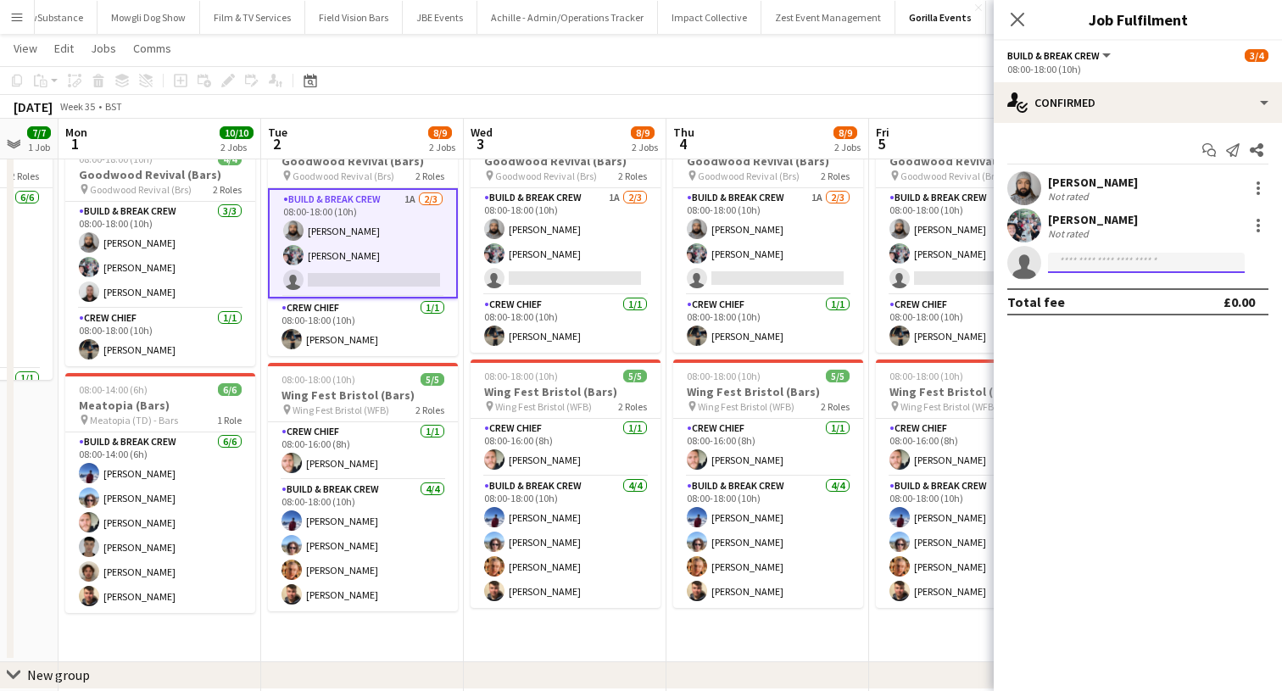
type input "*"
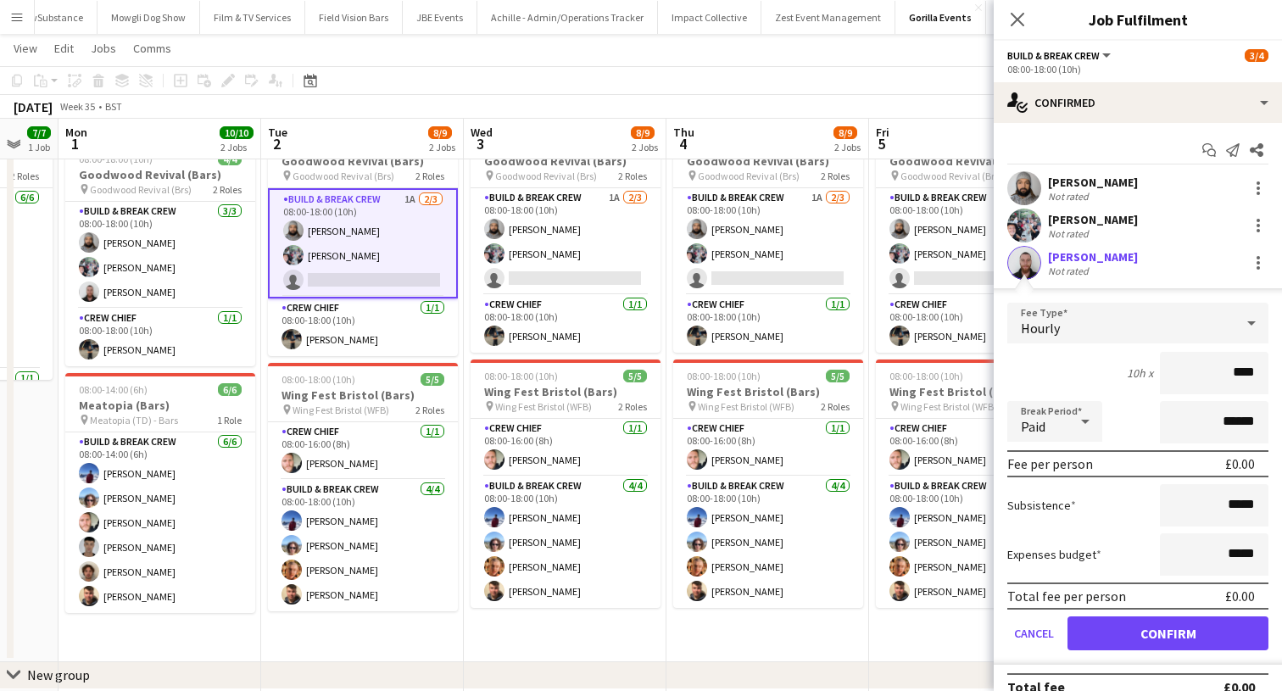
type input "****"
click at [1121, 619] on button "Confirm" at bounding box center [1167, 633] width 201 height 34
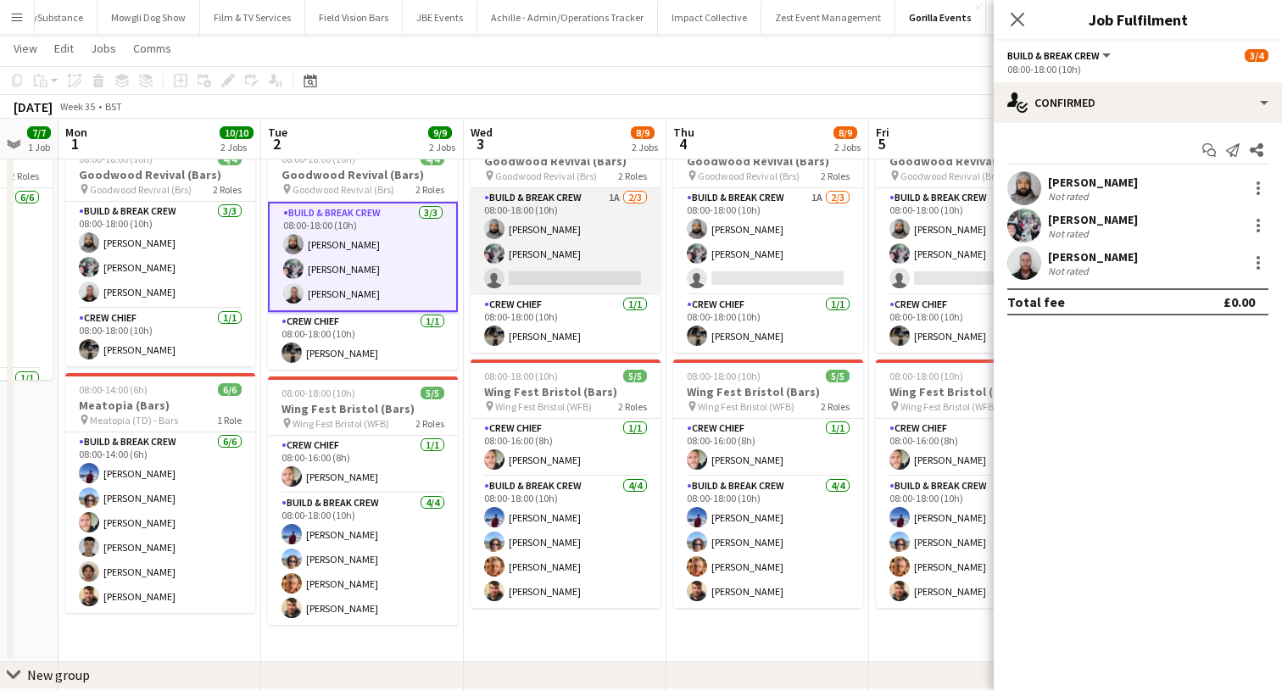
click at [600, 254] on app-card-role "Build & Break Crew 1A 2/3 08:00-18:00 (10h) Vaughan Koleosho Joe Mccombe single…" at bounding box center [565, 241] width 190 height 107
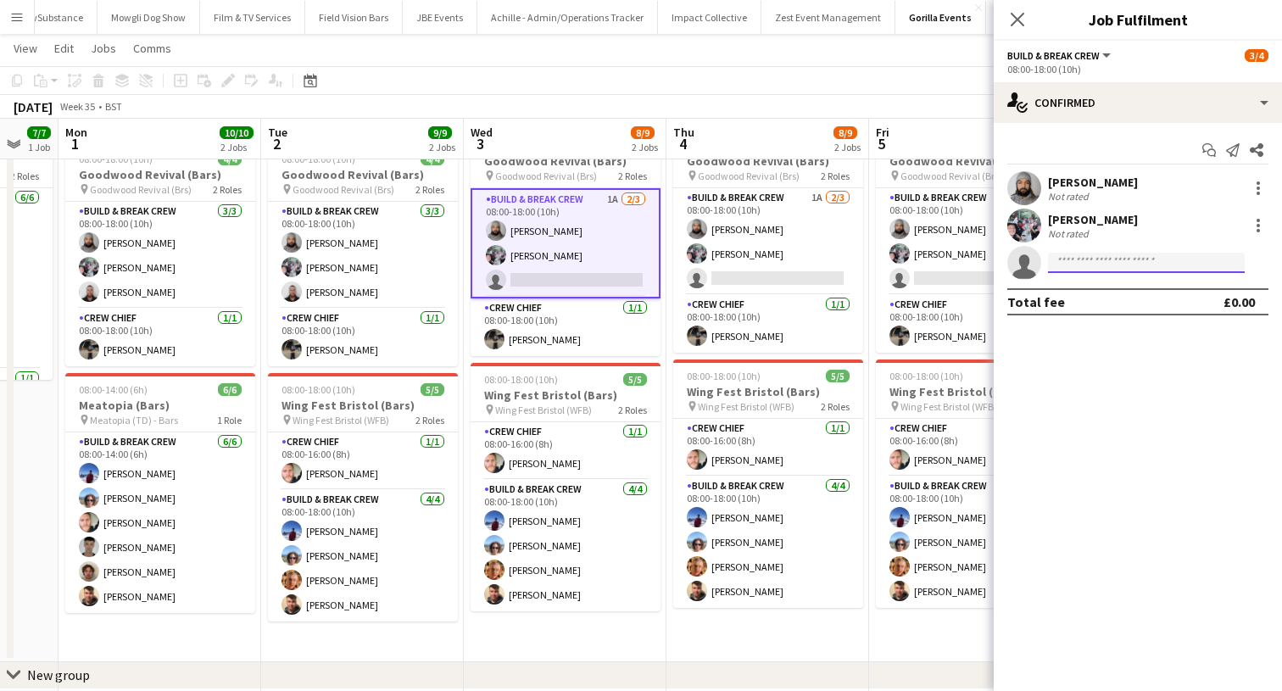
click at [1068, 257] on input at bounding box center [1146, 263] width 197 height 20
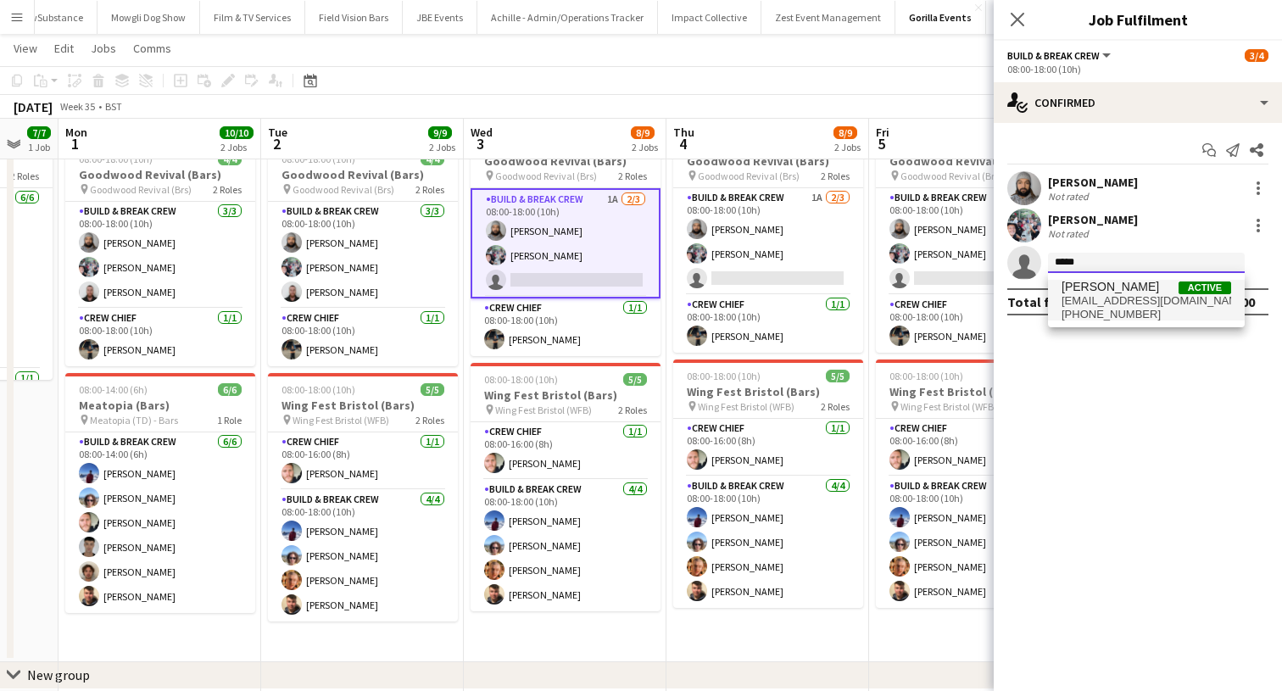
type input "*****"
click at [1066, 305] on span "conor_mcgowan@hotmail.com" at bounding box center [1146, 301] width 170 height 14
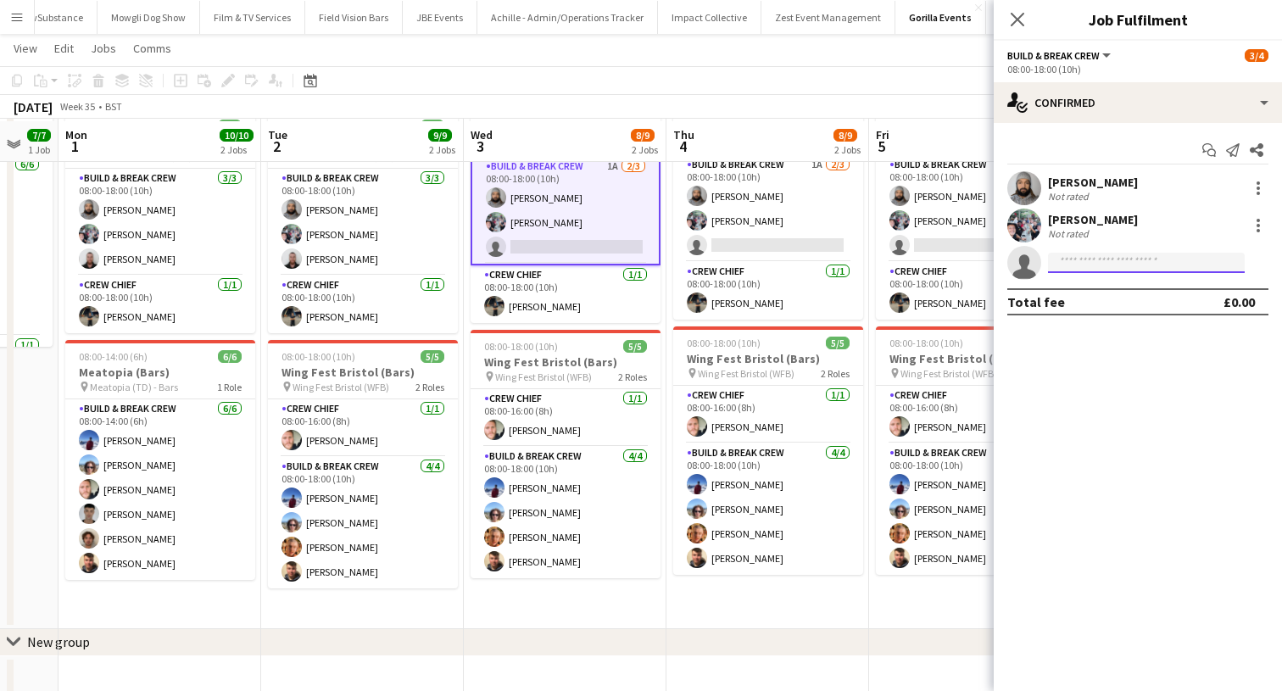
scroll to position [103, 0]
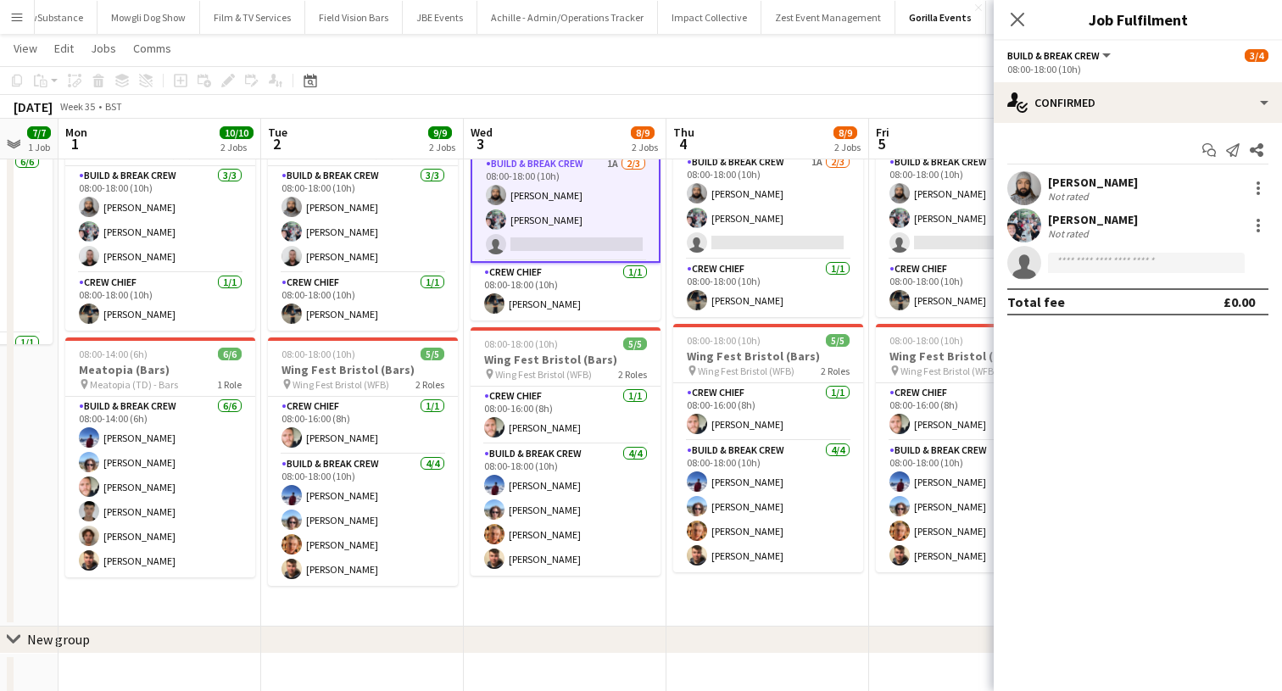
click at [1074, 280] on app-confirmed-crew "Vaughan Koleosho Not rated Joe Mccombe Not rated single-neutral-actions Total f…" at bounding box center [1137, 243] width 288 height 144
click at [1071, 264] on input at bounding box center [1146, 263] width 197 height 20
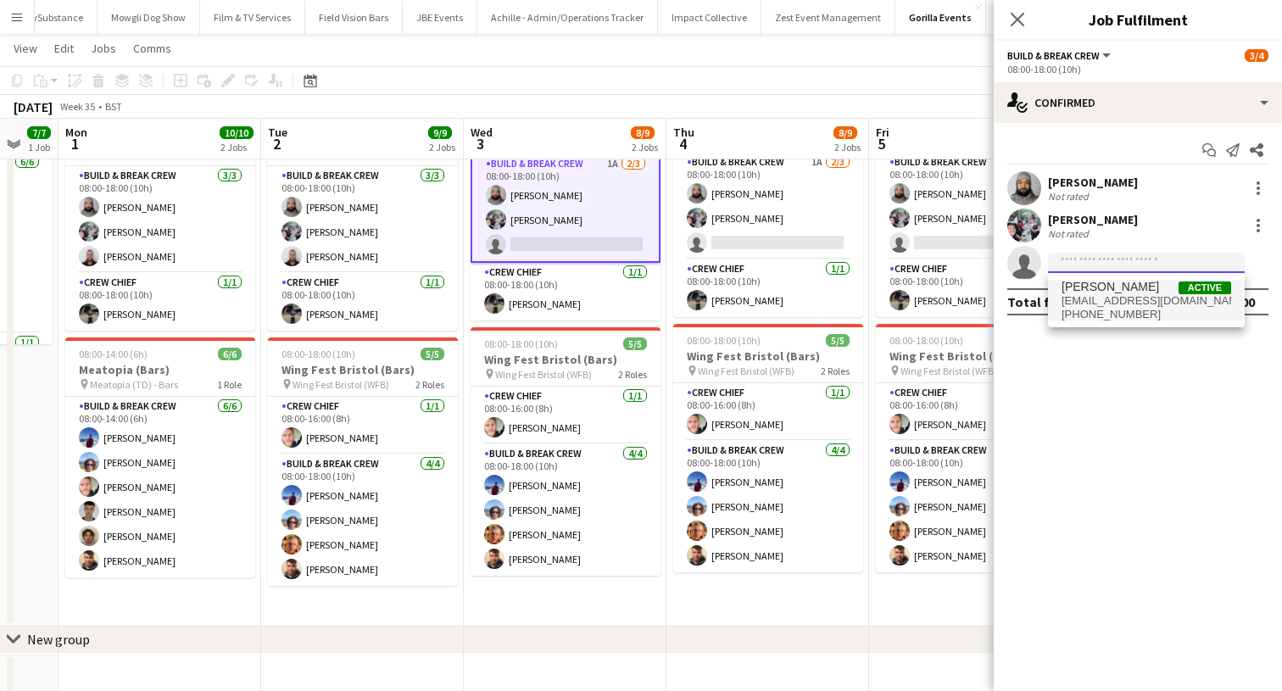
type input "*"
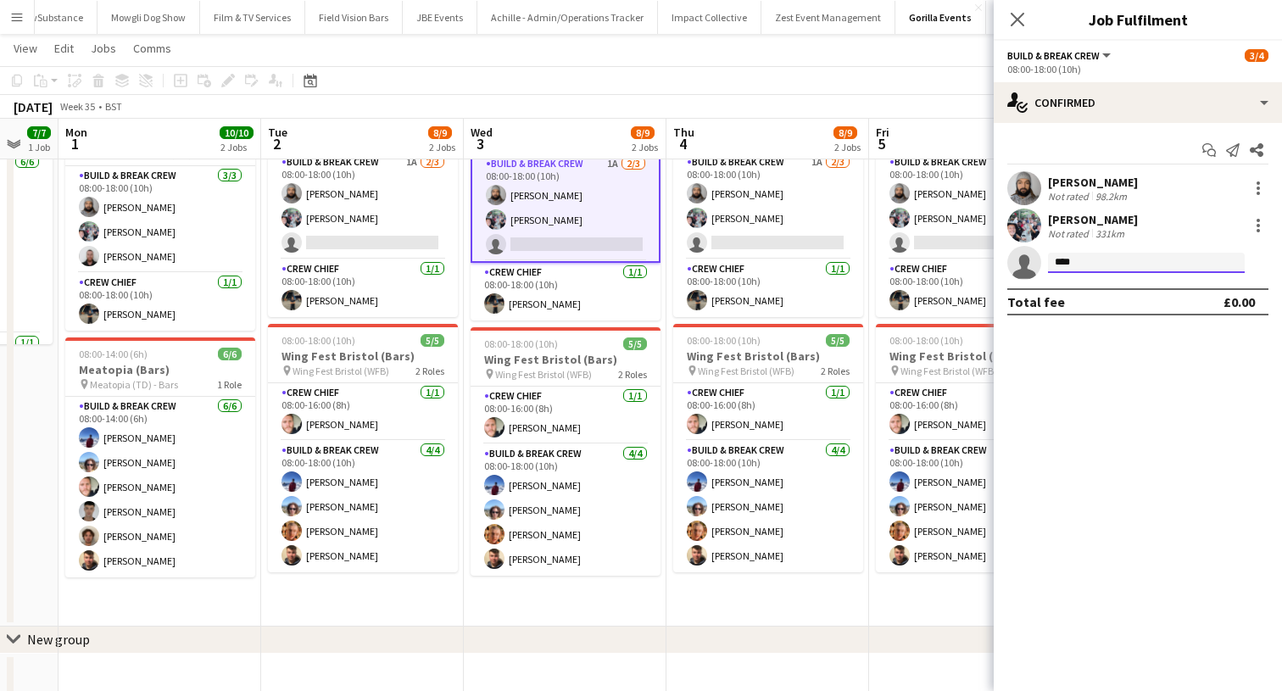
type input "***"
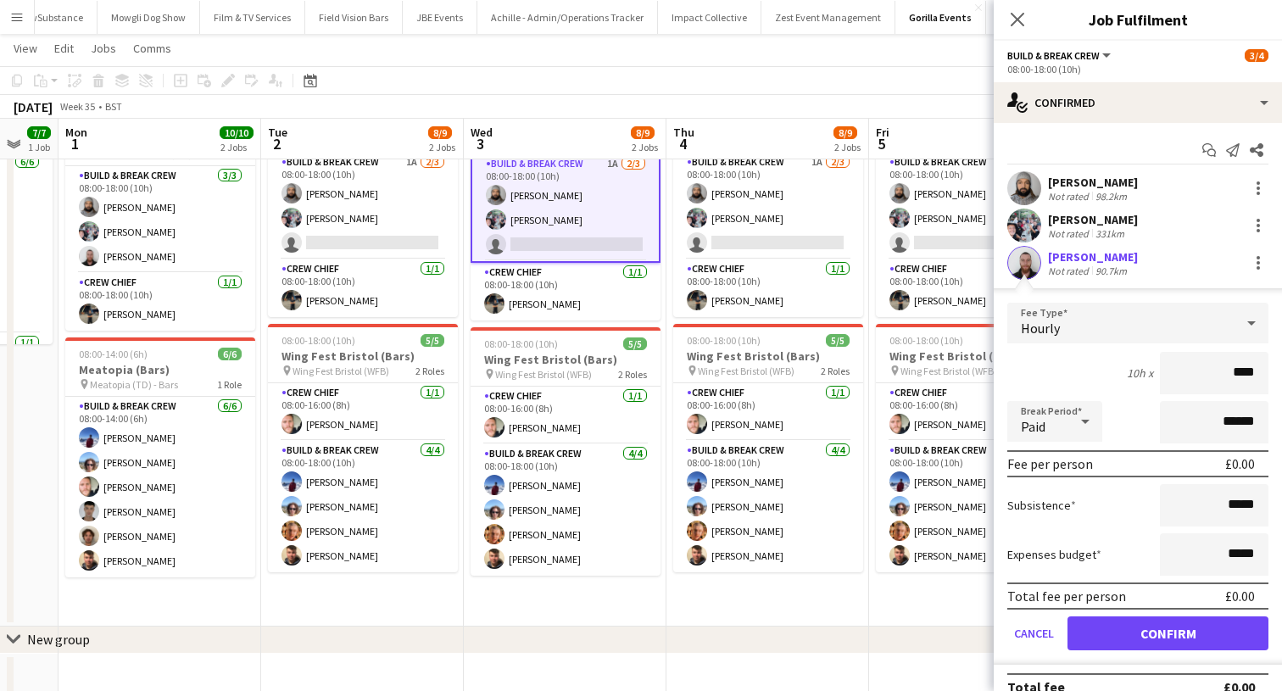
type input "****"
click at [1123, 630] on button "Confirm" at bounding box center [1167, 633] width 201 height 34
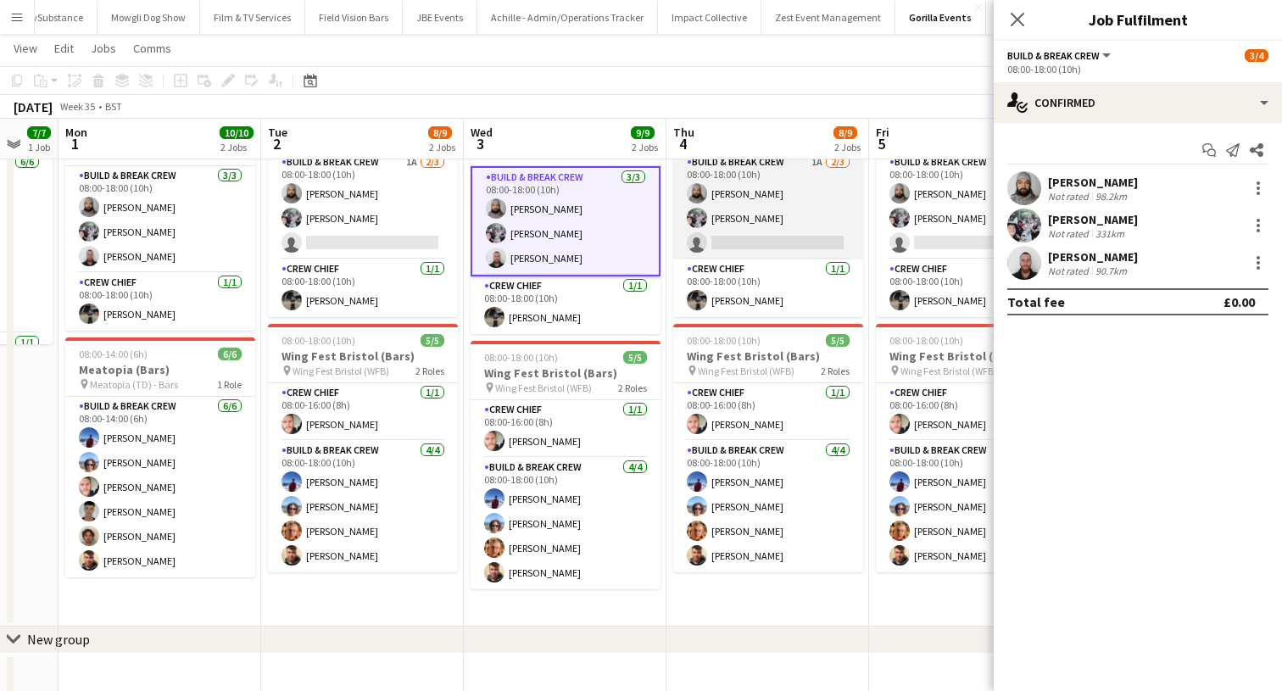
click at [744, 237] on app-card-role "Build & Break Crew 1A 2/3 08:00-18:00 (10h) Vaughan Koleosho Joe Mccombe single…" at bounding box center [768, 206] width 190 height 107
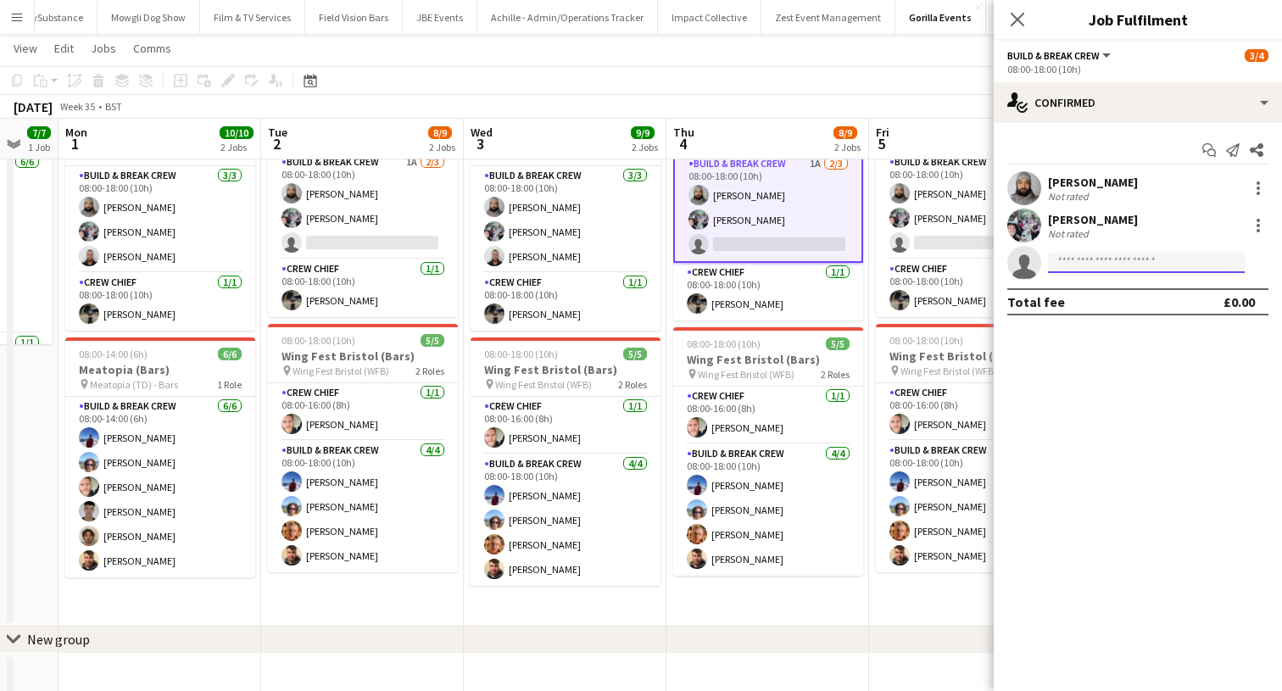
click at [1130, 264] on input at bounding box center [1146, 263] width 197 height 20
type input "*****"
click at [1126, 275] on div at bounding box center [1146, 280] width 197 height 14
click at [1126, 269] on input at bounding box center [1146, 263] width 197 height 20
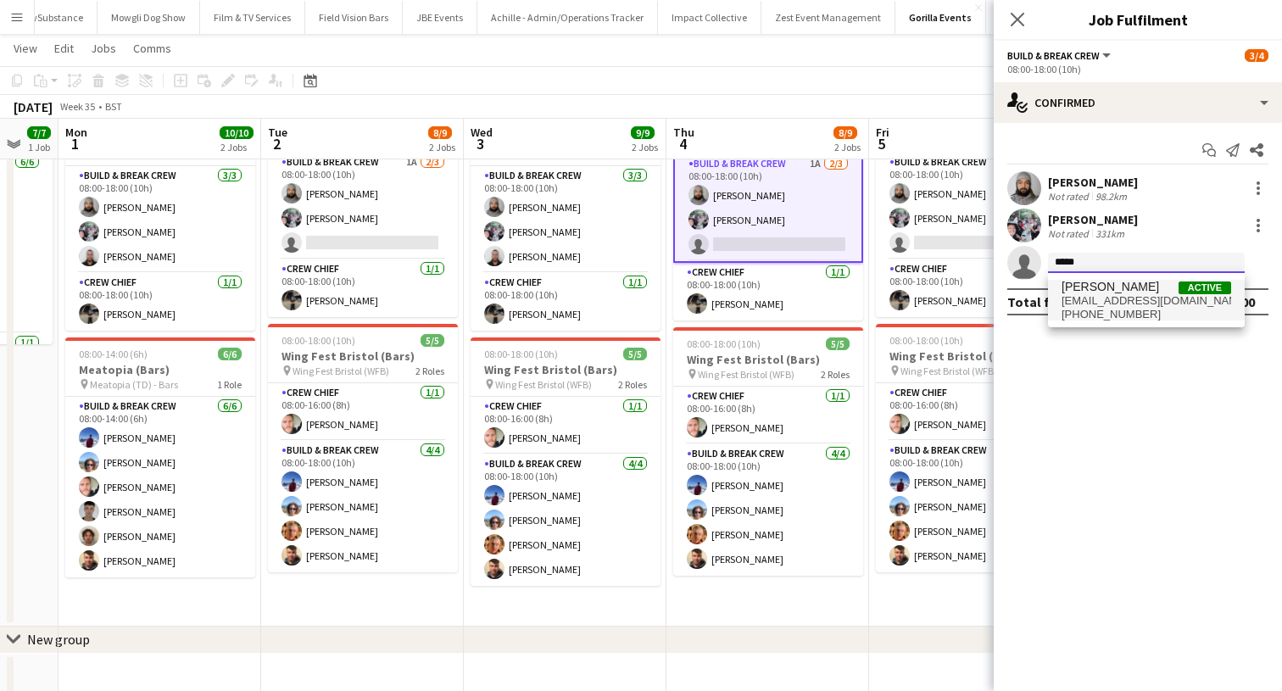
type input "*****"
click at [1127, 281] on span "Conor McGowan" at bounding box center [1109, 287] width 97 height 14
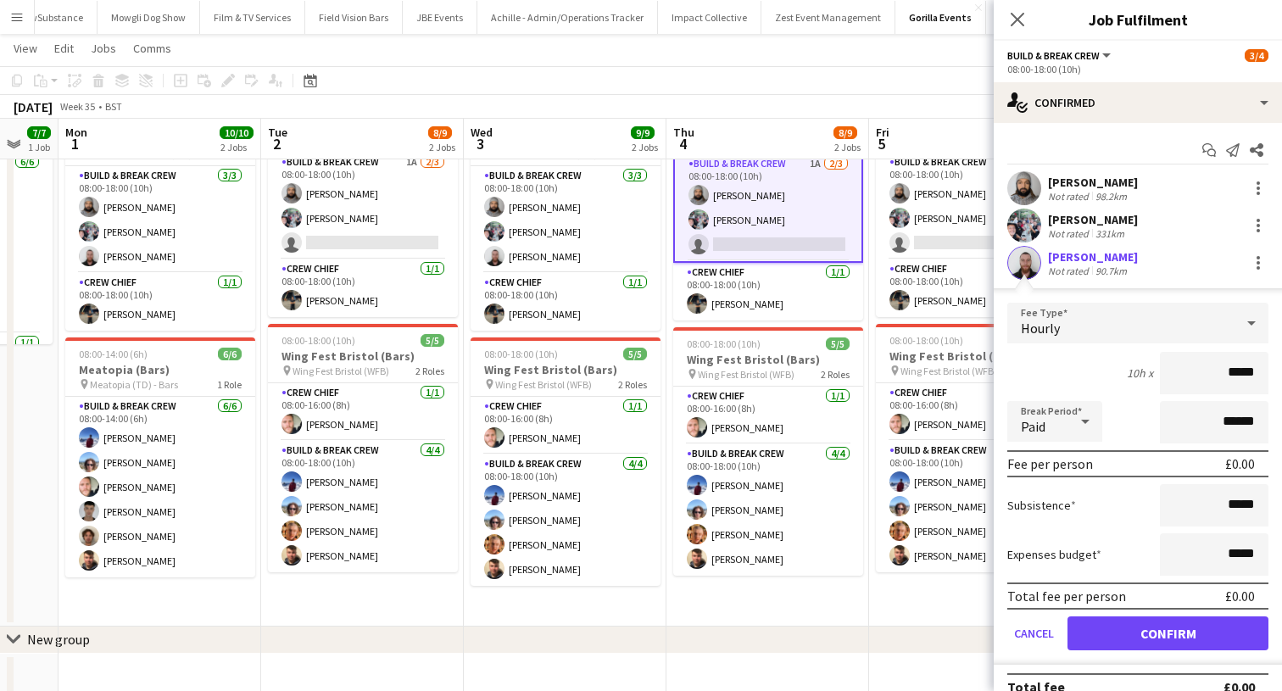
click at [1104, 635] on button "Confirm" at bounding box center [1167, 633] width 201 height 34
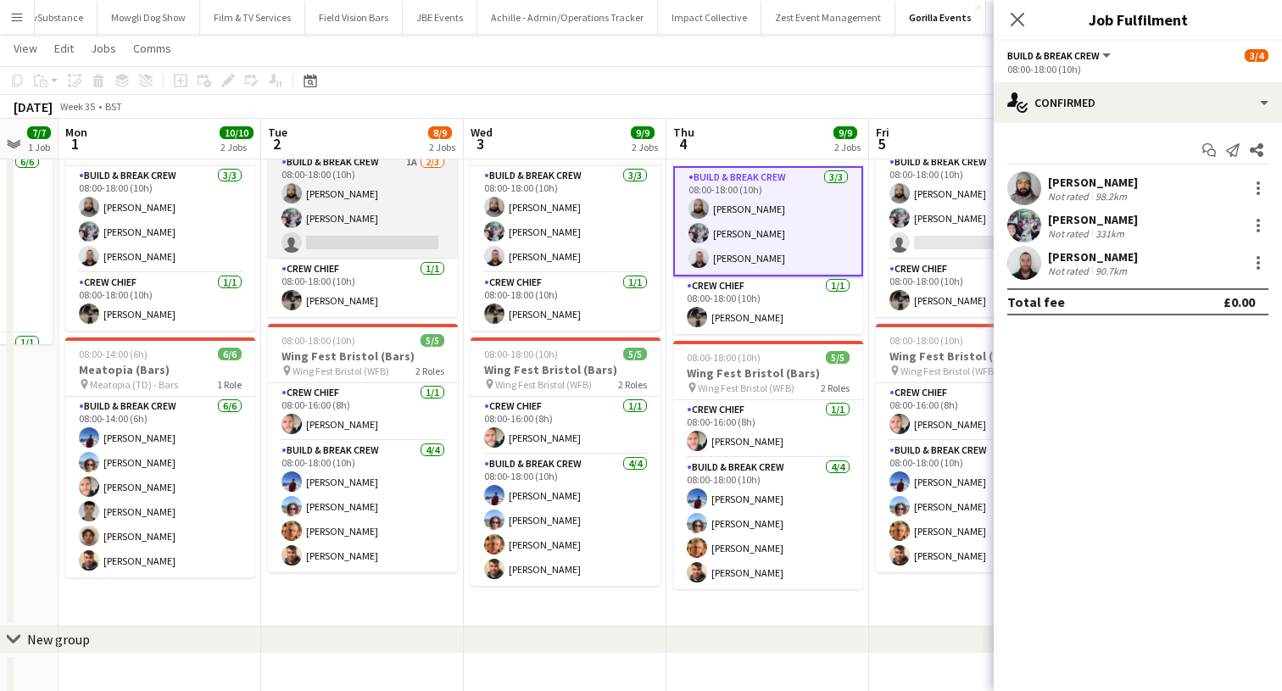
click at [325, 215] on app-card-role "Build & Break Crew 1A 2/3 08:00-18:00 (10h) Vaughan Koleosho Joe Mccombe single…" at bounding box center [363, 206] width 190 height 107
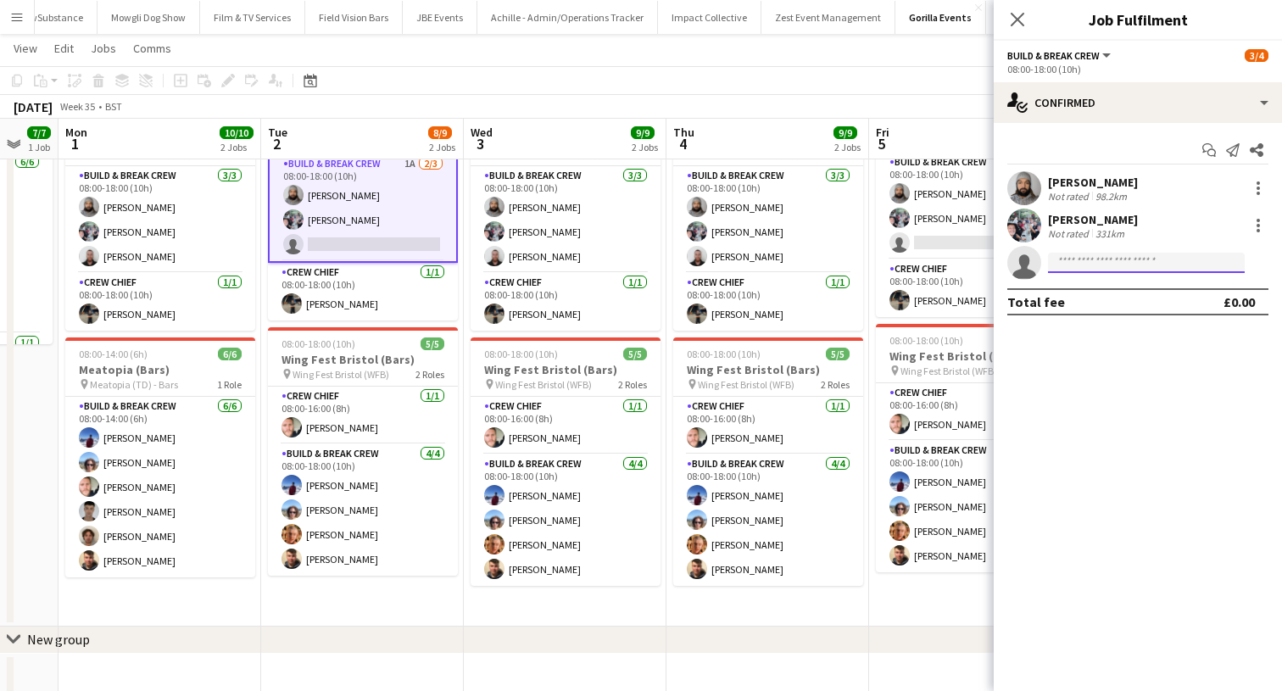
click at [1168, 265] on input at bounding box center [1146, 263] width 197 height 20
type input "*"
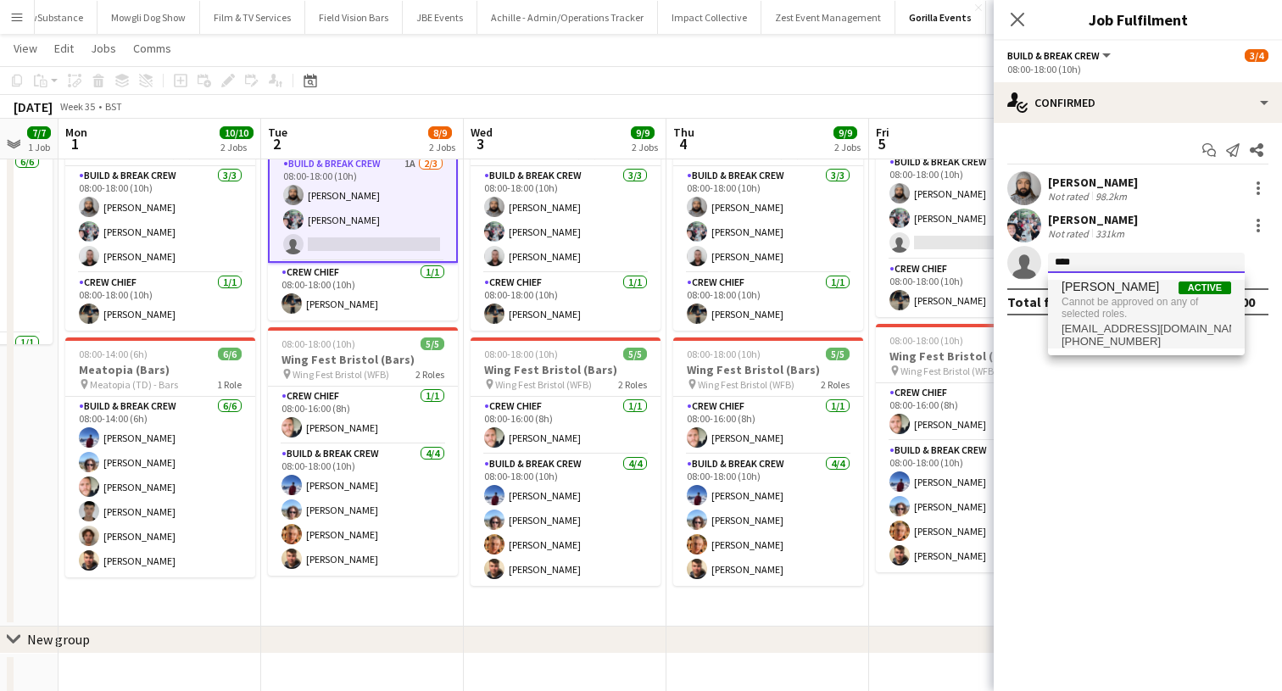
type input "****"
click at [1155, 315] on span "Cannot be approved on any of selected roles." at bounding box center [1146, 308] width 170 height 28
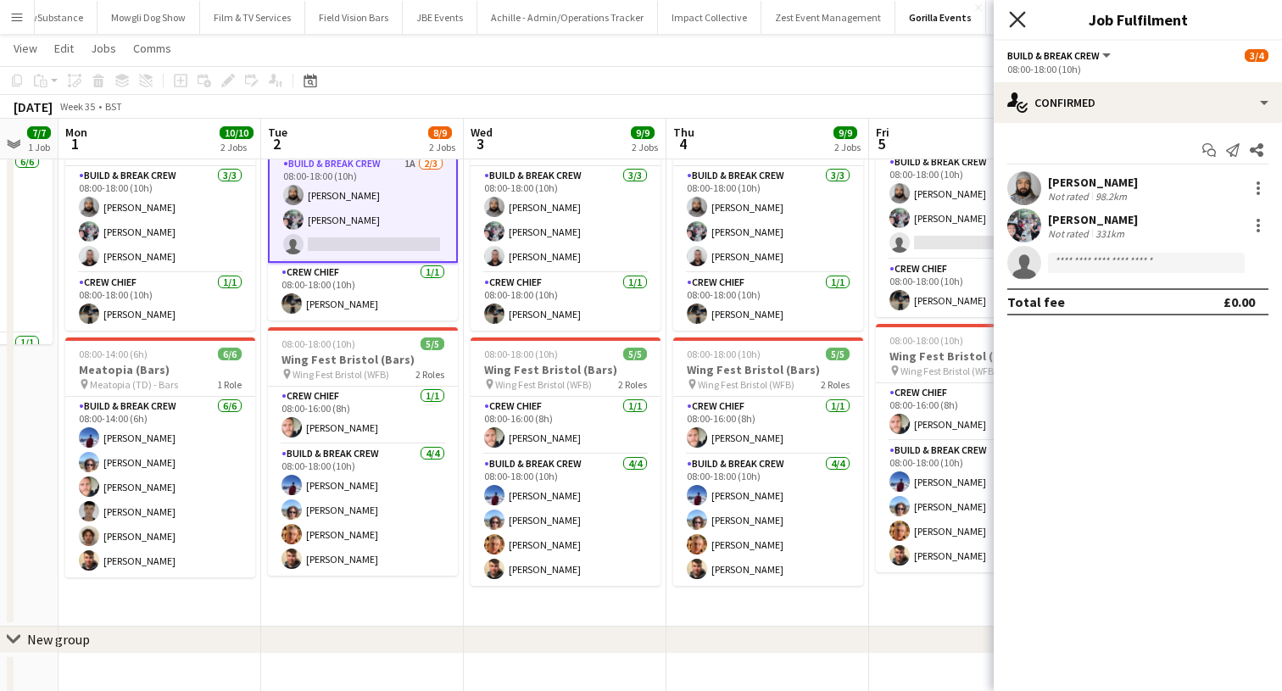
click at [1018, 19] on icon at bounding box center [1017, 19] width 16 height 16
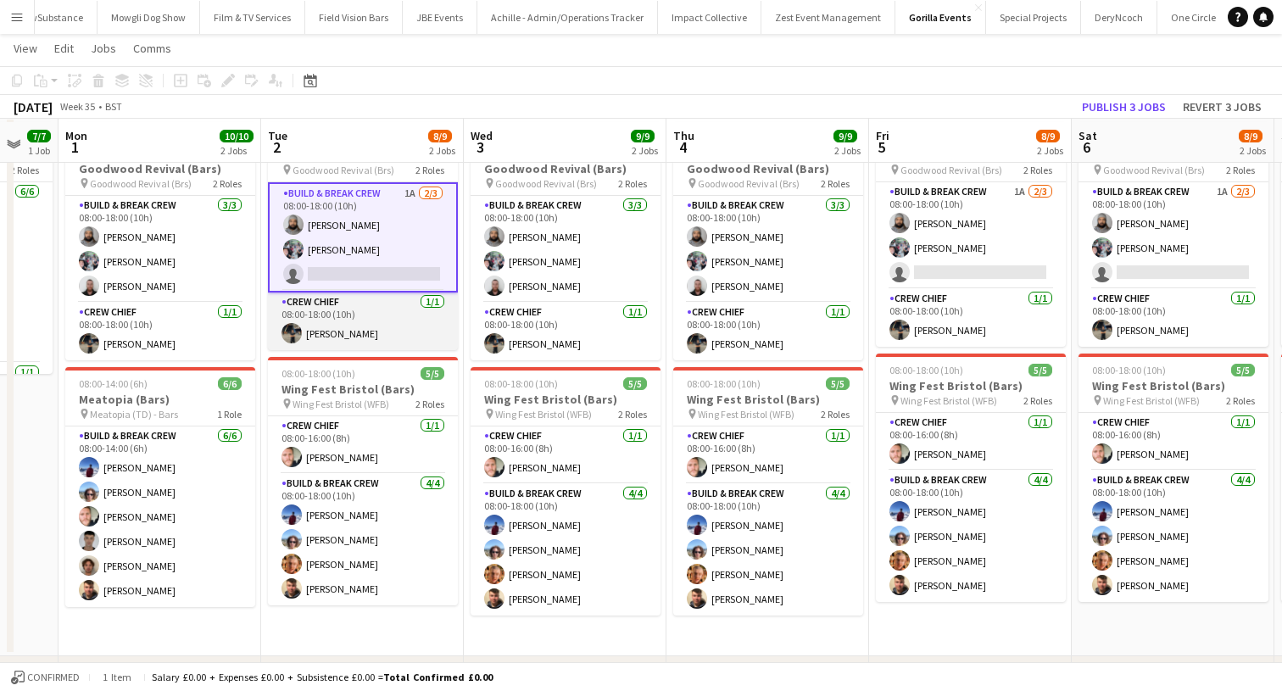
scroll to position [71, 0]
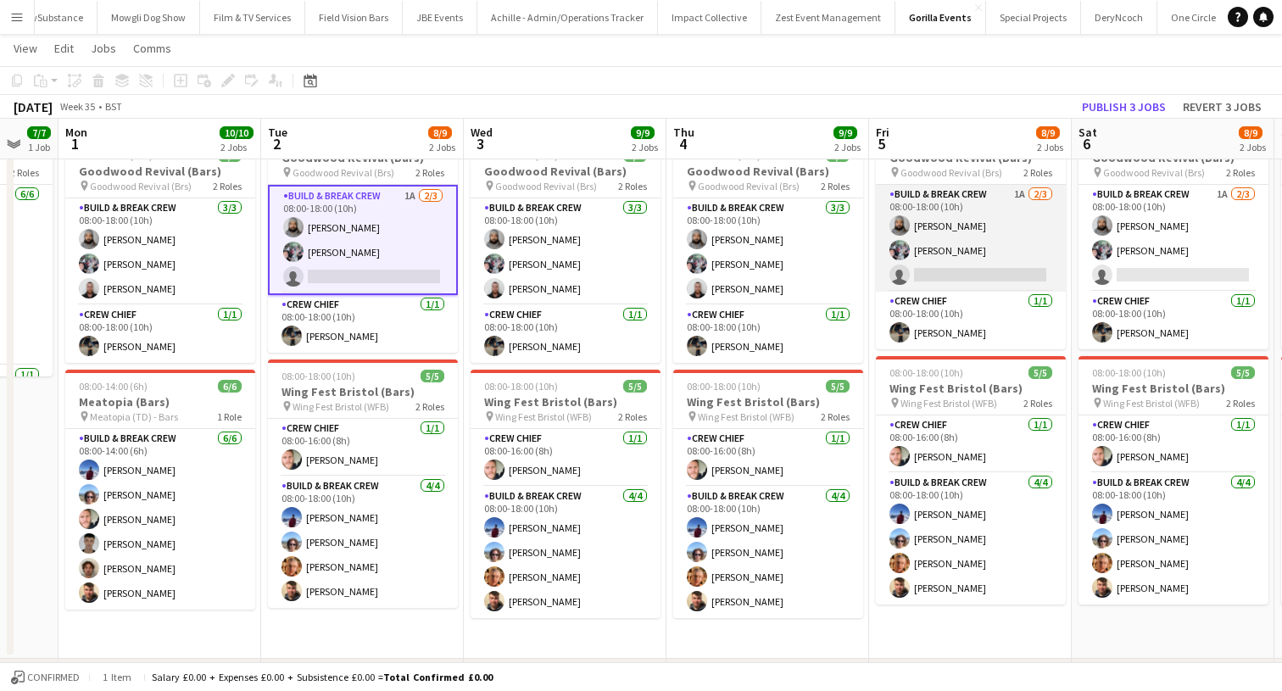
click at [928, 270] on app-card-role "Build & Break Crew 1A 2/3 08:00-18:00 (10h) Vaughan Koleosho Joe Mccombe single…" at bounding box center [971, 238] width 190 height 107
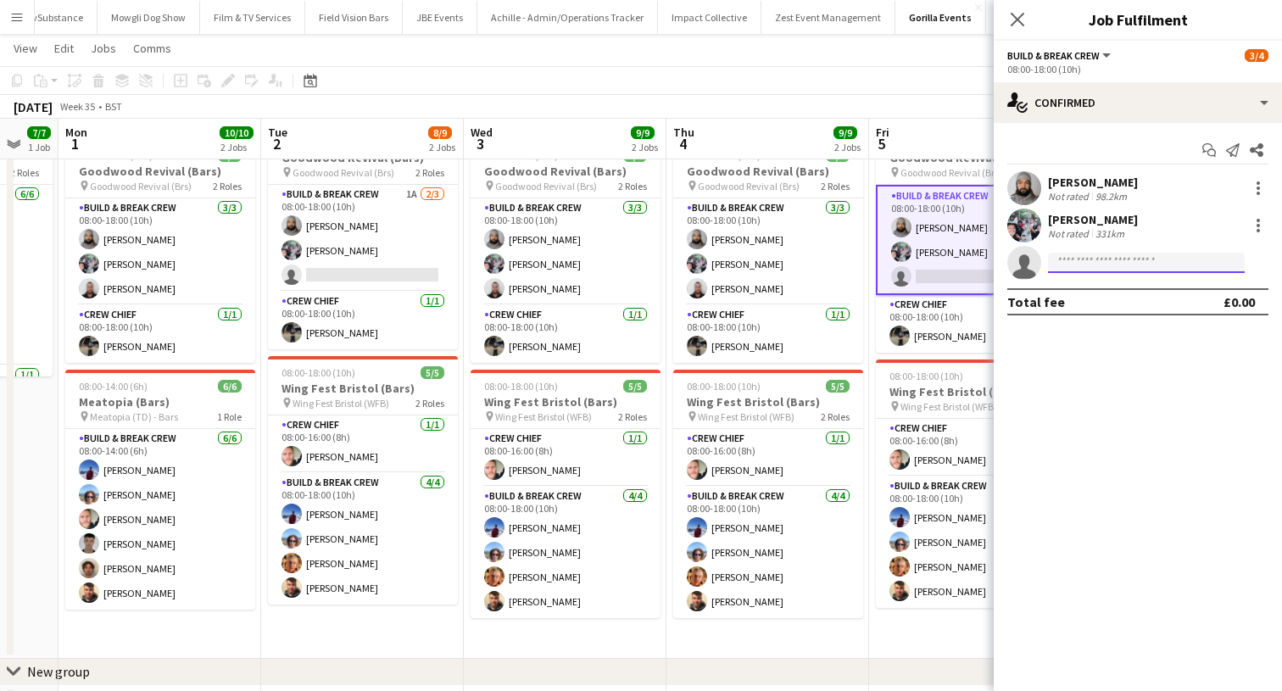
click at [1096, 264] on input at bounding box center [1146, 263] width 197 height 20
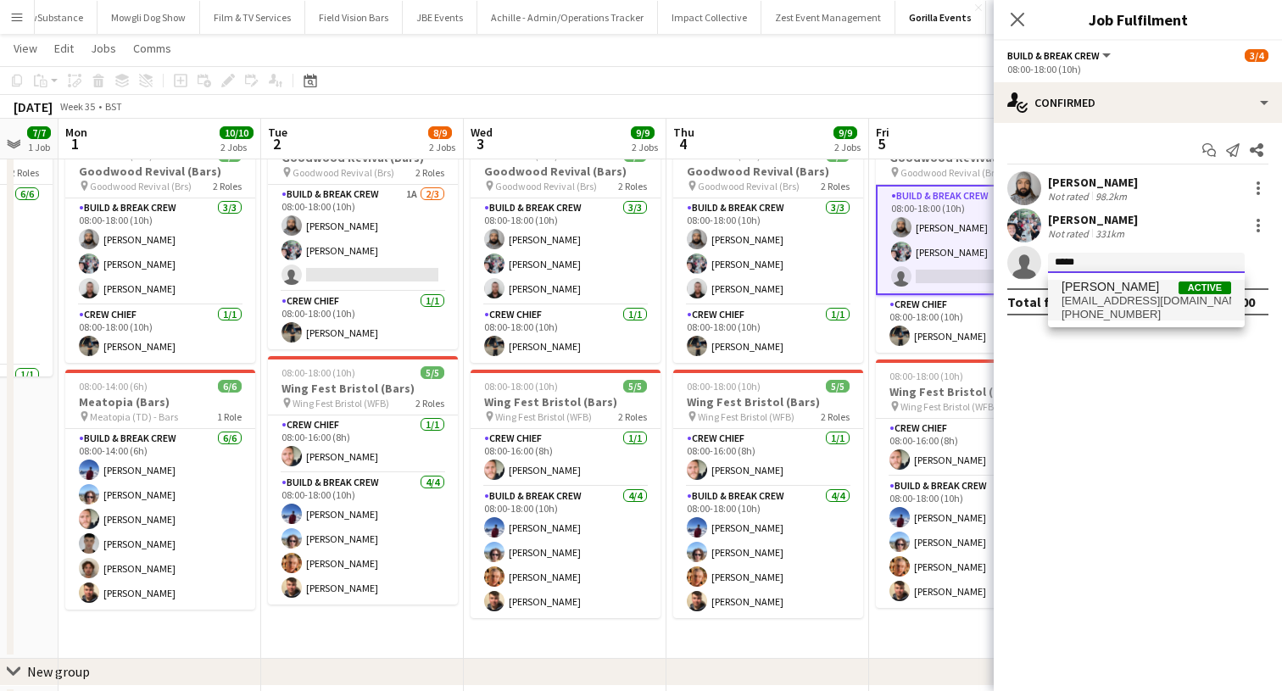
type input "*****"
click at [1094, 305] on span "conor_mcgowan@hotmail.com" at bounding box center [1146, 301] width 170 height 14
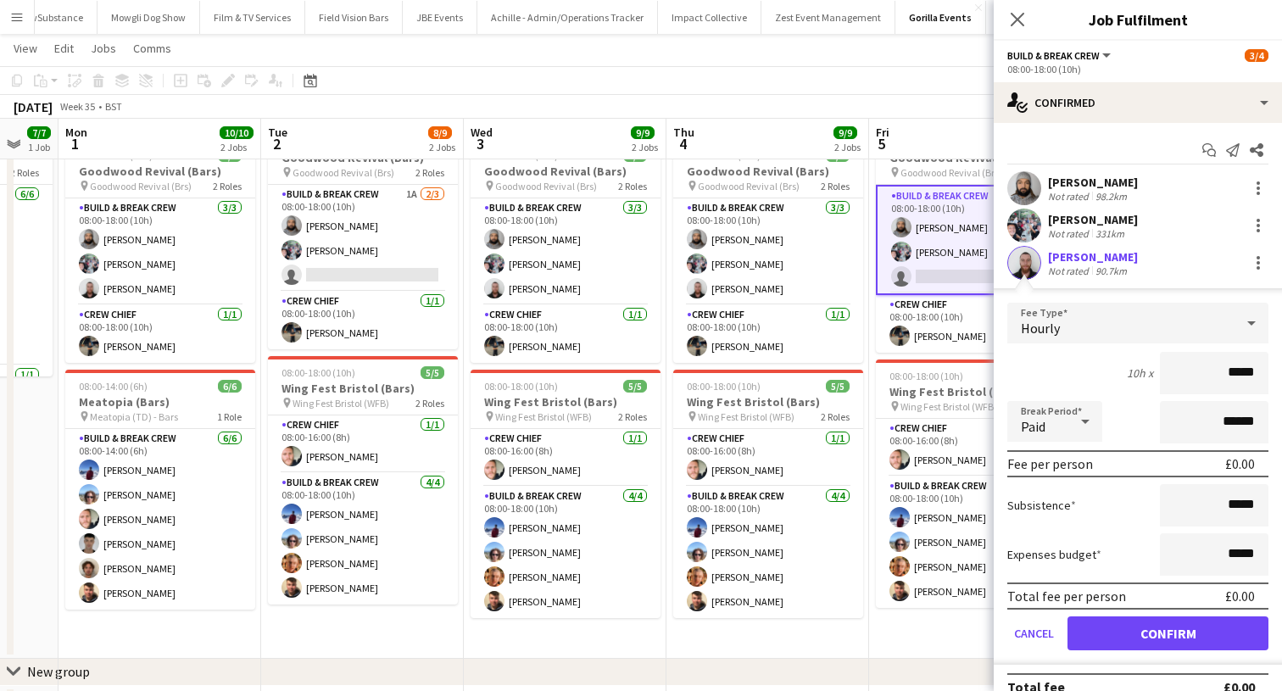
click at [1103, 638] on button "Confirm" at bounding box center [1167, 633] width 201 height 34
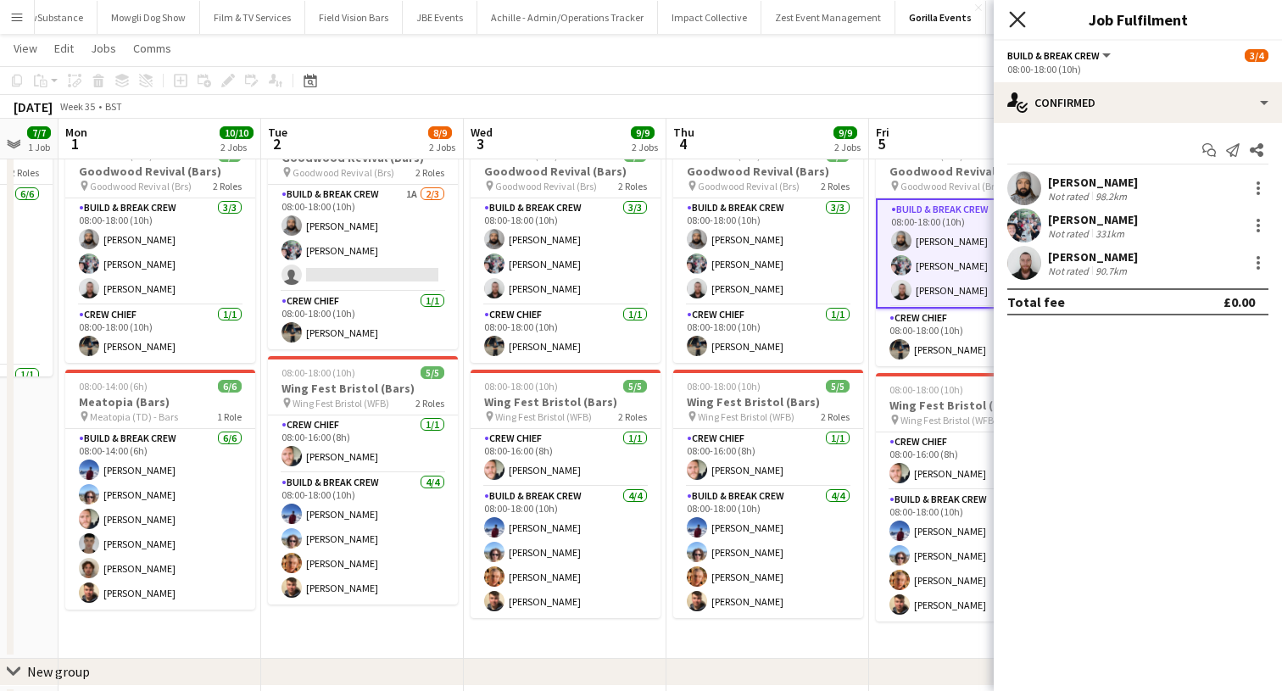
click at [1010, 20] on icon "Close pop-in" at bounding box center [1017, 19] width 16 height 16
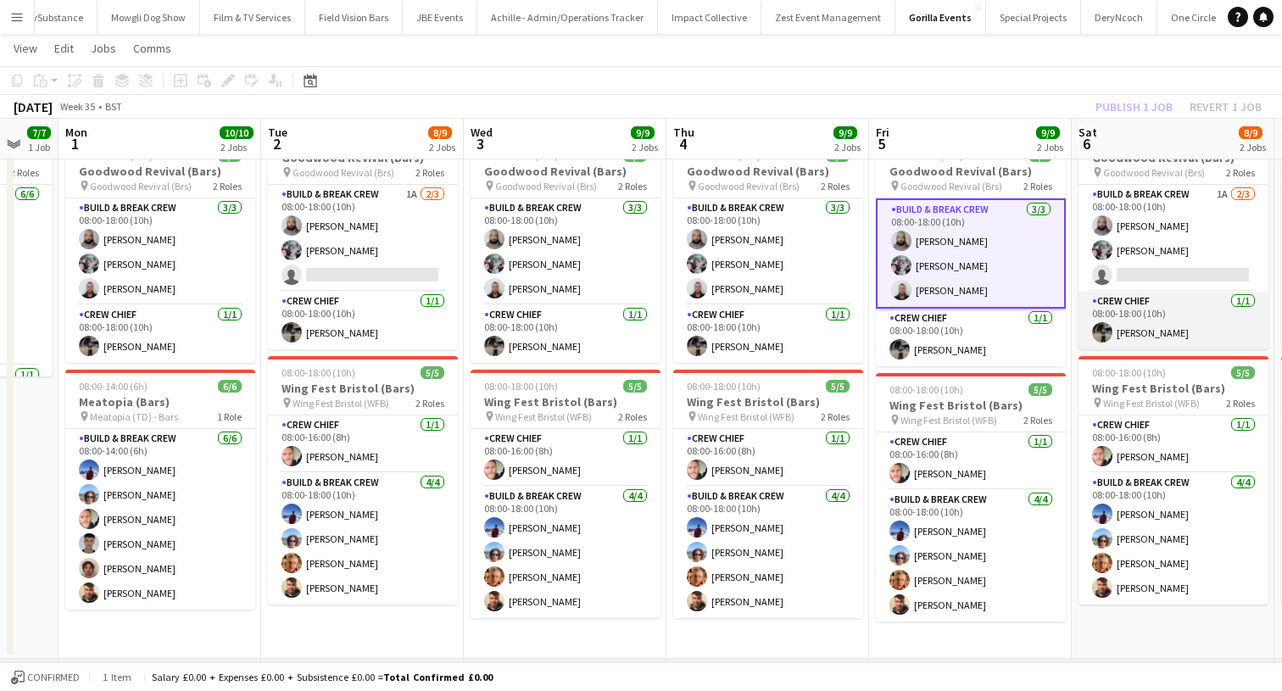
click at [1132, 292] on app-card-role "Crew Chief 1/1 08:00-18:00 (10h) Achille Ramambason" at bounding box center [1173, 321] width 190 height 58
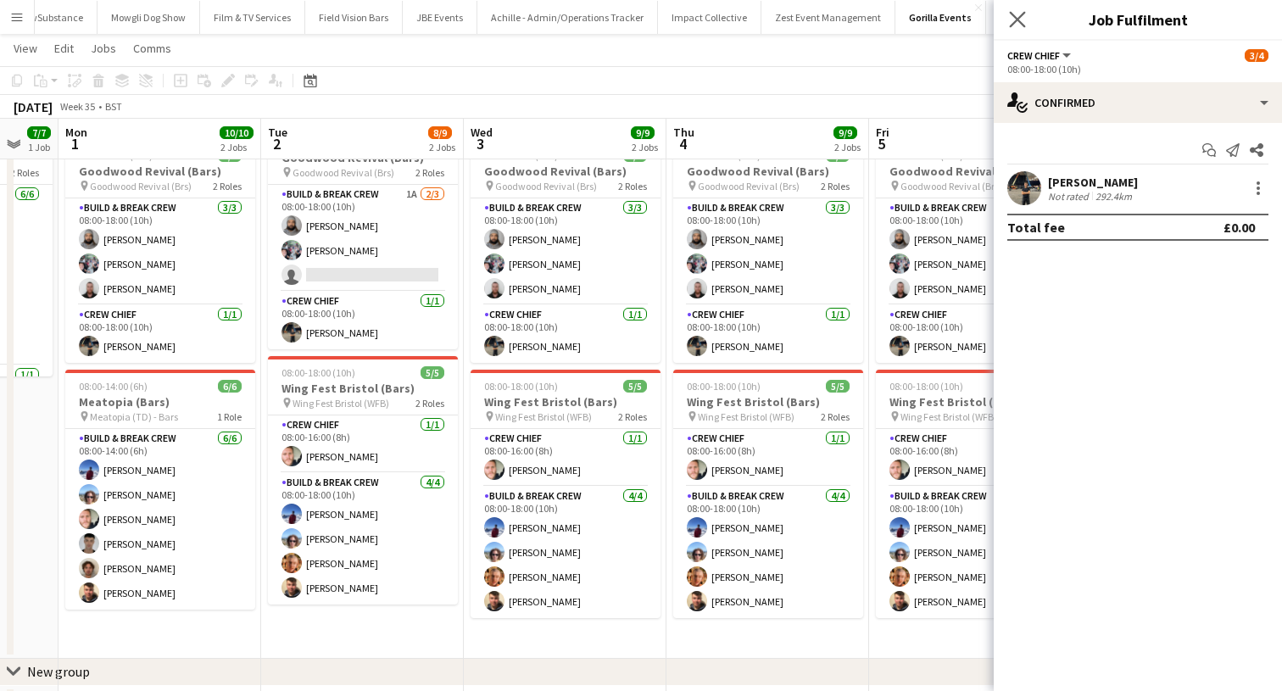
click at [1025, 13] on app-icon "Close pop-in" at bounding box center [1017, 20] width 25 height 25
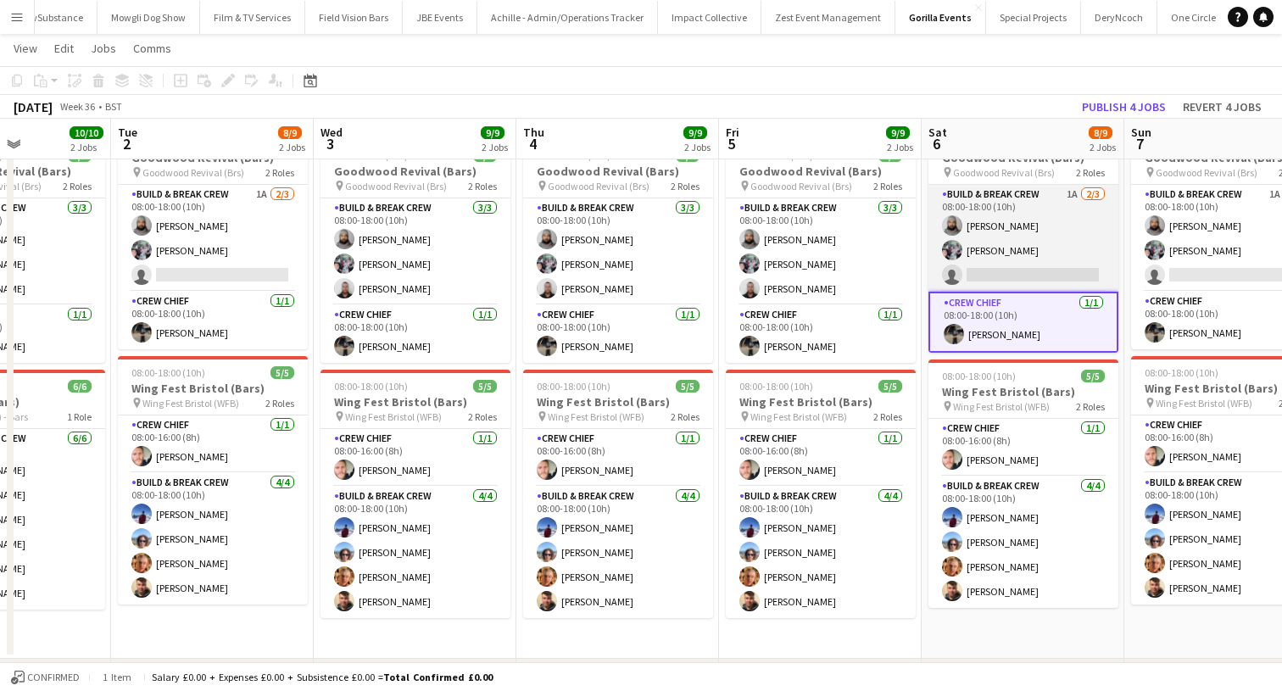
scroll to position [0, 753]
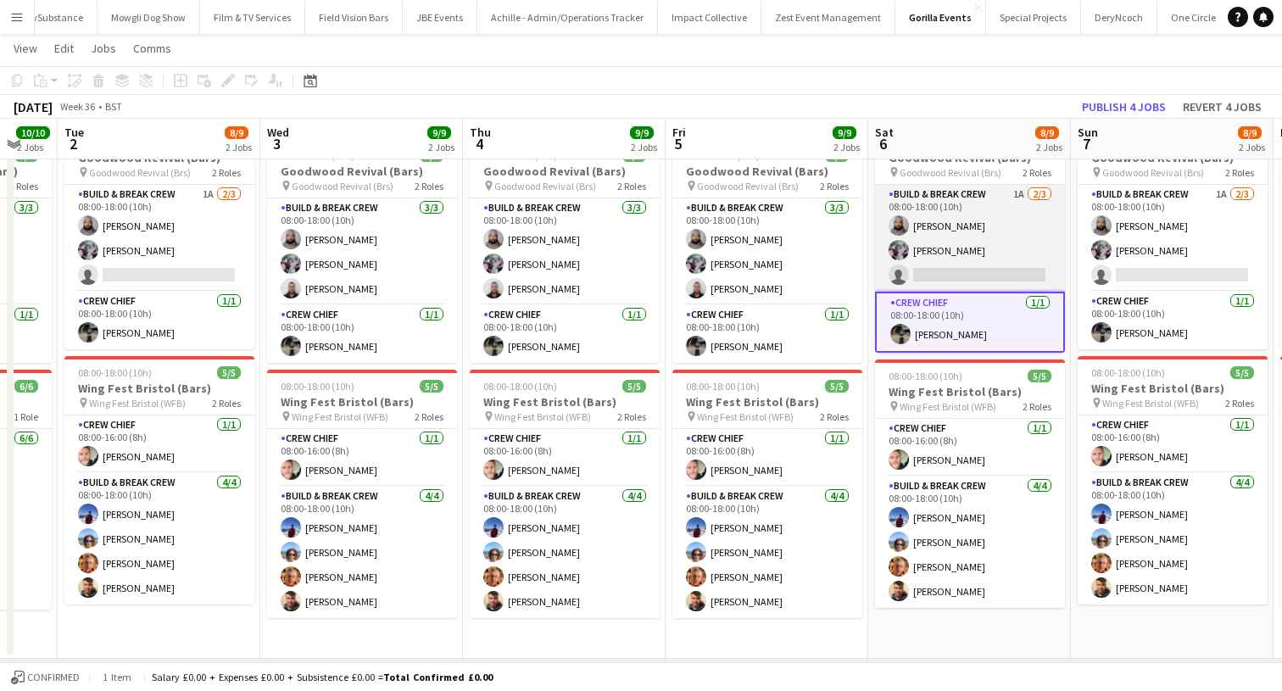
click at [971, 276] on app-card-role "Build & Break Crew 1A 2/3 08:00-18:00 (10h) Vaughan Koleosho Joe Mccombe single…" at bounding box center [970, 238] width 190 height 107
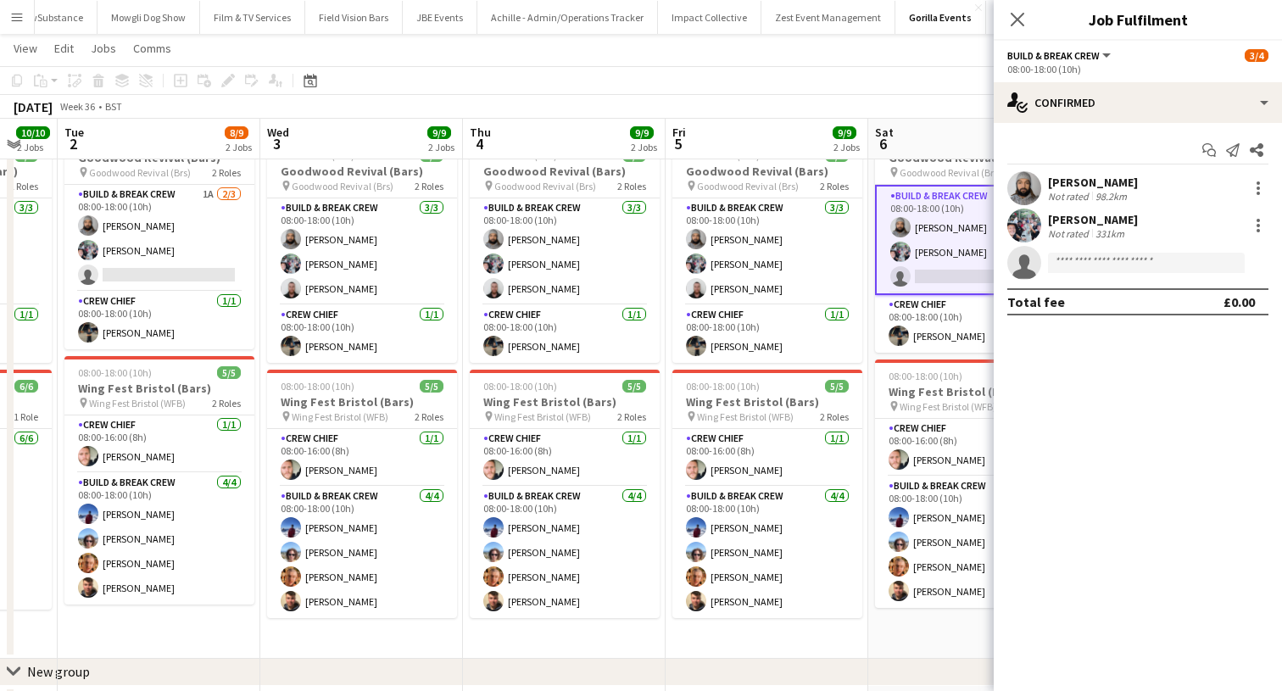
click at [1088, 273] on app-invite-slot "single-neutral-actions" at bounding box center [1137, 263] width 288 height 34
click at [1087, 264] on input at bounding box center [1146, 263] width 197 height 20
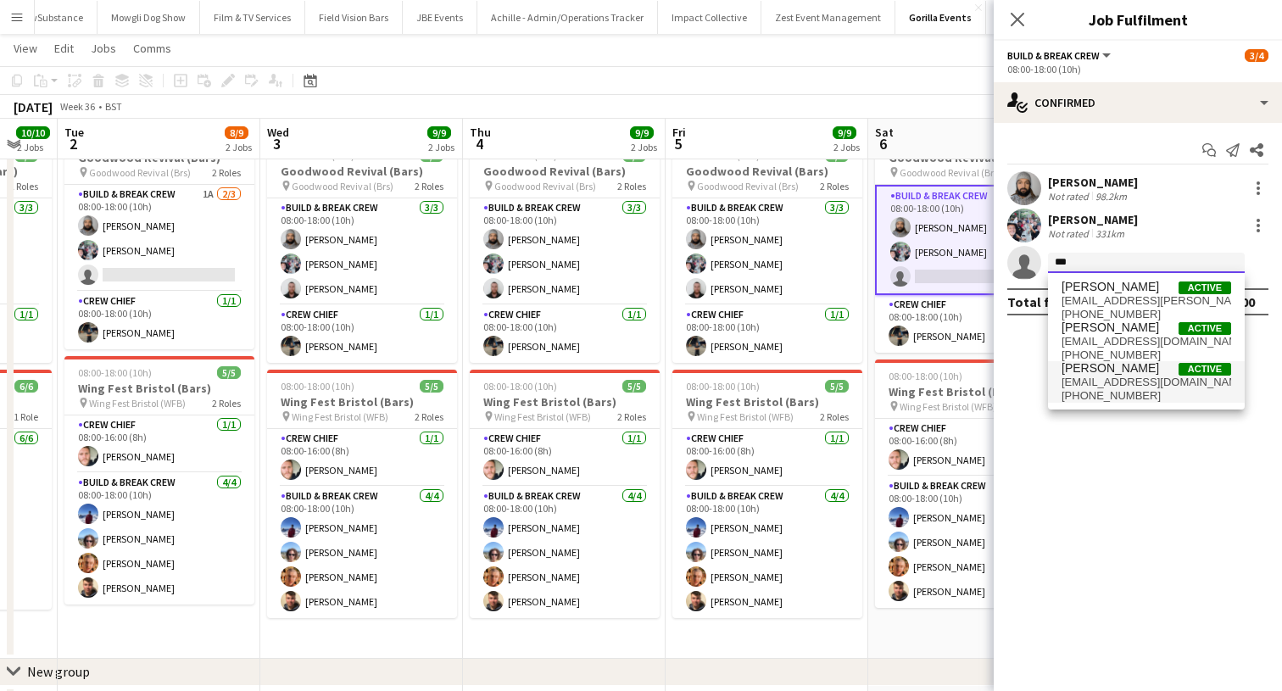
type input "***"
click at [1073, 396] on span "+447711094399" at bounding box center [1146, 396] width 170 height 14
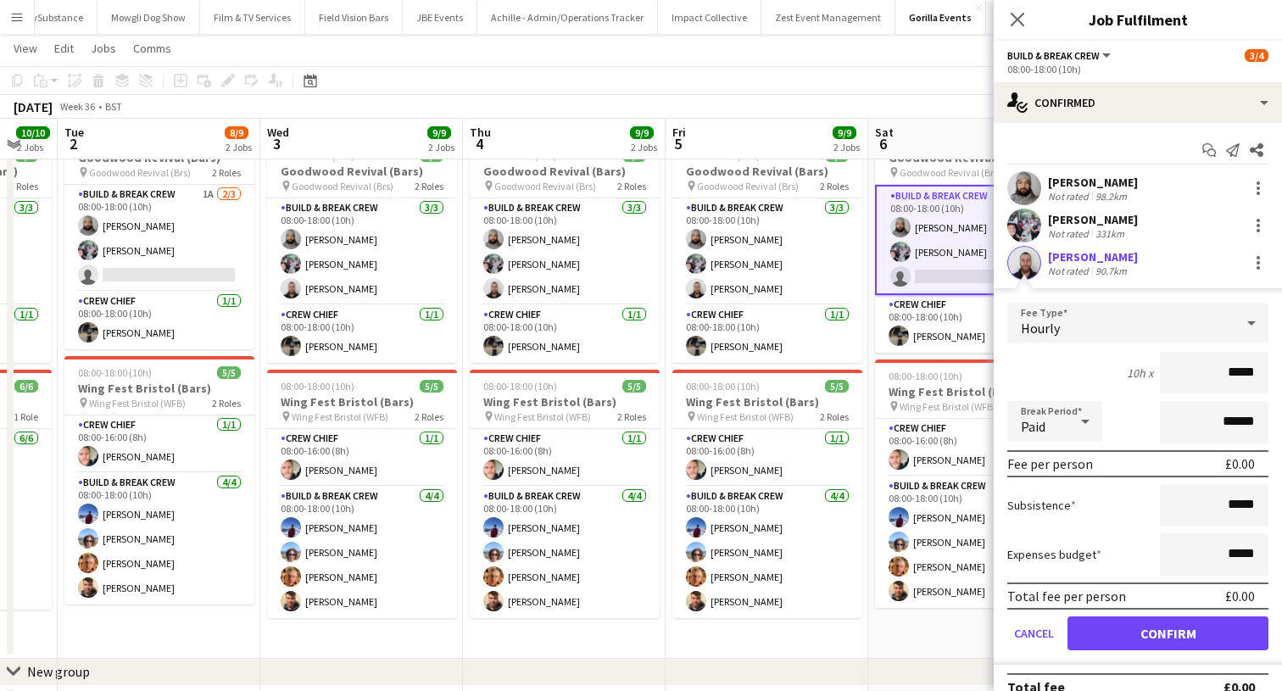
click at [1120, 622] on button "Confirm" at bounding box center [1167, 633] width 201 height 34
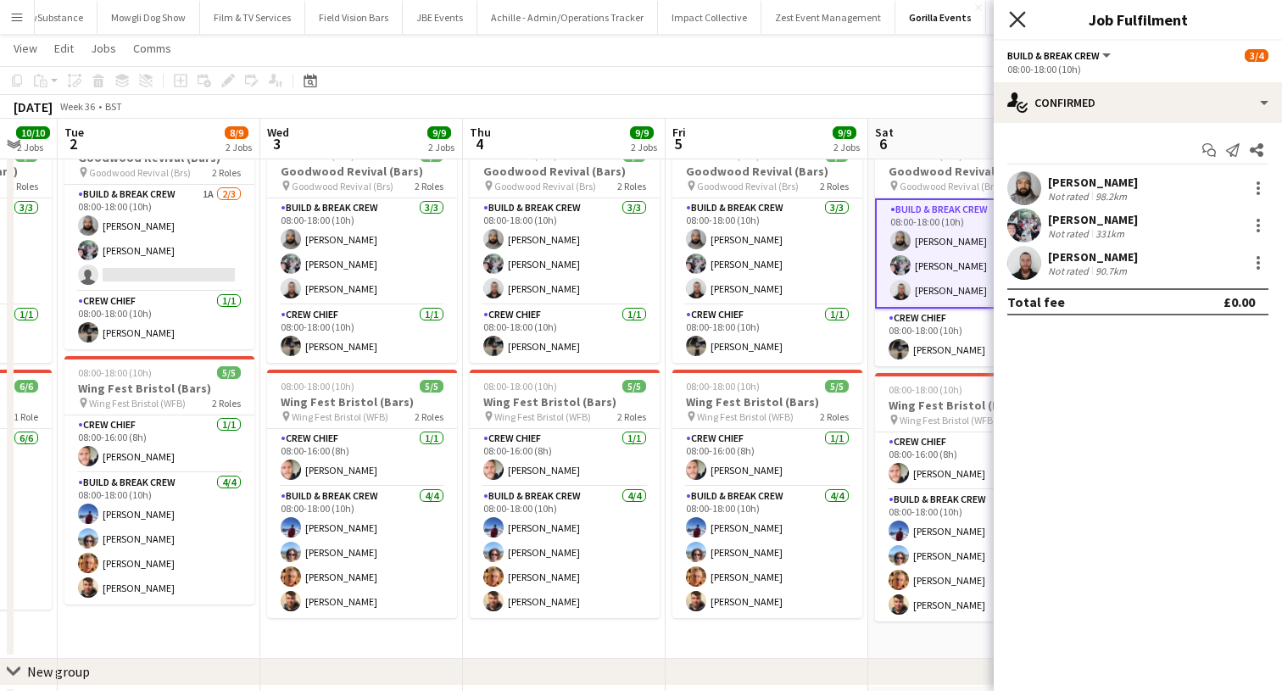
click at [1019, 23] on icon "Close pop-in" at bounding box center [1017, 19] width 16 height 16
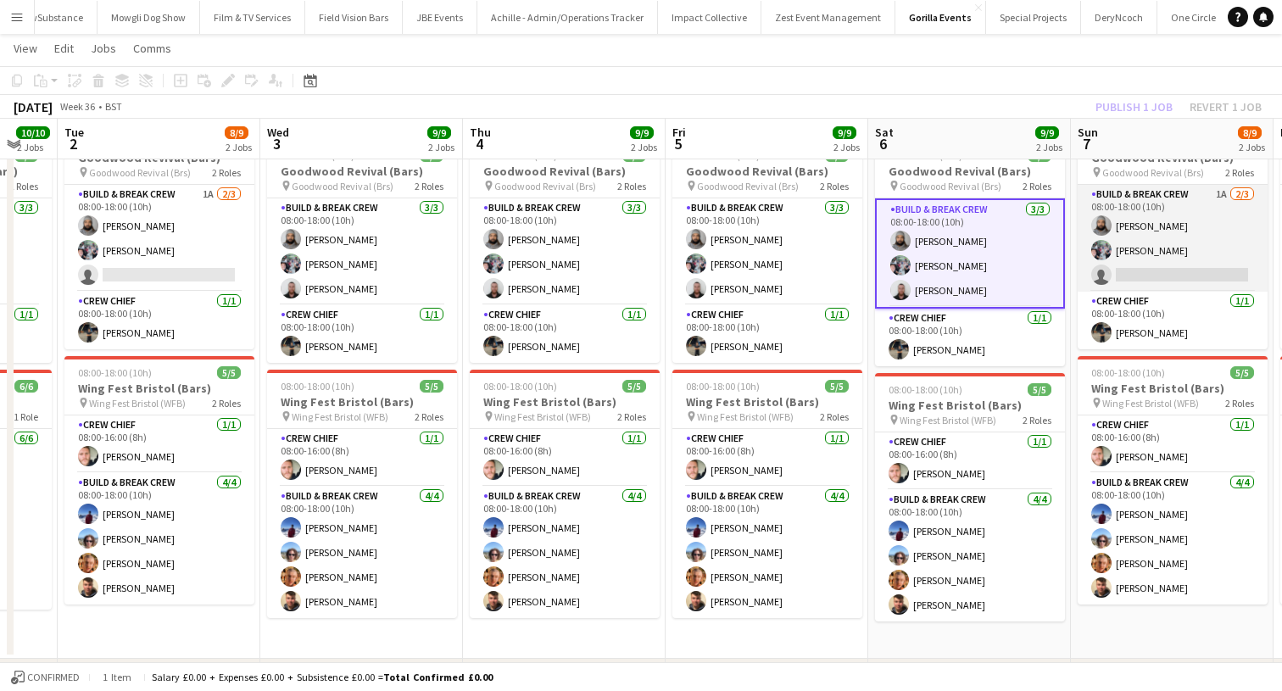
click at [1153, 286] on app-card-role "Build & Break Crew 1A 2/3 08:00-18:00 (10h) Vaughan Koleosho Joe Mccombe single…" at bounding box center [1172, 238] width 190 height 107
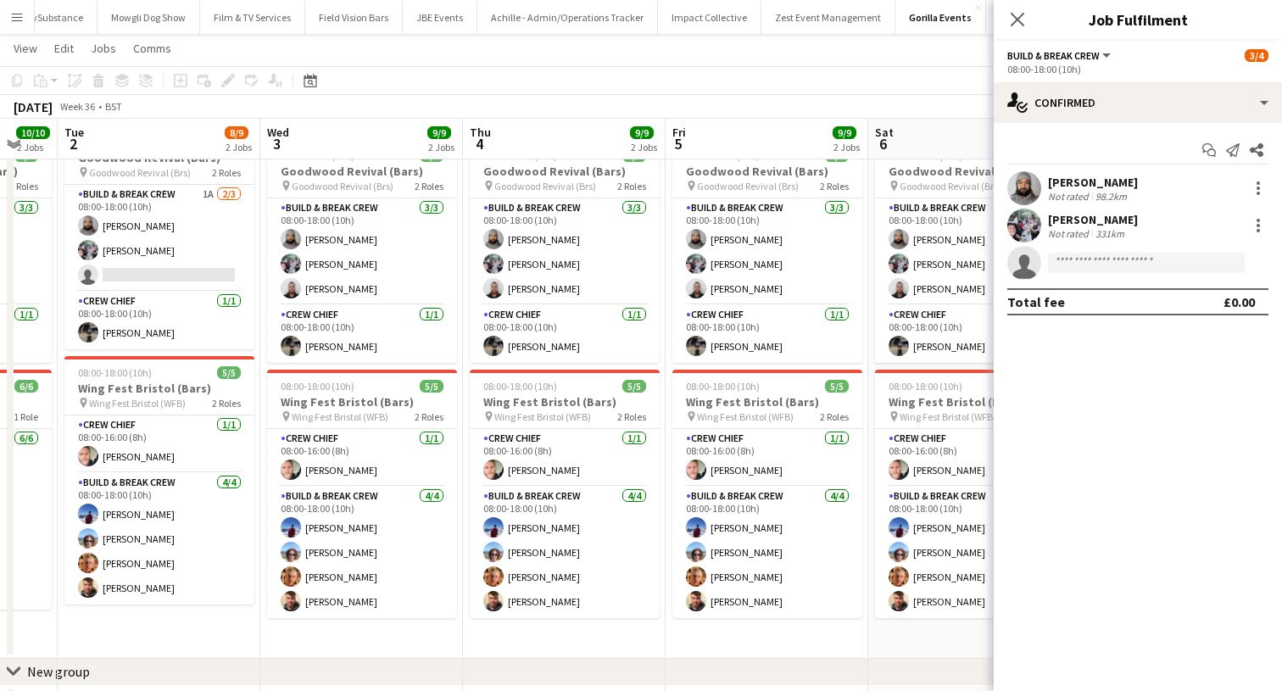
click at [1130, 275] on app-invite-slot "single-neutral-actions" at bounding box center [1137, 263] width 288 height 34
click at [1129, 269] on input at bounding box center [1146, 263] width 197 height 20
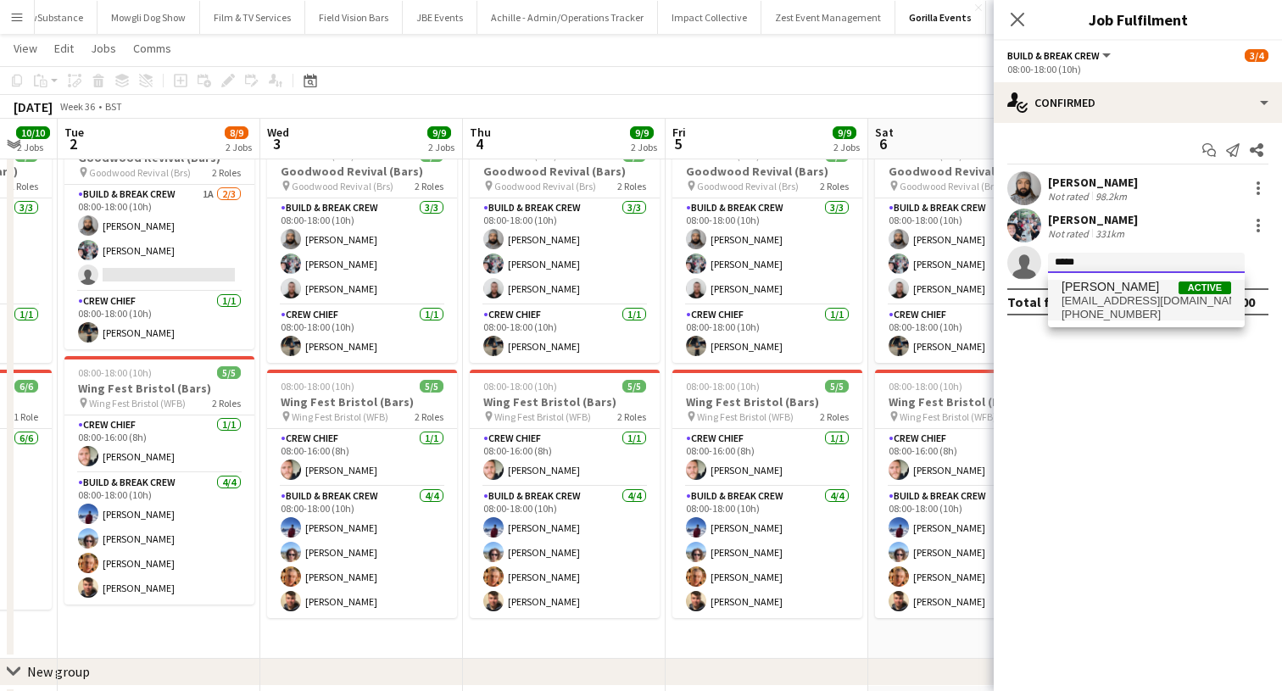
type input "*****"
click at [1121, 295] on span "conor_mcgowan@hotmail.com" at bounding box center [1146, 301] width 170 height 14
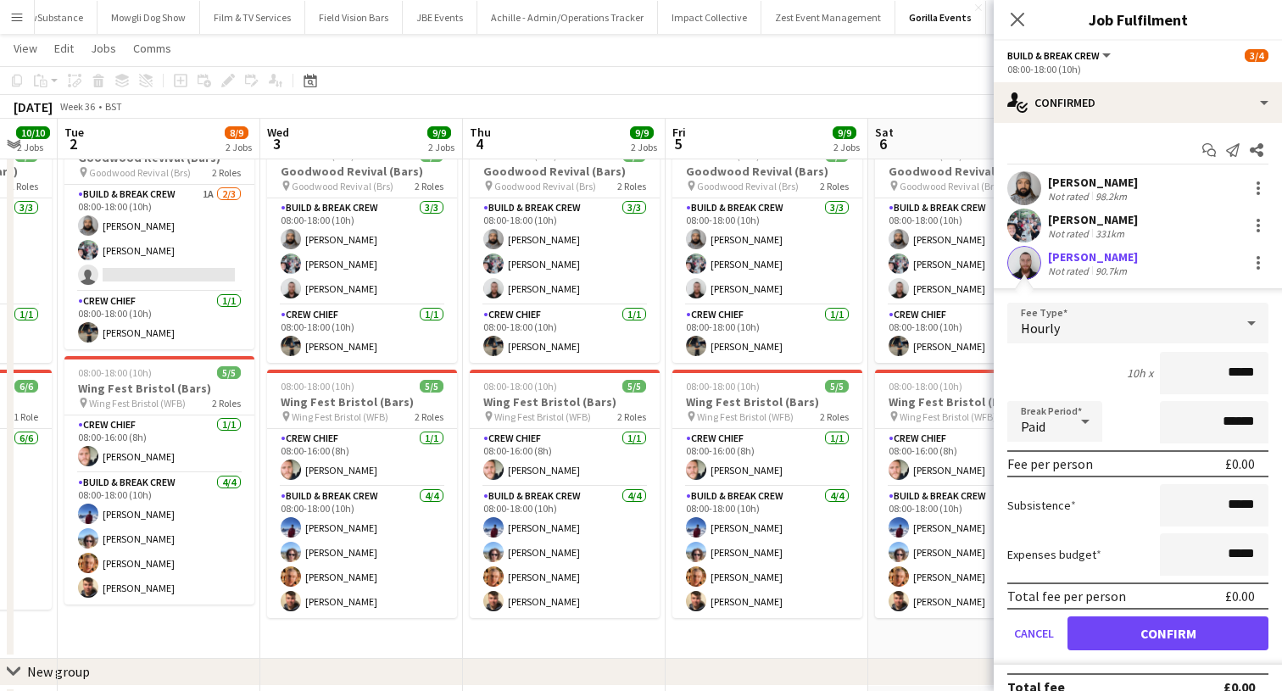
click at [1116, 628] on button "Confirm" at bounding box center [1167, 633] width 201 height 34
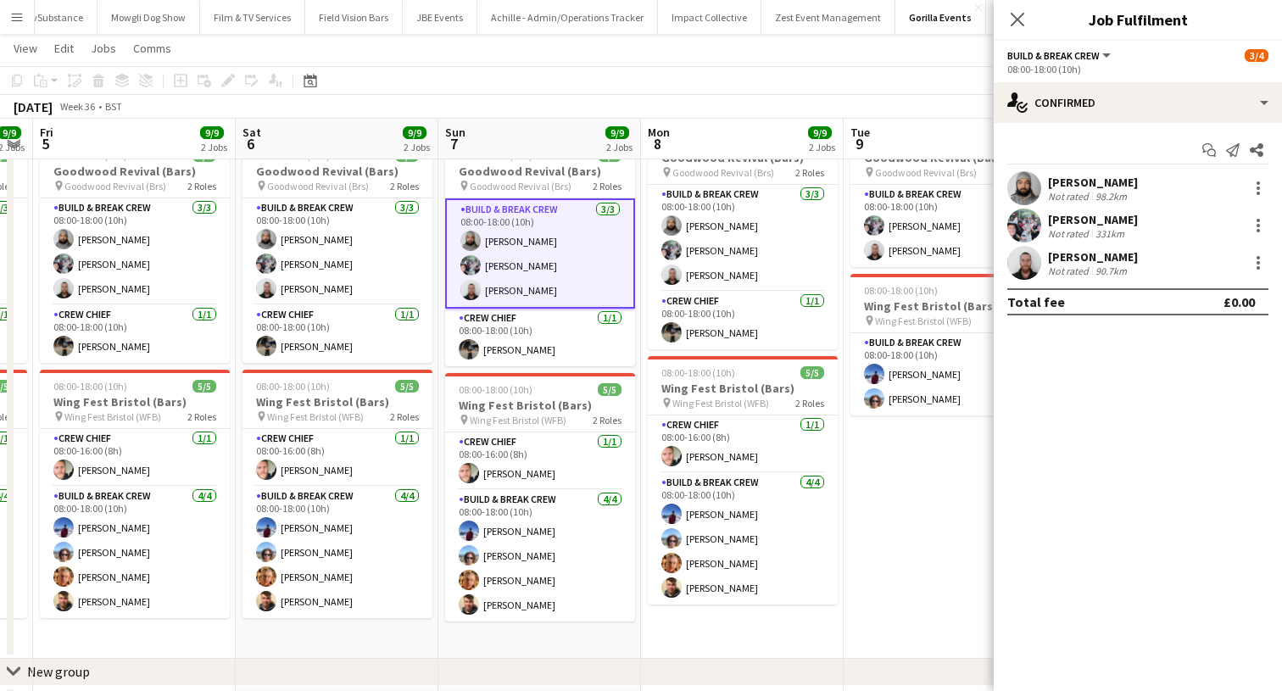
scroll to position [0, 680]
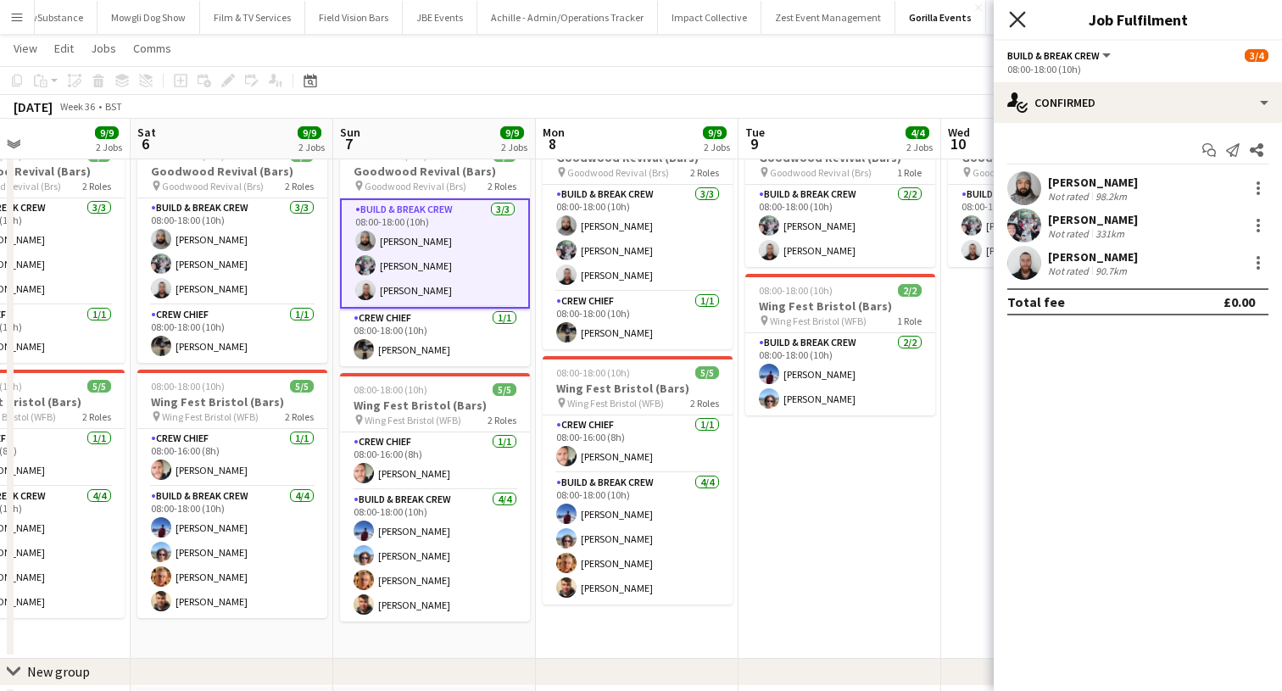
click at [1010, 14] on icon "Close pop-in" at bounding box center [1017, 19] width 16 height 16
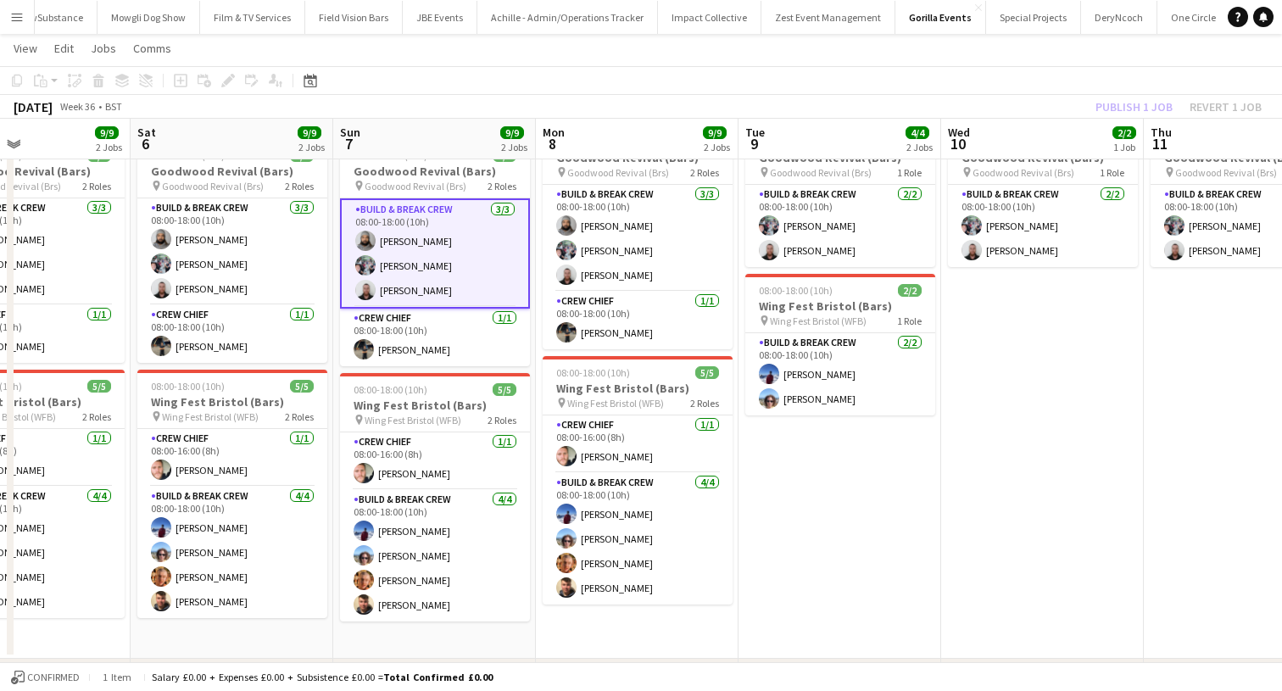
click at [1099, 99] on div "Publish 1 job Revert 1 job" at bounding box center [1178, 107] width 207 height 22
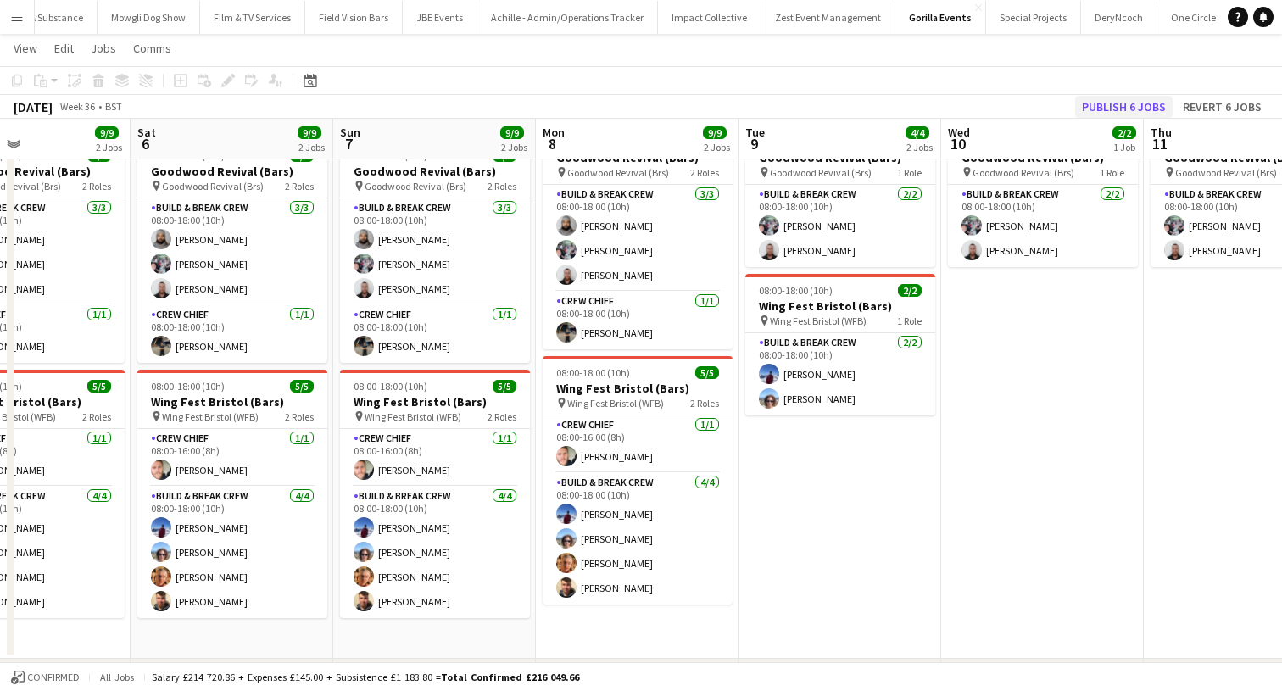
click at [1100, 99] on button "Publish 6 jobs" at bounding box center [1123, 107] width 97 height 22
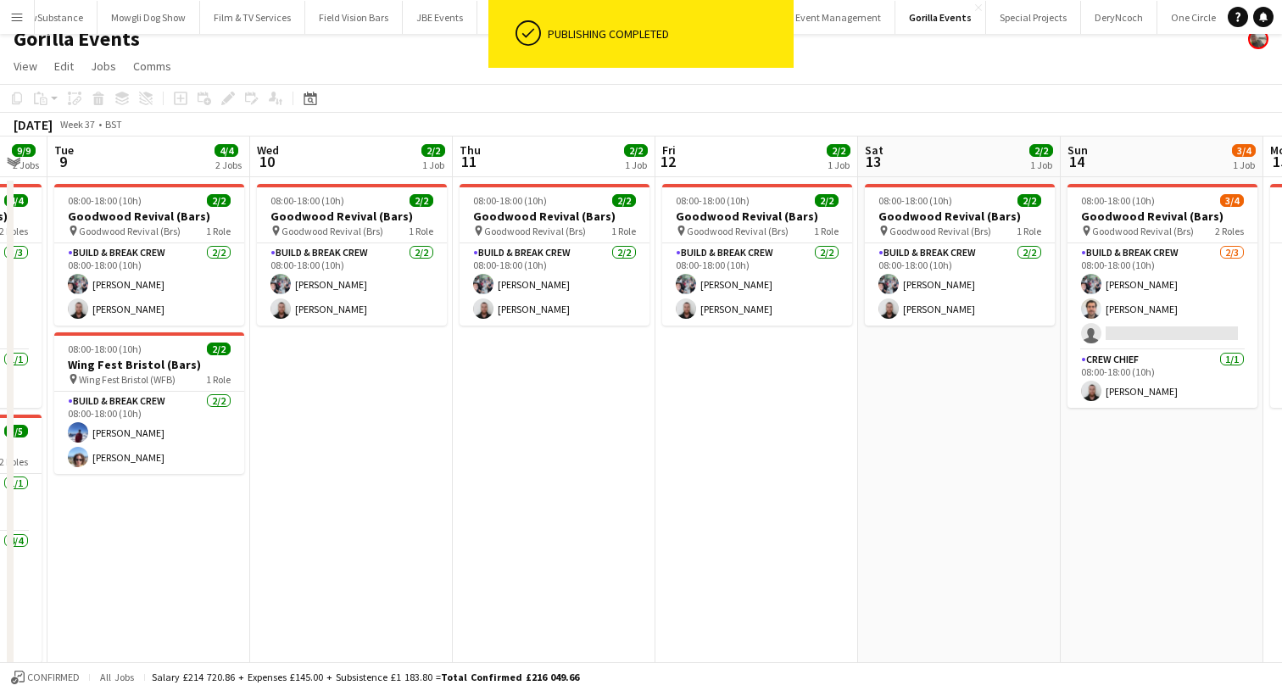
scroll to position [0, 700]
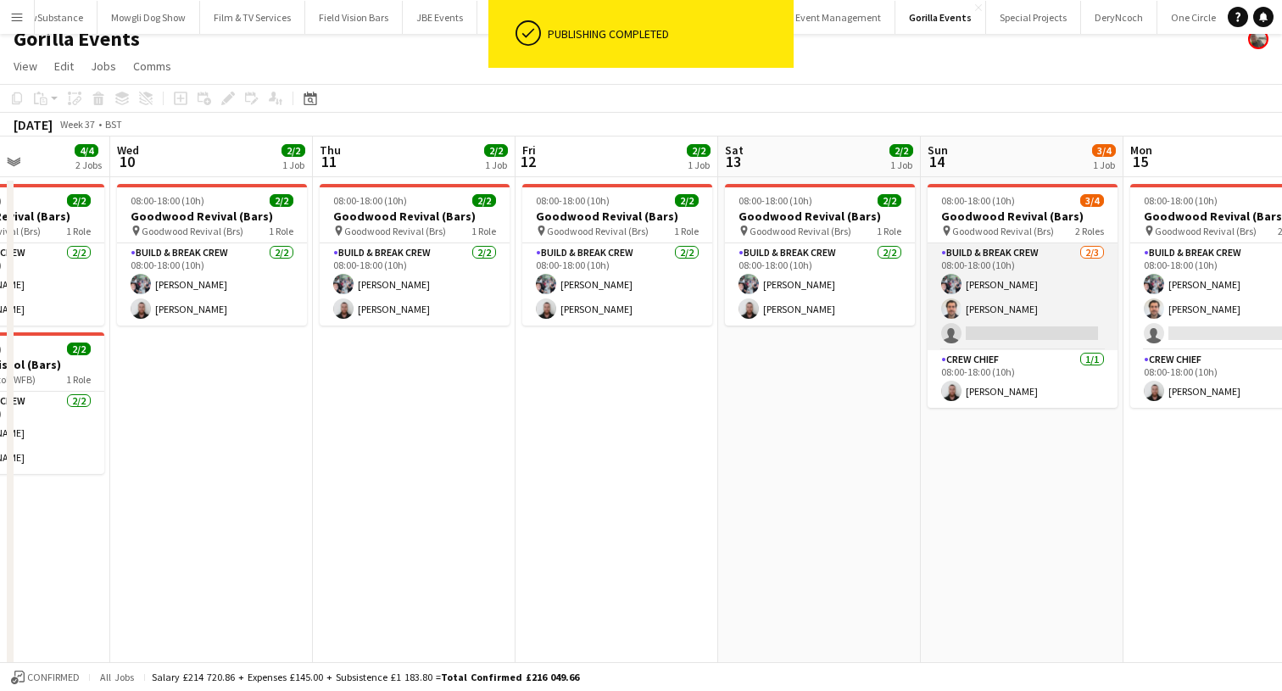
click at [997, 317] on app-card-role "Build & Break Crew 2/3 08:00-18:00 (10h) Joe Mccombe Tim Royston single-neutral…" at bounding box center [1022, 296] width 190 height 107
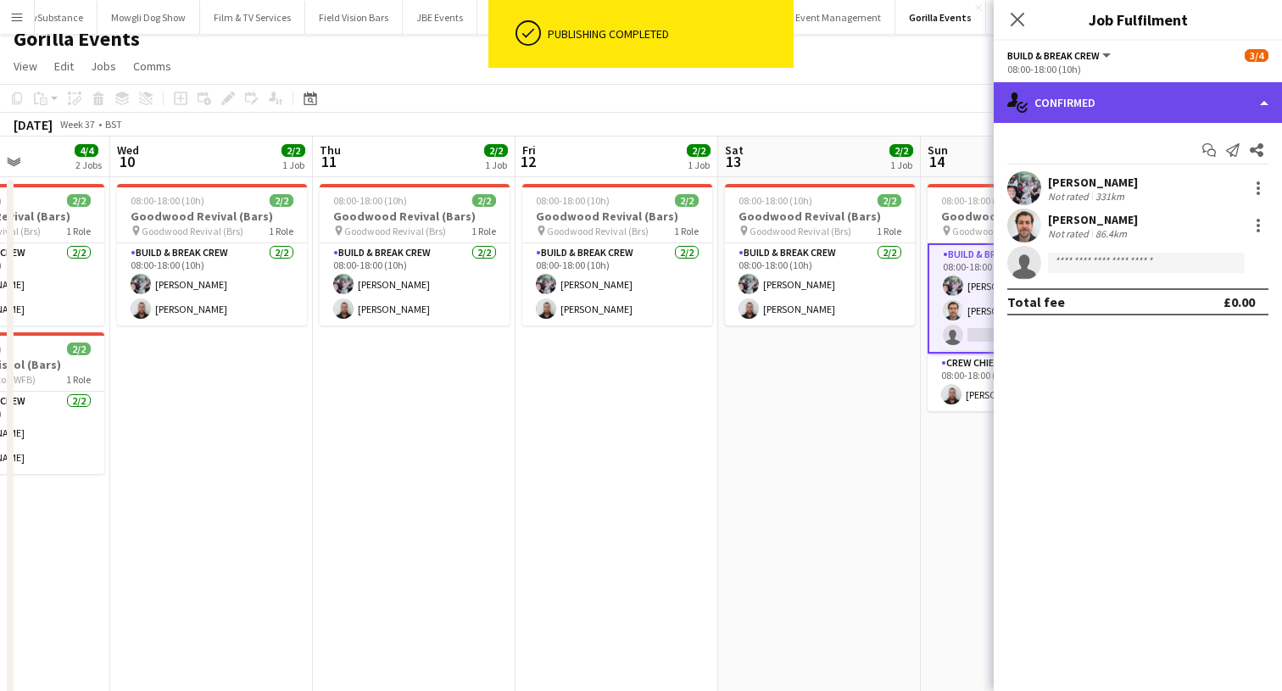
click at [1221, 100] on div "single-neutral-actions-check-2 Confirmed" at bounding box center [1137, 102] width 288 height 41
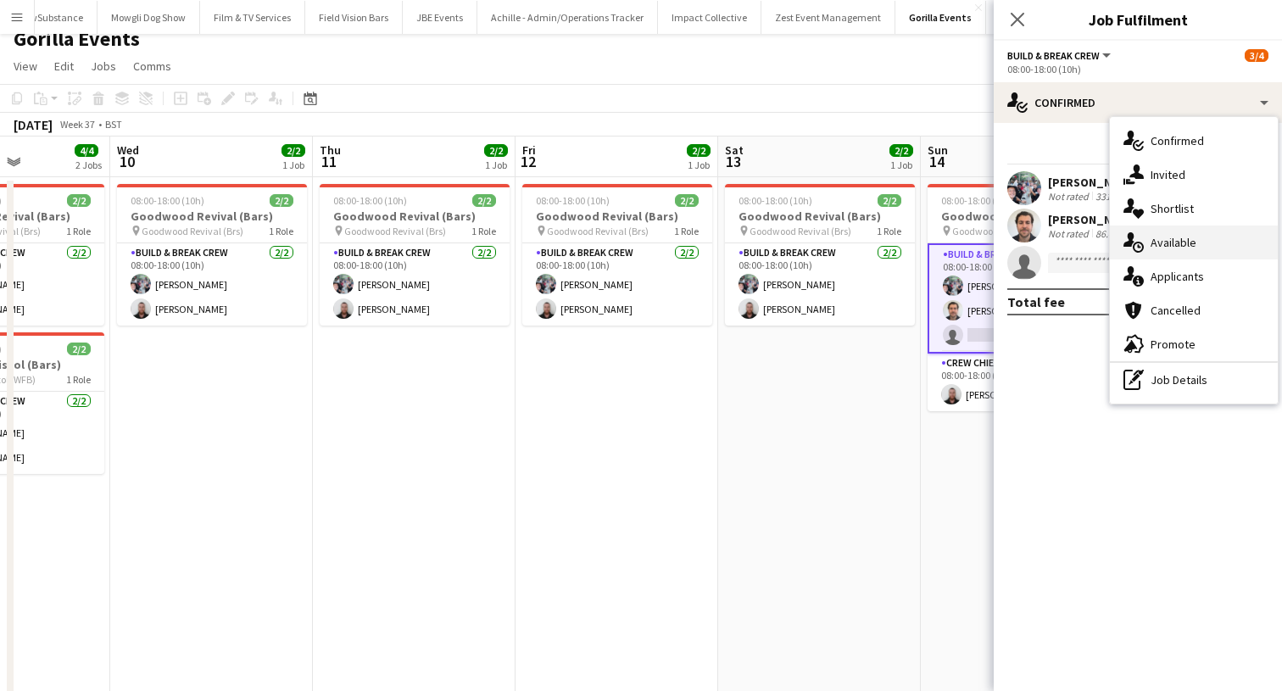
click at [1184, 247] on div "single-neutral-actions-upload Available" at bounding box center [1194, 242] width 168 height 34
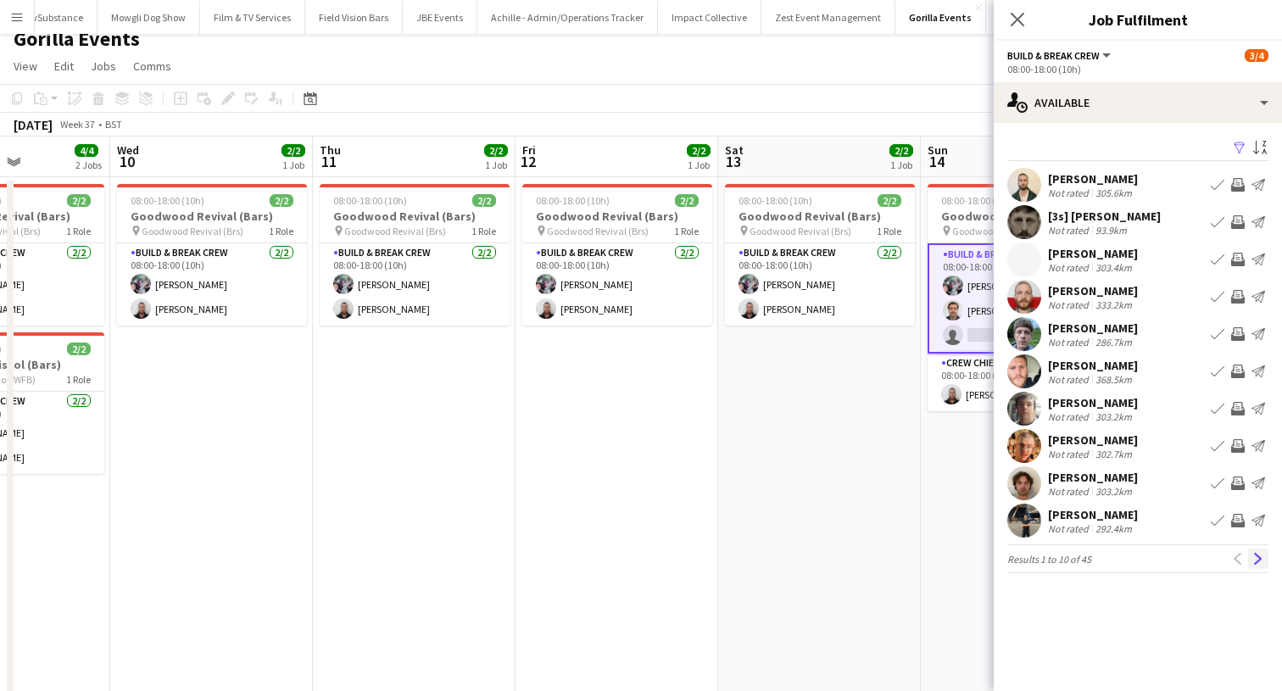
click at [1254, 548] on button "Next" at bounding box center [1258, 558] width 20 height 20
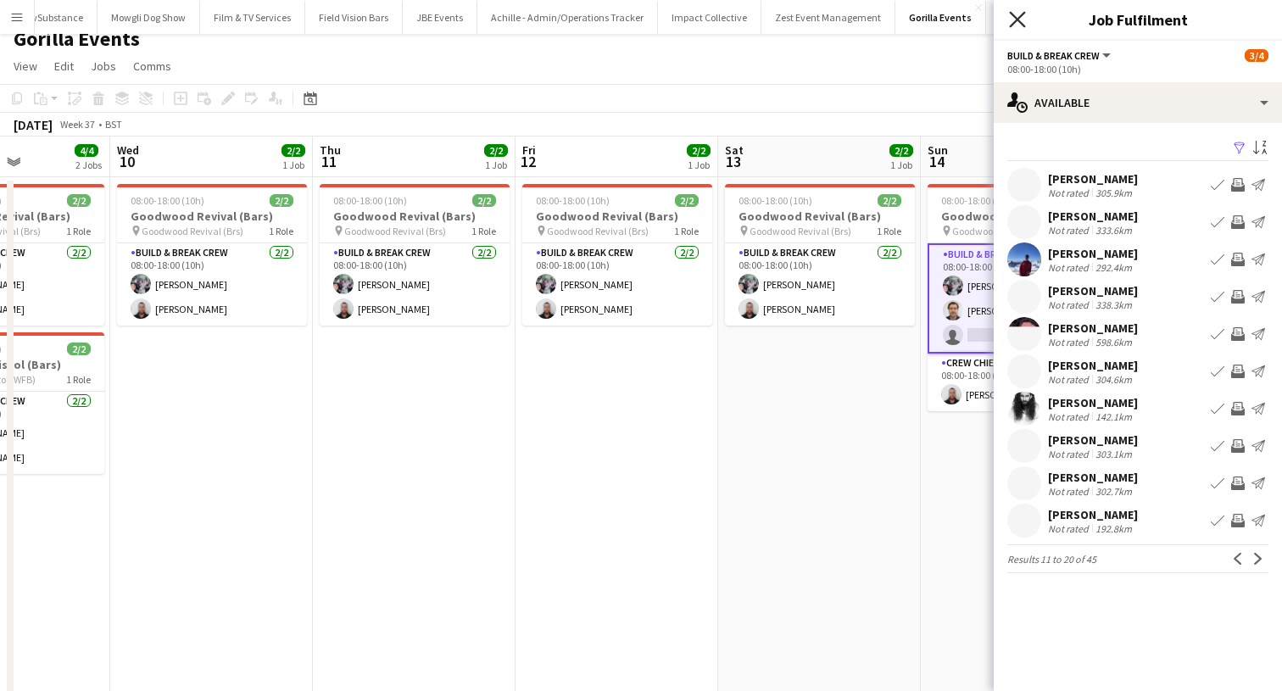
click at [1020, 23] on icon at bounding box center [1017, 19] width 16 height 16
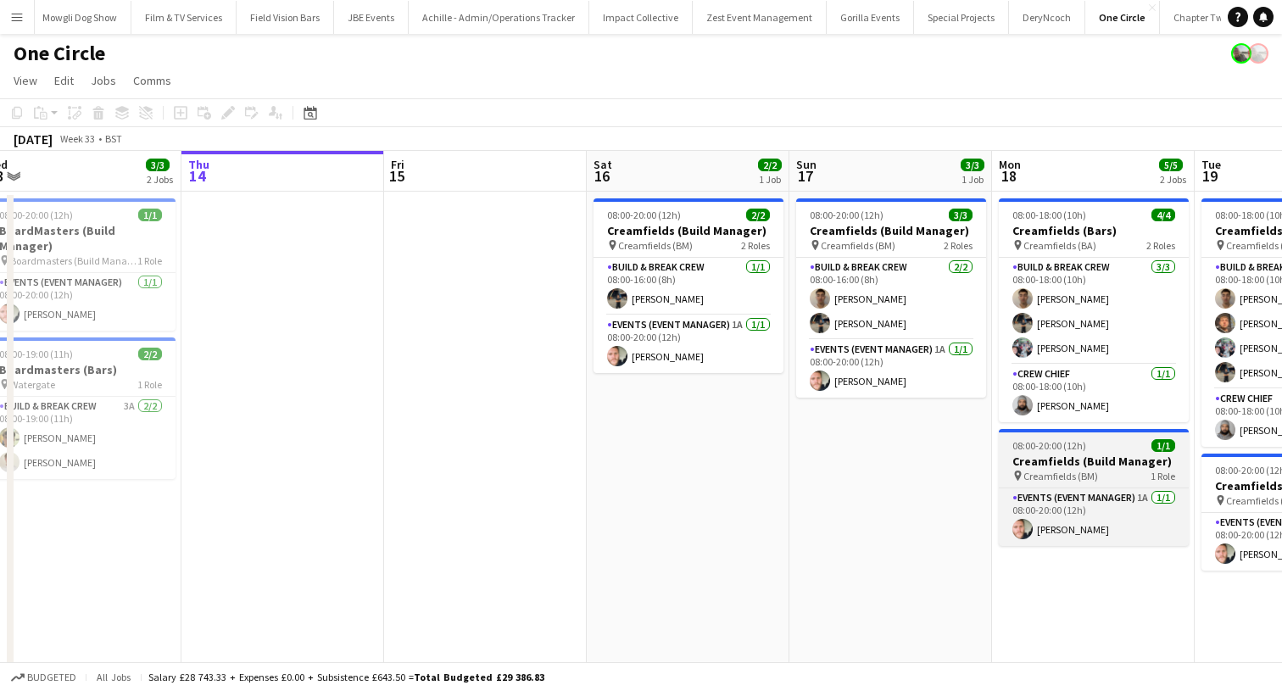
scroll to position [0, 425]
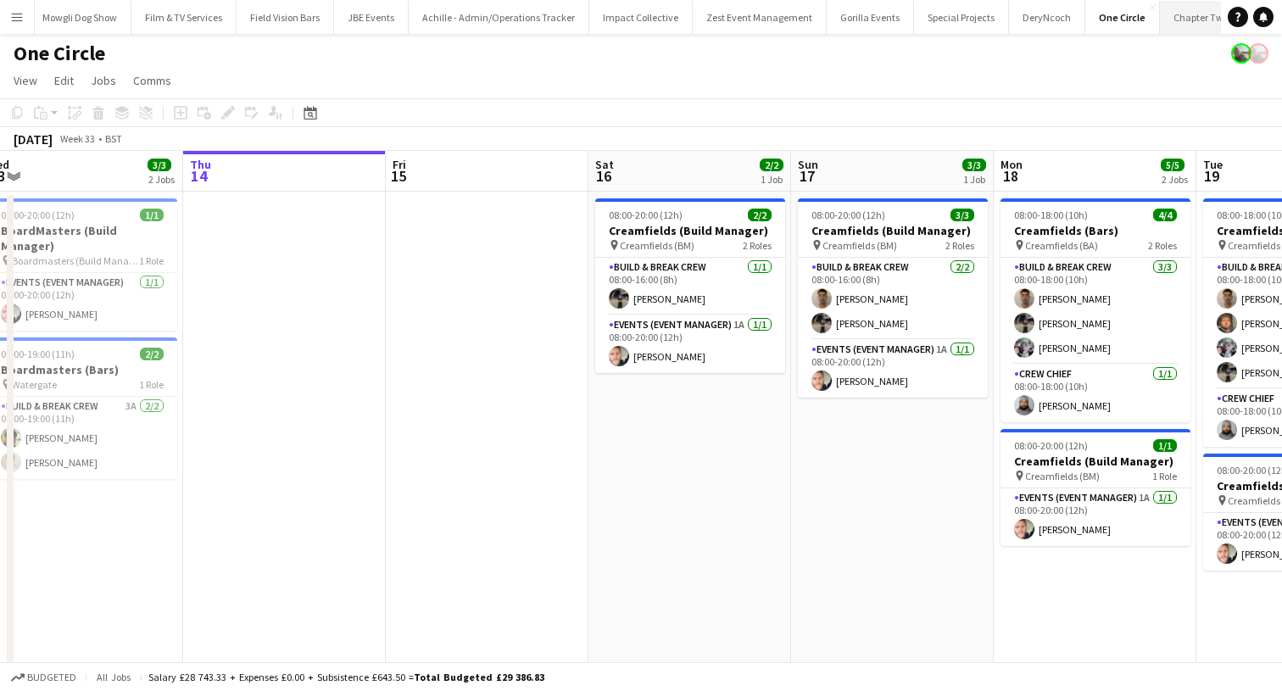
click at [303, 0] on html "Menu Boards Boards Boards All jobs Status Workforce Workforce My Workforce Recr…" at bounding box center [641, 502] width 1282 height 1005
